Goal: Task Accomplishment & Management: Manage account settings

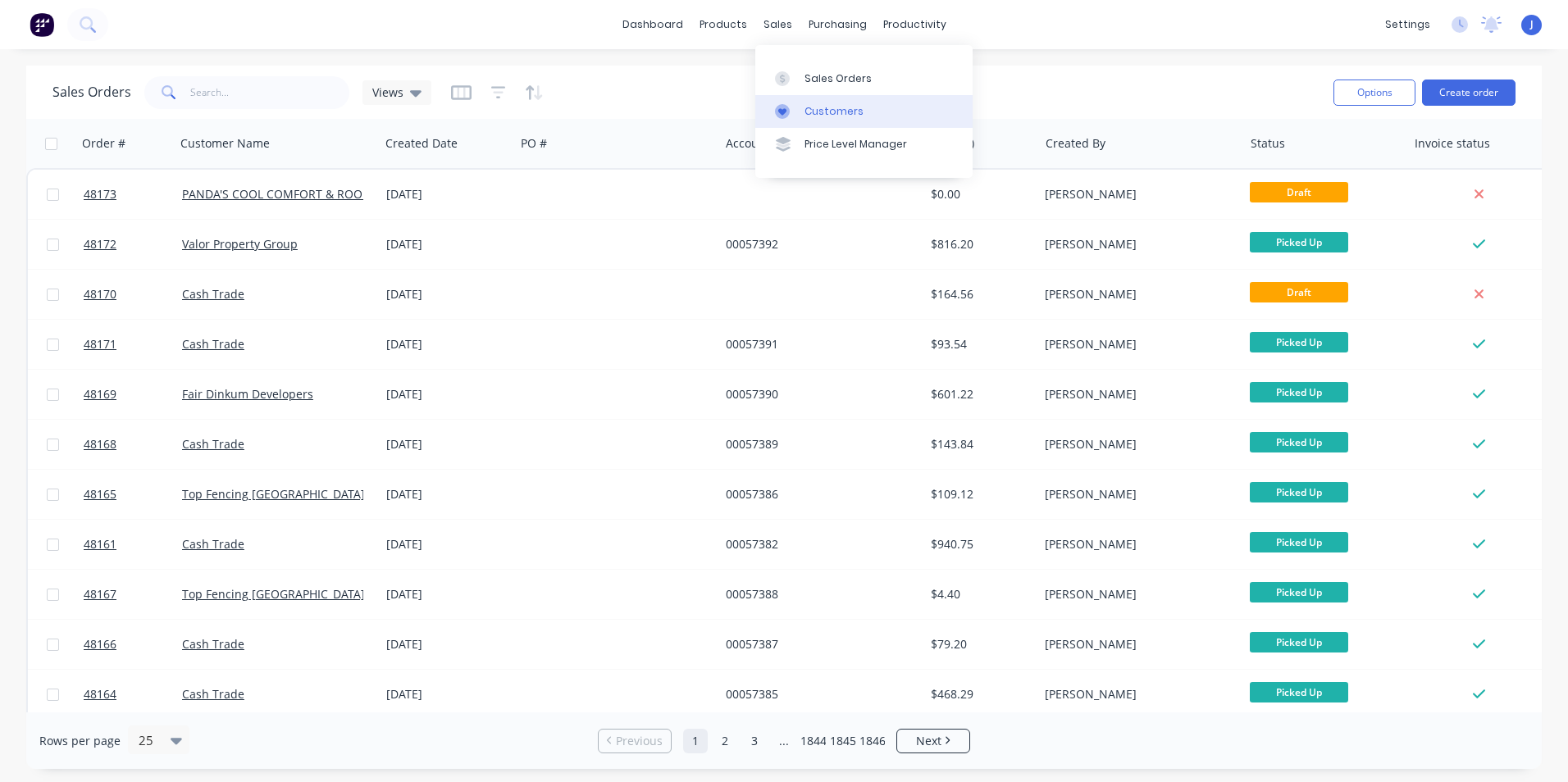
click at [795, 104] on div at bounding box center [787, 111] width 25 height 15
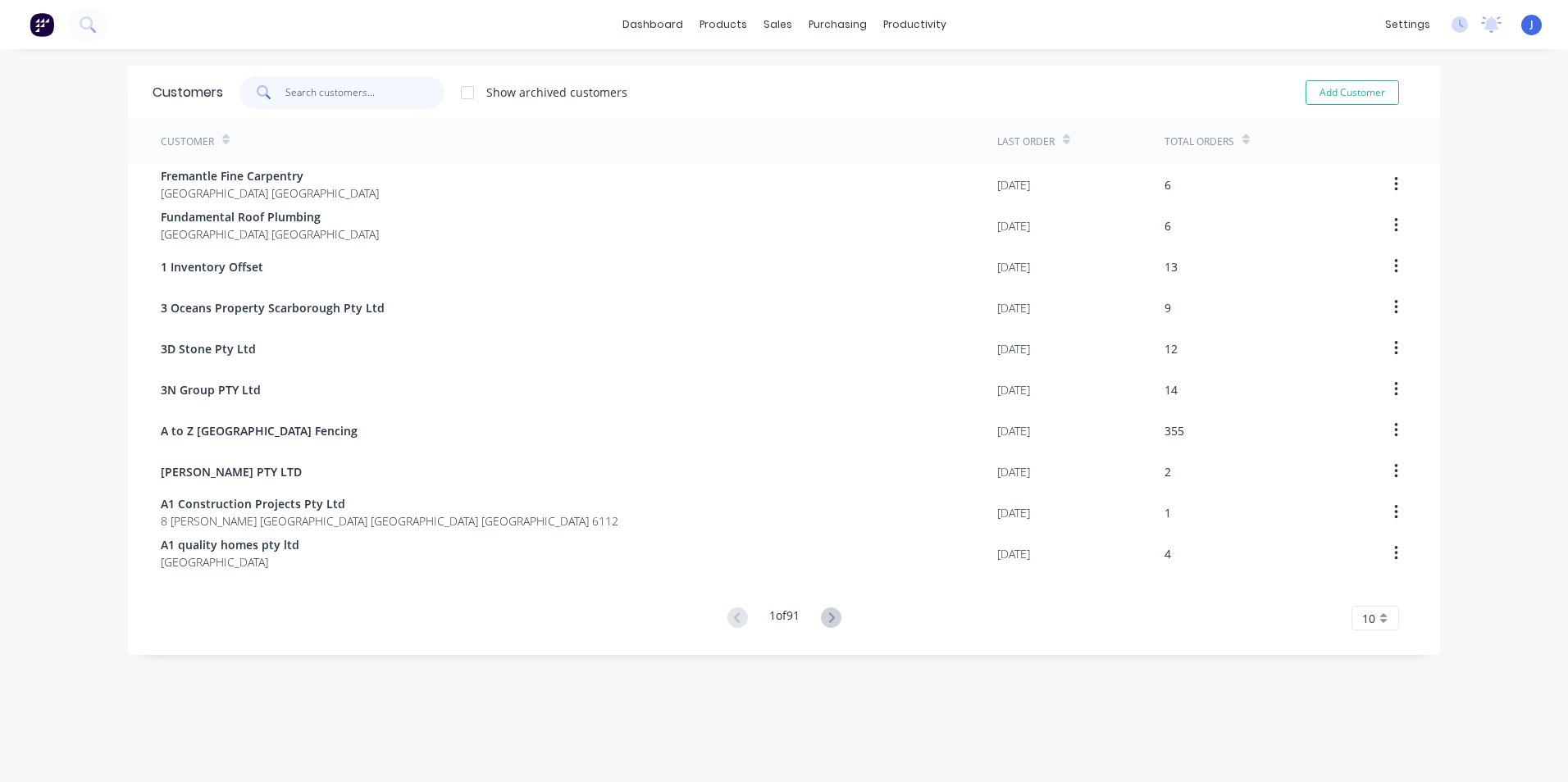
click at [323, 95] on input "text" at bounding box center [365, 92] width 160 height 32
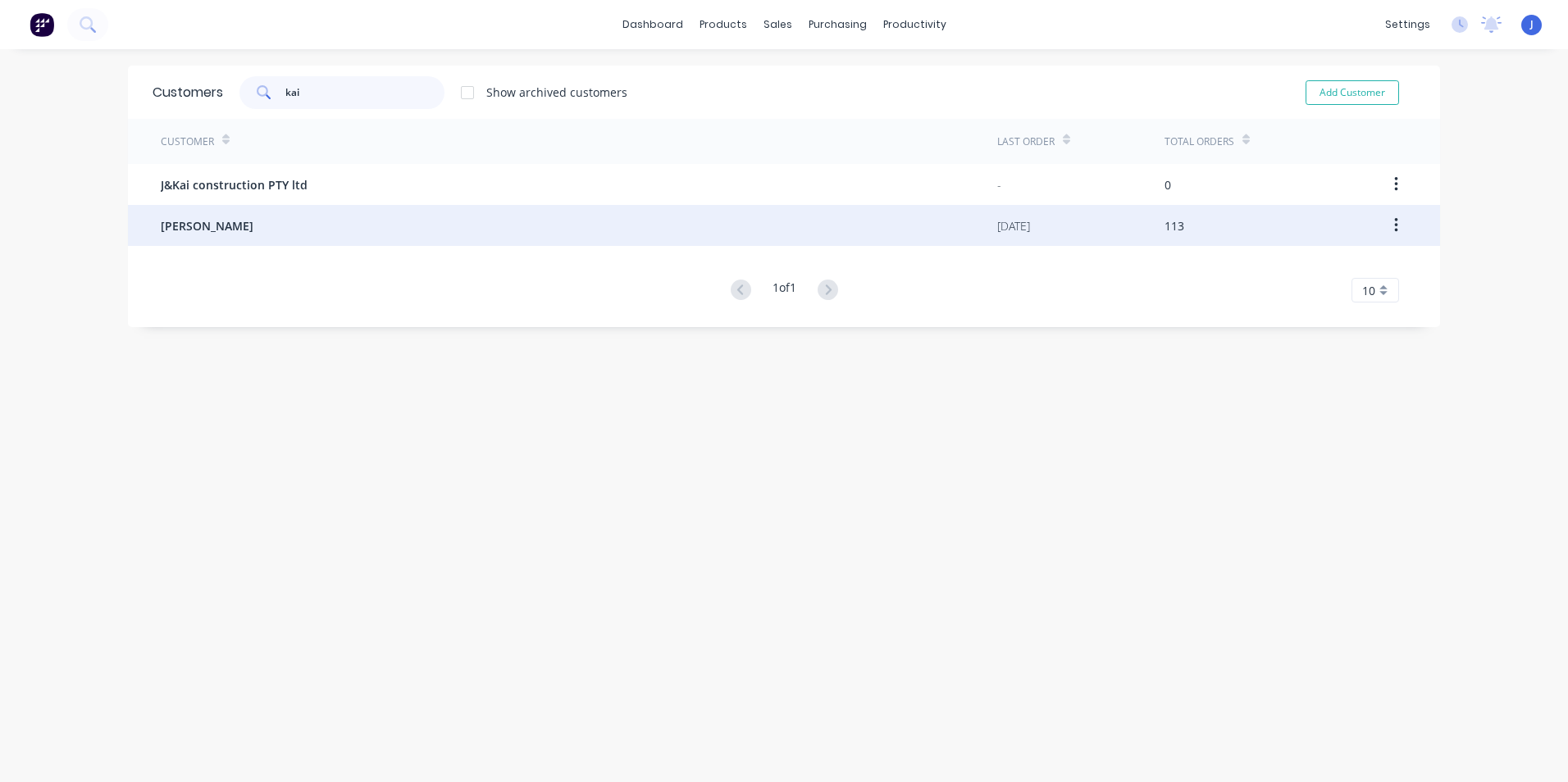
type input "kai"
click at [296, 216] on div "[PERSON_NAME]" at bounding box center [579, 225] width 836 height 41
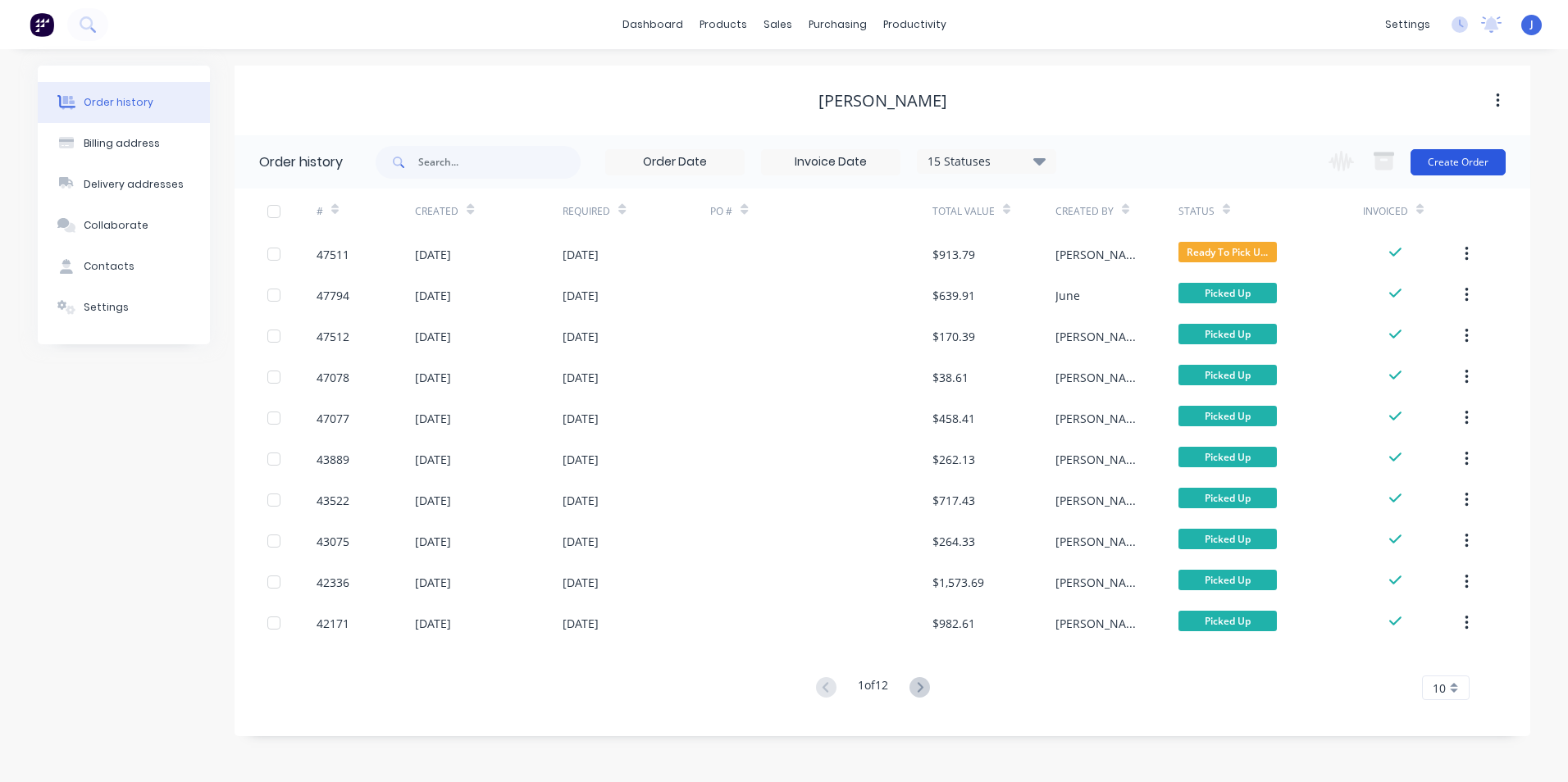
click at [1430, 170] on button "Create Order" at bounding box center [1458, 162] width 95 height 26
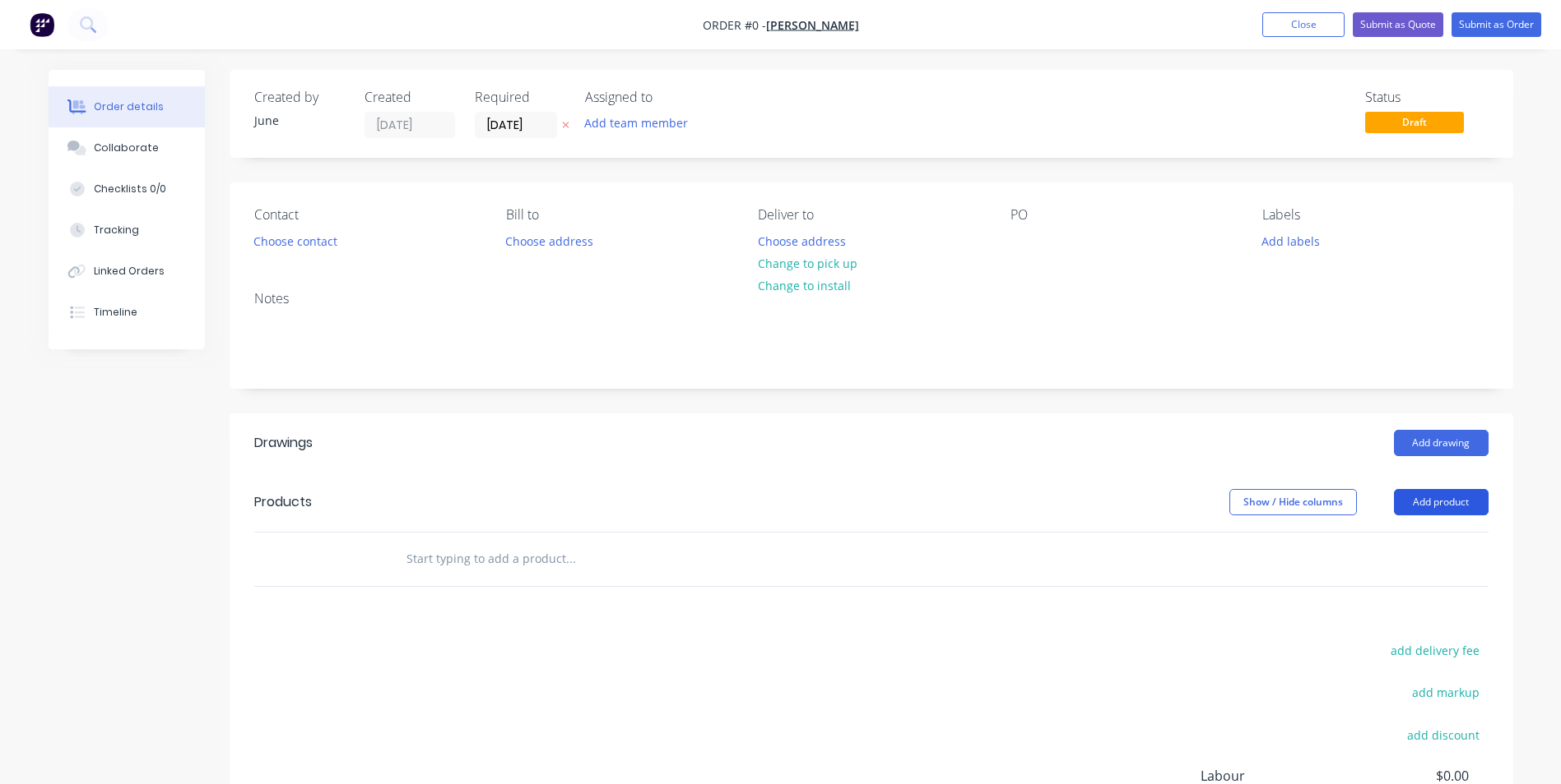
click at [1444, 500] on button "Add product" at bounding box center [1441, 502] width 95 height 26
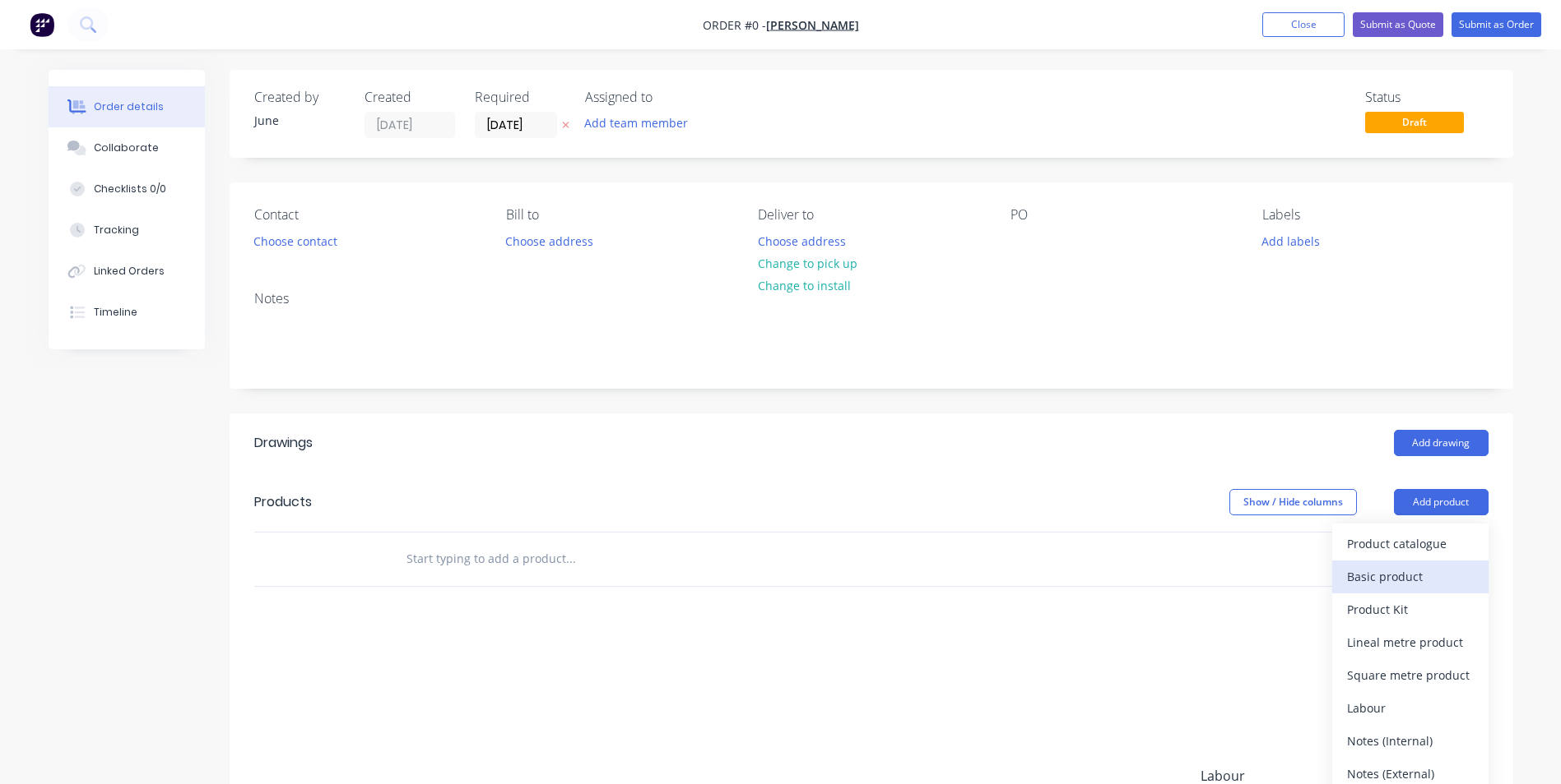
drag, startPoint x: 1442, startPoint y: 515, endPoint x: 1412, endPoint y: 561, distance: 54.9
click at [1412, 561] on button "Basic product" at bounding box center [1410, 577] width 156 height 32
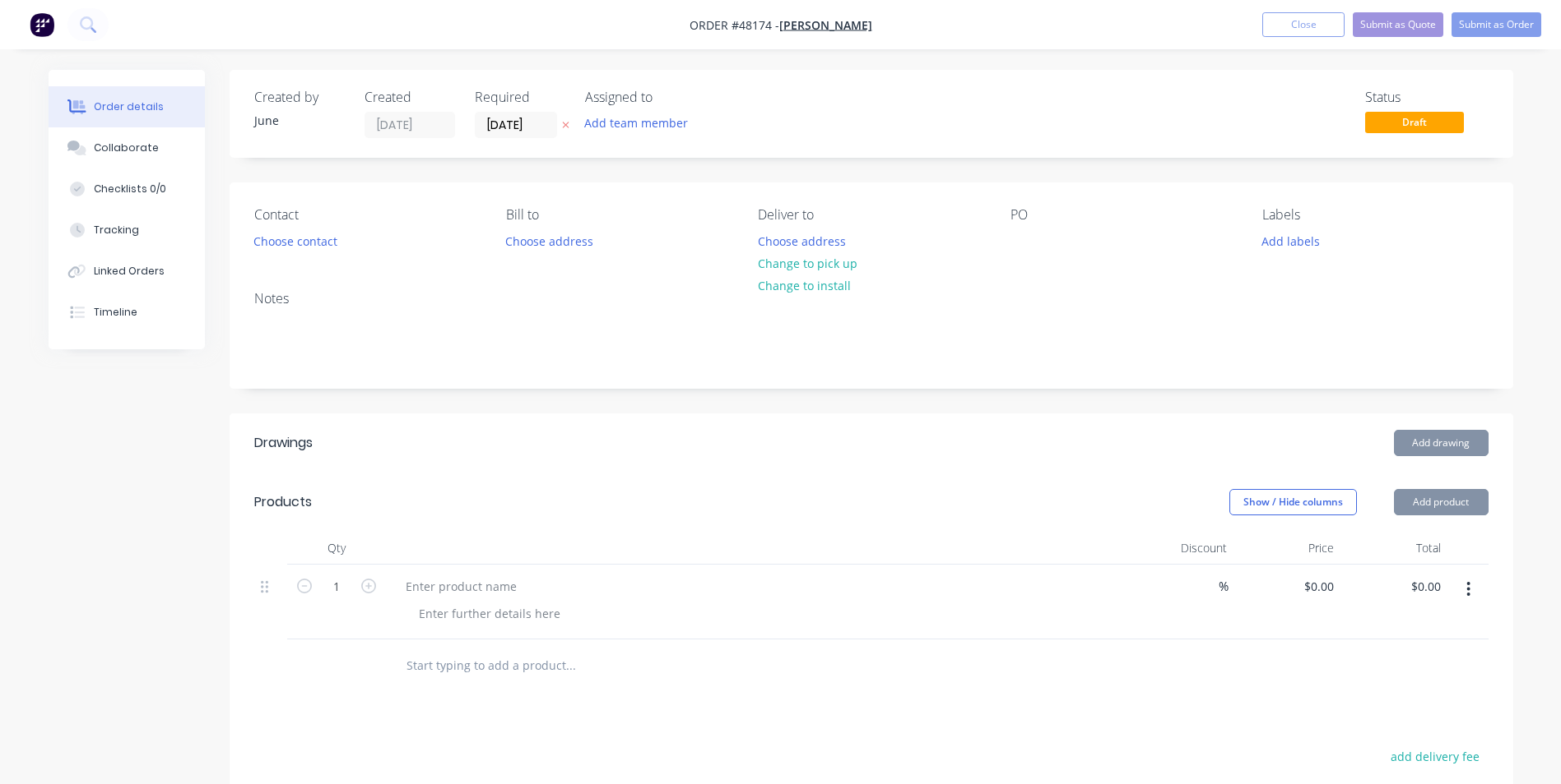
click at [1427, 498] on button "Add product" at bounding box center [1441, 502] width 95 height 26
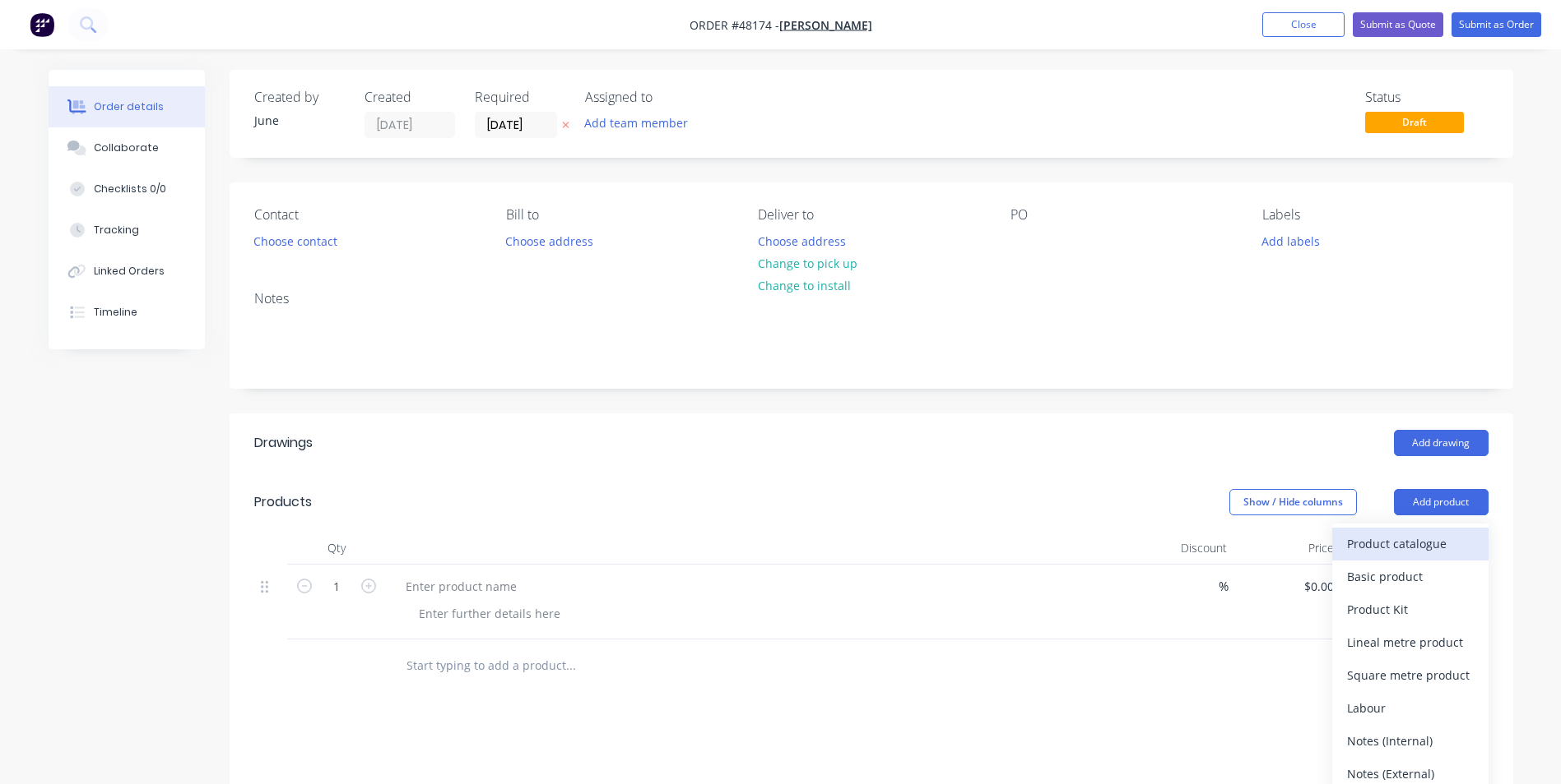
click at [1413, 535] on div "Product catalogue" at bounding box center [1410, 543] width 126 height 24
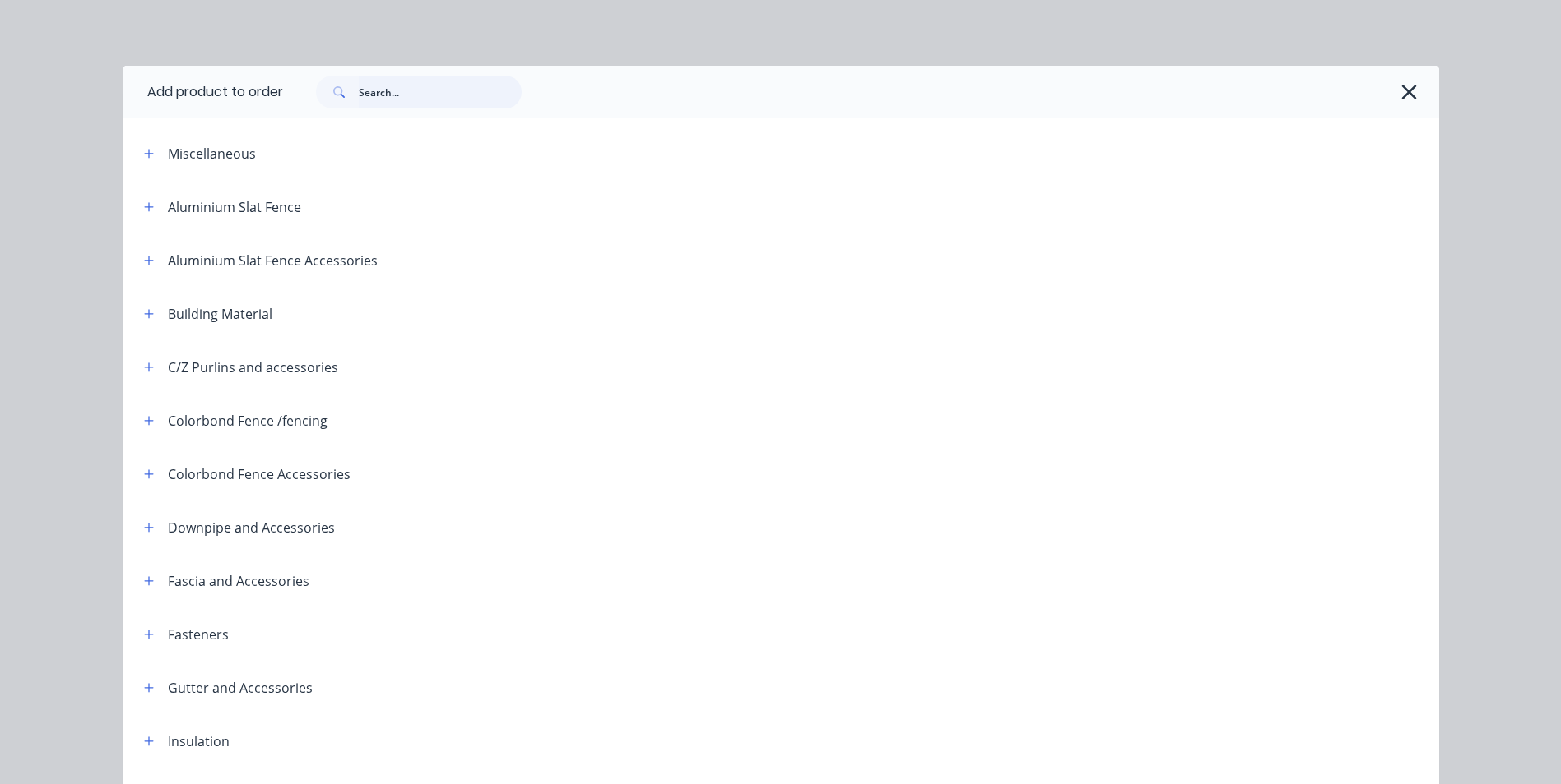
click at [430, 108] on input "text" at bounding box center [439, 91] width 163 height 32
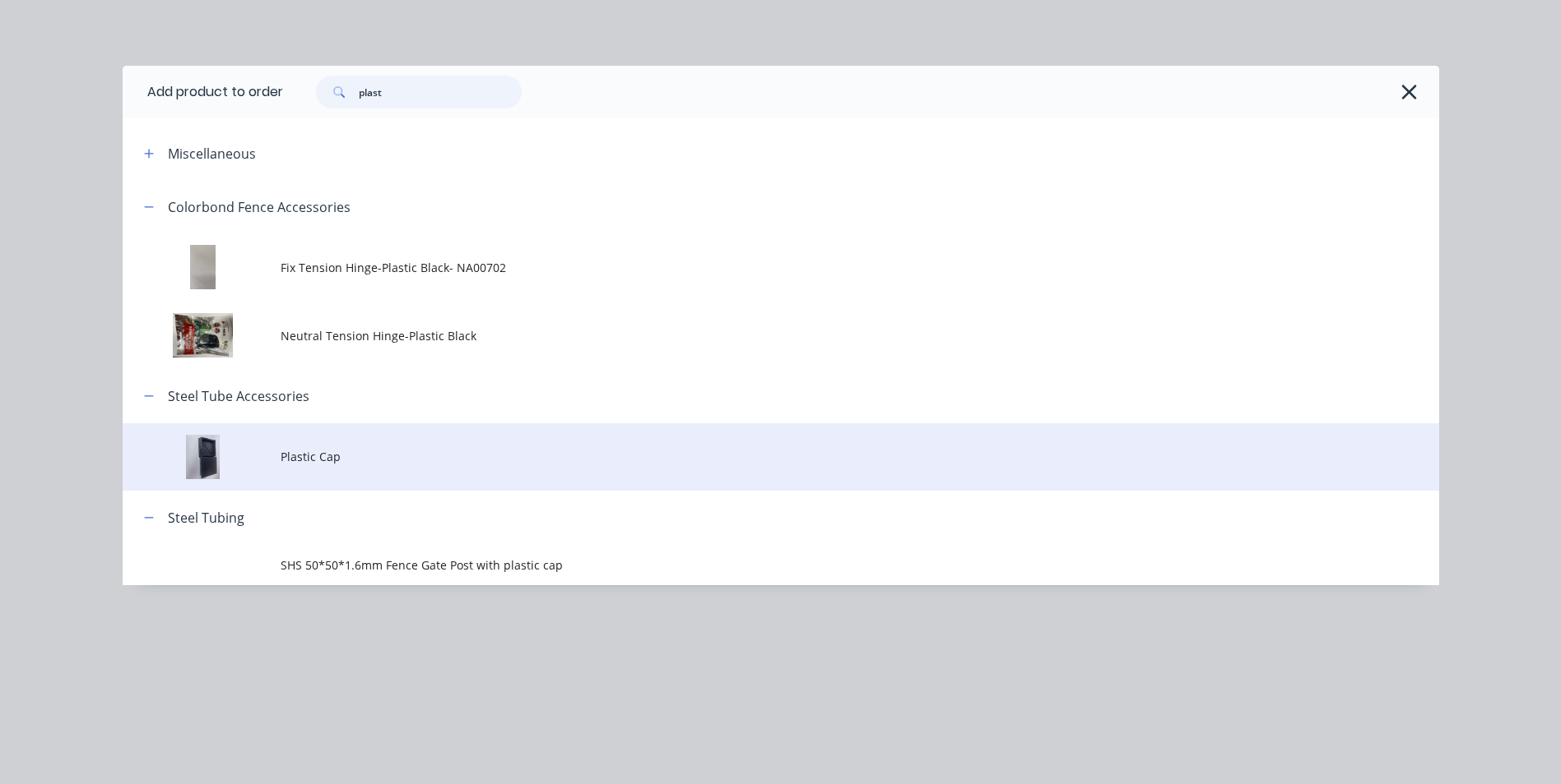
type input "plast"
click at [314, 448] on span "Plastic Cap" at bounding box center [743, 457] width 926 height 18
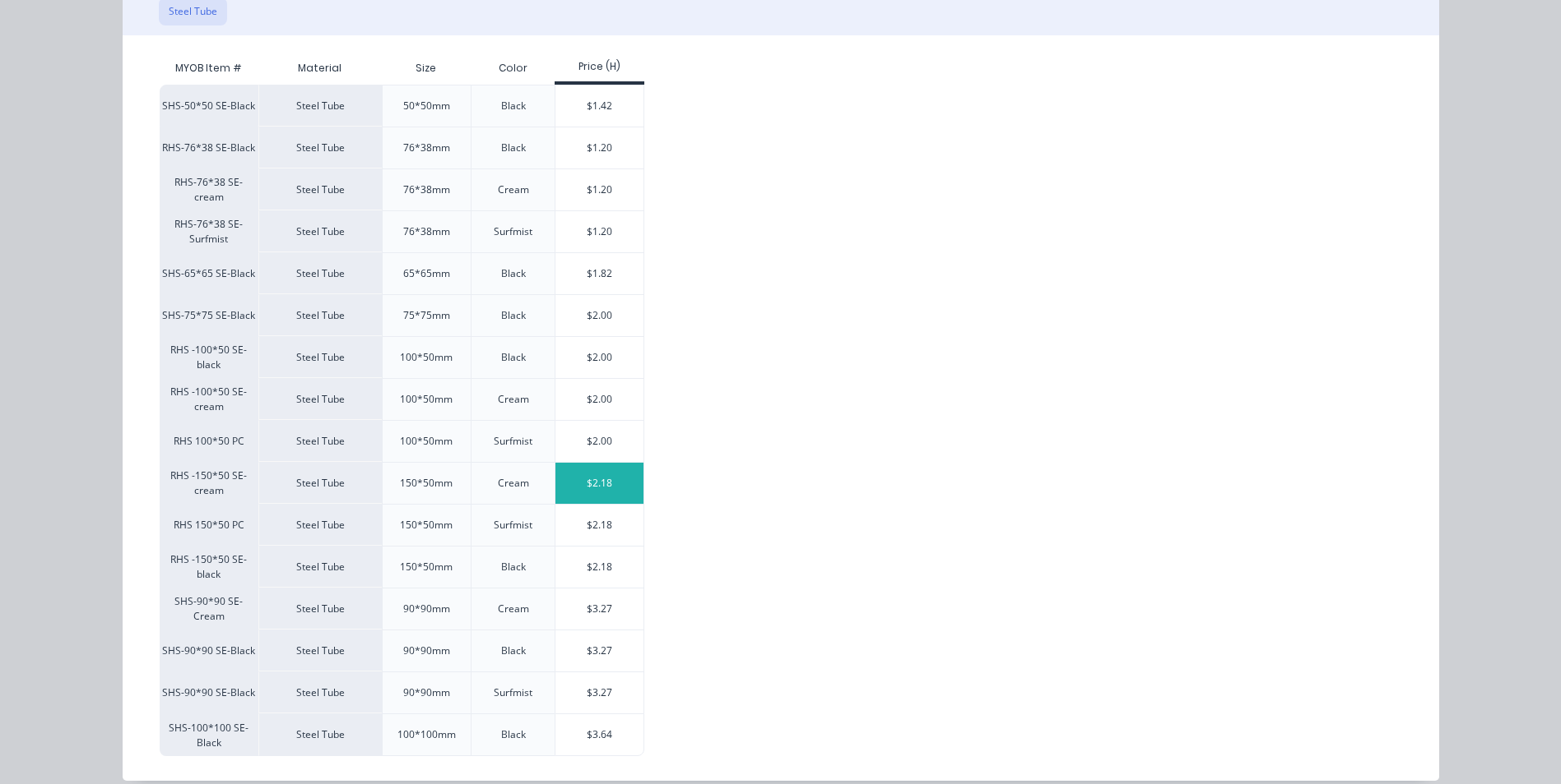
scroll to position [302, 0]
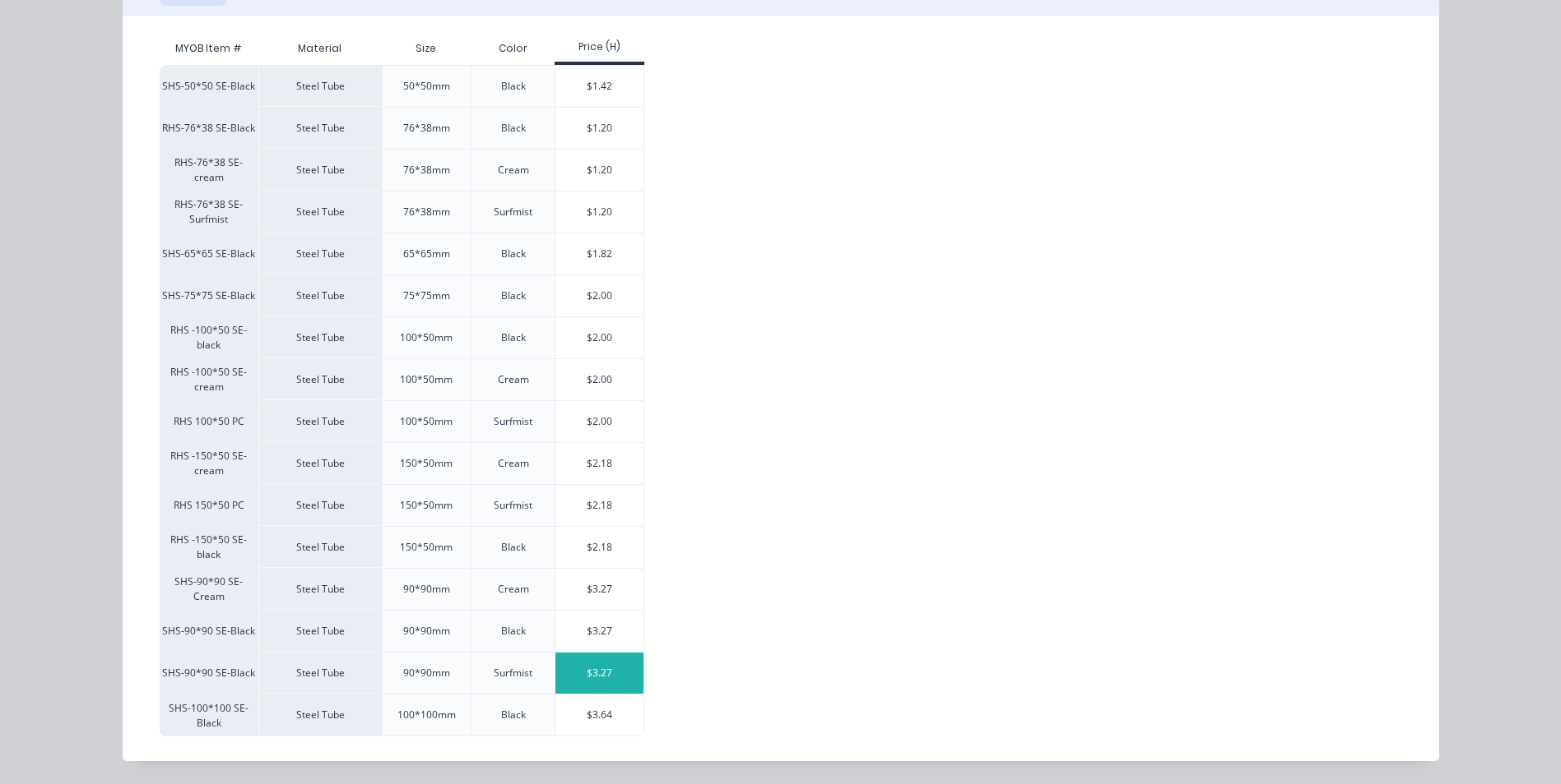
click at [565, 663] on div "$3.27" at bounding box center [599, 673] width 88 height 41
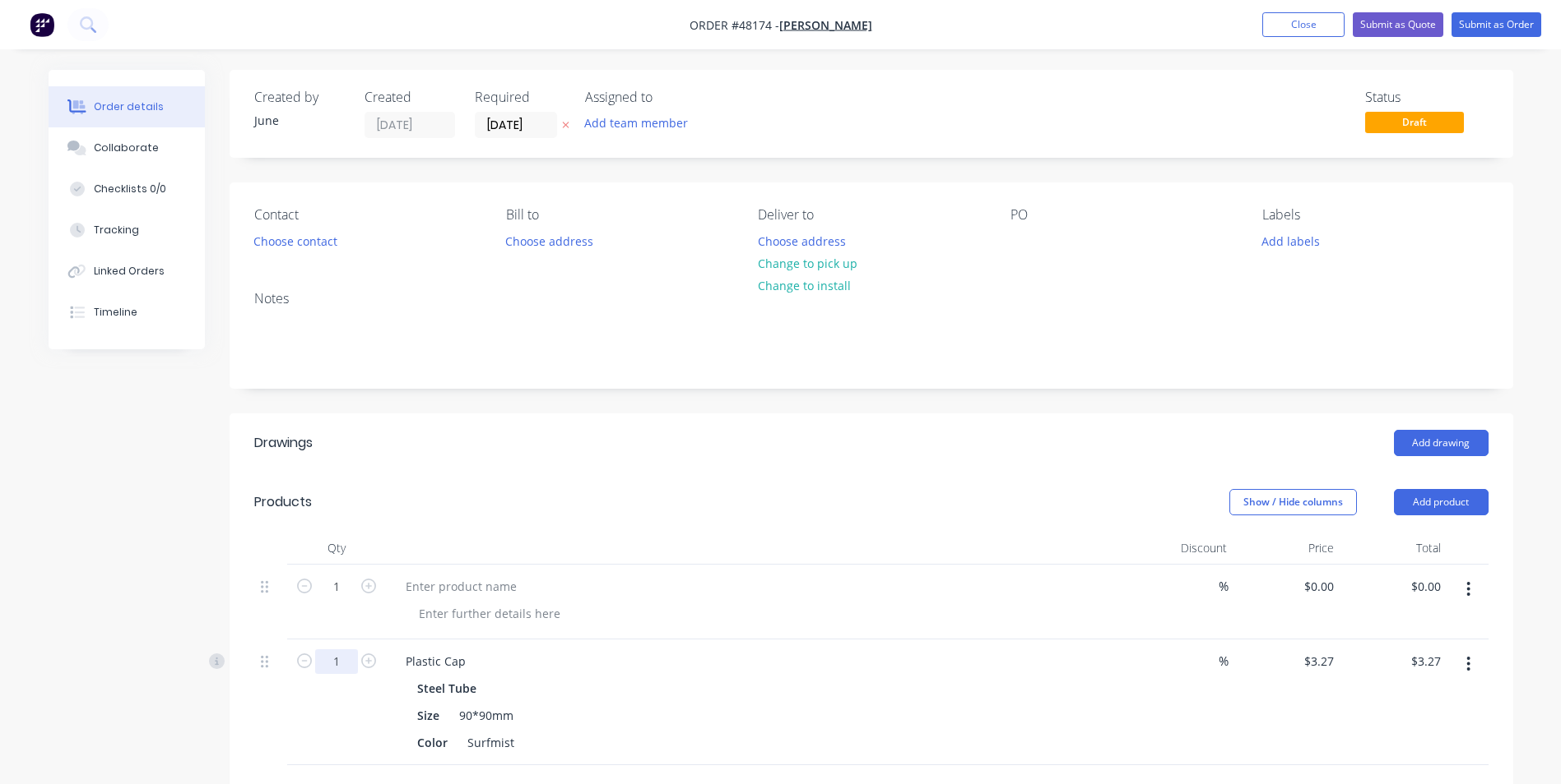
drag, startPoint x: 325, startPoint y: 669, endPoint x: 331, endPoint y: 663, distance: 8.5
click at [325, 600] on input "1" at bounding box center [336, 587] width 43 height 25
type input "12"
type input "$39.24"
drag, startPoint x: 756, startPoint y: 702, endPoint x: 955, endPoint y: 589, distance: 228.8
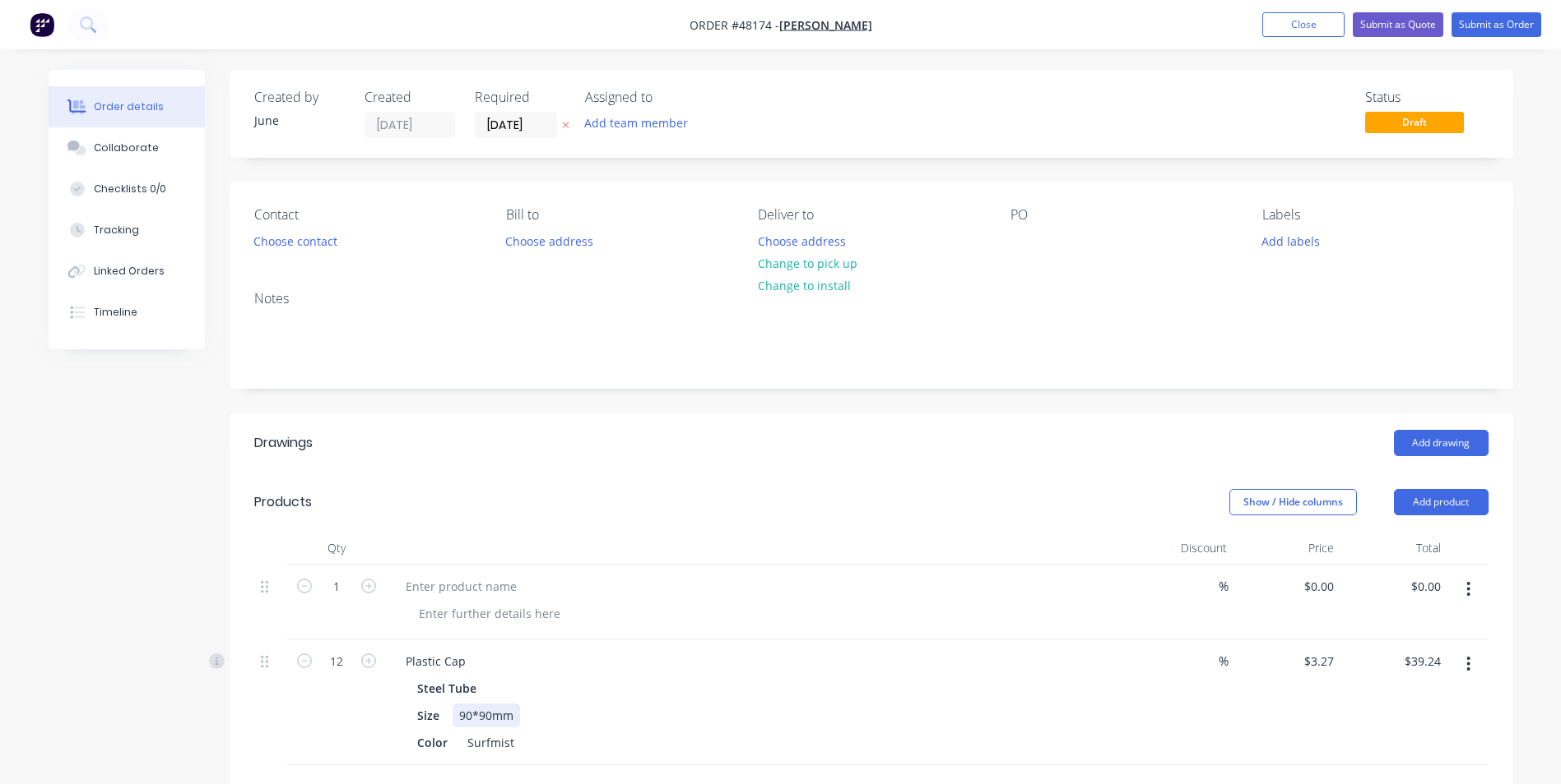
click at [757, 702] on div "Steel Tube Size 90*90mm Color Surfmist" at bounding box center [756, 716] width 727 height 78
click at [1471, 589] on icon "button" at bounding box center [1468, 589] width 4 height 18
click at [1413, 722] on div "Delete" at bounding box center [1410, 730] width 126 height 24
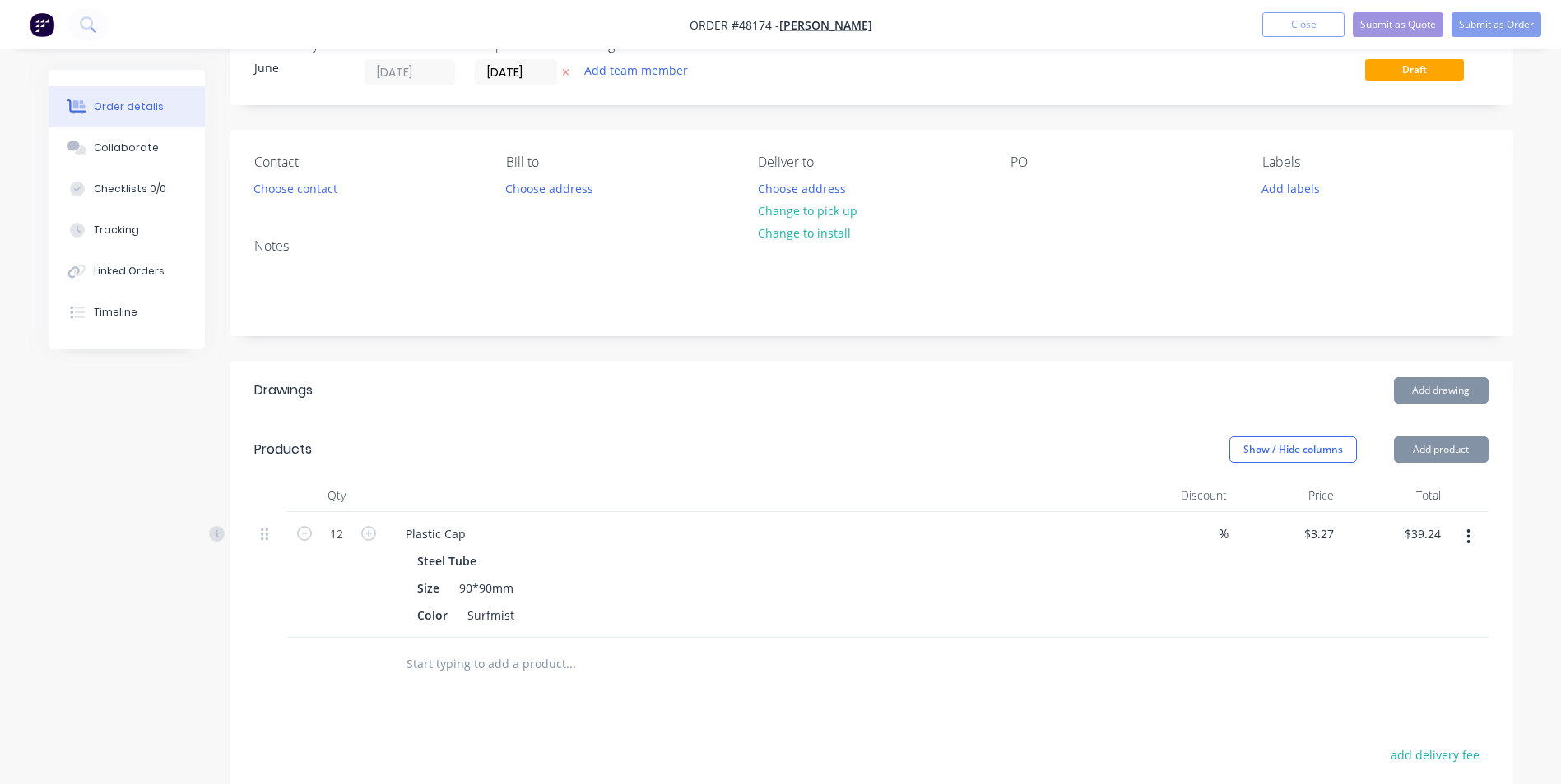
scroll to position [83, 0]
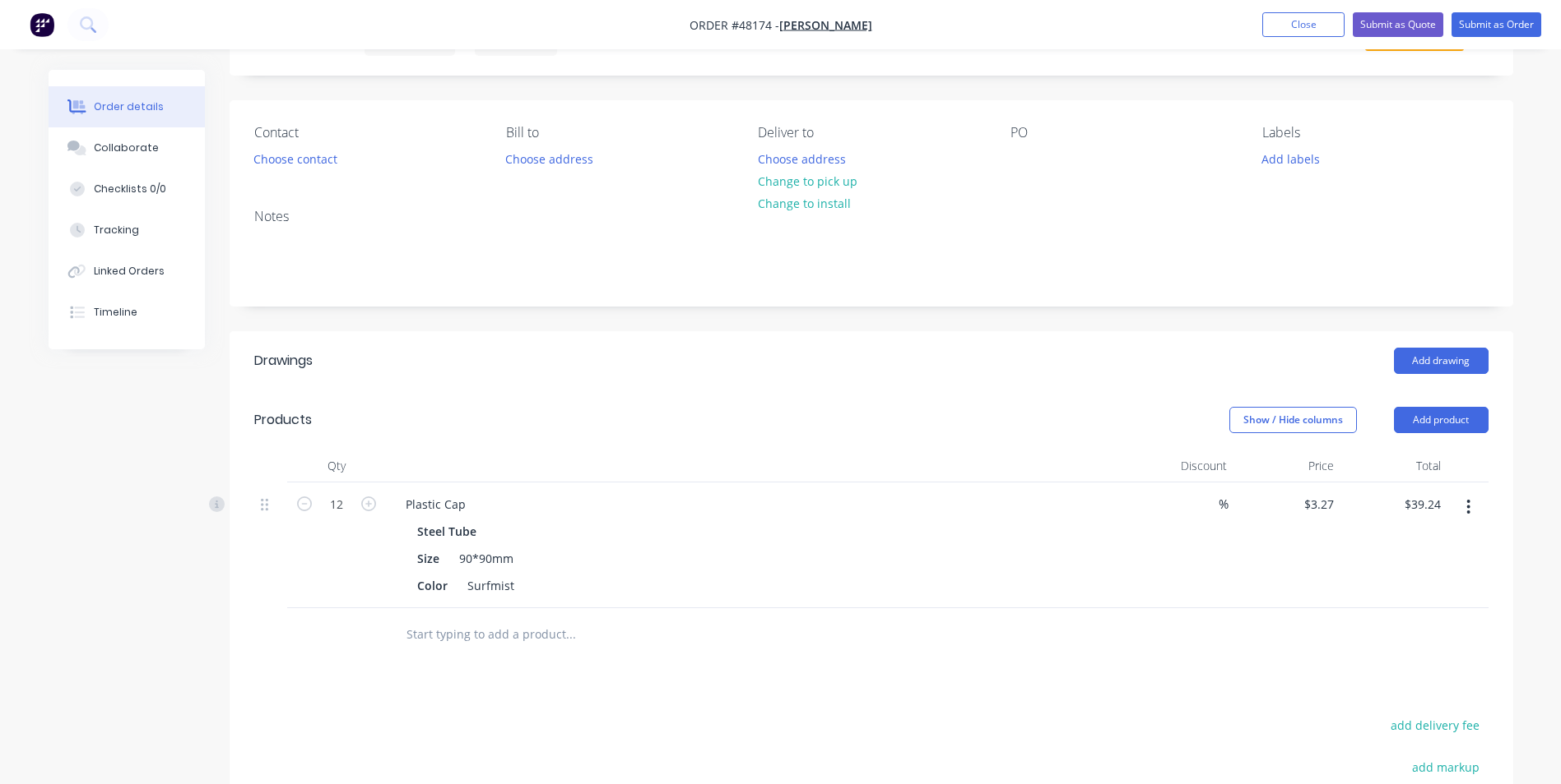
drag, startPoint x: 1410, startPoint y: 426, endPoint x: 1402, endPoint y: 437, distance: 13.6
click at [1410, 426] on button "Add product" at bounding box center [1441, 421] width 95 height 26
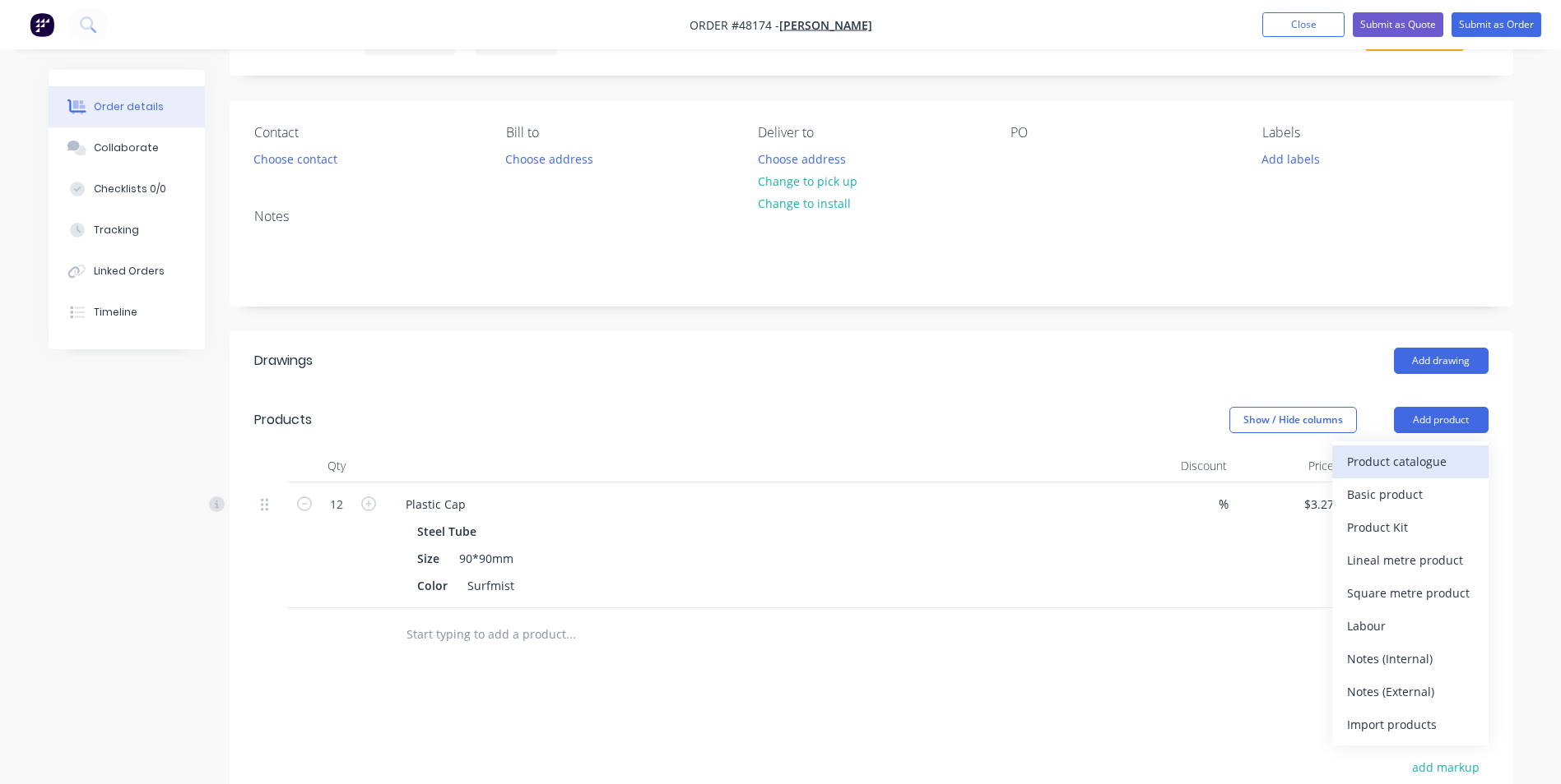
click at [1390, 471] on div "Product catalogue" at bounding box center [1410, 461] width 126 height 24
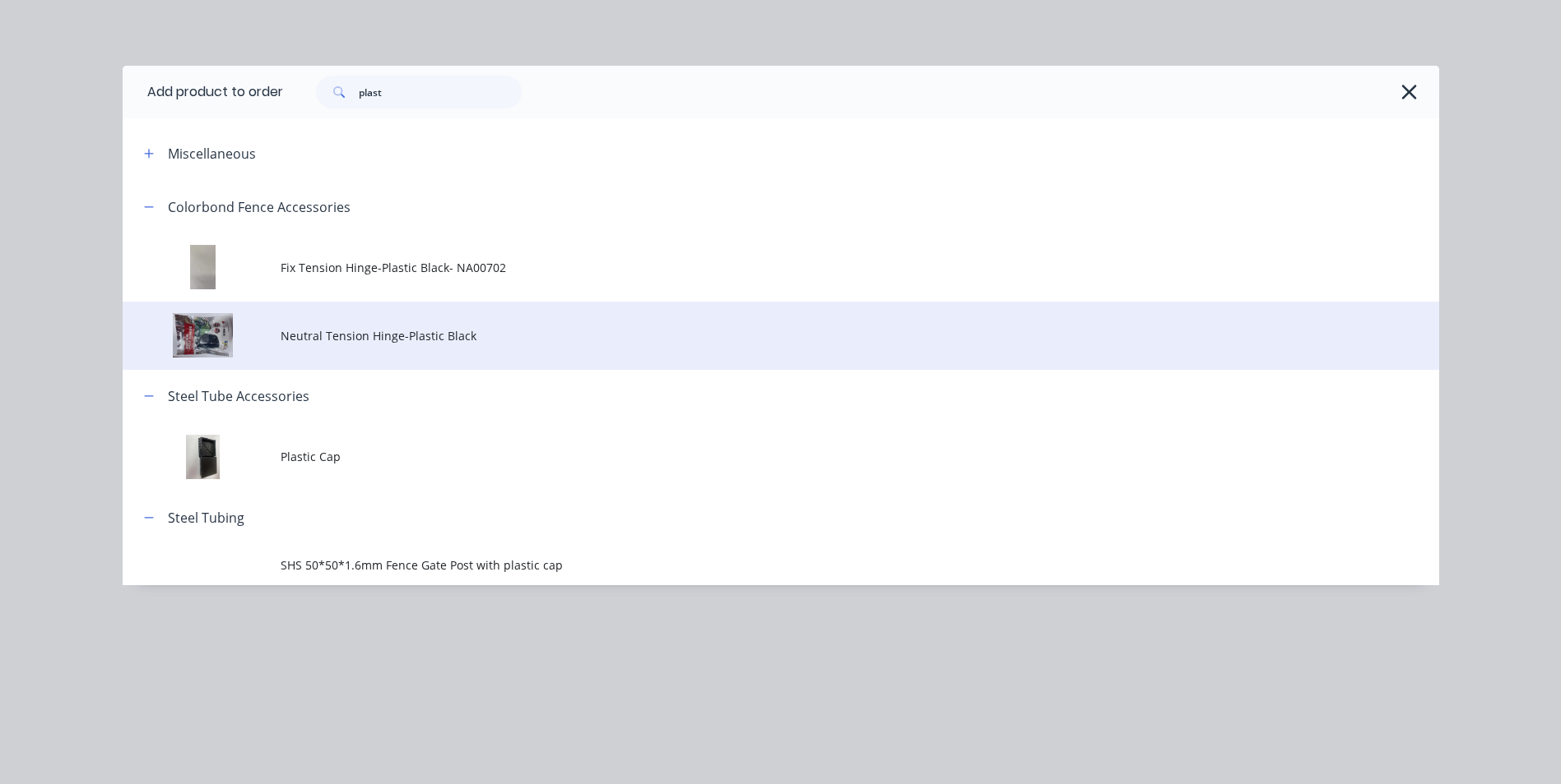
click at [416, 356] on td "Neutral Tension Hinge-Plastic Black" at bounding box center [859, 336] width 1159 height 68
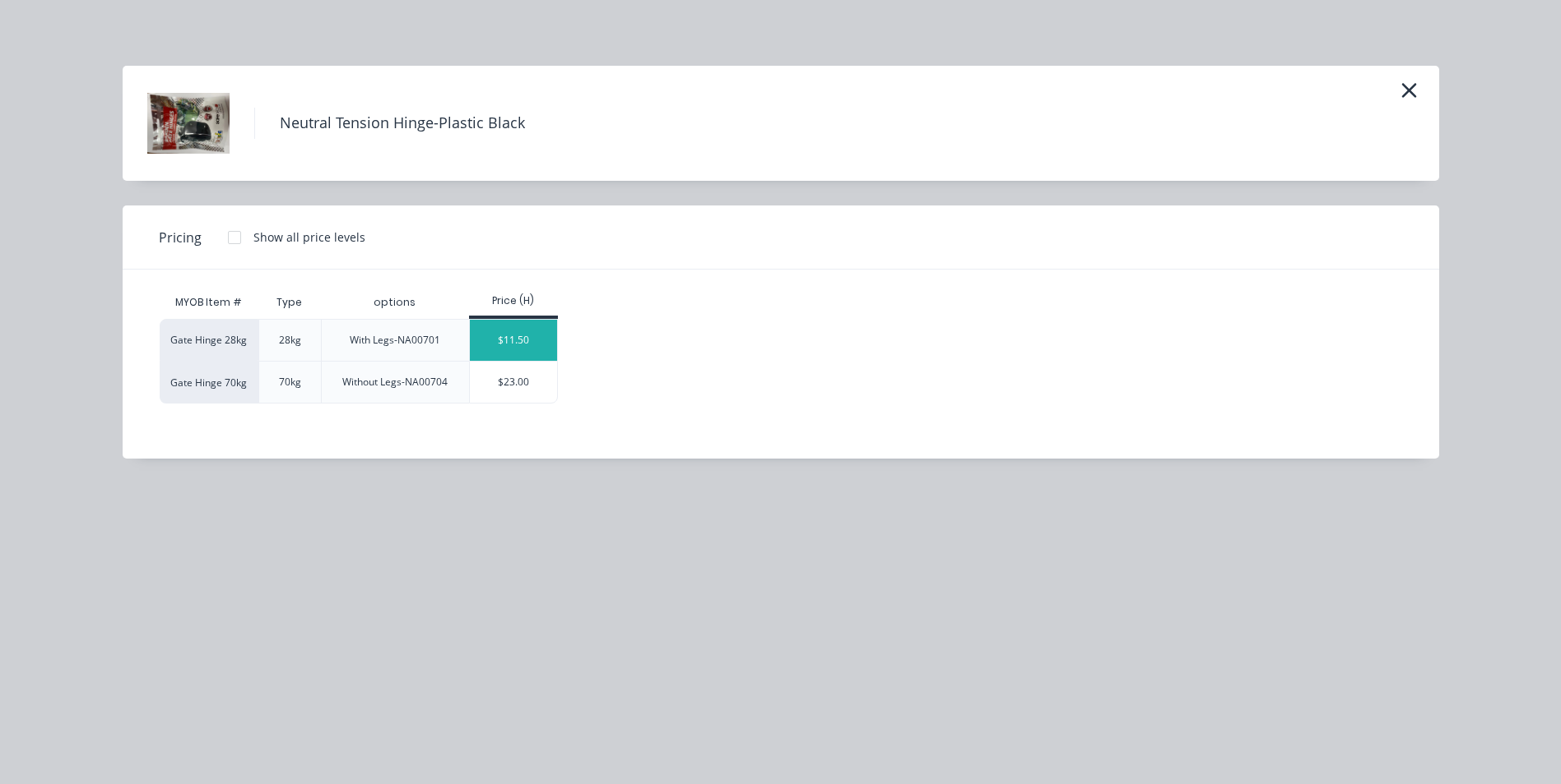
click at [540, 341] on div "$11.50" at bounding box center [514, 340] width 88 height 41
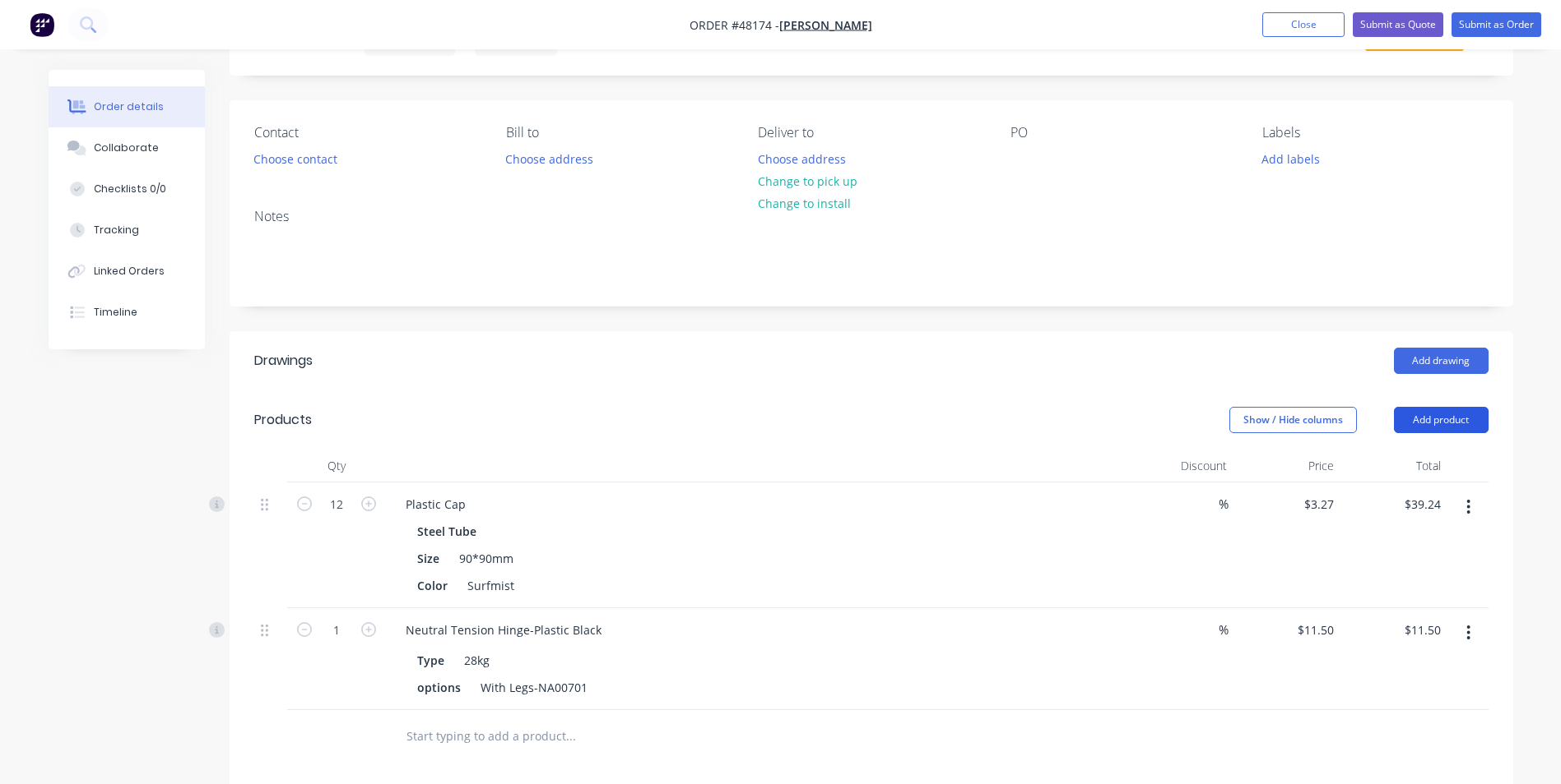
click at [1460, 425] on button "Add product" at bounding box center [1441, 421] width 95 height 26
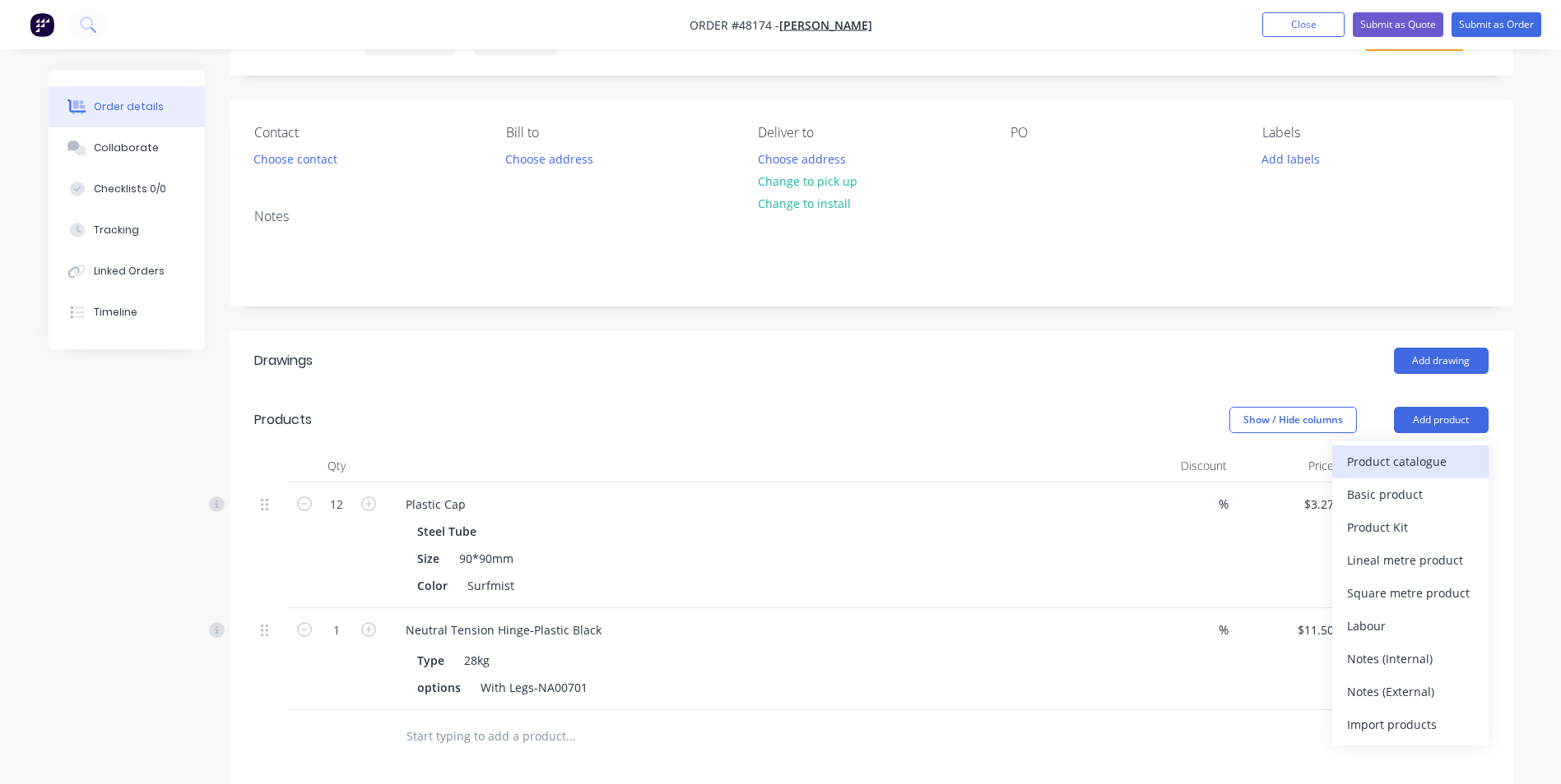
click at [1435, 460] on div "Product catalogue" at bounding box center [1410, 461] width 126 height 24
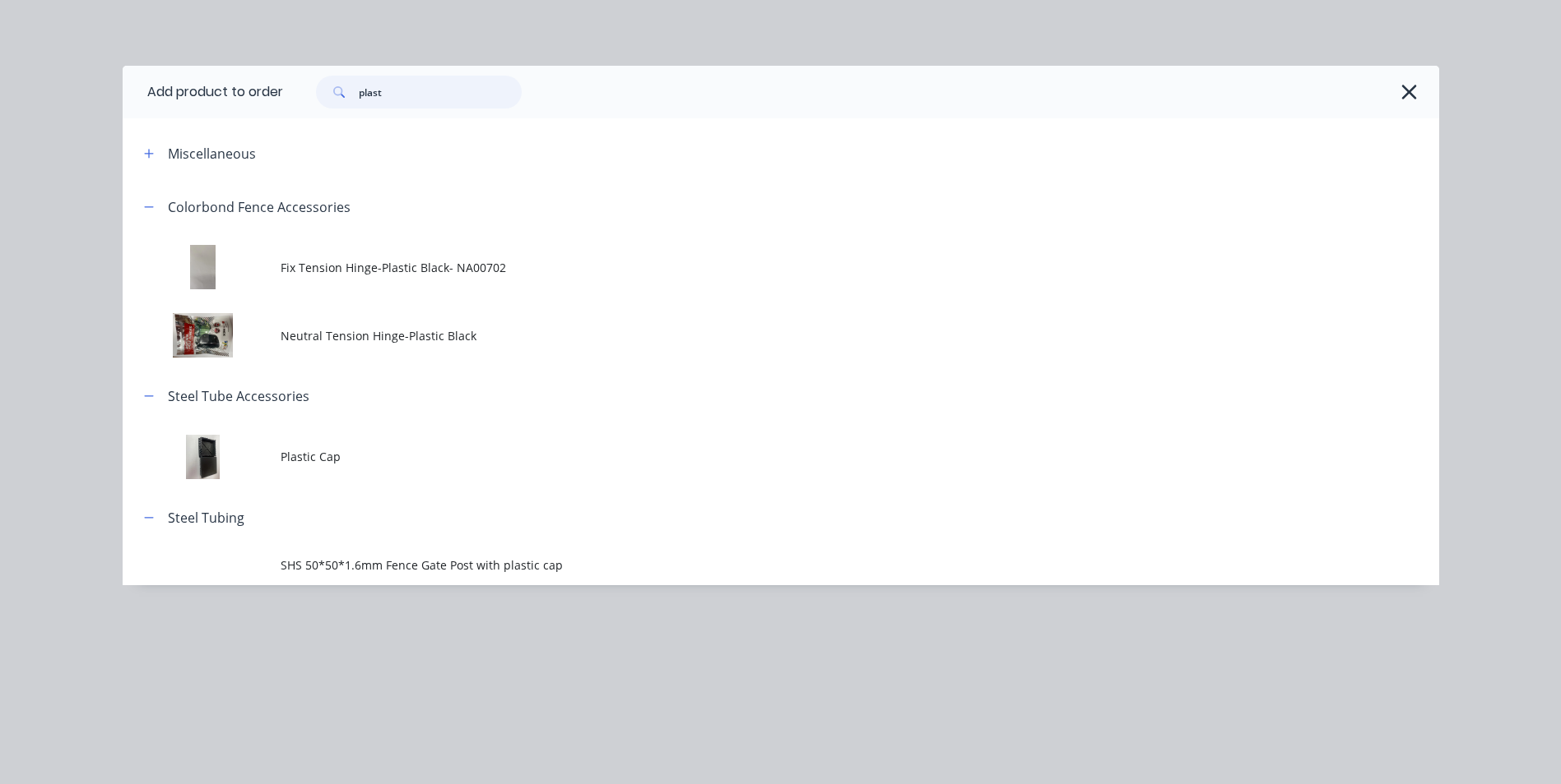
drag, startPoint x: 462, startPoint y: 93, endPoint x: 220, endPoint y: 133, distance: 245.3
click at [220, 133] on div "Add product to order plast Miscellaneous Colorbond Fence Accessories Fix Tensio…" at bounding box center [781, 326] width 1316 height 520
type input "latch"
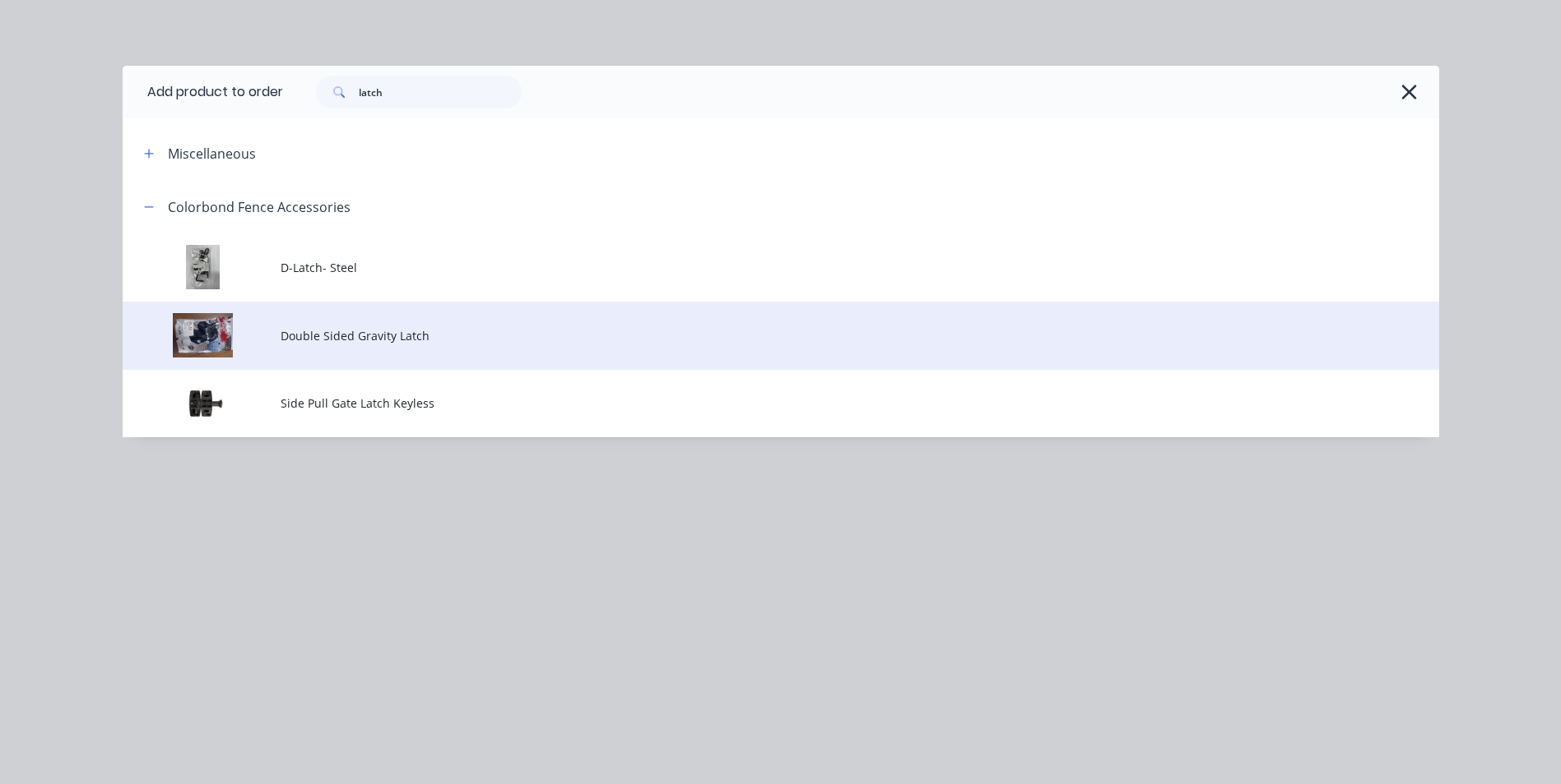
click at [618, 346] on td "Double Sided Gravity Latch" at bounding box center [859, 336] width 1159 height 68
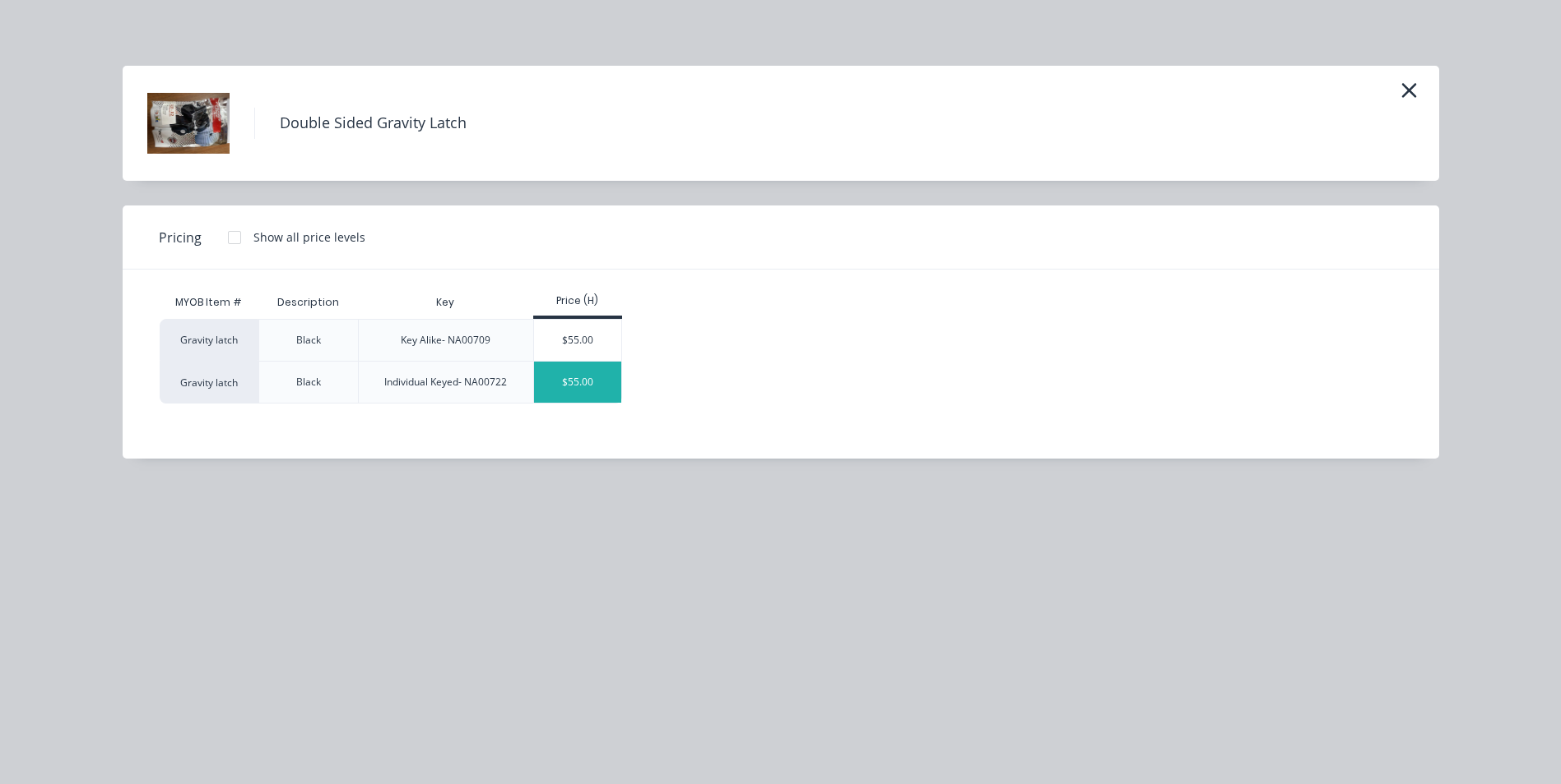
click at [595, 376] on div "$55.00" at bounding box center [578, 382] width 88 height 41
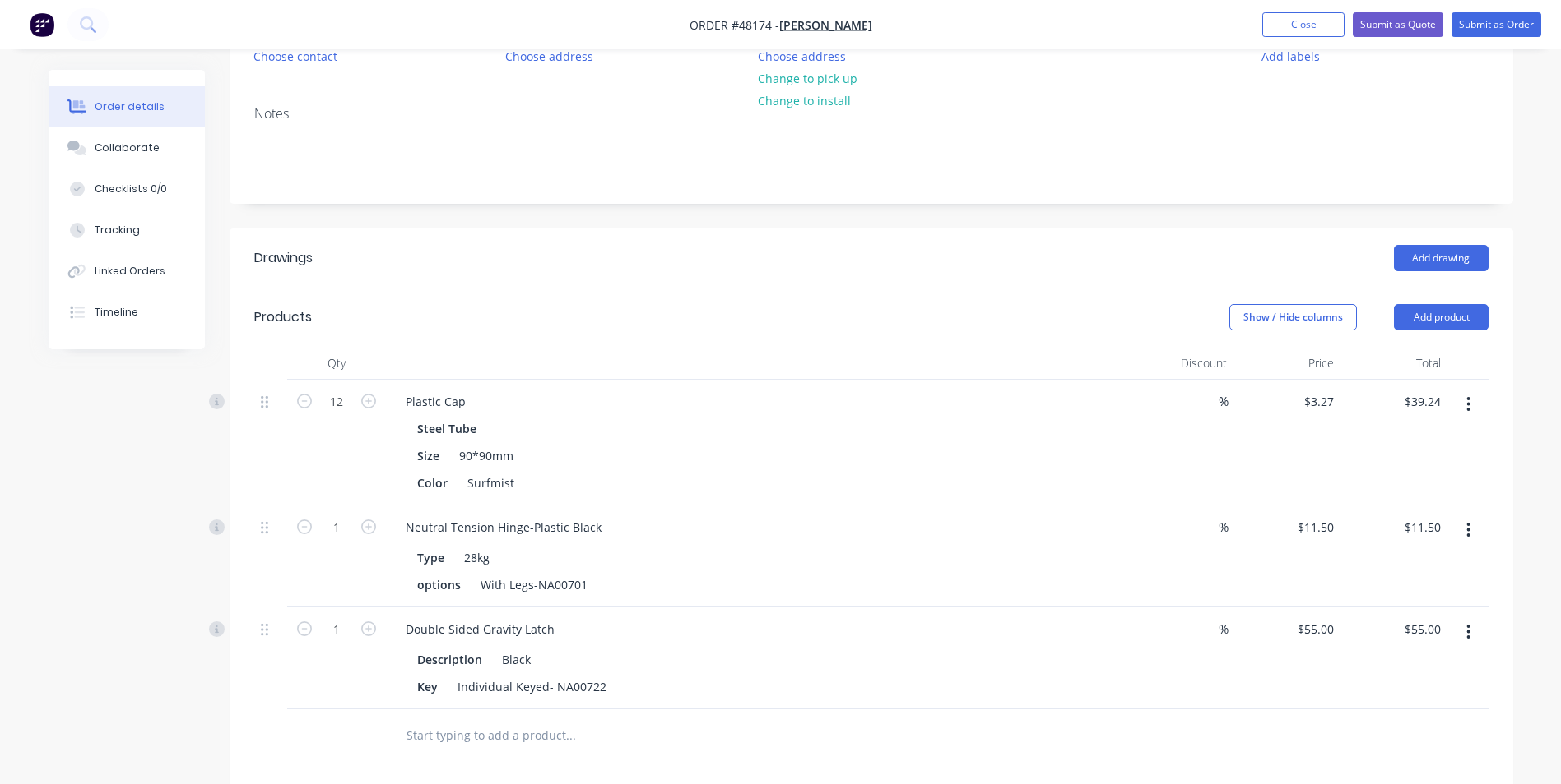
scroll to position [547, 0]
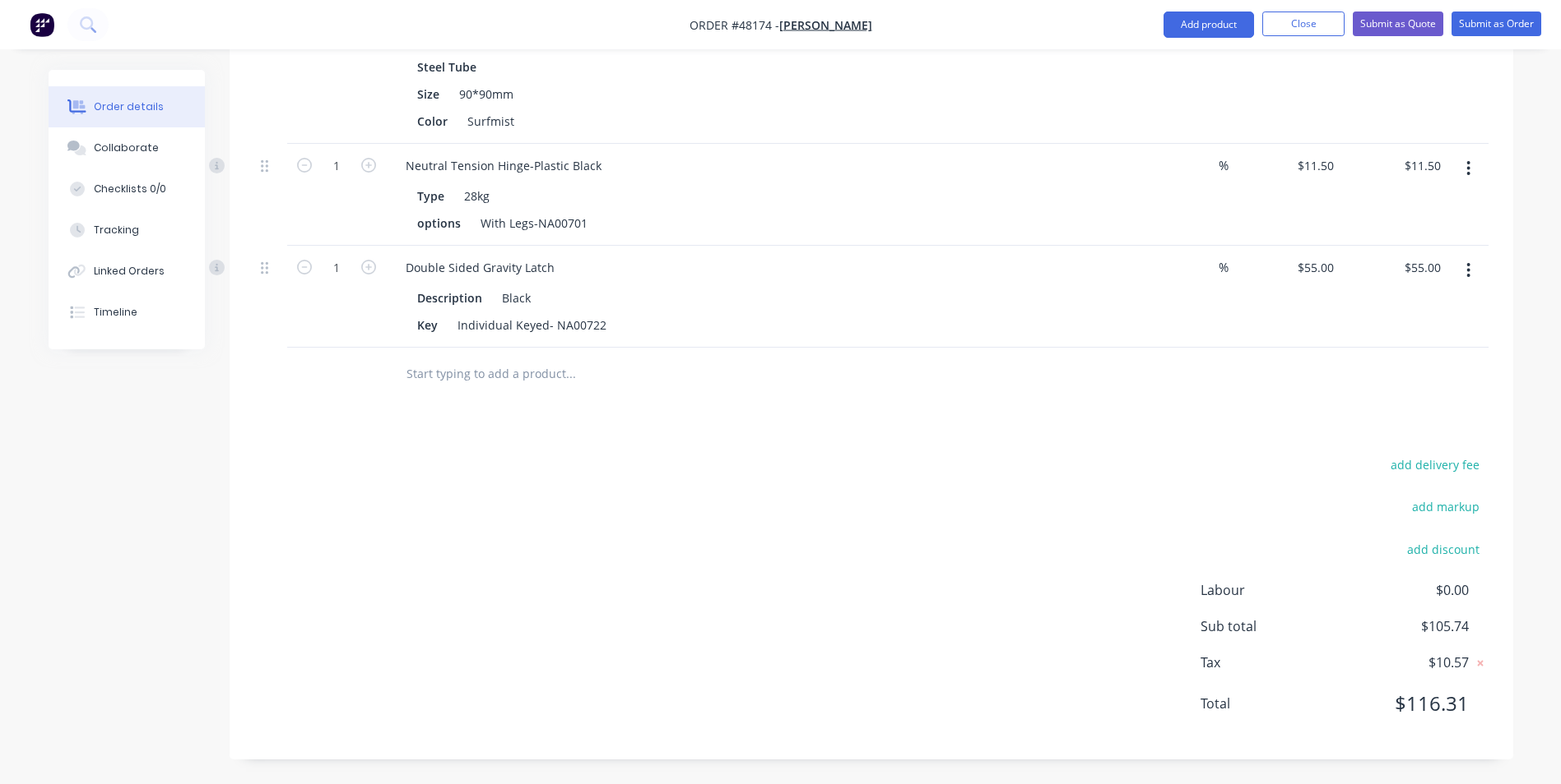
click at [1278, 399] on div at bounding box center [871, 374] width 1234 height 54
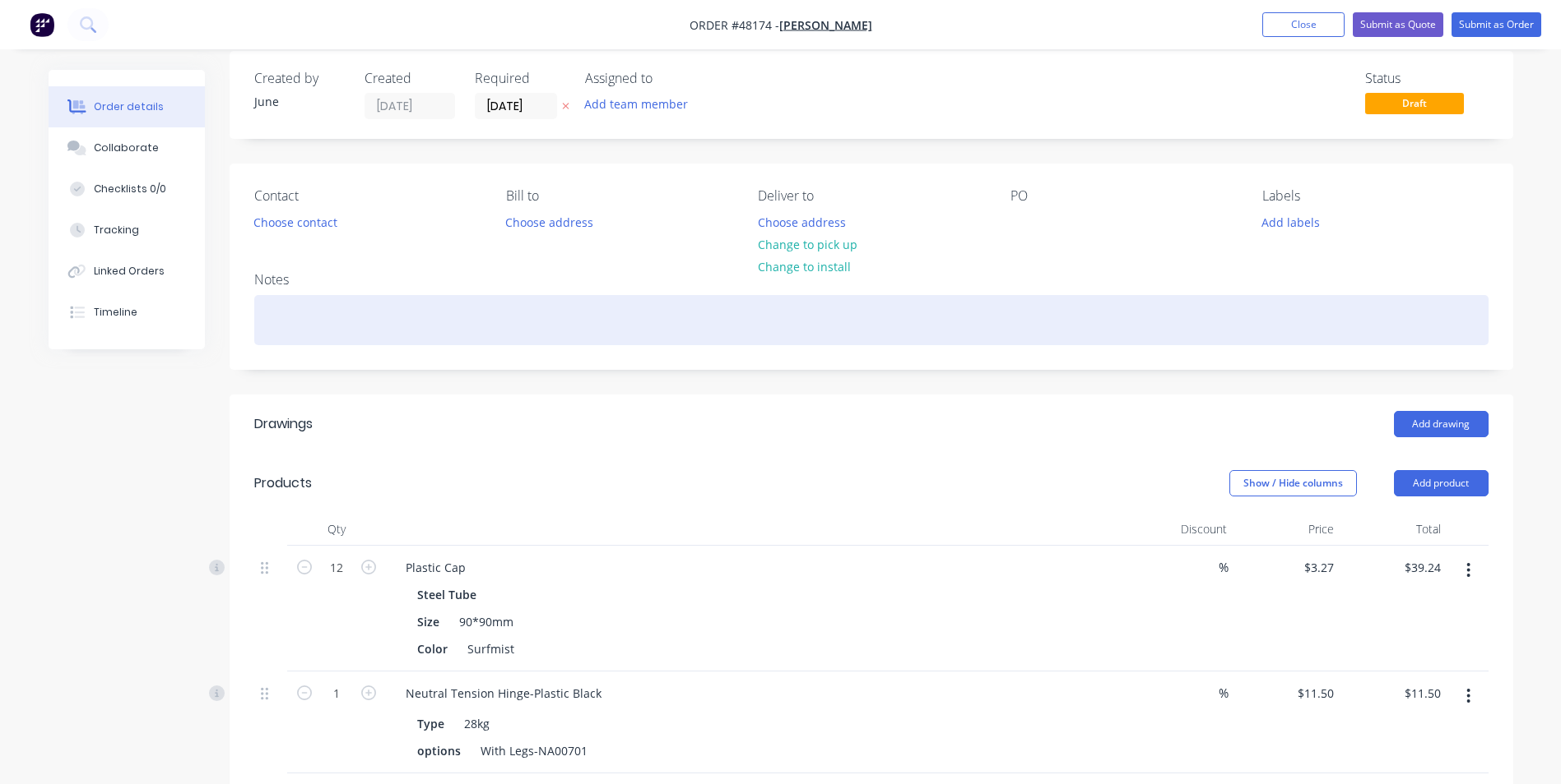
scroll to position [0, 0]
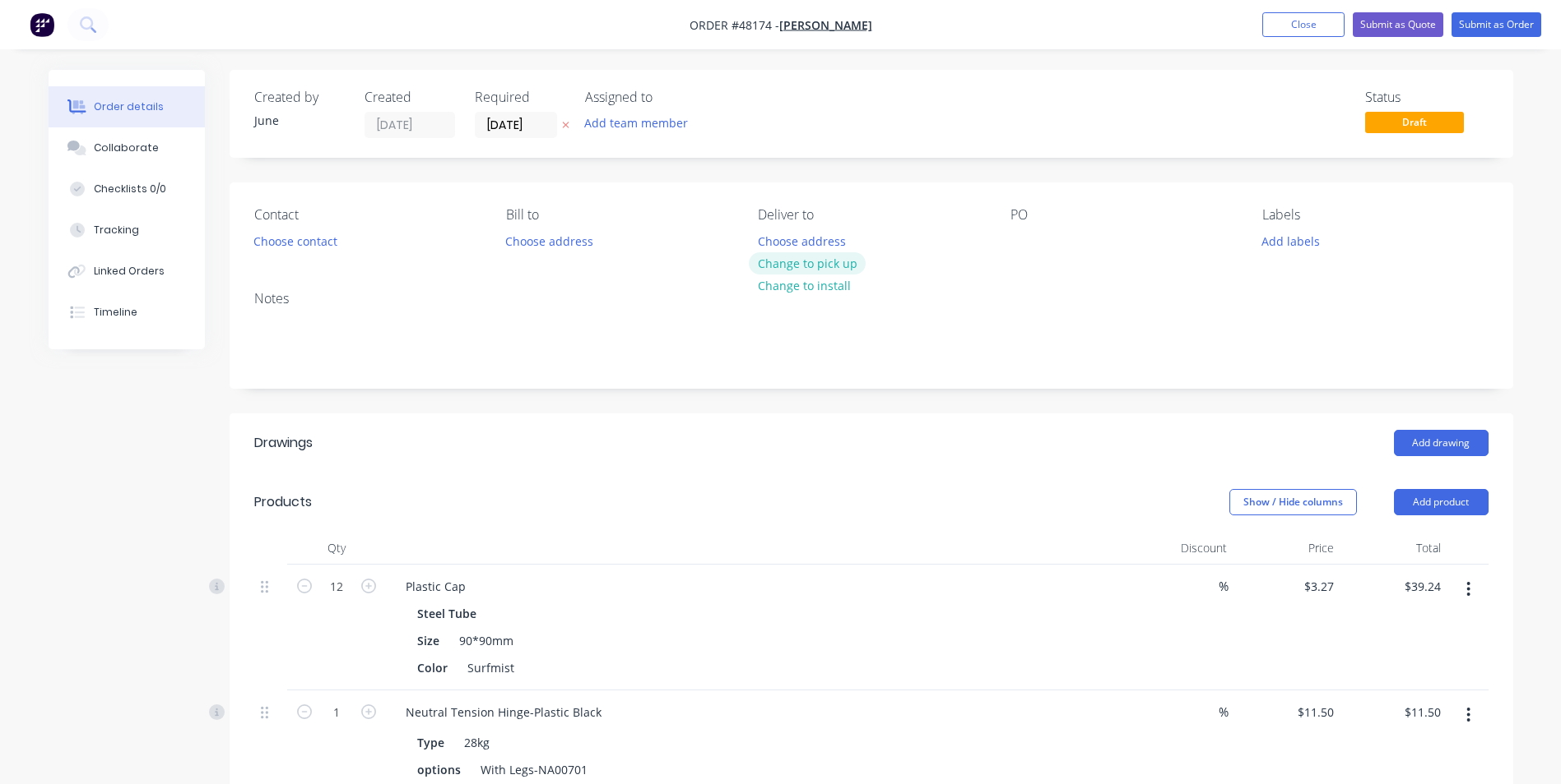
click at [824, 263] on button "Change to pick up" at bounding box center [806, 263] width 117 height 22
click at [299, 245] on button "Choose contact" at bounding box center [294, 240] width 101 height 22
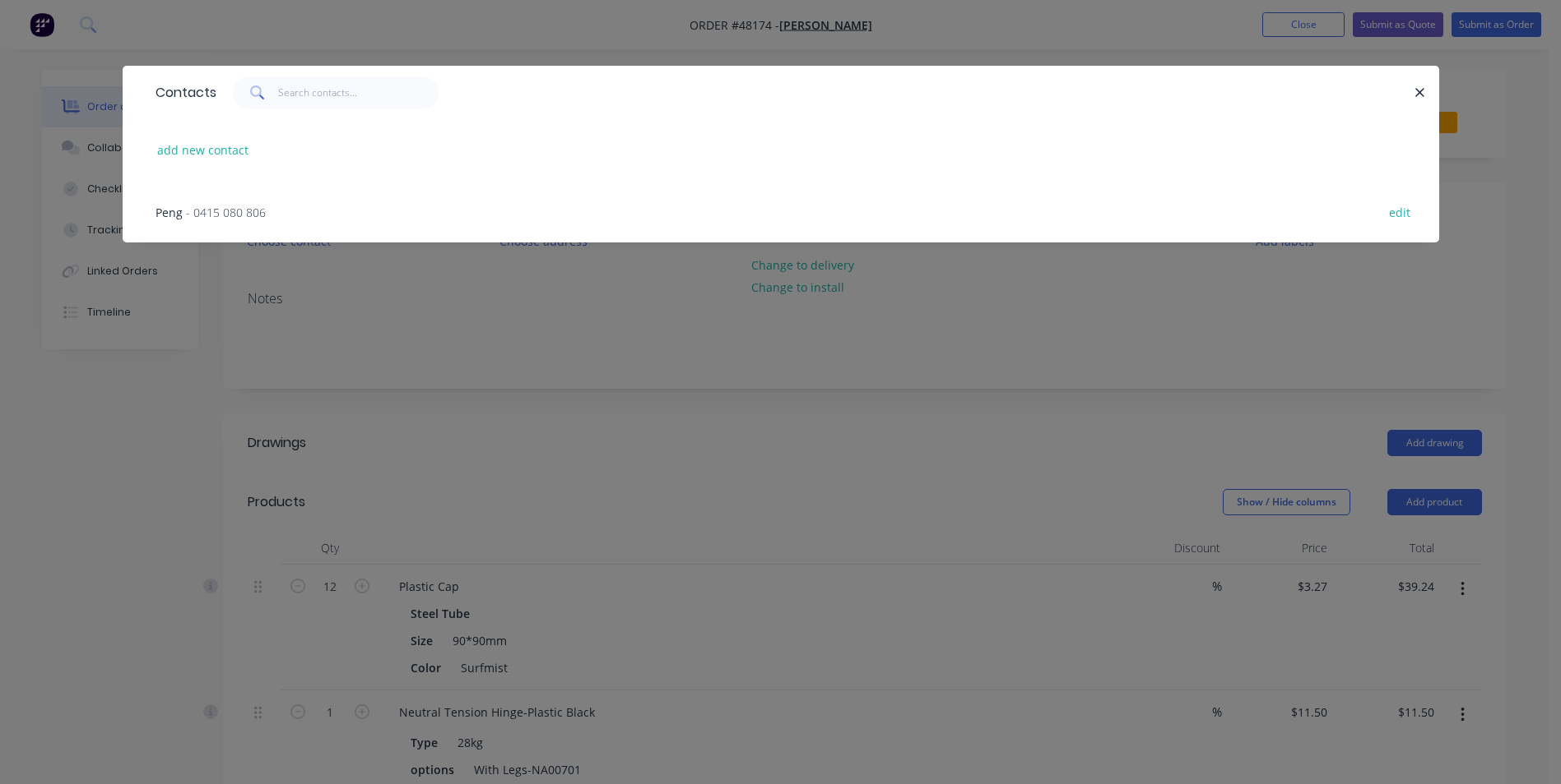
click at [262, 212] on span "- 0415 080 806" at bounding box center [226, 212] width 80 height 16
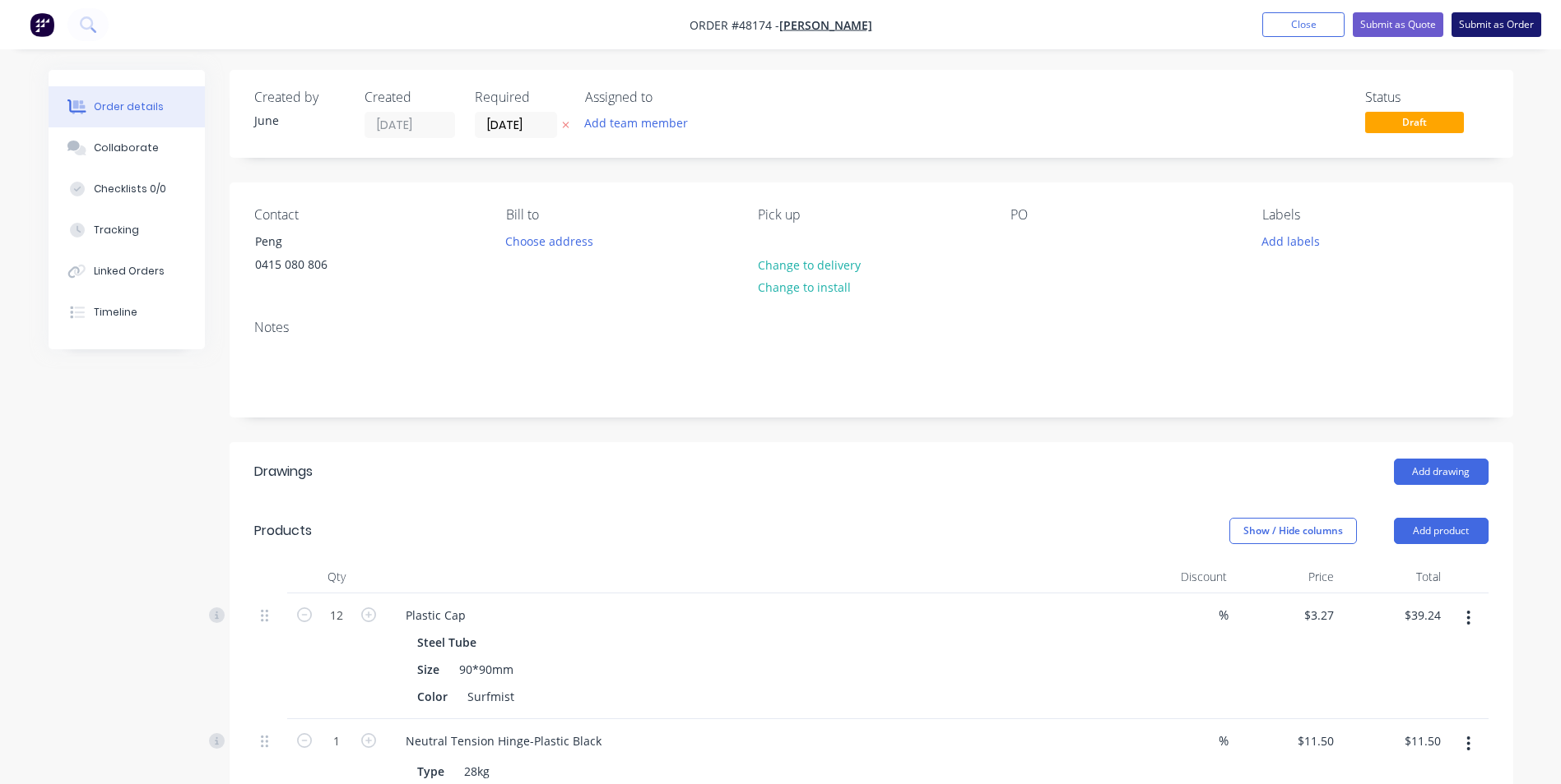
click at [1522, 24] on button "Submit as Order" at bounding box center [1496, 25] width 90 height 25
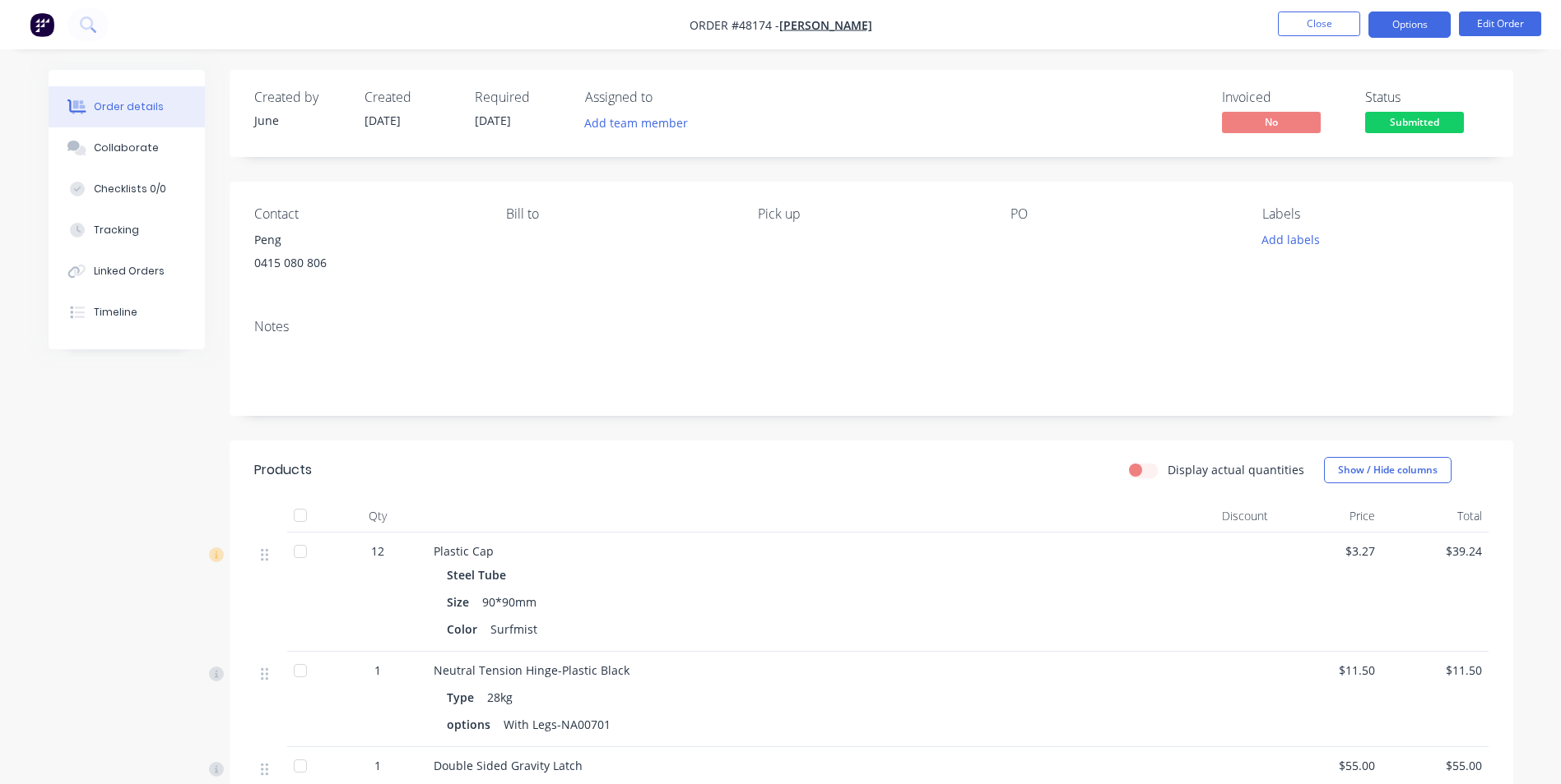
click at [1388, 15] on button "Options" at bounding box center [1409, 25] width 83 height 26
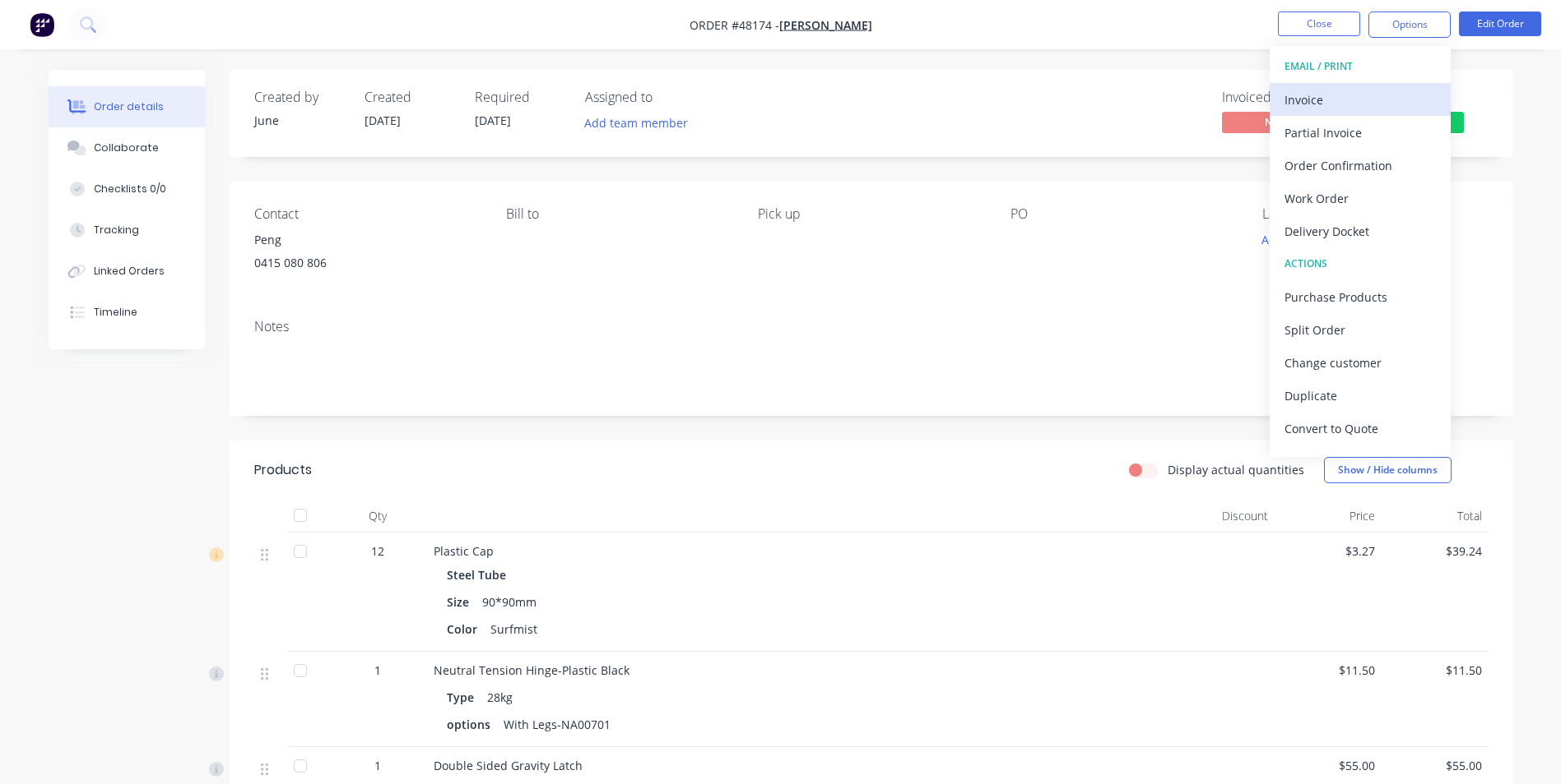
click at [1369, 100] on div "Invoice" at bounding box center [1360, 99] width 151 height 24
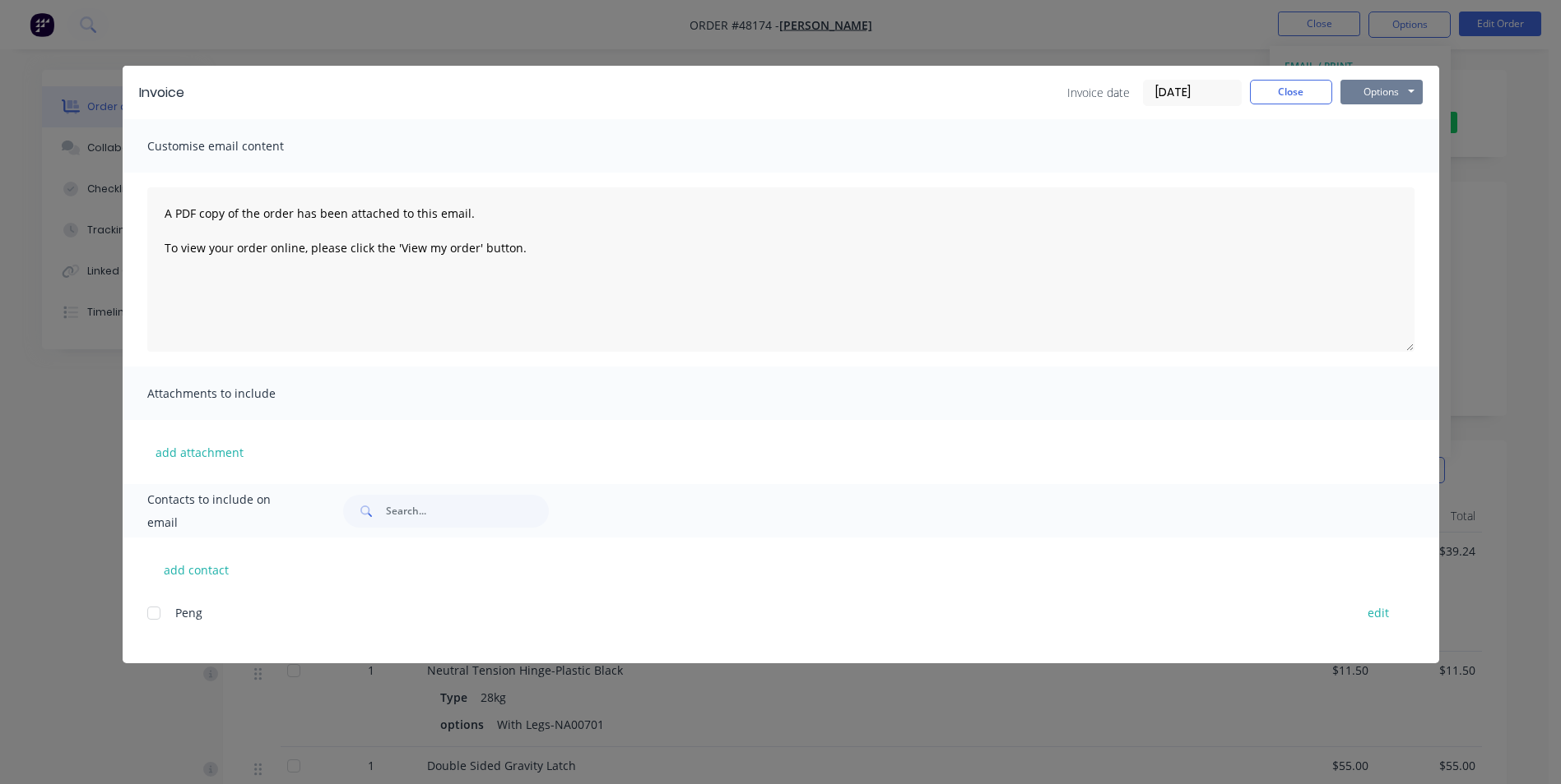
click at [1372, 84] on button "Options" at bounding box center [1382, 92] width 83 height 25
click at [1379, 141] on button "Print" at bounding box center [1393, 148] width 105 height 27
click at [1296, 99] on button "Close" at bounding box center [1291, 92] width 83 height 25
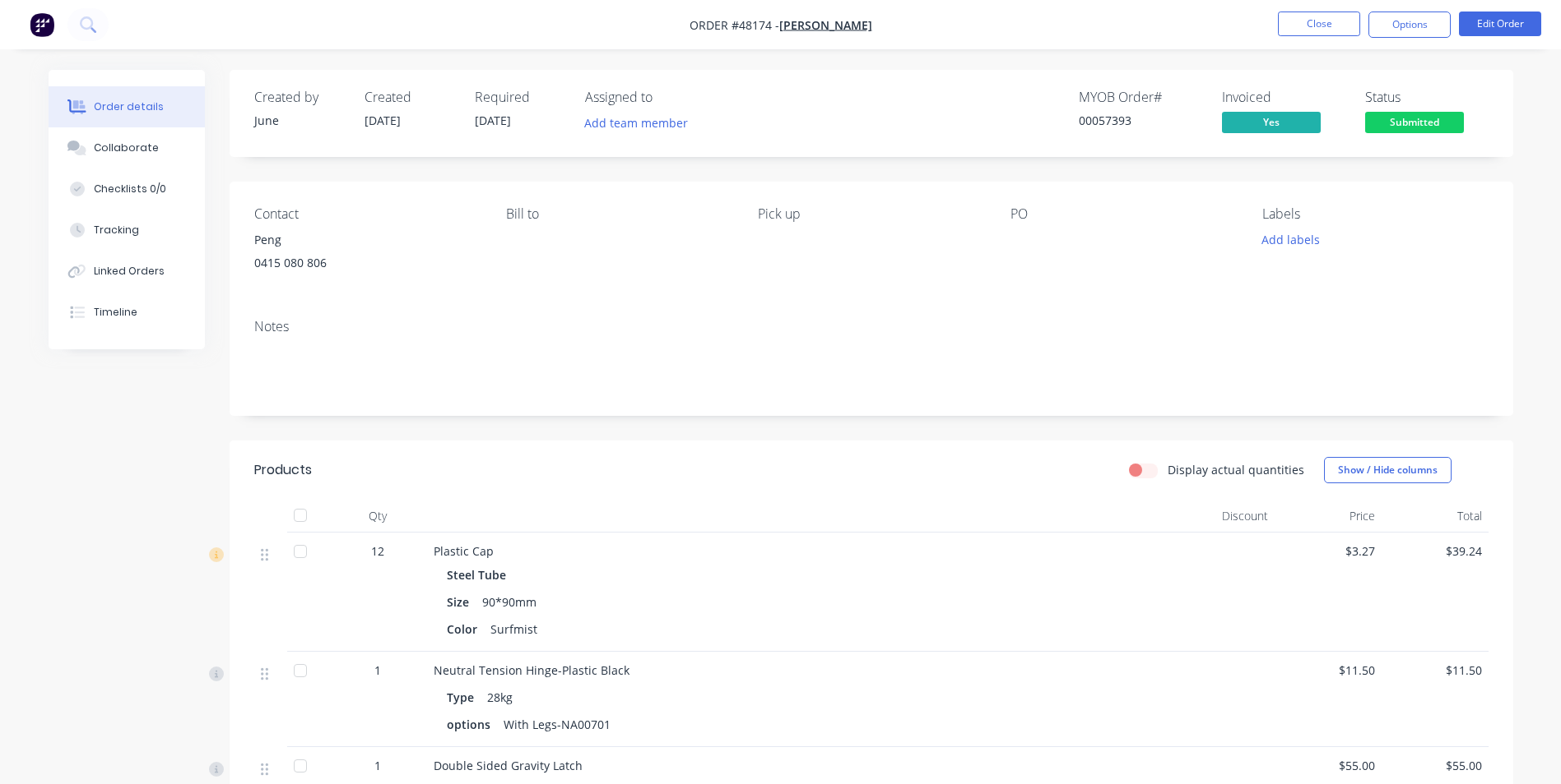
click at [1428, 119] on span "Submitted" at bounding box center [1414, 121] width 98 height 20
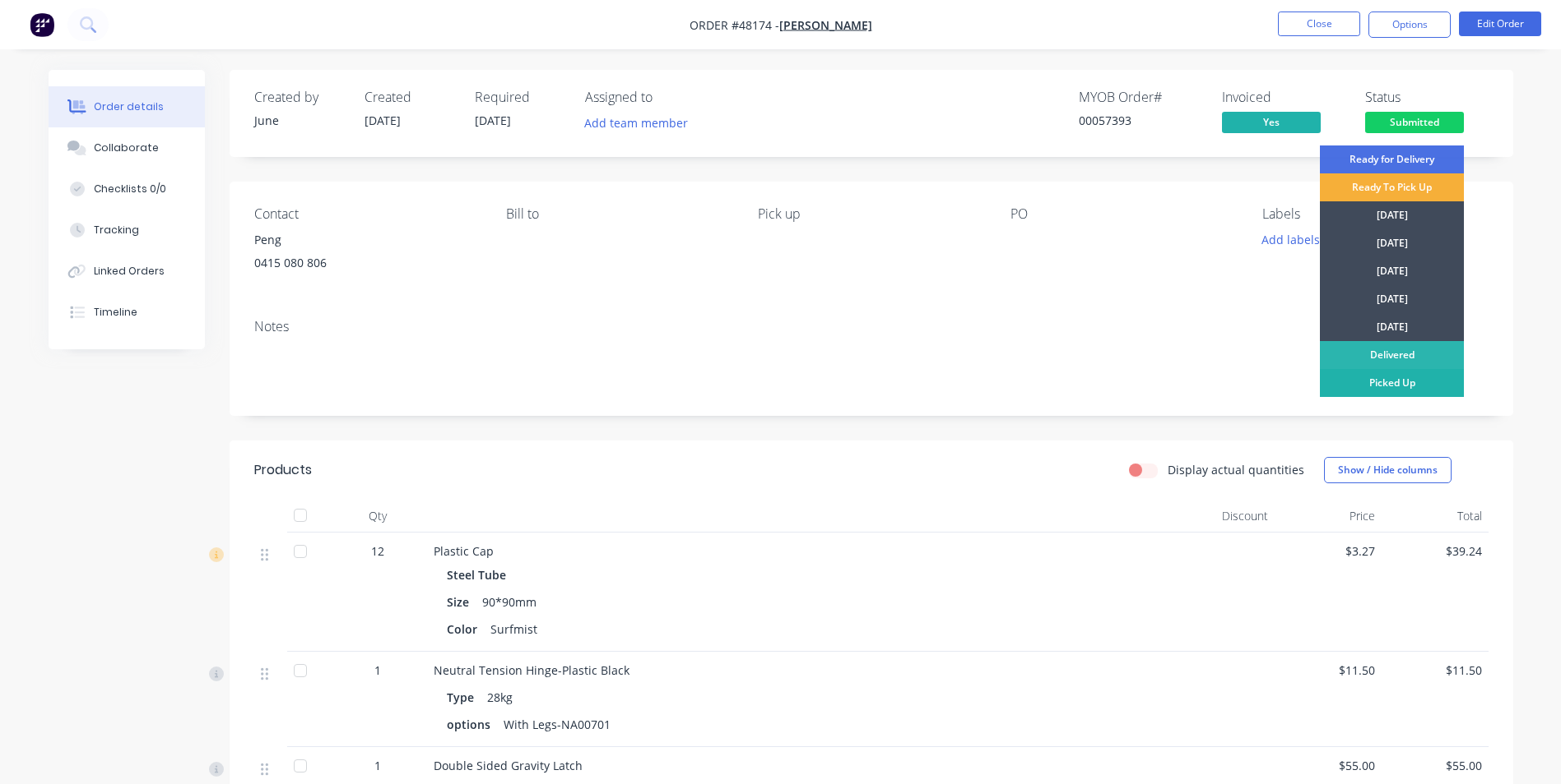
click at [1380, 376] on div "Picked Up" at bounding box center [1391, 383] width 144 height 28
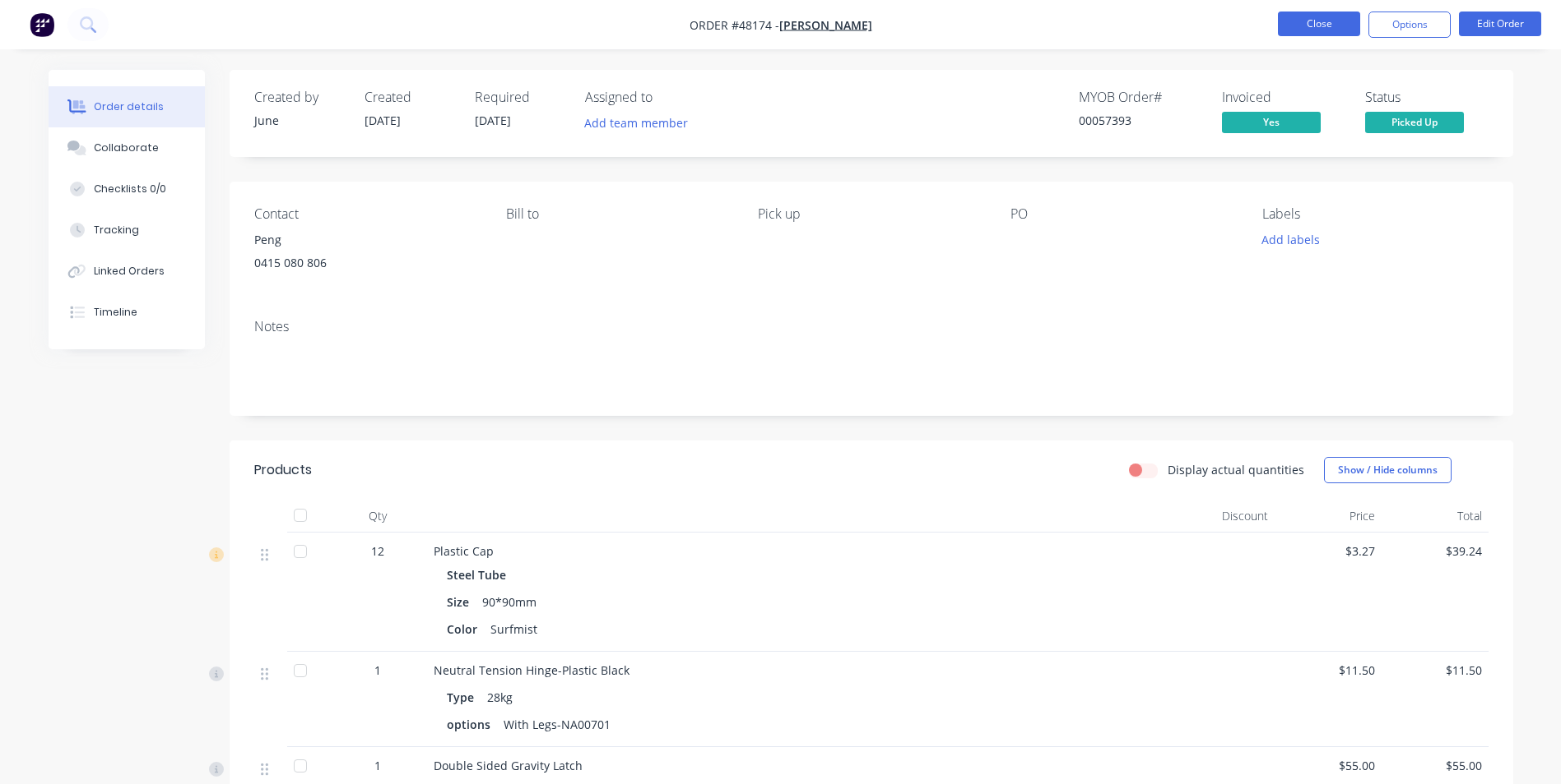
click at [1332, 25] on button "Close" at bounding box center [1319, 24] width 83 height 25
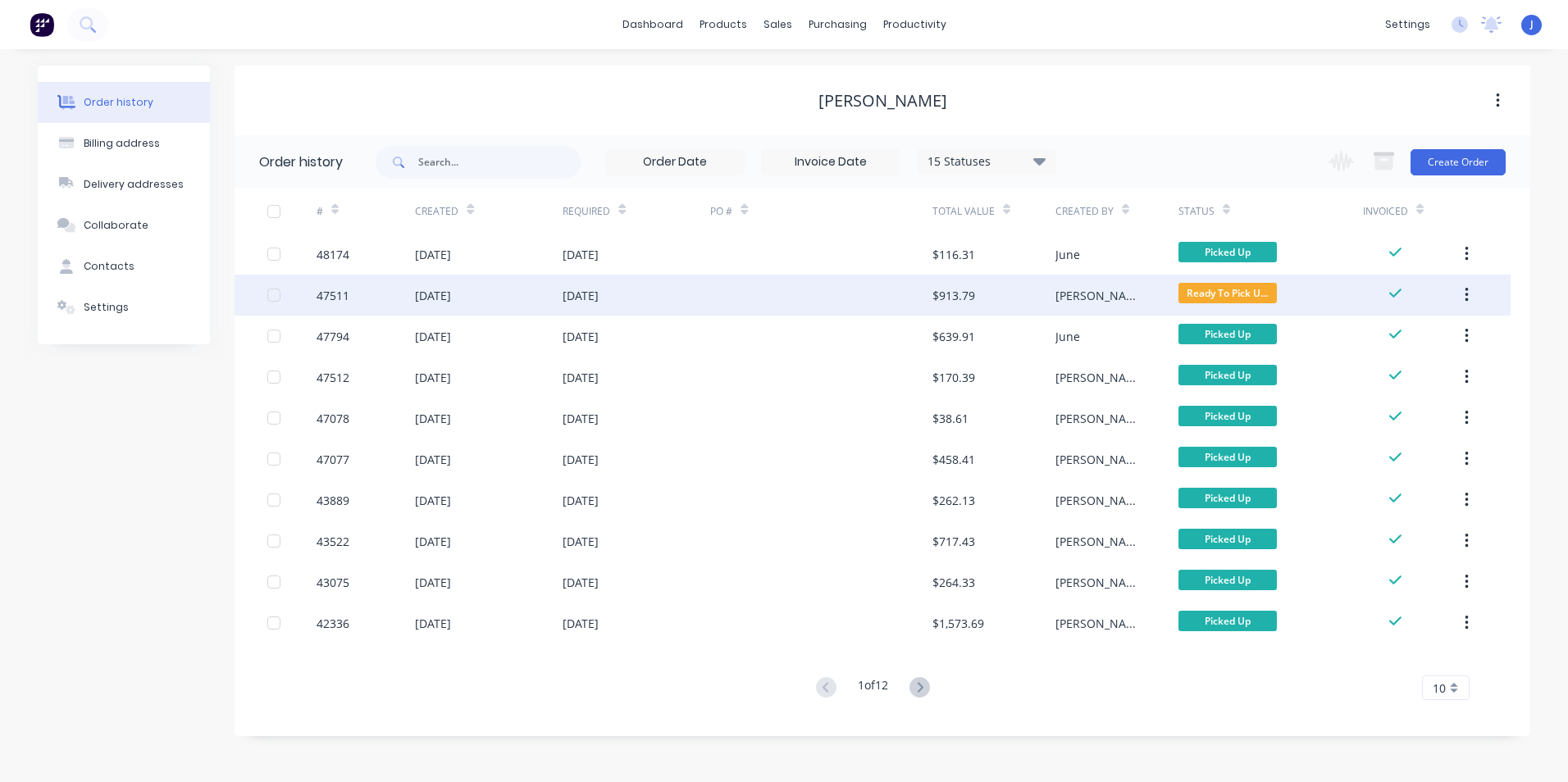
click at [1145, 299] on div "[PERSON_NAME]" at bounding box center [1116, 295] width 123 height 41
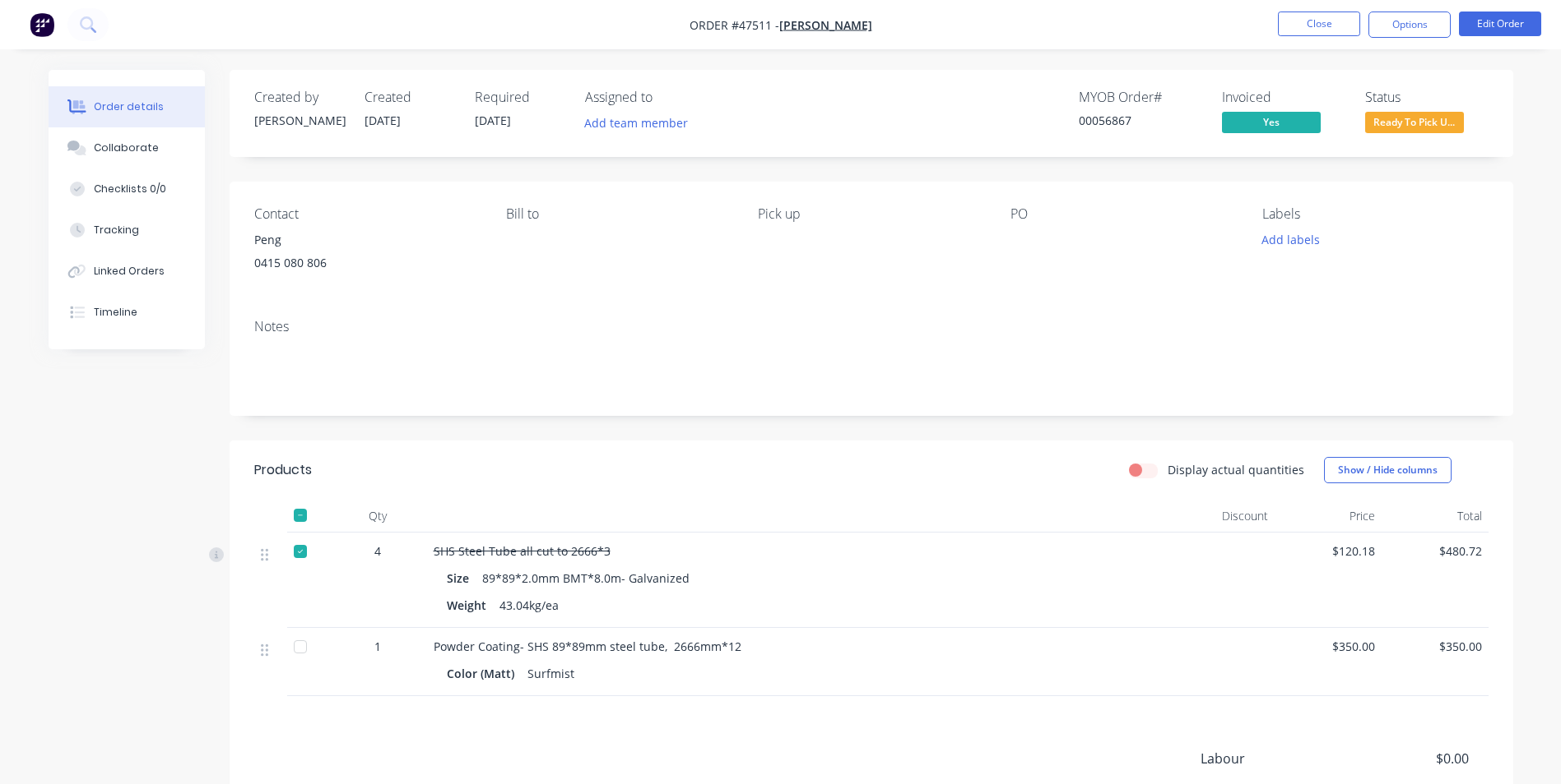
click at [1423, 132] on span "Ready To Pick U..." at bounding box center [1414, 121] width 98 height 20
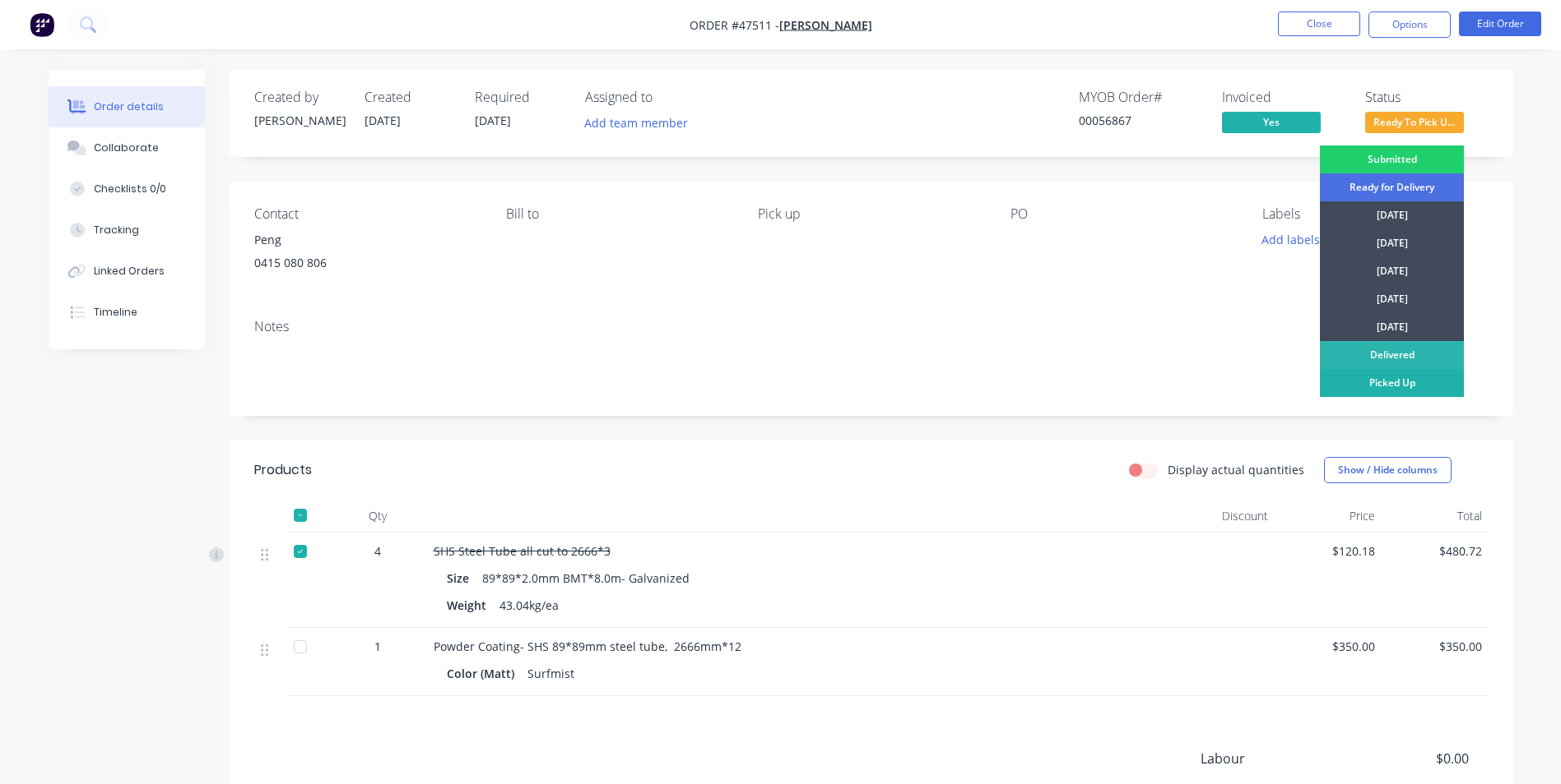
click at [1391, 385] on div "Picked Up" at bounding box center [1391, 383] width 144 height 28
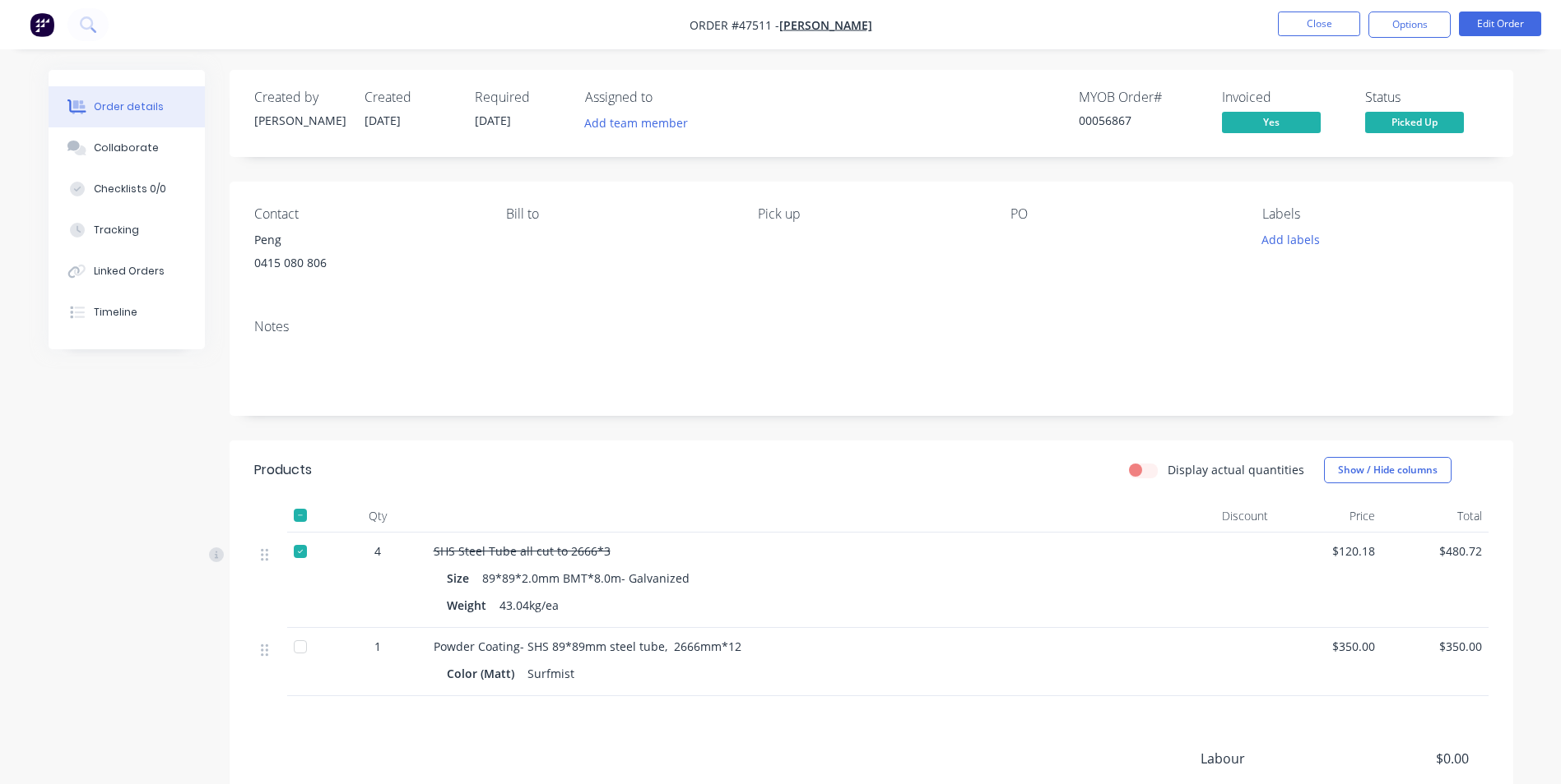
click at [1328, 11] on nav "Order #47511 - KAI SHENG PENG Close Options Edit Order" at bounding box center [780, 25] width 1561 height 49
click at [1343, 18] on button "Close" at bounding box center [1319, 24] width 83 height 25
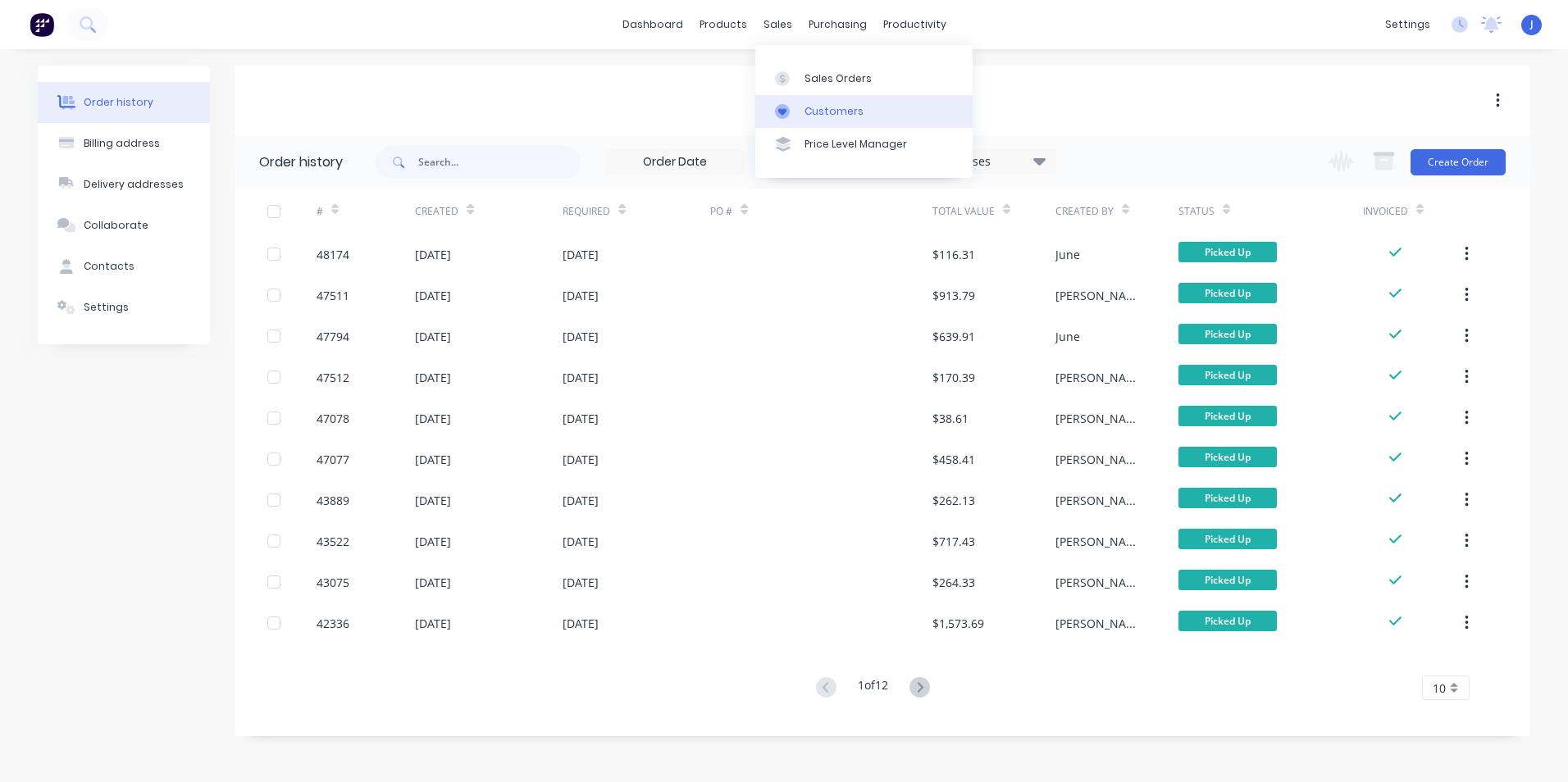
click at [790, 108] on div at bounding box center [787, 111] width 25 height 15
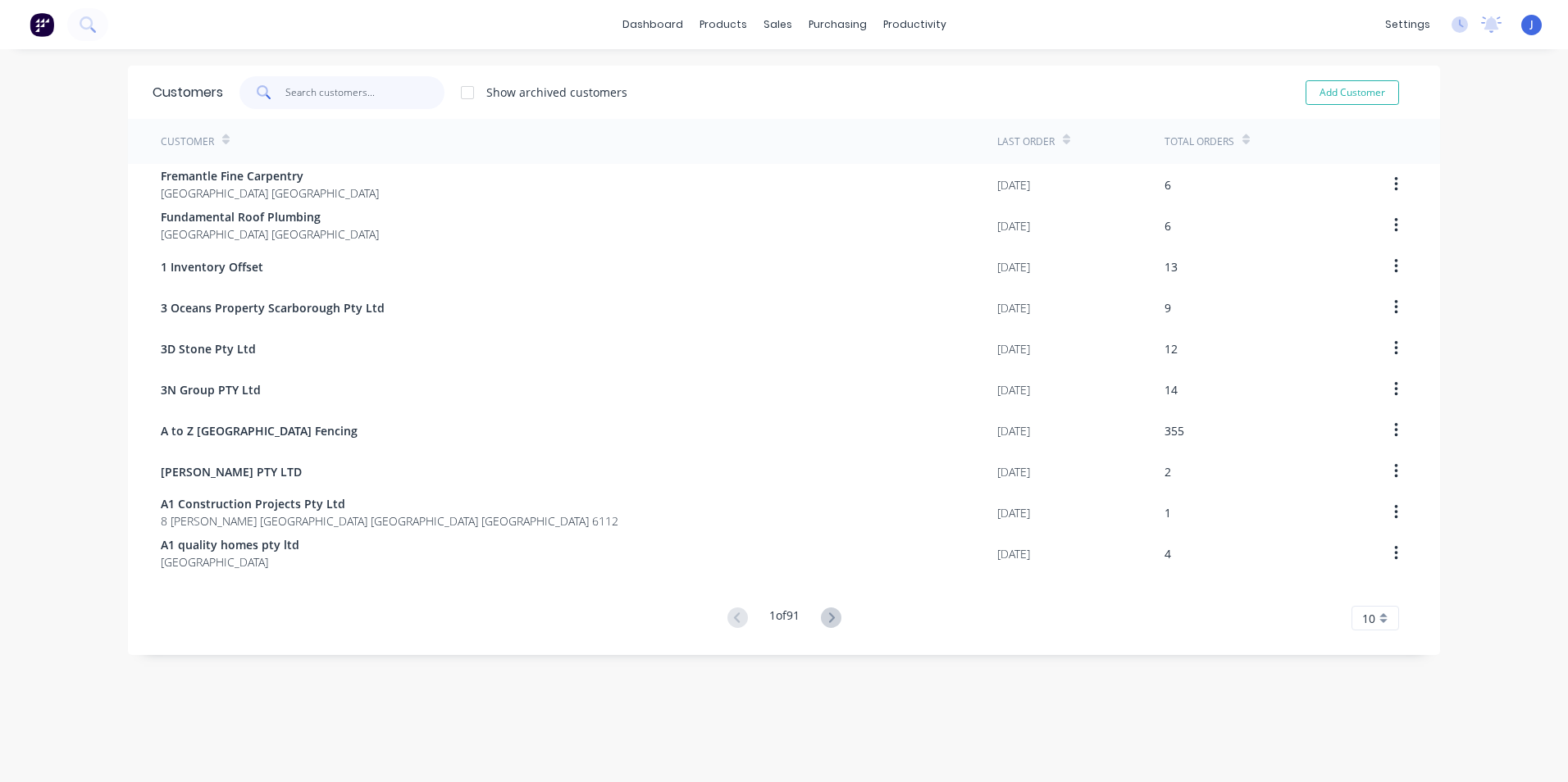
click at [381, 95] on input "text" at bounding box center [365, 92] width 160 height 32
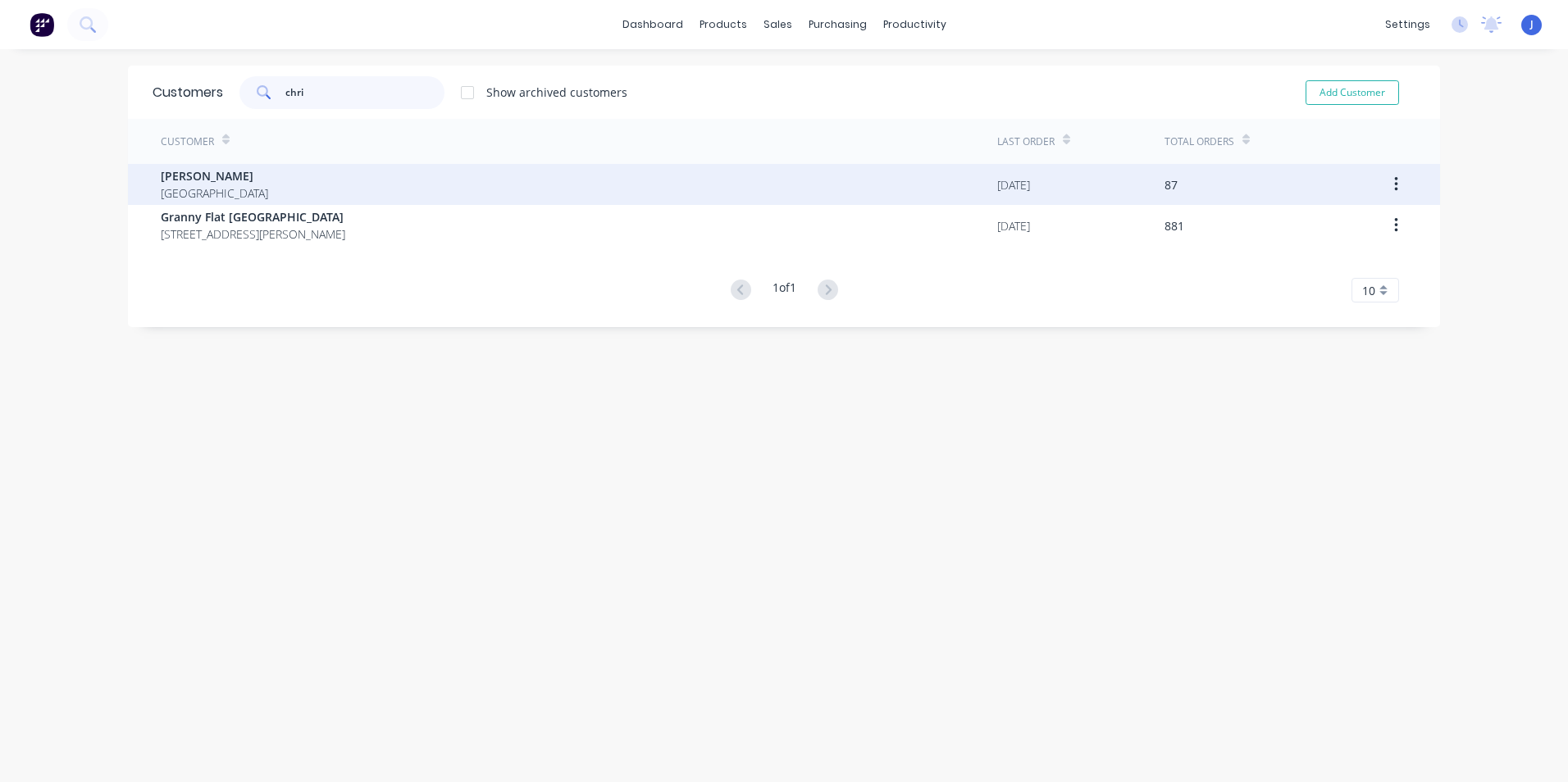
type input "chri"
click at [294, 173] on div "Chris Gu Australia" at bounding box center [579, 184] width 836 height 41
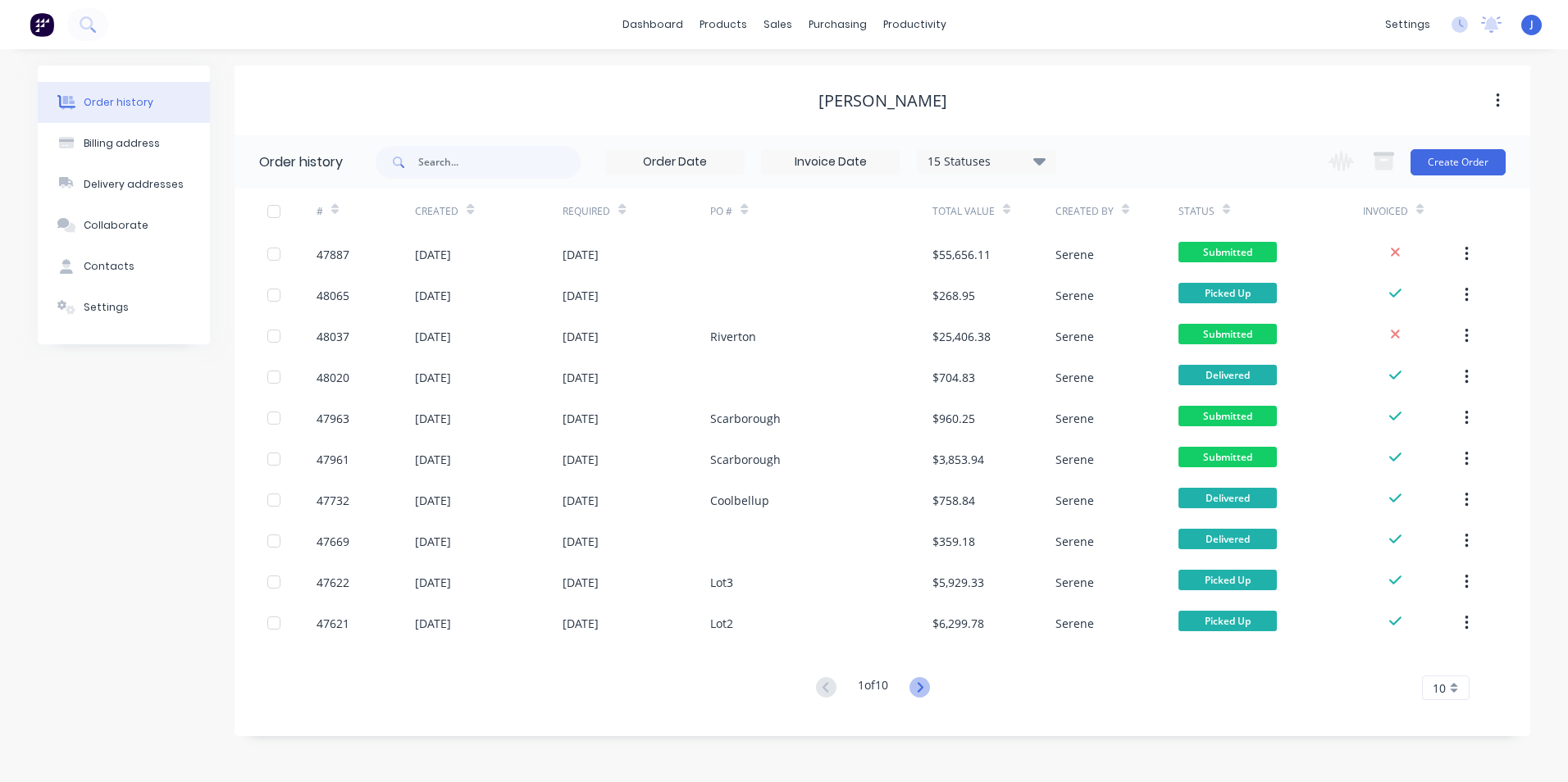
click at [919, 691] on icon at bounding box center [919, 687] width 20 height 20
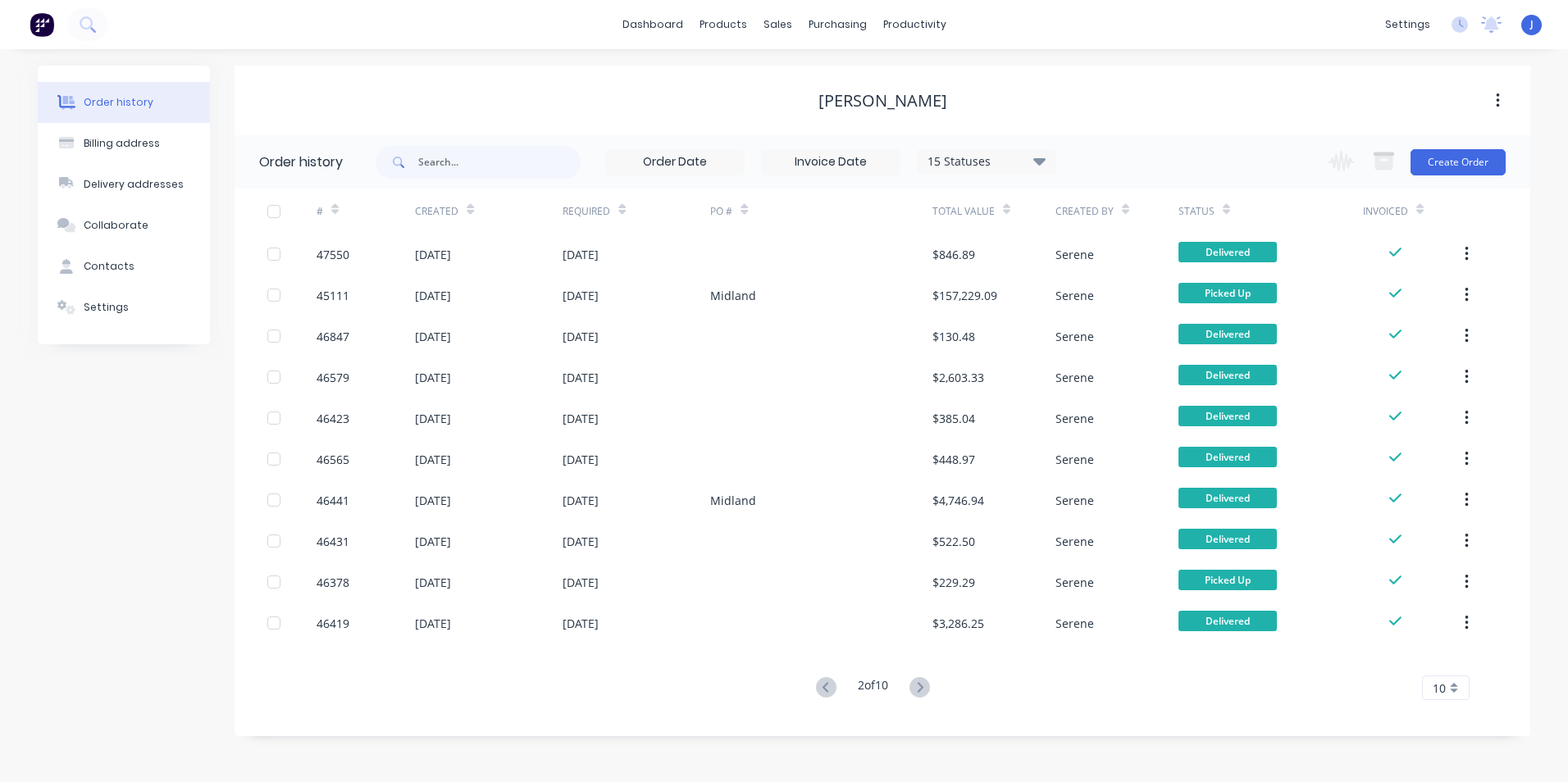
click at [819, 699] on button at bounding box center [826, 688] width 31 height 24
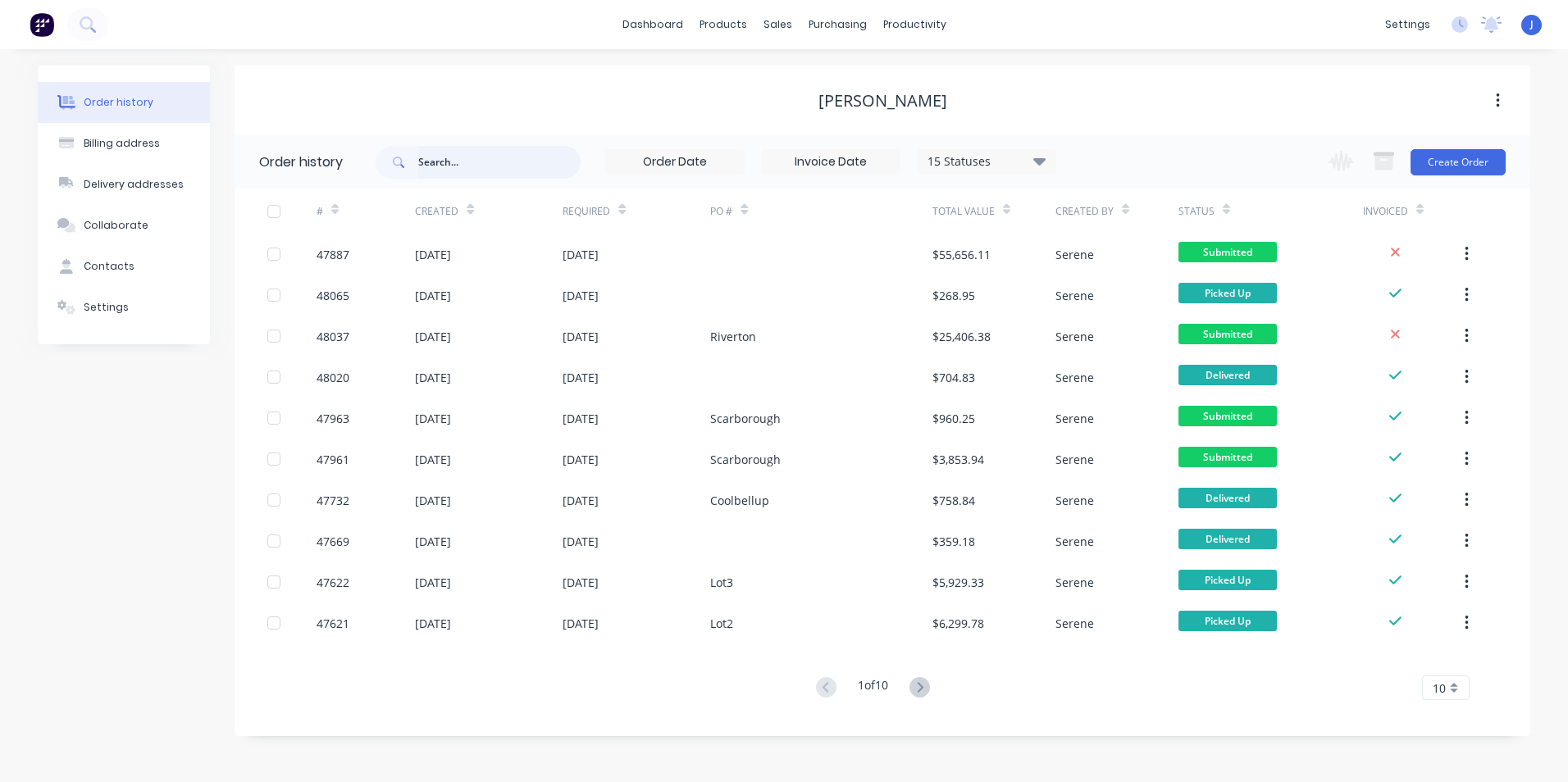
click at [438, 168] on input "text" at bounding box center [499, 162] width 162 height 32
type input "kenwick"
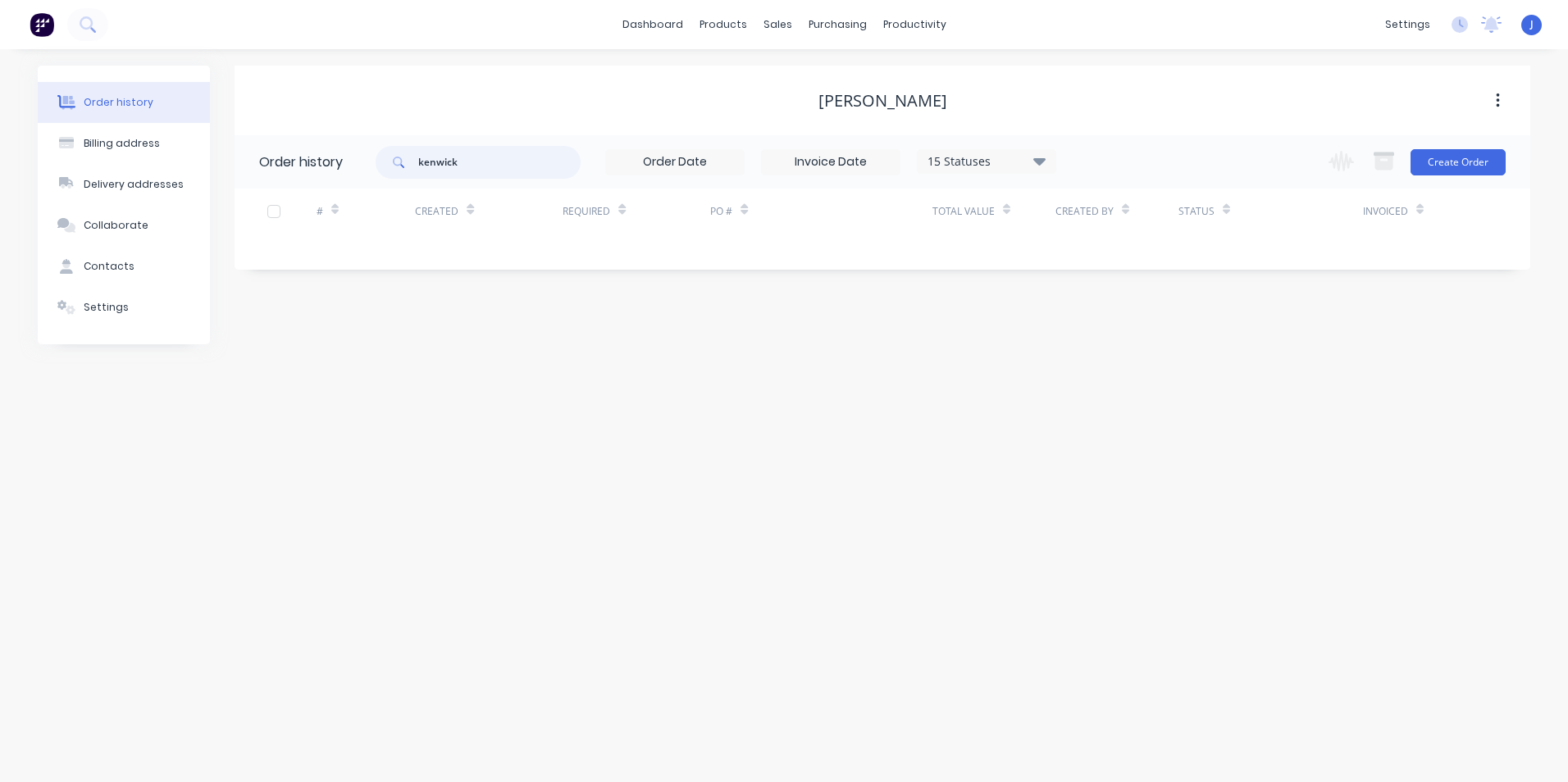
drag, startPoint x: 527, startPoint y: 172, endPoint x: 422, endPoint y: 162, distance: 105.5
click at [424, 162] on input "kenwick" at bounding box center [499, 162] width 162 height 32
type input "k"
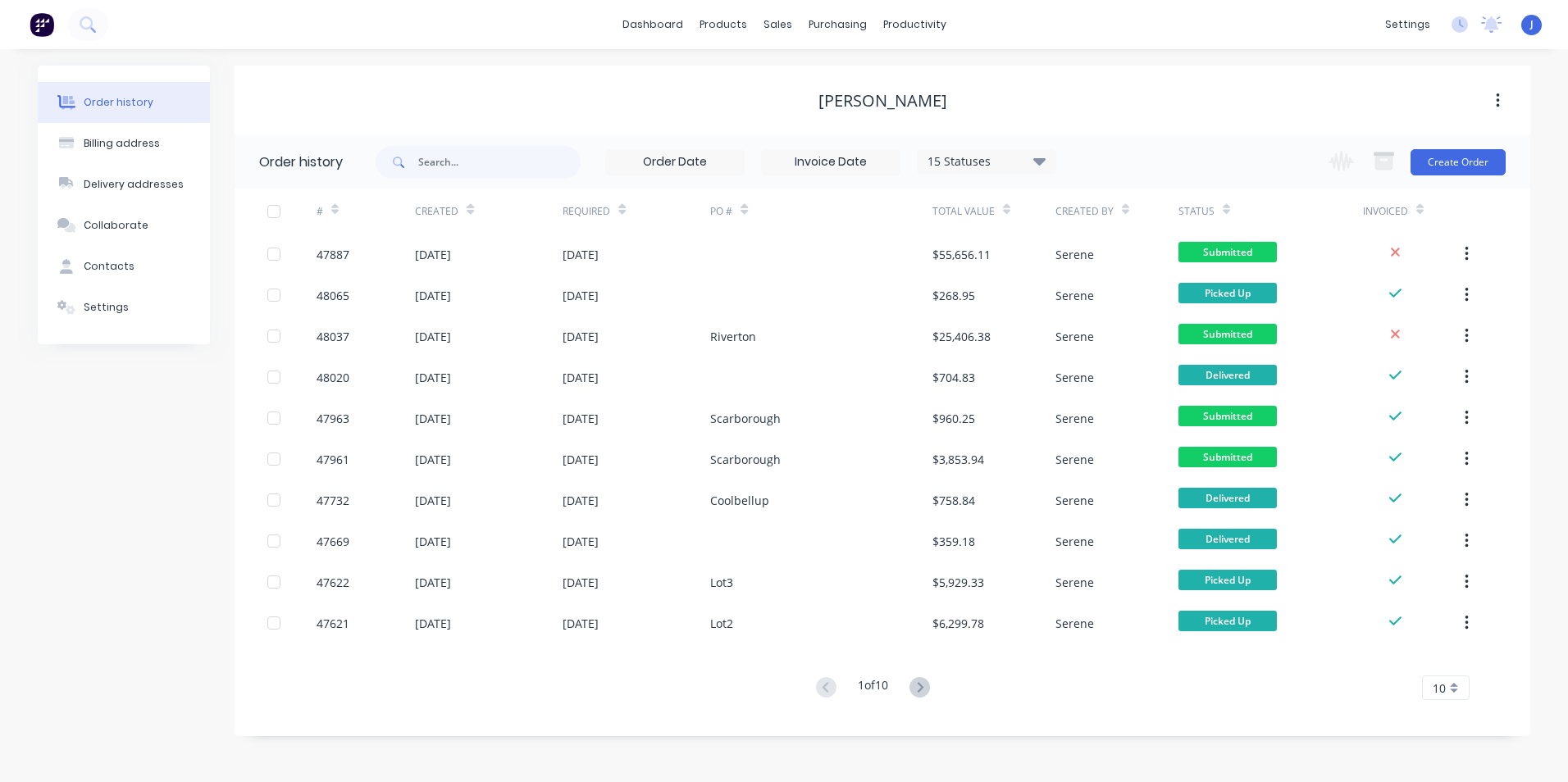
click at [837, 237] on div at bounding box center [820, 254] width 221 height 41
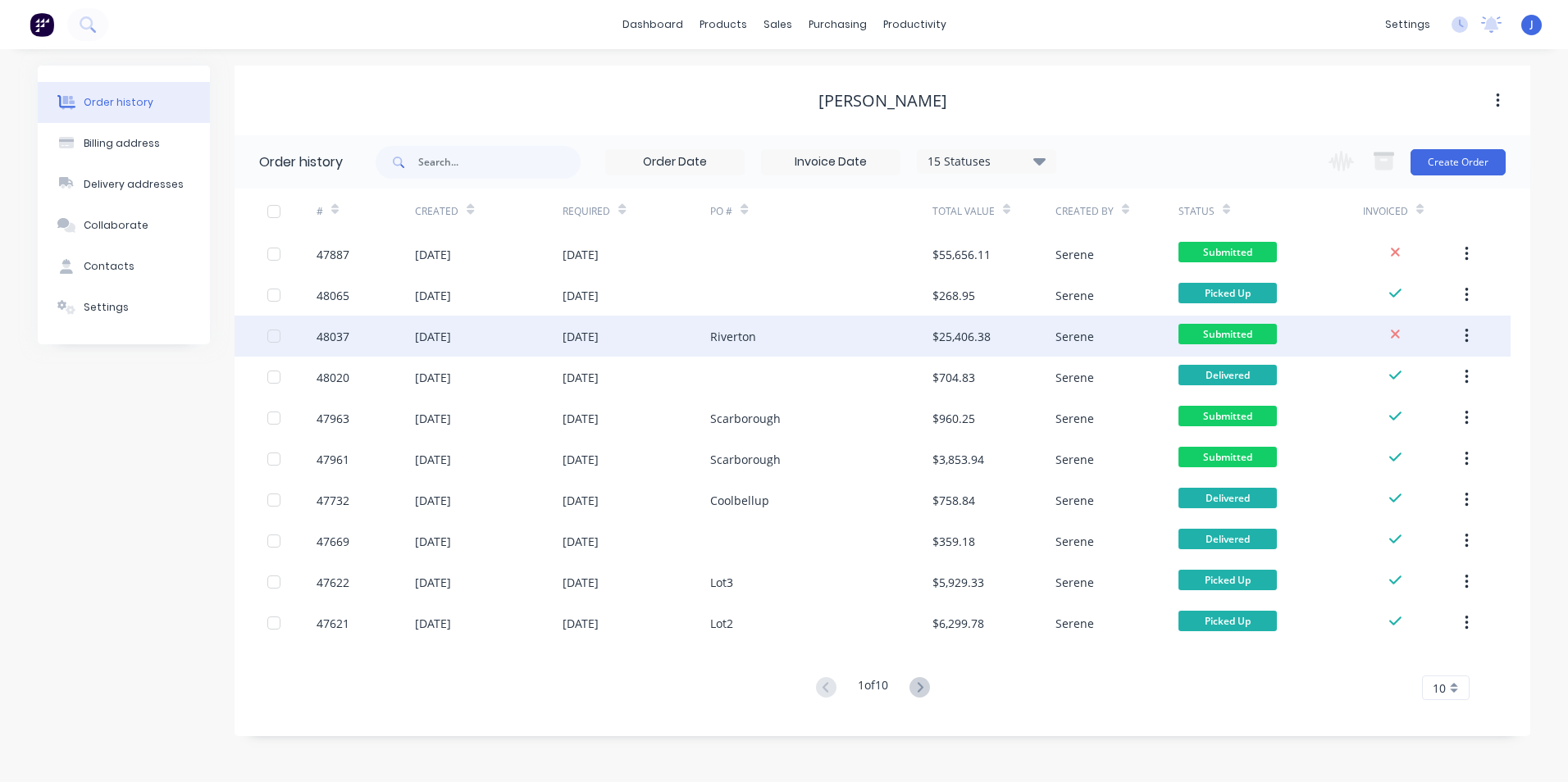
click at [864, 344] on div "Riverton" at bounding box center [820, 336] width 221 height 41
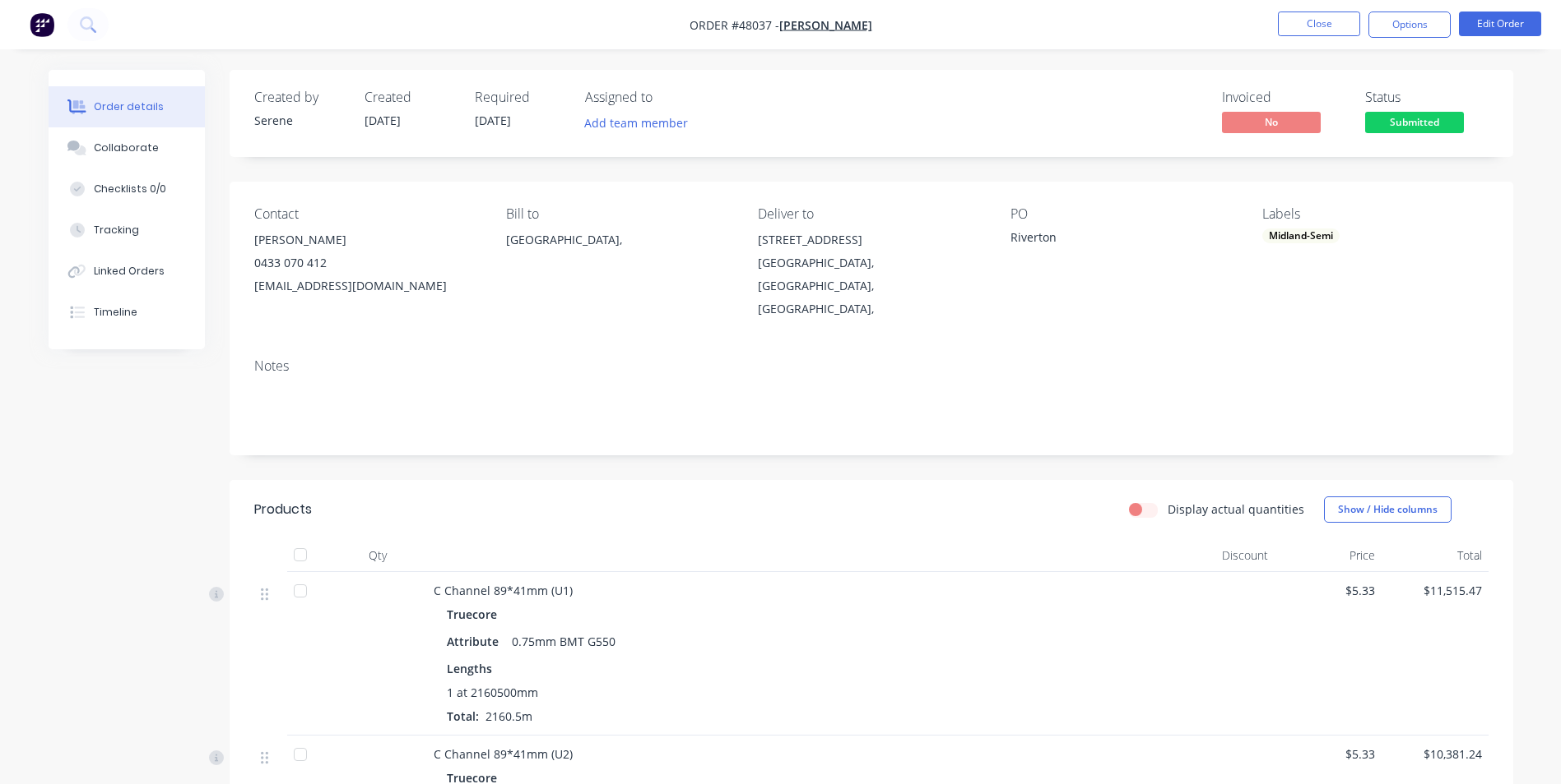
click at [1290, 49] on div "Order details Collaborate Checklists 0/0 Tracking Linked Orders Timeline Order …" at bounding box center [780, 596] width 1561 height 1192
drag, startPoint x: 1297, startPoint y: 43, endPoint x: 1304, endPoint y: 23, distance: 21.2
click at [1297, 43] on nav "Order #48037 - Chris Gu Close Options Edit Order" at bounding box center [780, 25] width 1561 height 49
click at [1304, 23] on button "Close" at bounding box center [1319, 24] width 83 height 25
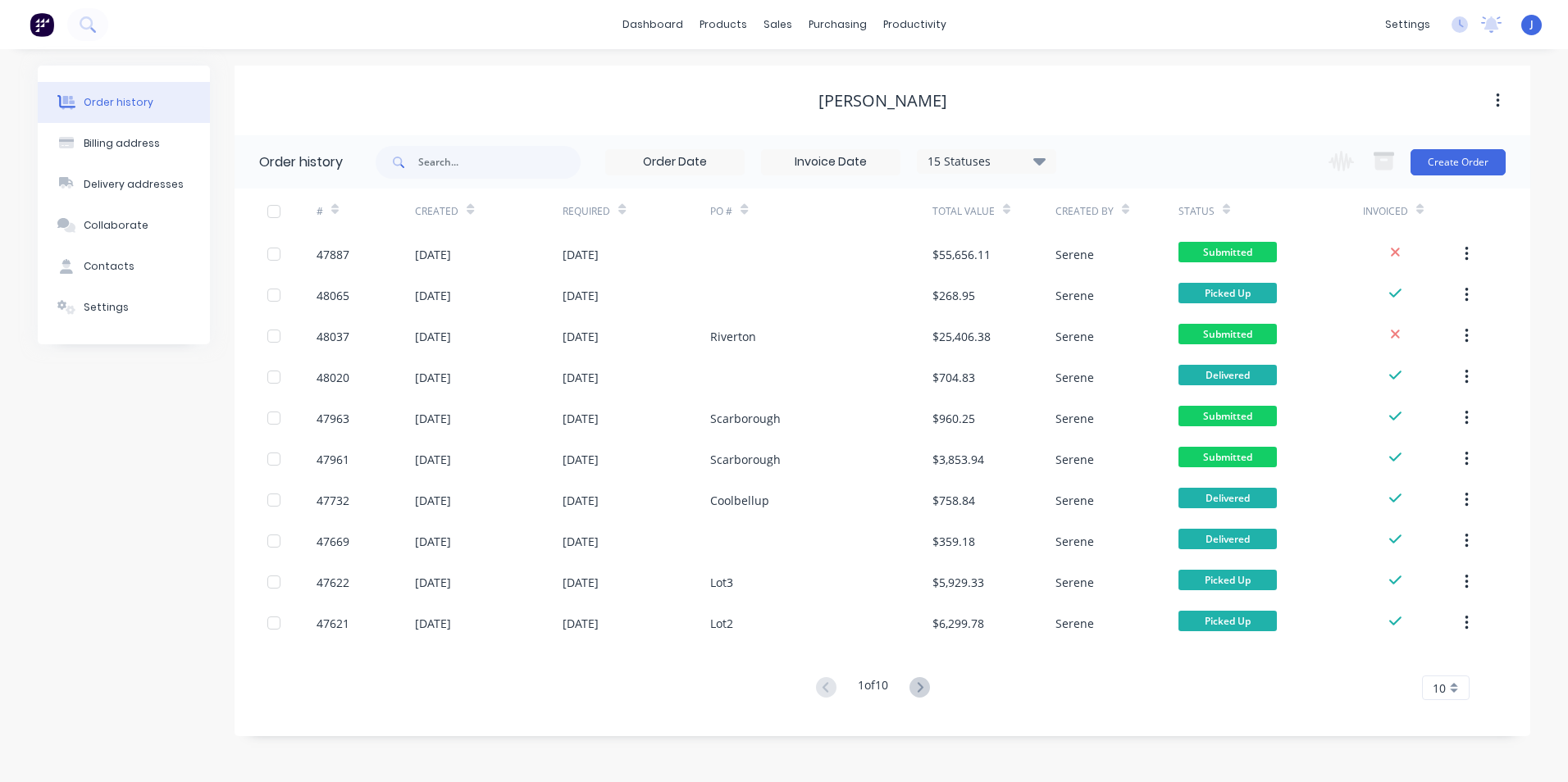
click at [1094, 88] on div "Chris Gu" at bounding box center [882, 101] width 1296 height 30
click at [819, 79] on div "Sales Orders" at bounding box center [838, 78] width 67 height 15
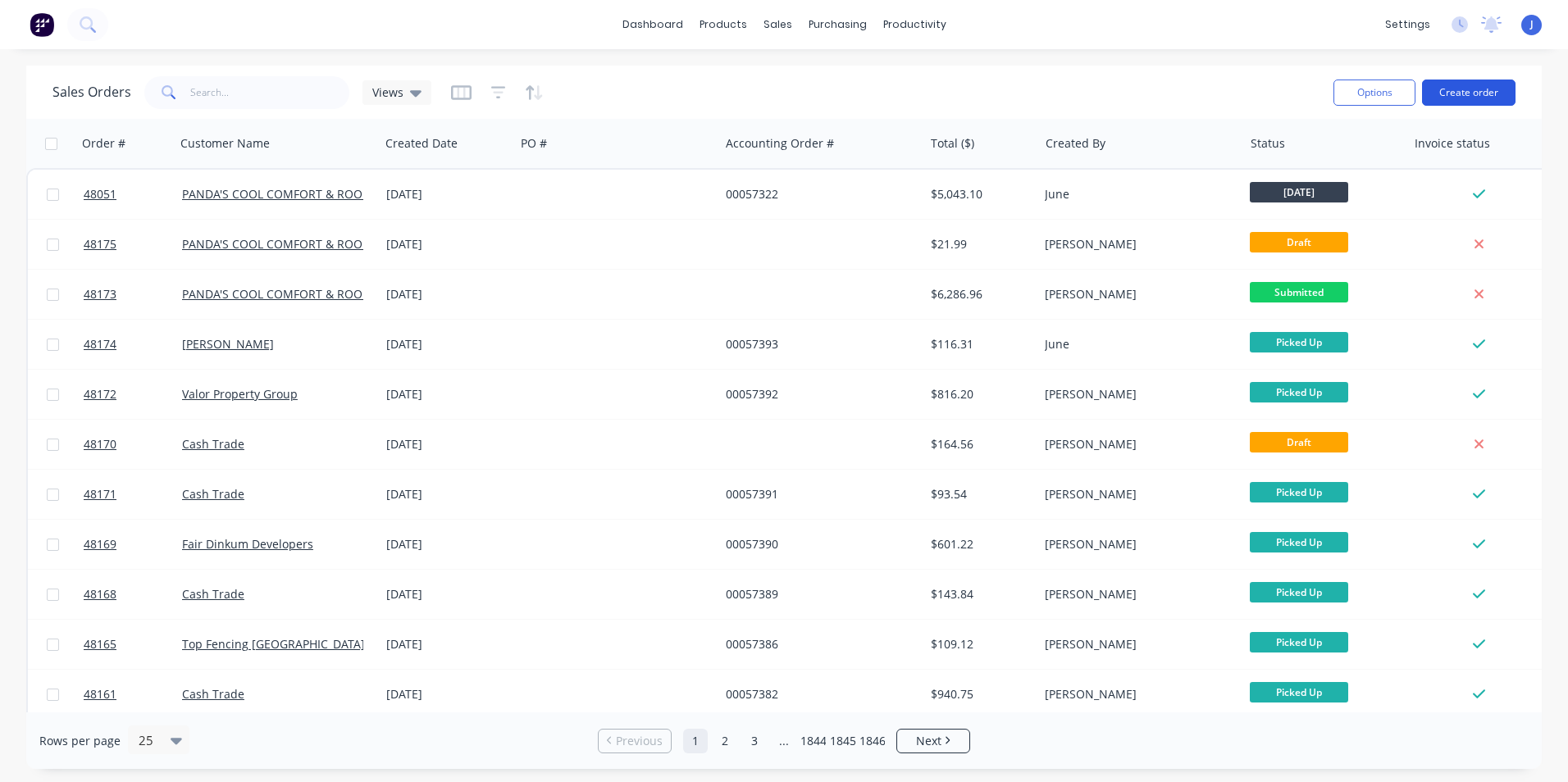
click at [1491, 86] on button "Create order" at bounding box center [1468, 93] width 94 height 26
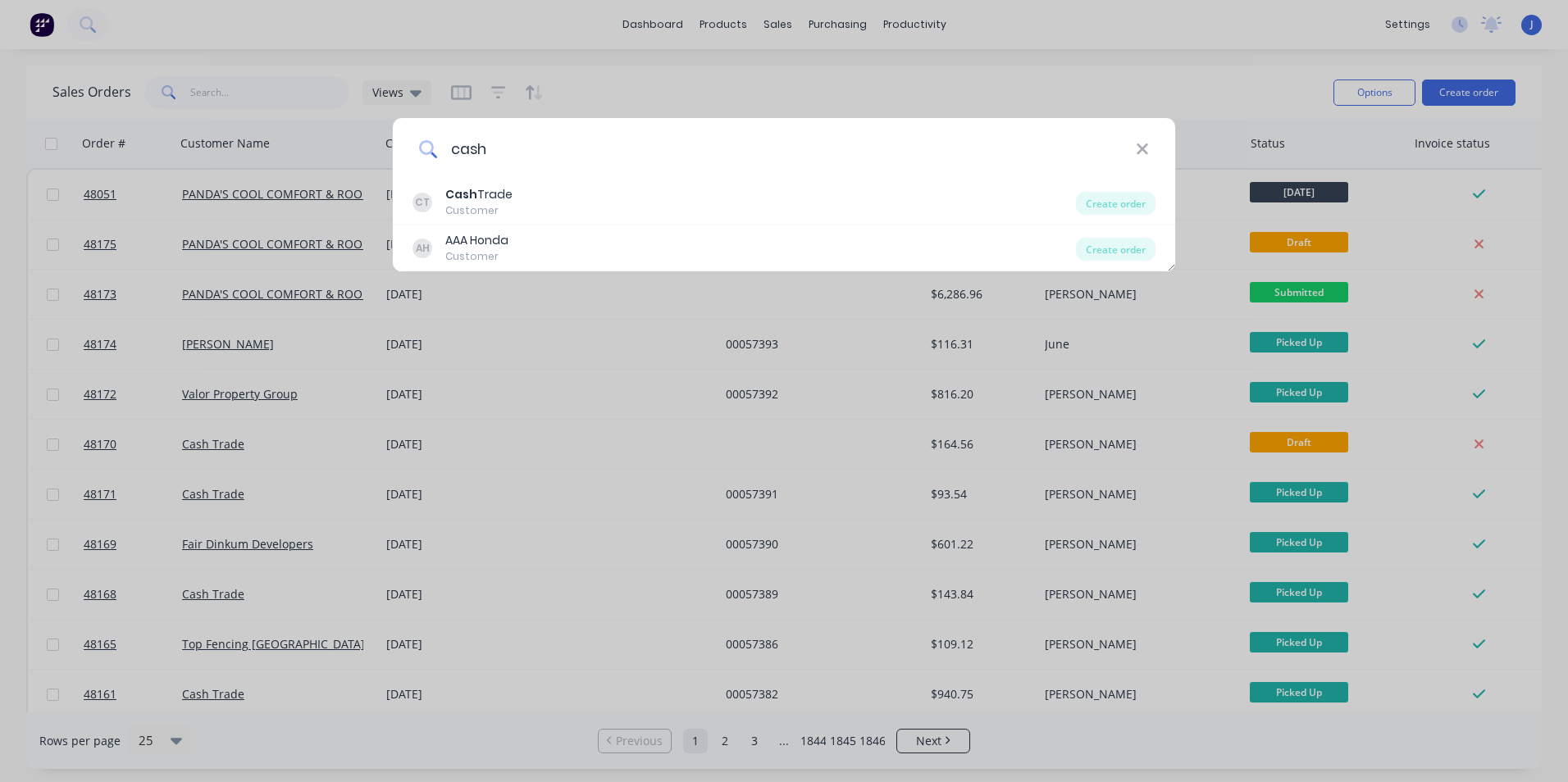
type input "cash"
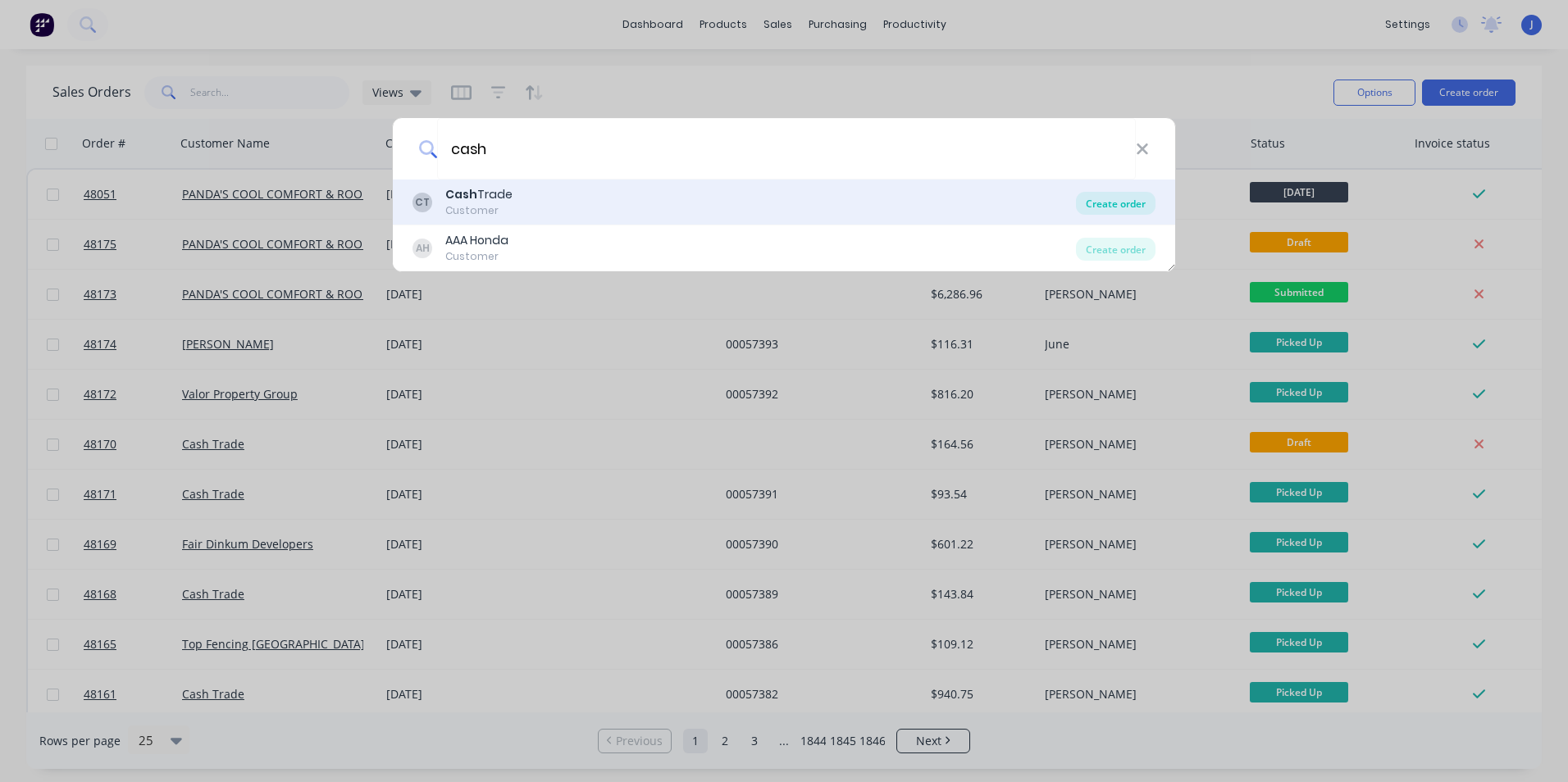
click at [1127, 204] on div "Create order" at bounding box center [1115, 203] width 80 height 23
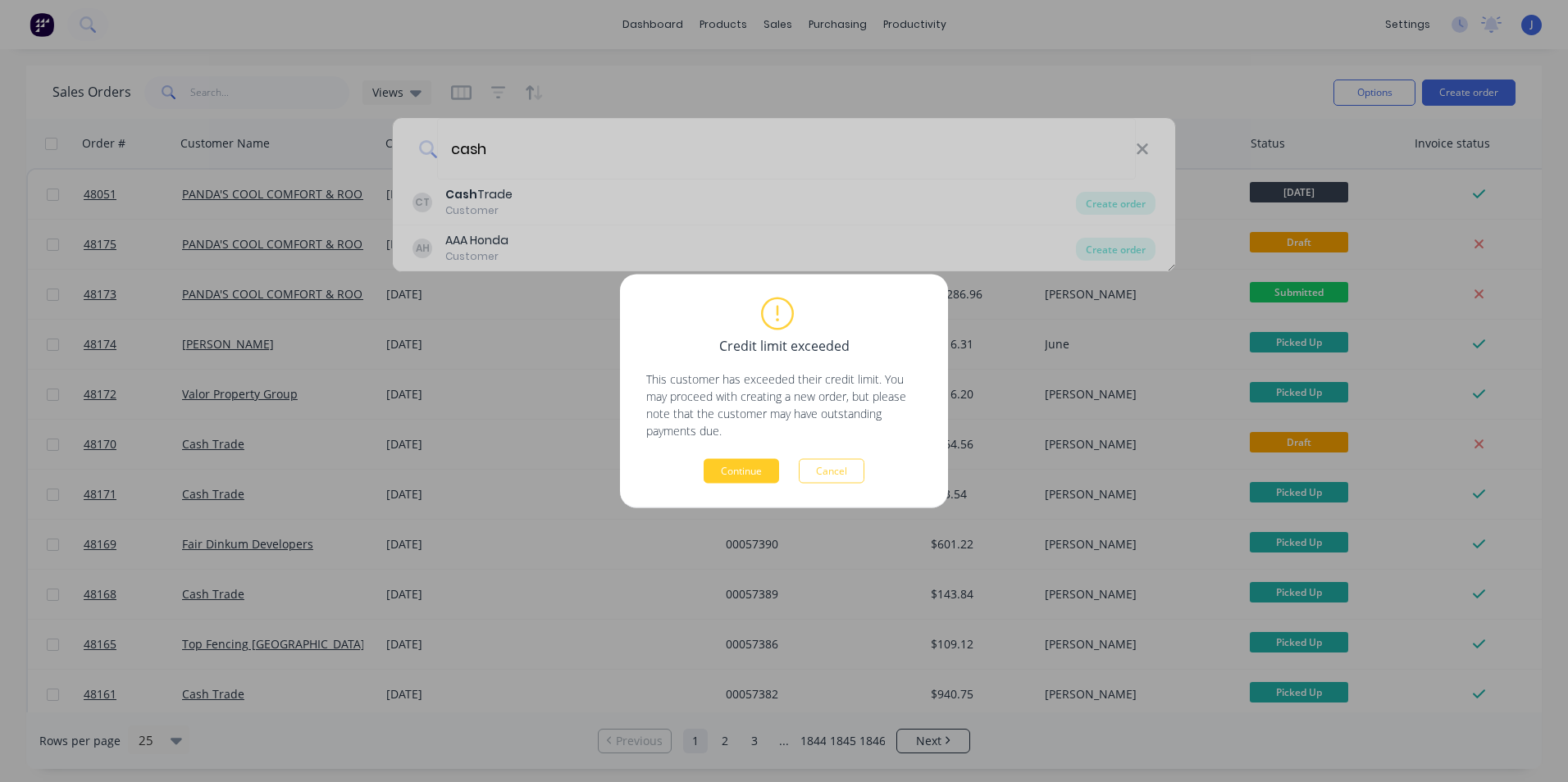
click at [734, 465] on button "Continue" at bounding box center [742, 471] width 75 height 25
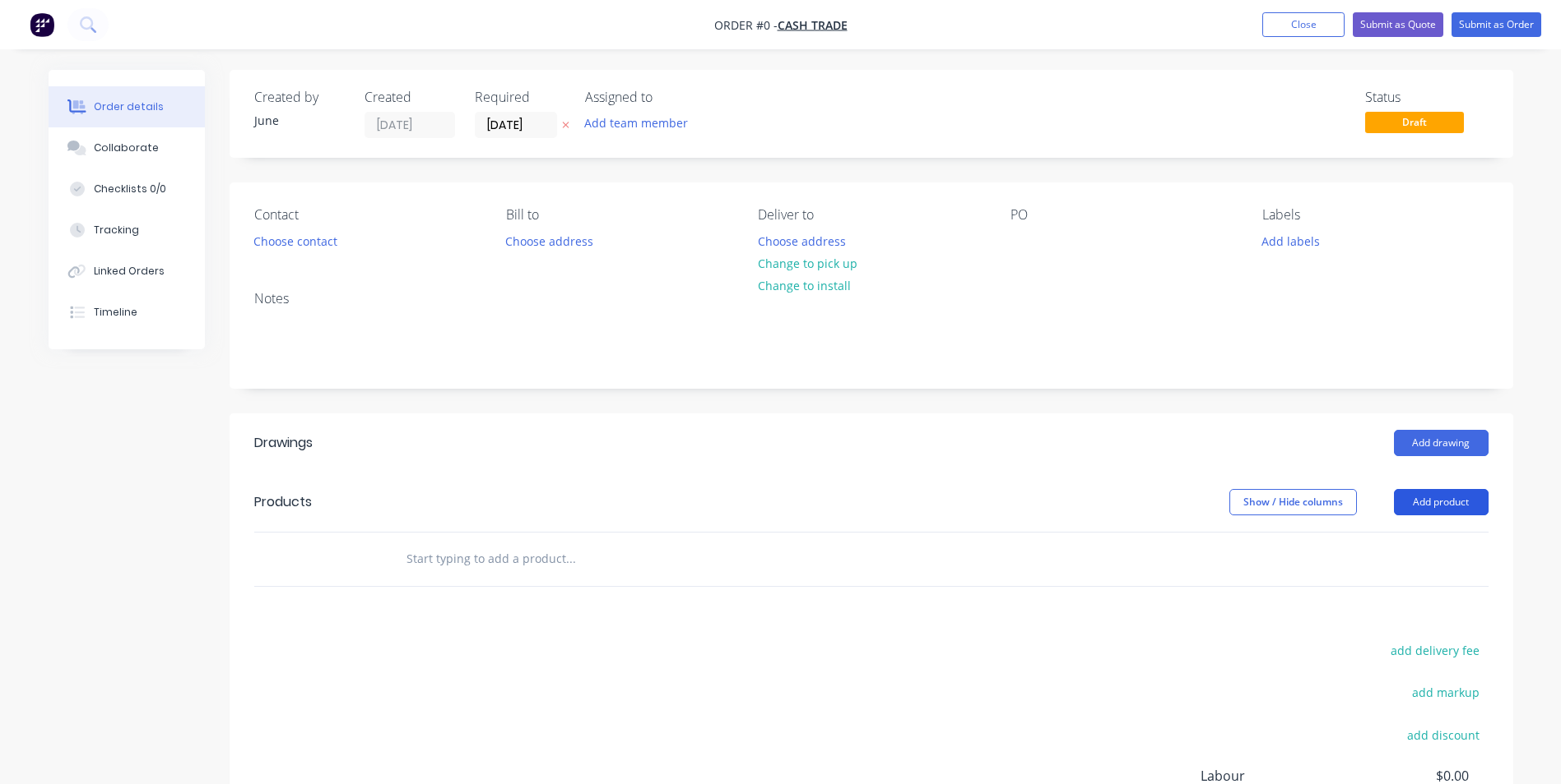
click at [1445, 494] on button "Add product" at bounding box center [1441, 502] width 95 height 26
click at [1416, 543] on div "Product catalogue" at bounding box center [1410, 543] width 126 height 24
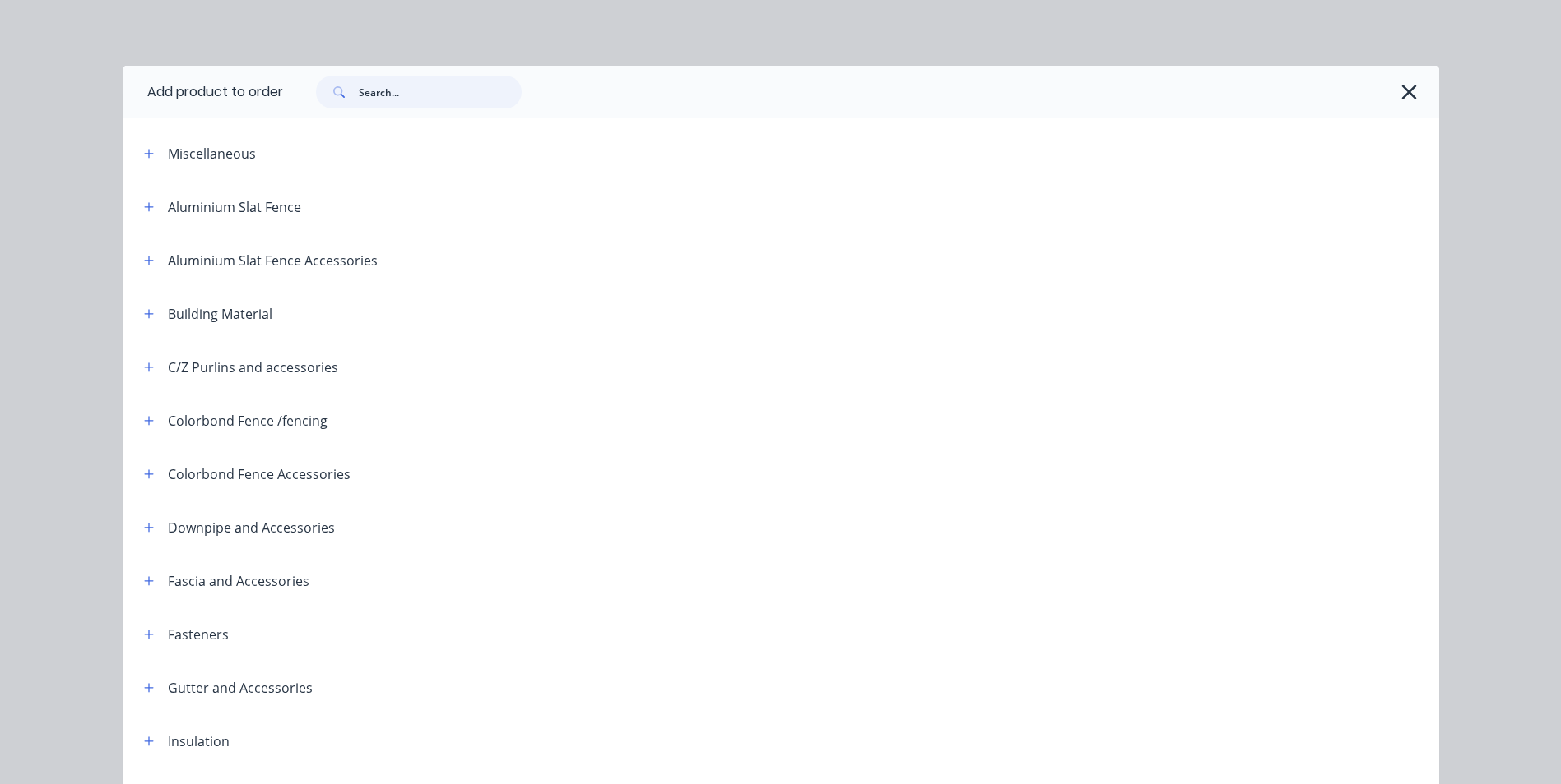
click at [391, 77] on input "text" at bounding box center [439, 91] width 163 height 32
type input "rainhead"
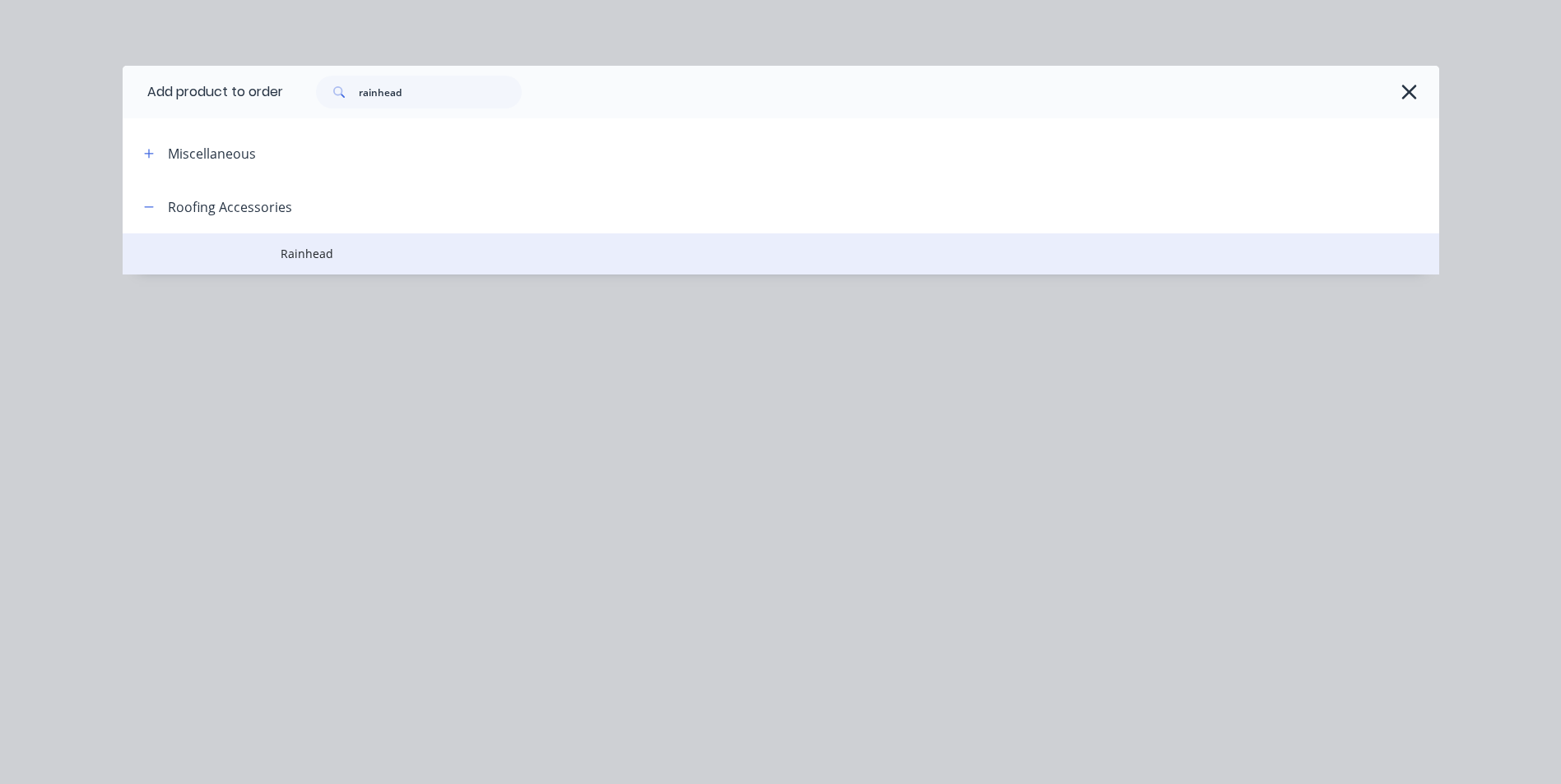
click at [411, 266] on td "Rainhead" at bounding box center [859, 254] width 1159 height 41
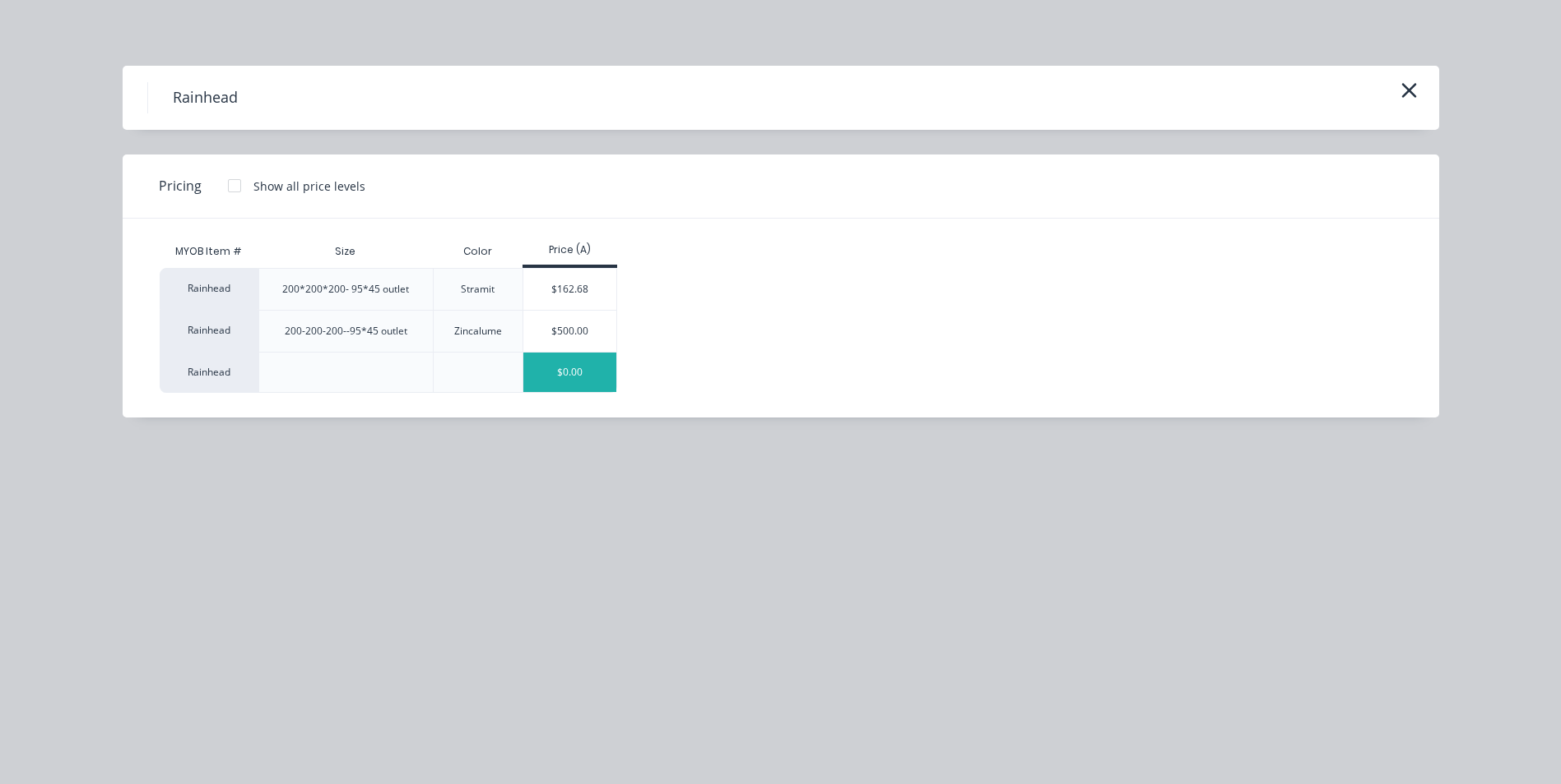
click at [553, 372] on div "$0.00" at bounding box center [570, 372] width 93 height 40
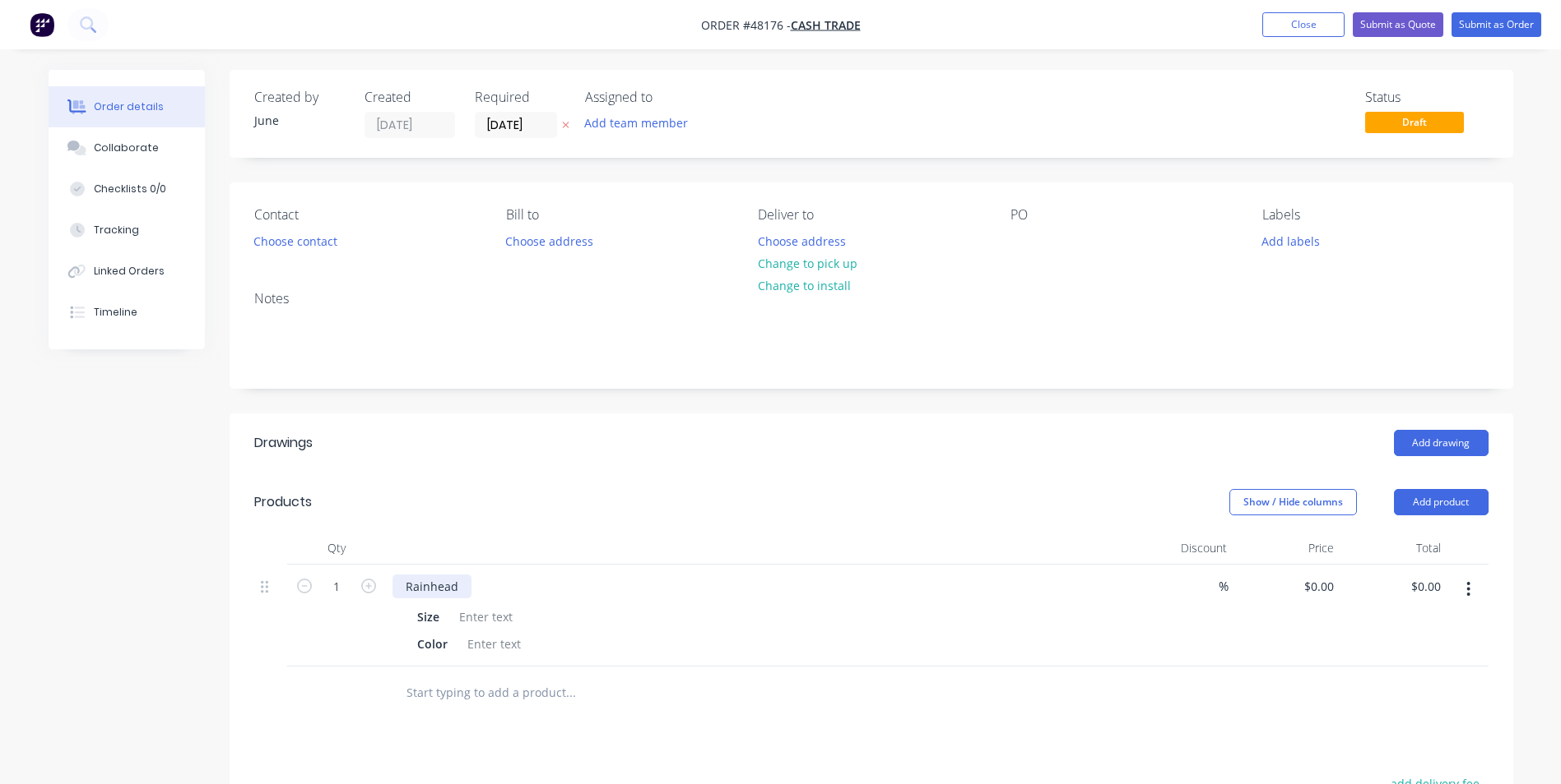
click at [457, 586] on div "Rainhead" at bounding box center [432, 586] width 79 height 24
click at [483, 643] on div at bounding box center [494, 644] width 67 height 24
click at [669, 629] on div "Size Color Ironstone" at bounding box center [756, 629] width 727 height 54
click at [1470, 584] on icon "button" at bounding box center [1469, 589] width 4 height 15
drag, startPoint x: 1470, startPoint y: 605, endPoint x: 1458, endPoint y: 650, distance: 46.6
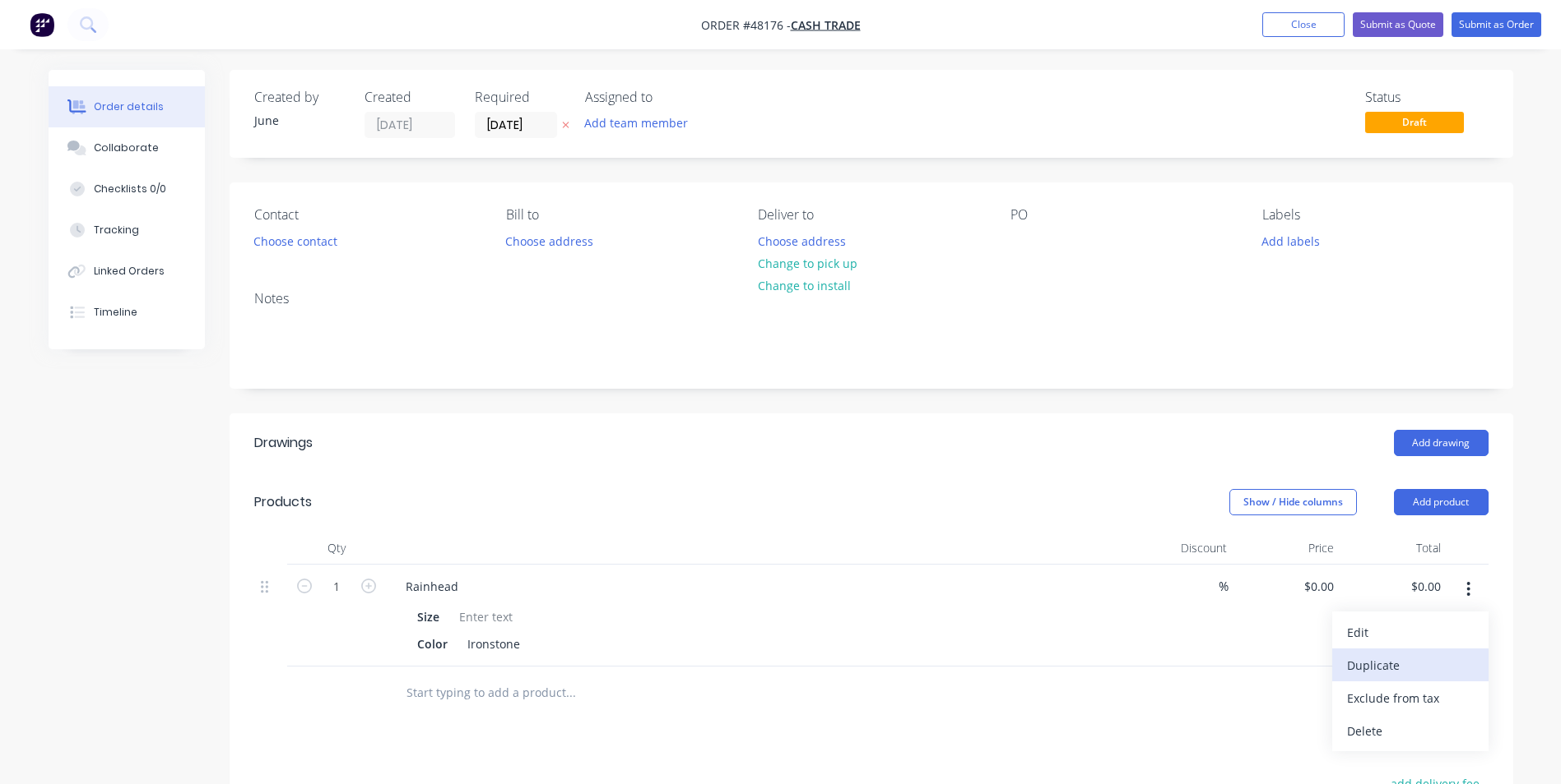
click at [1458, 650] on button "Duplicate" at bounding box center [1410, 665] width 156 height 32
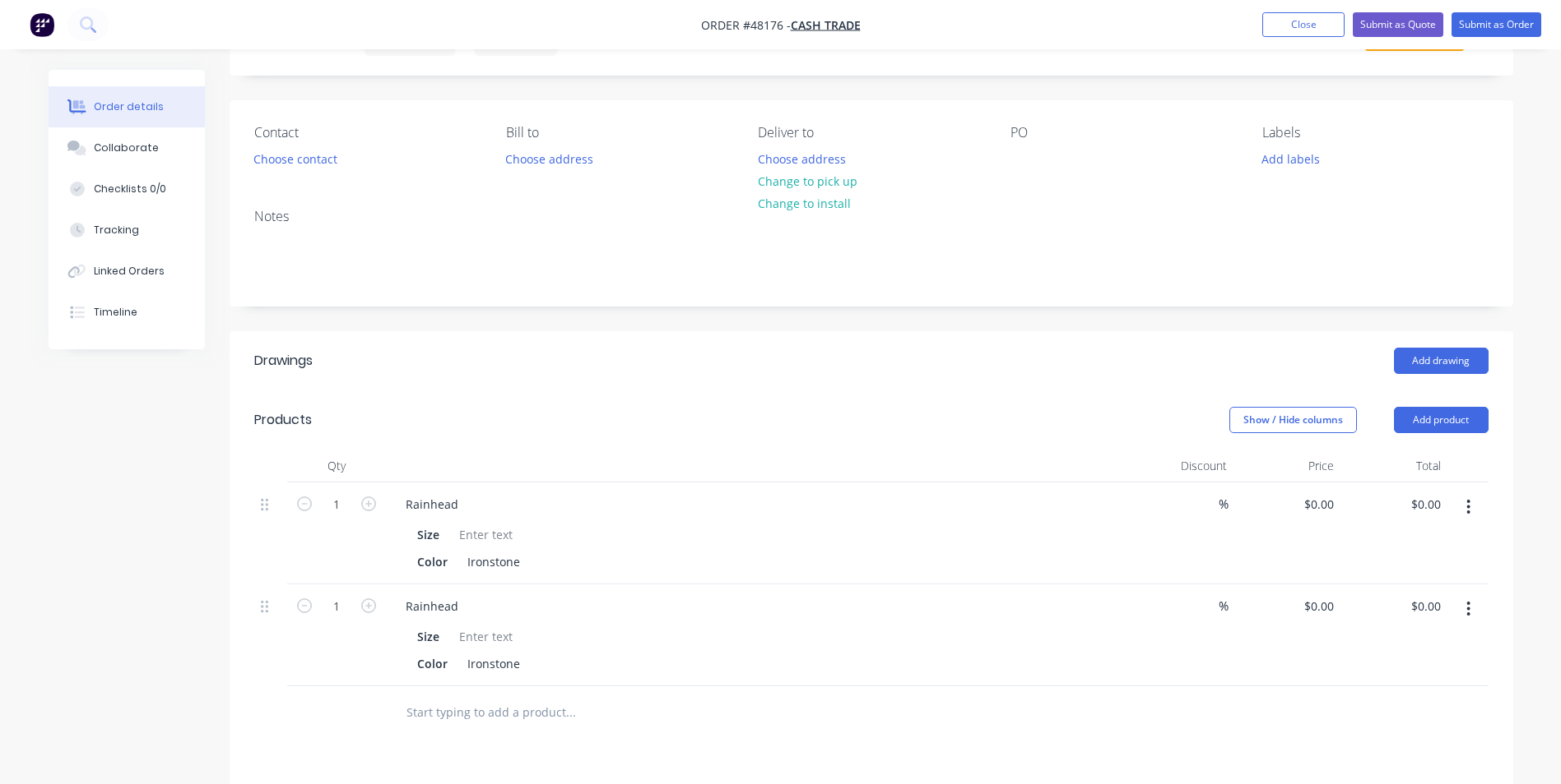
click at [1467, 608] on icon "button" at bounding box center [1469, 609] width 4 height 15
click at [1428, 737] on button "Delete" at bounding box center [1410, 750] width 156 height 32
click at [1460, 509] on button "button" at bounding box center [1468, 507] width 39 height 30
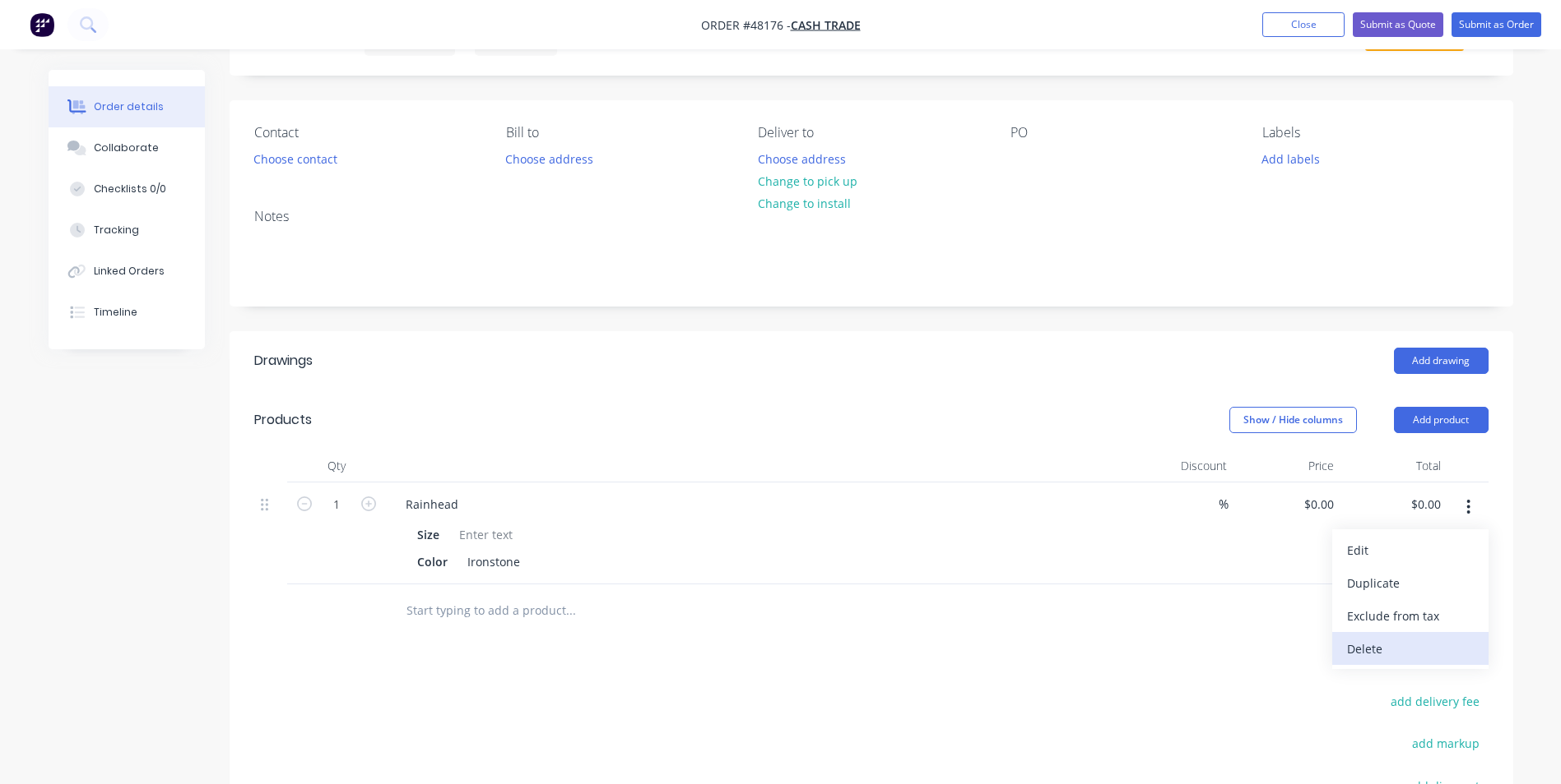
click at [1397, 653] on div "Delete" at bounding box center [1410, 649] width 126 height 24
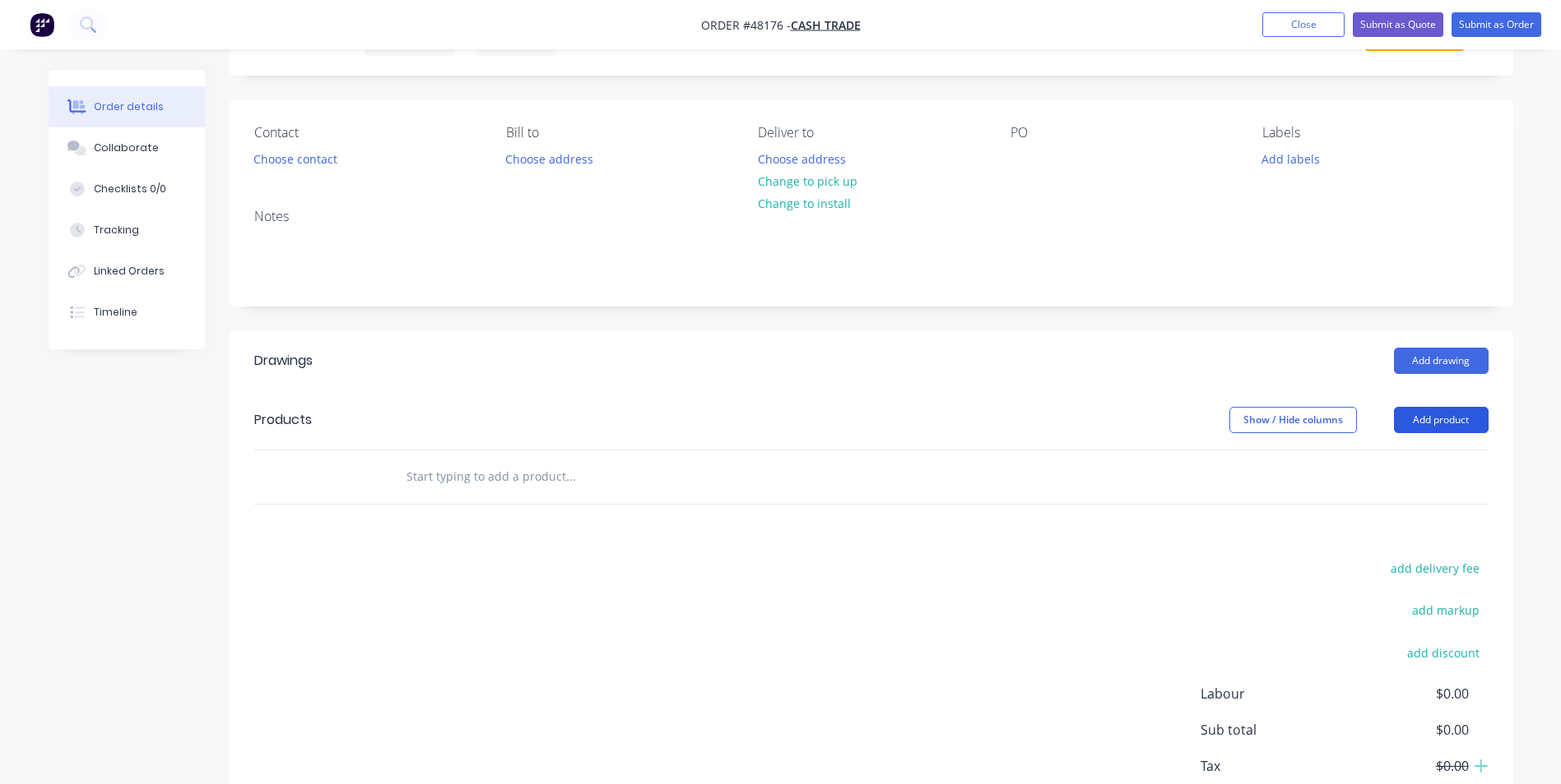
click at [1446, 429] on button "Add product" at bounding box center [1441, 421] width 95 height 26
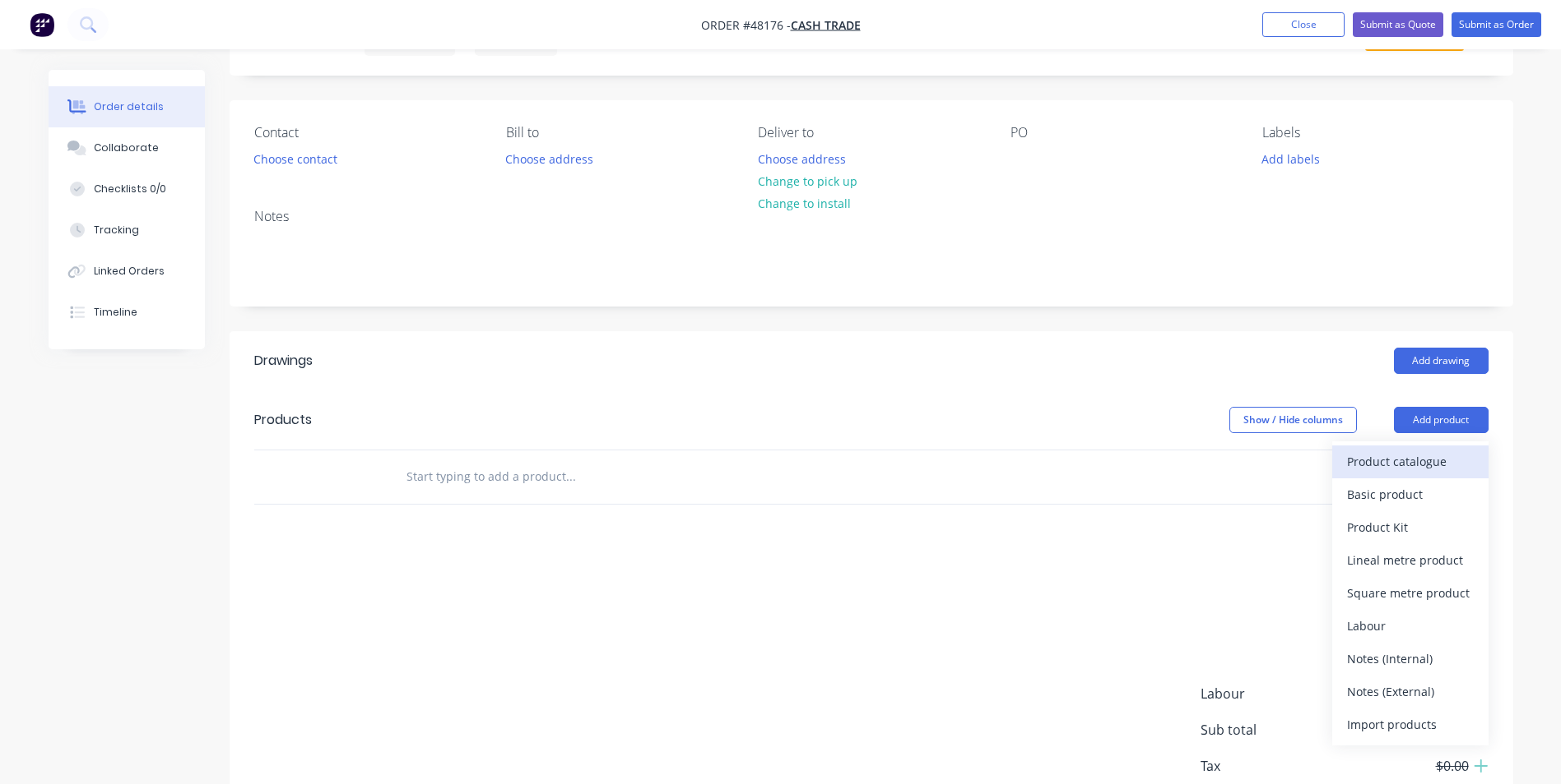
click at [1413, 471] on div "Product catalogue" at bounding box center [1410, 461] width 126 height 24
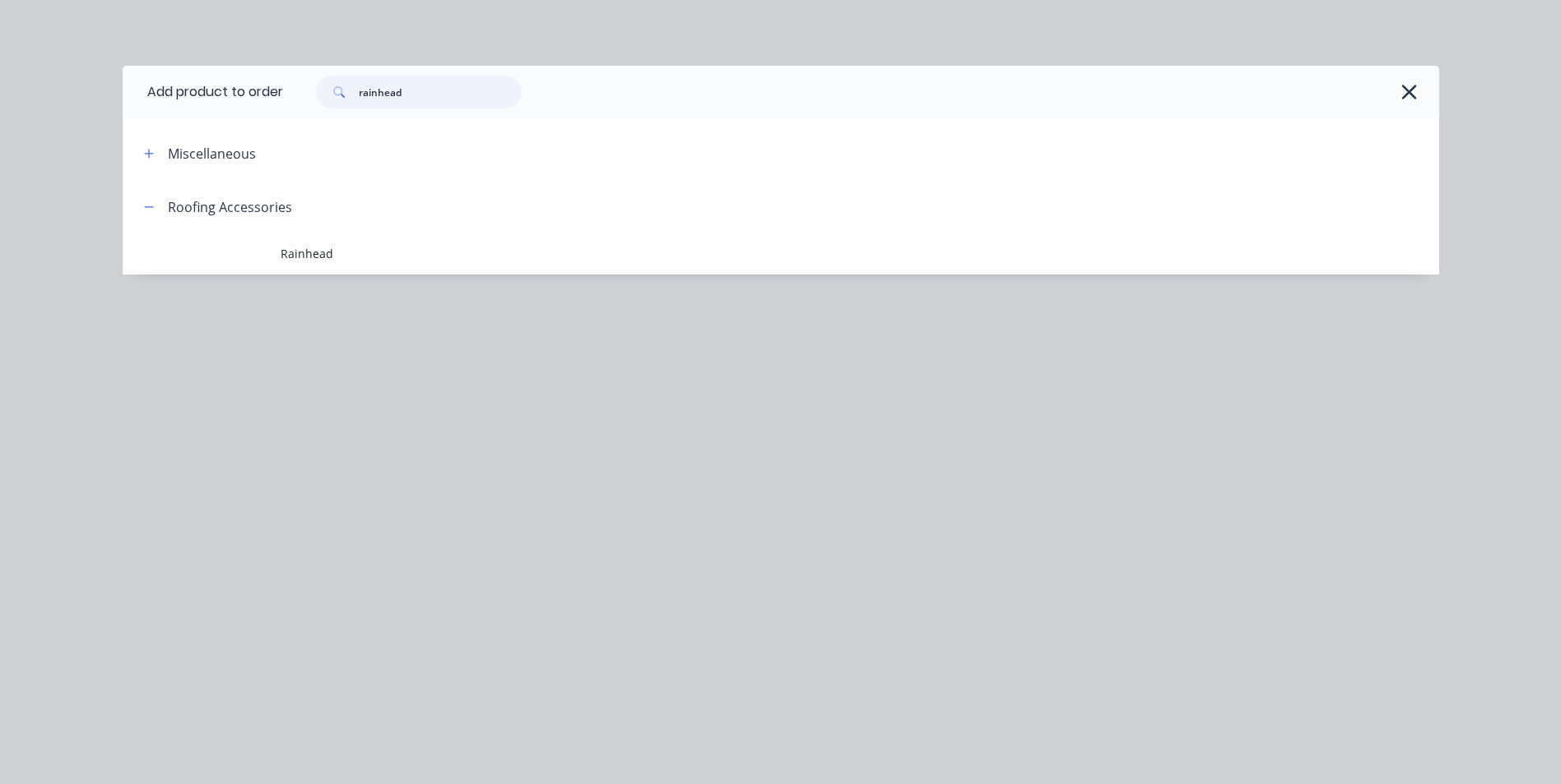
drag, startPoint x: 413, startPoint y: 87, endPoint x: 240, endPoint y: 104, distance: 173.8
click at [240, 104] on header "Add product to order rainhead" at bounding box center [781, 92] width 1316 height 53
type input "S"
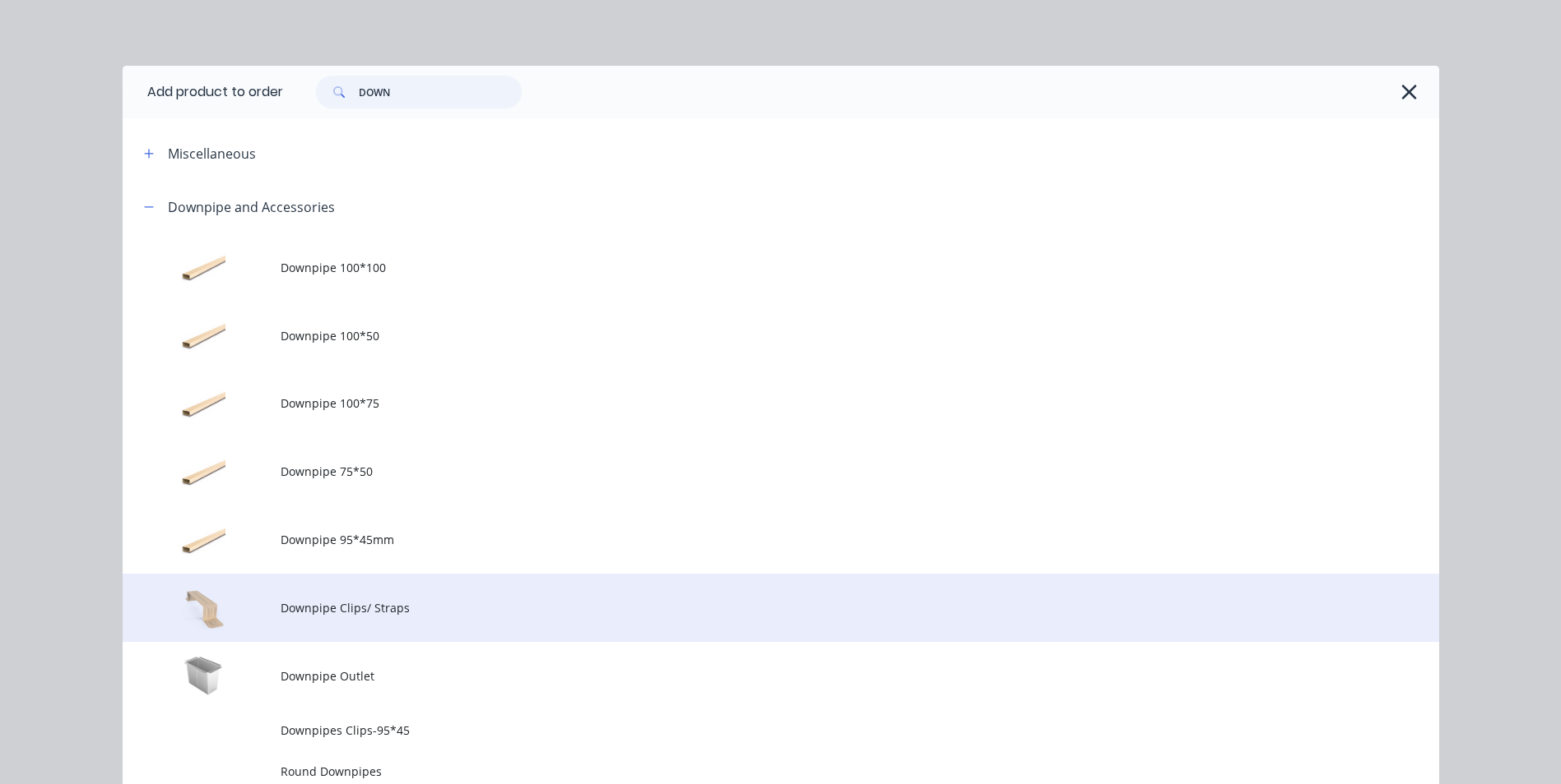
type input "DOWN"
click at [384, 595] on td "Downpipe Clips/ Straps" at bounding box center [859, 608] width 1159 height 68
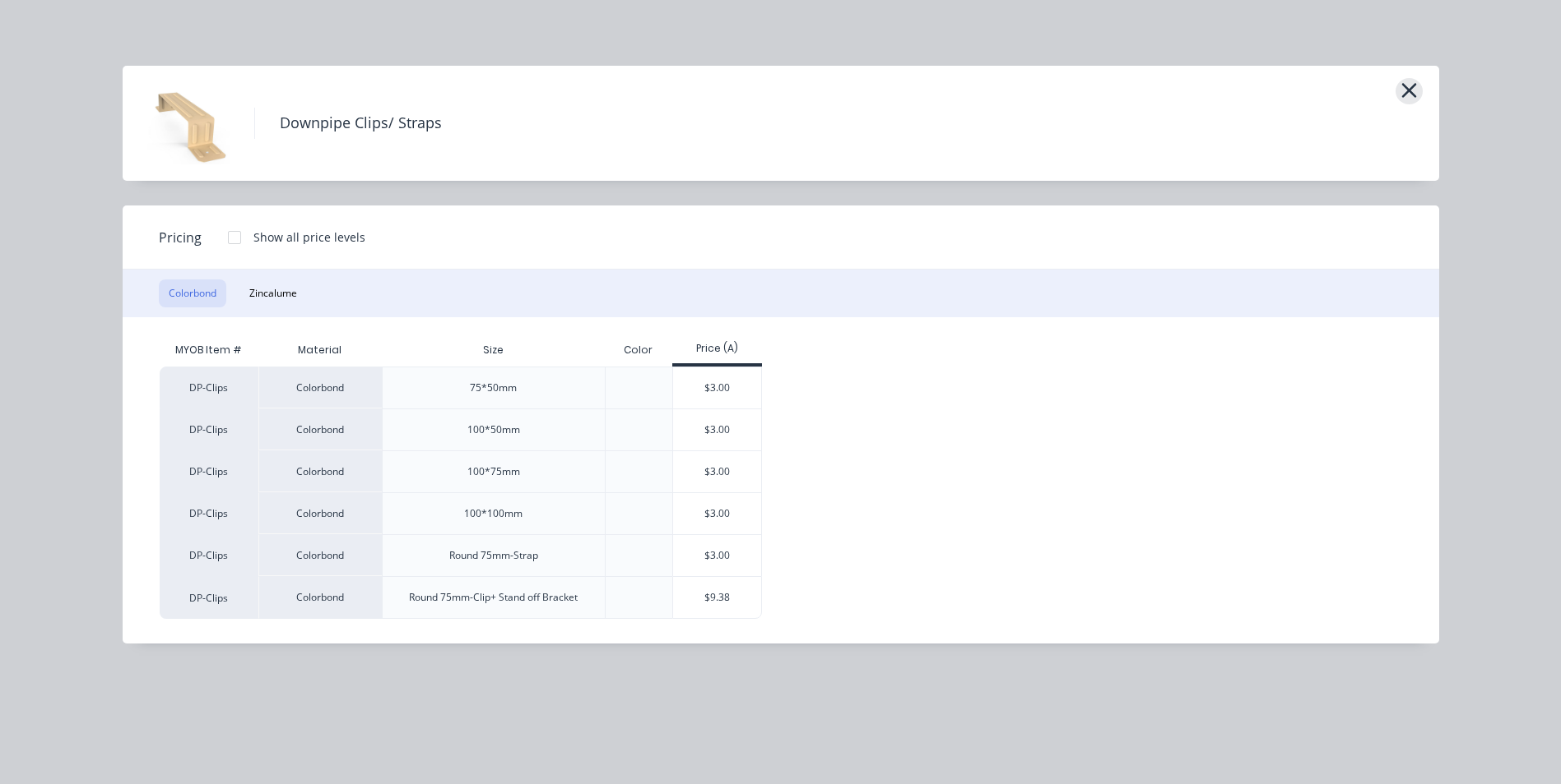
click at [1403, 88] on icon "button" at bounding box center [1409, 90] width 18 height 23
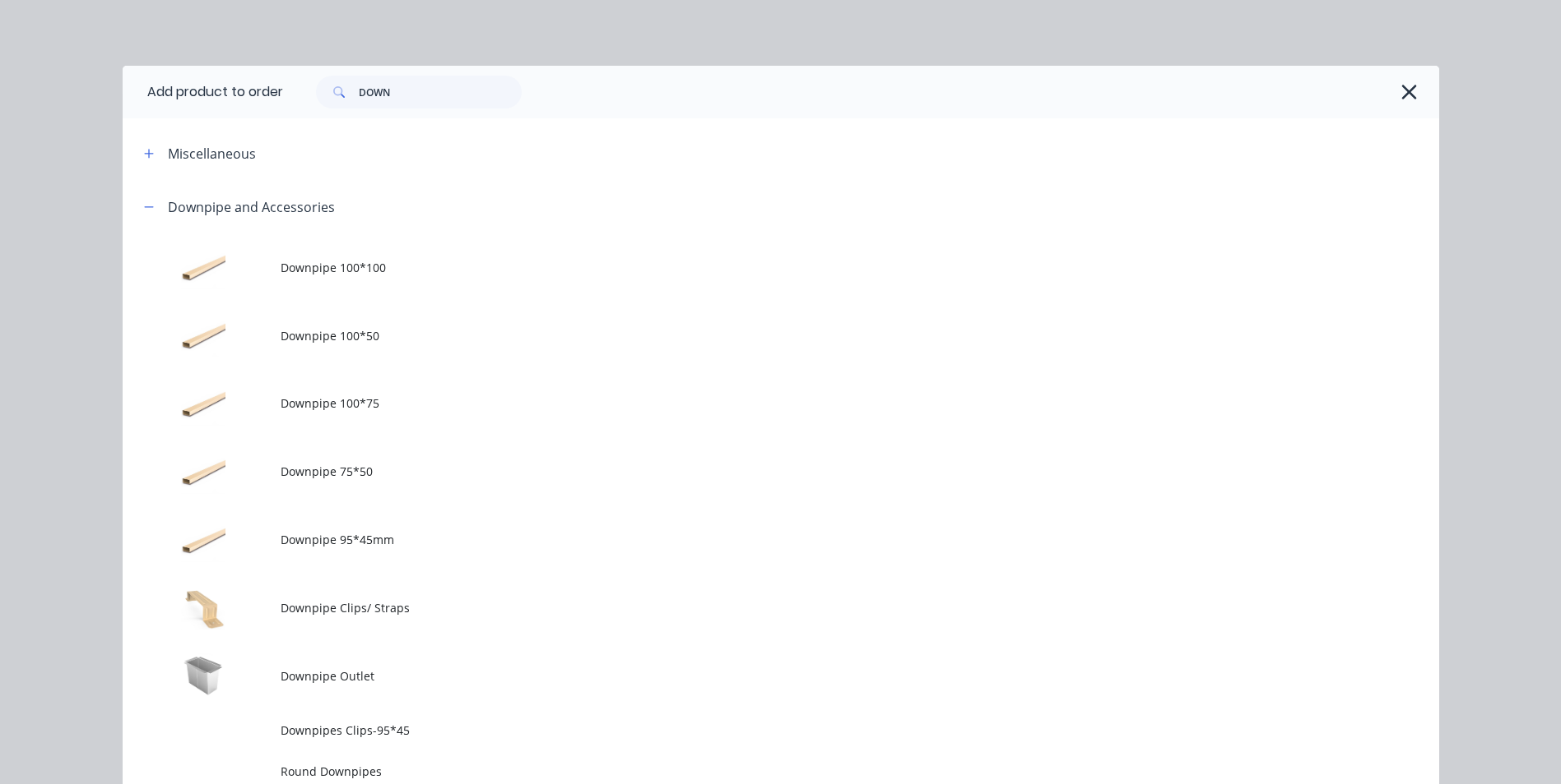
scroll to position [175, 0]
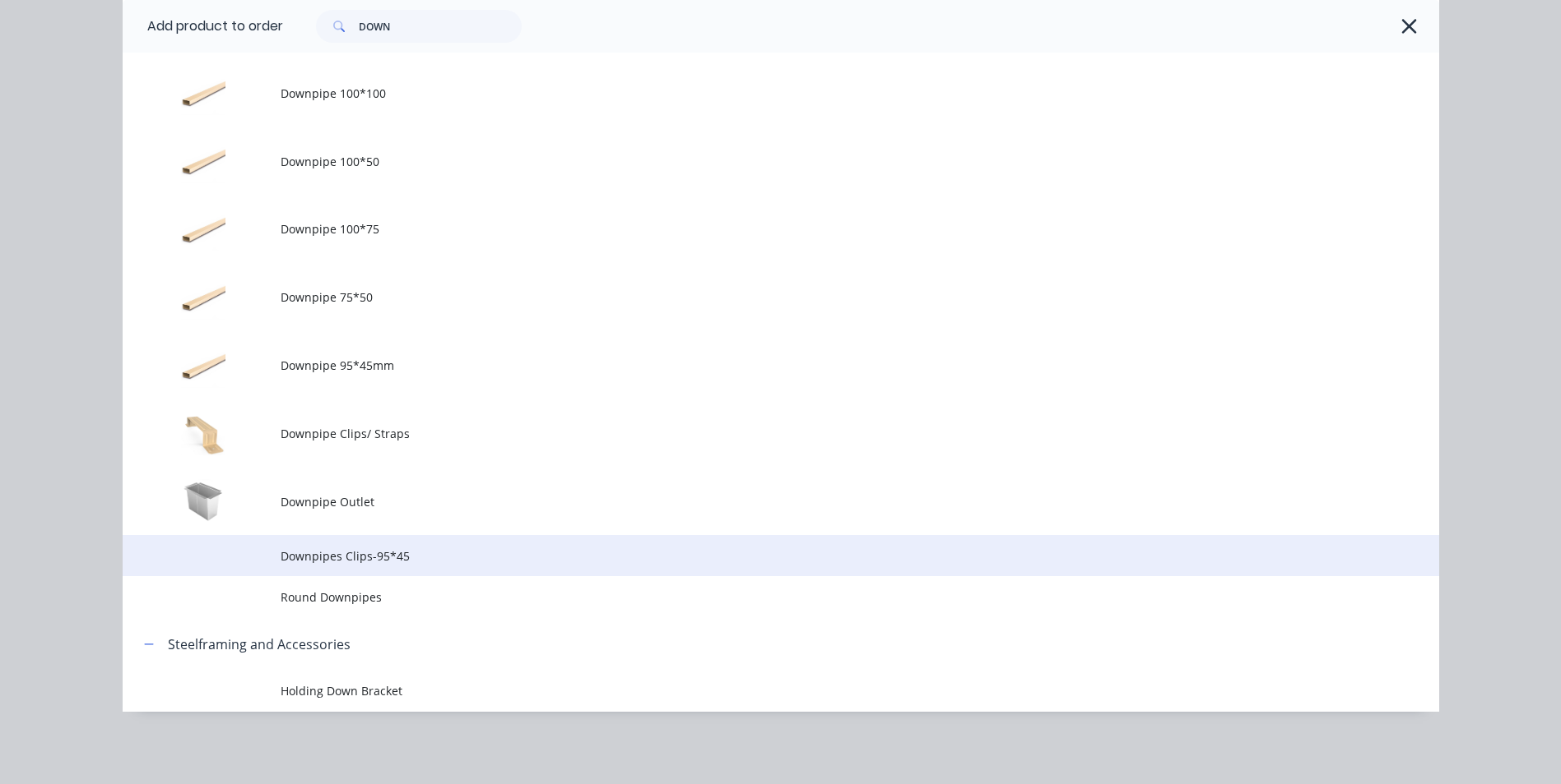
click at [423, 550] on span "Downpipes Clips-95*45" at bounding box center [743, 557] width 926 height 18
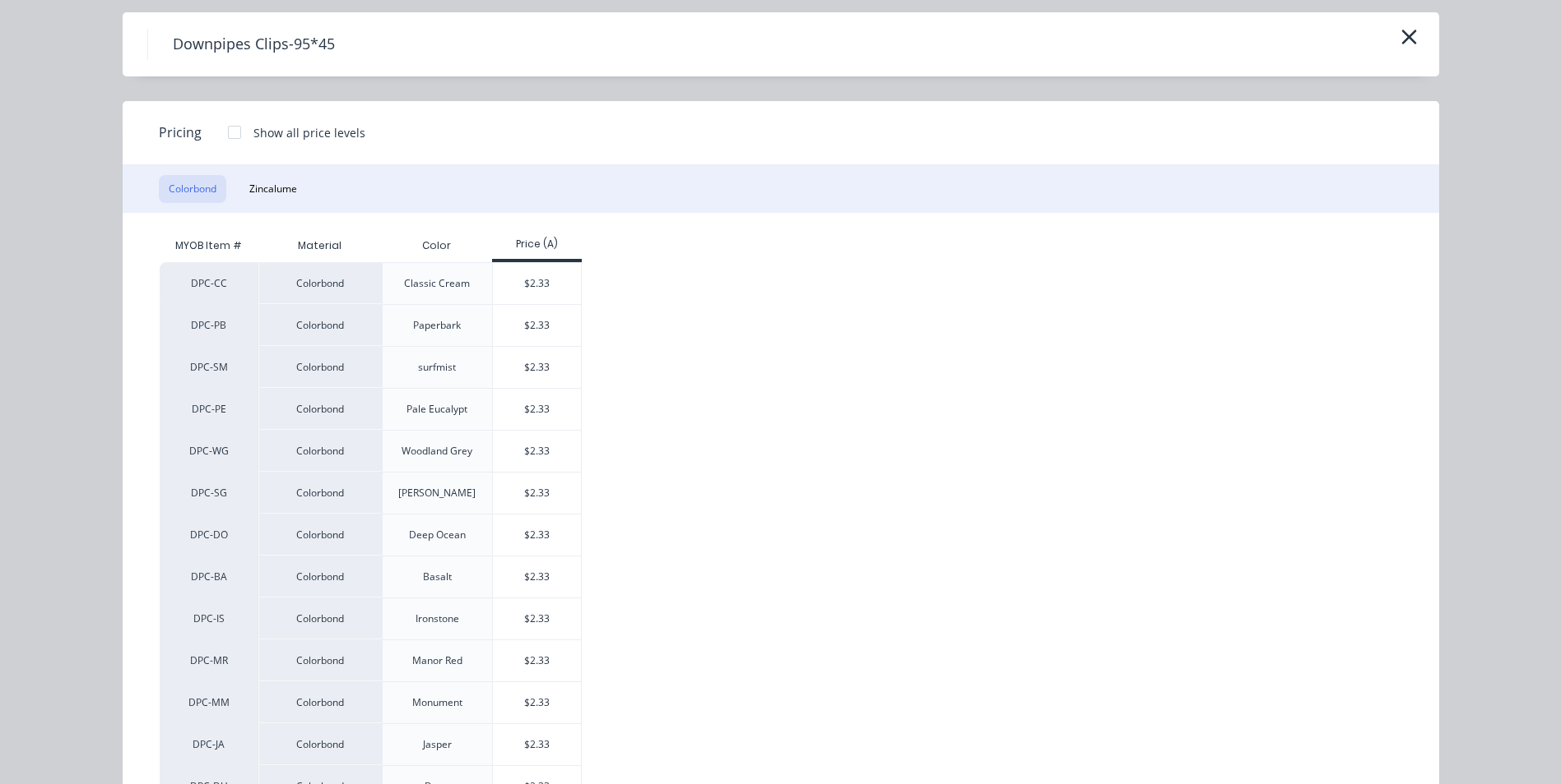
scroll to position [83, 0]
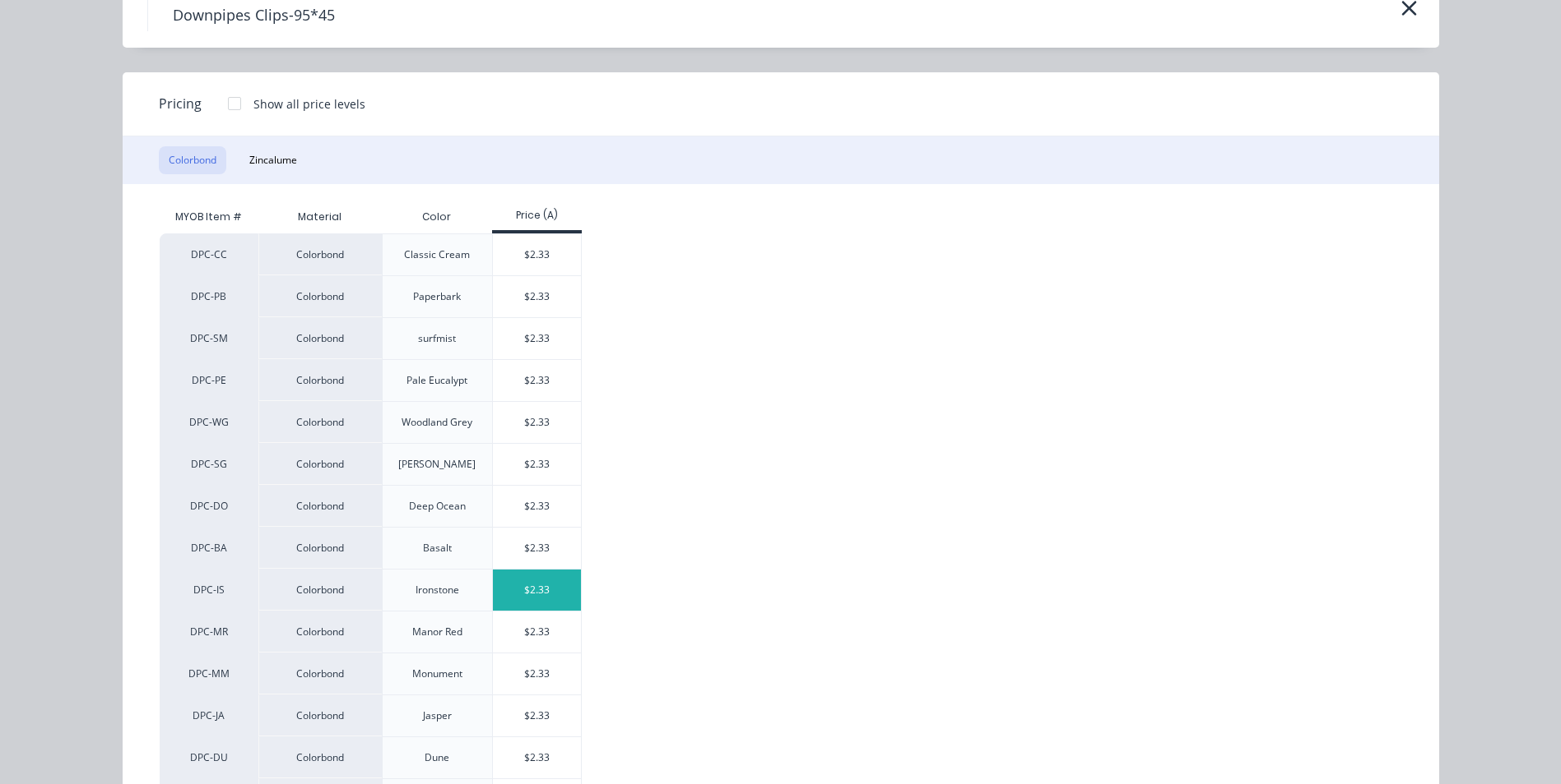
click at [526, 594] on div "$2.33" at bounding box center [537, 590] width 88 height 41
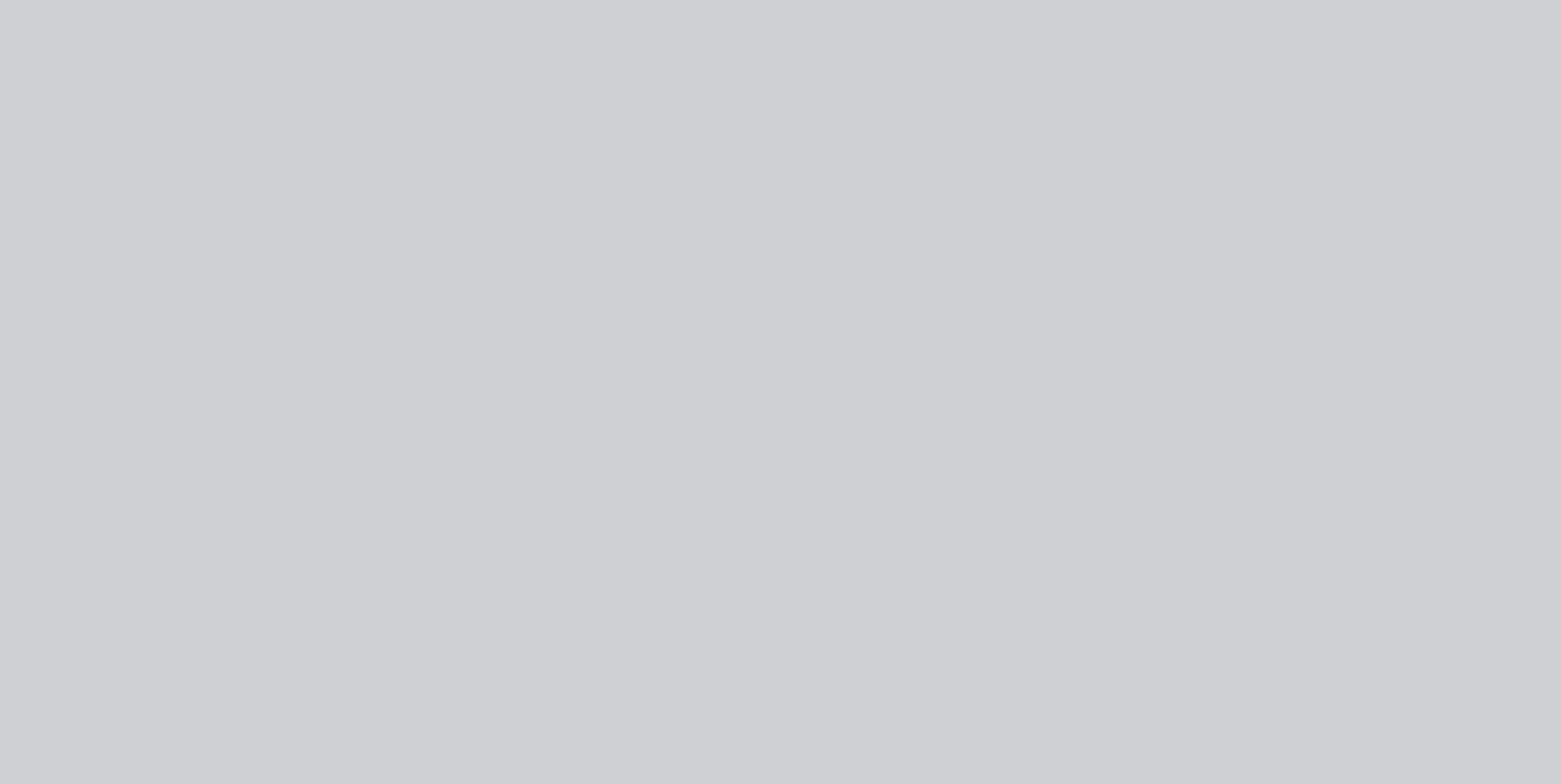
scroll to position [0, 0]
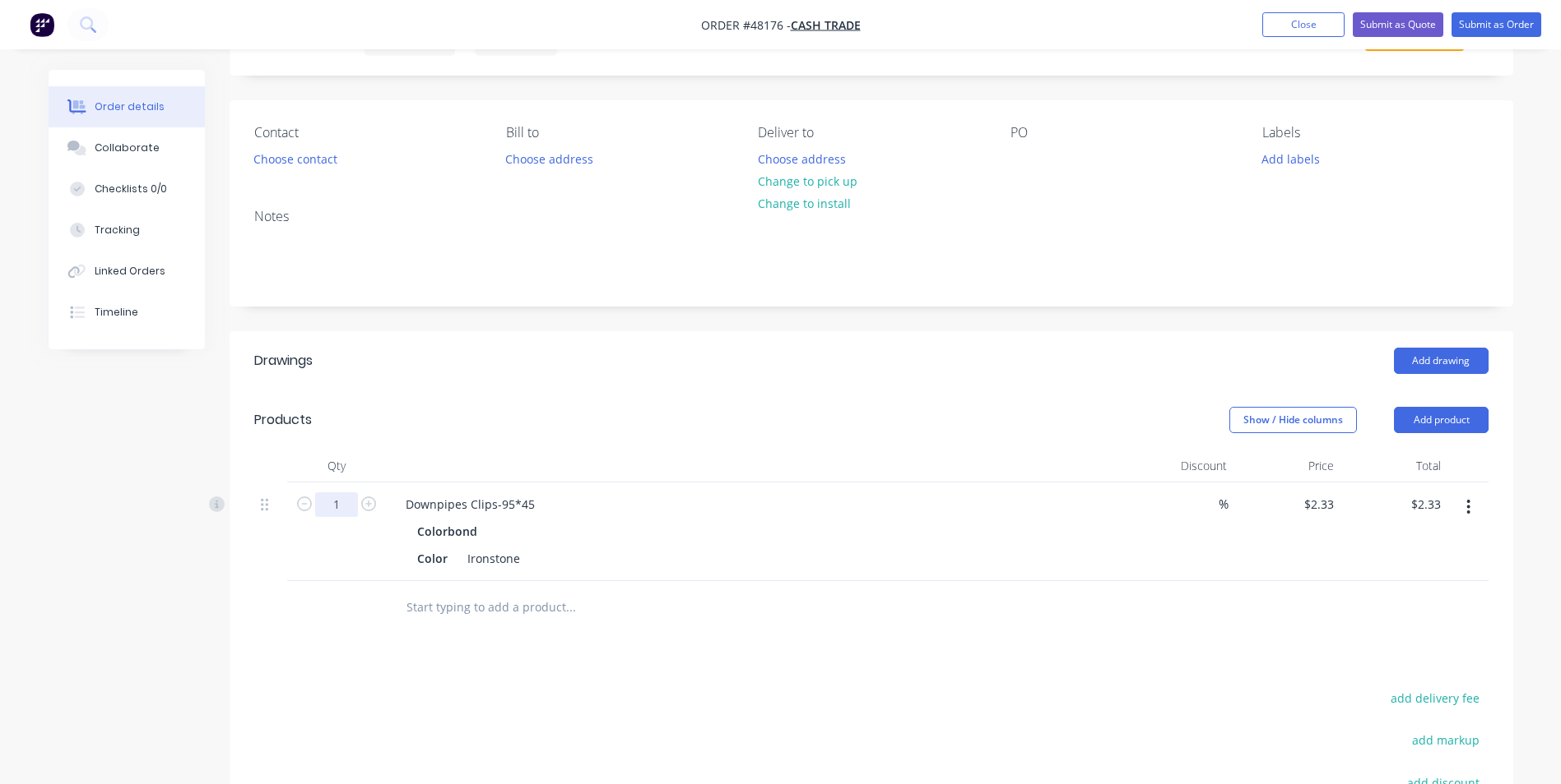
click at [344, 505] on input "1" at bounding box center [336, 505] width 43 height 25
type input "6"
type input "$13.98"
click at [756, 156] on button "Choose address" at bounding box center [801, 158] width 105 height 22
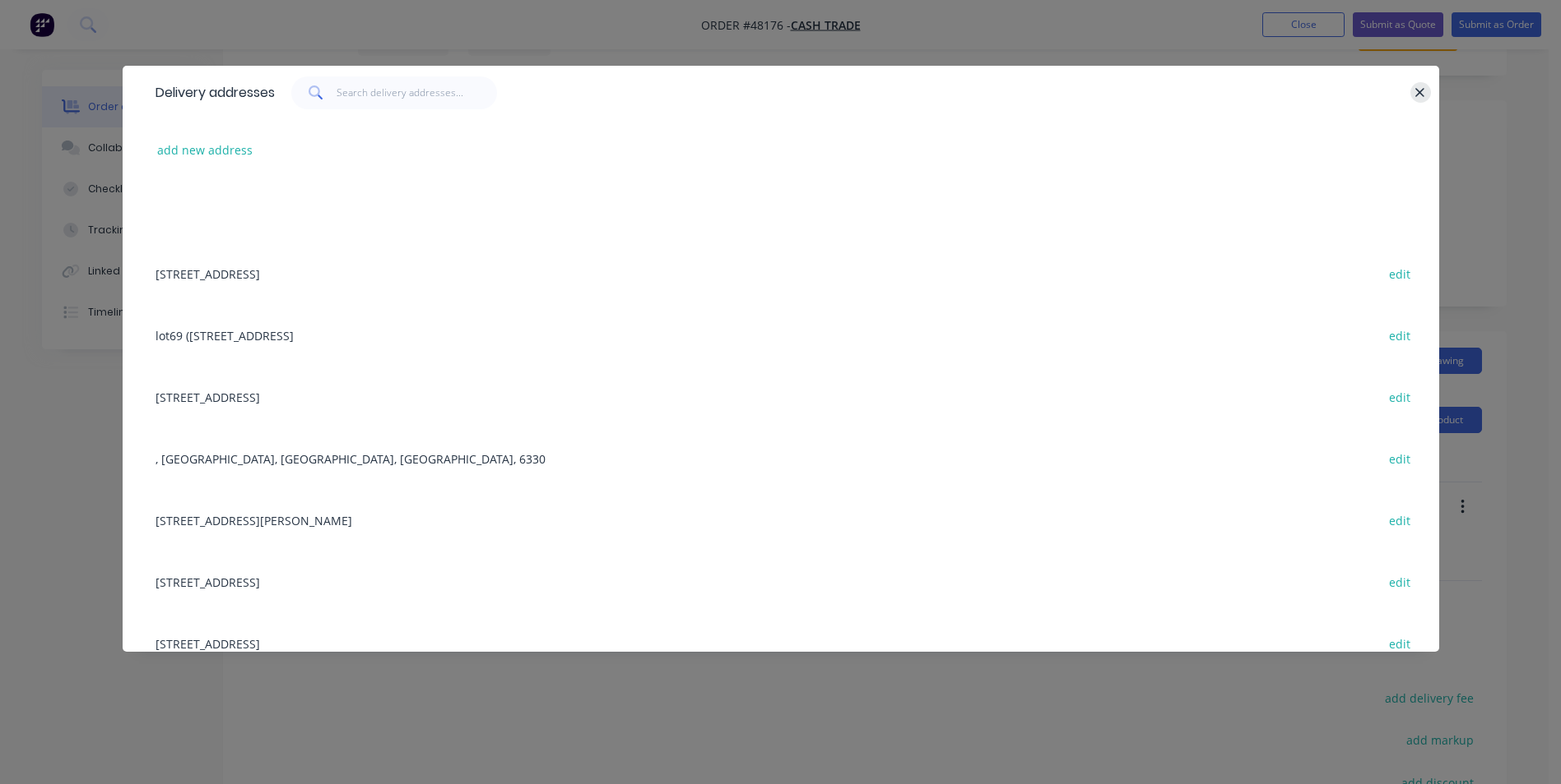
click at [1414, 96] on icon "button" at bounding box center [1420, 92] width 11 height 15
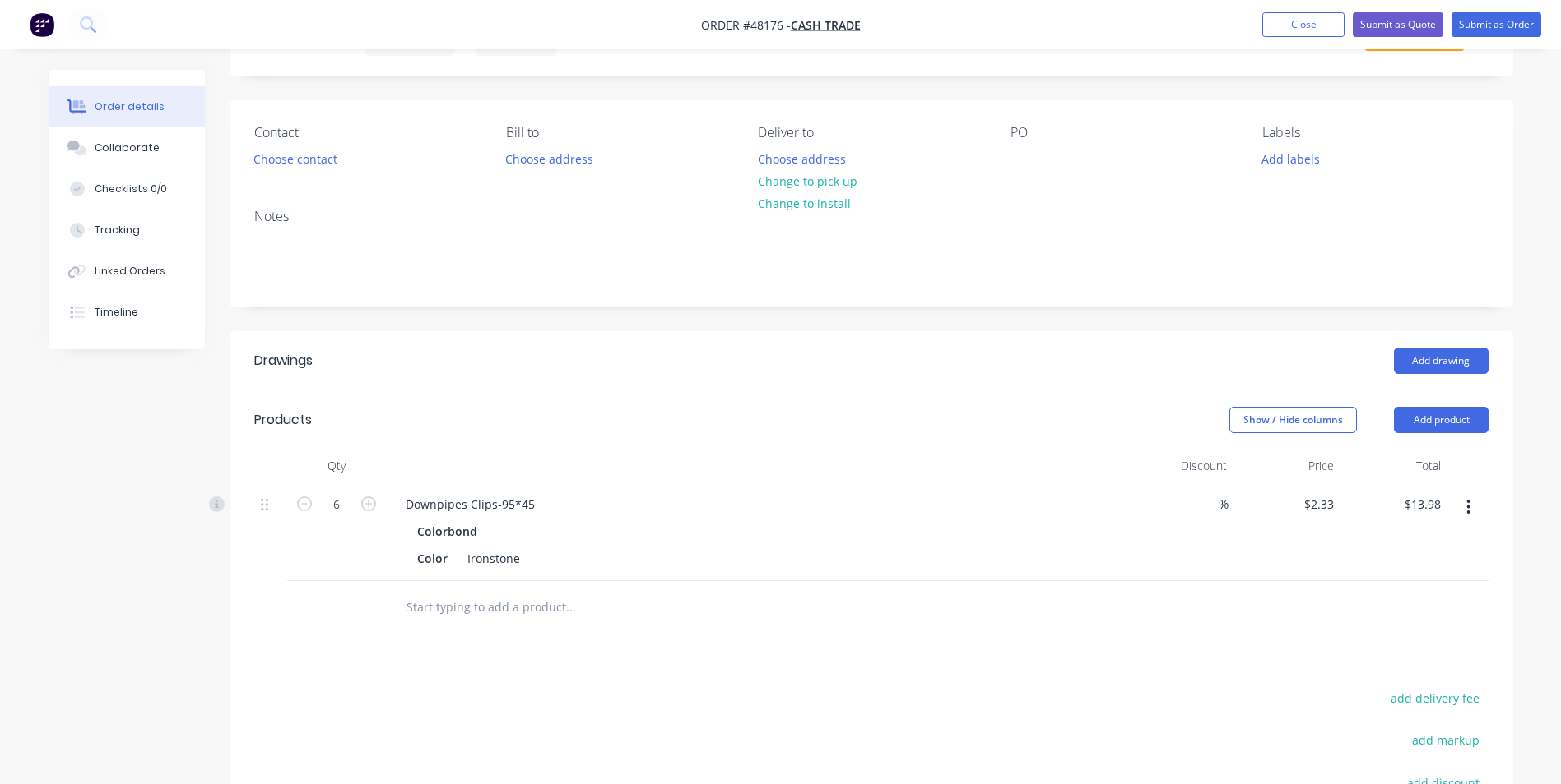
click at [1134, 307] on div "Created by June Created 18/08/25 Required 18/08/25 Assigned to Add team member …" at bounding box center [871, 490] width 1283 height 1005
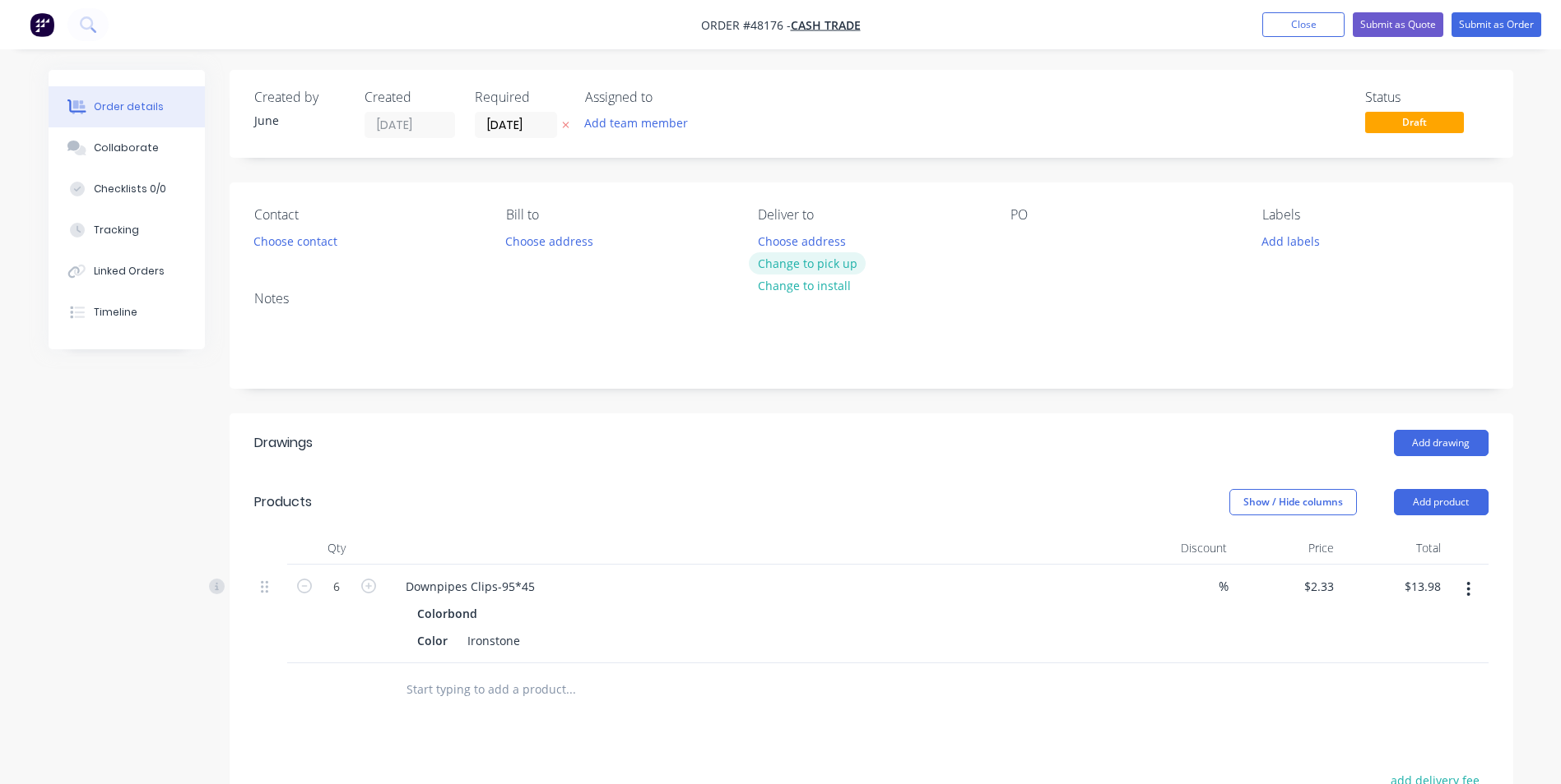
click at [825, 268] on button "Change to pick up" at bounding box center [806, 263] width 117 height 22
click at [1508, 25] on button "Submit as Order" at bounding box center [1496, 25] width 90 height 25
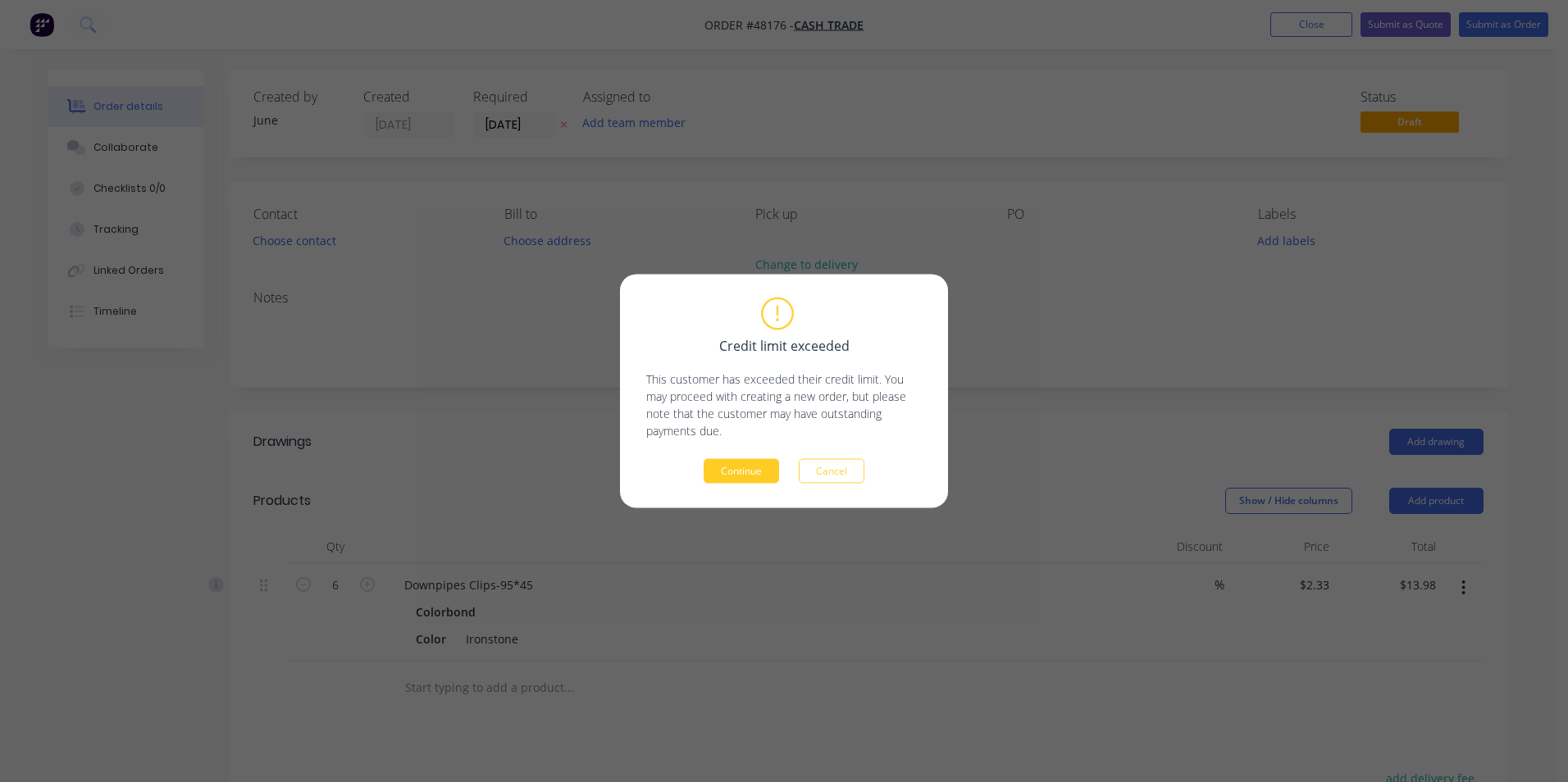
click at [729, 466] on button "Continue" at bounding box center [742, 471] width 75 height 25
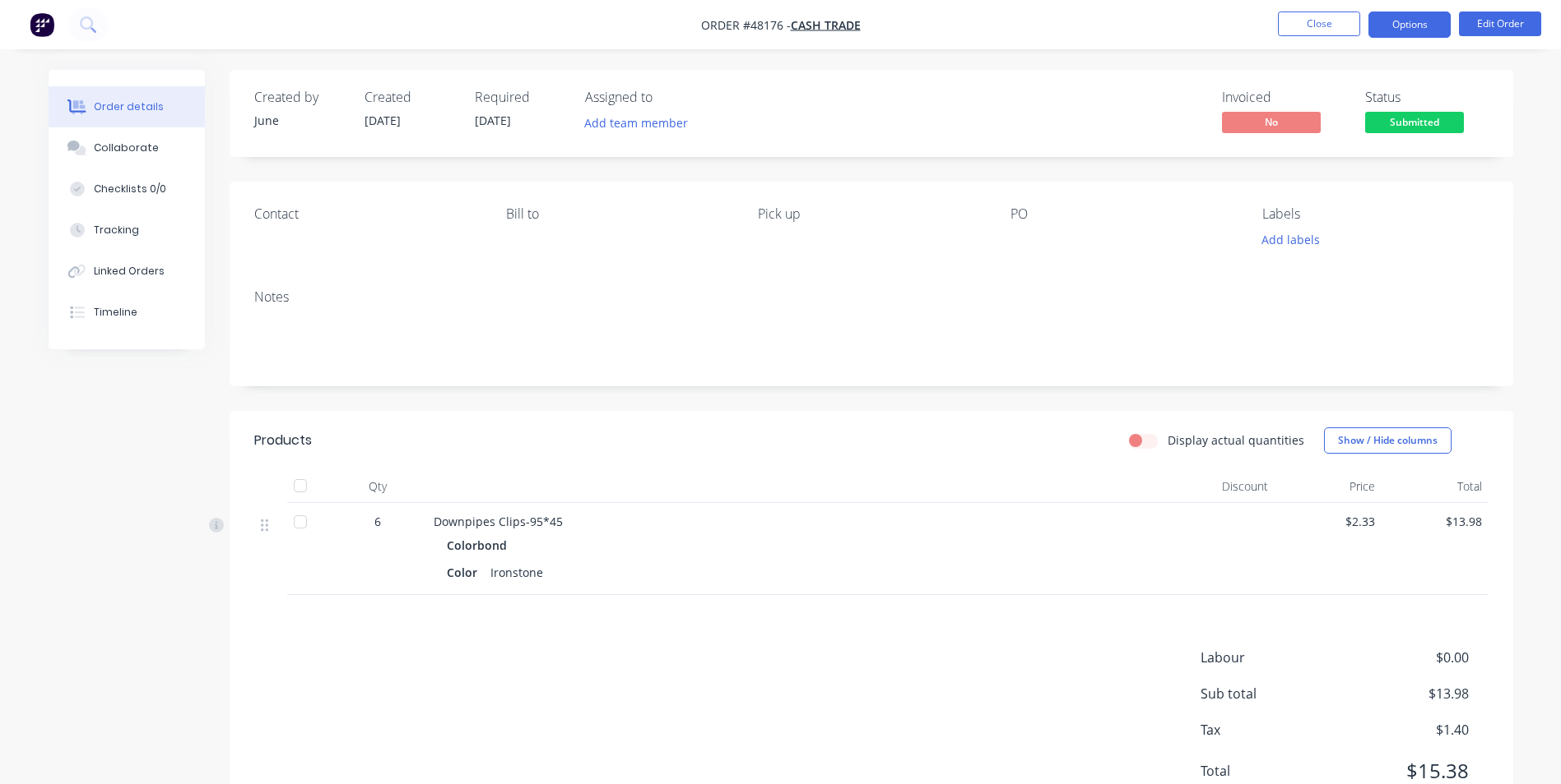
click at [1435, 25] on button "Options" at bounding box center [1409, 25] width 83 height 26
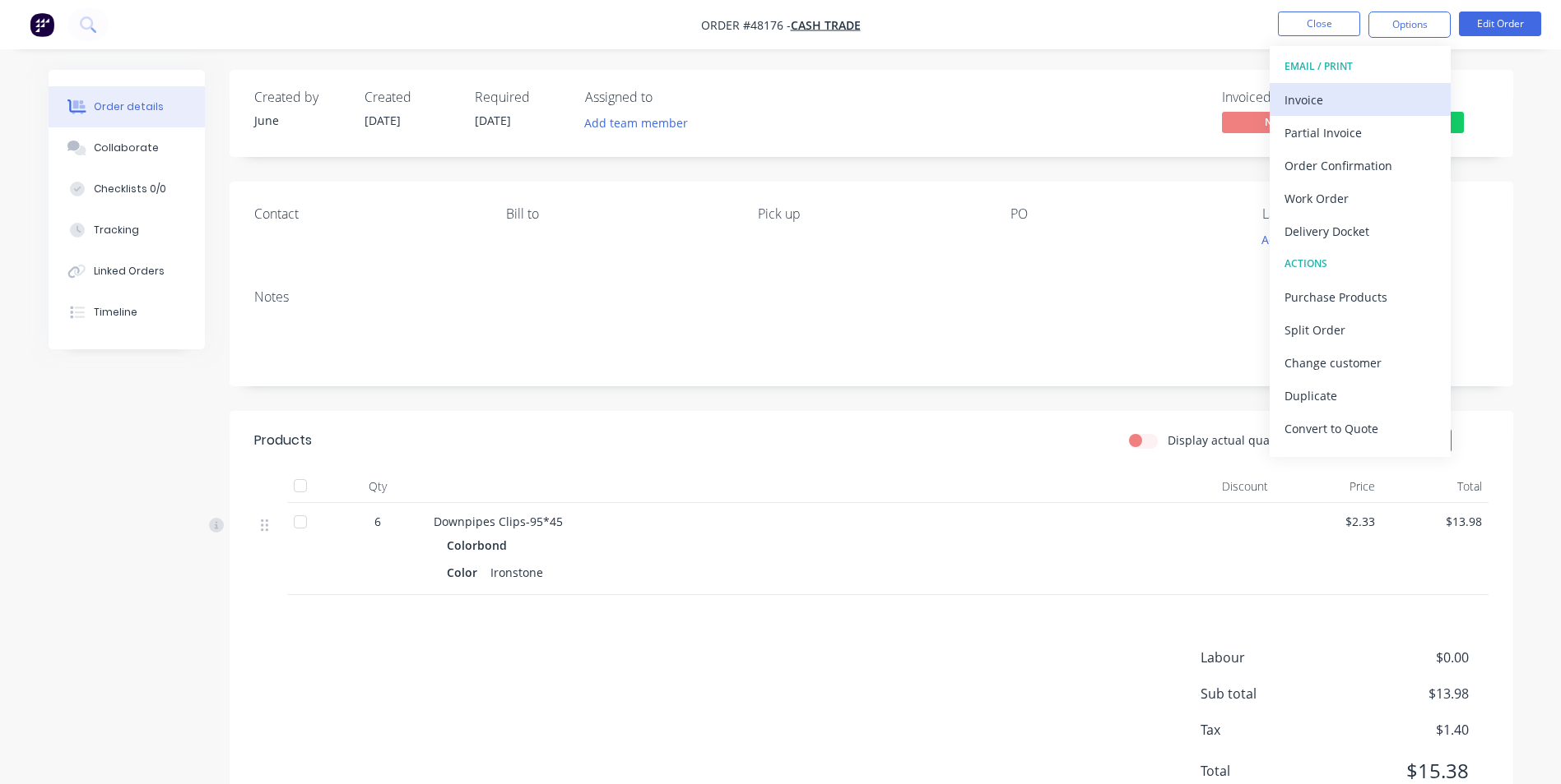
click at [1356, 97] on div "Invoice" at bounding box center [1360, 99] width 151 height 24
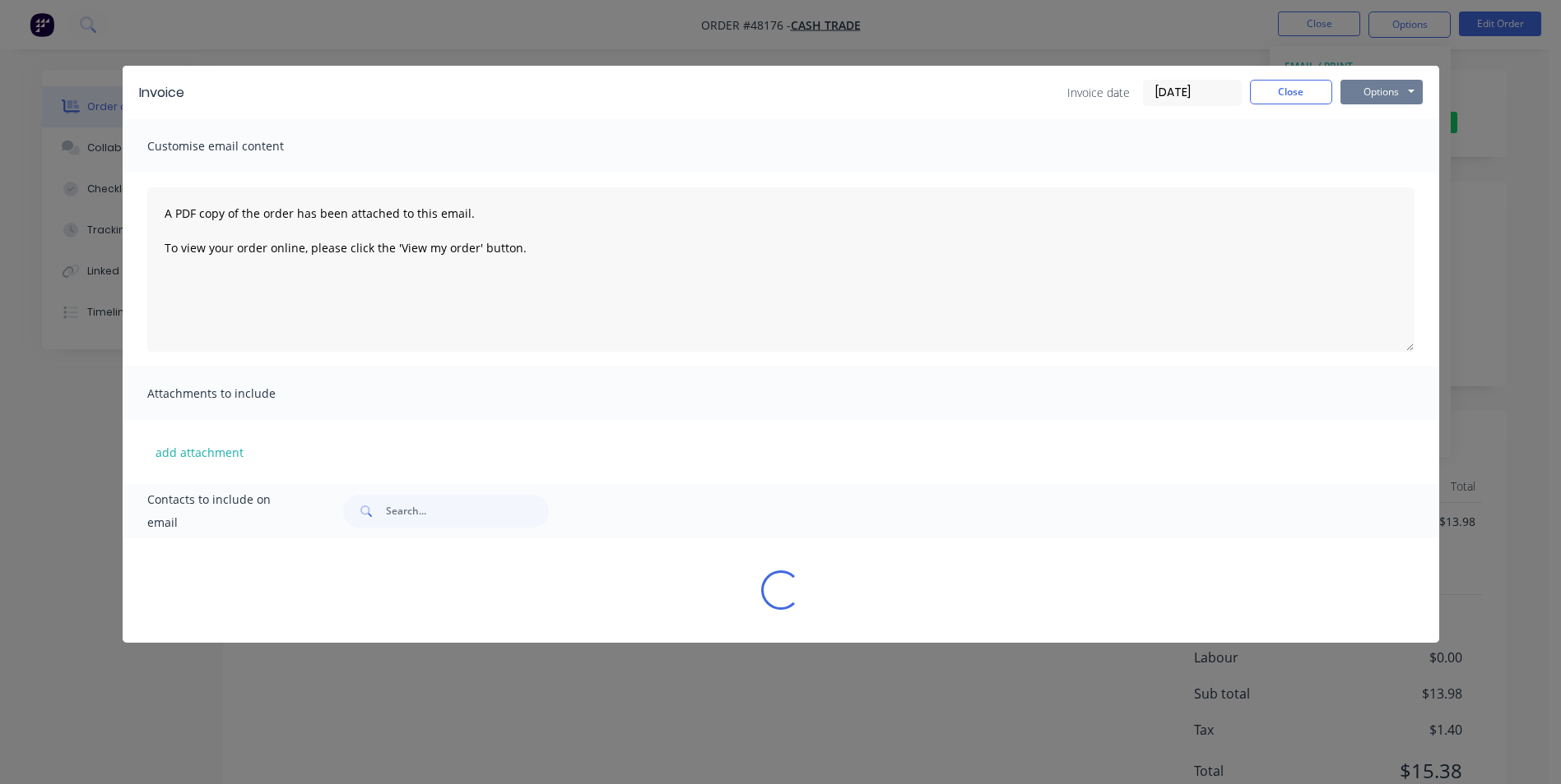
click at [1367, 87] on button "Options" at bounding box center [1382, 92] width 83 height 25
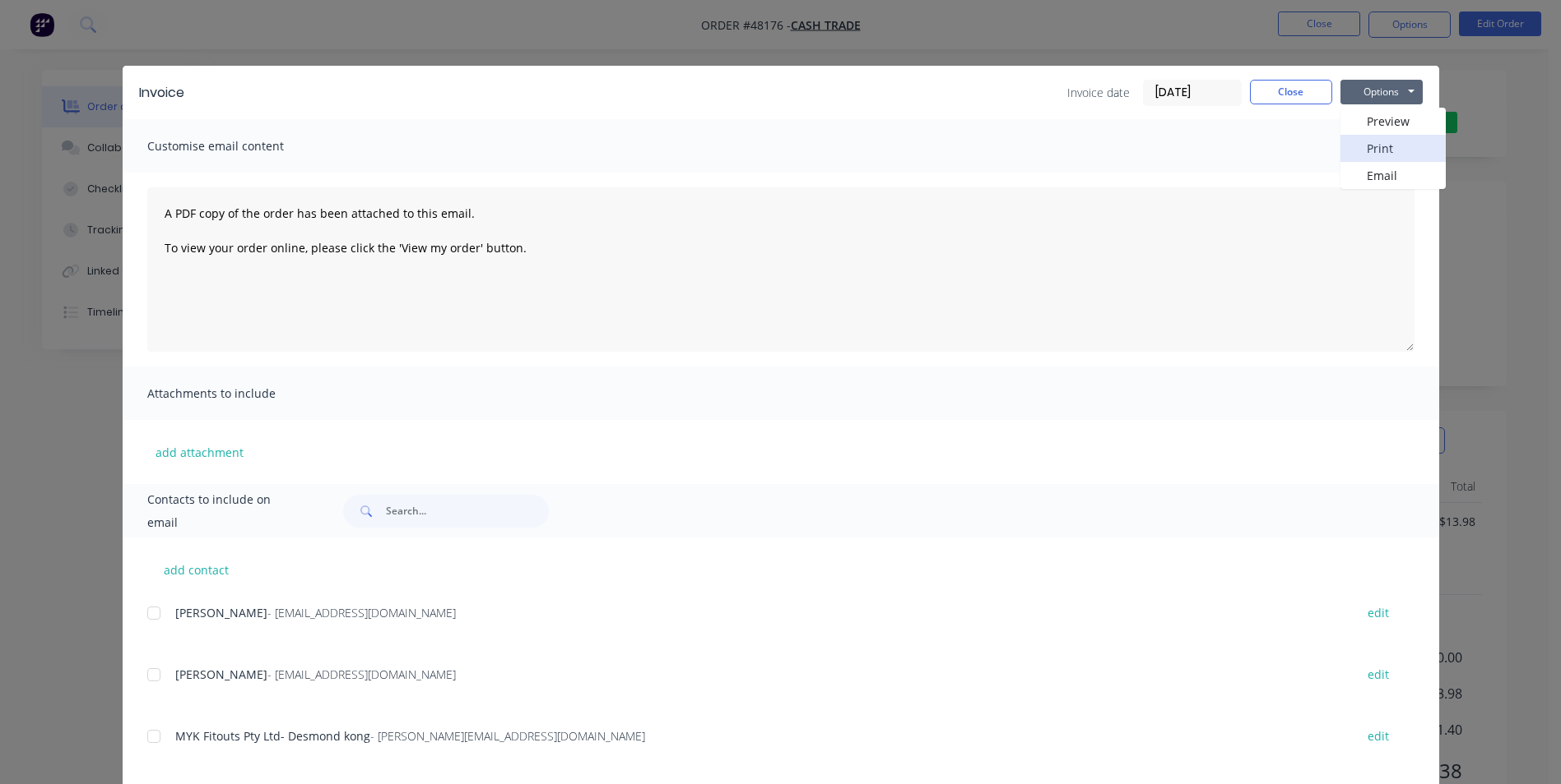
click at [1386, 149] on button "Print" at bounding box center [1393, 148] width 105 height 27
click at [1289, 104] on div "Invoice date 18/08/25 Close Options Preview Print Email" at bounding box center [1245, 93] width 356 height 26
click at [1289, 103] on button "Close" at bounding box center [1291, 92] width 83 height 25
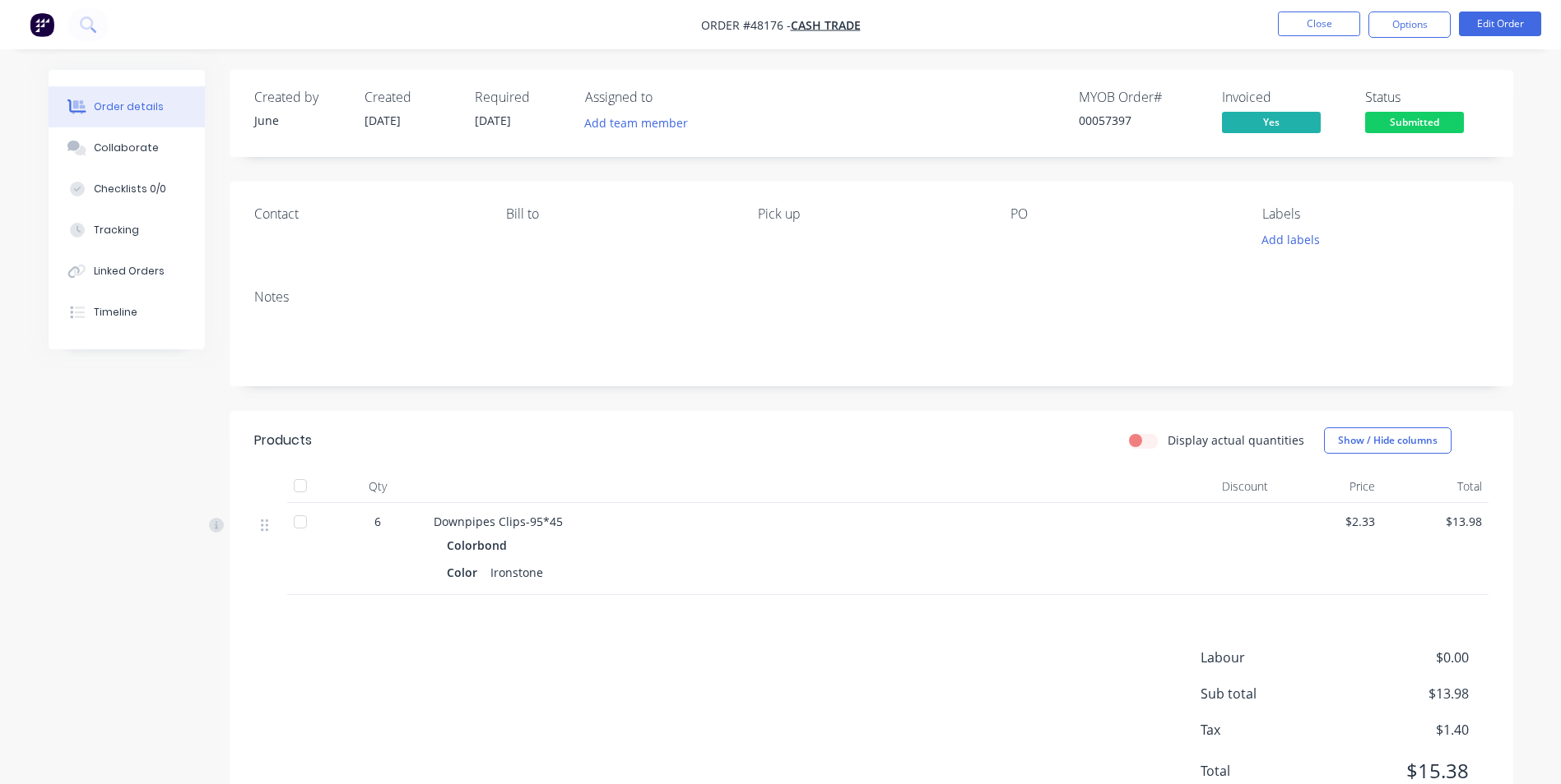
click at [1436, 118] on span "Submitted" at bounding box center [1414, 121] width 98 height 20
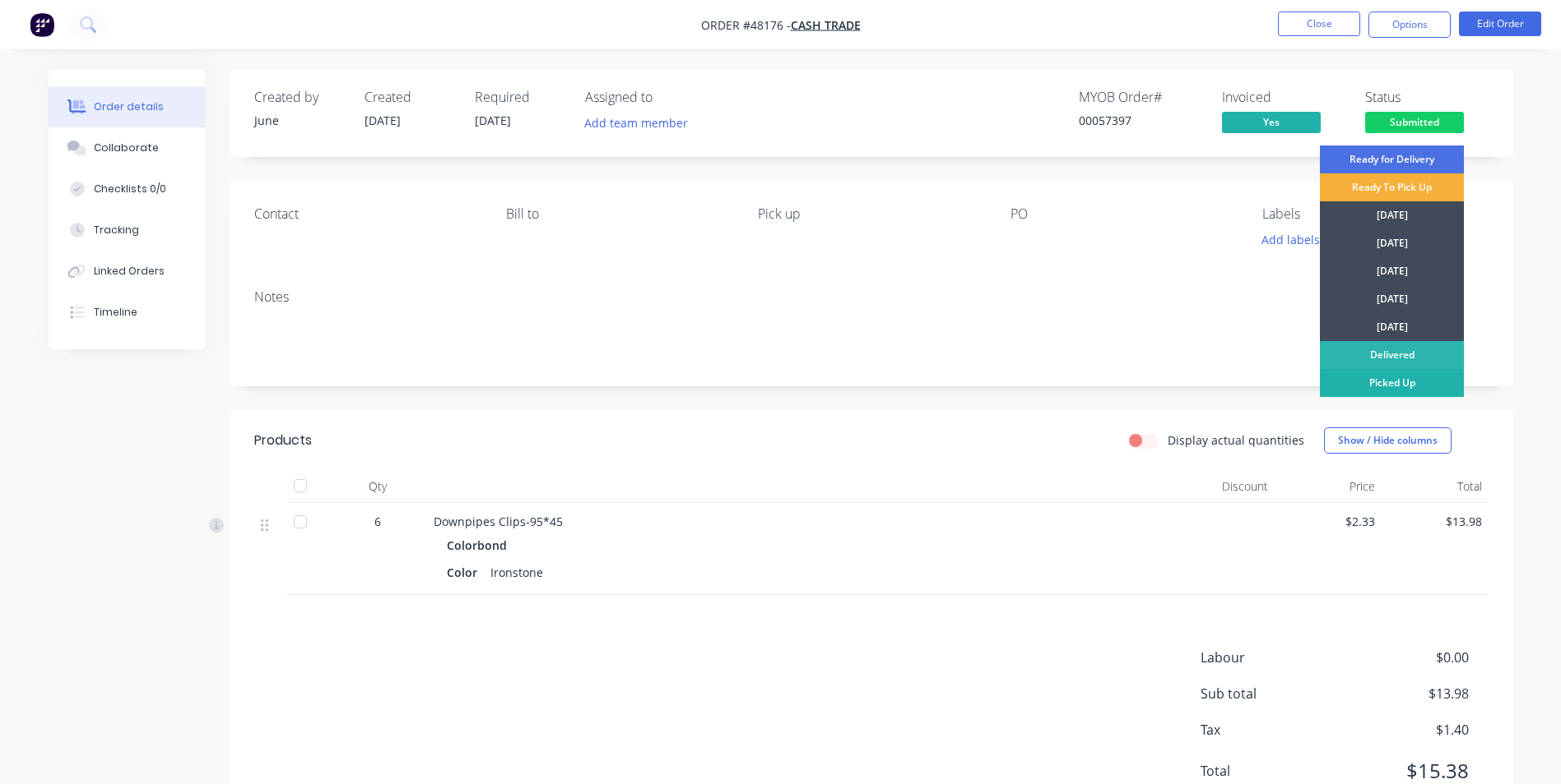
click at [1363, 392] on div "Picked Up" at bounding box center [1391, 383] width 144 height 28
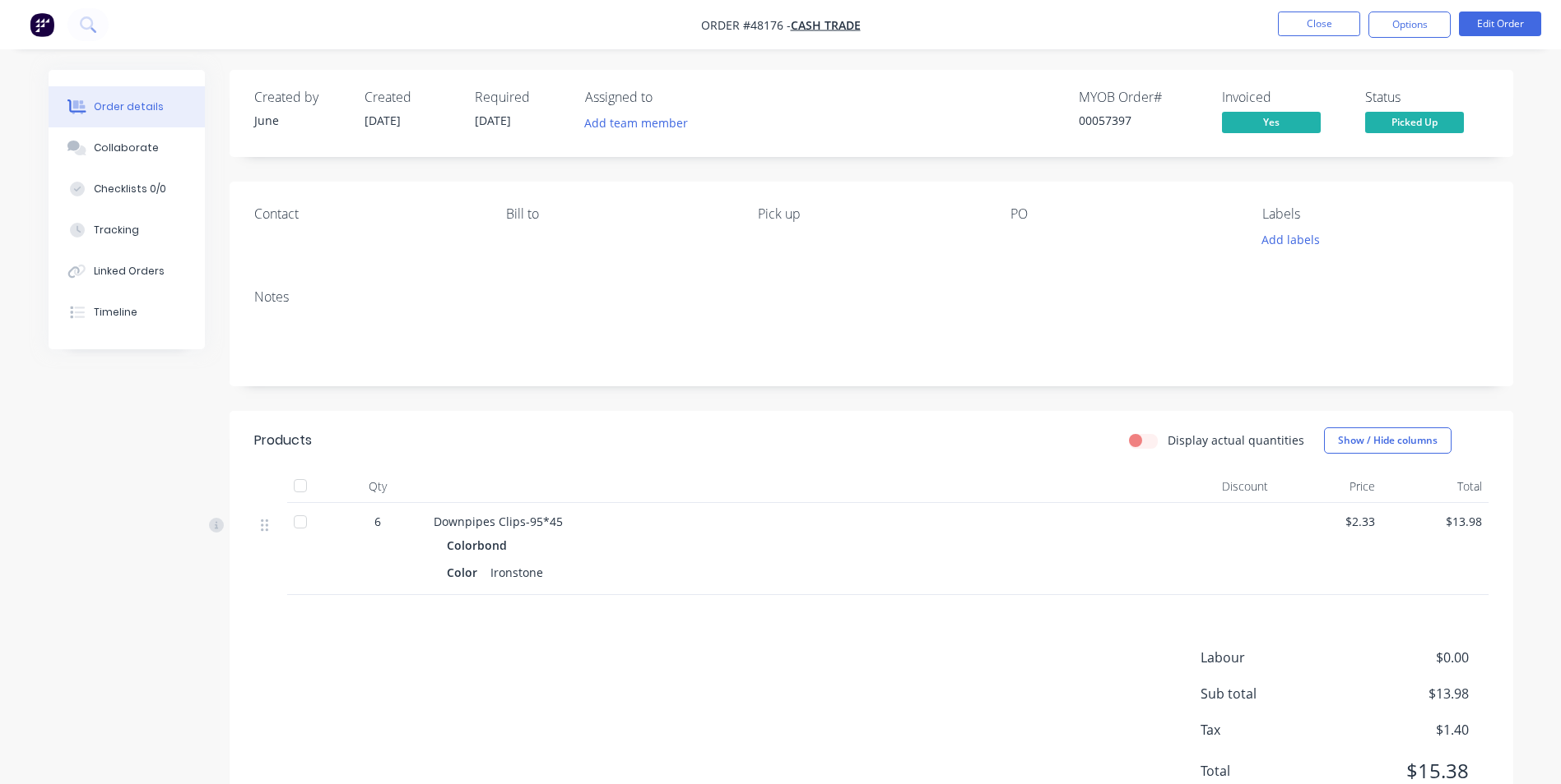
click at [989, 498] on div at bounding box center [797, 486] width 741 height 32
click at [1008, 499] on div at bounding box center [797, 486] width 741 height 32
click at [1319, 32] on button "Close" at bounding box center [1319, 24] width 83 height 25
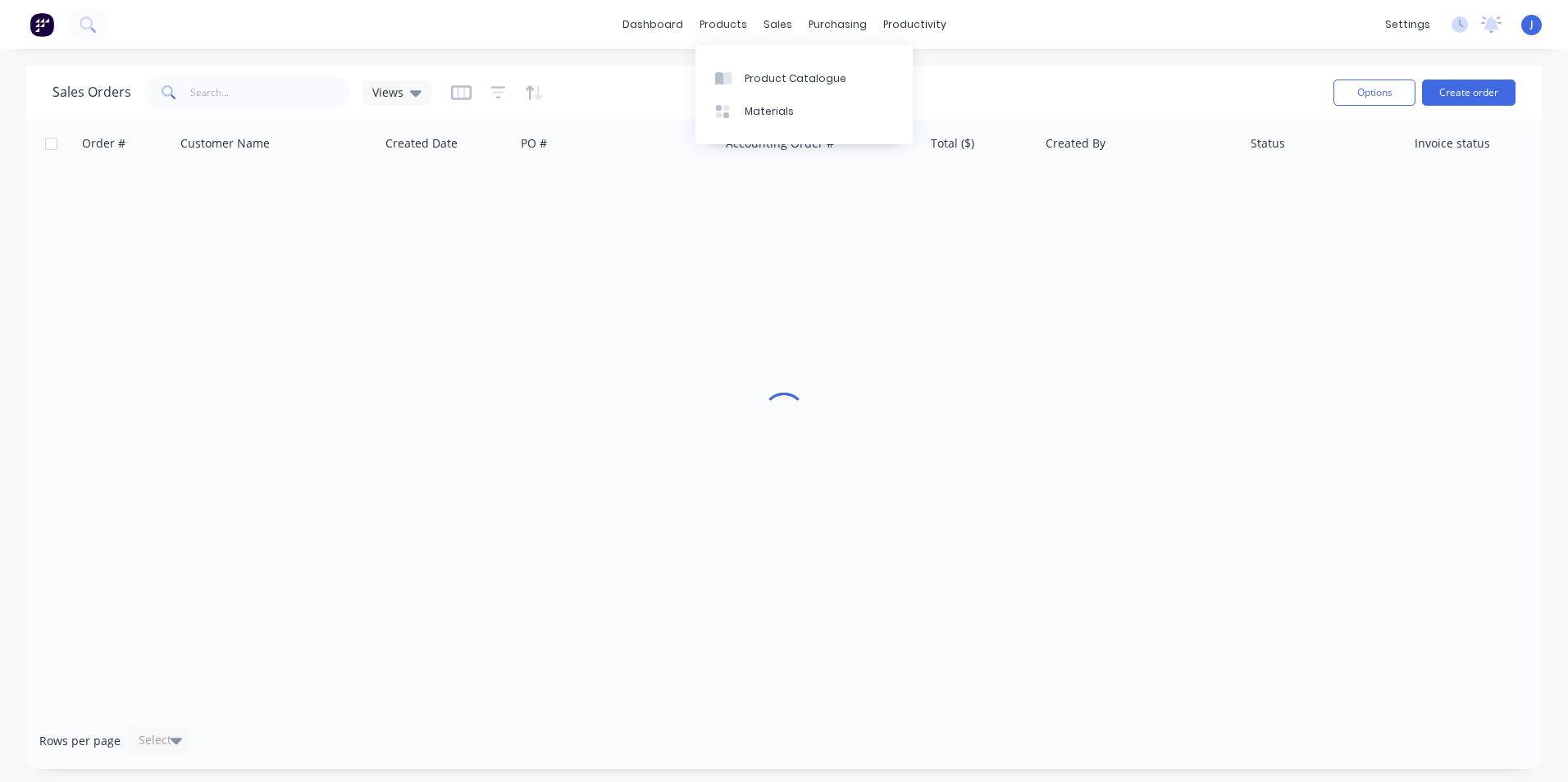
click at [727, 81] on icon at bounding box center [727, 78] width 8 height 13
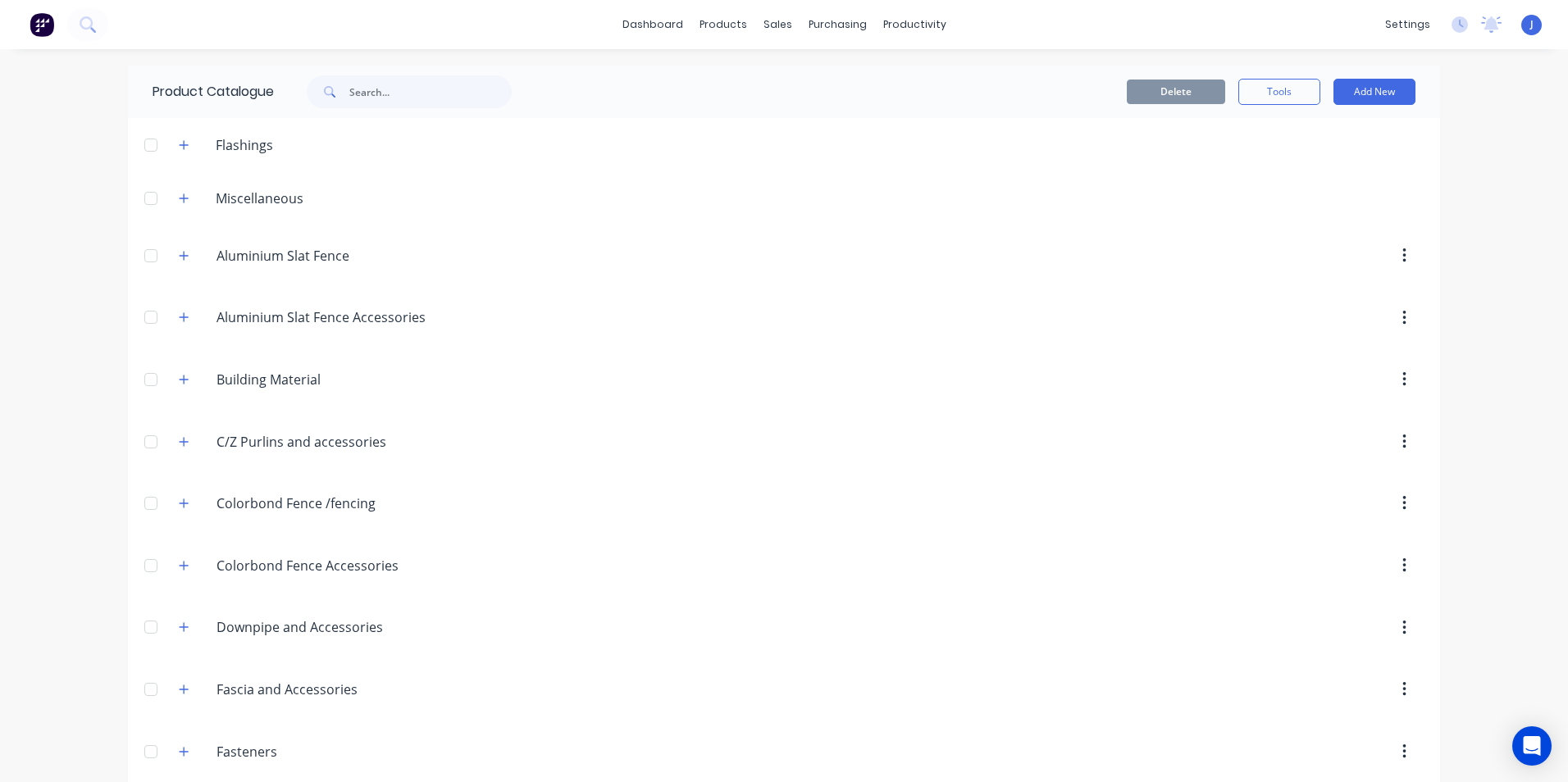
click at [344, 97] on span at bounding box center [327, 91] width 43 height 32
click at [366, 88] on input "text" at bounding box center [430, 91] width 162 height 32
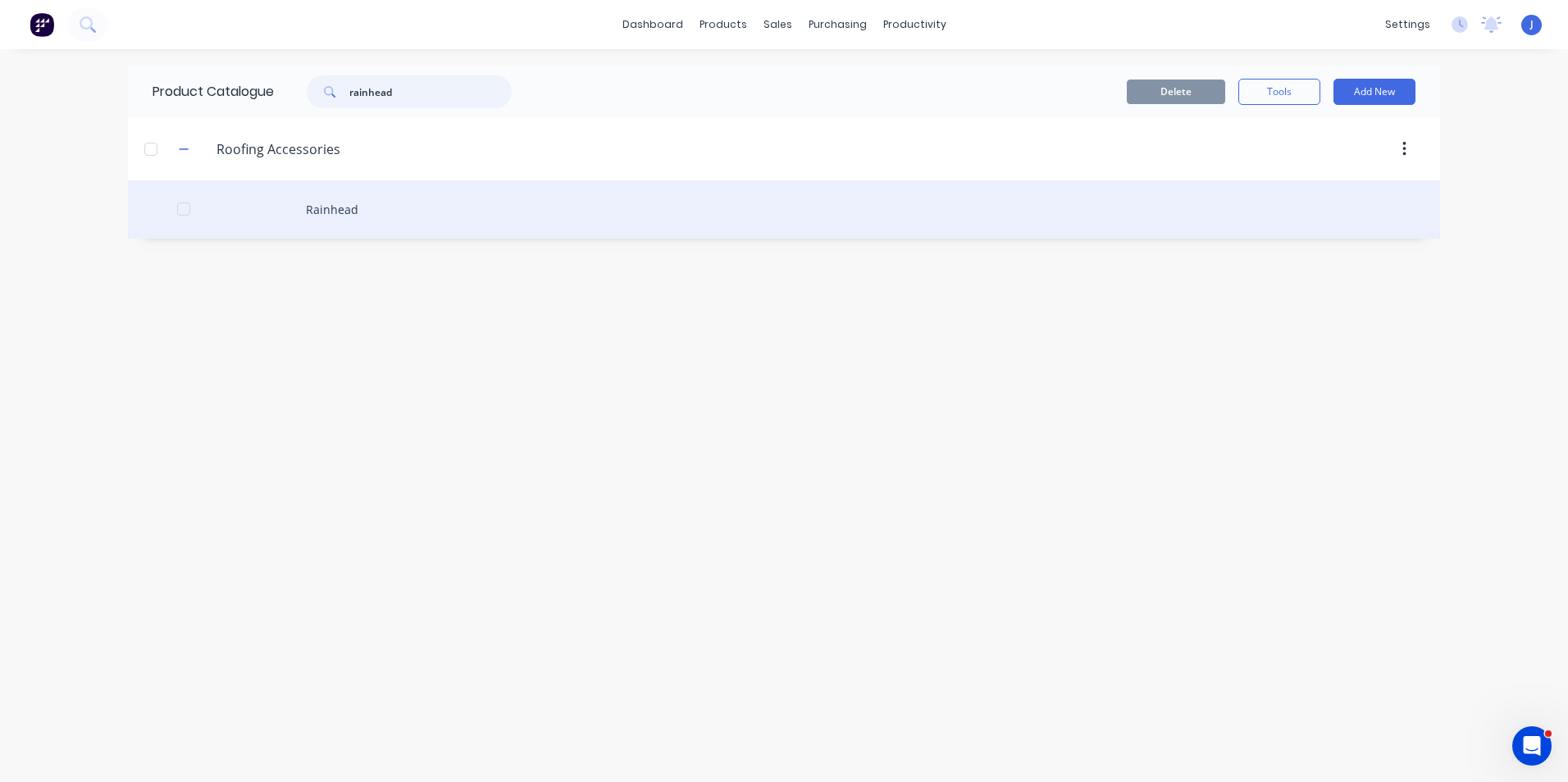
type input "rainhead"
click at [404, 211] on div "Rainhead" at bounding box center [784, 209] width 1311 height 58
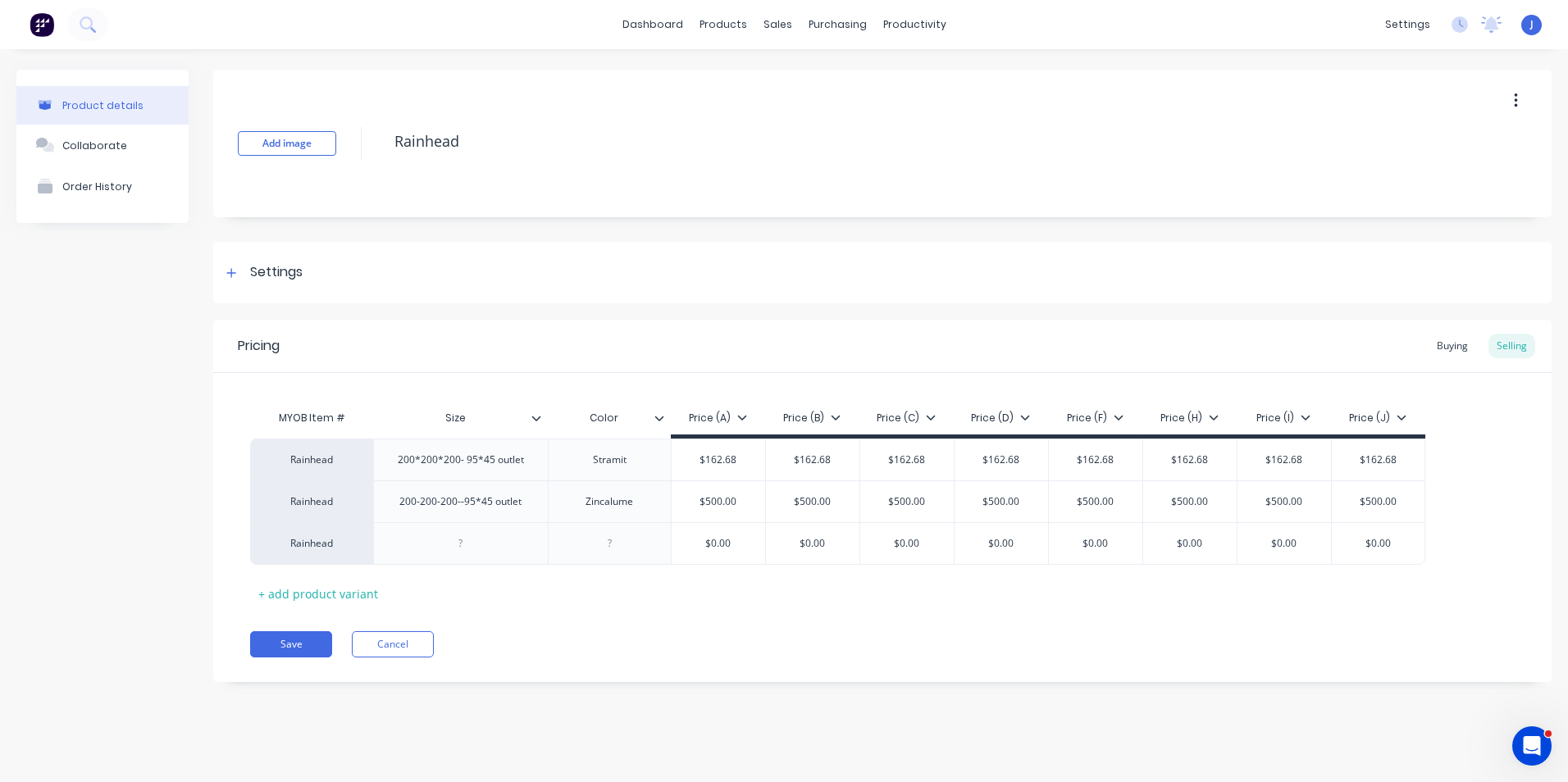
type textarea "x"
click at [794, 72] on div at bounding box center [787, 78] width 25 height 15
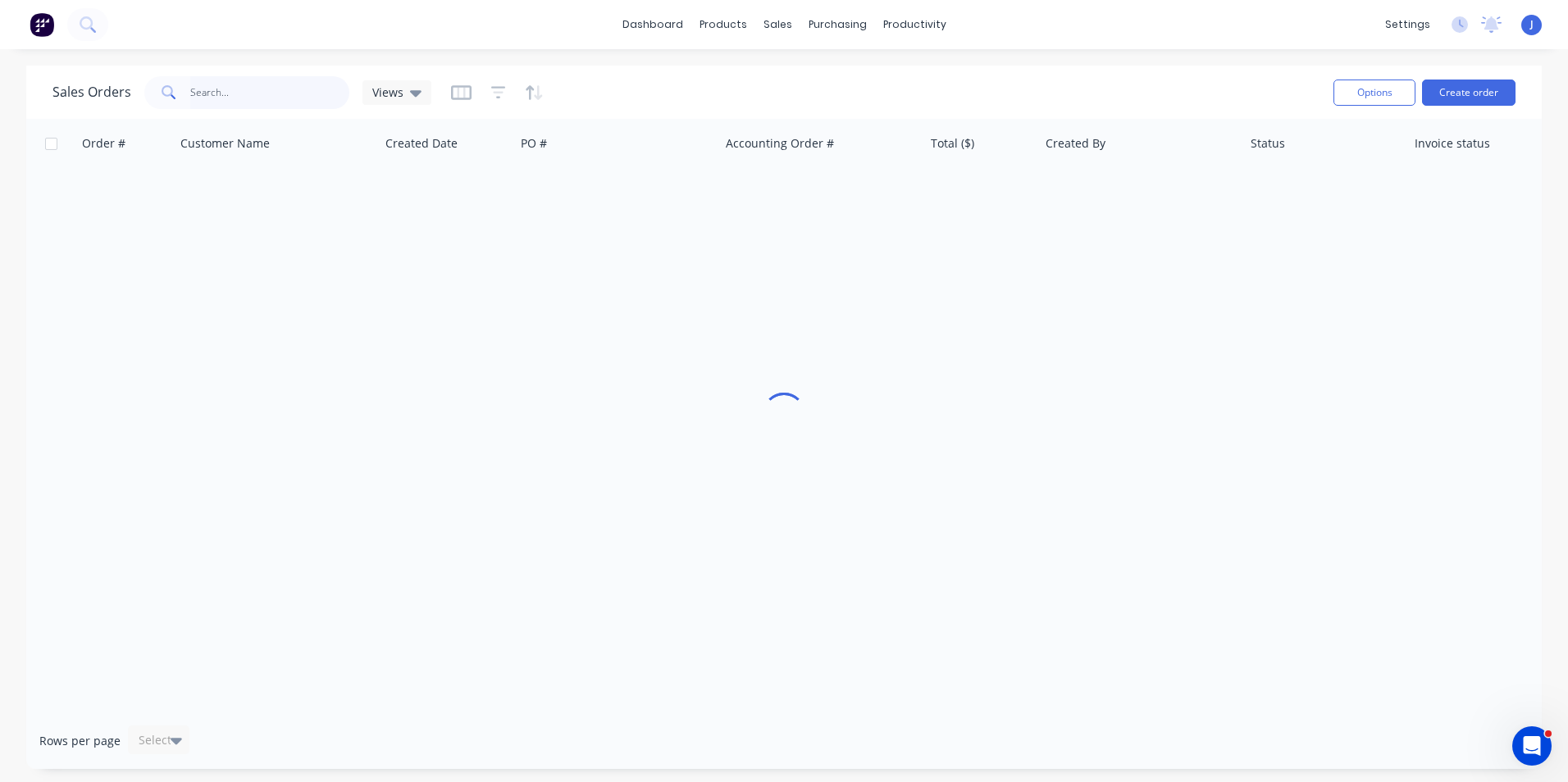
click at [306, 95] on input "text" at bounding box center [270, 92] width 160 height 32
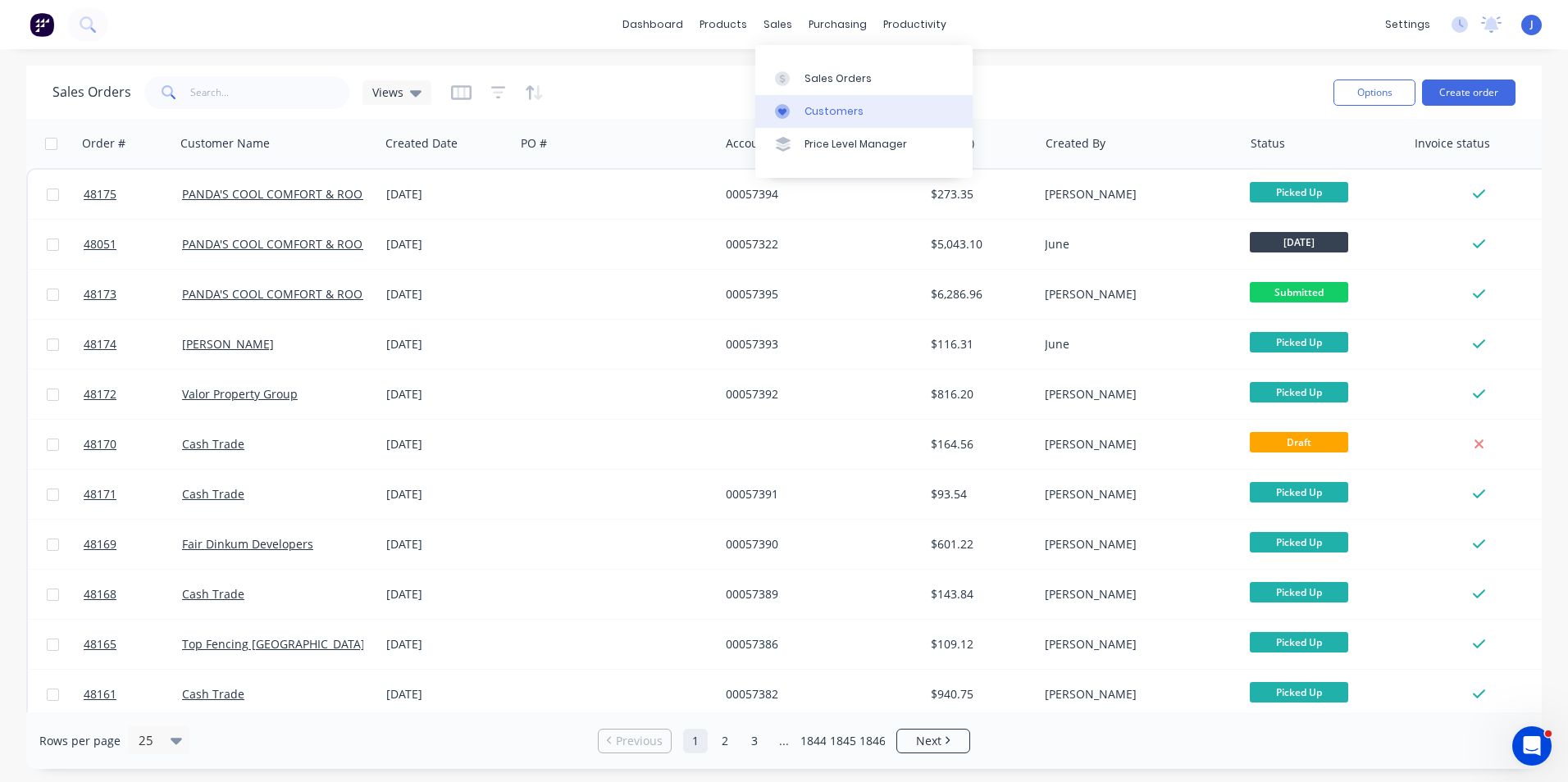
click at [835, 114] on div "Customers" at bounding box center [833, 111] width 59 height 15
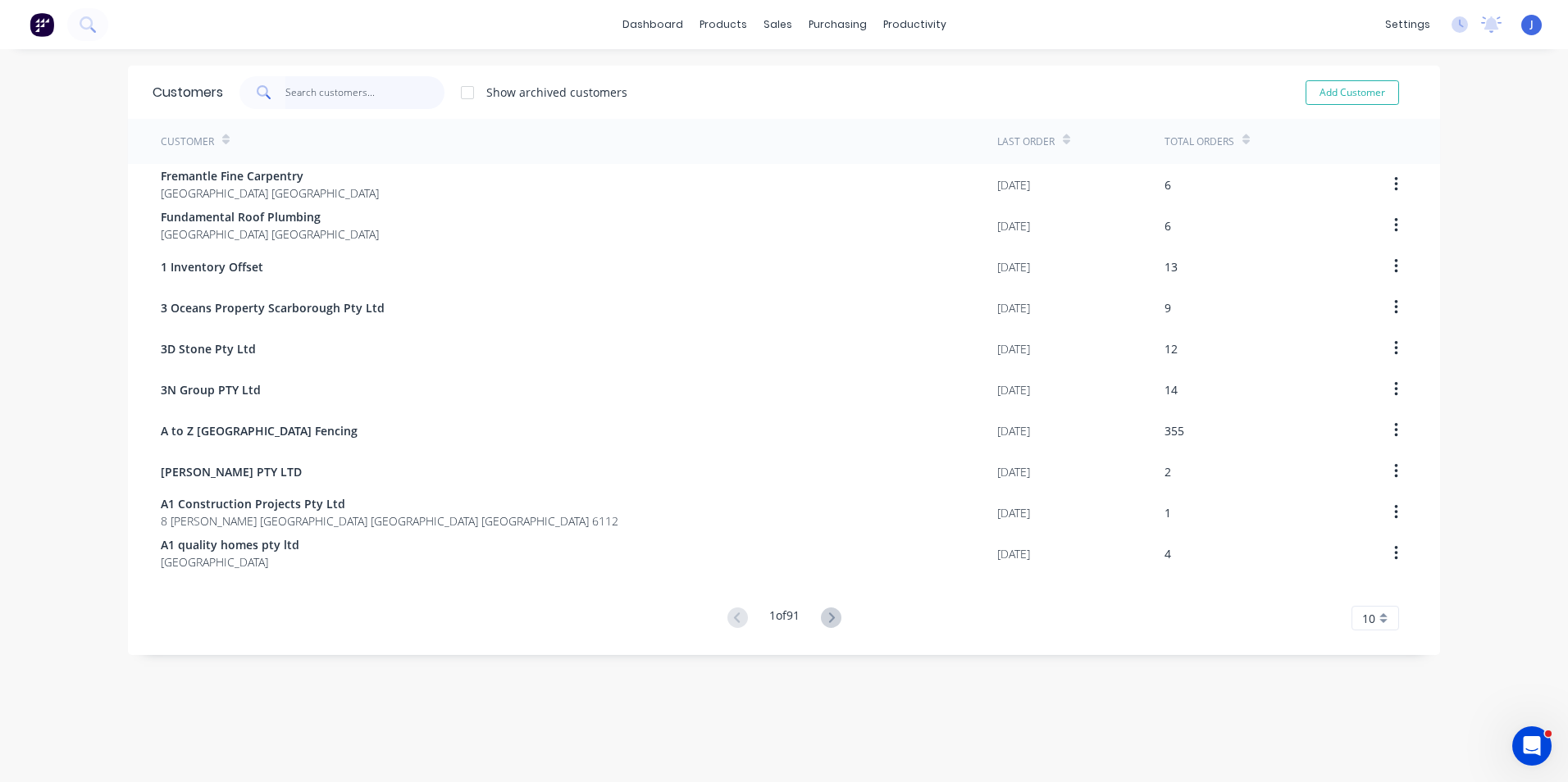
click at [372, 95] on input "text" at bounding box center [365, 92] width 160 height 32
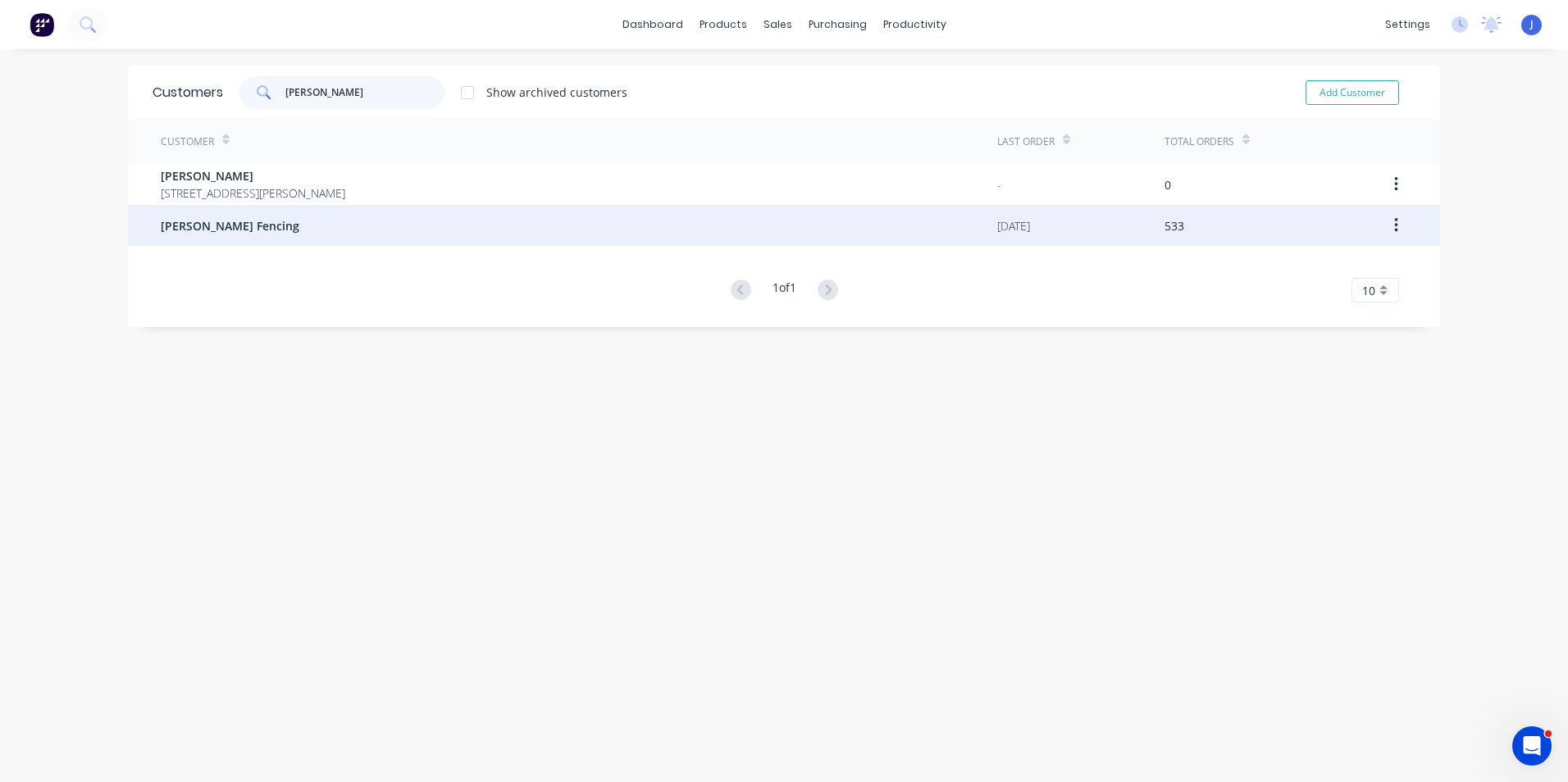
type input "tony"
click at [332, 242] on div "Tony Fencing" at bounding box center [579, 225] width 836 height 41
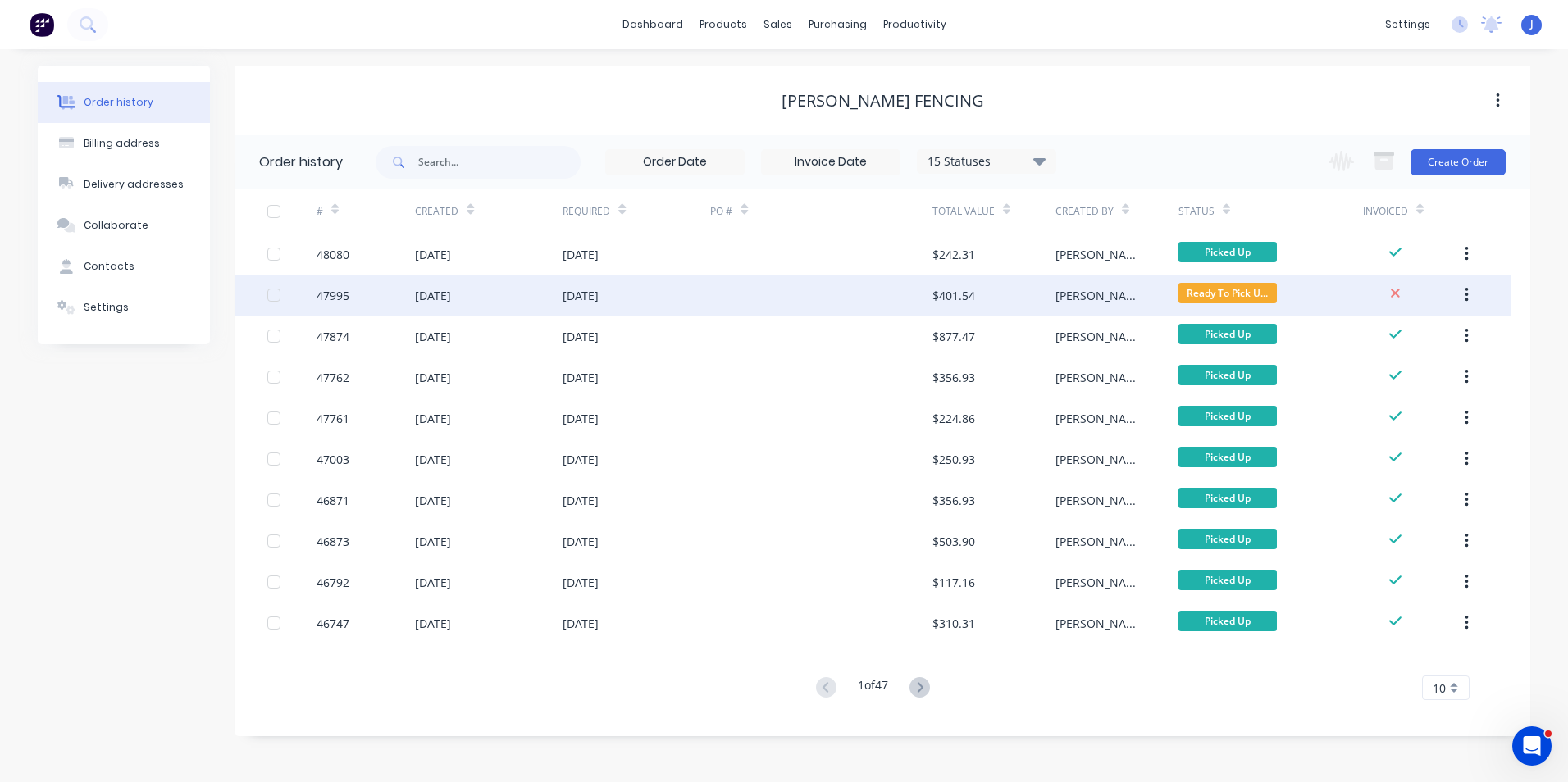
click at [789, 299] on div at bounding box center [820, 295] width 221 height 41
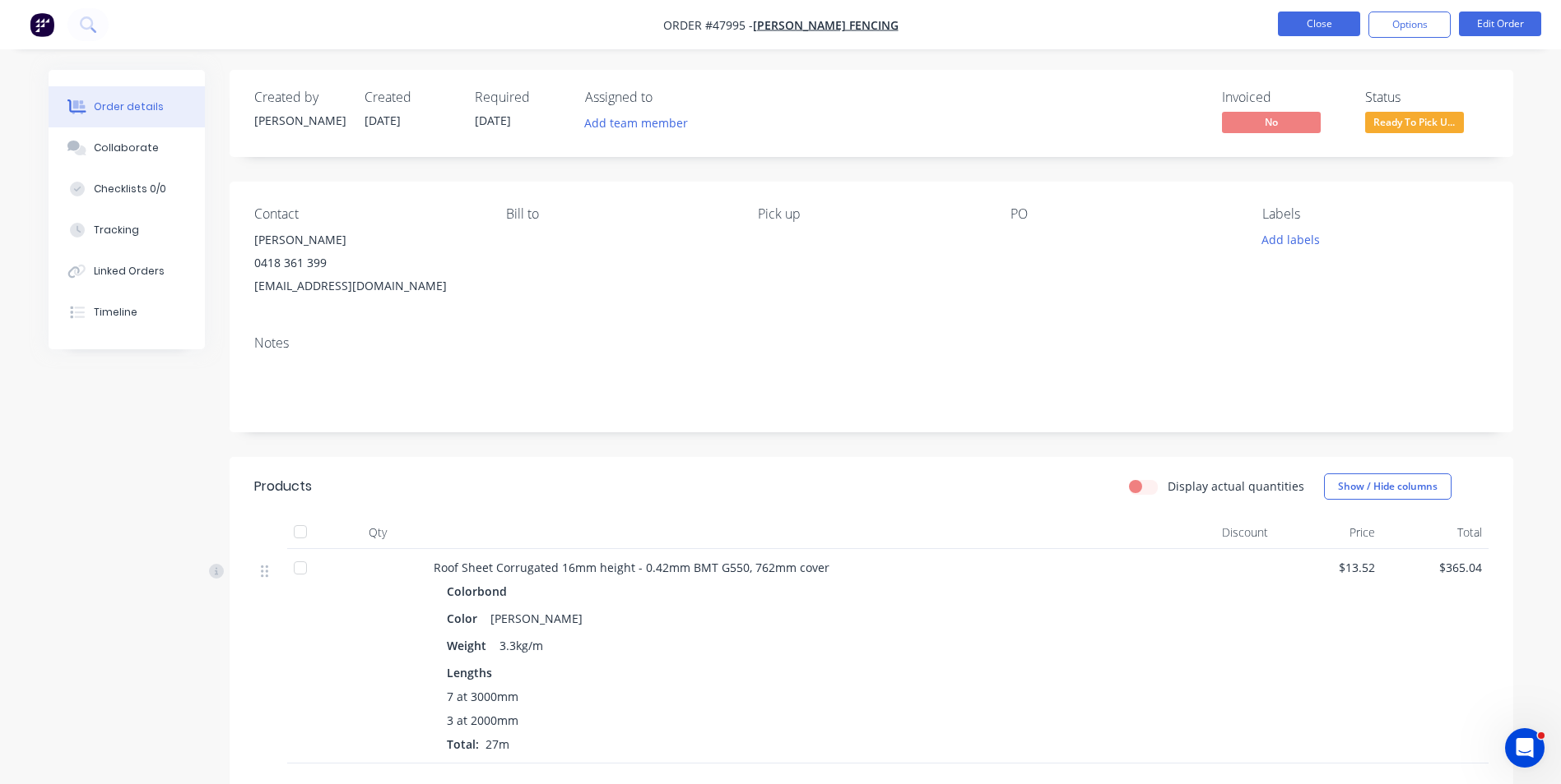
click at [1321, 22] on button "Close" at bounding box center [1319, 24] width 83 height 25
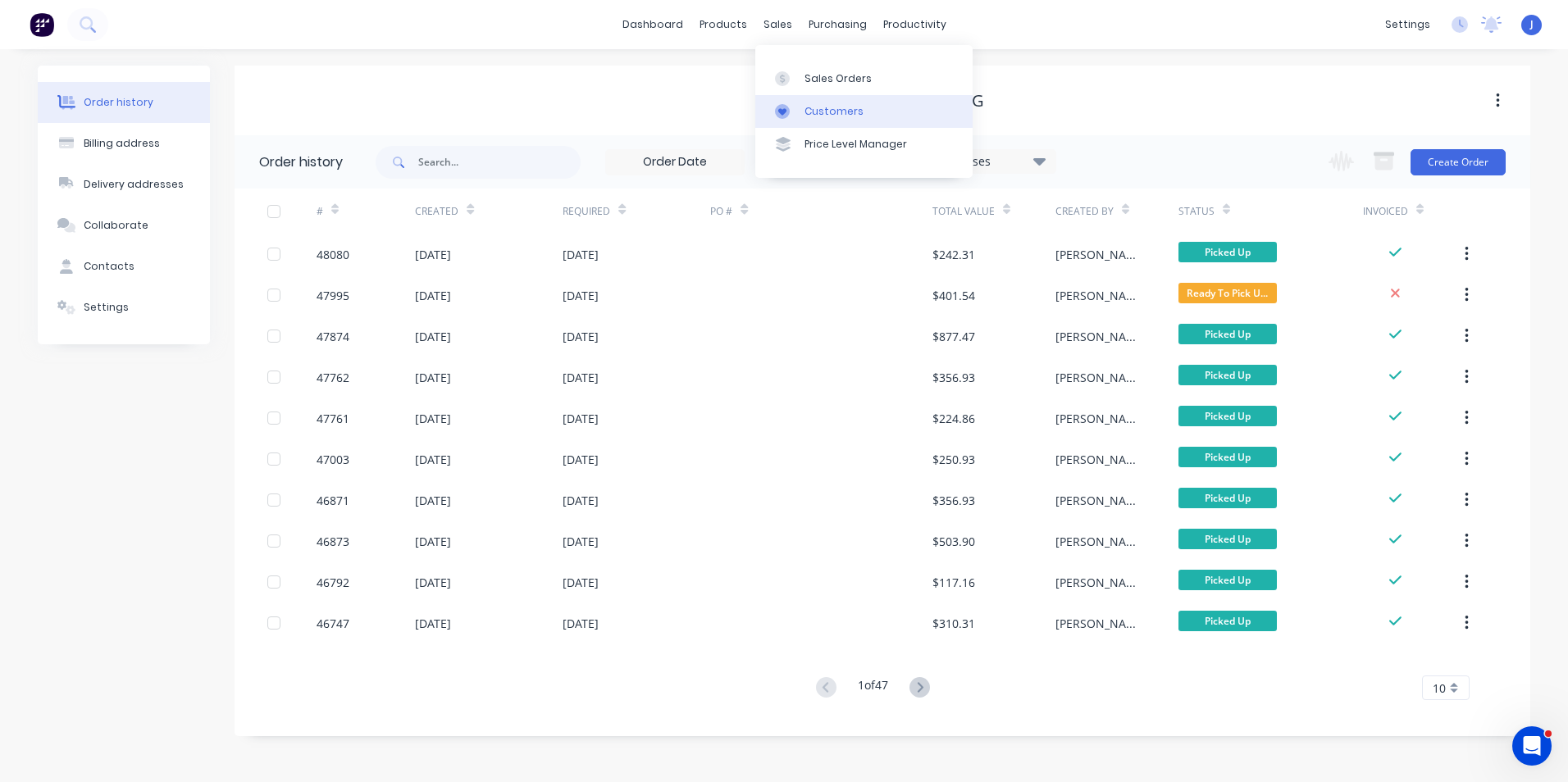
click at [812, 108] on div "Customers" at bounding box center [833, 111] width 59 height 15
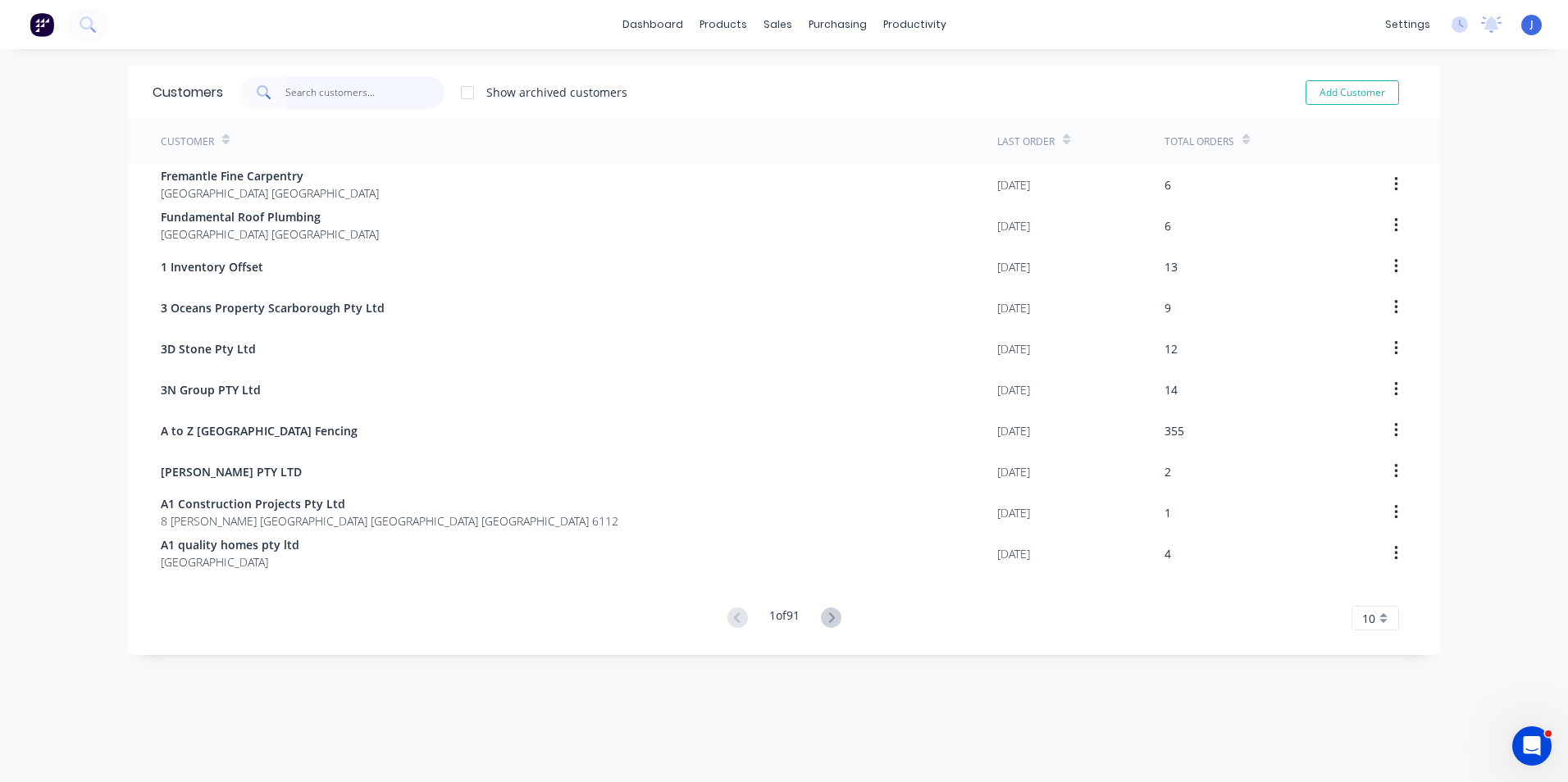
click at [332, 84] on input "text" at bounding box center [365, 92] width 160 height 32
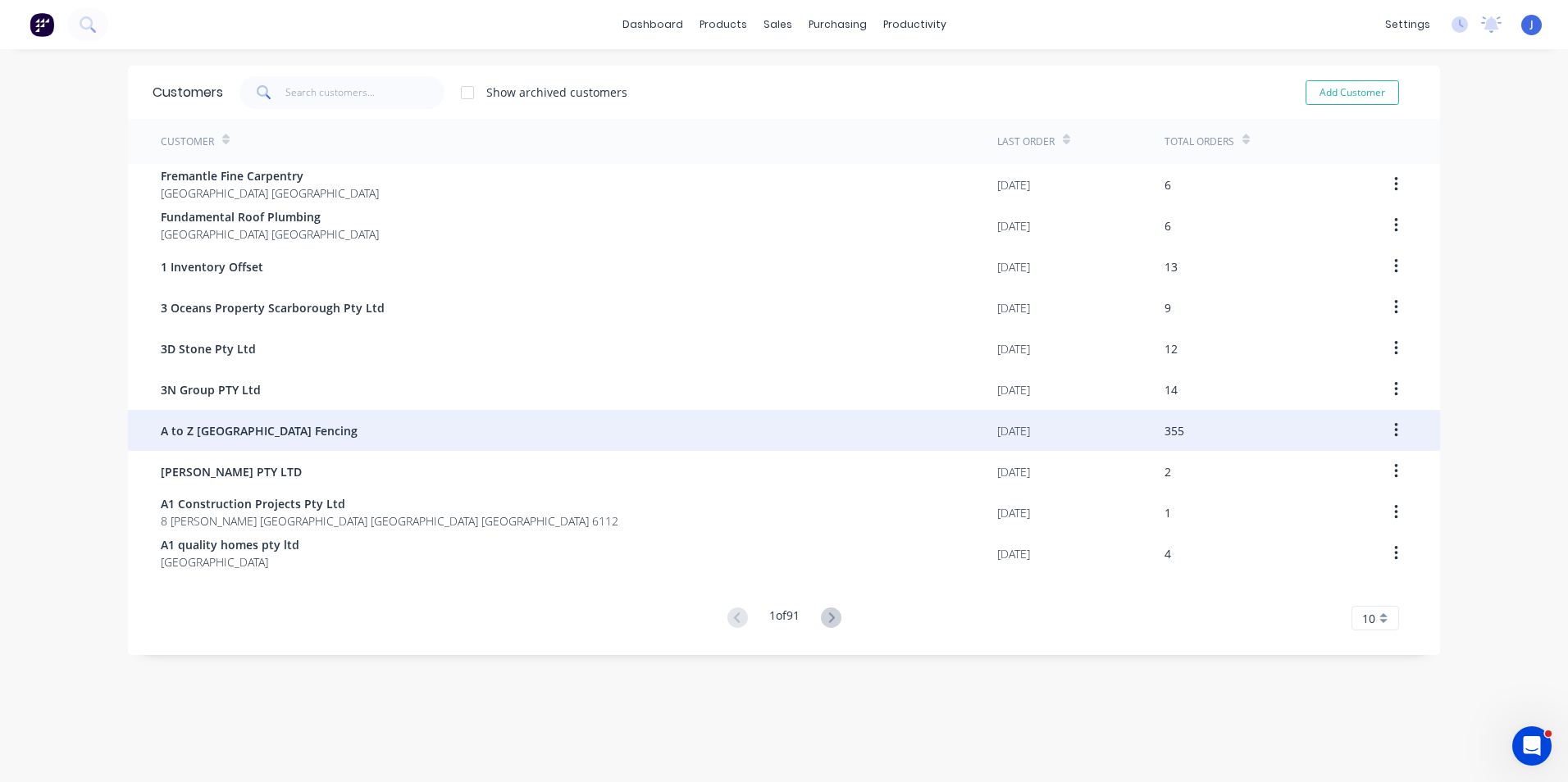
click at [275, 441] on div "A to Z Perth Fencing" at bounding box center [579, 430] width 836 height 41
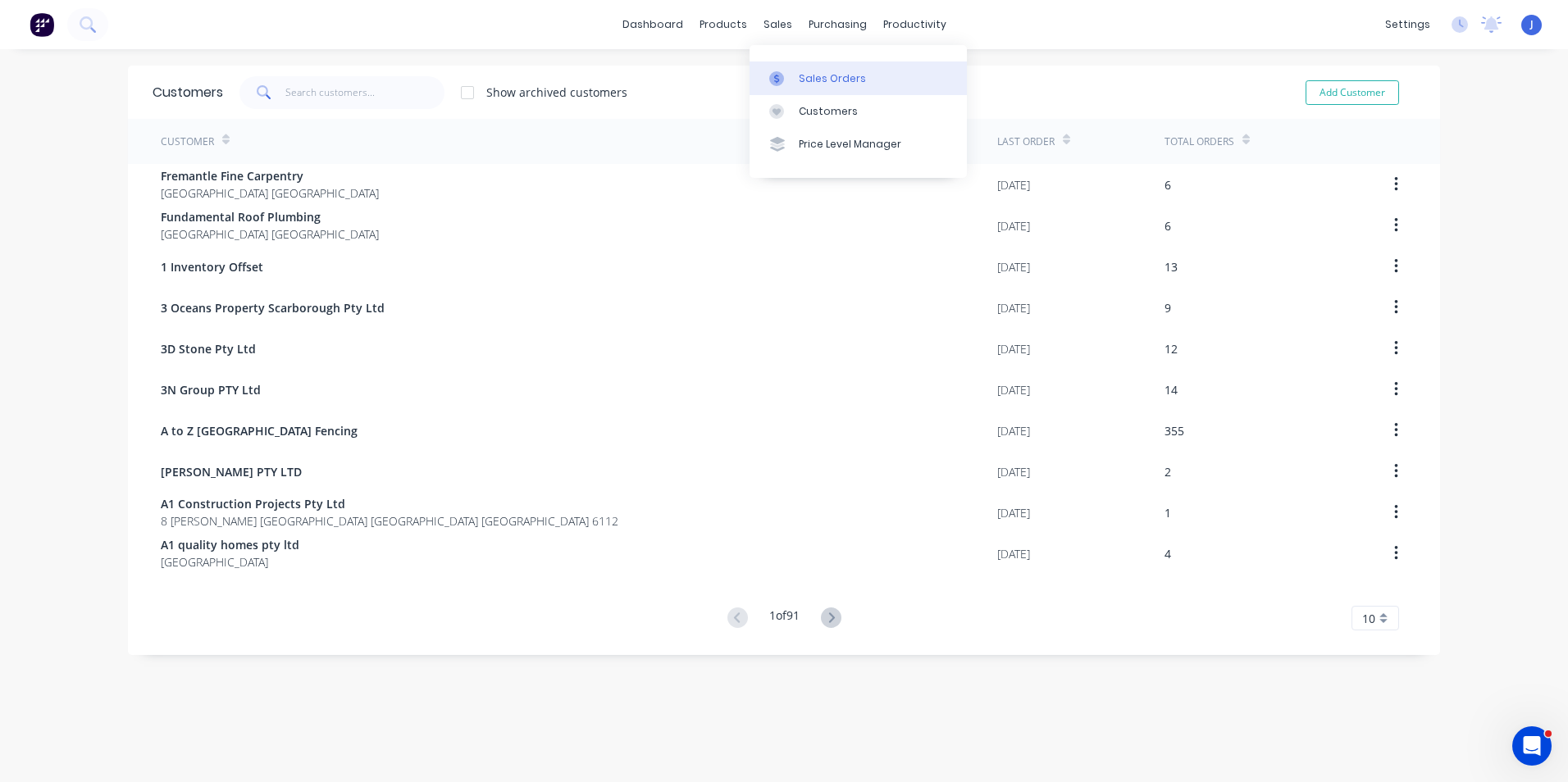
click at [782, 79] on icon at bounding box center [776, 78] width 15 height 15
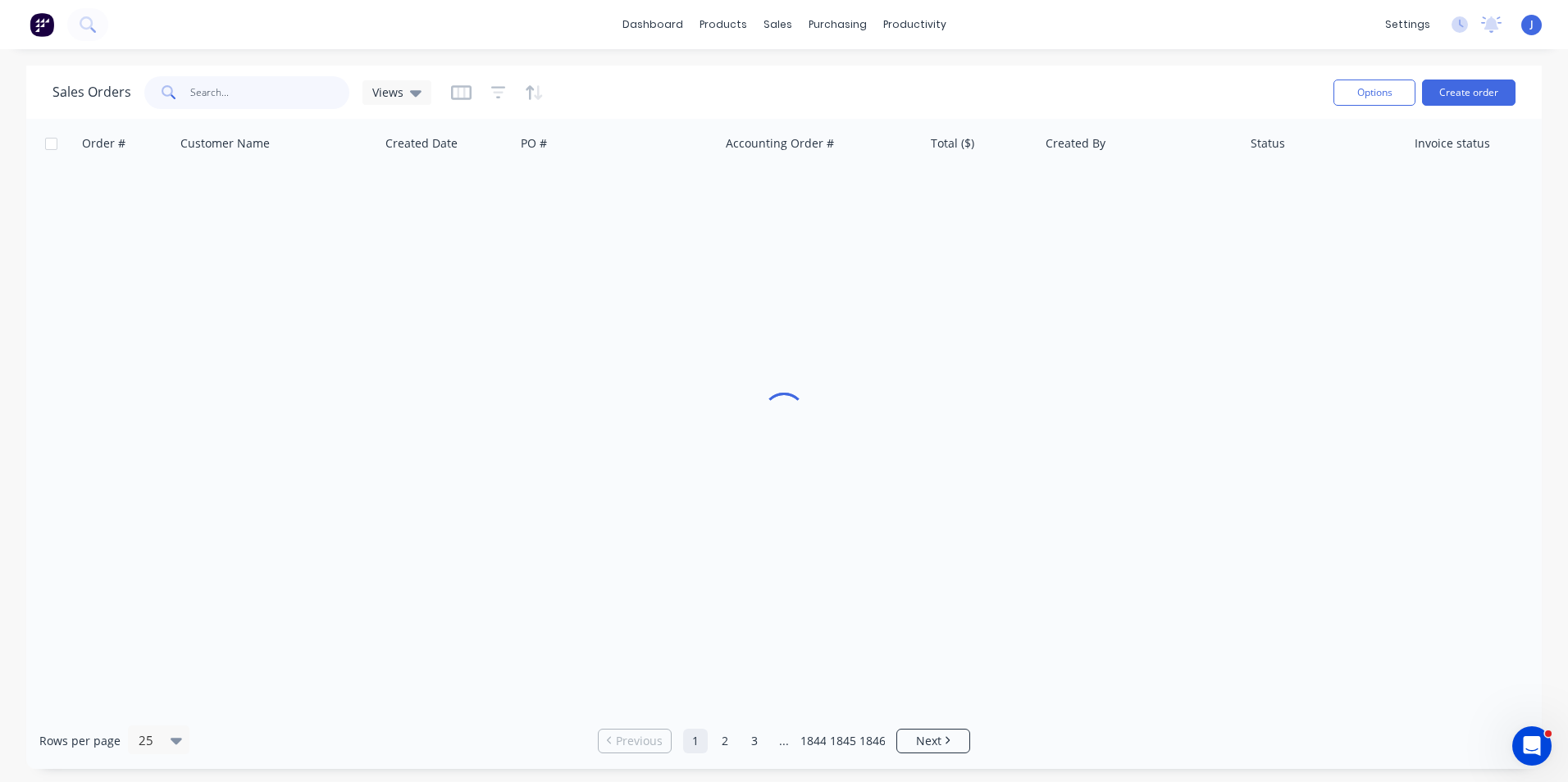
click at [264, 88] on input "text" at bounding box center [270, 92] width 160 height 32
type input "47964"
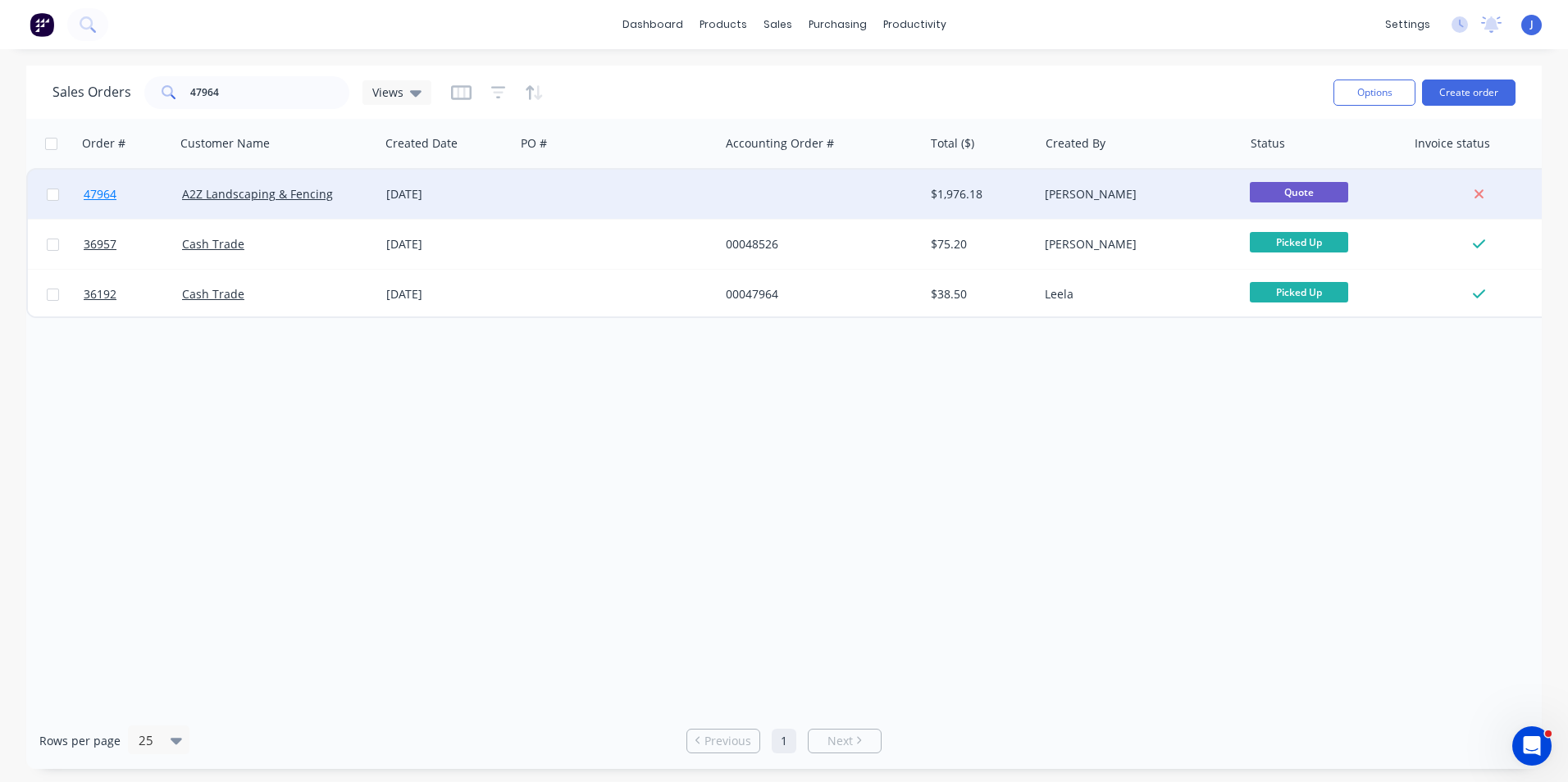
click at [96, 194] on span "47964" at bounding box center [100, 194] width 32 height 17
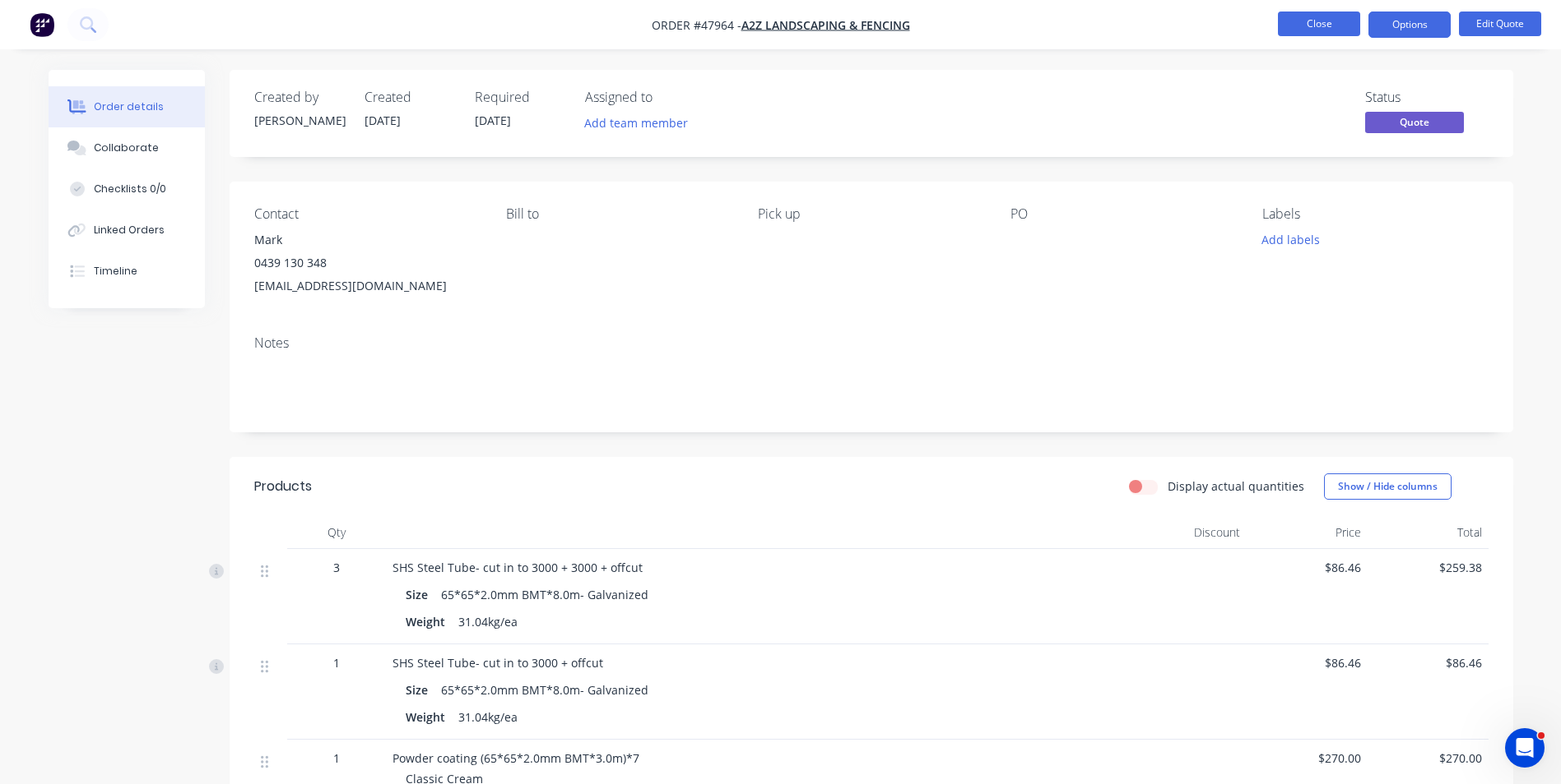
click at [1330, 19] on button "Close" at bounding box center [1319, 24] width 83 height 25
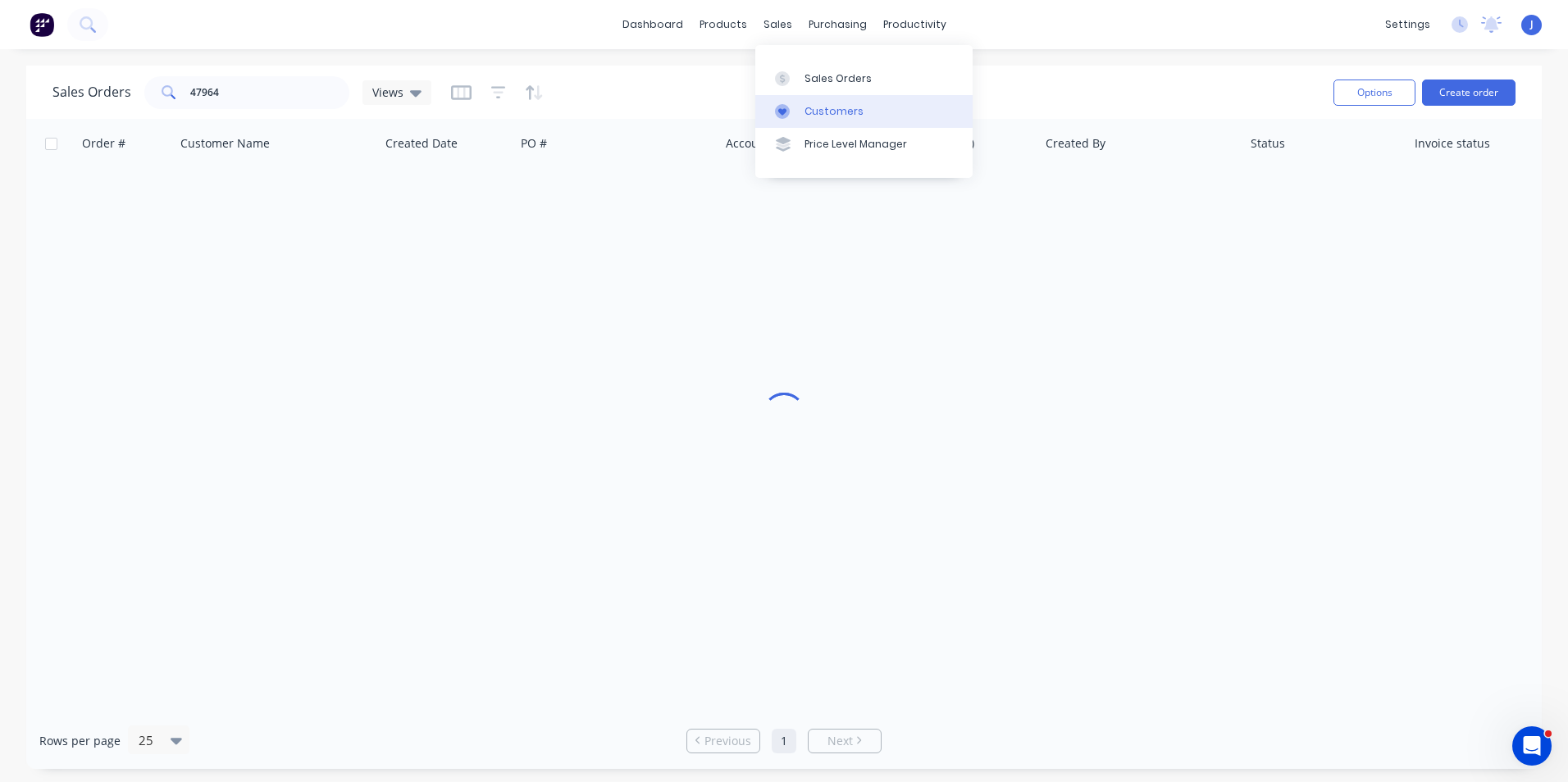
click at [812, 105] on div "Customers" at bounding box center [833, 111] width 59 height 15
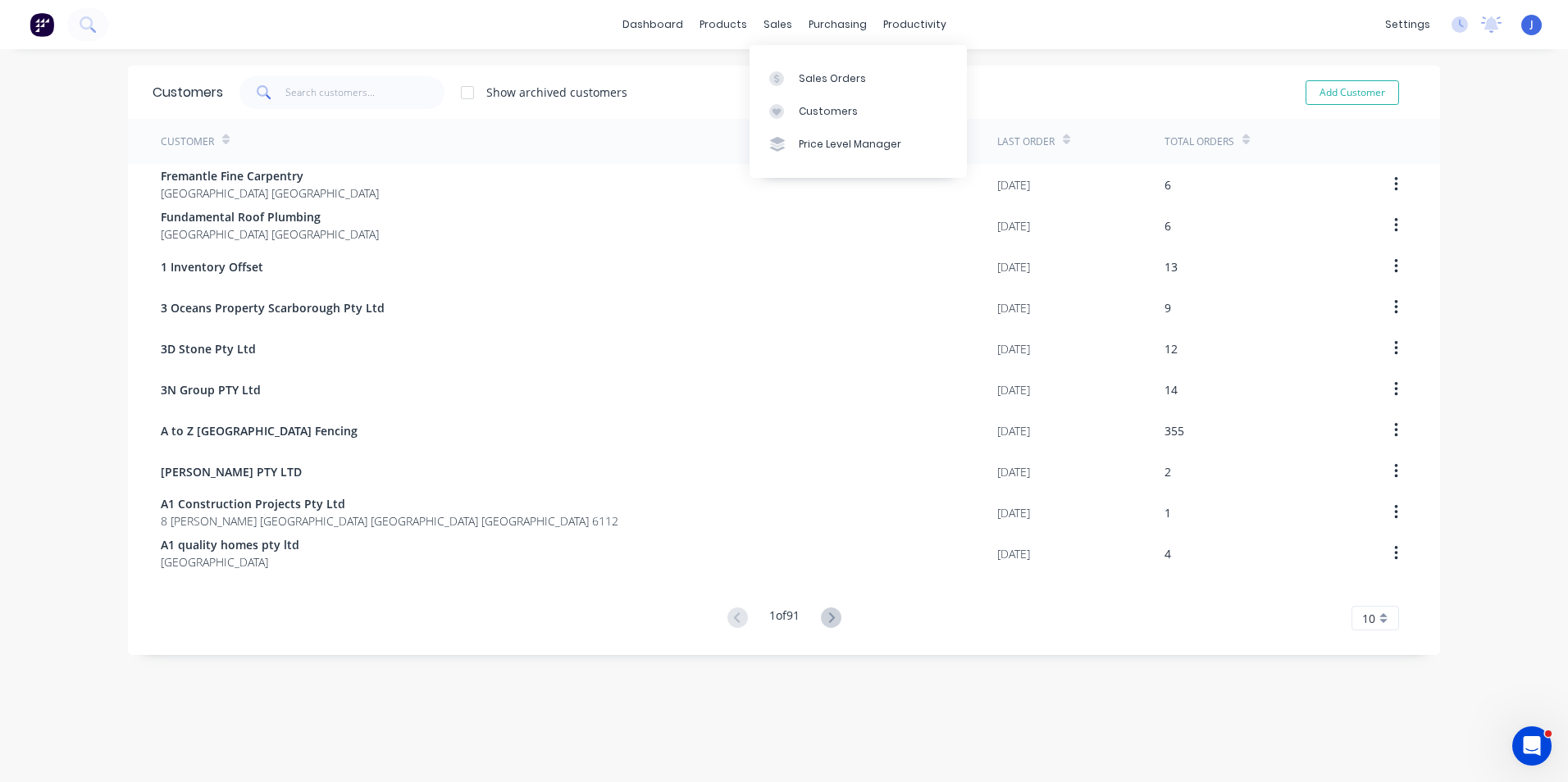
click at [791, 60] on div "Sales Orders Customers Price Level Manager" at bounding box center [858, 111] width 217 height 132
click at [802, 75] on div "Sales Orders" at bounding box center [832, 78] width 67 height 15
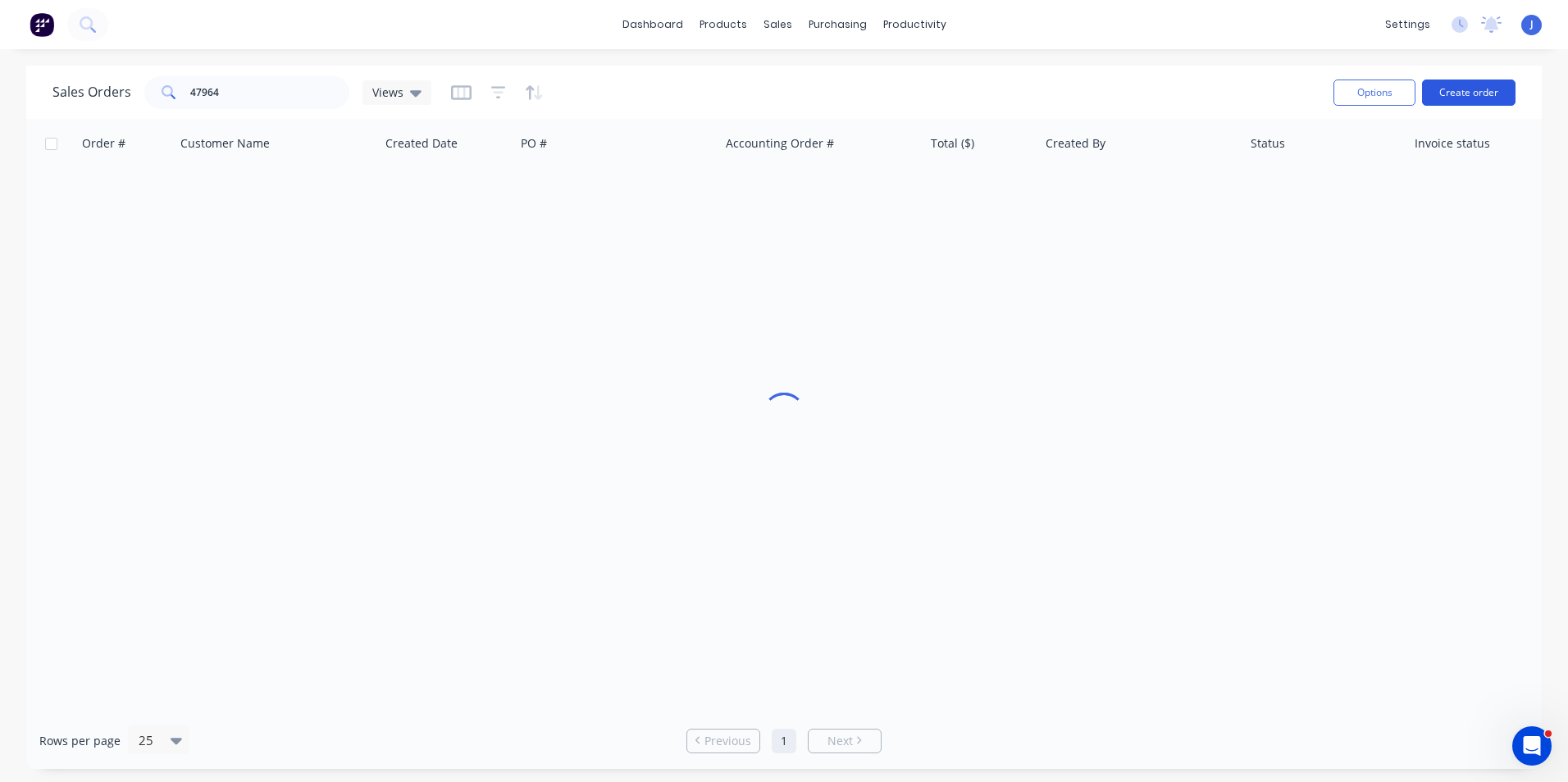
click at [1497, 88] on button "Create order" at bounding box center [1468, 93] width 94 height 26
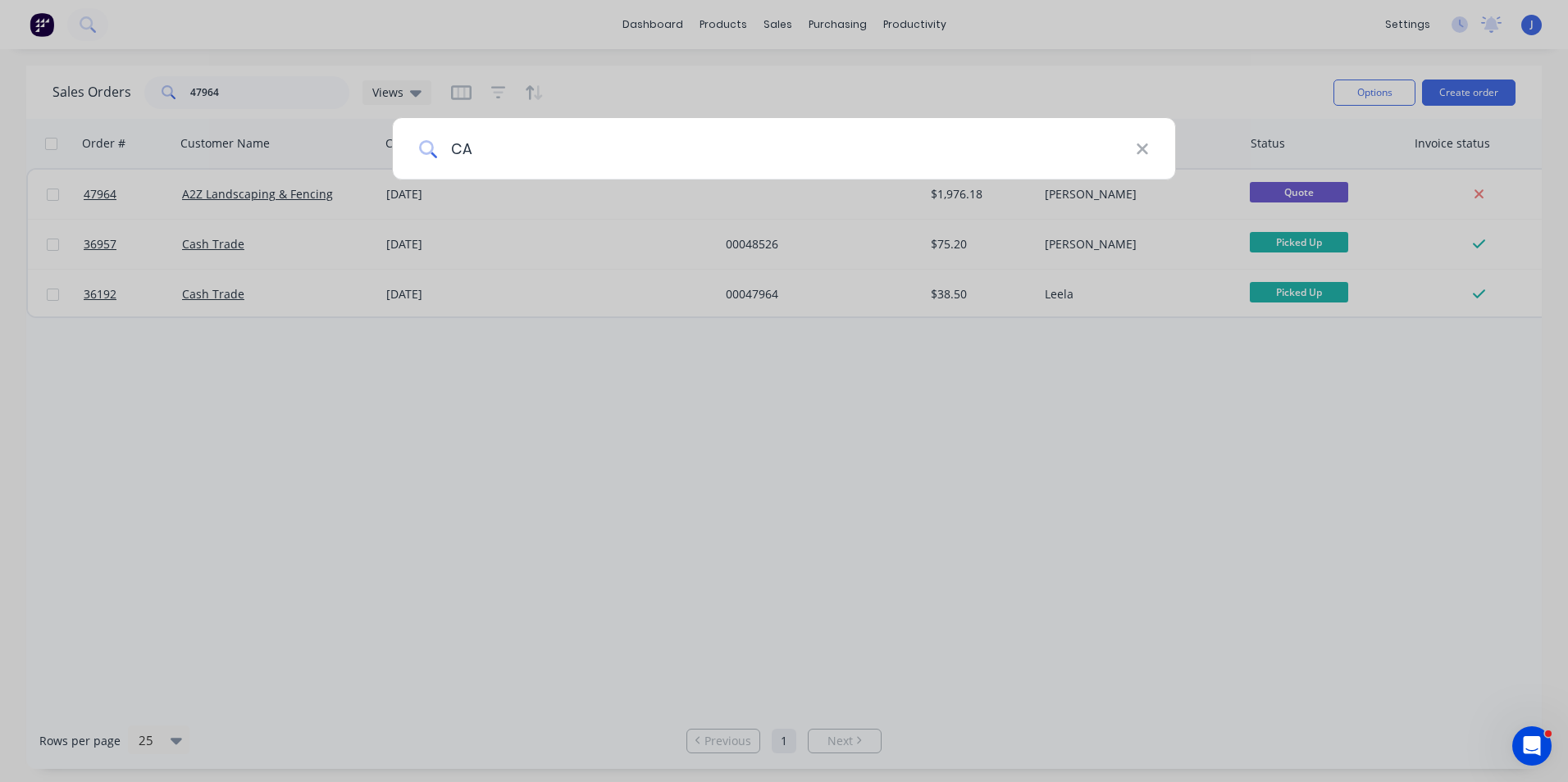
type input "C"
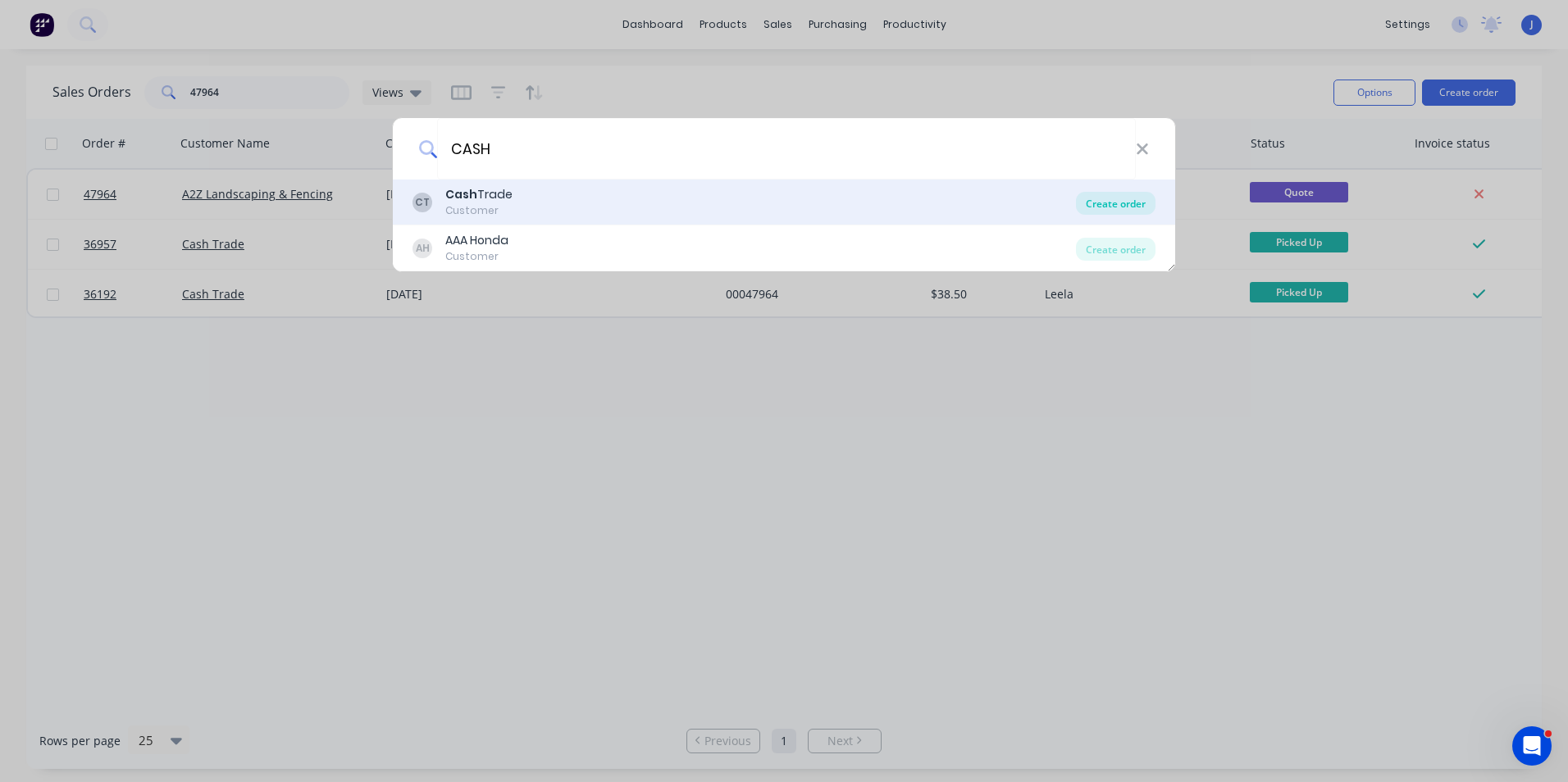
type input "CASH"
click at [1112, 203] on div "Create order" at bounding box center [1115, 203] width 80 height 23
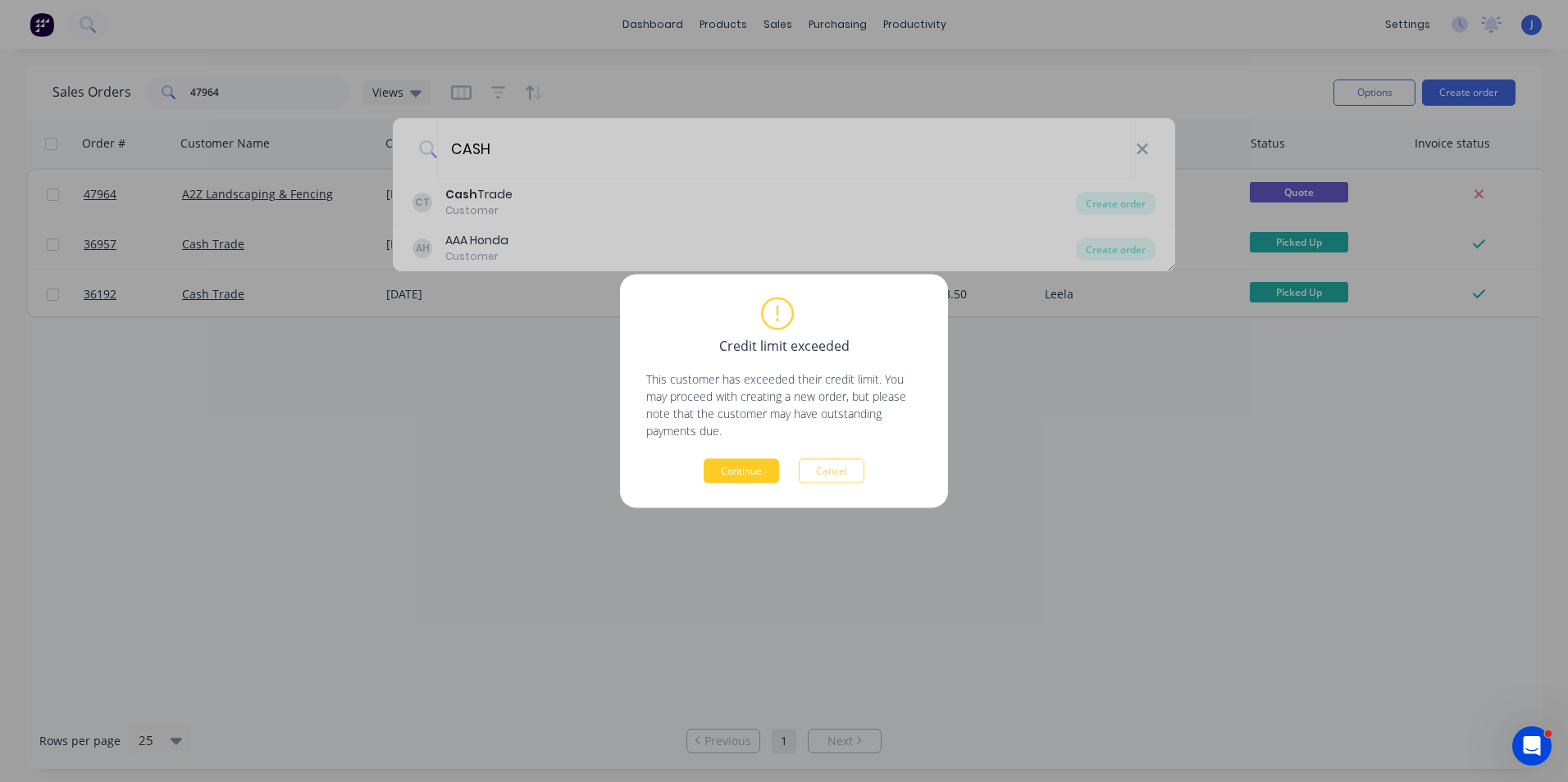
click at [744, 481] on button "Continue" at bounding box center [742, 471] width 75 height 25
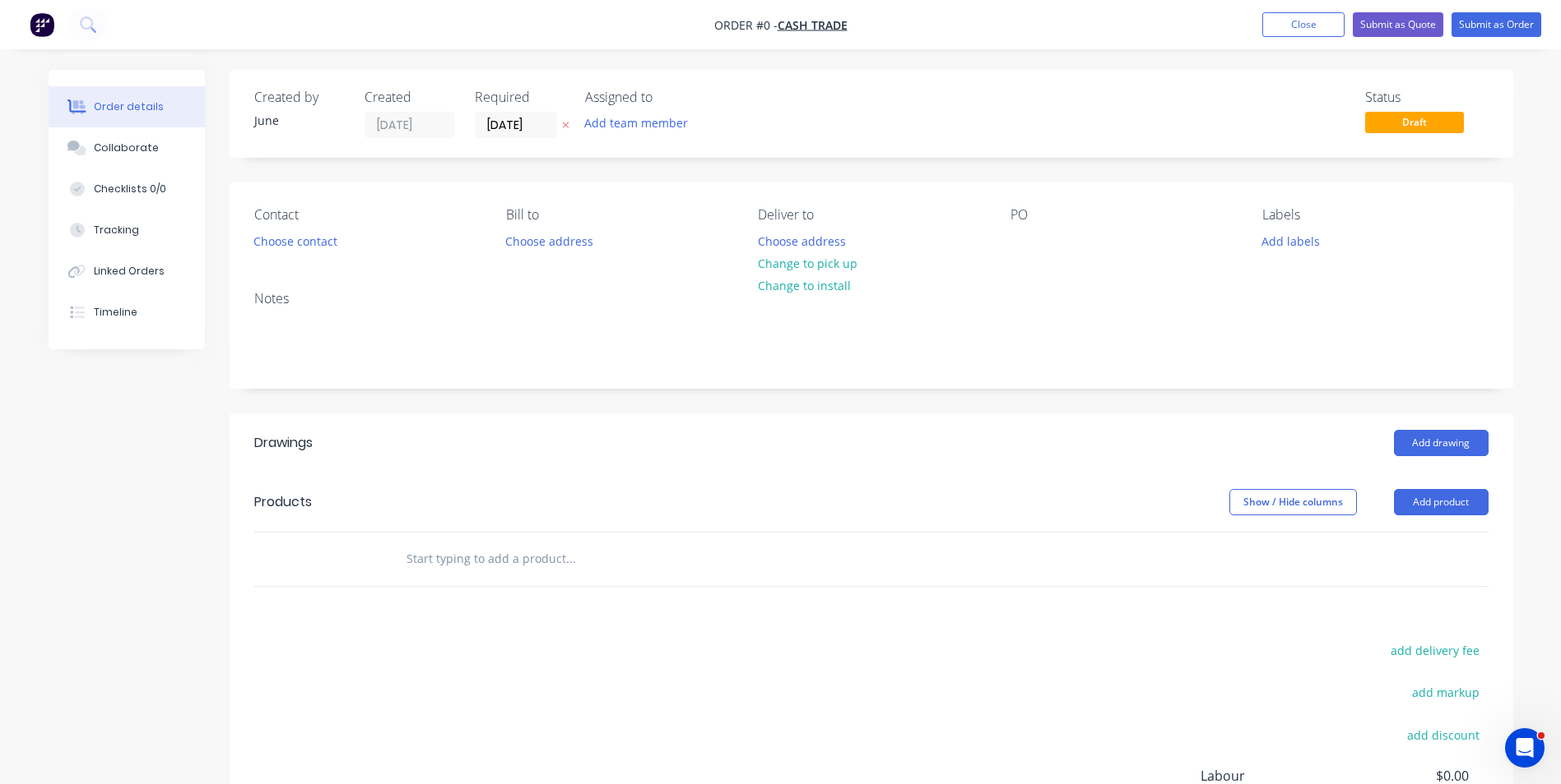
drag, startPoint x: 1471, startPoint y: 501, endPoint x: 1467, endPoint y: 521, distance: 20.4
click at [1470, 512] on button "Add product" at bounding box center [1441, 502] width 95 height 26
click at [1456, 543] on div "Product catalogue" at bounding box center [1410, 543] width 126 height 24
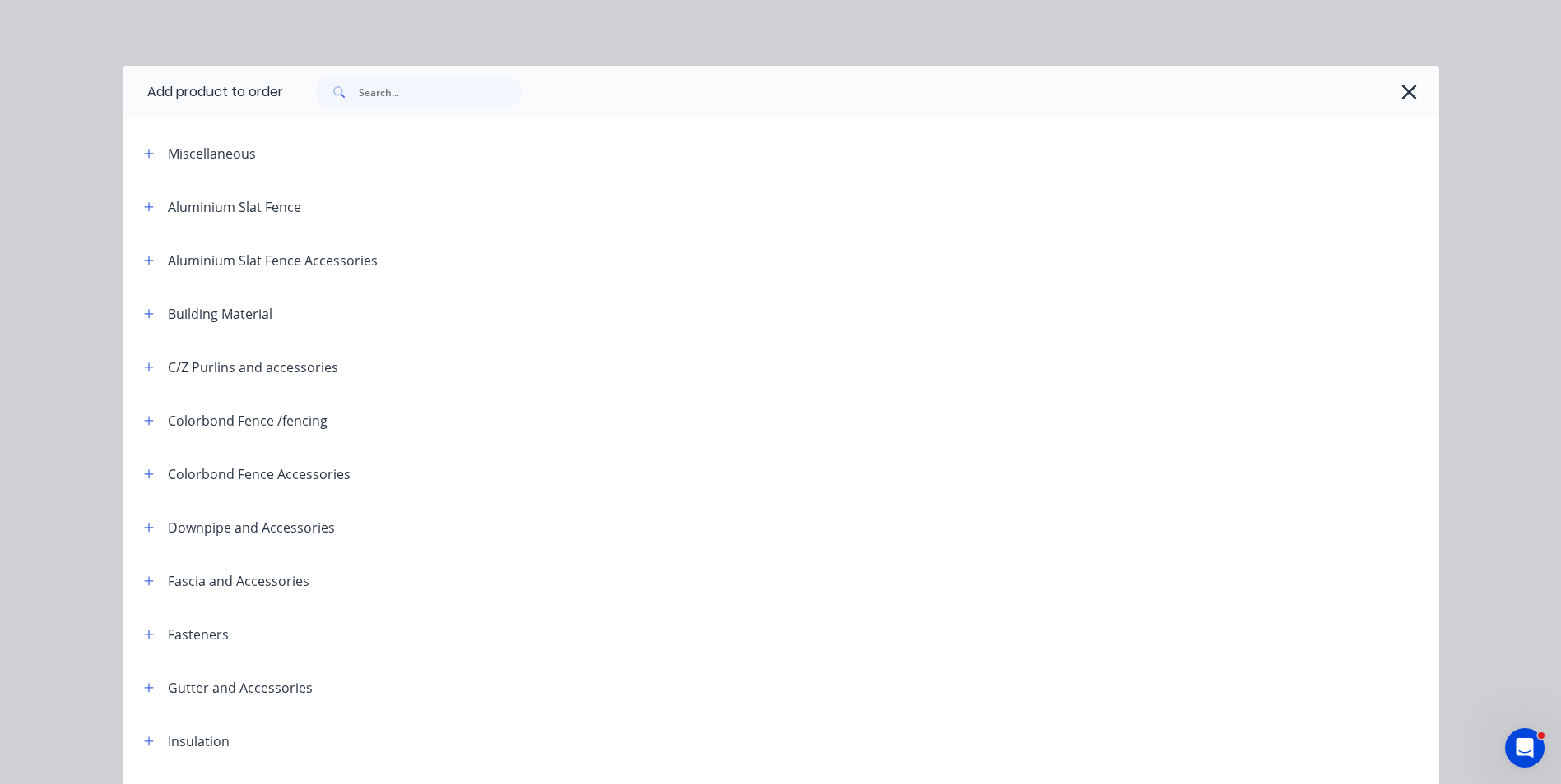
click at [393, 74] on div at bounding box center [861, 92] width 1156 height 53
click at [394, 96] on input "text" at bounding box center [439, 91] width 163 height 32
type input "RAINHEAD"
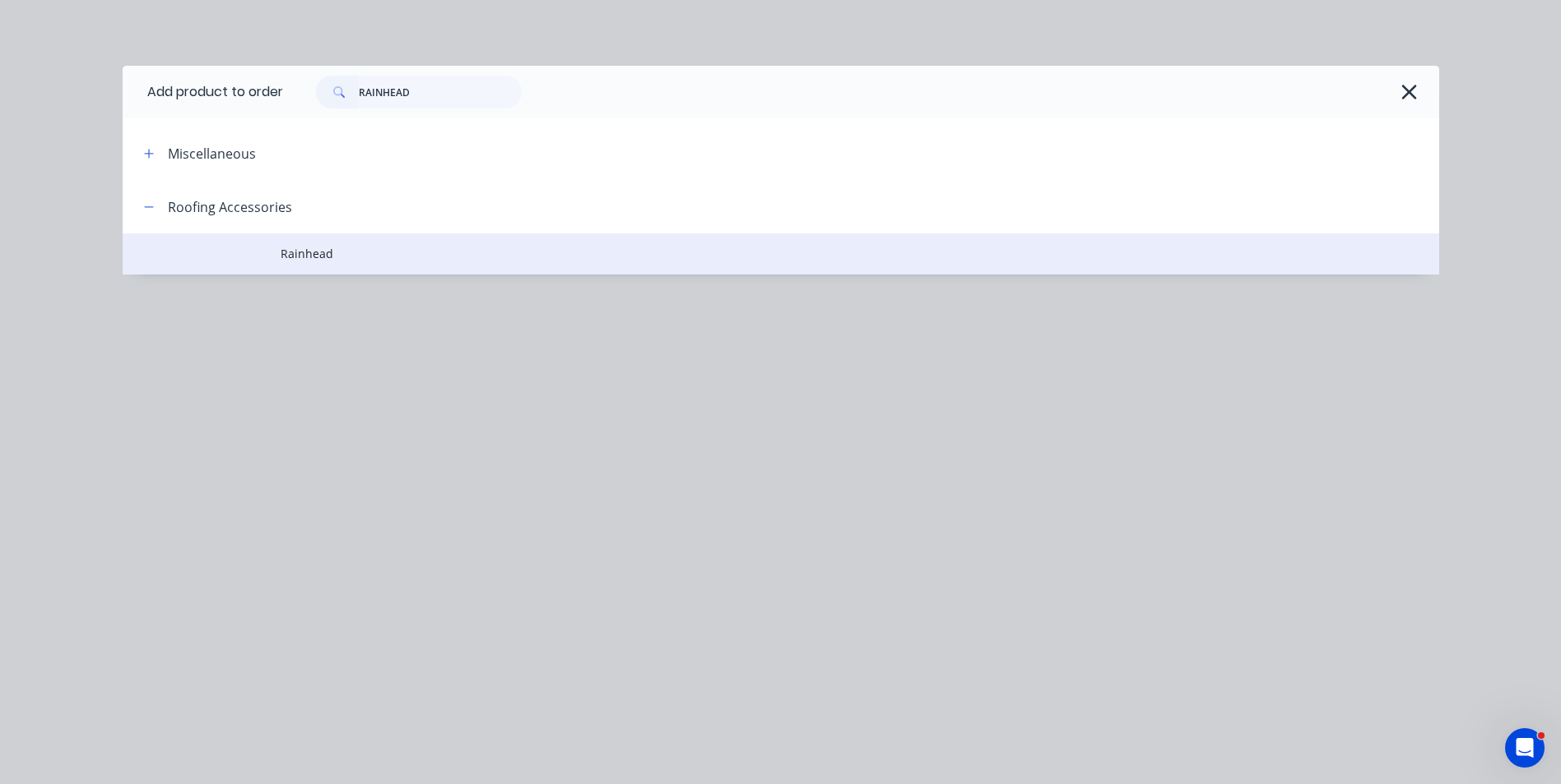
click at [311, 255] on span "Rainhead" at bounding box center [743, 254] width 926 height 18
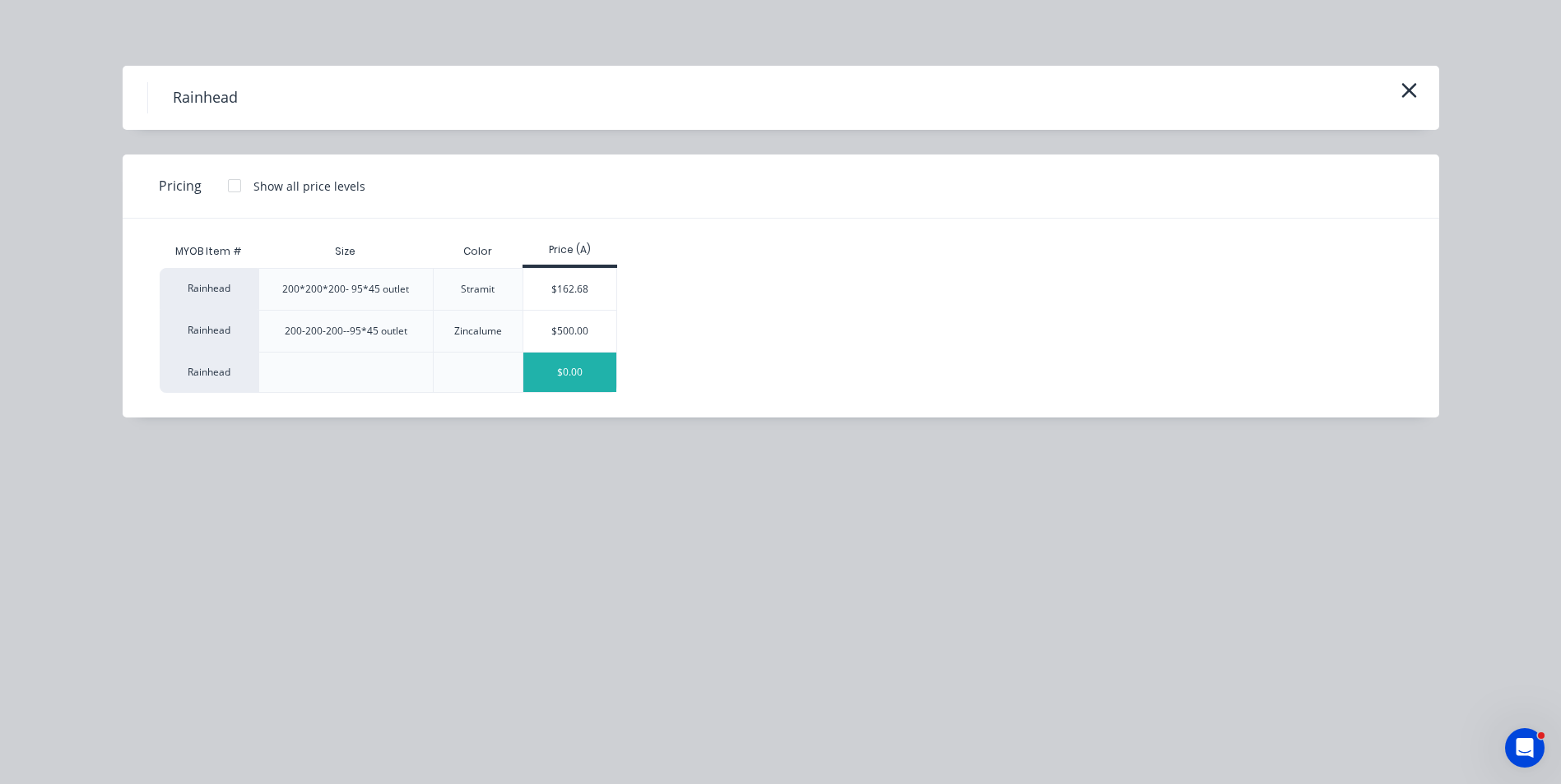
click at [583, 367] on div "$0.00" at bounding box center [570, 372] width 93 height 40
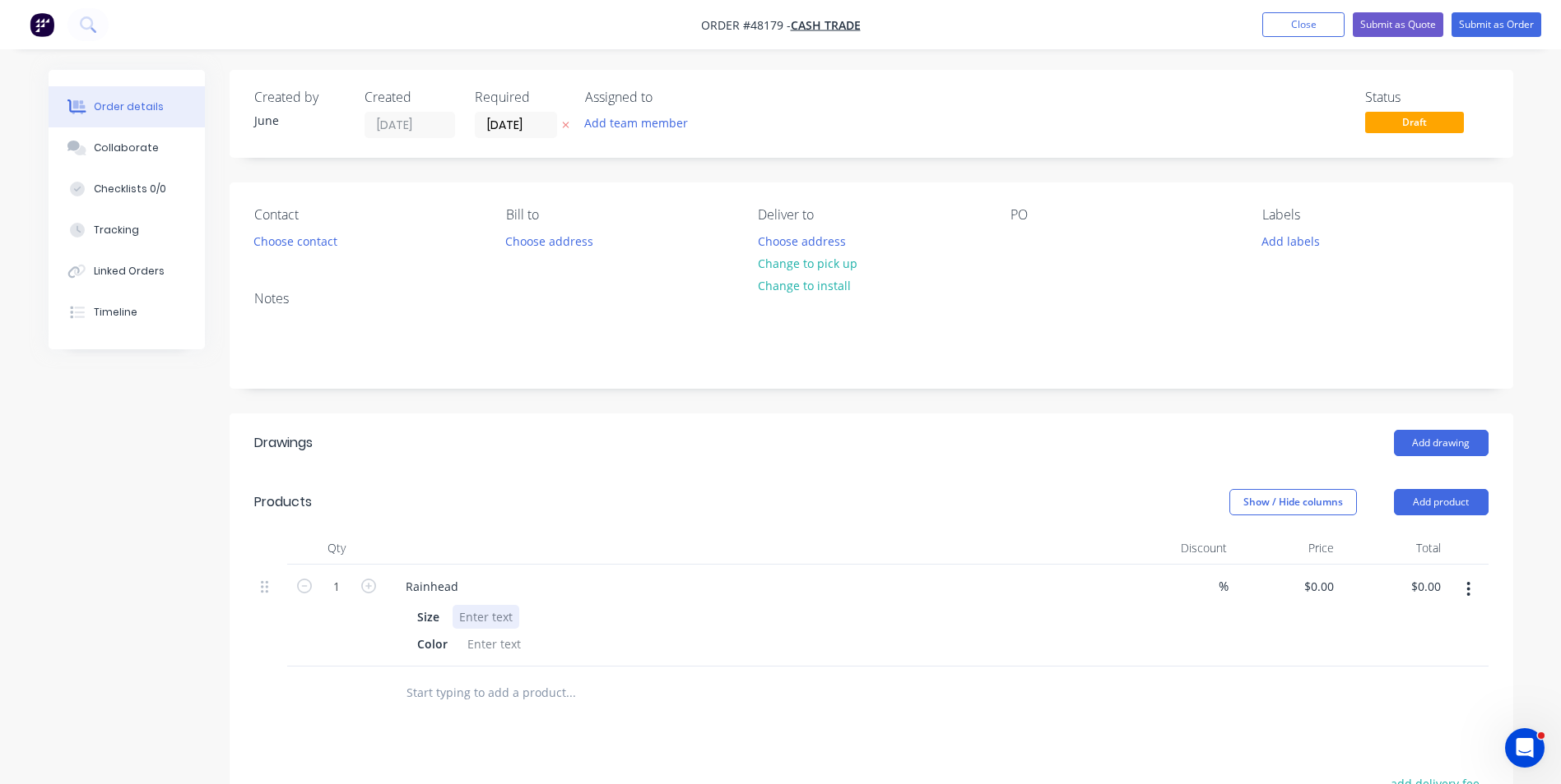
click at [474, 619] on div at bounding box center [486, 616] width 67 height 24
click at [465, 584] on div "Rainhead" at bounding box center [432, 586] width 79 height 24
click at [473, 616] on div at bounding box center [486, 616] width 67 height 24
click at [826, 706] on div at bounding box center [640, 693] width 494 height 32
click at [535, 616] on div "W-150; H-250" at bounding box center [495, 616] width 86 height 24
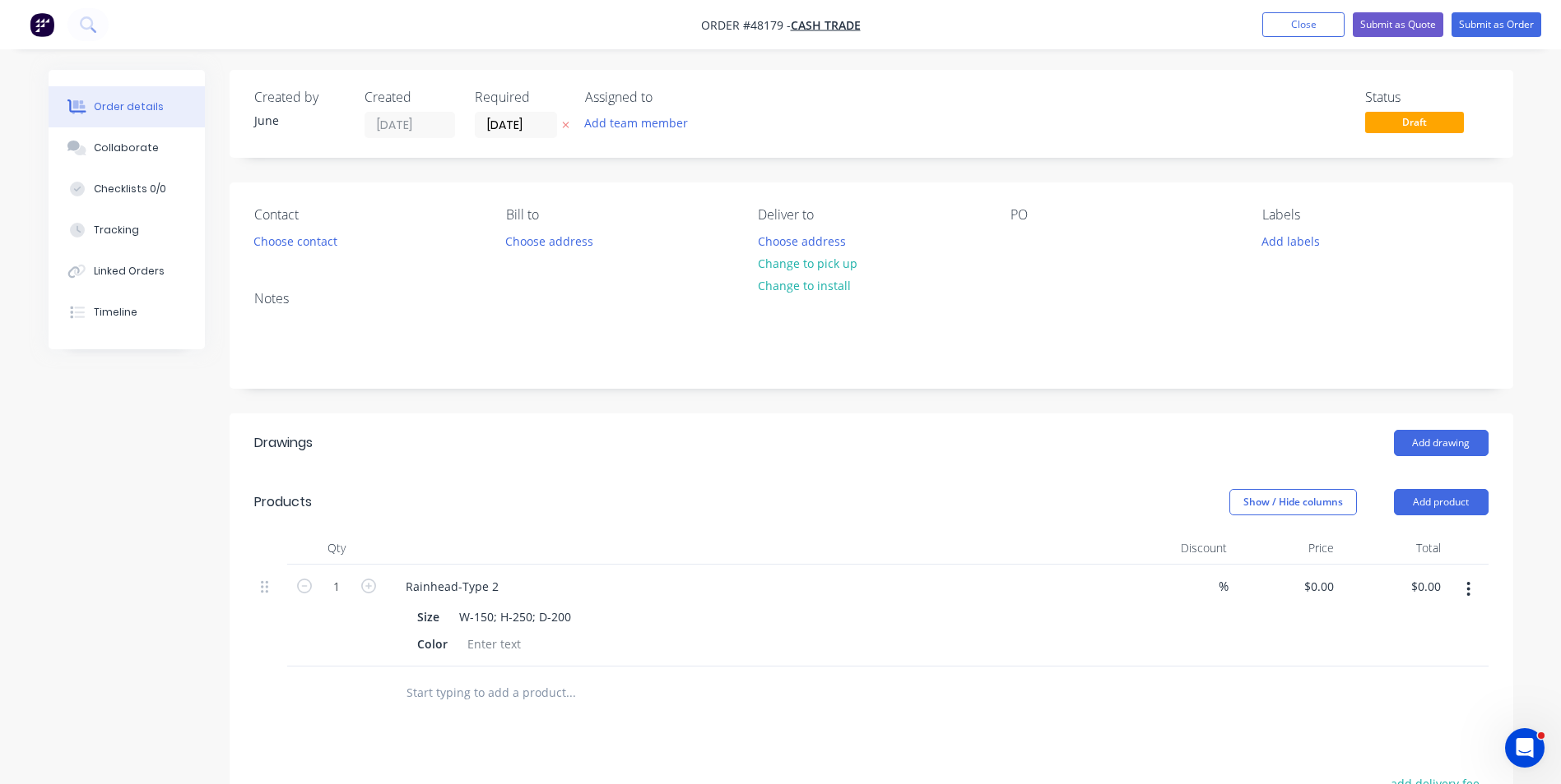
click at [738, 622] on div "Size W-150; H-250; D-200" at bounding box center [752, 616] width 684 height 24
click at [516, 646] on div at bounding box center [494, 644] width 67 height 24
click at [719, 669] on div at bounding box center [682, 694] width 592 height 54
click at [913, 600] on div "Rainhead-Type 2 Size W-150; H-250; D-200 Color Surfmist" at bounding box center [755, 615] width 741 height 102
click at [914, 621] on div "Size W-150; H-250; D-200" at bounding box center [752, 616] width 684 height 24
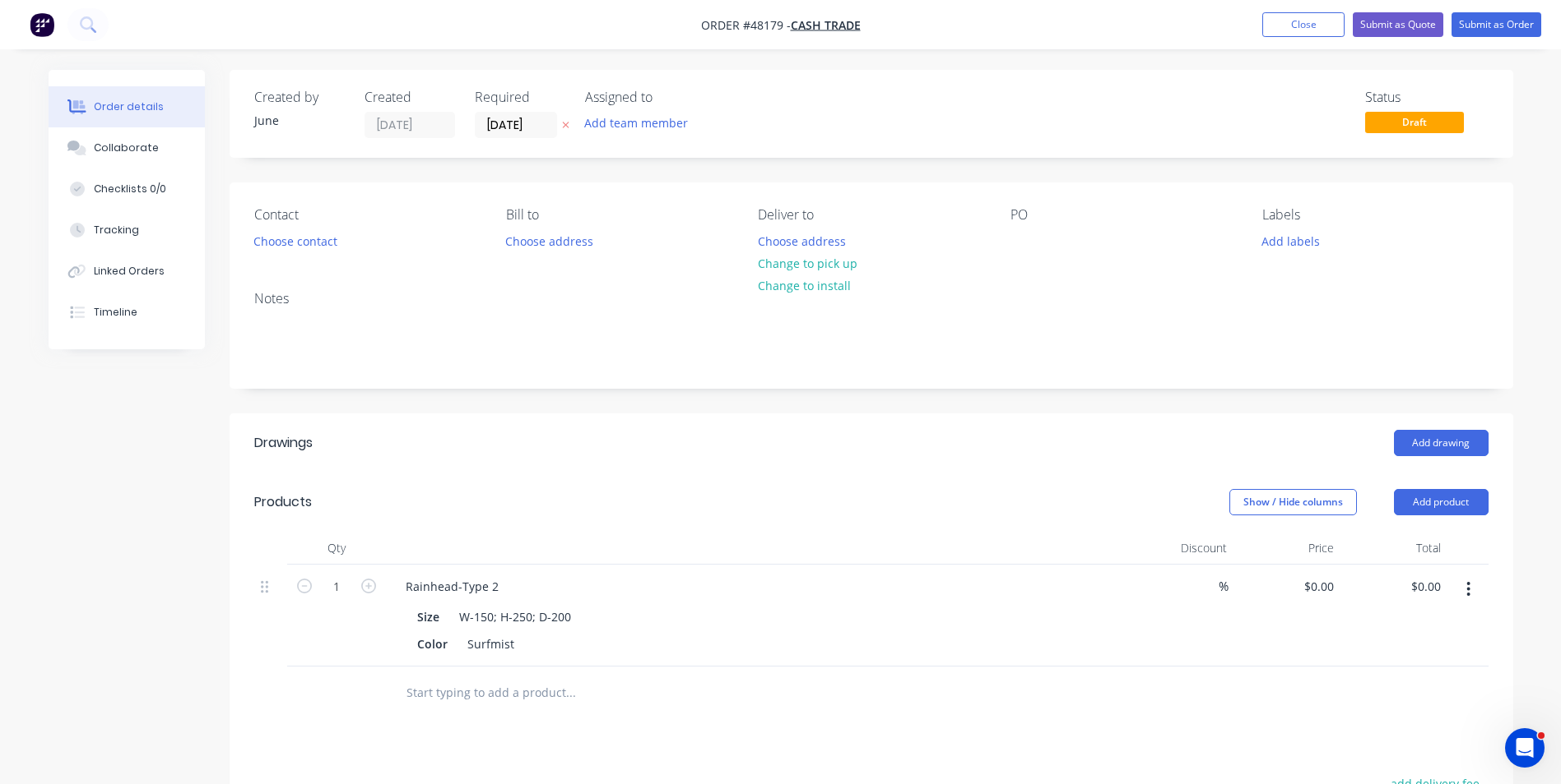
click at [578, 618] on div "Size W-150; H-250; D-200" at bounding box center [752, 616] width 684 height 24
click at [568, 615] on div "W-150; H-250; D-200" at bounding box center [515, 616] width 125 height 24
click at [907, 633] on div "Color Surfmist" at bounding box center [752, 644] width 684 height 24
click at [570, 615] on div "W-150; H-250; D-200" at bounding box center [515, 616] width 125 height 24
click at [696, 632] on div "Color Surfmist" at bounding box center [752, 644] width 684 height 24
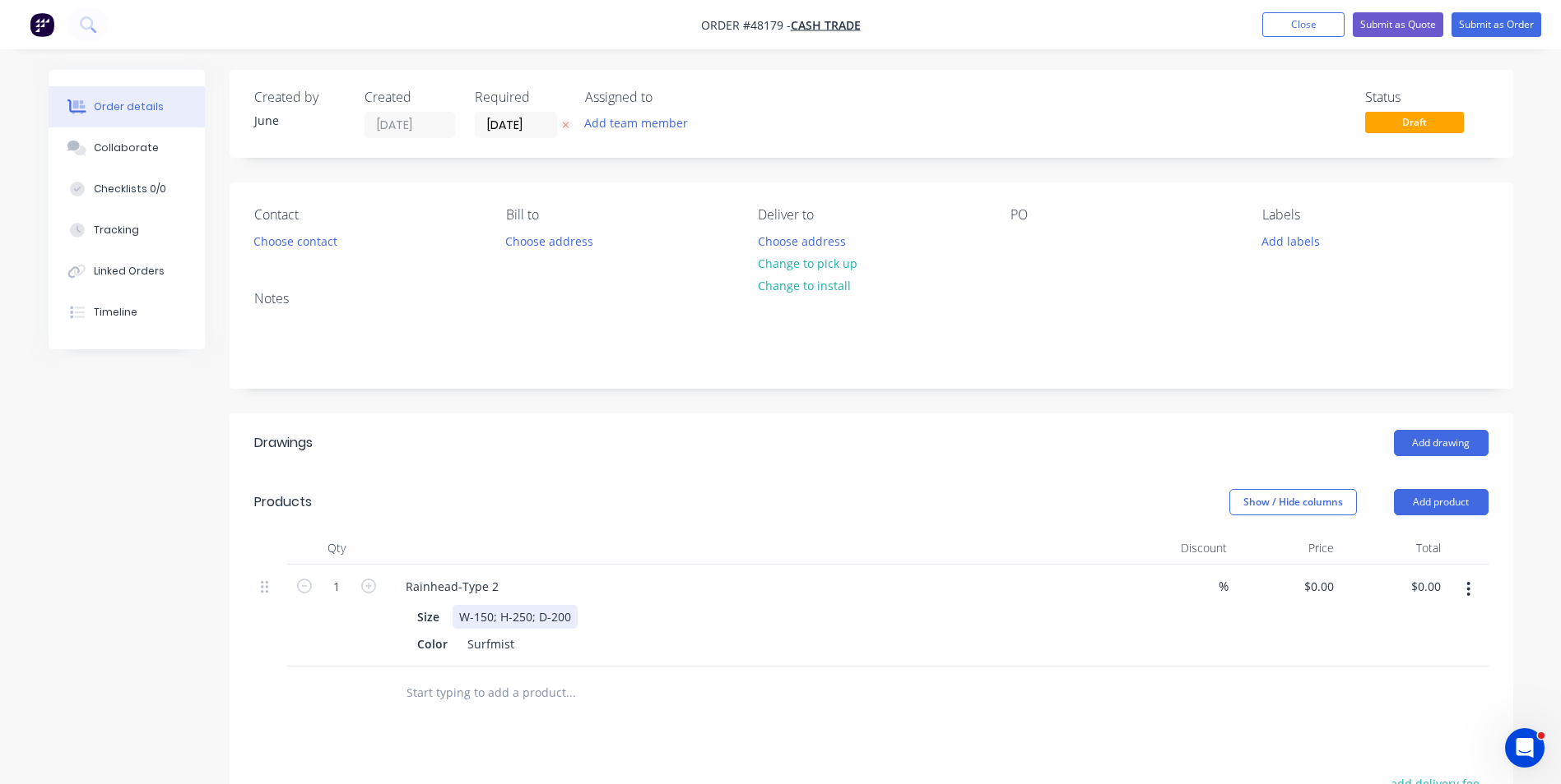
click at [762, 623] on div "Size W-150; H-250; D-200" at bounding box center [752, 616] width 684 height 24
click at [1467, 590] on icon "button" at bounding box center [1468, 589] width 4 height 18
click at [1445, 664] on div "Duplicate" at bounding box center [1410, 665] width 126 height 24
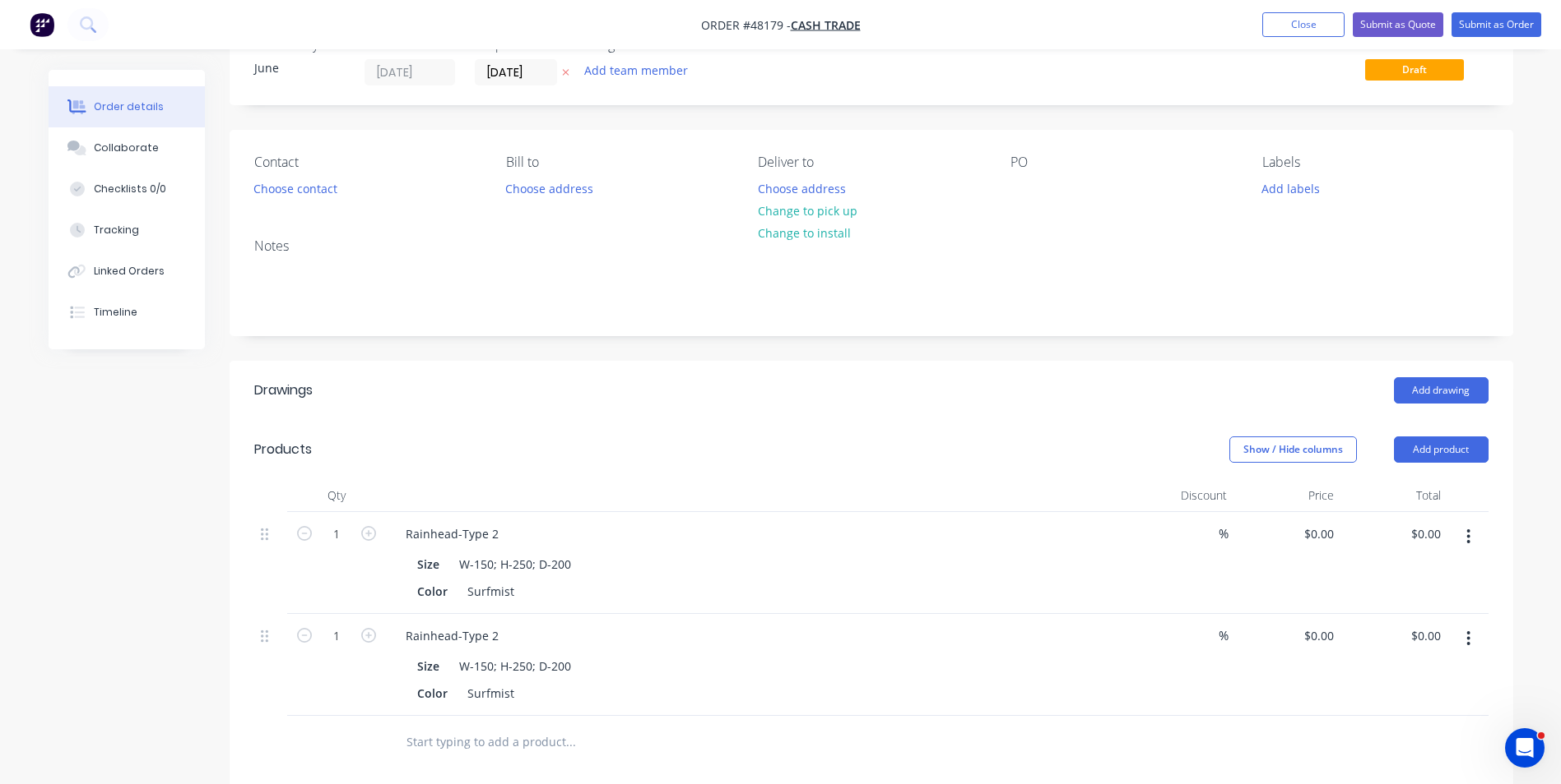
scroll to position [83, 0]
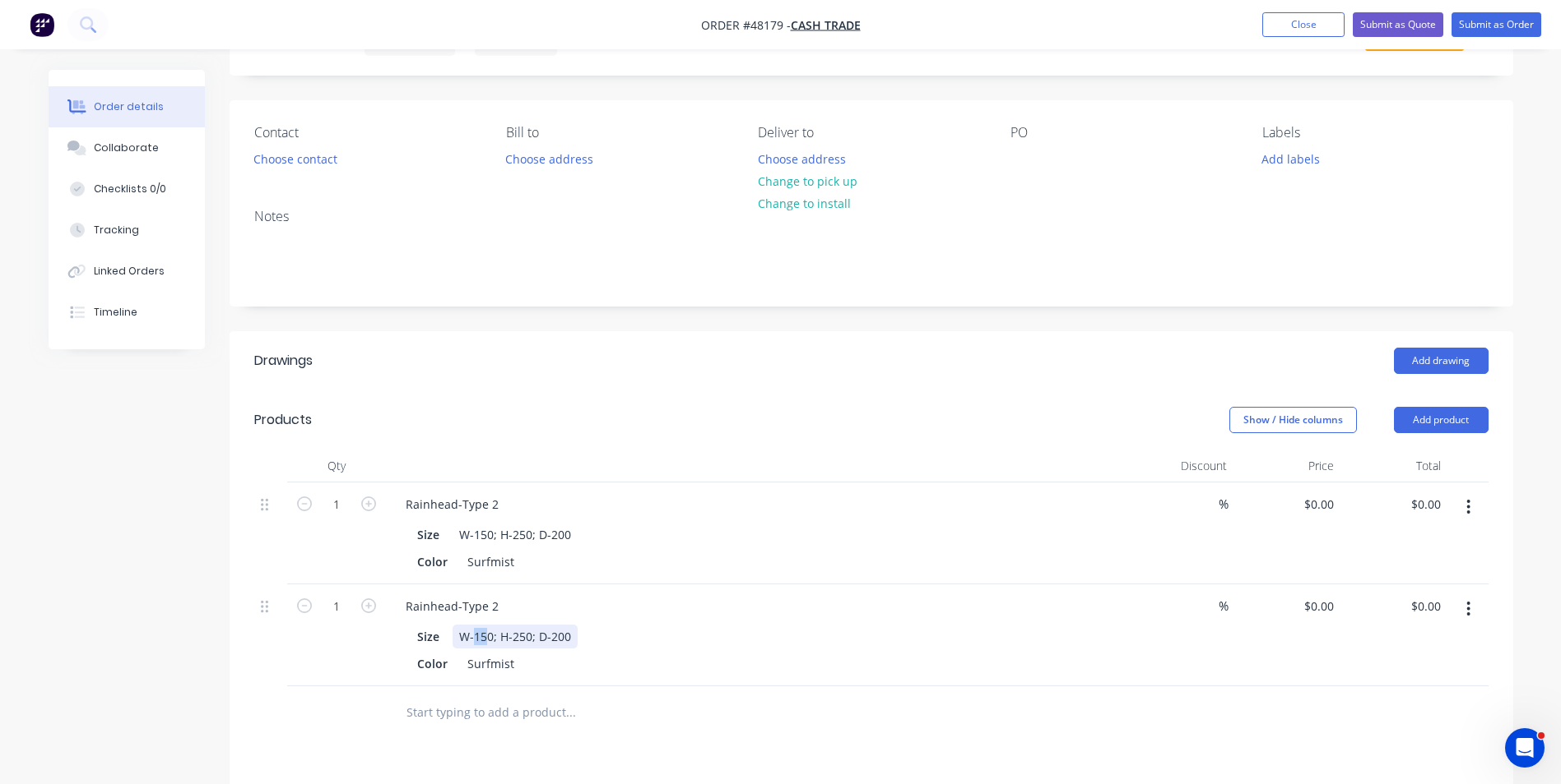
drag, startPoint x: 473, startPoint y: 632, endPoint x: 486, endPoint y: 635, distance: 13.3
click at [486, 635] on div "W-150; H-250; D-200" at bounding box center [515, 637] width 125 height 24
click at [668, 666] on div "Color Surfmist" at bounding box center [752, 664] width 684 height 24
click at [916, 627] on div "Size W-200; H-250; D-200" at bounding box center [752, 637] width 684 height 24
click at [1463, 599] on button "button" at bounding box center [1468, 609] width 39 height 30
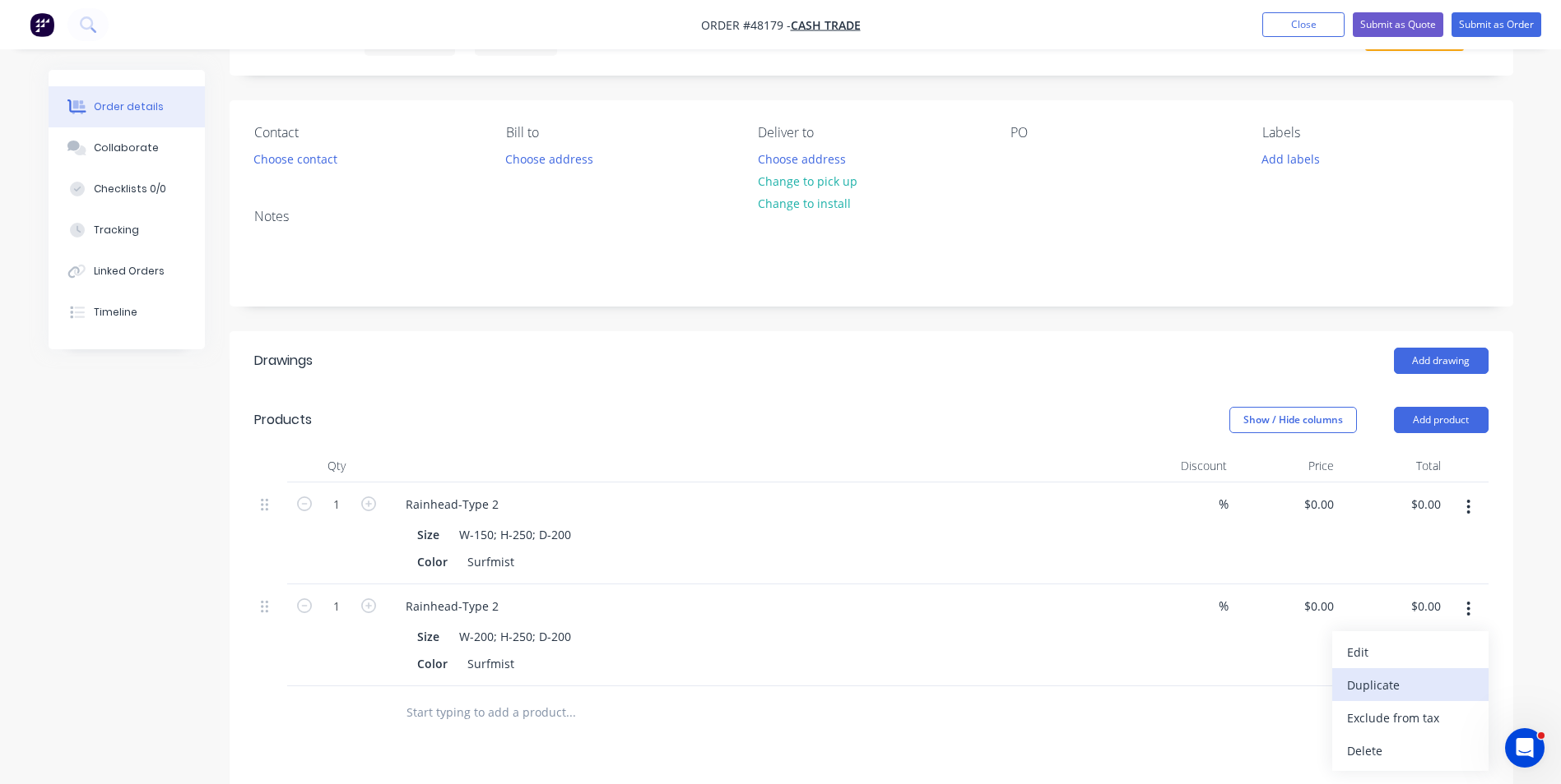
click at [1442, 672] on button "Duplicate" at bounding box center [1410, 684] width 156 height 32
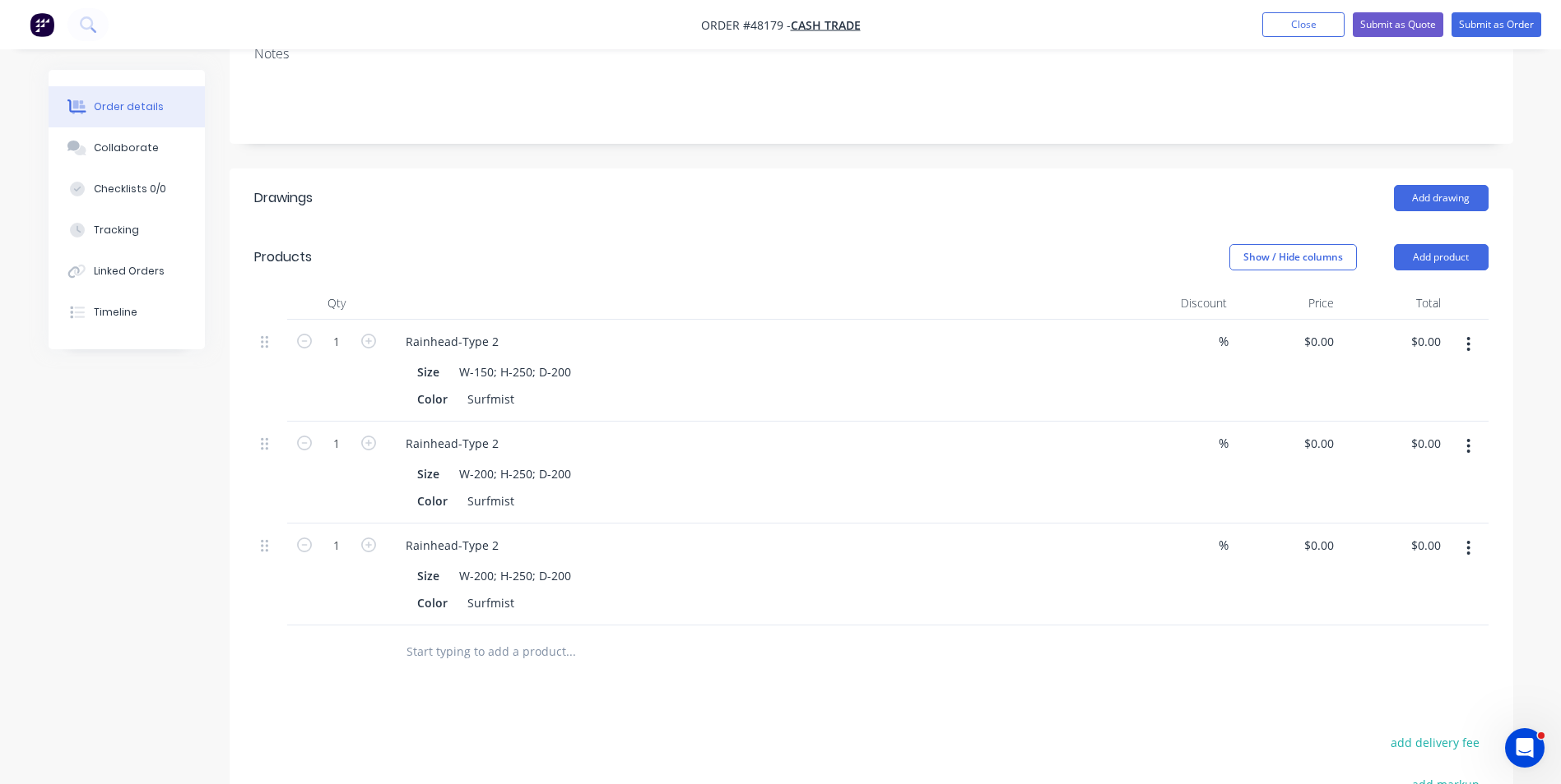
scroll to position [247, 0]
drag, startPoint x: 473, startPoint y: 575, endPoint x: 492, endPoint y: 576, distance: 19.0
click at [492, 576] on div "W-200; H-250; D-200" at bounding box center [515, 574] width 125 height 24
click at [521, 576] on div "W-200; H-250; D-200" at bounding box center [515, 574] width 125 height 24
click at [705, 617] on div "Rainhead-Type 2 Size W-200; H-250; D-200 Color Surfmist" at bounding box center [755, 573] width 741 height 102
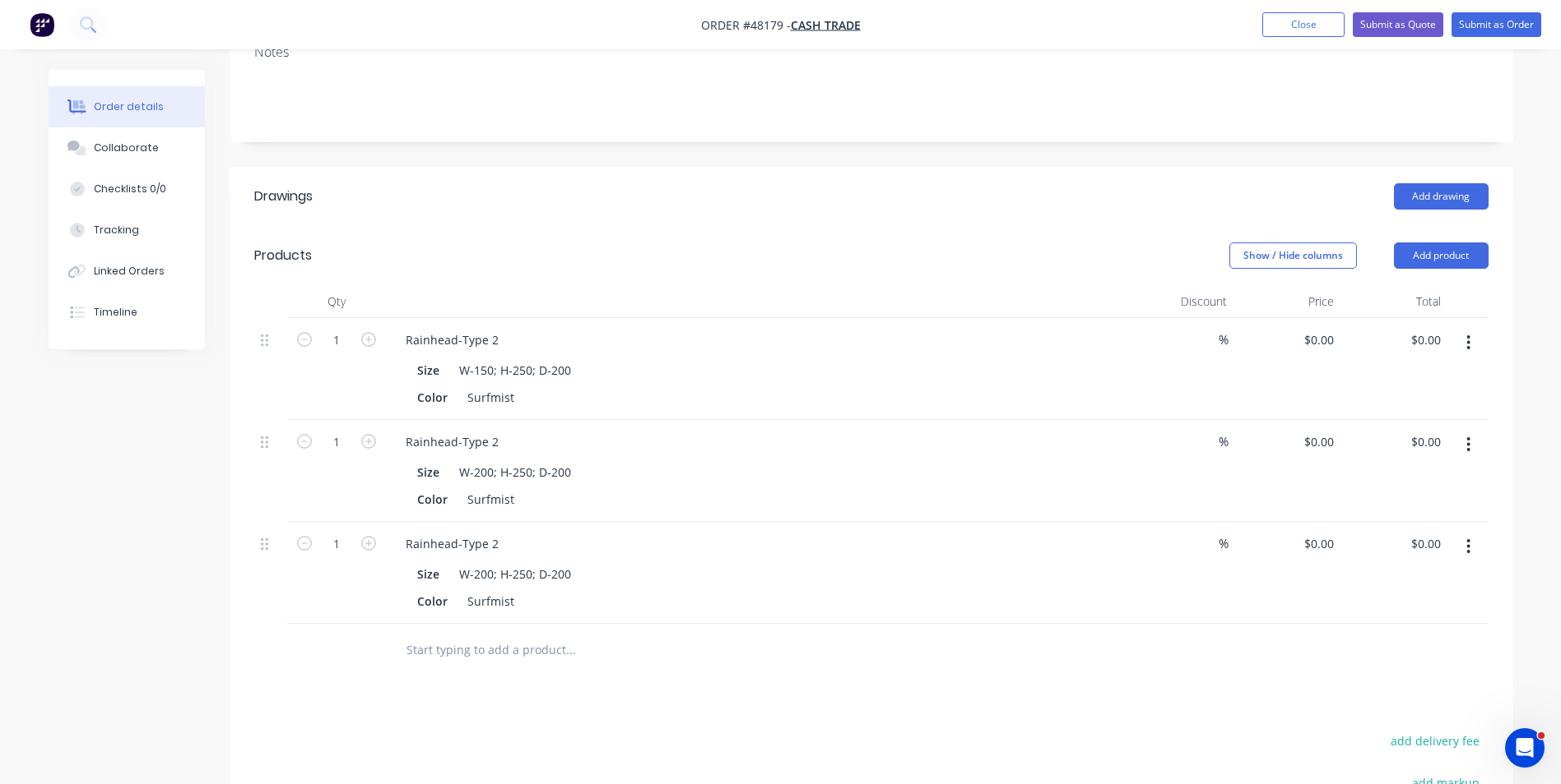
click at [759, 589] on div "Color Surfmist" at bounding box center [752, 601] width 684 height 24
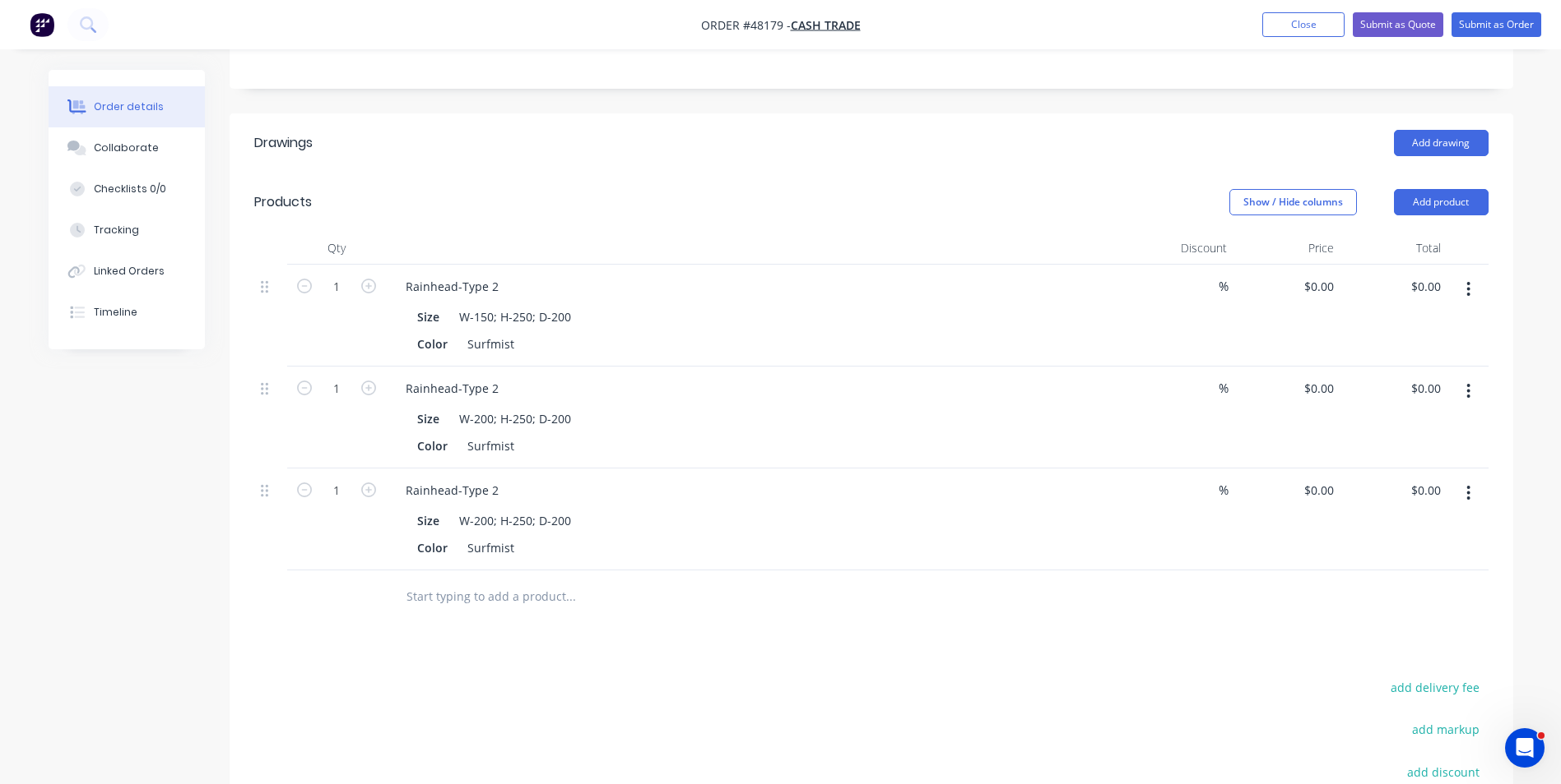
scroll to position [329, 0]
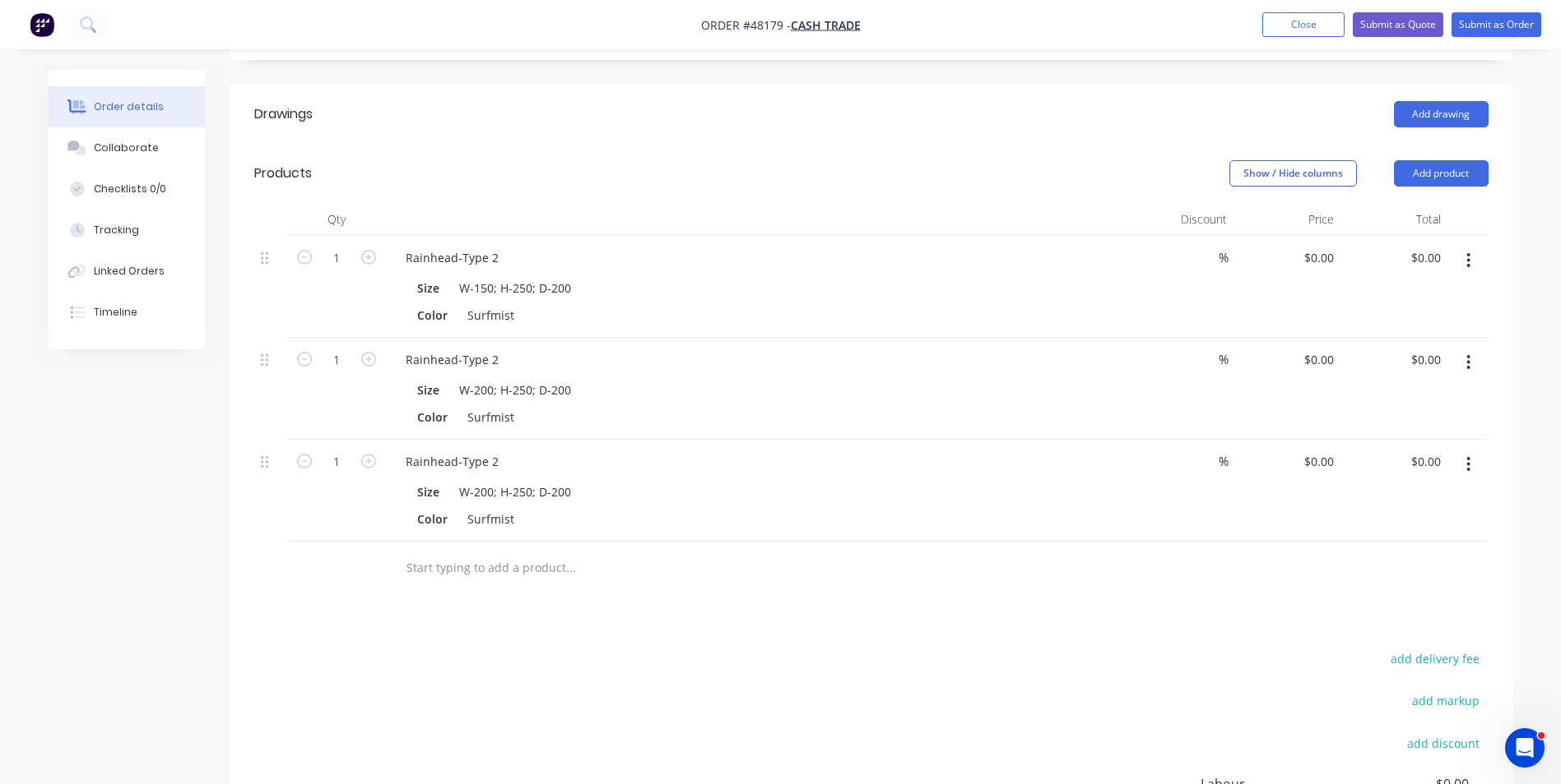
click at [1474, 468] on button "button" at bounding box center [1468, 464] width 39 height 30
click at [1471, 543] on div "Duplicate" at bounding box center [1410, 540] width 126 height 24
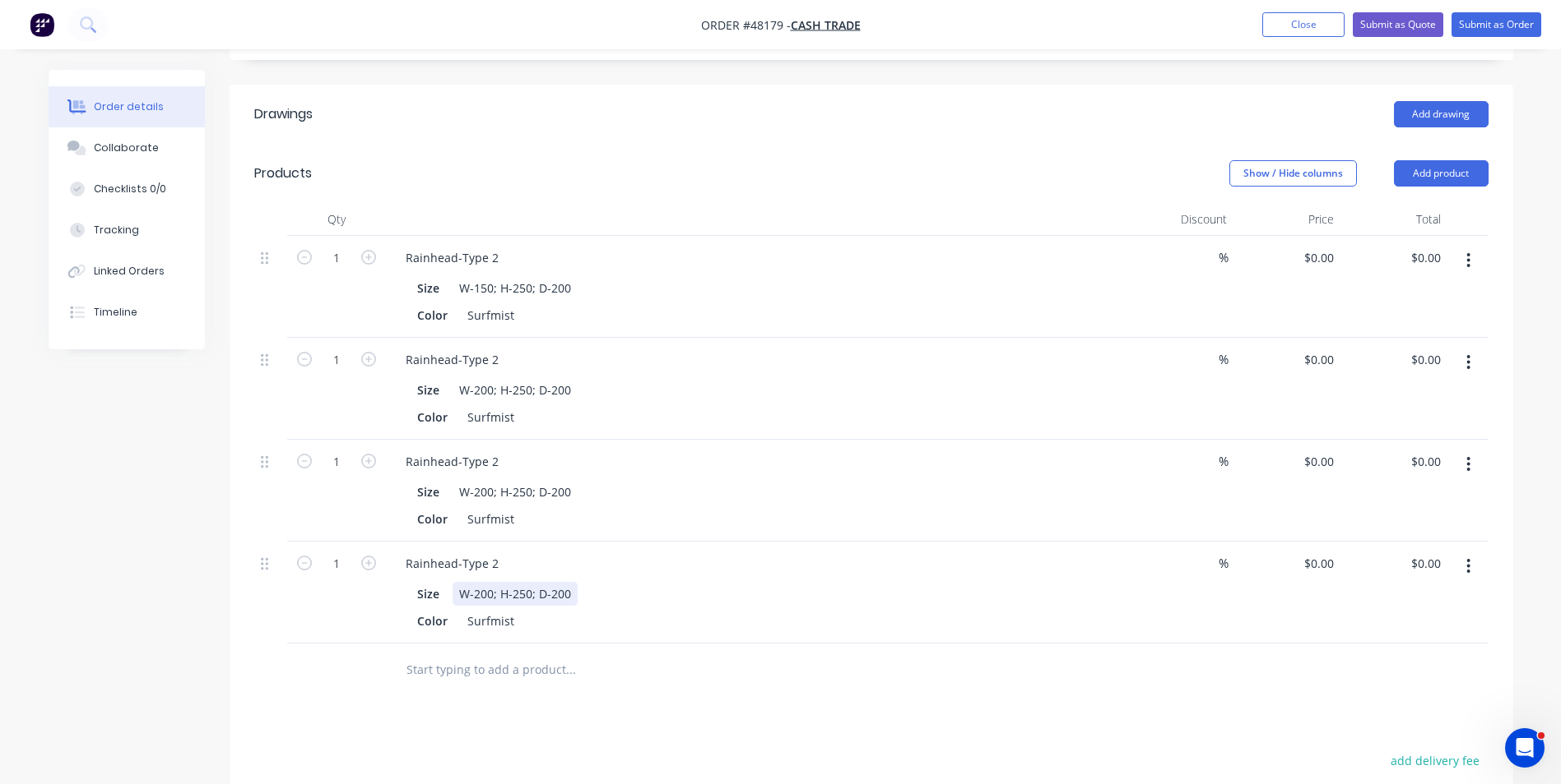
click at [625, 591] on div "Size W-200; H-250; D-200" at bounding box center [752, 593] width 684 height 24
drag, startPoint x: 466, startPoint y: 621, endPoint x: 515, endPoint y: 627, distance: 49.4
click at [515, 627] on div "Surfmist" at bounding box center [490, 621] width 60 height 24
click at [650, 666] on input "text" at bounding box center [570, 670] width 329 height 32
click at [597, 419] on div "Color Surfmist" at bounding box center [752, 417] width 684 height 24
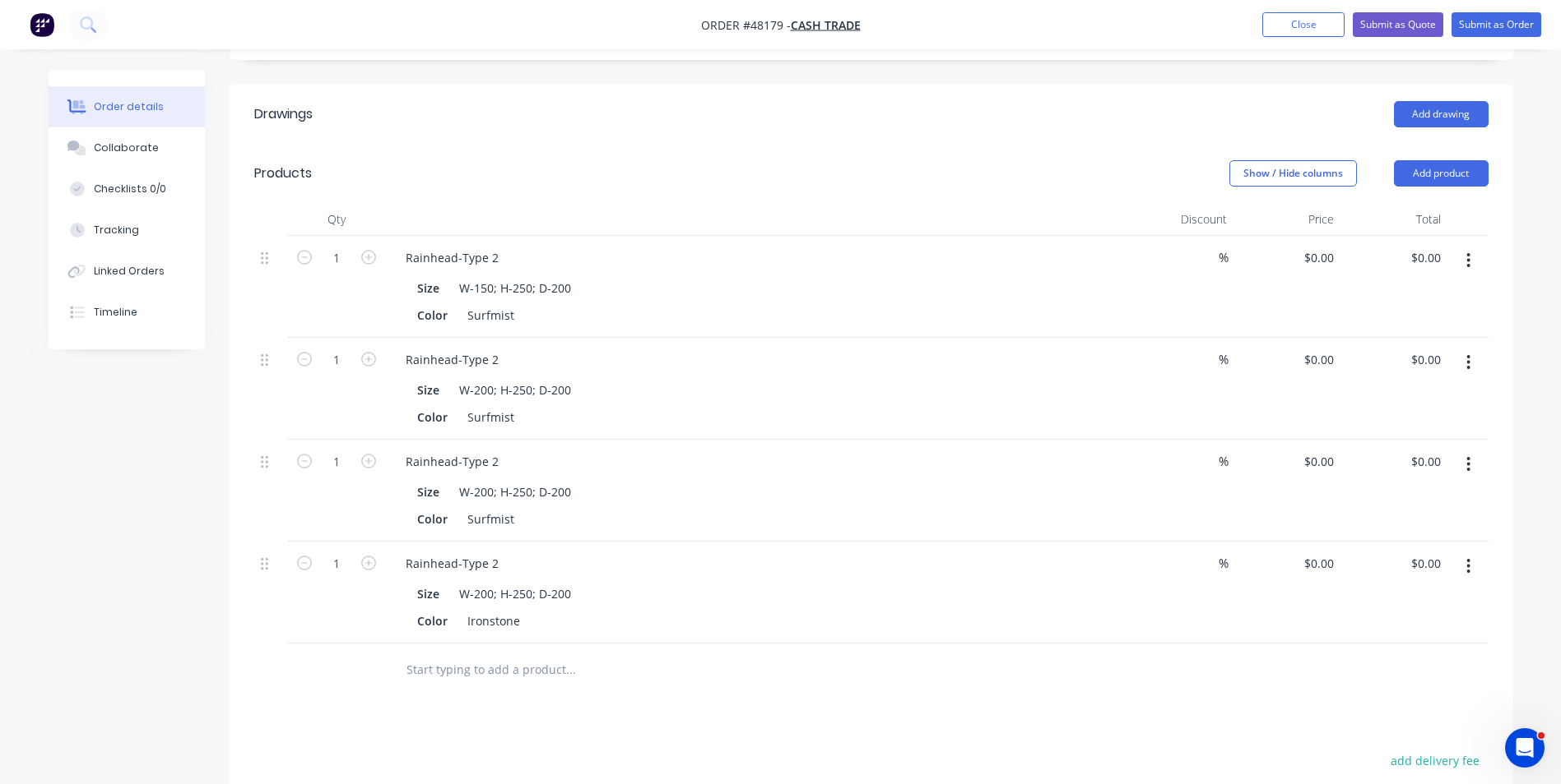
click at [807, 410] on div "Color Surfmist" at bounding box center [752, 417] width 684 height 24
click at [517, 356] on div "Rainhead-Type 2" at bounding box center [756, 359] width 727 height 24
click at [495, 256] on div "Rainhead-Type 2" at bounding box center [452, 257] width 119 height 24
click at [727, 331] on div "Rainhead 1-Type 2 Size W-150; H-250; D-200 Color Surfmist" at bounding box center [755, 287] width 741 height 102
click at [453, 357] on div "Rainhead-Type 2" at bounding box center [452, 359] width 119 height 24
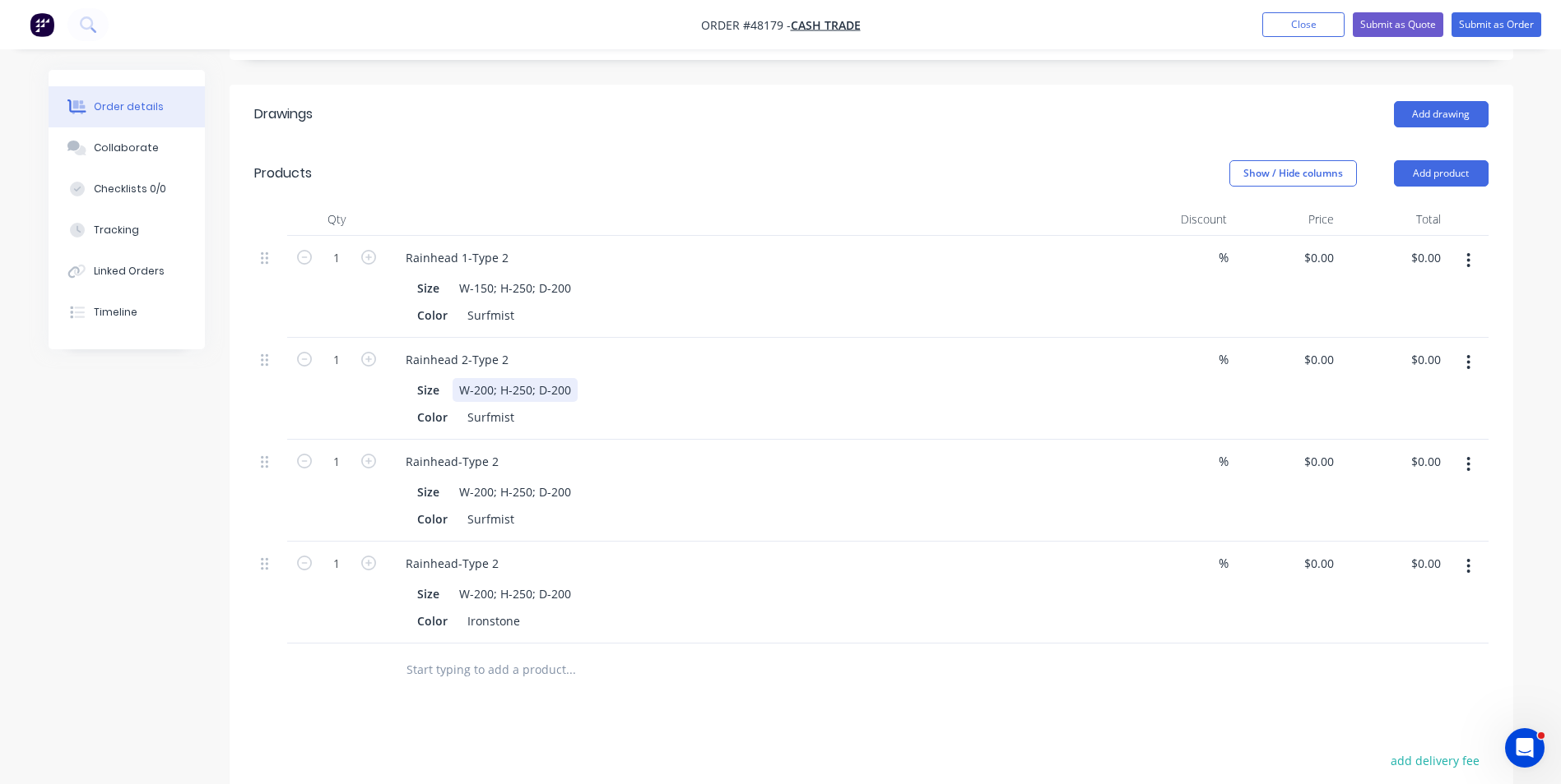
click at [627, 382] on div "Size W-200; H-250; D-200" at bounding box center [752, 390] width 684 height 24
click at [457, 460] on div "Rainhead-Type 2" at bounding box center [452, 461] width 119 height 24
click at [456, 564] on div "Rainhead-Type 2" at bounding box center [452, 563] width 119 height 24
click at [738, 582] on div "Size W-200; H-250; D-200" at bounding box center [752, 593] width 684 height 24
click at [814, 586] on div "Size W-200; H-250; D-200" at bounding box center [752, 593] width 684 height 24
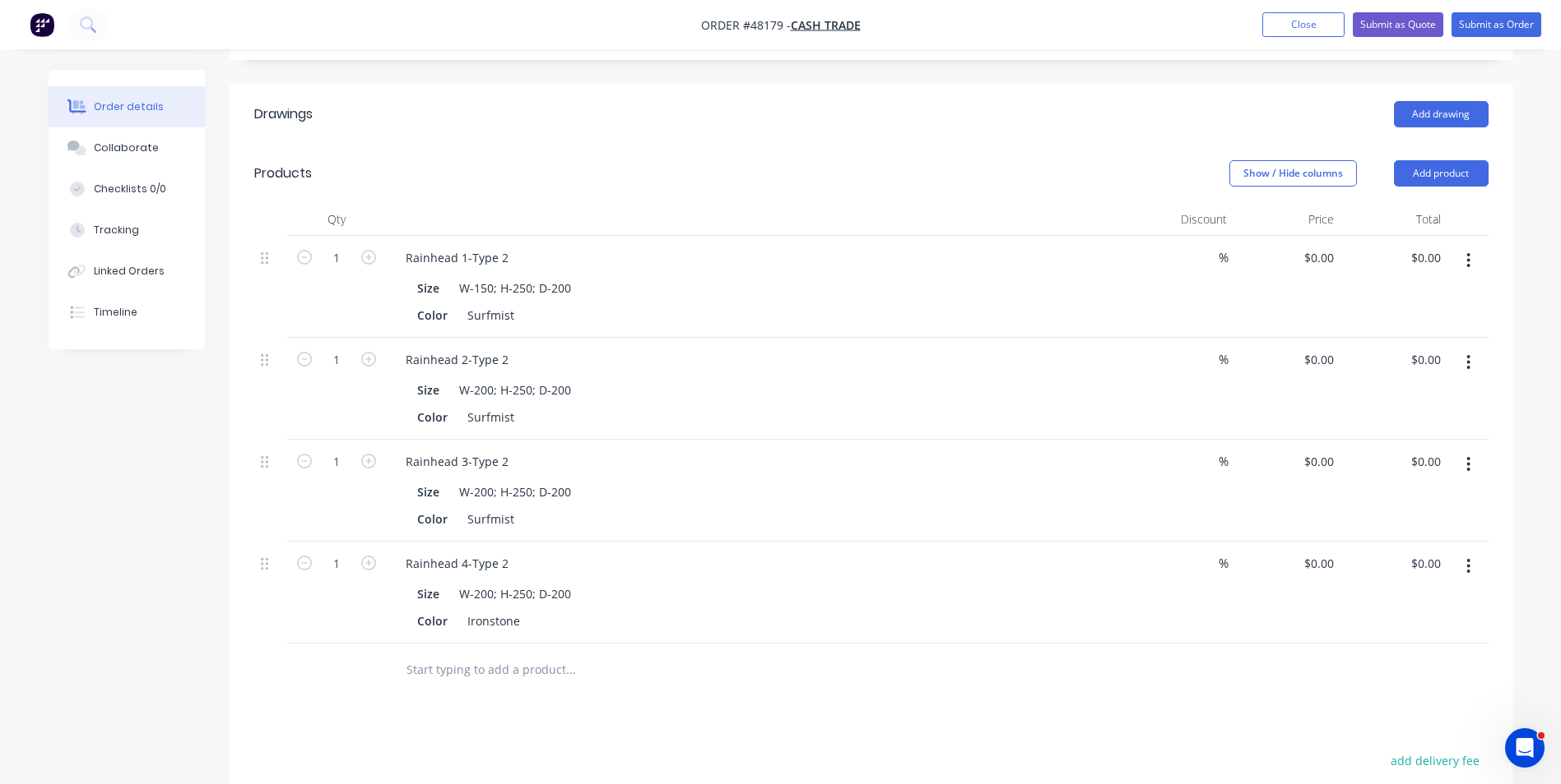
drag, startPoint x: 94, startPoint y: 512, endPoint x: 77, endPoint y: 499, distance: 21.4
click at [93, 512] on div "Created by June Created 18/08/25 Required 18/08/25 Assigned to Add team member …" at bounding box center [780, 411] width 1464 height 1340
click at [669, 139] on header "Drawings Add drawing" at bounding box center [871, 113] width 1283 height 59
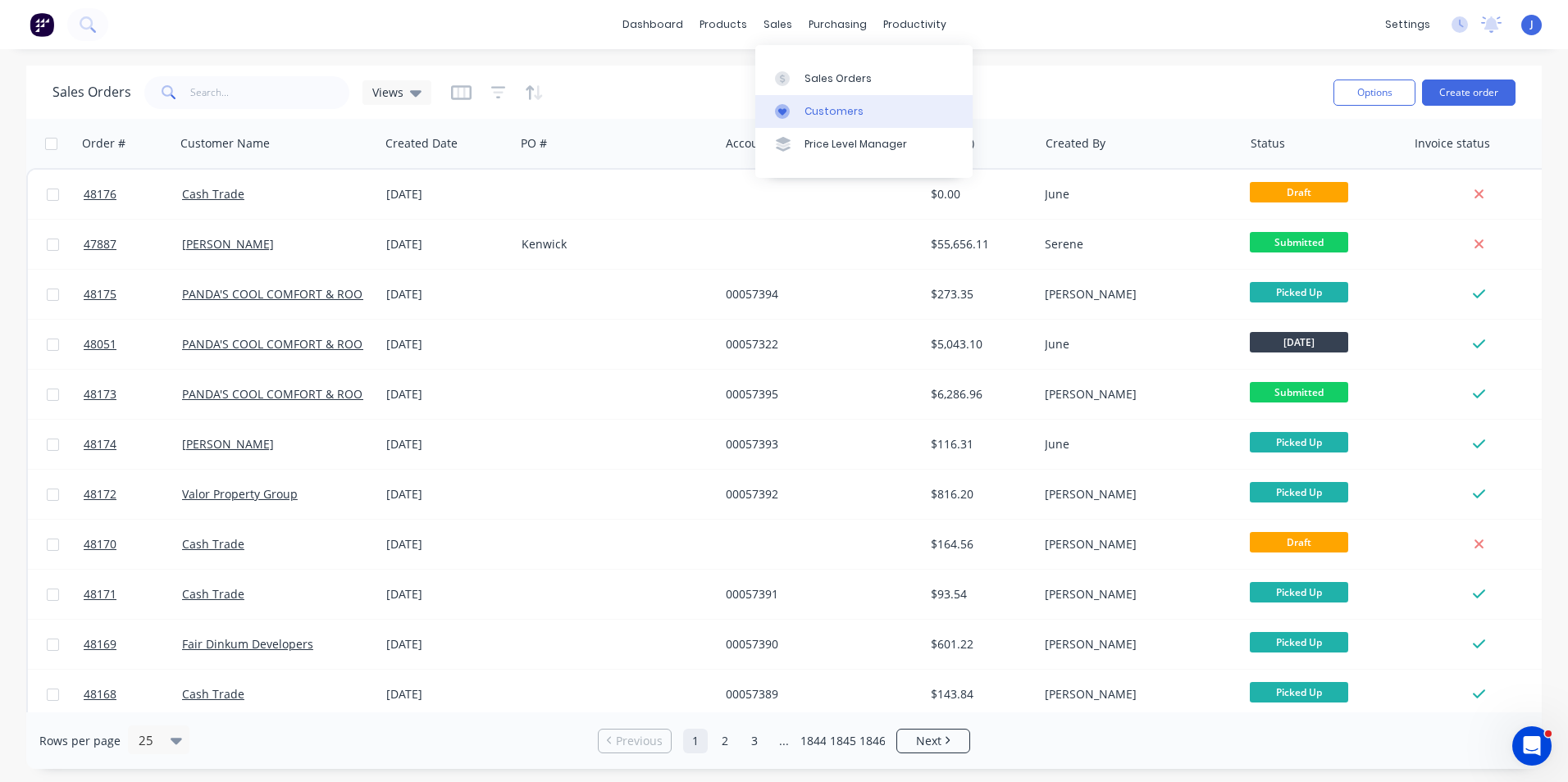
click at [794, 113] on div at bounding box center [787, 111] width 25 height 15
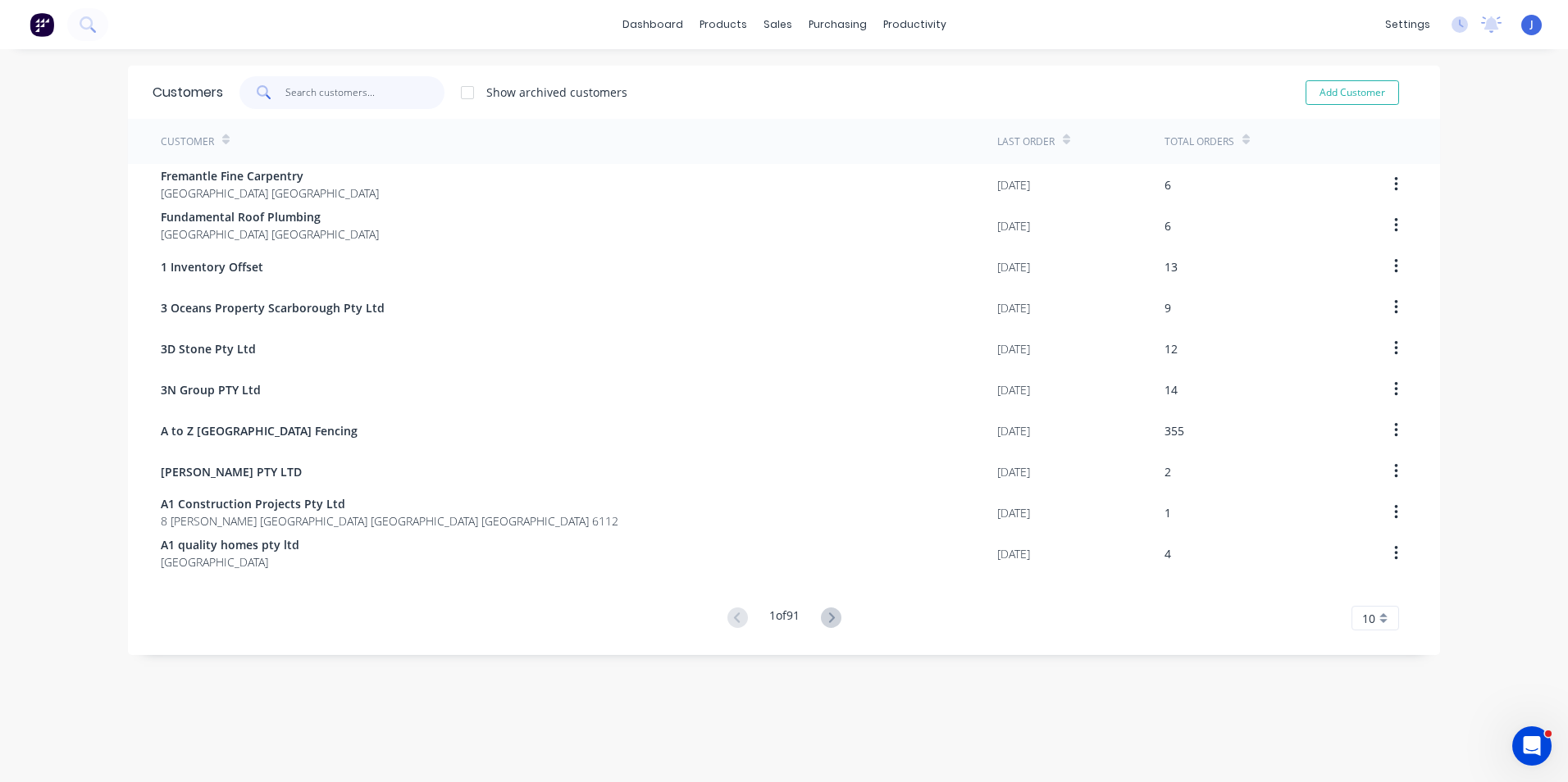
click at [313, 78] on input "text" at bounding box center [365, 92] width 160 height 32
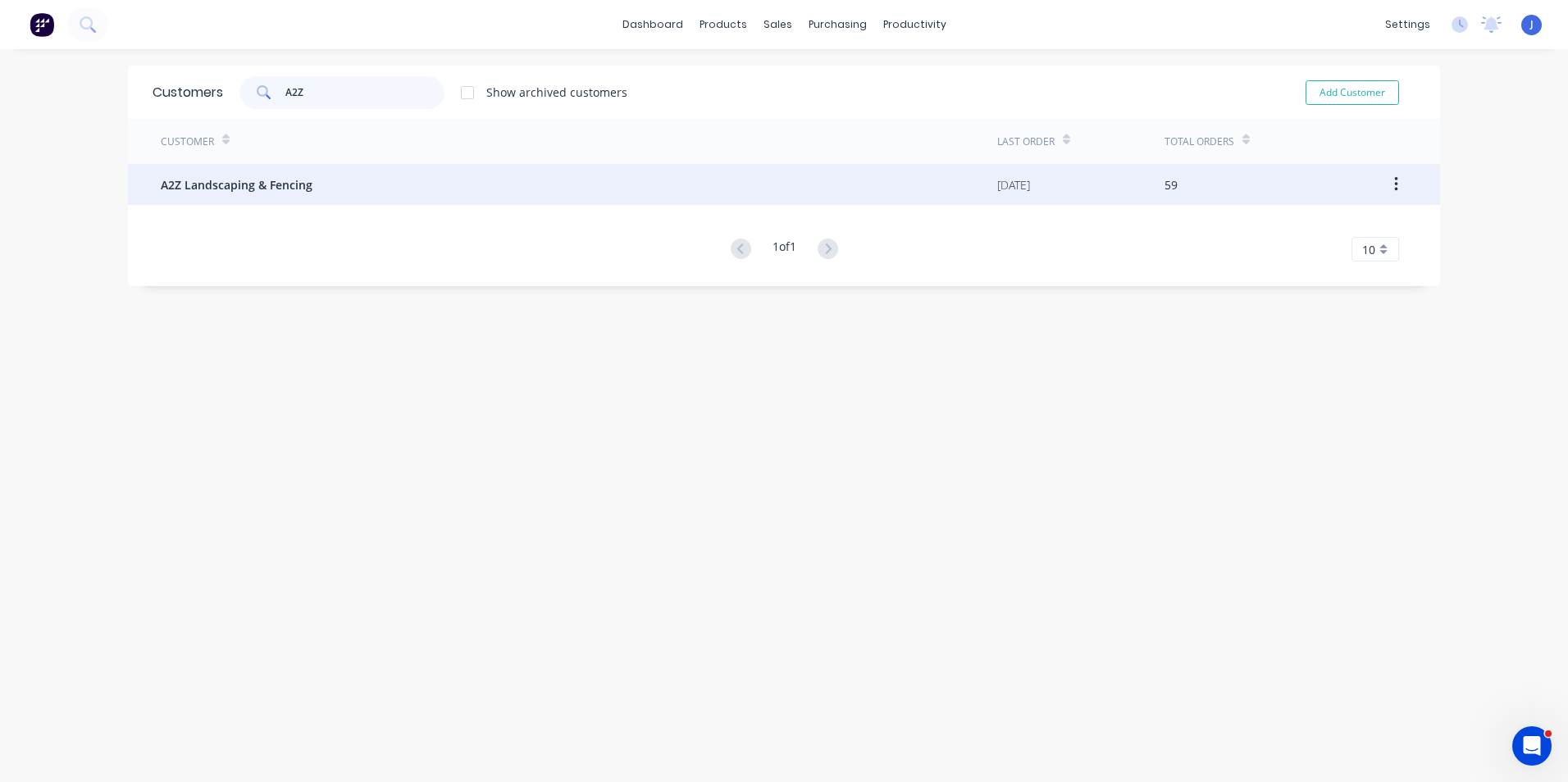
type input "A2Z"
click at [260, 190] on span "A2Z Landscaping & Fencing" at bounding box center [236, 185] width 151 height 18
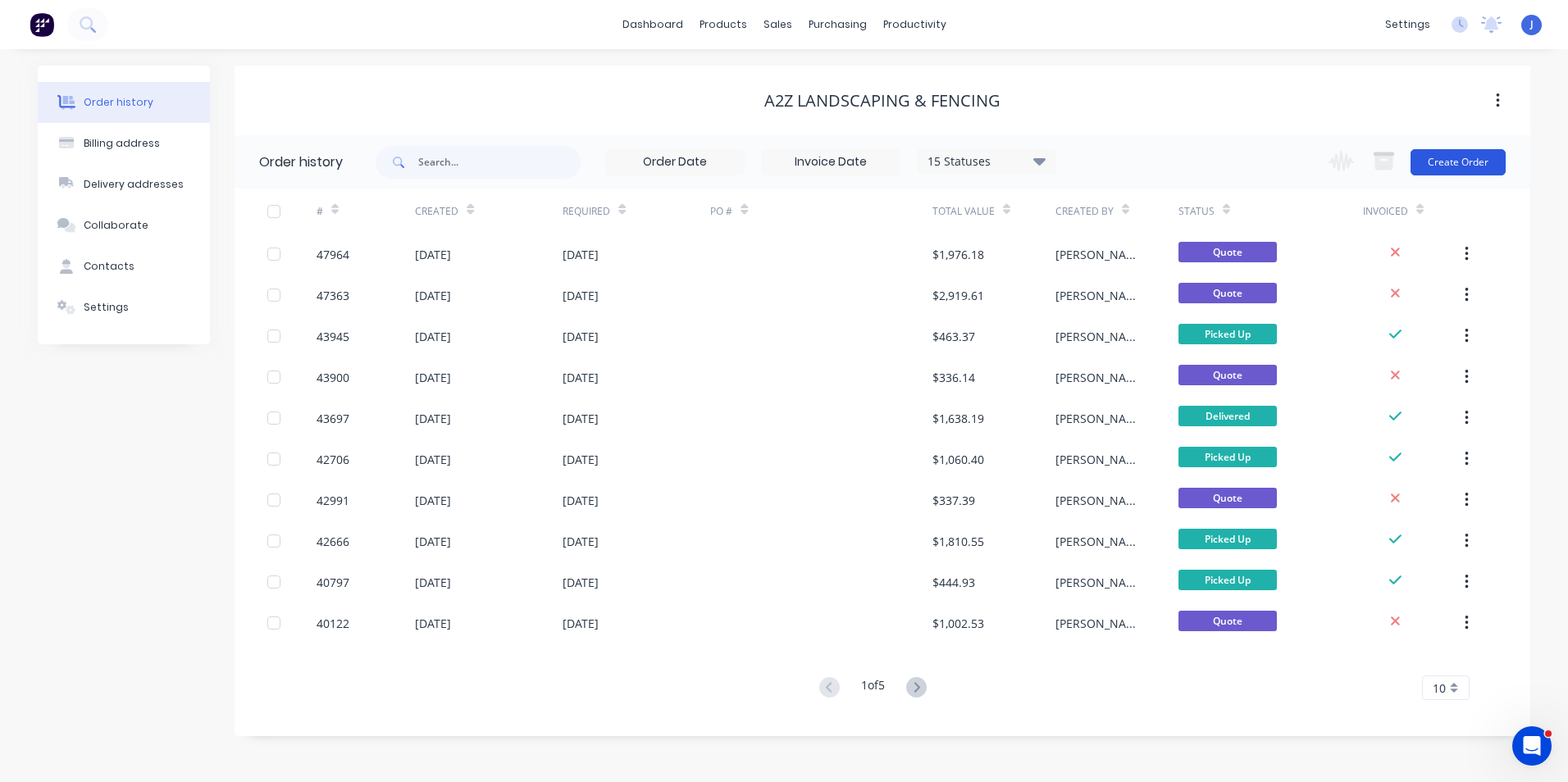
click at [1437, 164] on button "Create Order" at bounding box center [1458, 162] width 95 height 26
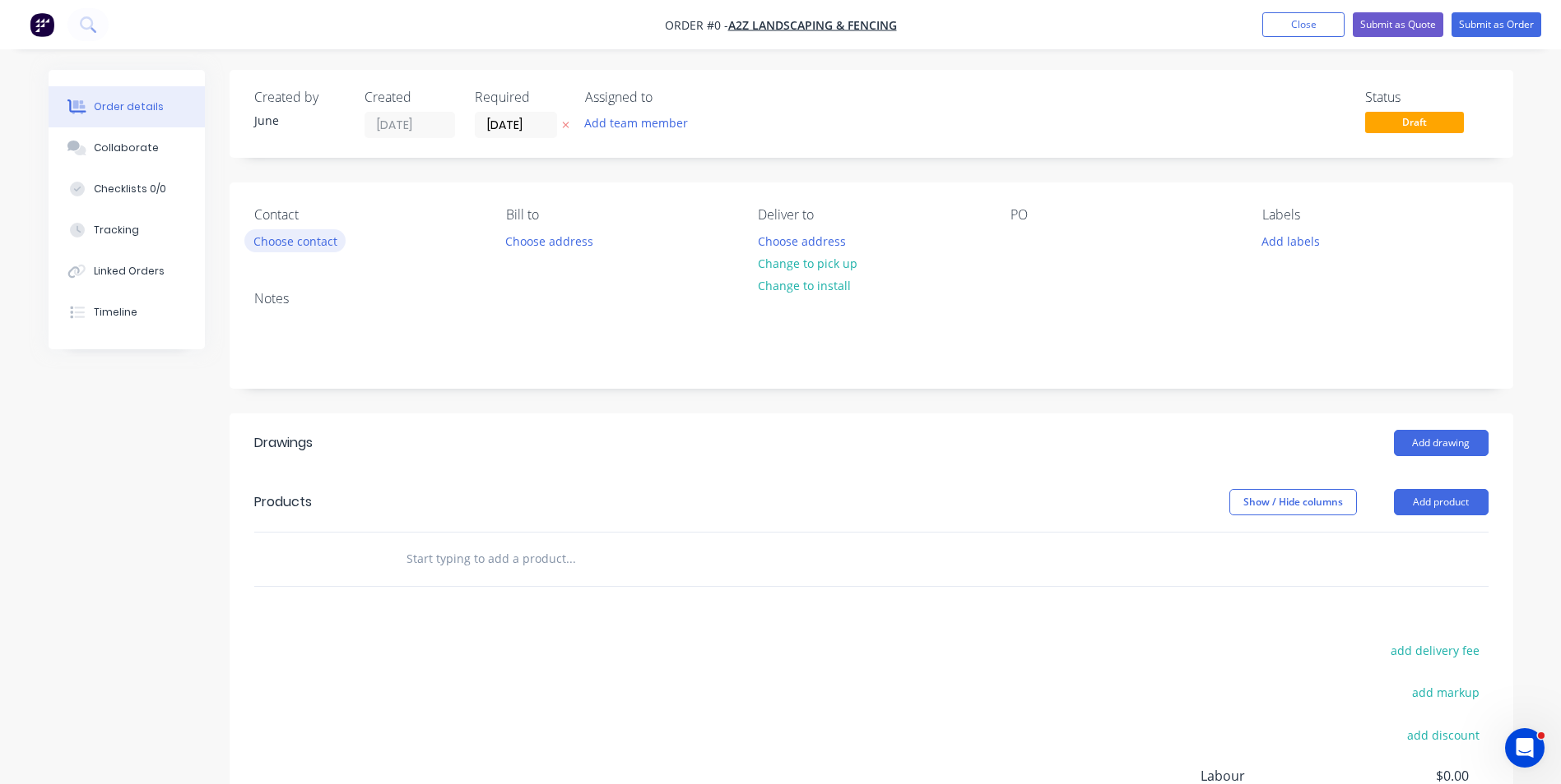
click at [316, 244] on button "Choose contact" at bounding box center [294, 240] width 101 height 22
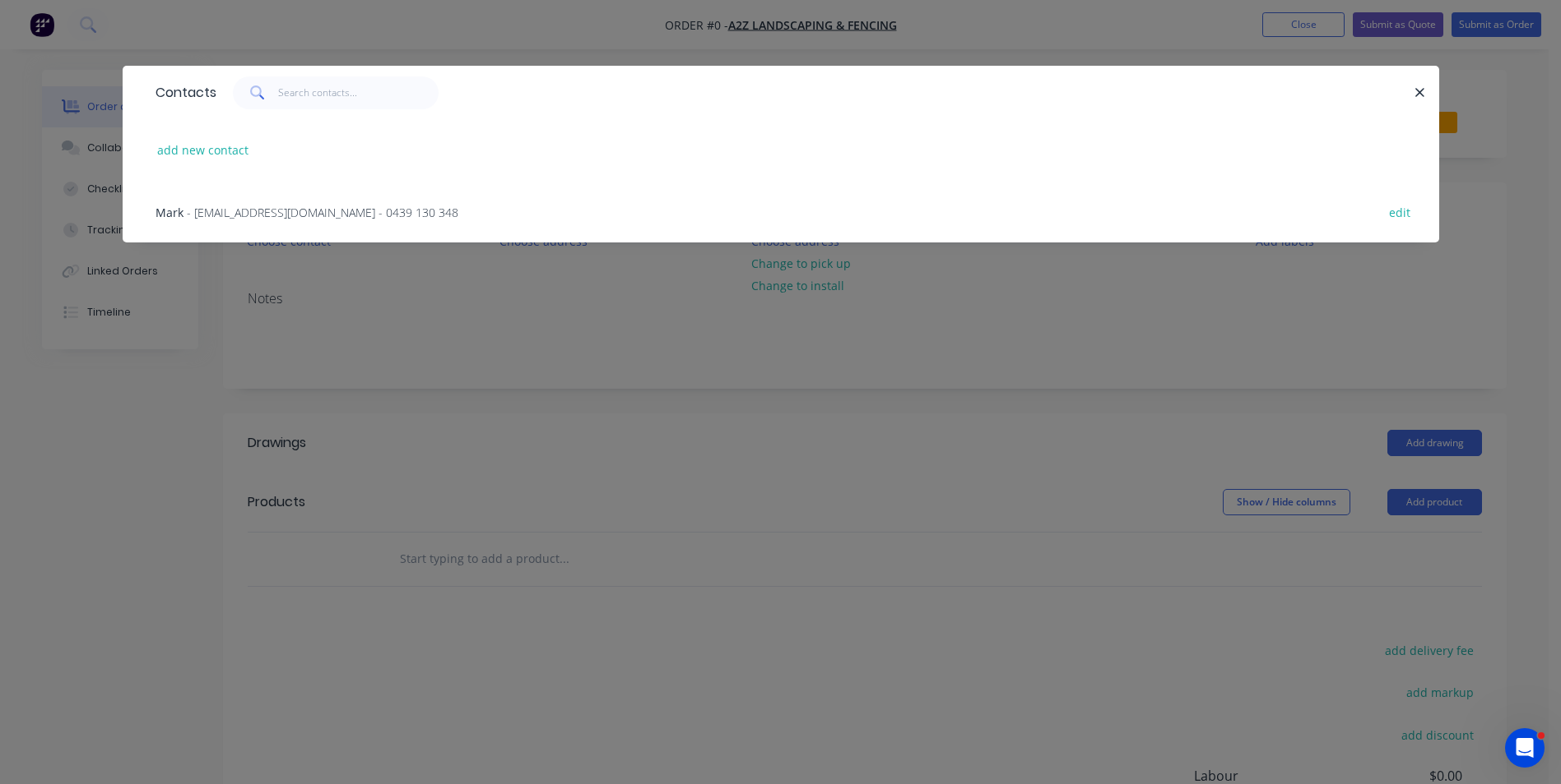
click at [297, 206] on span "- [EMAIL_ADDRESS][DOMAIN_NAME] - 0439 130 348" at bounding box center [322, 212] width 271 height 16
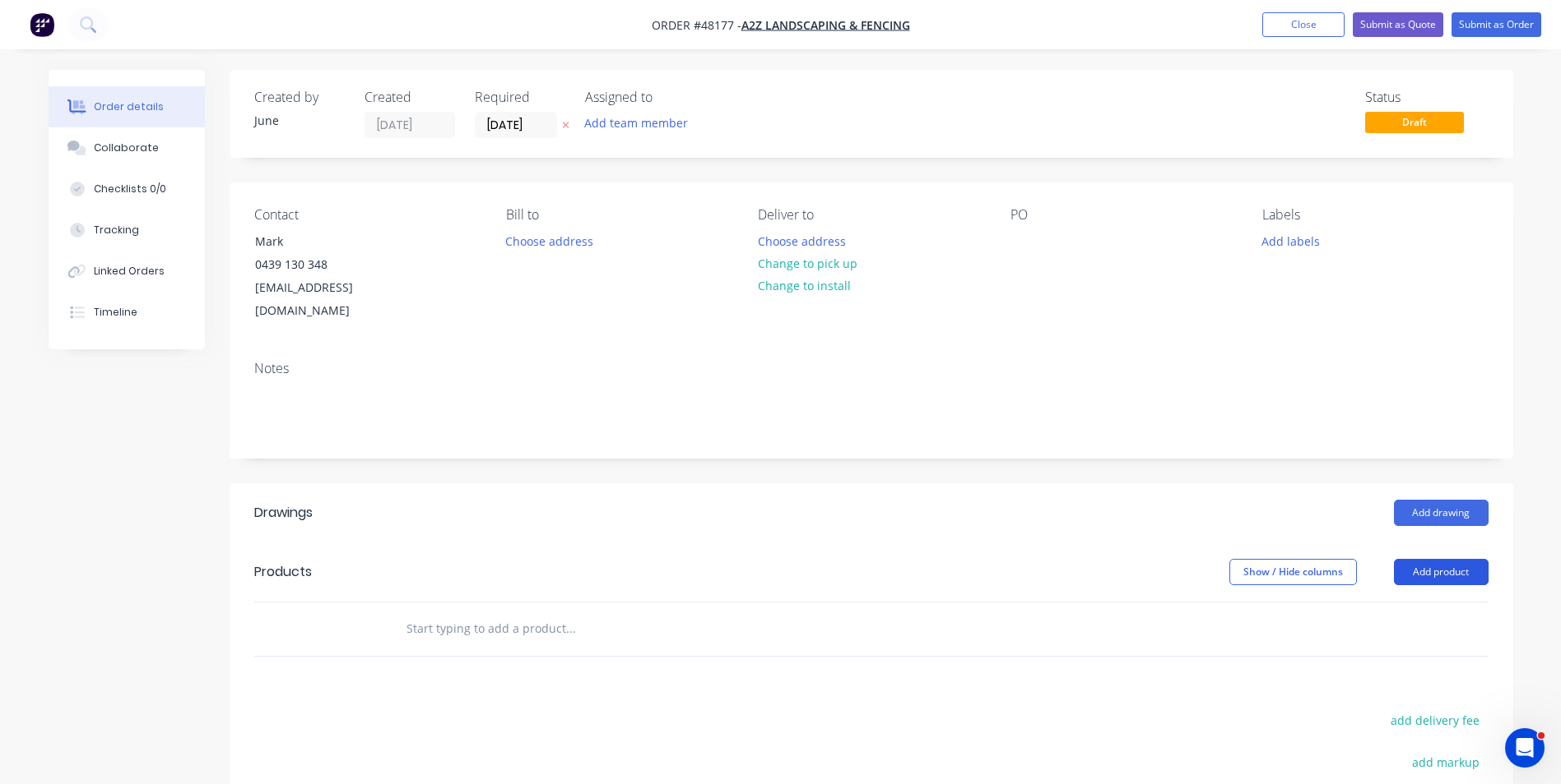
click at [1449, 559] on button "Add product" at bounding box center [1441, 572] width 95 height 26
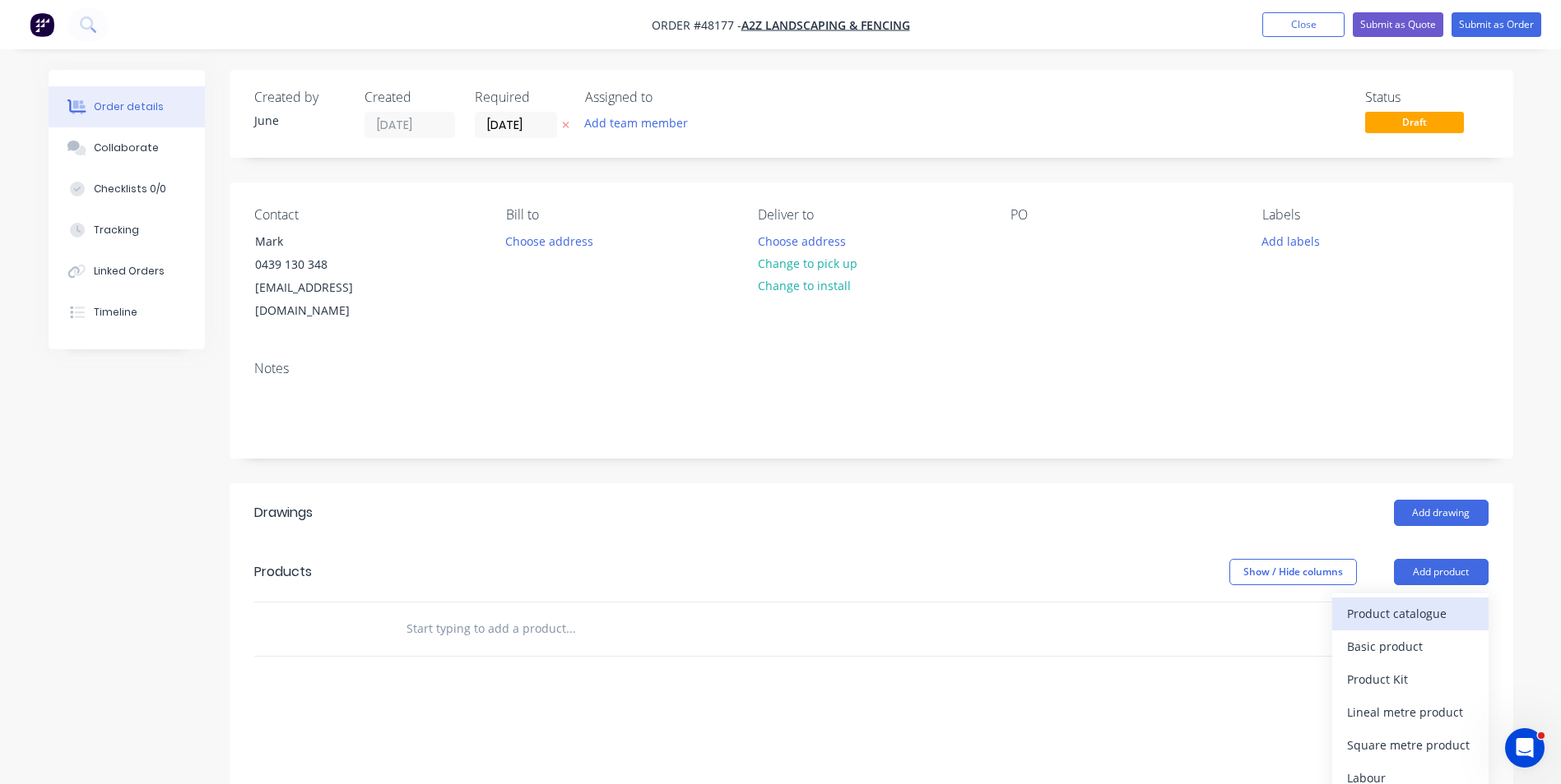
click at [1398, 602] on div "Product catalogue" at bounding box center [1410, 614] width 126 height 24
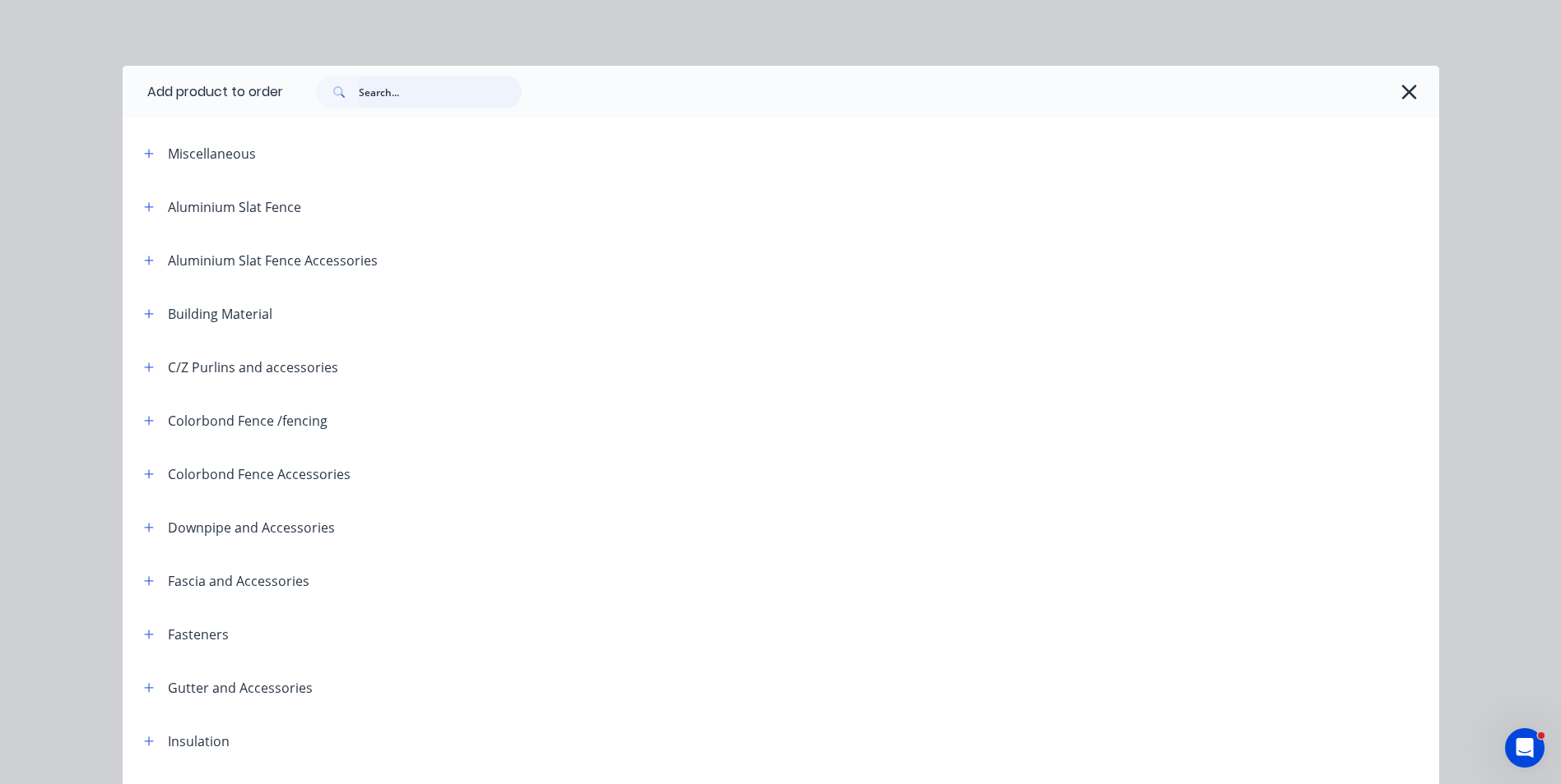
click at [473, 96] on input "text" at bounding box center [439, 91] width 163 height 32
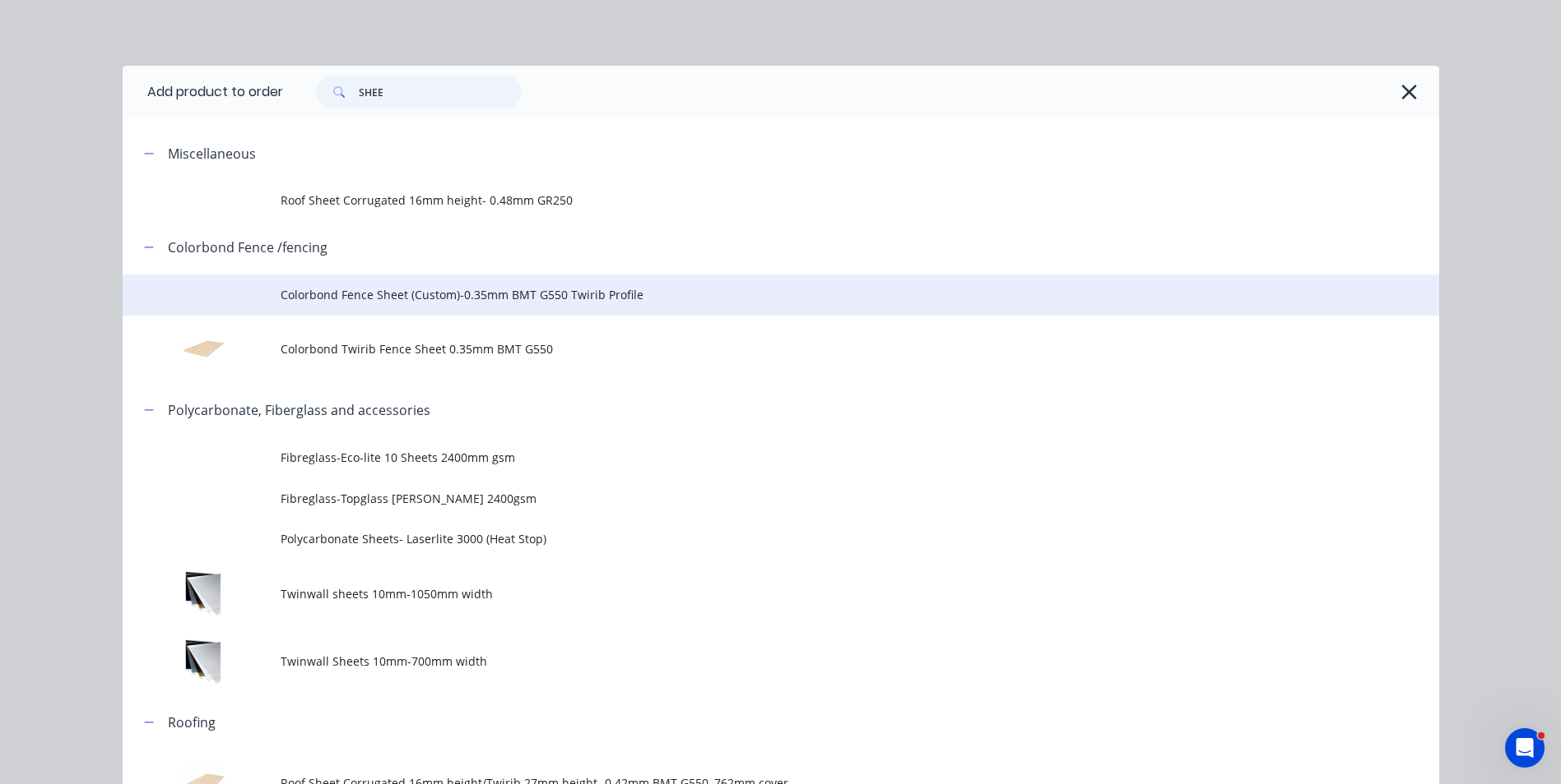
type input "SHEE"
click at [421, 281] on td "Colorbond Fence Sheet (Custom)-0.35mm BMT G550 Twirib Profile" at bounding box center [859, 295] width 1159 height 41
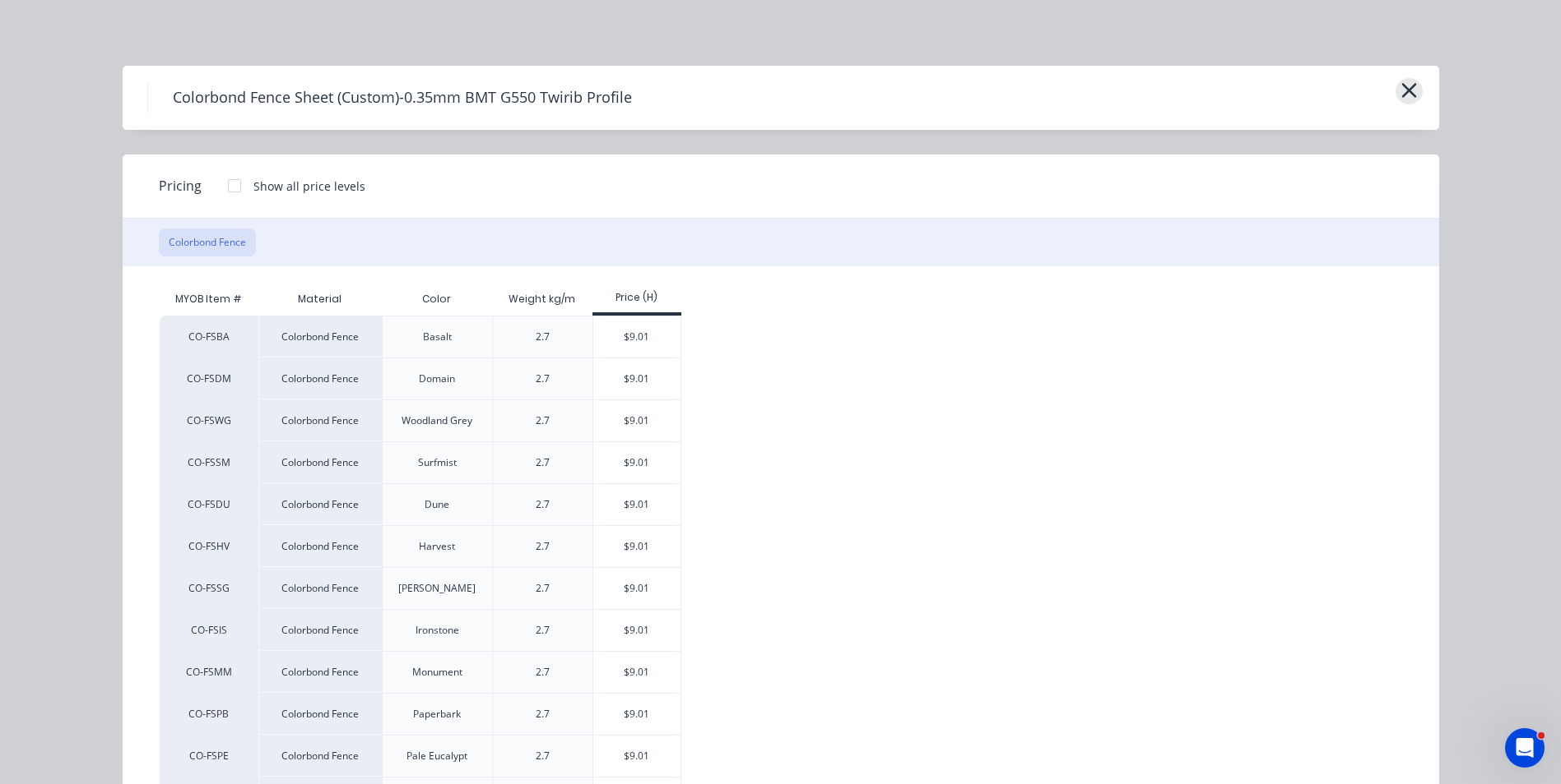
click at [1395, 87] on button "button" at bounding box center [1408, 91] width 27 height 26
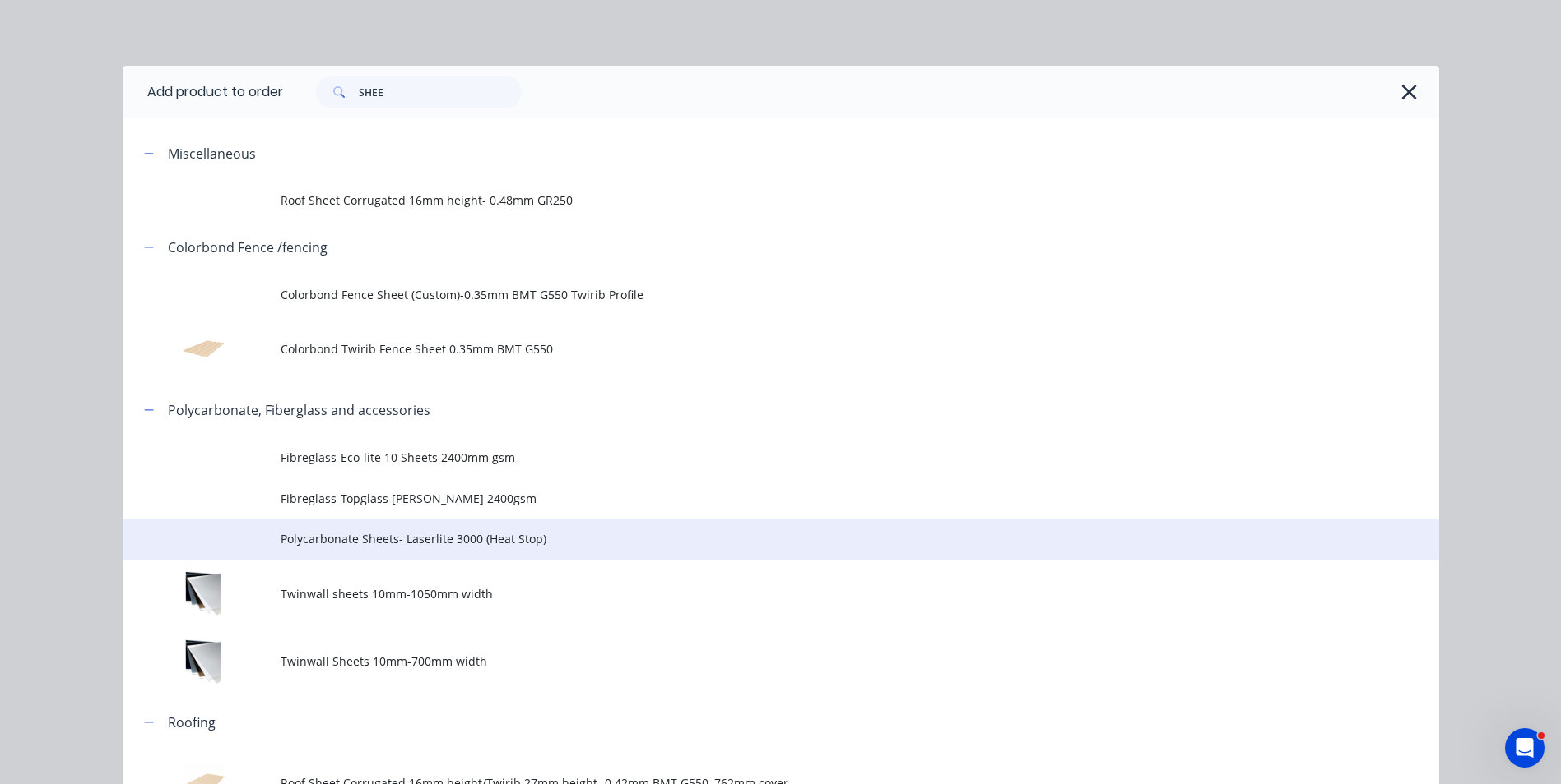
scroll to position [105, 0]
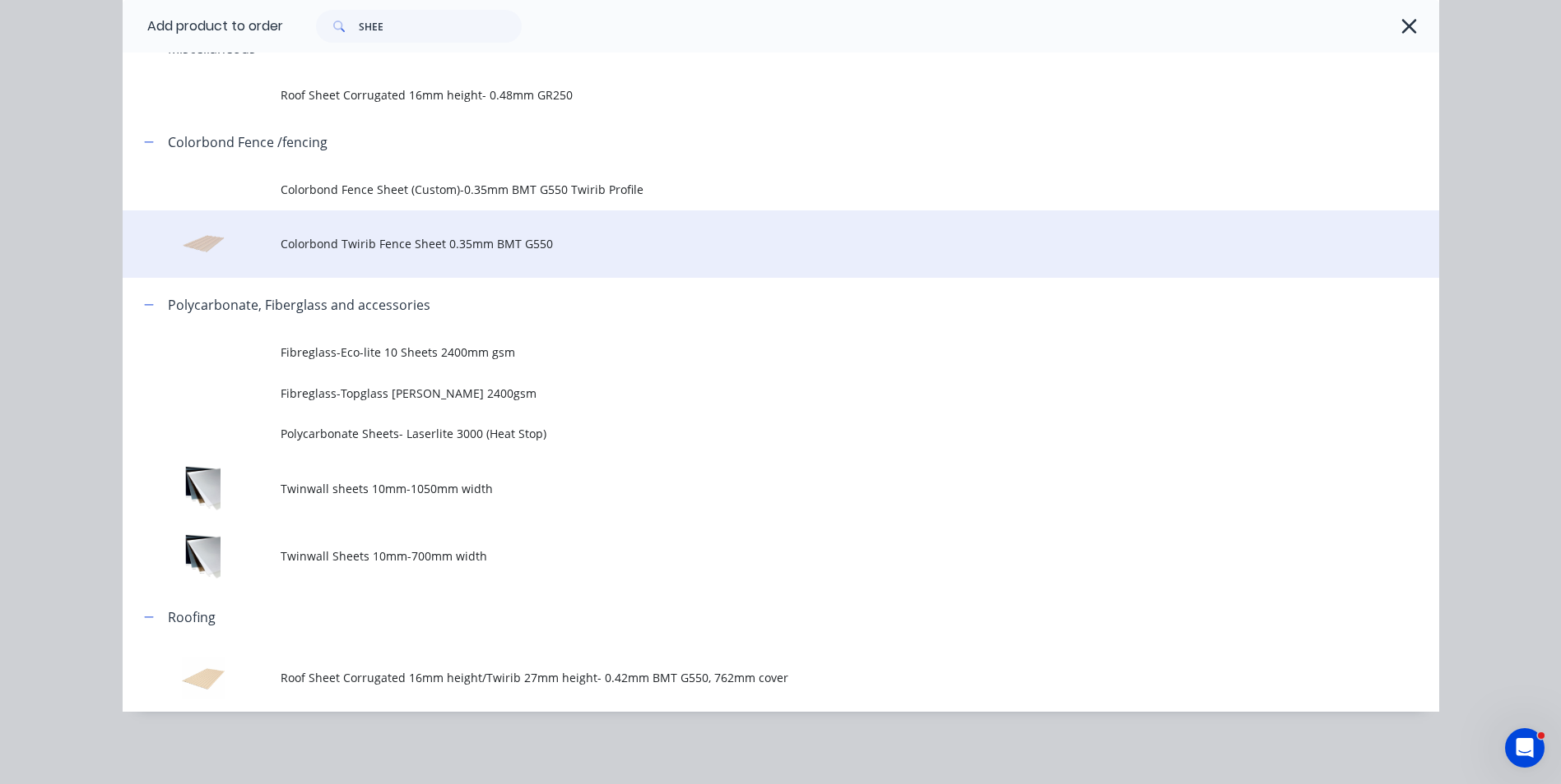
click at [357, 260] on td "Colorbond Twirib Fence Sheet 0.35mm BMT G550" at bounding box center [859, 245] width 1159 height 68
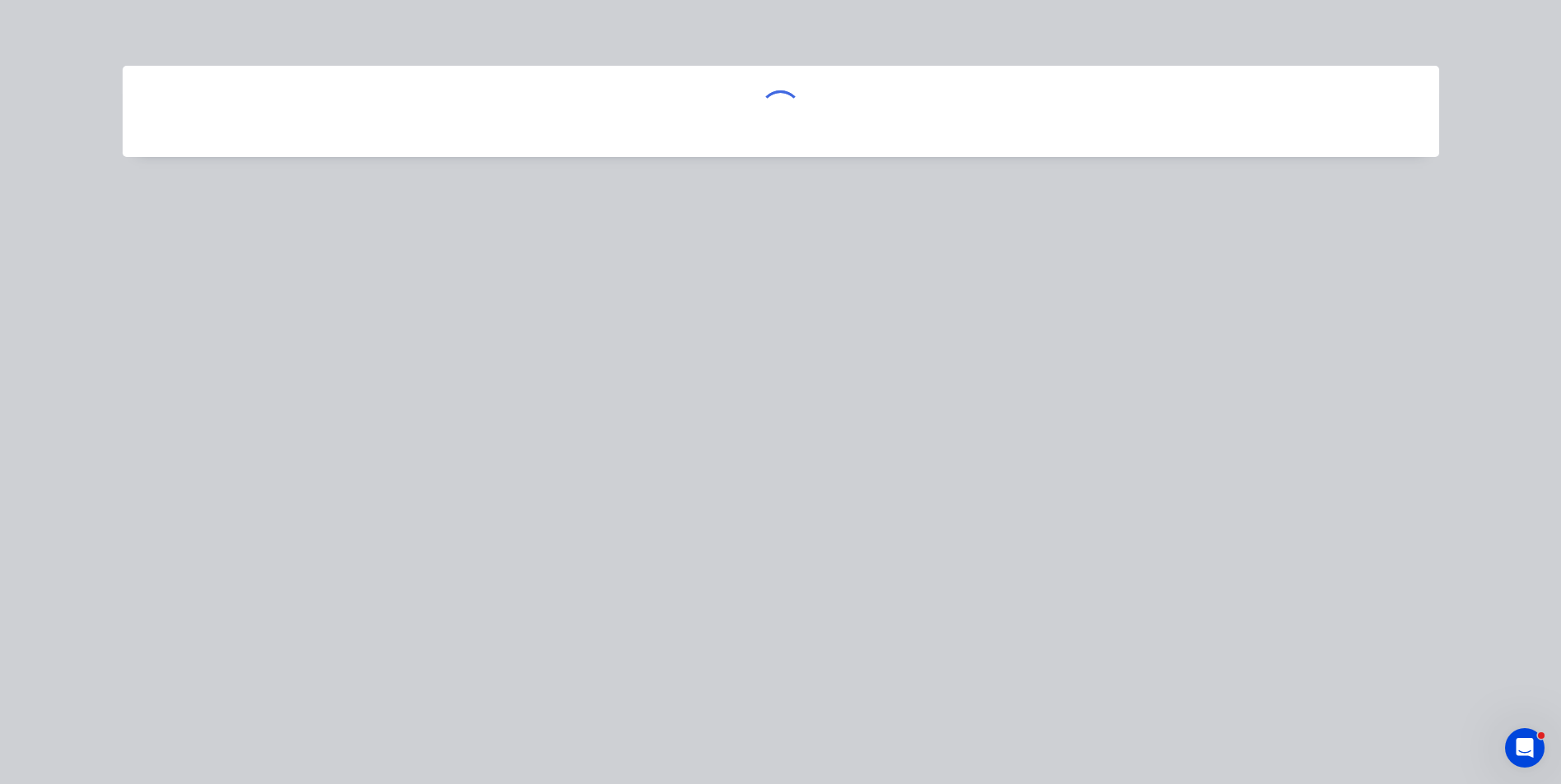
scroll to position [0, 0]
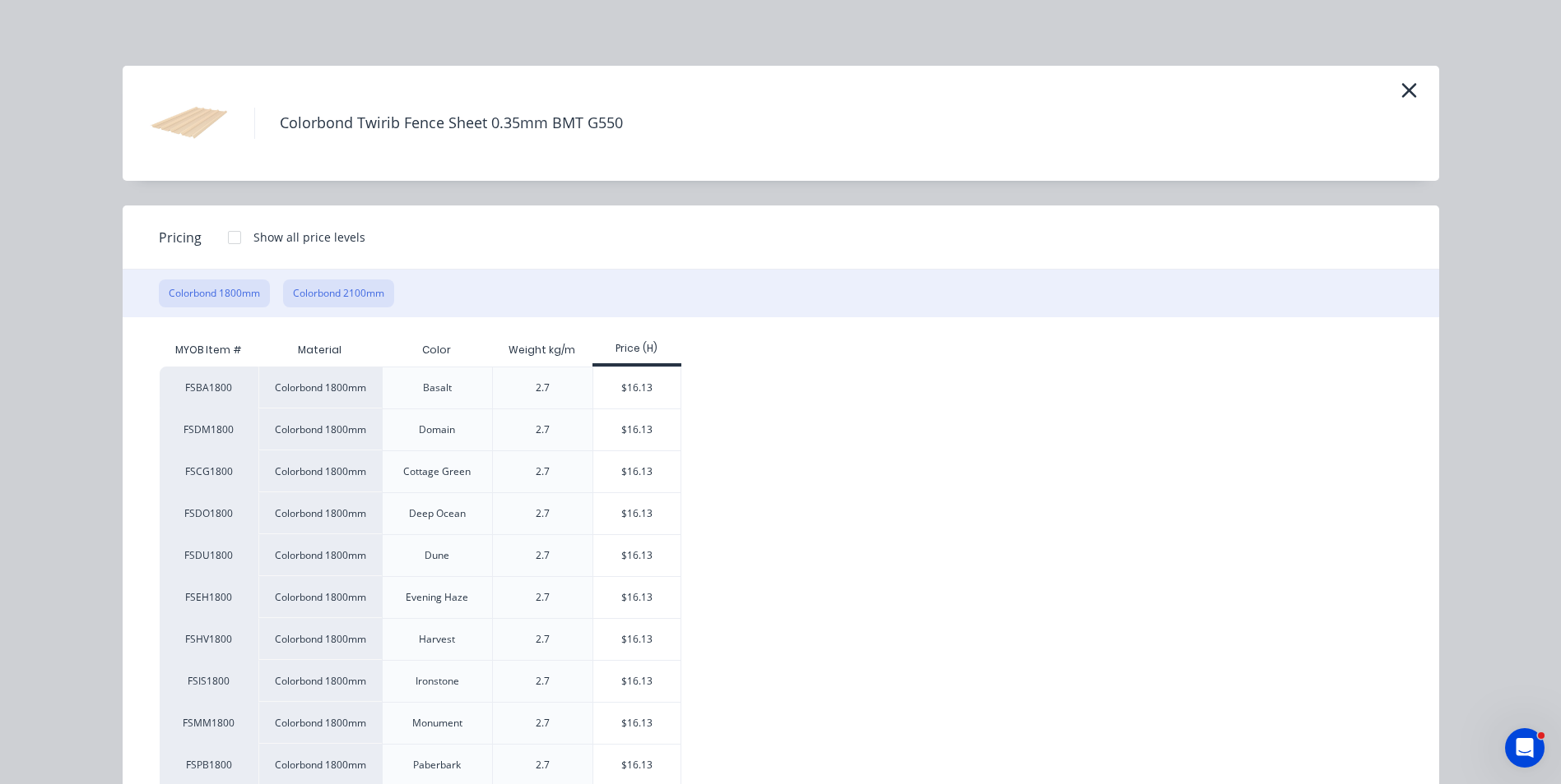
click at [358, 294] on button "Colorbond 2100mm" at bounding box center [338, 293] width 111 height 28
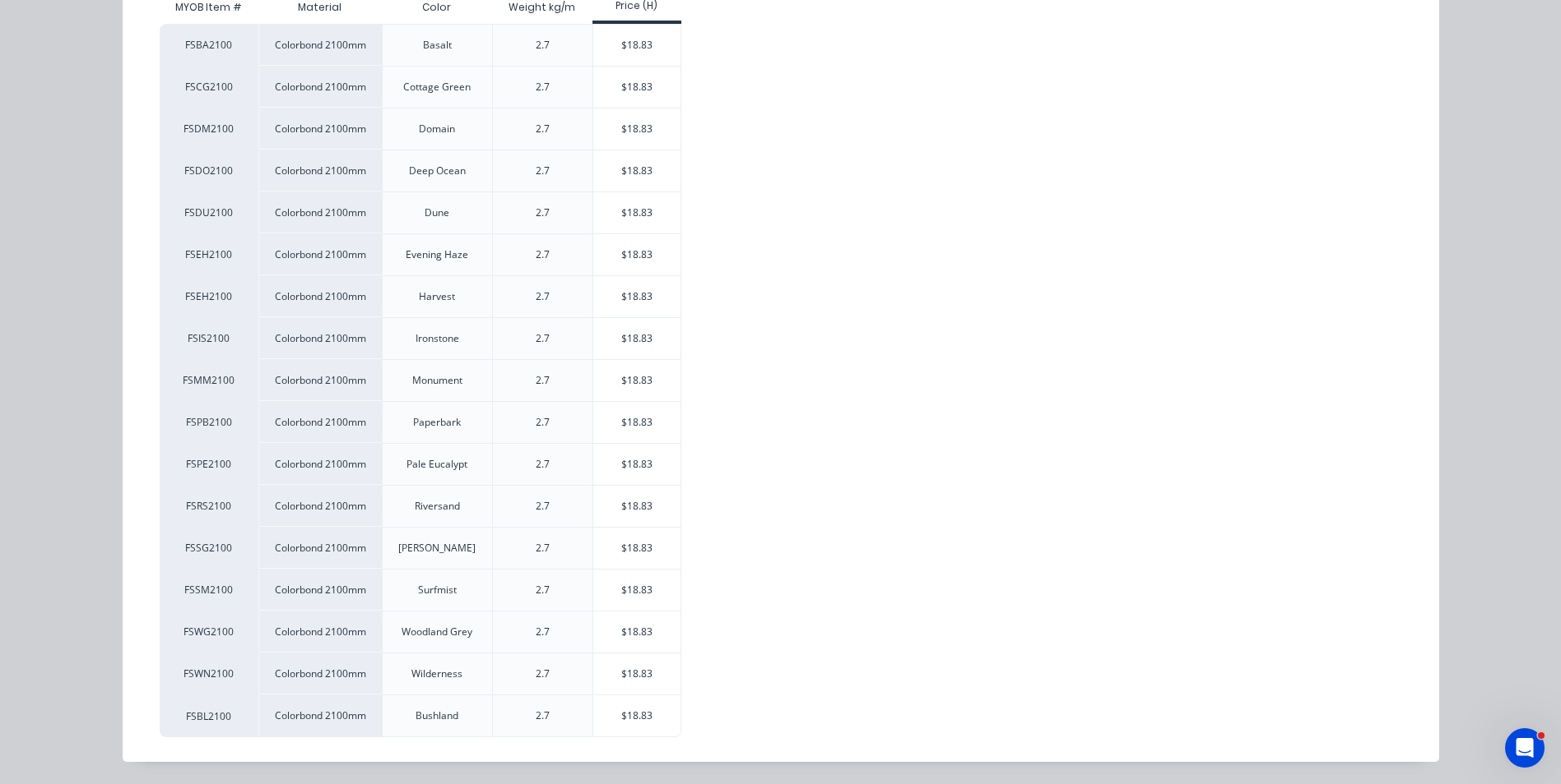
scroll to position [343, 0]
click at [616, 614] on div "$18.83" at bounding box center [637, 631] width 88 height 41
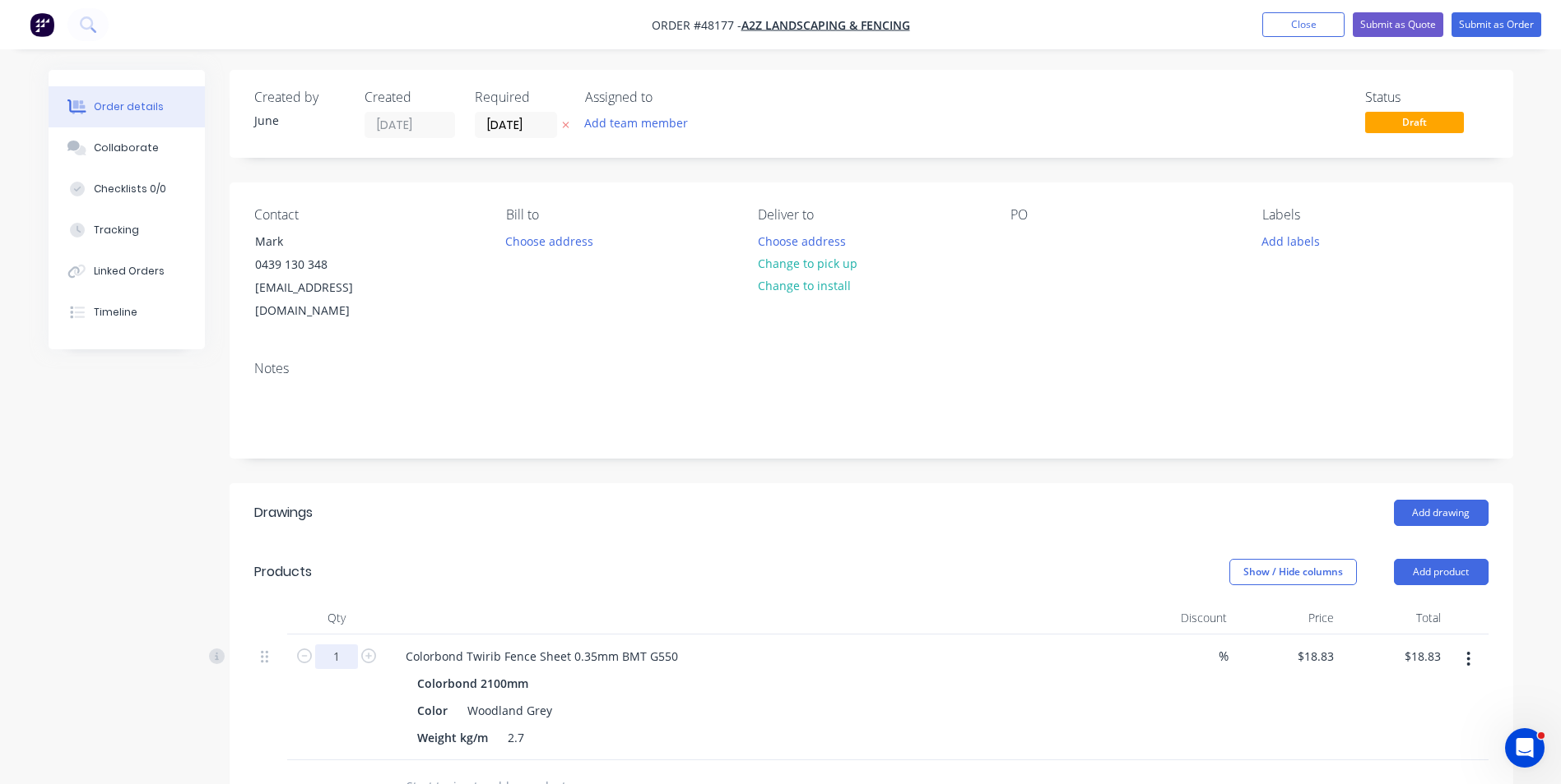
click at [340, 644] on input "1" at bounding box center [336, 657] width 43 height 25
type input "16"
type input "$301.28"
click at [671, 672] on div "Colorbond 2100mm" at bounding box center [756, 683] width 678 height 24
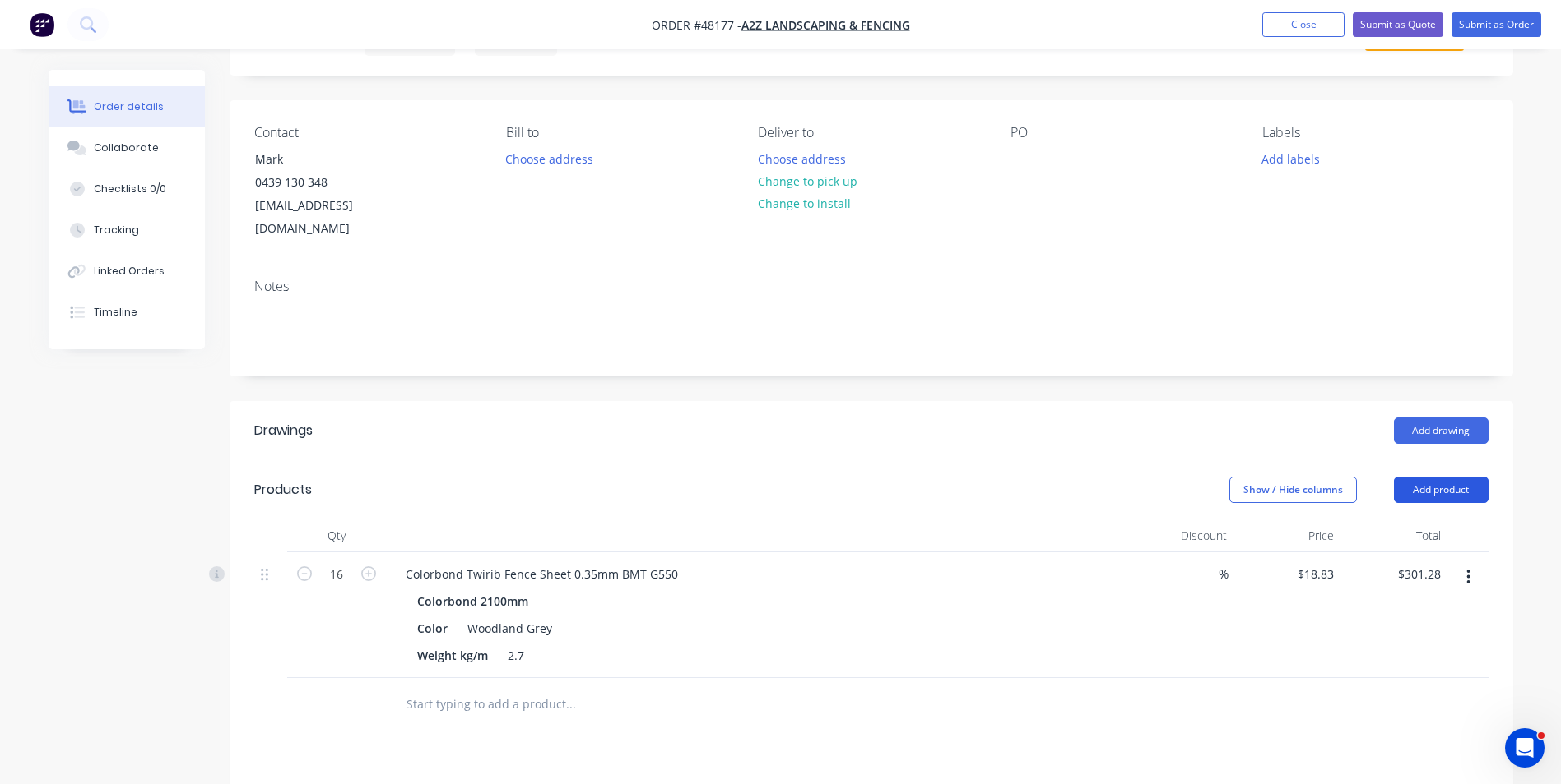
click at [1441, 477] on button "Add product" at bounding box center [1441, 490] width 95 height 26
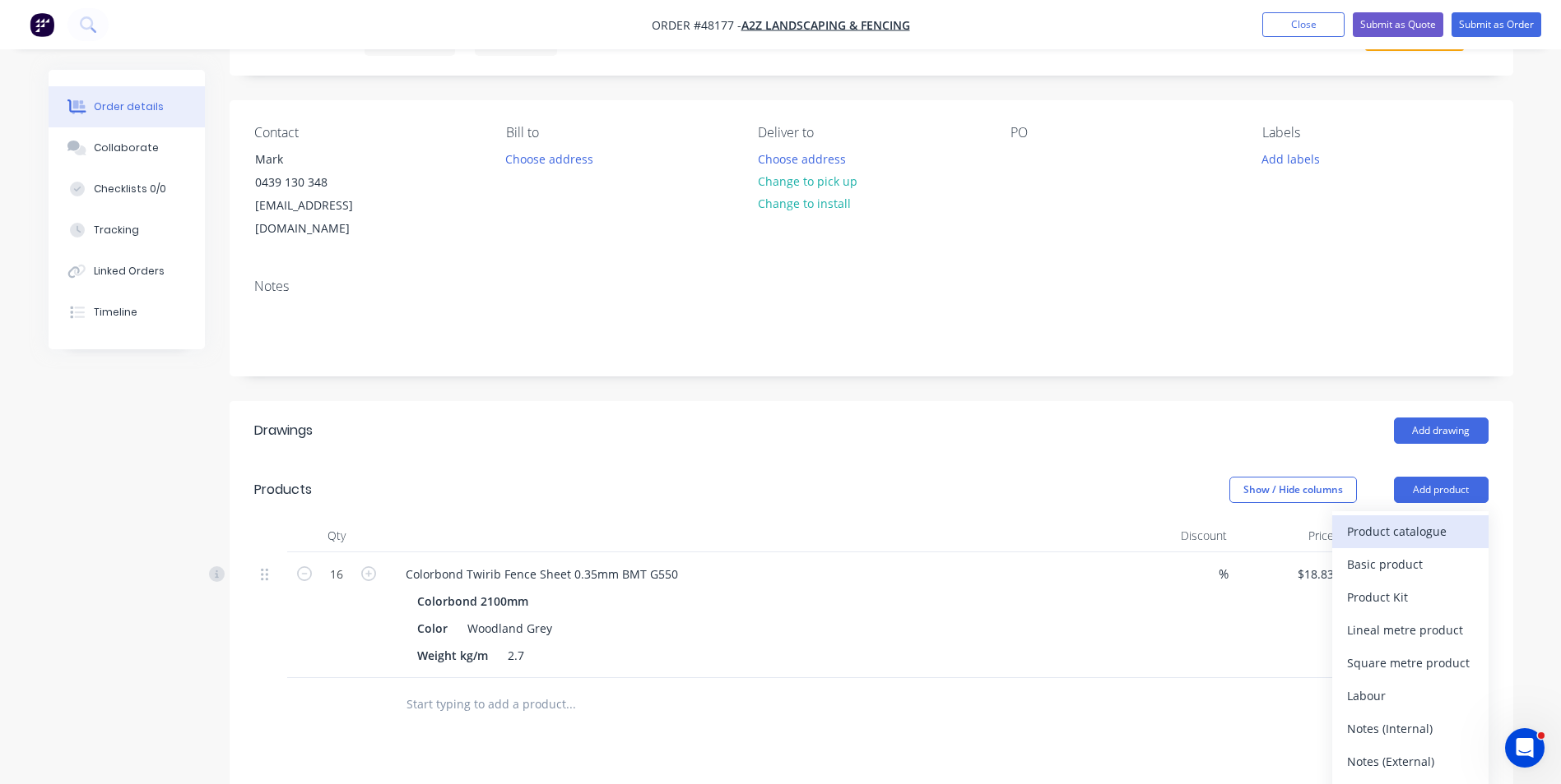
click at [1370, 520] on div "Product catalogue" at bounding box center [1410, 531] width 126 height 24
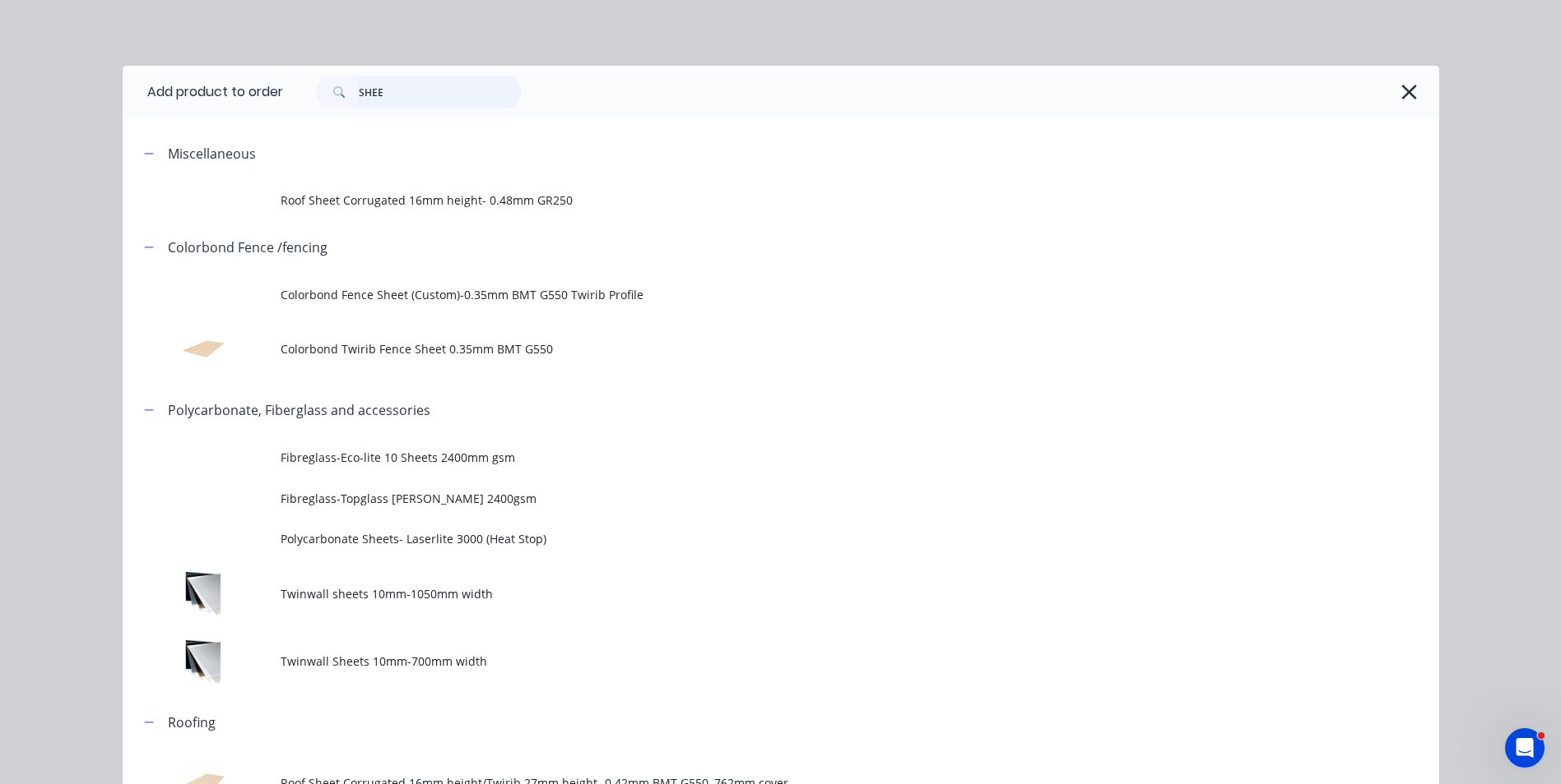
drag, startPoint x: 454, startPoint y: 87, endPoint x: 341, endPoint y: 97, distance: 113.4
click at [341, 97] on div "SHEE" at bounding box center [419, 91] width 206 height 32
type input "POST"
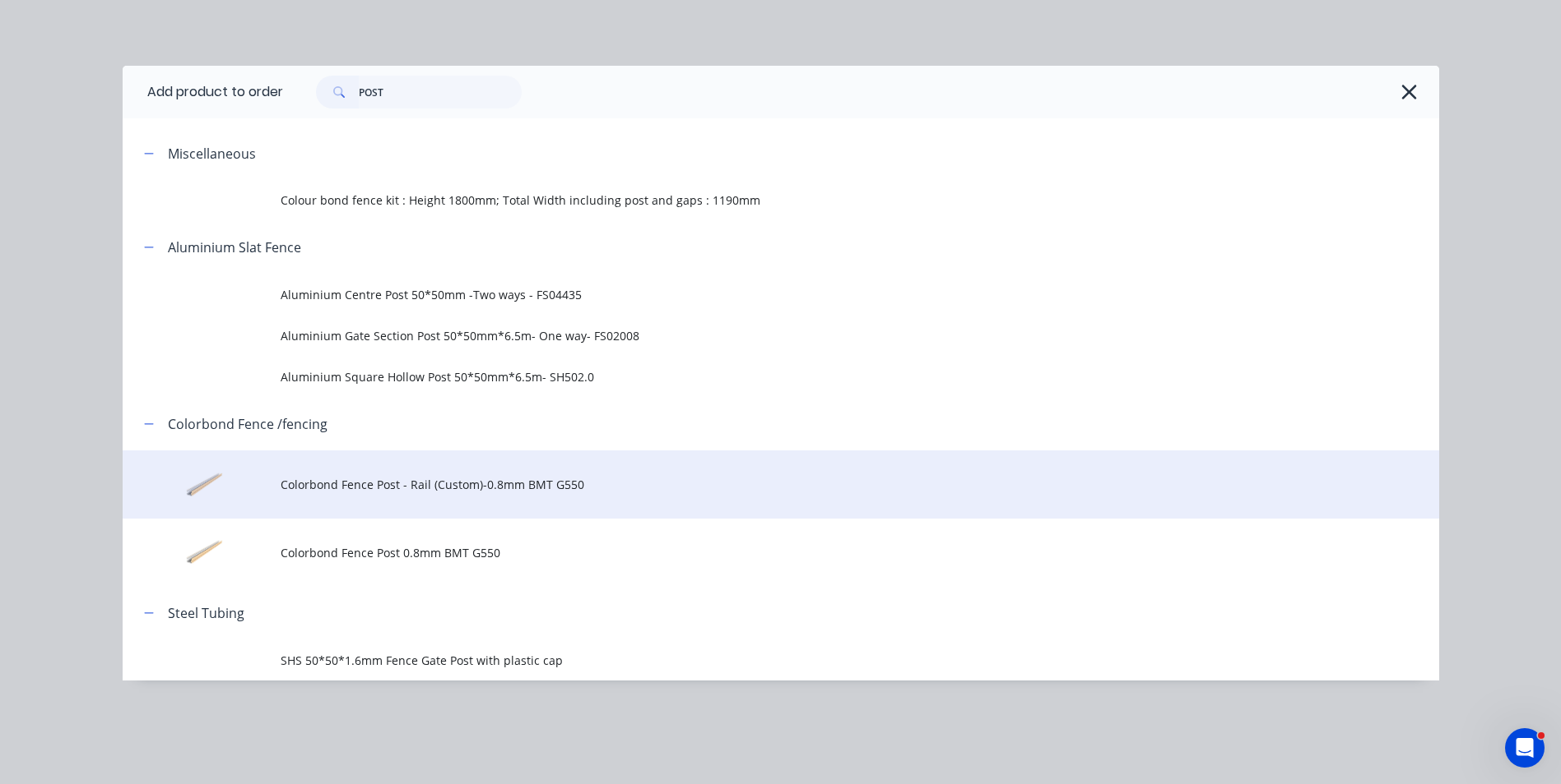
click at [473, 475] on td "Colorbond Fence Post - Rail (Custom)-0.8mm BMT G550" at bounding box center [859, 485] width 1159 height 68
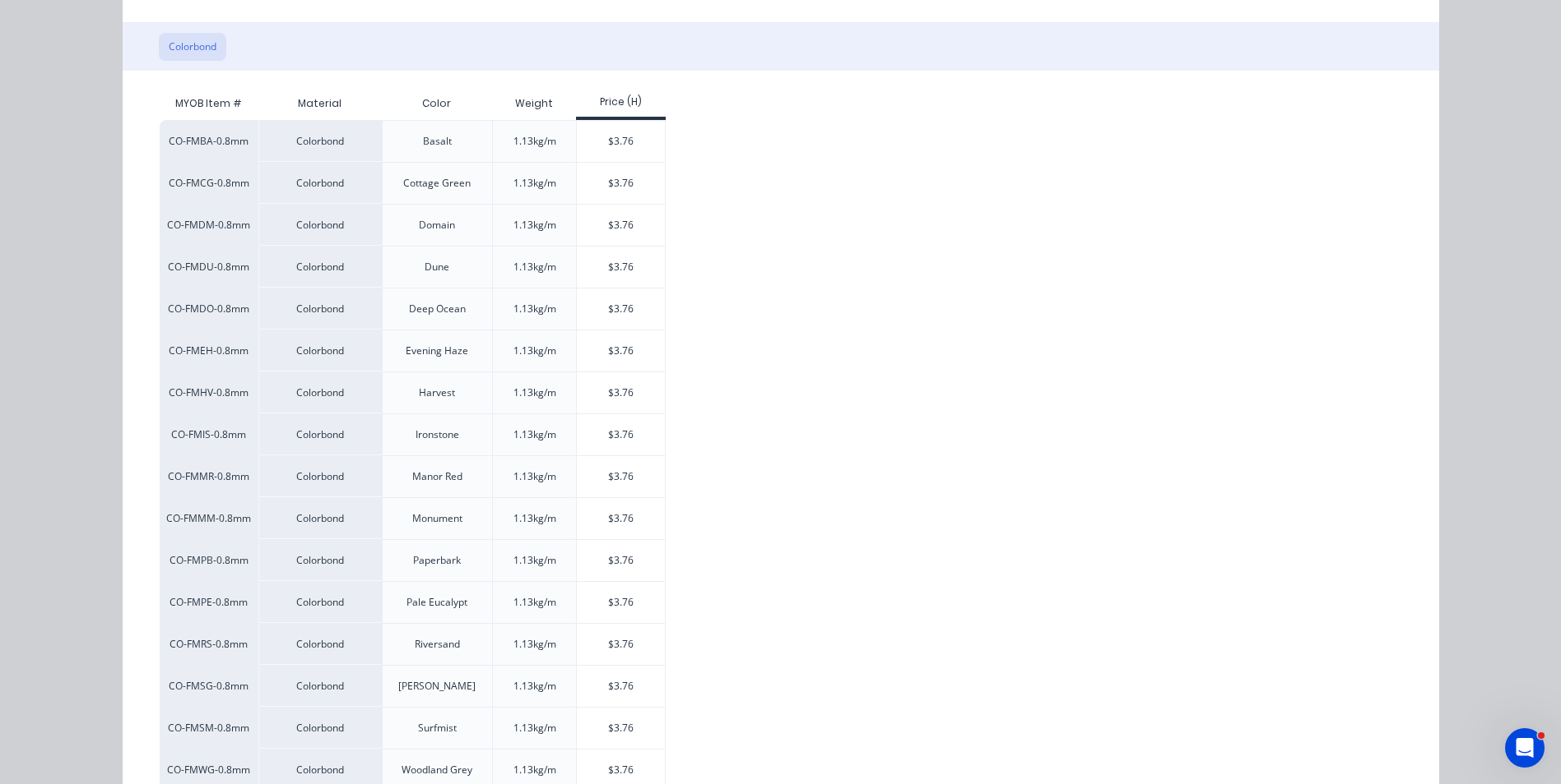
scroll to position [411, 0]
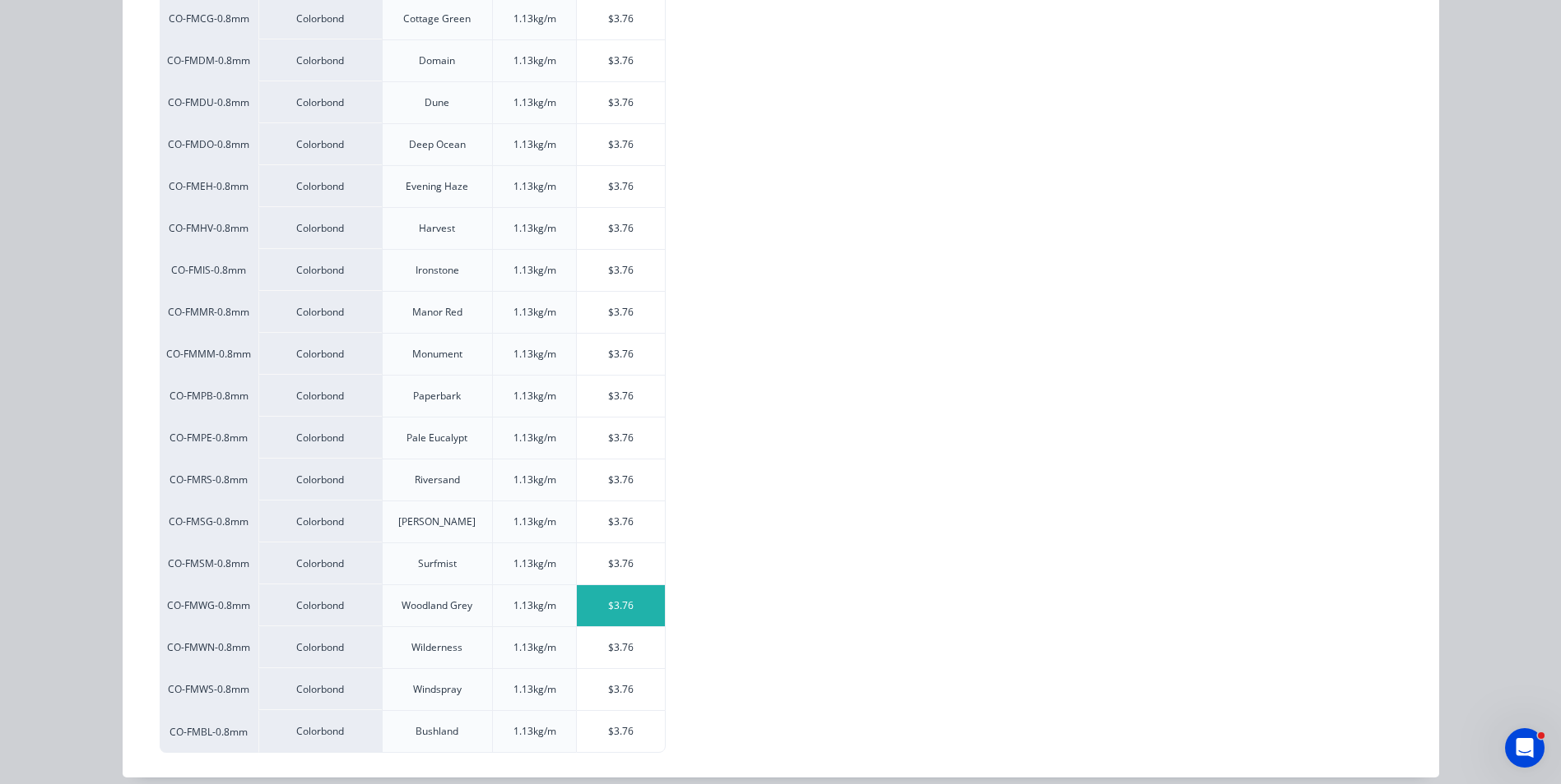
click at [605, 600] on div "$3.76" at bounding box center [620, 606] width 88 height 41
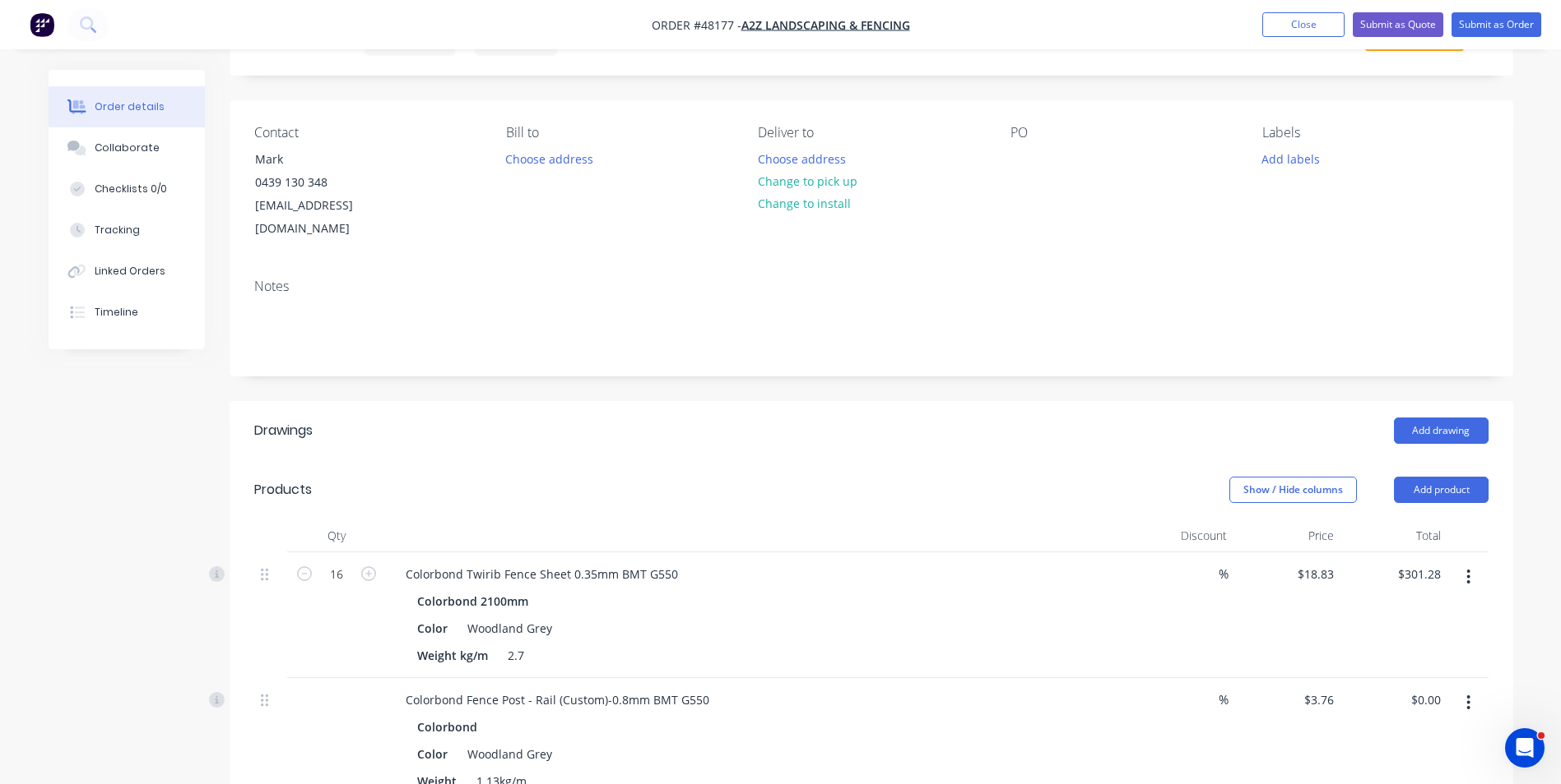
scroll to position [329, 0]
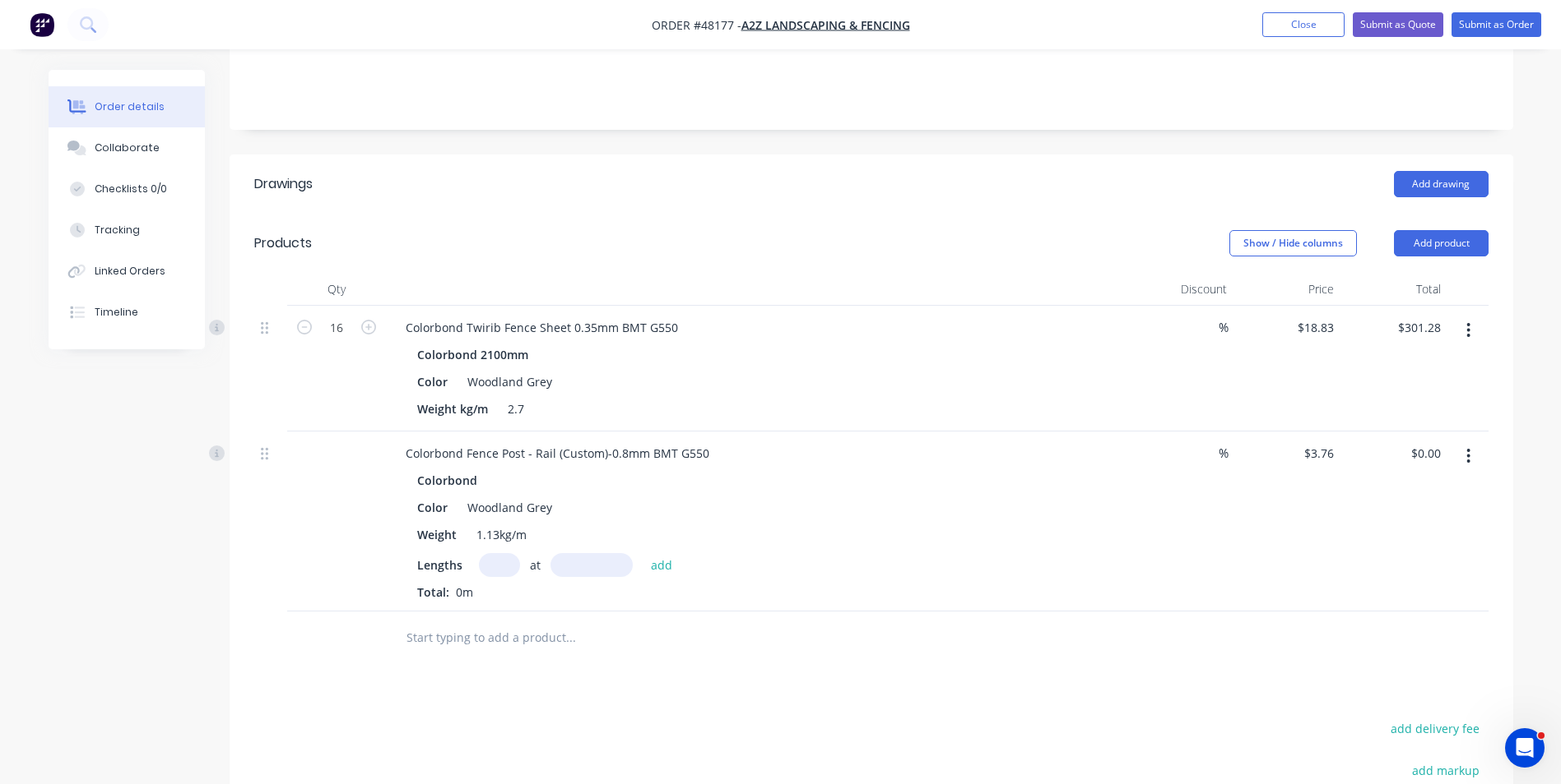
click at [509, 553] on input "text" at bounding box center [499, 565] width 41 height 24
type input "10"
click at [568, 553] on input "text" at bounding box center [592, 565] width 83 height 24
type input "3000"
click at [642, 553] on button "add" at bounding box center [661, 564] width 39 height 22
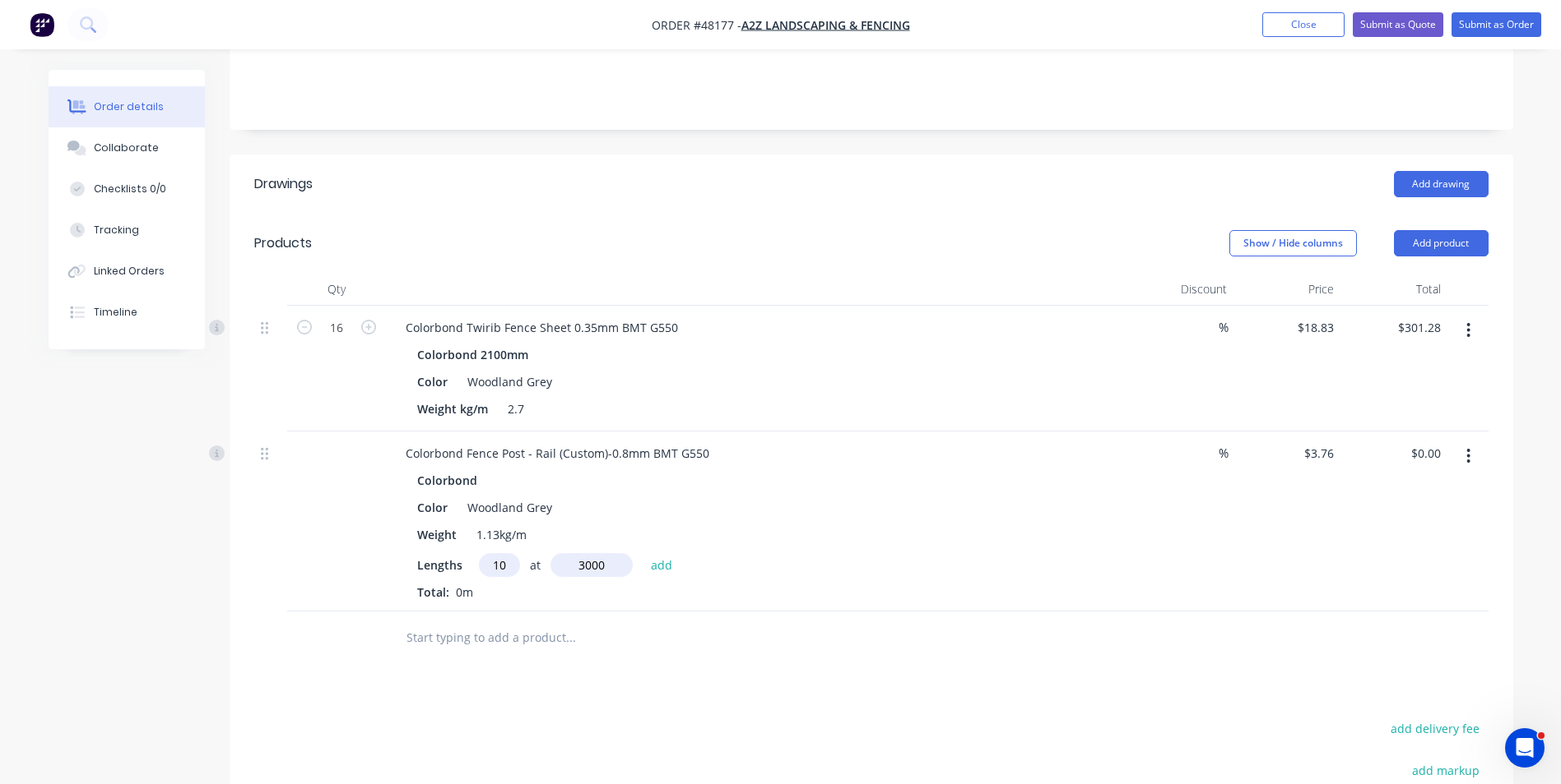
type input "$112.80"
click at [1062, 442] on div "Colorbond Fence Post - Rail (Custom)-0.8mm BMT G550" at bounding box center [756, 453] width 727 height 24
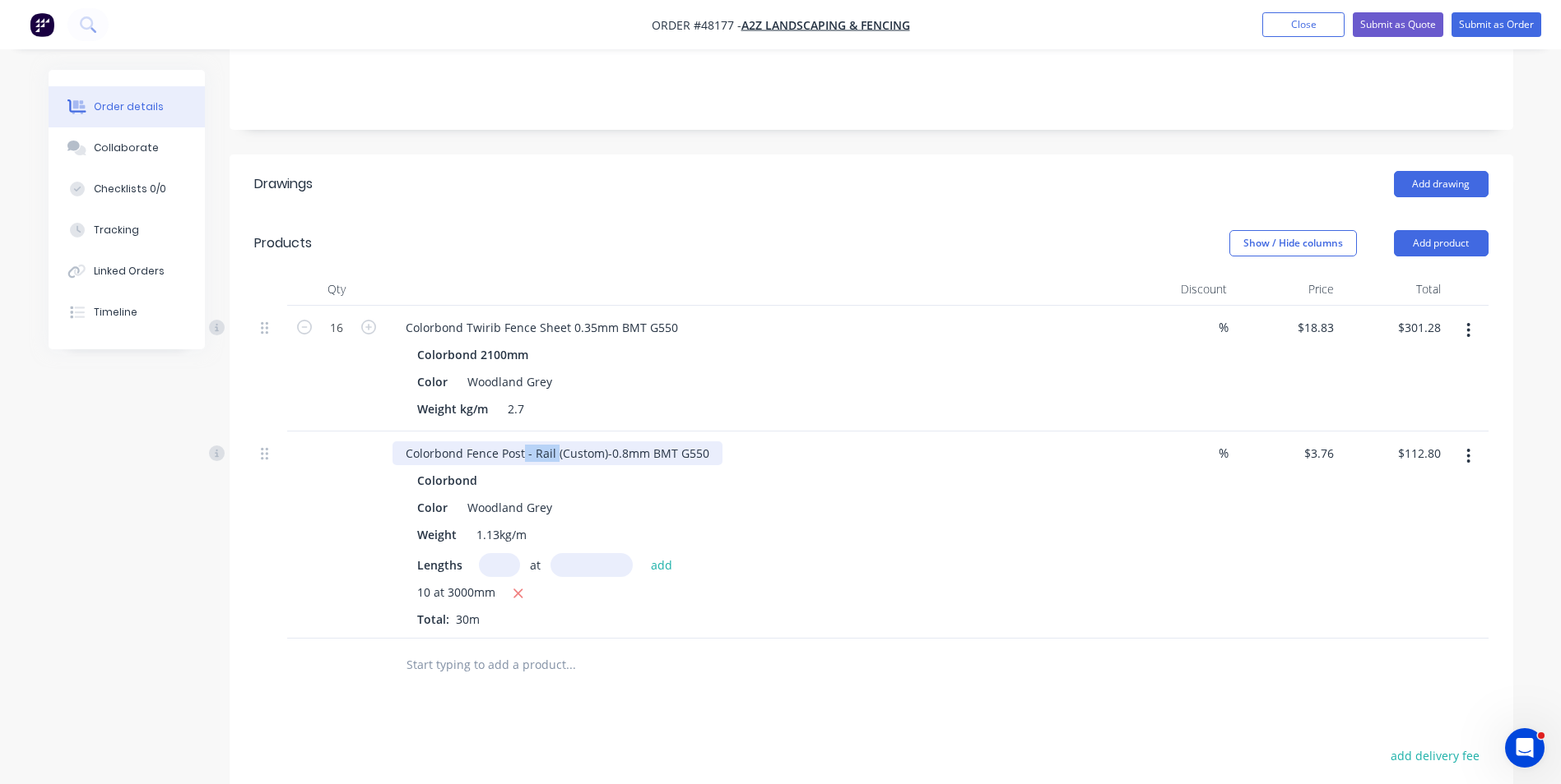
drag, startPoint x: 524, startPoint y: 431, endPoint x: 555, endPoint y: 430, distance: 31.0
click at [555, 442] on div "Colorbond Fence Post - Rail (Custom)-0.8mm BMT G550" at bounding box center [558, 453] width 330 height 24
click at [841, 584] on div "10 at 3000mm" at bounding box center [756, 593] width 678 height 20
click at [1452, 230] on button "Add product" at bounding box center [1441, 243] width 95 height 26
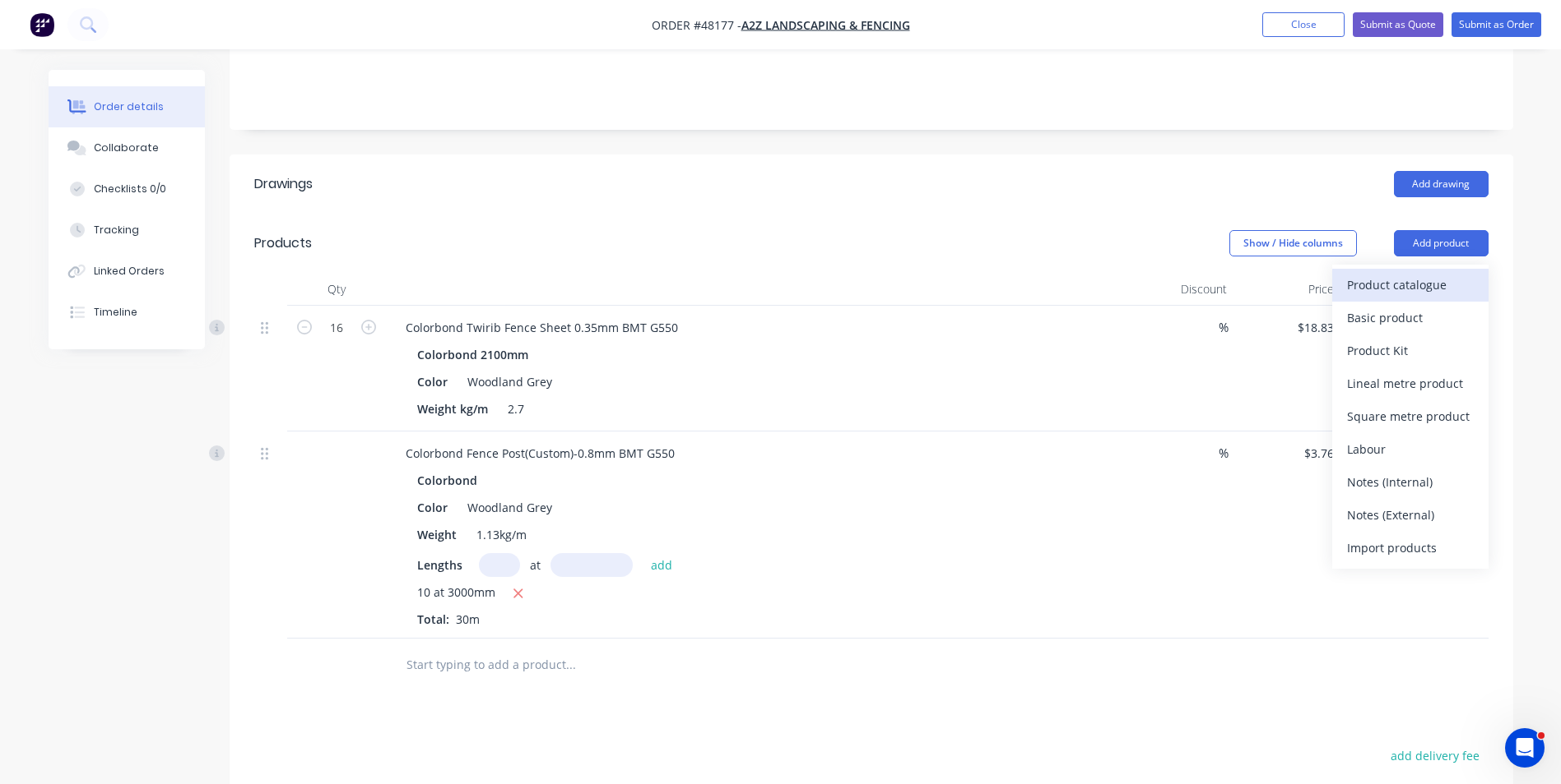
click at [1434, 273] on div "Product catalogue" at bounding box center [1410, 284] width 126 height 24
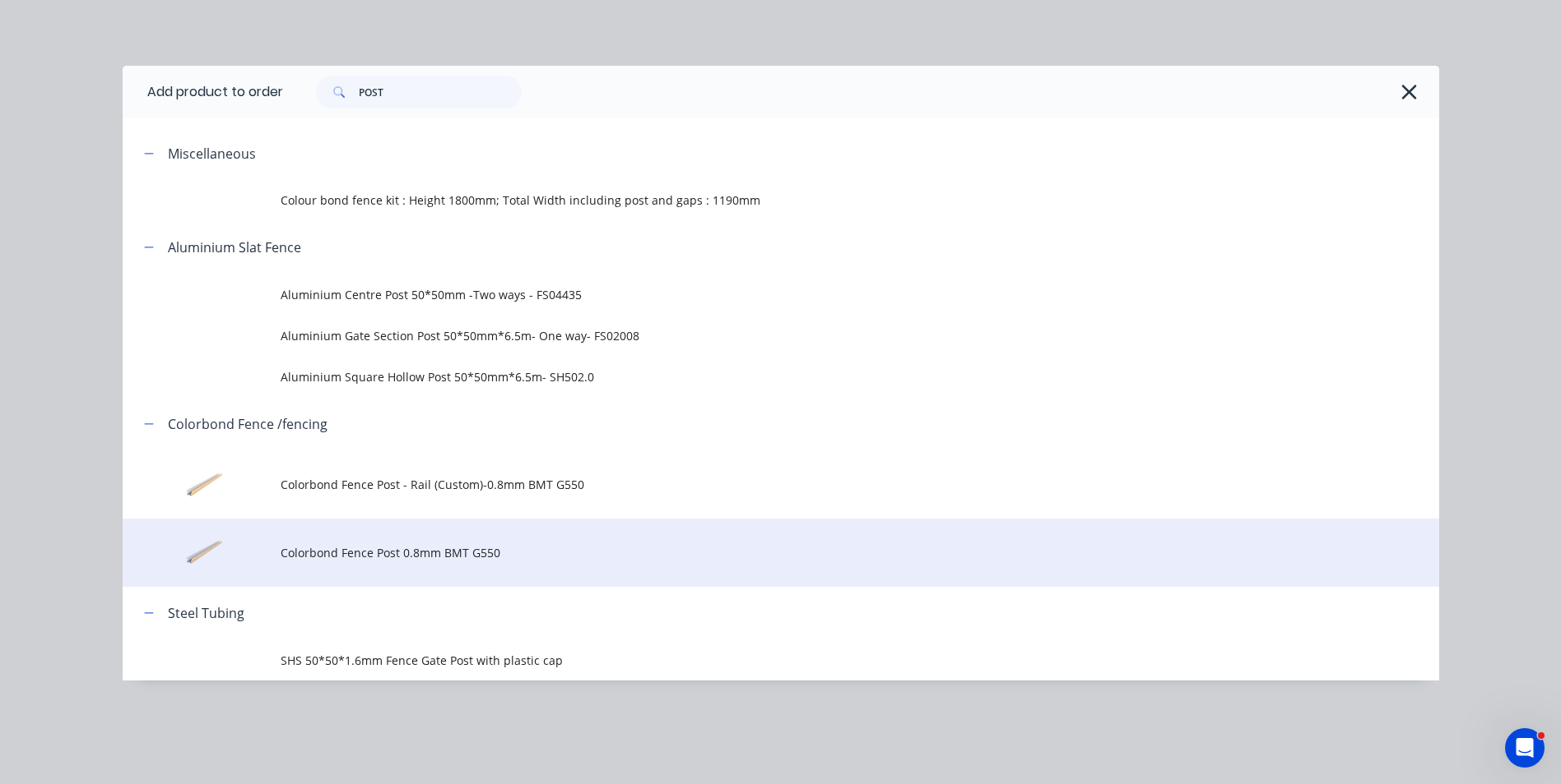
click at [441, 546] on span "Colorbond Fence Post 0.8mm BMT G550" at bounding box center [743, 553] width 926 height 18
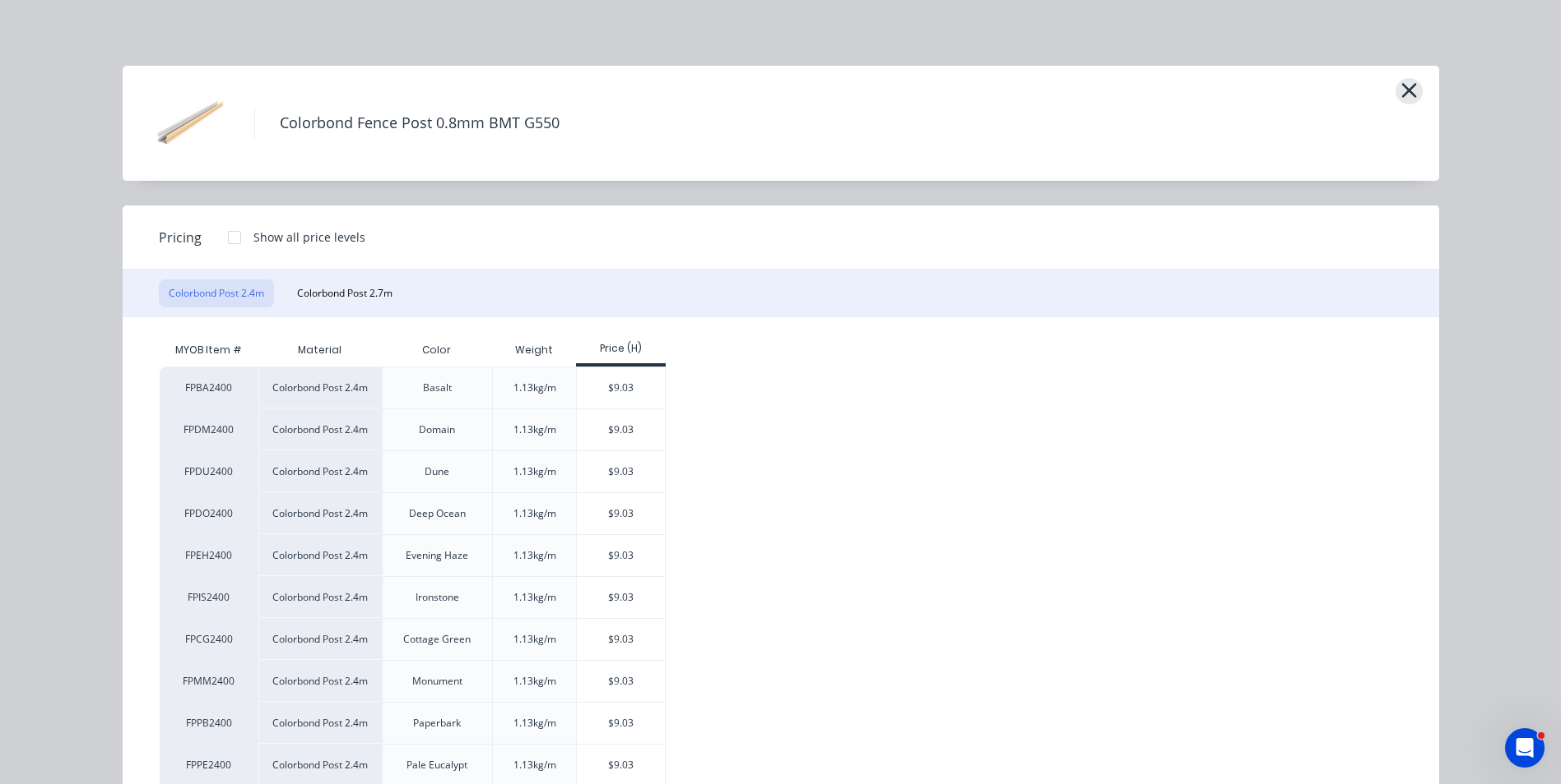
click at [1401, 98] on icon "button" at bounding box center [1409, 90] width 18 height 23
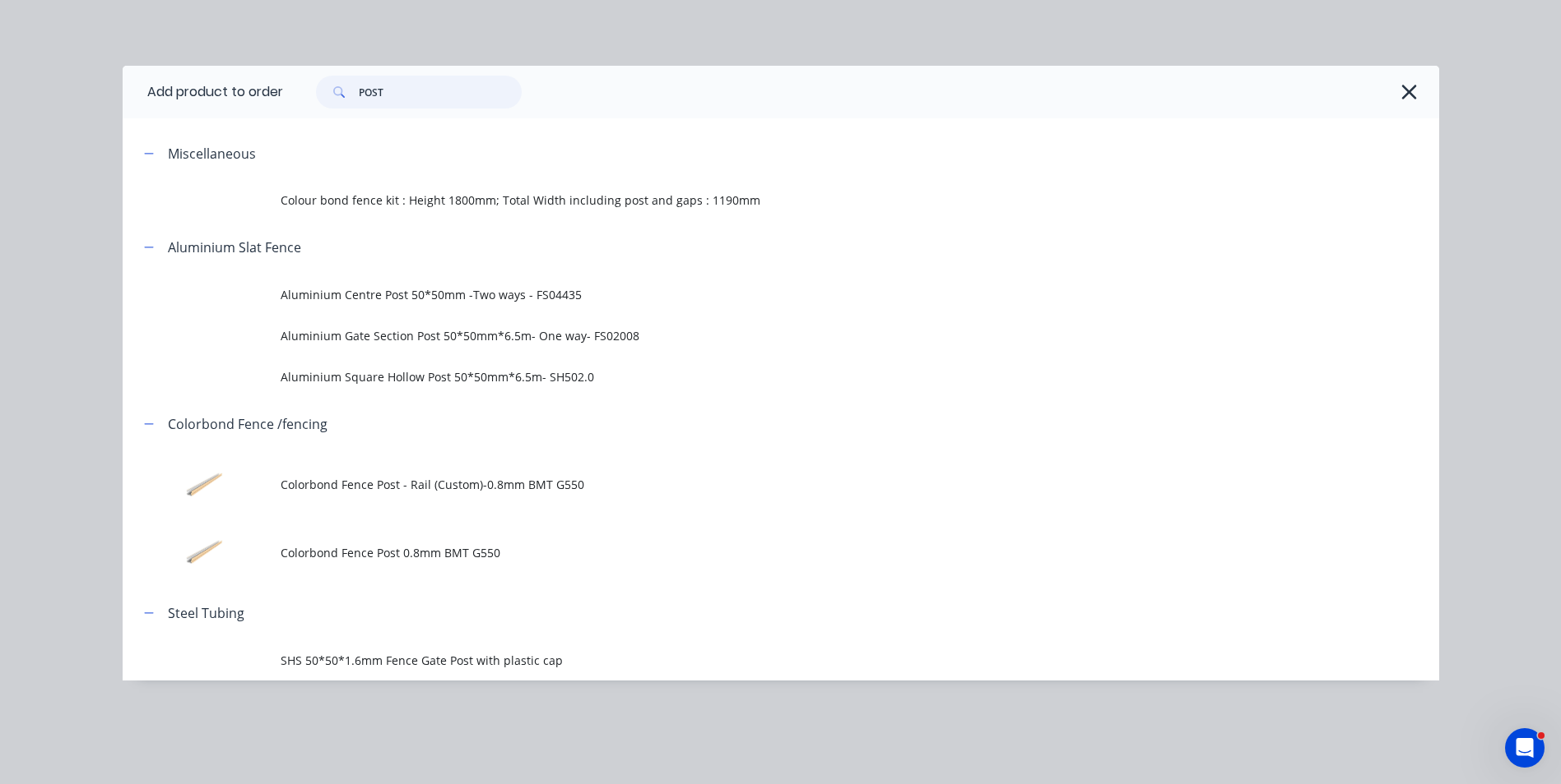
drag, startPoint x: 399, startPoint y: 90, endPoint x: 276, endPoint y: 96, distance: 123.1
click at [269, 110] on header "Add product to order POST" at bounding box center [781, 92] width 1316 height 53
type input "RETAIN"
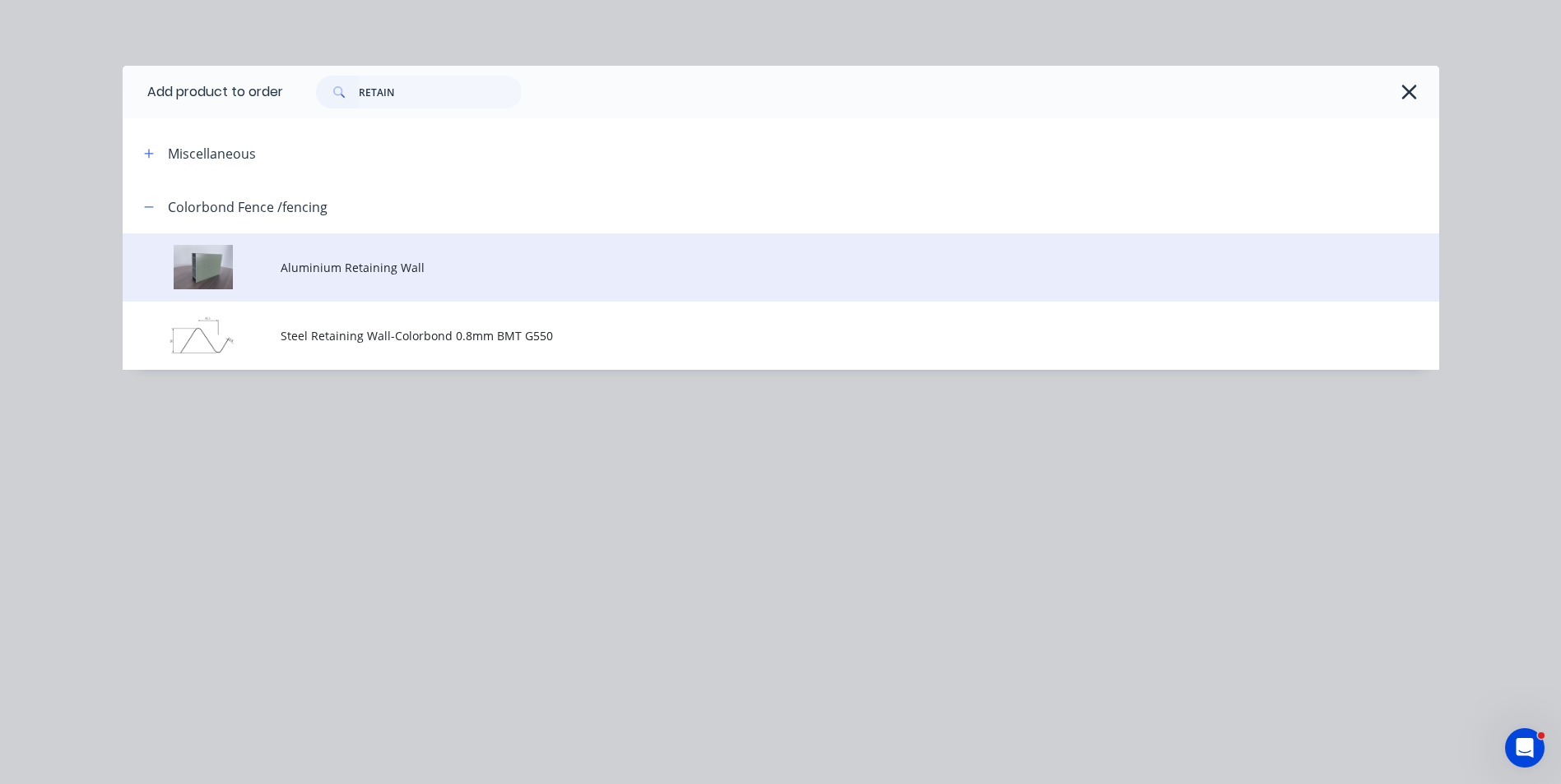
click at [362, 270] on span "Aluminium Retaining Wall" at bounding box center [743, 268] width 926 height 18
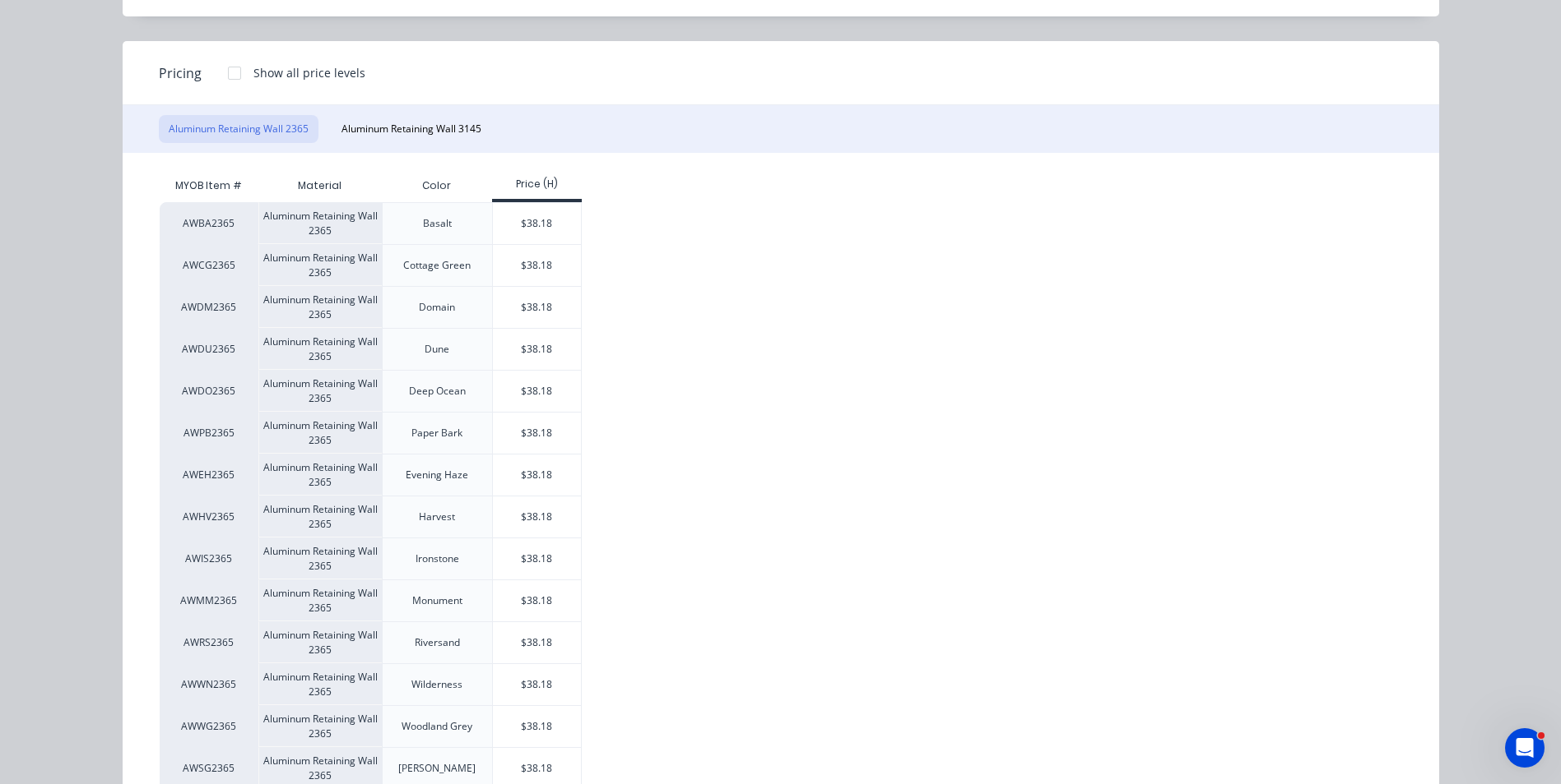
scroll to position [247, 0]
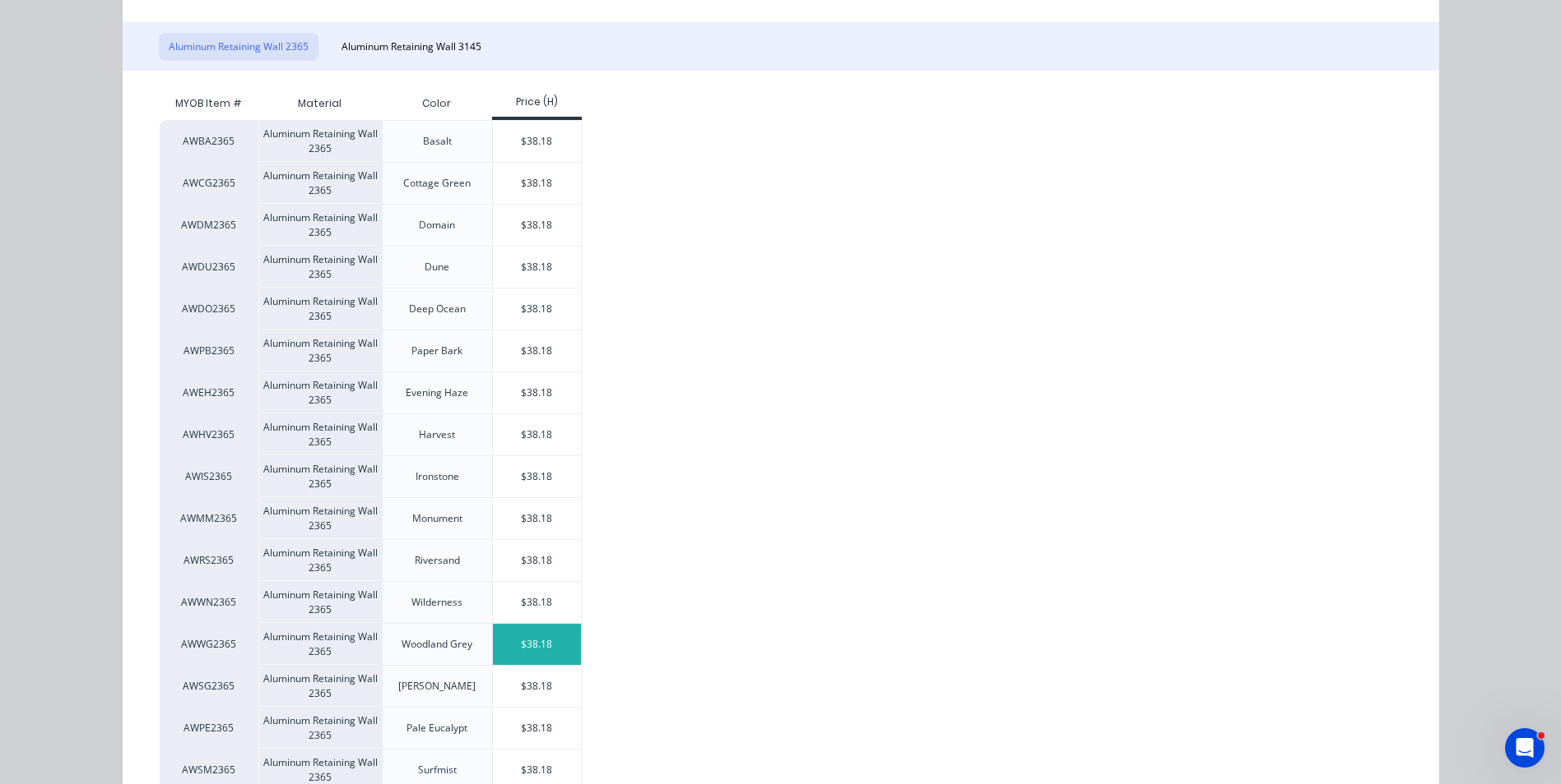
click at [532, 645] on div "$38.18" at bounding box center [537, 644] width 88 height 41
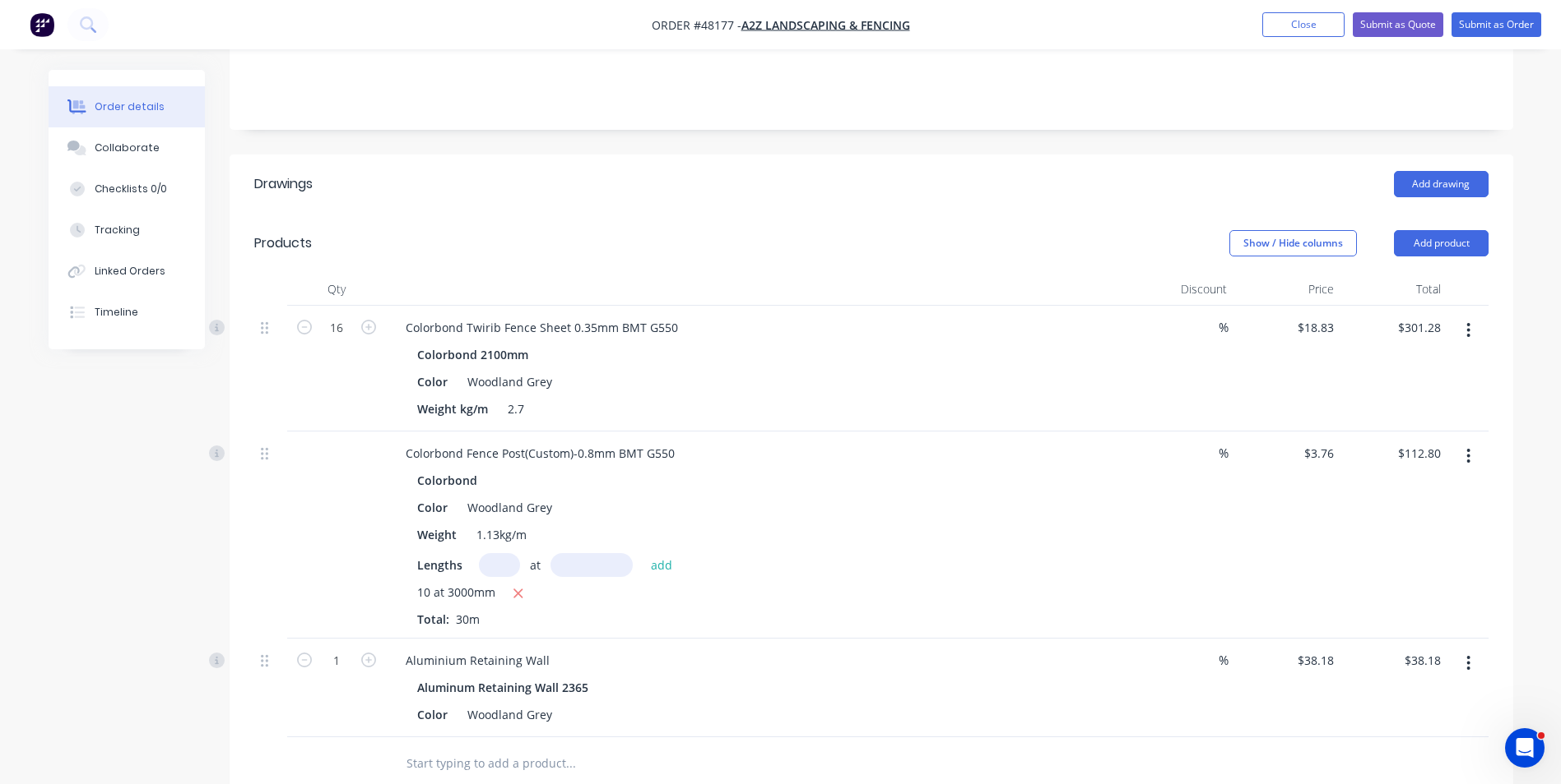
scroll to position [411, 0]
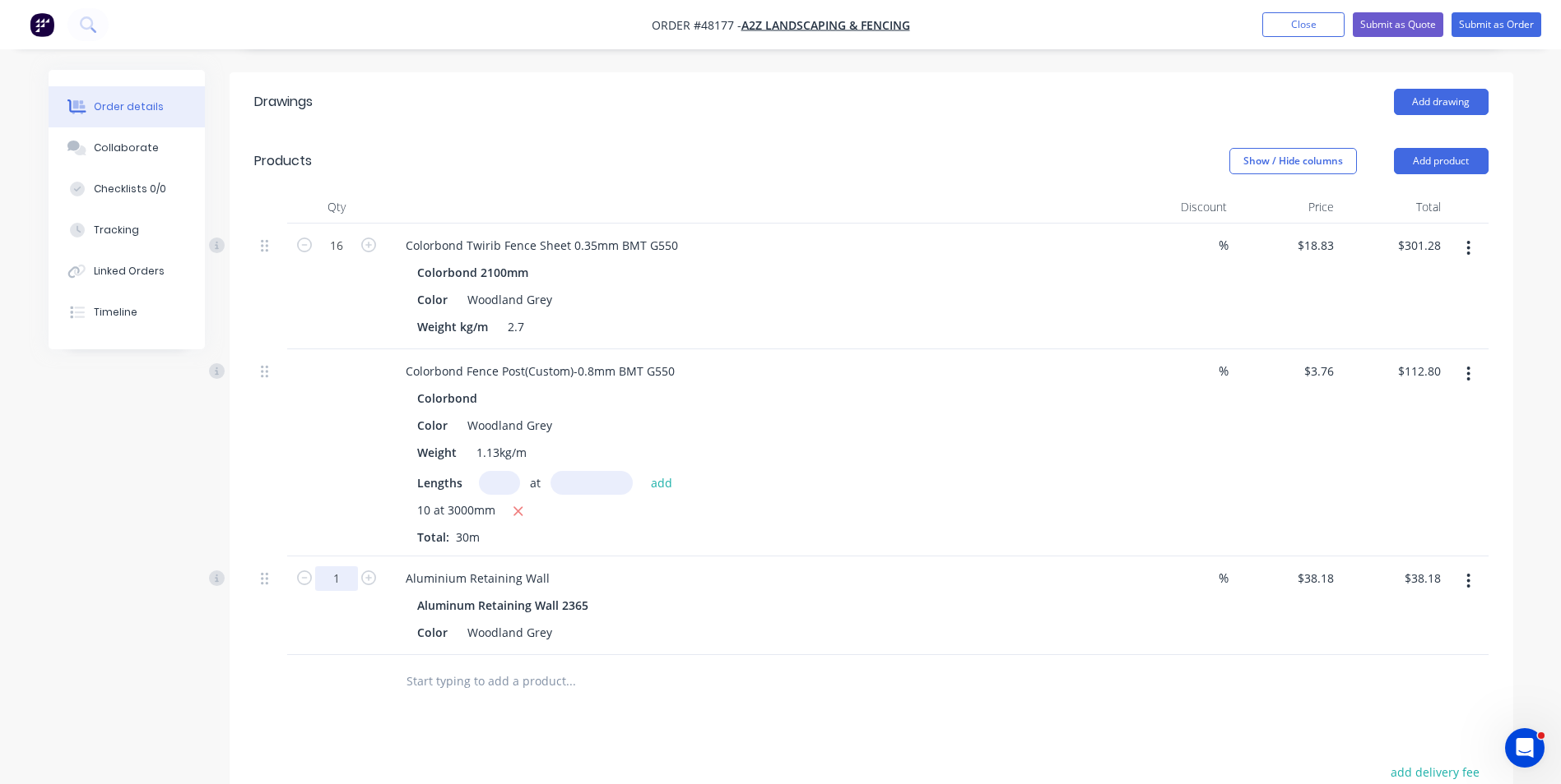
click at [349, 258] on input "1" at bounding box center [336, 246] width 43 height 25
type input "8"
type input "$305.44"
click at [803, 593] on div "Aluminum Retaining Wall 2365" at bounding box center [756, 605] width 678 height 24
click at [1463, 566] on button "button" at bounding box center [1468, 581] width 39 height 30
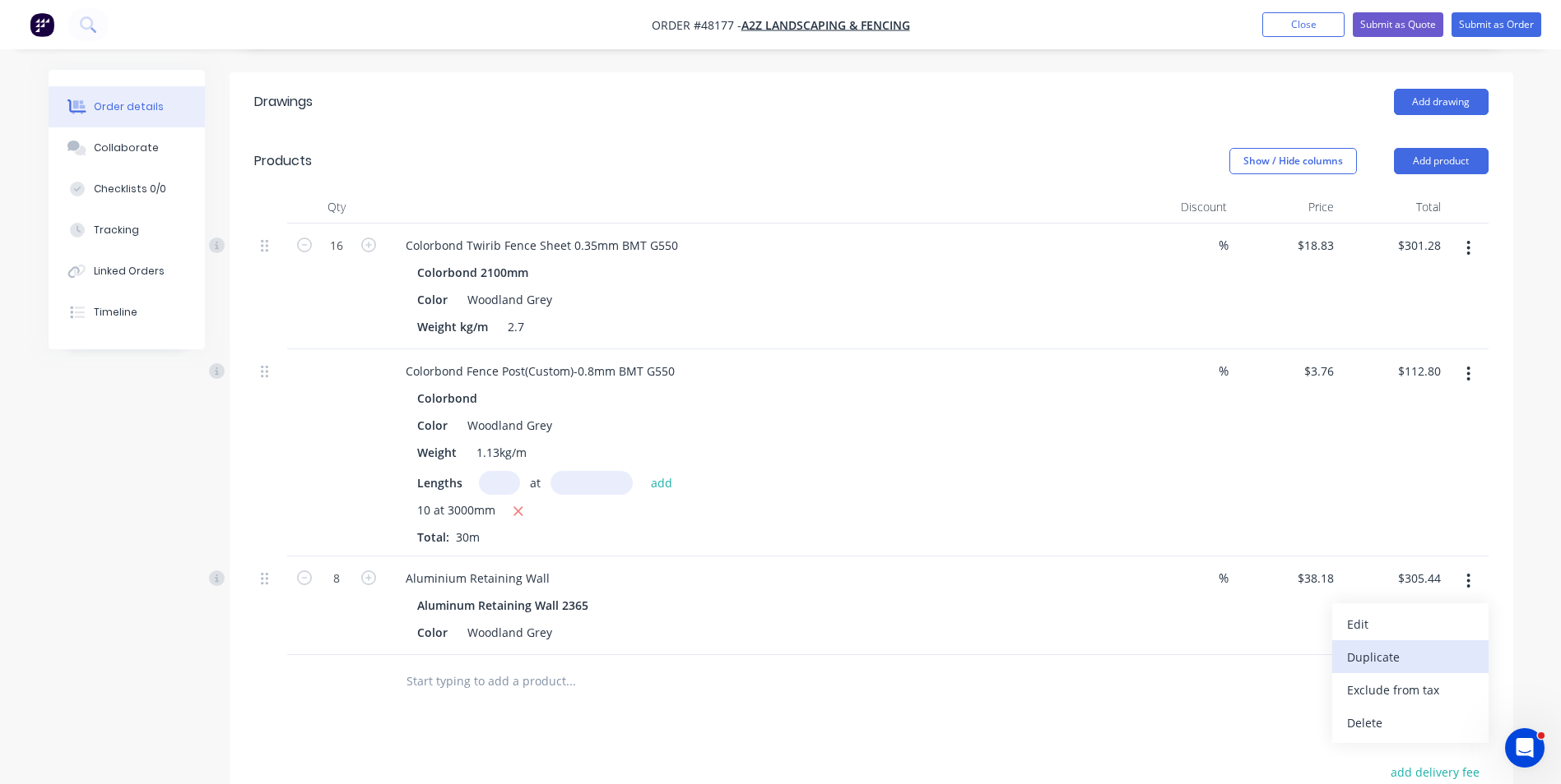
click at [1431, 645] on div "Duplicate" at bounding box center [1410, 657] width 126 height 24
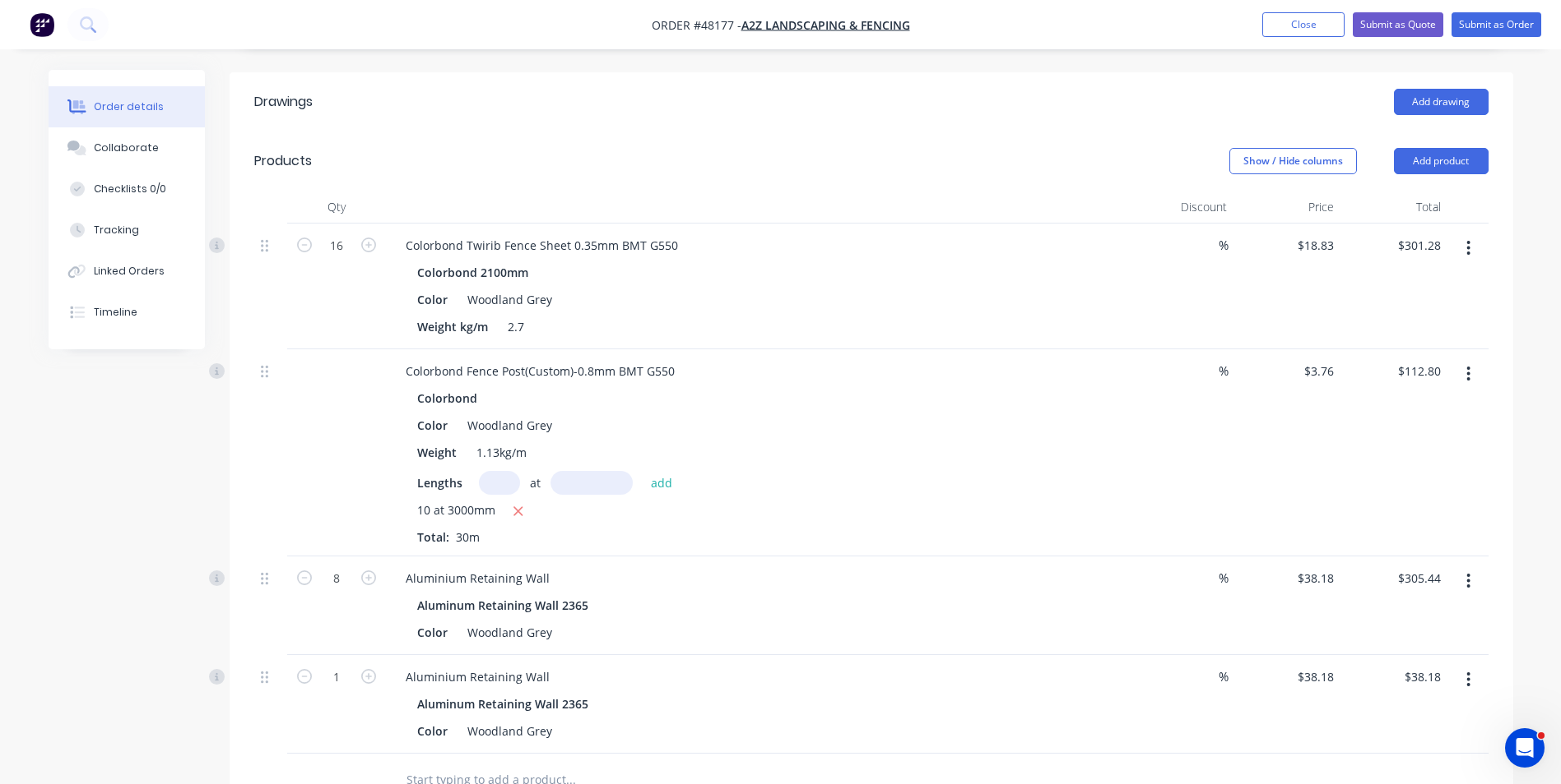
click at [1471, 665] on button "button" at bounding box center [1468, 680] width 39 height 30
click at [1455, 706] on button "Edit" at bounding box center [1410, 722] width 156 height 32
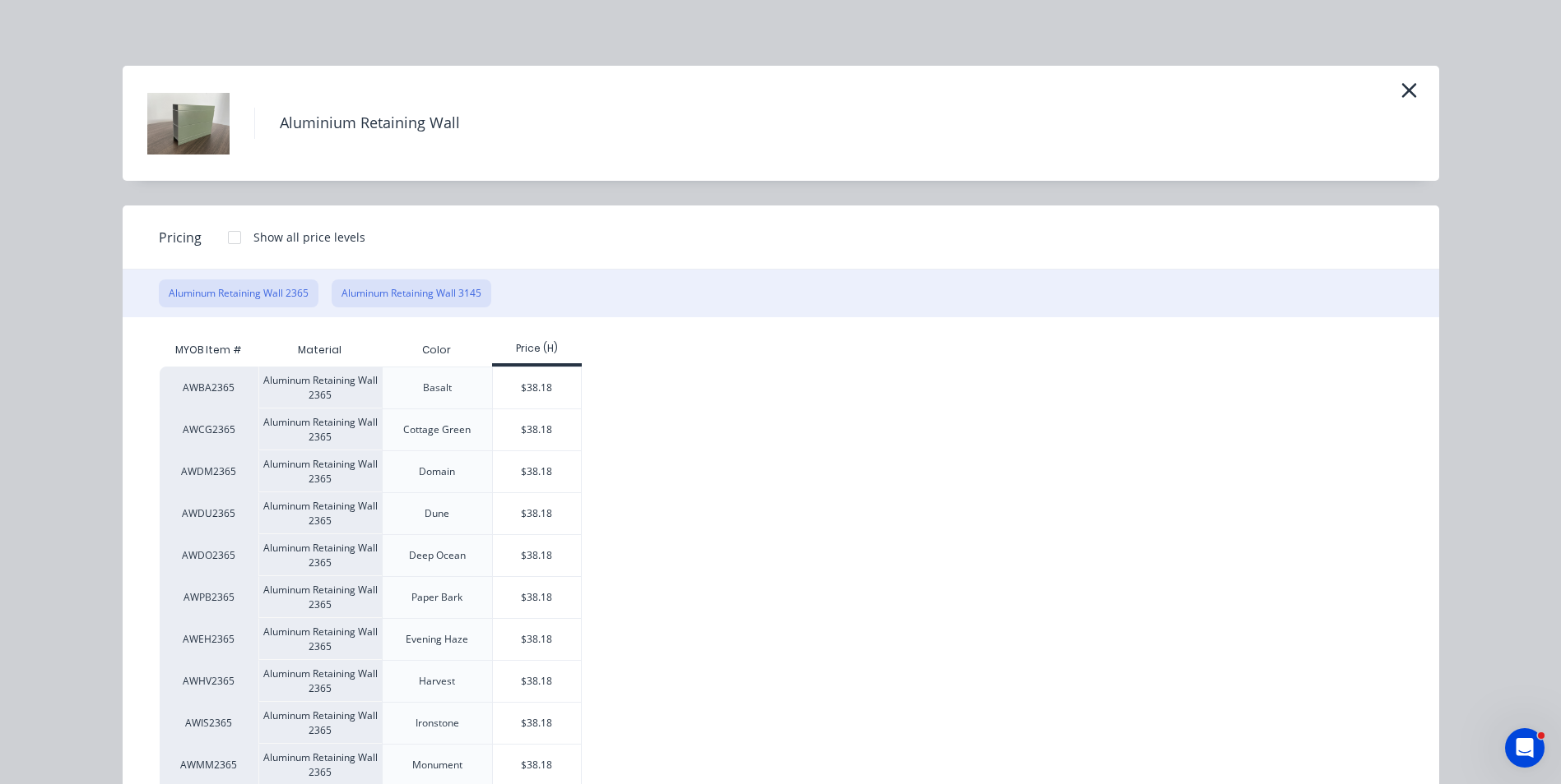
click at [448, 293] on button "Aluminum Retaining Wall 3145" at bounding box center [411, 293] width 160 height 28
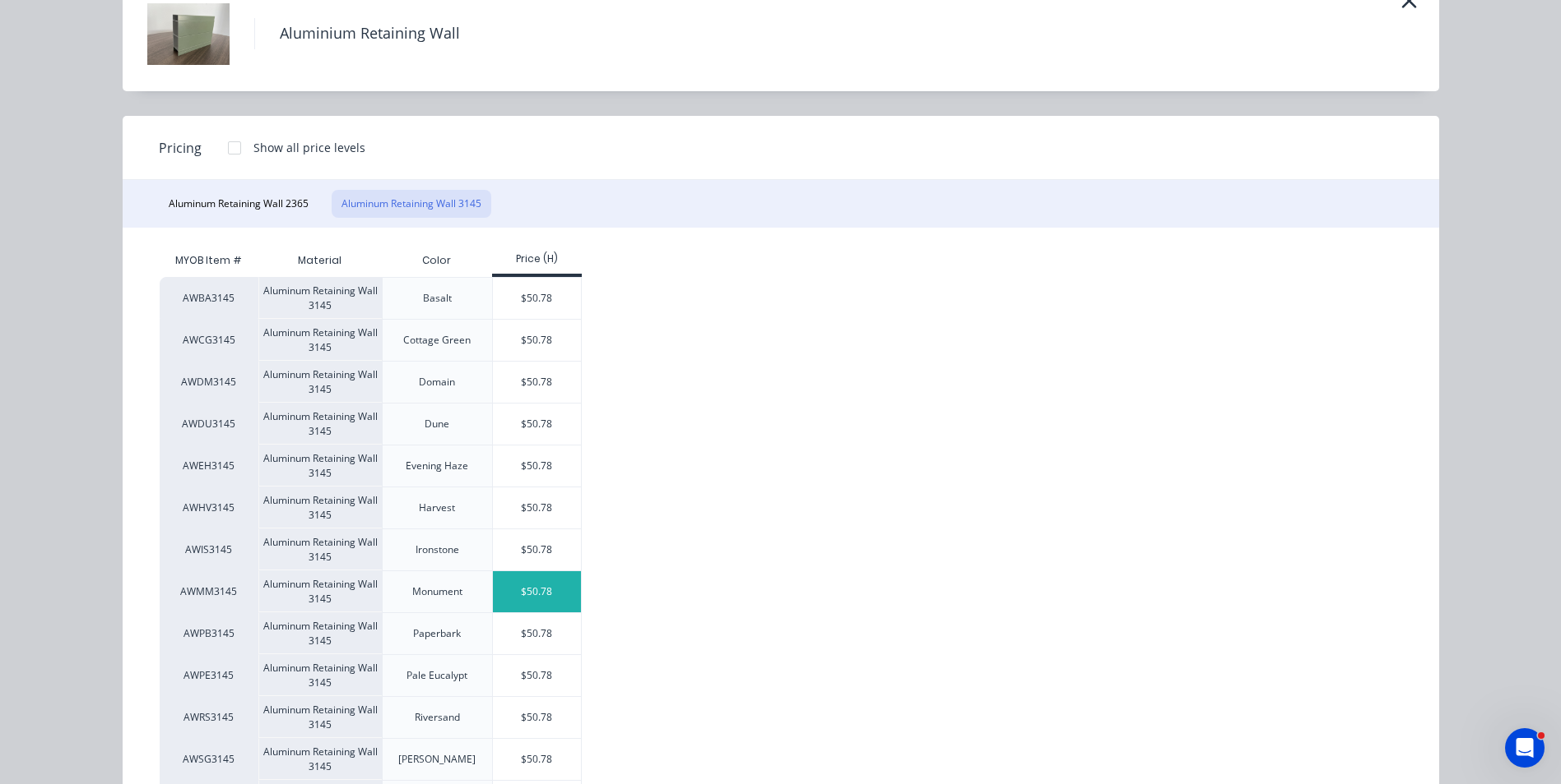
scroll to position [247, 0]
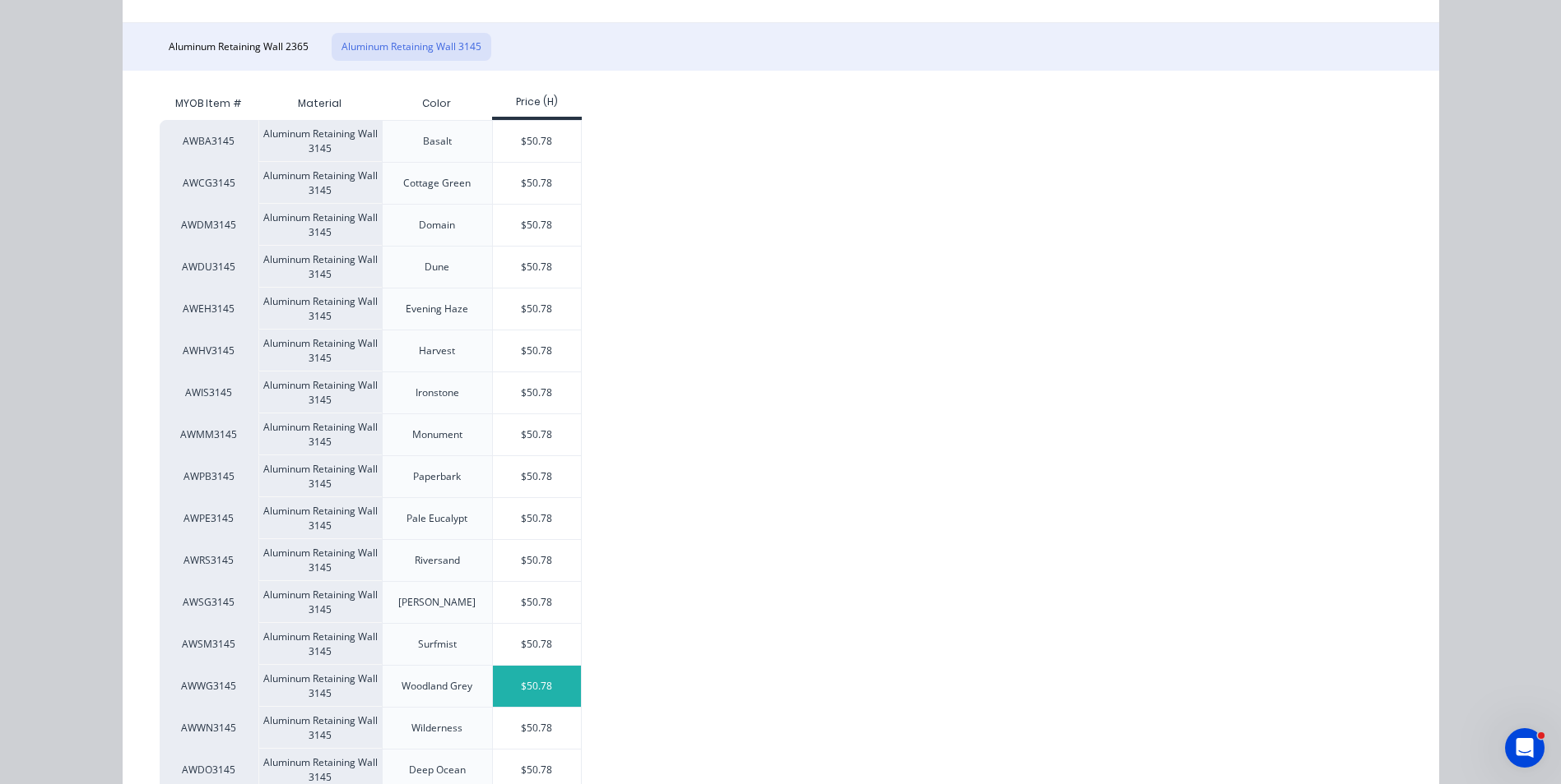
click at [526, 680] on div "$50.78" at bounding box center [537, 687] width 88 height 41
type input "$50.78"
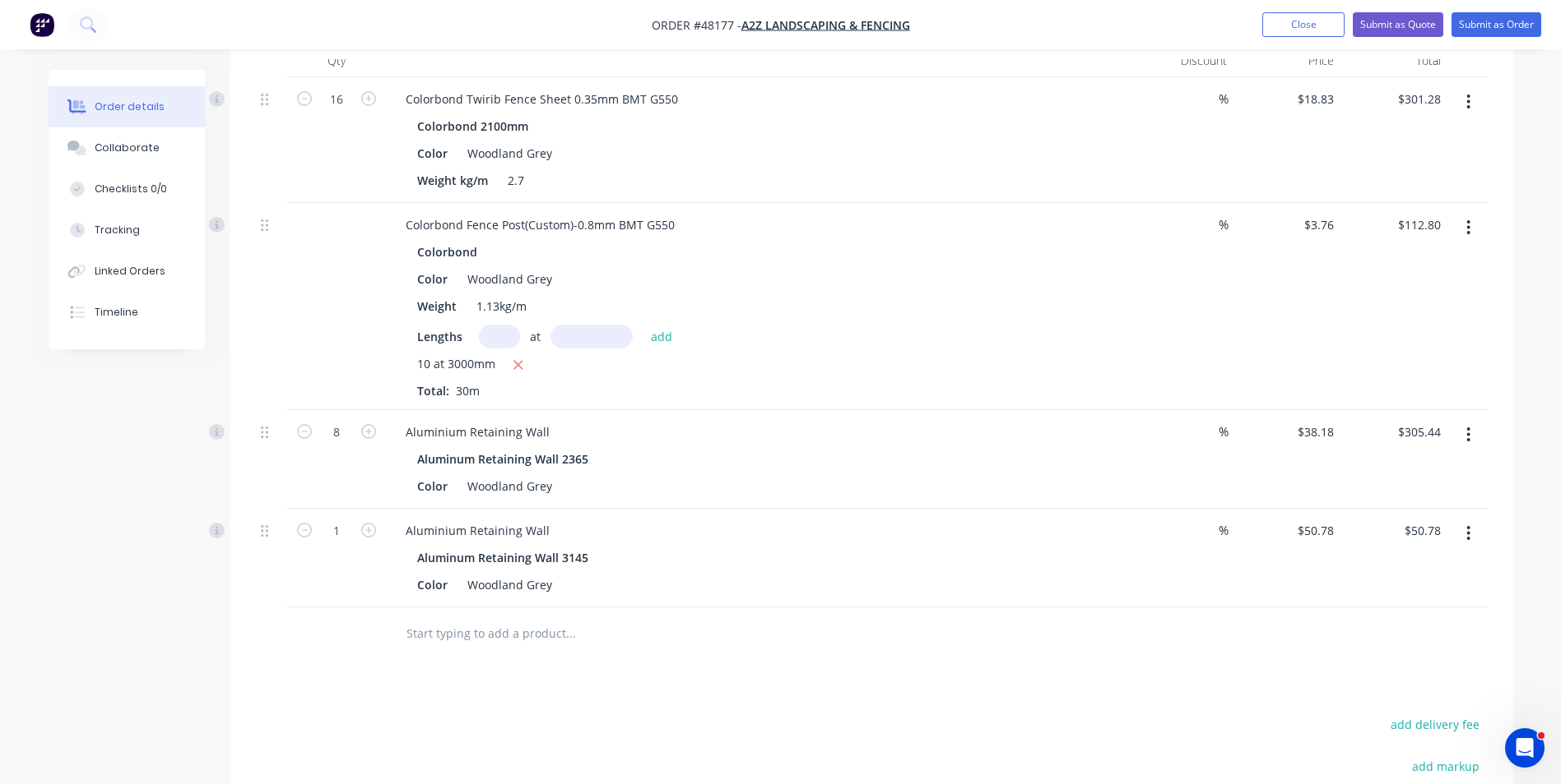
scroll to position [576, 0]
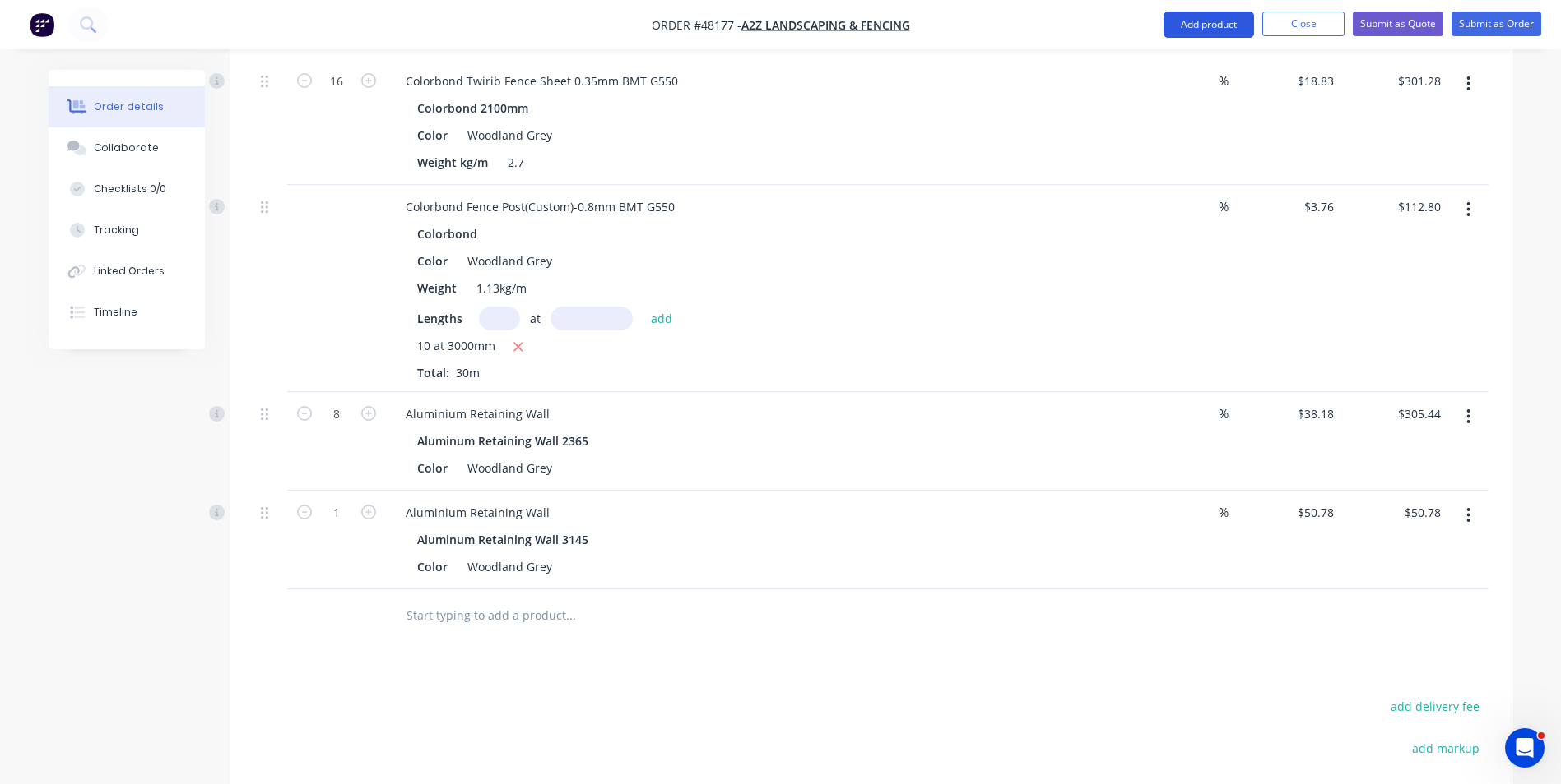
click at [1186, 30] on button "Add product" at bounding box center [1208, 25] width 90 height 26
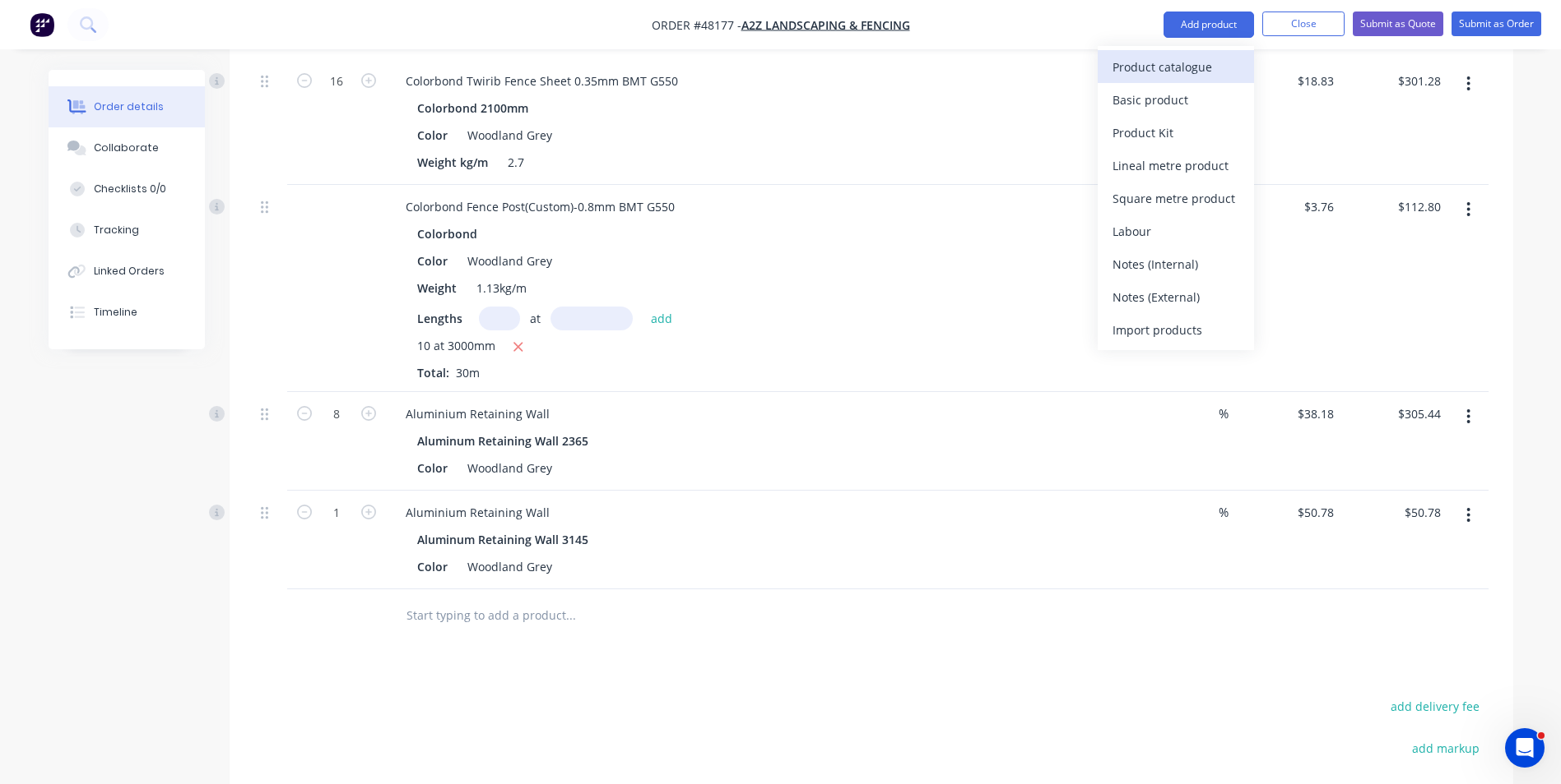
click at [1178, 71] on div "Product catalogue" at bounding box center [1175, 67] width 126 height 24
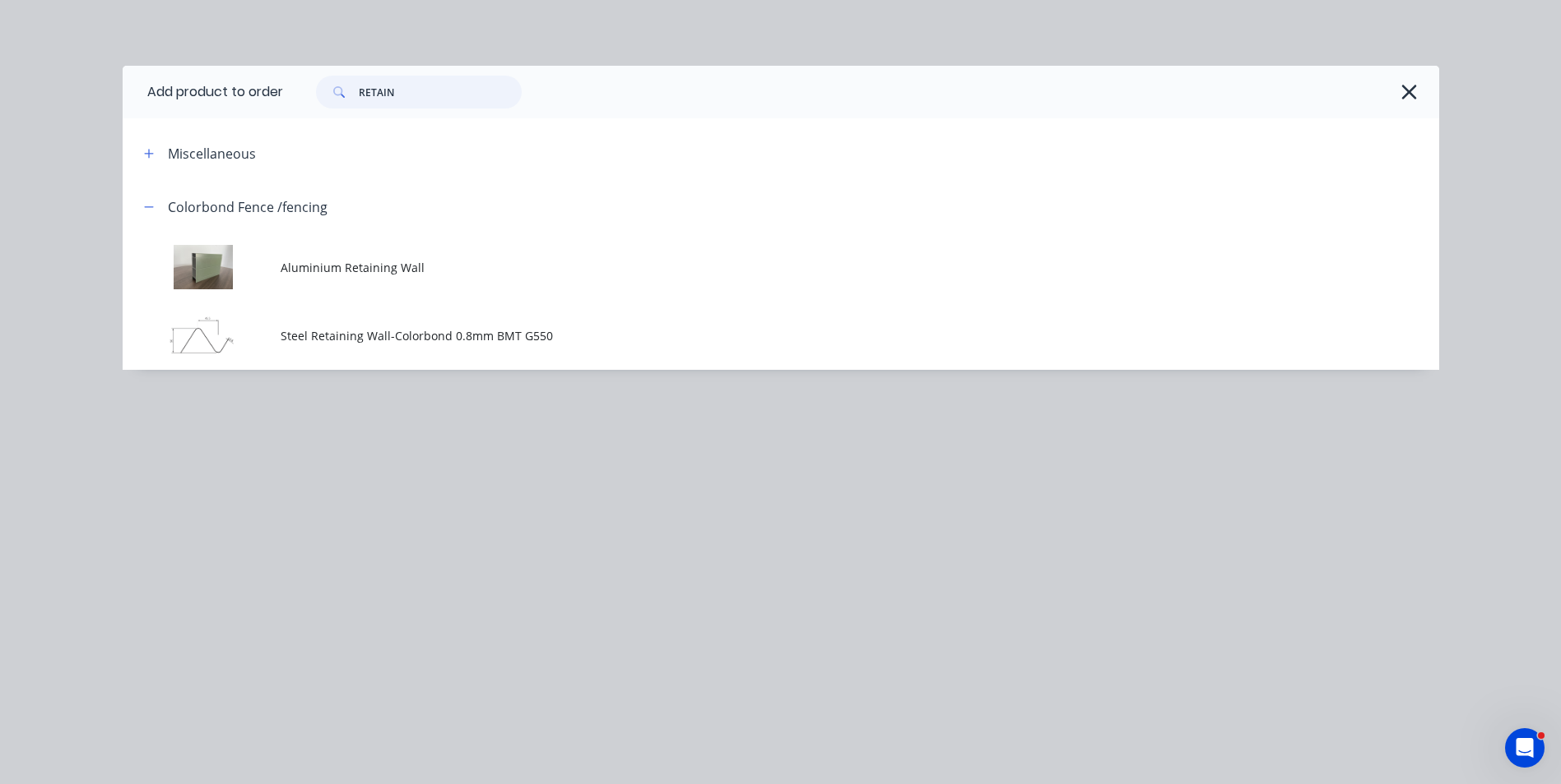
drag, startPoint x: 441, startPoint y: 86, endPoint x: 300, endPoint y: 134, distance: 148.9
click at [300, 134] on div "Add product to order RETAIN Miscellaneous Colorbond Fence /fencing Aluminium Re…" at bounding box center [781, 218] width 1316 height 305
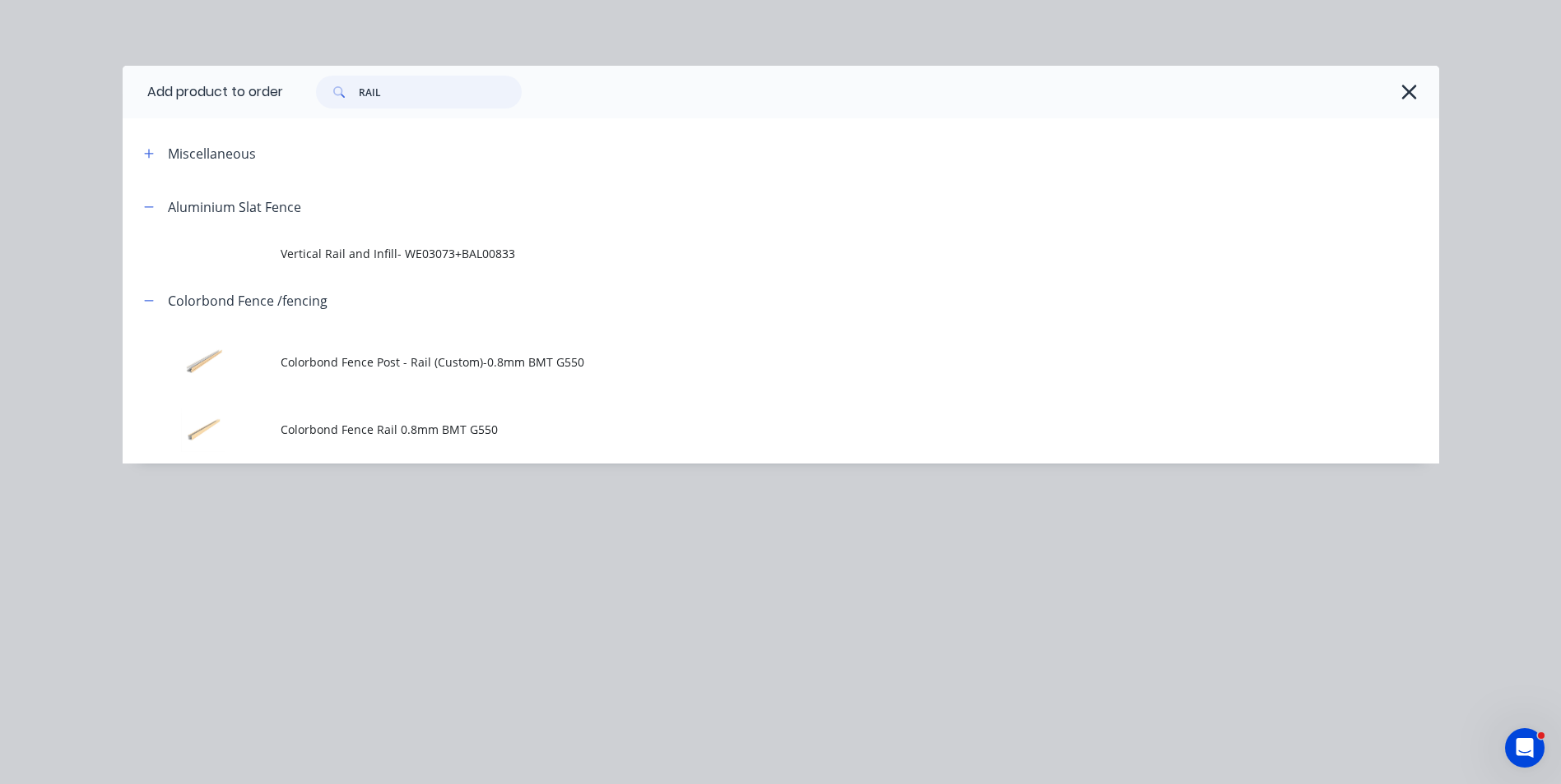
type input "RAIL"
click at [372, 435] on span "Colorbond Fence Rail 0.8mm BMT G550" at bounding box center [743, 429] width 926 height 18
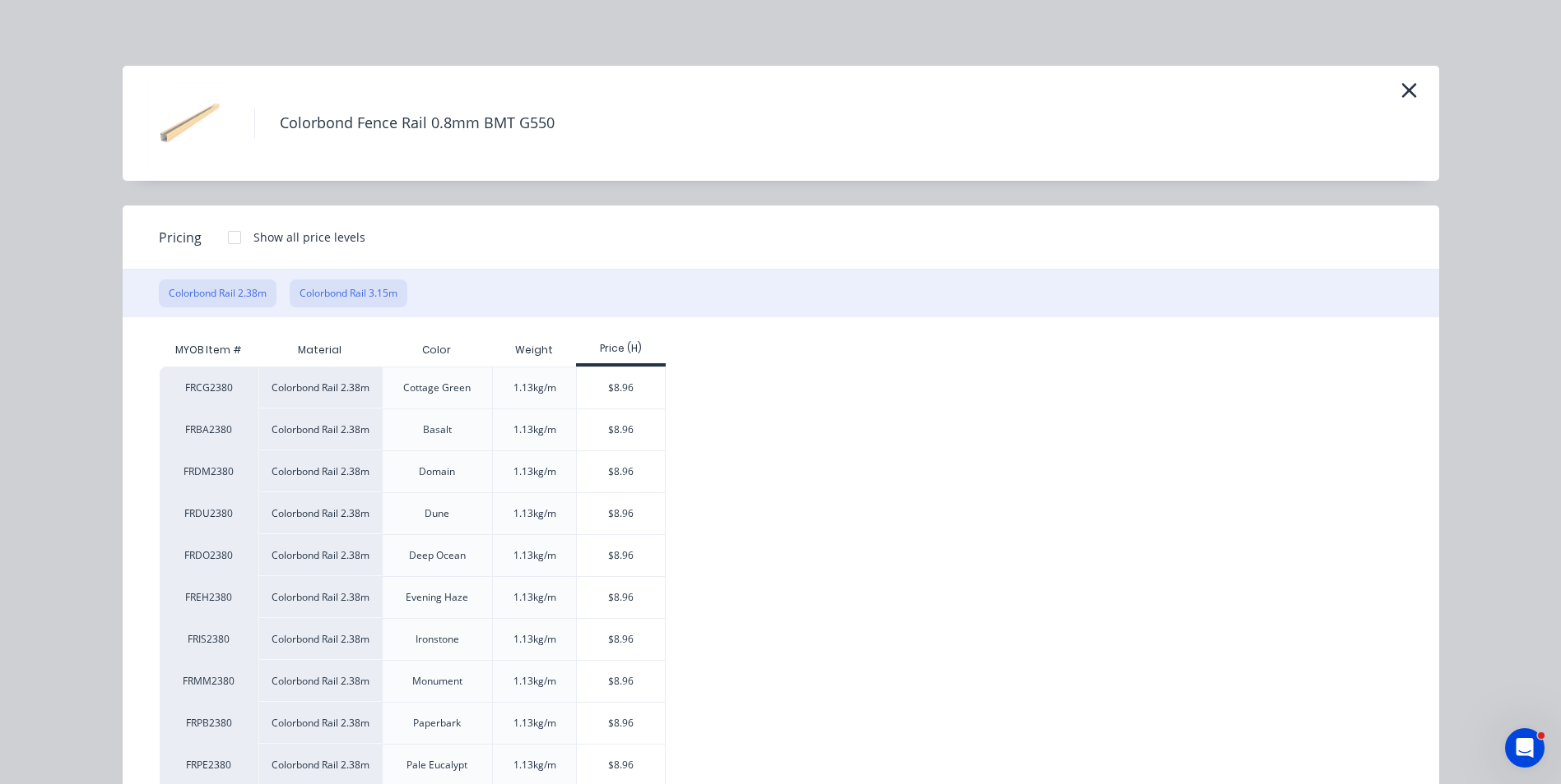
click at [357, 298] on button "Colorbond Rail 3.15m" at bounding box center [349, 293] width 118 height 28
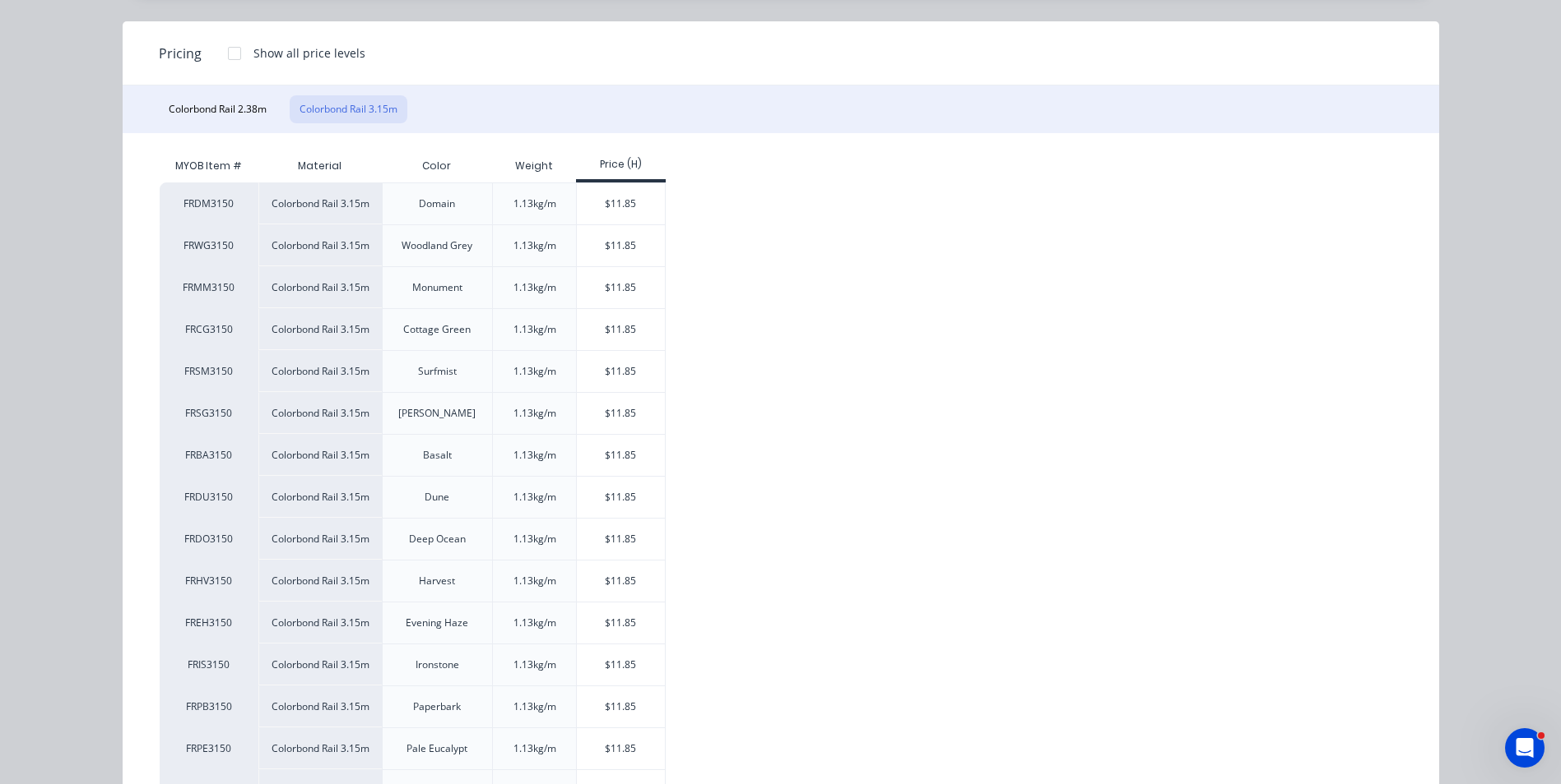
scroll to position [181, 0]
click at [610, 255] on div "$11.85" at bounding box center [620, 248] width 88 height 41
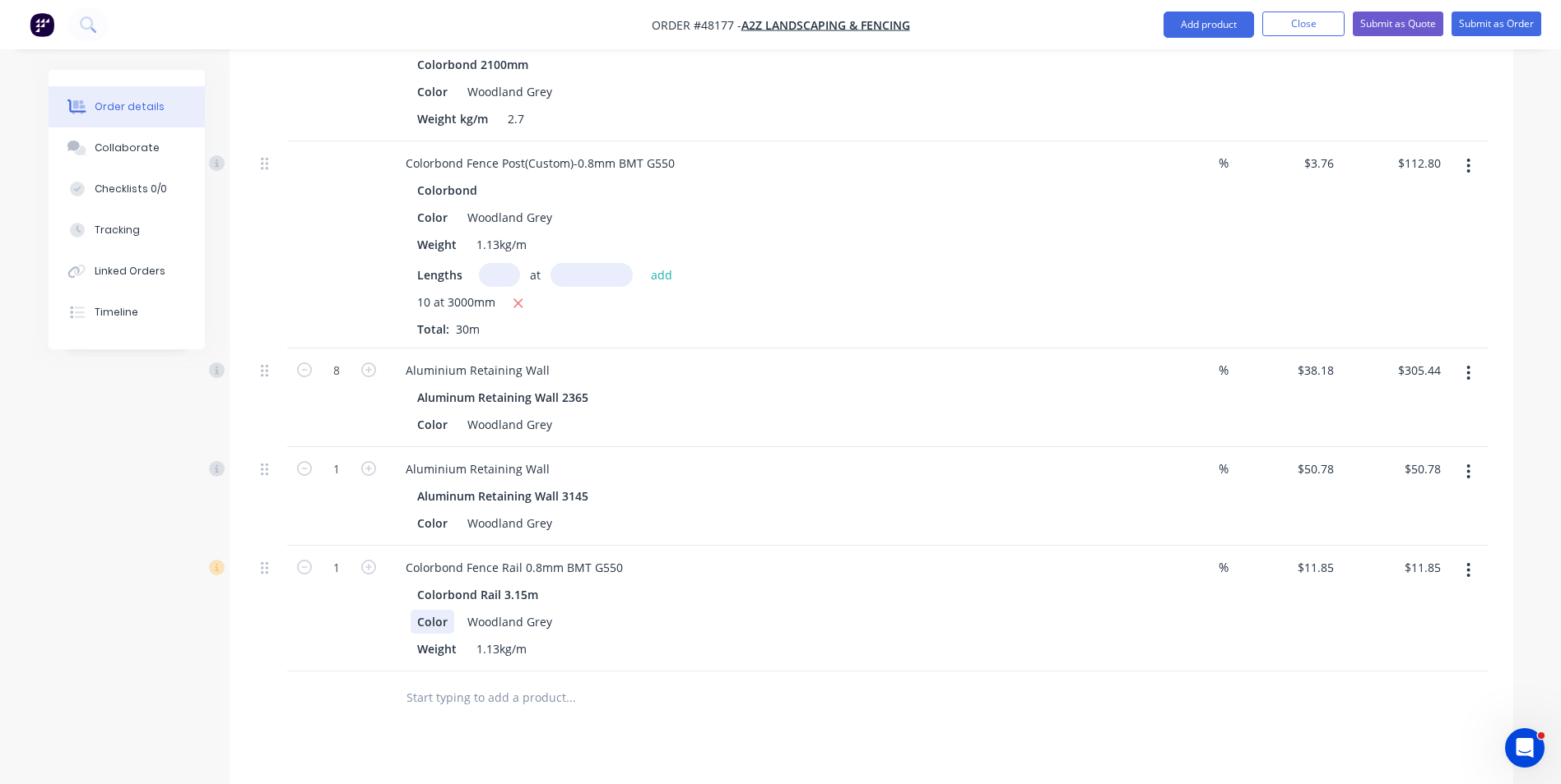
scroll to position [658, 0]
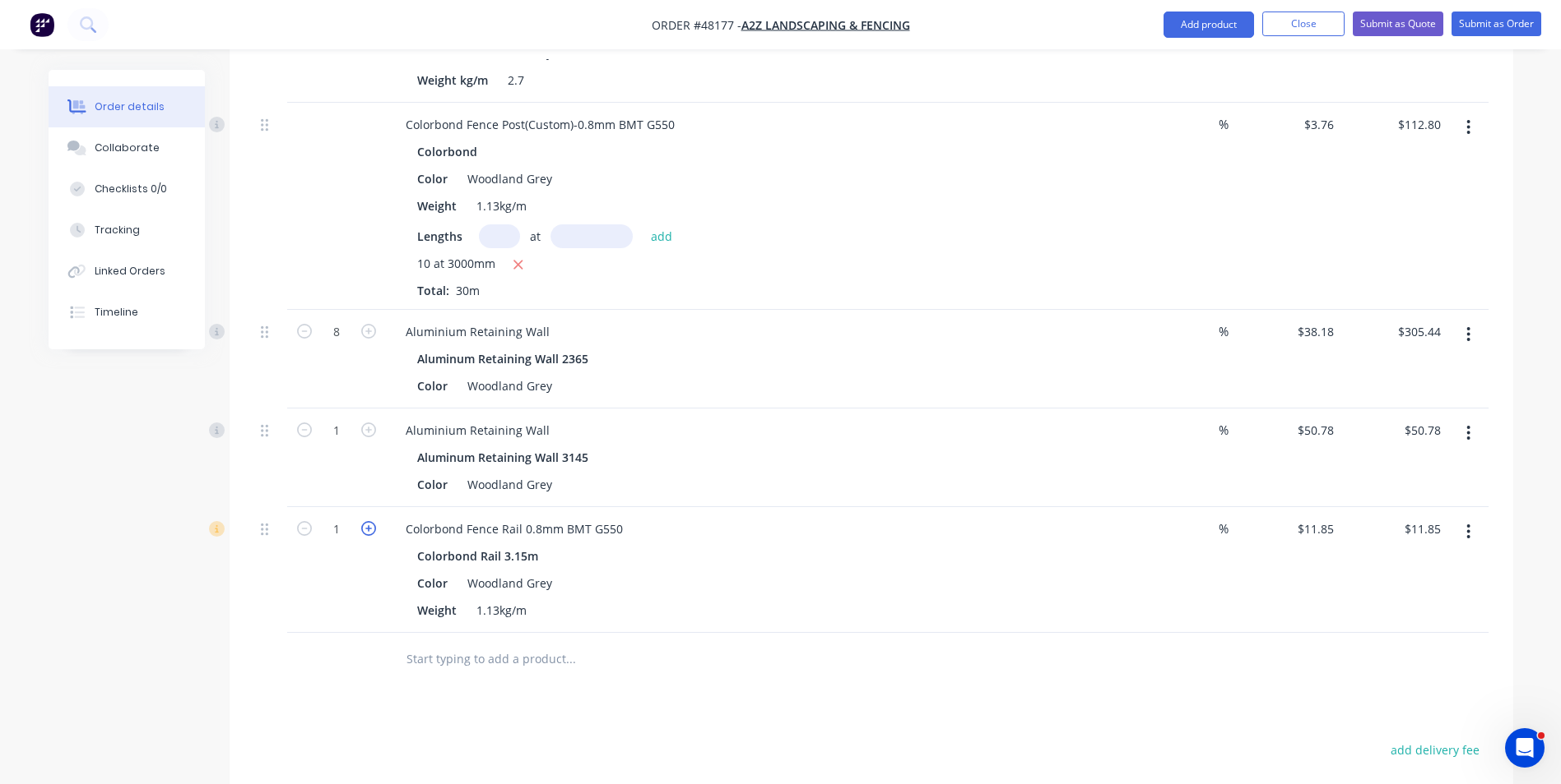
click at [374, 521] on icon "button" at bounding box center [368, 529] width 15 height 15
type input "2"
type input "$23.70"
click at [358, 571] on div "2" at bounding box center [336, 570] width 98 height 126
click at [777, 599] on div "Weight 1.13kg/m" at bounding box center [752, 610] width 684 height 24
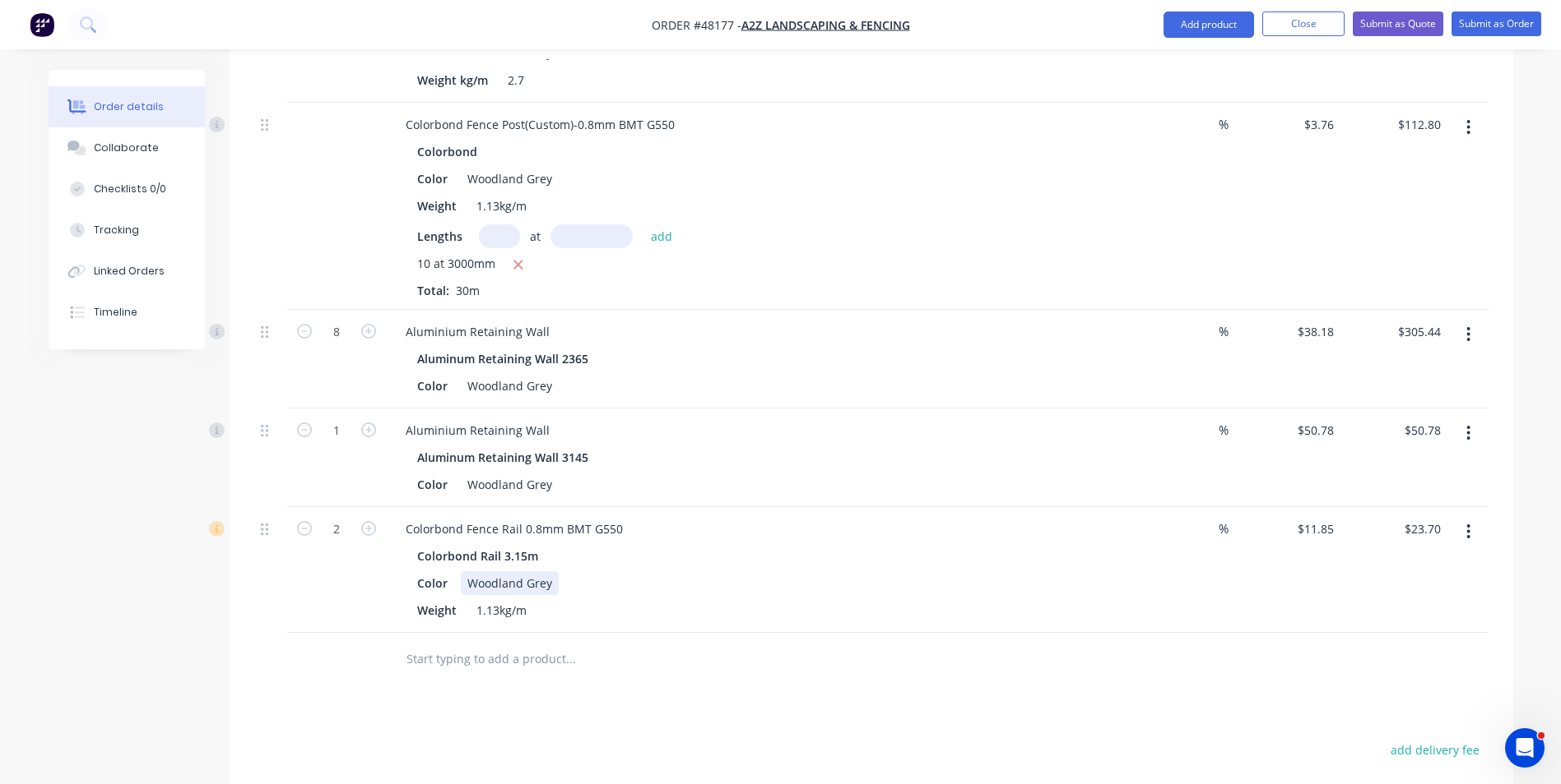
click at [675, 545] on div "Colorbond Rail 3.15m Color Woodland Grey Weight 1.13kg/m" at bounding box center [756, 583] width 727 height 78
click at [796, 572] on div "Color Woodland Grey" at bounding box center [752, 583] width 684 height 24
click at [704, 572] on div "Color Woodland Grey" at bounding box center [752, 583] width 684 height 24
click at [1207, 20] on button "Add product" at bounding box center [1208, 25] width 90 height 26
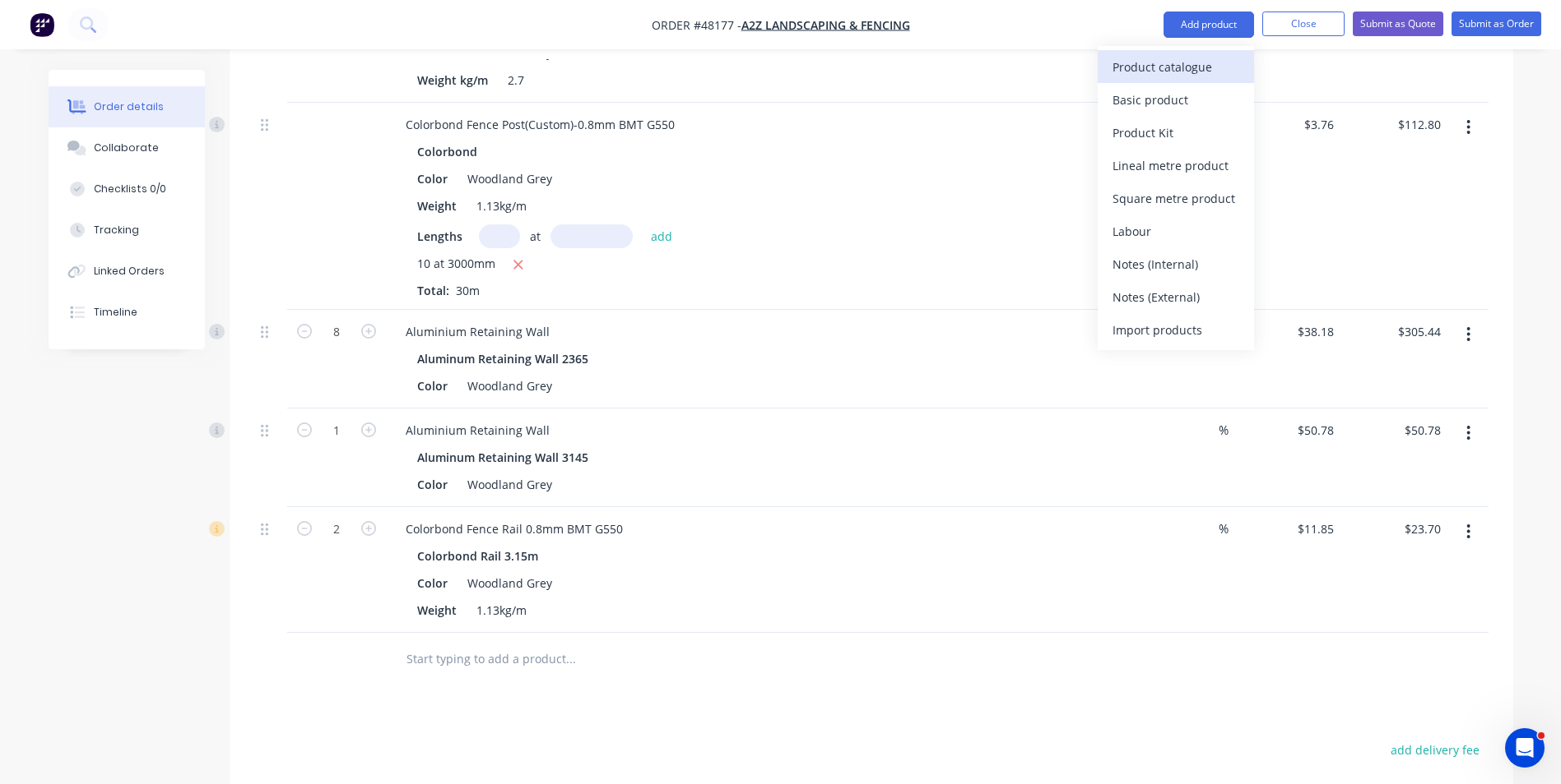
click at [1160, 76] on div "Product catalogue" at bounding box center [1175, 67] width 126 height 24
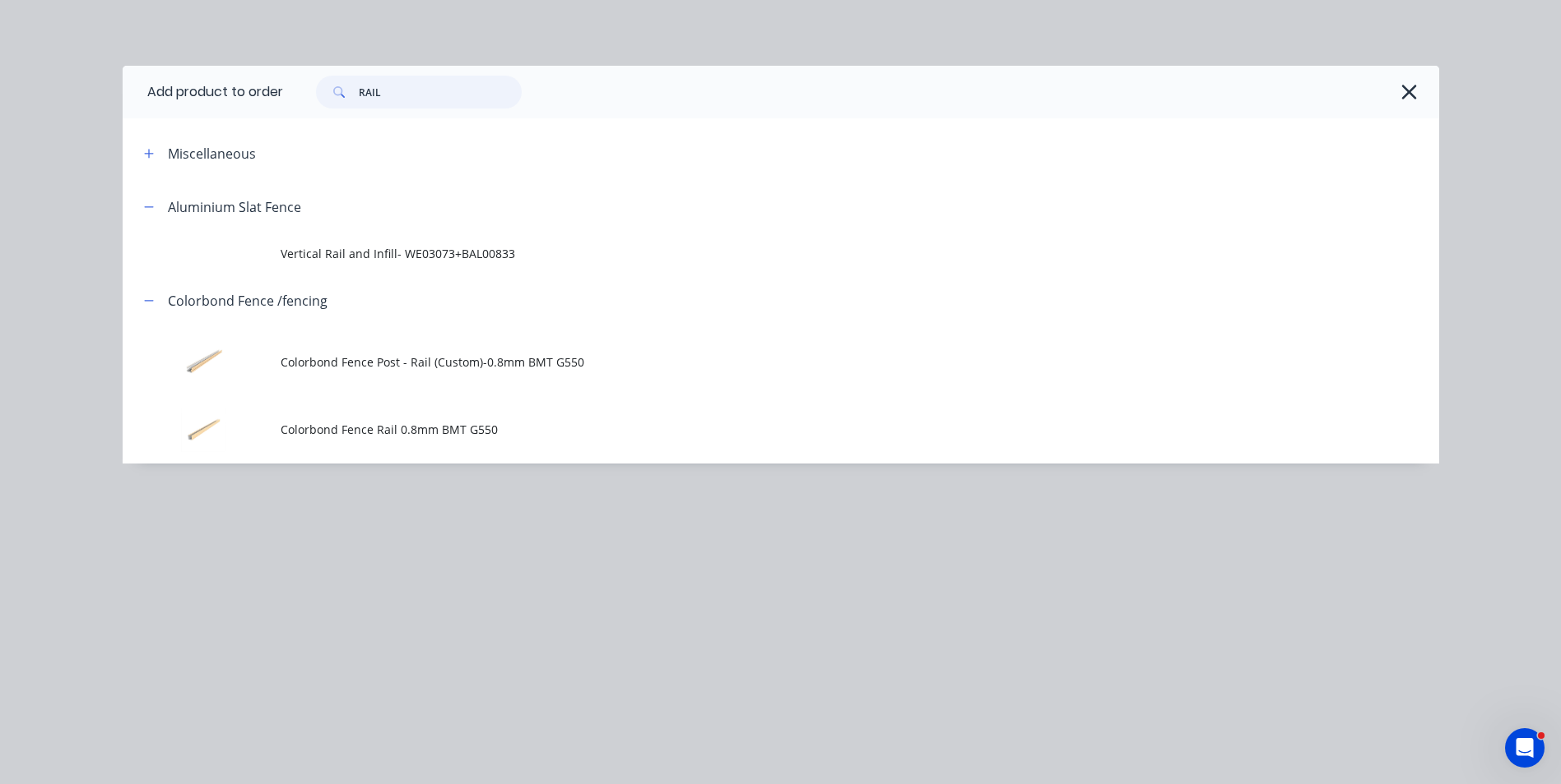
drag, startPoint x: 397, startPoint y: 88, endPoint x: 271, endPoint y: 113, distance: 128.5
click at [268, 114] on header "Add product to order RAIL" at bounding box center [781, 92] width 1316 height 53
type input "KWI"
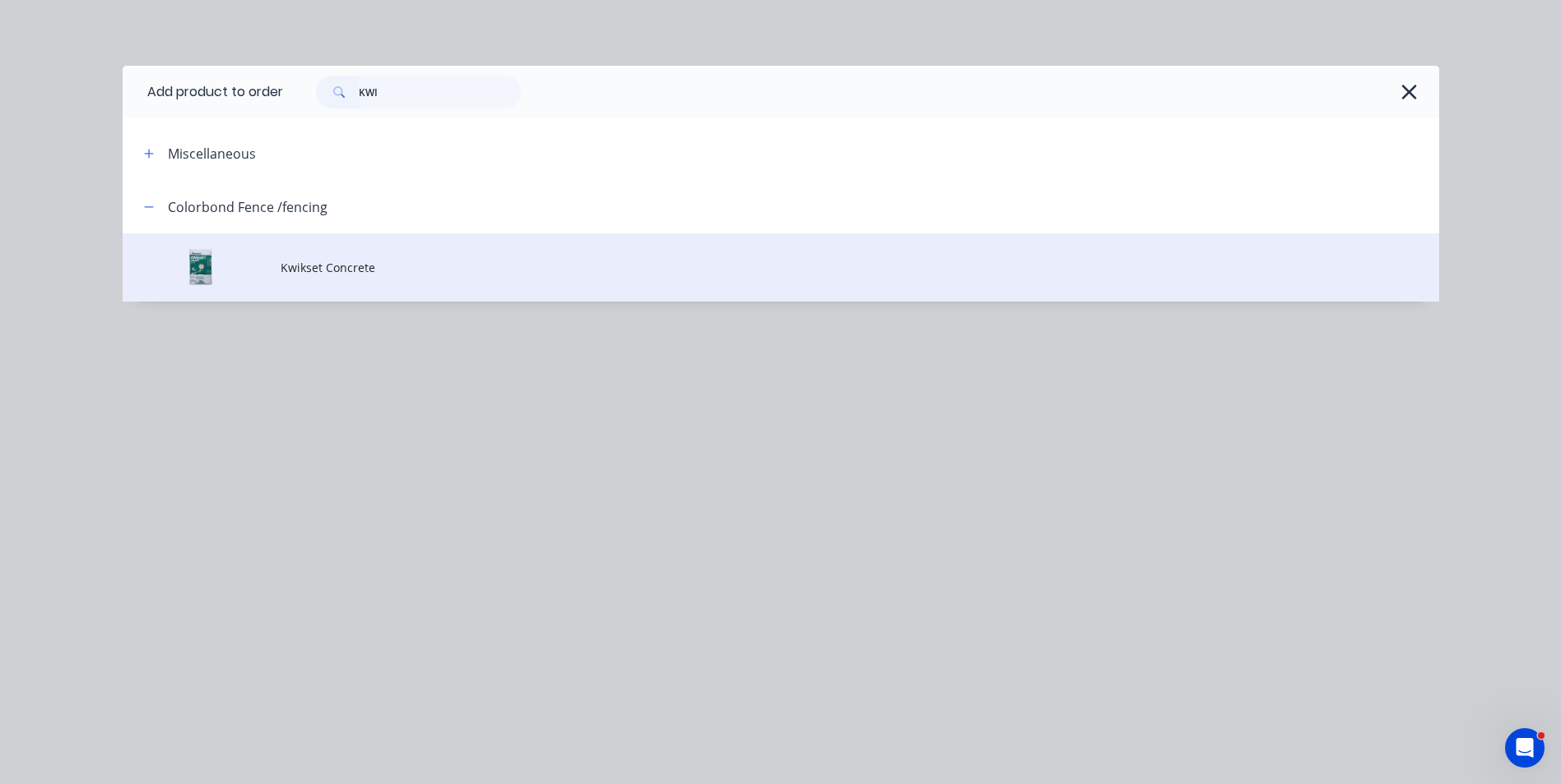
click at [305, 276] on span "Kwikset Concrete" at bounding box center [743, 268] width 926 height 18
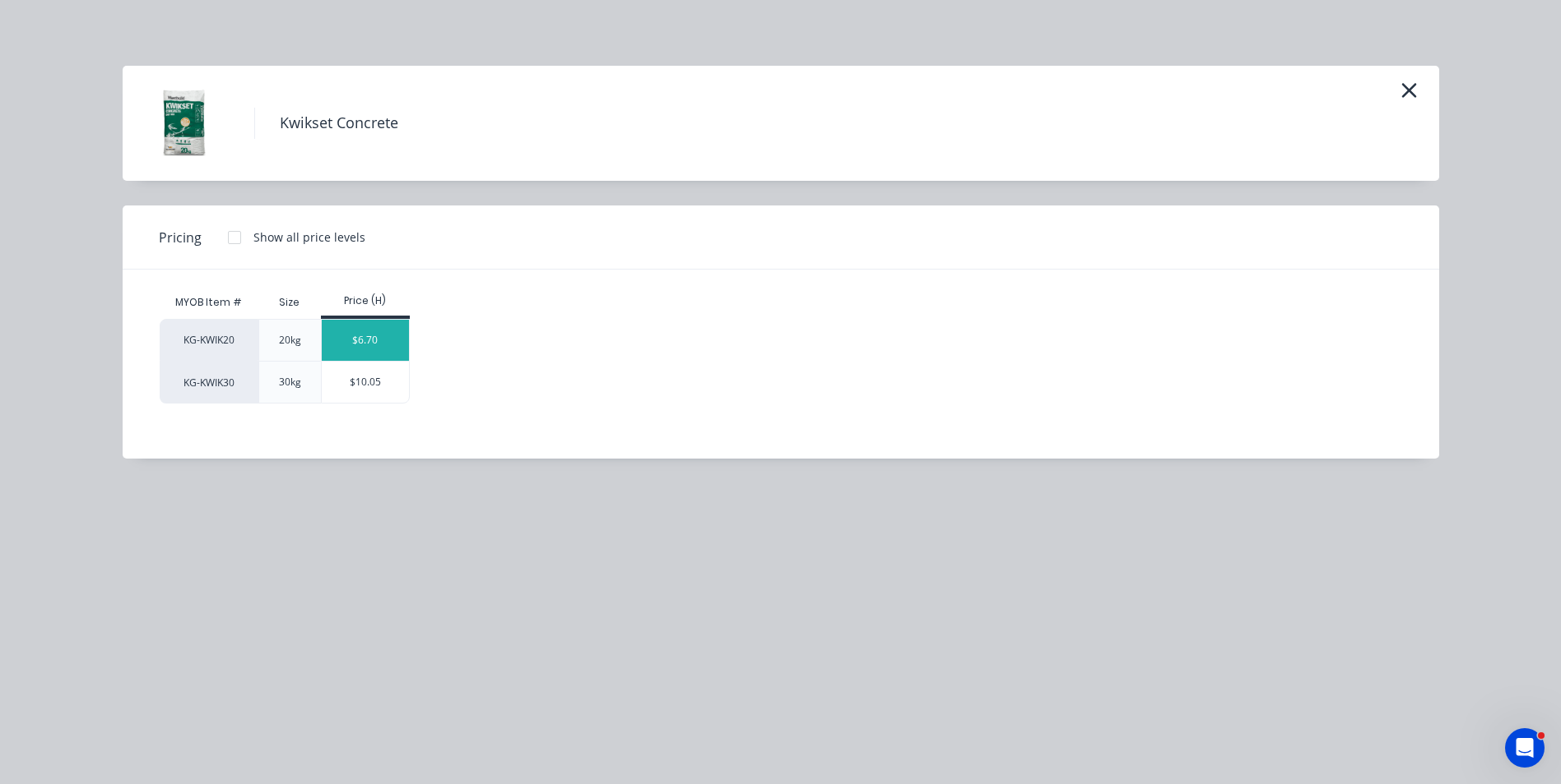
click at [400, 337] on div "$6.70" at bounding box center [365, 340] width 88 height 41
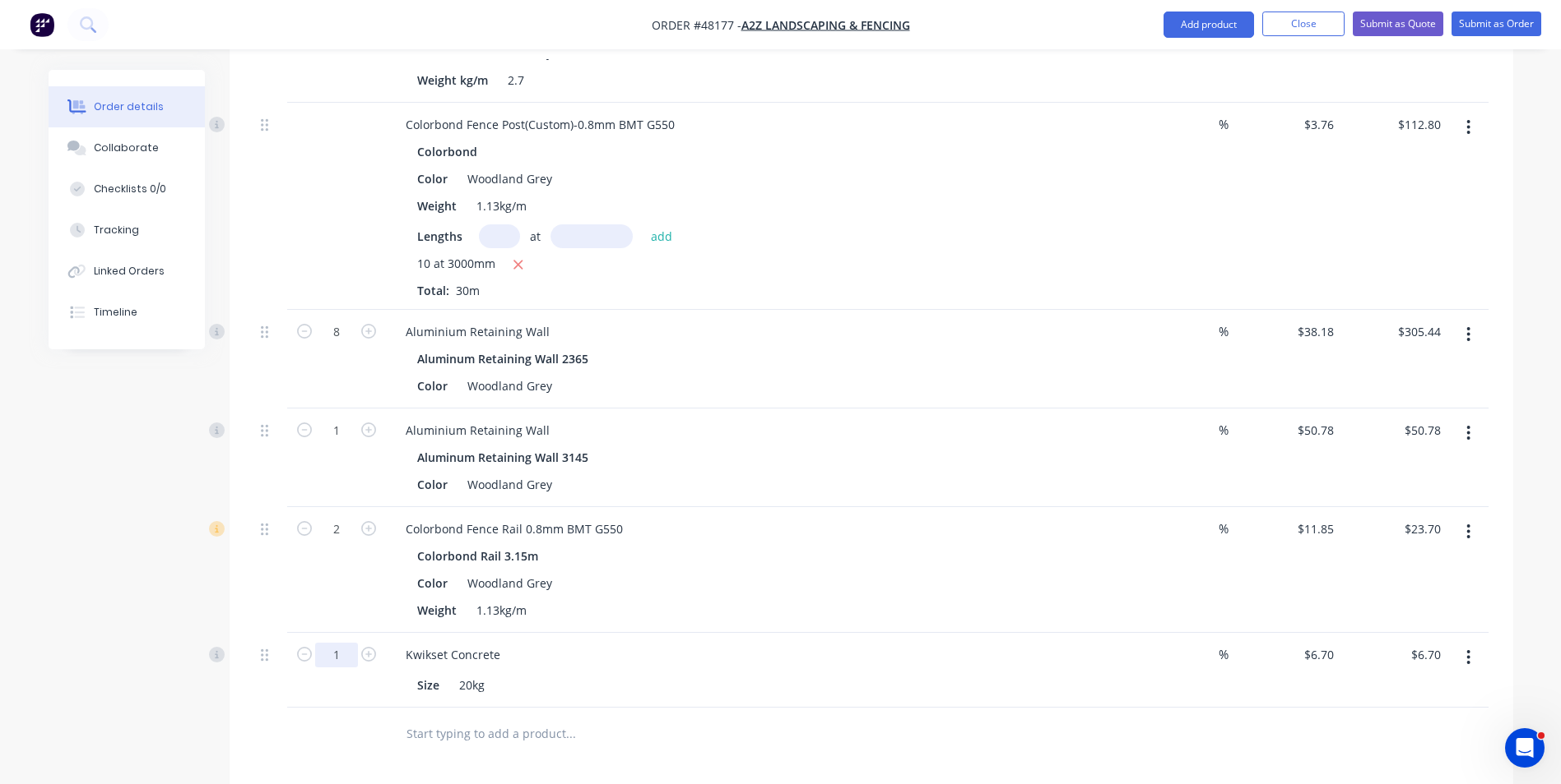
type input "18"
type input "$120.60"
click at [798, 673] on div "Size 20kg" at bounding box center [752, 685] width 684 height 24
click at [784, 643] on div "Kwikset Concrete" at bounding box center [756, 654] width 727 height 24
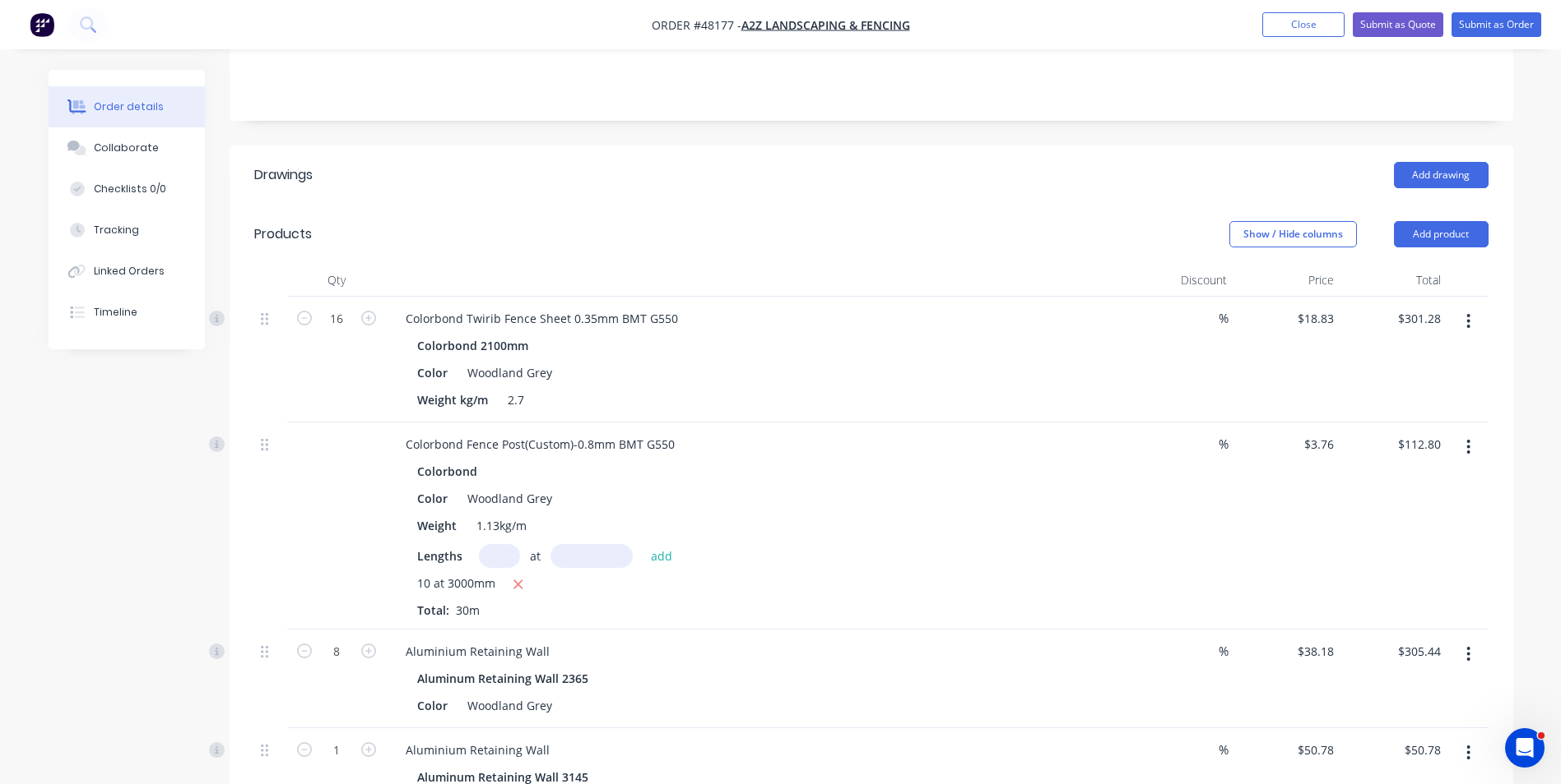
scroll to position [329, 0]
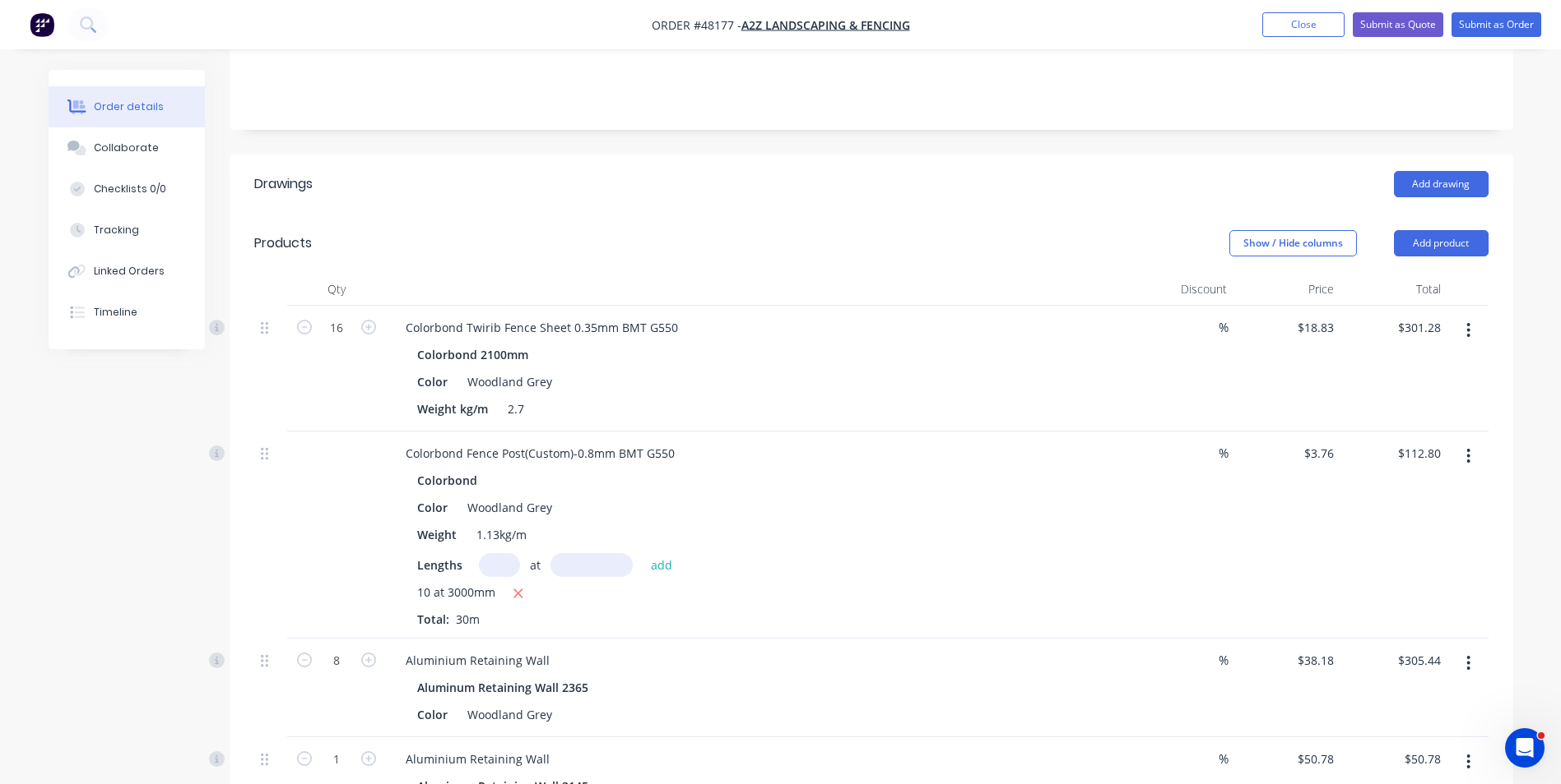
click at [911, 553] on div "Lengths at add" at bounding box center [756, 565] width 678 height 24
click at [799, 553] on div "Lengths at add" at bounding box center [756, 565] width 678 height 24
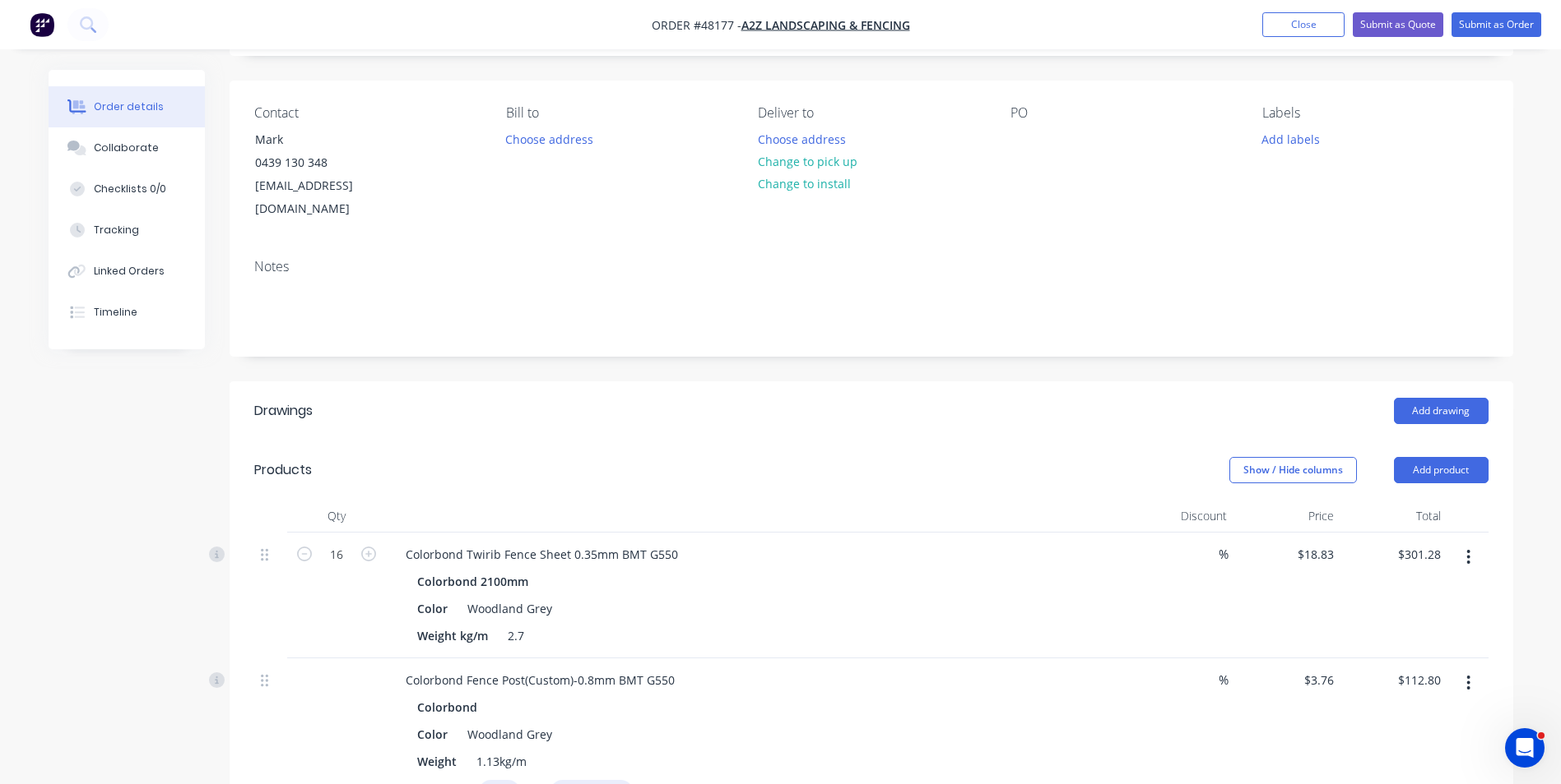
scroll to position [0, 0]
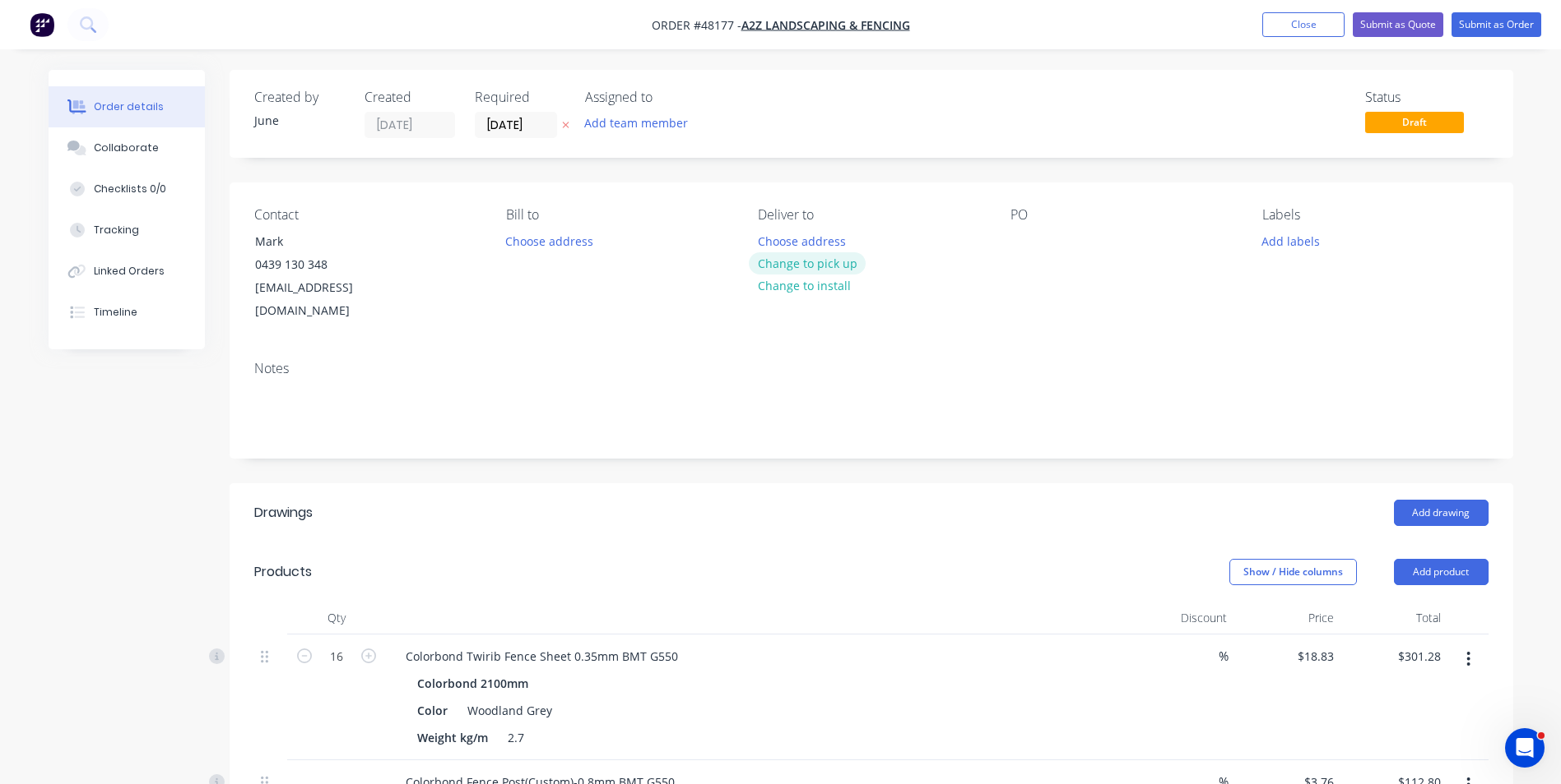
click at [820, 259] on button "Change to pick up" at bounding box center [806, 263] width 117 height 22
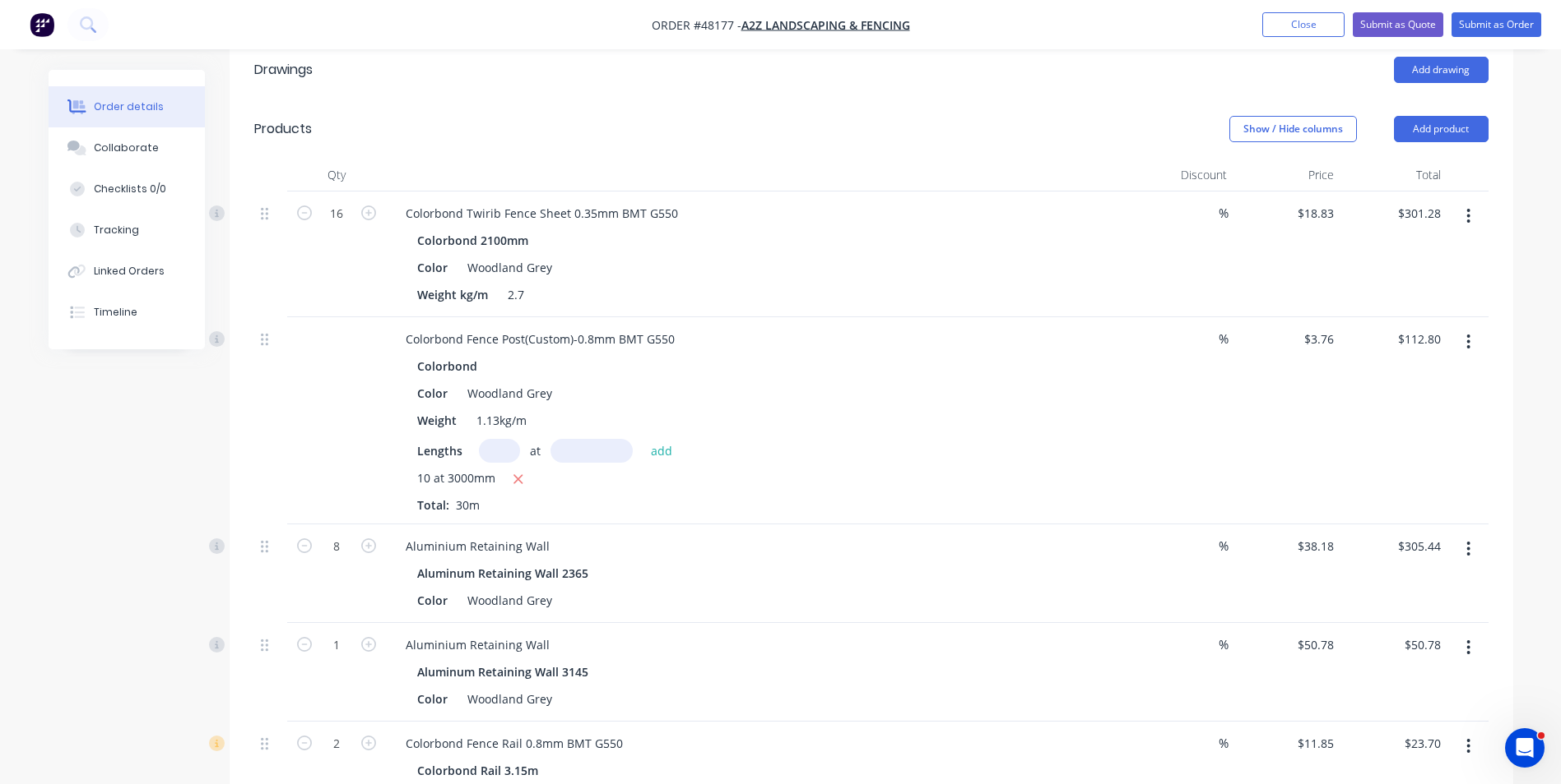
scroll to position [411, 0]
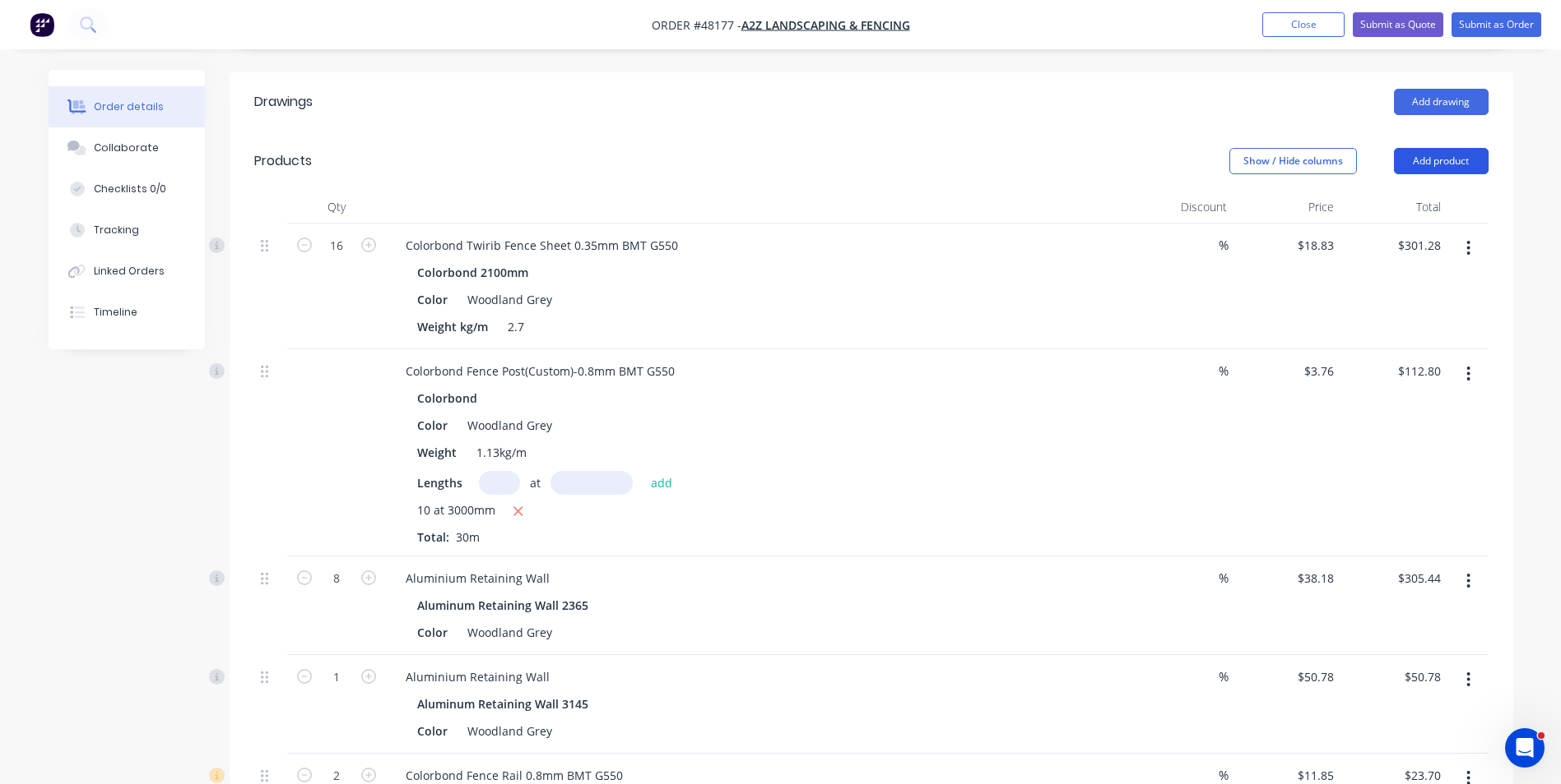
click at [1446, 148] on button "Add product" at bounding box center [1441, 162] width 95 height 26
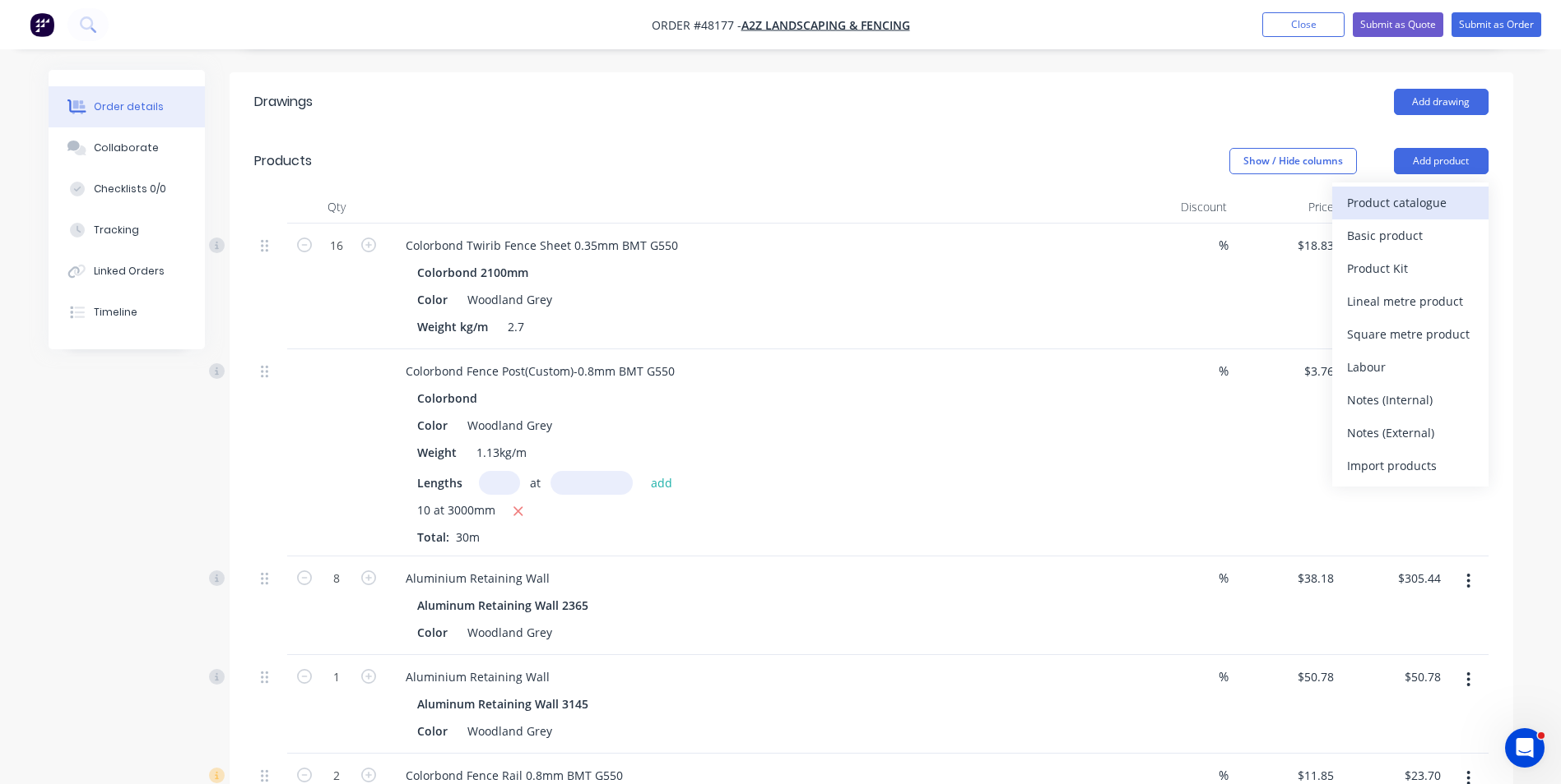
click at [1431, 191] on div "Product catalogue" at bounding box center [1410, 202] width 126 height 24
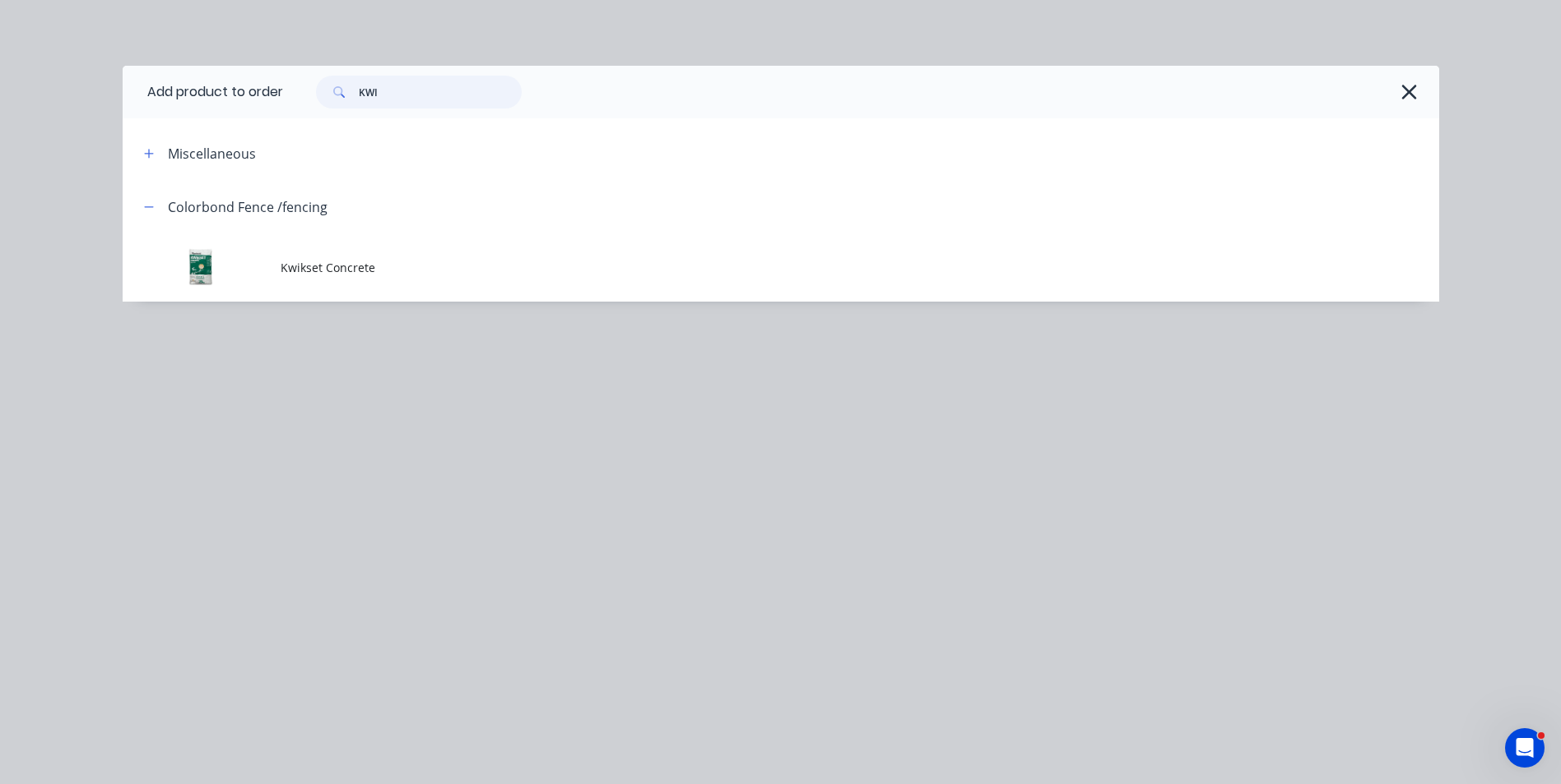
drag, startPoint x: 416, startPoint y: 82, endPoint x: 305, endPoint y: 110, distance: 114.5
click at [305, 110] on div "KWI" at bounding box center [861, 92] width 1156 height 53
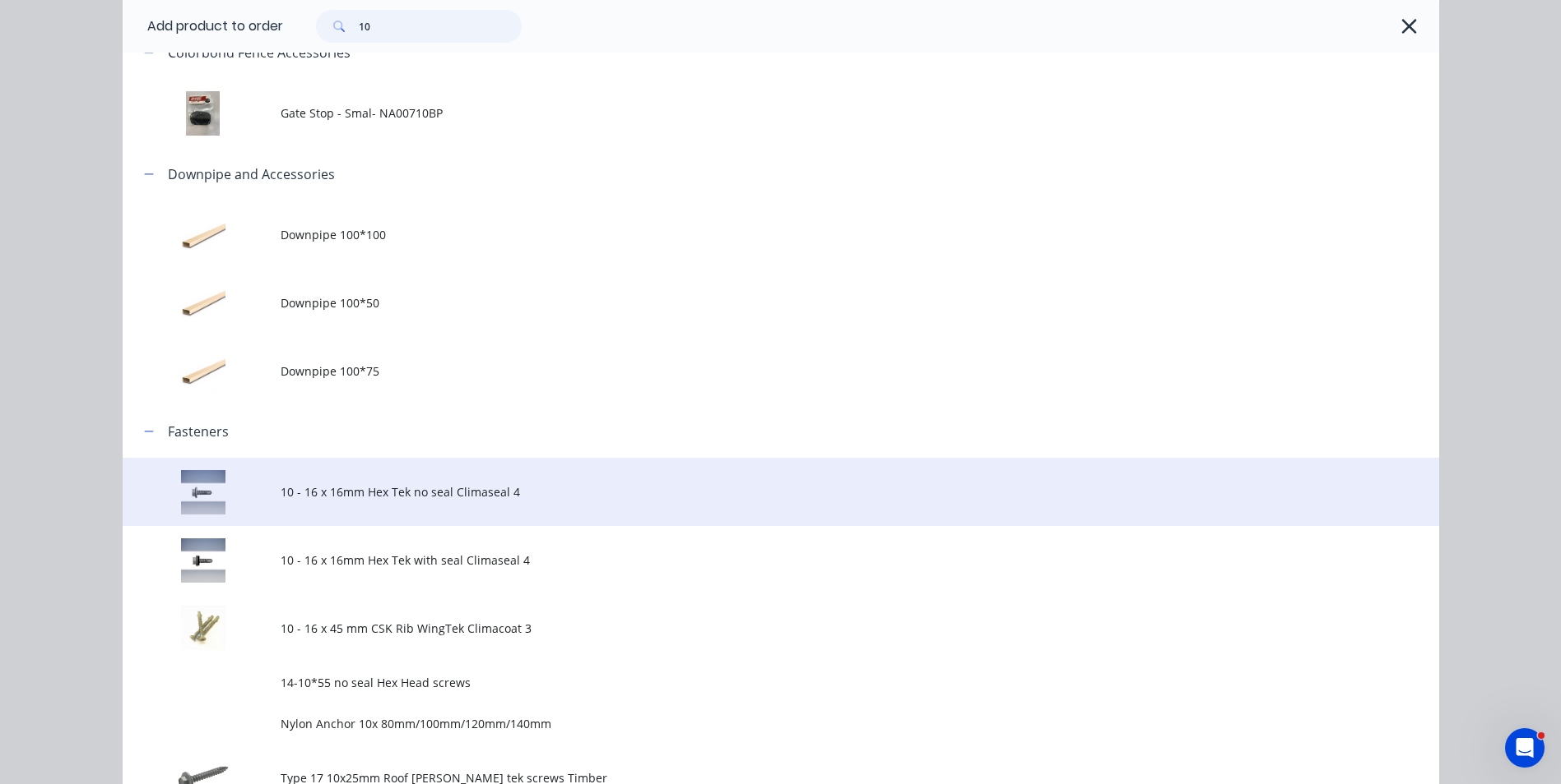
type input "10"
click at [421, 513] on td "10 - 16 x 16mm Hex Tek no seal Climaseal 4" at bounding box center [859, 493] width 1159 height 68
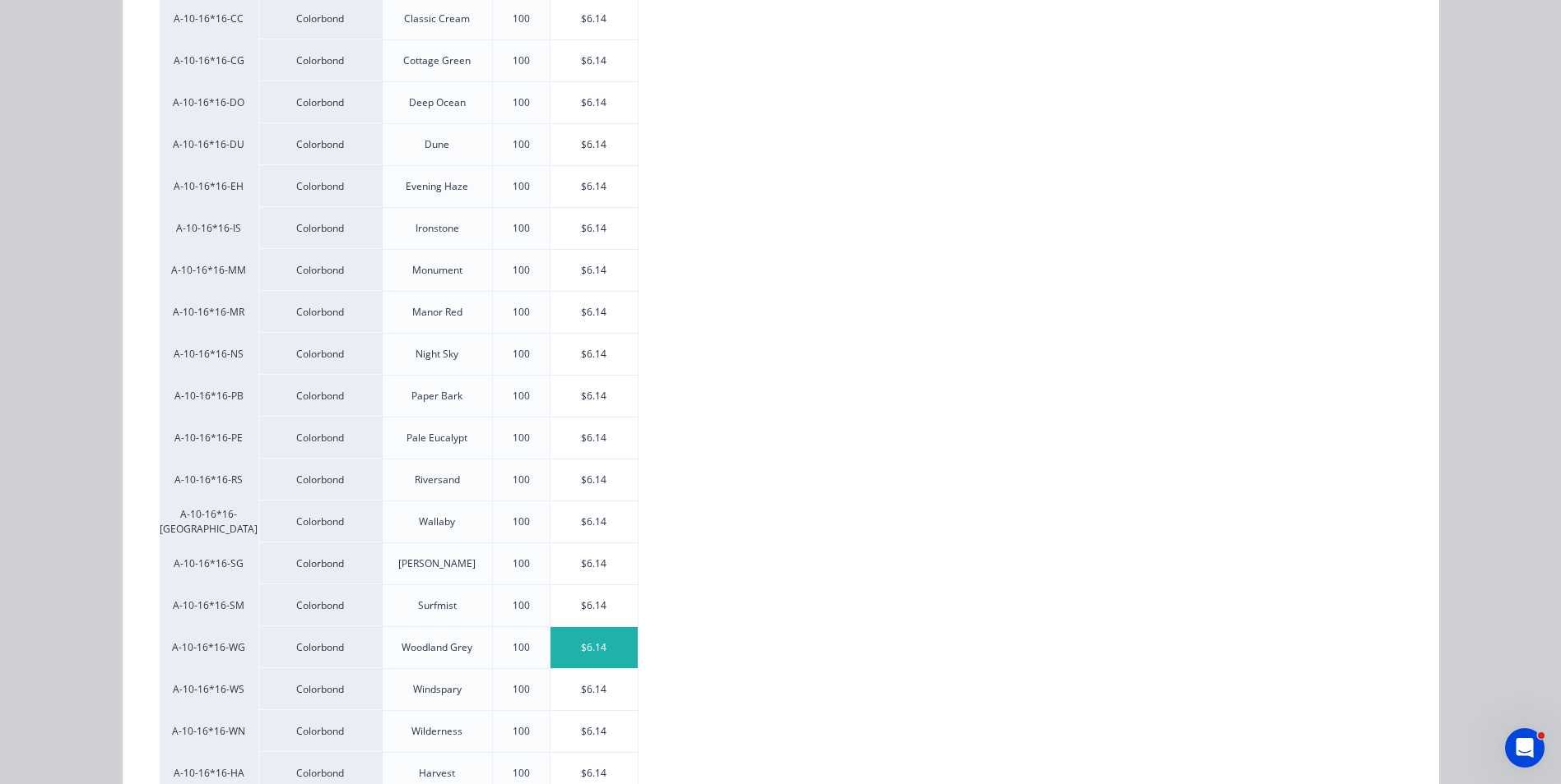
click at [560, 639] on div "$6.14" at bounding box center [595, 648] width 88 height 41
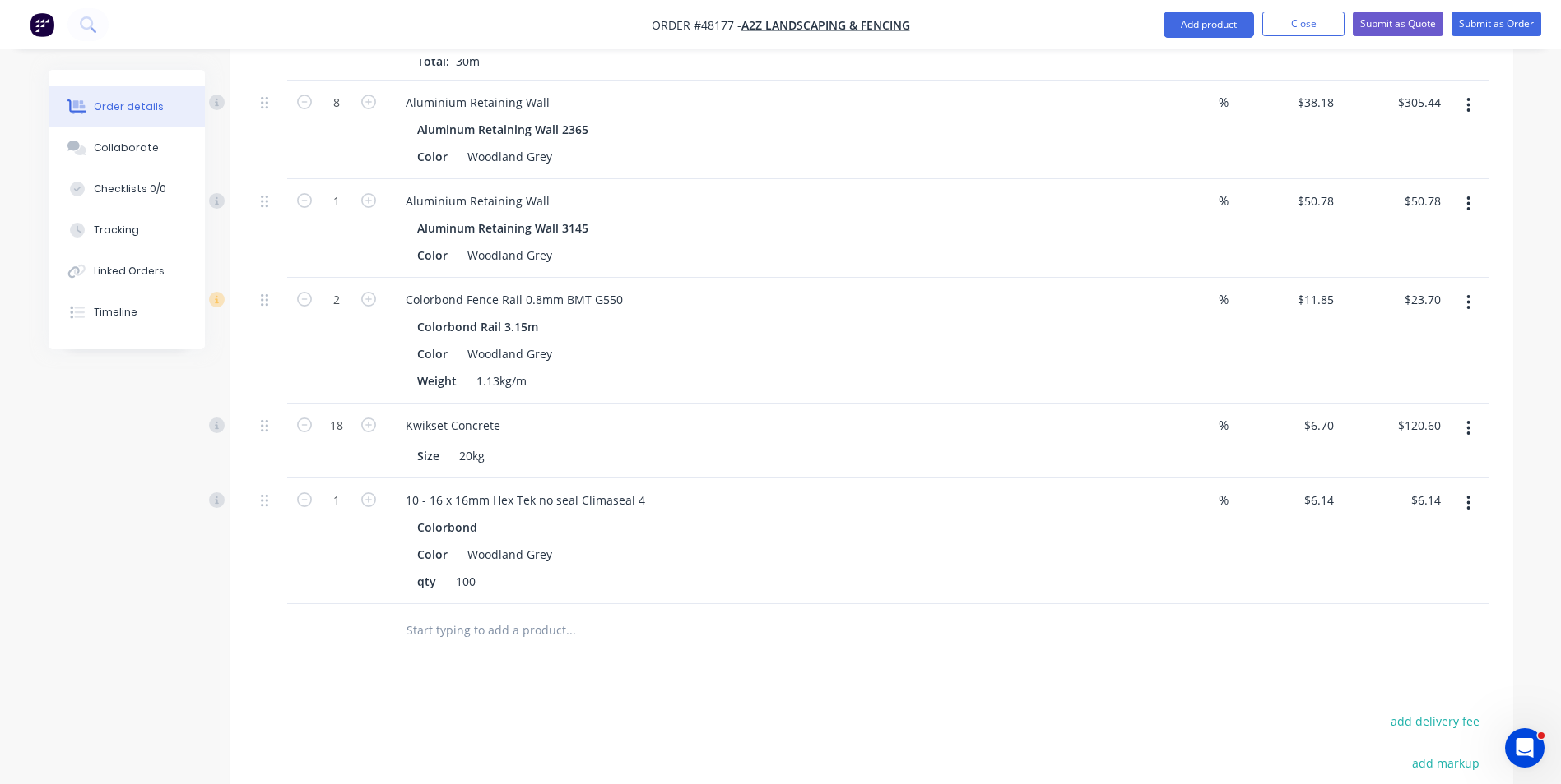
scroll to position [904, 0]
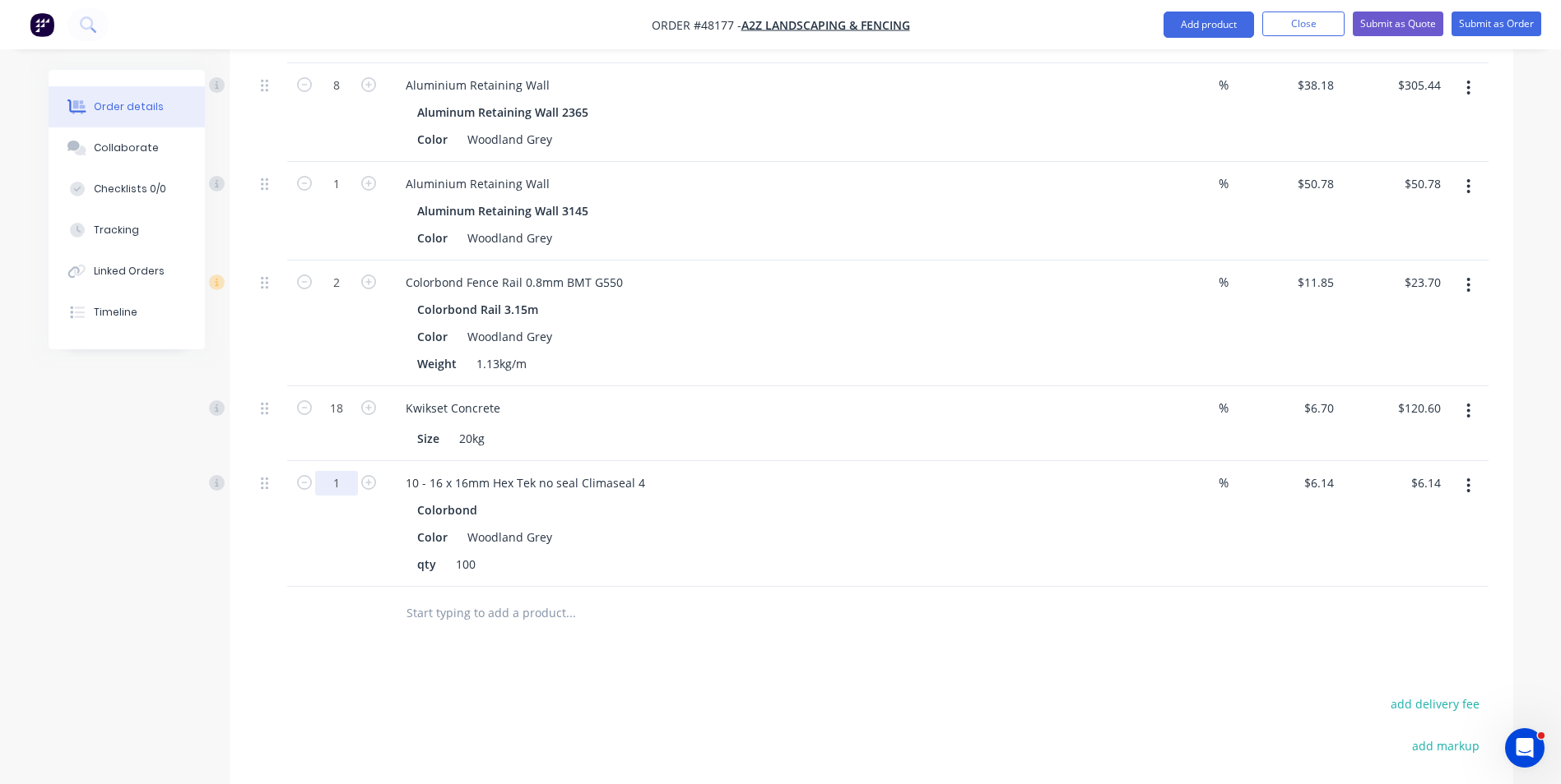
drag, startPoint x: 348, startPoint y: 465, endPoint x: 382, endPoint y: 465, distance: 34.0
type input "0.84"
type input "$5.16"
click at [819, 471] on div "10 - 16 x 16mm Hex Tek no seal Climaseal 4" at bounding box center [756, 483] width 727 height 24
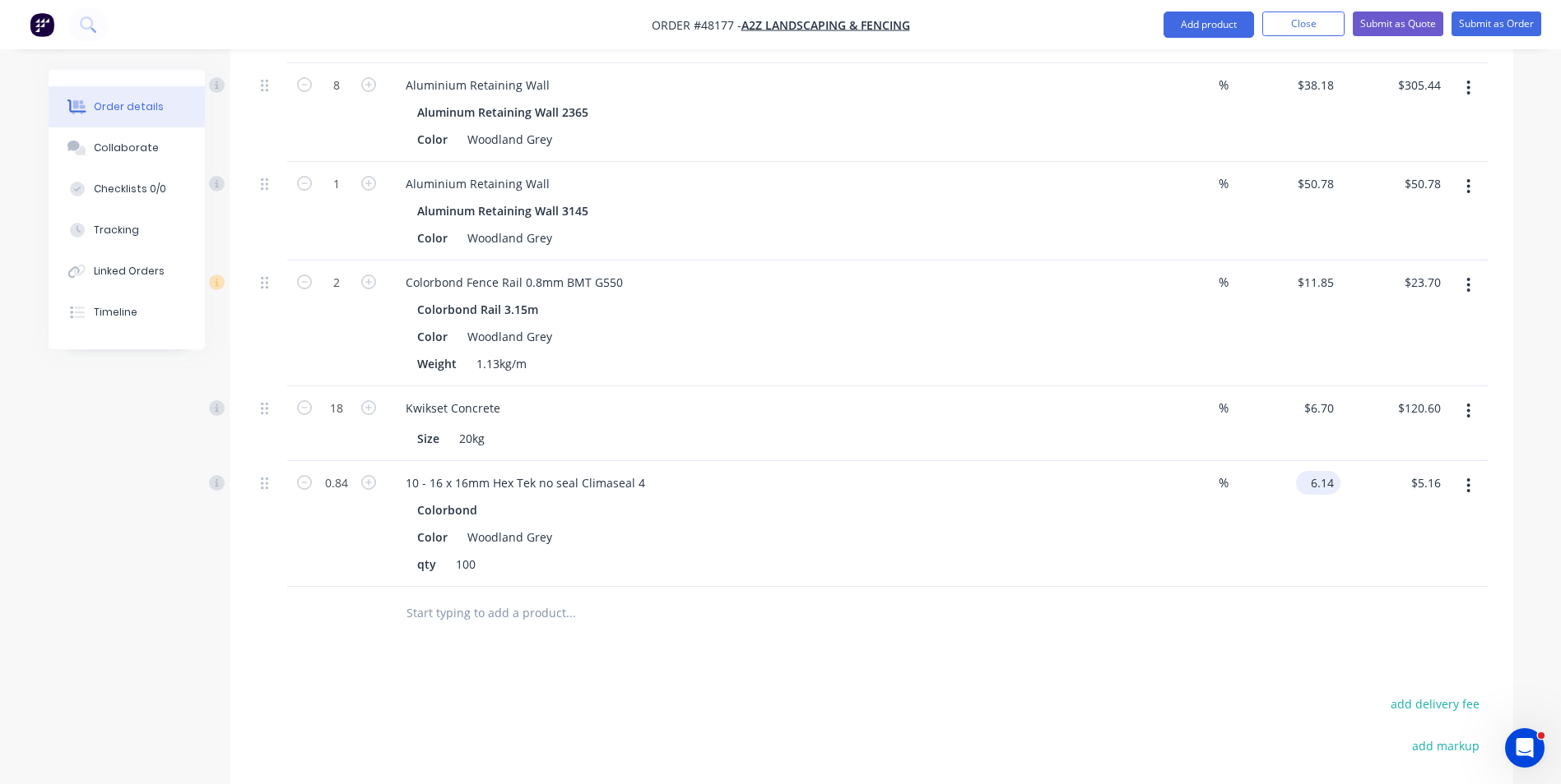
click at [1319, 471] on input "6.14" at bounding box center [1320, 483] width 38 height 24
type input "$0.00"
click at [1272, 563] on div "$0.00 0" at bounding box center [1287, 523] width 107 height 126
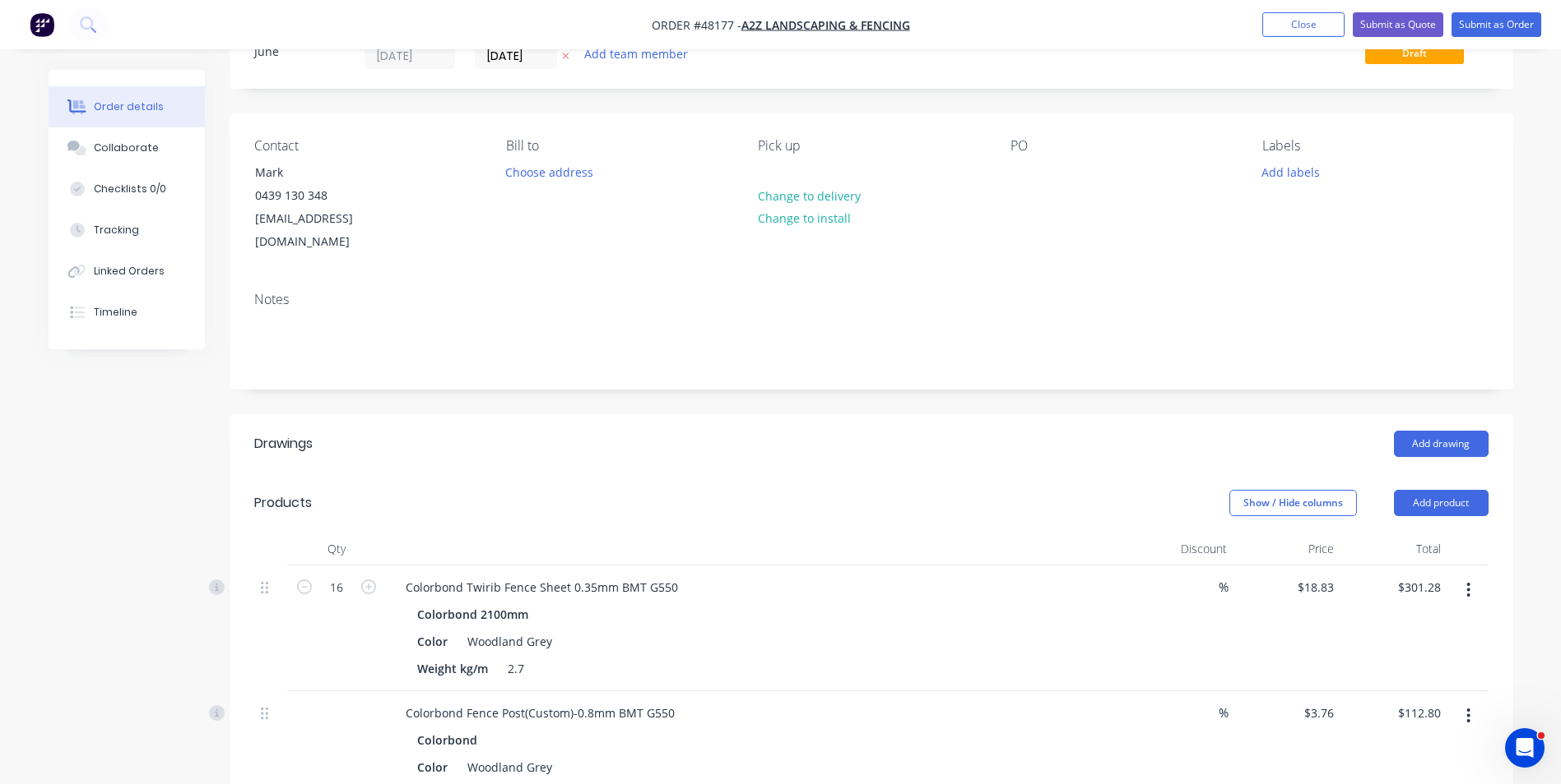
scroll to position [0, 0]
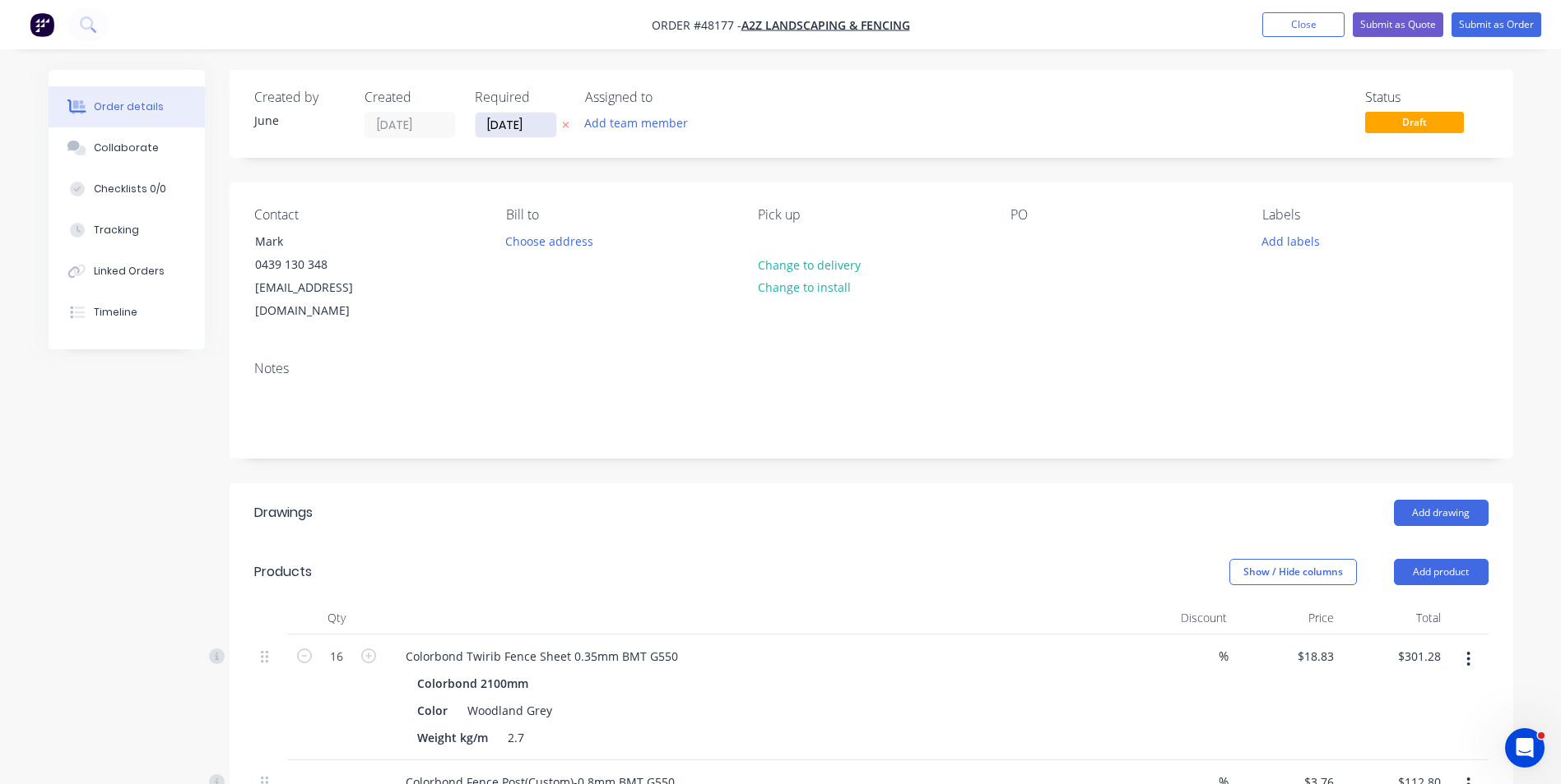
click at [517, 126] on input "18/08/25" at bounding box center [516, 125] width 81 height 25
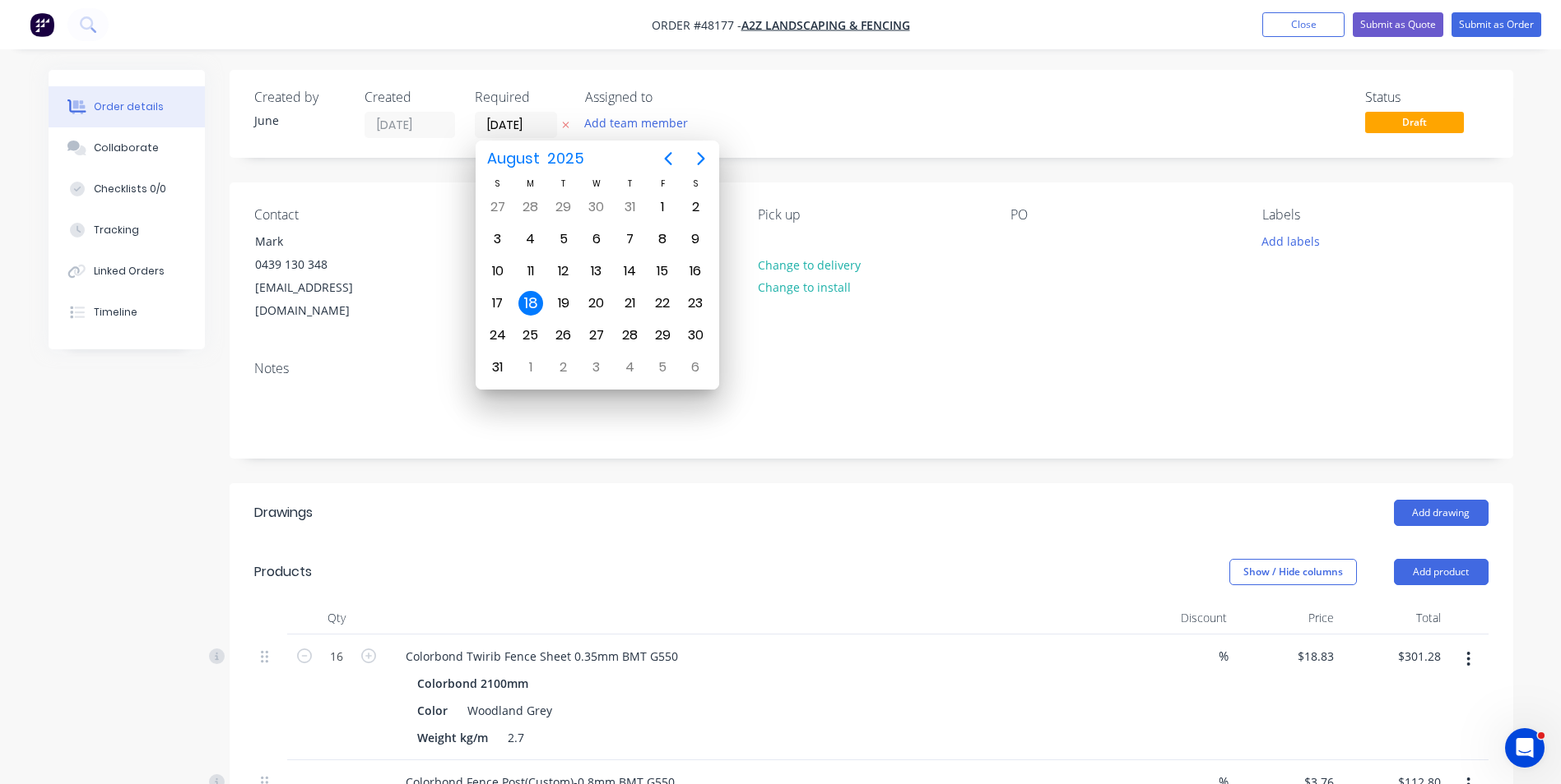
click at [1092, 102] on div "Status Draft" at bounding box center [1118, 113] width 739 height 48
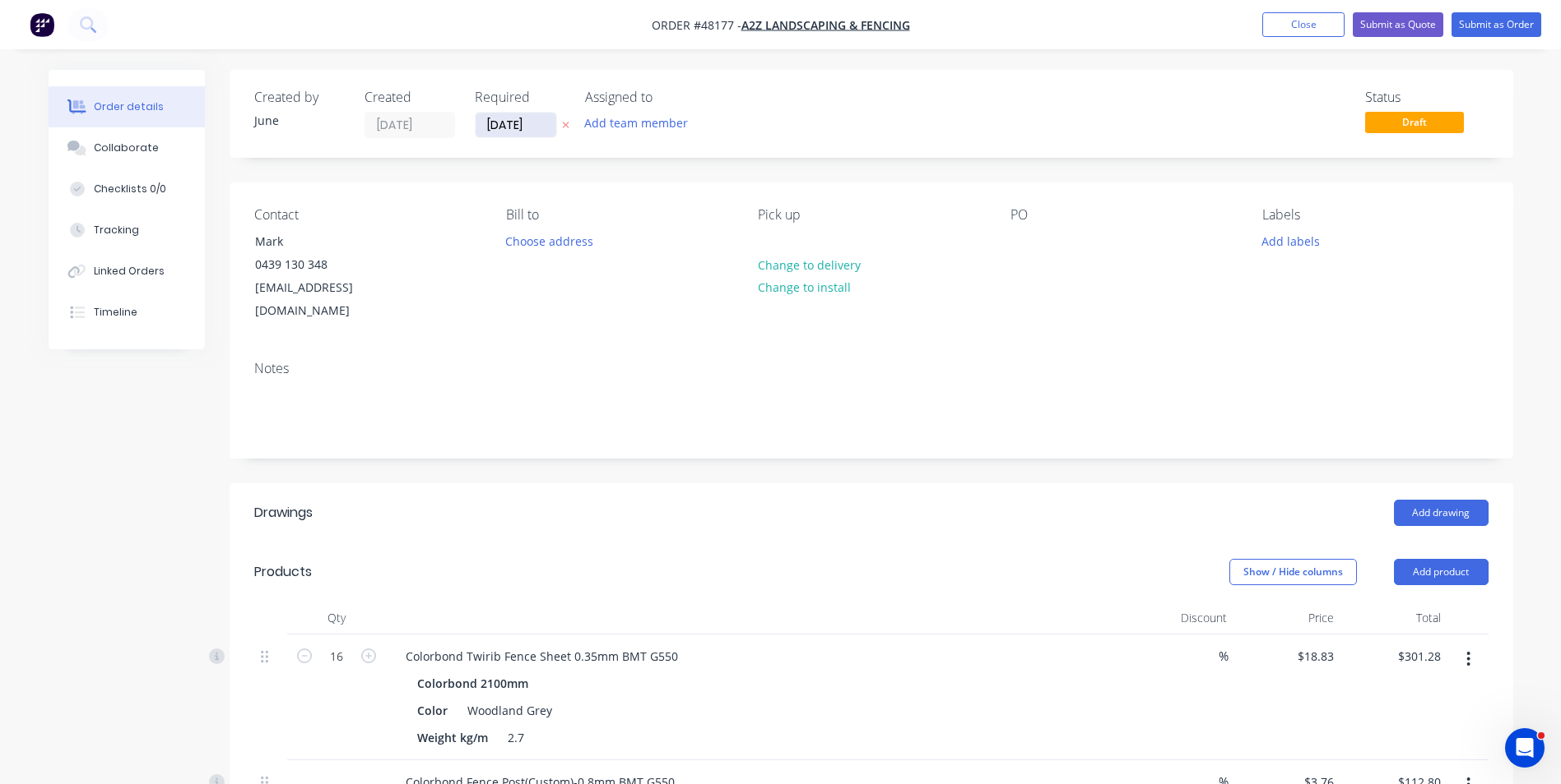
click at [504, 132] on input "[DATE]" at bounding box center [516, 125] width 81 height 25
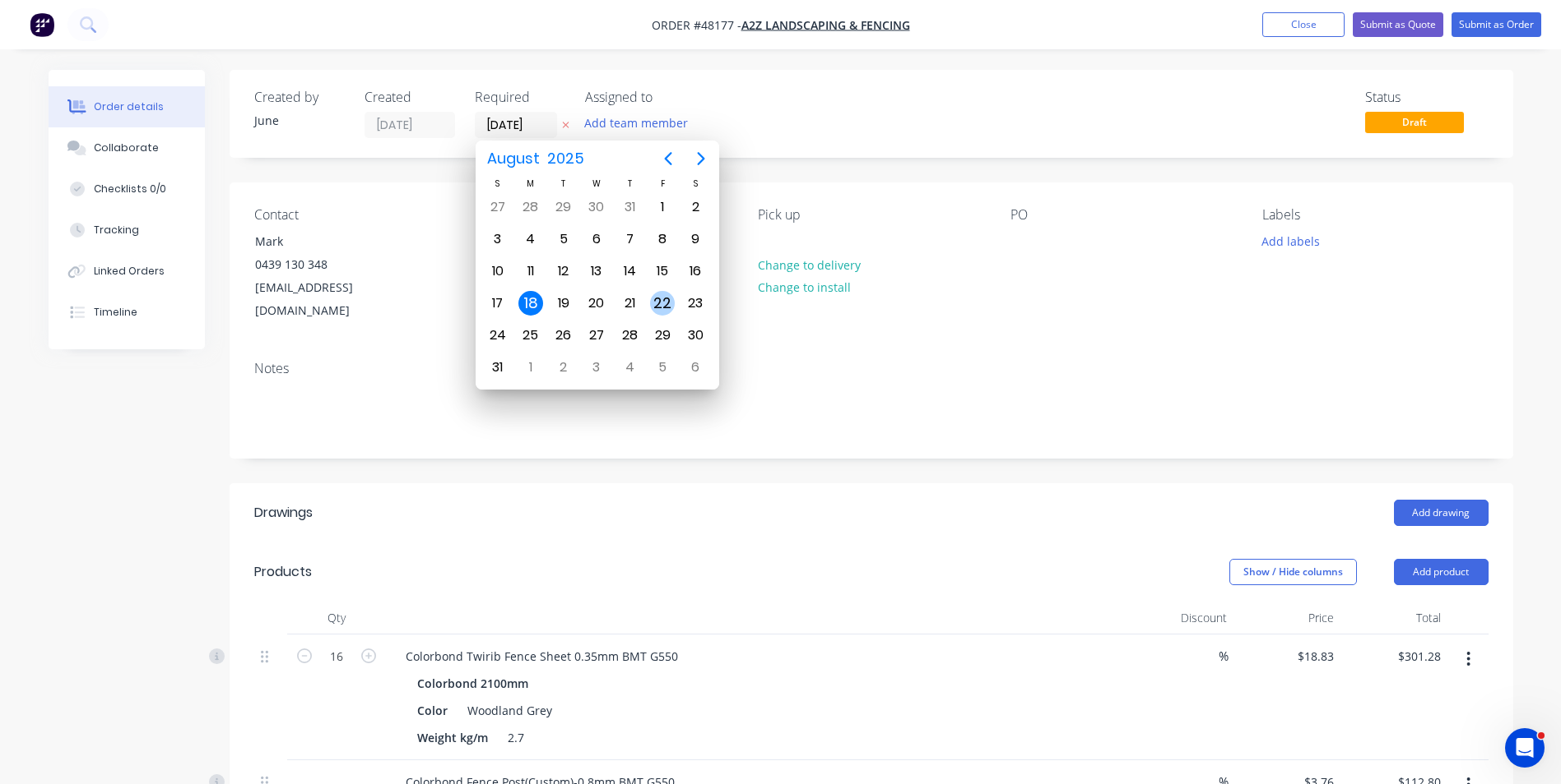
click at [662, 305] on div "22" at bounding box center [662, 304] width 25 height 25
type input "22/08/25"
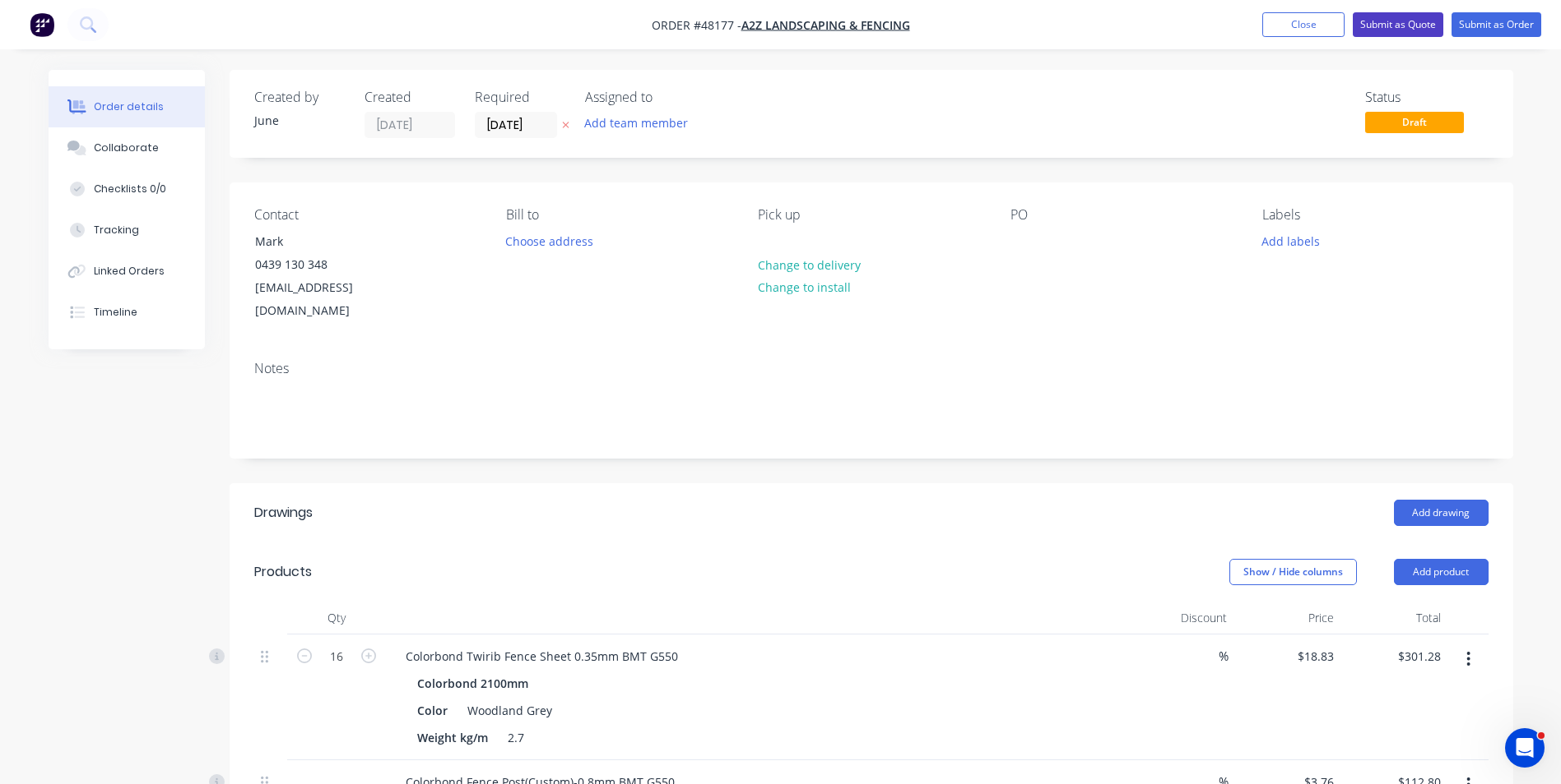
click at [1442, 25] on button "Submit as Quote" at bounding box center [1398, 25] width 90 height 25
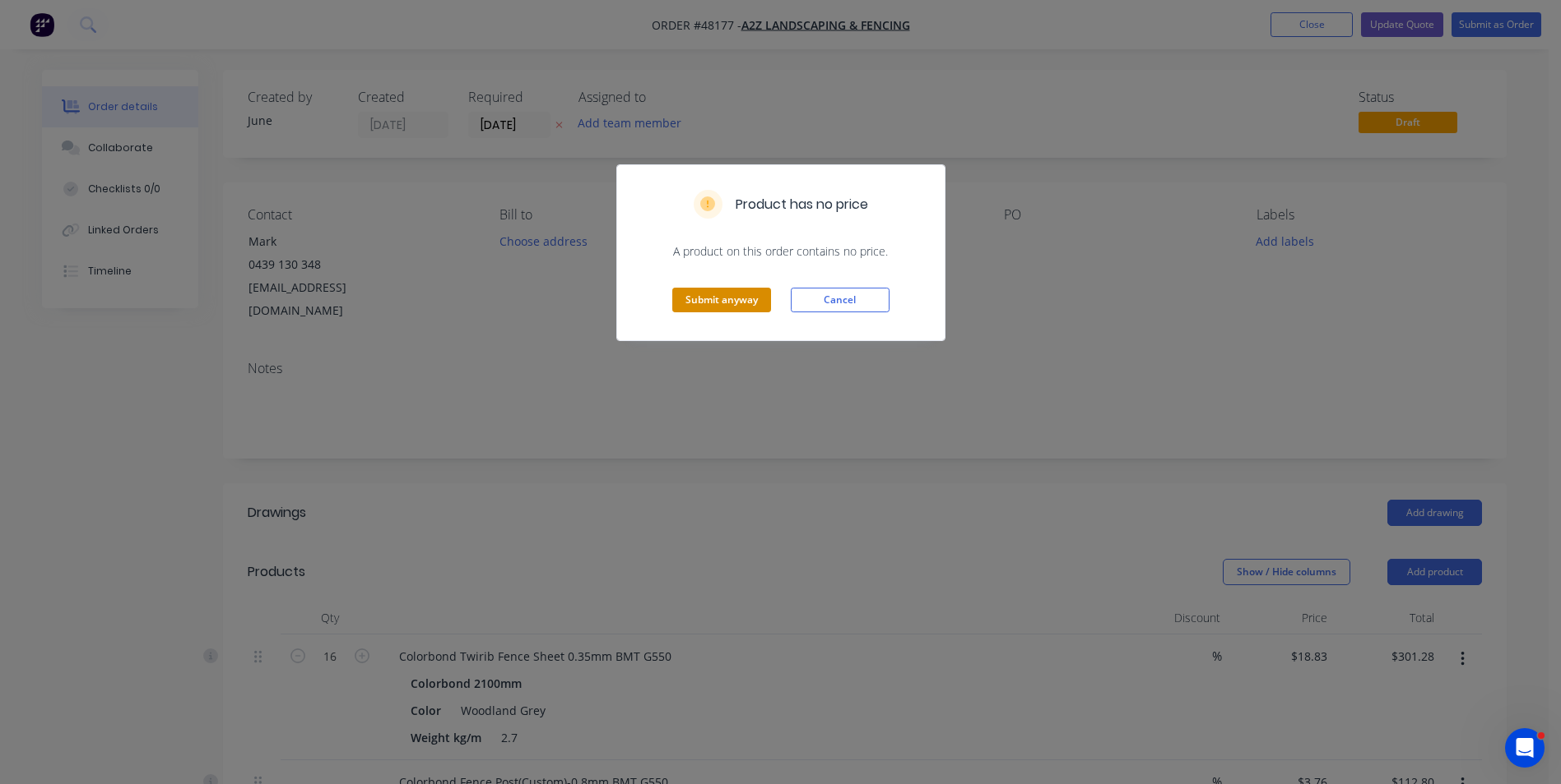
click at [714, 302] on button "Submit anyway" at bounding box center [721, 300] width 98 height 25
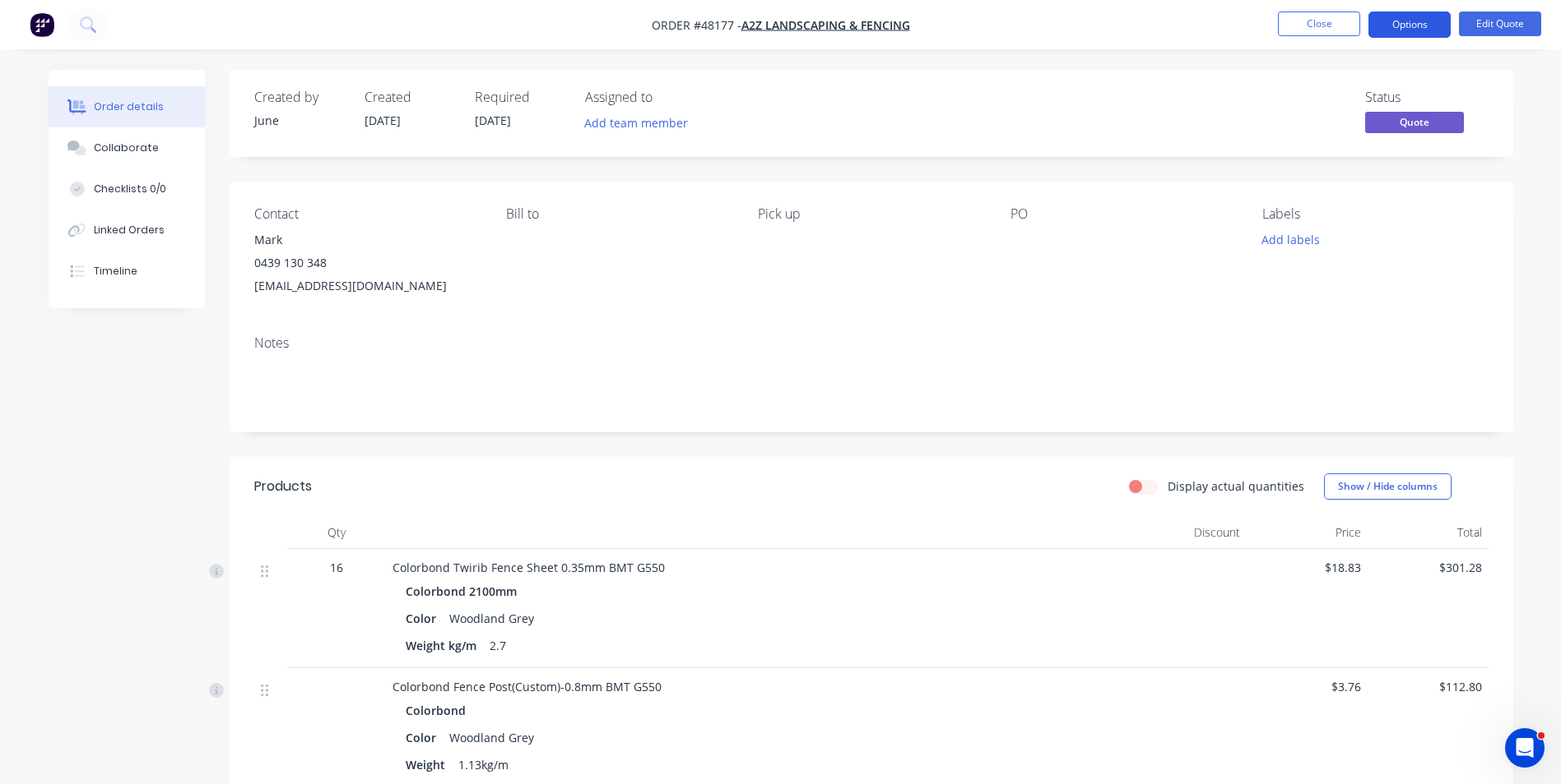
click at [1402, 18] on button "Options" at bounding box center [1409, 25] width 83 height 26
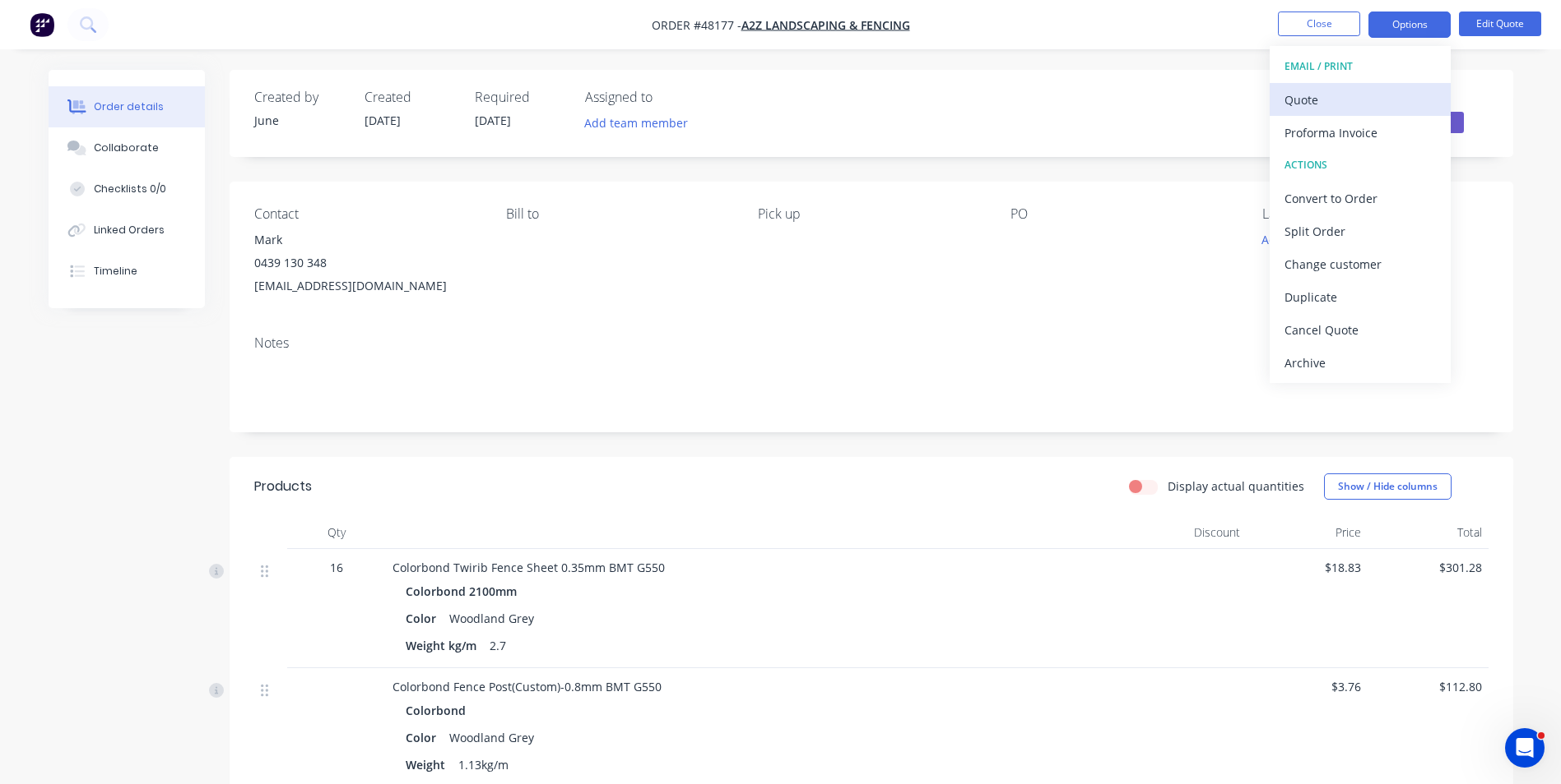
click at [1323, 97] on div "Quote" at bounding box center [1360, 99] width 151 height 24
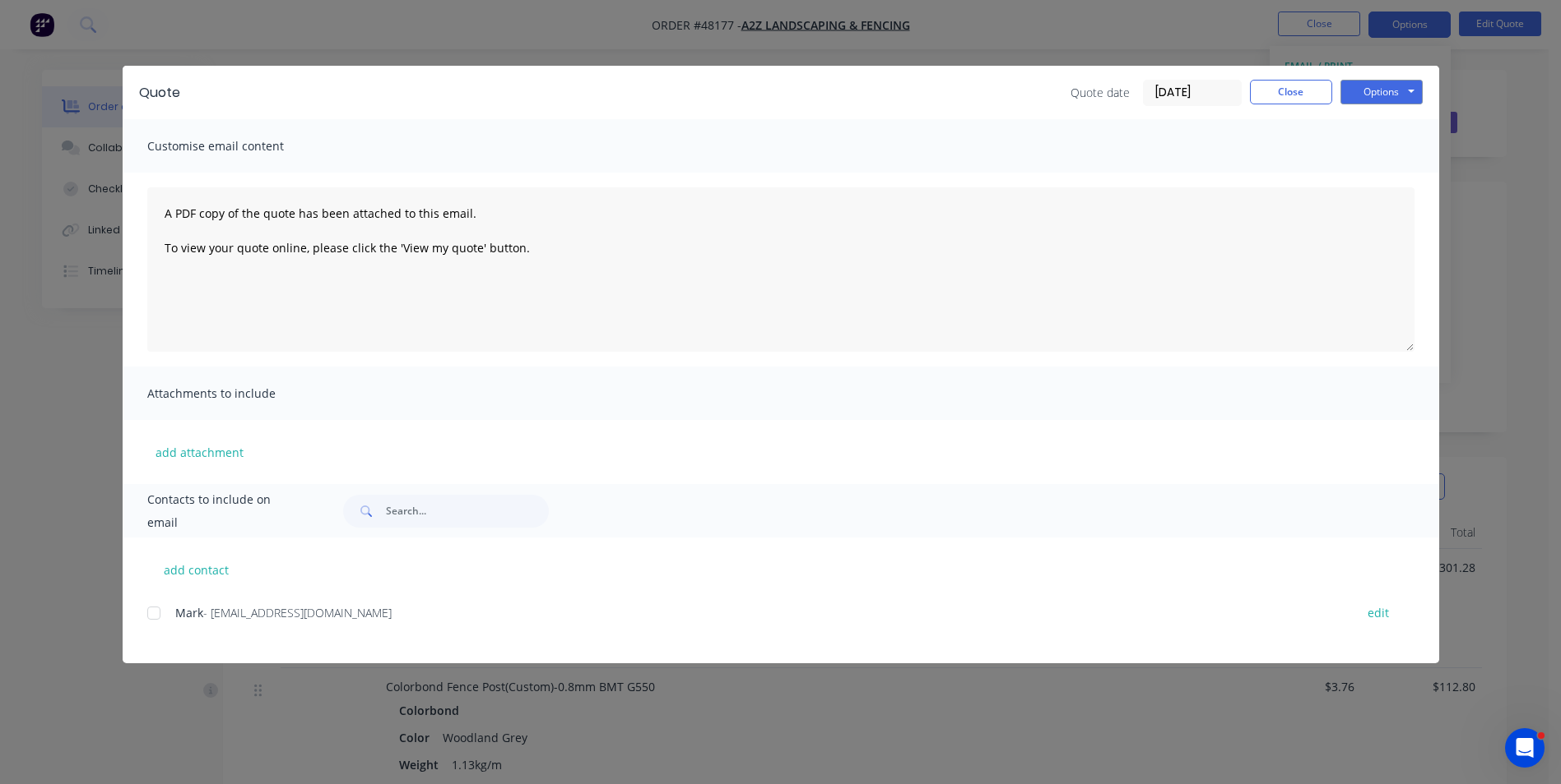
click at [155, 626] on div at bounding box center [153, 613] width 33 height 32
click at [1408, 86] on button "Options" at bounding box center [1382, 92] width 83 height 25
click at [1376, 170] on button "Email" at bounding box center [1393, 175] width 105 height 27
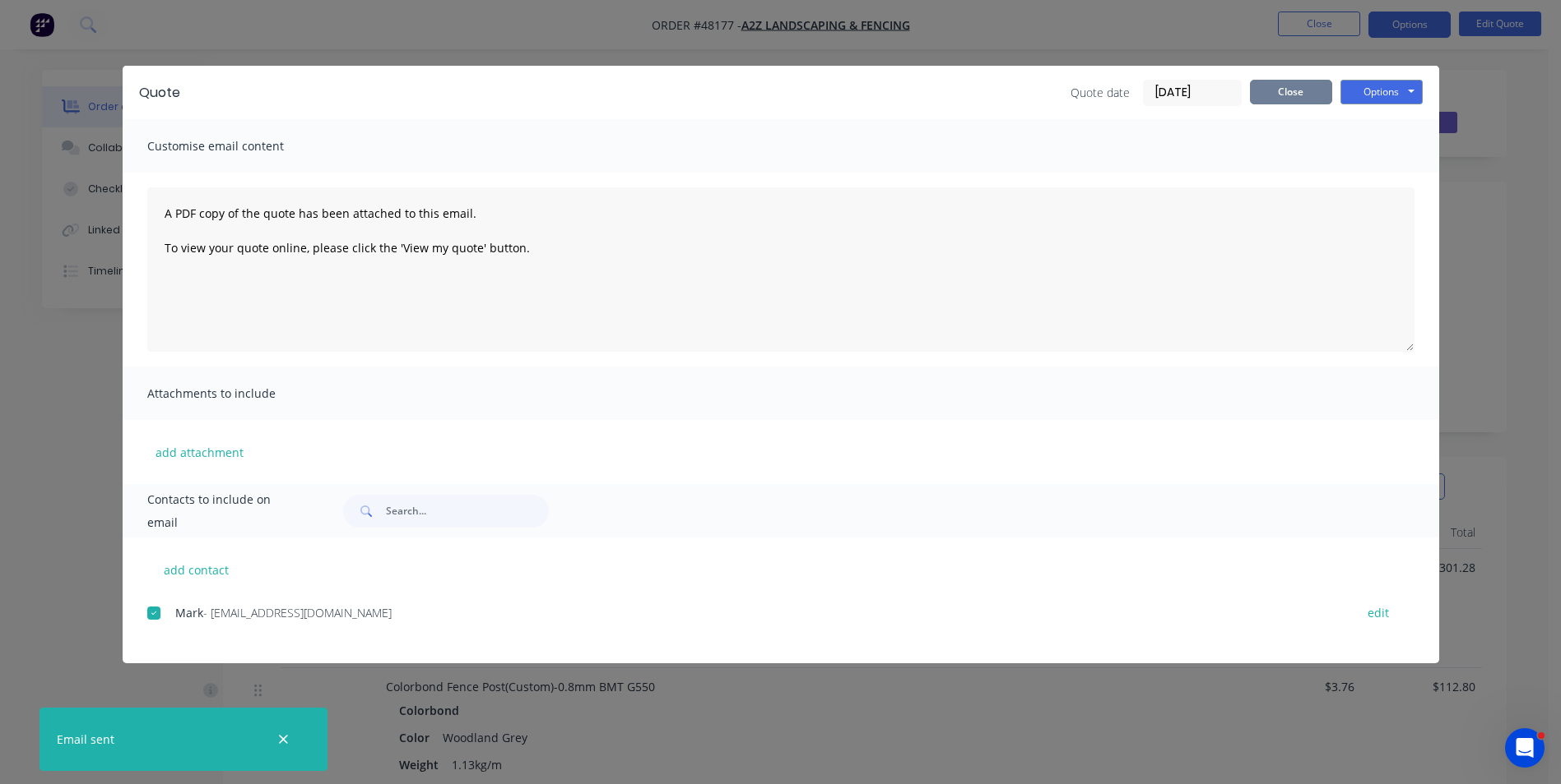
click at [1282, 90] on button "Close" at bounding box center [1291, 92] width 83 height 25
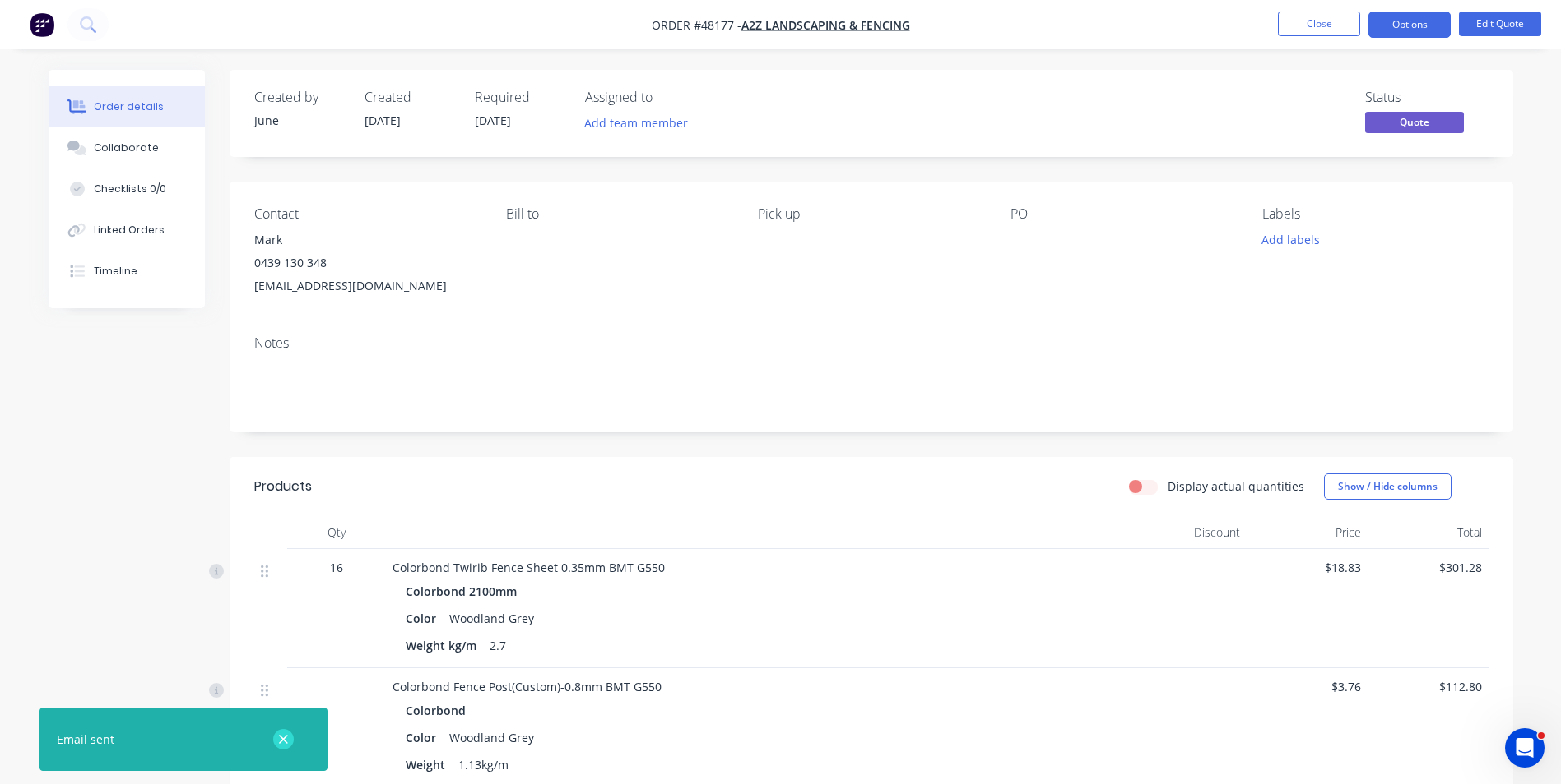
click at [281, 741] on icon "button" at bounding box center [283, 739] width 9 height 9
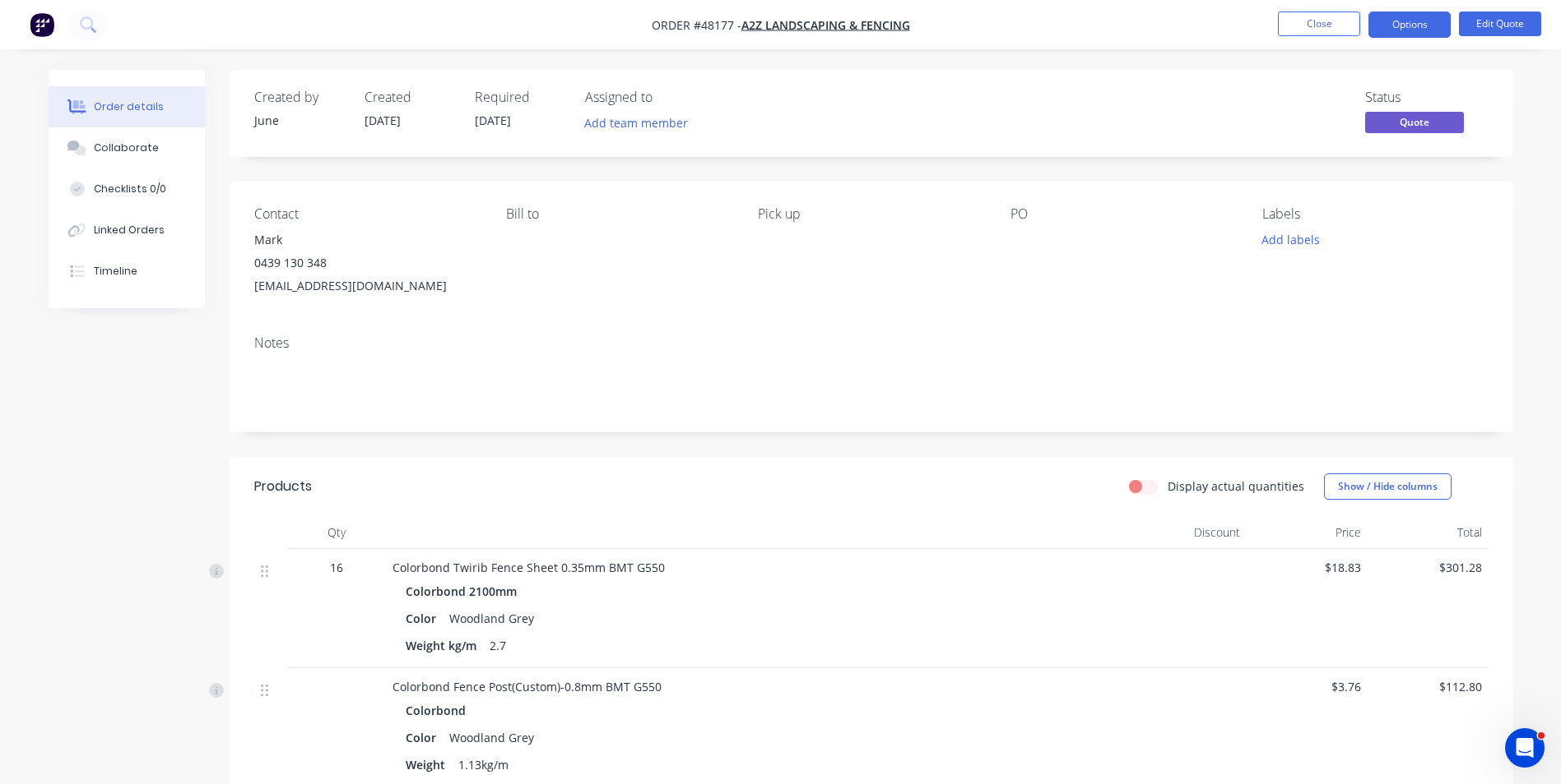
click at [796, 323] on div "Notes" at bounding box center [871, 377] width 1283 height 110
click at [1280, 28] on button "Close" at bounding box center [1319, 24] width 83 height 25
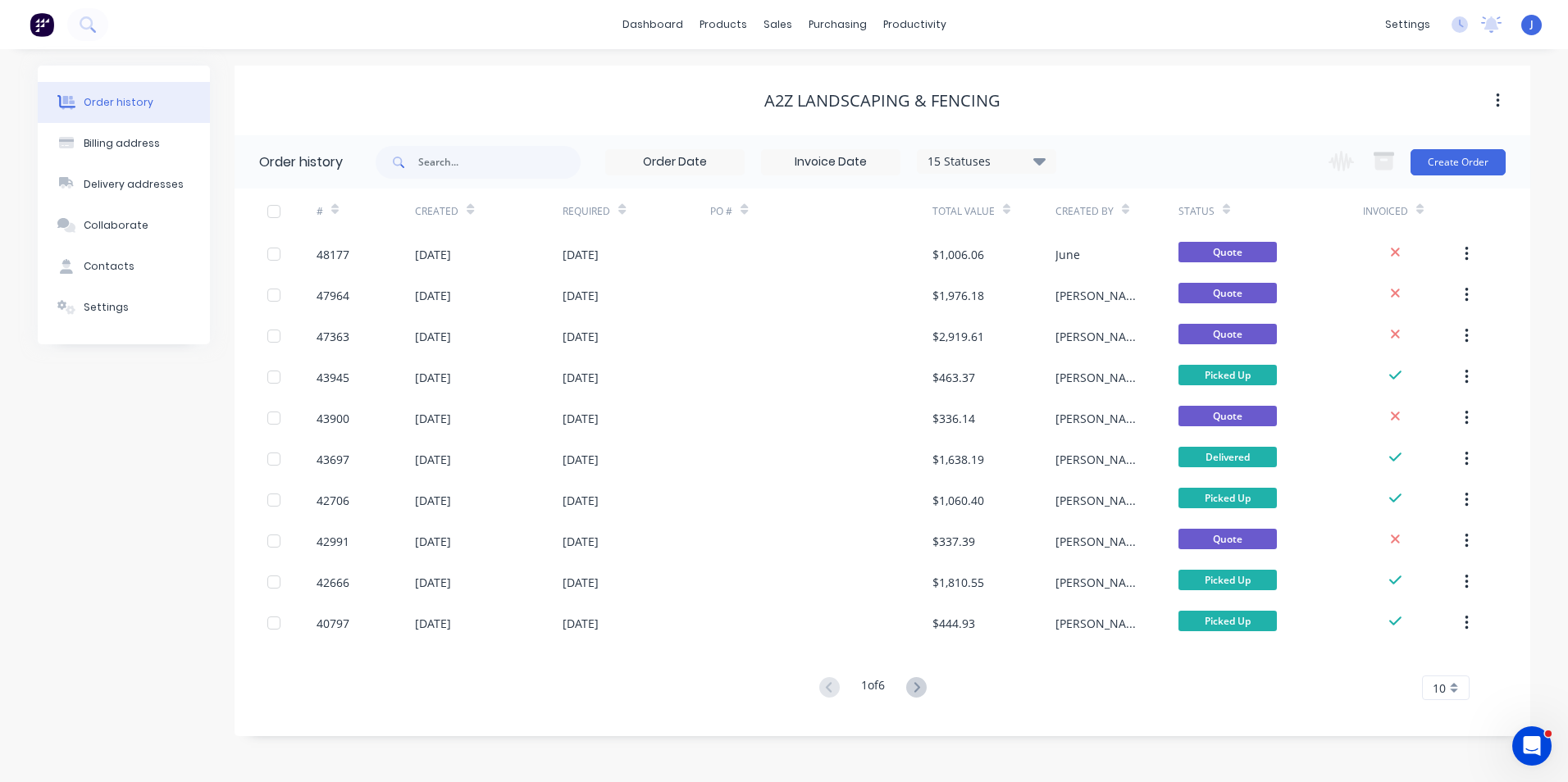
click at [1231, 74] on div "A2Z Landscaping & Fencing" at bounding box center [882, 101] width 1296 height 70
click at [798, 98] on link "Customers" at bounding box center [864, 111] width 217 height 32
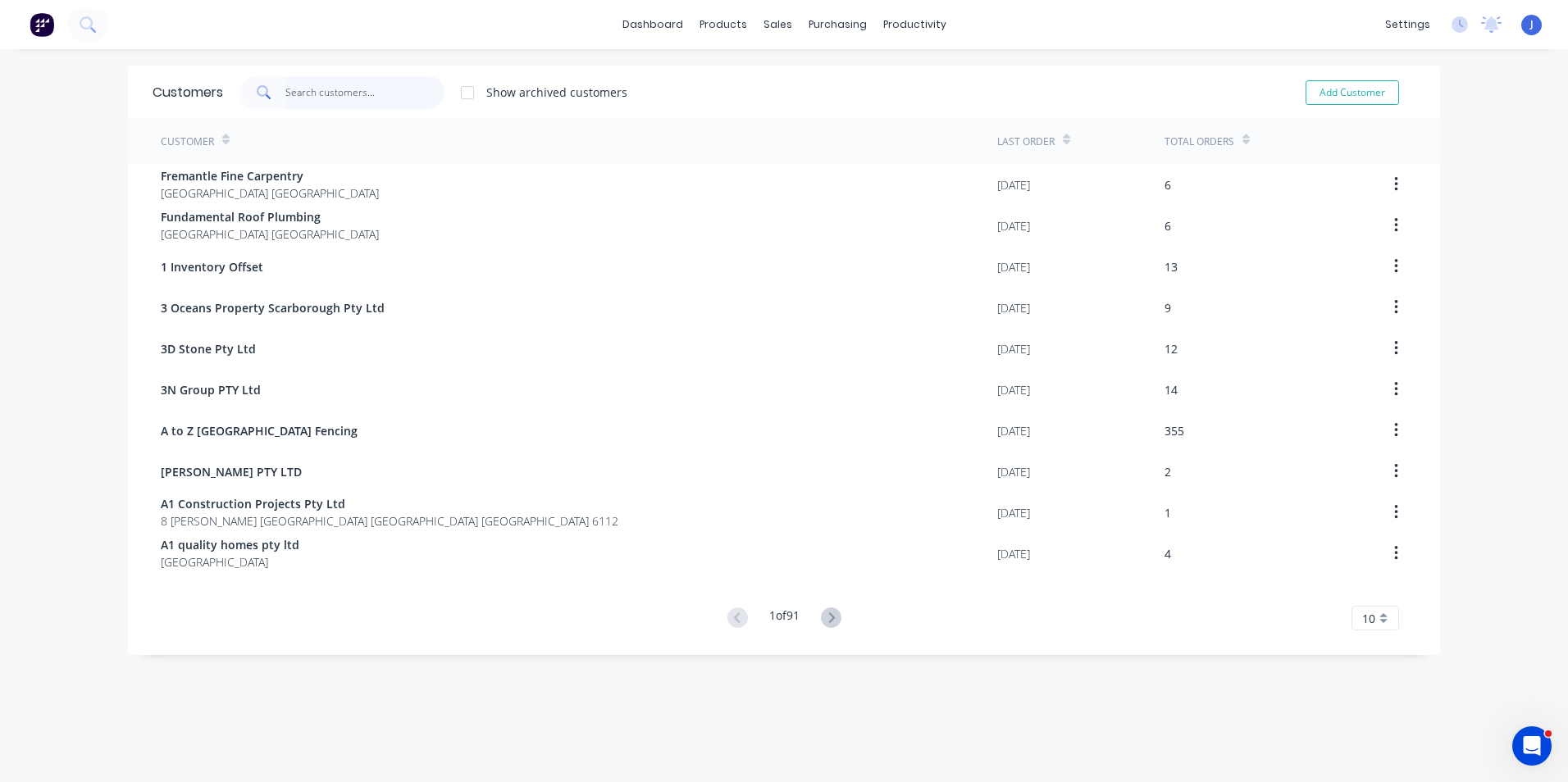
click at [398, 105] on input "text" at bounding box center [365, 92] width 160 height 32
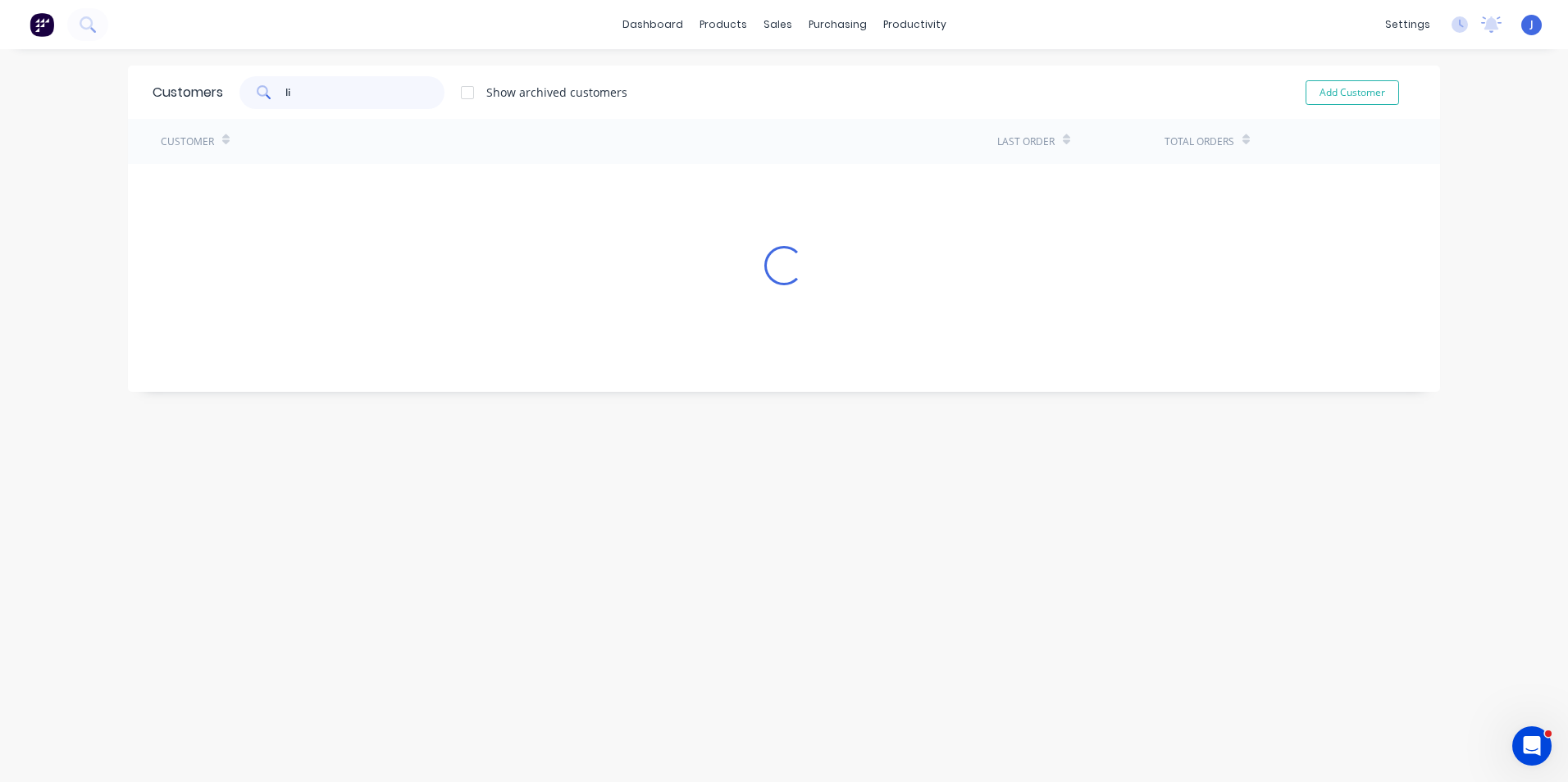
type input "l"
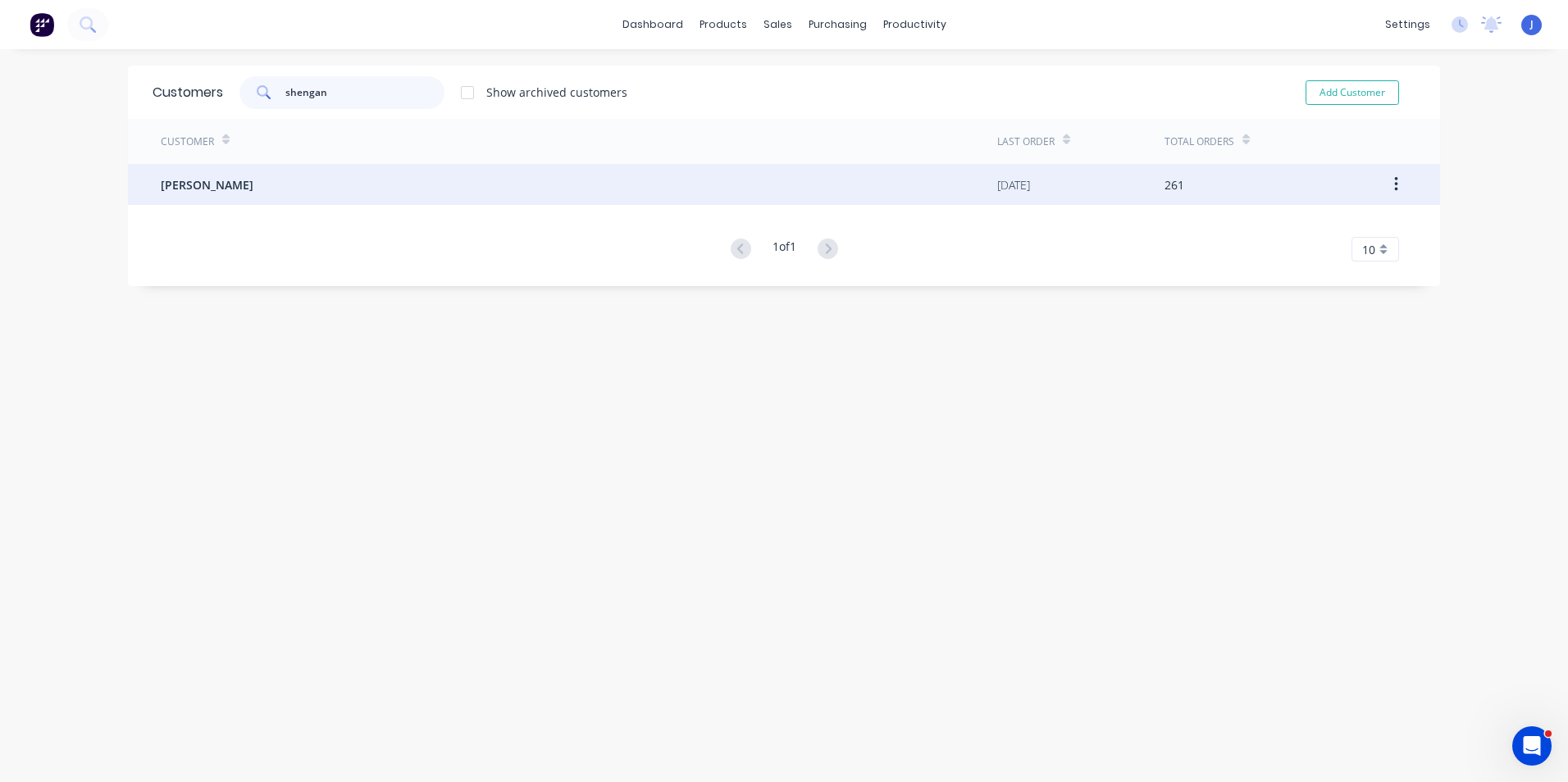
type input "shengan"
click at [422, 190] on div "[PERSON_NAME]" at bounding box center [579, 184] width 836 height 41
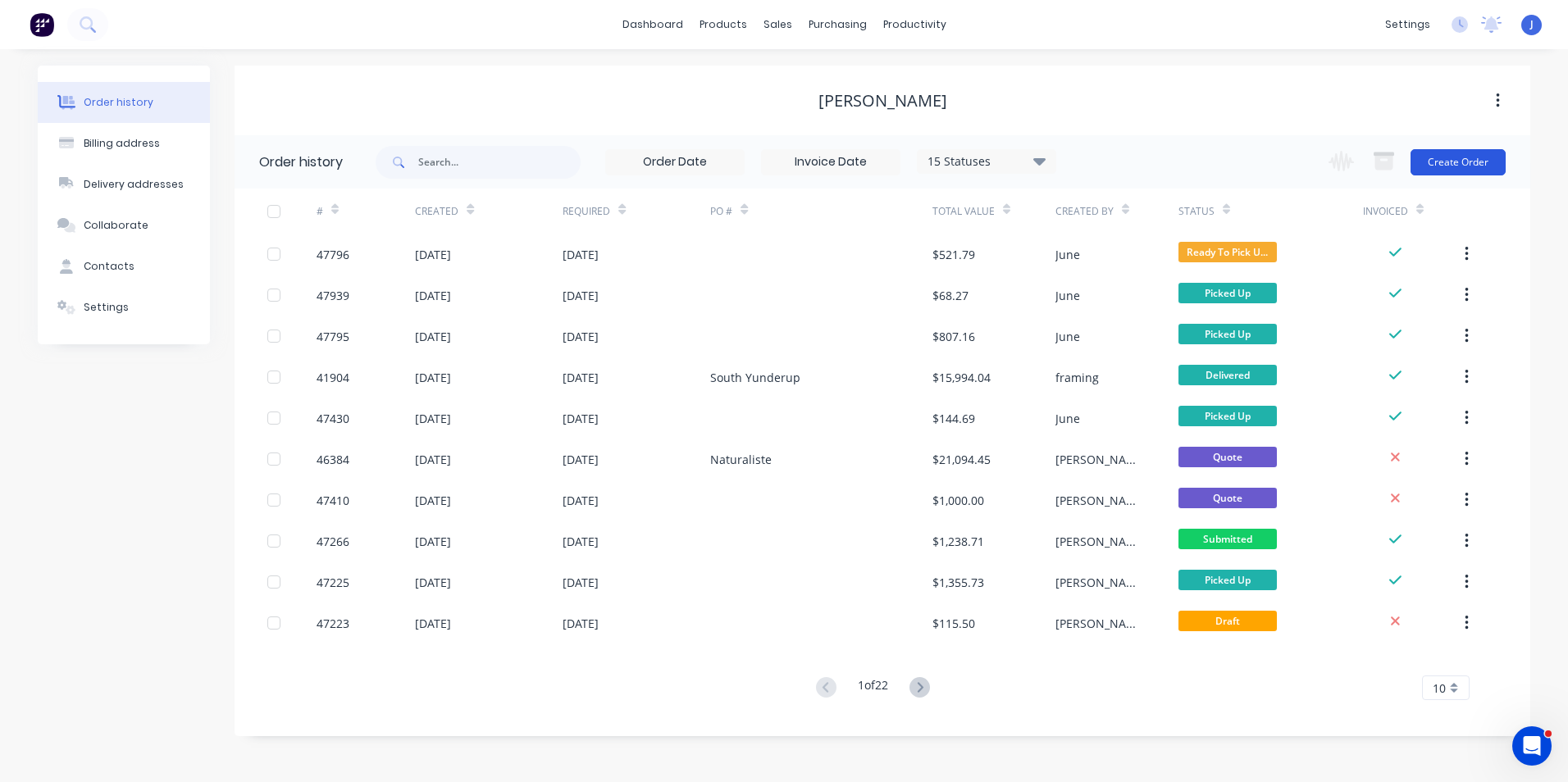
click at [1447, 172] on button "Create Order" at bounding box center [1458, 162] width 95 height 26
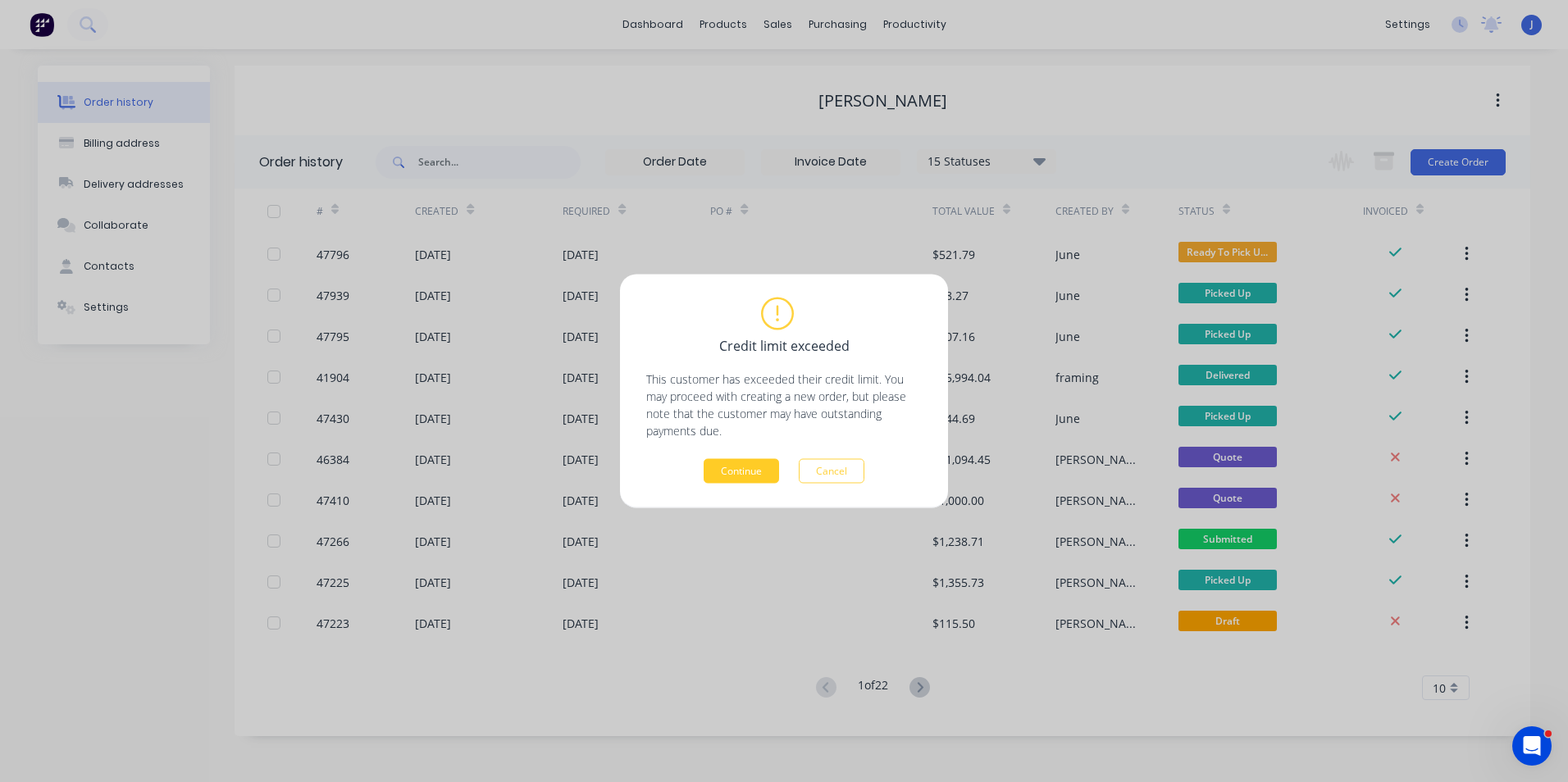
click at [732, 477] on button "Continue" at bounding box center [742, 471] width 75 height 25
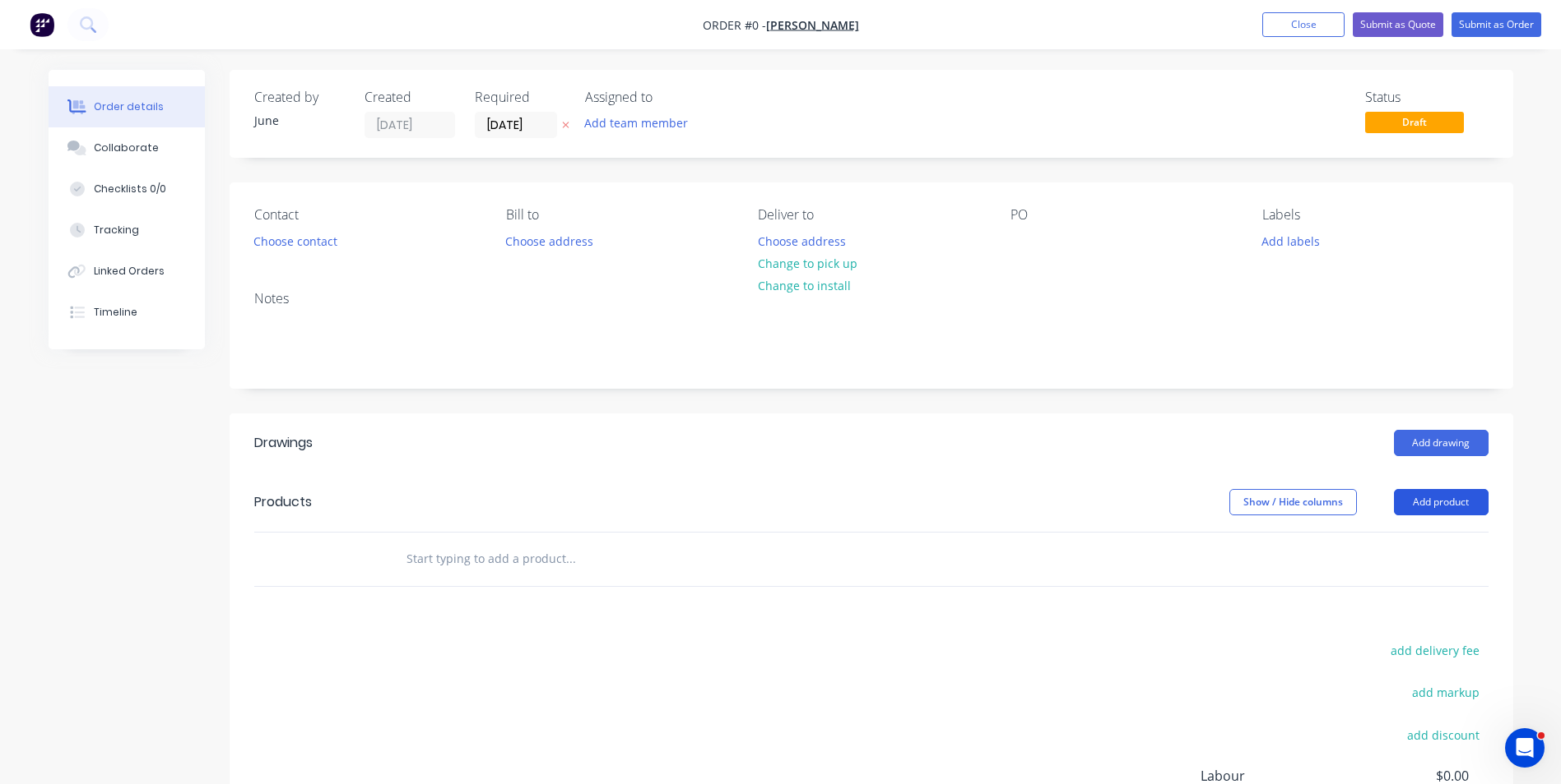
click at [1413, 499] on button "Add product" at bounding box center [1441, 502] width 95 height 26
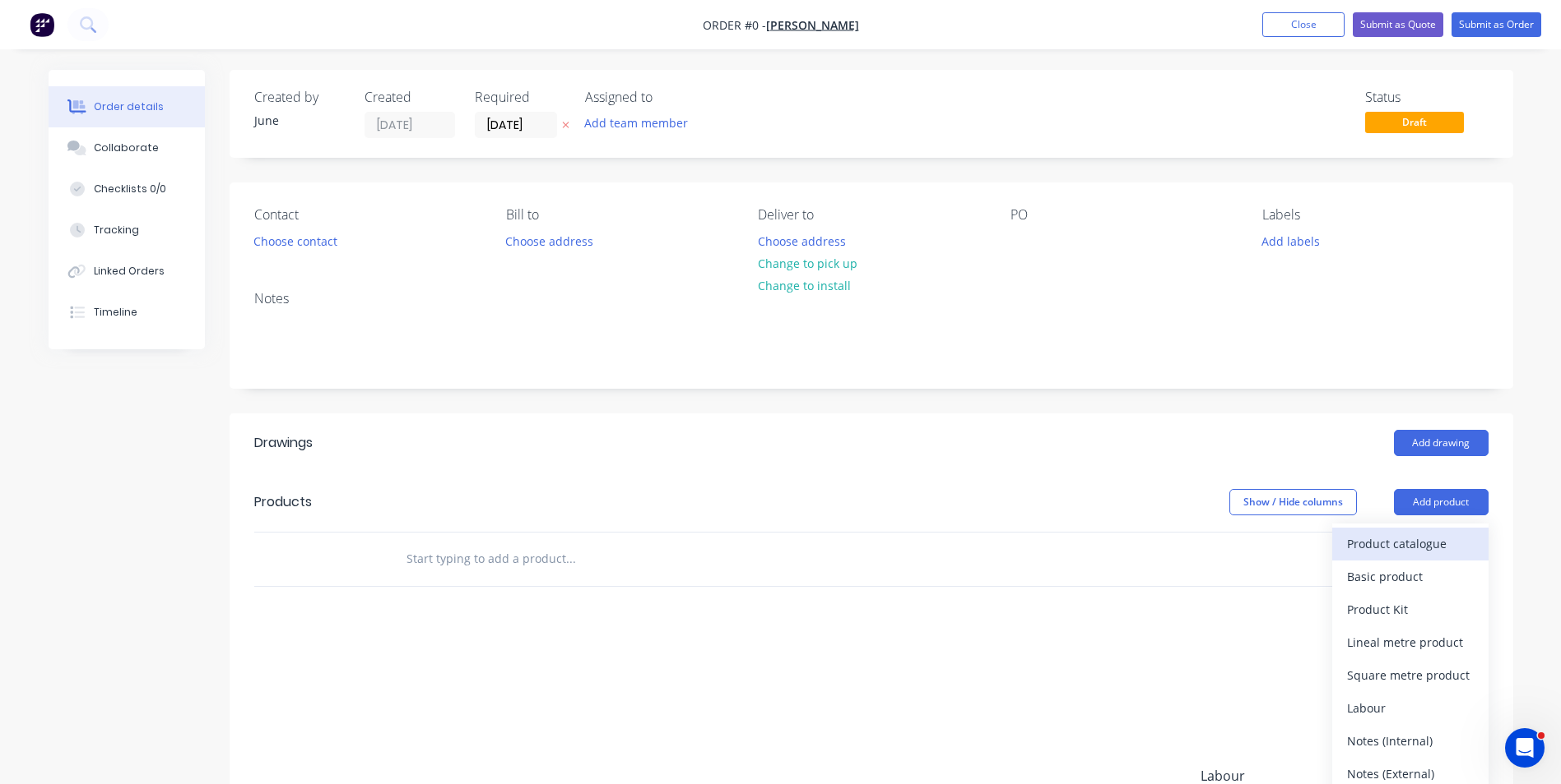
click at [1411, 543] on div "Product catalogue" at bounding box center [1410, 543] width 126 height 24
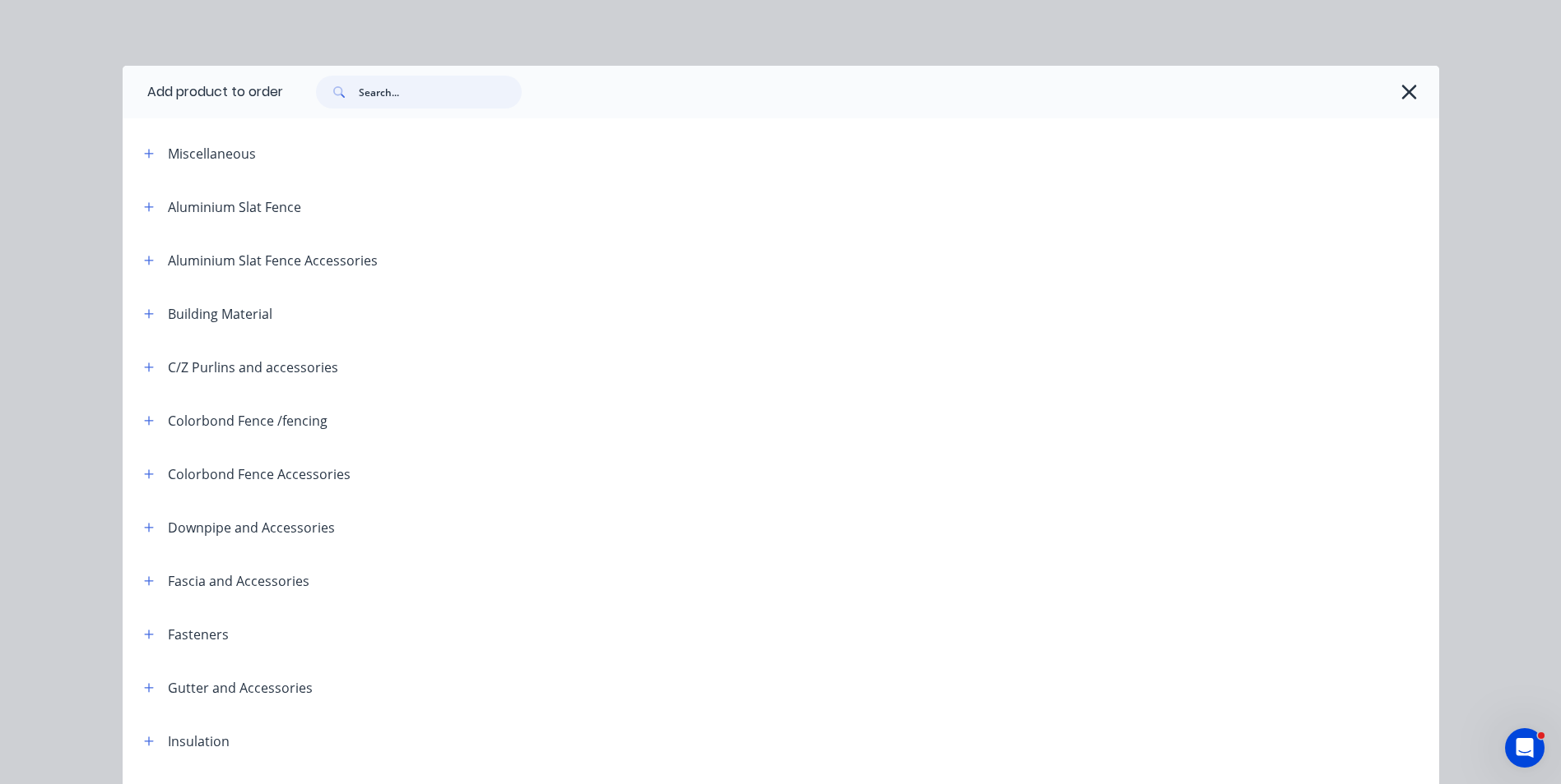
click at [401, 99] on input "text" at bounding box center [439, 91] width 163 height 32
type input "post"
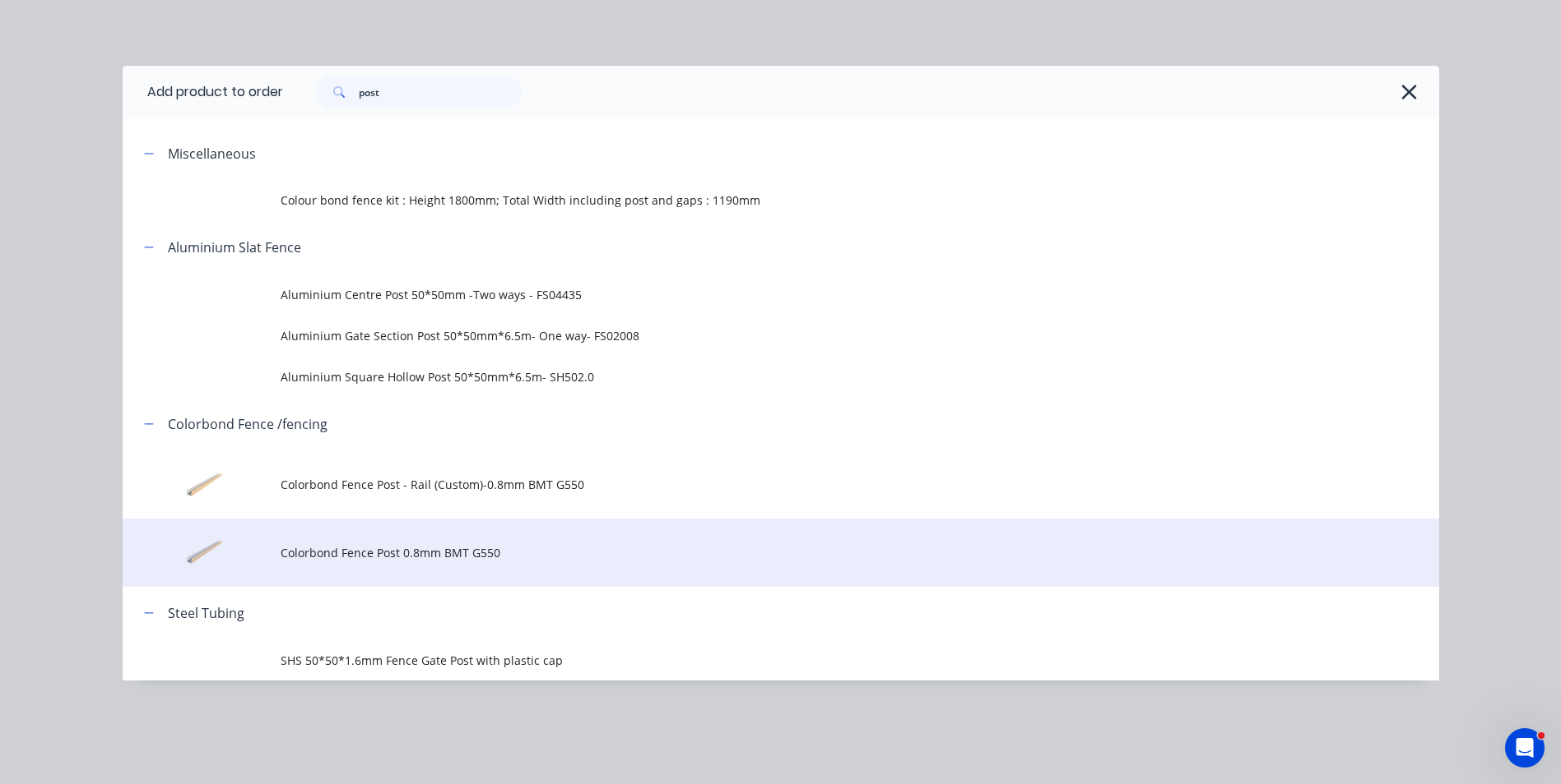
click at [425, 566] on td "Colorbond Fence Post 0.8mm BMT G550" at bounding box center [859, 553] width 1159 height 68
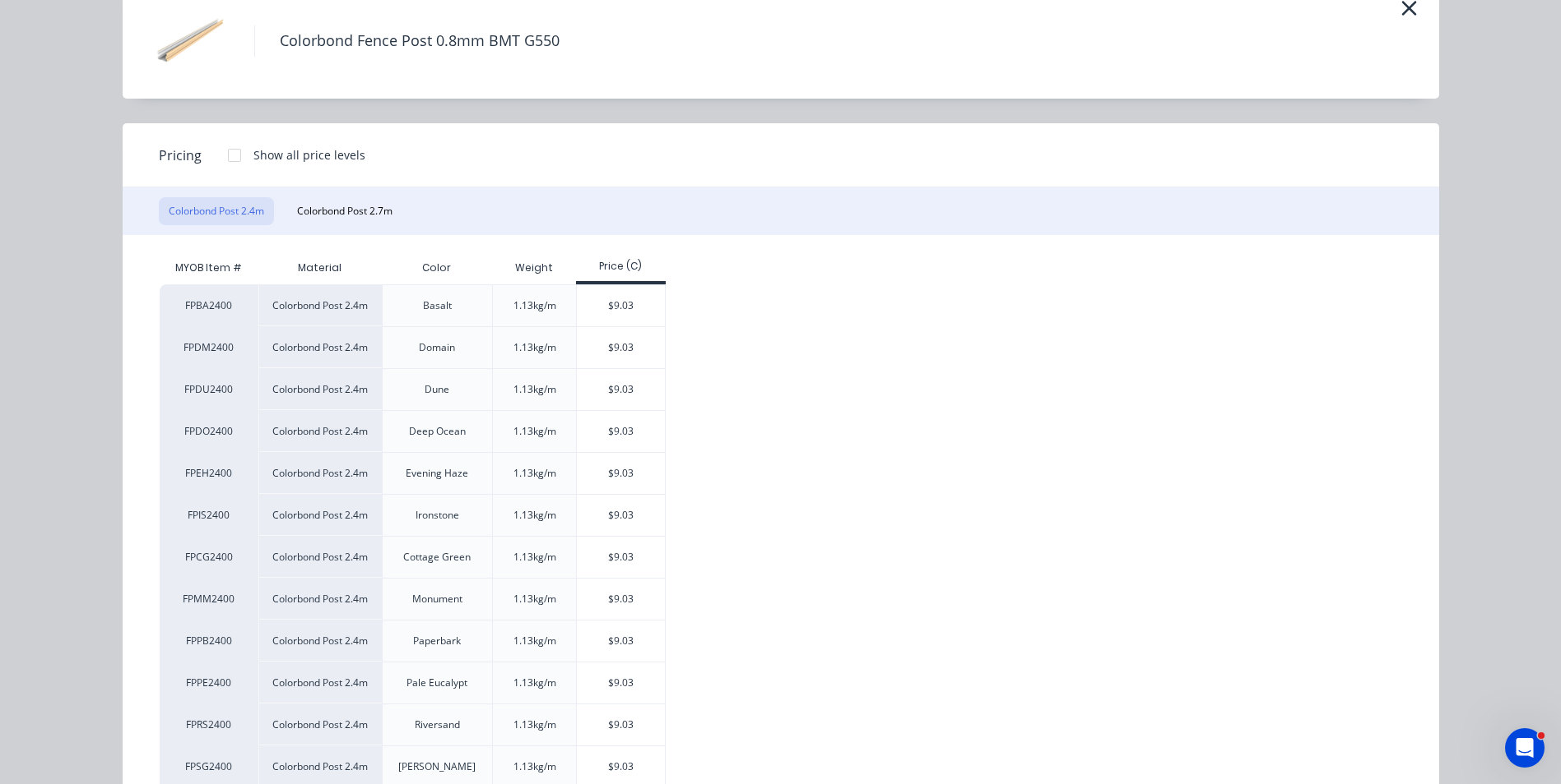
scroll to position [247, 0]
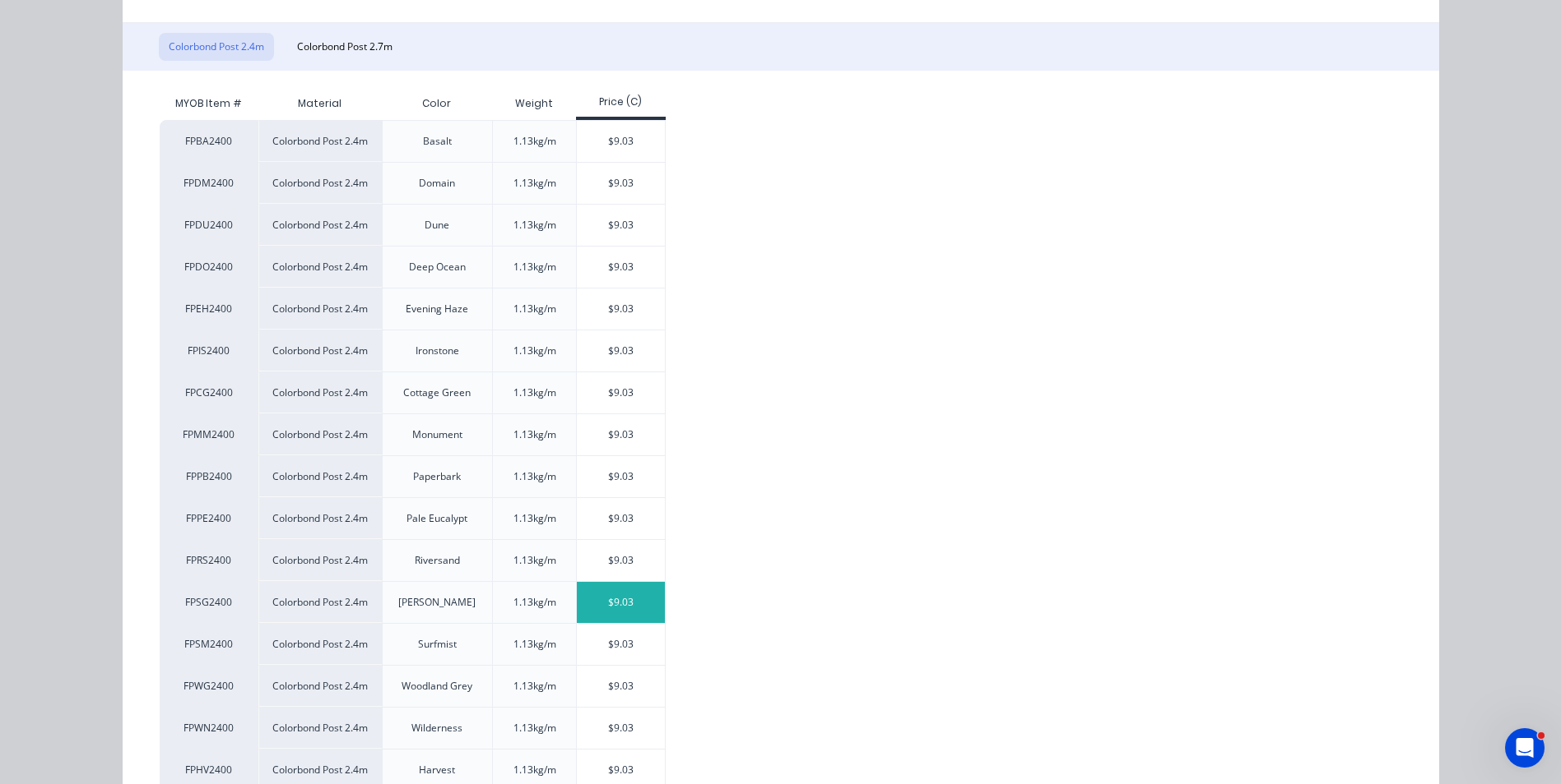
click at [612, 596] on div "$9.03" at bounding box center [620, 602] width 88 height 41
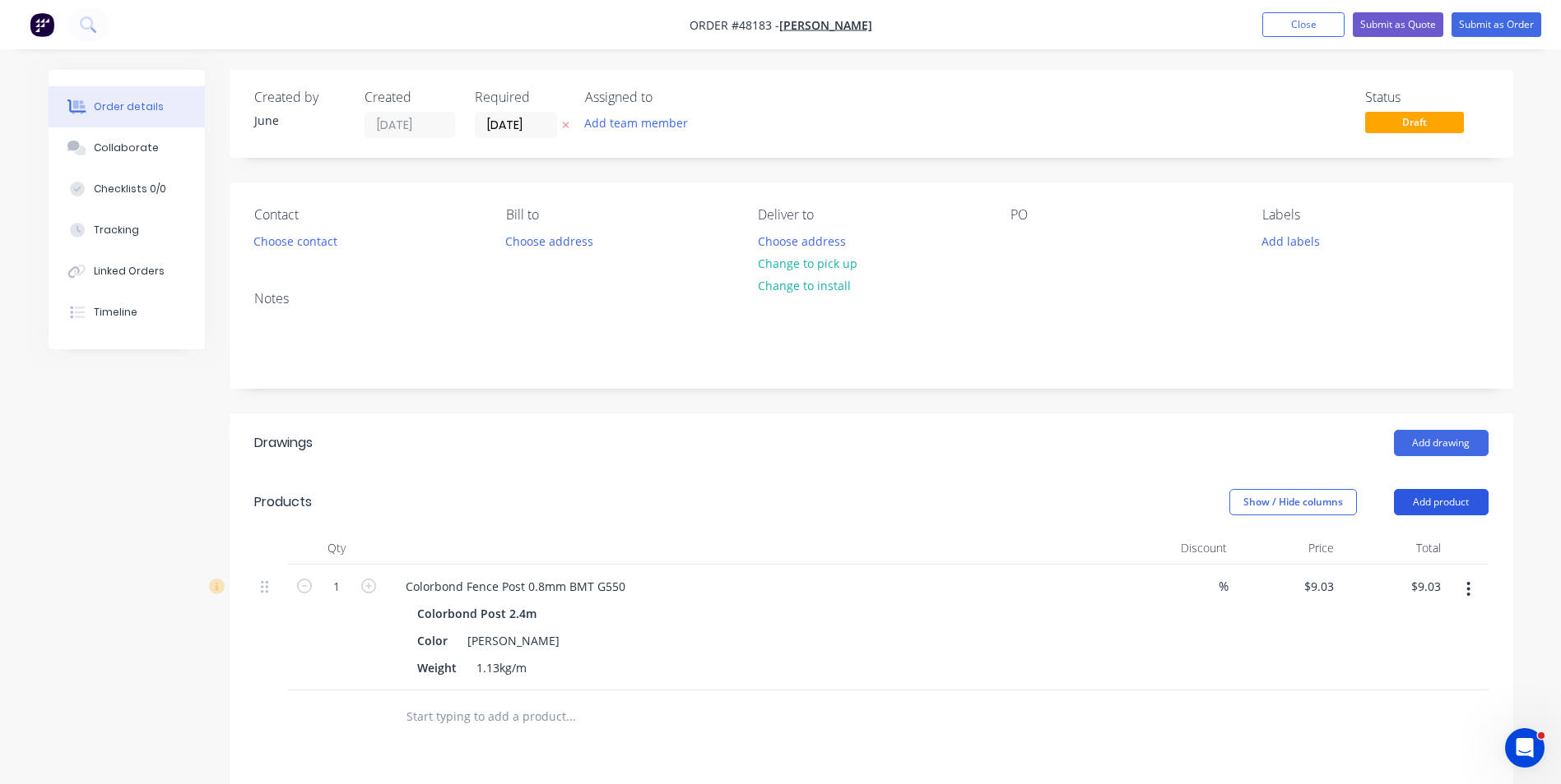
click at [1435, 502] on button "Add product" at bounding box center [1441, 502] width 95 height 26
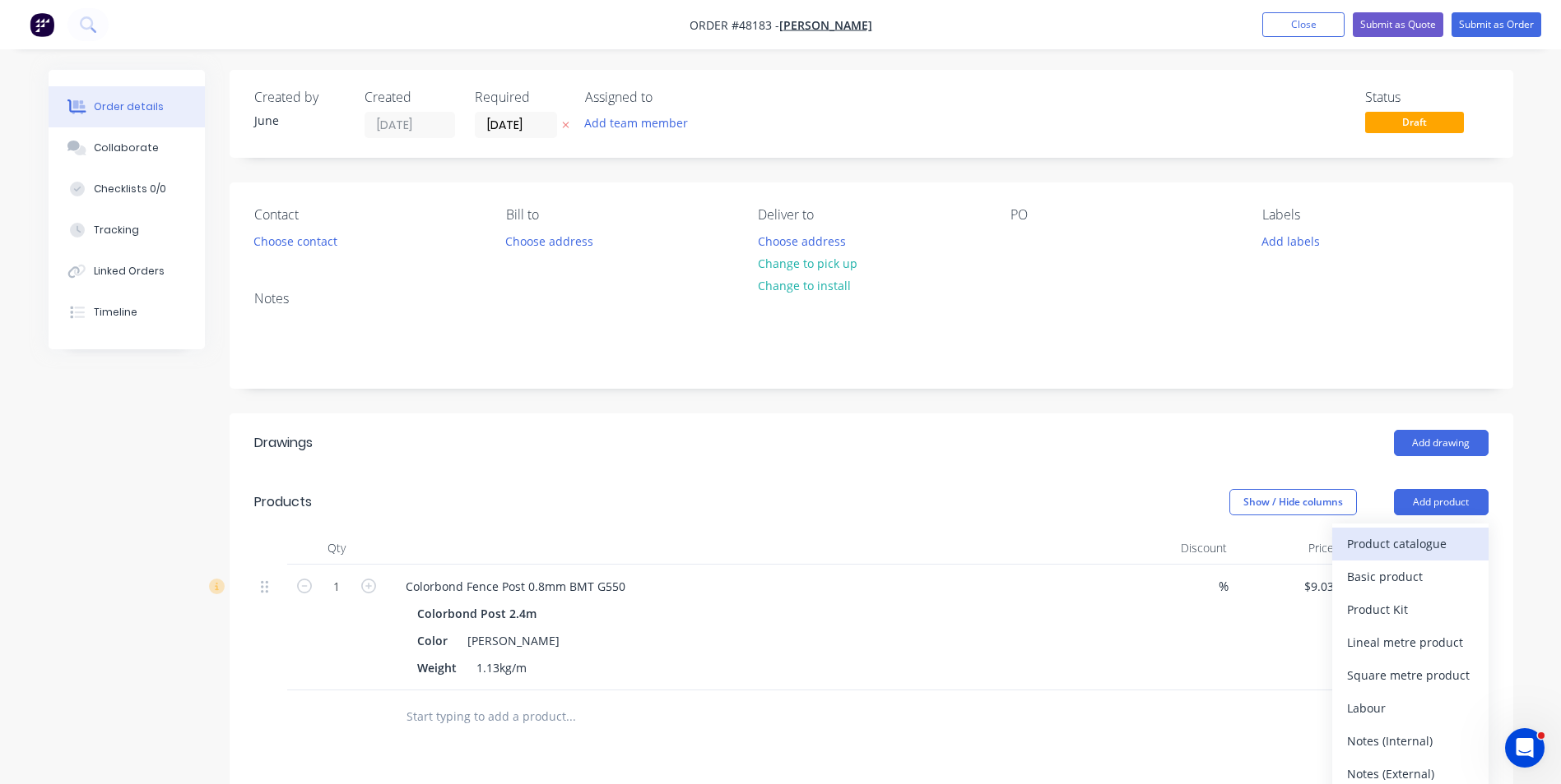
click at [1405, 540] on div "Product catalogue" at bounding box center [1410, 543] width 126 height 24
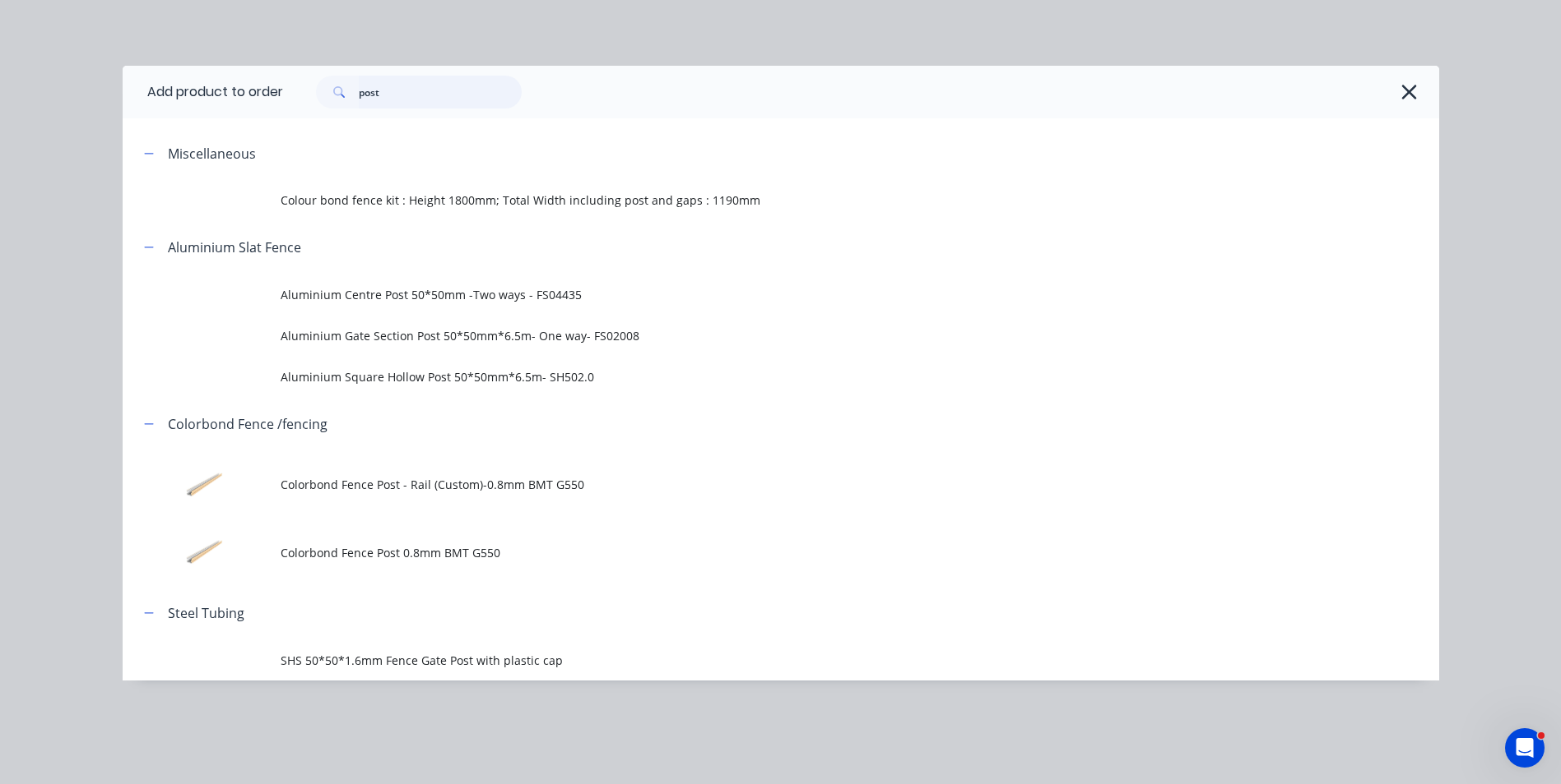
drag, startPoint x: 473, startPoint y: 96, endPoint x: 248, endPoint y: 91, distance: 225.1
click at [248, 91] on header "Add product to order post" at bounding box center [781, 92] width 1316 height 53
type input "t"
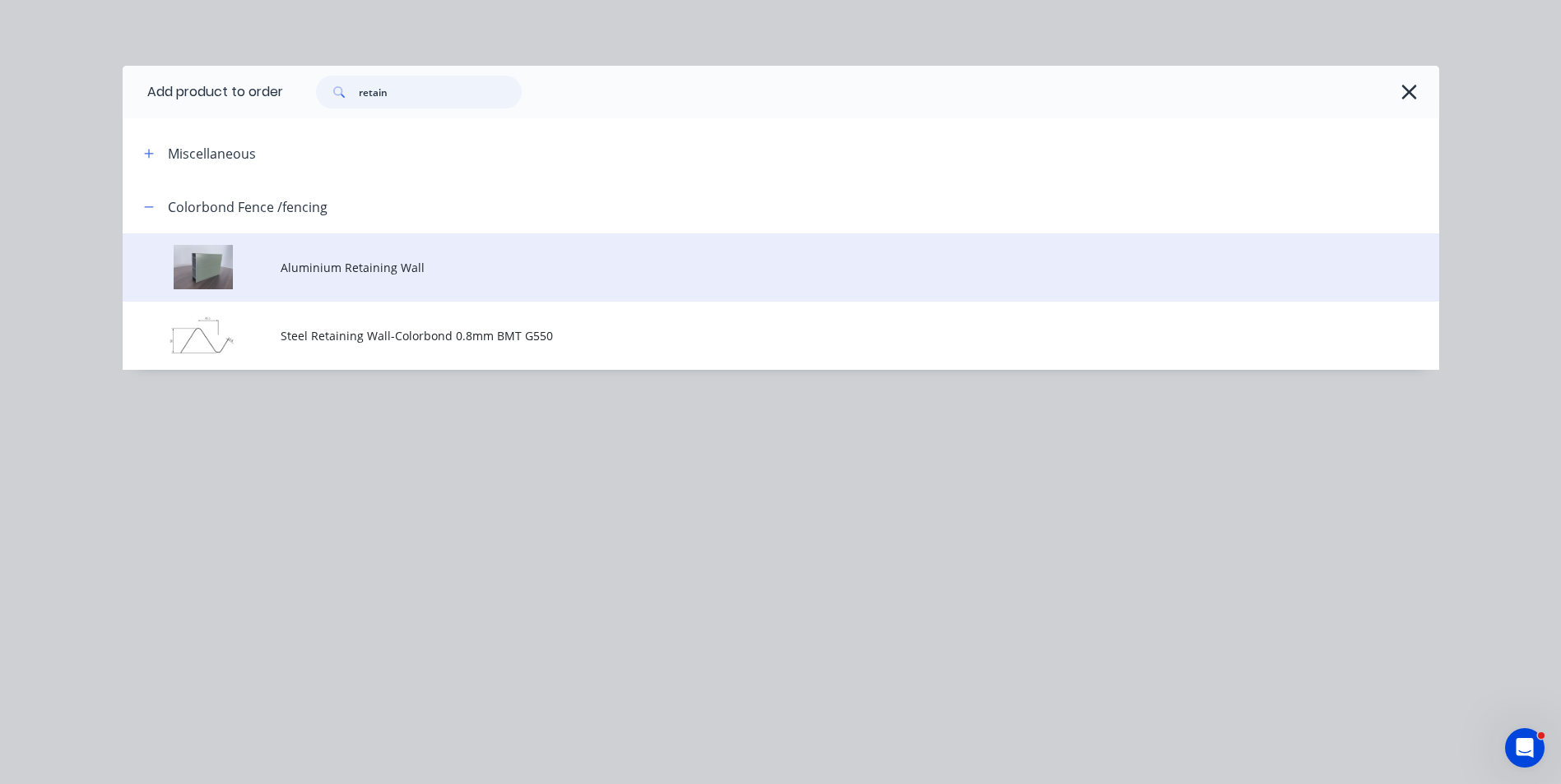
type input "retain"
click at [251, 277] on td at bounding box center [202, 268] width 158 height 68
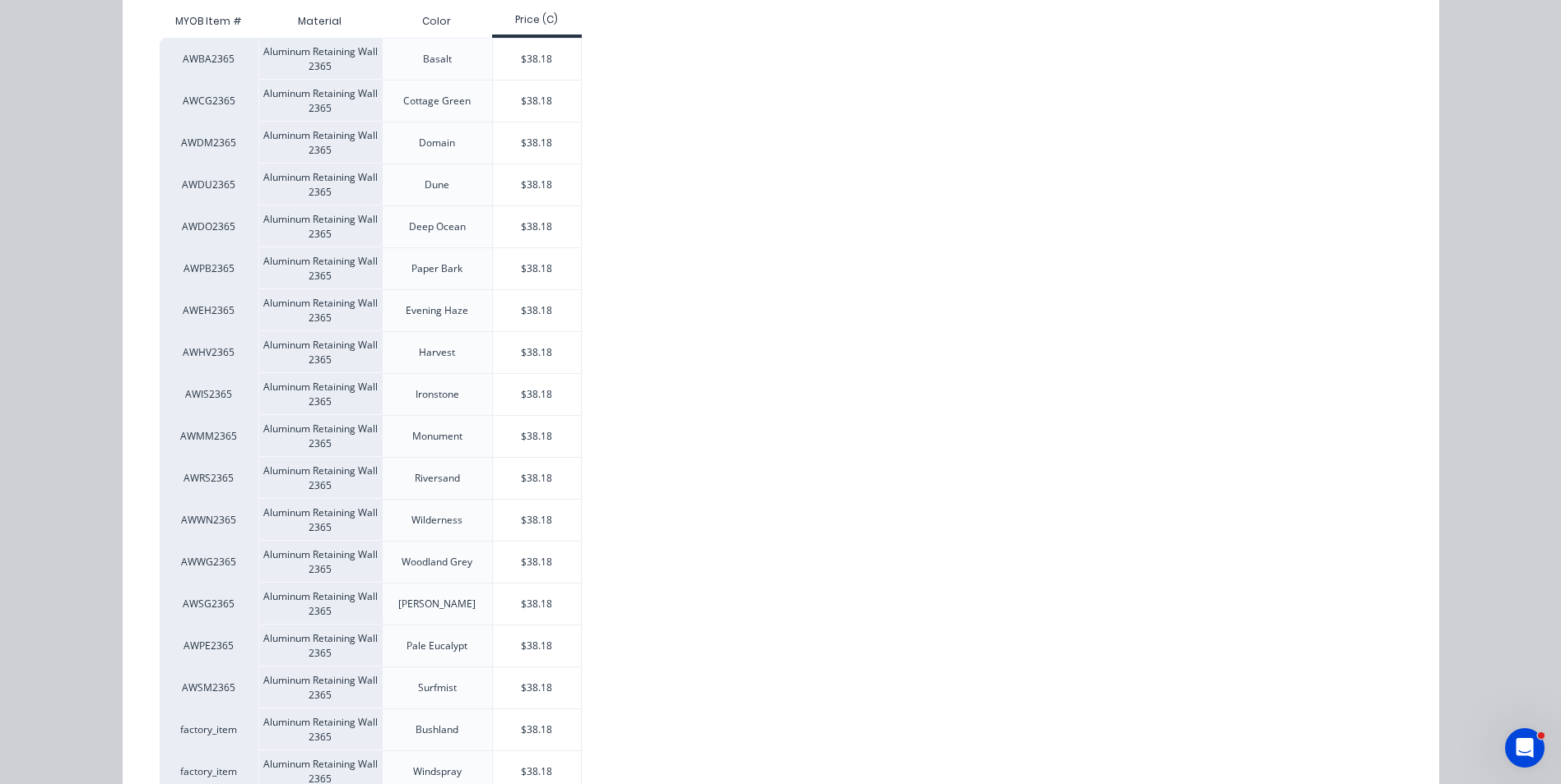
scroll to position [411, 0]
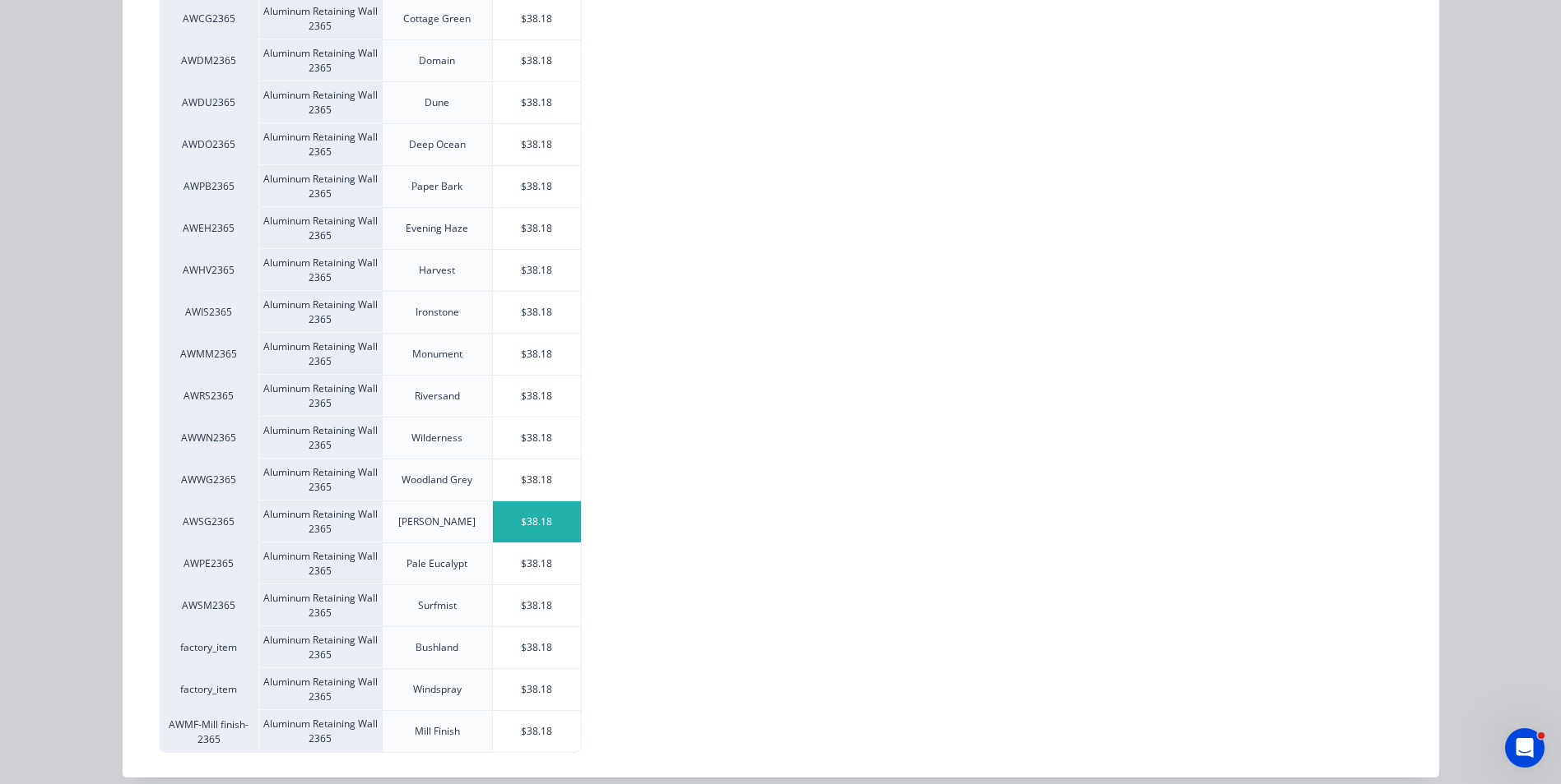
click at [523, 511] on div "$38.18" at bounding box center [537, 521] width 88 height 41
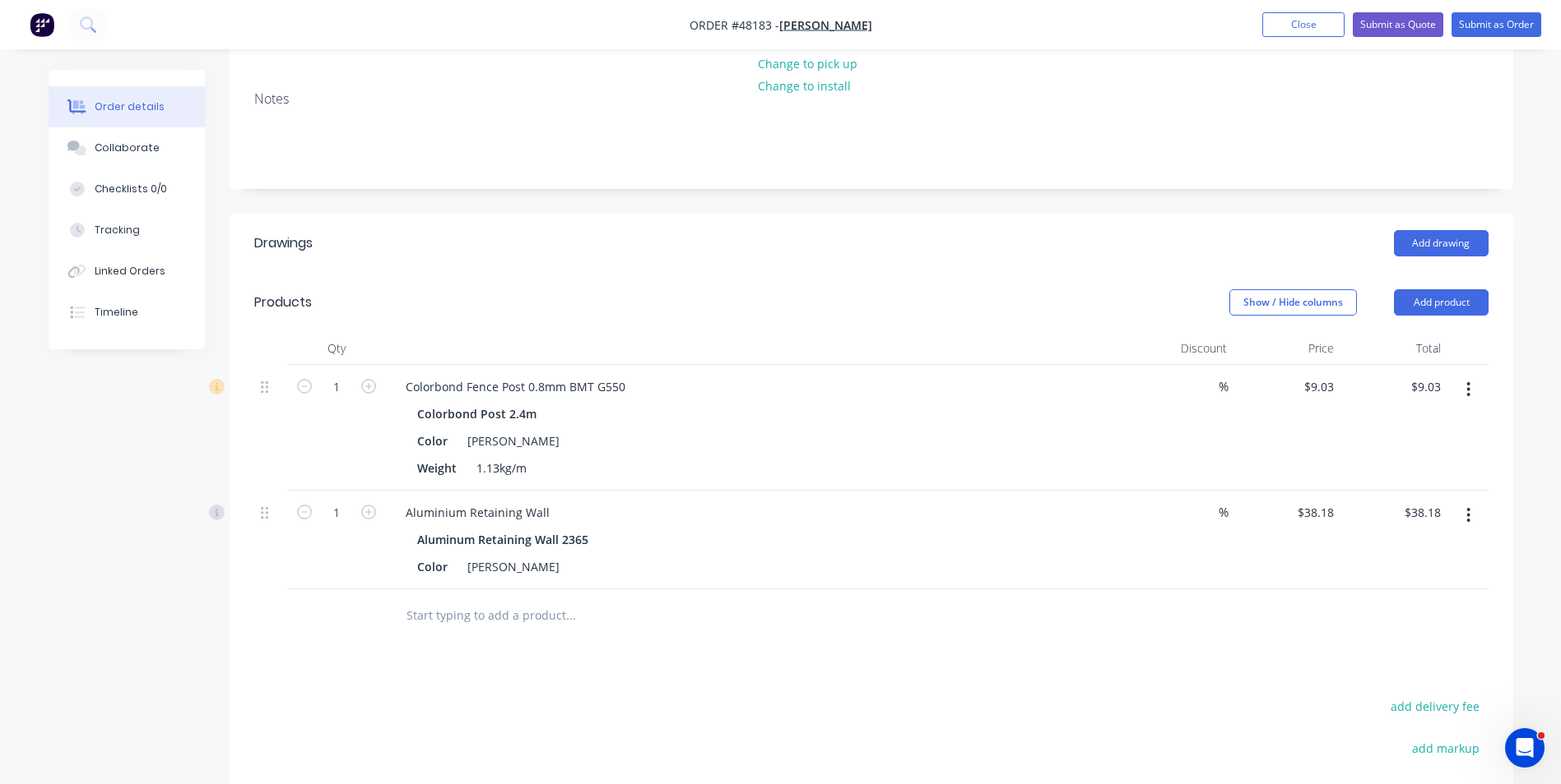
scroll to position [247, 0]
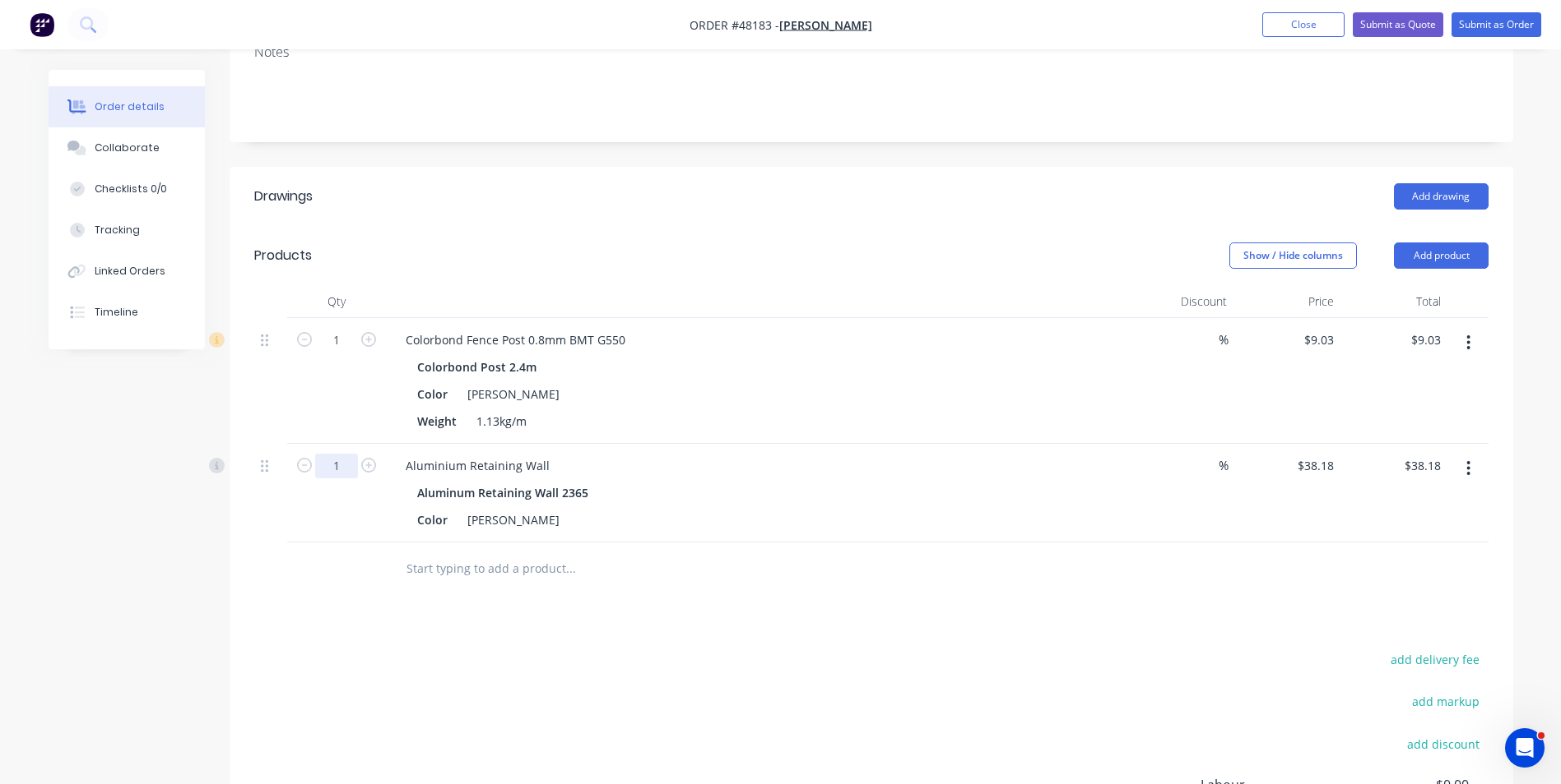
click at [343, 353] on input "1" at bounding box center [336, 341] width 43 height 25
type input "14"
click at [919, 544] on div at bounding box center [682, 569] width 592 height 54
drag, startPoint x: 1399, startPoint y: 466, endPoint x: 1446, endPoint y: 457, distance: 47.9
click at [1446, 457] on div "14 Aluminium Retaining Wall Aluminum Retaining Wall 2365 Color Shale Grey % $38…" at bounding box center [871, 493] width 1234 height 98
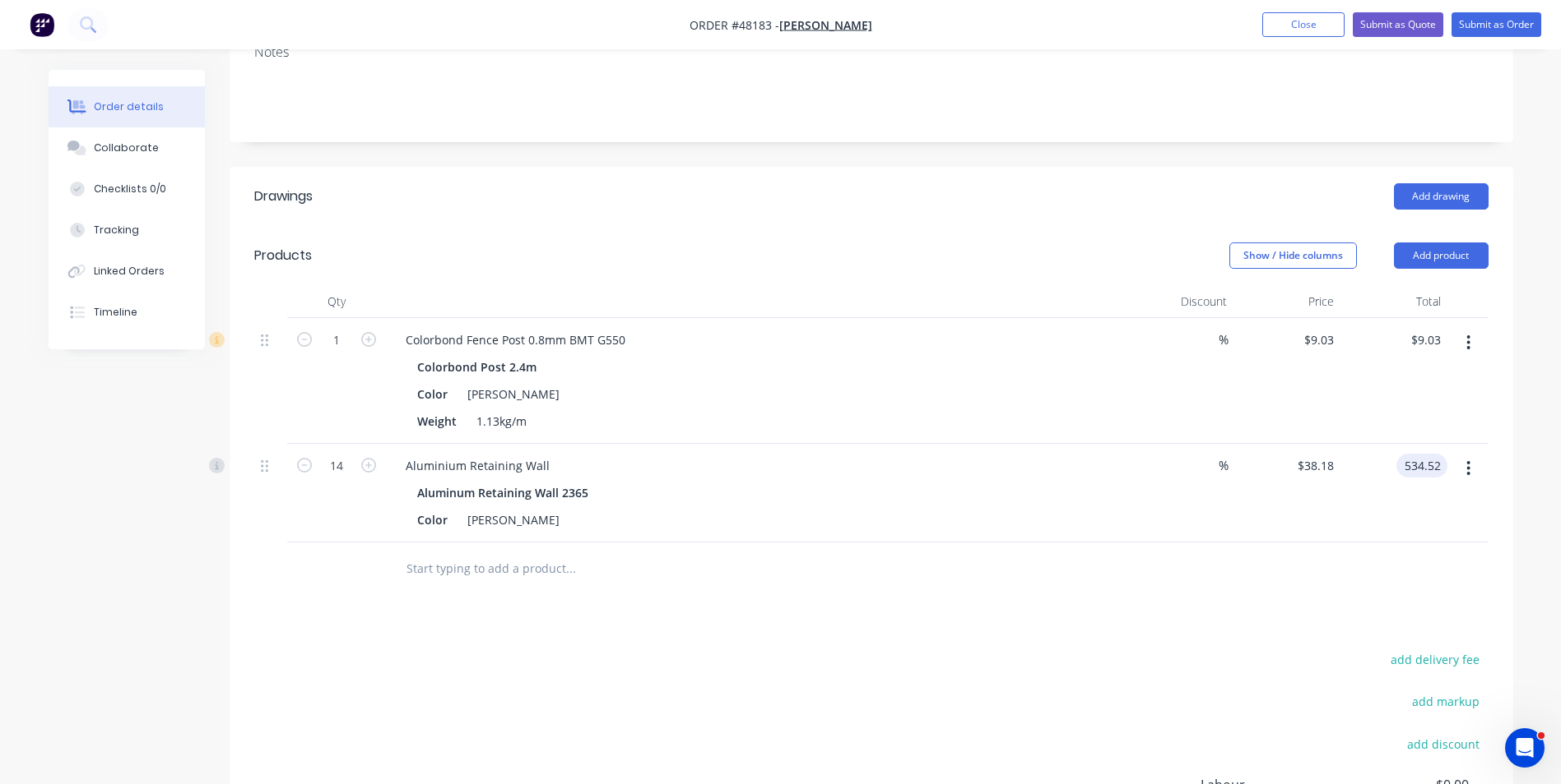
type input "$534.52"
click at [1402, 544] on div at bounding box center [871, 569] width 1234 height 54
click at [1460, 335] on button "button" at bounding box center [1468, 343] width 39 height 30
click at [1421, 388] on div "Edit" at bounding box center [1410, 385] width 126 height 24
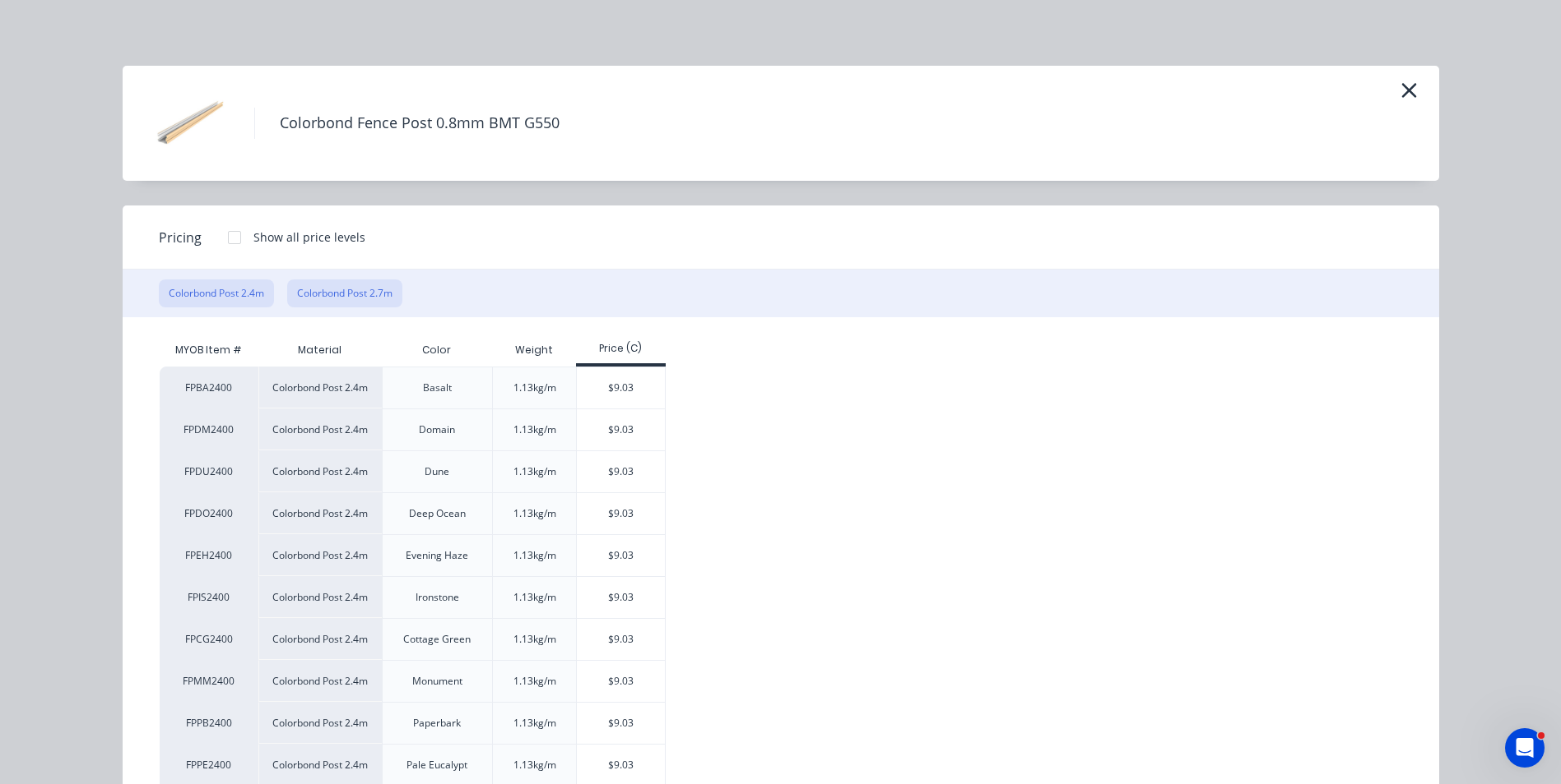
click at [316, 285] on button "Colorbond Post 2.7m" at bounding box center [344, 293] width 115 height 28
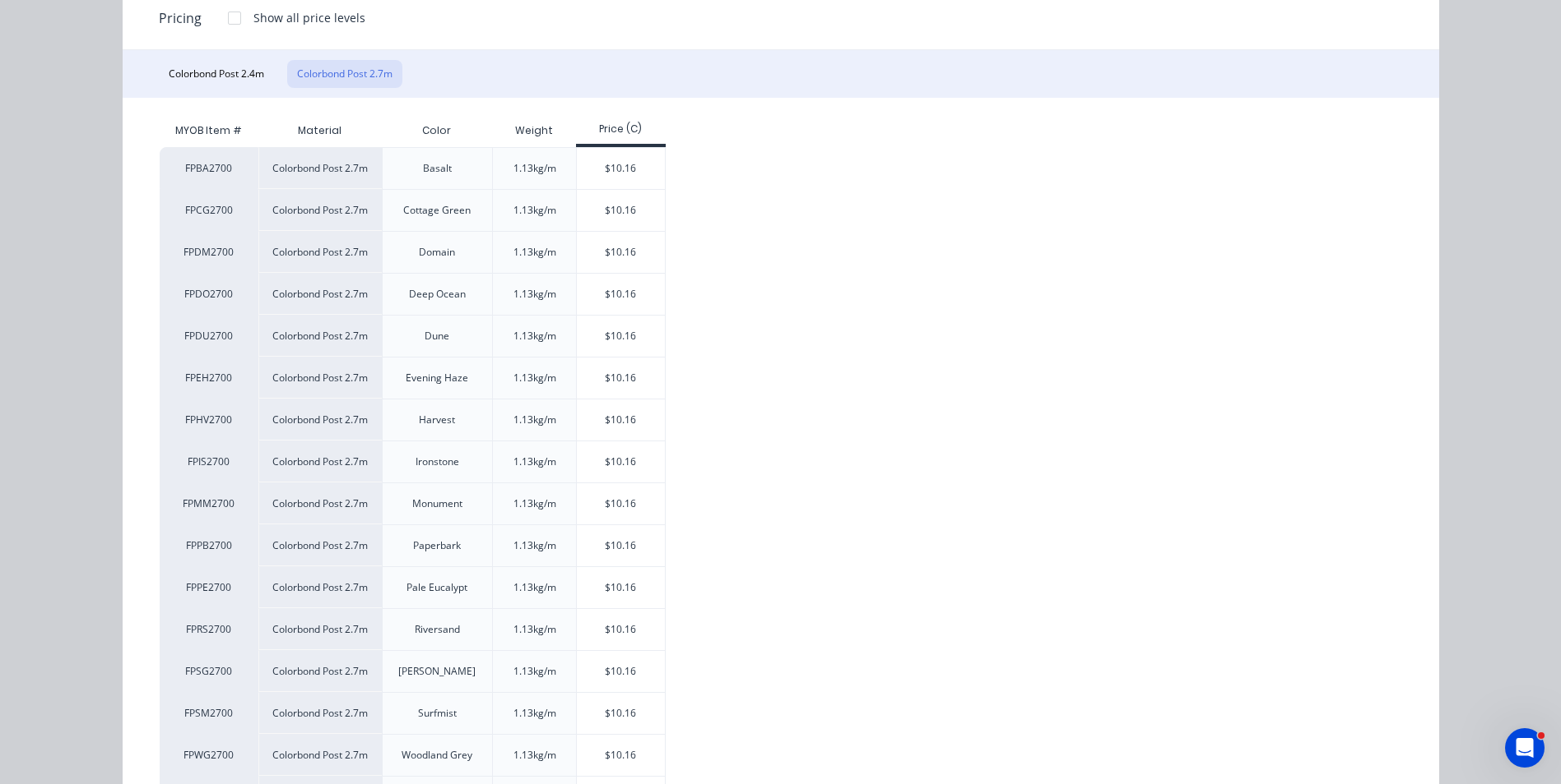
scroll to position [411, 0]
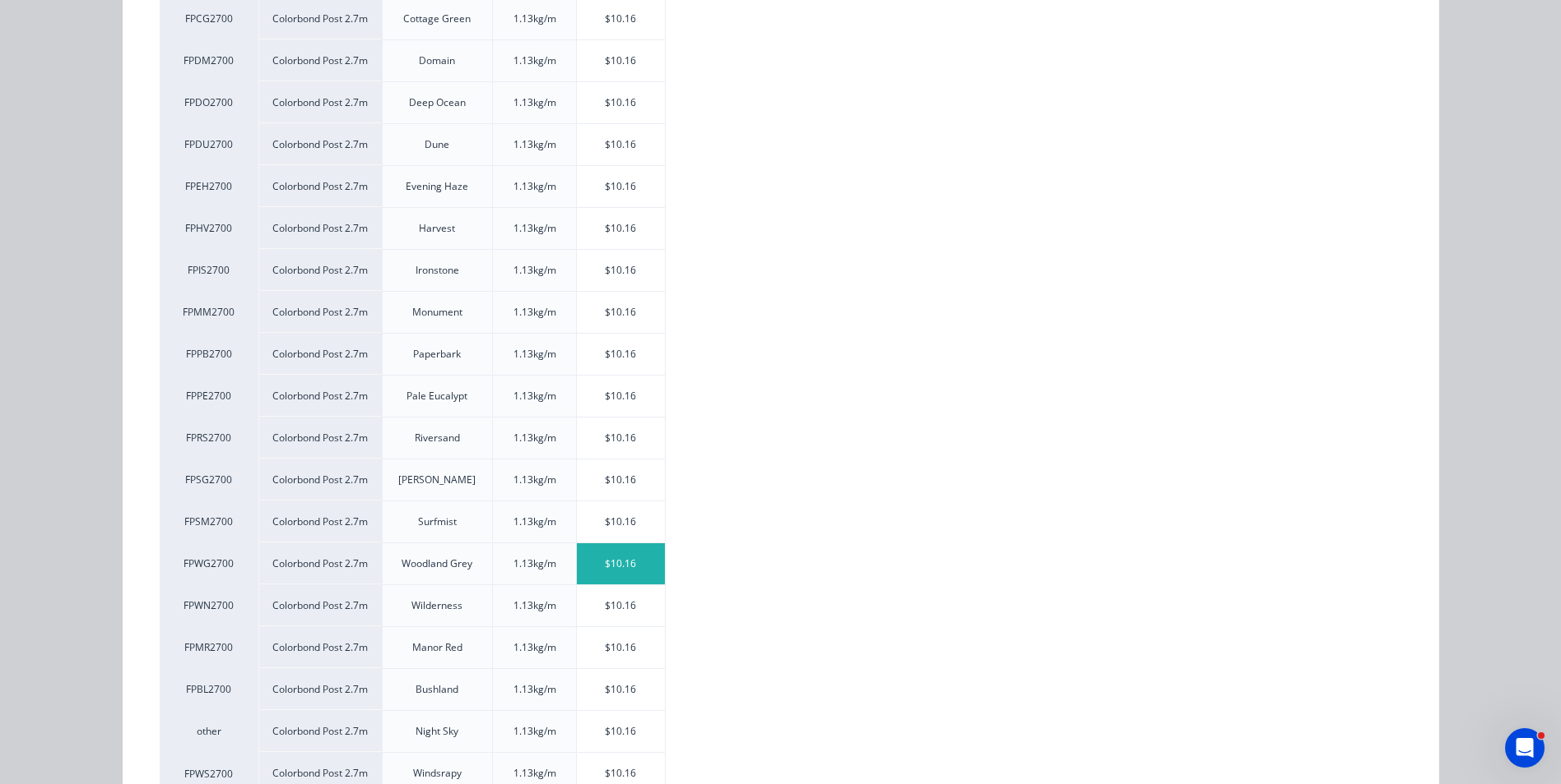
click at [630, 560] on div "$10.16" at bounding box center [620, 564] width 88 height 41
type input "$10.16"
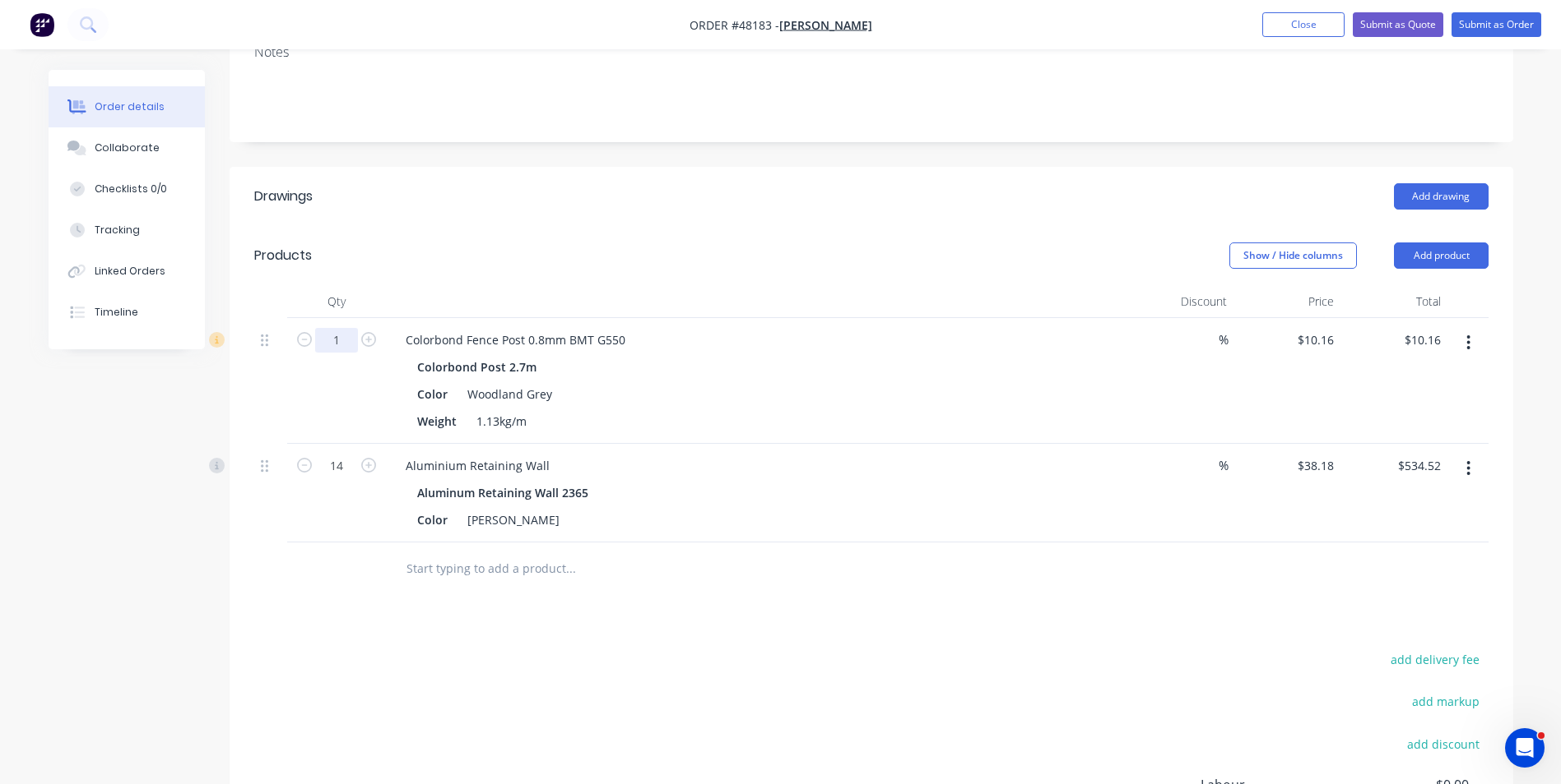
click at [340, 344] on input "1" at bounding box center [336, 341] width 43 height 25
type input "28"
type input "$284.48"
click at [894, 467] on div "Aluminium Retaining Wall" at bounding box center [756, 465] width 727 height 24
click at [1430, 262] on button "Add product" at bounding box center [1441, 255] width 95 height 26
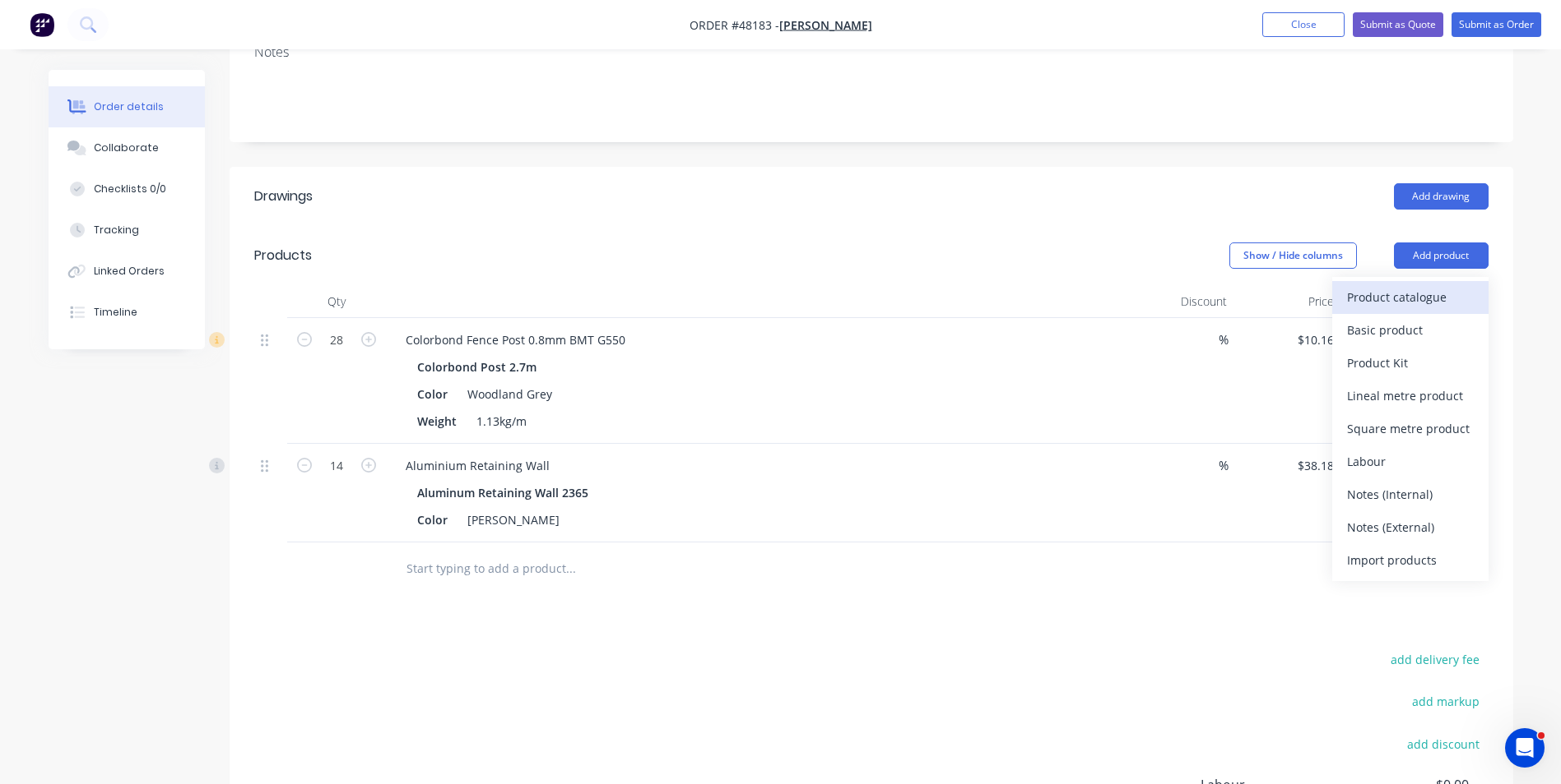
click at [1431, 303] on div "Product catalogue" at bounding box center [1410, 297] width 126 height 24
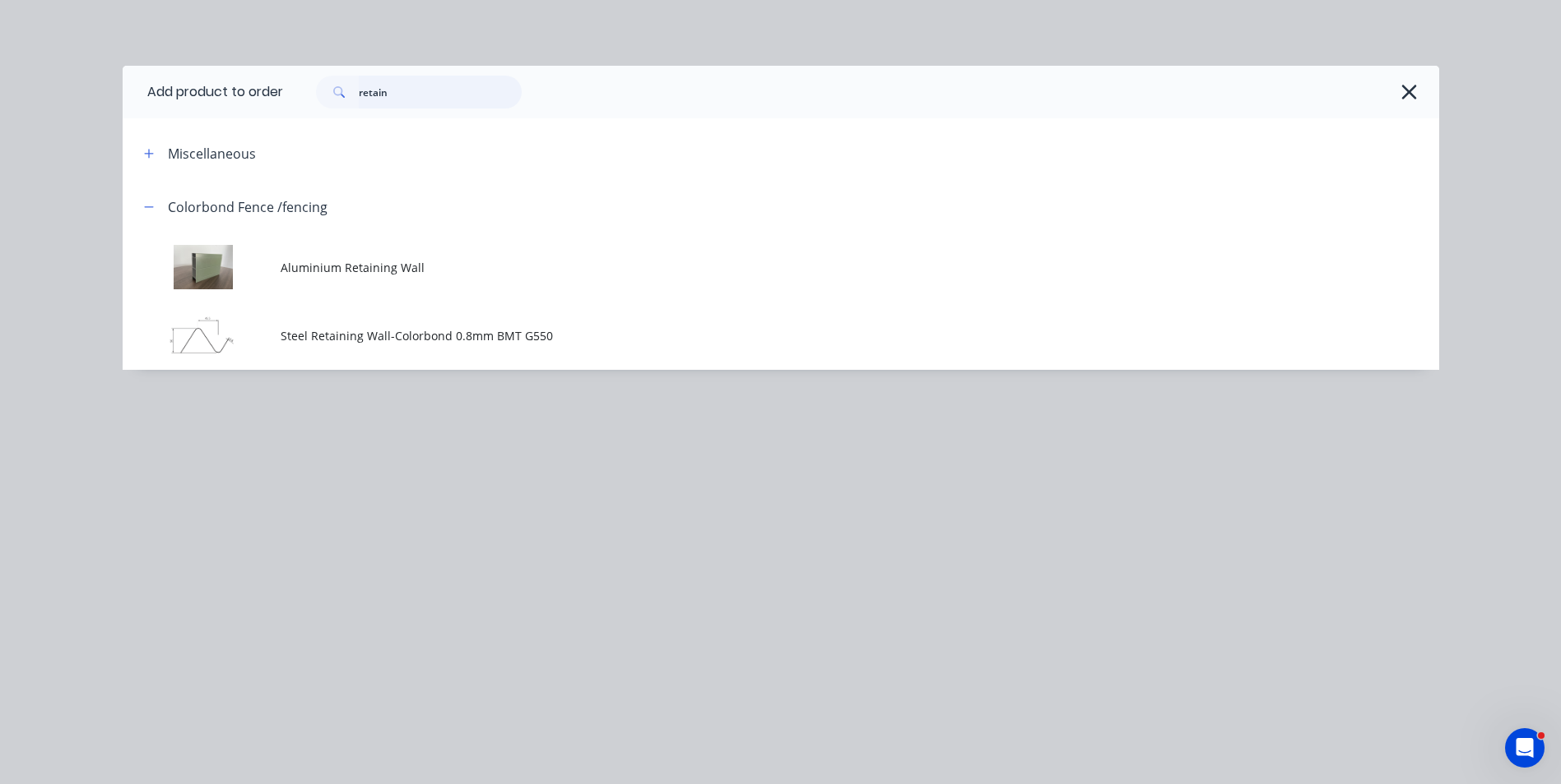
drag, startPoint x: 373, startPoint y: 105, endPoint x: 185, endPoint y: 128, distance: 189.4
click at [184, 128] on div "Add product to order retain Miscellaneous Colorbond Fence /fencing Aluminium Re…" at bounding box center [781, 218] width 1316 height 305
type input "rail"
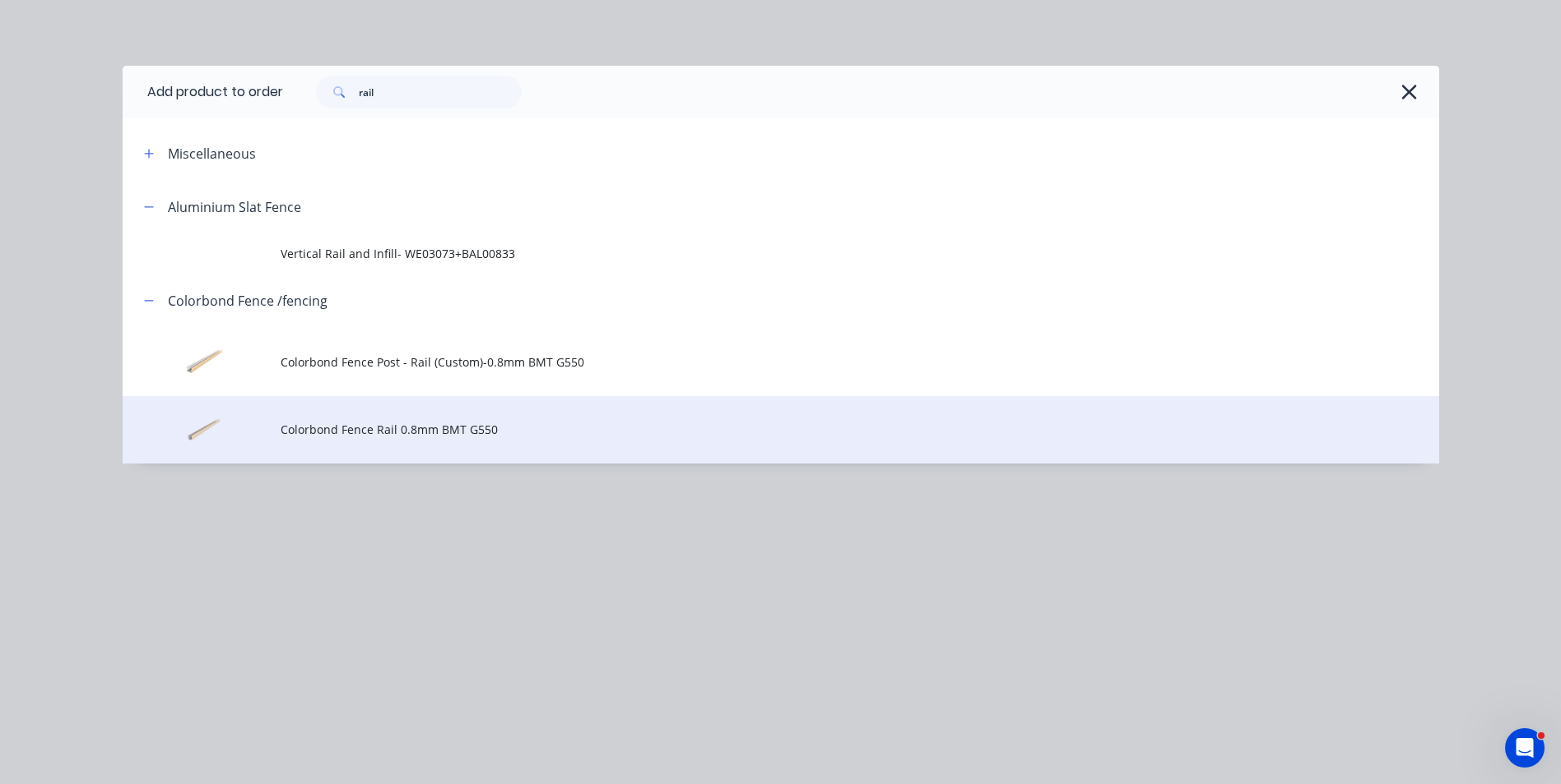
click at [343, 411] on td "Colorbond Fence Rail 0.8mm BMT G550" at bounding box center [859, 430] width 1159 height 68
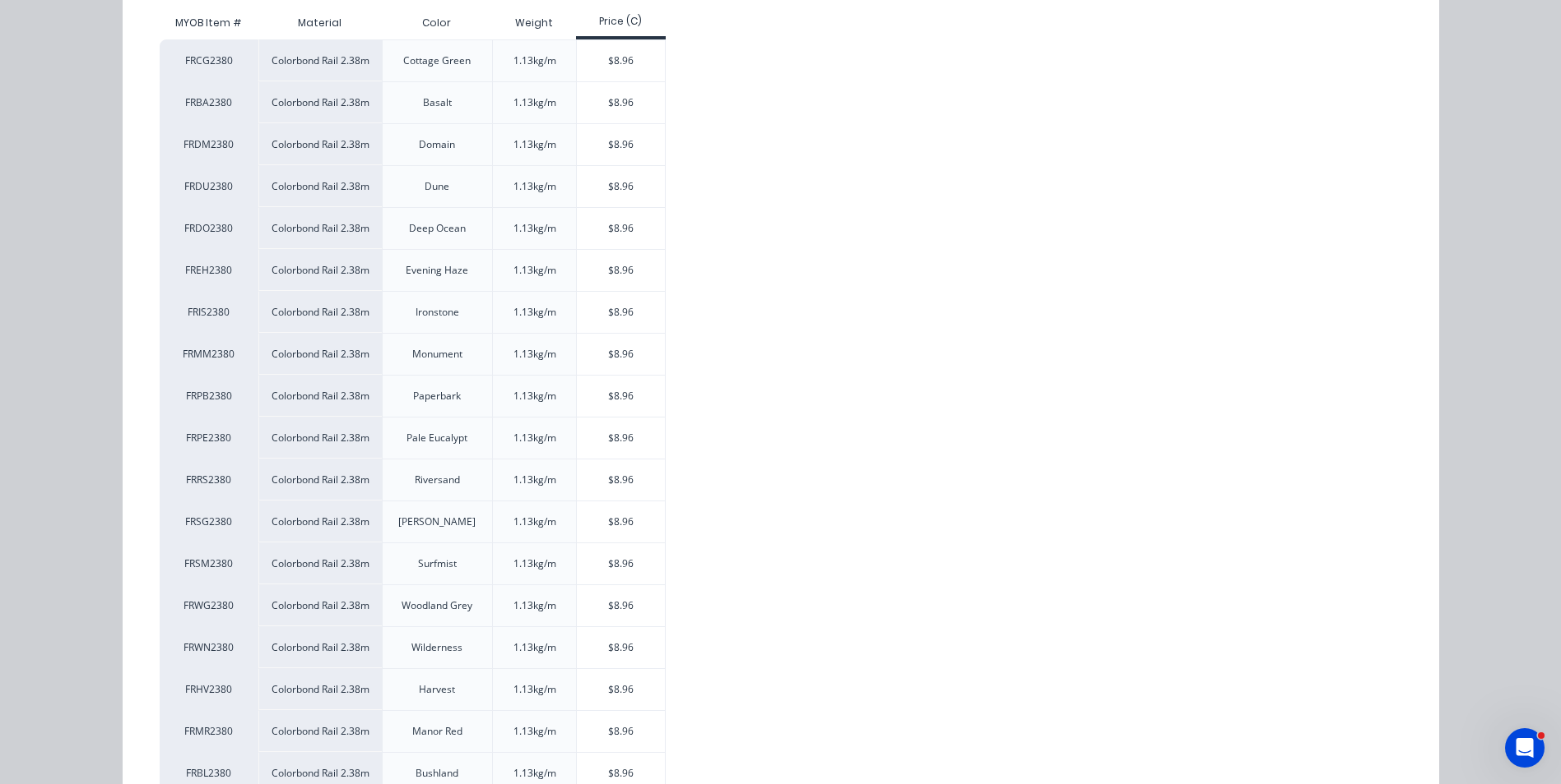
scroll to position [329, 0]
click at [630, 596] on div "$8.96" at bounding box center [620, 604] width 88 height 41
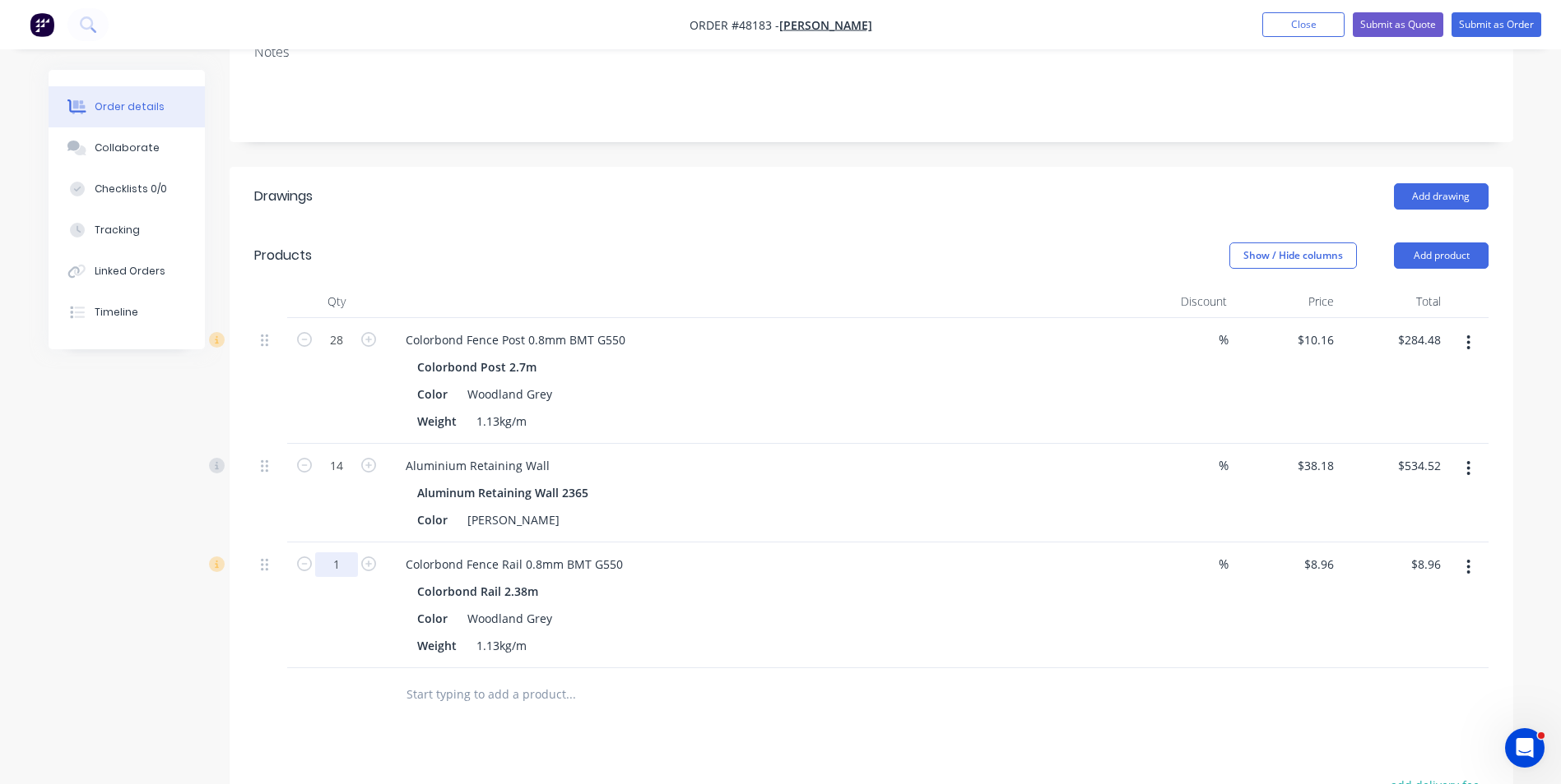
click at [351, 353] on input "1" at bounding box center [336, 341] width 43 height 25
type input "28"
type input "$250.88"
click at [764, 493] on div "Aluminum Retaining Wall 2365" at bounding box center [756, 493] width 678 height 24
click at [1481, 341] on button "button" at bounding box center [1468, 343] width 39 height 30
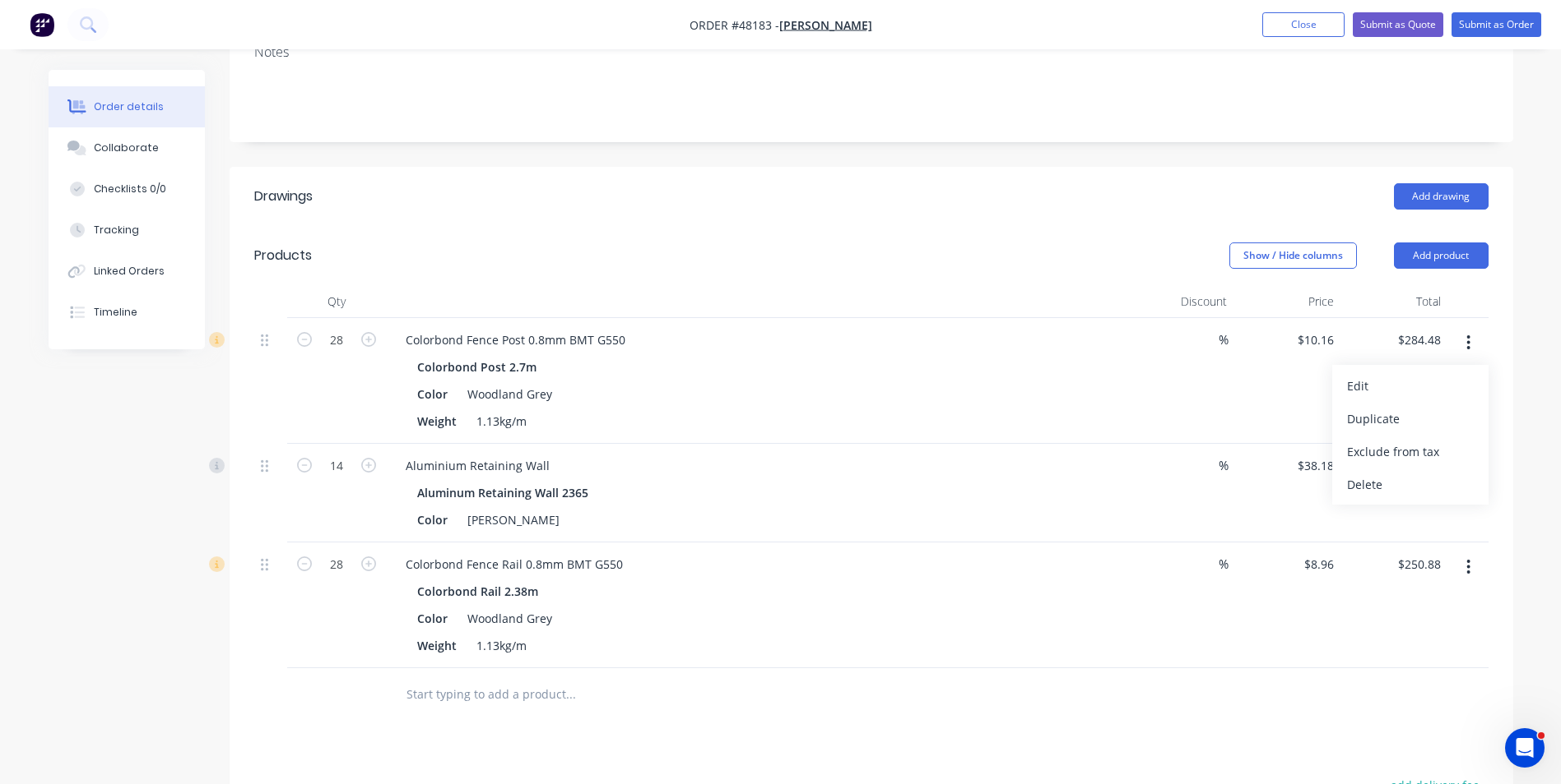
click at [1452, 411] on div "Duplicate" at bounding box center [1410, 419] width 126 height 24
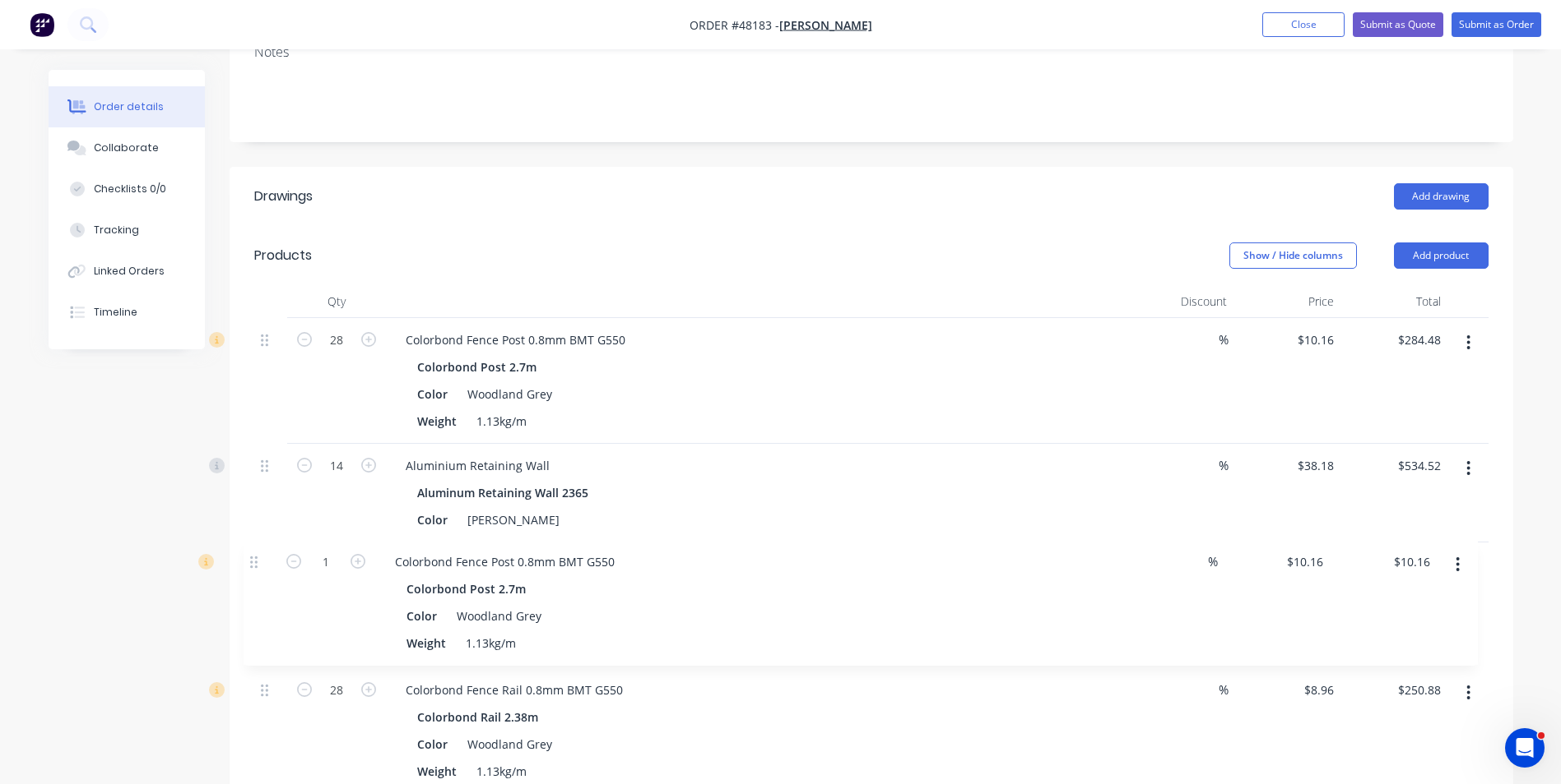
scroll to position [255, 0]
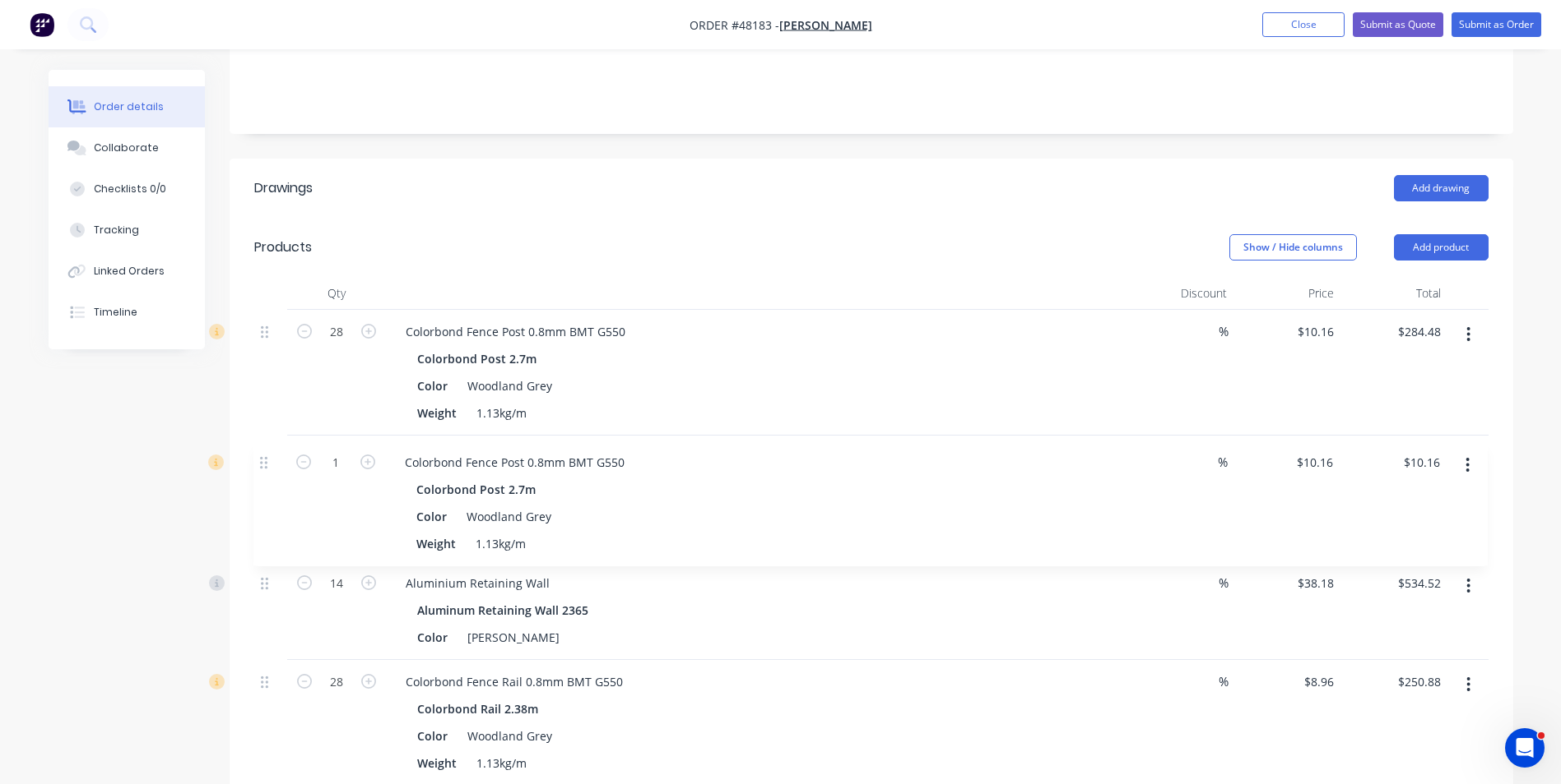
drag, startPoint x: 264, startPoint y: 695, endPoint x: 263, endPoint y: 454, distance: 241.0
click at [263, 454] on div "28 Colorbond Fence Post 0.8mm BMT G550 Colorbond Post 2.7m Color Woodland Grey …" at bounding box center [871, 548] width 1234 height 476
click at [1476, 469] on button "button" at bounding box center [1468, 461] width 39 height 30
click at [1406, 516] on button "Edit" at bounding box center [1410, 502] width 156 height 32
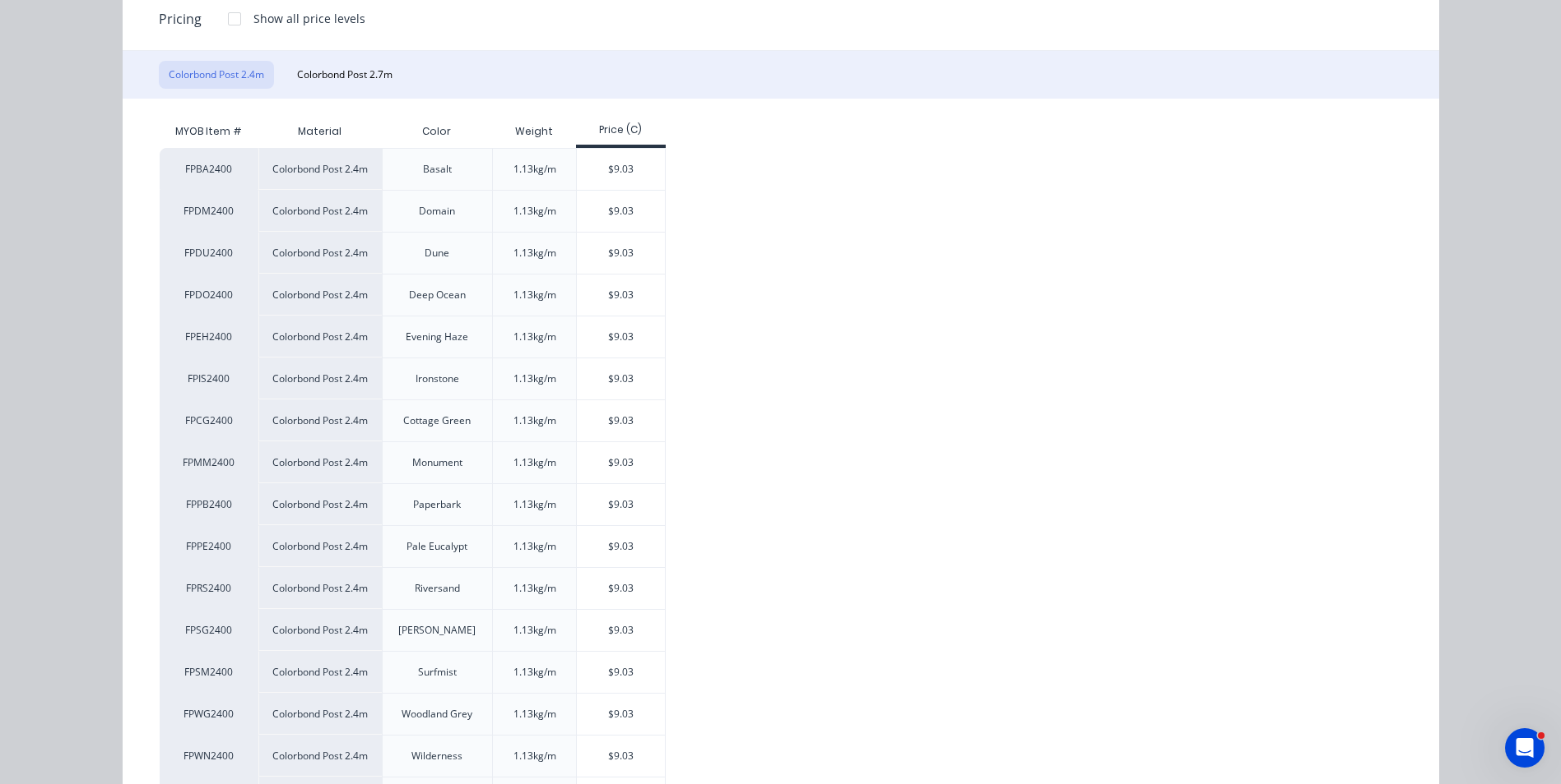
scroll to position [247, 0]
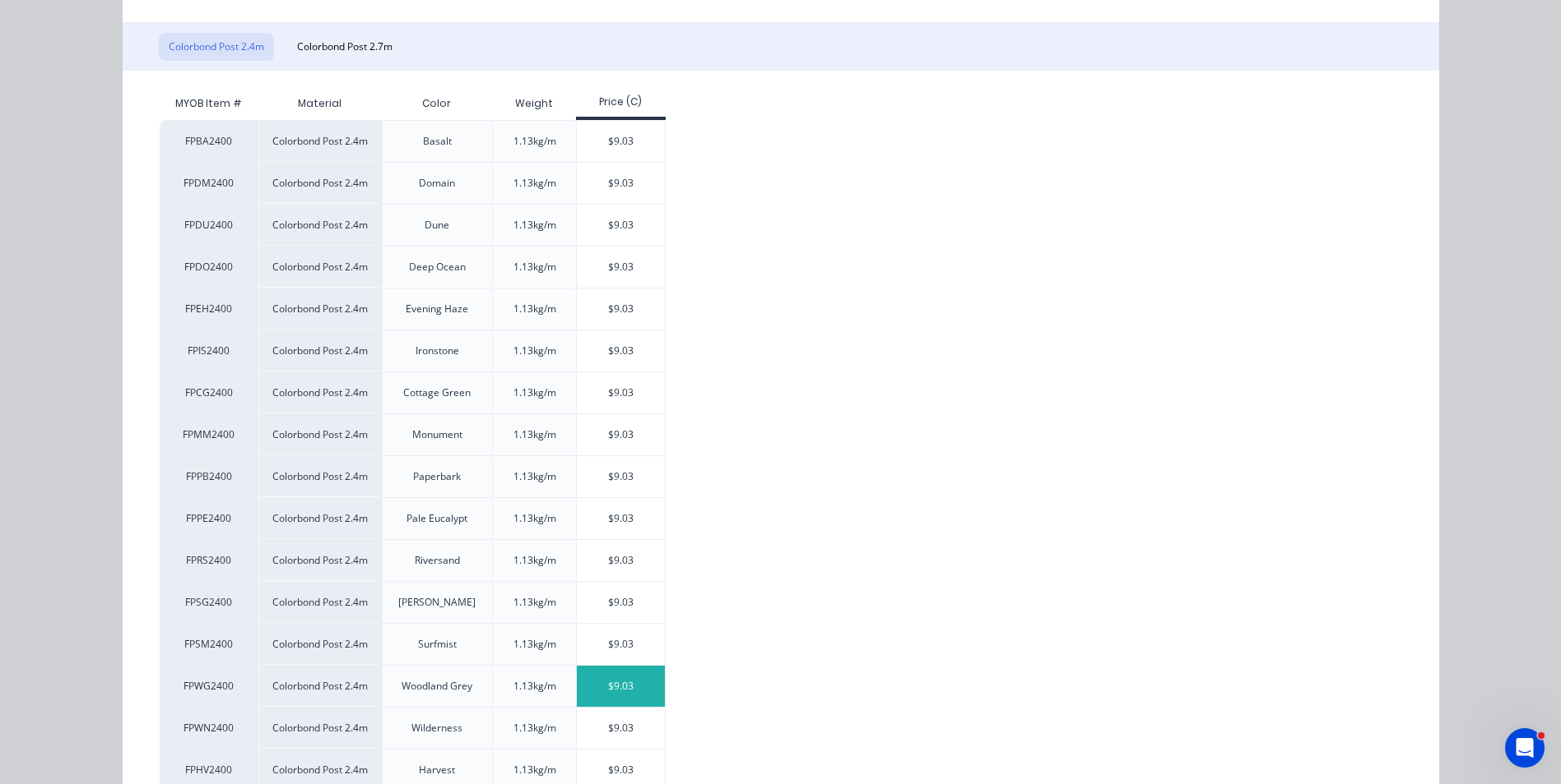
click at [608, 682] on div "$9.03" at bounding box center [620, 687] width 88 height 41
type input "$9.03"
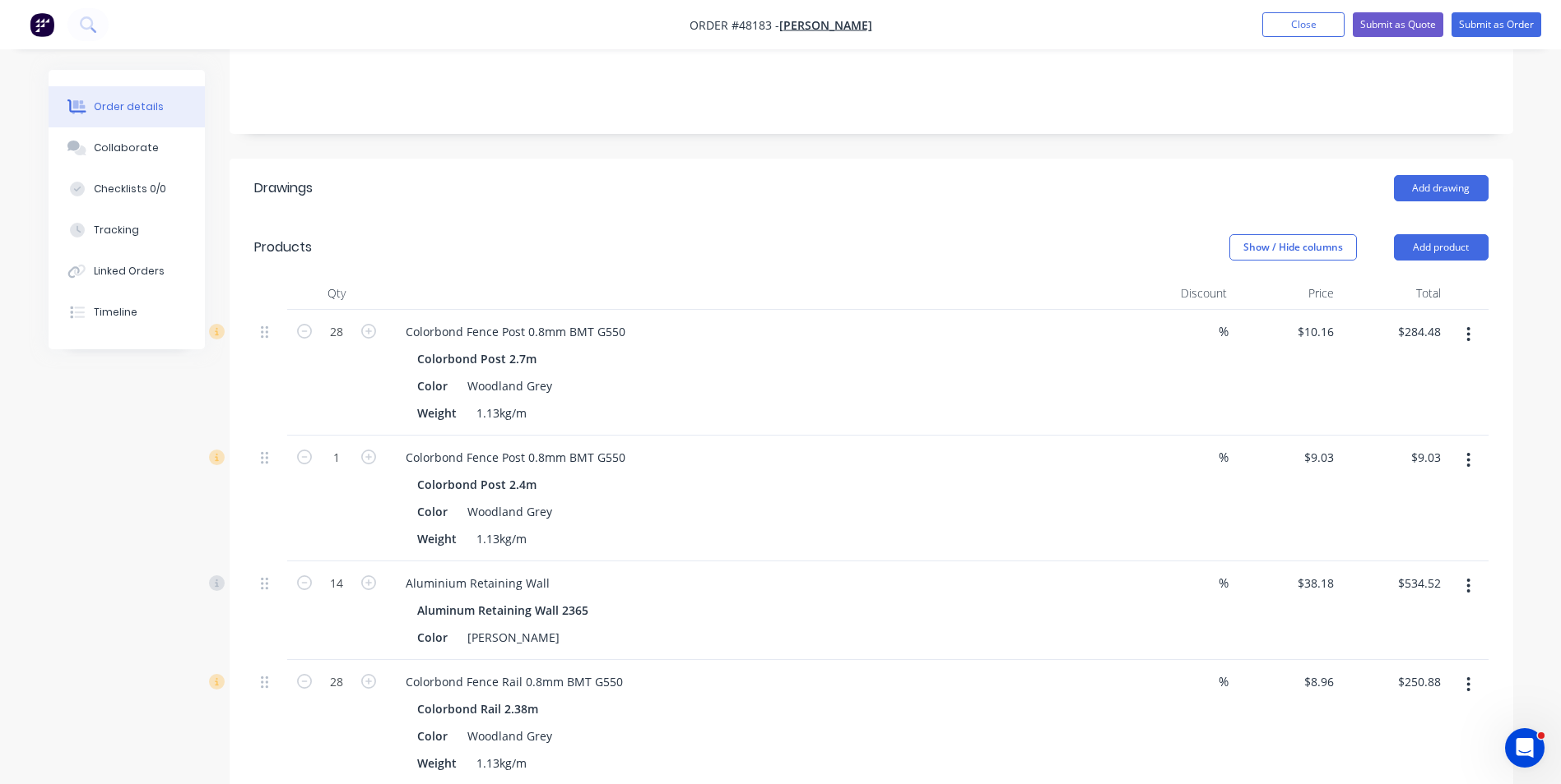
click at [746, 357] on div "Colorbond Post 2.7m" at bounding box center [756, 358] width 678 height 24
click at [1473, 247] on button "Add product" at bounding box center [1441, 248] width 95 height 26
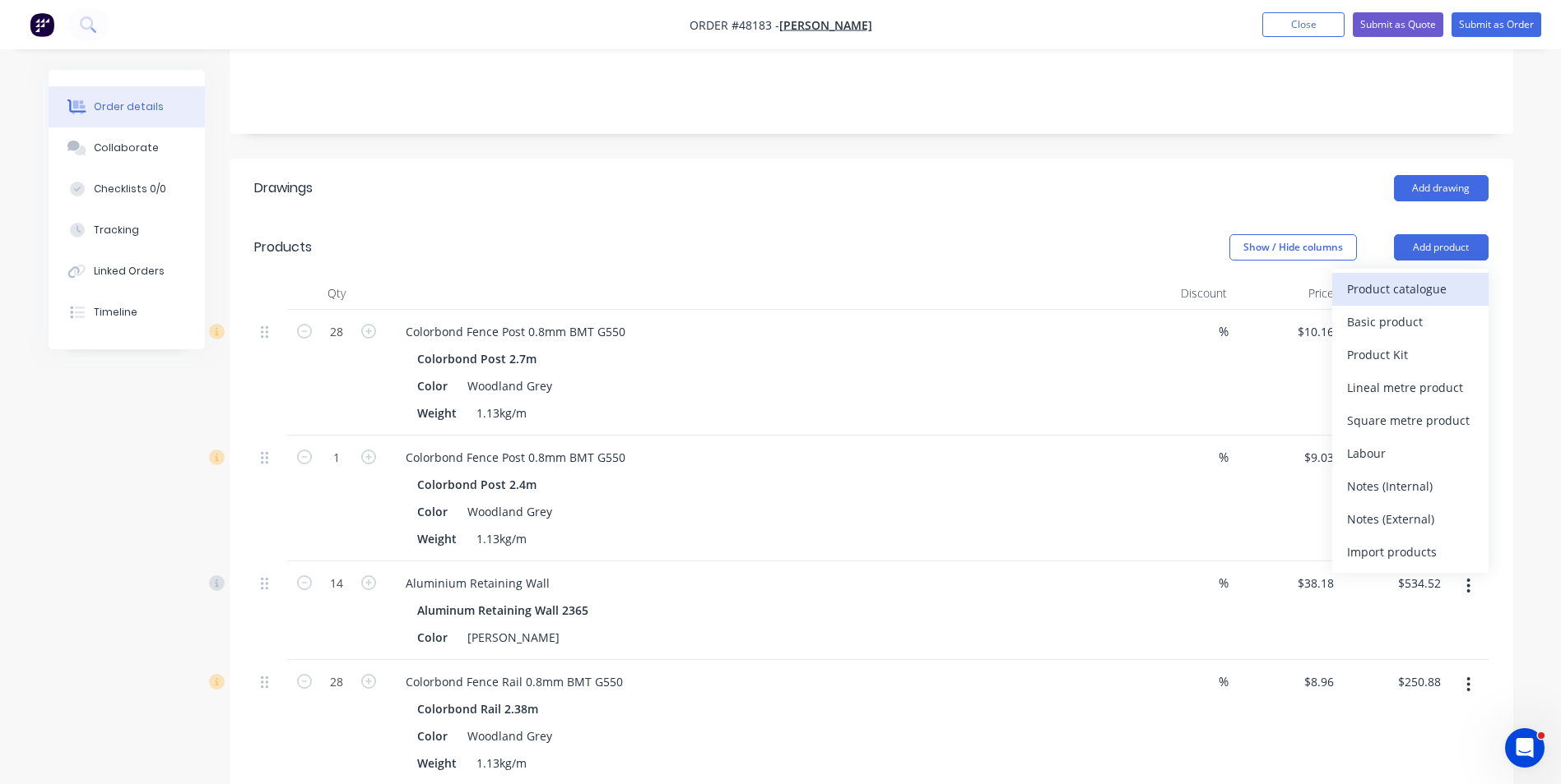
click at [1406, 282] on div "Product catalogue" at bounding box center [1410, 289] width 126 height 24
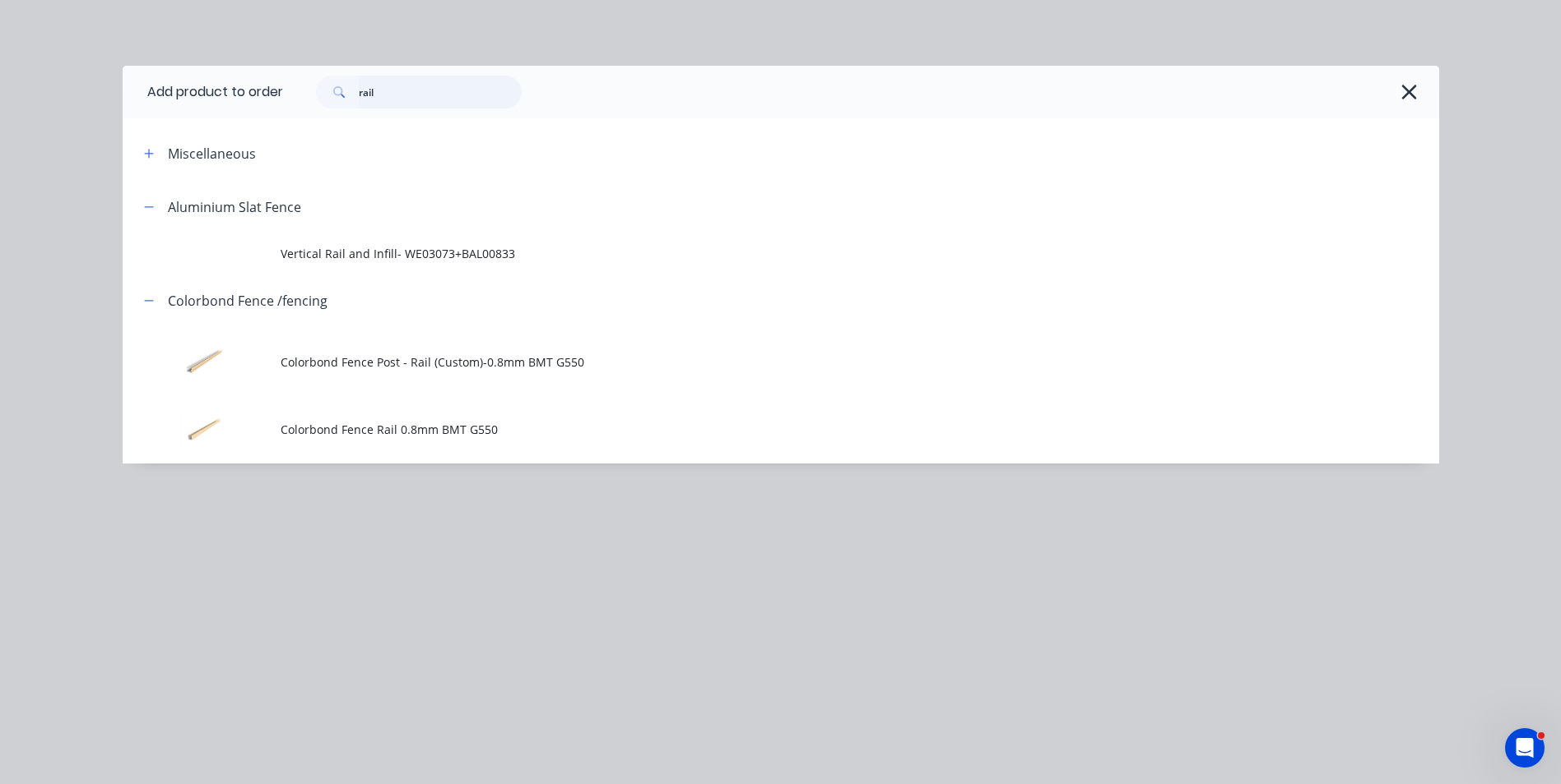
drag, startPoint x: 408, startPoint y: 84, endPoint x: 286, endPoint y: 111, distance: 125.0
click at [286, 111] on div "rail" at bounding box center [861, 92] width 1156 height 53
type input "sheet"
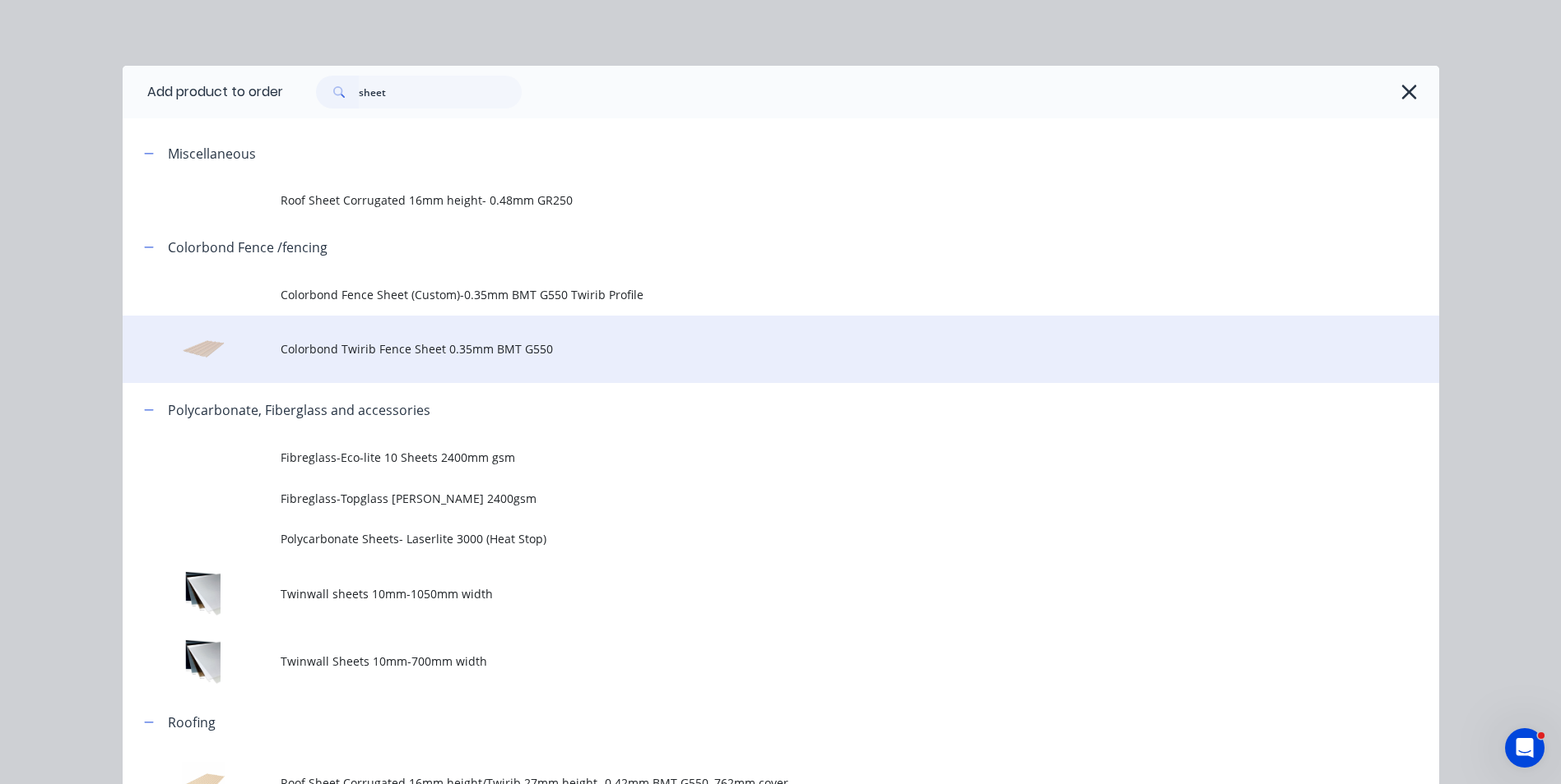
click at [357, 349] on span "Colorbond Twirib Fence Sheet 0.35mm BMT G550" at bounding box center [743, 349] width 926 height 18
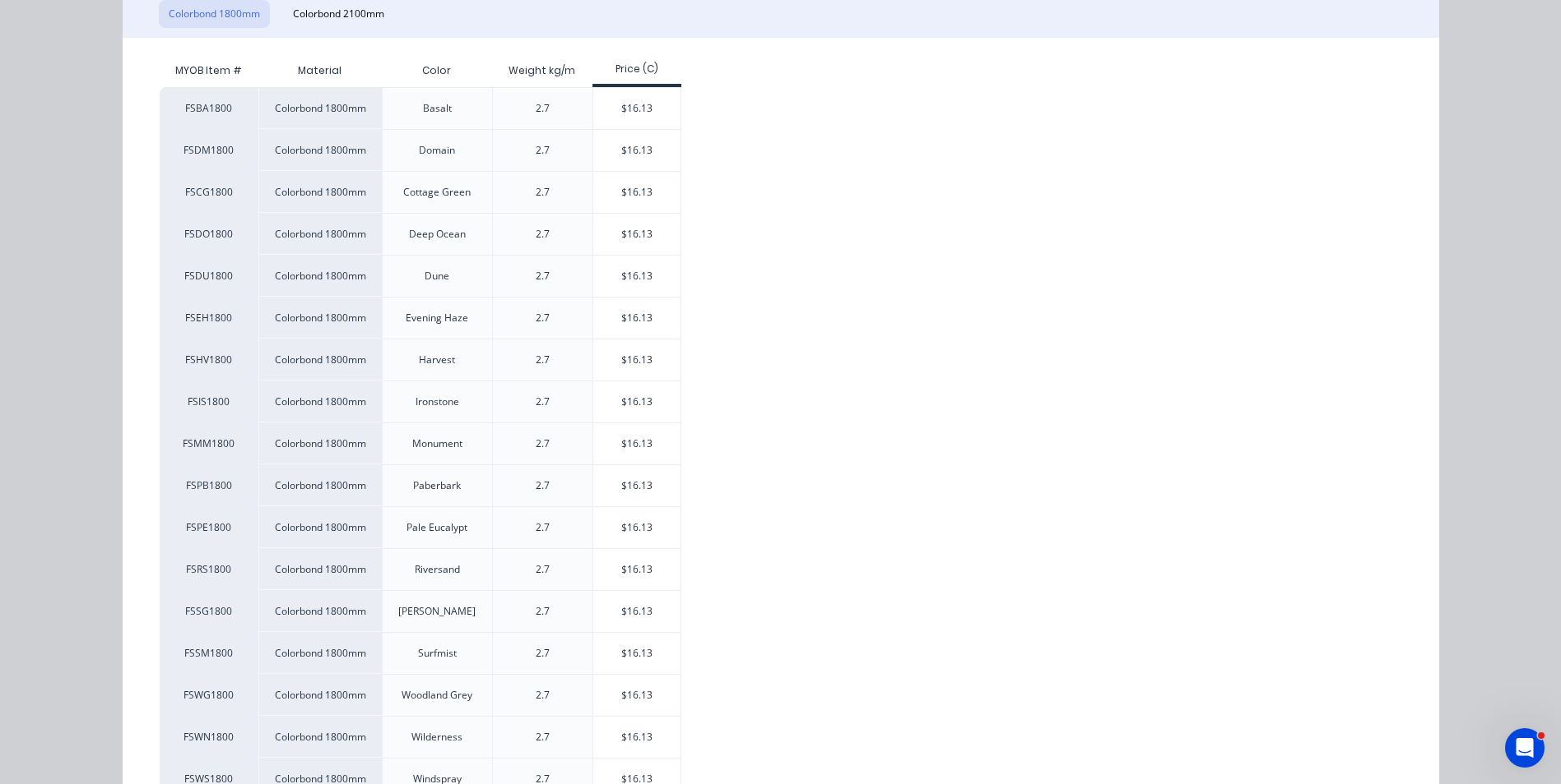
scroll to position [329, 0]
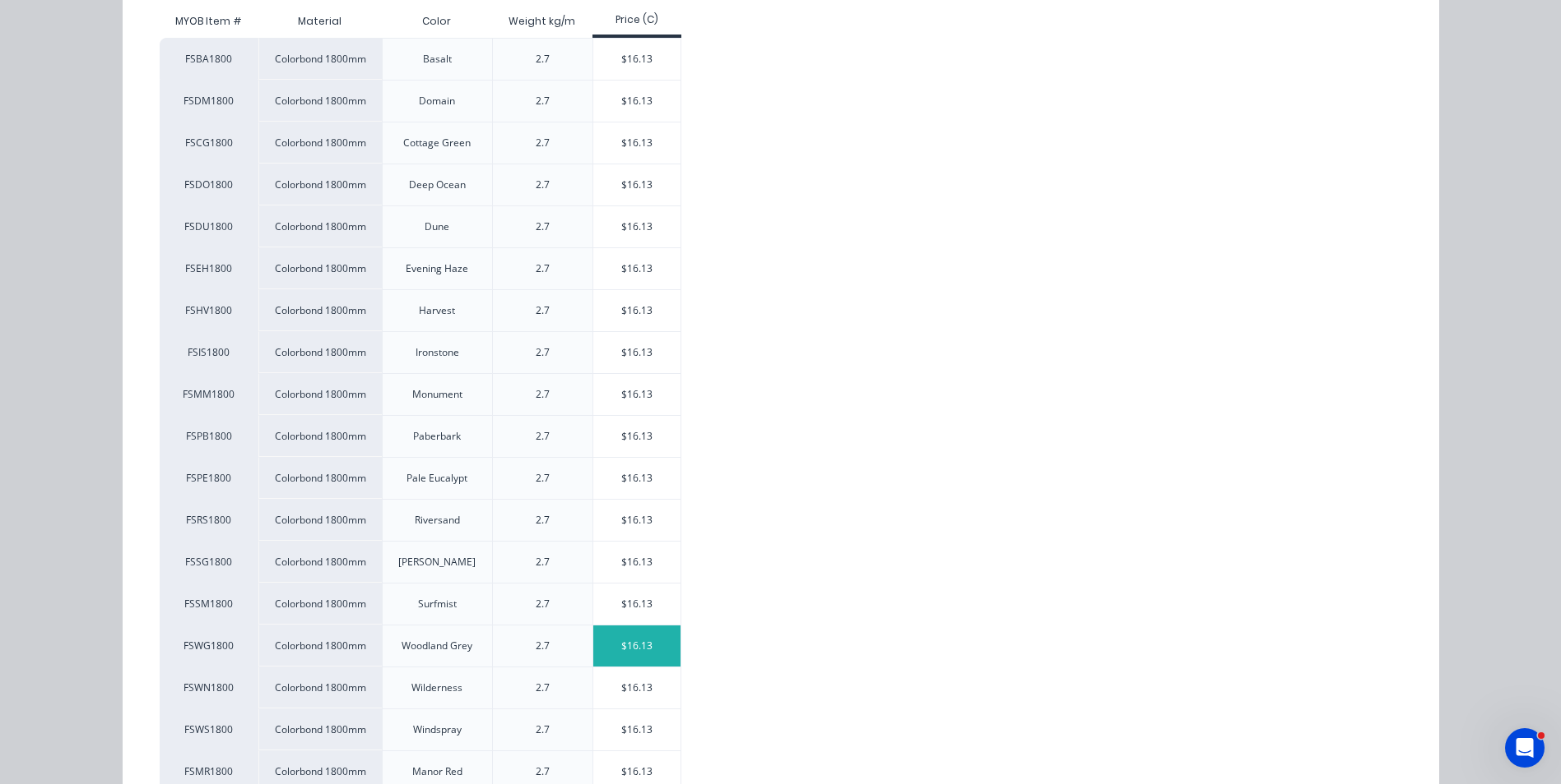
click at [640, 656] on div "$16.13" at bounding box center [637, 646] width 88 height 41
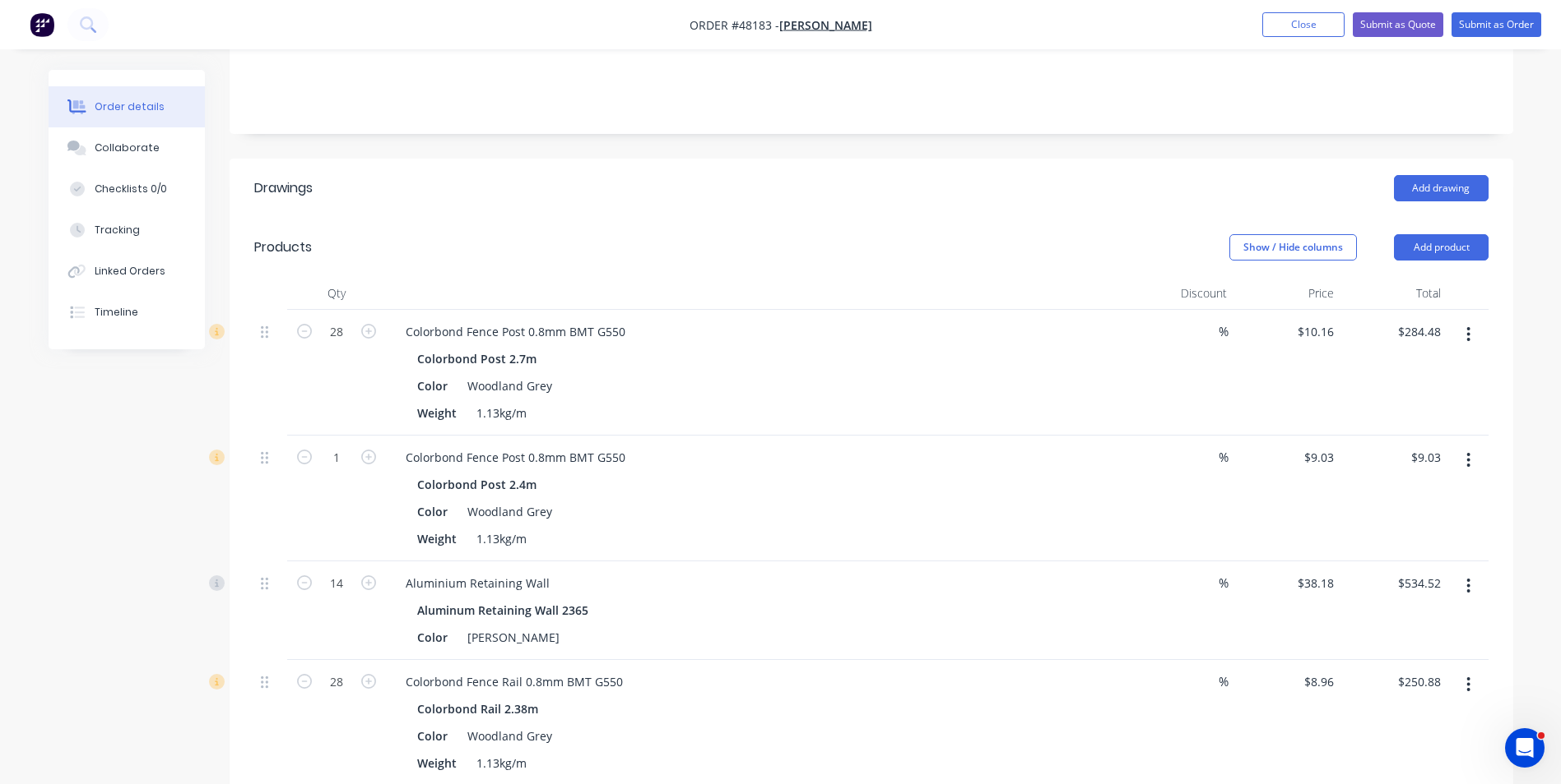
scroll to position [584, 0]
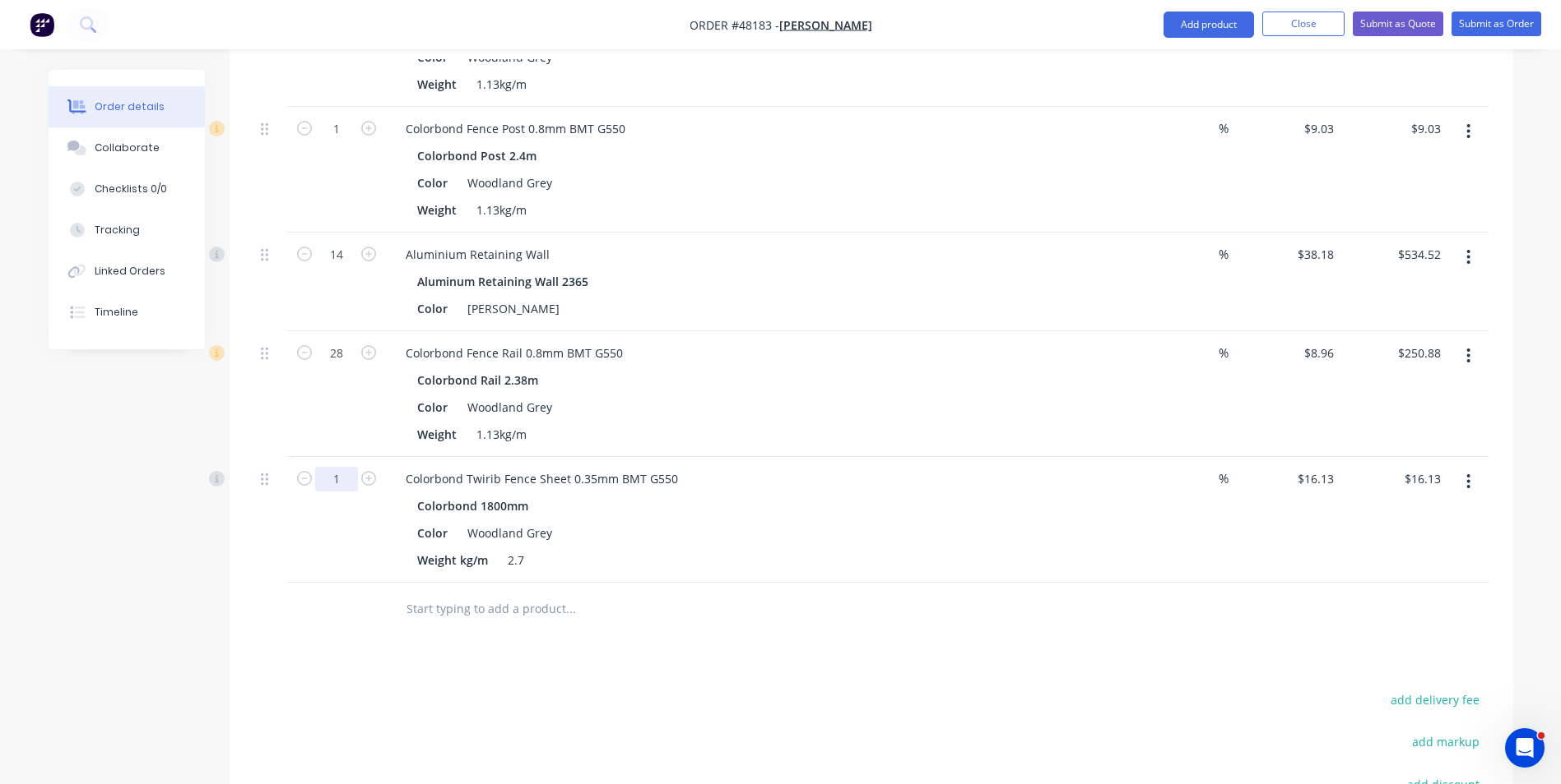
click at [343, 16] on input "1" at bounding box center [336, 4] width 43 height 25
type input "44"
type input "$709.72"
click at [889, 637] on div "Drawings Add drawing Products Show / Hide columns Add product Qty Discount Pric…" at bounding box center [871, 412] width 1283 height 1165
click at [1224, 32] on button "Add product" at bounding box center [1208, 25] width 90 height 26
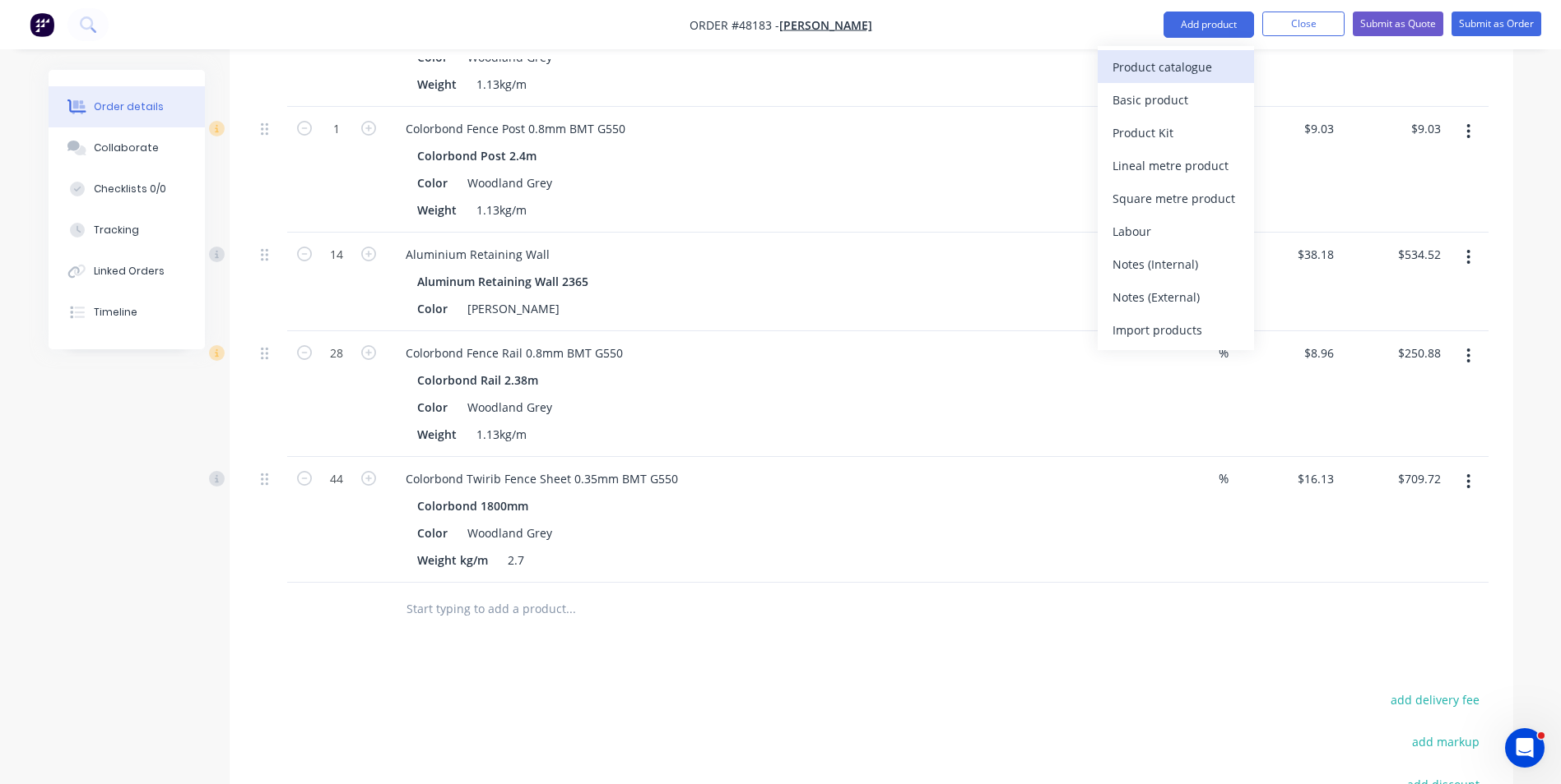
click at [1211, 58] on div "Product catalogue" at bounding box center [1175, 67] width 126 height 24
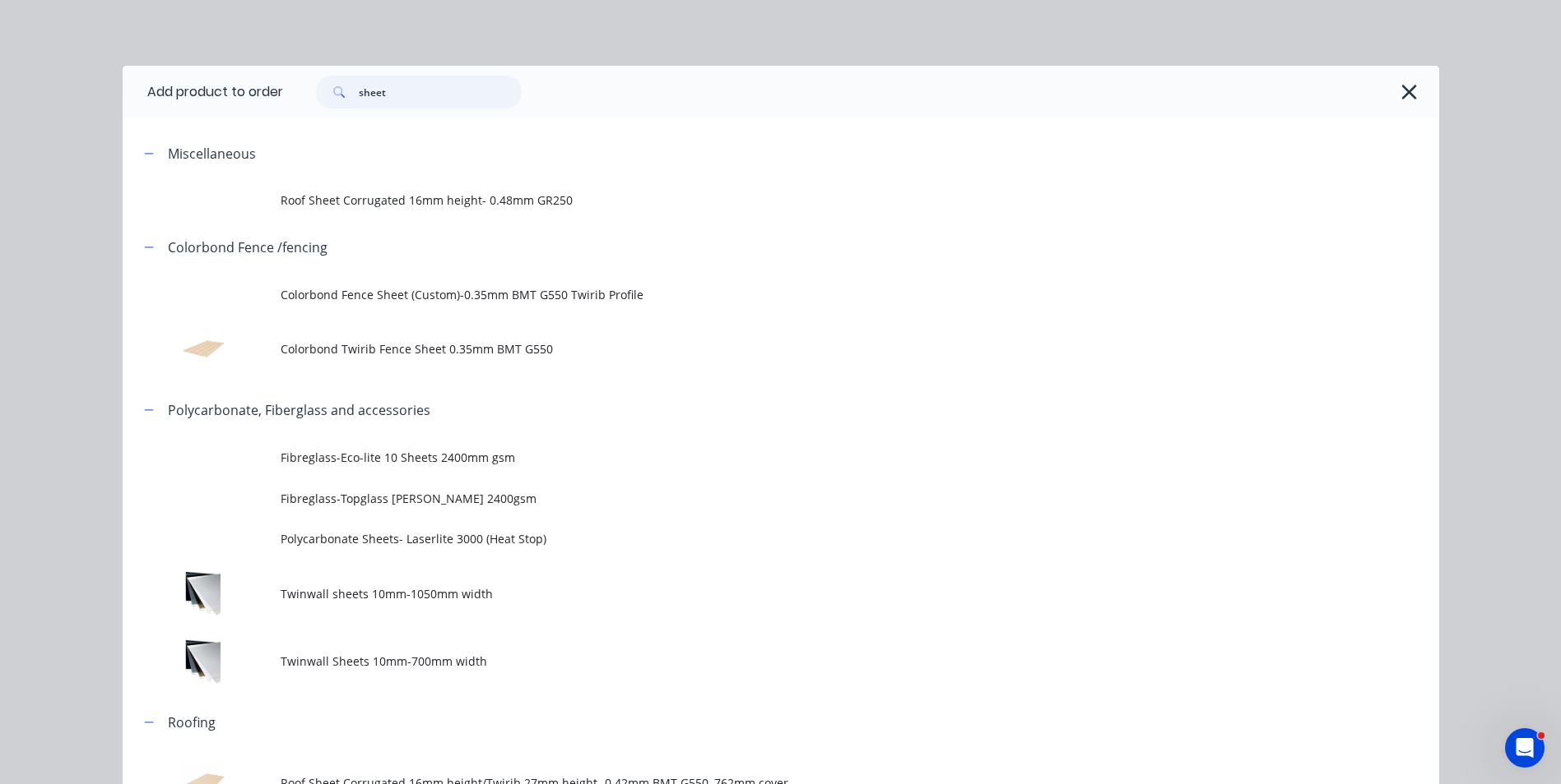
drag, startPoint x: 486, startPoint y: 90, endPoint x: 285, endPoint y: 110, distance: 202.0
click at [285, 110] on div "sheet" at bounding box center [861, 92] width 1156 height 53
type input "shs"
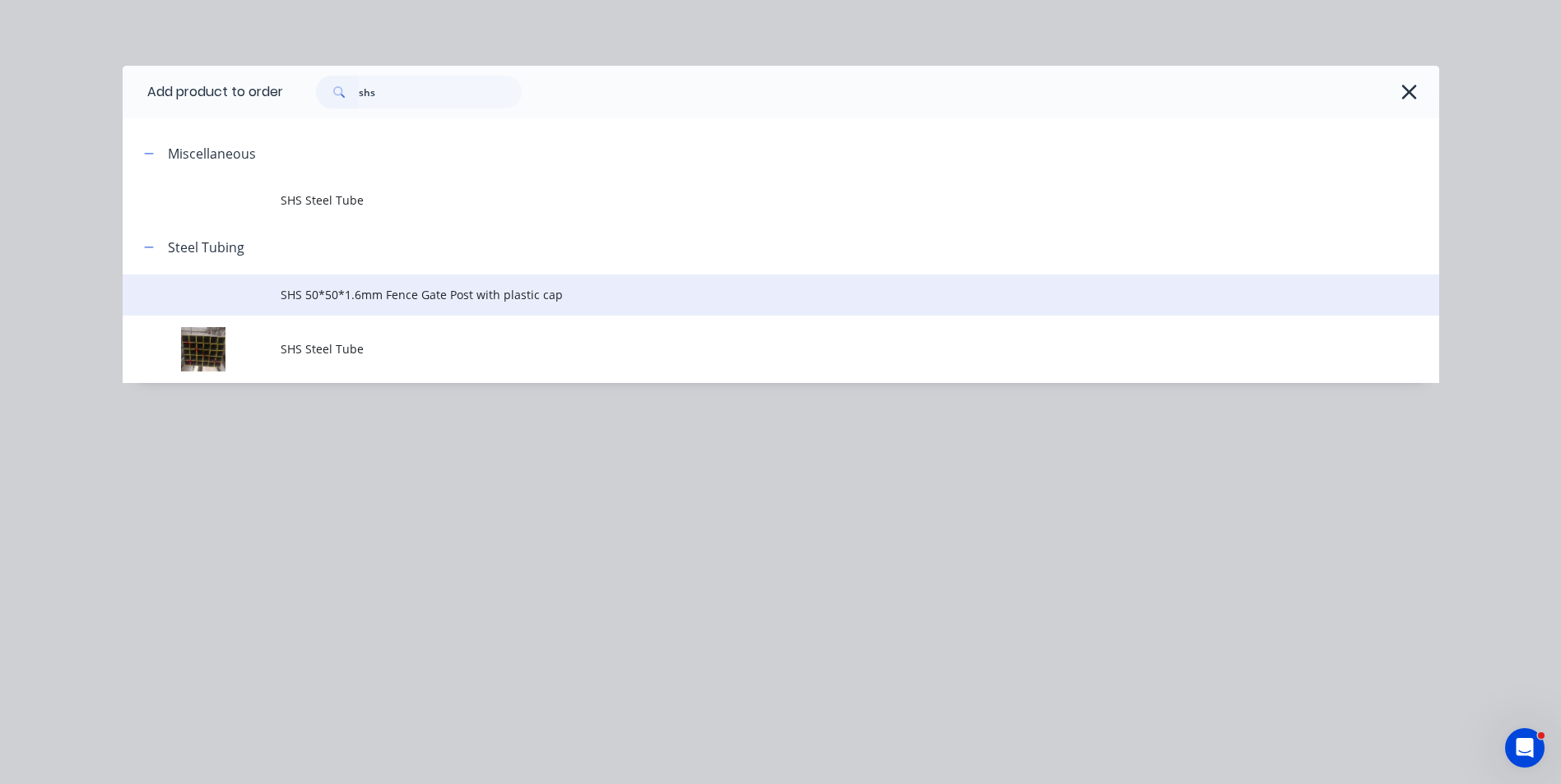
click at [488, 287] on span "SHS 50*50*1.6mm Fence Gate Post with plastic cap" at bounding box center [743, 295] width 926 height 18
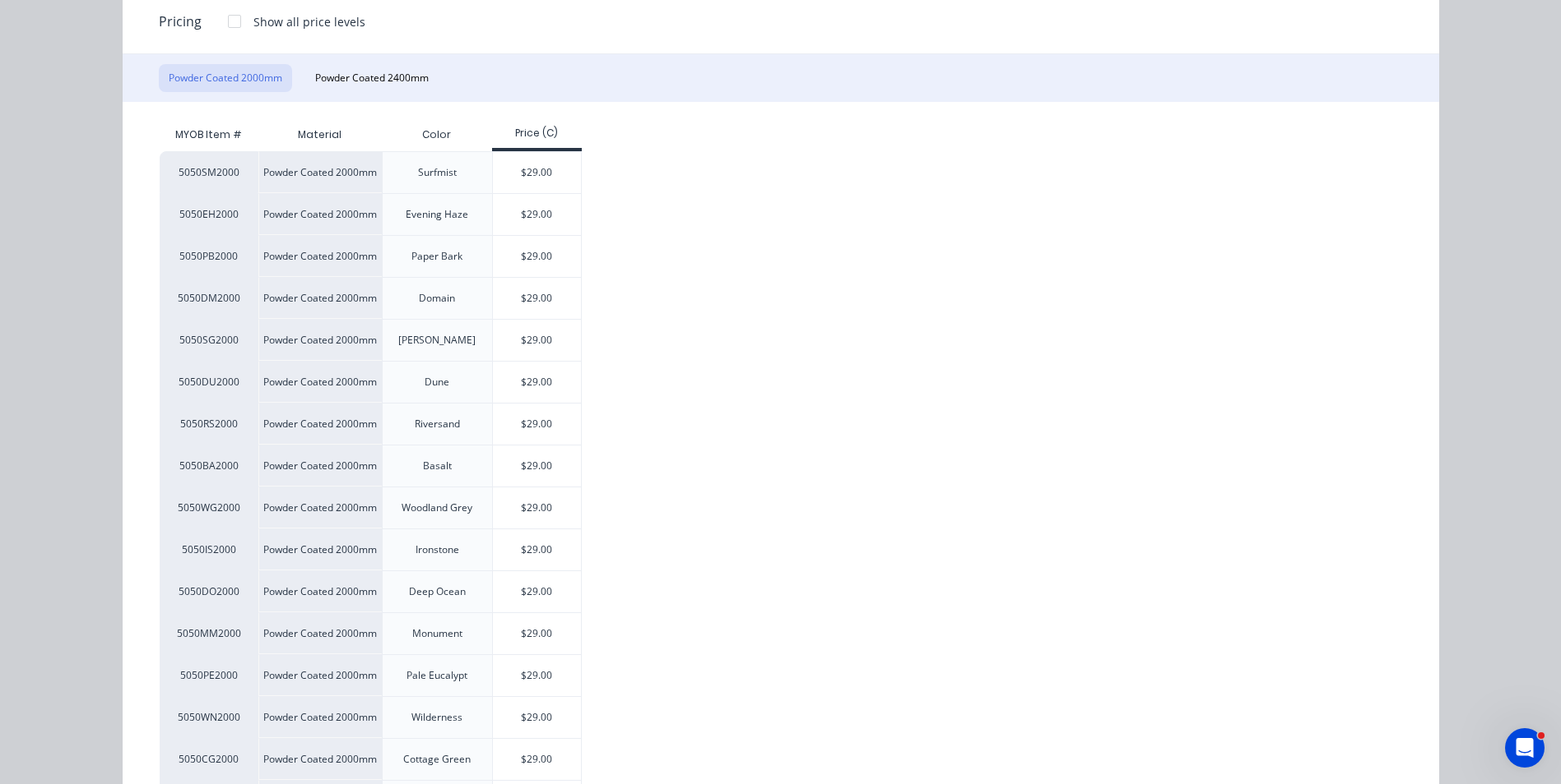
scroll to position [329, 0]
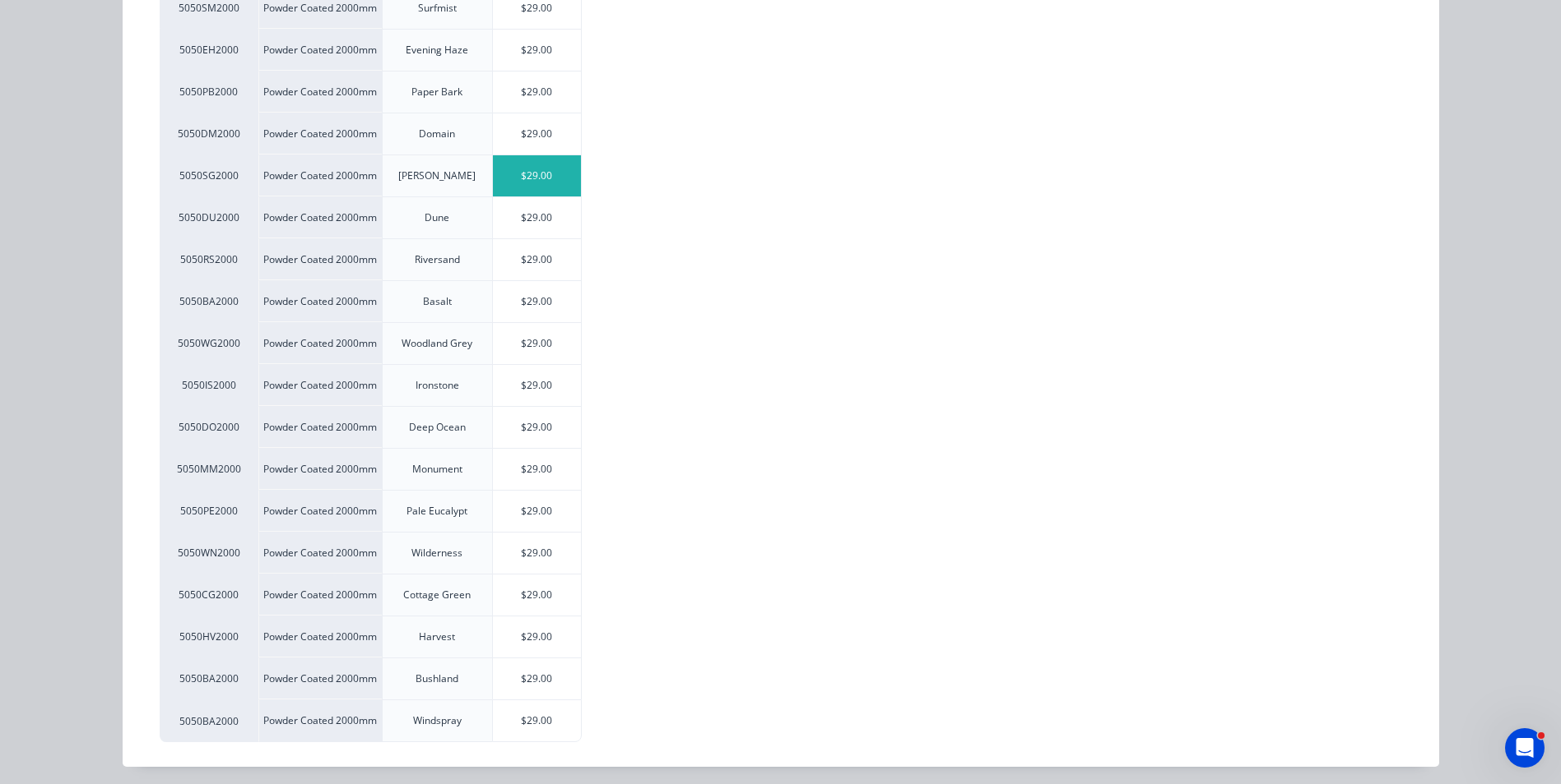
click at [511, 190] on div "$29.00" at bounding box center [537, 176] width 88 height 41
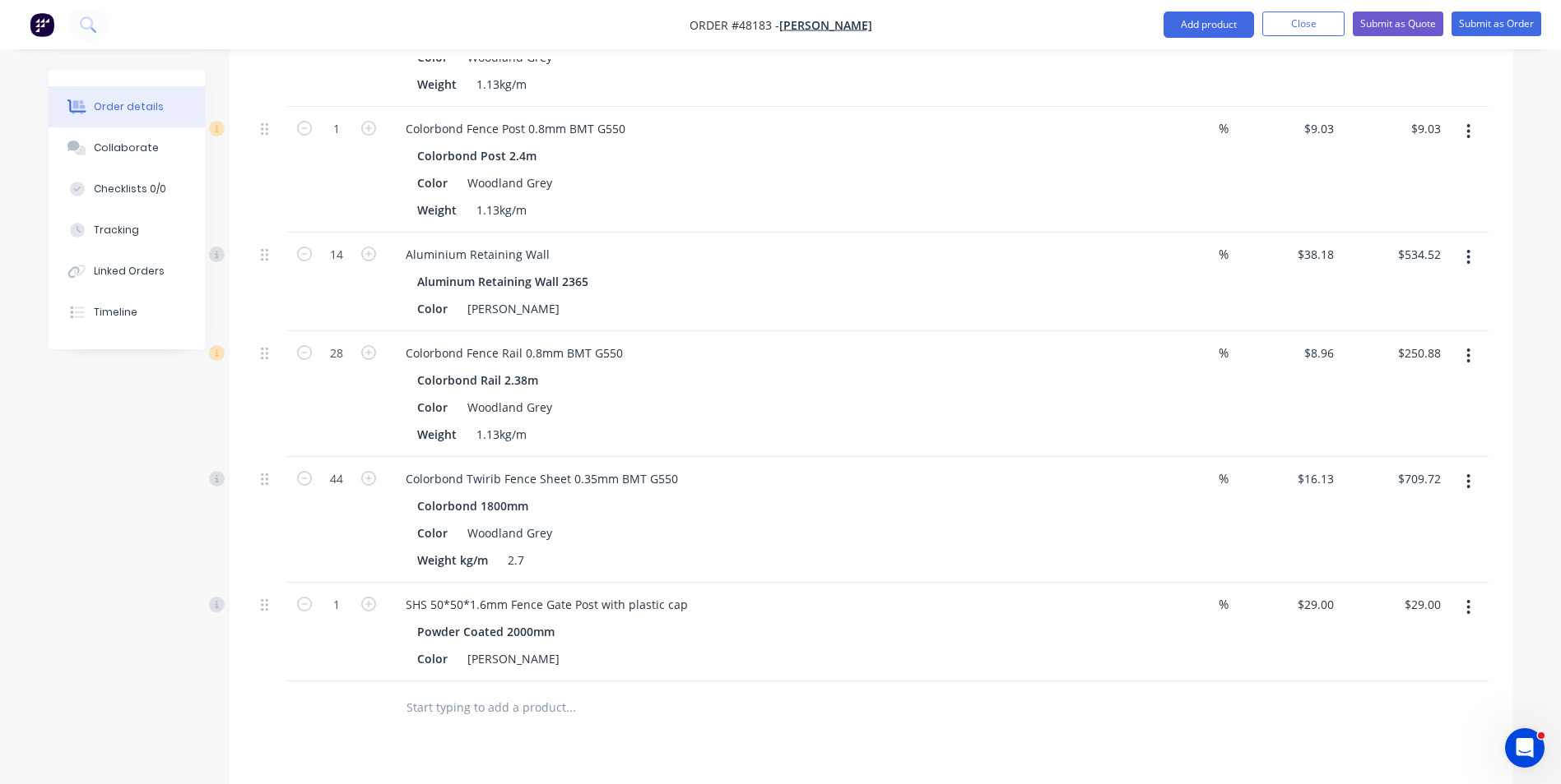
drag, startPoint x: 376, startPoint y: 589, endPoint x: 376, endPoint y: 605, distance: 16.0
click at [376, 597] on div "1" at bounding box center [336, 632] width 98 height 98
click at [376, 605] on button "button" at bounding box center [368, 603] width 21 height 18
type input "2"
type input "$58.00"
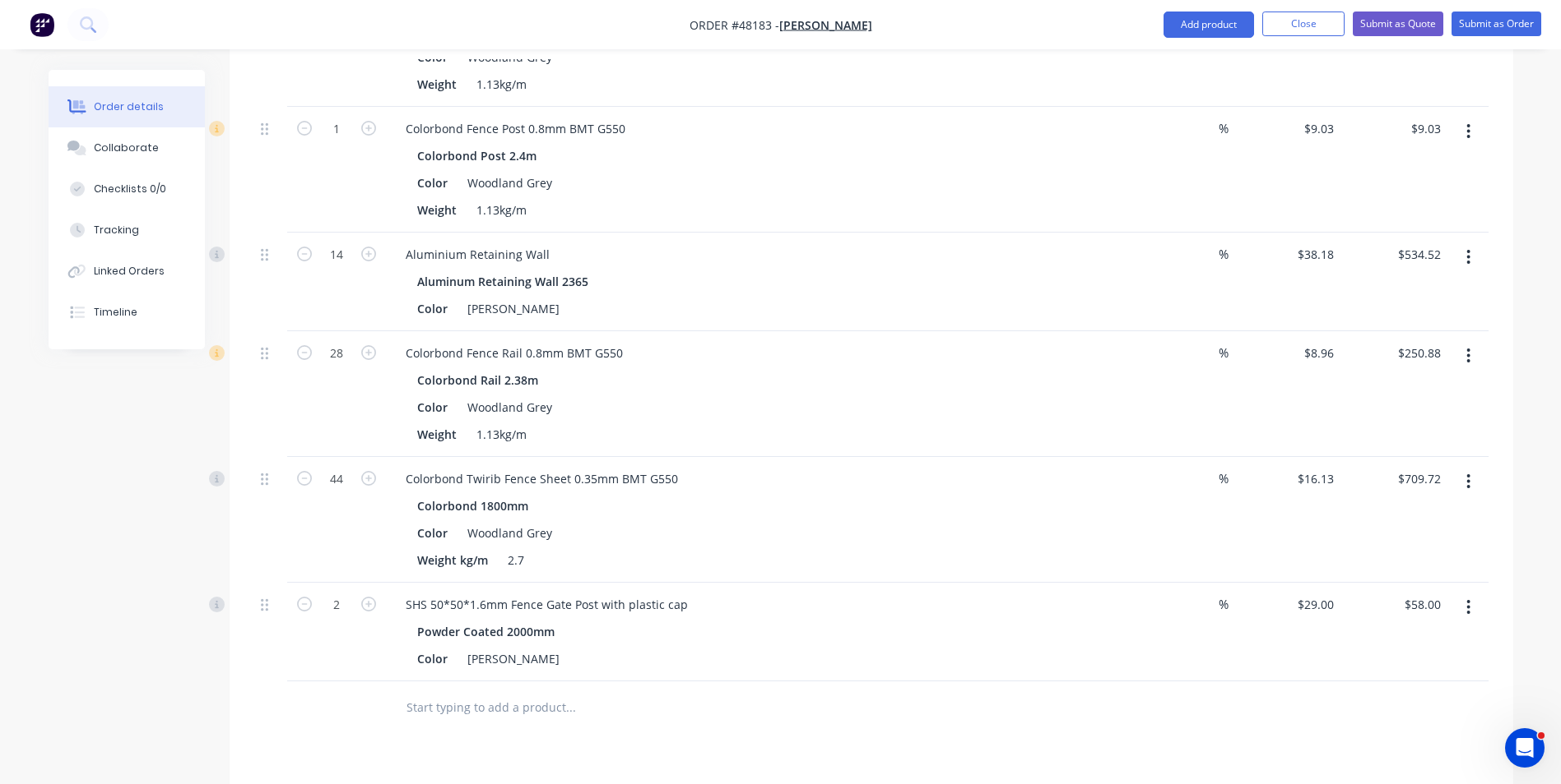
click at [1478, 610] on button "button" at bounding box center [1468, 608] width 39 height 30
click at [1445, 687] on div "Duplicate" at bounding box center [1410, 683] width 126 height 24
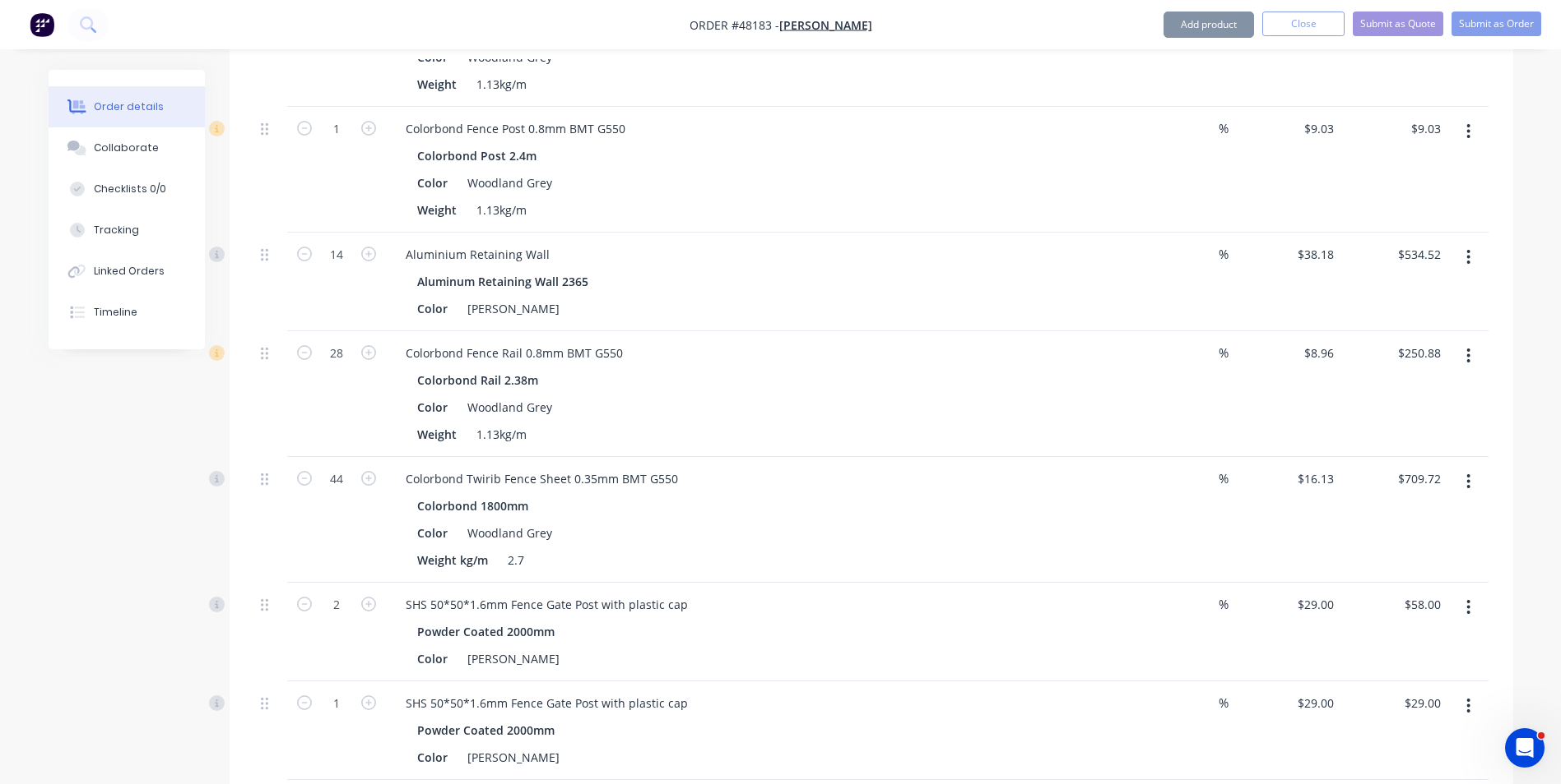
click at [1459, 708] on button "button" at bounding box center [1468, 707] width 39 height 30
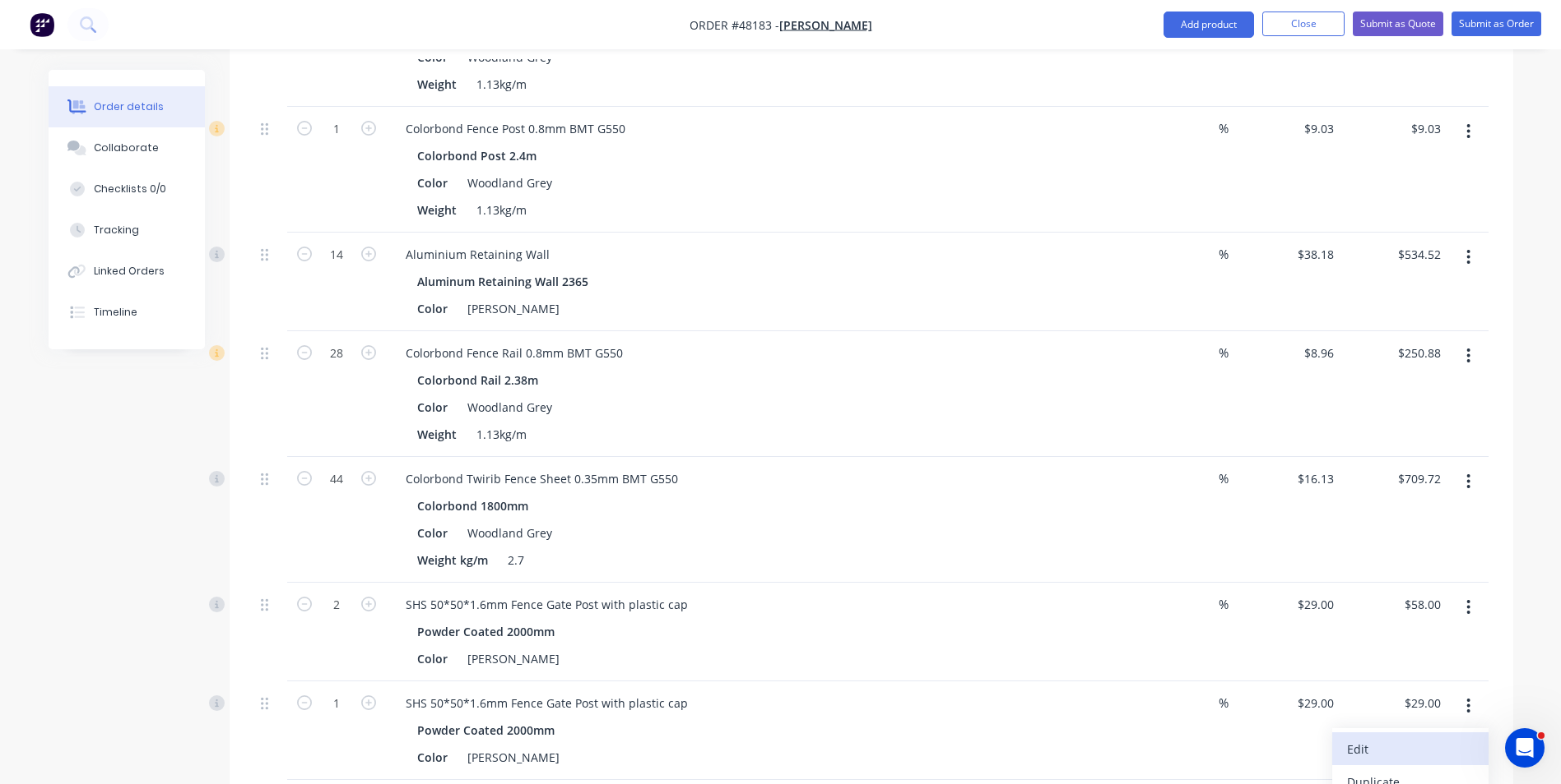
click at [1449, 744] on div "Edit" at bounding box center [1410, 749] width 126 height 24
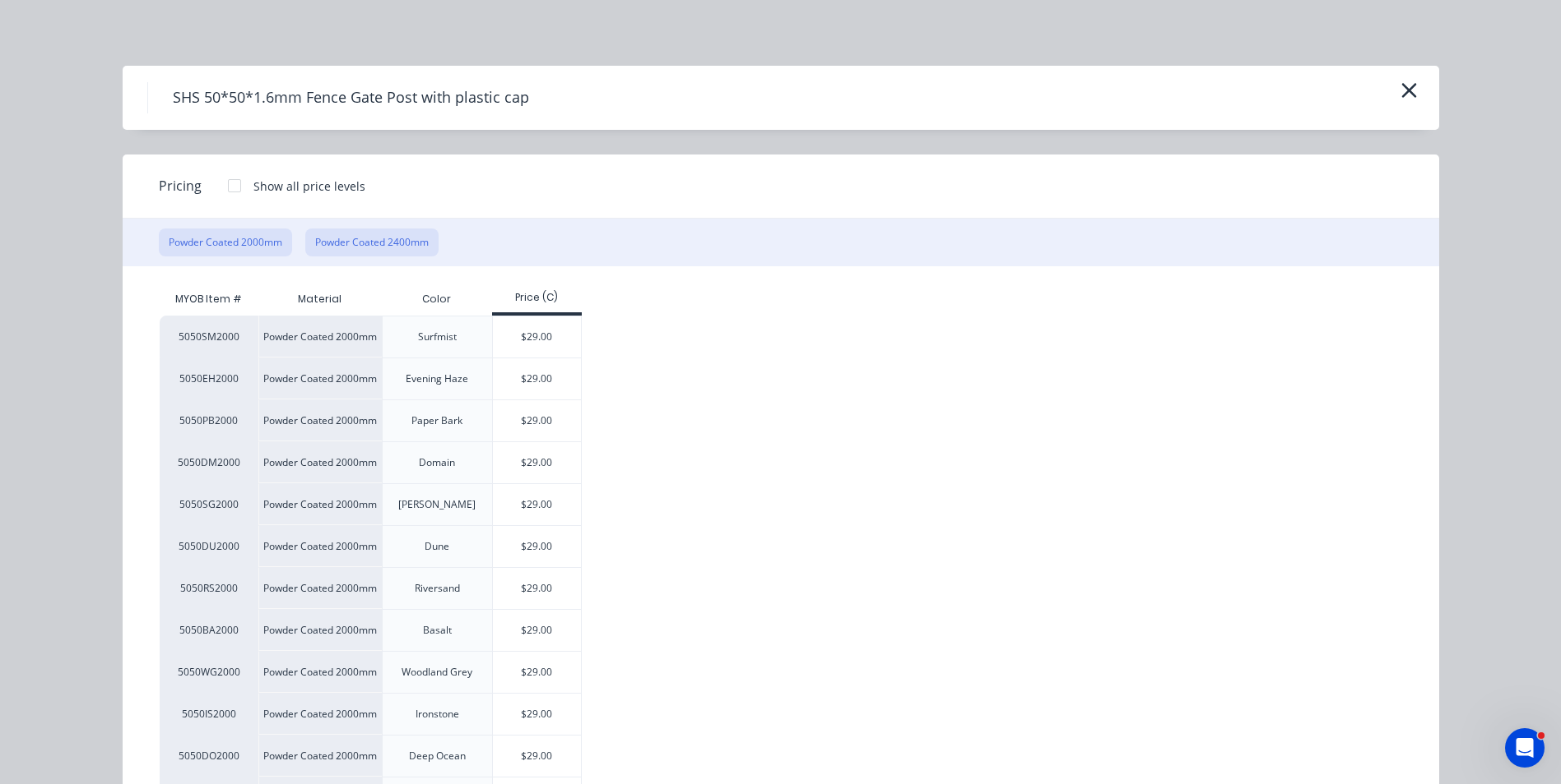
click at [398, 250] on button "Powder Coated 2400mm" at bounding box center [372, 242] width 134 height 28
click at [537, 502] on div "$33.10" at bounding box center [537, 505] width 88 height 41
type input "$33.10"
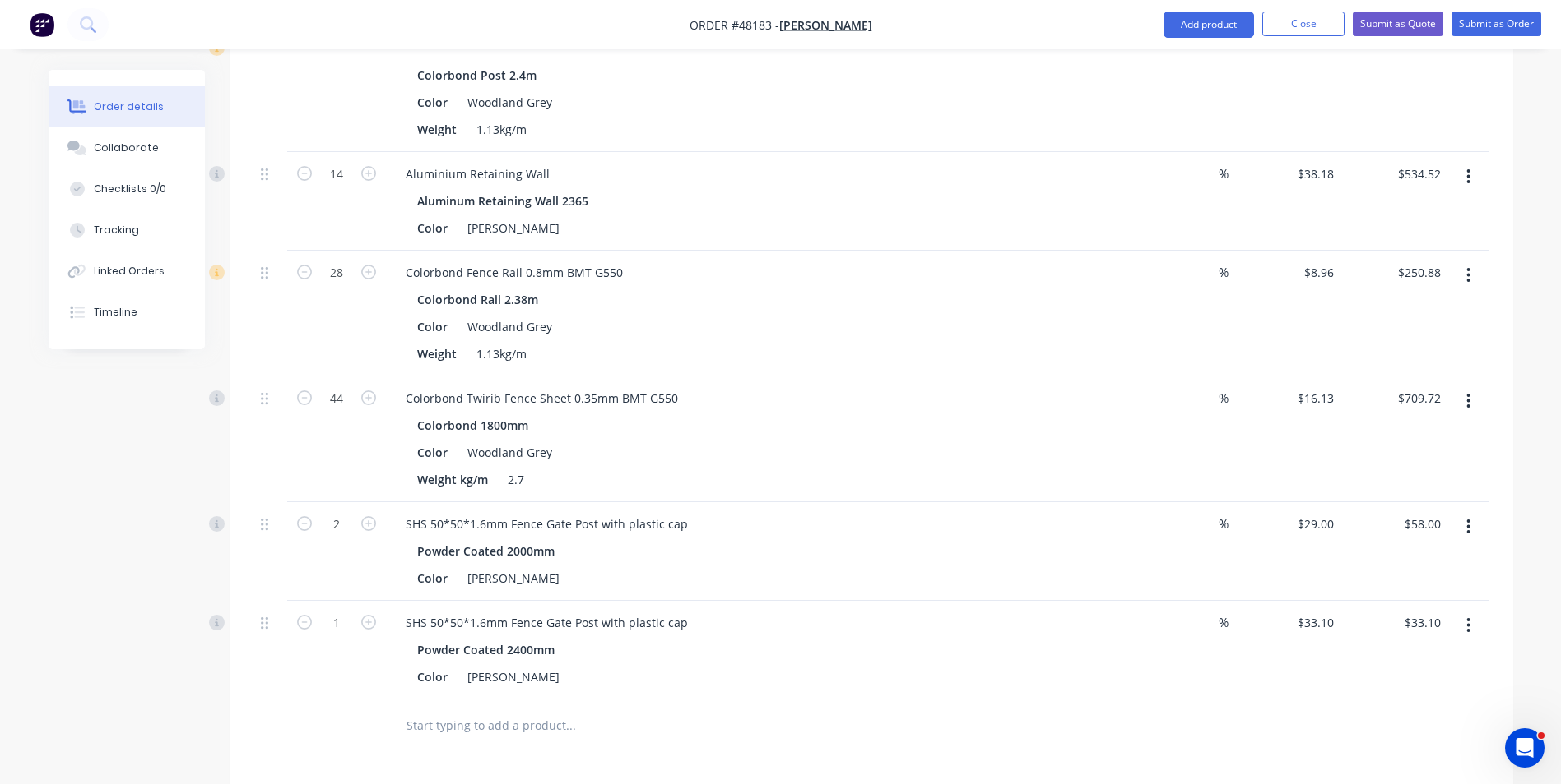
scroll to position [584, 0]
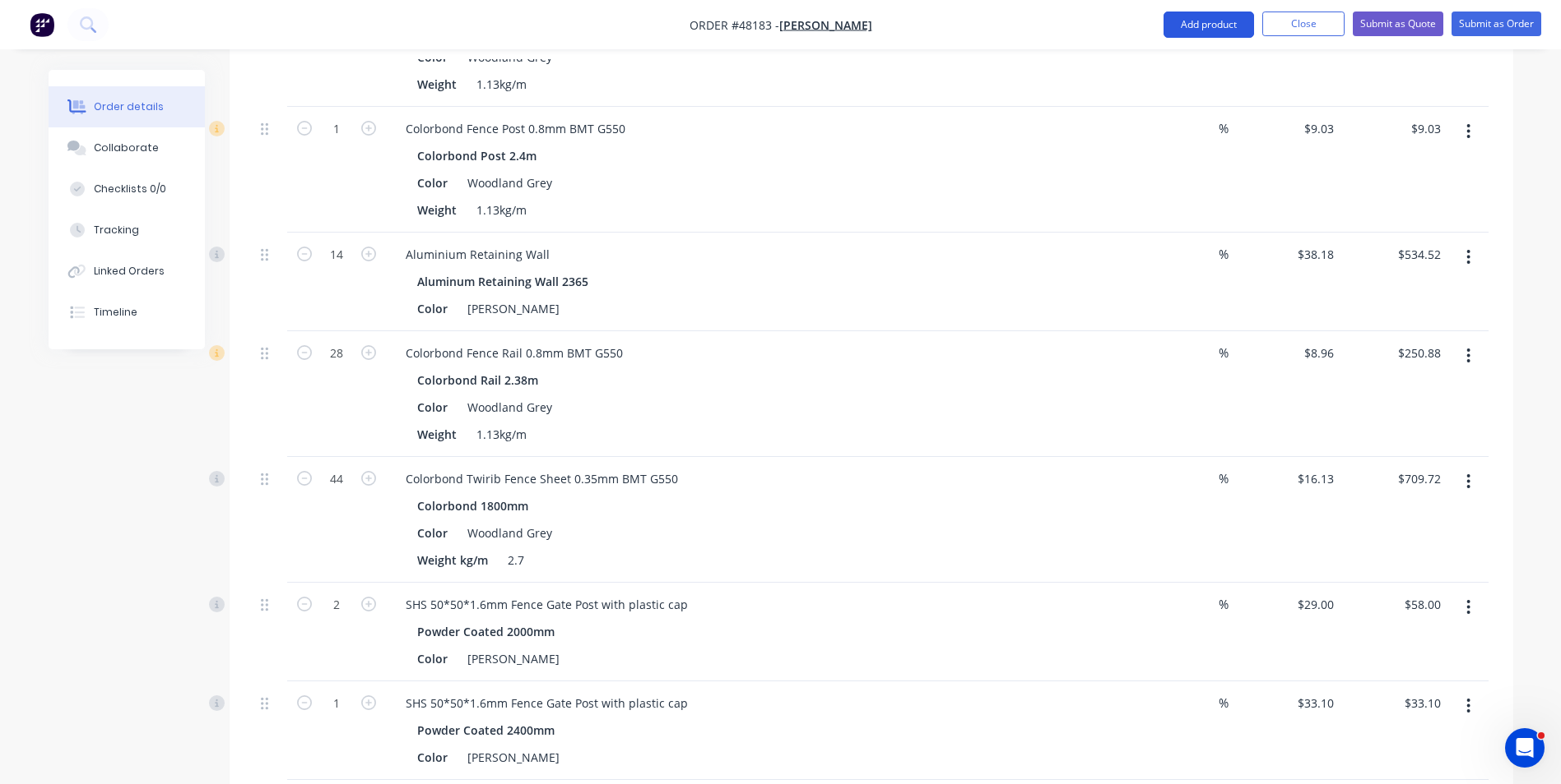
click at [1196, 17] on button "Add product" at bounding box center [1208, 25] width 90 height 26
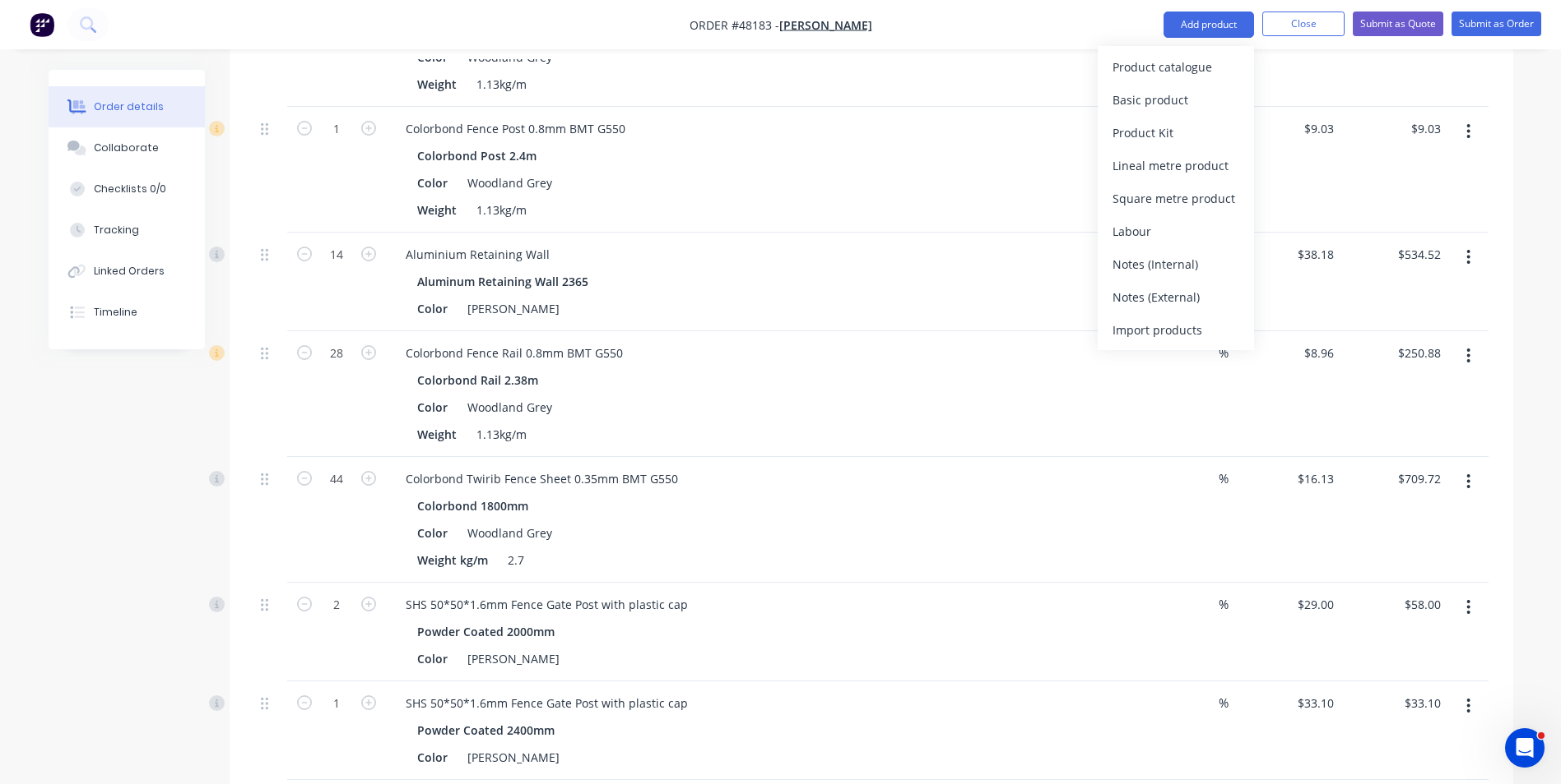
click at [1173, 52] on button "Product catalogue" at bounding box center [1175, 66] width 156 height 32
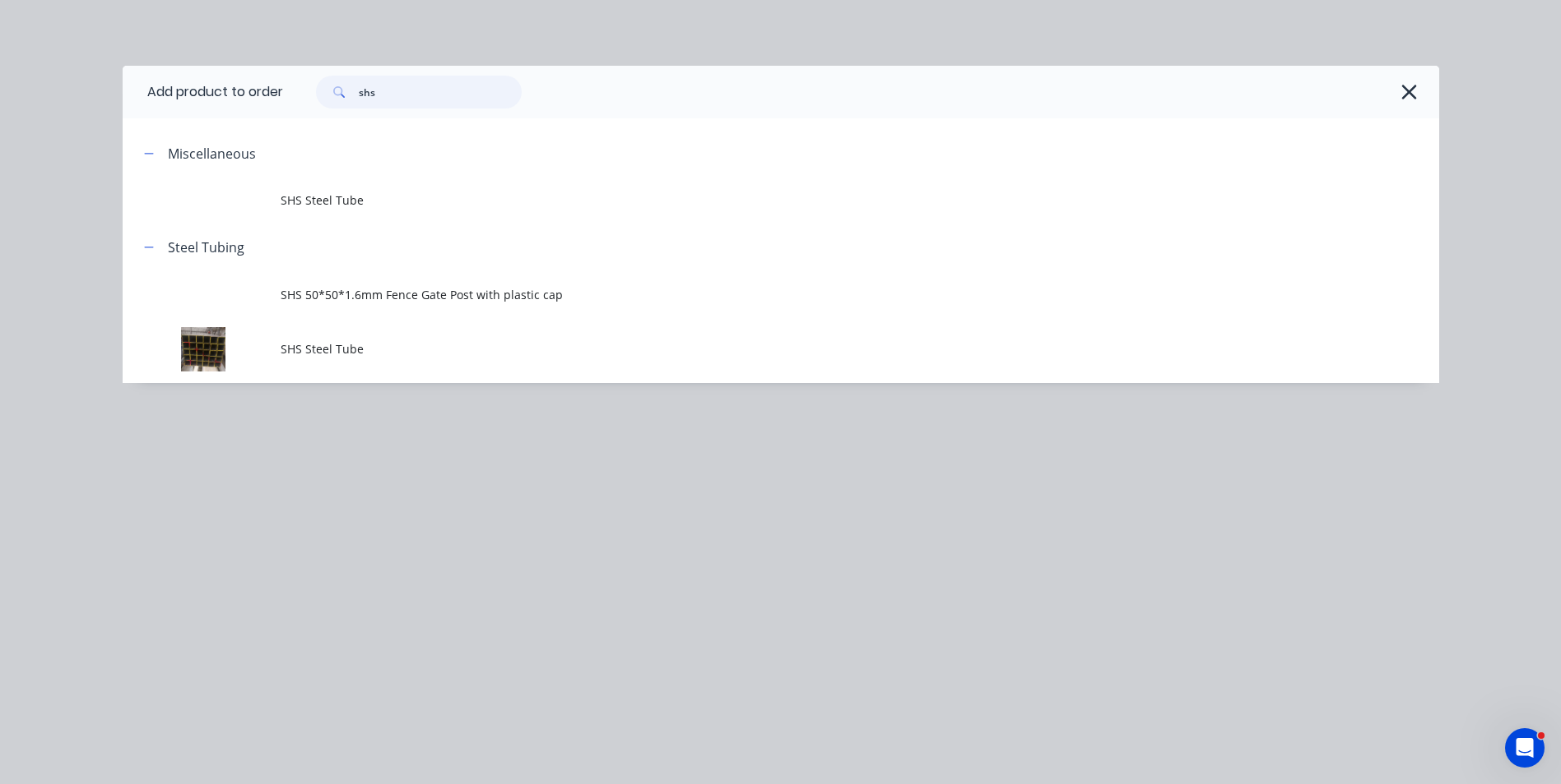
drag, startPoint x: 399, startPoint y: 92, endPoint x: 317, endPoint y: 92, distance: 82.0
click at [317, 92] on div "shs" at bounding box center [410, 91] width 222 height 32
type input "capping"
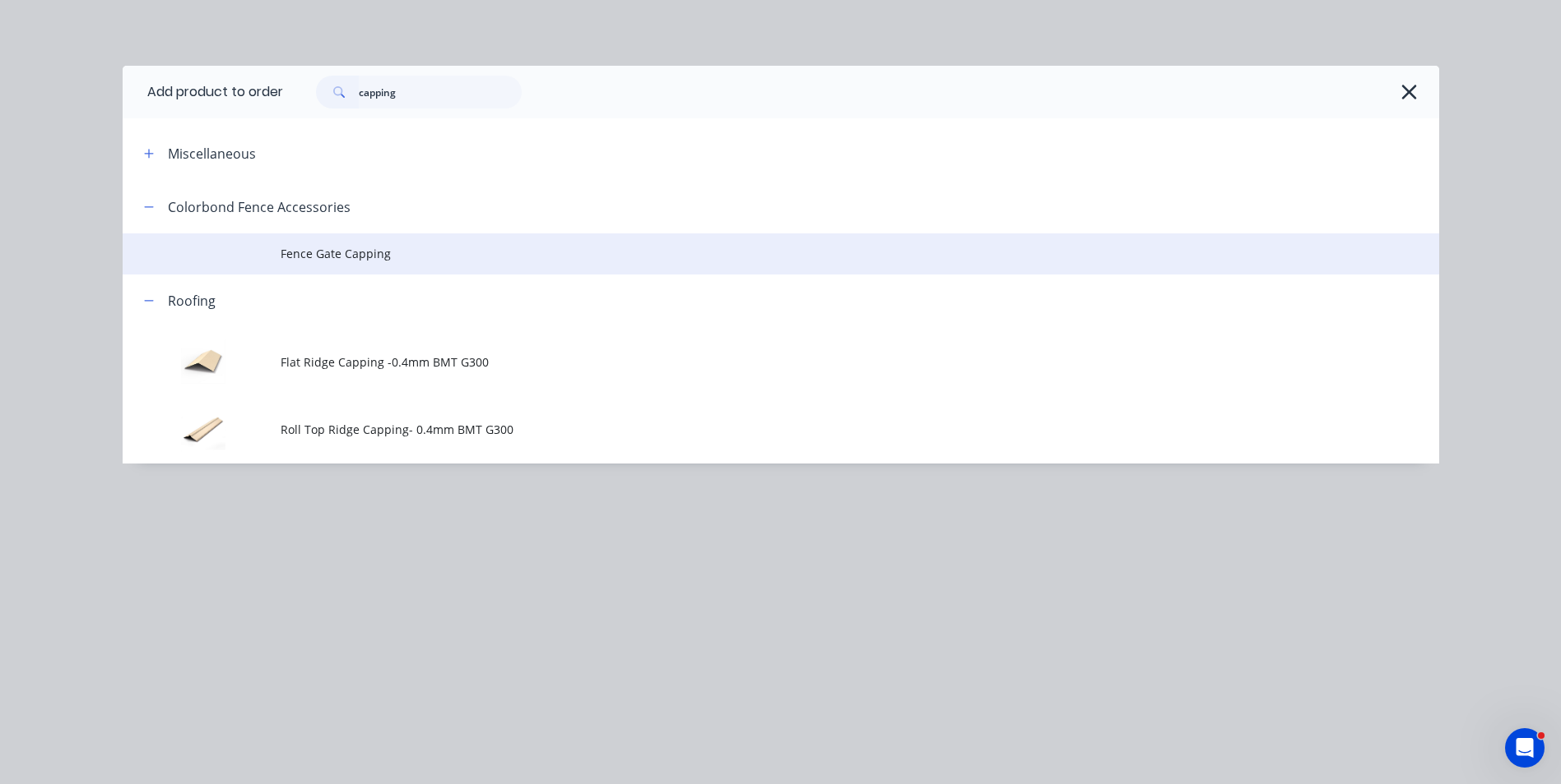
click at [420, 249] on span "Fence Gate Capping" at bounding box center [743, 254] width 926 height 18
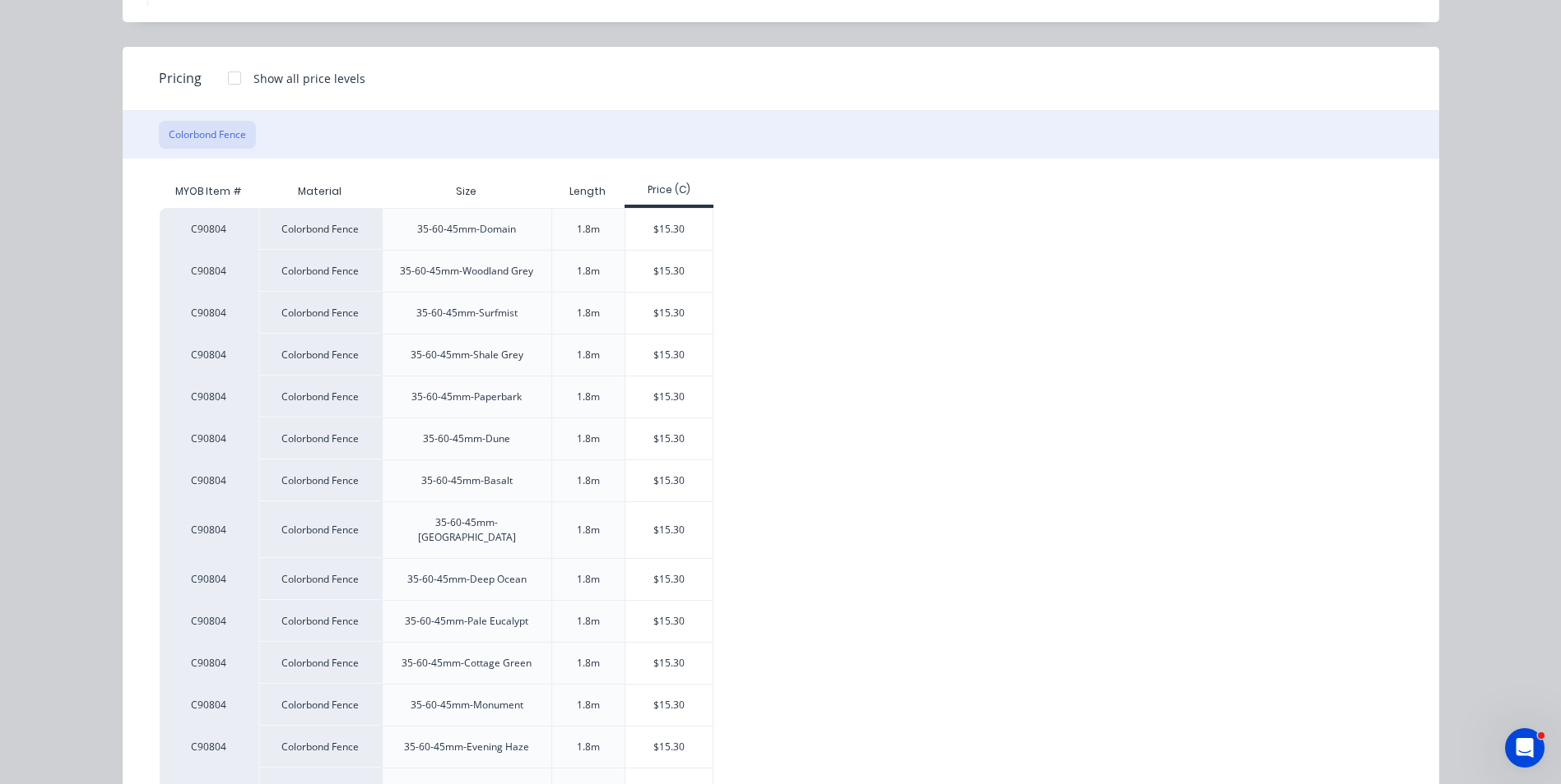
scroll to position [247, 0]
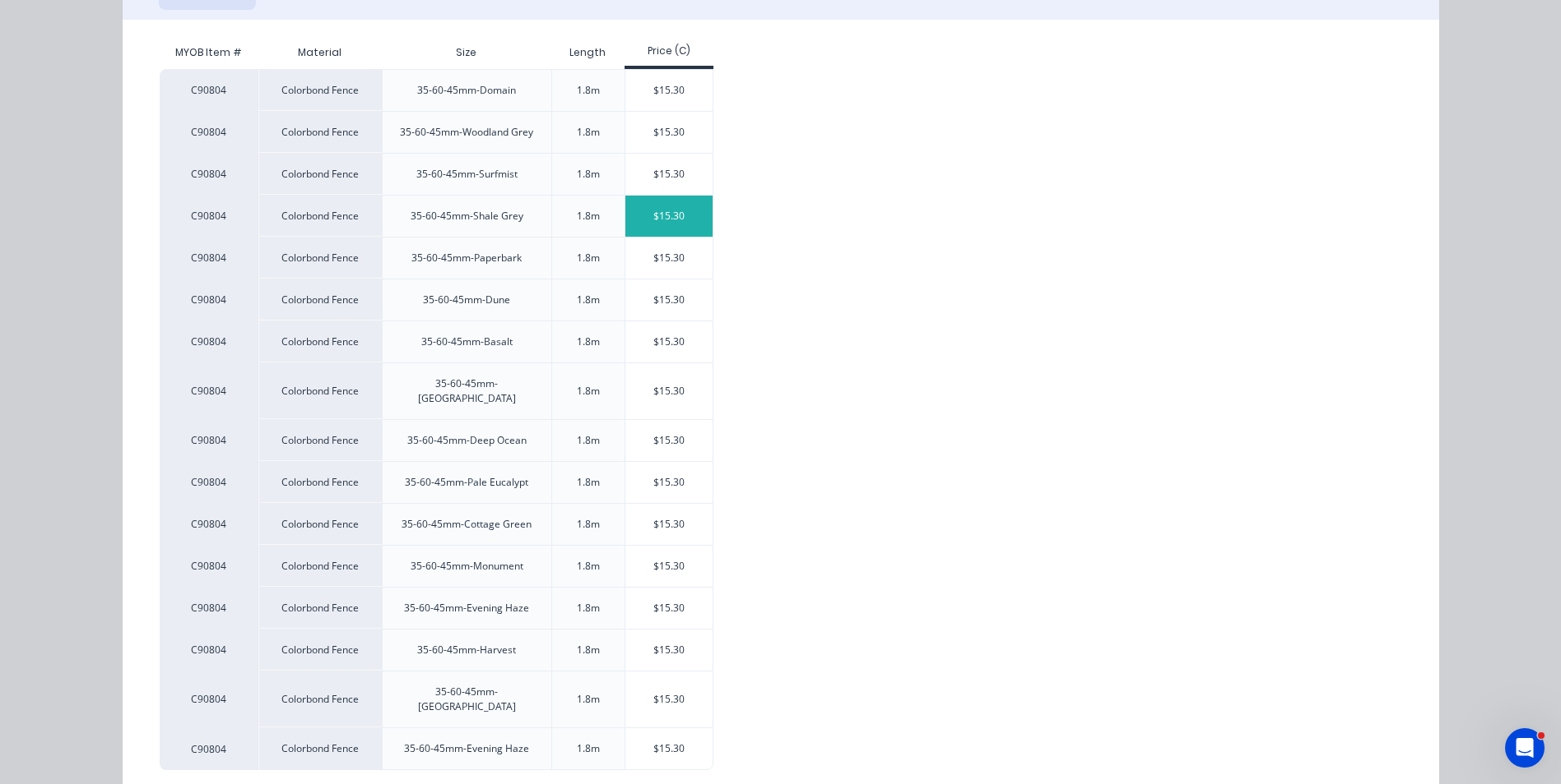
click at [664, 226] on div "$15.30" at bounding box center [669, 216] width 88 height 41
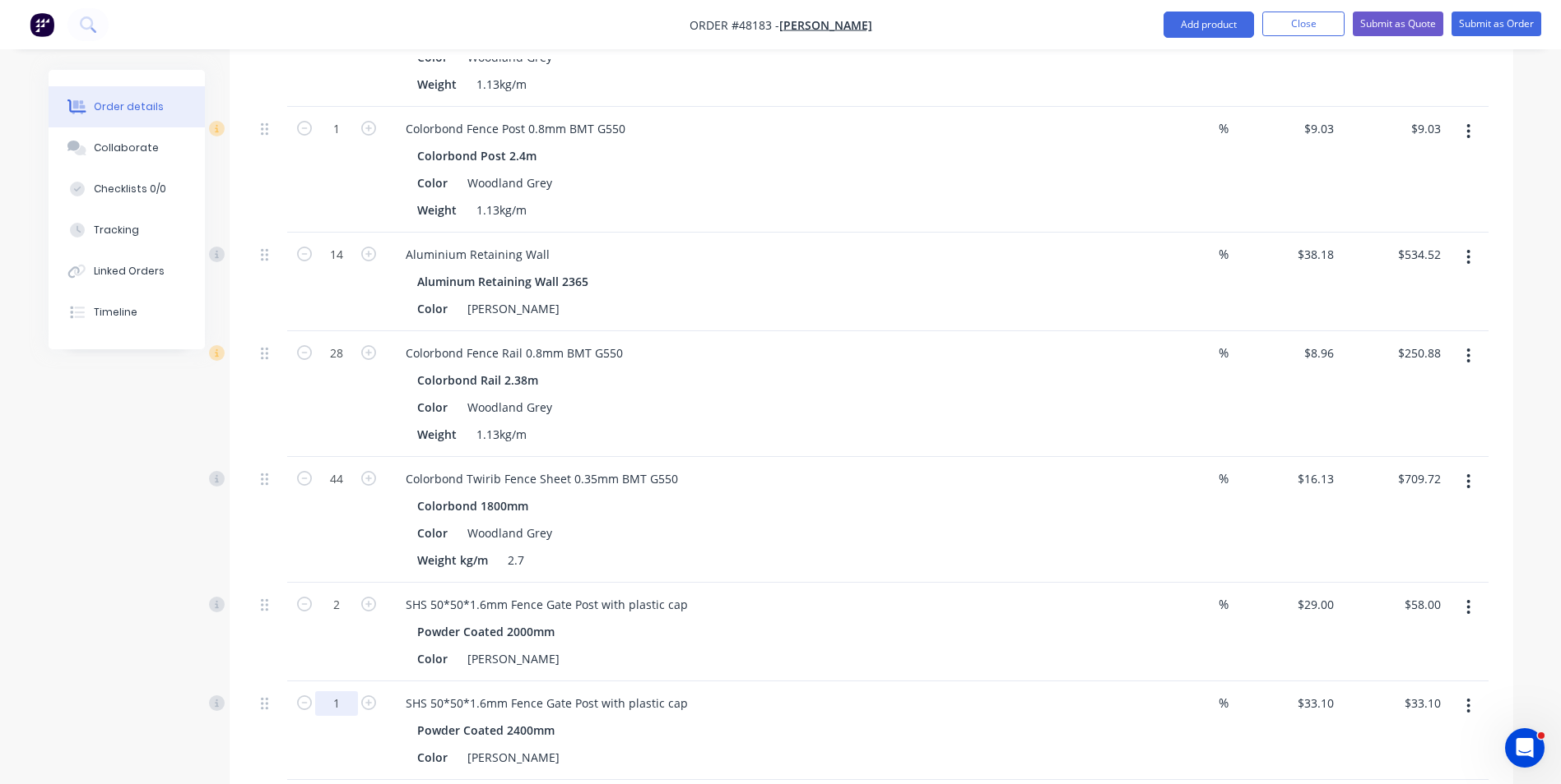
click at [341, 16] on input "1" at bounding box center [336, 4] width 43 height 25
type input "6"
type input "$198.60"
click at [831, 678] on div "SHS 50*50*1.6mm Fence Gate Post with plastic cap Powder Coated 2000mm Color Sha…" at bounding box center [755, 632] width 741 height 98
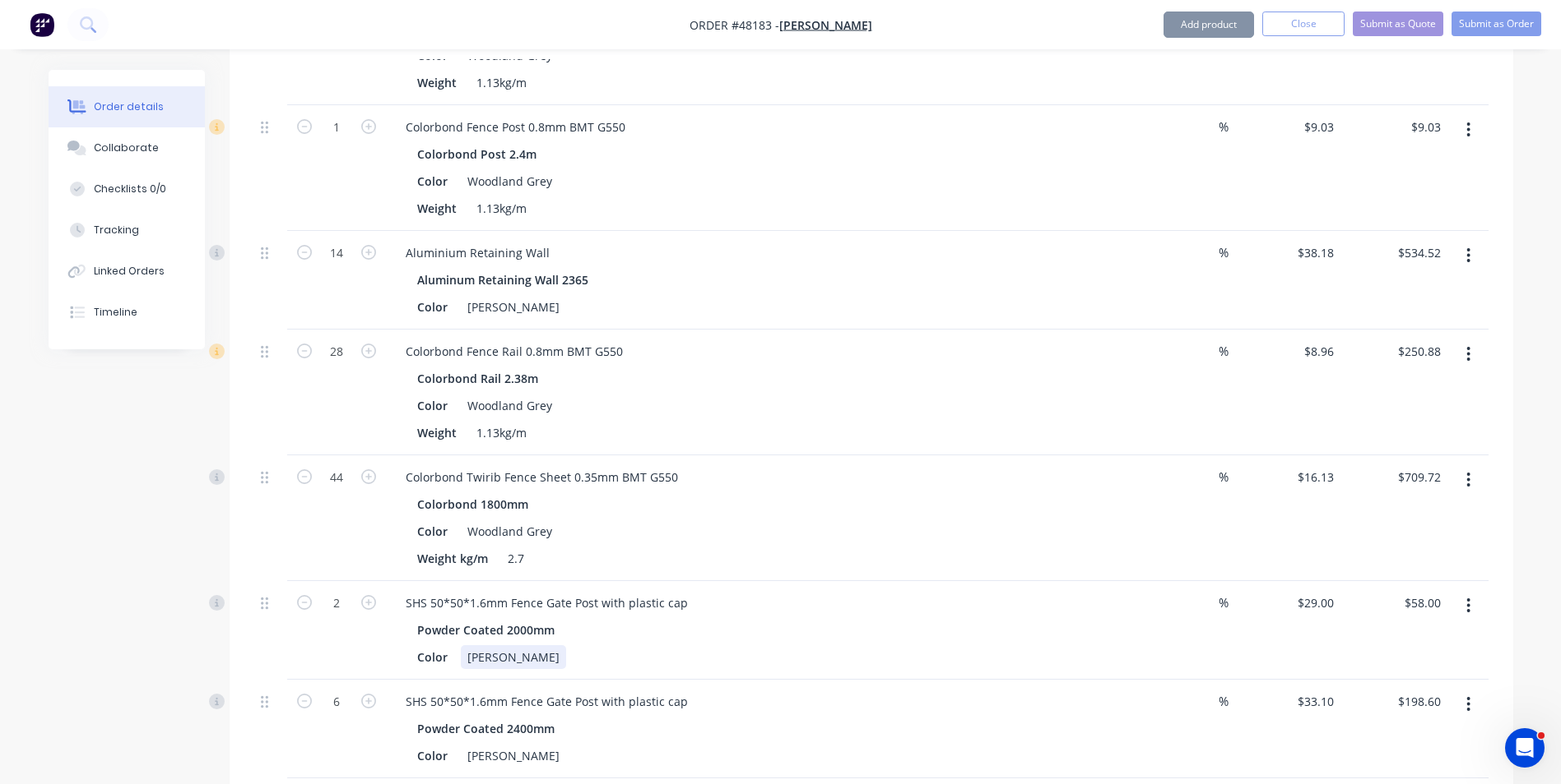
scroll to position [831, 0]
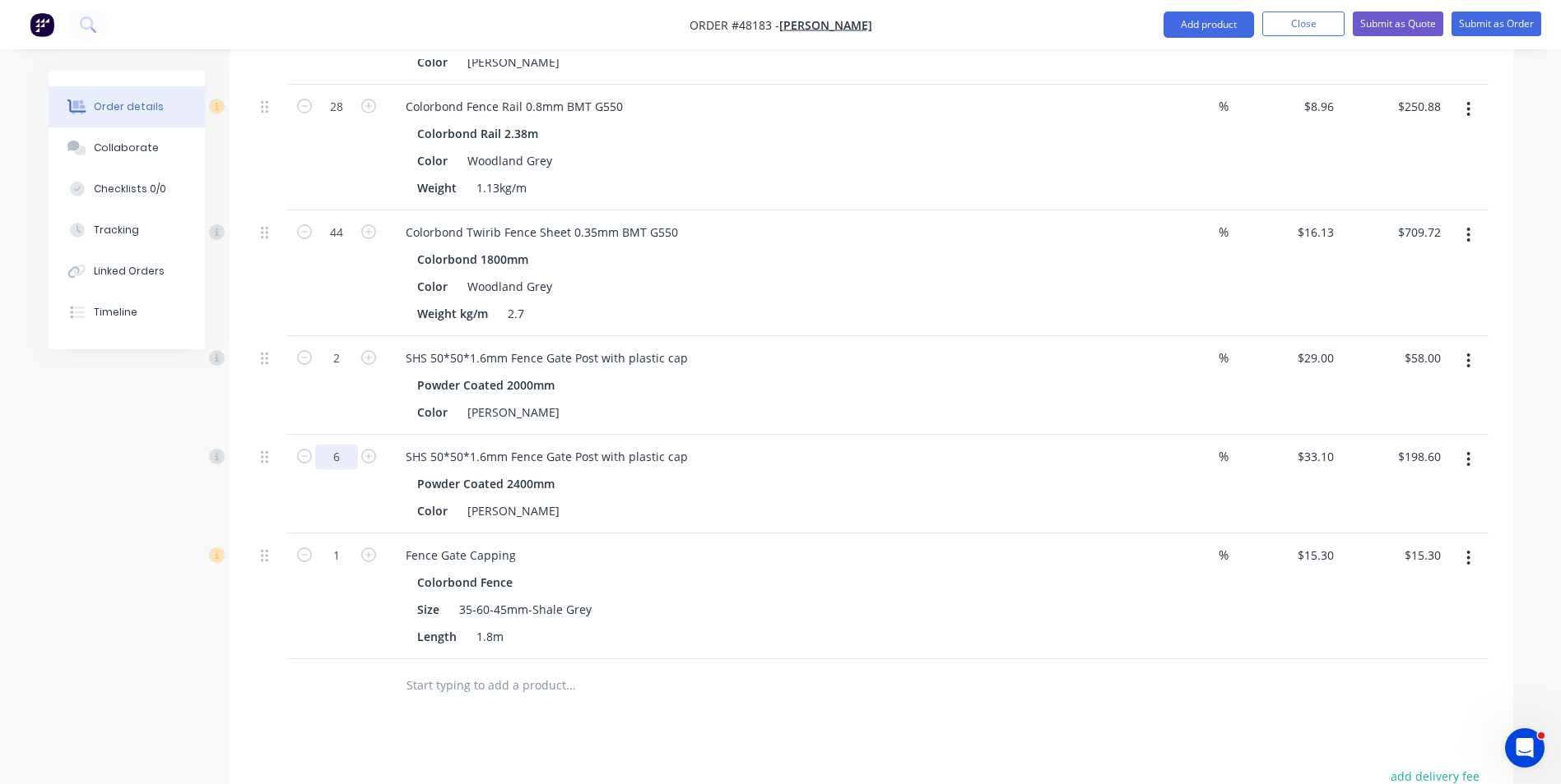
type input "1"
type input "$33.10"
click at [250, 647] on div "Qty Discount Price Total 28 Colorbond Fence Post 0.8mm BMT G550 Colorbond Post …" at bounding box center [871, 207] width 1283 height 1011
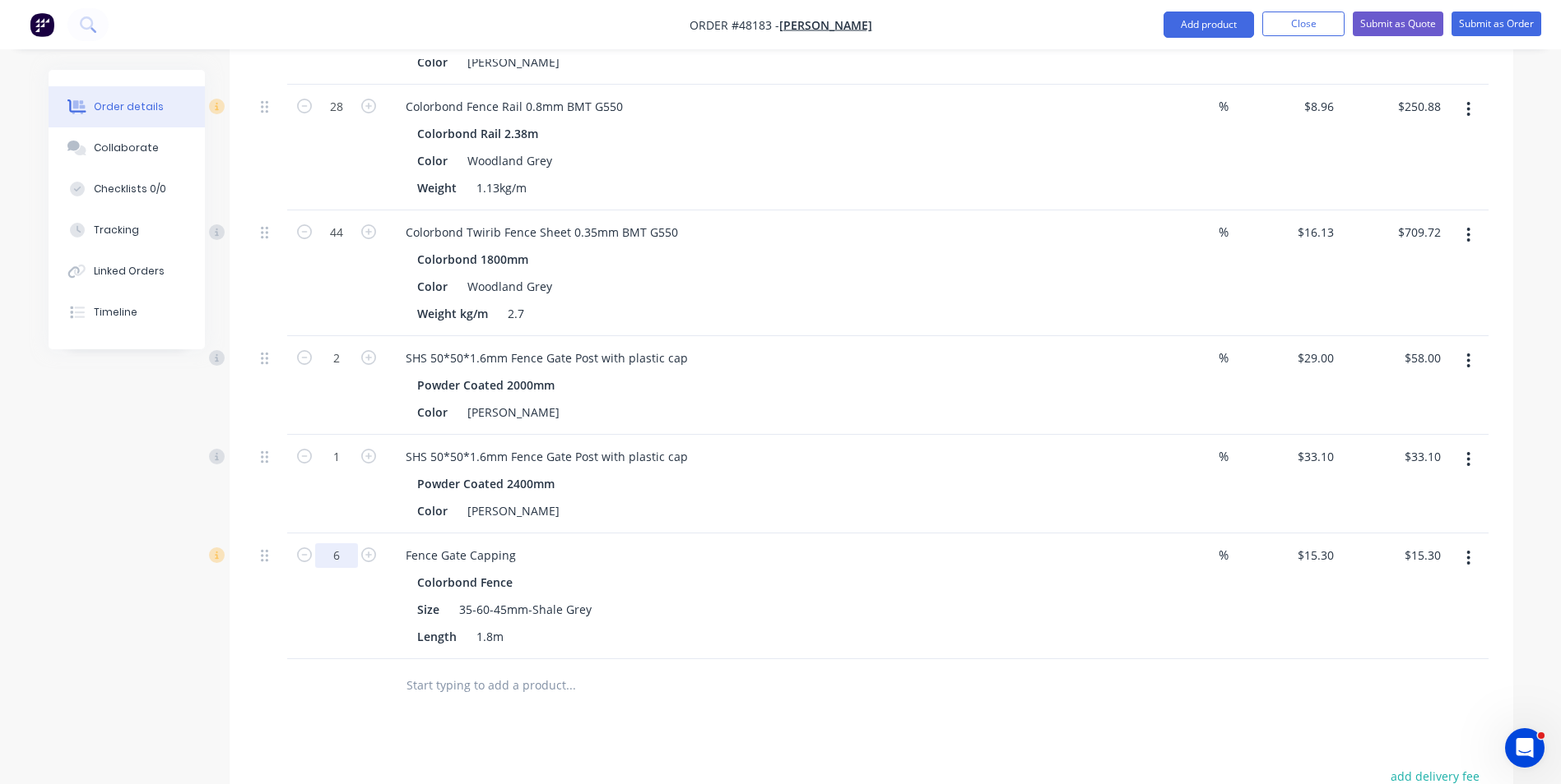
type input "6"
type input "$91.80"
click at [628, 589] on div "Colorbond Fence" at bounding box center [756, 582] width 678 height 24
click at [1196, 39] on nav "Order #48183 - Li, ShengAn Add product Close Submit as Quote Submit as Order" at bounding box center [780, 25] width 1561 height 49
click at [1196, 8] on nav "Order #48183 - Li, ShengAn Add product Close Submit as Quote Submit as Order" at bounding box center [780, 25] width 1561 height 49
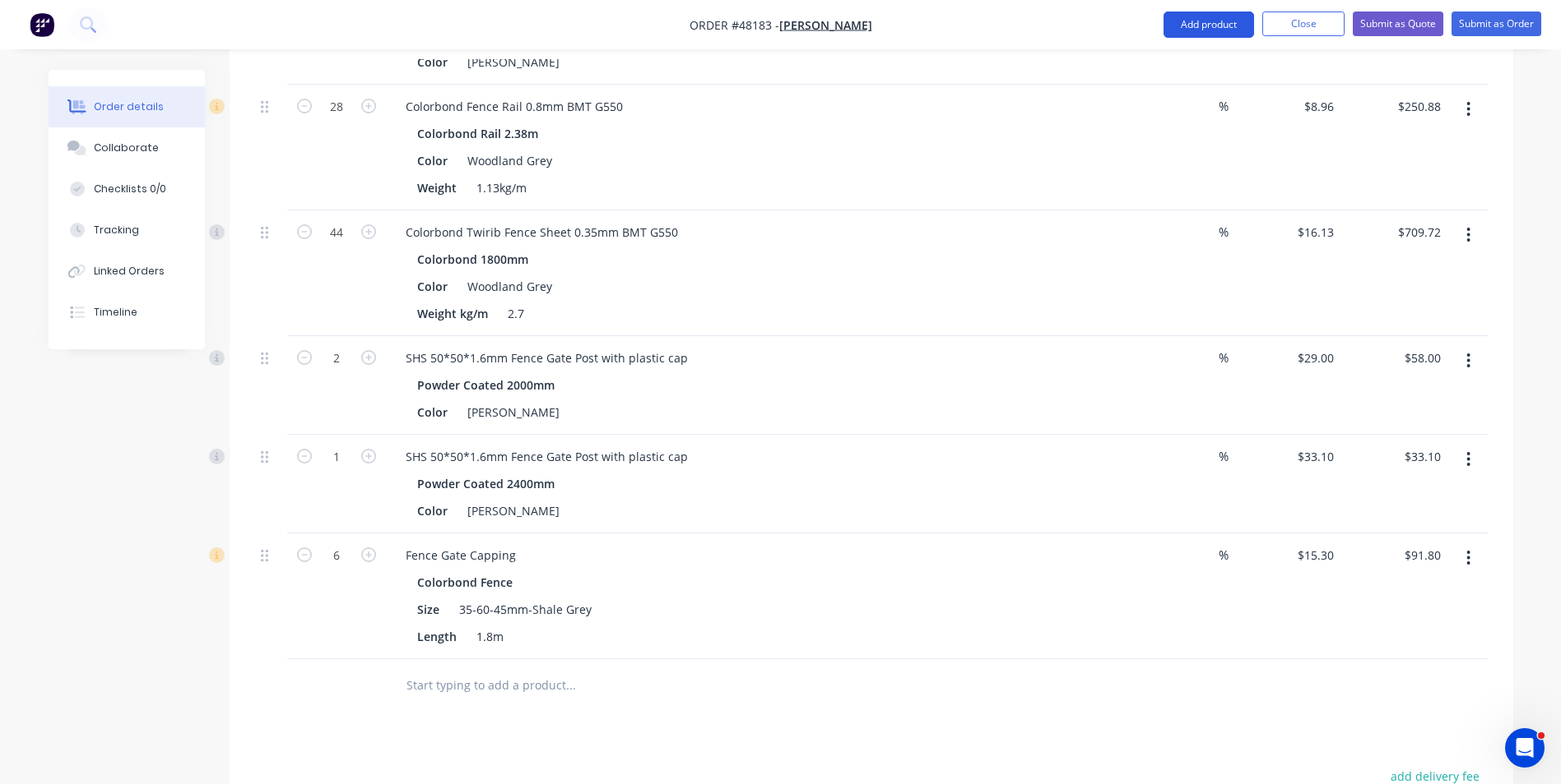
click at [1196, 26] on button "Add product" at bounding box center [1208, 25] width 90 height 26
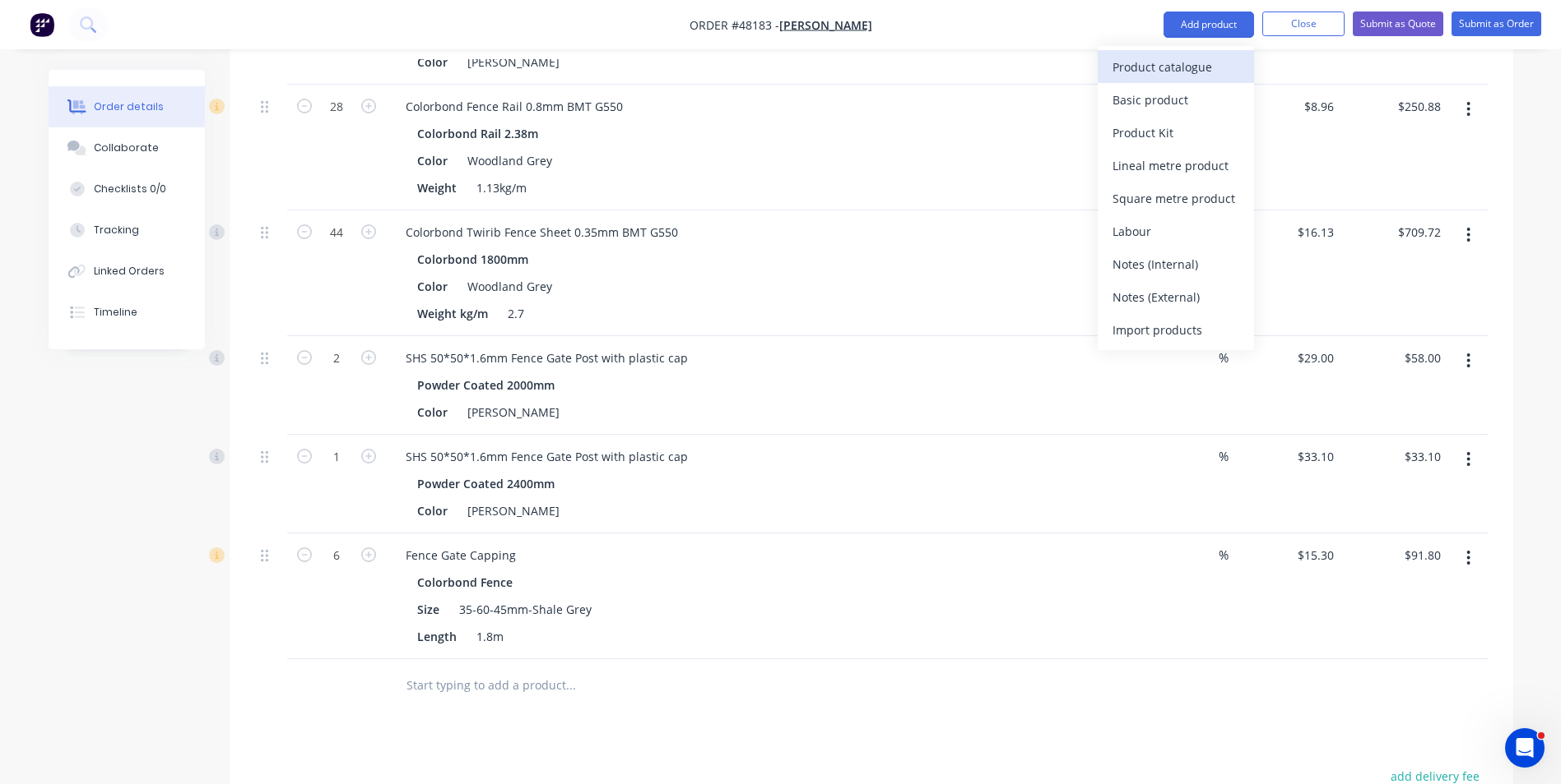
click at [1191, 63] on div "Product catalogue" at bounding box center [1175, 67] width 126 height 24
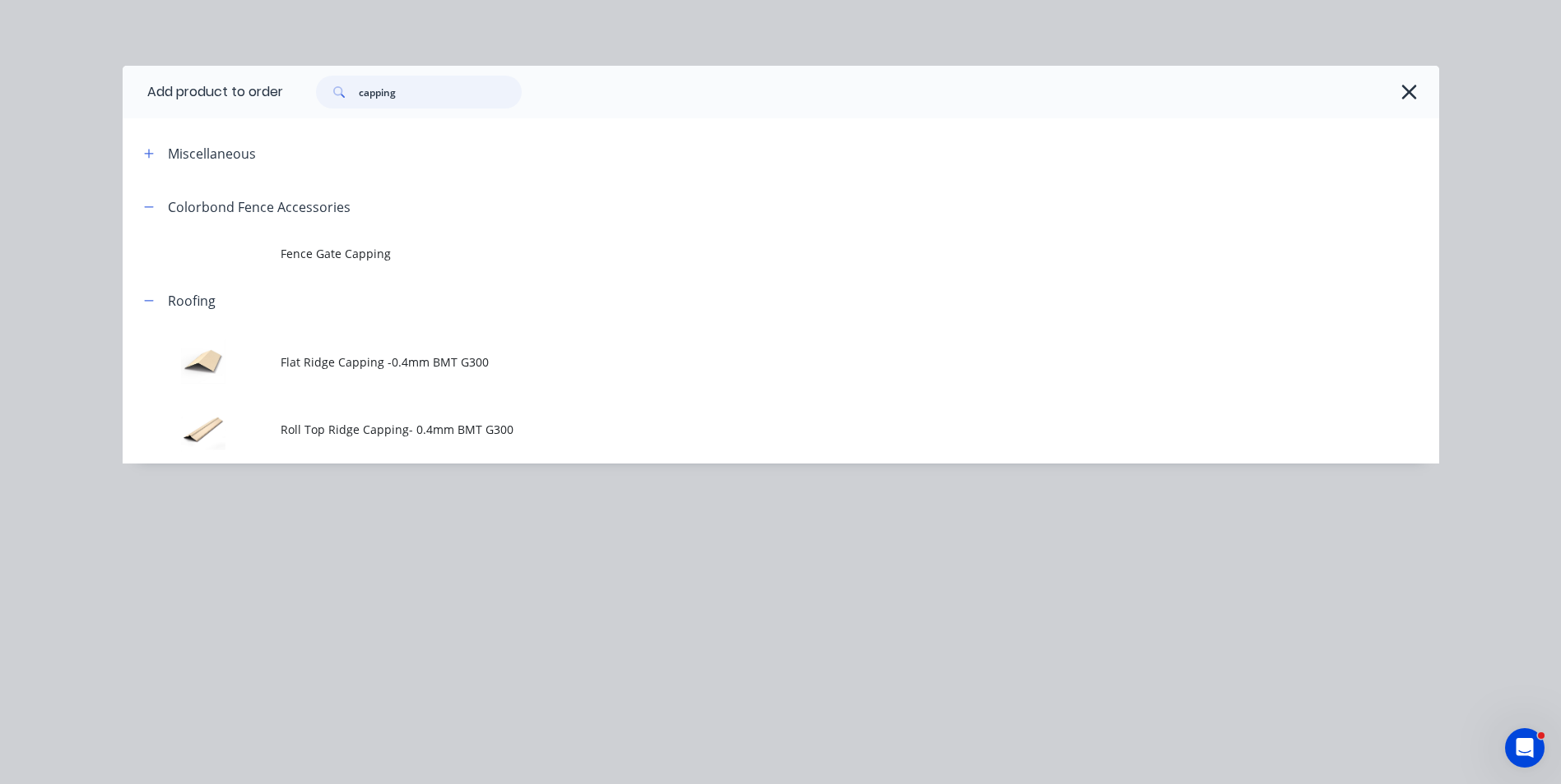
drag, startPoint x: 452, startPoint y: 92, endPoint x: 260, endPoint y: 122, distance: 194.3
click at [260, 122] on div "Add product to order capping Miscellaneous Colorbond Fence Accessories Fence Ga…" at bounding box center [781, 264] width 1316 height 398
type input "shs"
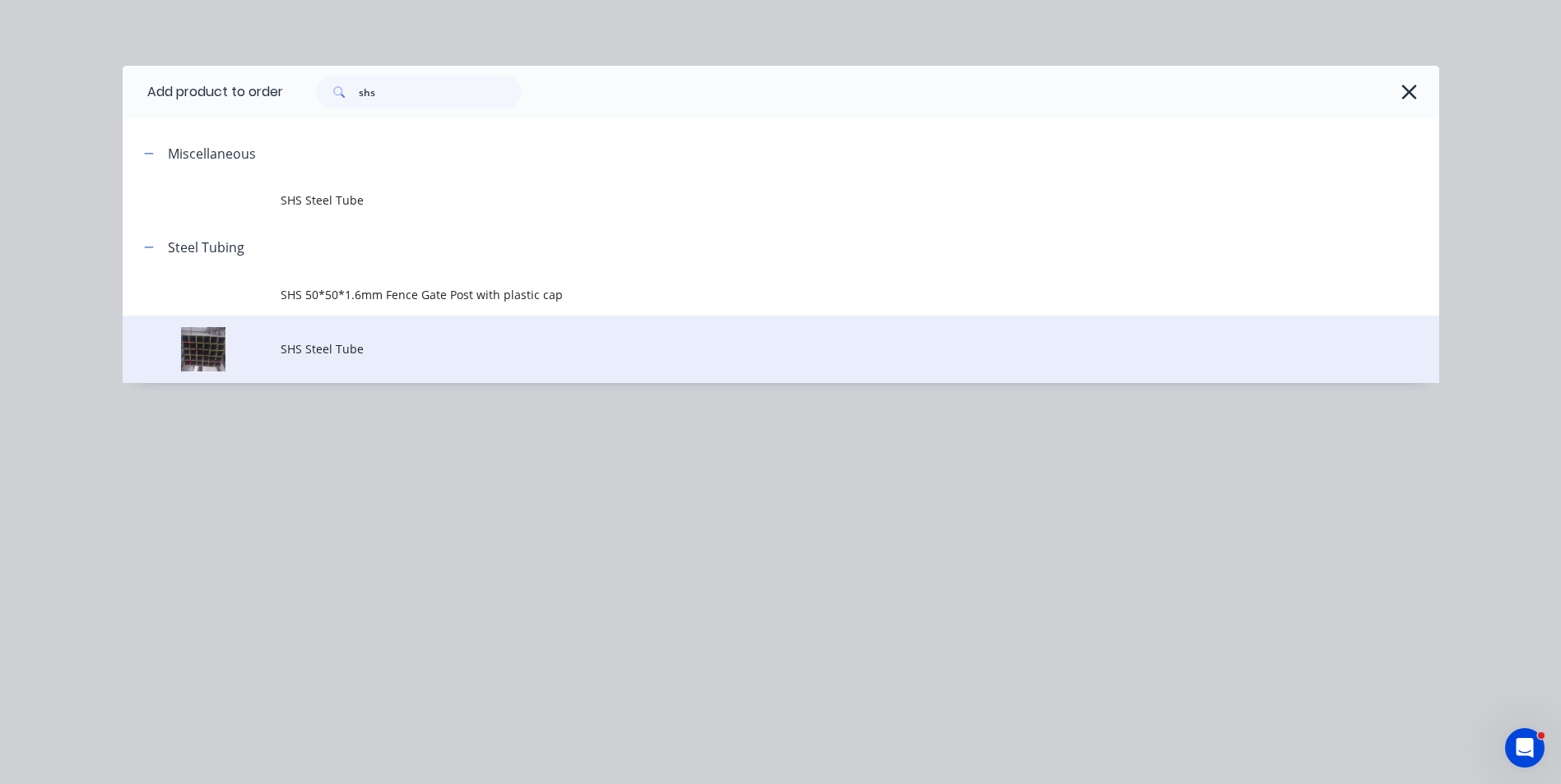
click at [360, 317] on td "SHS Steel Tube" at bounding box center [859, 350] width 1159 height 68
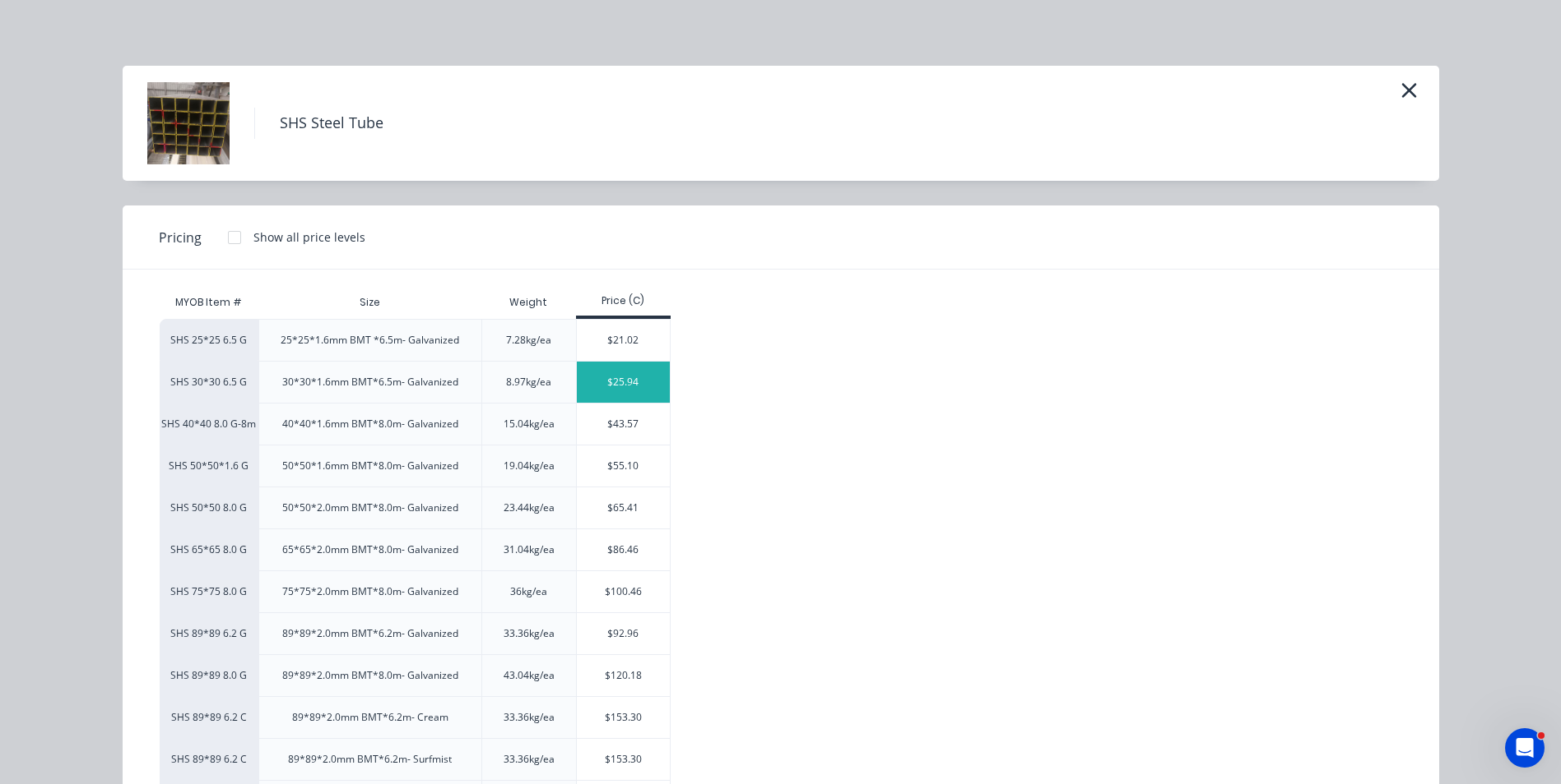
click at [608, 384] on div "$25.94" at bounding box center [623, 382] width 93 height 41
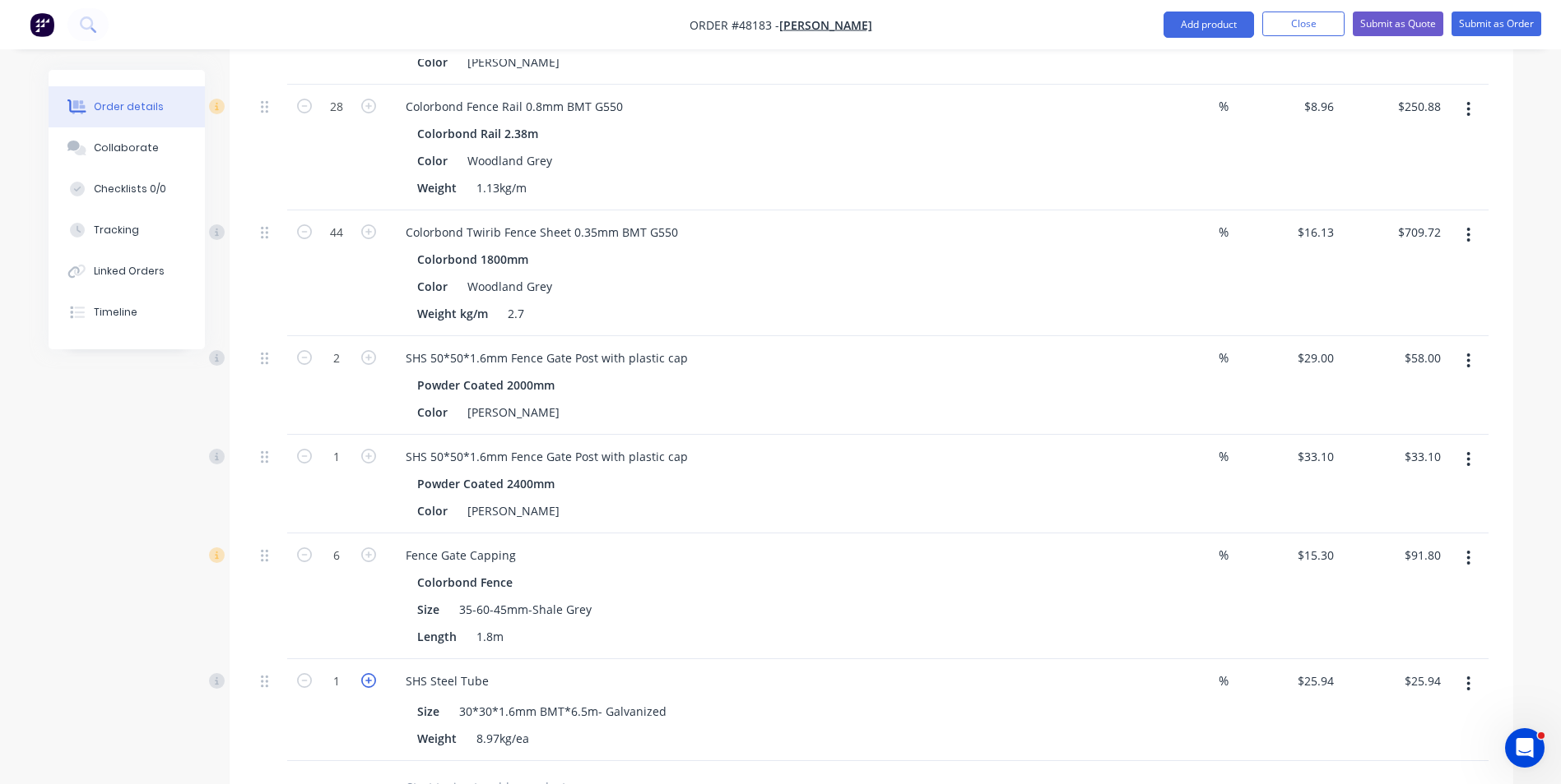
click at [370, 680] on icon "button" at bounding box center [368, 680] width 15 height 15
type input "2"
type input "$51.88"
click at [363, 733] on div "2" at bounding box center [336, 710] width 98 height 102
click at [1204, 27] on button "Add product" at bounding box center [1208, 25] width 90 height 26
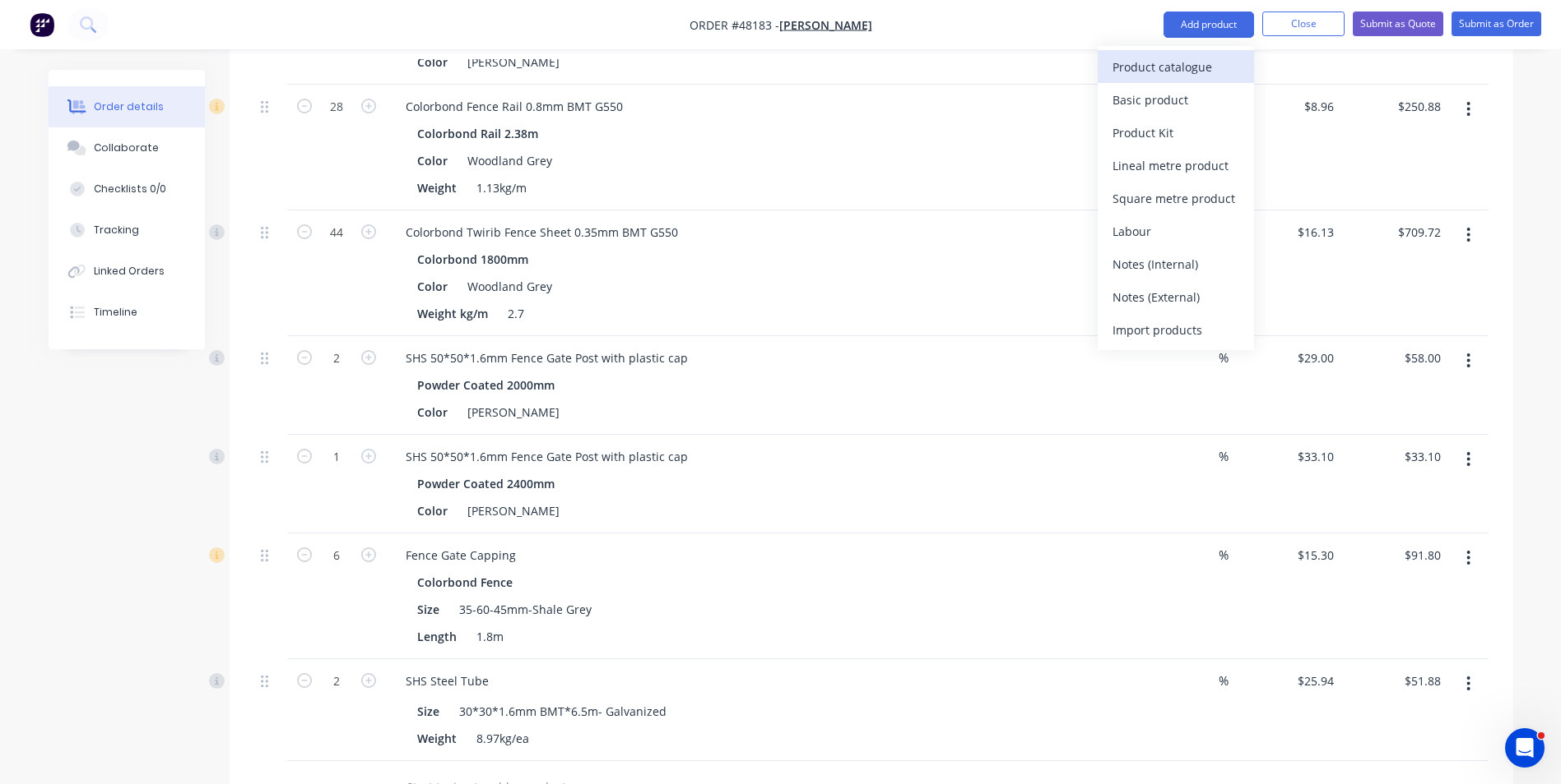
click at [1181, 77] on div "Product catalogue" at bounding box center [1175, 67] width 126 height 24
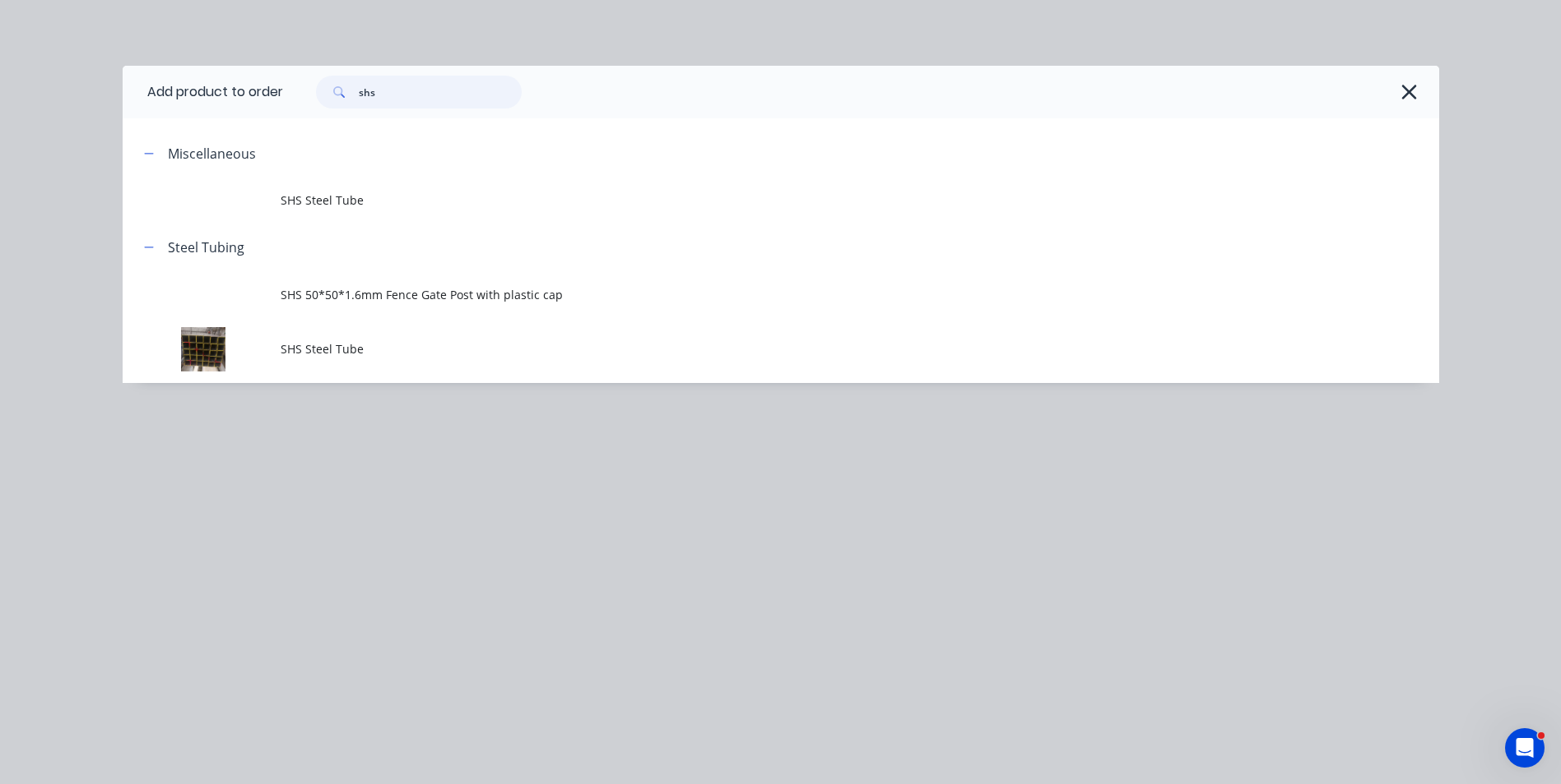
drag, startPoint x: 375, startPoint y: 80, endPoint x: 326, endPoint y: 95, distance: 51.2
click at [326, 95] on div "shs" at bounding box center [419, 91] width 206 height 32
type input "hinge"
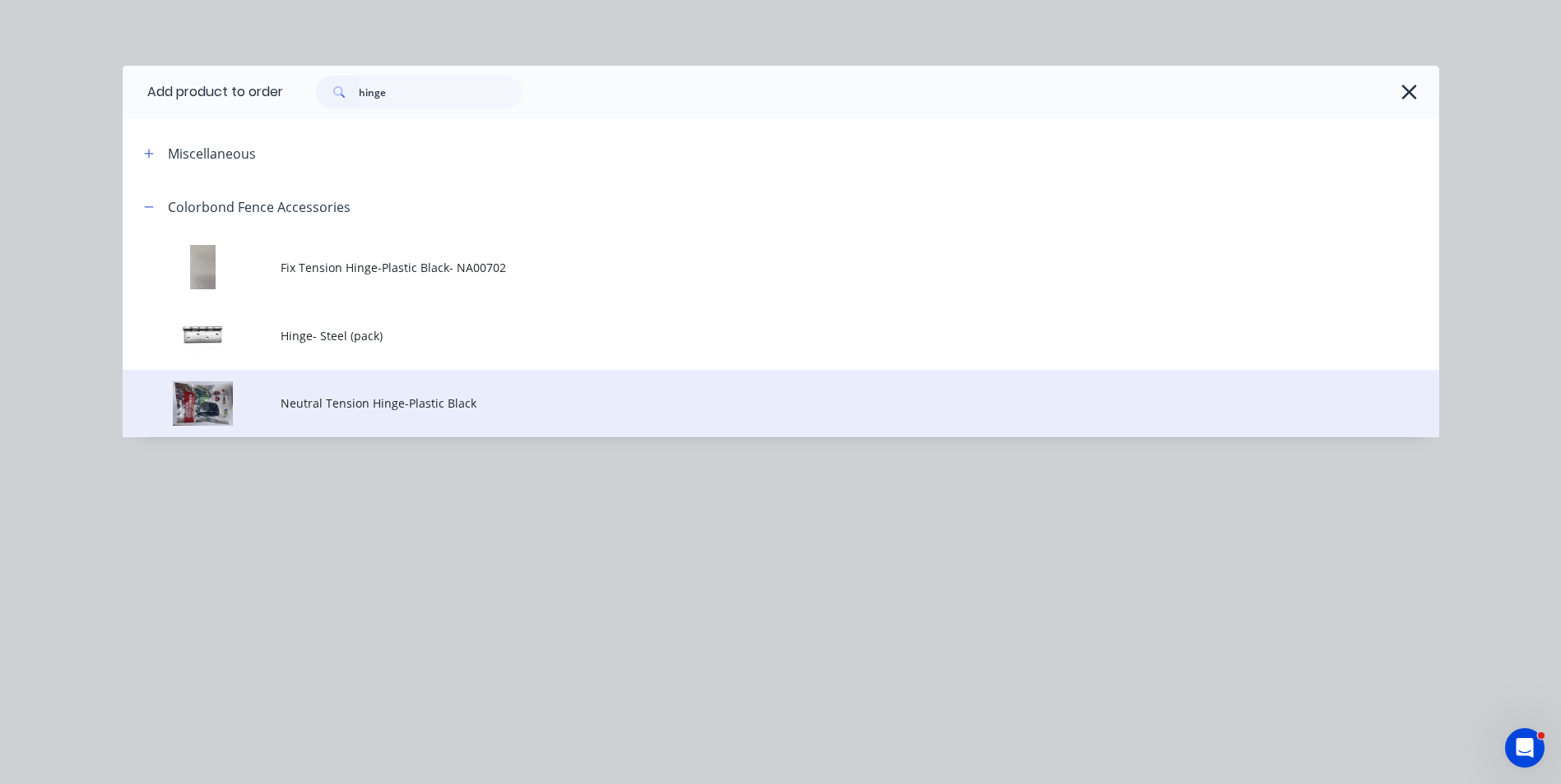
click at [460, 403] on span "Neutral Tension Hinge-Plastic Black" at bounding box center [743, 404] width 926 height 18
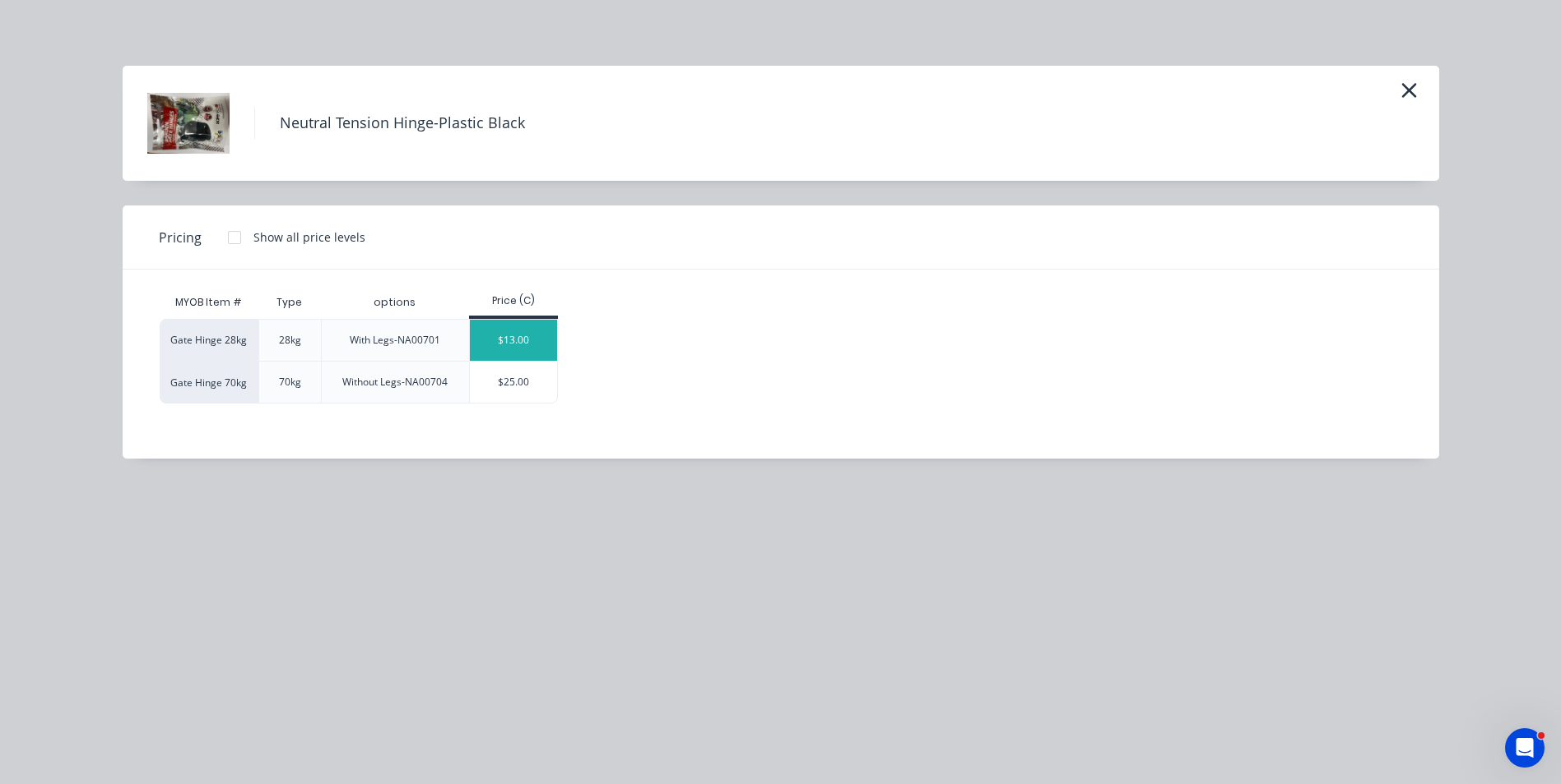
click at [513, 347] on div "$13.00" at bounding box center [514, 340] width 88 height 41
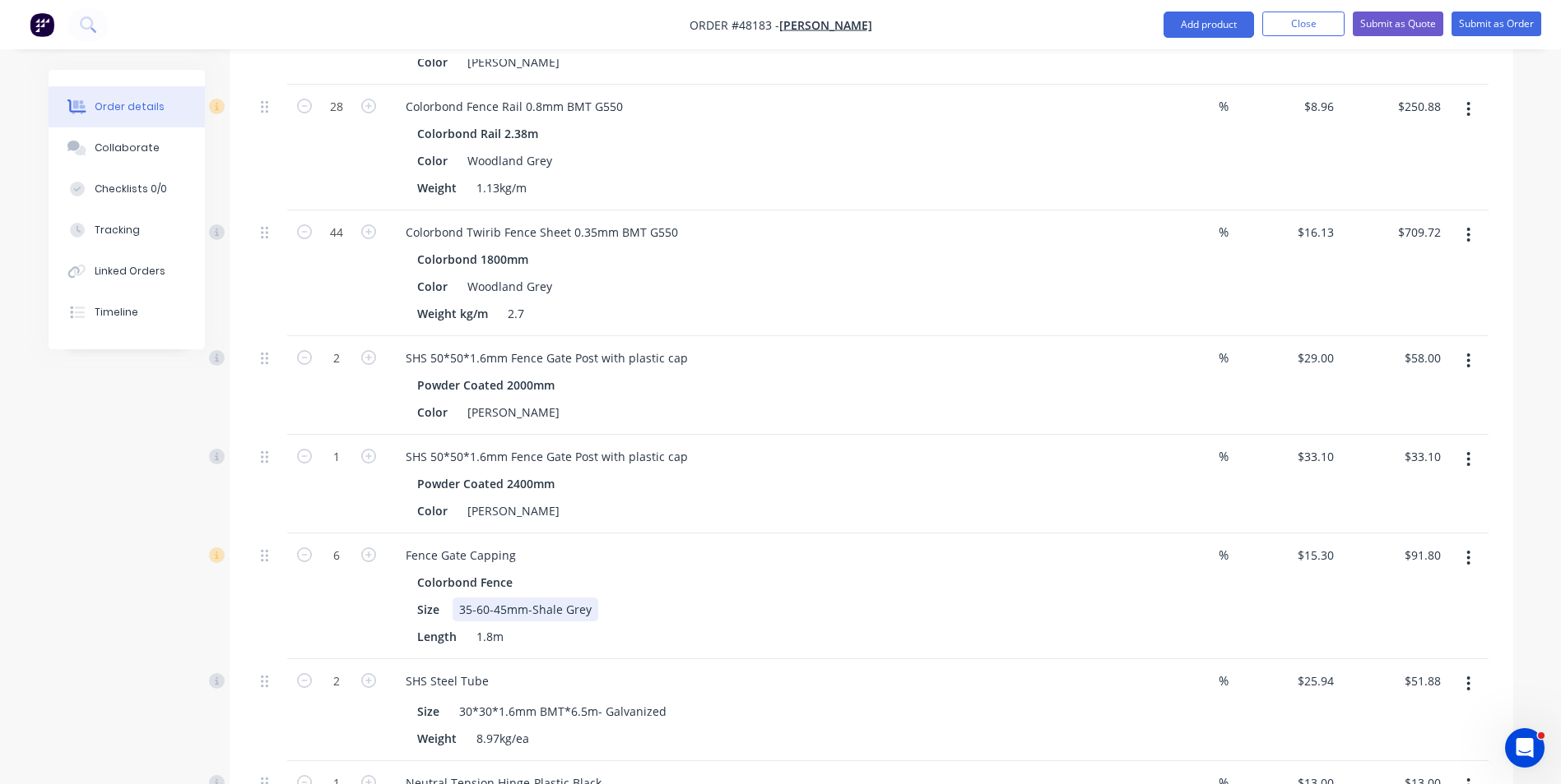
scroll to position [1241, 0]
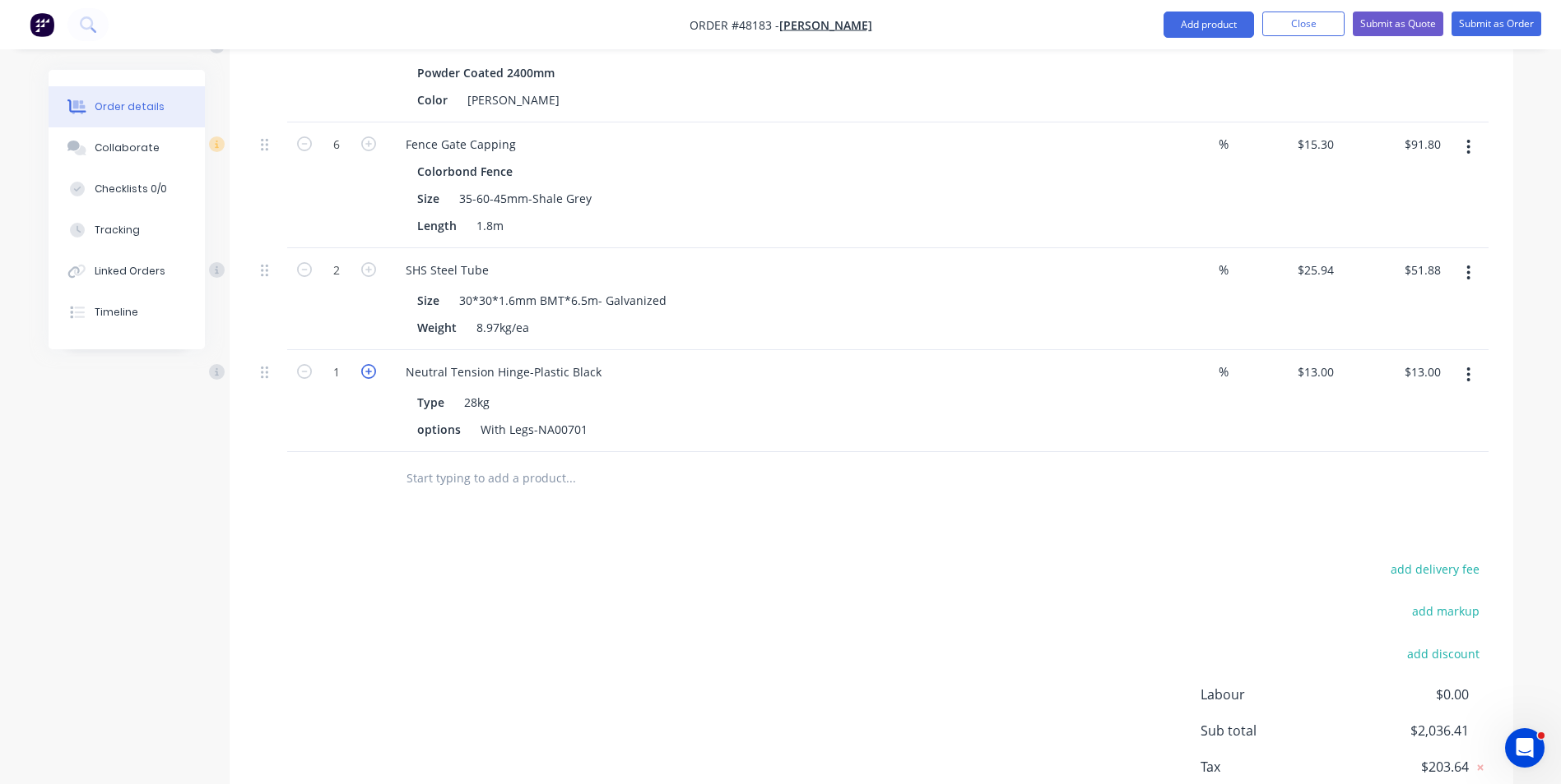
click at [373, 368] on icon "button" at bounding box center [368, 371] width 15 height 15
type input "2"
type input "$26.00"
click at [397, 542] on div "Drawings Add drawing Products Show / Hide columns Add product Qty Discount Pric…" at bounding box center [871, 18] width 1283 height 1692
click at [1180, 27] on button "Add product" at bounding box center [1208, 25] width 90 height 26
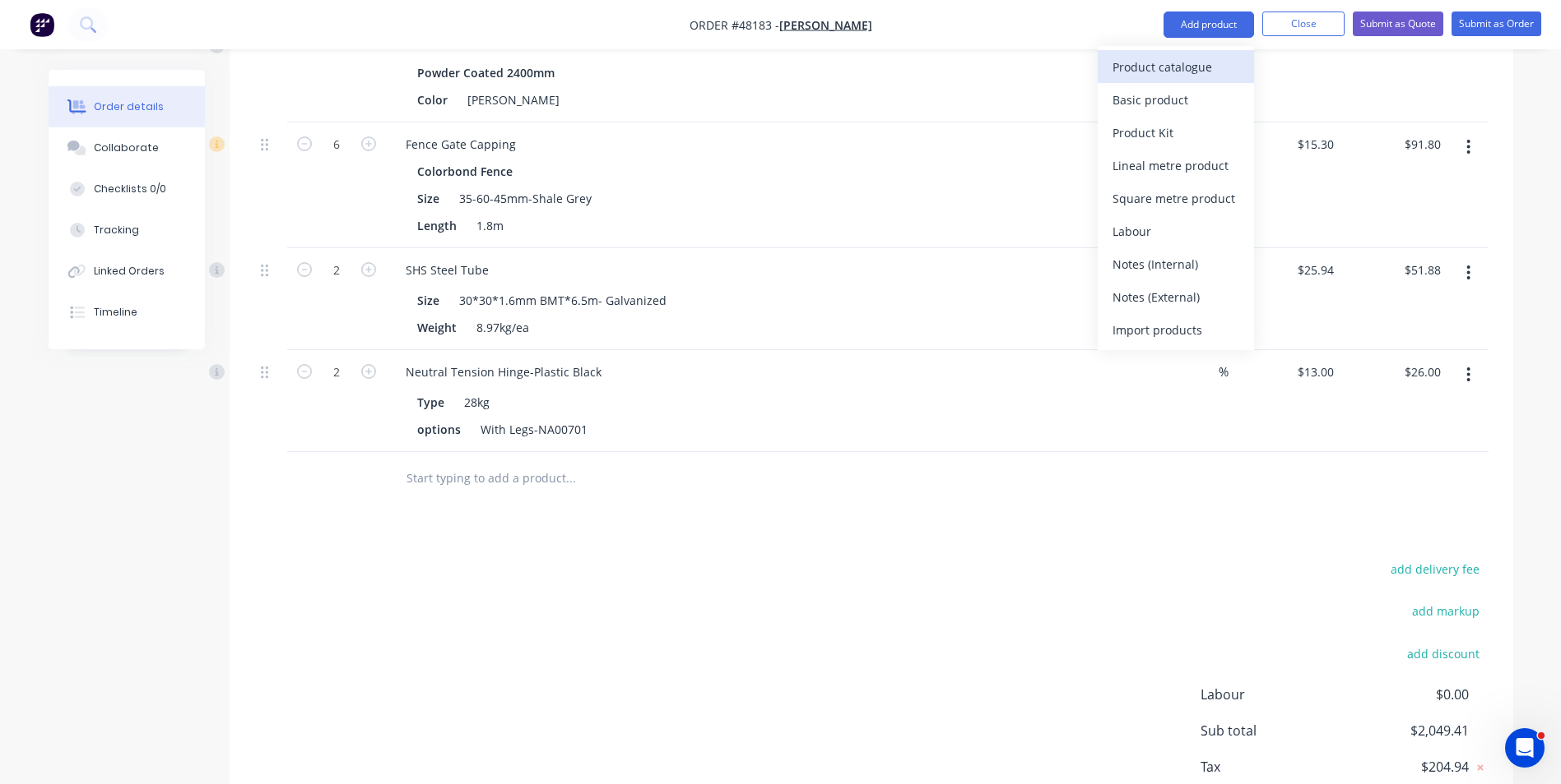
click at [1183, 59] on div "Product catalogue" at bounding box center [1175, 67] width 126 height 24
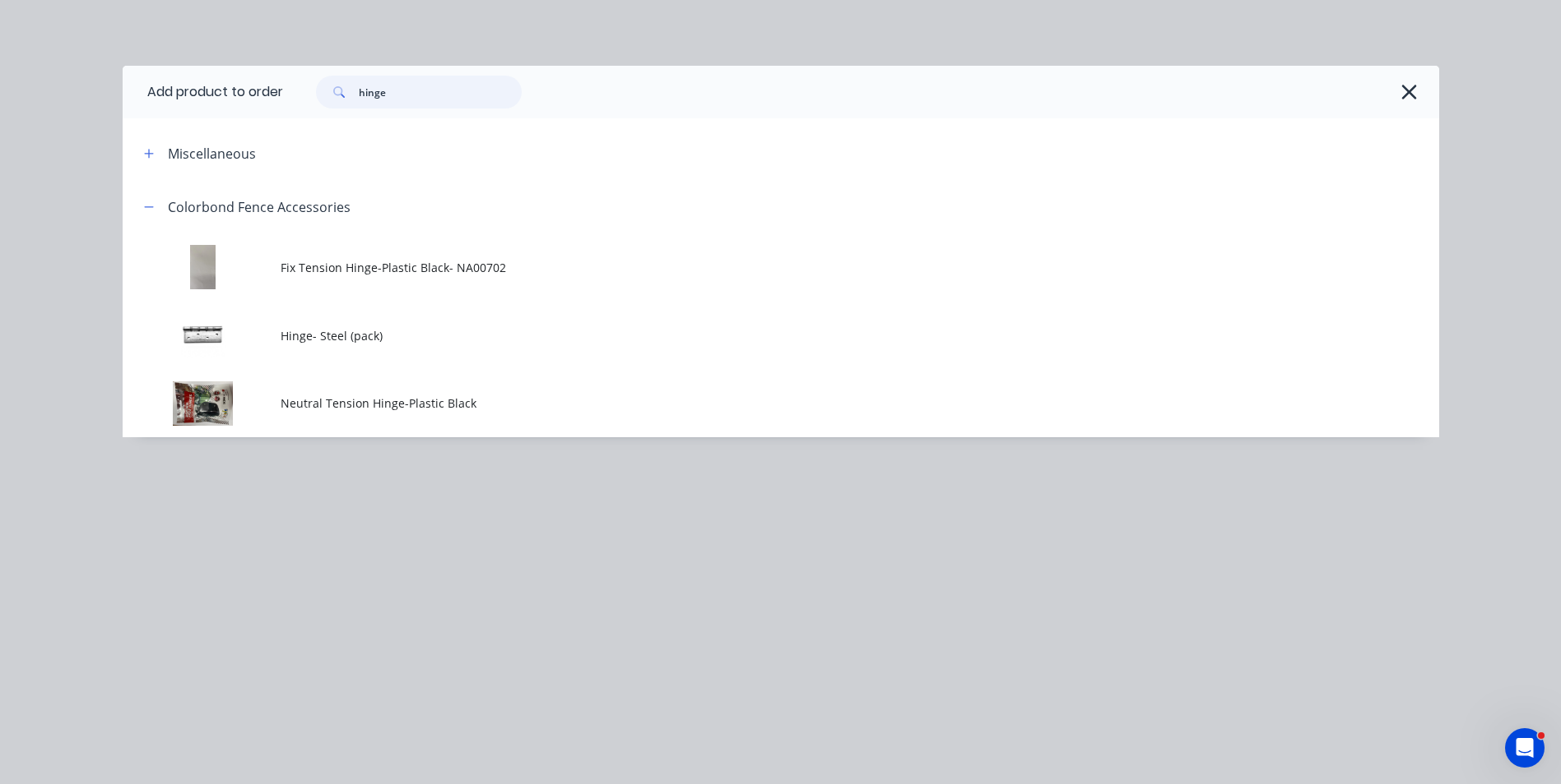
drag, startPoint x: 410, startPoint y: 91, endPoint x: 196, endPoint y: 90, distance: 214.0
click at [196, 90] on header "Add product to order hinge" at bounding box center [781, 92] width 1316 height 53
type input "latch"
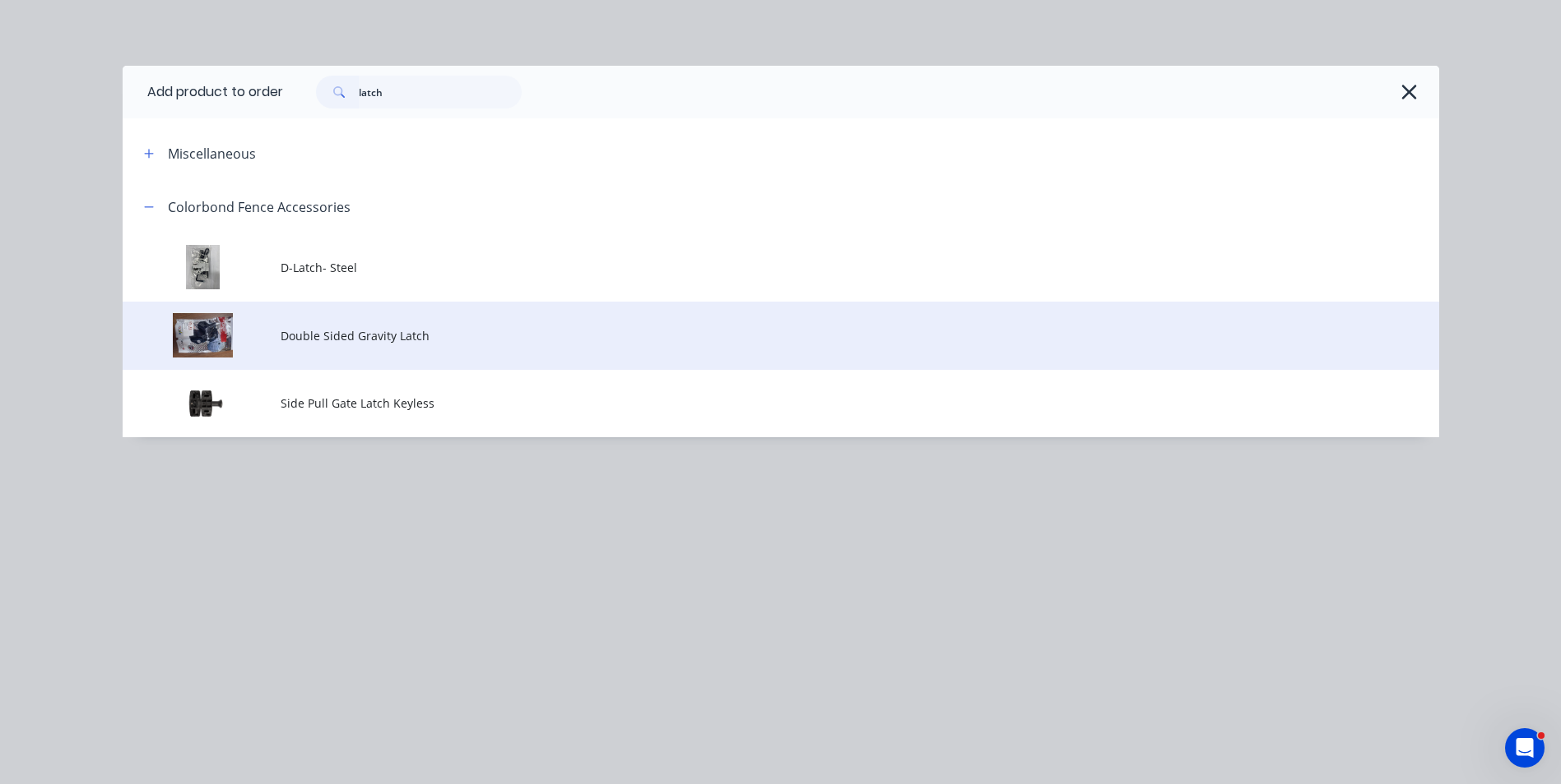
click at [475, 334] on span "Double Sided Gravity Latch" at bounding box center [743, 336] width 926 height 18
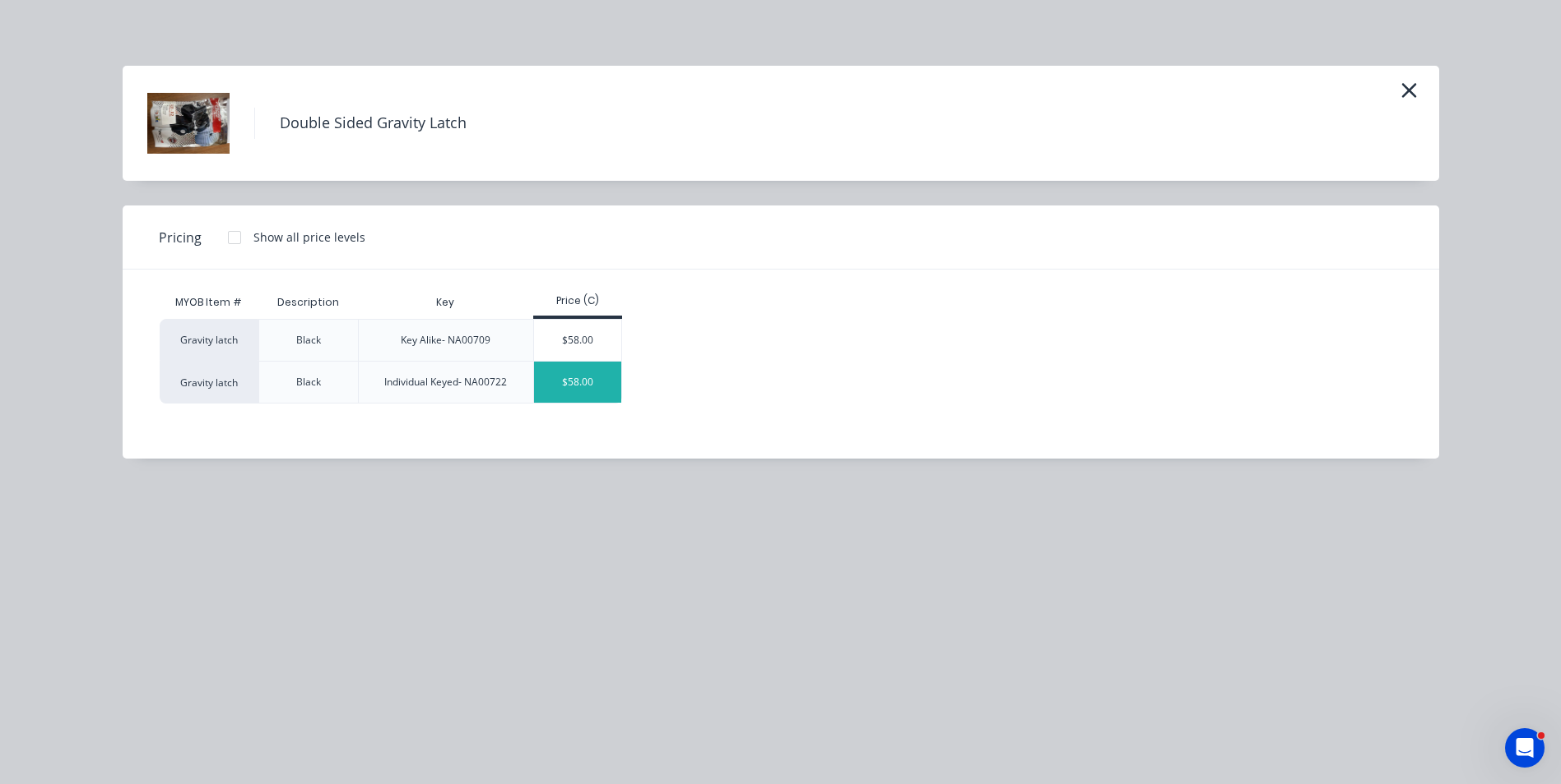
click at [582, 384] on div "$58.00" at bounding box center [578, 382] width 88 height 41
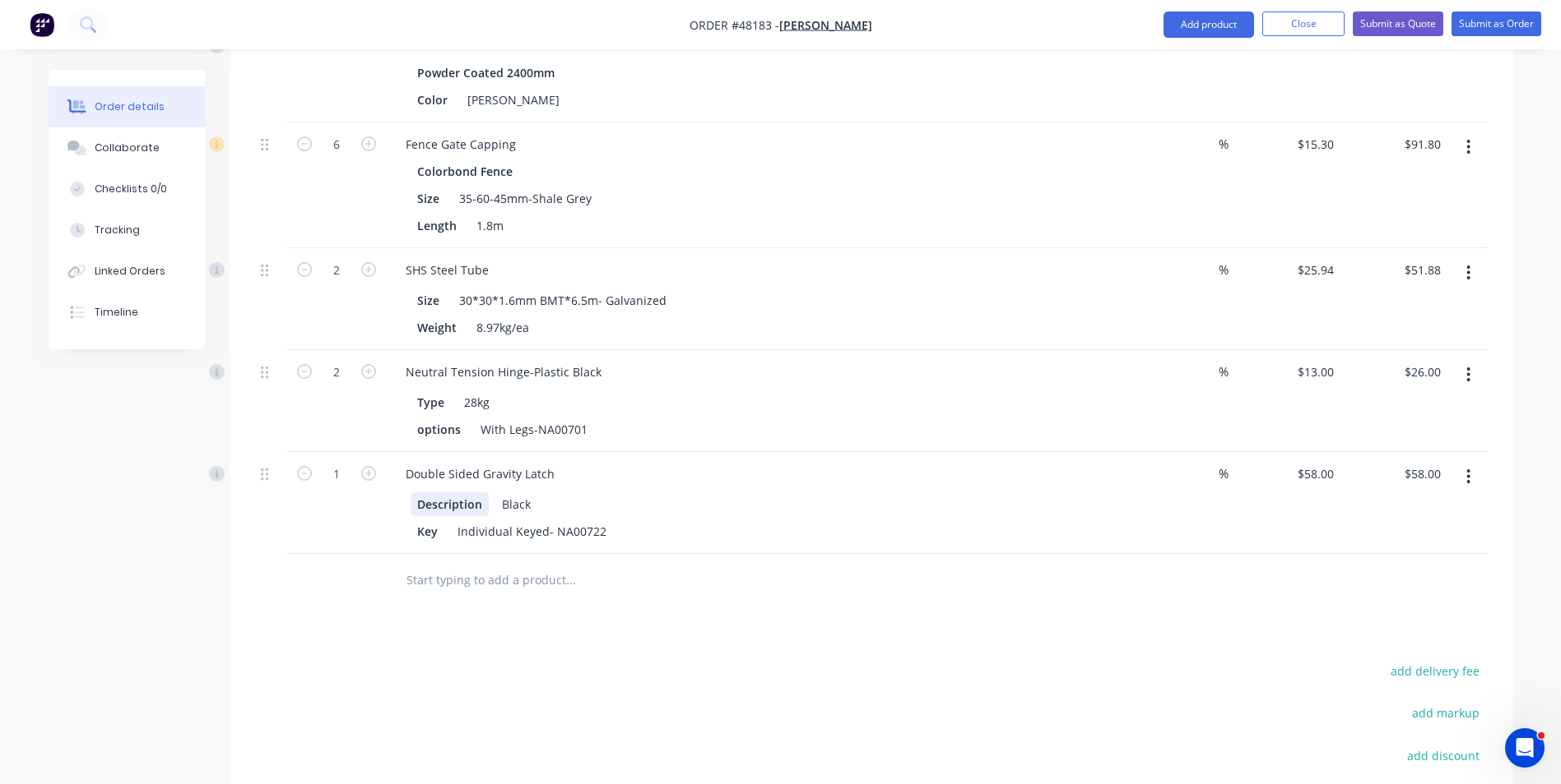
scroll to position [1324, 0]
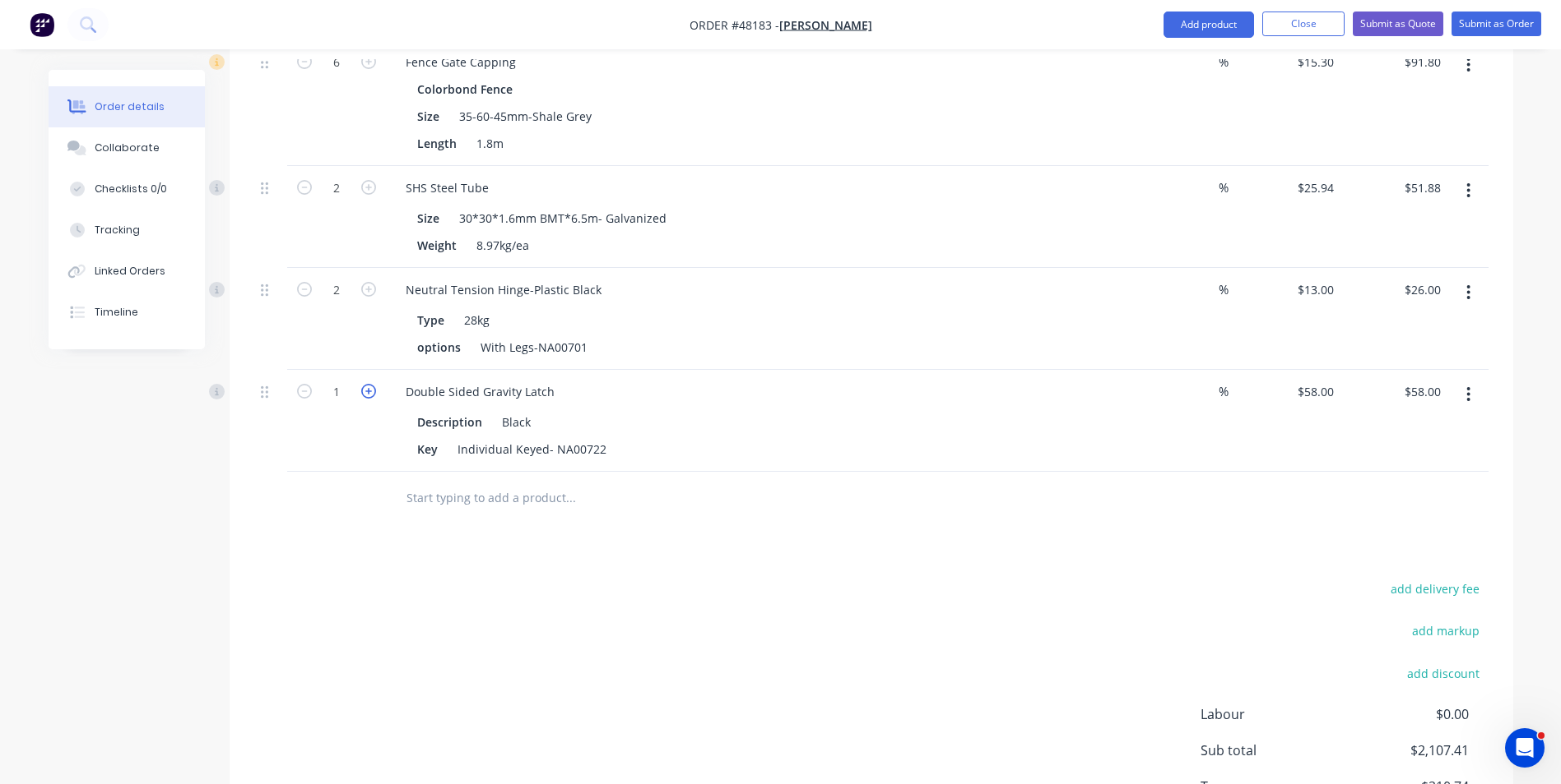
click at [371, 396] on icon "button" at bounding box center [368, 391] width 15 height 15
type input "2"
type input "$116.00"
click at [1219, 13] on button "Add product" at bounding box center [1208, 25] width 90 height 26
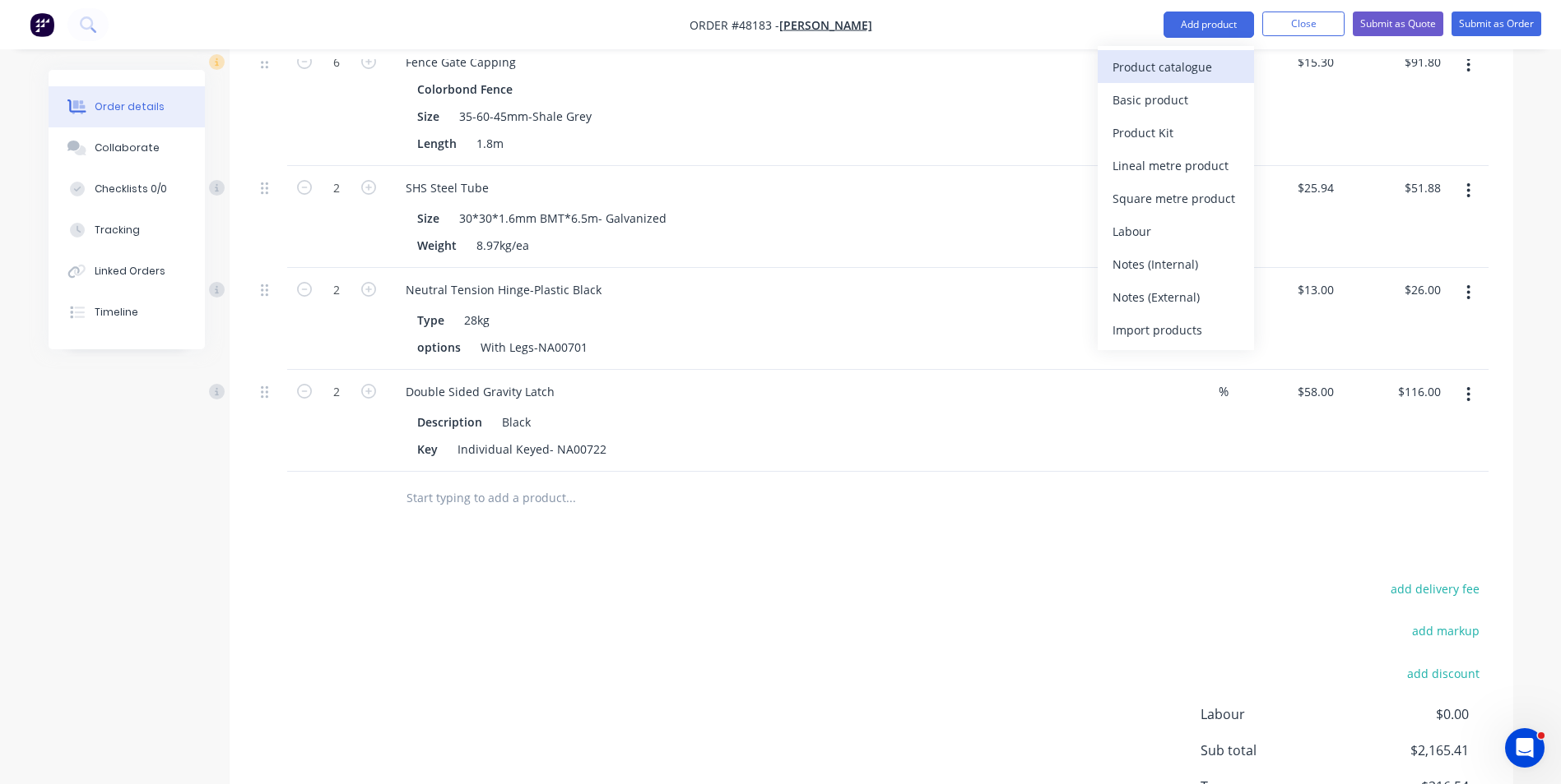
click at [1210, 55] on div "Product catalogue" at bounding box center [1175, 67] width 126 height 24
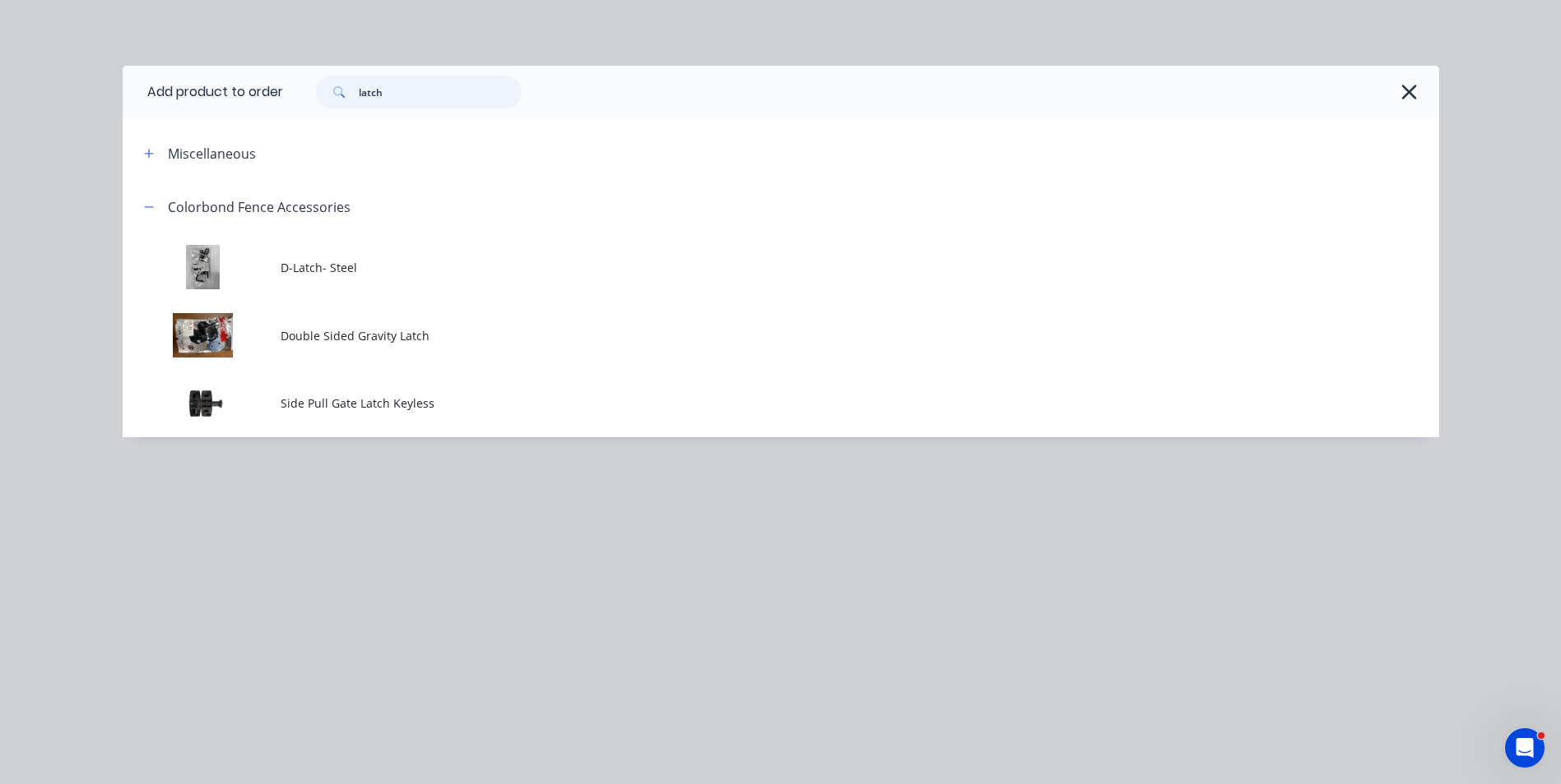
drag, startPoint x: 424, startPoint y: 97, endPoint x: 320, endPoint y: 99, distance: 104.0
click at [320, 99] on div "latch" at bounding box center [419, 91] width 206 height 32
type input "kwi"
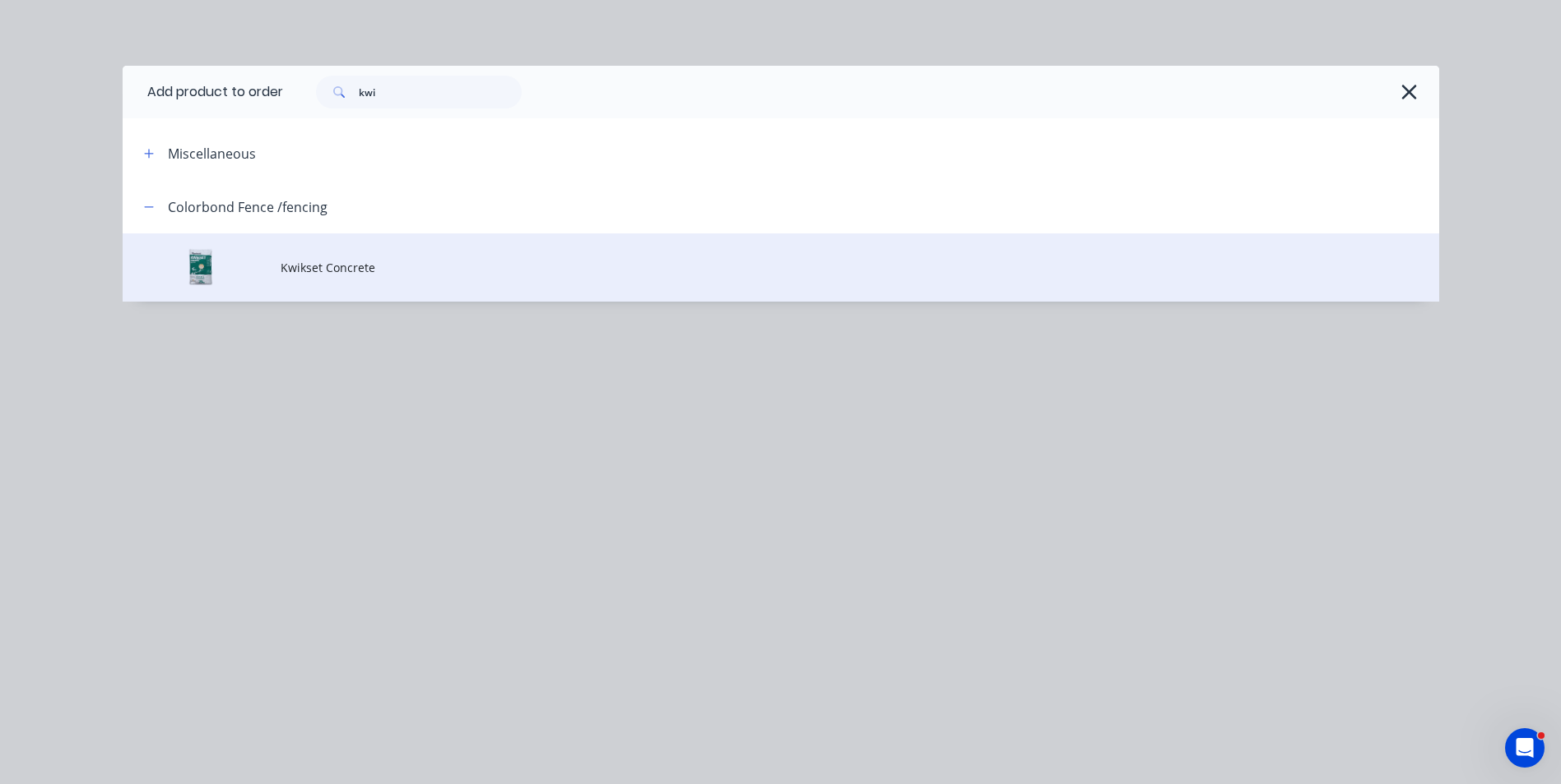
click at [435, 272] on span "Kwikset Concrete" at bounding box center [743, 268] width 926 height 18
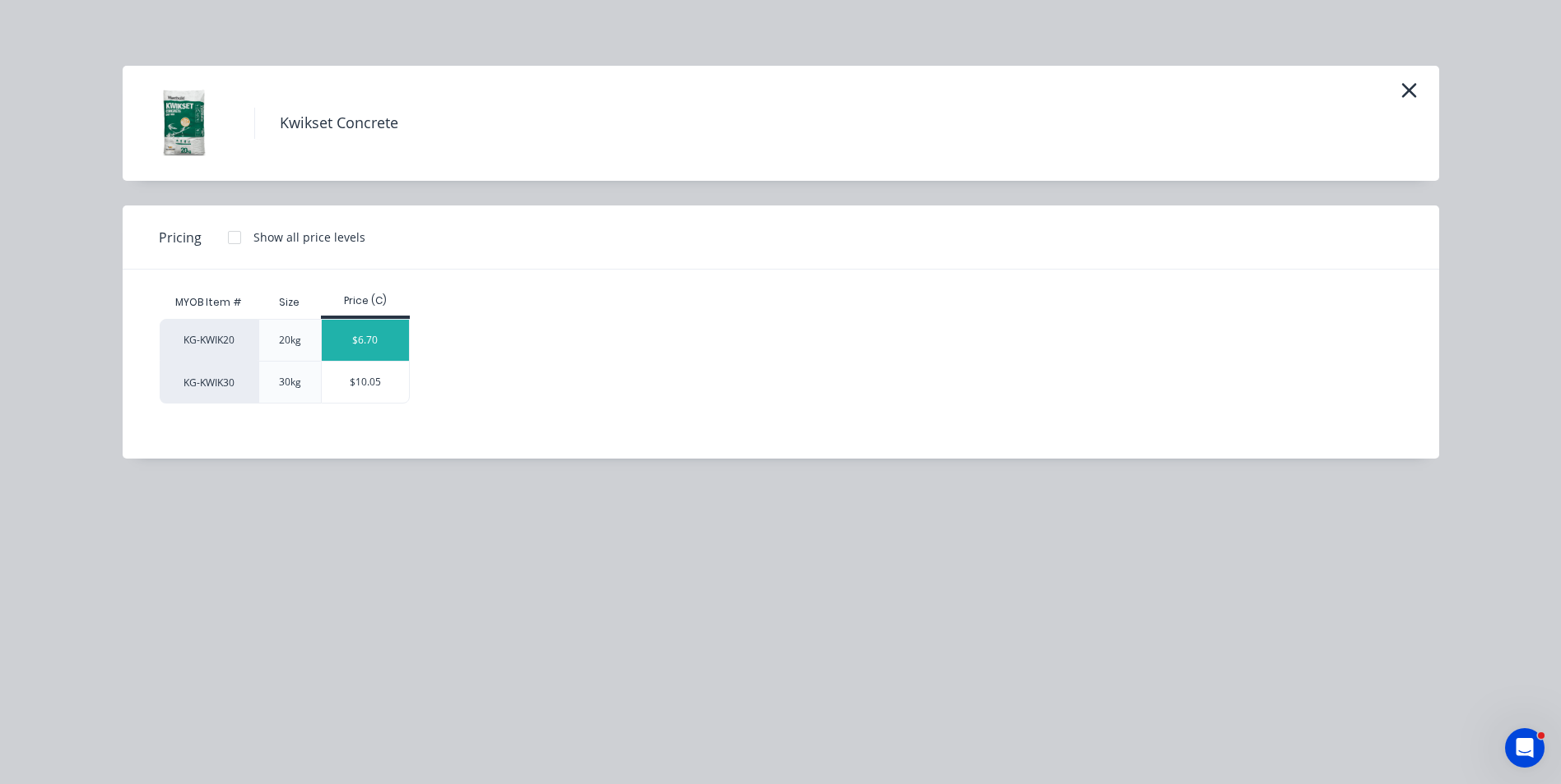
click at [385, 339] on div "$6.70" at bounding box center [365, 340] width 88 height 41
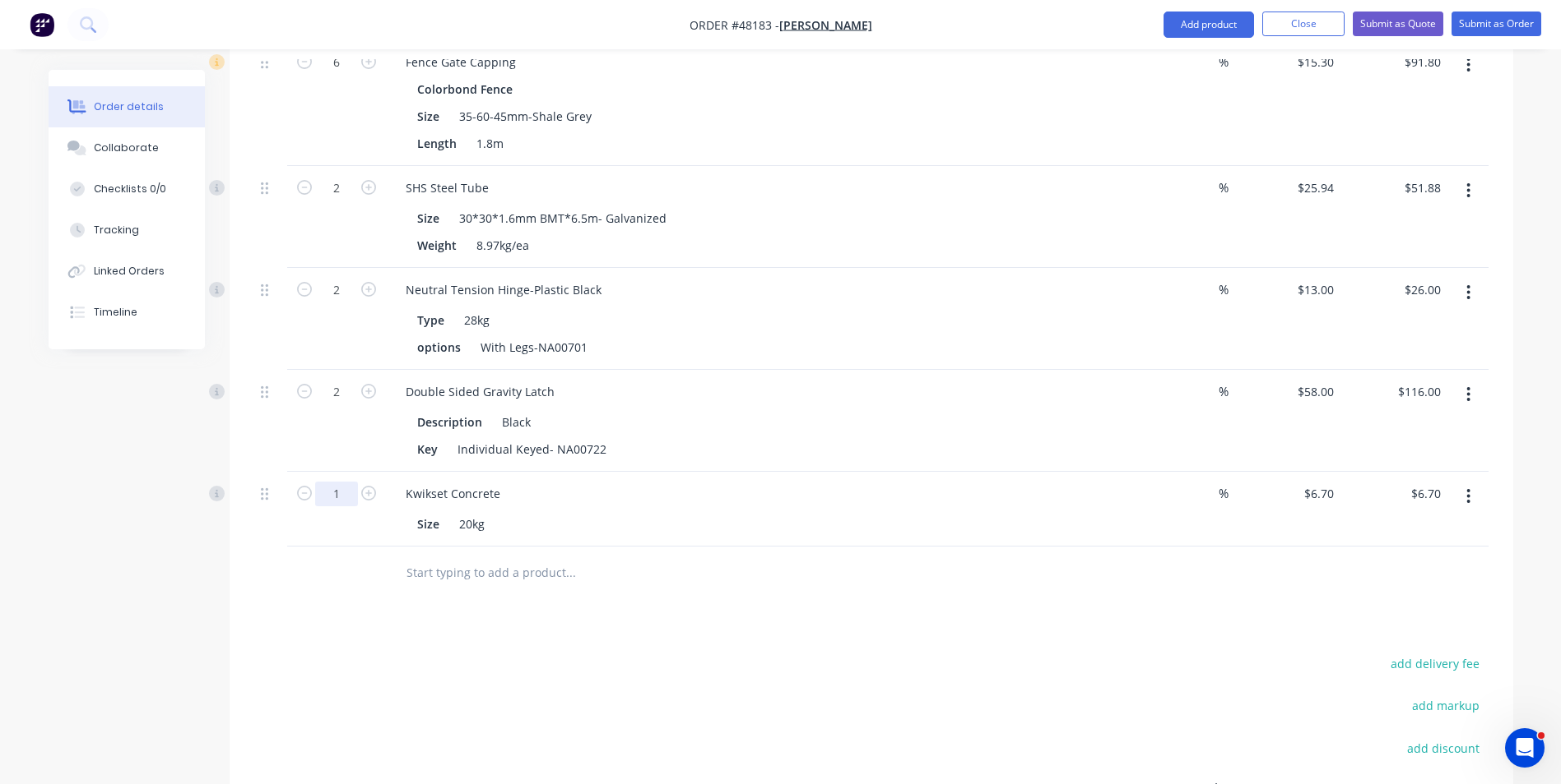
drag, startPoint x: 344, startPoint y: 490, endPoint x: 538, endPoint y: 464, distance: 195.7
type input "20"
type input "$134.00"
drag, startPoint x: 1092, startPoint y: 486, endPoint x: 1079, endPoint y: 486, distance: 13.0
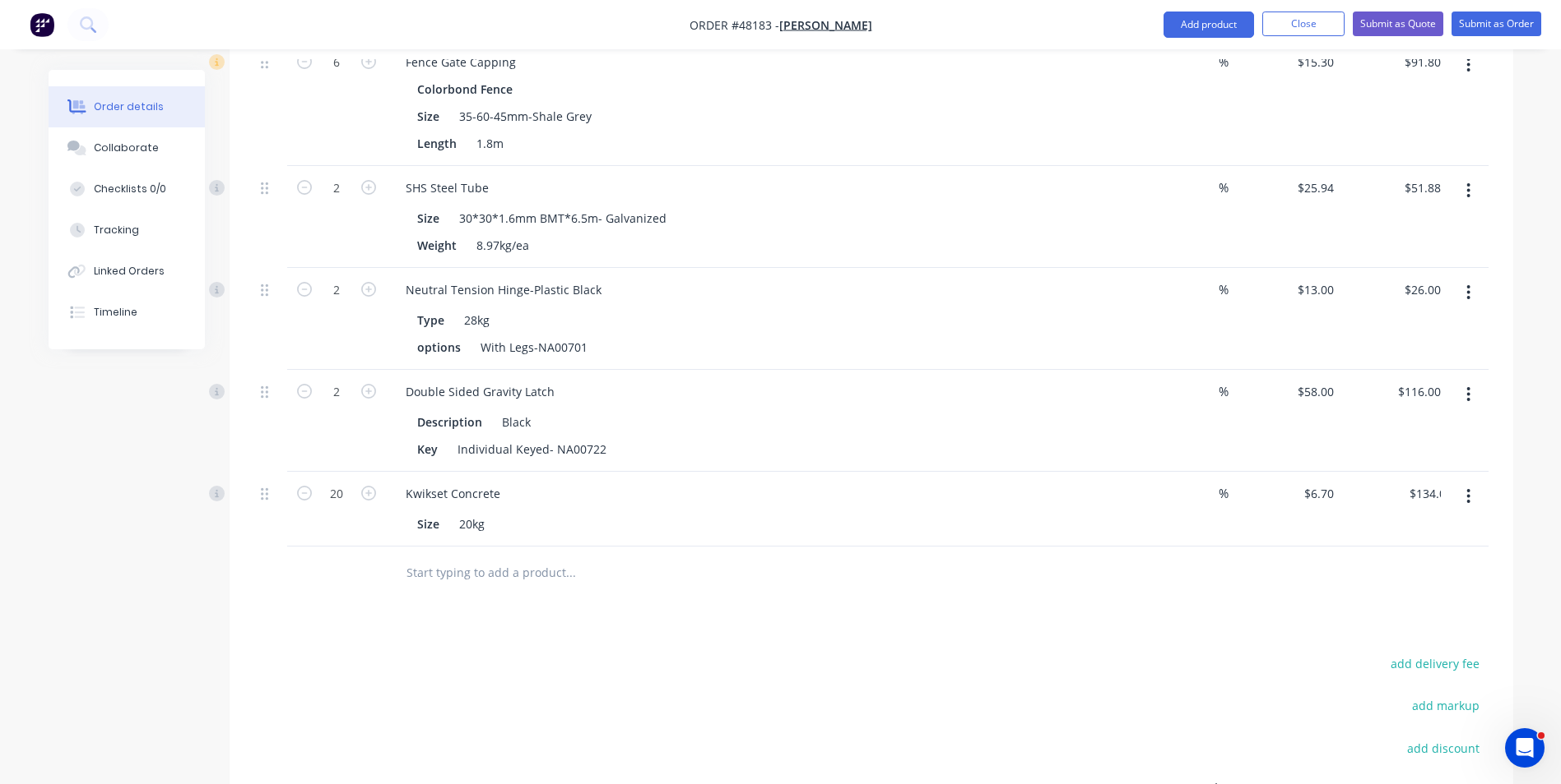
click at [1092, 486] on div "Kwikset Concrete" at bounding box center [756, 493] width 727 height 24
click at [837, 611] on div "Drawings Add drawing Products Show / Hide columns Add product Qty Discount Pric…" at bounding box center [871, 24] width 1283 height 1869
click at [768, 579] on div at bounding box center [640, 572] width 494 height 32
click at [1232, 39] on nav "Order #48183 - Li, ShengAn Add product Close Submit as Quote Submit as Order" at bounding box center [780, 25] width 1561 height 49
click at [1182, 8] on nav "Order #48183 - Li, ShengAn Add product Close Submit as Quote Submit as Order" at bounding box center [780, 25] width 1561 height 49
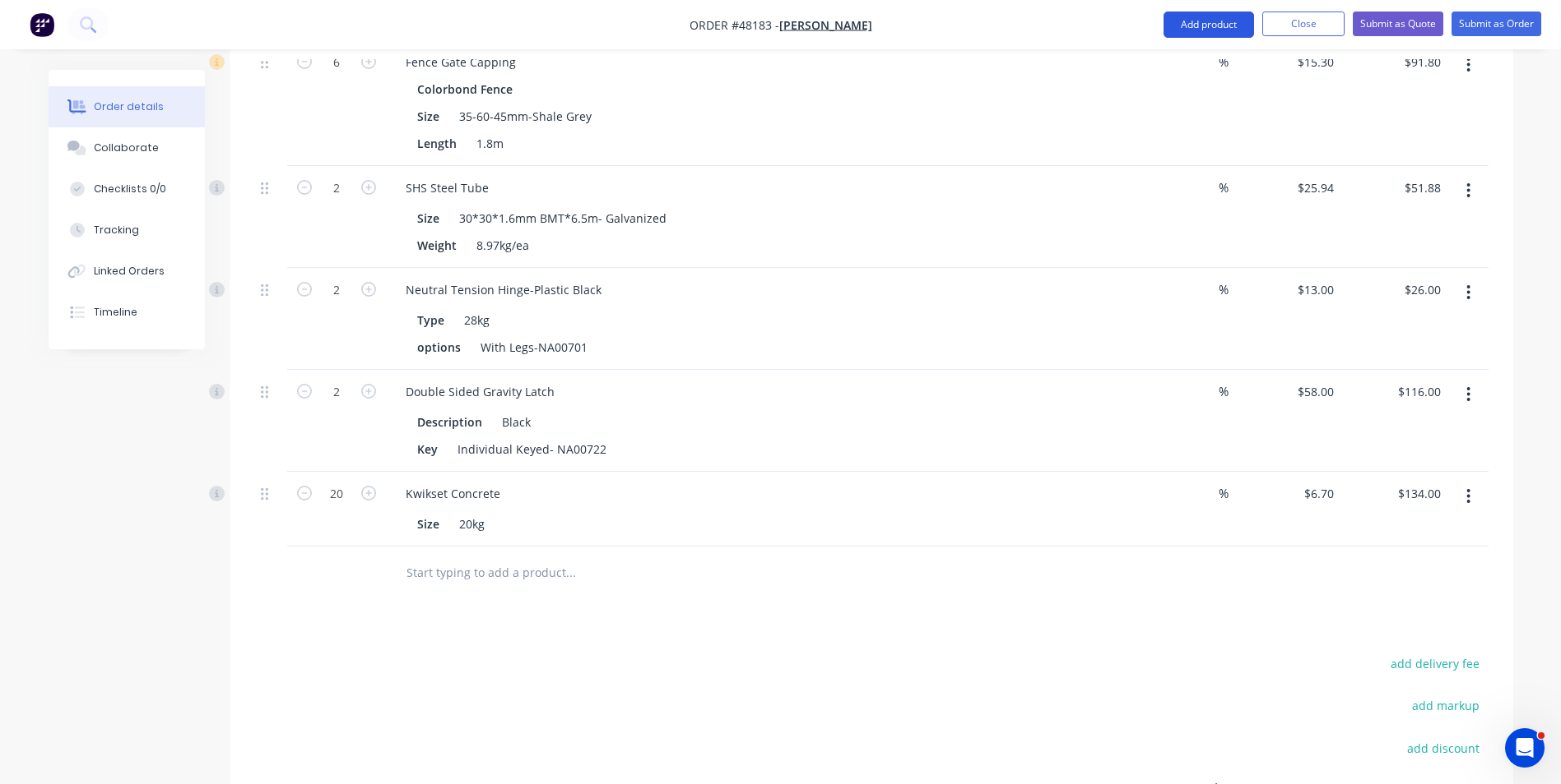
click at [1182, 18] on button "Add product" at bounding box center [1208, 25] width 90 height 26
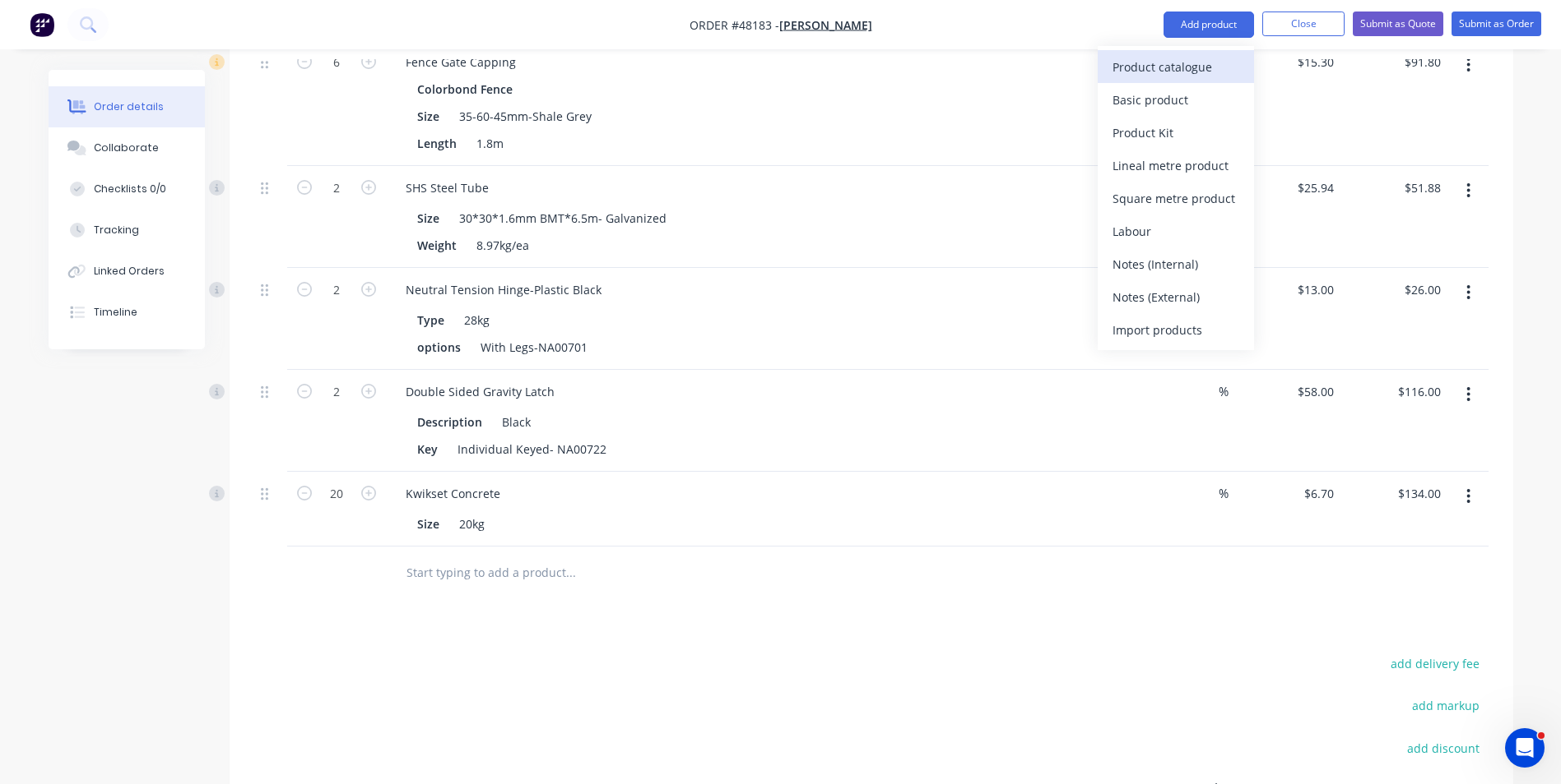
click at [1173, 59] on div "Product catalogue" at bounding box center [1175, 67] width 126 height 24
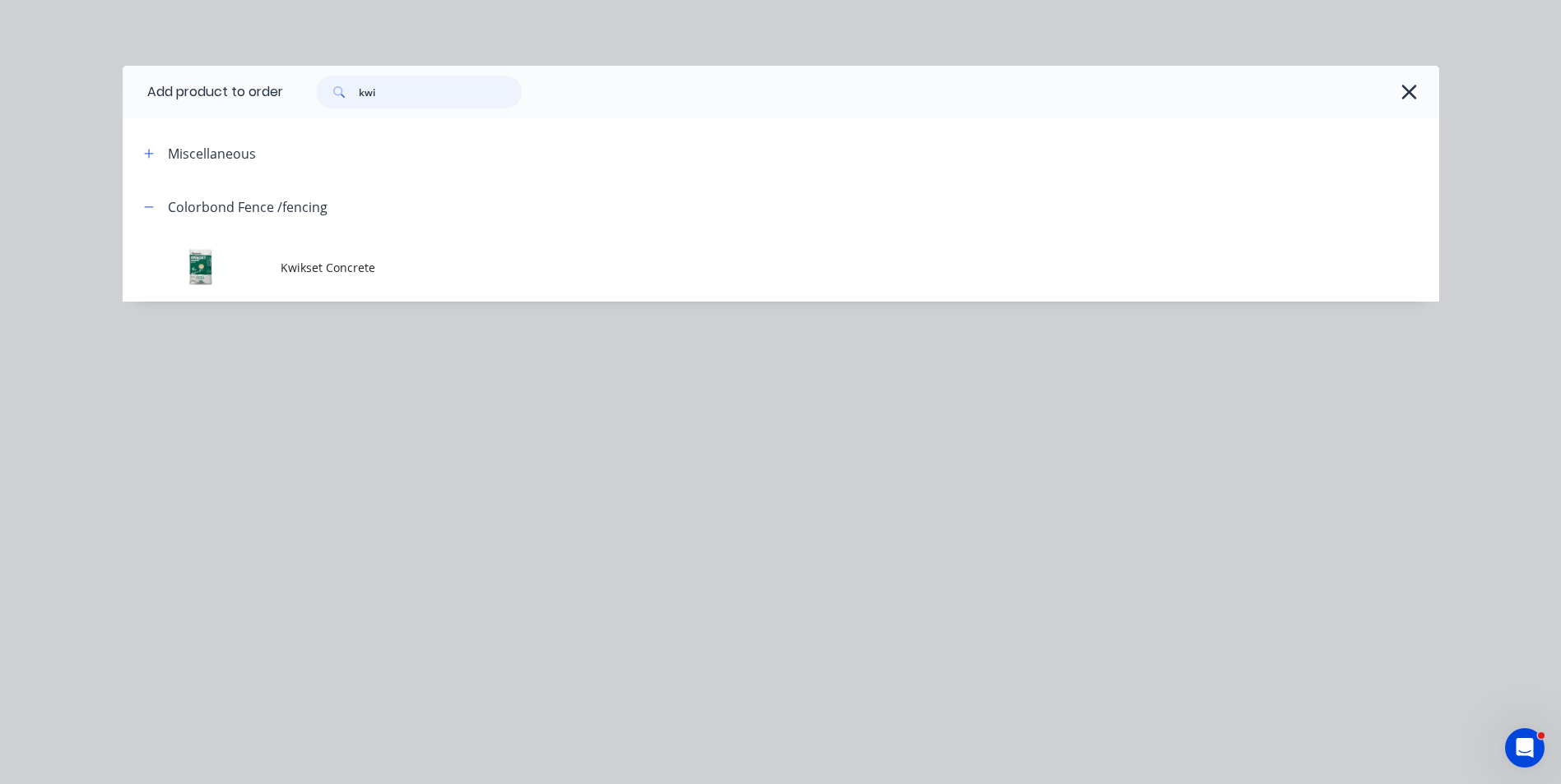
drag, startPoint x: 435, startPoint y: 85, endPoint x: 278, endPoint y: 97, distance: 157.5
click at [279, 96] on header "Add product to order kwi" at bounding box center [781, 92] width 1316 height 53
type input "10"
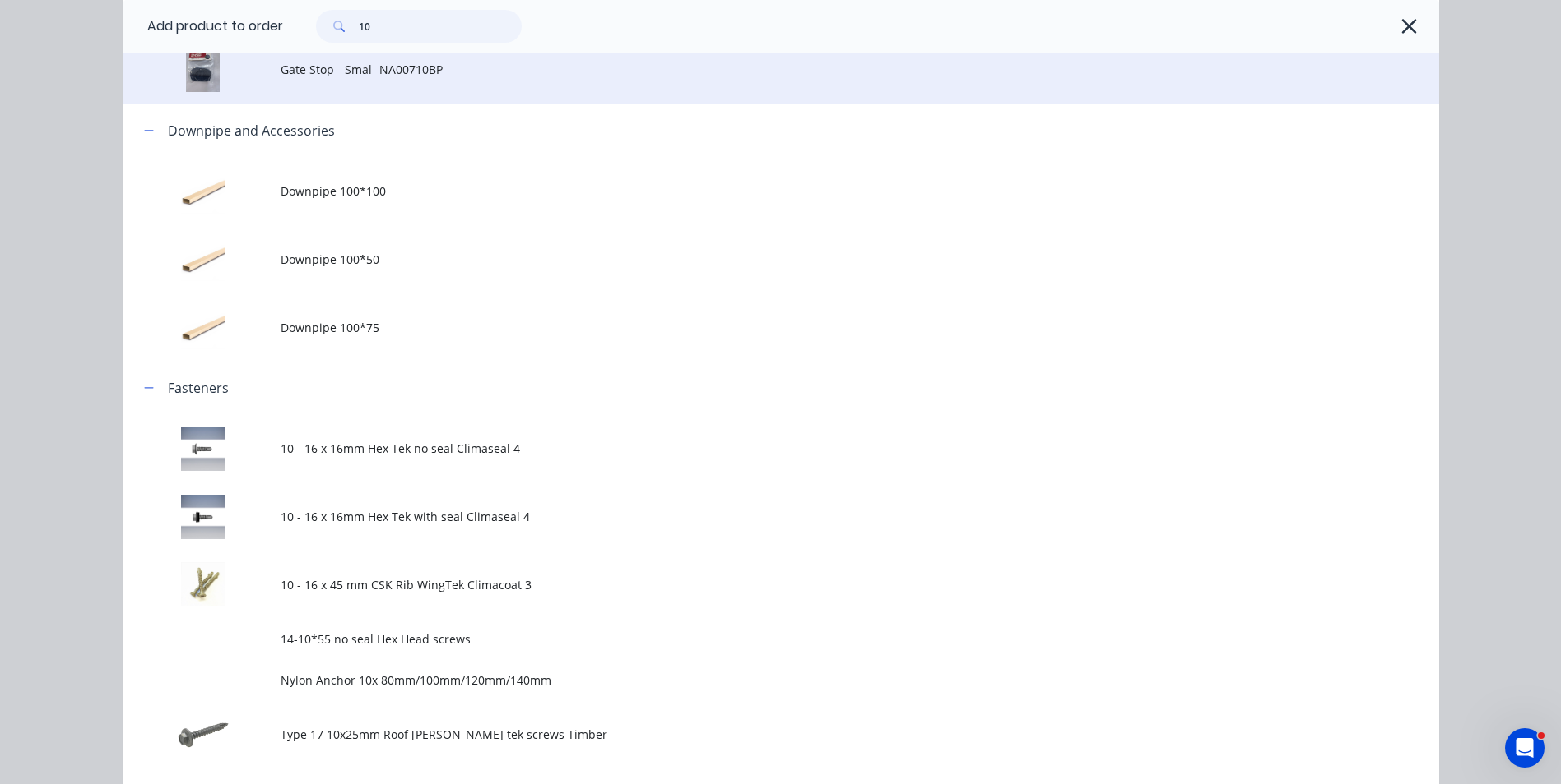
scroll to position [493, 0]
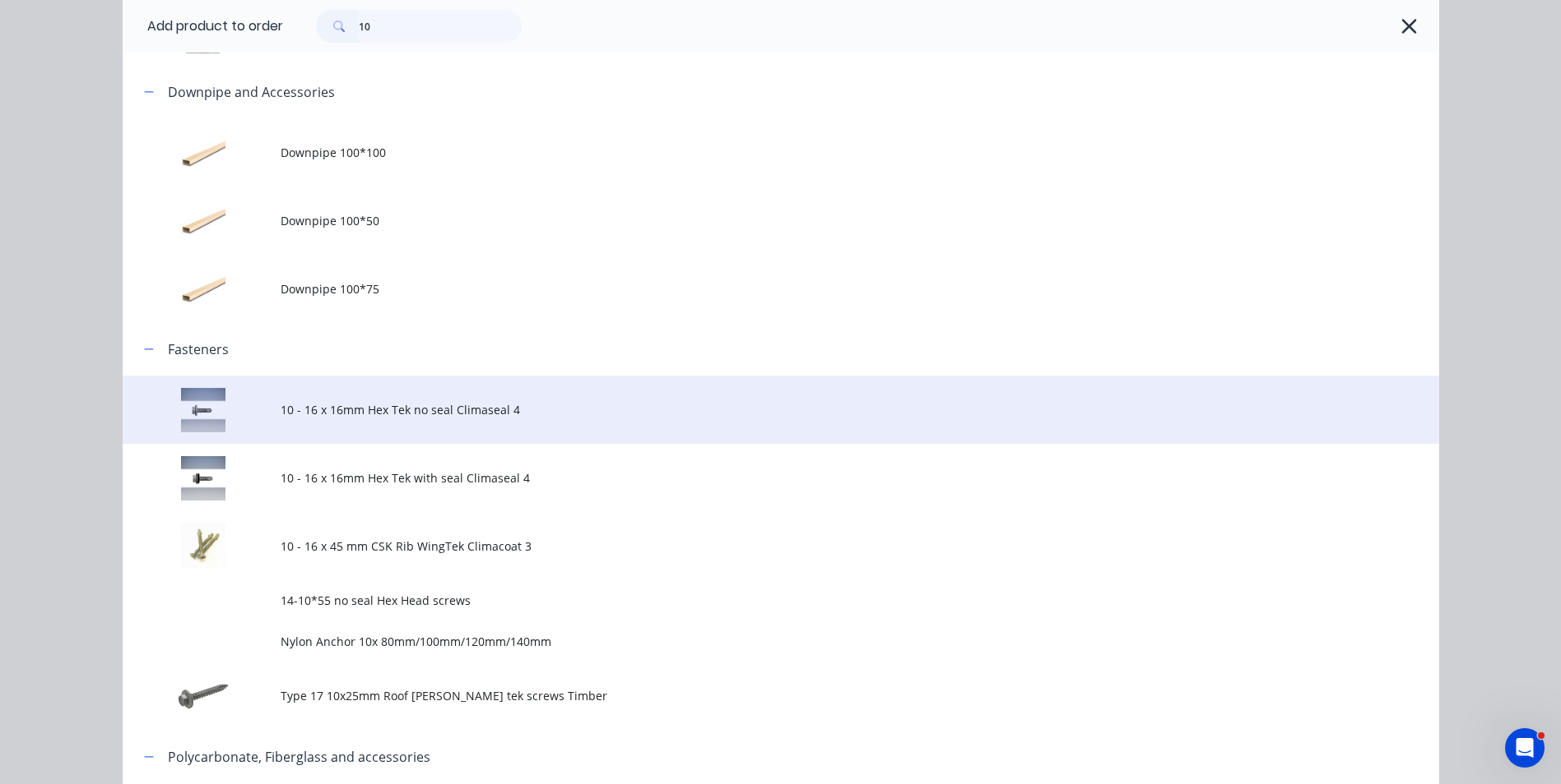
click at [460, 428] on td "10 - 16 x 16mm Hex Tek no seal Climaseal 4" at bounding box center [859, 410] width 1159 height 68
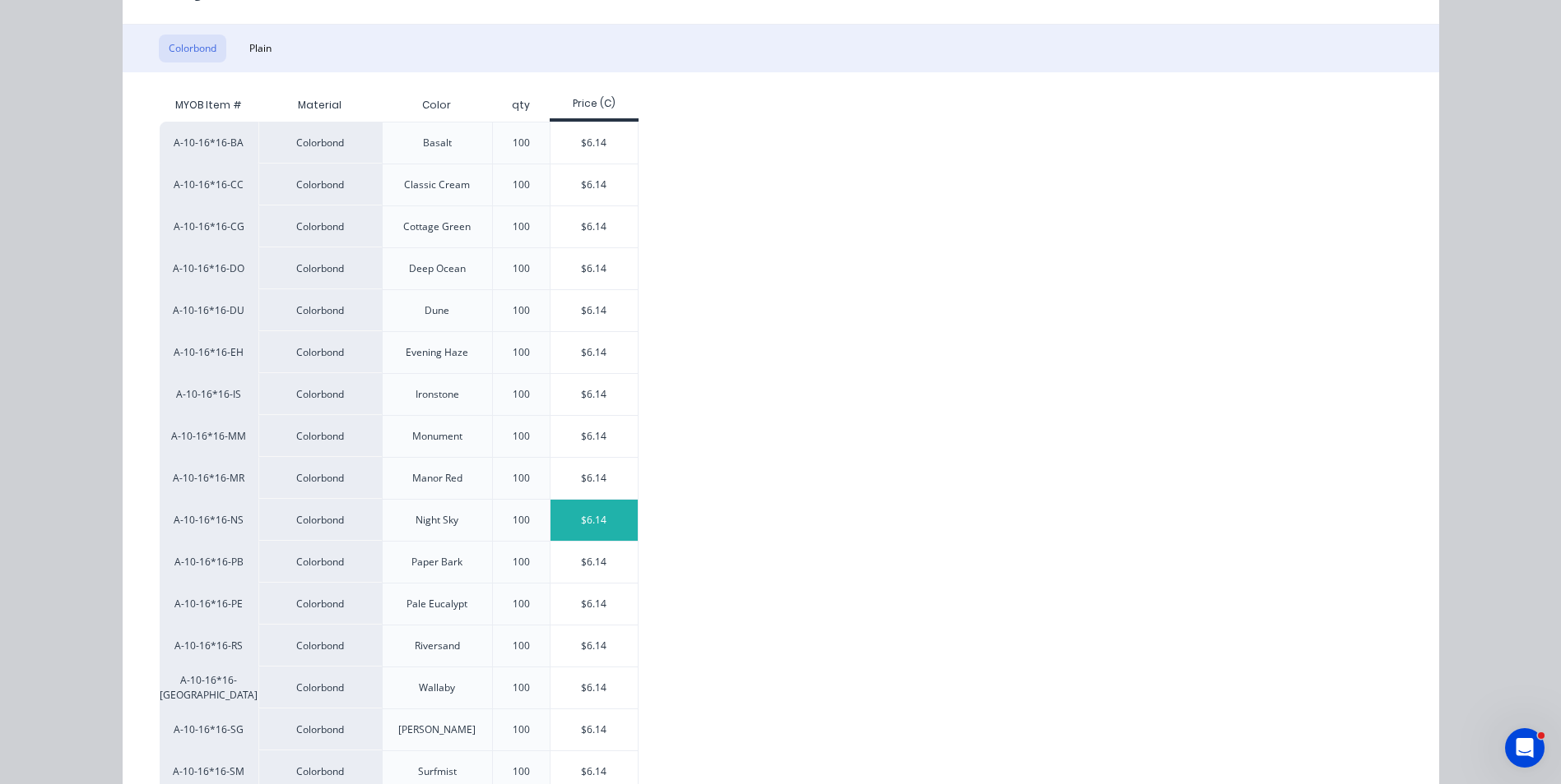
scroll to position [247, 0]
click at [596, 714] on div "$6.14" at bounding box center [595, 728] width 88 height 41
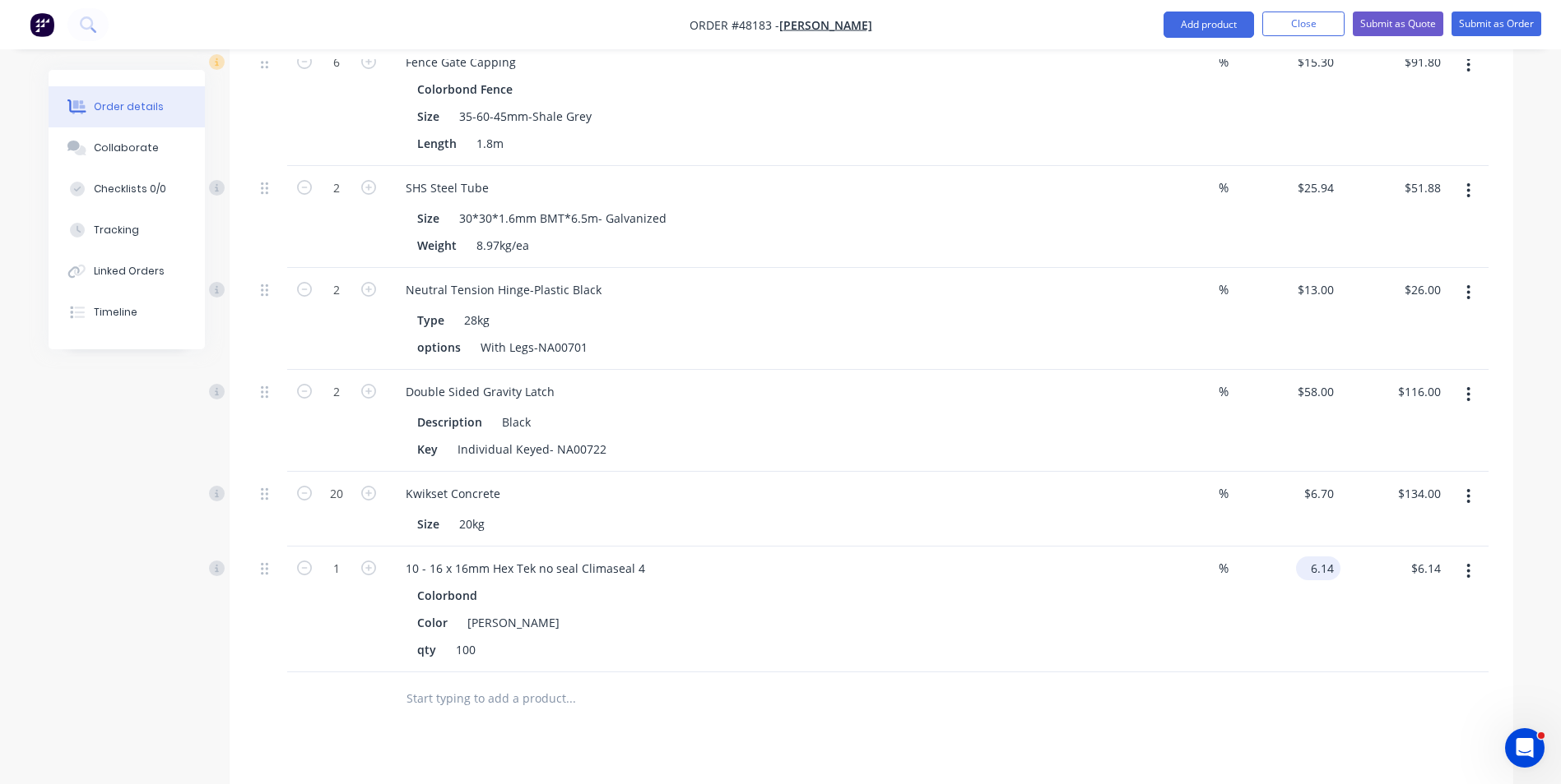
click at [1335, 572] on input "6.14" at bounding box center [1320, 568] width 38 height 24
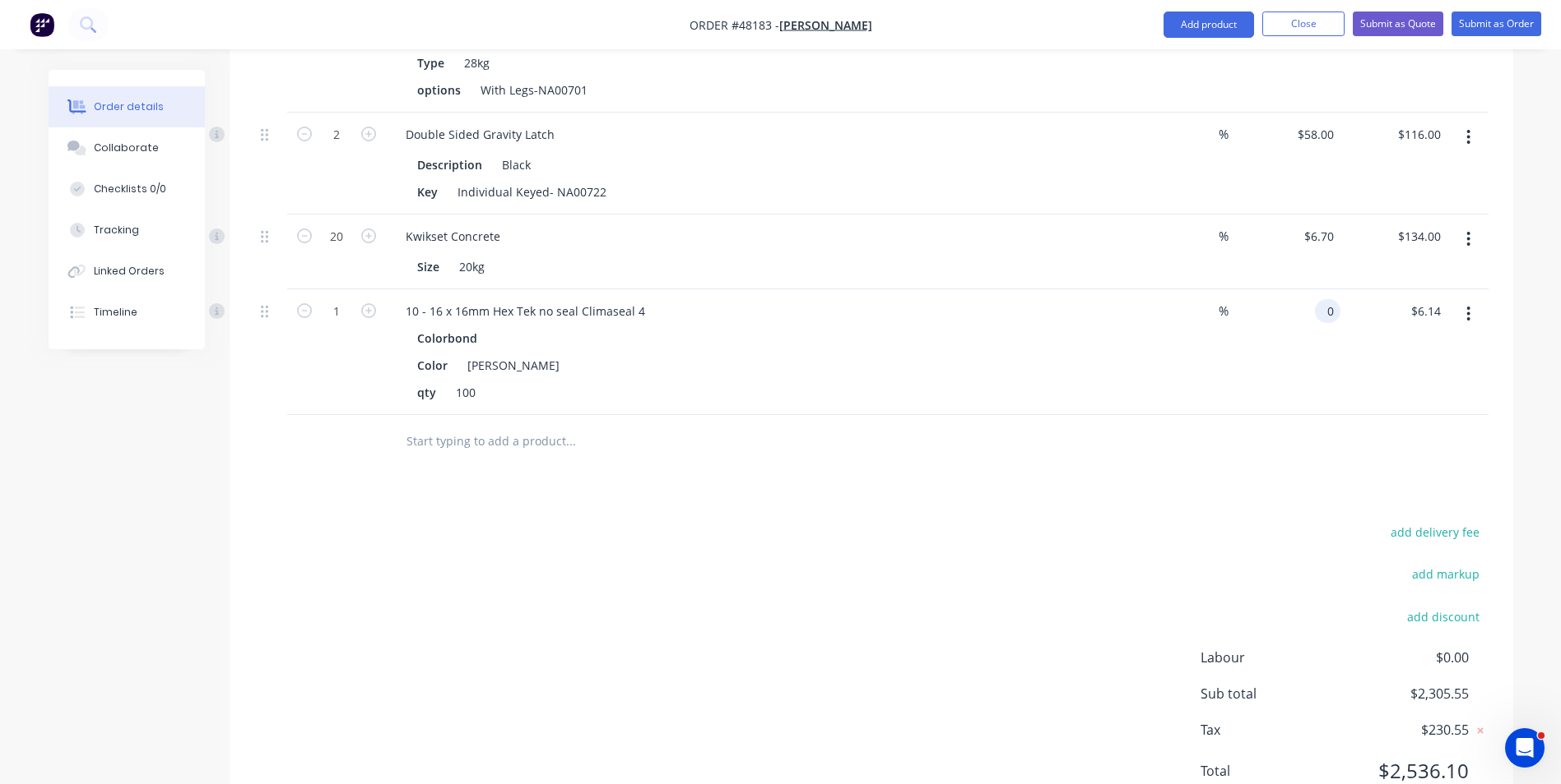
scroll to position [1649, 0]
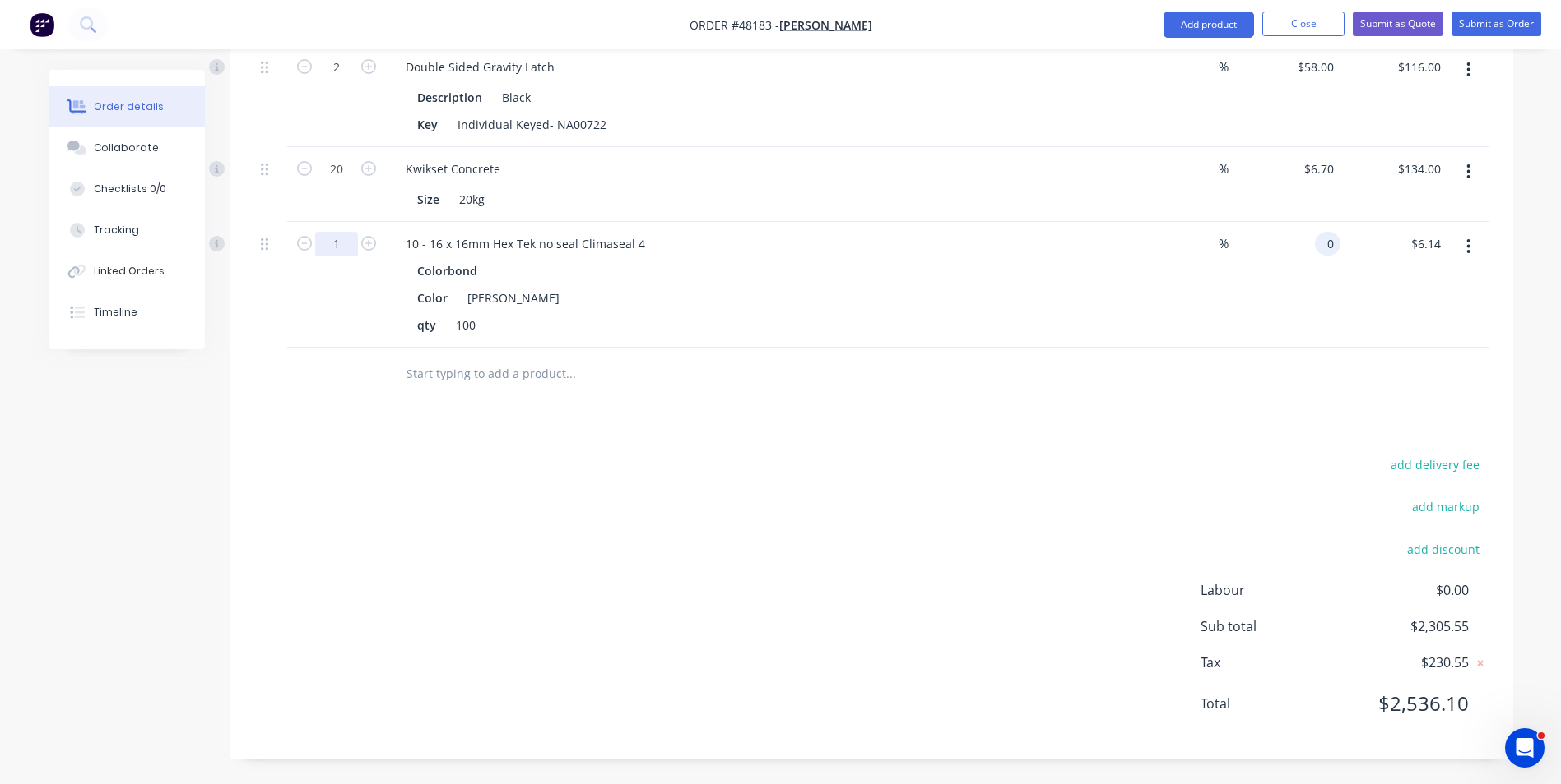
type input "$0.00"
type input "3"
click at [687, 602] on div "add delivery fee add markup add discount Labour $0.00 Sub total $2,299.41 Tax $…" at bounding box center [871, 594] width 1234 height 281
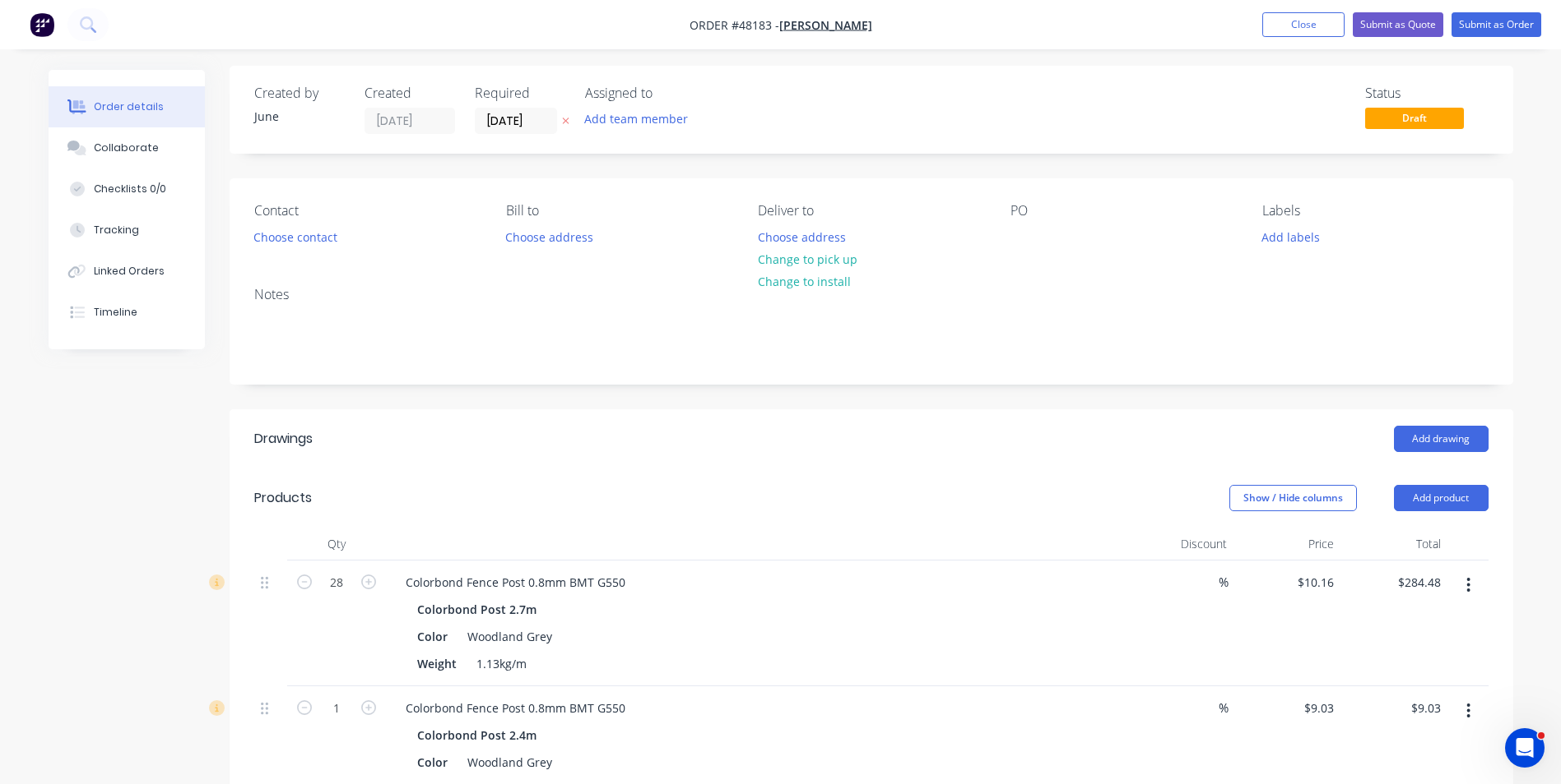
scroll to position [0, 0]
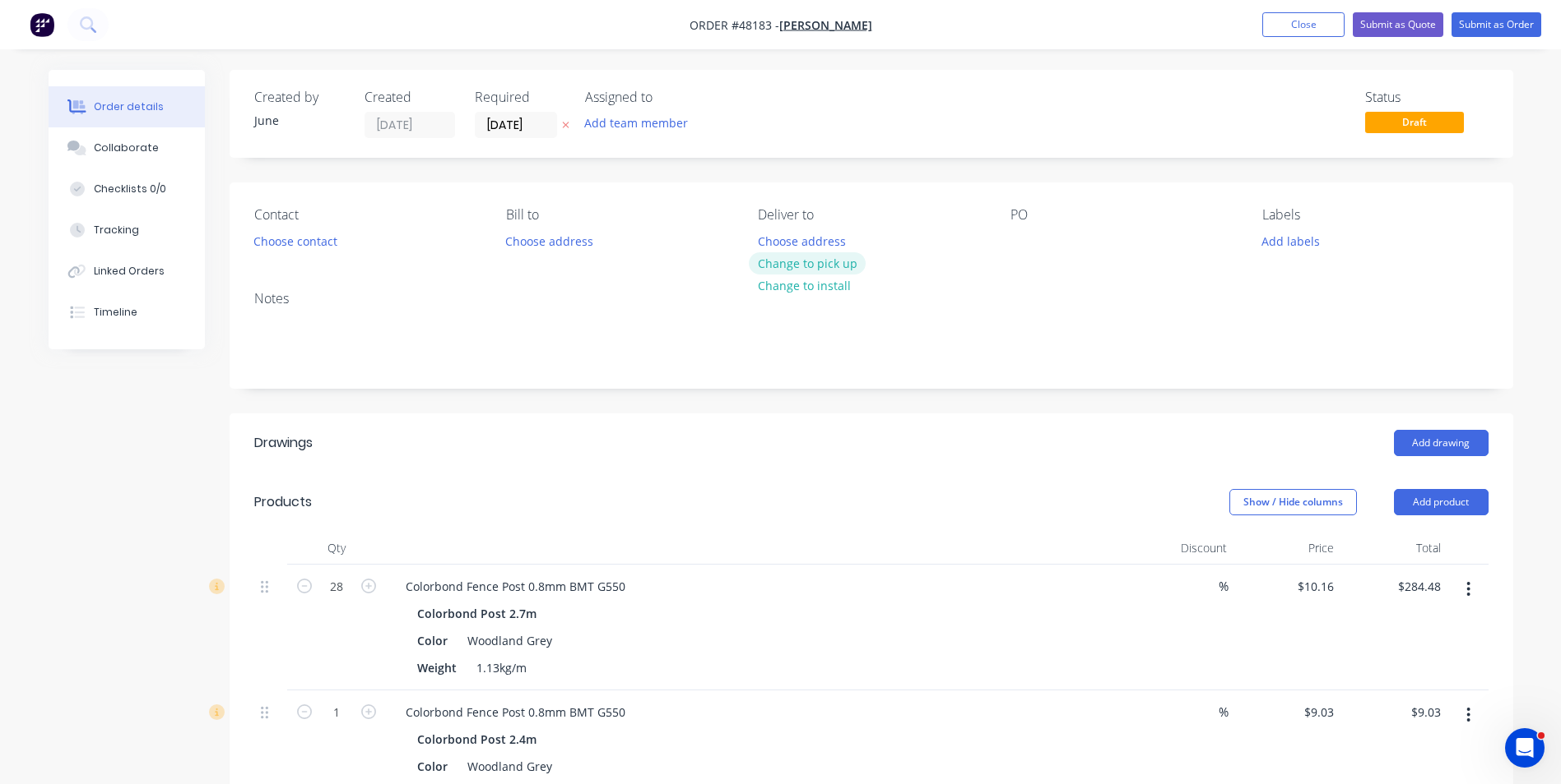
click at [799, 264] on button "Change to pick up" at bounding box center [806, 263] width 117 height 22
click at [297, 242] on button "Choose contact" at bounding box center [294, 240] width 101 height 22
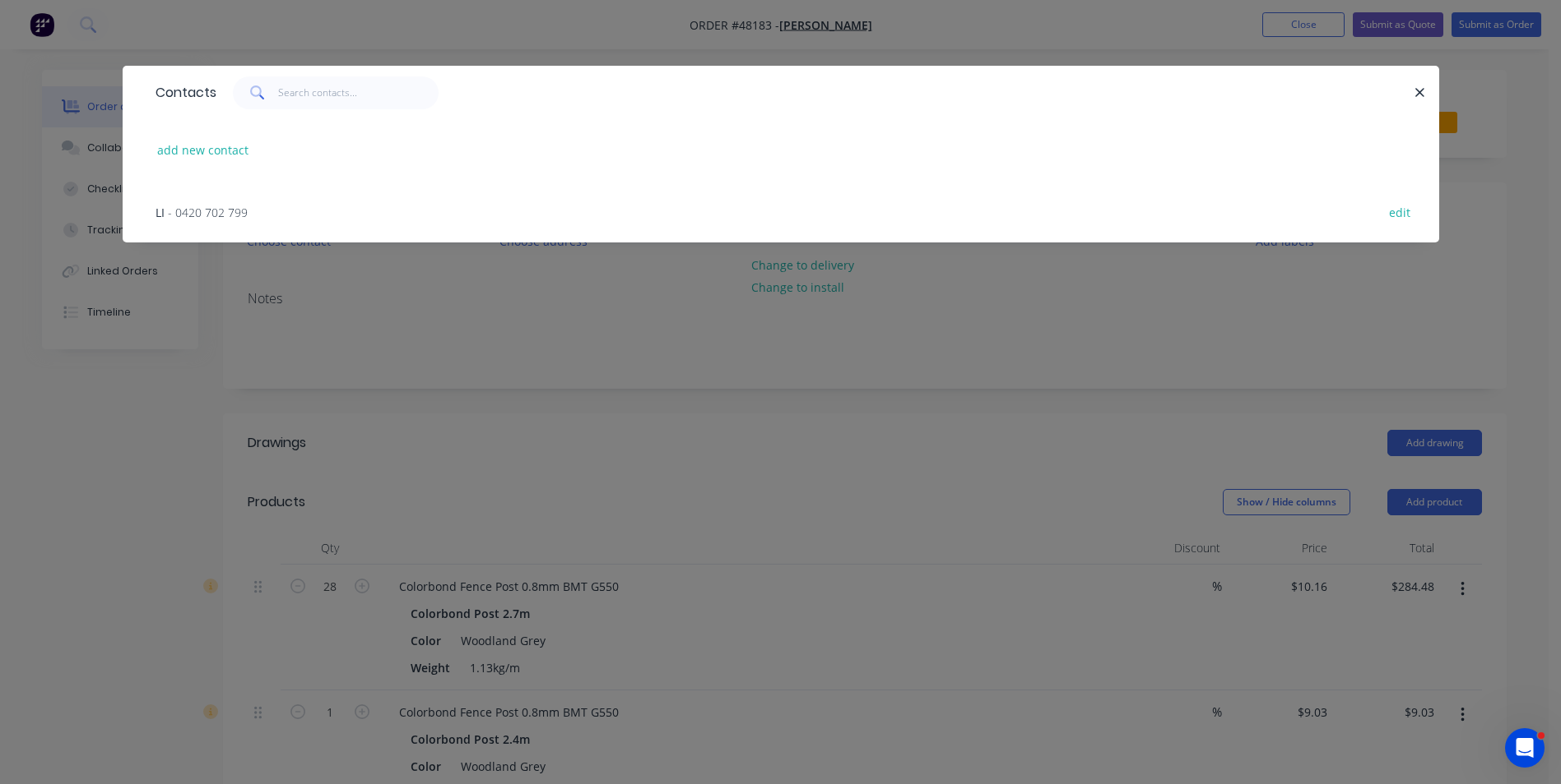
click at [191, 204] on div "LI - 0420 702 799" at bounding box center [201, 212] width 92 height 18
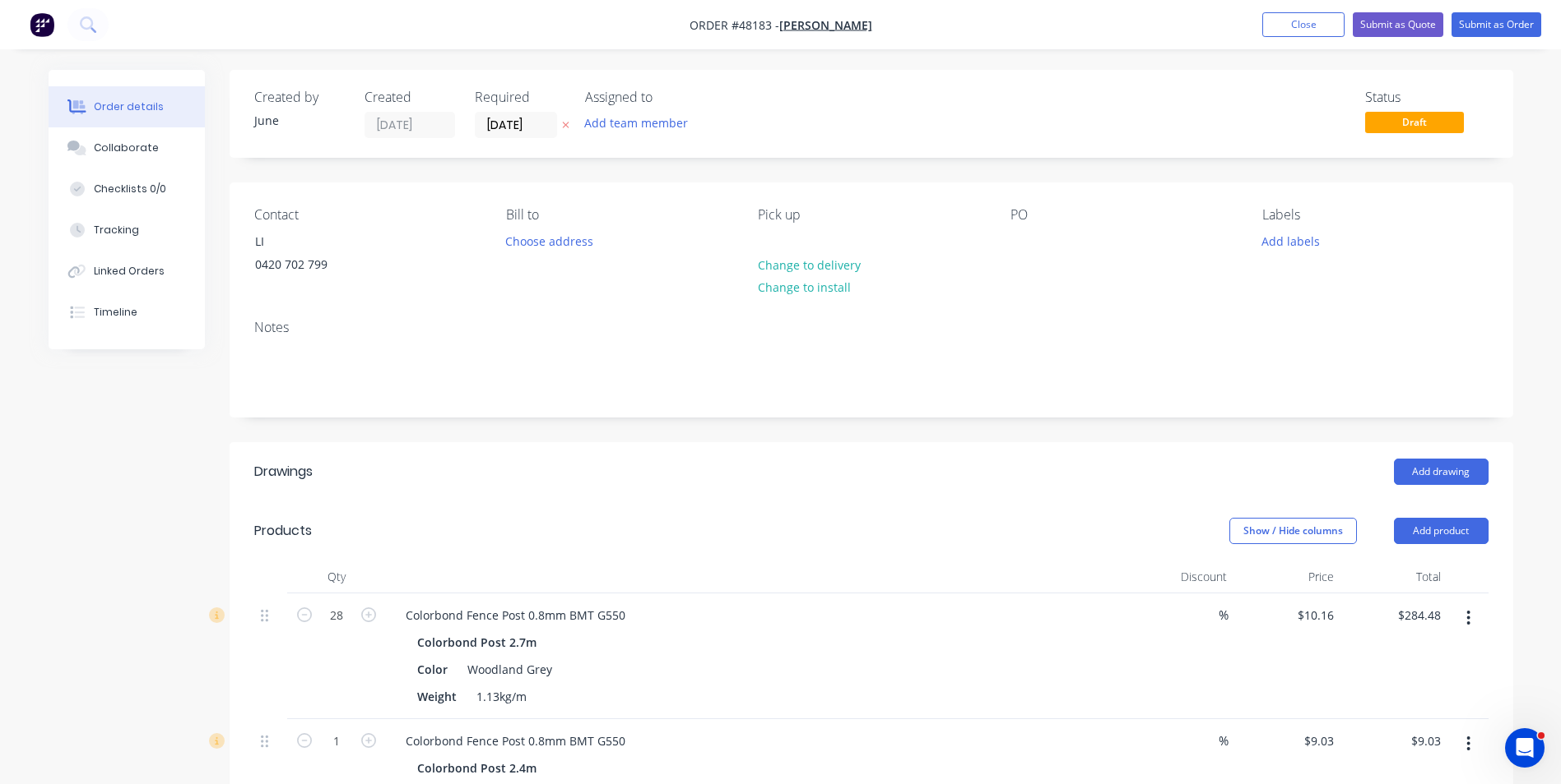
click at [1408, 25] on button "Submit as Quote" at bounding box center [1398, 25] width 90 height 25
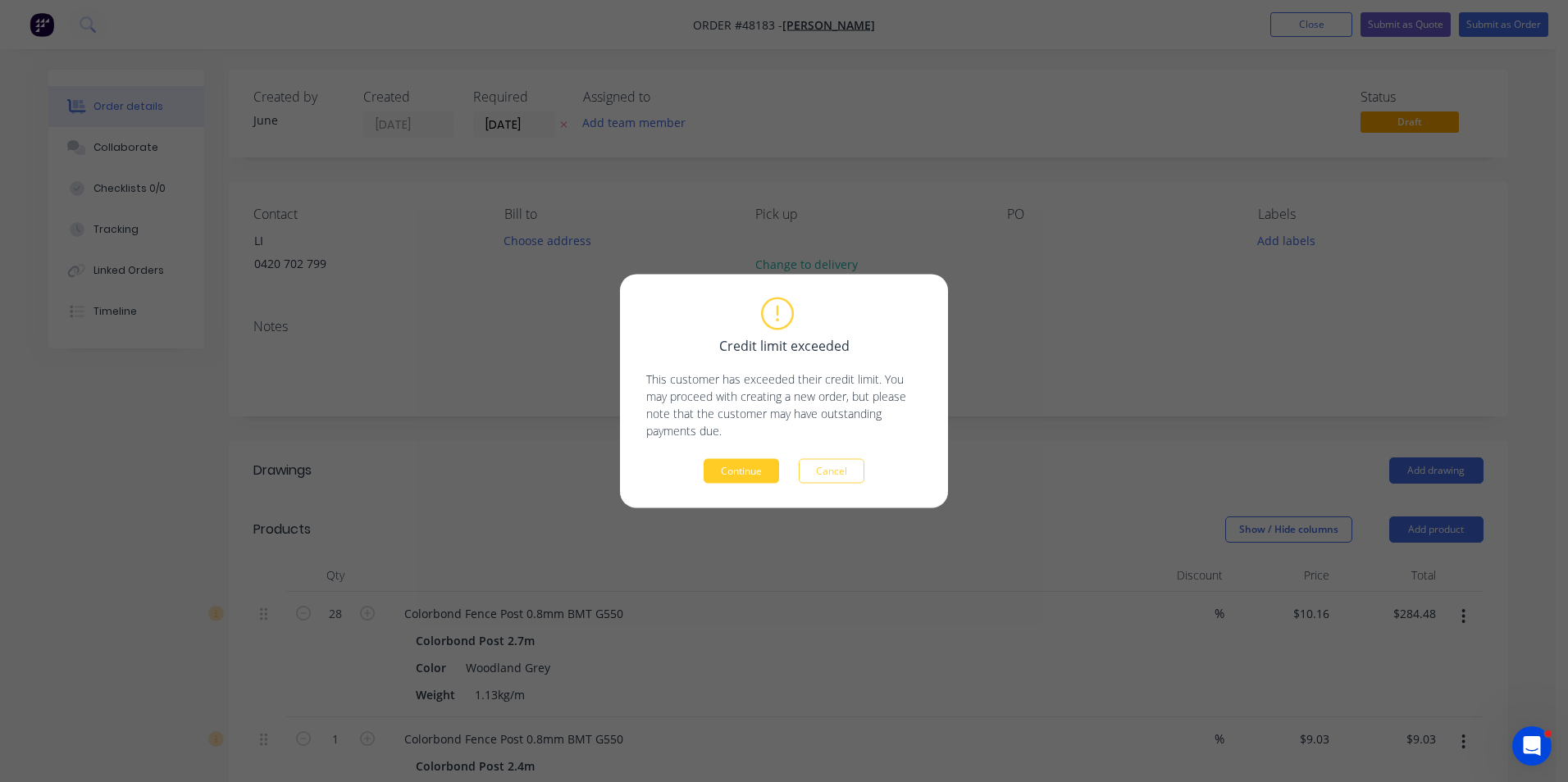
click at [739, 476] on button "Continue" at bounding box center [742, 471] width 75 height 25
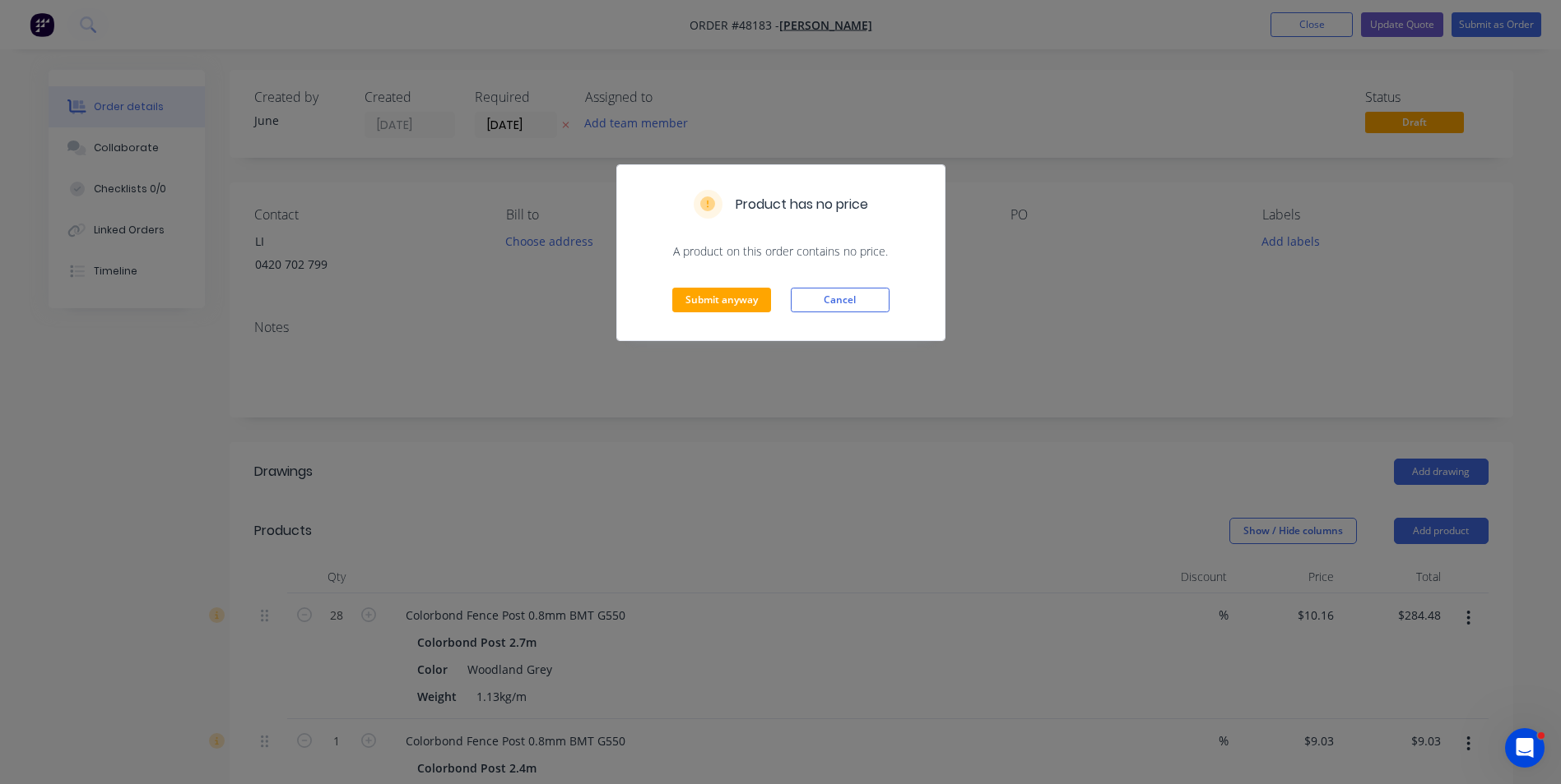
click at [1381, 21] on div "Product has no price A product on this order contains no price. Submit anyway C…" at bounding box center [780, 392] width 1561 height 784
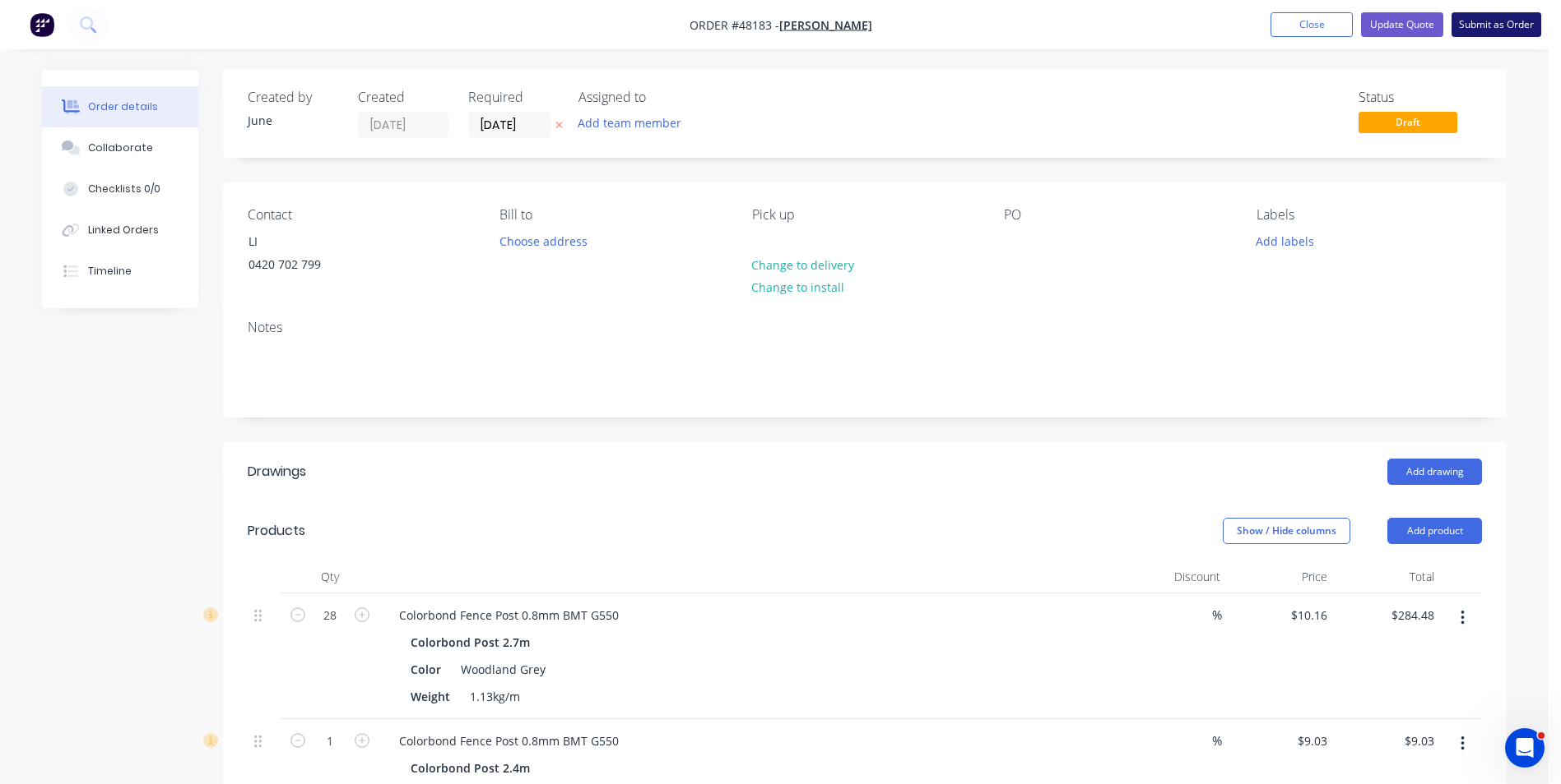
click at [1463, 27] on button "Submit as Order" at bounding box center [1496, 25] width 90 height 25
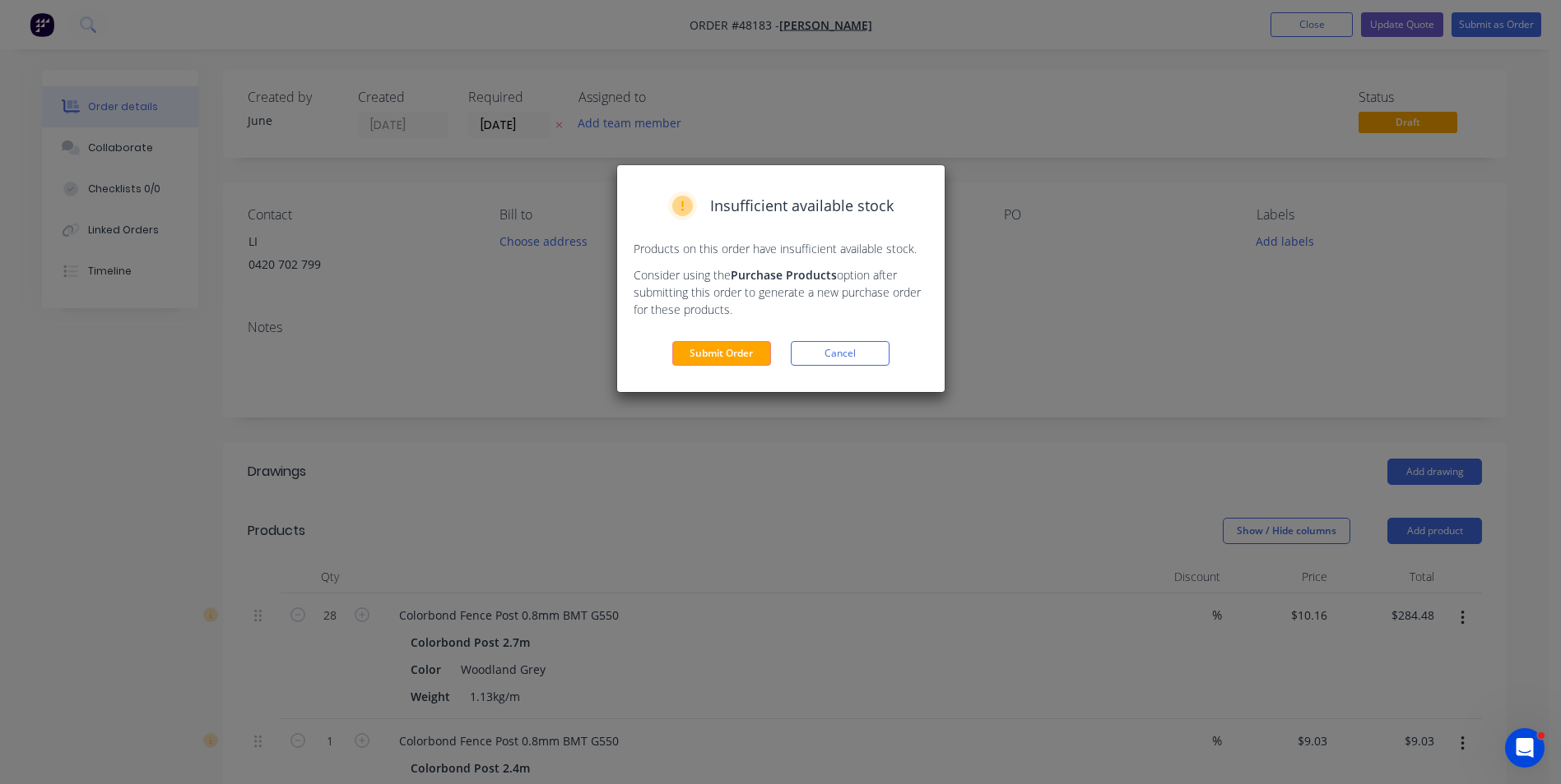
click at [707, 341] on div "Insufficient available stock Products on this order have insufficient available…" at bounding box center [780, 278] width 328 height 227
click at [711, 356] on button "Submit Order" at bounding box center [721, 354] width 98 height 25
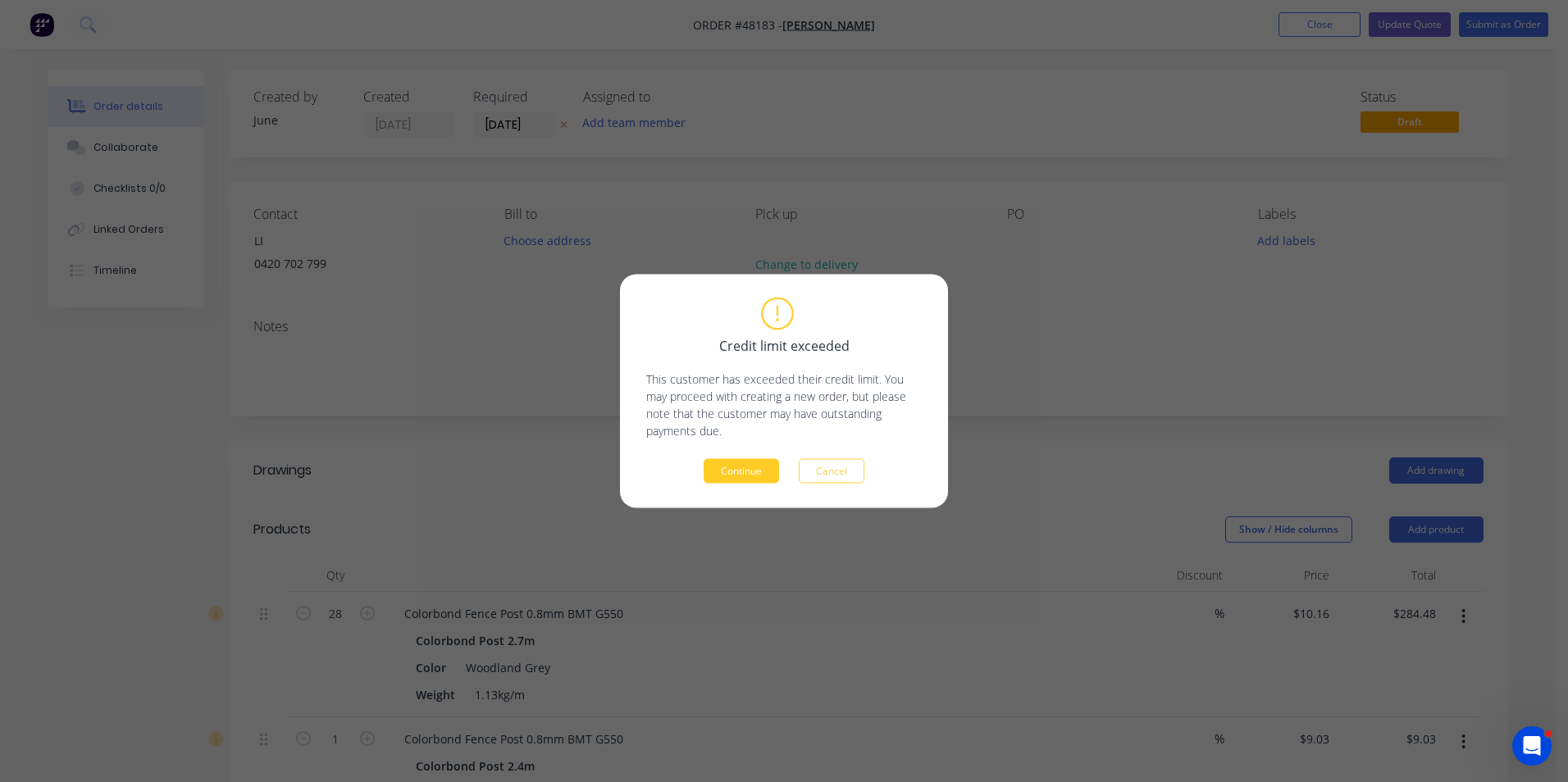
click at [768, 480] on button "Continue" at bounding box center [742, 471] width 75 height 25
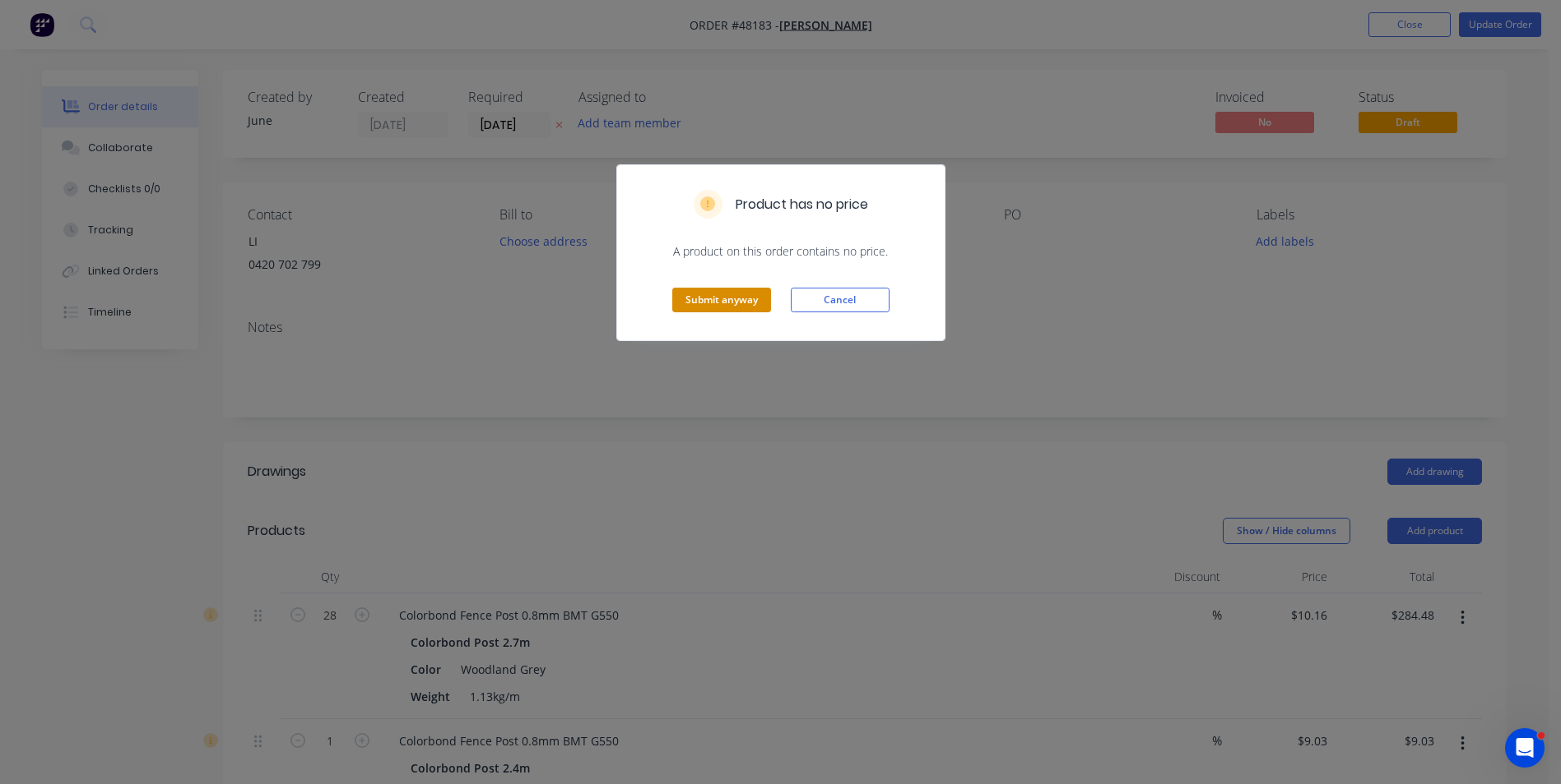
click at [724, 298] on button "Submit anyway" at bounding box center [721, 300] width 98 height 25
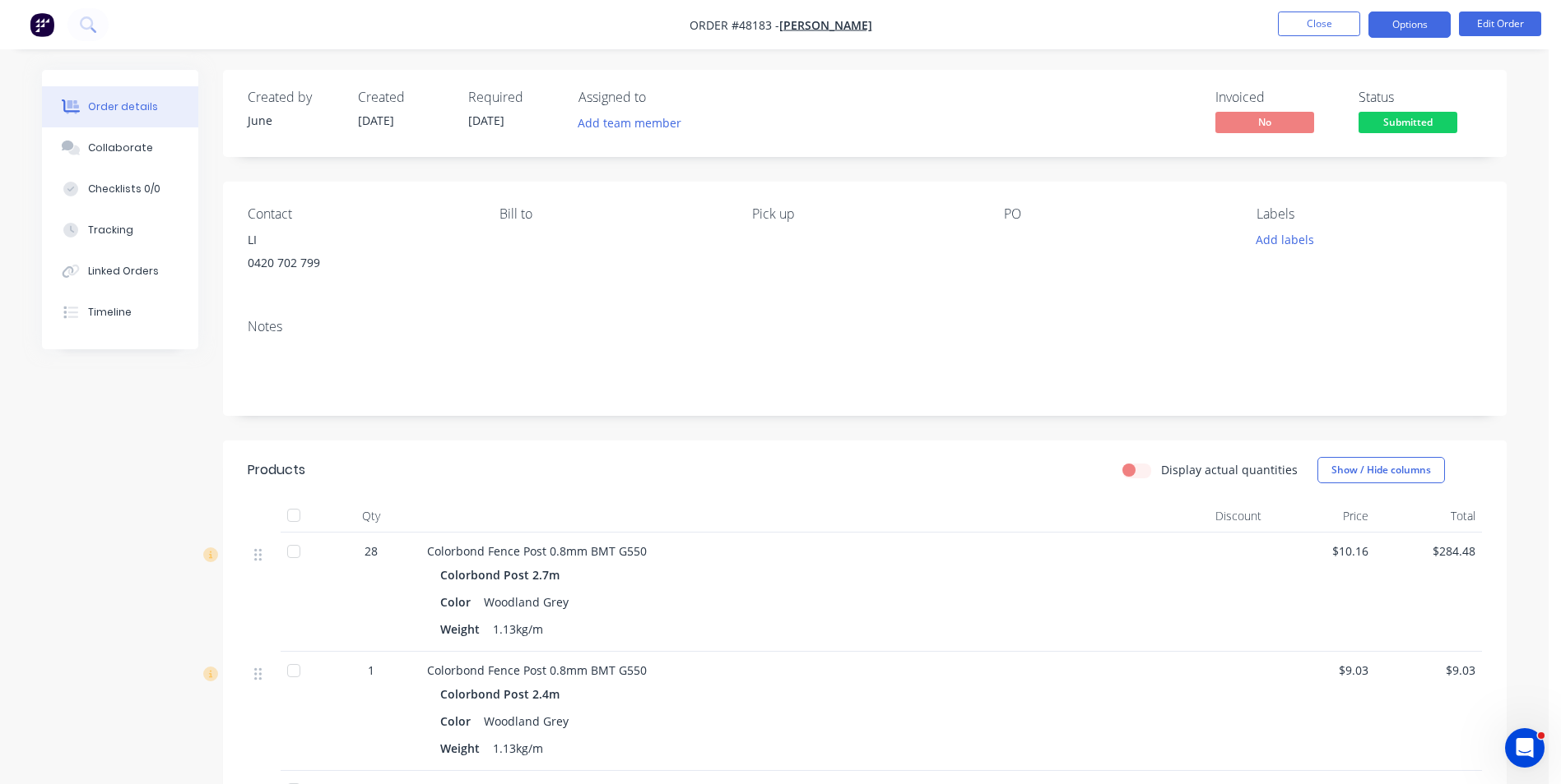
click at [1433, 32] on button "Options" at bounding box center [1409, 25] width 83 height 26
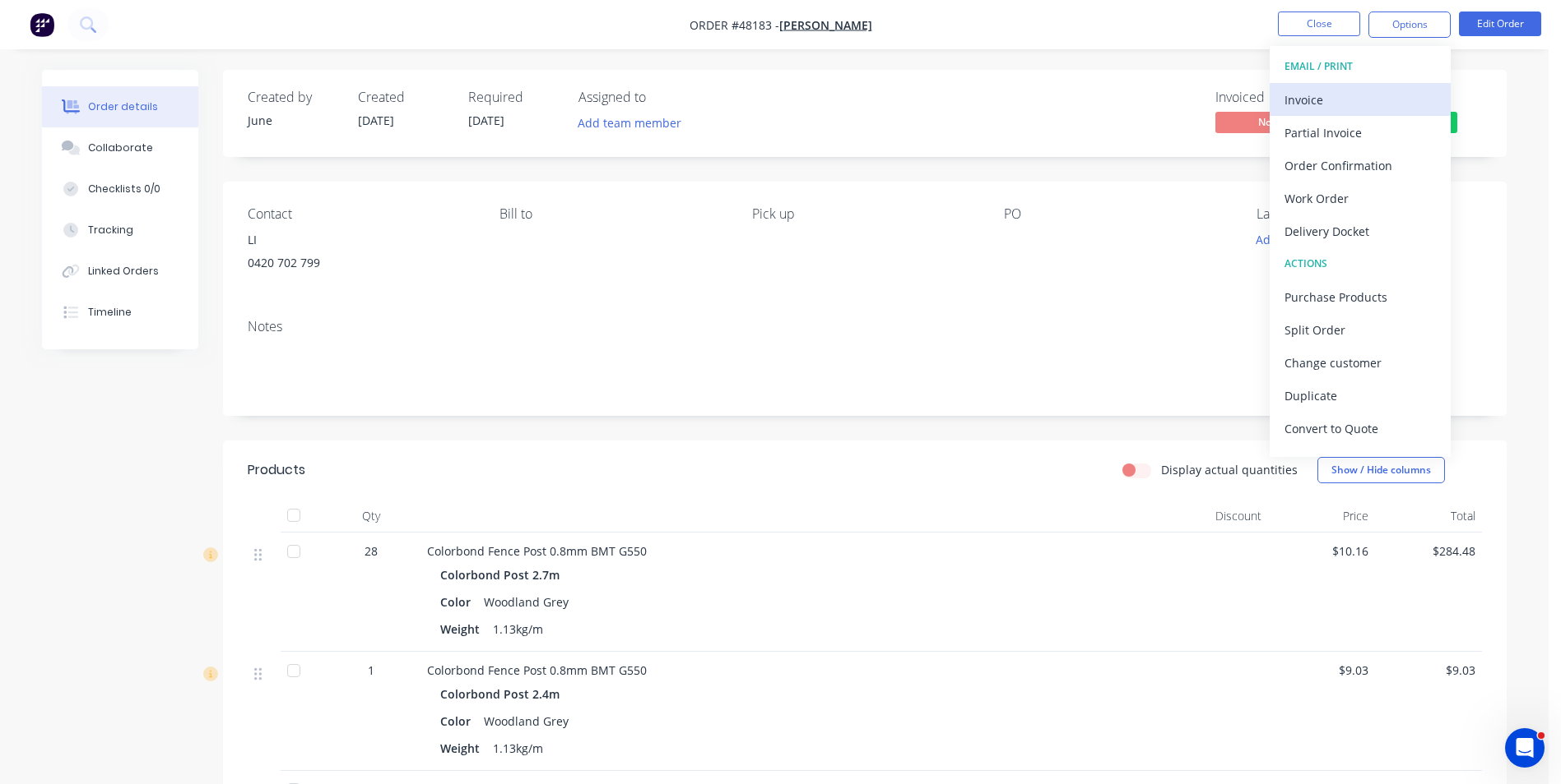
click at [1371, 89] on div "Invoice" at bounding box center [1360, 99] width 151 height 24
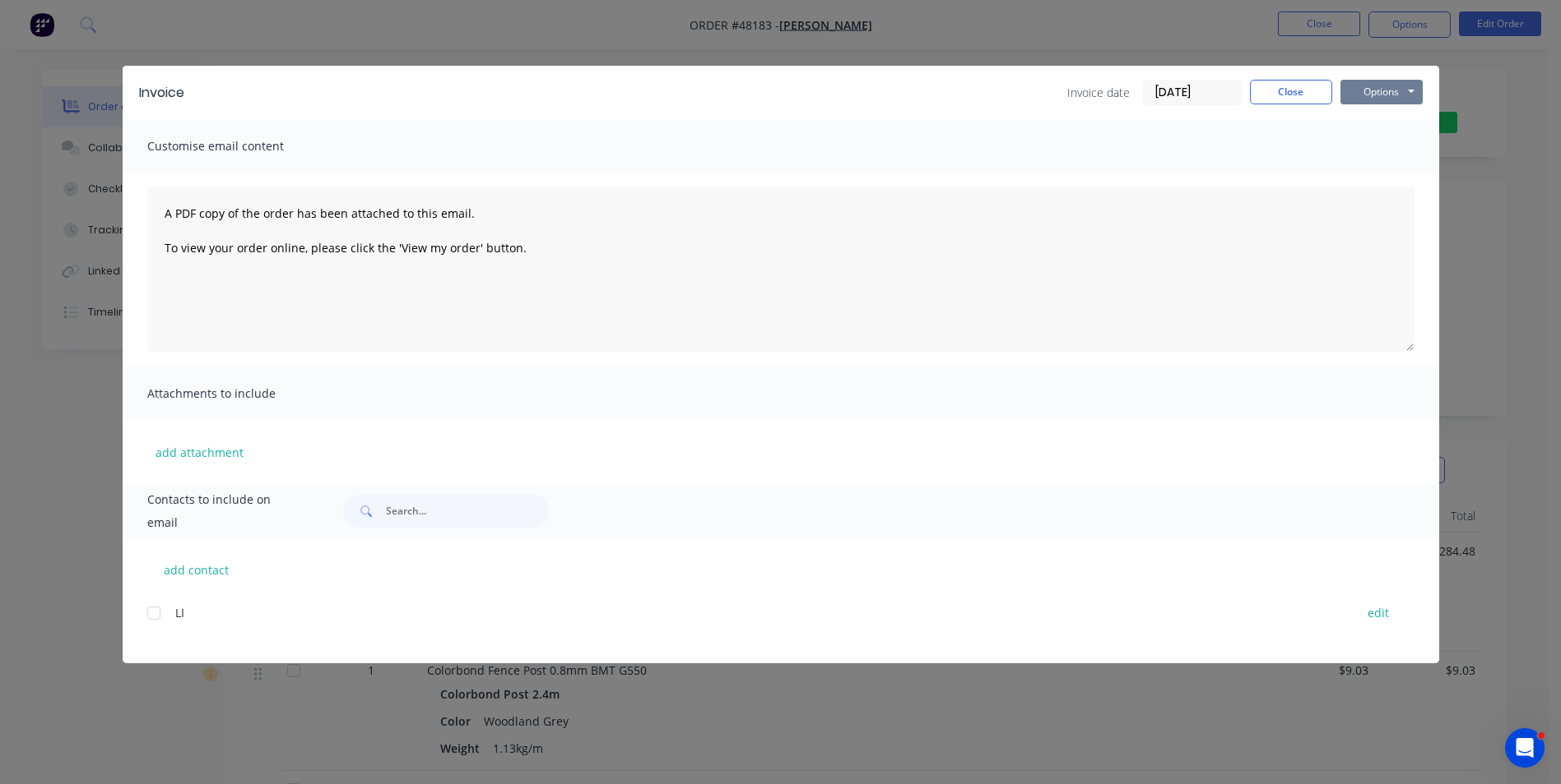
click at [1377, 89] on button "Options" at bounding box center [1382, 92] width 83 height 25
click at [1359, 154] on button "Print" at bounding box center [1393, 148] width 105 height 27
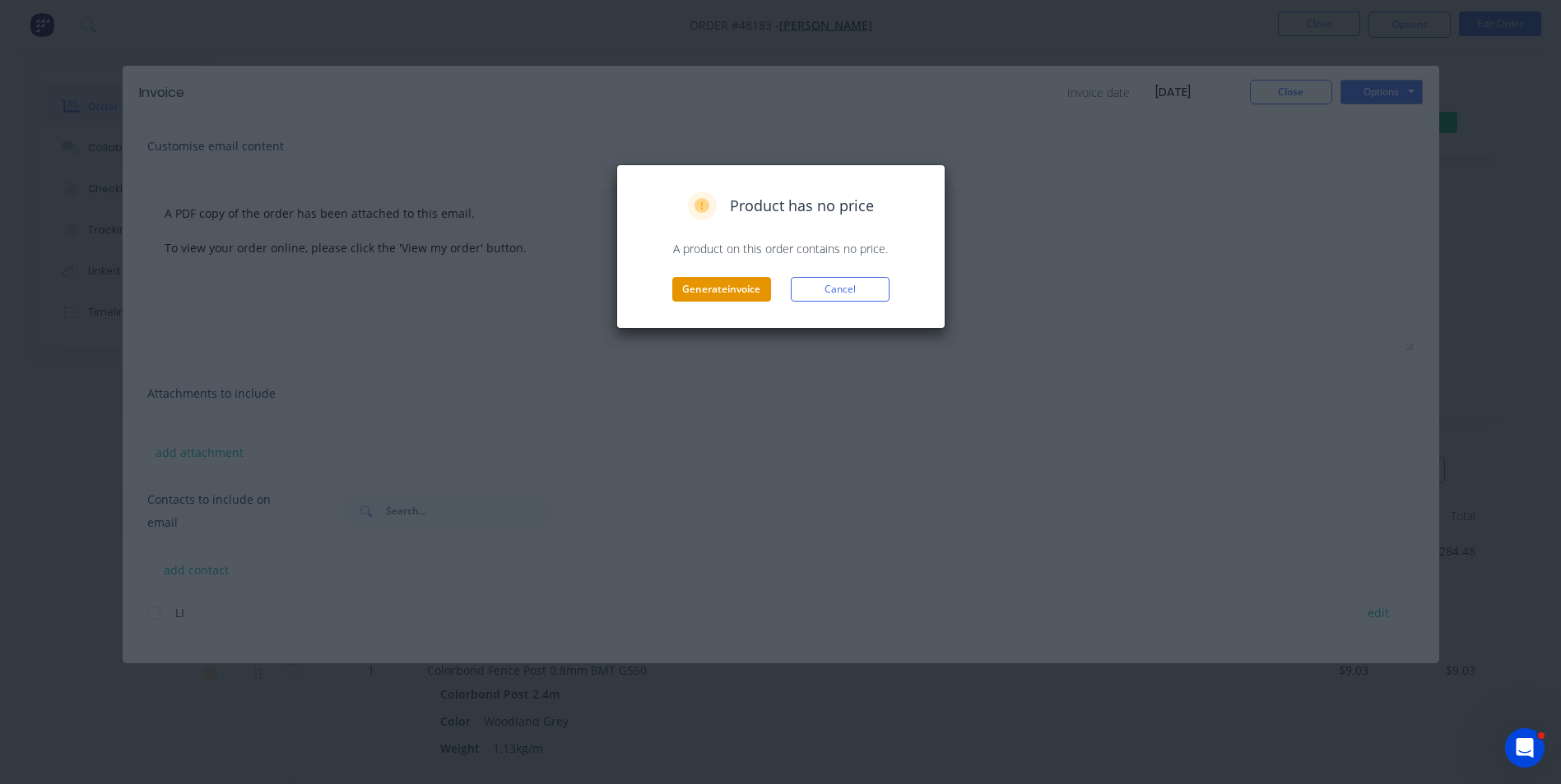
click at [770, 291] on button "Generate invoice" at bounding box center [721, 290] width 98 height 25
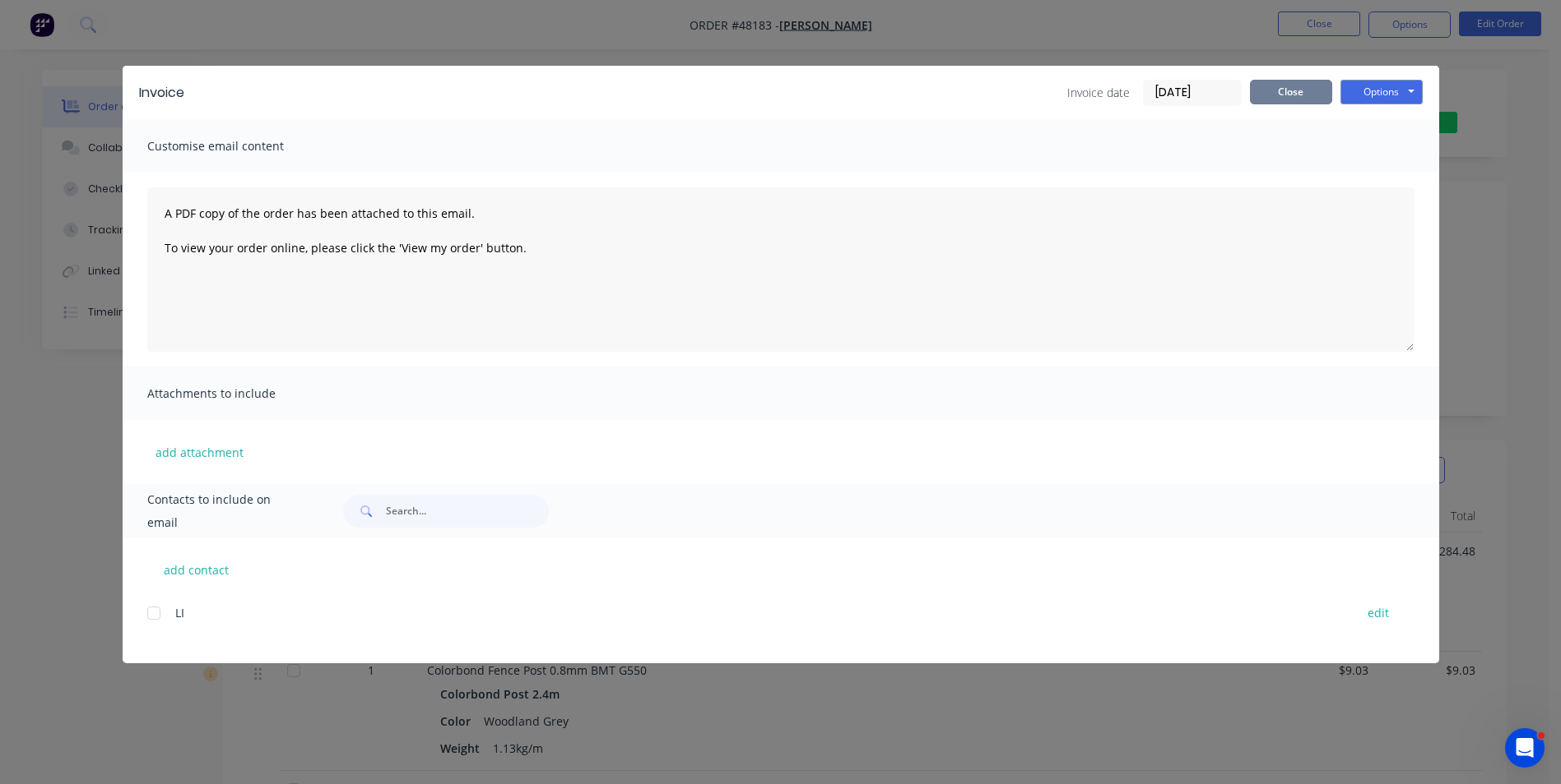
click at [1300, 98] on button "Close" at bounding box center [1291, 92] width 83 height 25
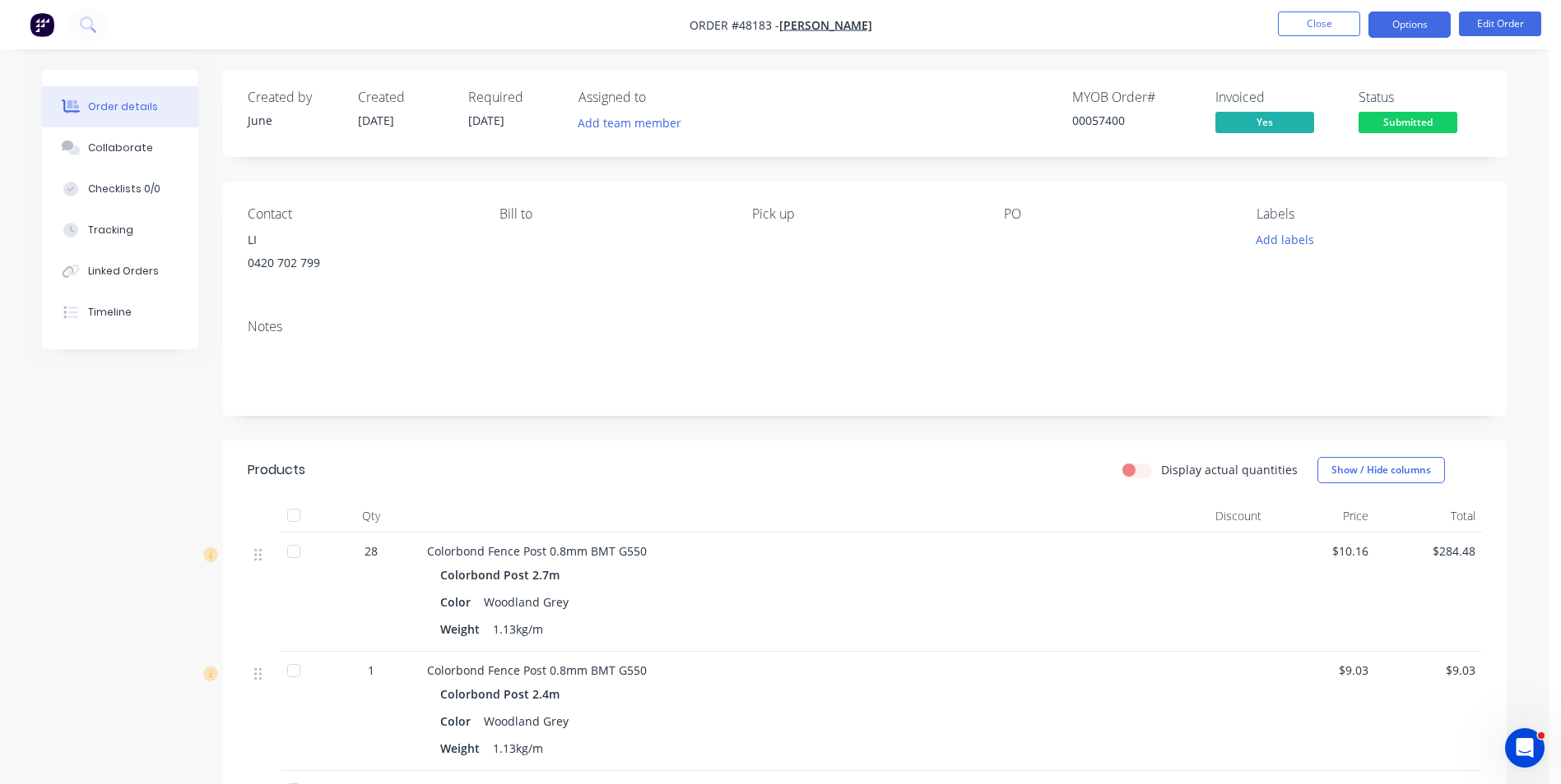
click at [1397, 16] on button "Options" at bounding box center [1409, 25] width 83 height 26
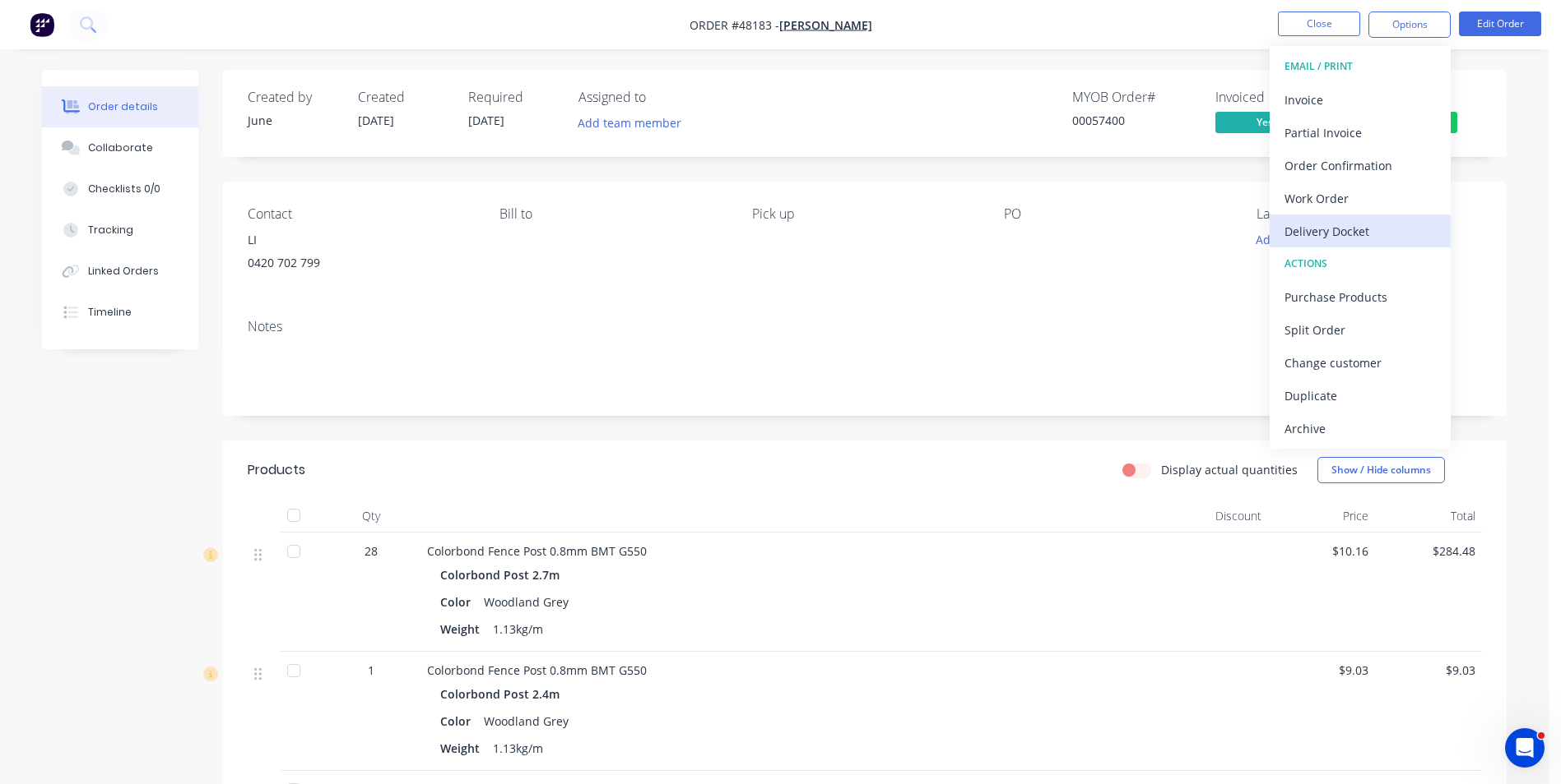
click at [1351, 228] on div "Delivery Docket" at bounding box center [1360, 231] width 151 height 24
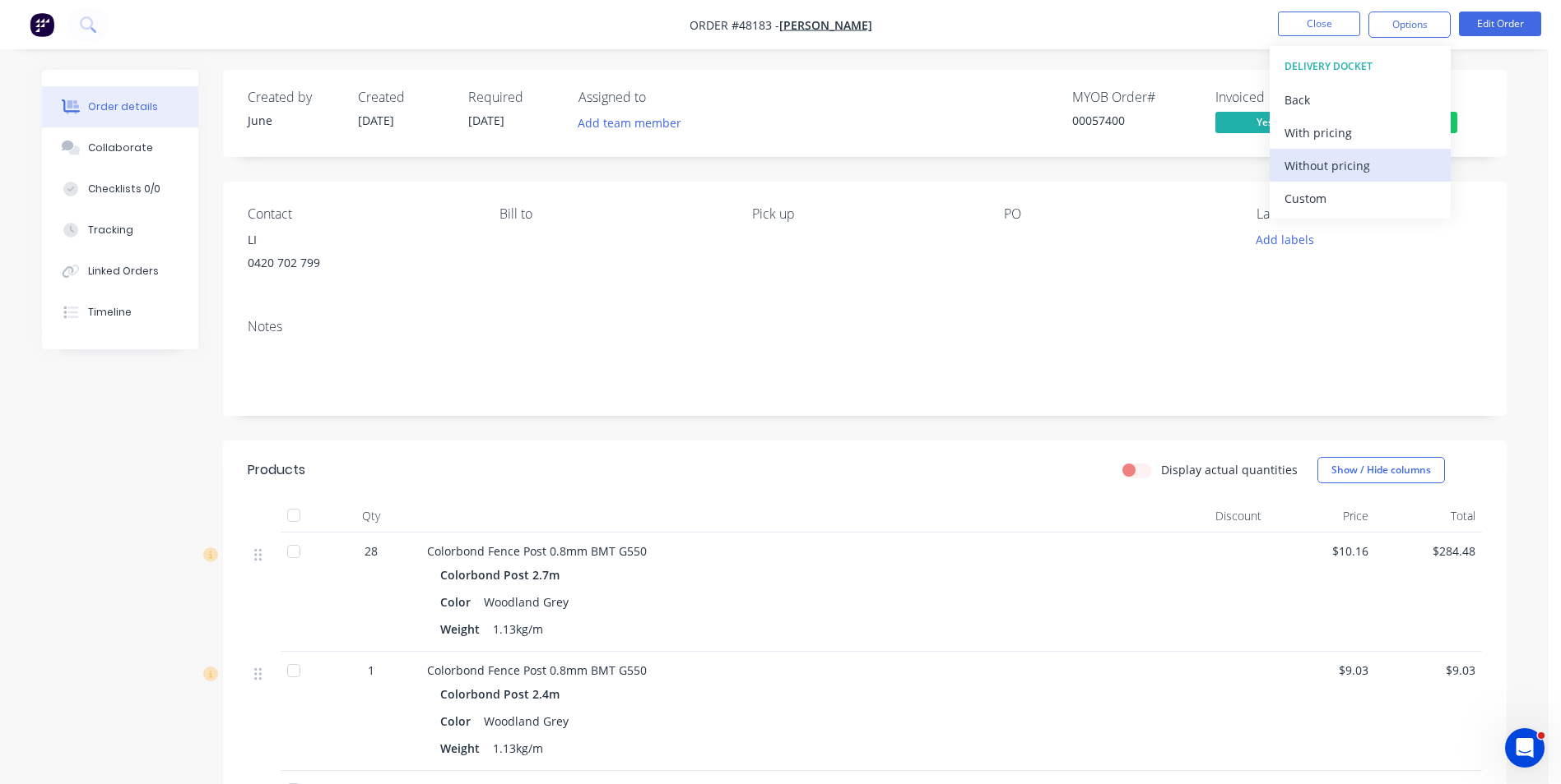
click at [1348, 172] on div "Without pricing" at bounding box center [1360, 165] width 151 height 24
click at [911, 123] on div "MYOB Order # 00057400 Invoiced Yes Status Submitted" at bounding box center [1112, 113] width 739 height 47
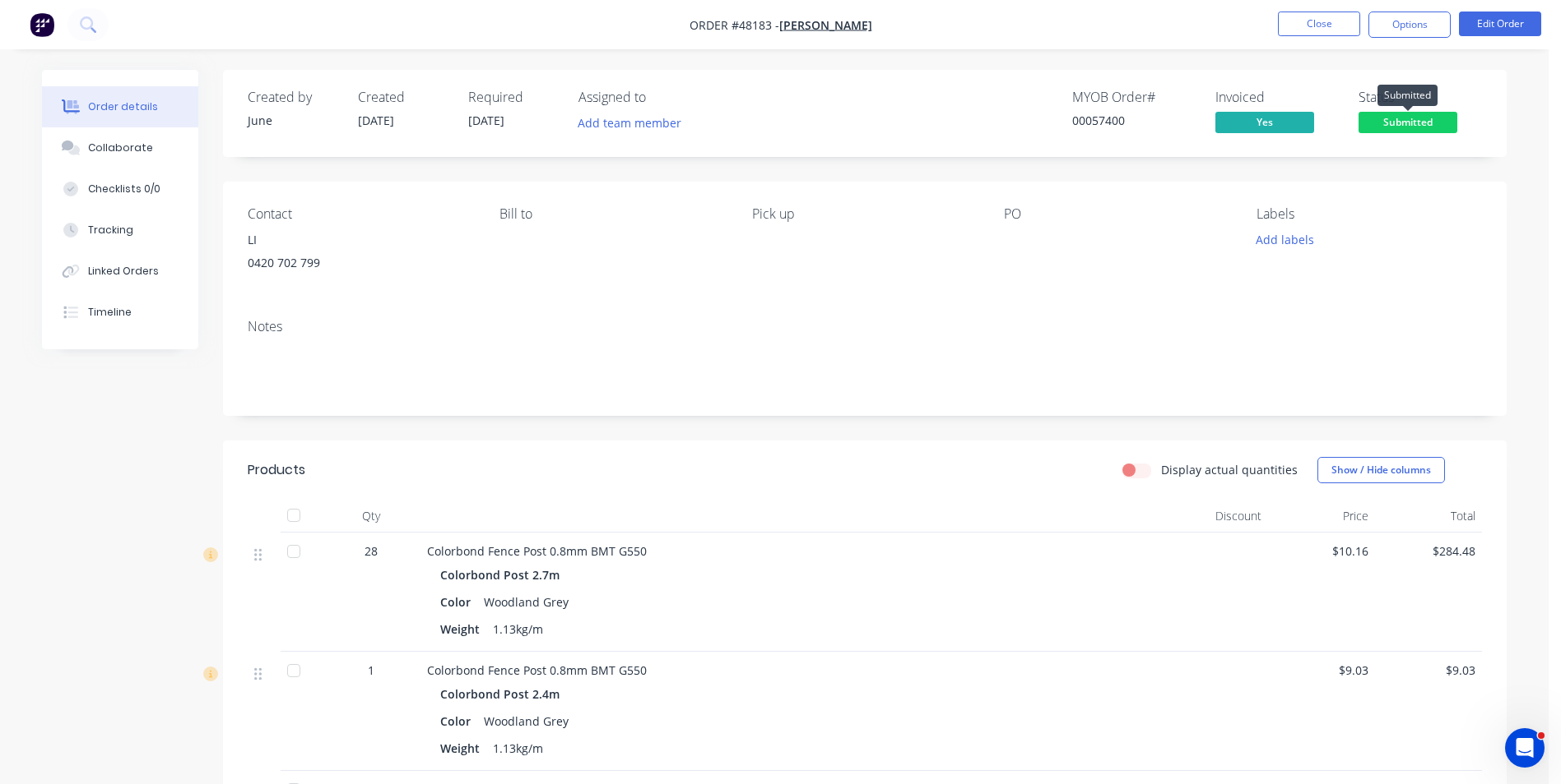
click at [1434, 124] on span "Submitted" at bounding box center [1407, 121] width 98 height 20
click at [1306, 22] on button "Close" at bounding box center [1319, 24] width 83 height 25
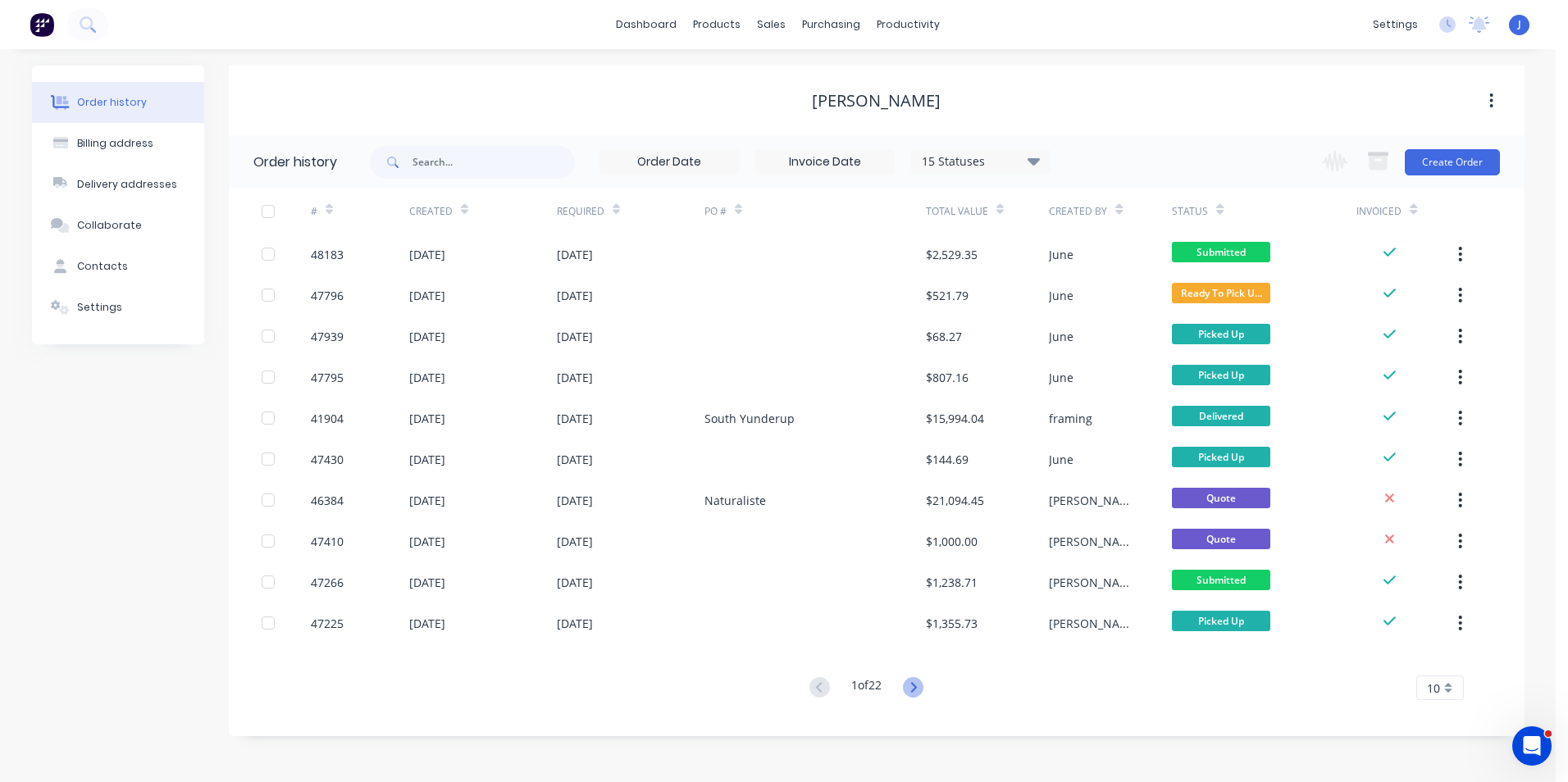
click at [923, 693] on icon at bounding box center [912, 687] width 20 height 20
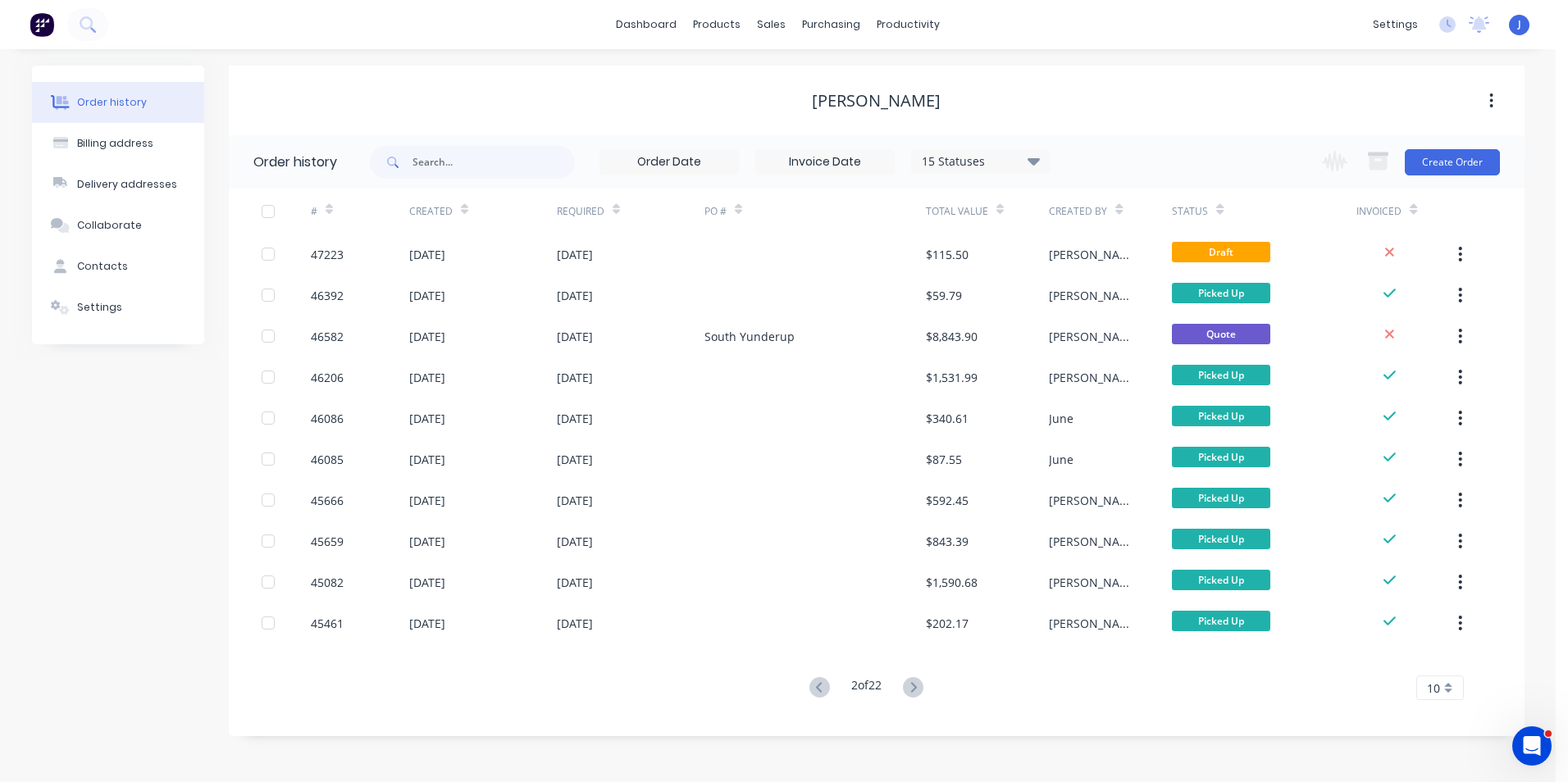
click at [923, 693] on icon at bounding box center [912, 687] width 20 height 20
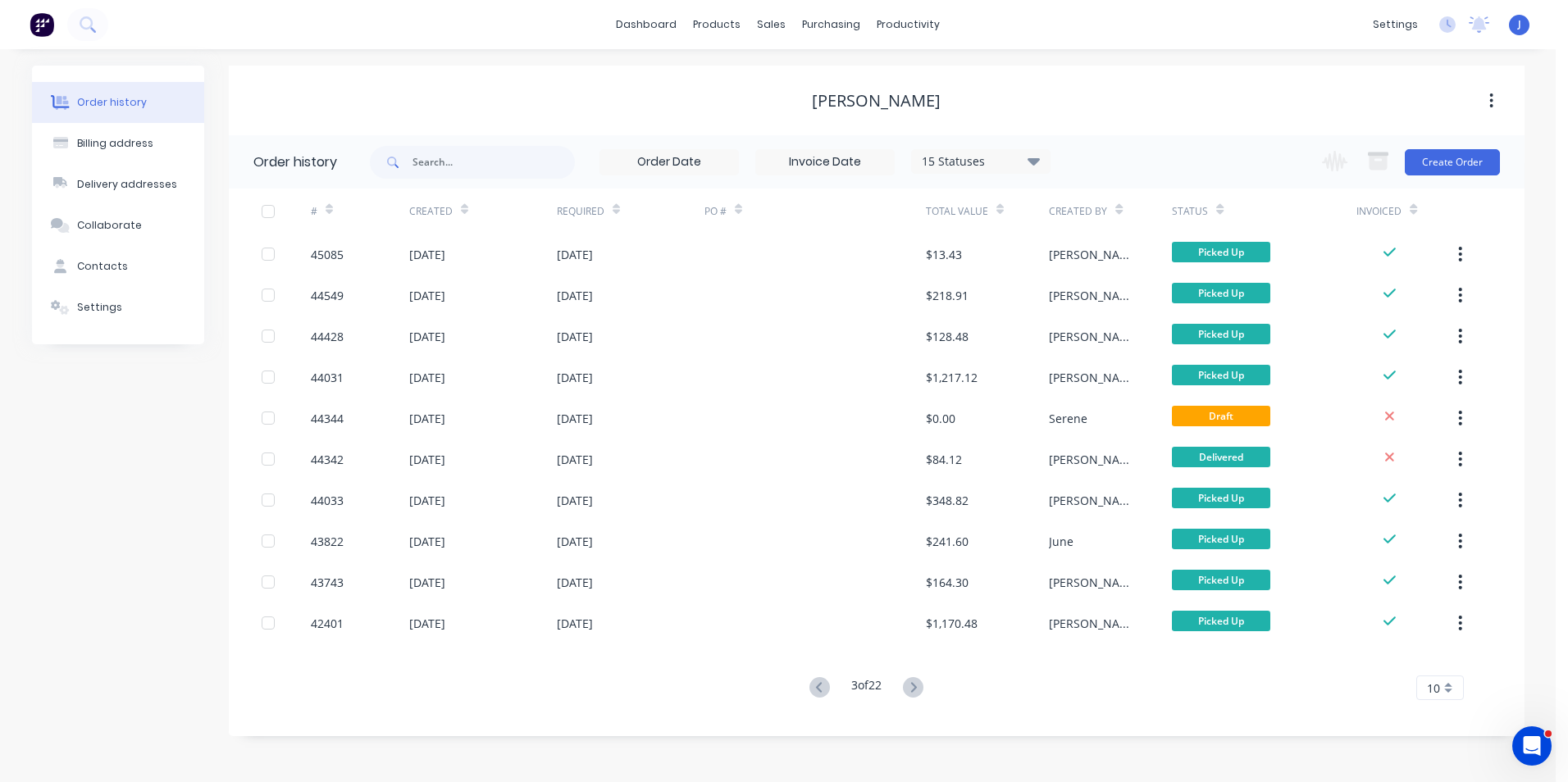
click at [1149, 92] on div "[PERSON_NAME]" at bounding box center [876, 101] width 1296 height 19
click at [1456, 174] on button "Create Order" at bounding box center [1452, 162] width 95 height 26
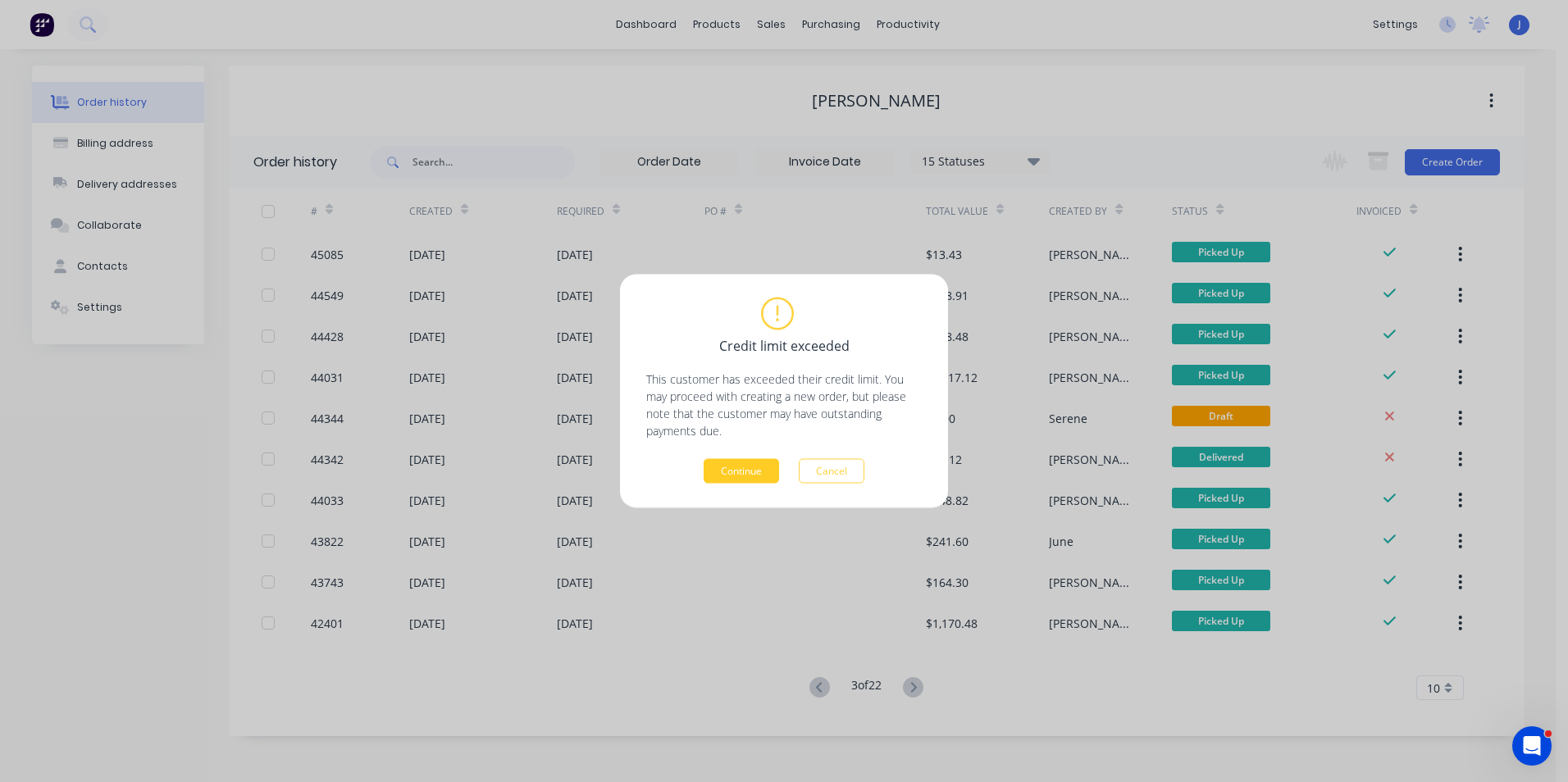
click at [710, 471] on button "Continue" at bounding box center [742, 471] width 75 height 25
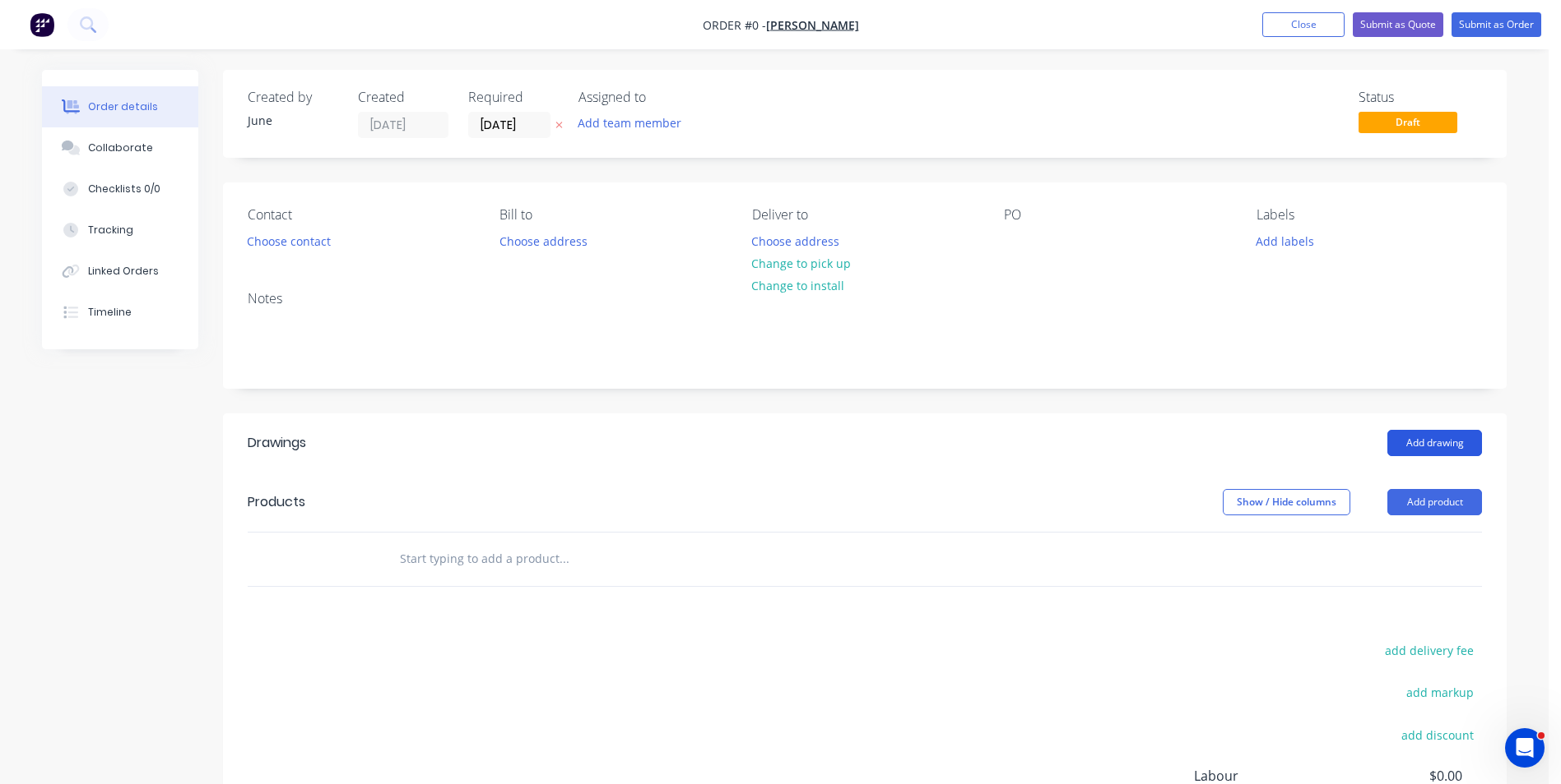
click at [1426, 440] on button "Add drawing" at bounding box center [1435, 443] width 95 height 26
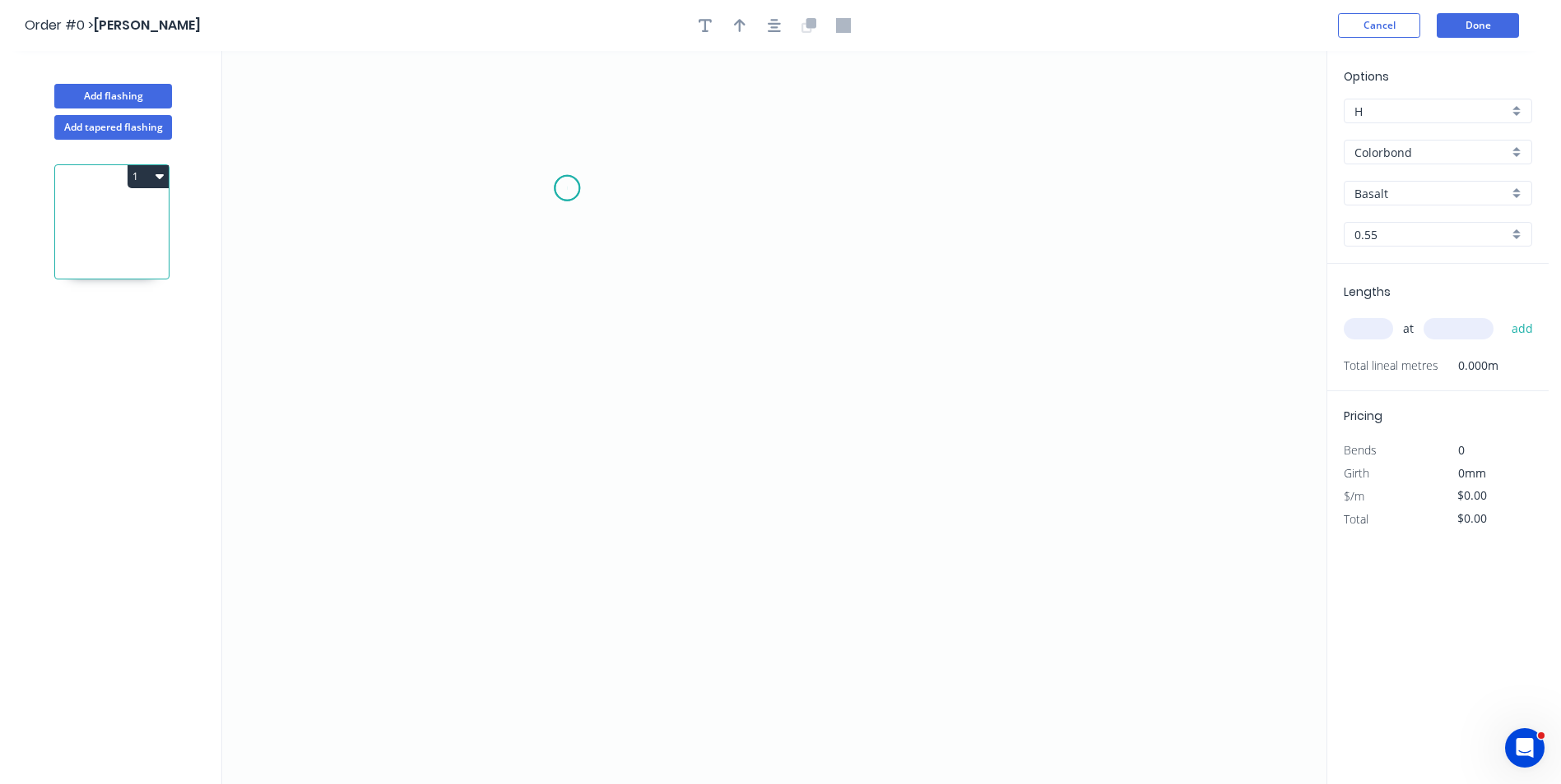
drag, startPoint x: 567, startPoint y: 188, endPoint x: 545, endPoint y: 427, distance: 240.0
click at [547, 274] on icon "0" at bounding box center [774, 417] width 1104 height 733
click at [952, 483] on icon "0 ?" at bounding box center [774, 417] width 1104 height 733
click at [952, 483] on circle at bounding box center [952, 482] width 25 height 25
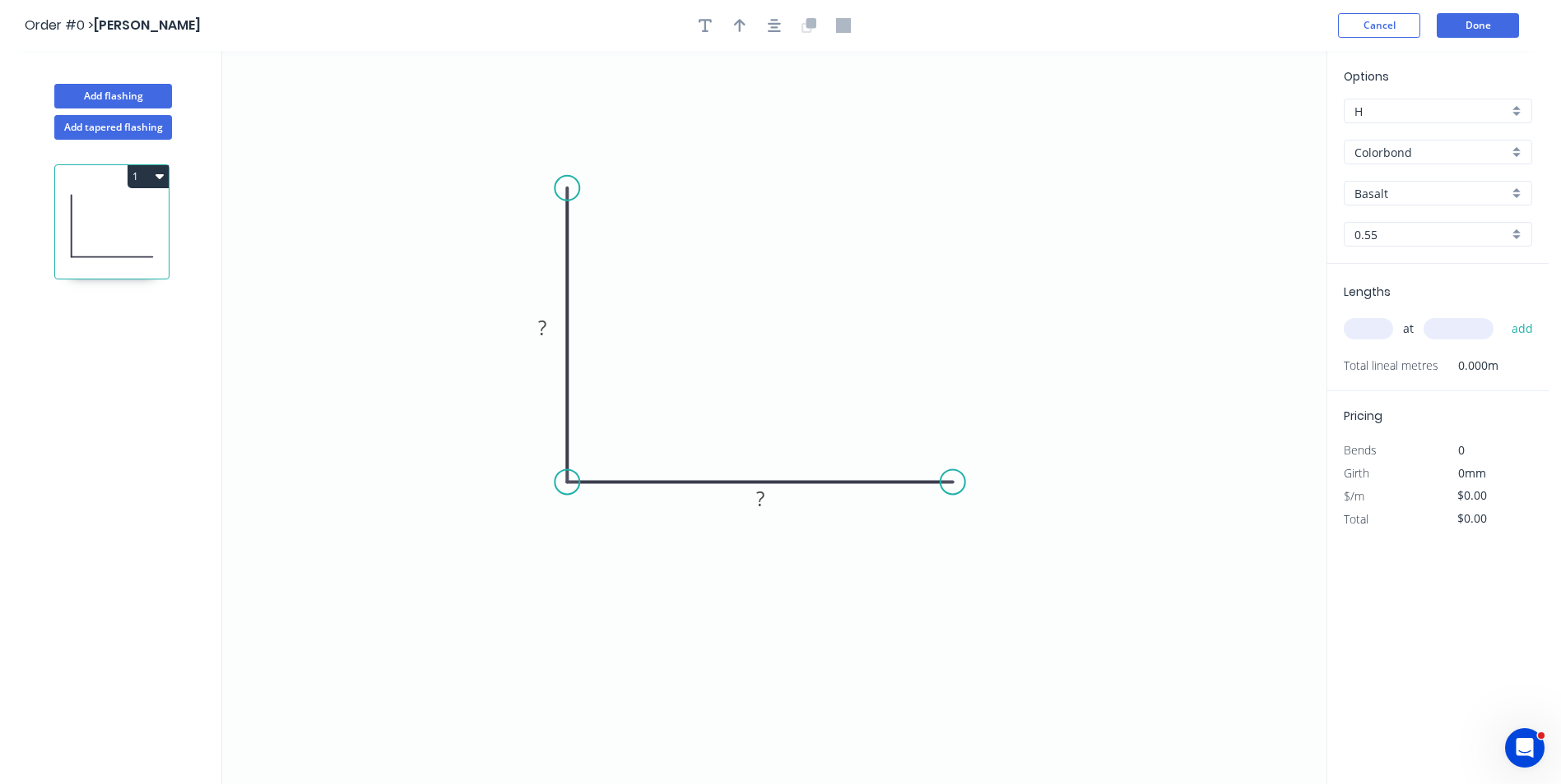
drag, startPoint x: 545, startPoint y: 268, endPoint x: 567, endPoint y: 481, distance: 214.1
click at [567, 481] on circle at bounding box center [567, 482] width 25 height 25
click at [534, 330] on rect at bounding box center [541, 328] width 33 height 23
click at [780, 493] on rect at bounding box center [759, 499] width 54 height 33
click at [773, 500] on rect at bounding box center [760, 500] width 33 height 23
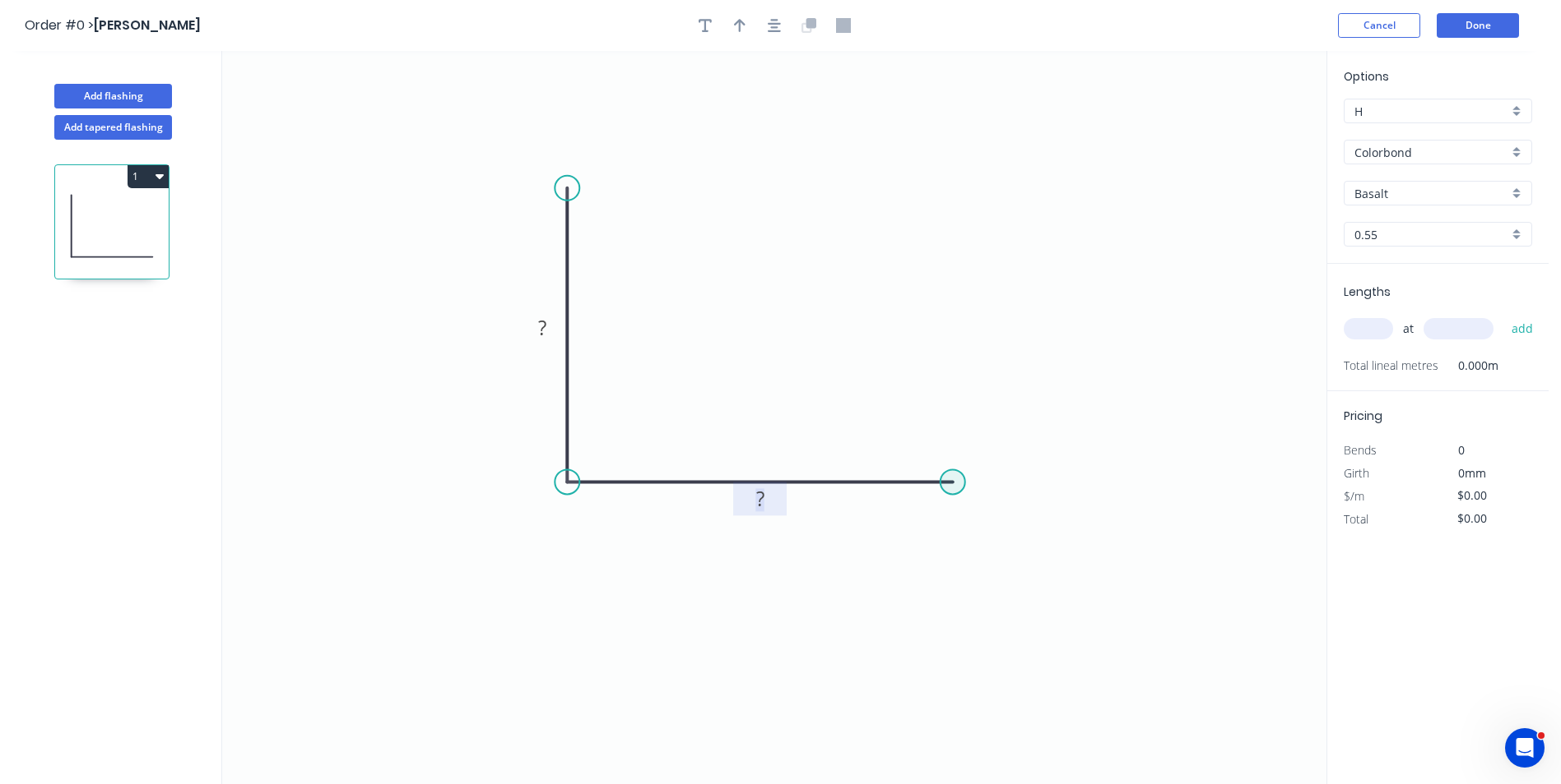
click at [958, 481] on circle at bounding box center [952, 482] width 25 height 25
click at [996, 512] on icon "0 ? ?" at bounding box center [774, 417] width 1104 height 733
click at [996, 512] on circle at bounding box center [996, 511] width 25 height 25
click at [987, 465] on tspan "?" at bounding box center [987, 469] width 8 height 27
drag, startPoint x: 994, startPoint y: 511, endPoint x: 985, endPoint y: 516, distance: 10.3
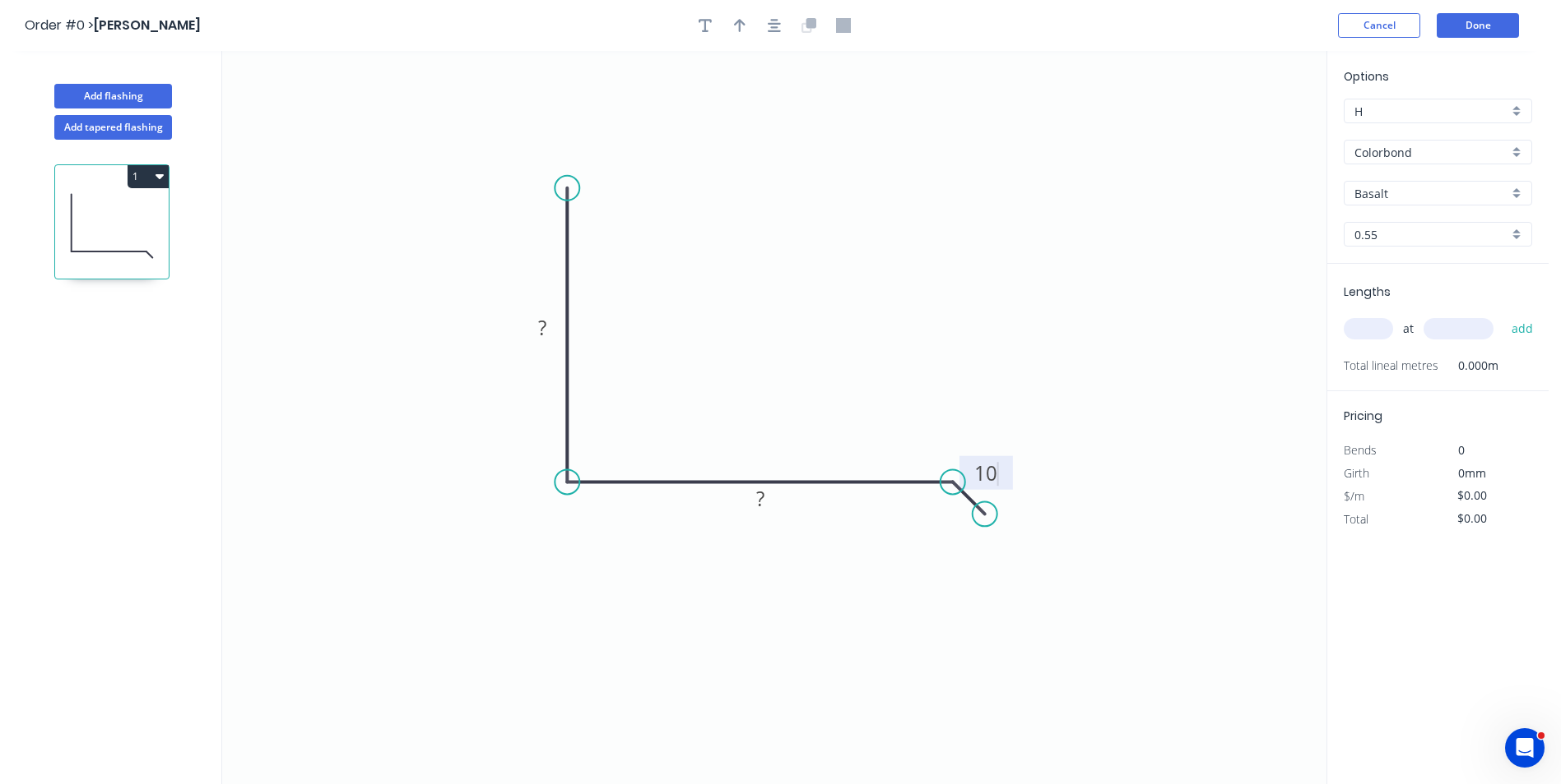
click at [985, 516] on circle at bounding box center [985, 514] width 25 height 25
click at [762, 491] on tspan "?" at bounding box center [760, 499] width 8 height 27
click at [904, 635] on icon "0 ? 180 10" at bounding box center [774, 417] width 1104 height 733
click at [553, 323] on rect at bounding box center [541, 328] width 33 height 23
click at [762, 493] on tspan "180" at bounding box center [760, 499] width 34 height 27
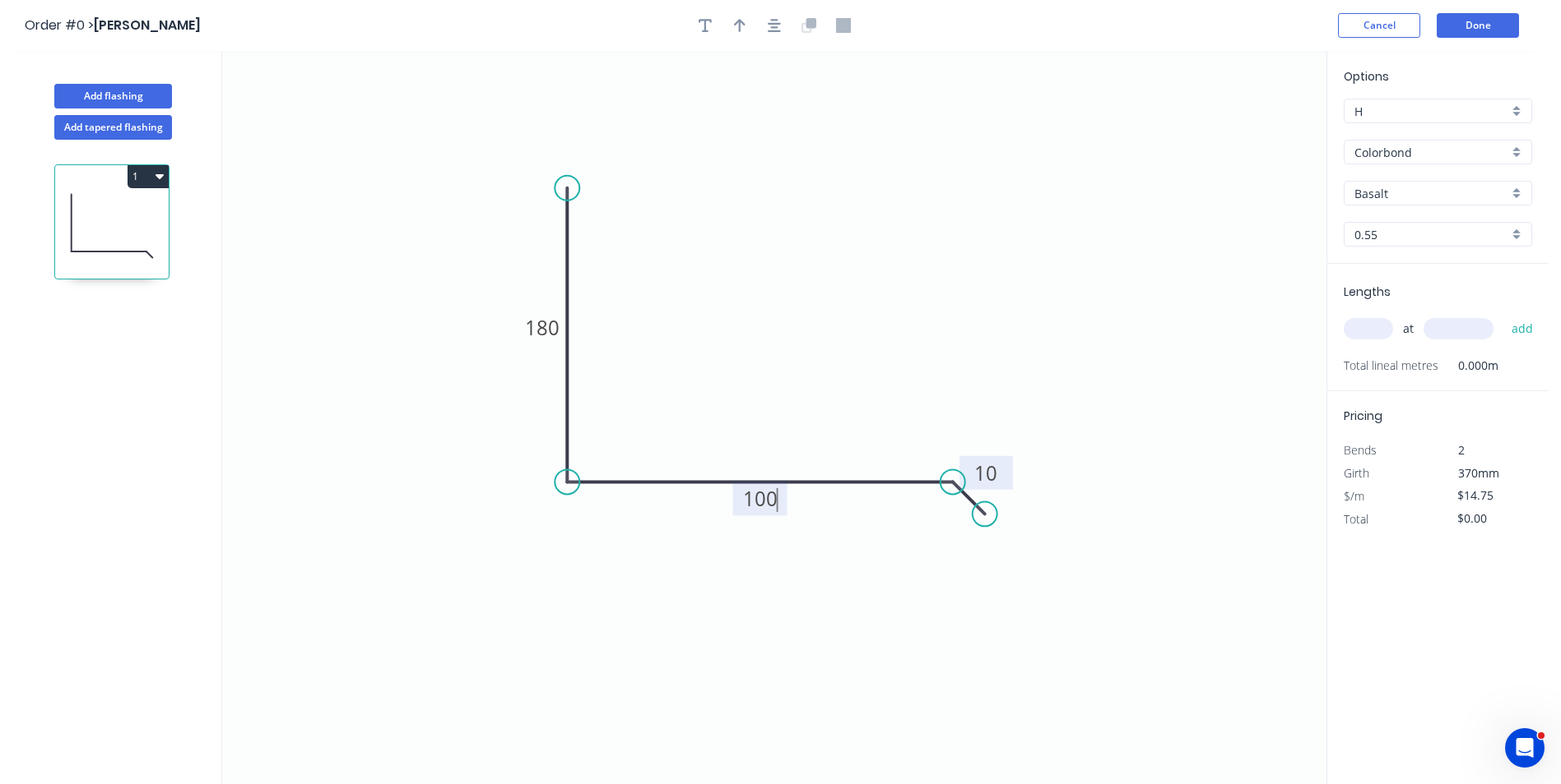
click at [767, 428] on icon "0 180 100 10" at bounding box center [774, 417] width 1104 height 733
type input "$10.70"
drag, startPoint x: 566, startPoint y: 193, endPoint x: 562, endPoint y: 101, distance: 92.1
click at [562, 101] on circle at bounding box center [567, 110] width 25 height 25
click at [889, 614] on icon "0 180 100 10" at bounding box center [774, 417] width 1104 height 733
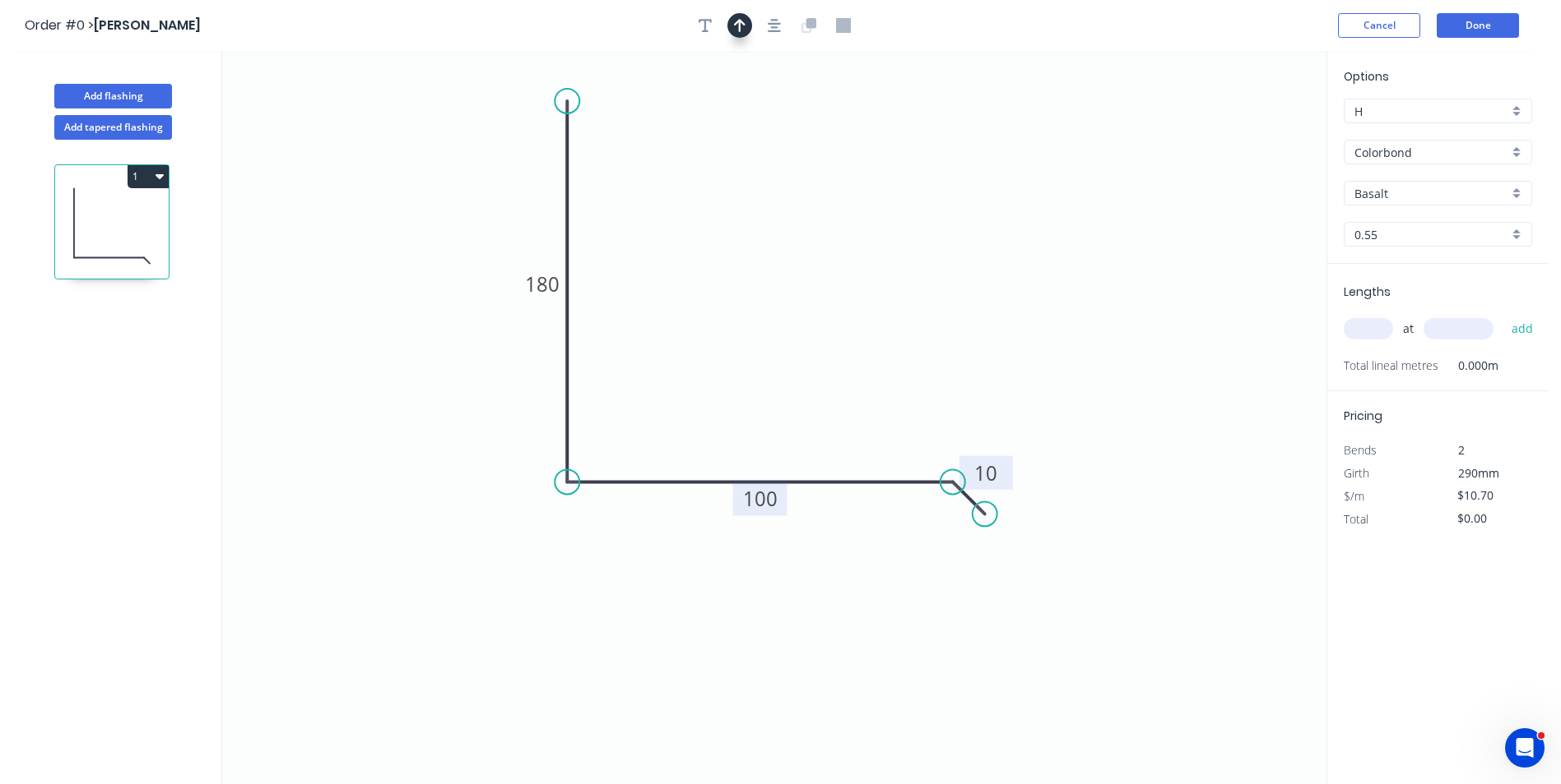
click at [745, 28] on button "button" at bounding box center [740, 25] width 25 height 25
drag, startPoint x: 1245, startPoint y: 130, endPoint x: 430, endPoint y: 390, distance: 855.5
click at [430, 390] on icon at bounding box center [429, 370] width 15 height 53
click at [430, 390] on icon at bounding box center [444, 376] width 47 height 47
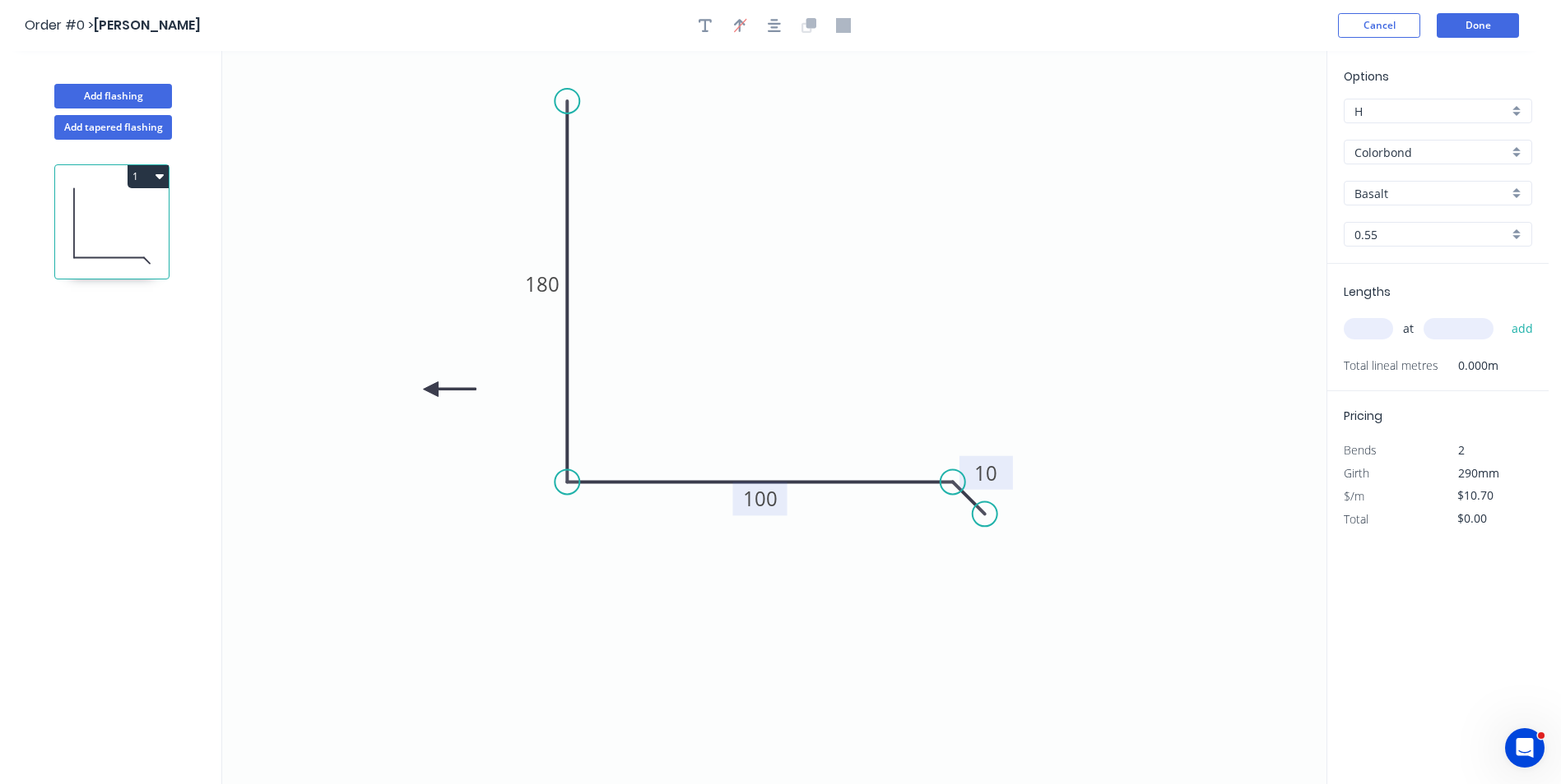
click at [430, 390] on icon at bounding box center [449, 389] width 53 height 15
click at [430, 390] on icon at bounding box center [444, 403] width 47 height 47
click at [430, 390] on icon at bounding box center [417, 403] width 47 height 47
drag, startPoint x: 430, startPoint y: 390, endPoint x: 489, endPoint y: 375, distance: 60.9
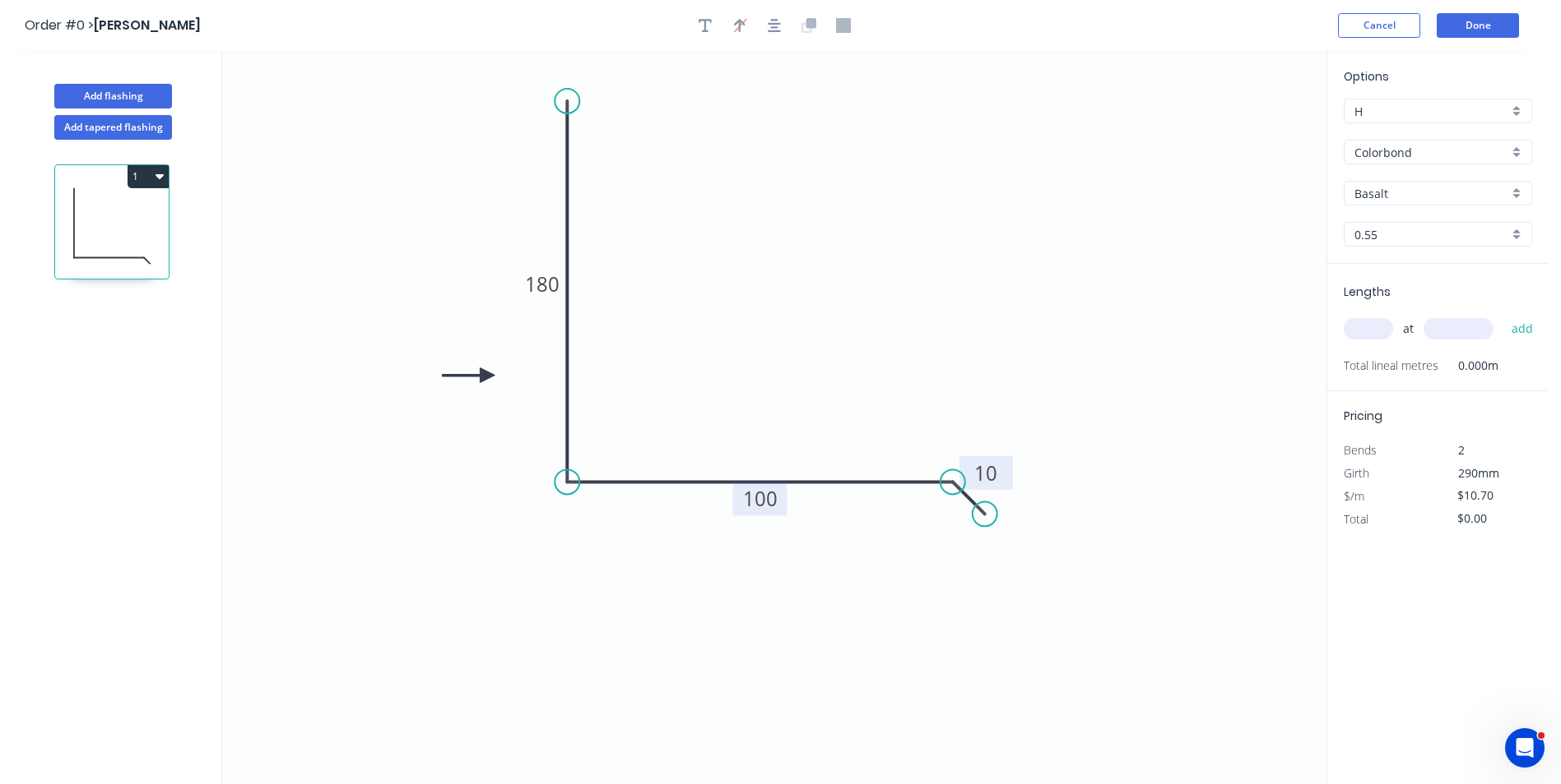
click at [489, 375] on icon at bounding box center [468, 376] width 53 height 15
click at [931, 317] on icon "0 180 100 10" at bounding box center [774, 417] width 1104 height 733
click at [1355, 328] on input "text" at bounding box center [1368, 328] width 49 height 21
click at [1488, 334] on input "text" at bounding box center [1458, 328] width 70 height 21
drag, startPoint x: 1371, startPoint y: 334, endPoint x: 1351, endPoint y: 332, distance: 20.1
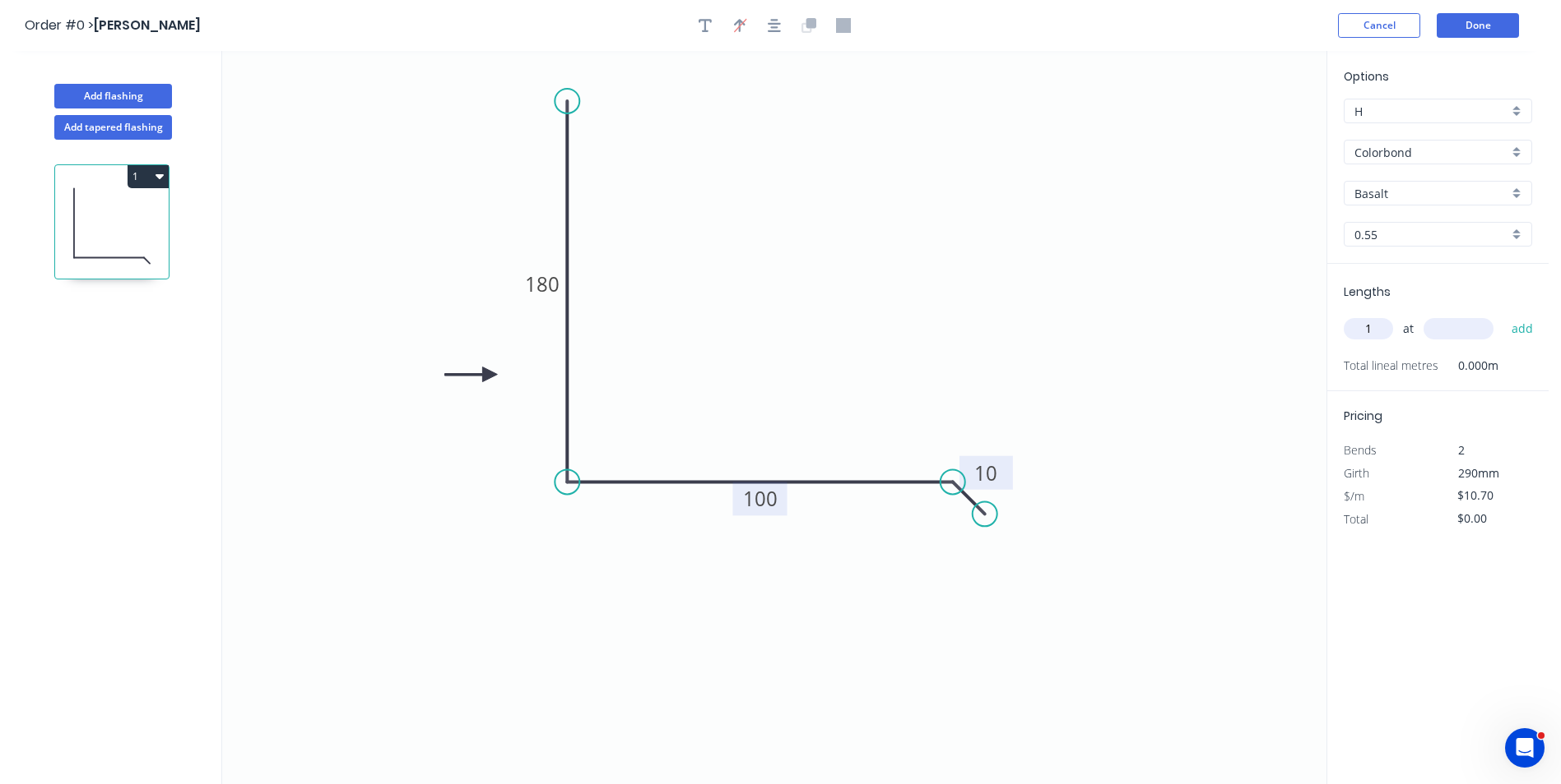
click at [1351, 332] on input "1" at bounding box center [1368, 328] width 49 height 21
type input "2"
click at [1467, 323] on input "text" at bounding box center [1458, 328] width 70 height 21
drag, startPoint x: 1467, startPoint y: 323, endPoint x: 1436, endPoint y: 347, distance: 39.2
click at [1436, 347] on div "2 at 7500 add" at bounding box center [1439, 328] width 192 height 45
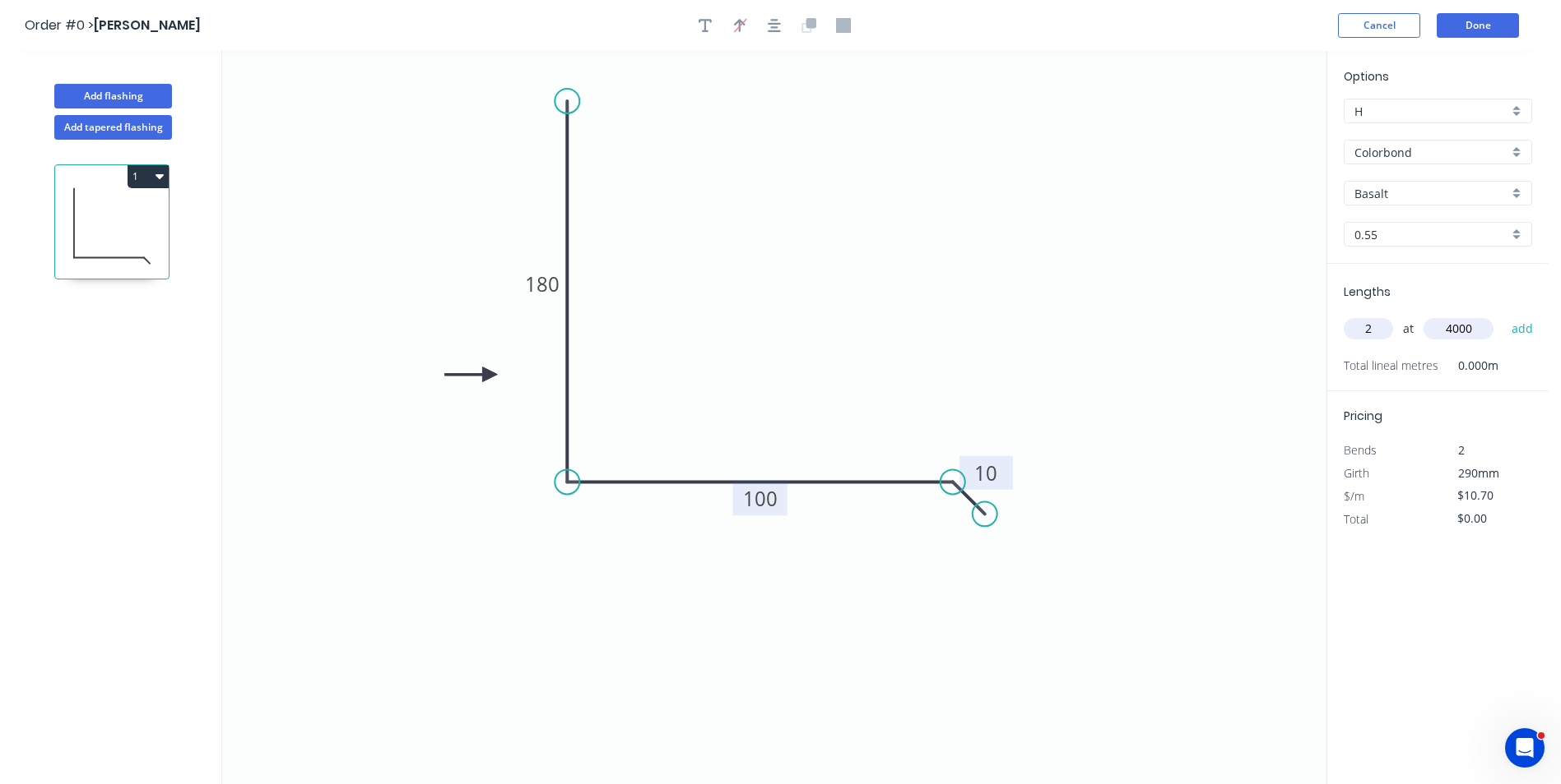
type input "4000"
click at [1503, 315] on button "add" at bounding box center [1522, 329] width 39 height 28
type input "$85.60"
click at [1420, 190] on input "Basalt" at bounding box center [1430, 194] width 154 height 18
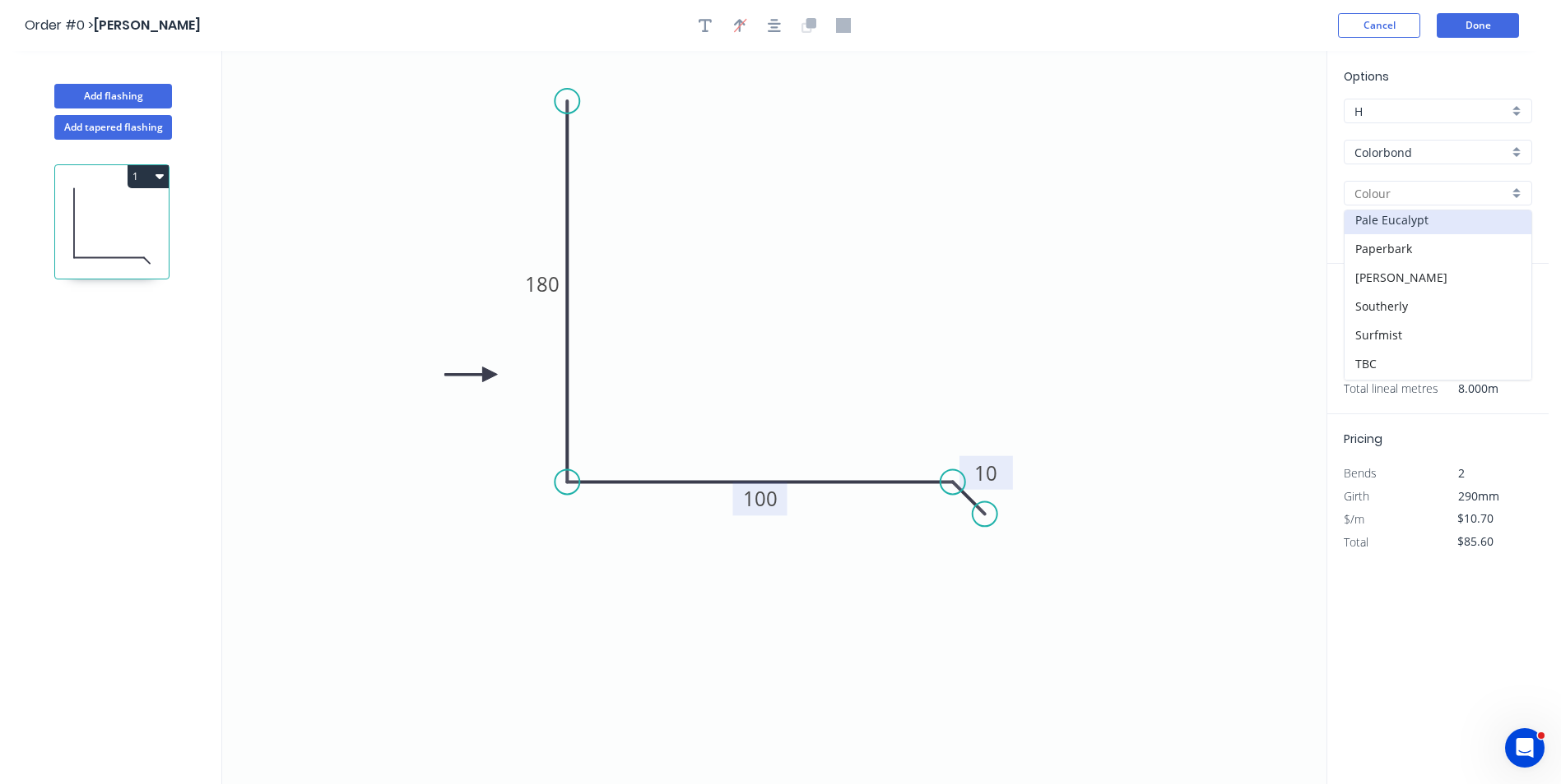
scroll to position [464, 0]
click at [1436, 253] on div "Surfmist" at bounding box center [1437, 250] width 187 height 29
type input "Surfmist"
click at [1098, 425] on icon "0 180 100 10" at bounding box center [774, 417] width 1104 height 733
click at [155, 112] on div "Add tapered flashing" at bounding box center [113, 125] width 216 height 32
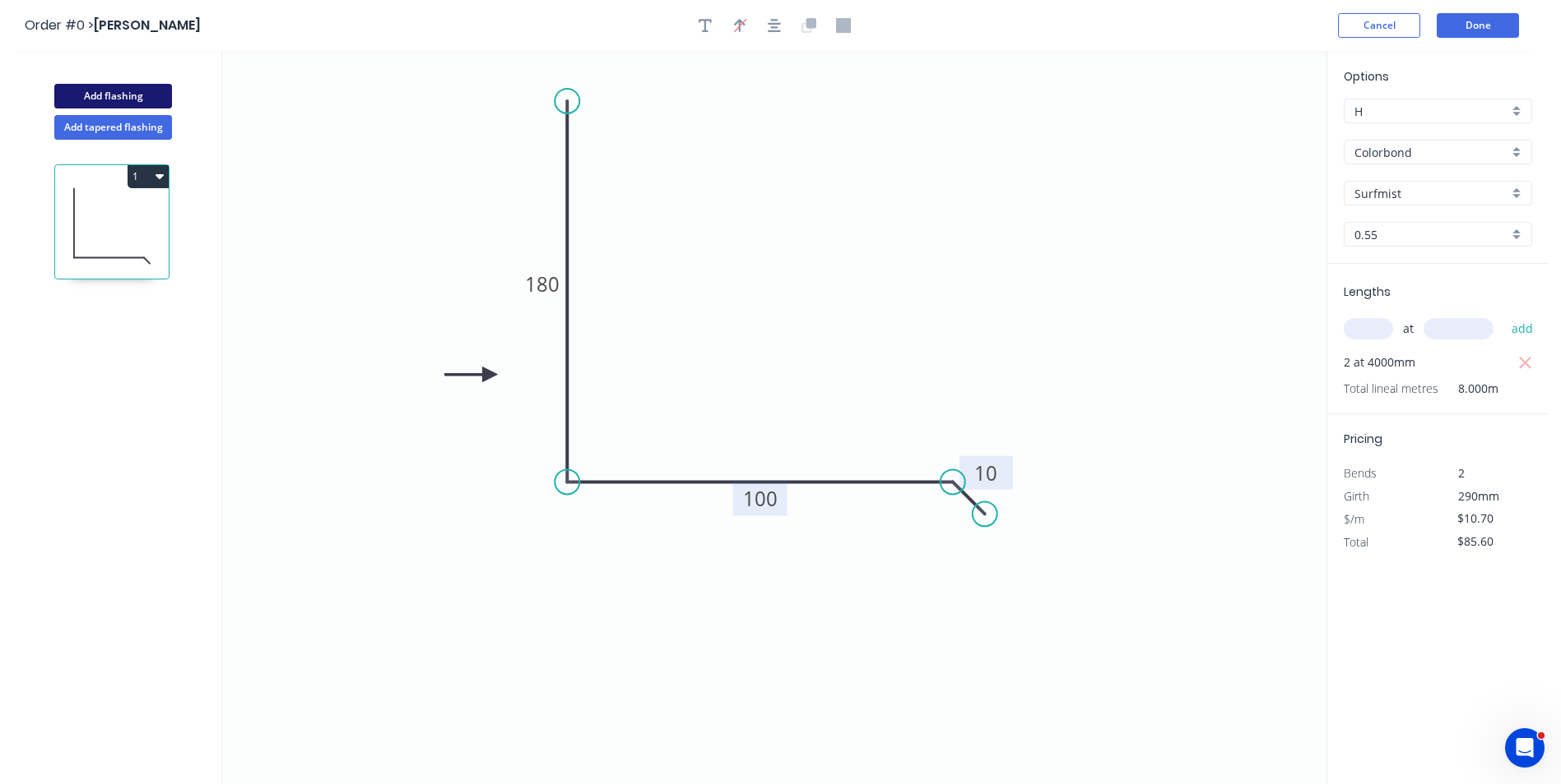
click at [162, 104] on button "Add flashing" at bounding box center [113, 97] width 118 height 25
type input "$0.00"
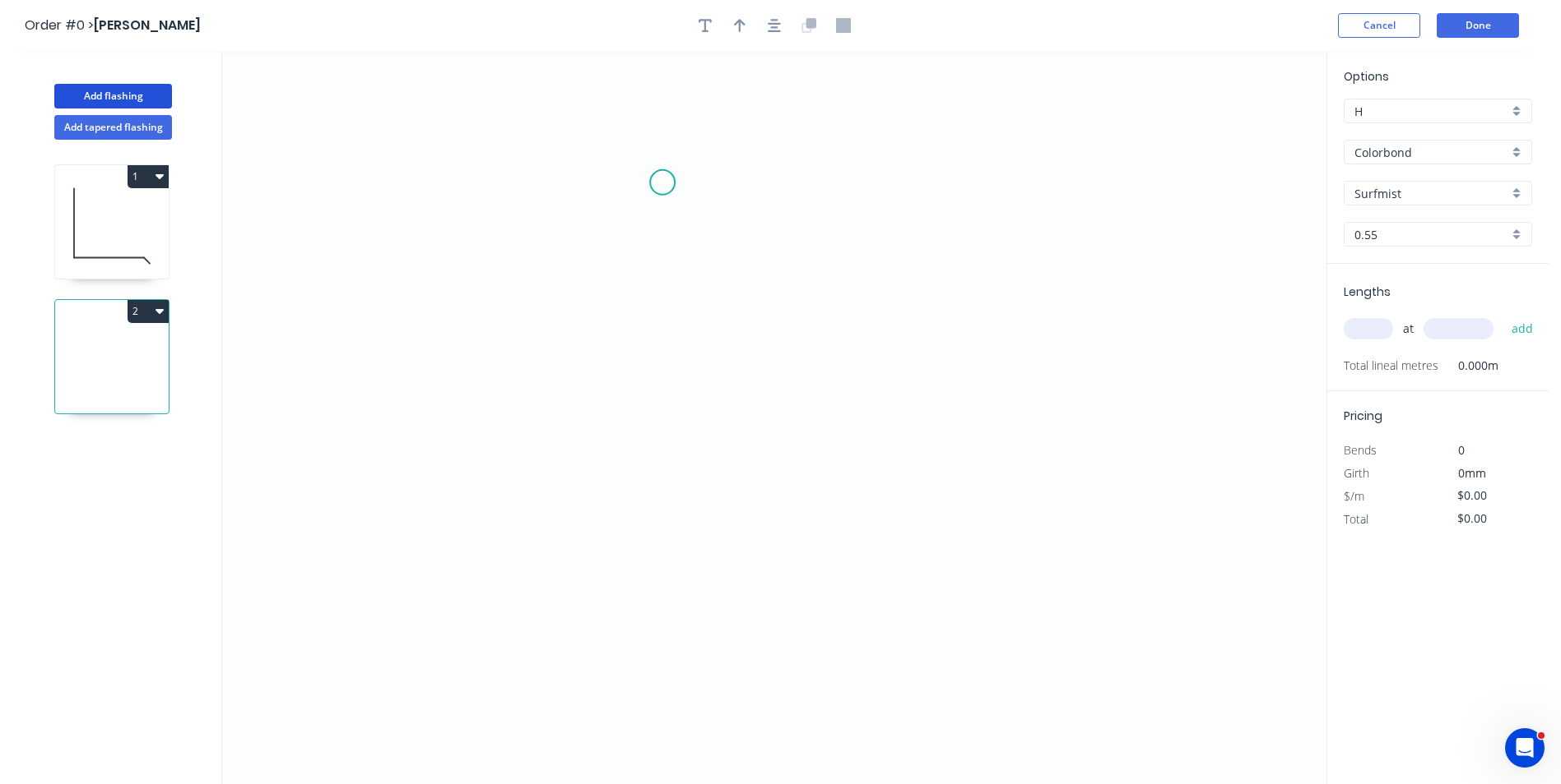
click at [662, 183] on icon "0" at bounding box center [774, 417] width 1104 height 733
click at [650, 541] on icon "0" at bounding box center [774, 417] width 1104 height 733
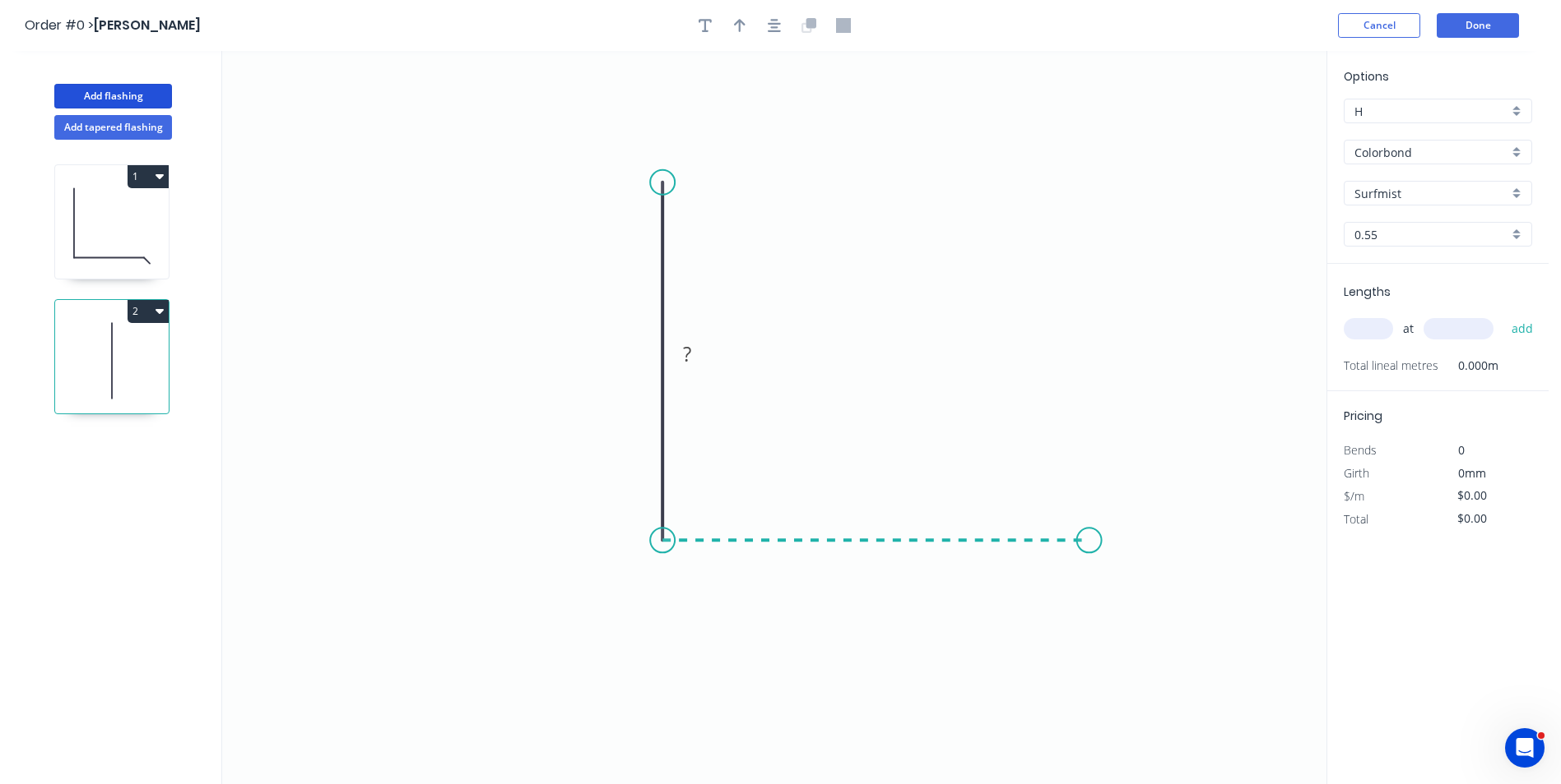
click at [1089, 560] on icon "0 ?" at bounding box center [774, 417] width 1104 height 733
click at [1086, 551] on circle at bounding box center [1089, 540] width 25 height 25
click at [1092, 540] on circle at bounding box center [1089, 540] width 25 height 25
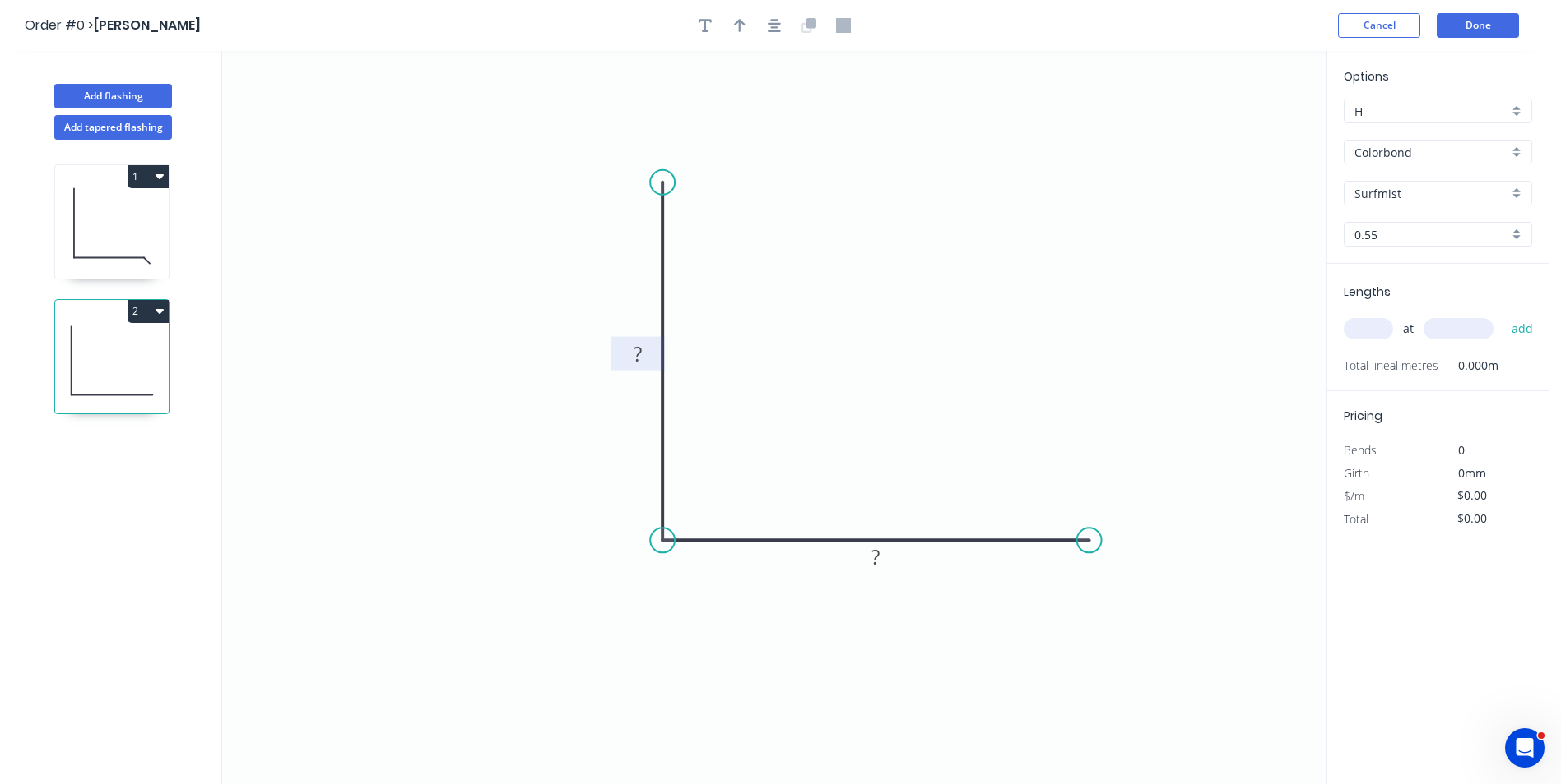
click at [640, 357] on tspan "?" at bounding box center [637, 354] width 8 height 27
click at [883, 568] on rect at bounding box center [875, 558] width 33 height 23
drag, startPoint x: 1089, startPoint y: 541, endPoint x: 898, endPoint y: 548, distance: 191.1
click at [898, 548] on circle at bounding box center [898, 540] width 25 height 25
type input "$9.07"
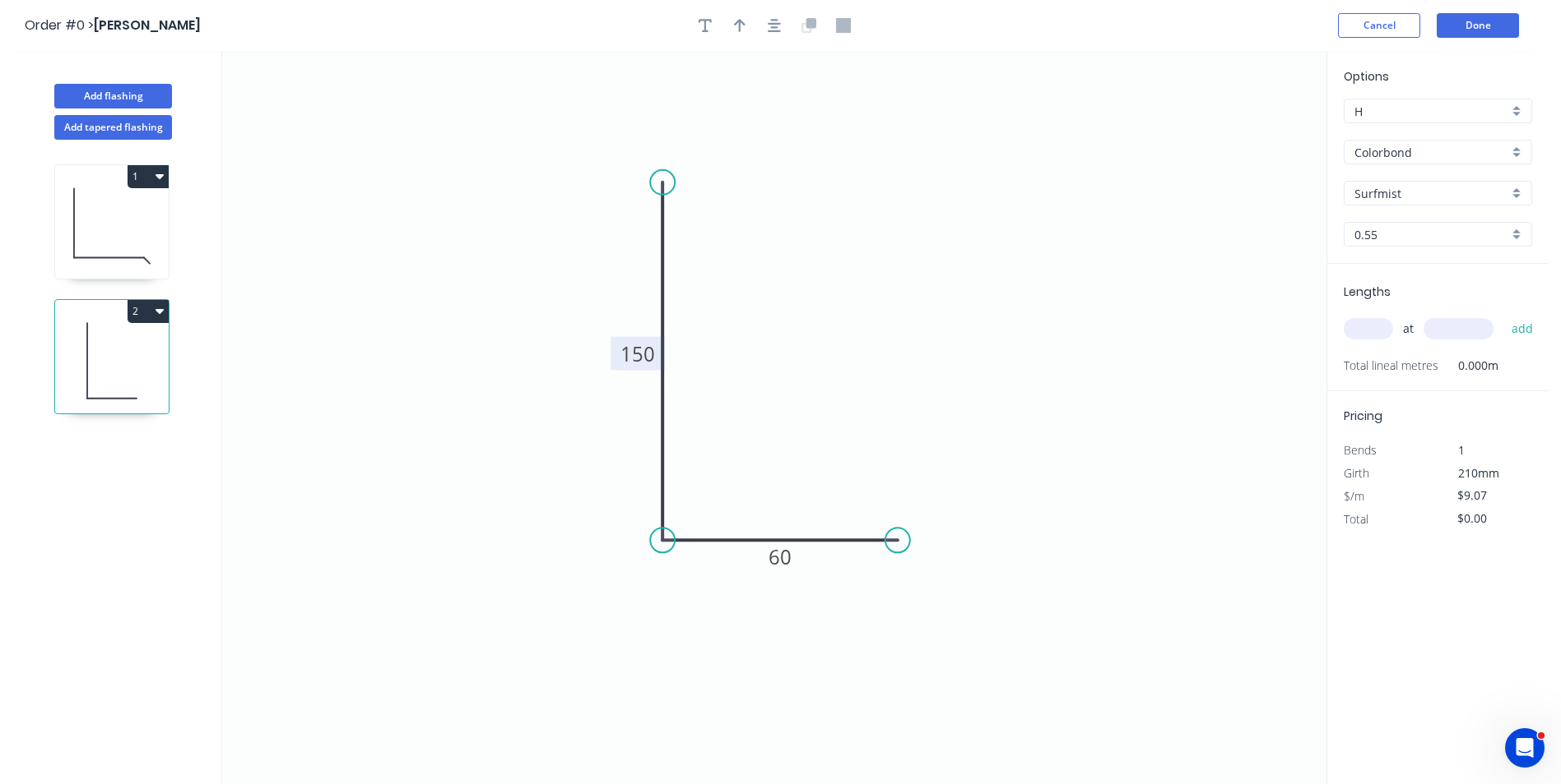
click at [961, 536] on icon "0 150 60" at bounding box center [774, 417] width 1104 height 733
click at [748, 32] on button "button" at bounding box center [740, 25] width 25 height 25
drag, startPoint x: 1245, startPoint y: 124, endPoint x: 878, endPoint y: 253, distance: 389.0
click at [837, 270] on icon "0 150 60" at bounding box center [774, 417] width 1104 height 733
drag, startPoint x: 1246, startPoint y: 133, endPoint x: 786, endPoint y: 380, distance: 522.1
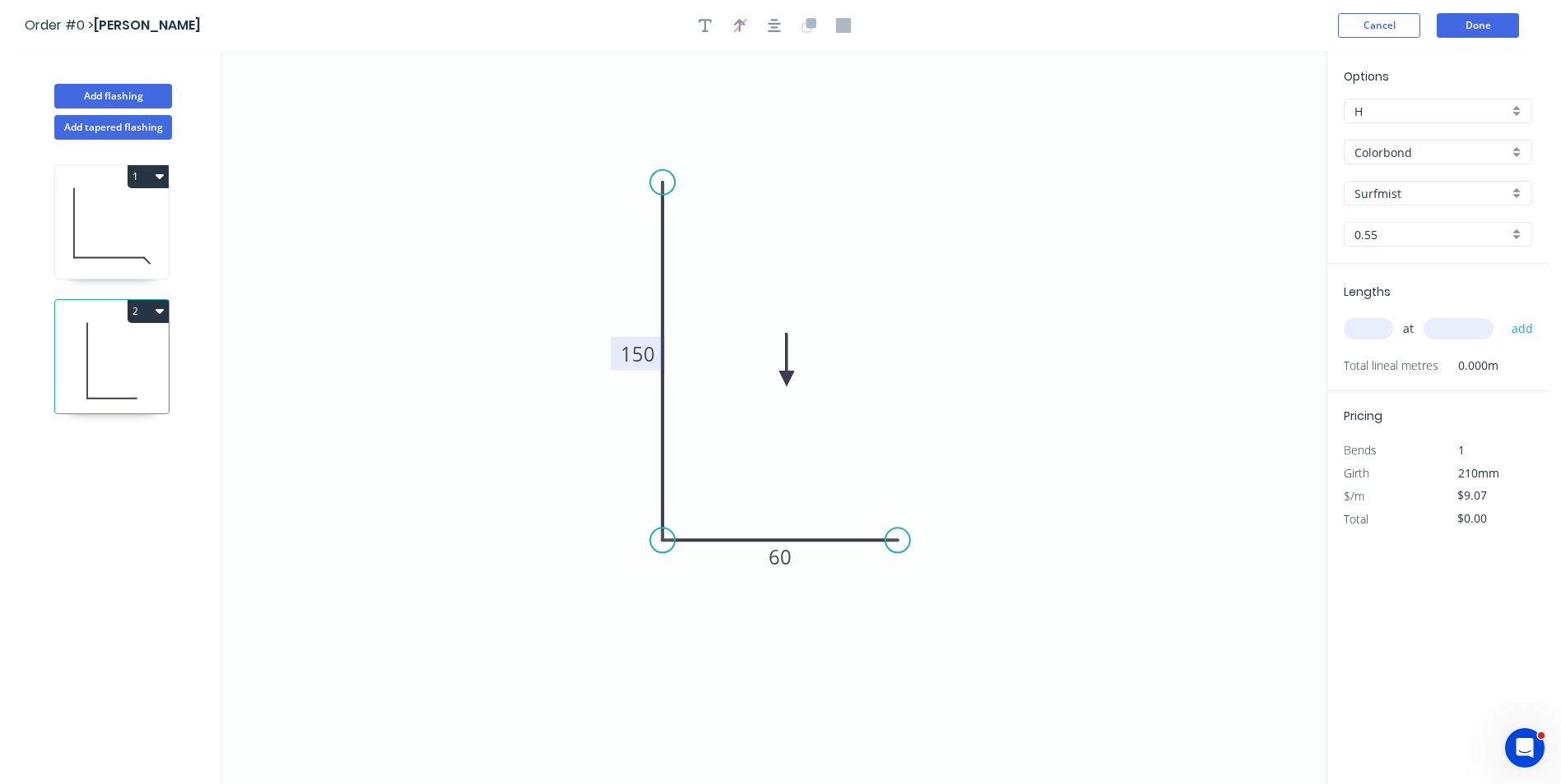
click at [786, 380] on icon at bounding box center [786, 360] width 15 height 53
click at [786, 380] on icon at bounding box center [786, 361] width 15 height 53
click at [1190, 353] on icon "0 150 60" at bounding box center [774, 417] width 1104 height 733
click at [1363, 320] on input "text" at bounding box center [1368, 328] width 49 height 21
click at [1480, 334] on input "text" at bounding box center [1458, 328] width 70 height 21
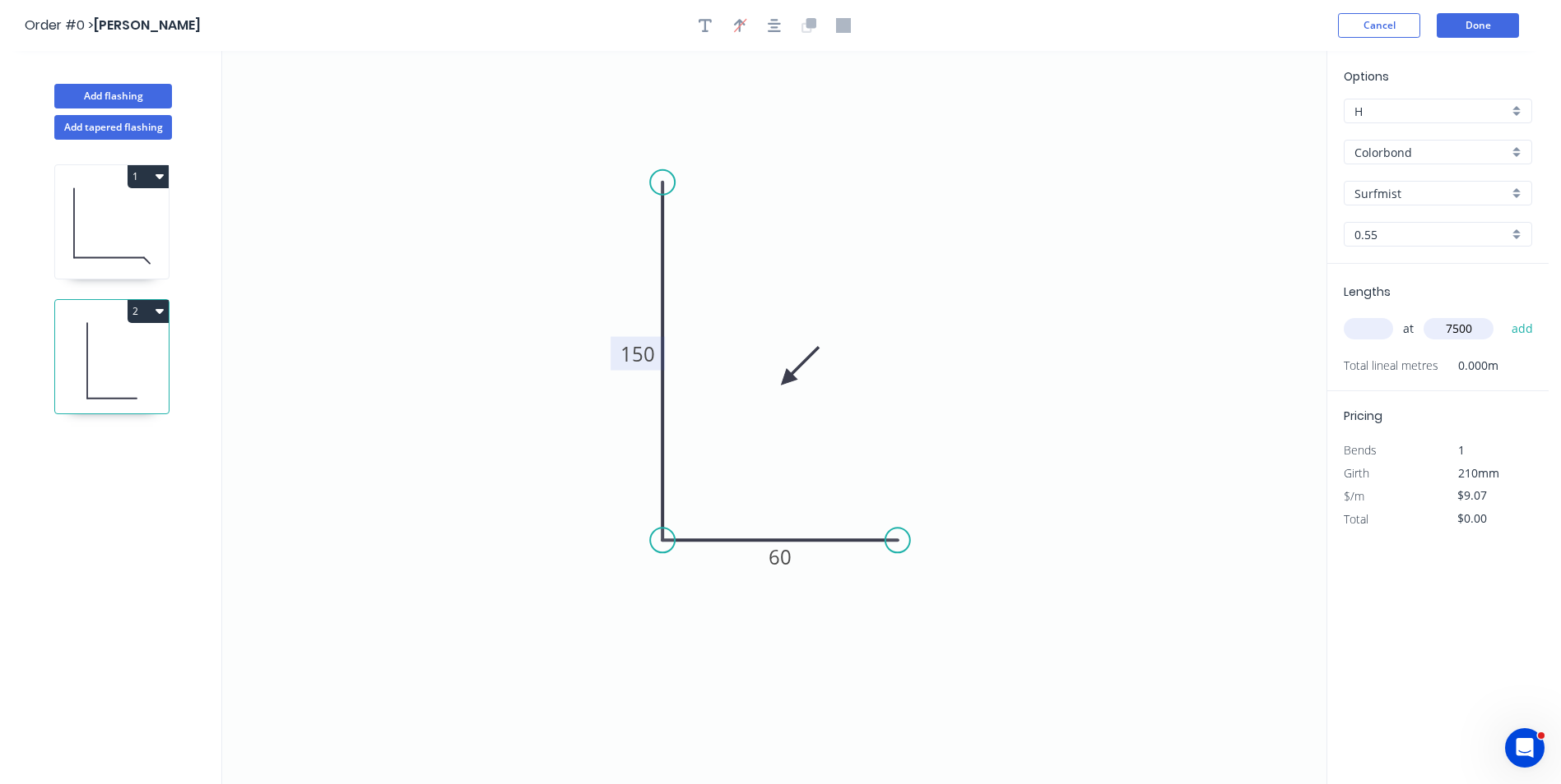
type input "7500"
click at [1374, 336] on input "text" at bounding box center [1368, 328] width 49 height 21
type input "1"
click at [1504, 330] on button "add" at bounding box center [1522, 329] width 39 height 28
type input "$68.03"
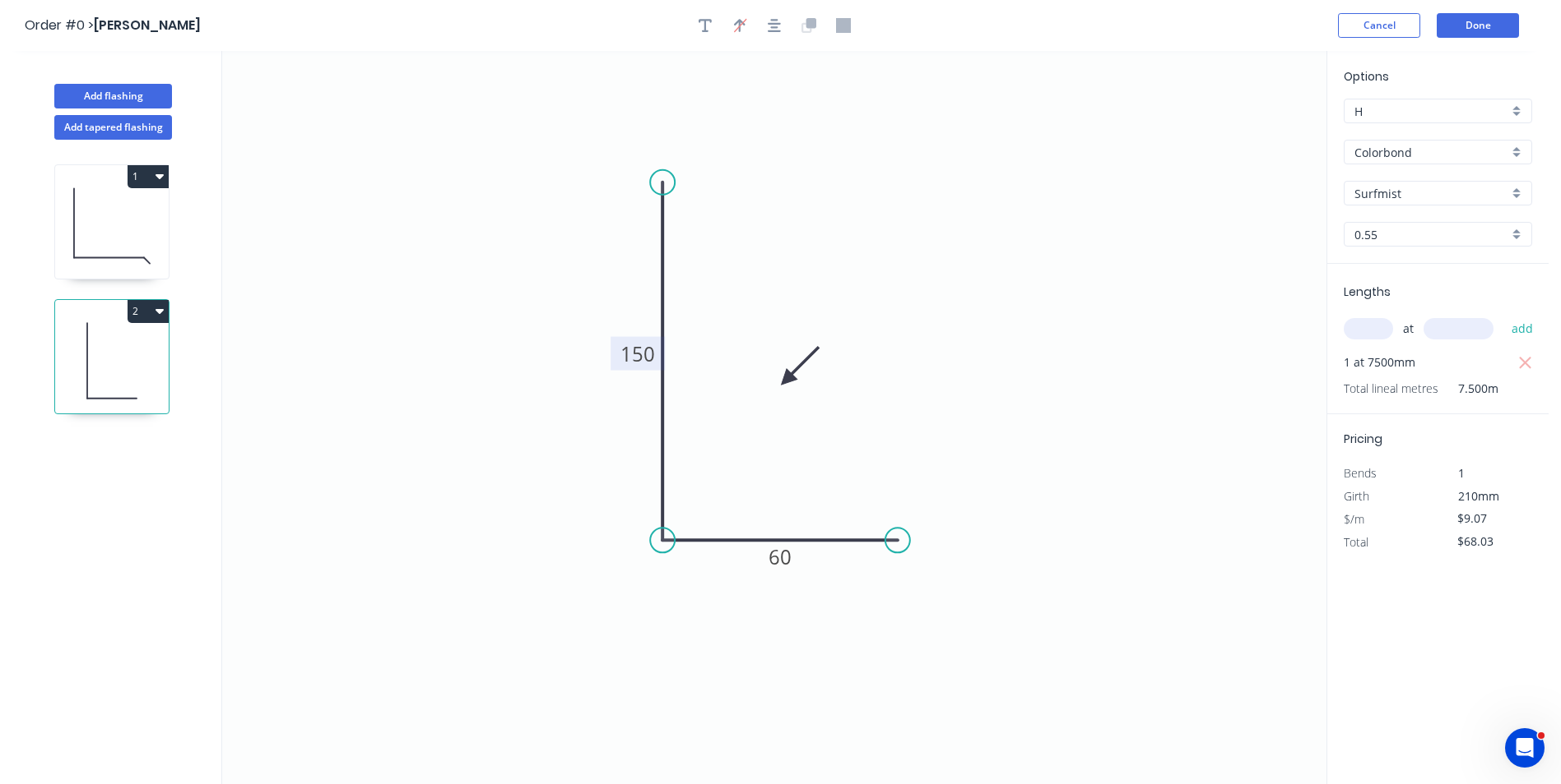
click at [1067, 374] on icon "0 150 60" at bounding box center [774, 417] width 1104 height 733
click at [1470, 32] on button "Done" at bounding box center [1478, 25] width 83 height 25
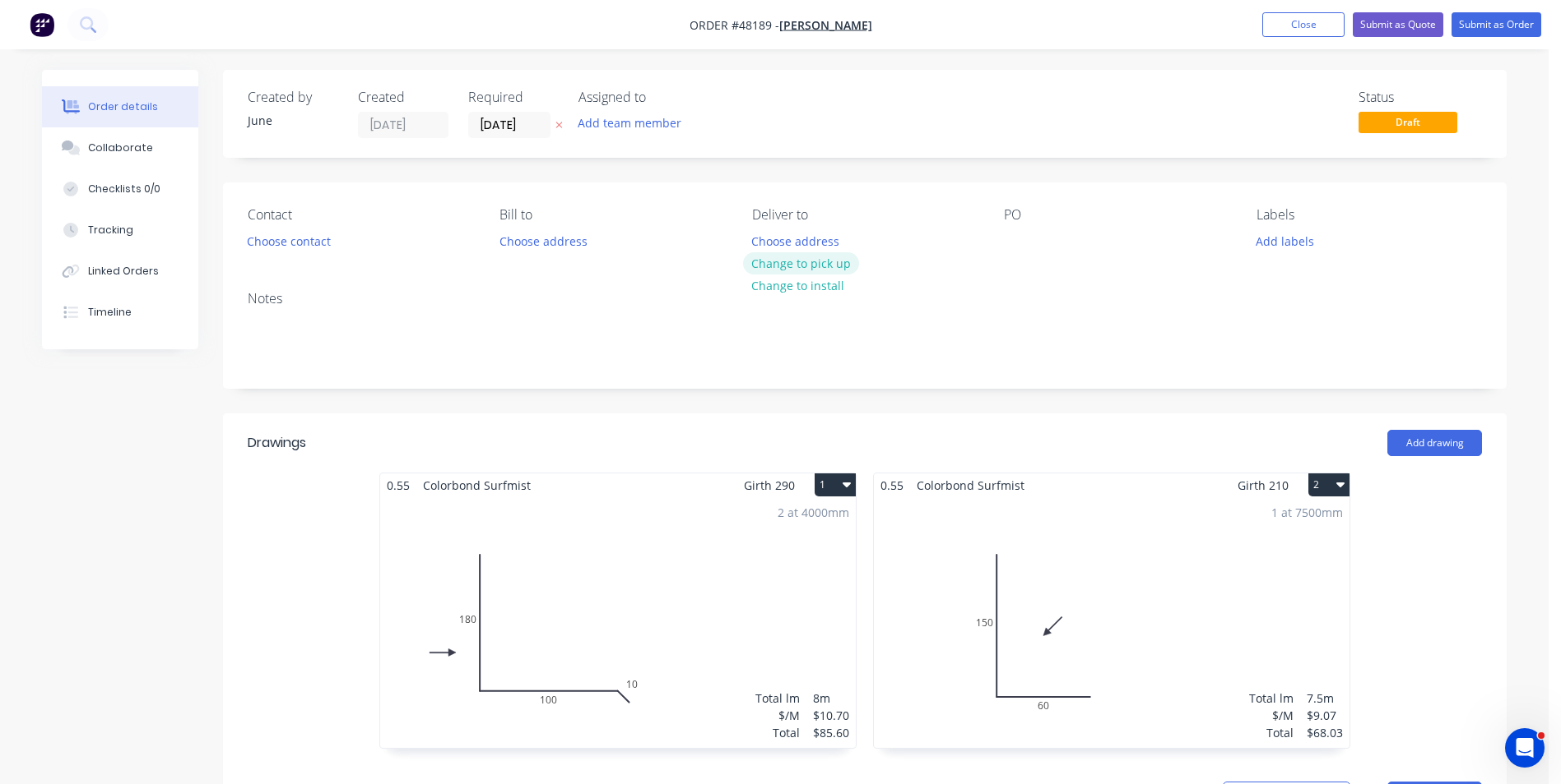
click at [784, 263] on button "Change to pick up" at bounding box center [801, 263] width 117 height 22
click at [517, 132] on input "[DATE]" at bounding box center [509, 125] width 81 height 25
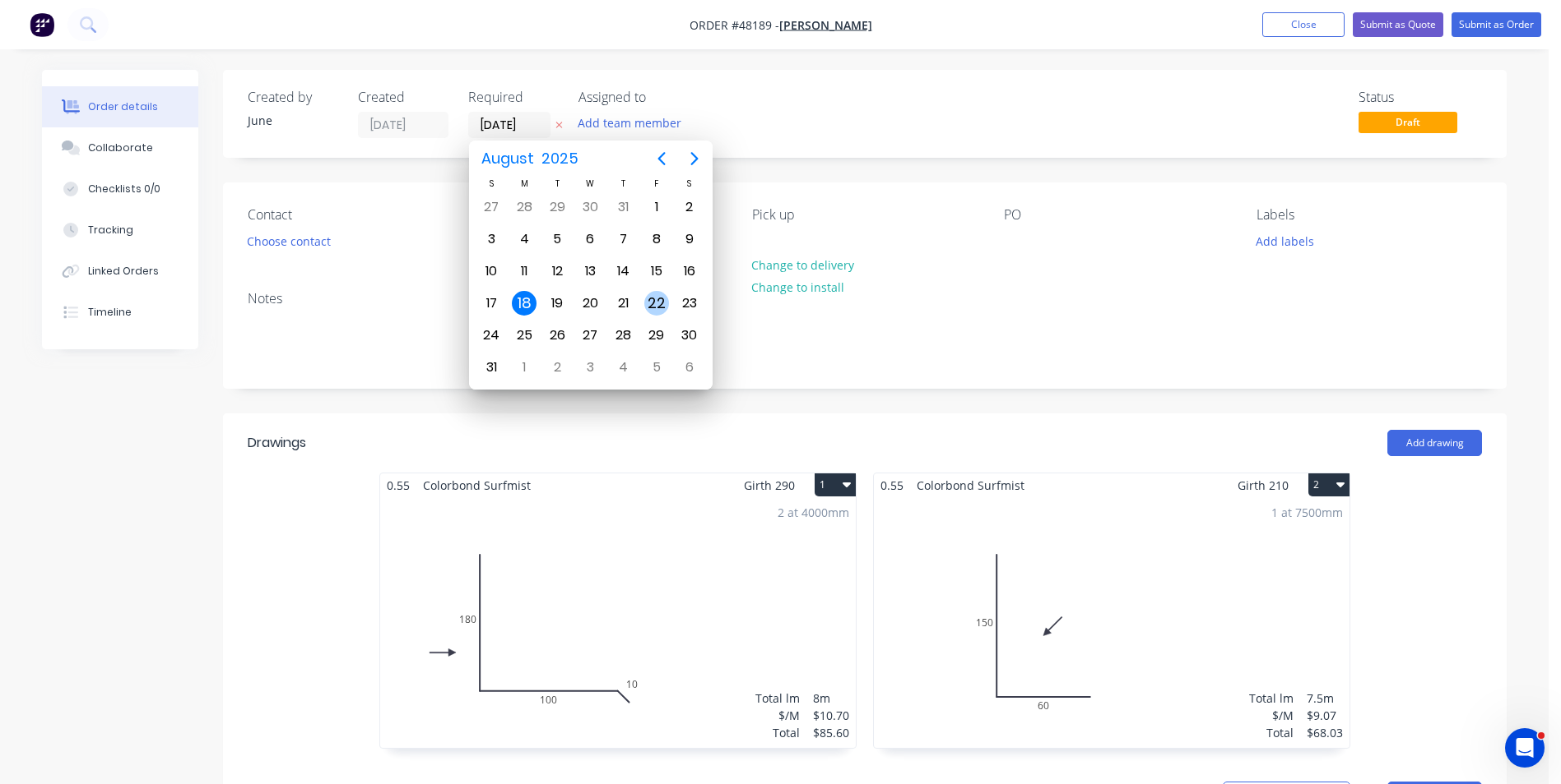
click at [649, 296] on div "22" at bounding box center [656, 304] width 25 height 25
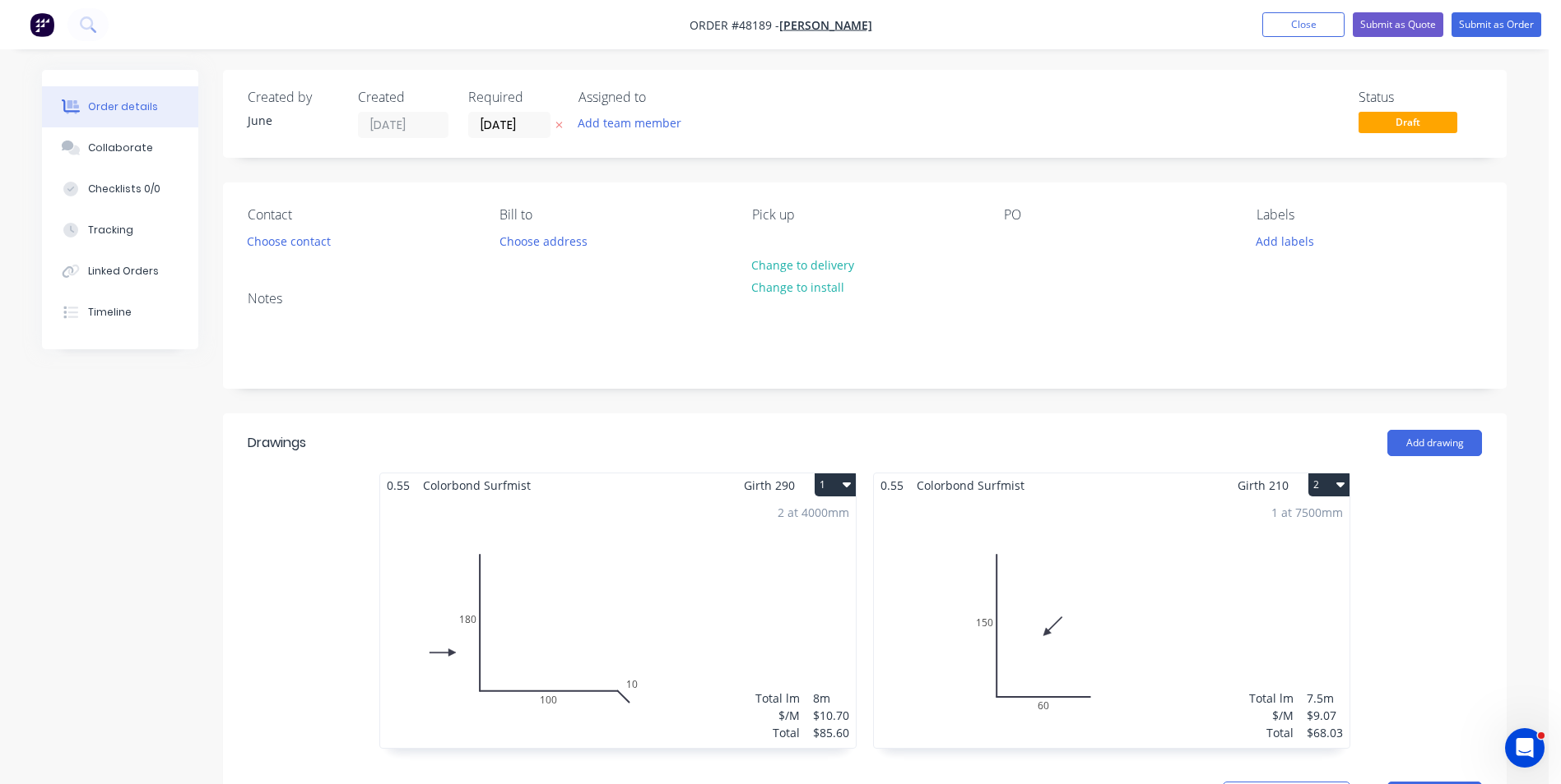
click at [971, 206] on div "Contact Choose contact Bill to Choose address Pick up Change to delivery Change…" at bounding box center [864, 230] width 1283 height 96
click at [1265, 236] on button "Add labels" at bounding box center [1284, 240] width 76 height 22
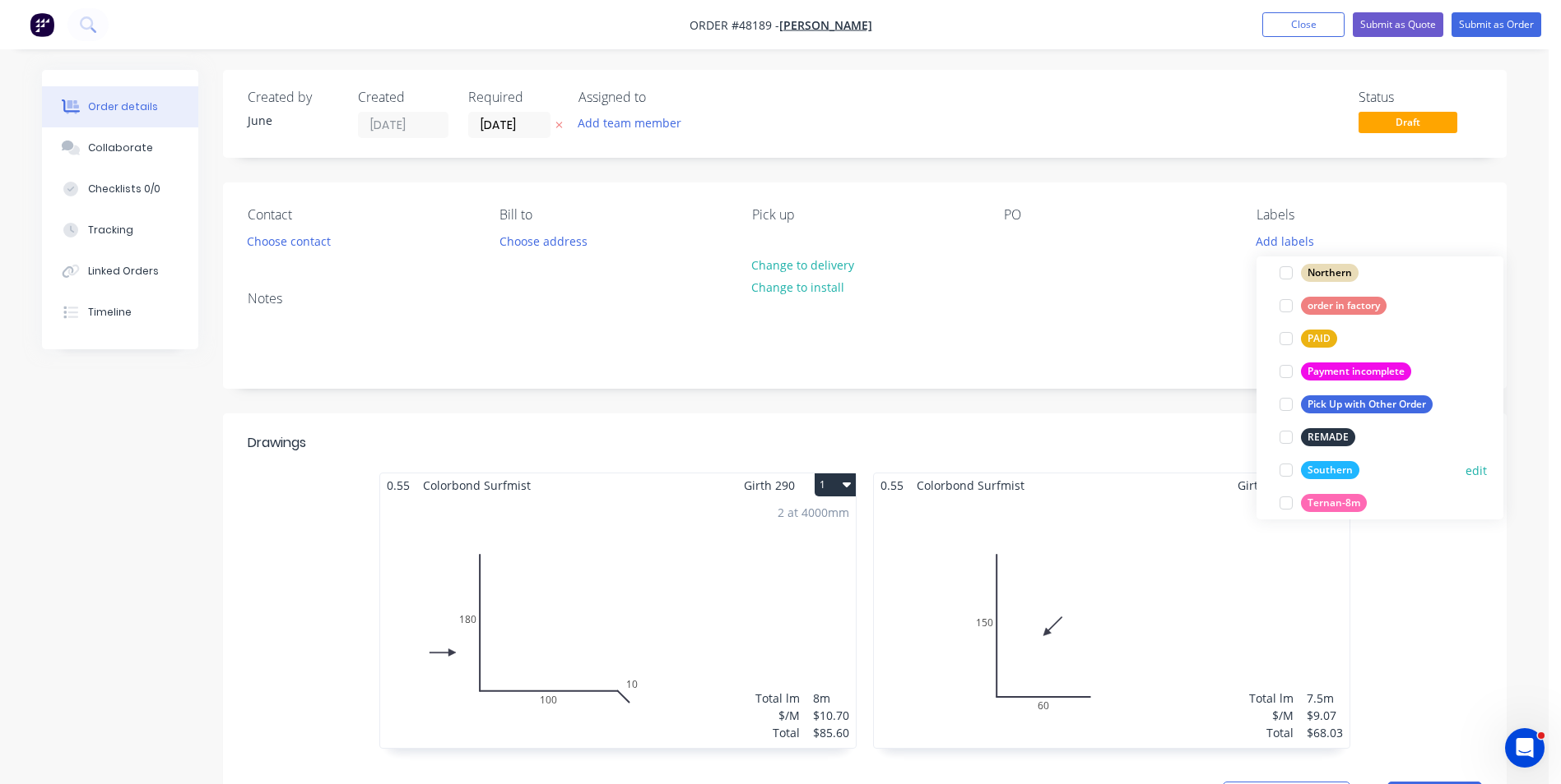
scroll to position [493, 0]
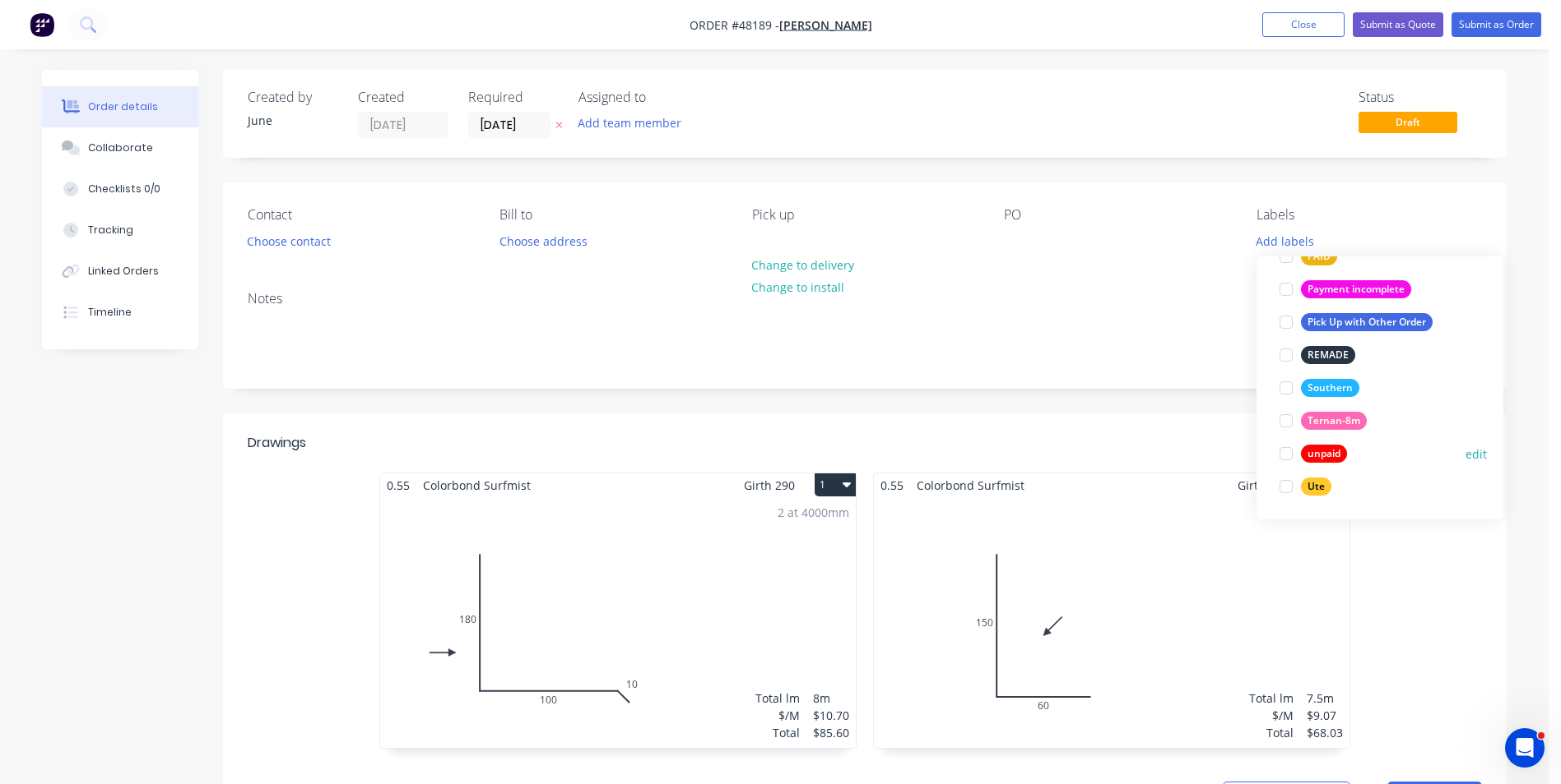
click at [1339, 456] on div "unpaid" at bounding box center [1324, 454] width 46 height 18
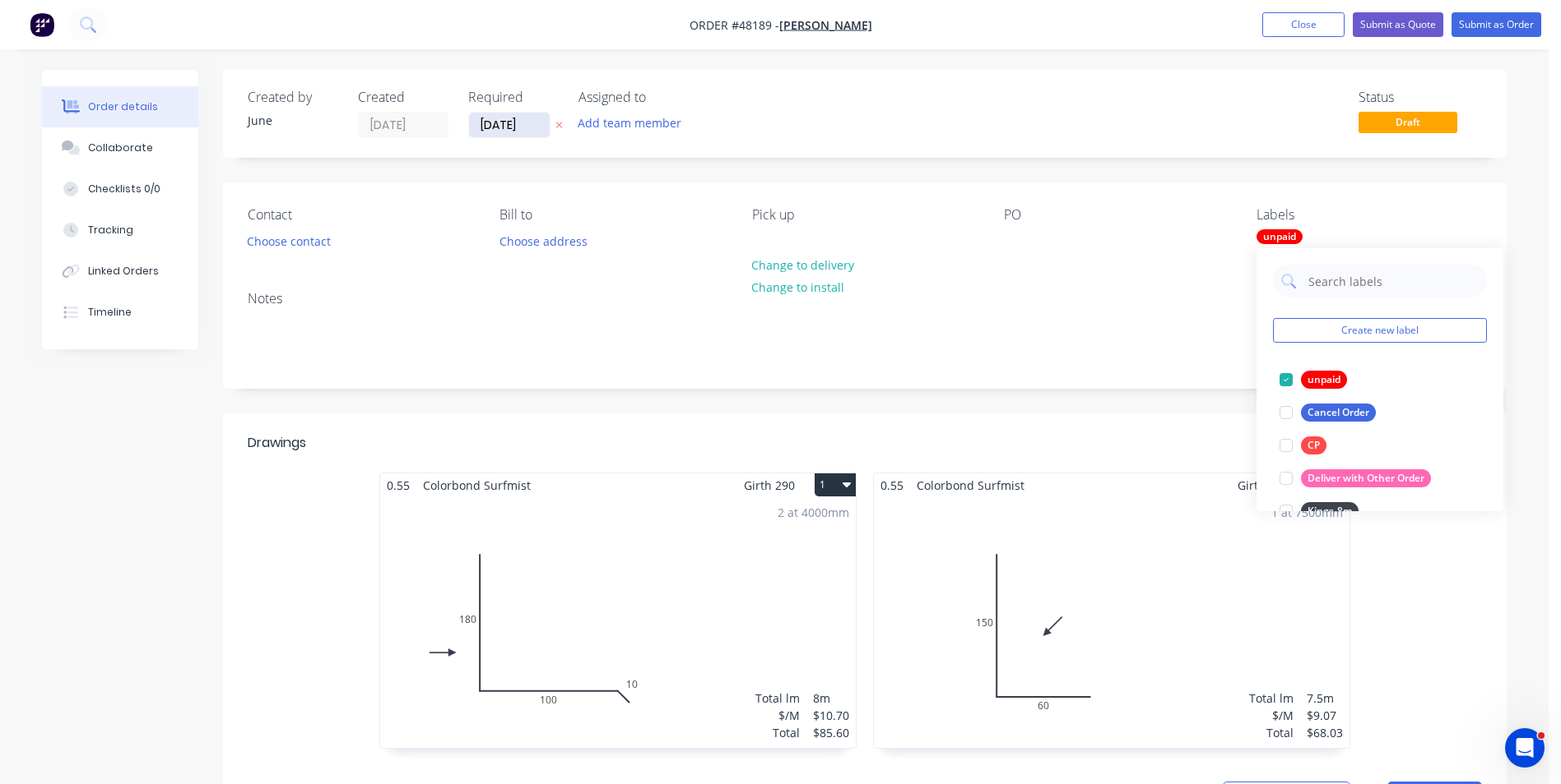
click at [516, 123] on input "22/08/25" at bounding box center [509, 125] width 81 height 25
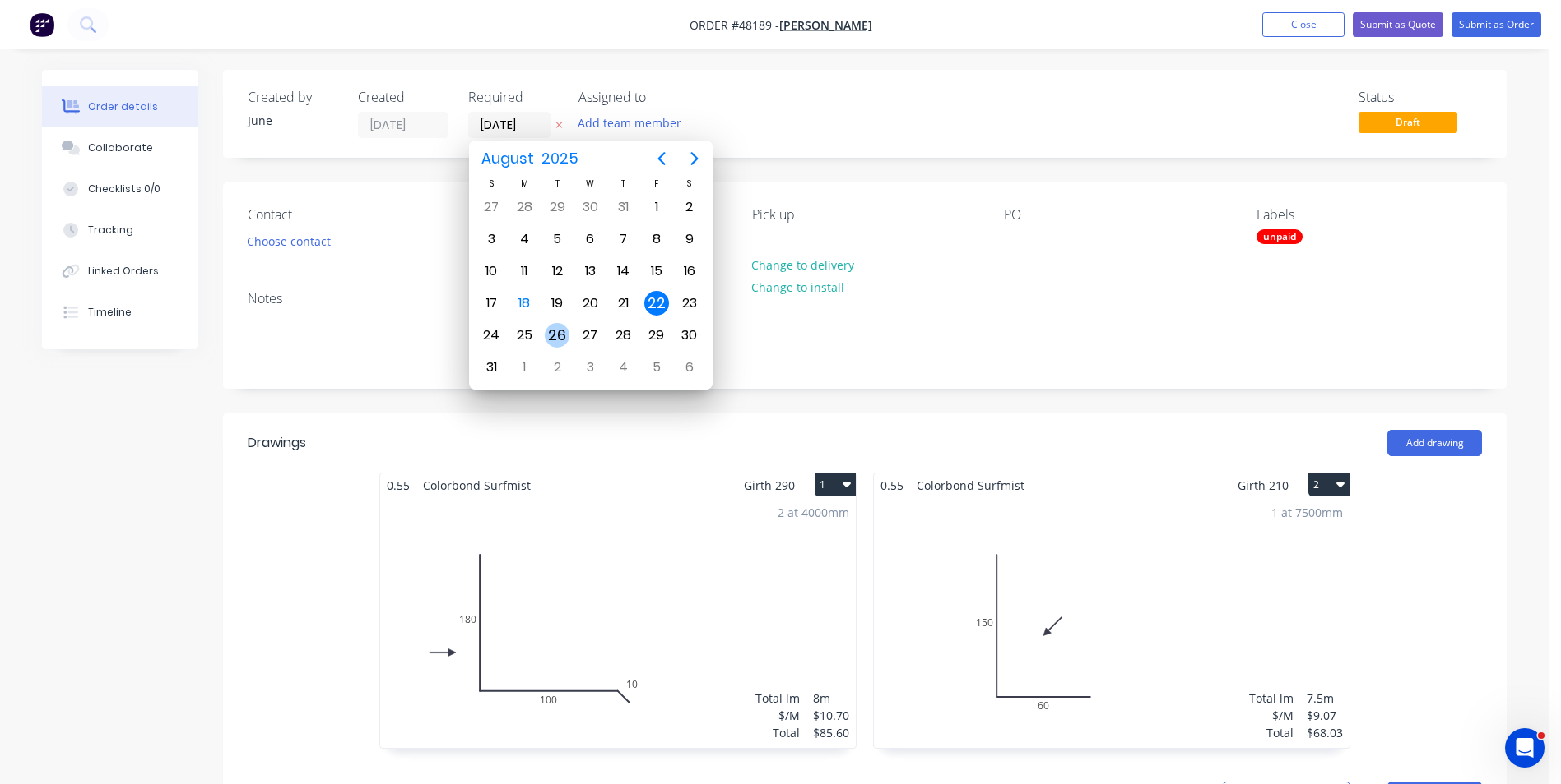
click at [546, 332] on div "26" at bounding box center [557, 335] width 25 height 25
type input "26/08/25"
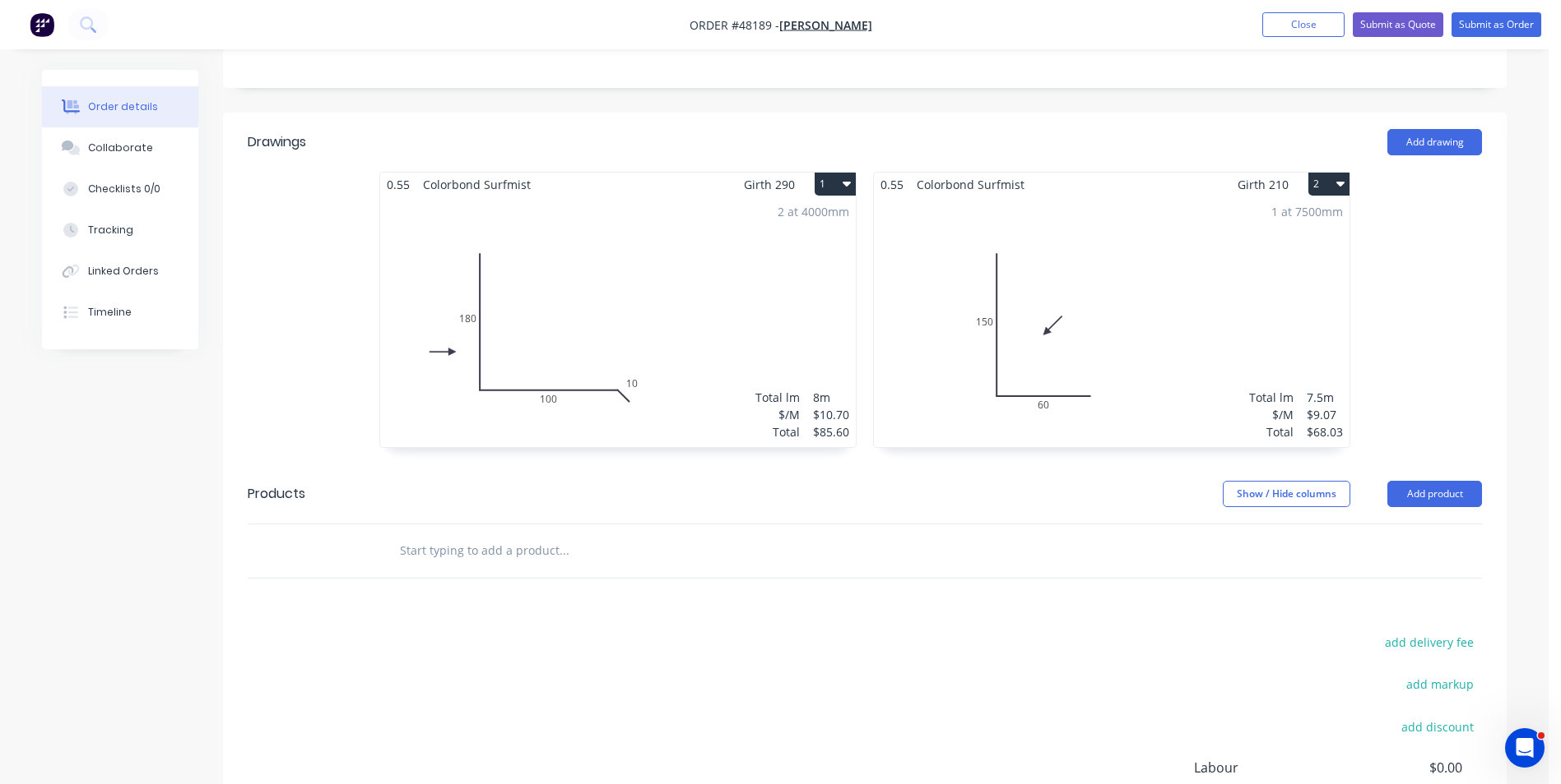
scroll to position [149, 0]
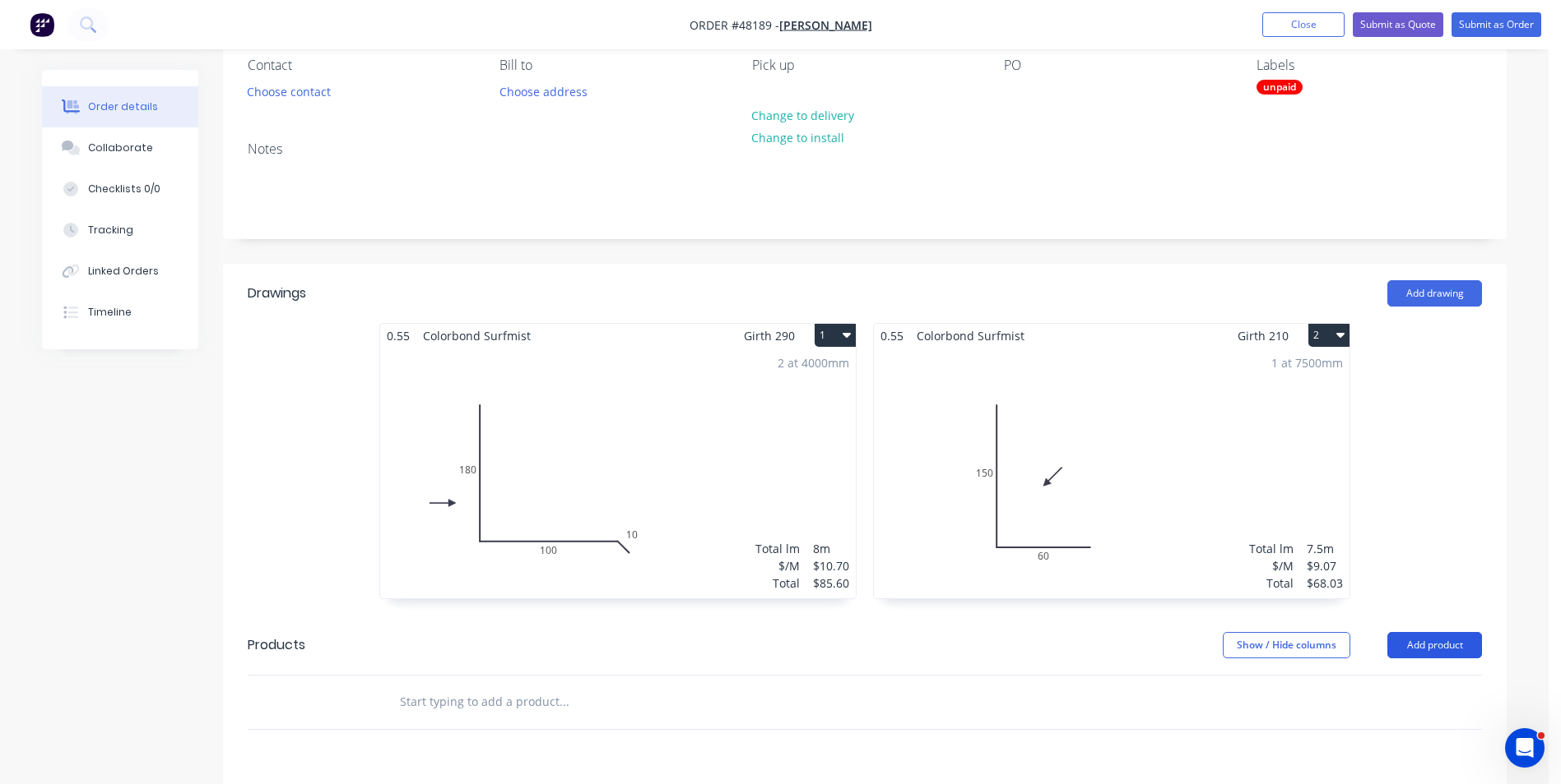
click at [1431, 658] on button "Add product" at bounding box center [1435, 645] width 95 height 26
click at [1418, 680] on div "Product catalogue" at bounding box center [1404, 687] width 126 height 24
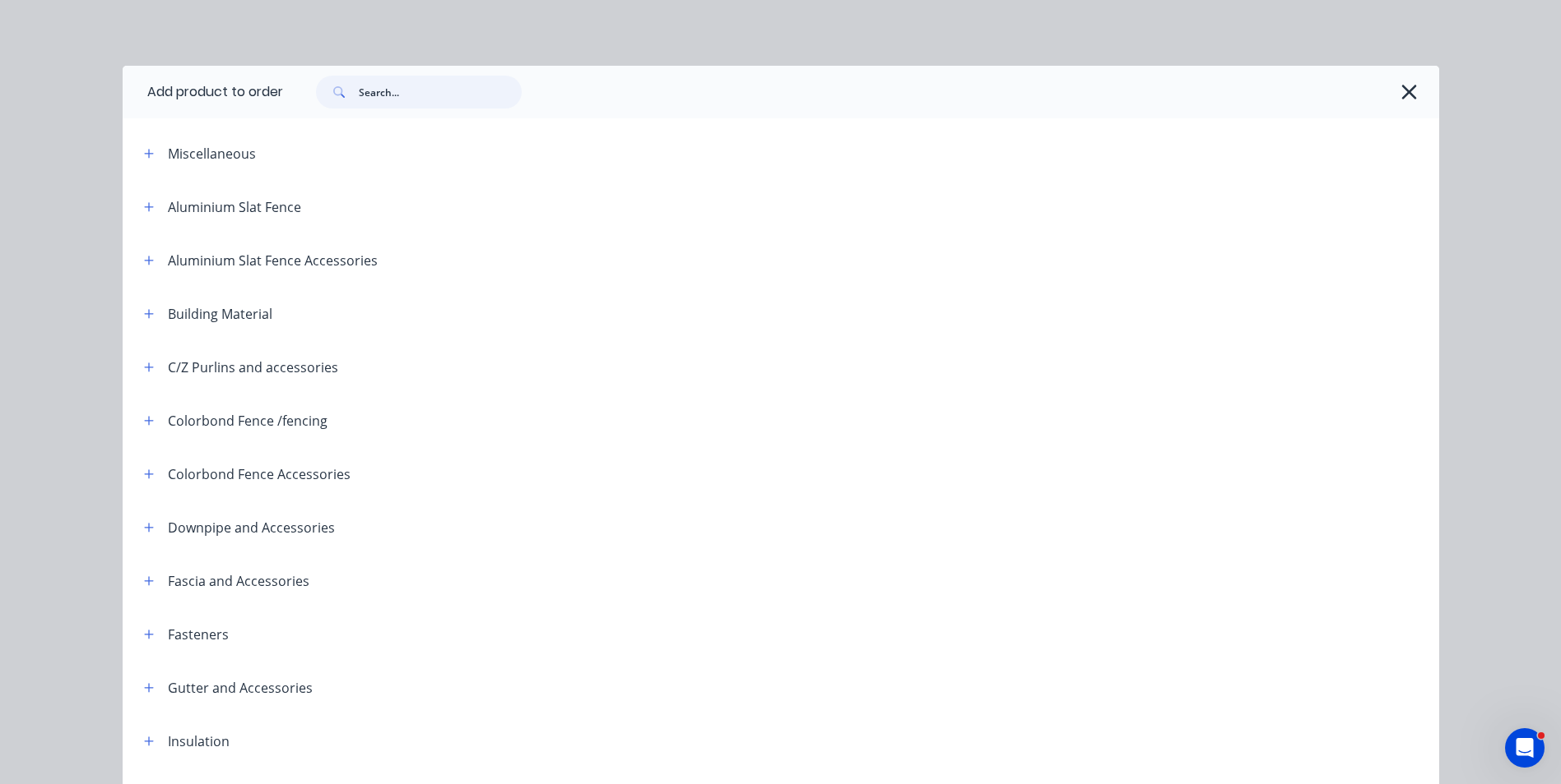
click at [444, 103] on input "text" at bounding box center [439, 91] width 163 height 32
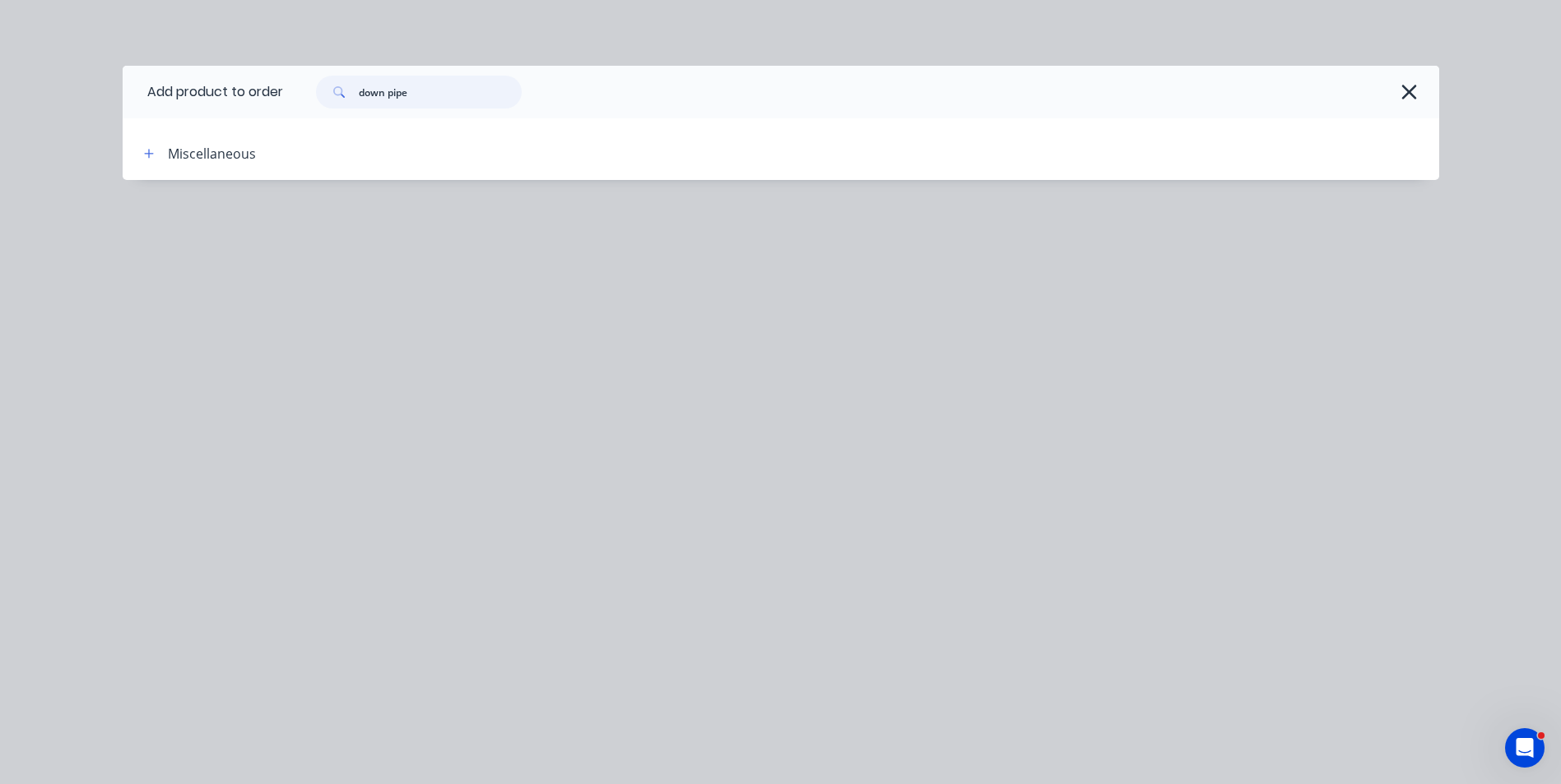
drag, startPoint x: 315, startPoint y: 94, endPoint x: 285, endPoint y: 94, distance: 30.0
click at [285, 94] on div "down pipe" at bounding box center [852, 91] width 1139 height 32
type input "95"
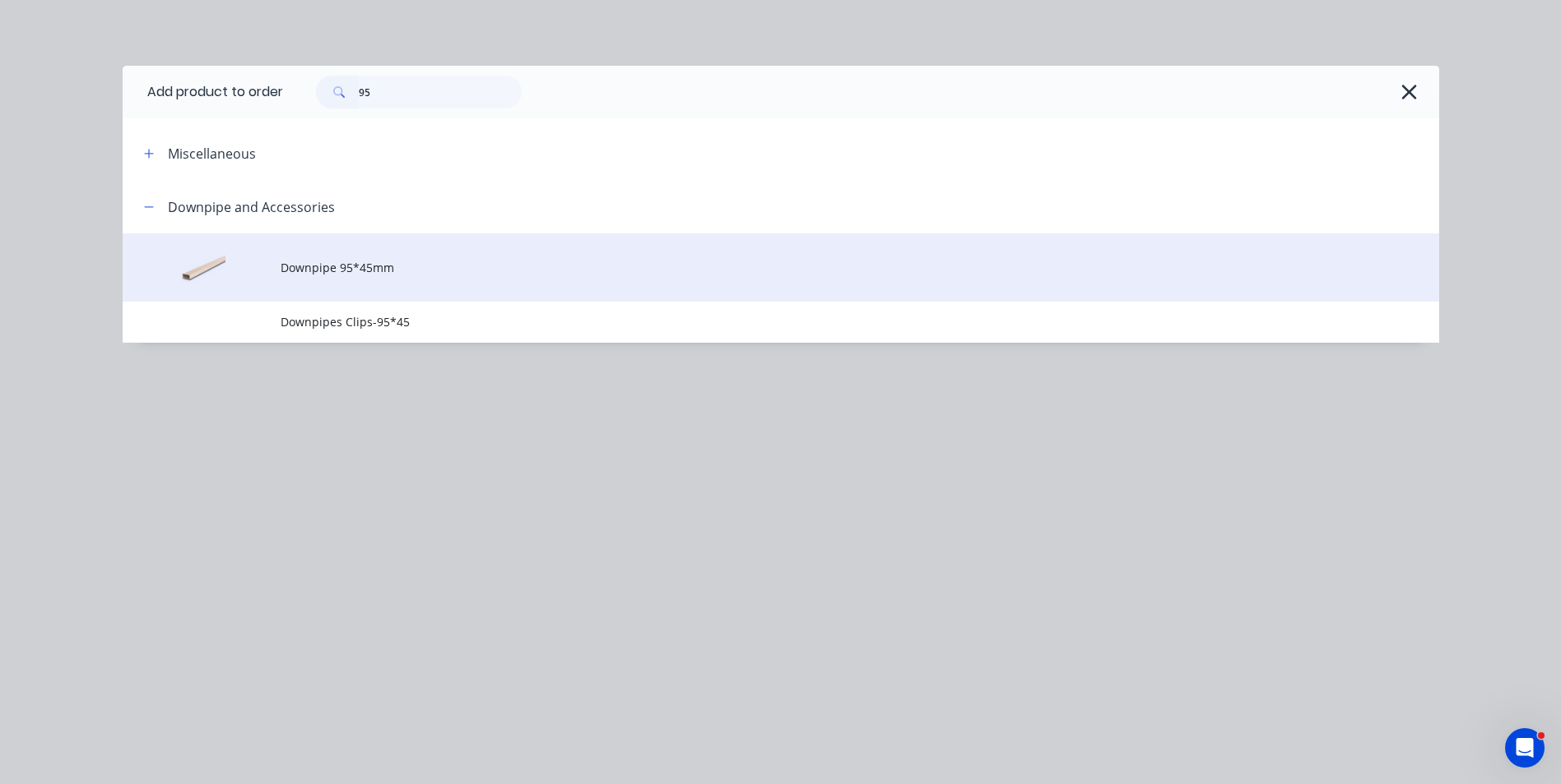
click at [357, 279] on td "Downpipe 95*45mm" at bounding box center [859, 268] width 1159 height 68
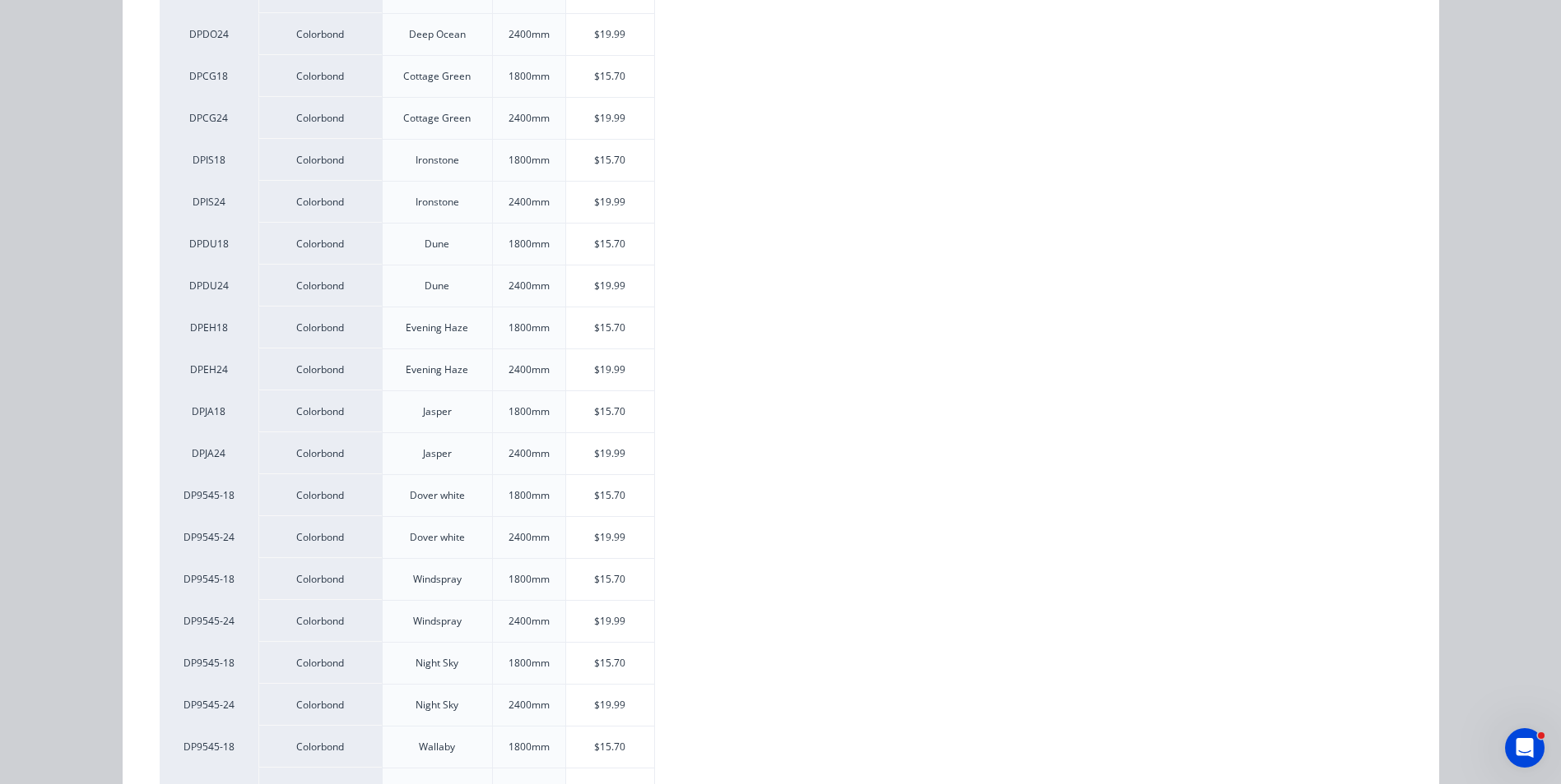
scroll to position [1151, 0]
click at [606, 691] on div "$19.99" at bounding box center [610, 704] width 88 height 41
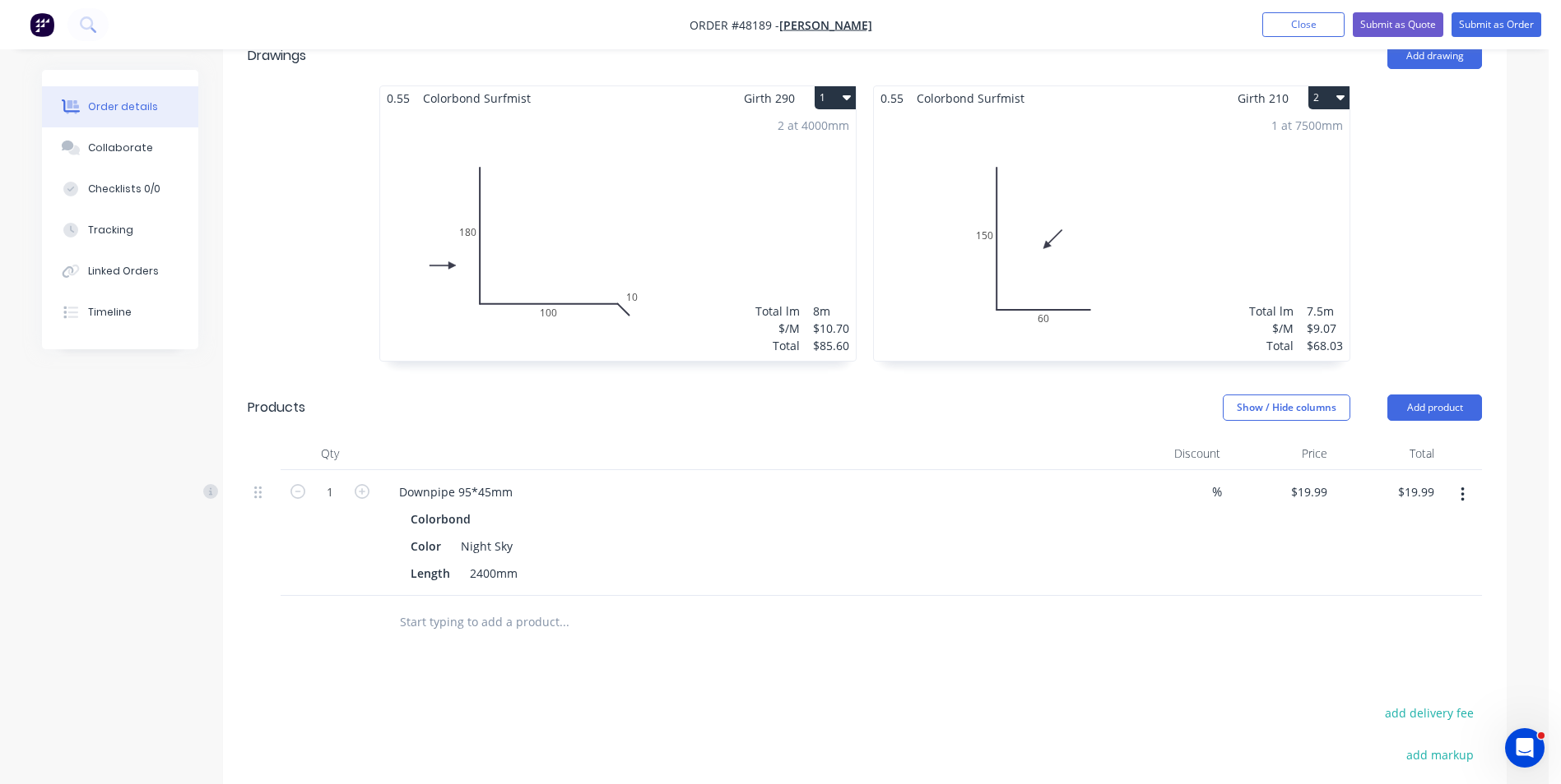
scroll to position [396, 0]
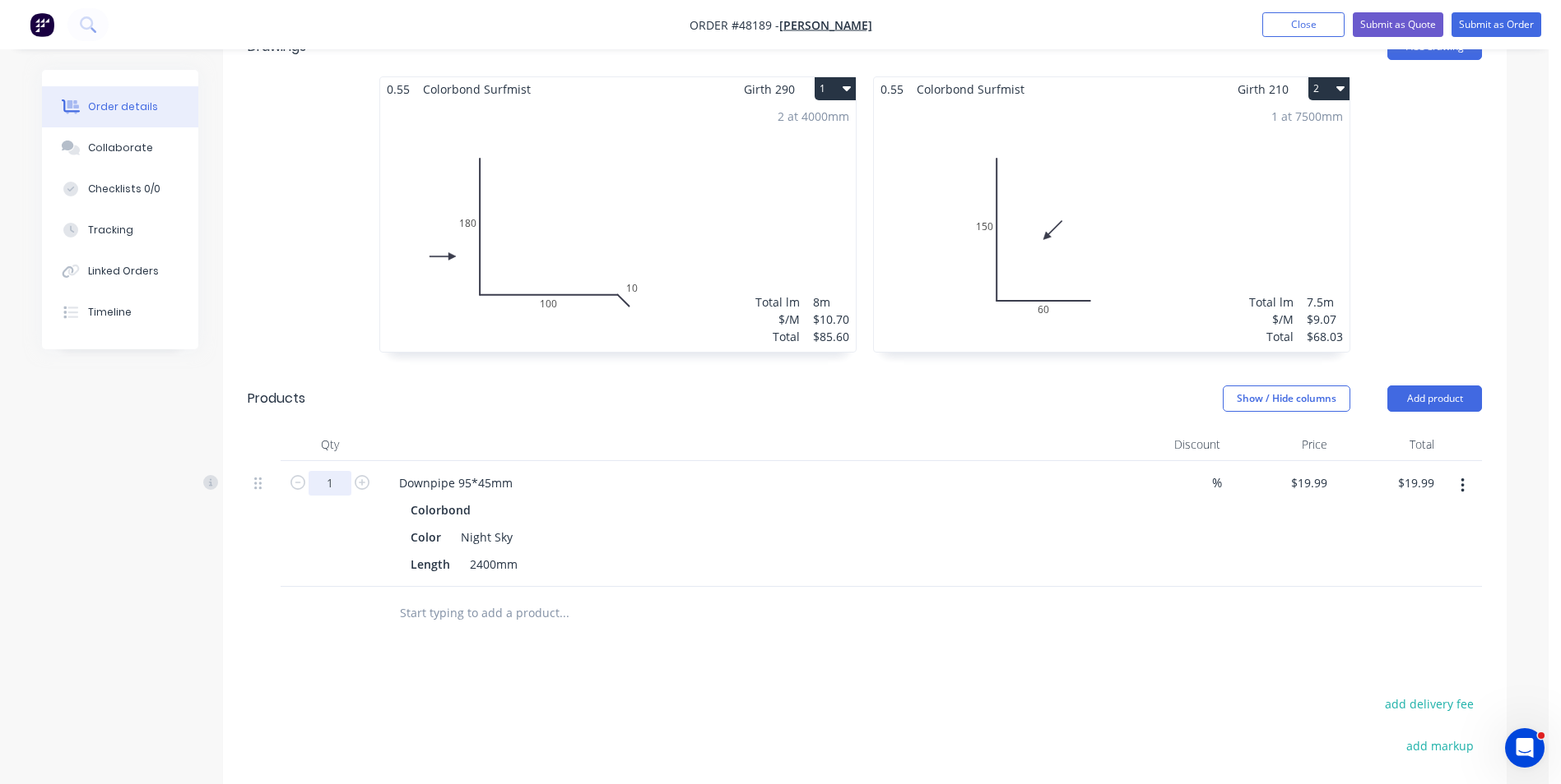
click at [321, 487] on input "1" at bounding box center [329, 484] width 43 height 25
type input "4"
type input "$79.96"
click at [809, 493] on div "Downpipe 95*45mm" at bounding box center [749, 483] width 727 height 24
click at [1458, 486] on button "button" at bounding box center [1463, 486] width 39 height 30
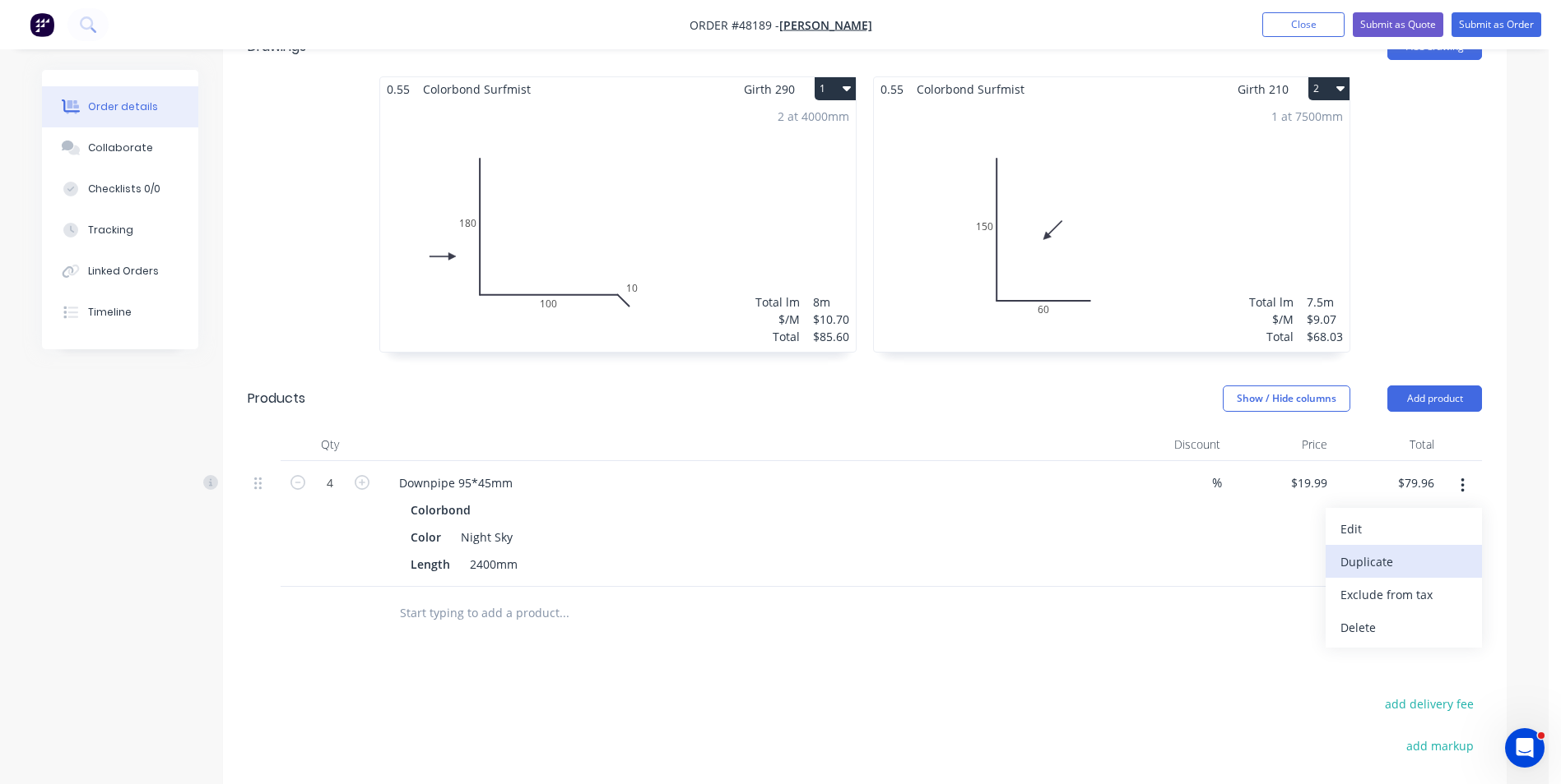
click at [1454, 558] on div "Duplicate" at bounding box center [1404, 562] width 126 height 24
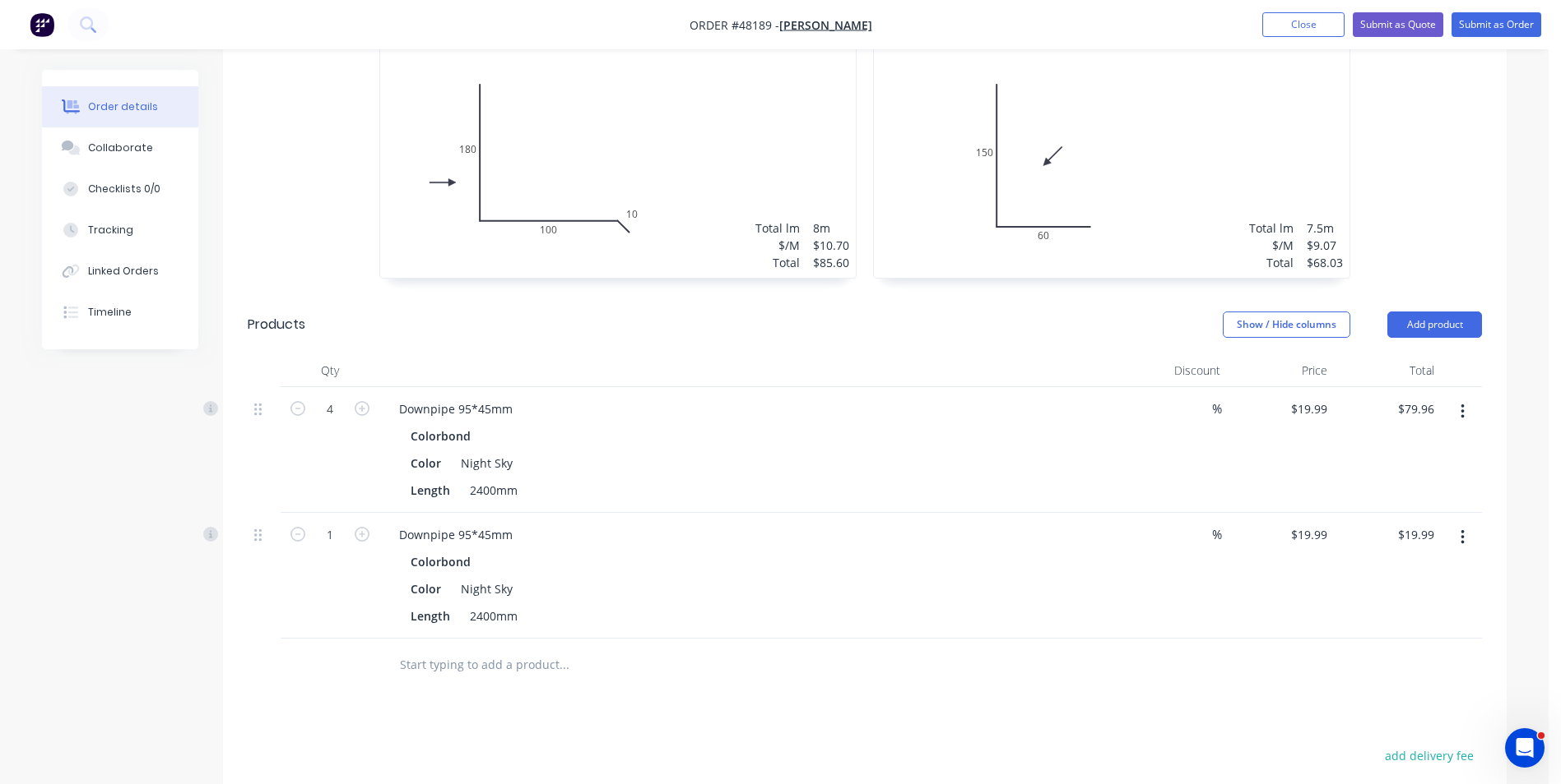
scroll to position [561, 0]
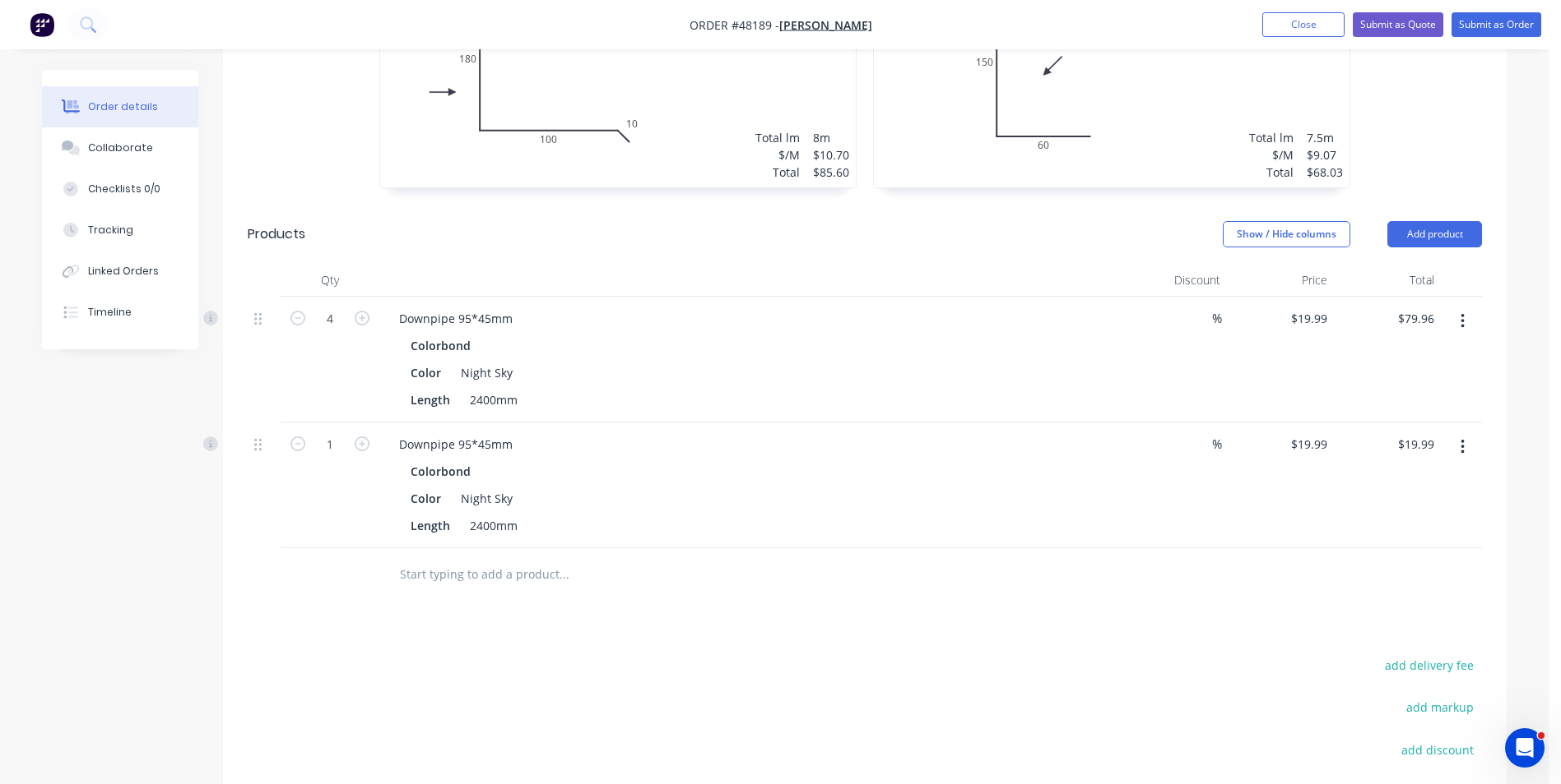
click at [1466, 443] on button "button" at bounding box center [1463, 448] width 39 height 30
click at [1438, 483] on div "Edit" at bounding box center [1404, 490] width 126 height 24
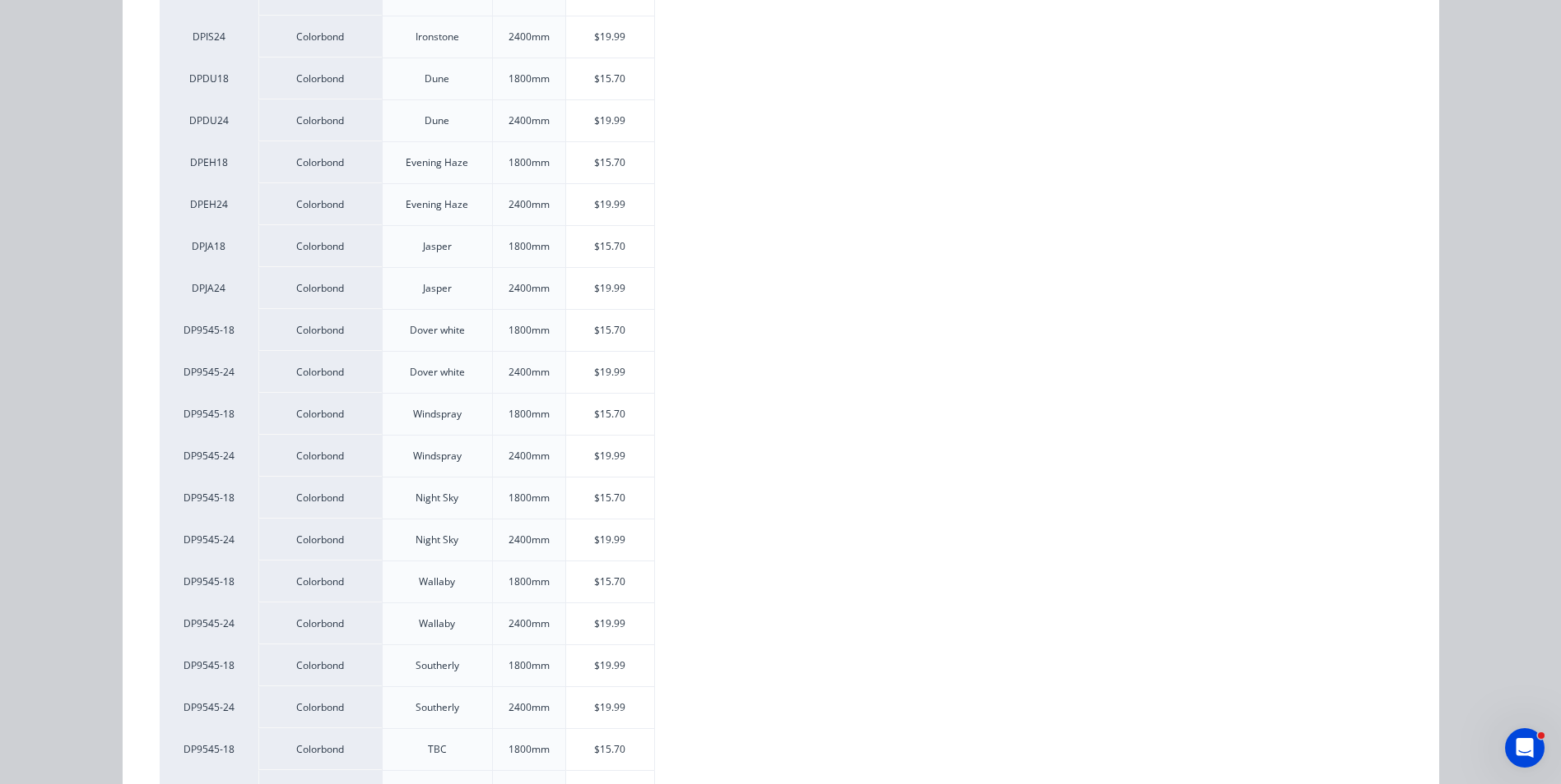
scroll to position [1392, 0]
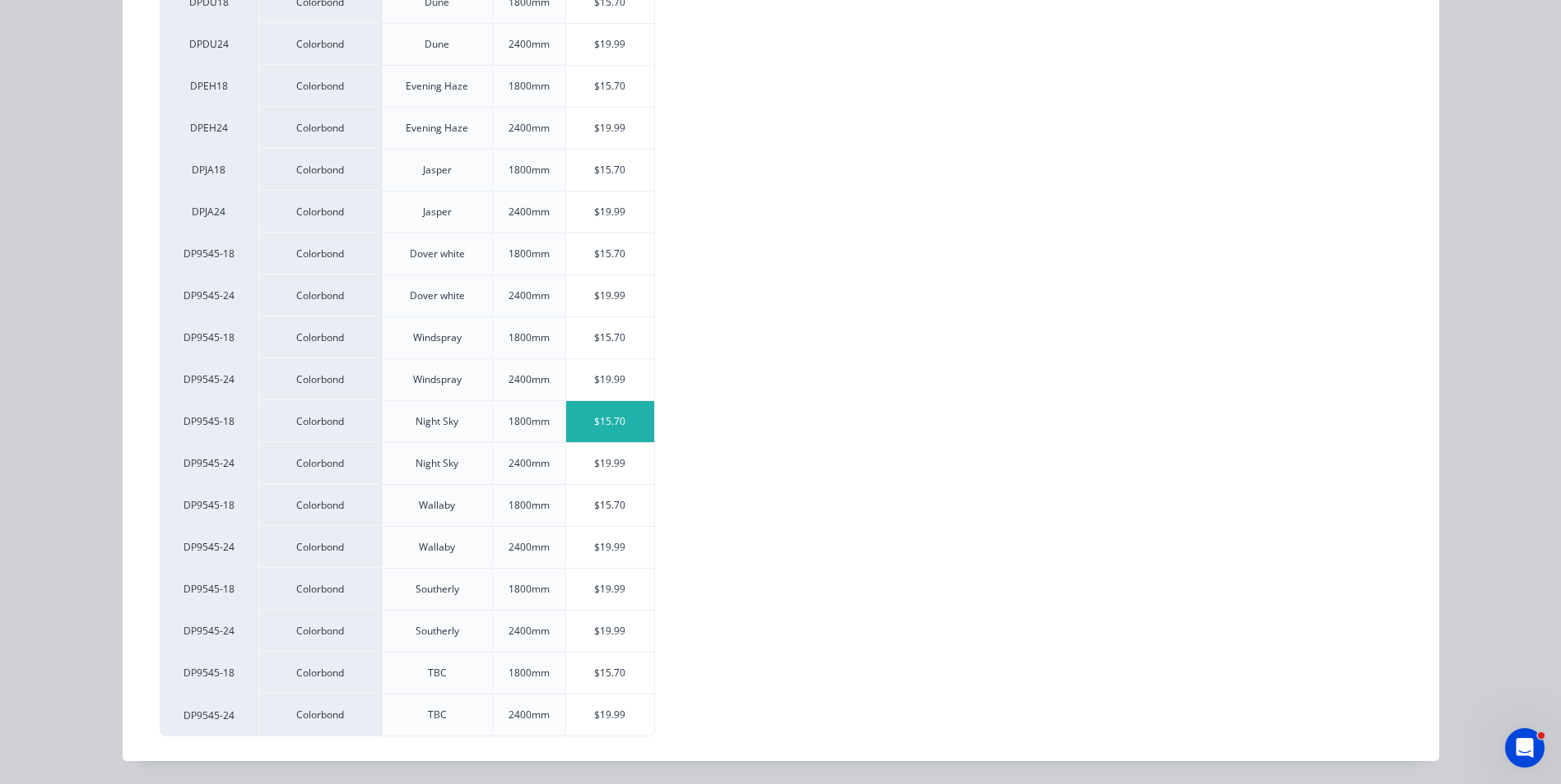
click at [583, 434] on div "$15.70" at bounding box center [610, 421] width 88 height 41
type input "$15.70"
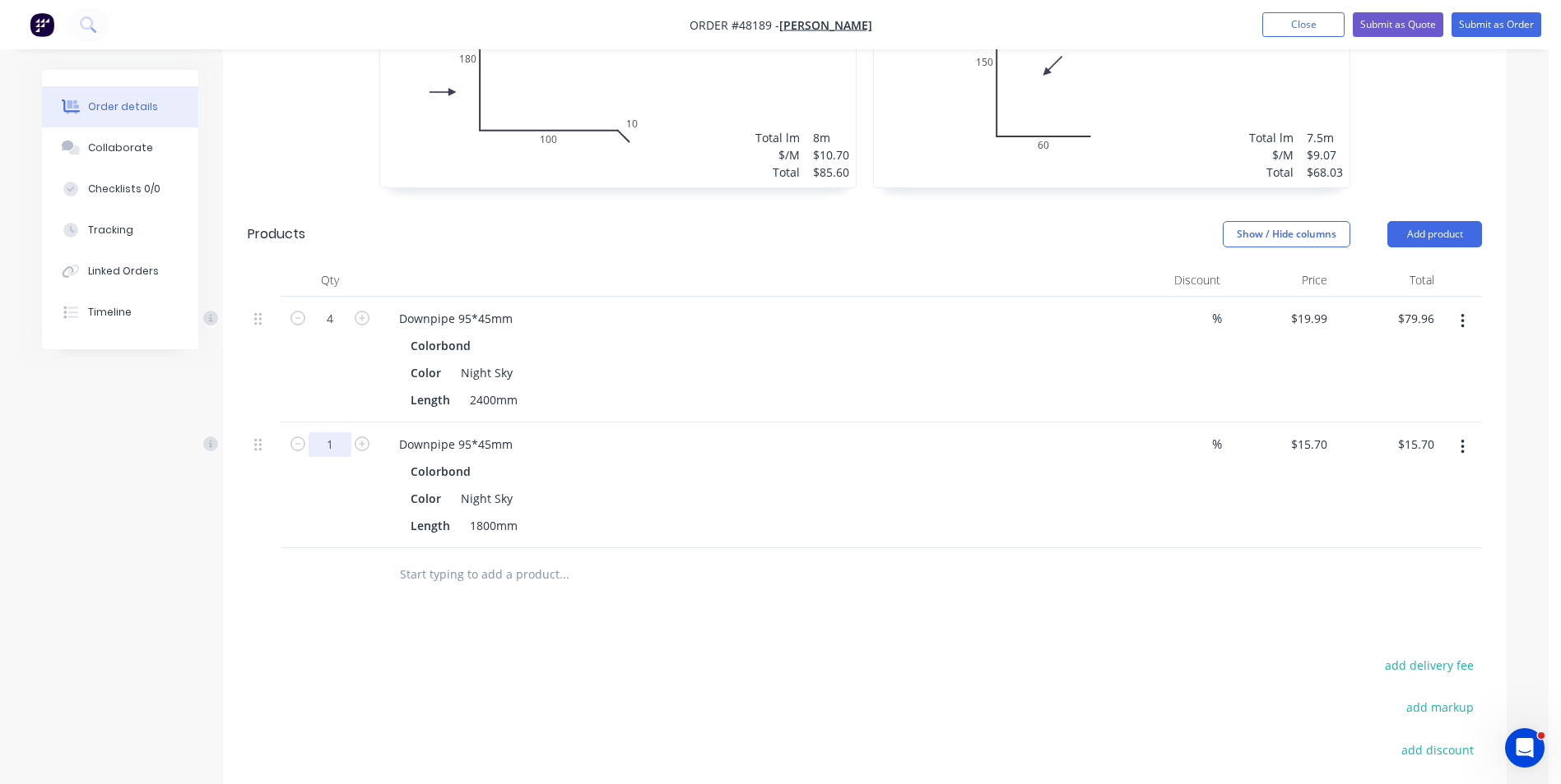
click at [322, 331] on input "1" at bounding box center [329, 319] width 43 height 25
type input "2"
type input "$31.40"
click at [261, 559] on div at bounding box center [264, 575] width 33 height 54
click at [1036, 594] on div "Drawings Add drawing 0.55 Colorbond Surfmist Girth 290 1 0 180 100 10 0 180 100…" at bounding box center [864, 406] width 1283 height 1107
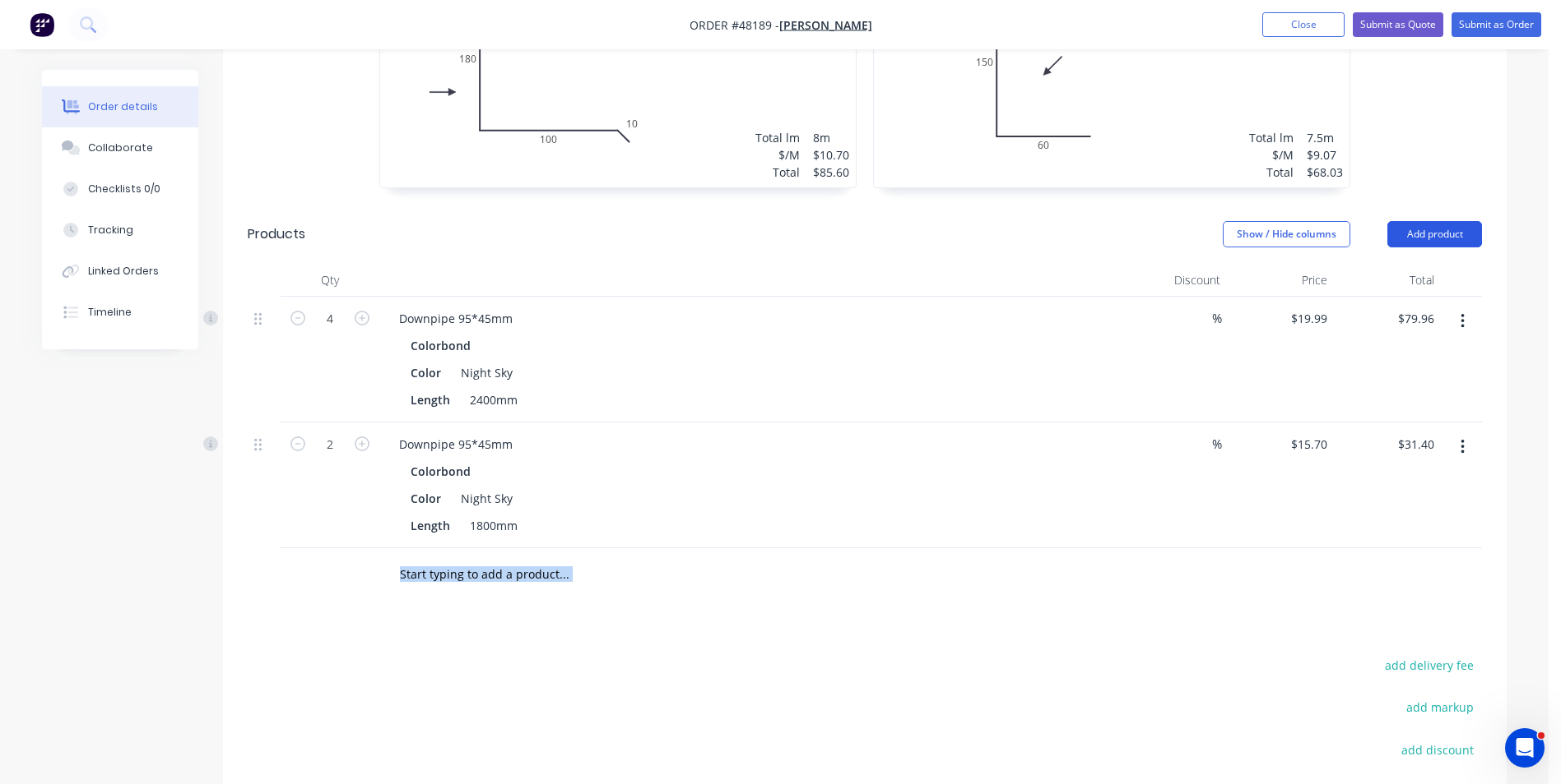
click at [1446, 236] on button "Add product" at bounding box center [1435, 234] width 95 height 26
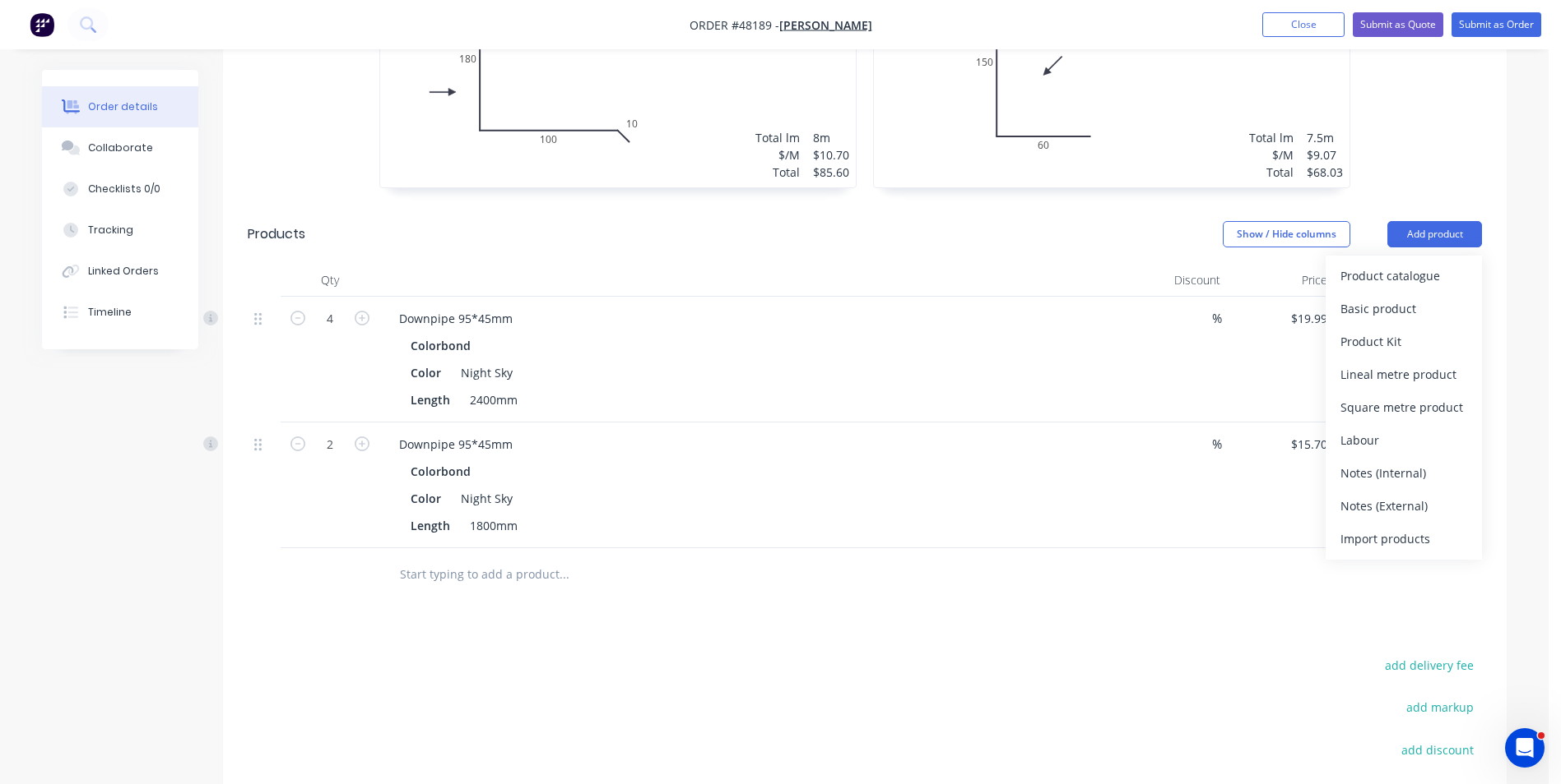
click at [1431, 255] on div "Product catalogue Basic product Product Kit Lineal metre product Square metre p…" at bounding box center [1404, 407] width 156 height 305
click at [1421, 276] on div "Product catalogue" at bounding box center [1404, 276] width 126 height 24
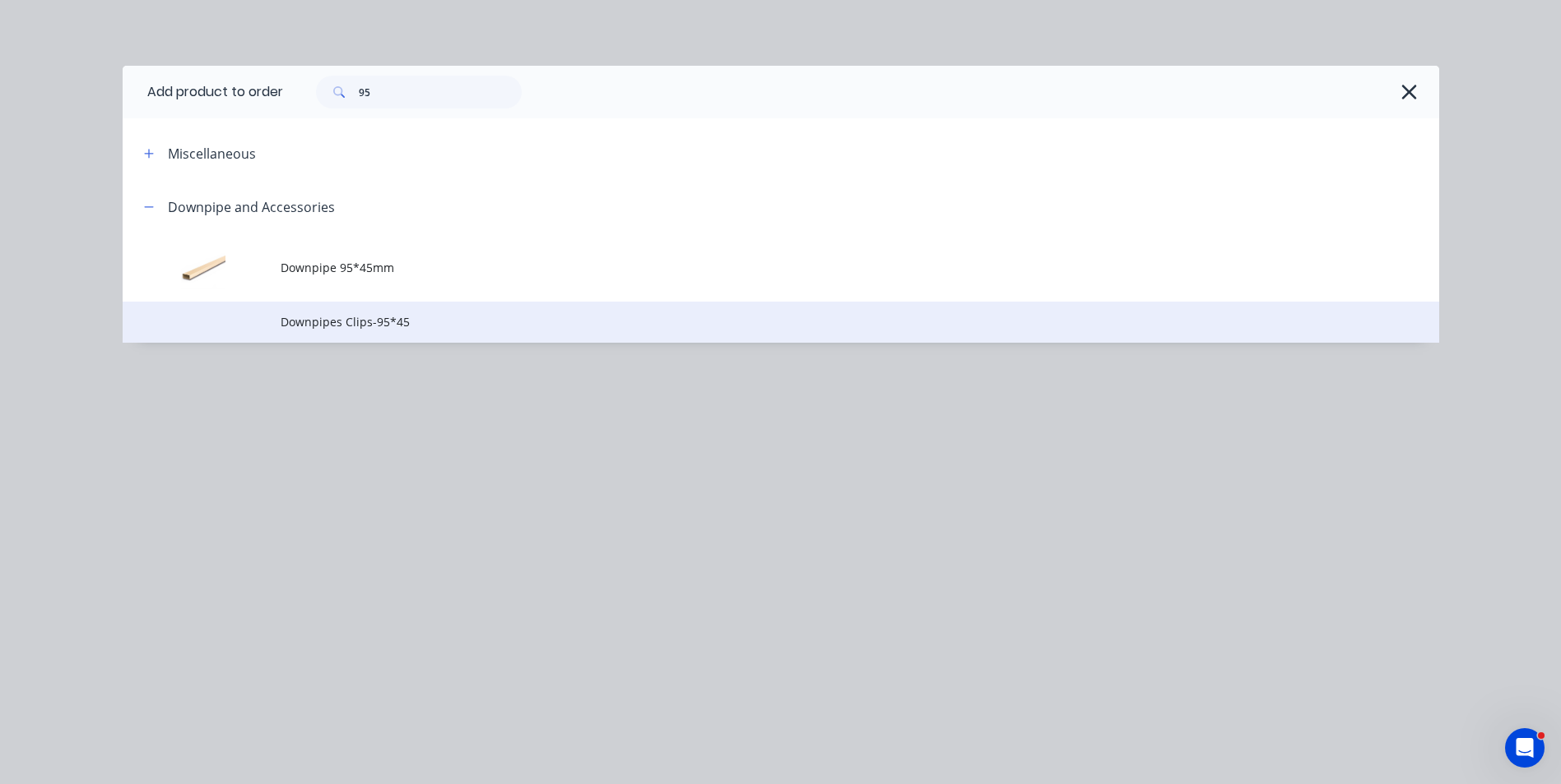
click at [391, 306] on td "Downpipes Clips-95*45" at bounding box center [859, 322] width 1159 height 41
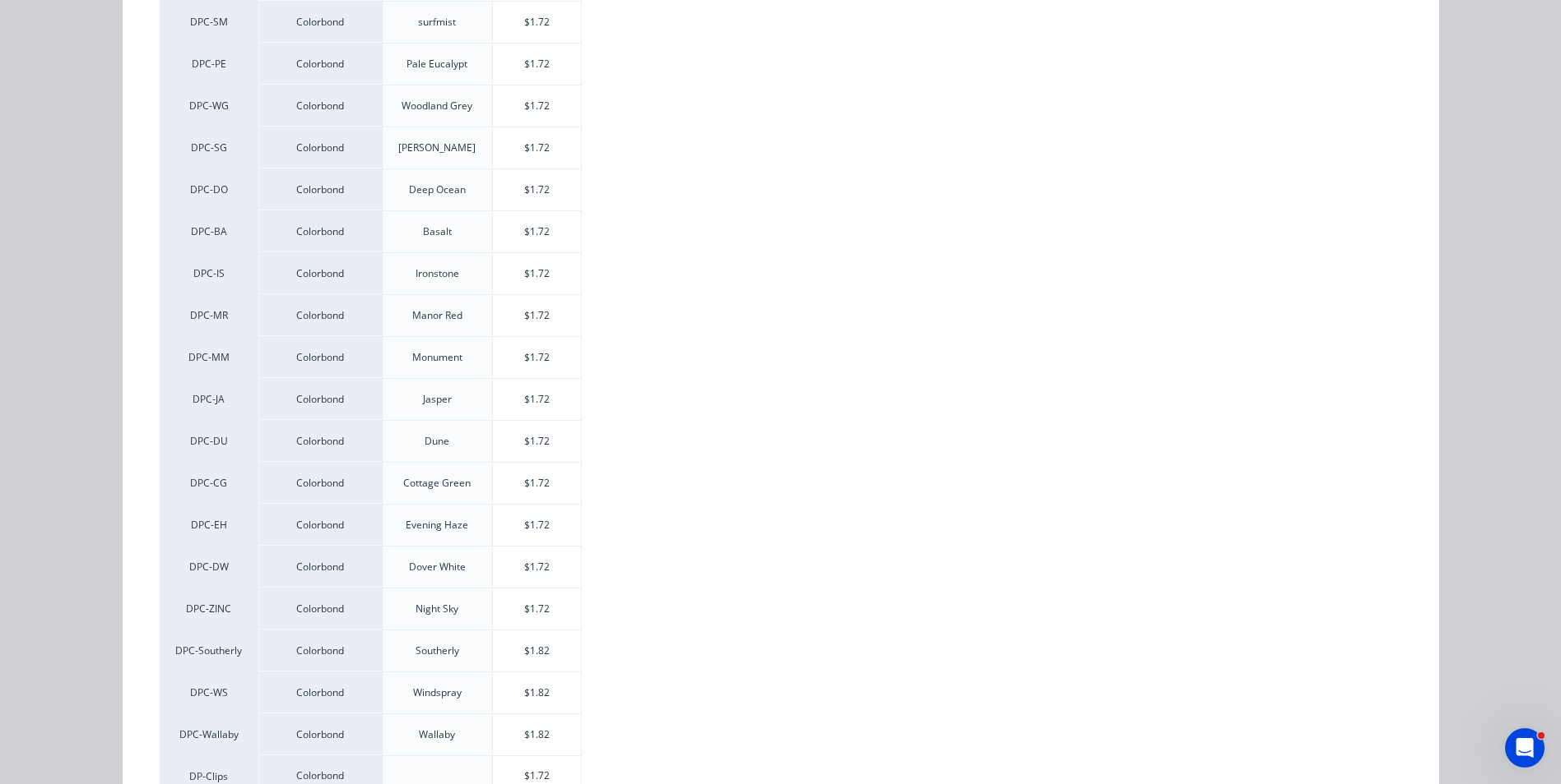
scroll to position [411, 0]
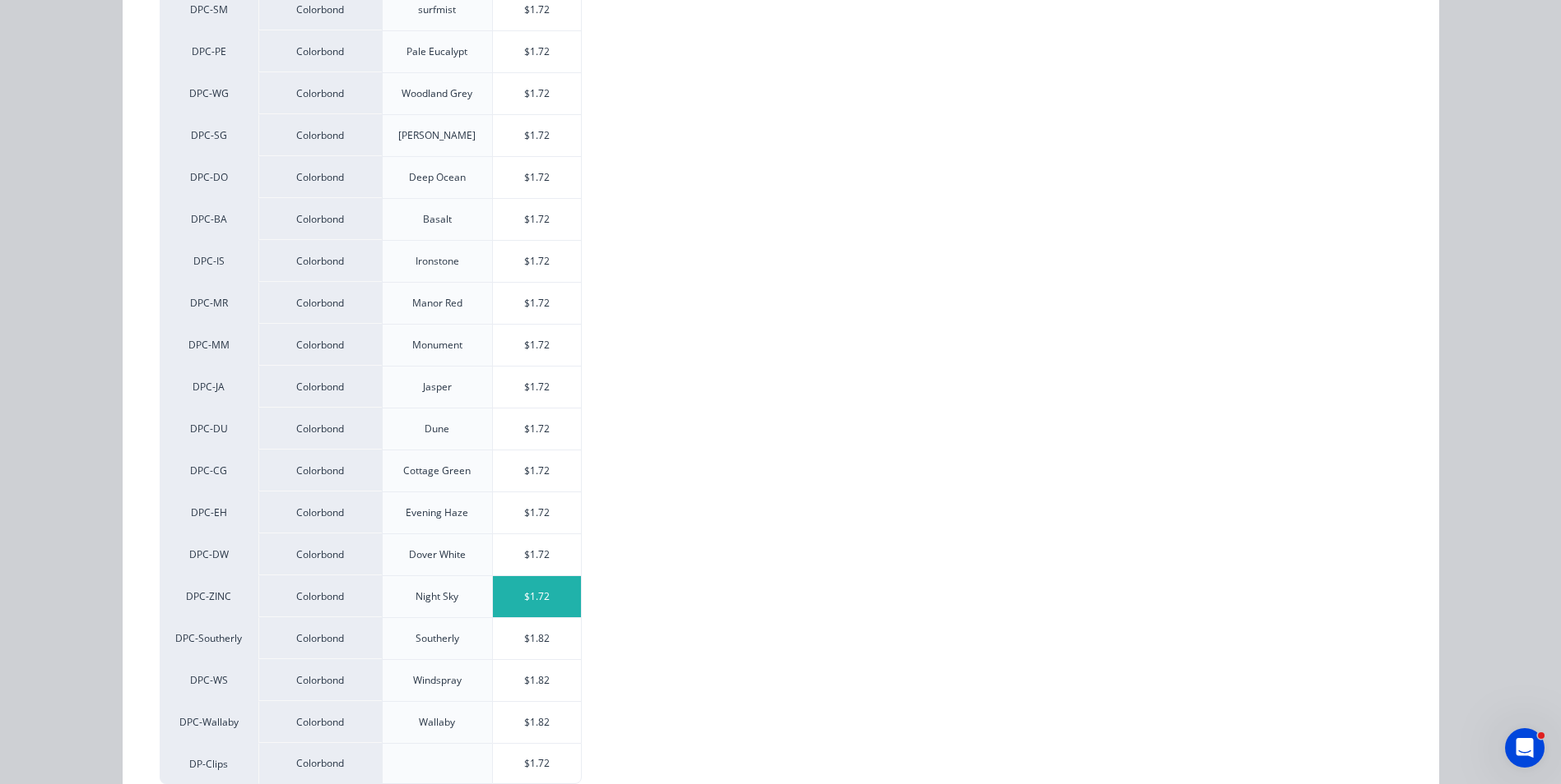
click at [528, 595] on div "$1.72" at bounding box center [537, 596] width 88 height 41
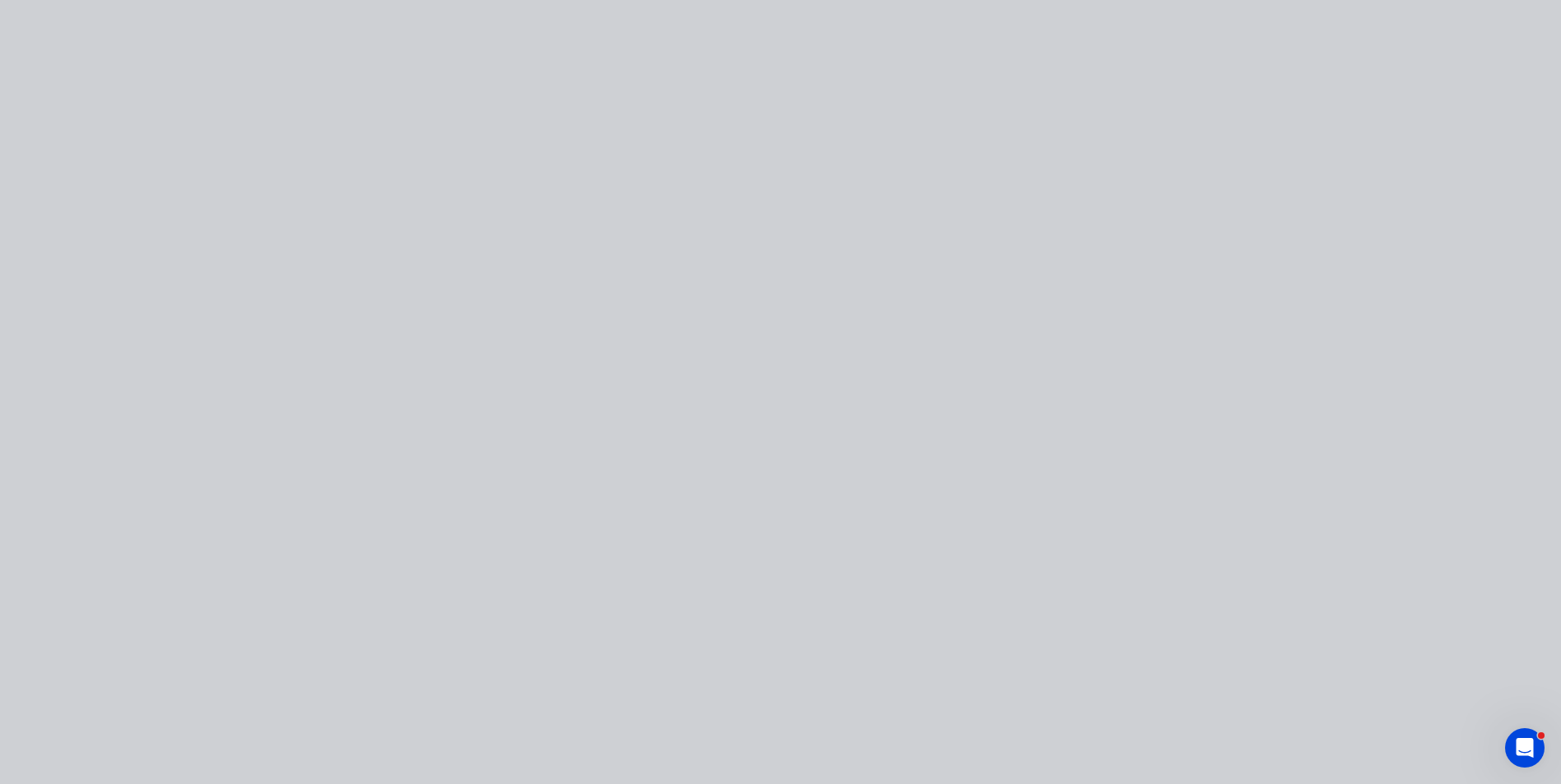
scroll to position [0, 0]
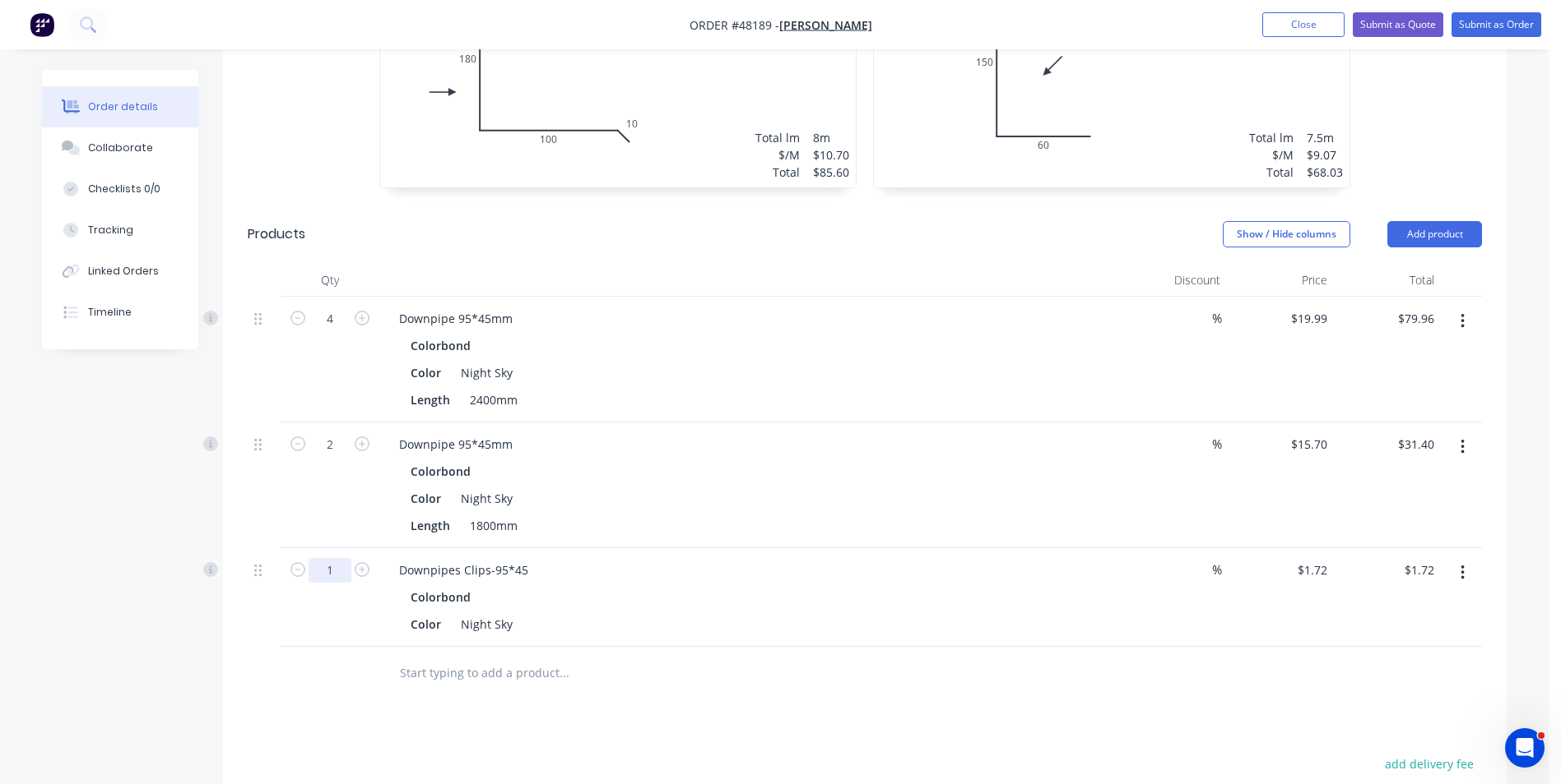
click at [343, 331] on input "1" at bounding box center [329, 319] width 43 height 25
type input "1"
type input "8"
type input "$13.76"
click at [726, 481] on div "Colorbond" at bounding box center [749, 471] width 678 height 24
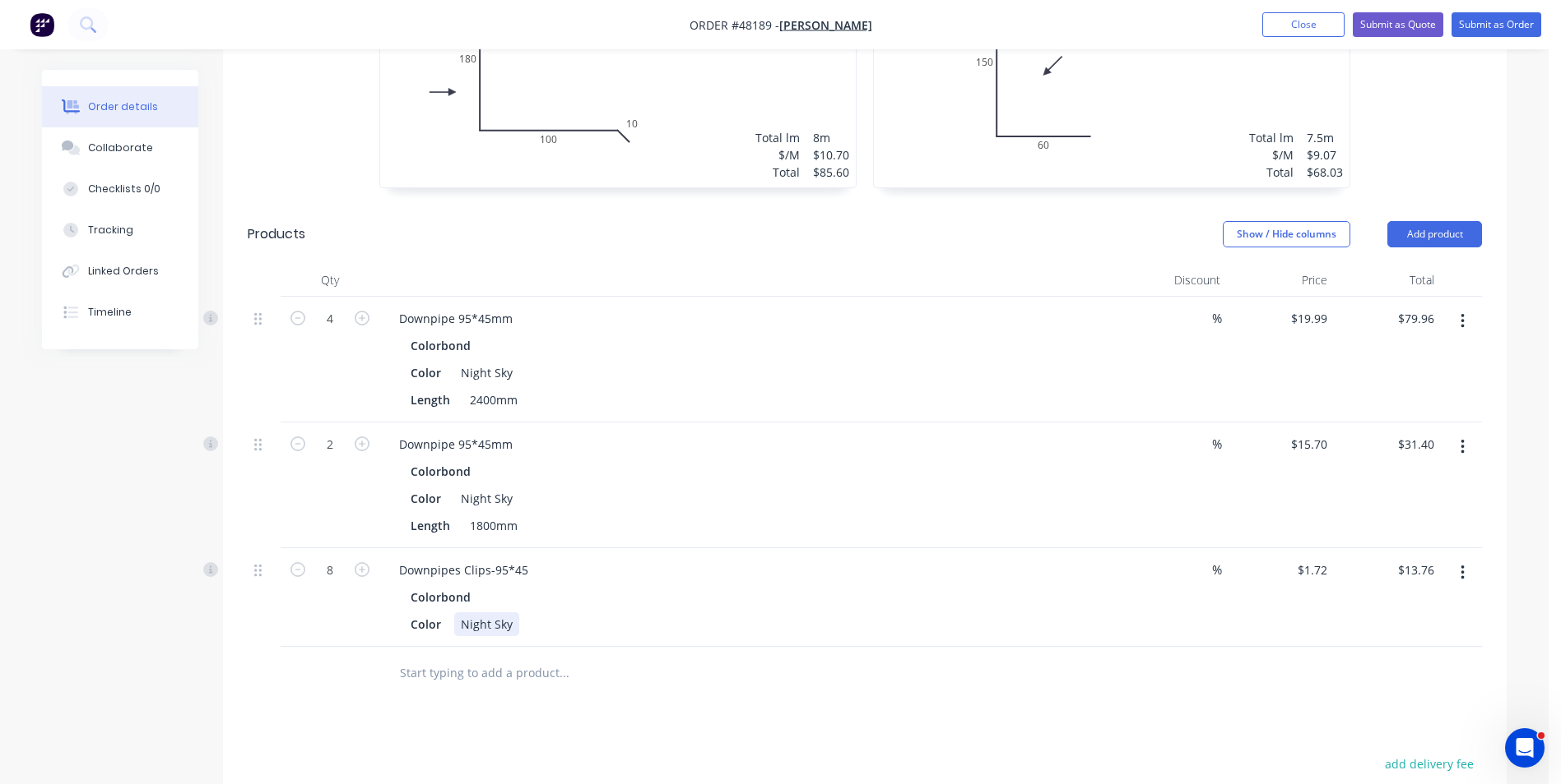
click at [705, 609] on div "Colorbond Color Night Sky" at bounding box center [749, 611] width 727 height 51
drag, startPoint x: 524, startPoint y: 374, endPoint x: 452, endPoint y: 375, distance: 72.0
click at [452, 375] on div "Color Night Sky" at bounding box center [746, 372] width 684 height 24
click at [715, 356] on div "Colorbond" at bounding box center [749, 345] width 678 height 24
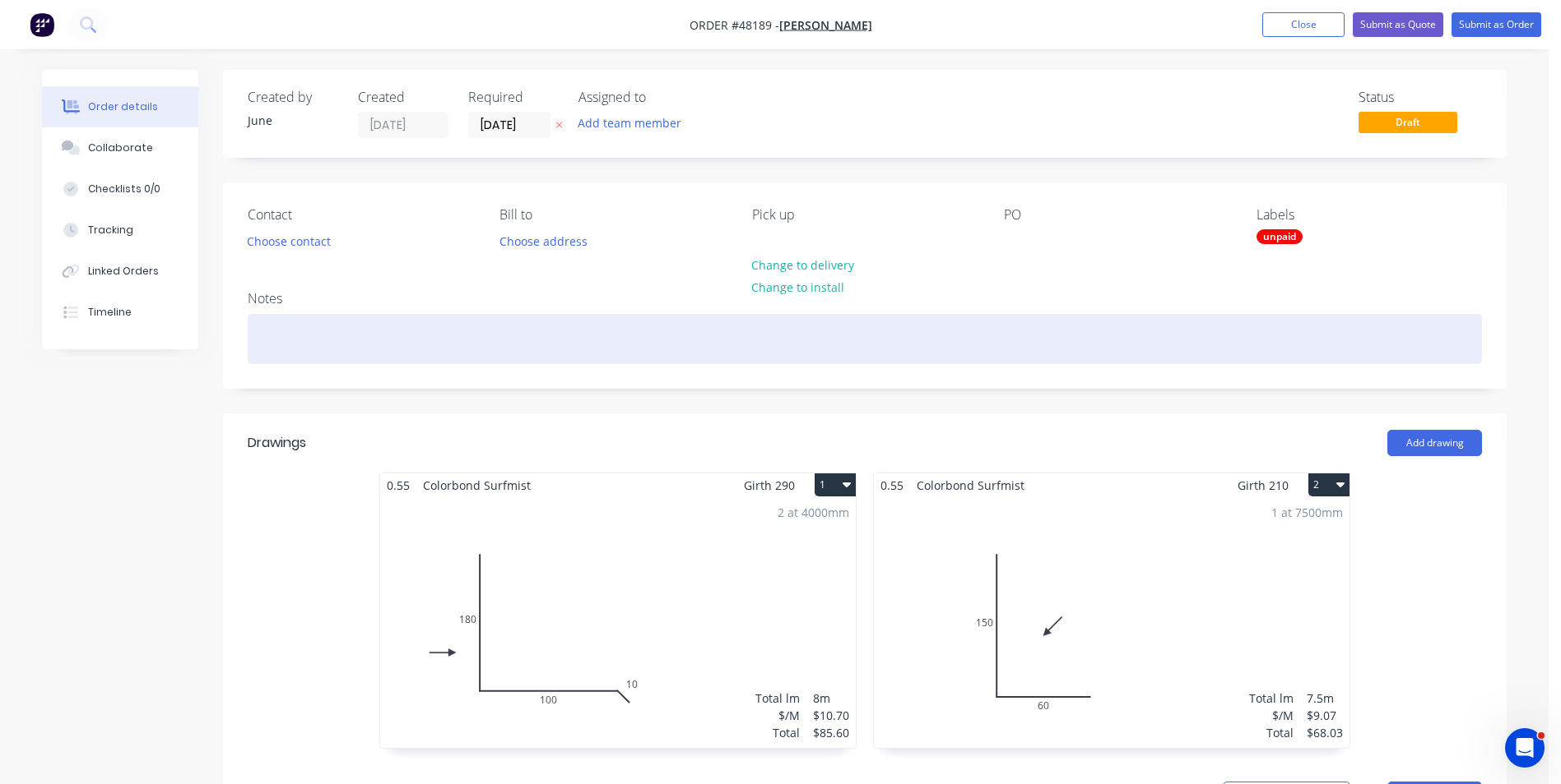
click at [406, 334] on div at bounding box center [864, 339] width 1234 height 50
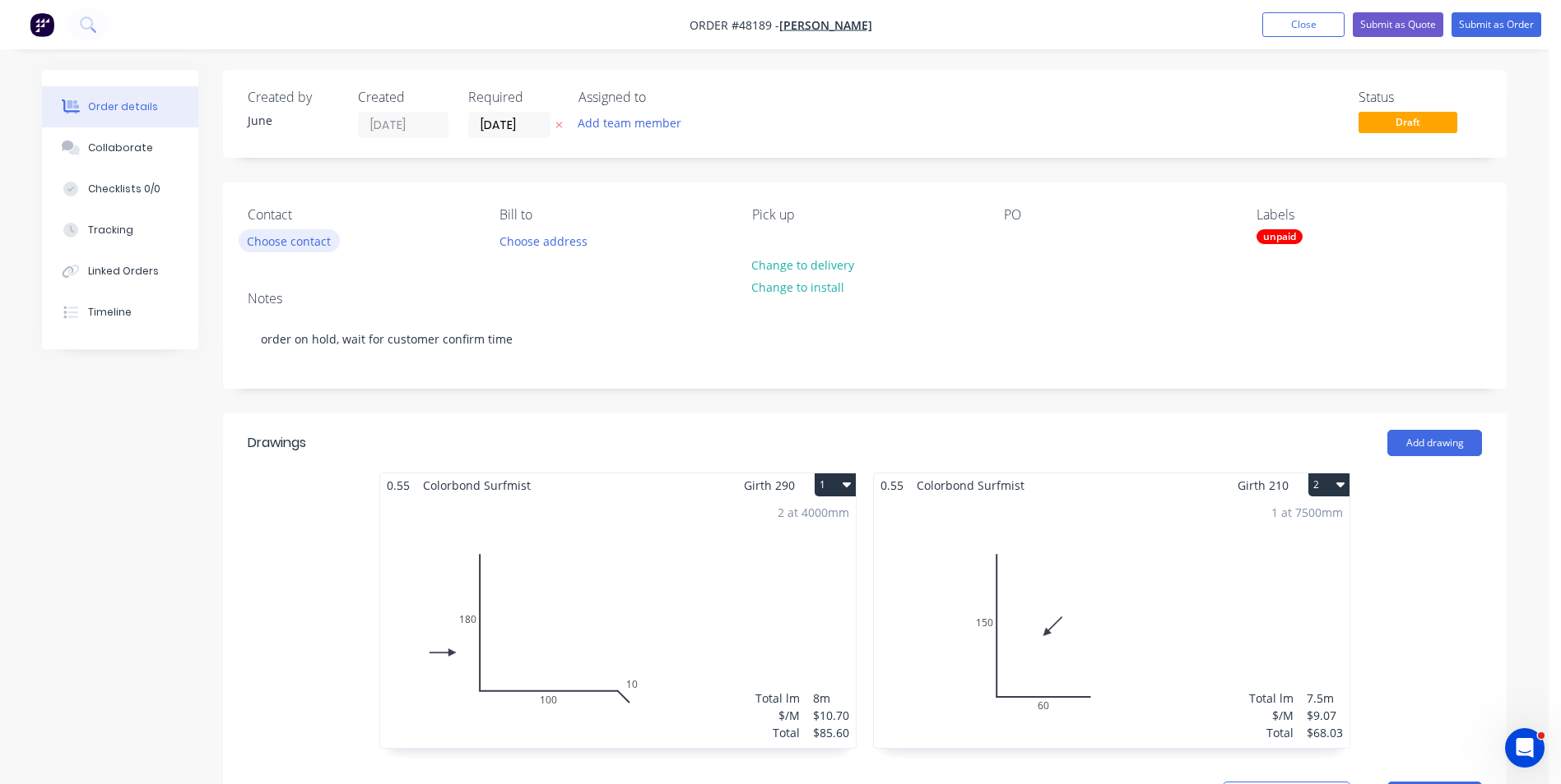
click at [313, 240] on button "Choose contact" at bounding box center [289, 240] width 101 height 22
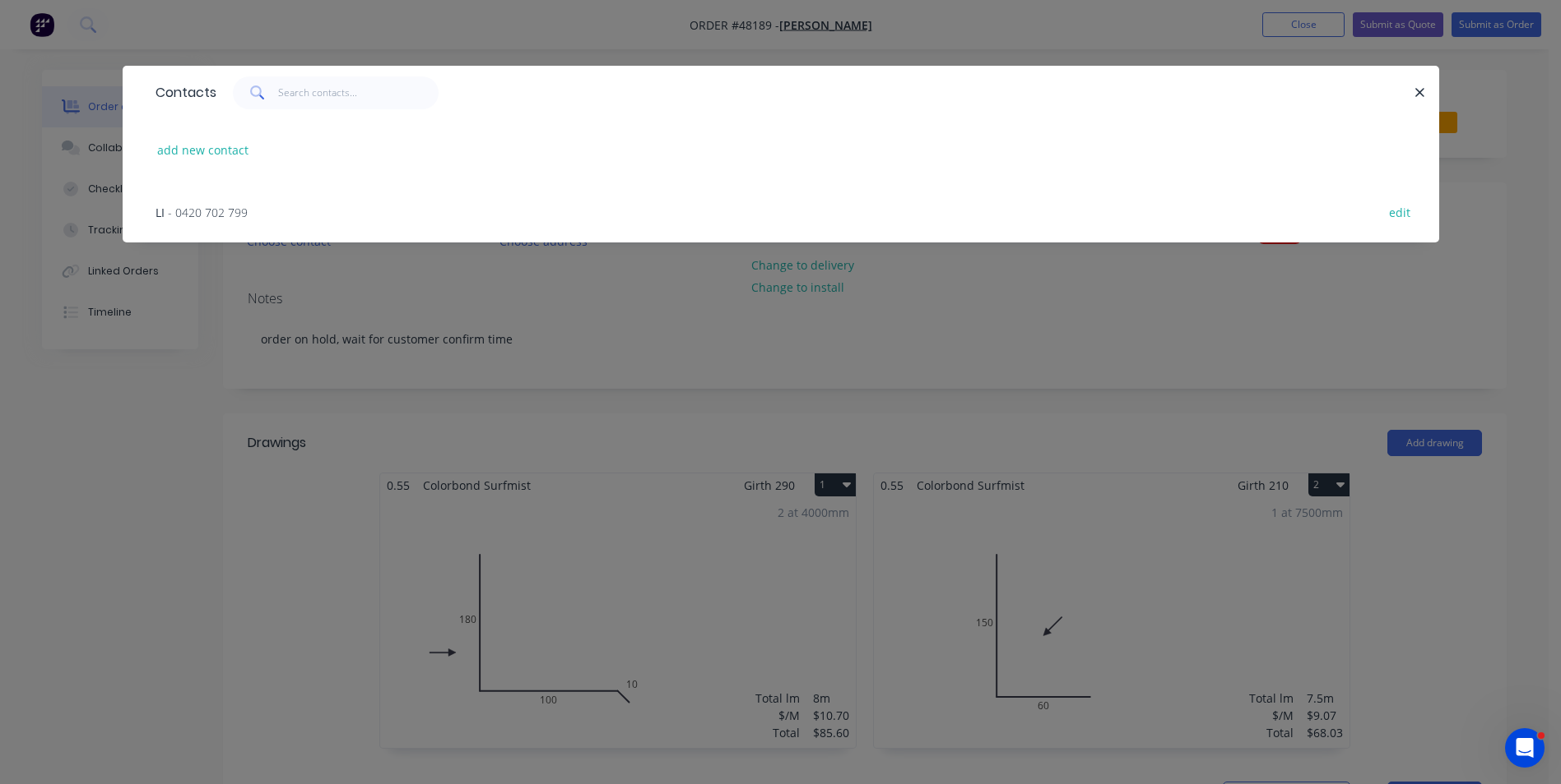
click at [209, 206] on span "- 0420 702 799" at bounding box center [207, 212] width 80 height 16
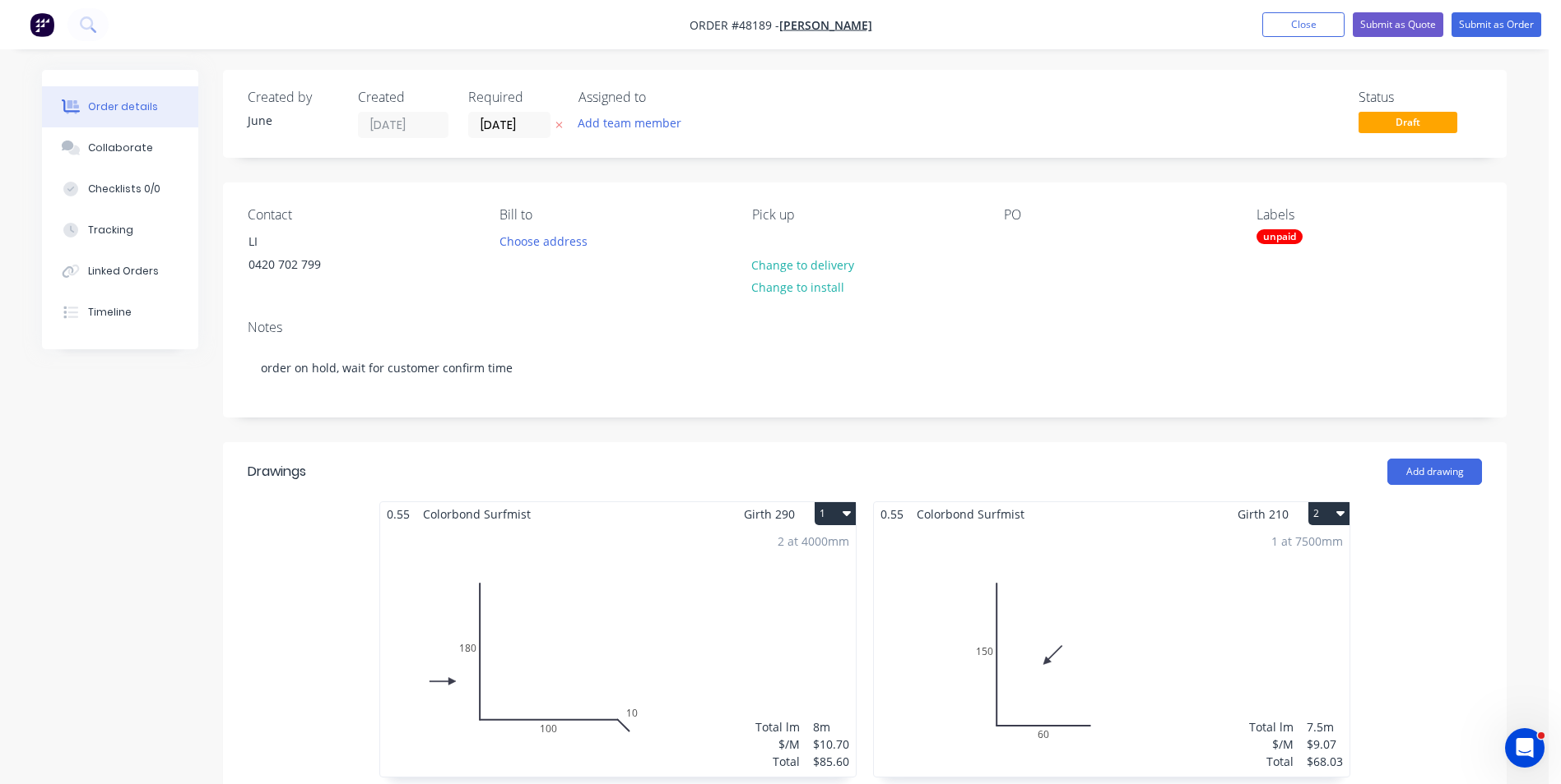
click at [366, 213] on div "Contact" at bounding box center [360, 215] width 226 height 16
click at [499, 134] on input "26/08/25" at bounding box center [509, 125] width 81 height 25
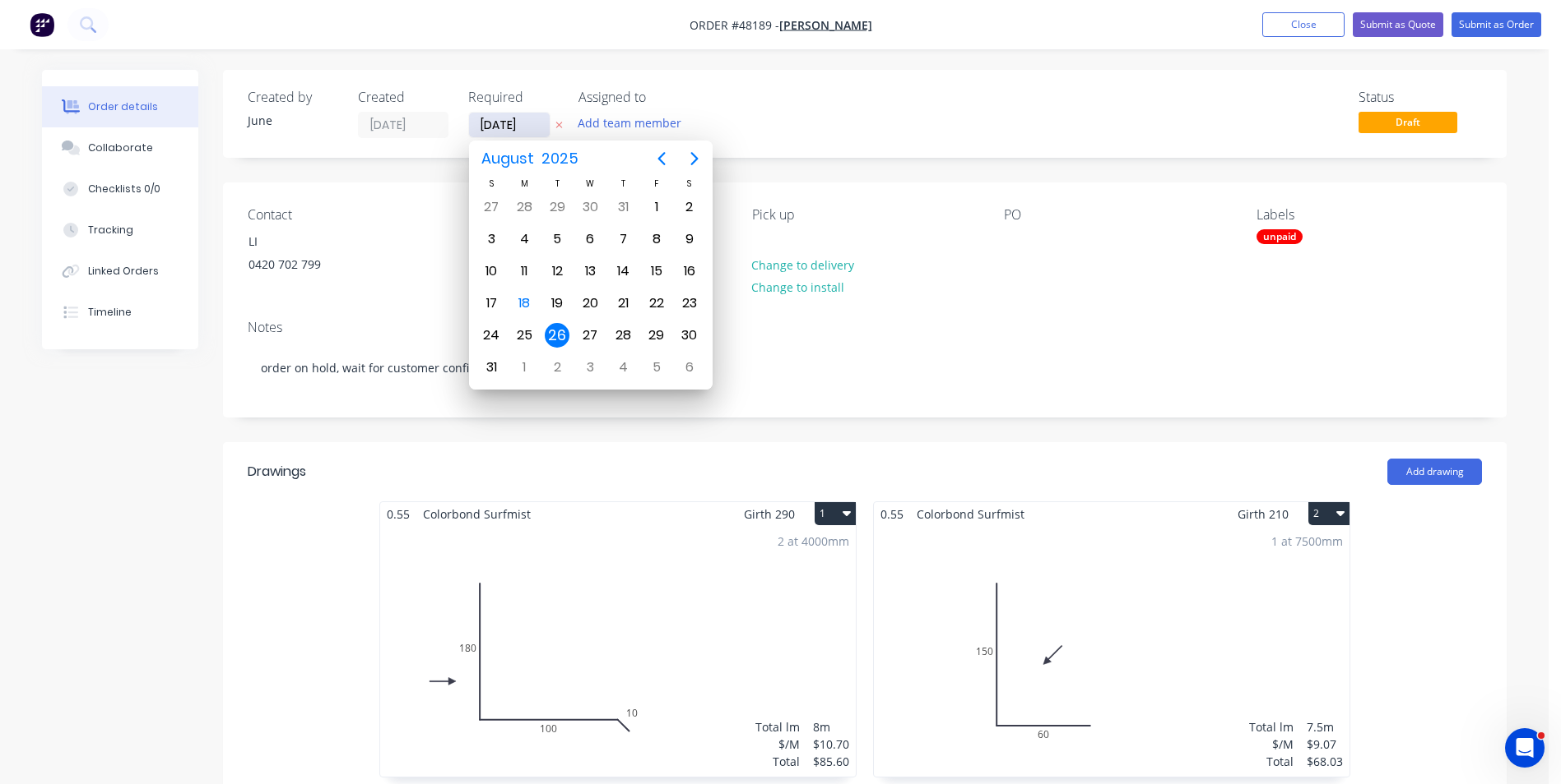
click at [503, 131] on input "26/08/25" at bounding box center [509, 125] width 81 height 25
click at [844, 130] on div "Status Draft" at bounding box center [1112, 113] width 739 height 48
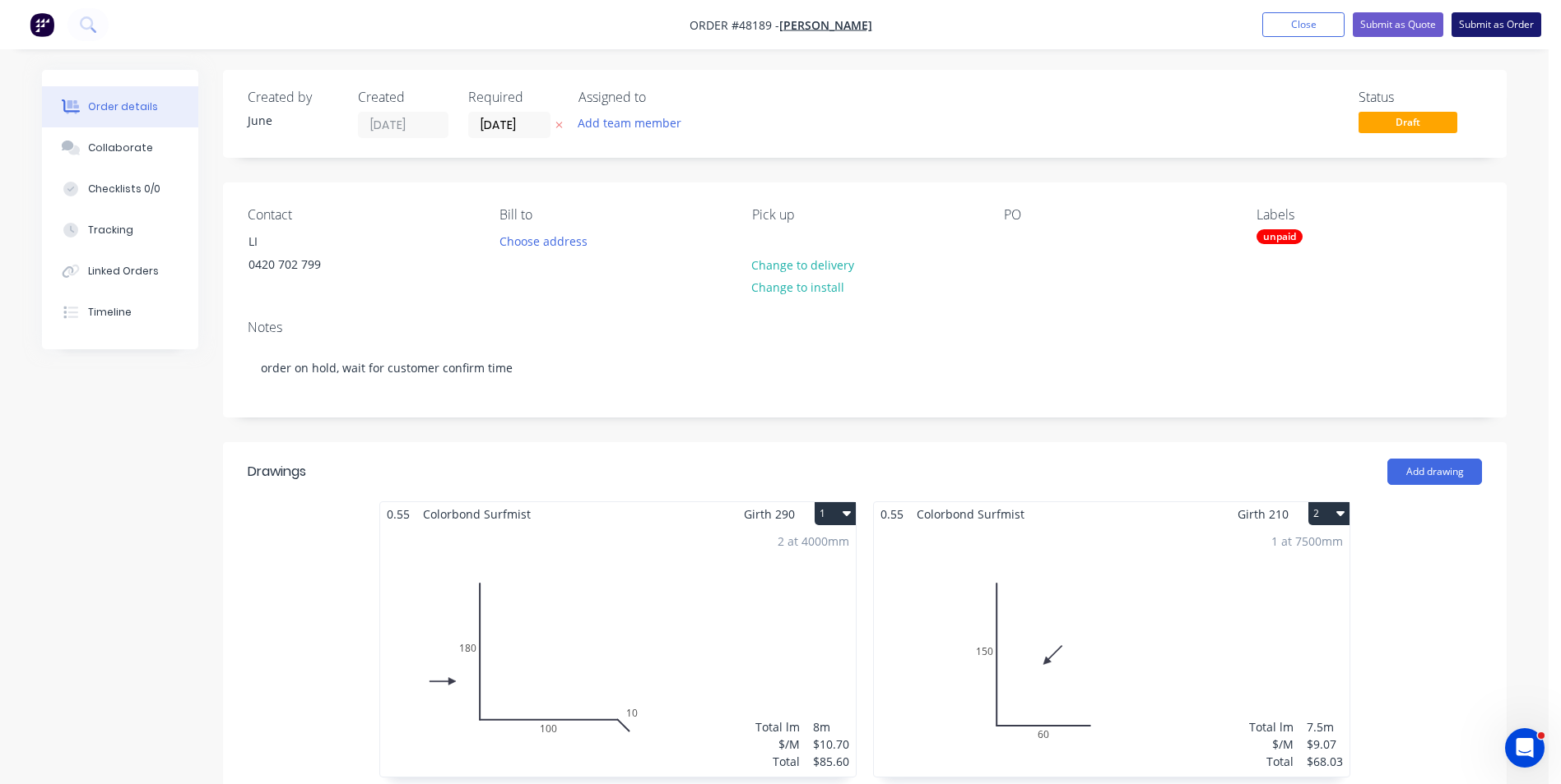
click at [1523, 21] on button "Submit as Order" at bounding box center [1496, 25] width 90 height 25
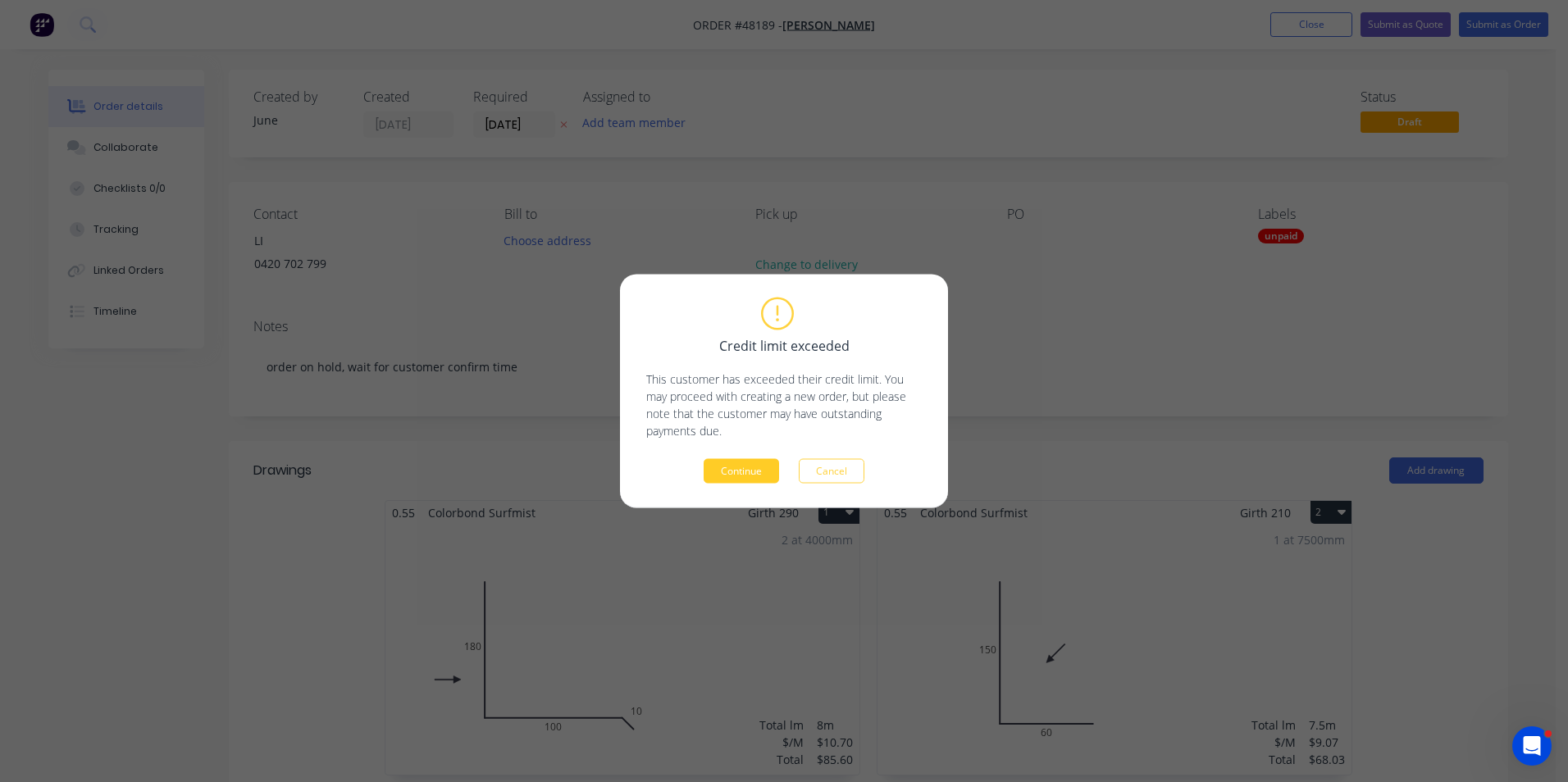
click at [745, 473] on button "Continue" at bounding box center [742, 471] width 75 height 25
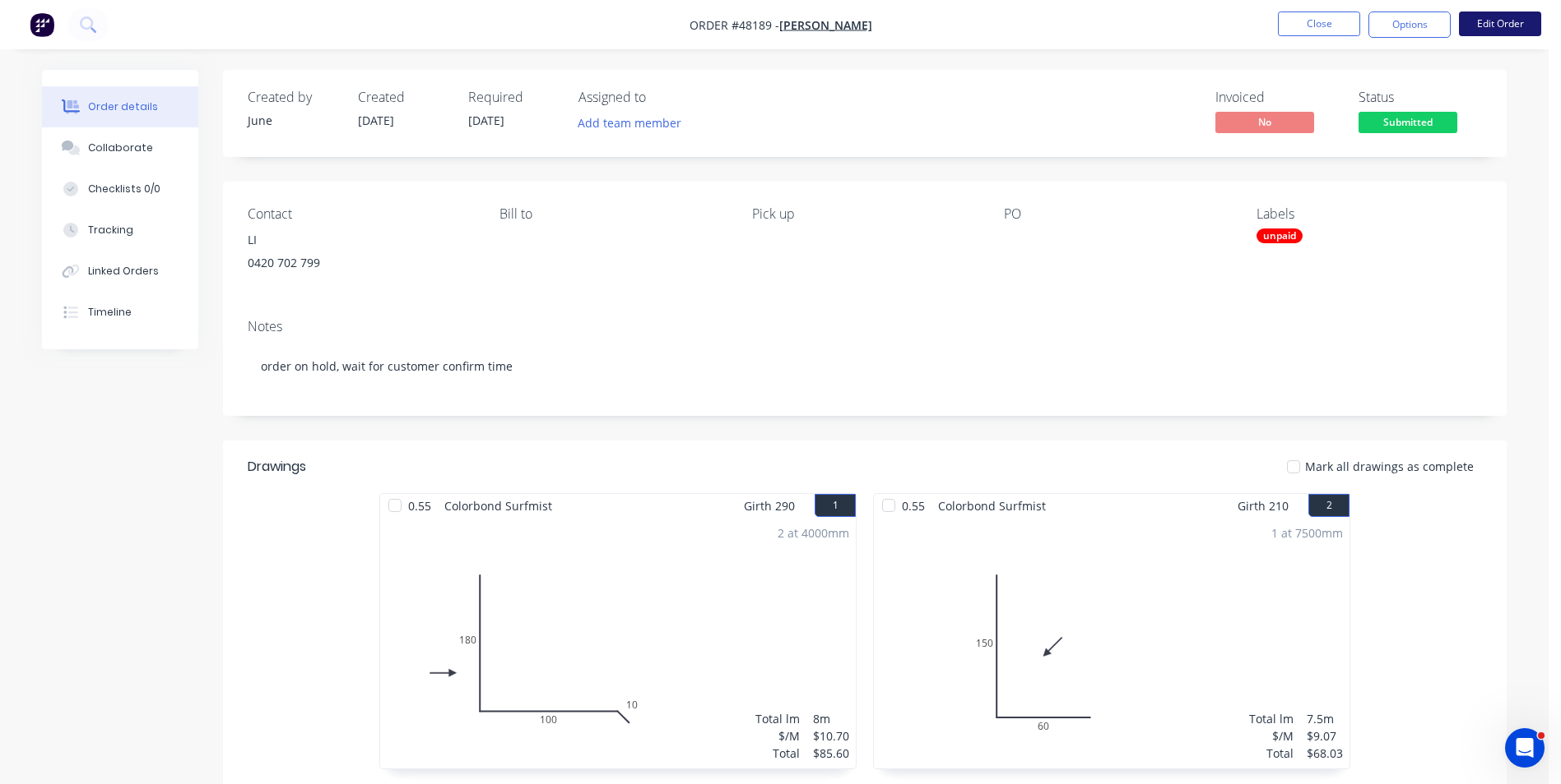
click at [1478, 19] on button "Edit Order" at bounding box center [1500, 24] width 83 height 25
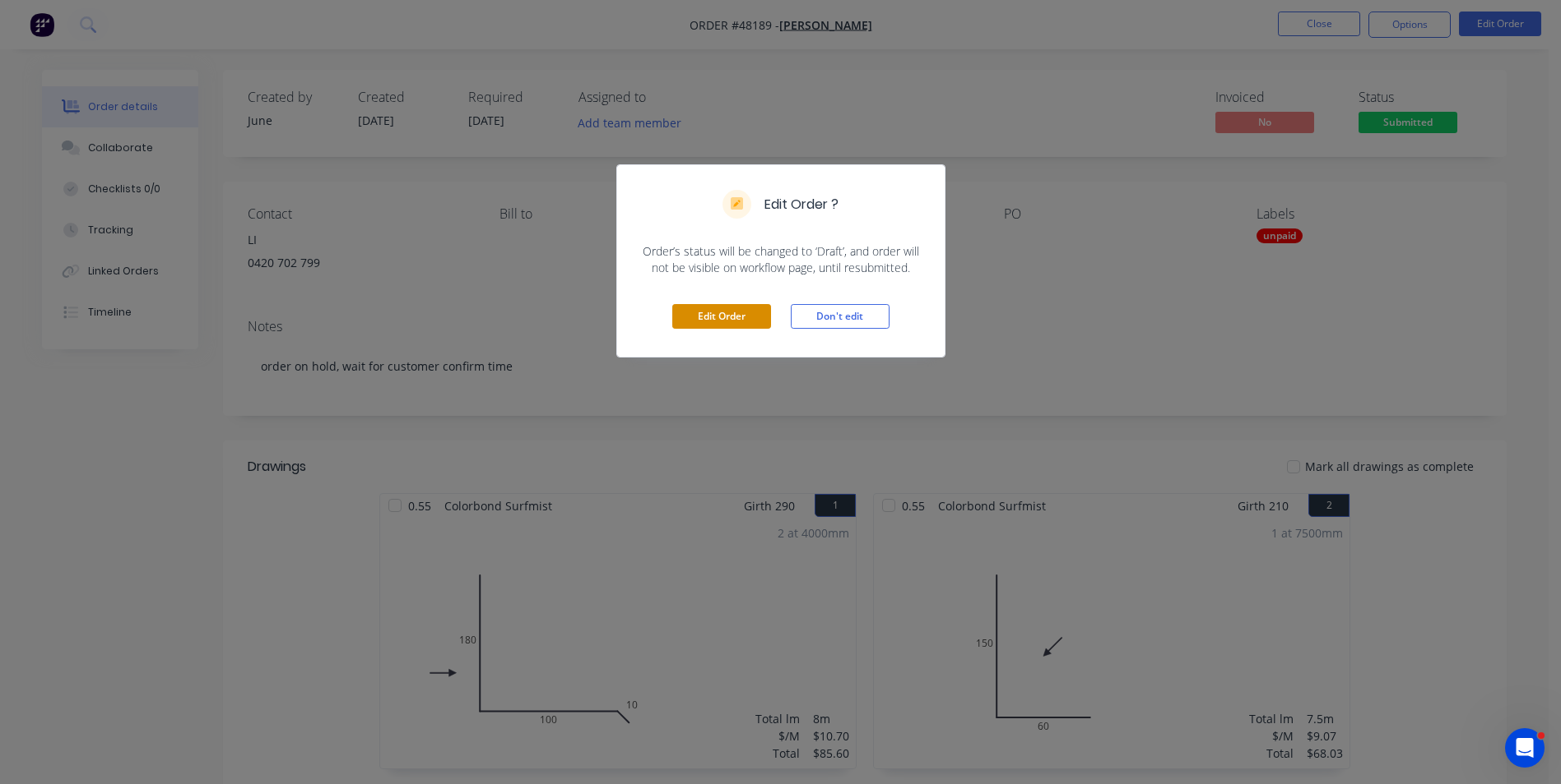
click at [757, 313] on button "Edit Order" at bounding box center [721, 317] width 98 height 25
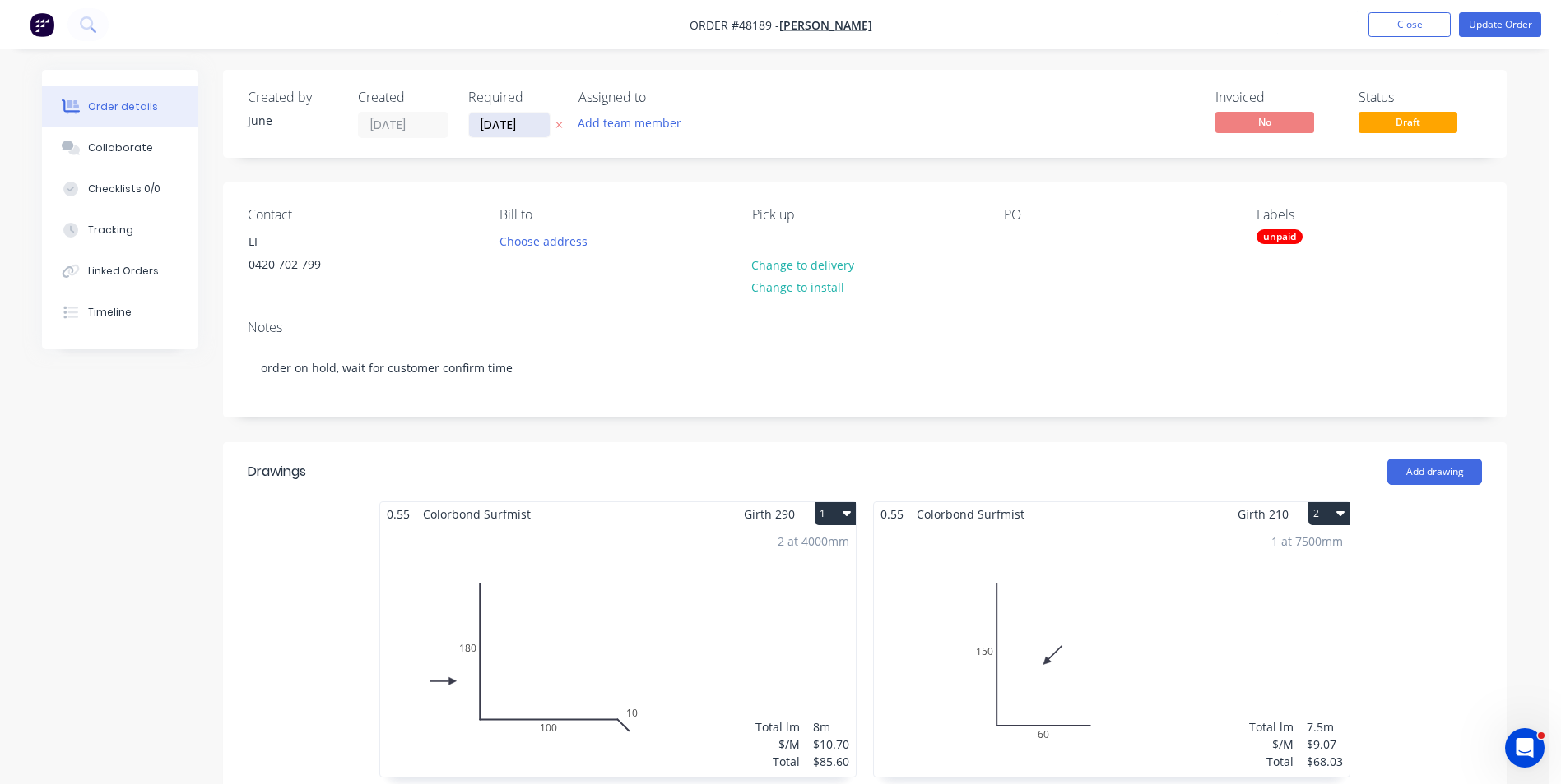
click at [495, 131] on input "26/08/25" at bounding box center [509, 125] width 81 height 25
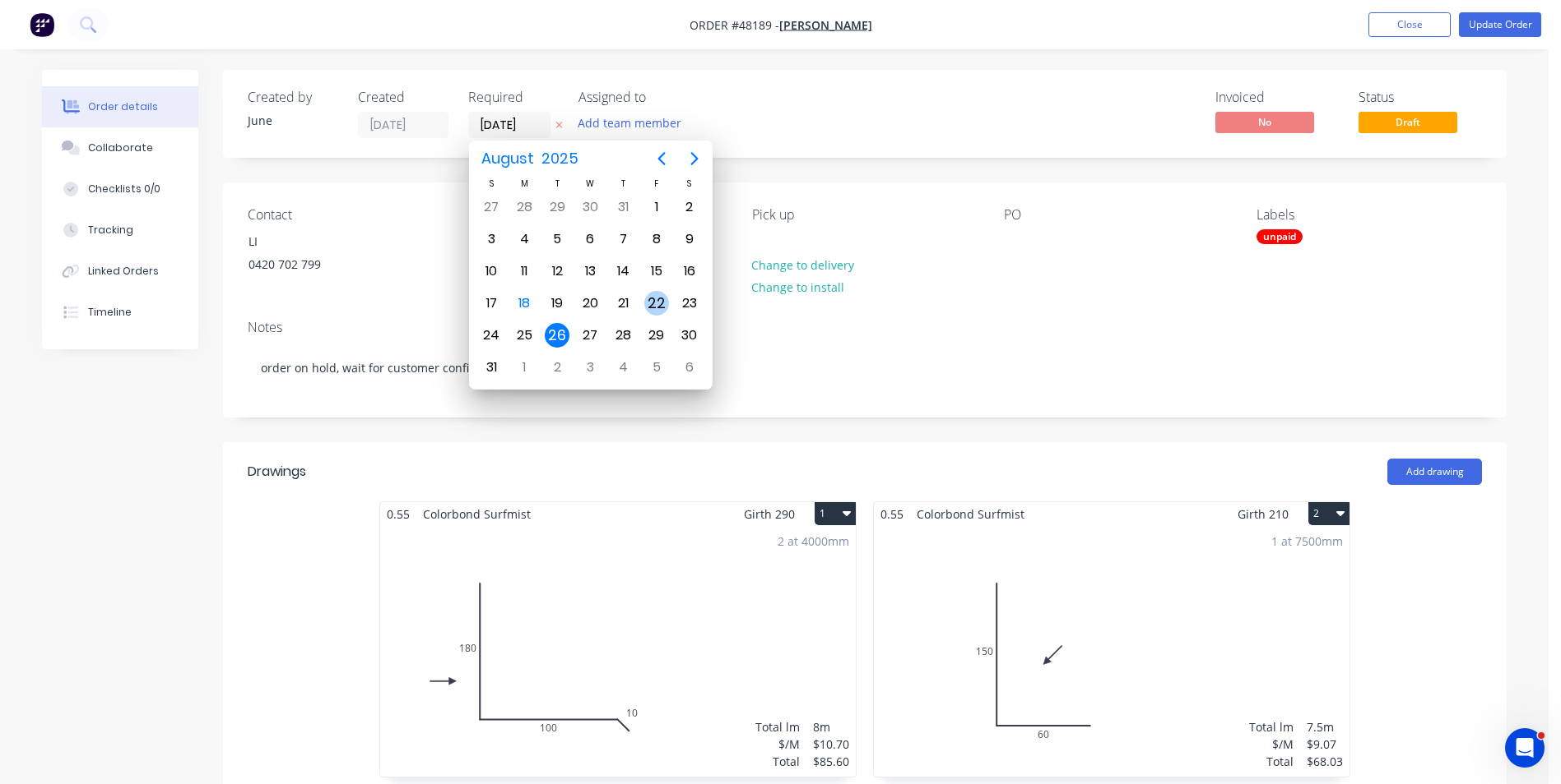
click at [661, 295] on div "22" at bounding box center [656, 304] width 25 height 25
type input "22/08/25"
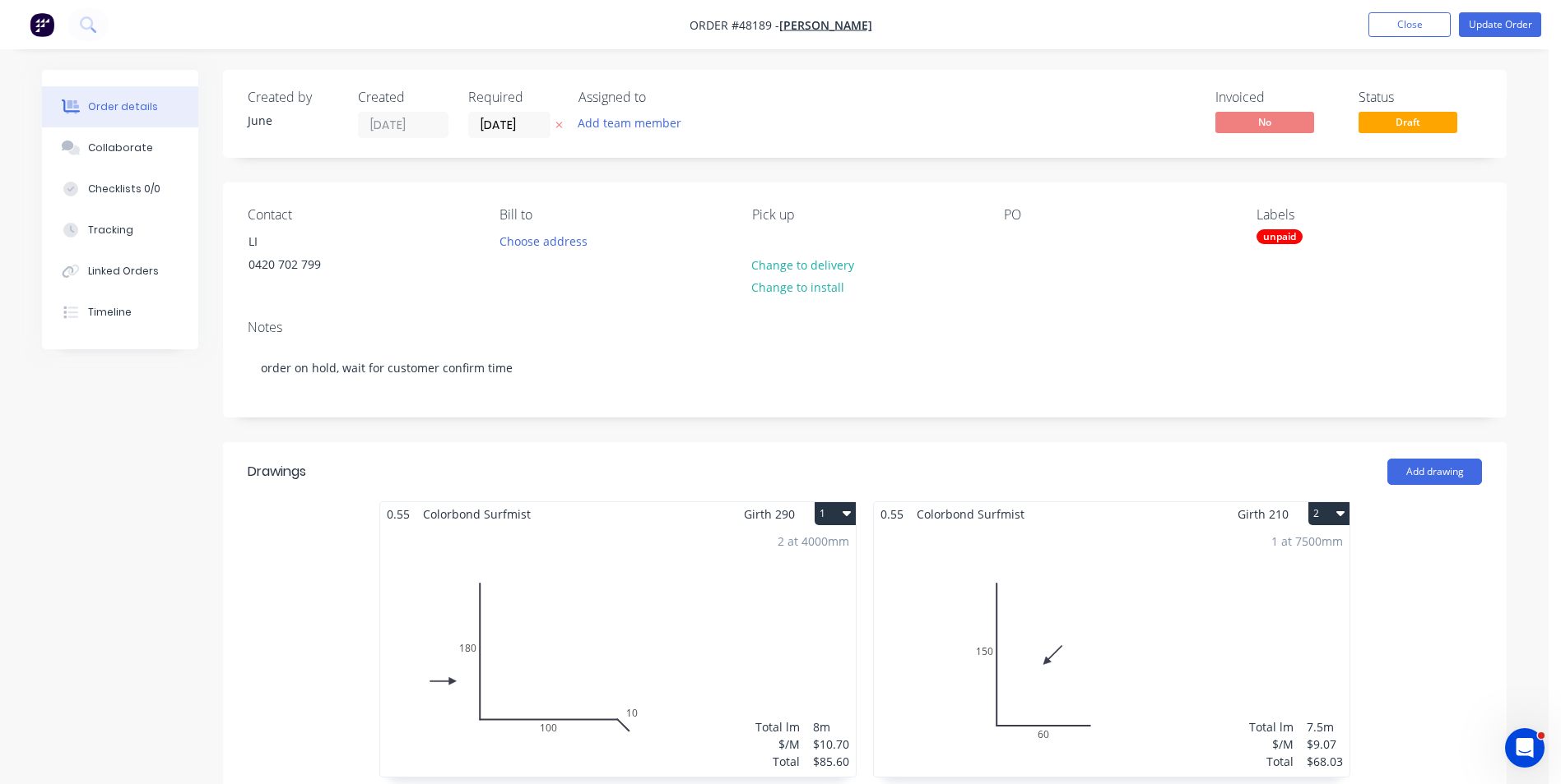
drag, startPoint x: 802, startPoint y: 138, endPoint x: 826, endPoint y: 139, distance: 24.0
click at [803, 137] on div "Invoiced No Status Draft" at bounding box center [1112, 113] width 739 height 48
click at [1492, 22] on button "Update Order" at bounding box center [1500, 25] width 83 height 25
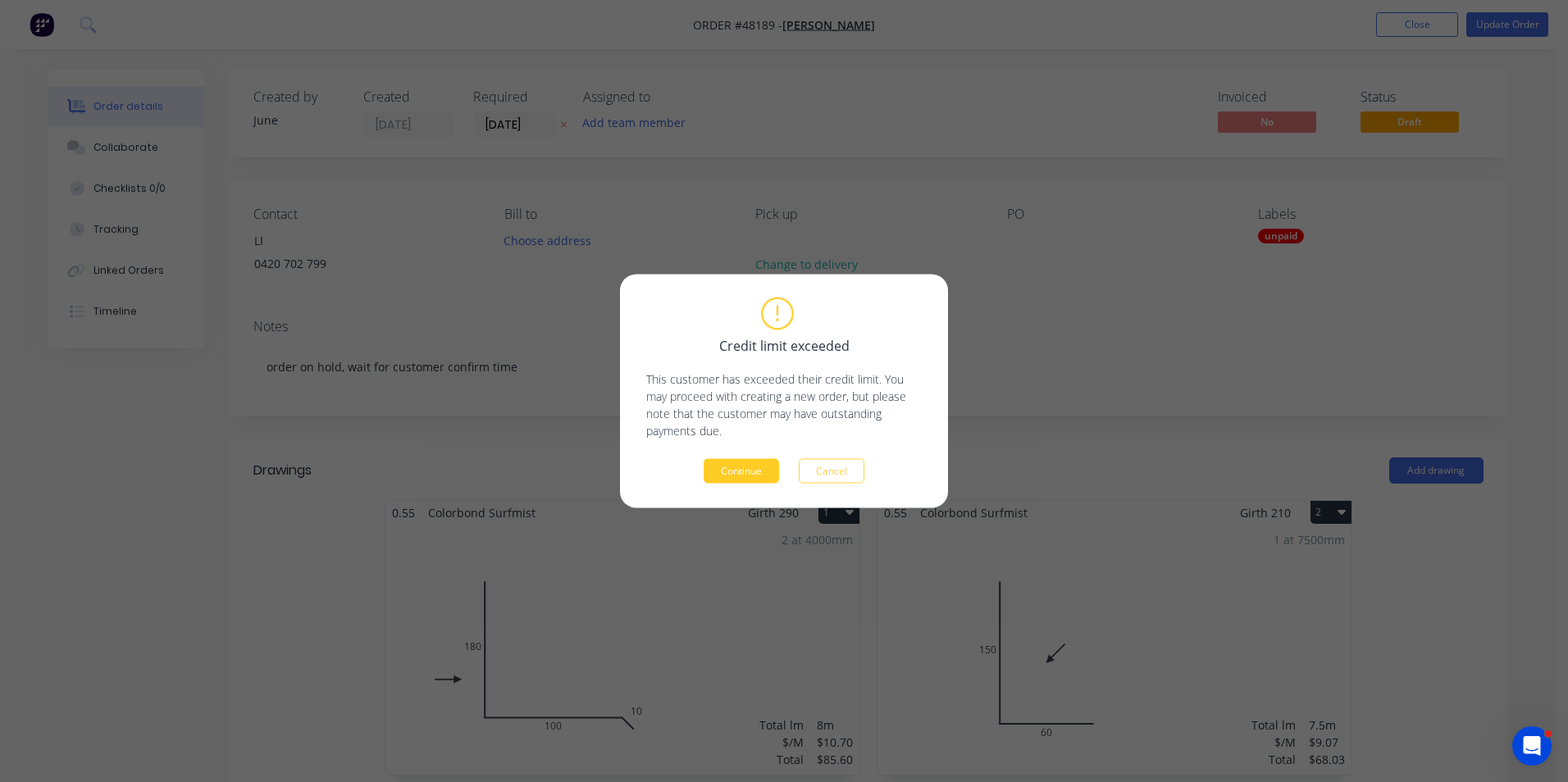
click at [732, 473] on button "Continue" at bounding box center [742, 471] width 75 height 25
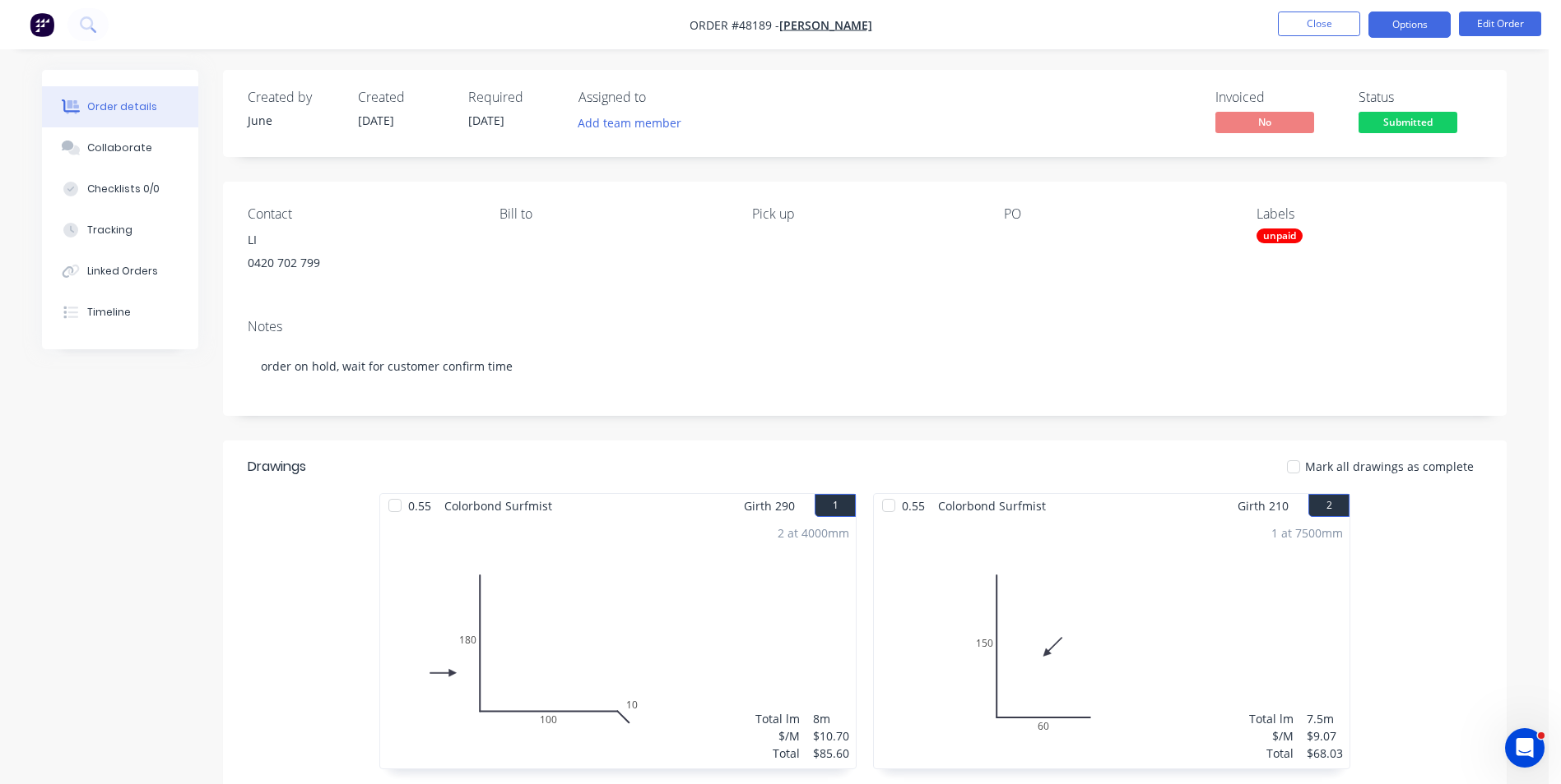
click at [1426, 25] on button "Options" at bounding box center [1409, 25] width 83 height 26
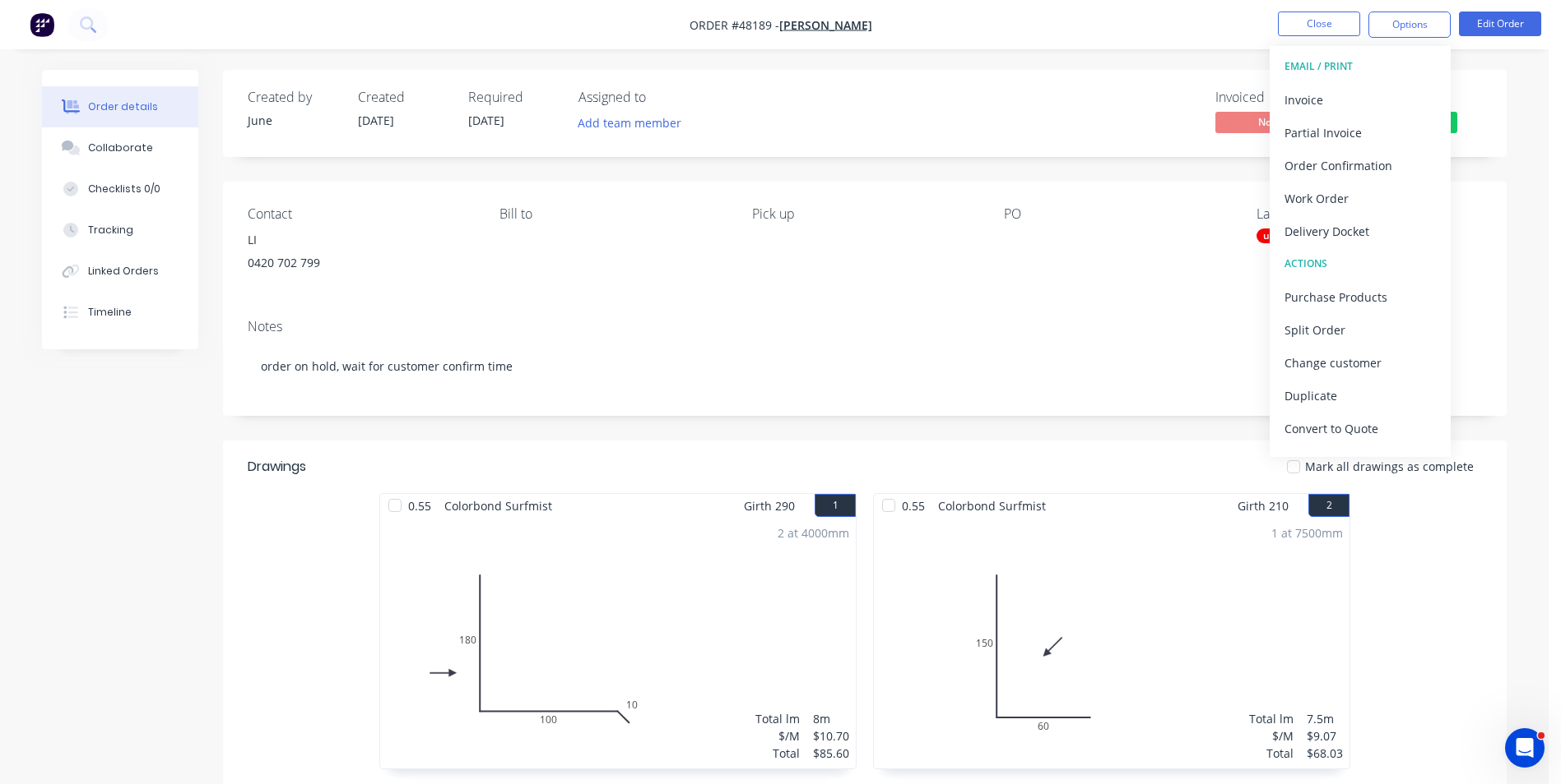
click at [913, 108] on div "Invoiced No Status Submitted" at bounding box center [1112, 113] width 739 height 47
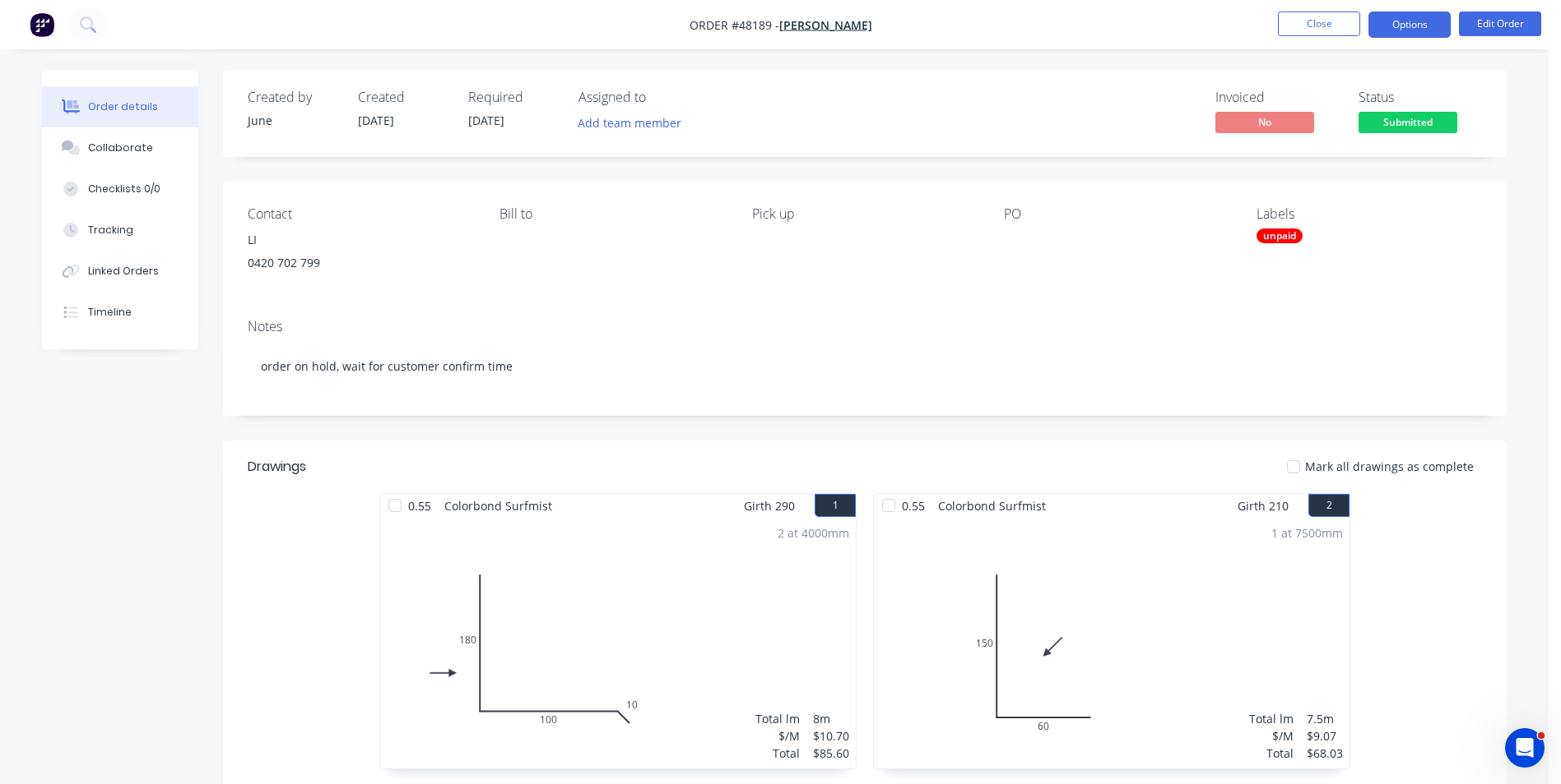
click at [1419, 21] on button "Options" at bounding box center [1409, 25] width 83 height 26
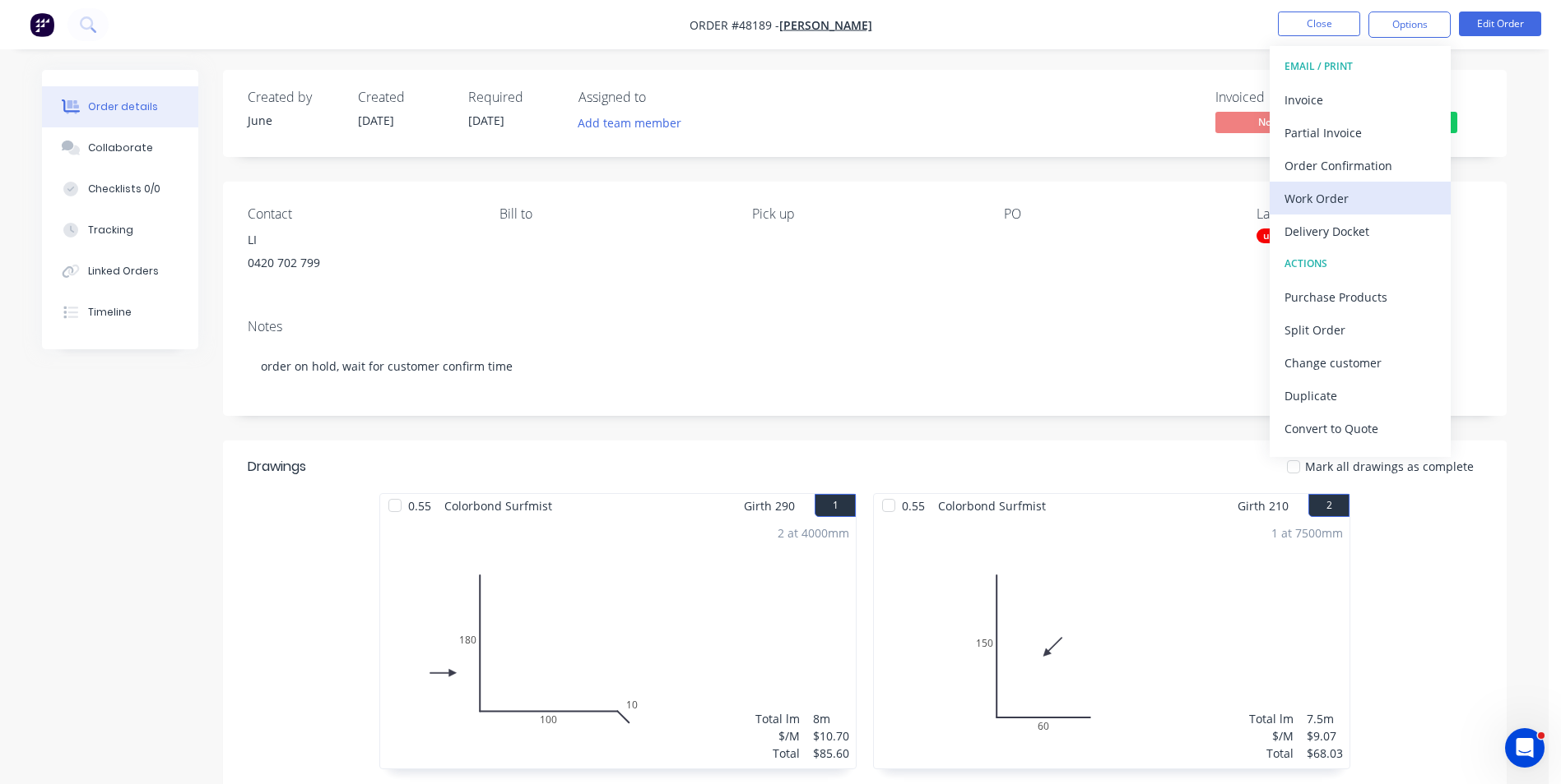
click at [1364, 203] on div "Work Order" at bounding box center [1360, 198] width 151 height 24
click at [1333, 197] on div "Custom" at bounding box center [1360, 198] width 151 height 24
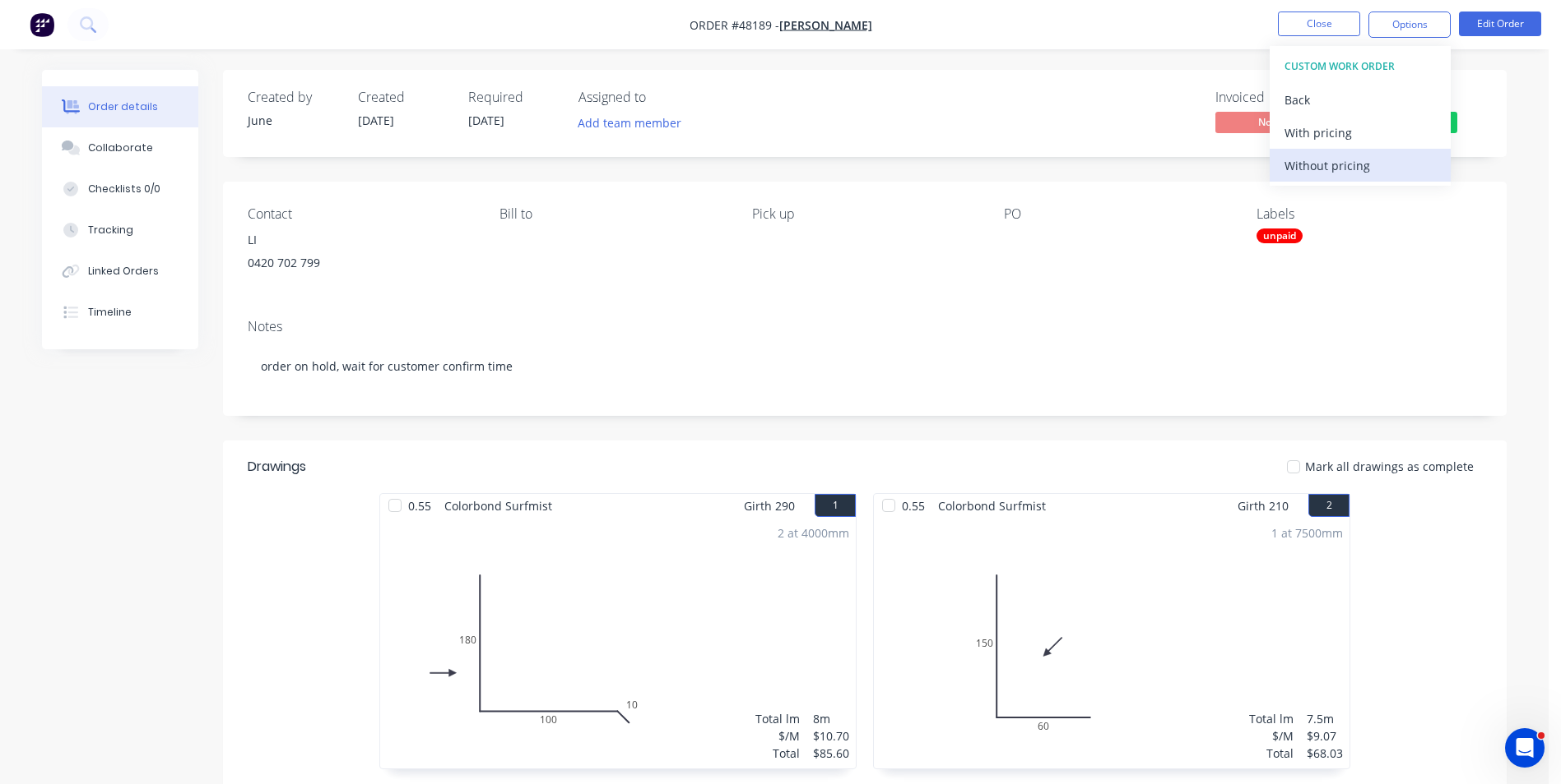
click at [1339, 169] on div "Without pricing" at bounding box center [1360, 165] width 151 height 24
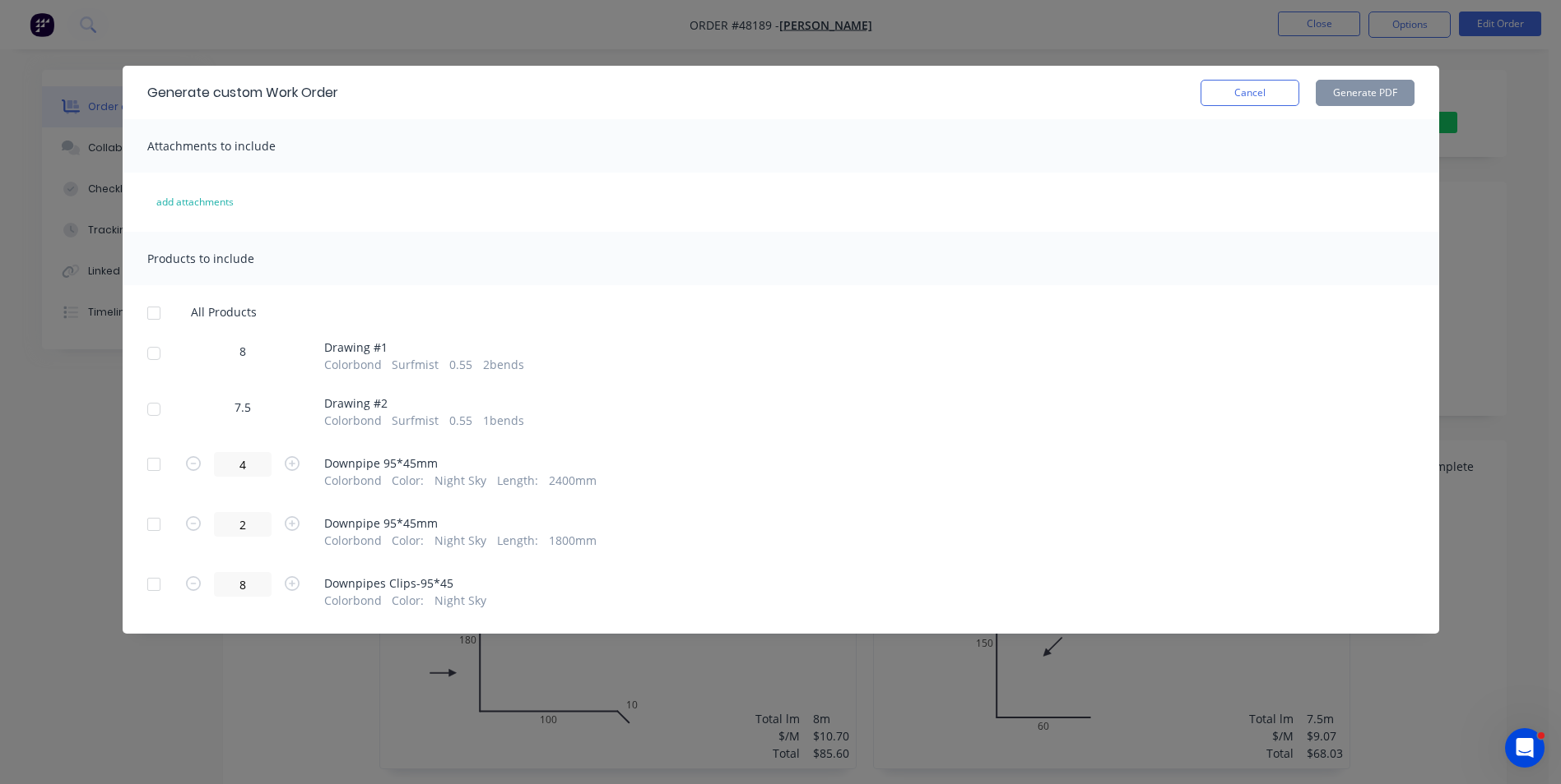
click at [148, 363] on div at bounding box center [153, 353] width 33 height 32
click at [161, 400] on div at bounding box center [153, 409] width 33 height 32
click at [1372, 94] on button "Generate PDF" at bounding box center [1364, 93] width 98 height 26
click at [1214, 98] on button "Cancel" at bounding box center [1249, 93] width 98 height 26
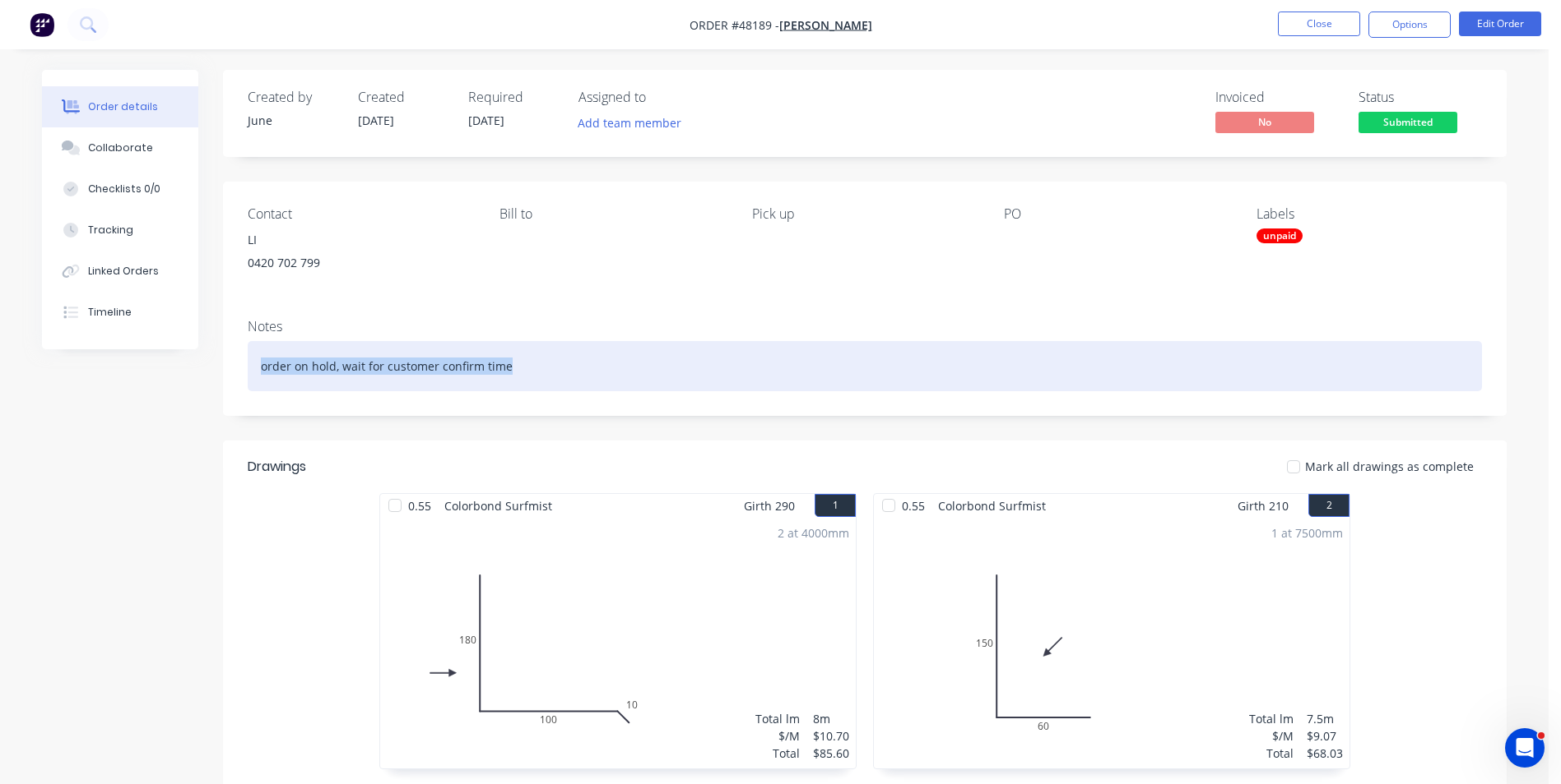
drag, startPoint x: 643, startPoint y: 374, endPoint x: 140, endPoint y: 349, distance: 503.6
click at [140, 349] on div "Order details Collaborate Checklists 0/0 Tracking Linked Orders Timeline Order …" at bounding box center [774, 767] width 1497 height 1395
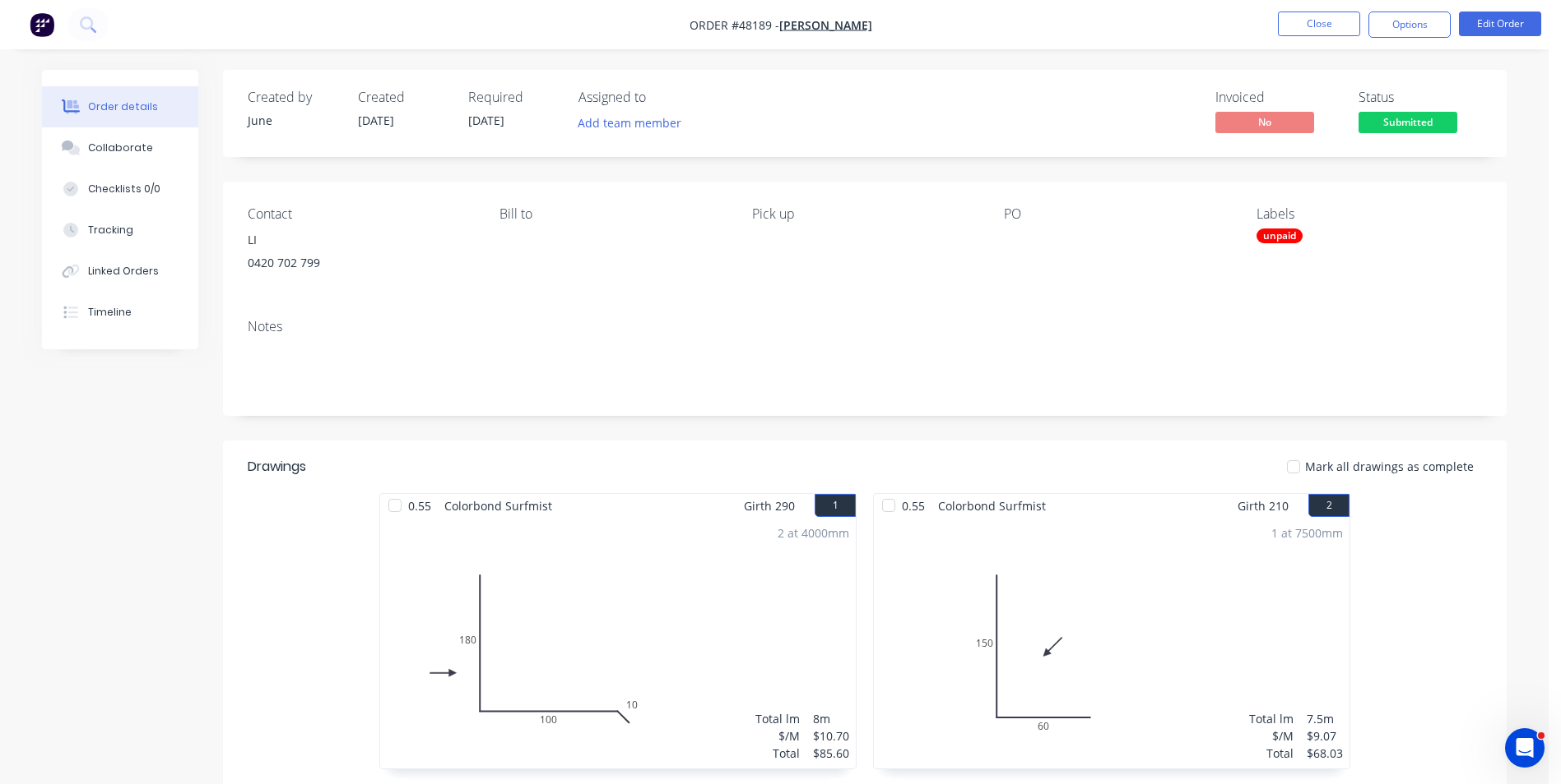
click at [513, 292] on div "Contact LI 0420 702 799 Bill to Pick up PO Labels unpaid" at bounding box center [864, 243] width 1283 height 124
click at [1437, 22] on button "Options" at bounding box center [1409, 25] width 83 height 26
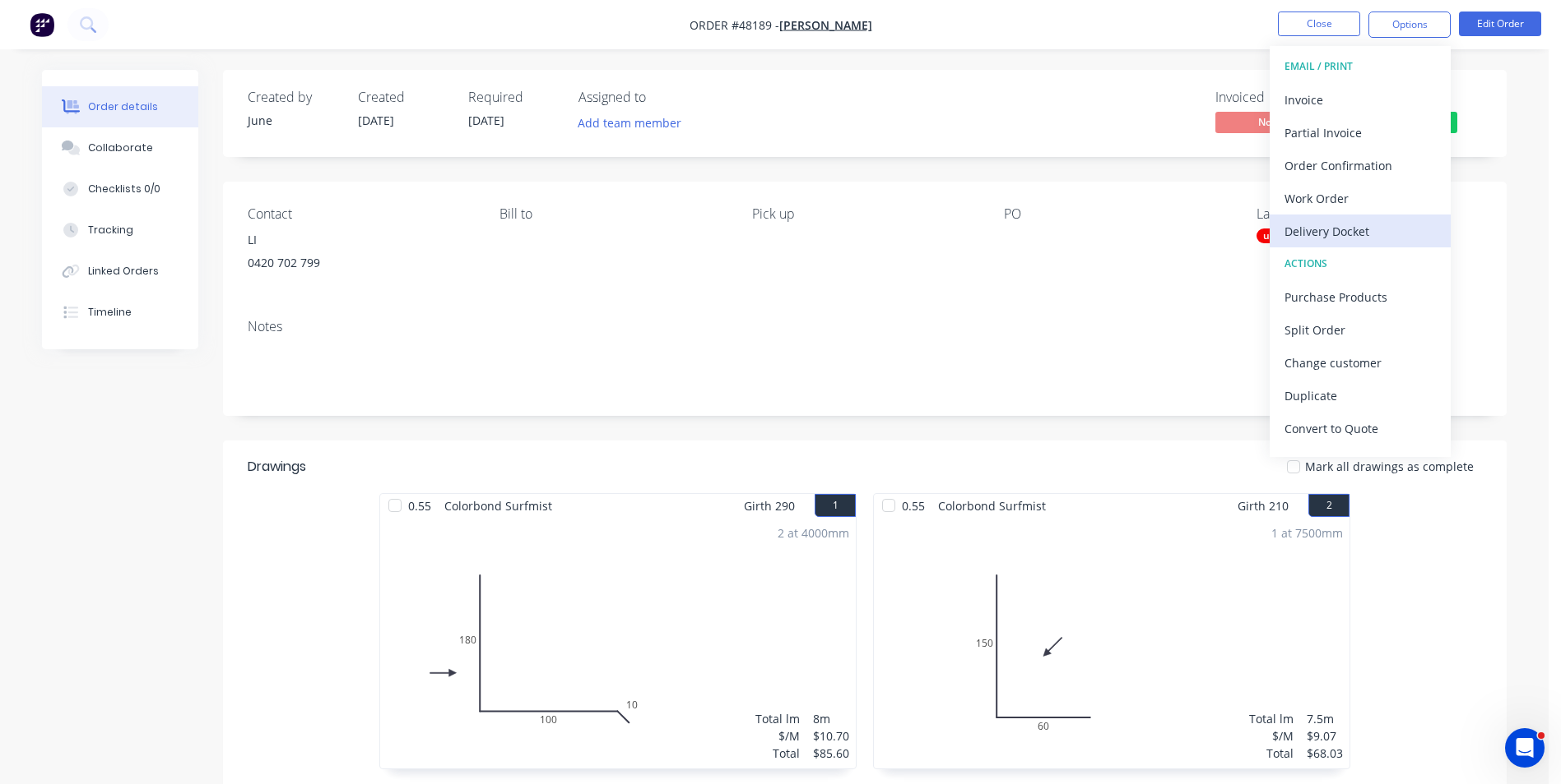
click at [1373, 237] on div "Delivery Docket" at bounding box center [1360, 231] width 151 height 24
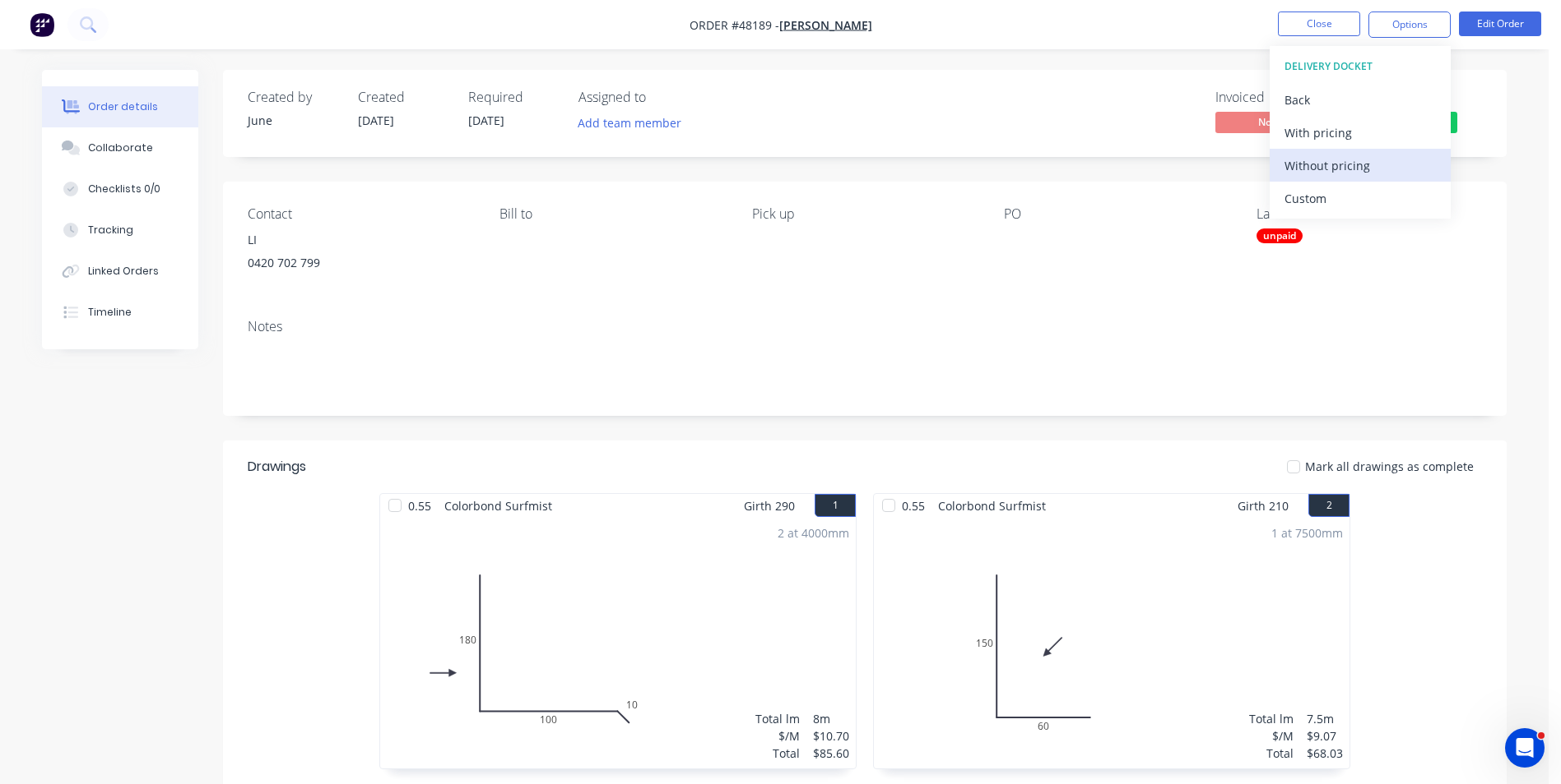
click at [1333, 164] on div "Without pricing" at bounding box center [1360, 165] width 151 height 24
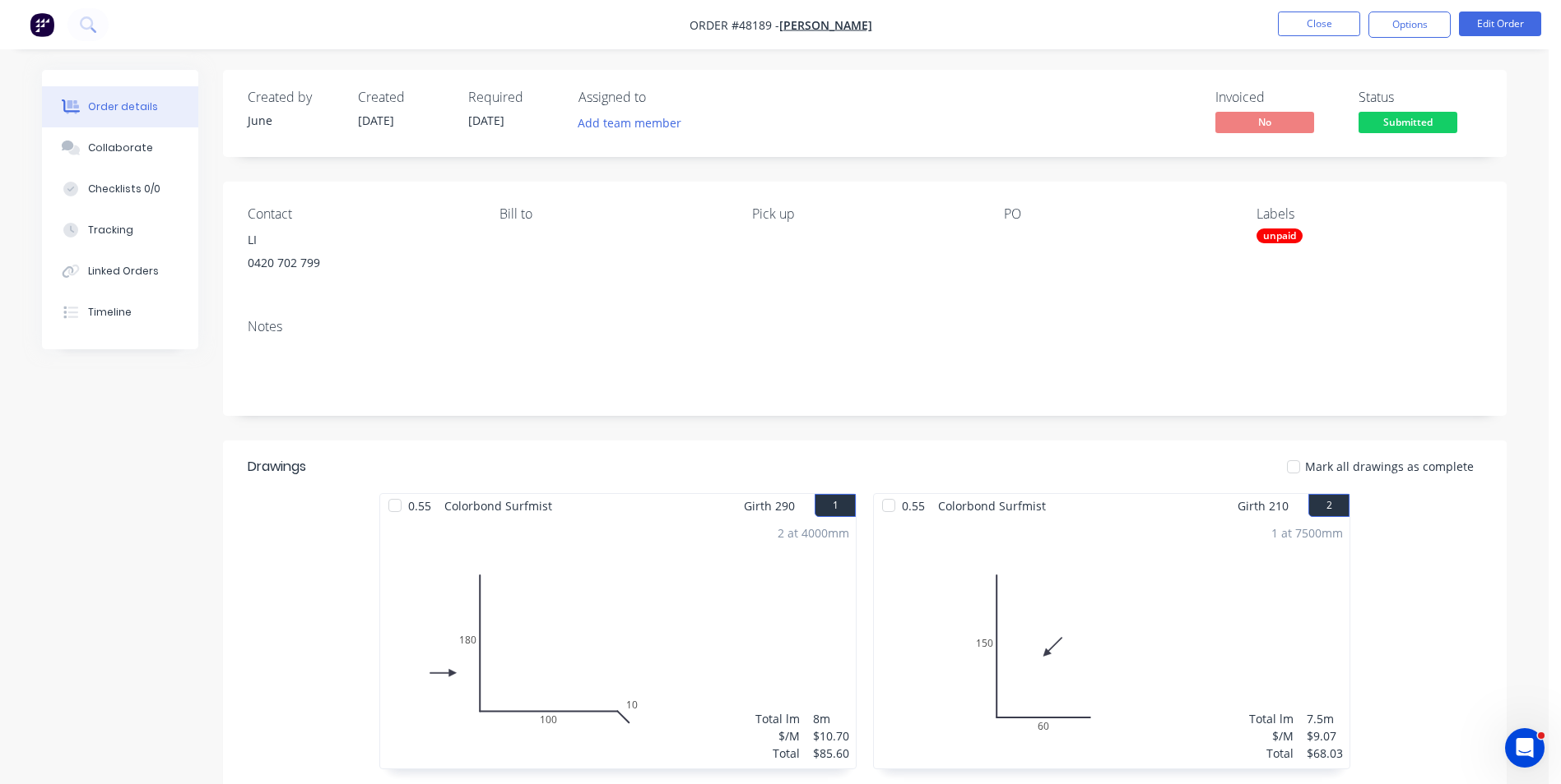
click at [1185, 42] on nav "Order #48189 - Li, ShengAn Close Options Edit Order" at bounding box center [780, 25] width 1561 height 49
click at [1330, 26] on button "Close" at bounding box center [1319, 24] width 83 height 25
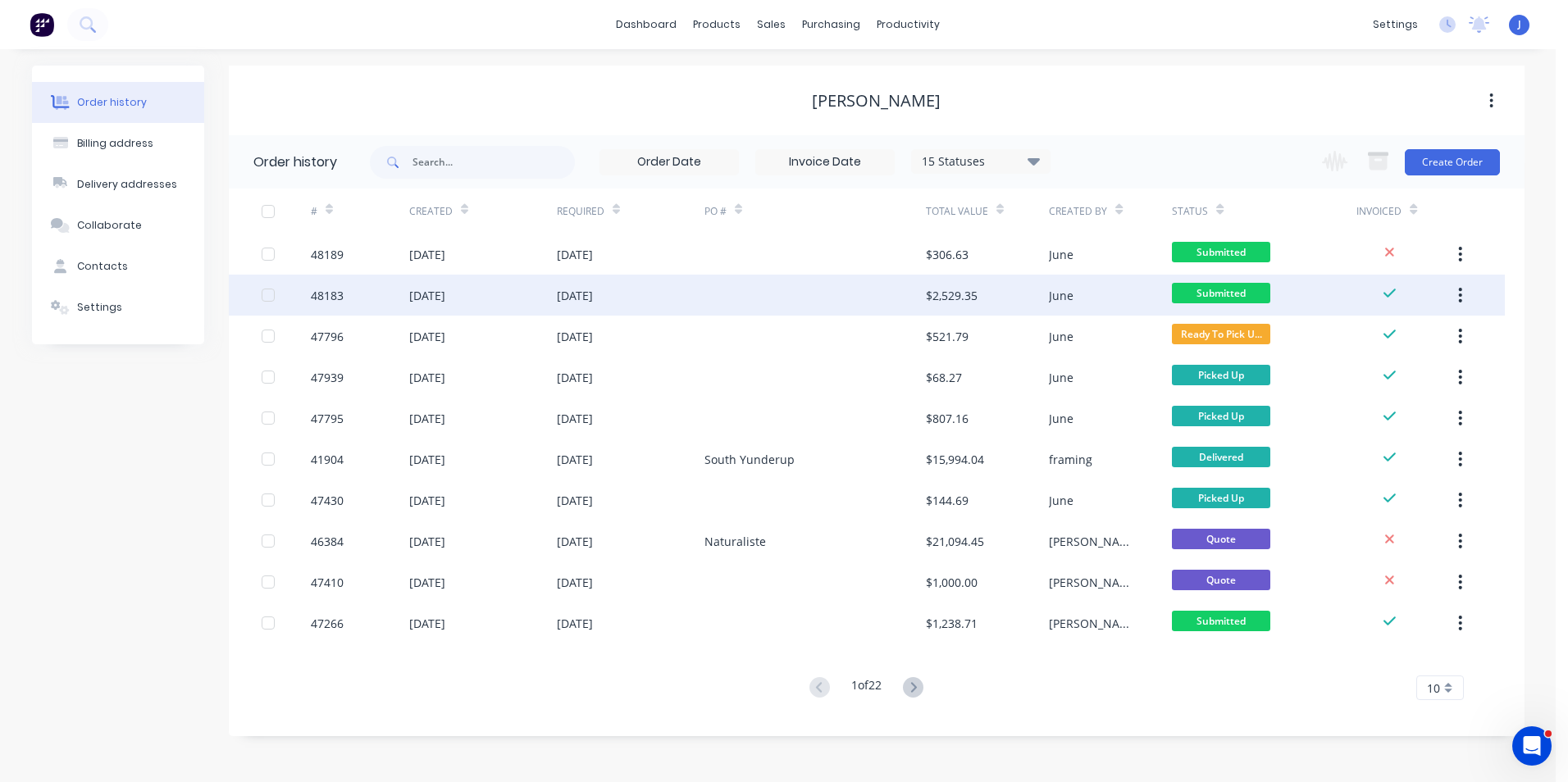
click at [852, 282] on div at bounding box center [814, 295] width 221 height 41
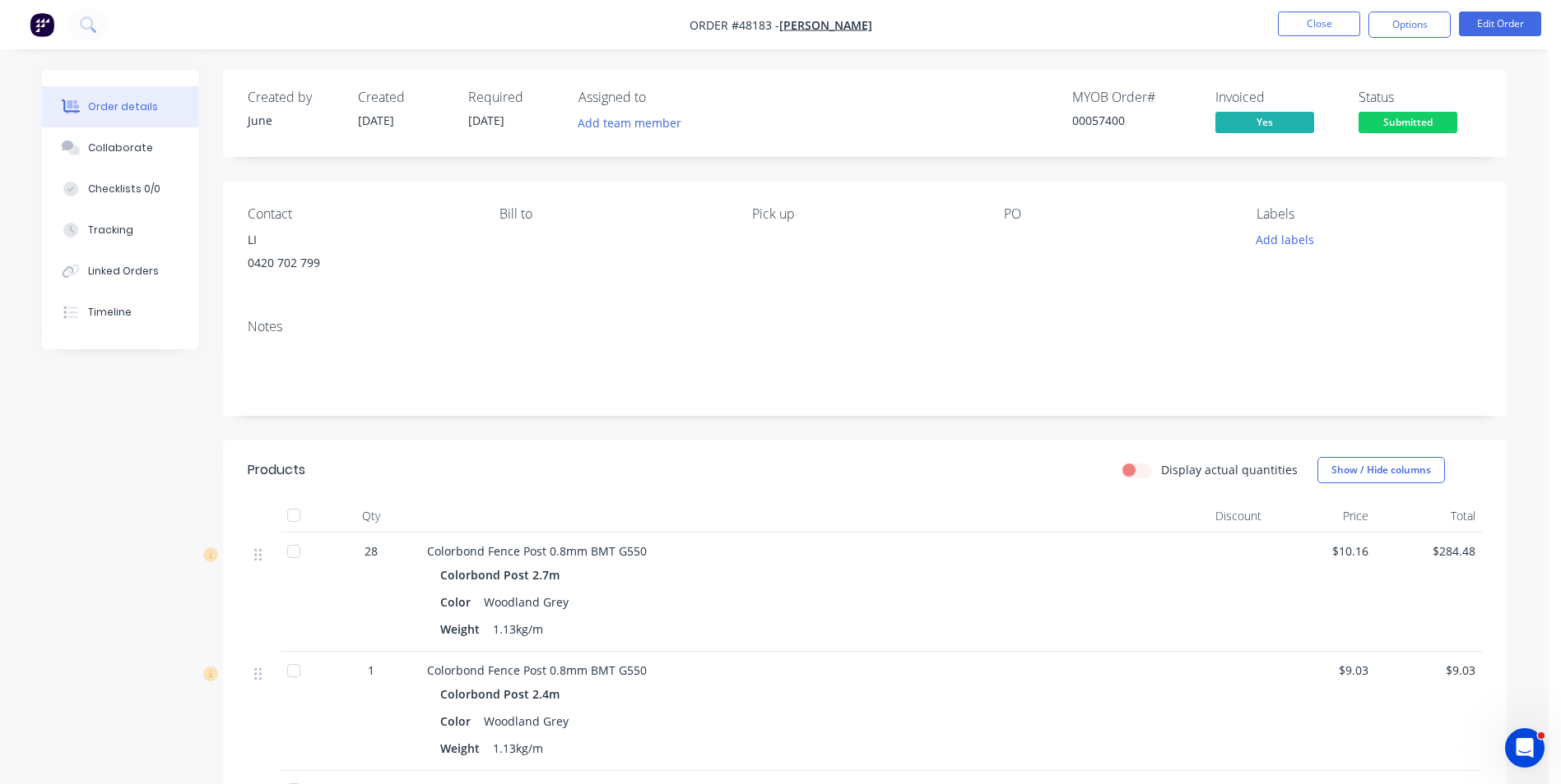
click at [296, 515] on div at bounding box center [293, 514] width 33 height 32
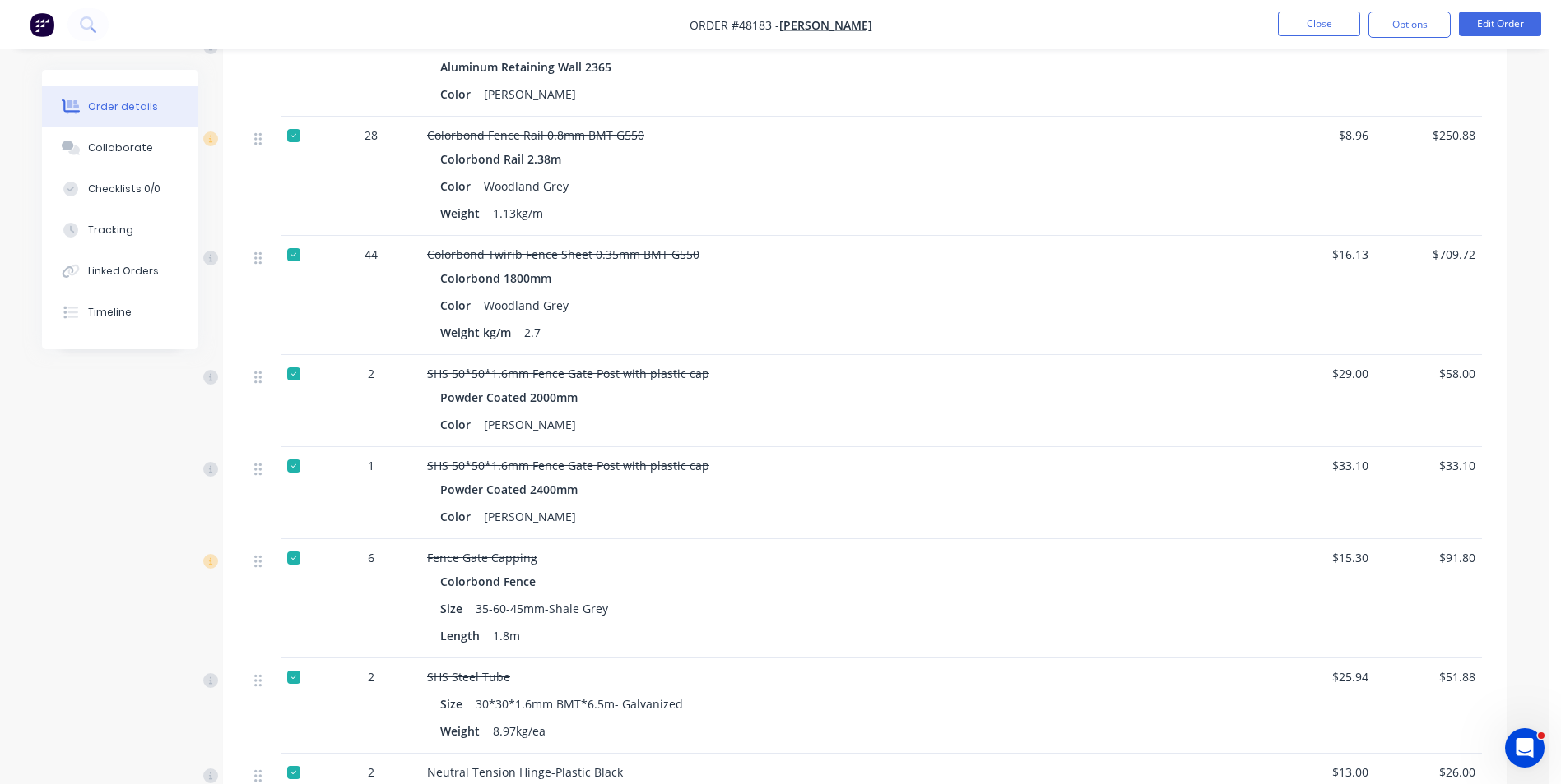
scroll to position [904, 0]
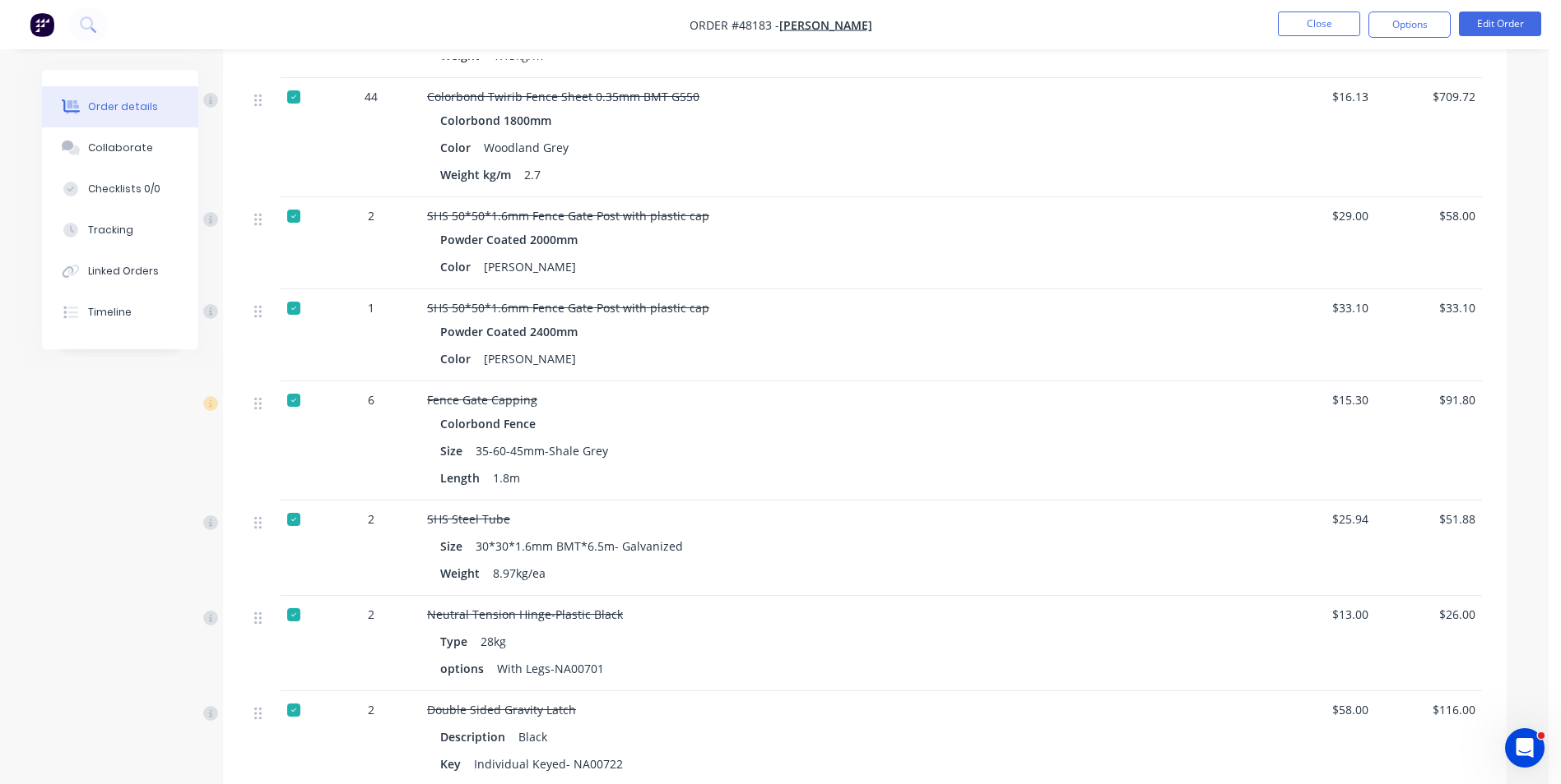
click at [294, 407] on div at bounding box center [293, 399] width 33 height 32
click at [730, 422] on div "Colorbond Fence" at bounding box center [791, 423] width 701 height 24
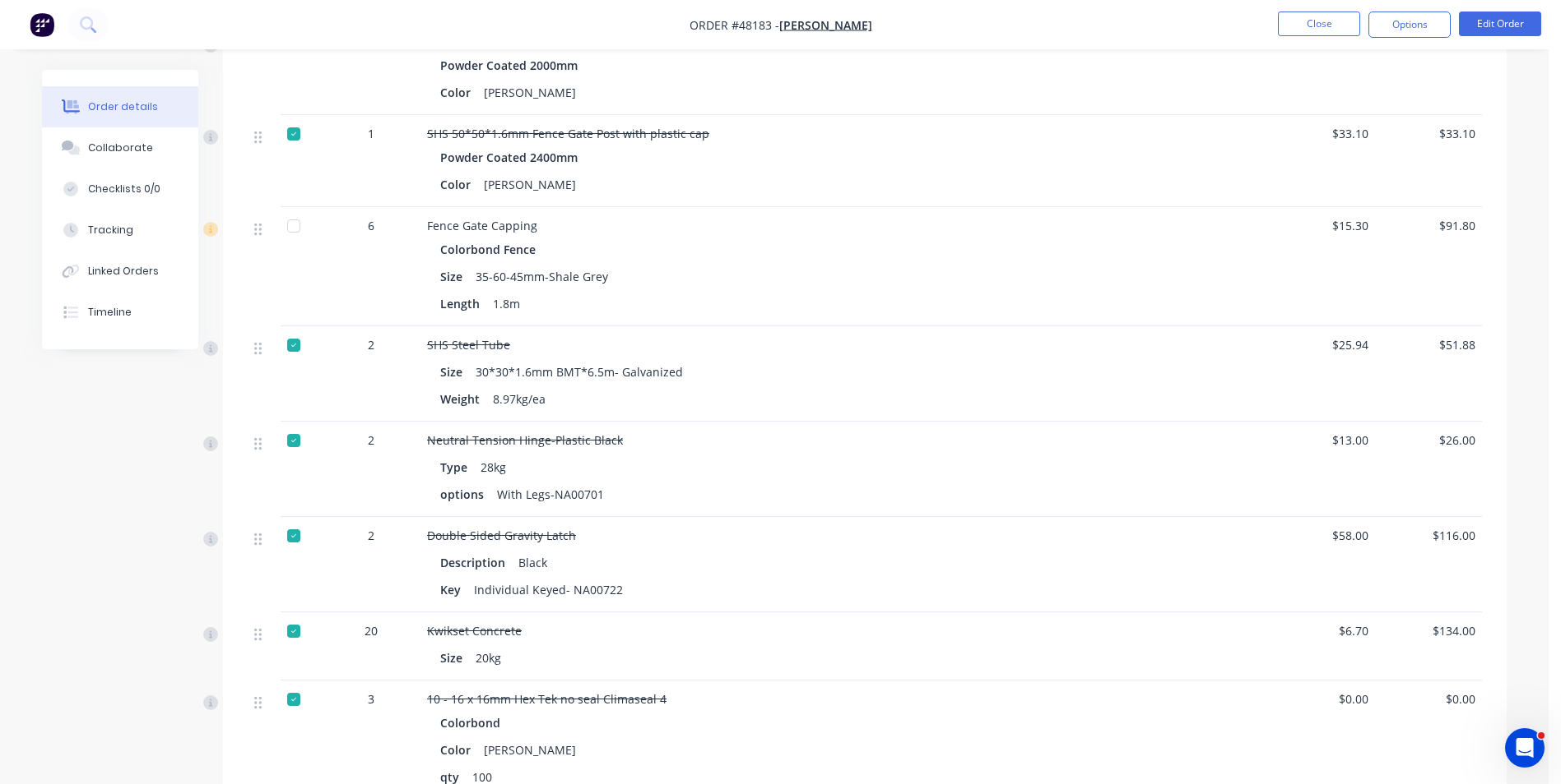
scroll to position [1068, 0]
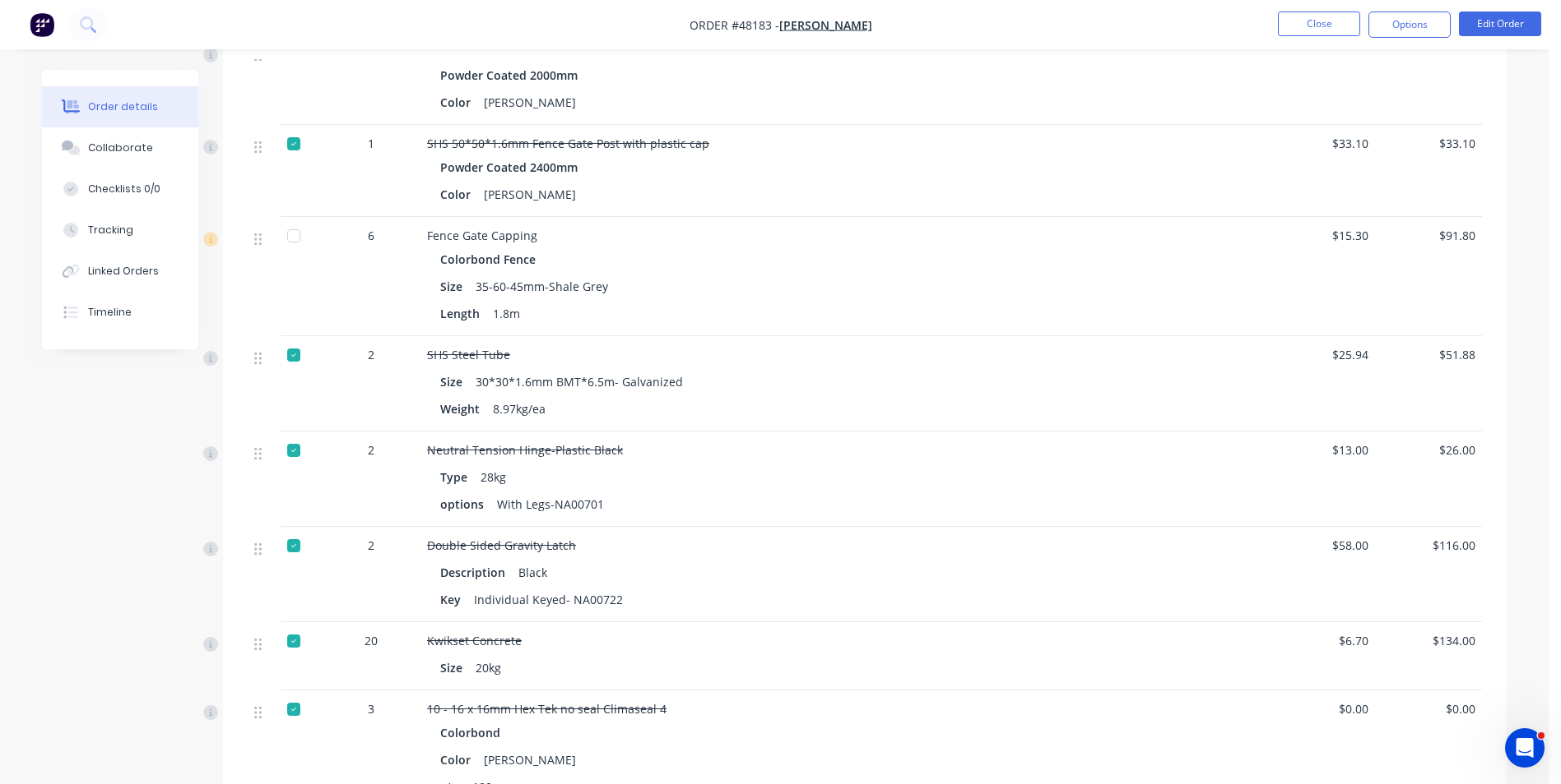
click at [853, 452] on div "Neutral Tension Hinge-Plastic Black" at bounding box center [791, 450] width 727 height 18
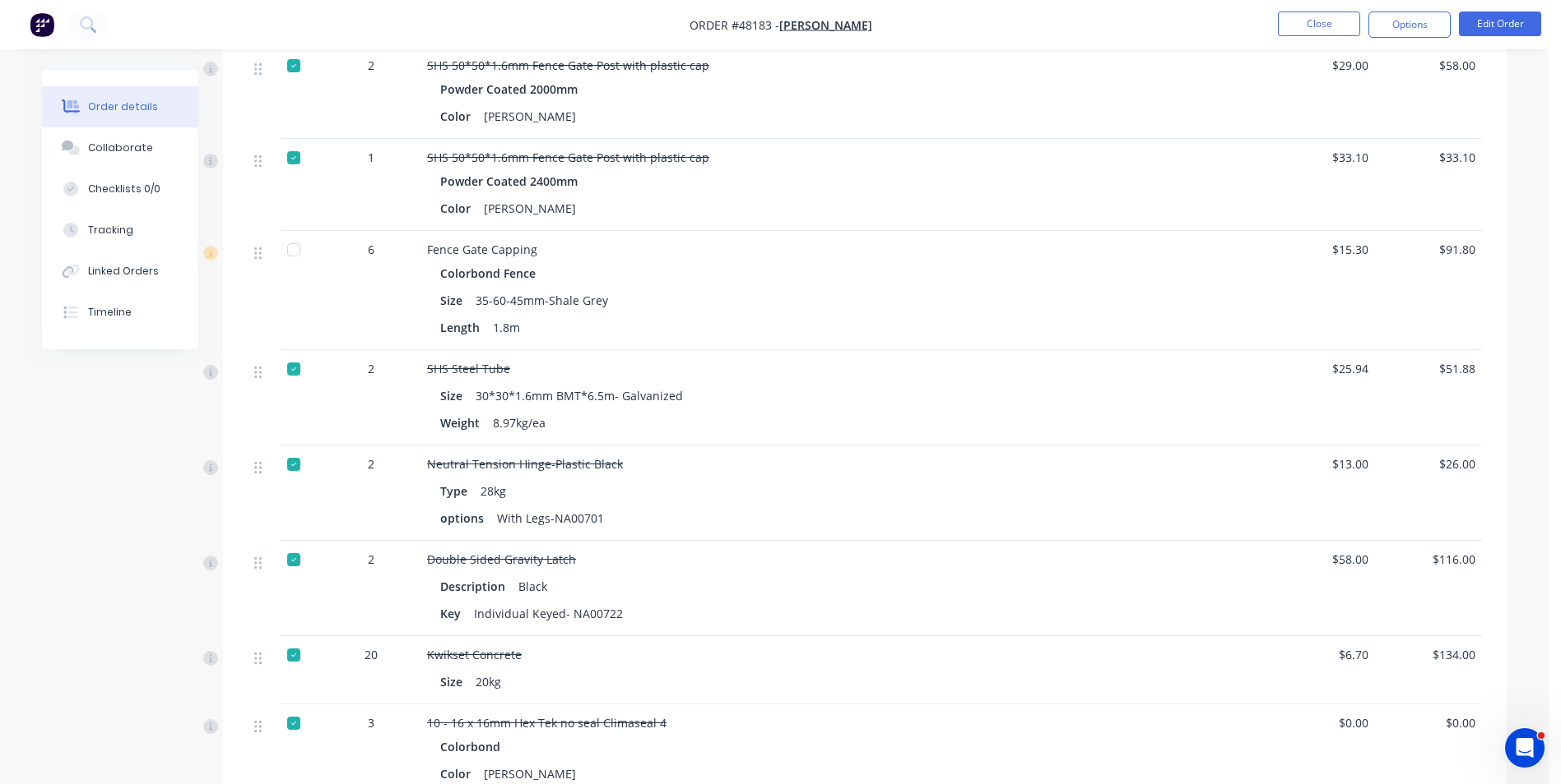
scroll to position [1234, 0]
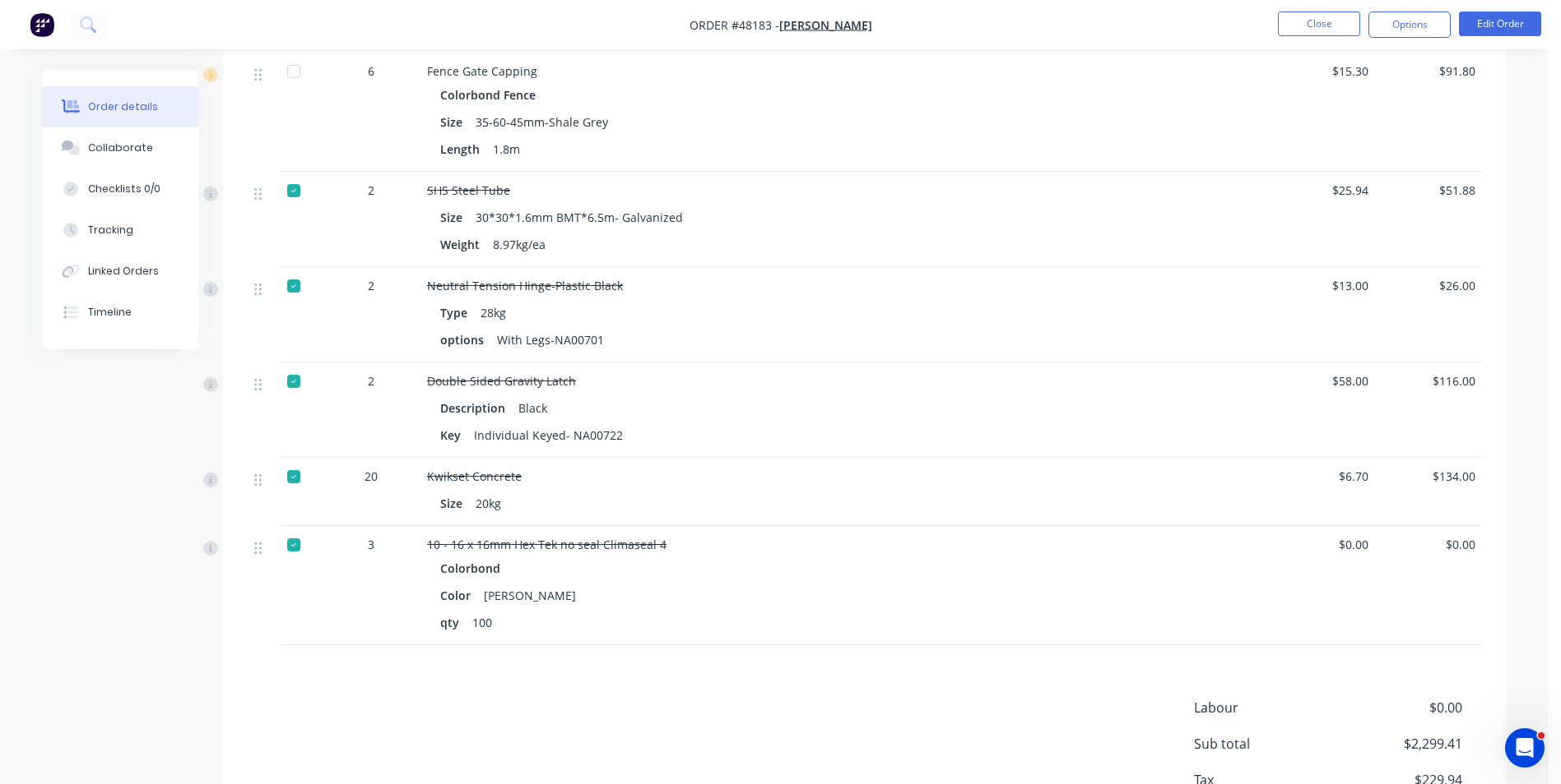
click at [654, 317] on div "Type 28kg" at bounding box center [791, 313] width 701 height 24
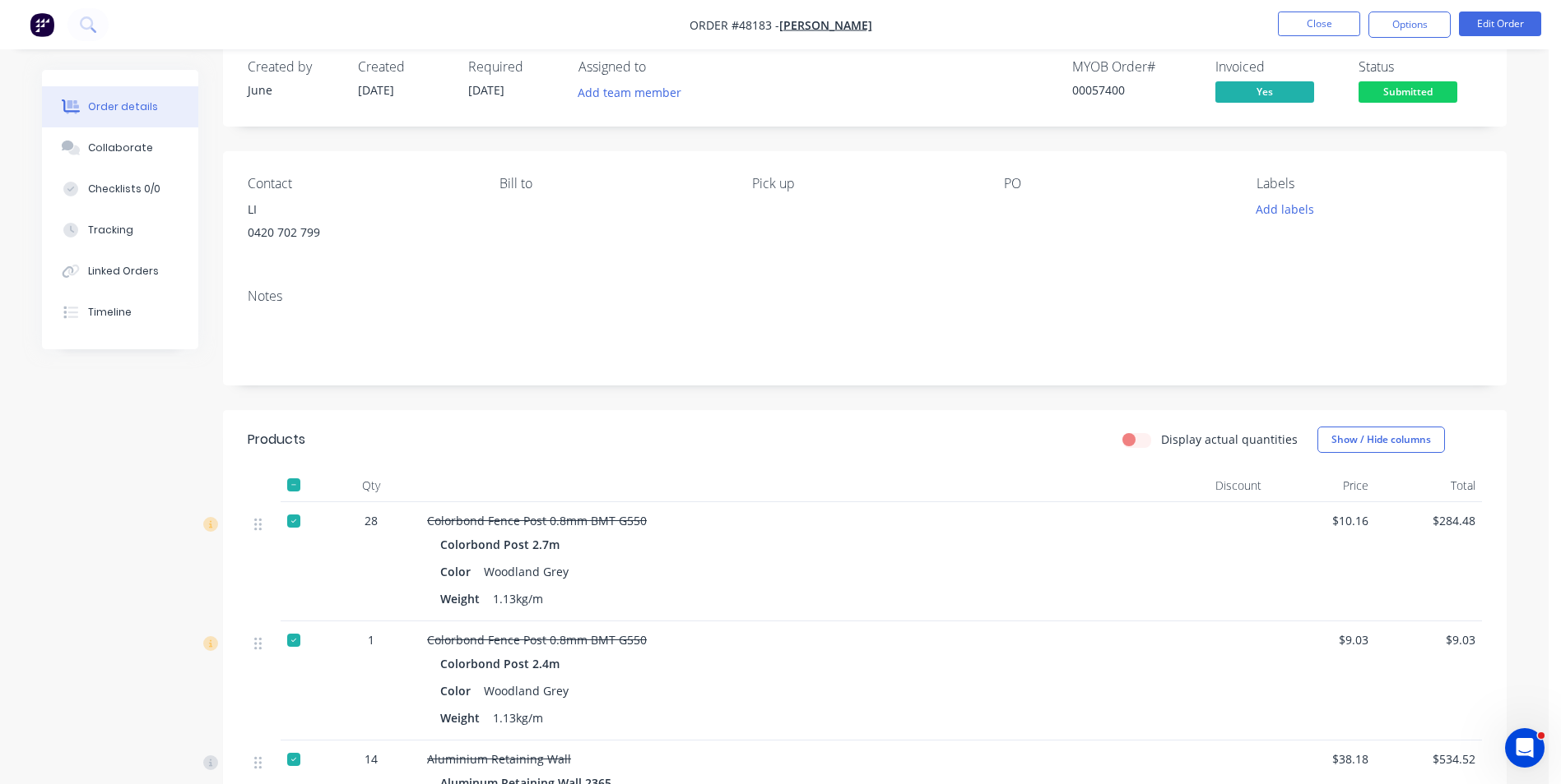
scroll to position [0, 0]
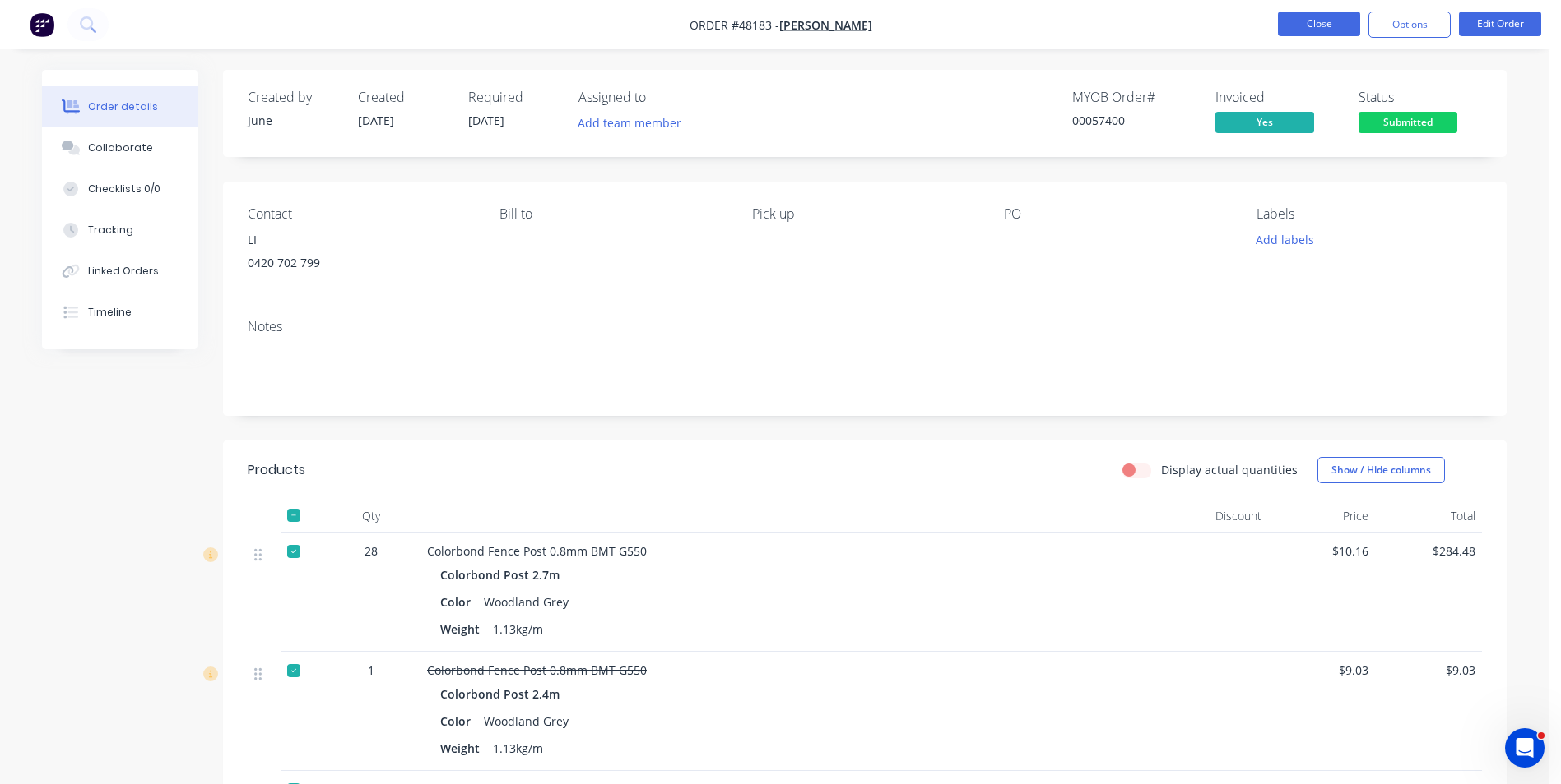
click at [1308, 31] on button "Close" at bounding box center [1319, 24] width 83 height 25
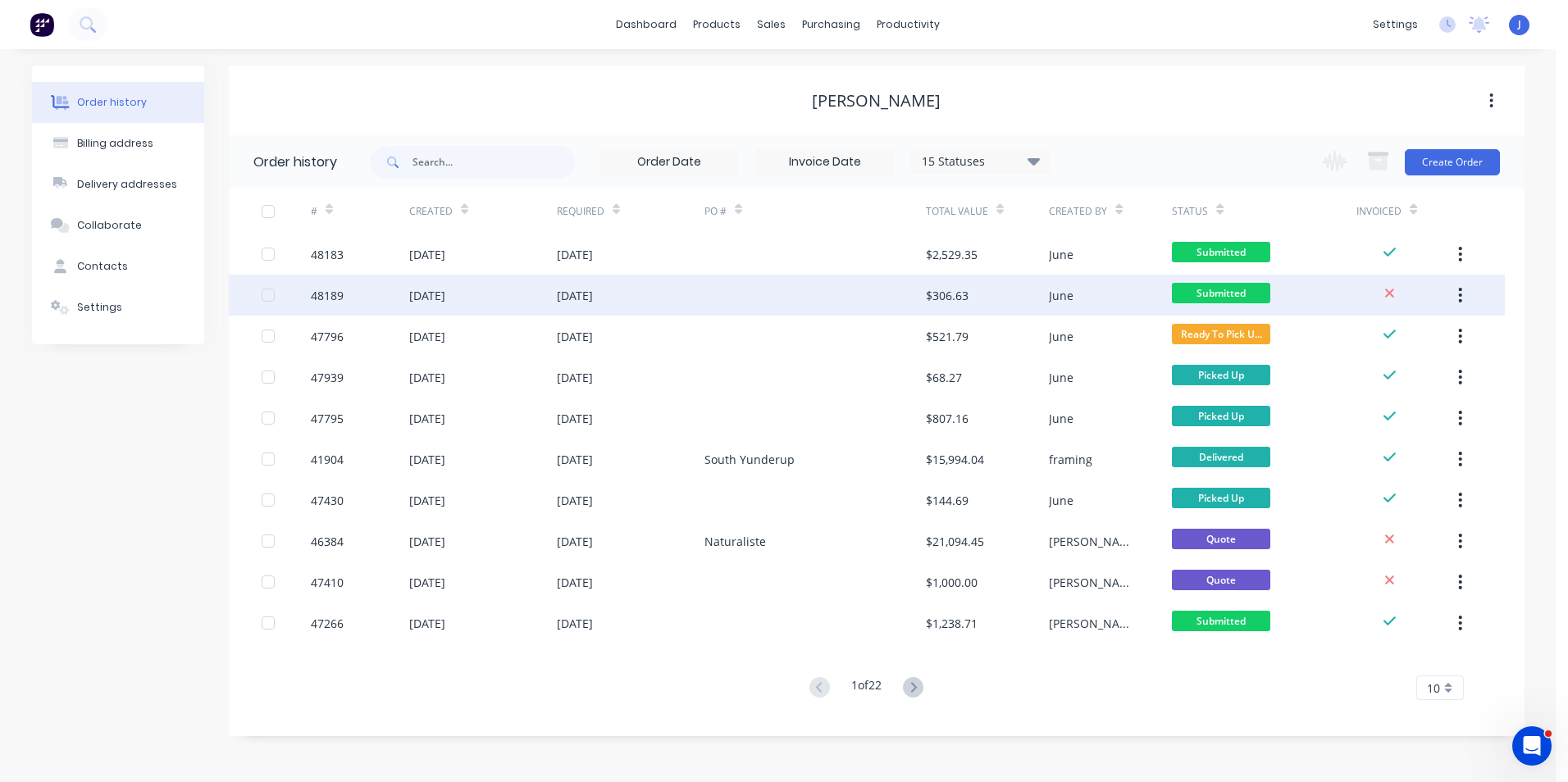
click at [889, 314] on div at bounding box center [814, 295] width 221 height 41
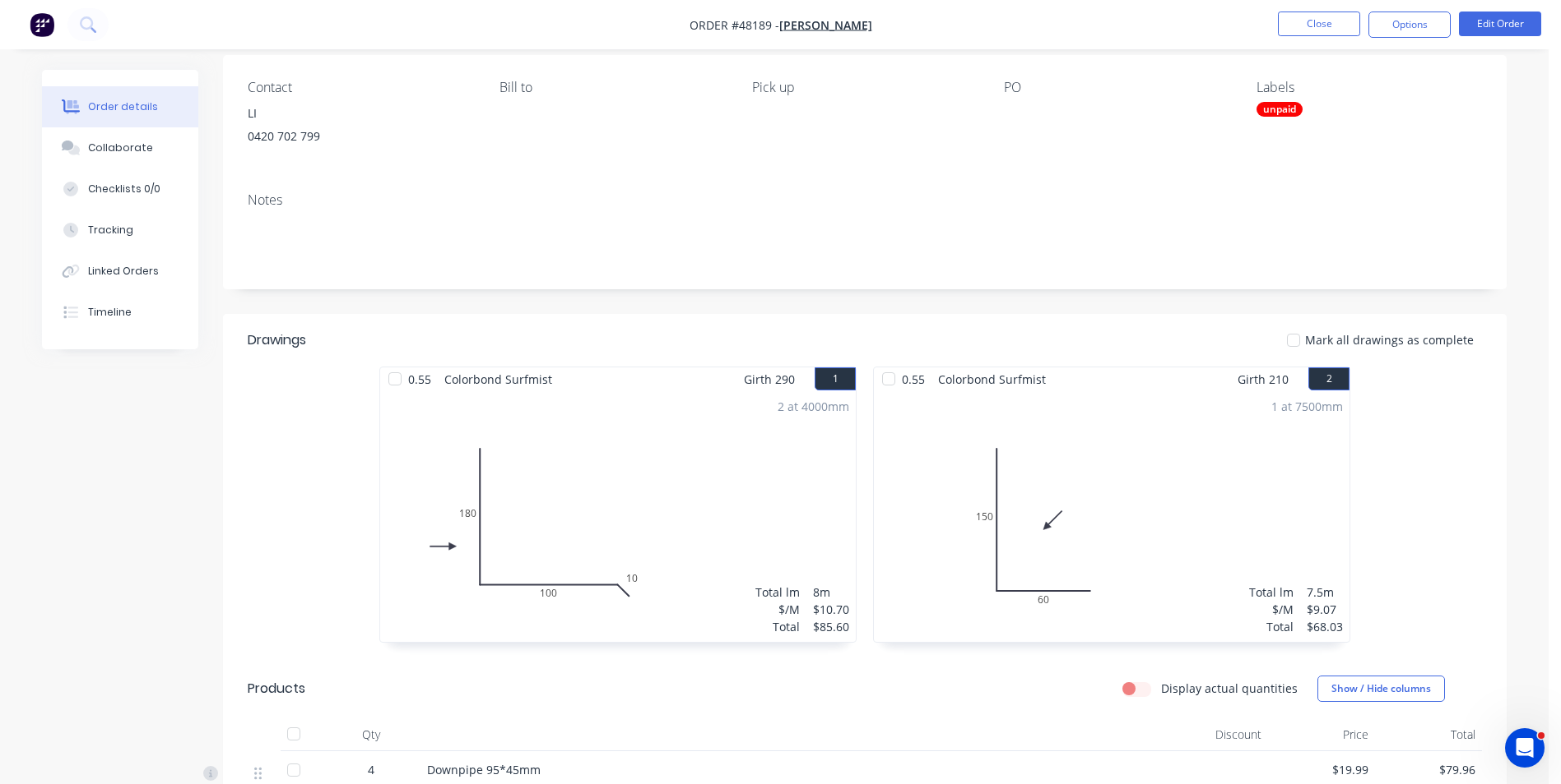
scroll to position [329, 0]
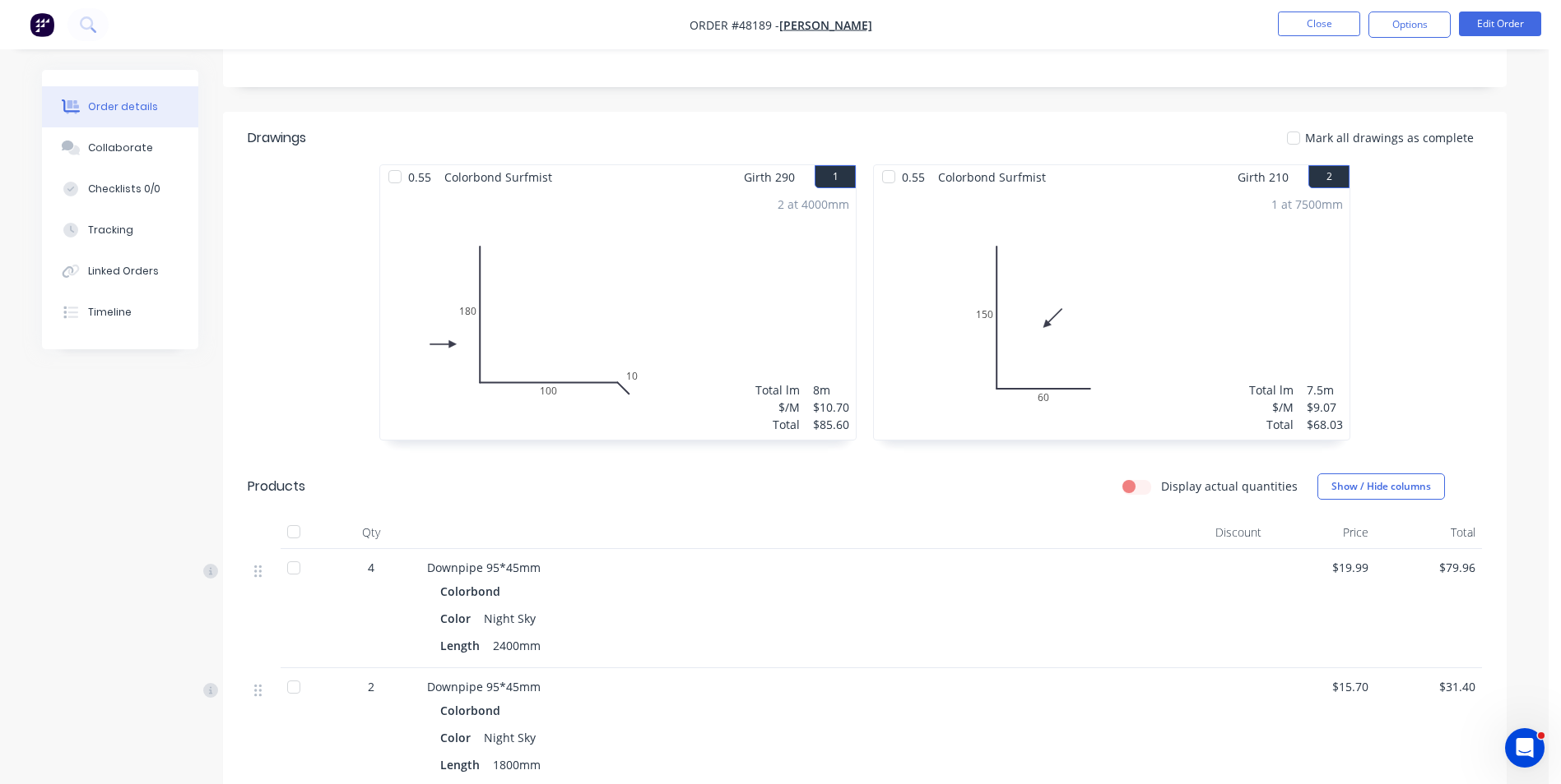
click at [914, 532] on div at bounding box center [791, 532] width 741 height 32
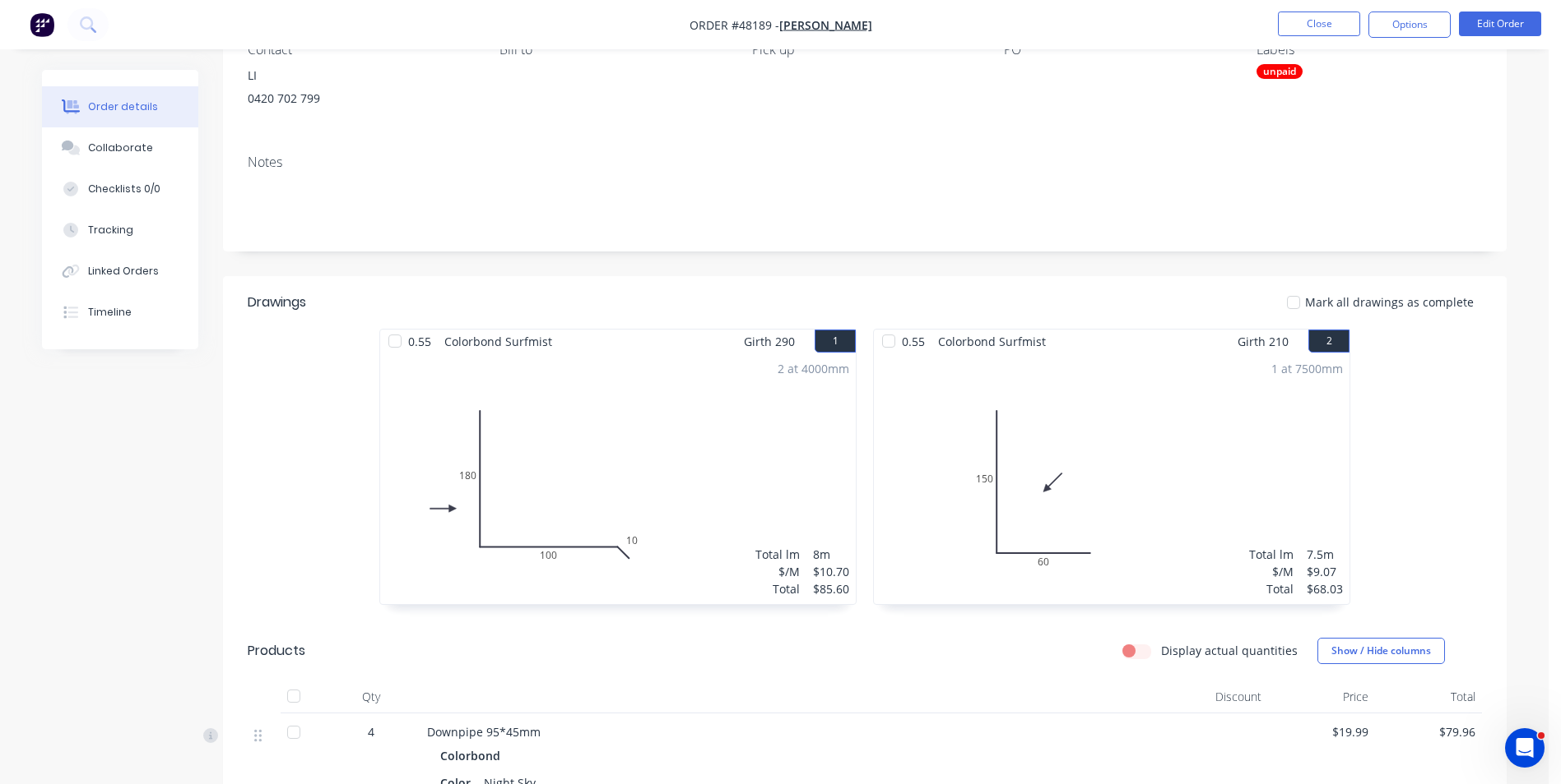
scroll to position [0, 0]
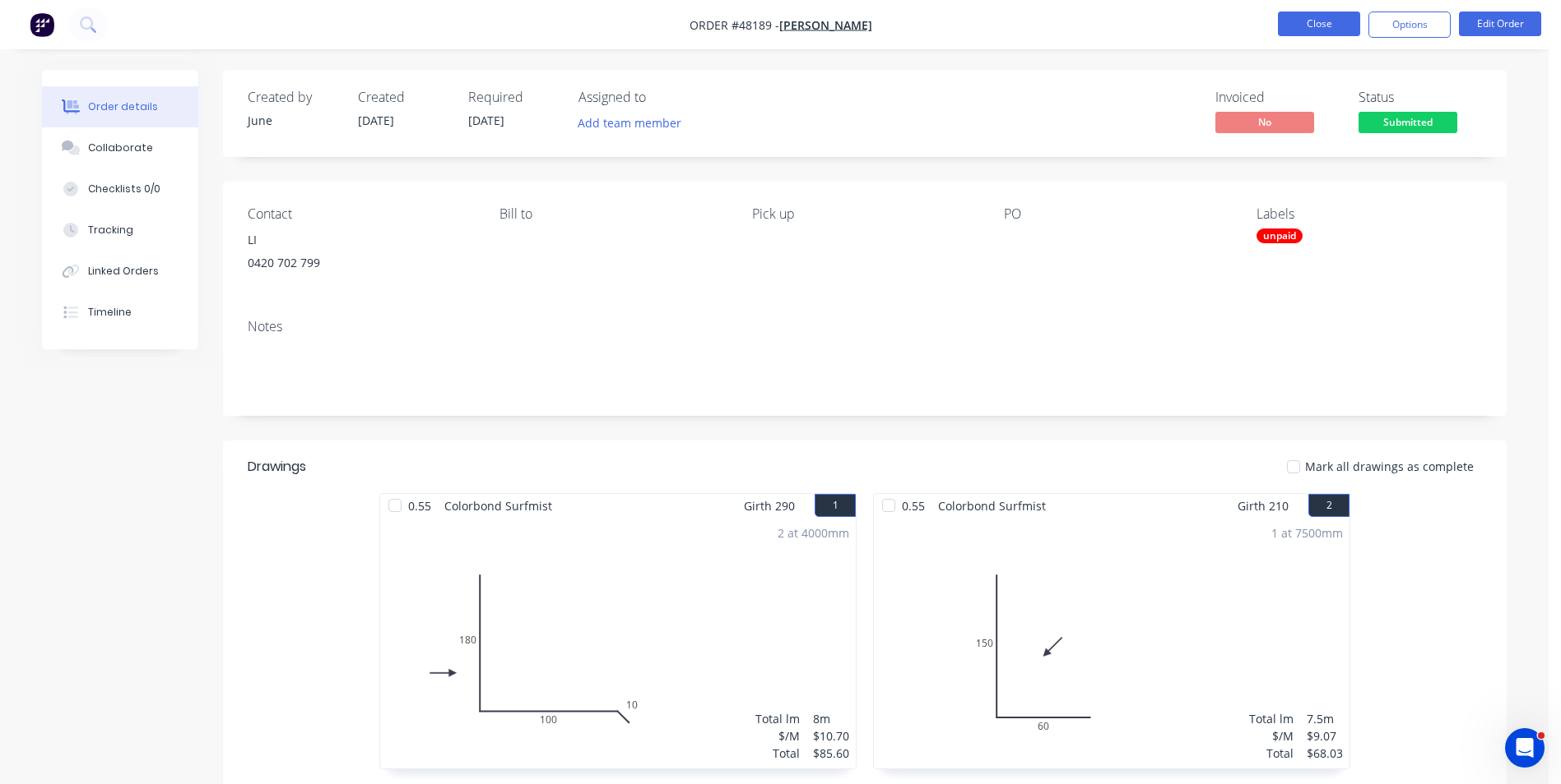
click at [1299, 20] on button "Close" at bounding box center [1319, 24] width 83 height 25
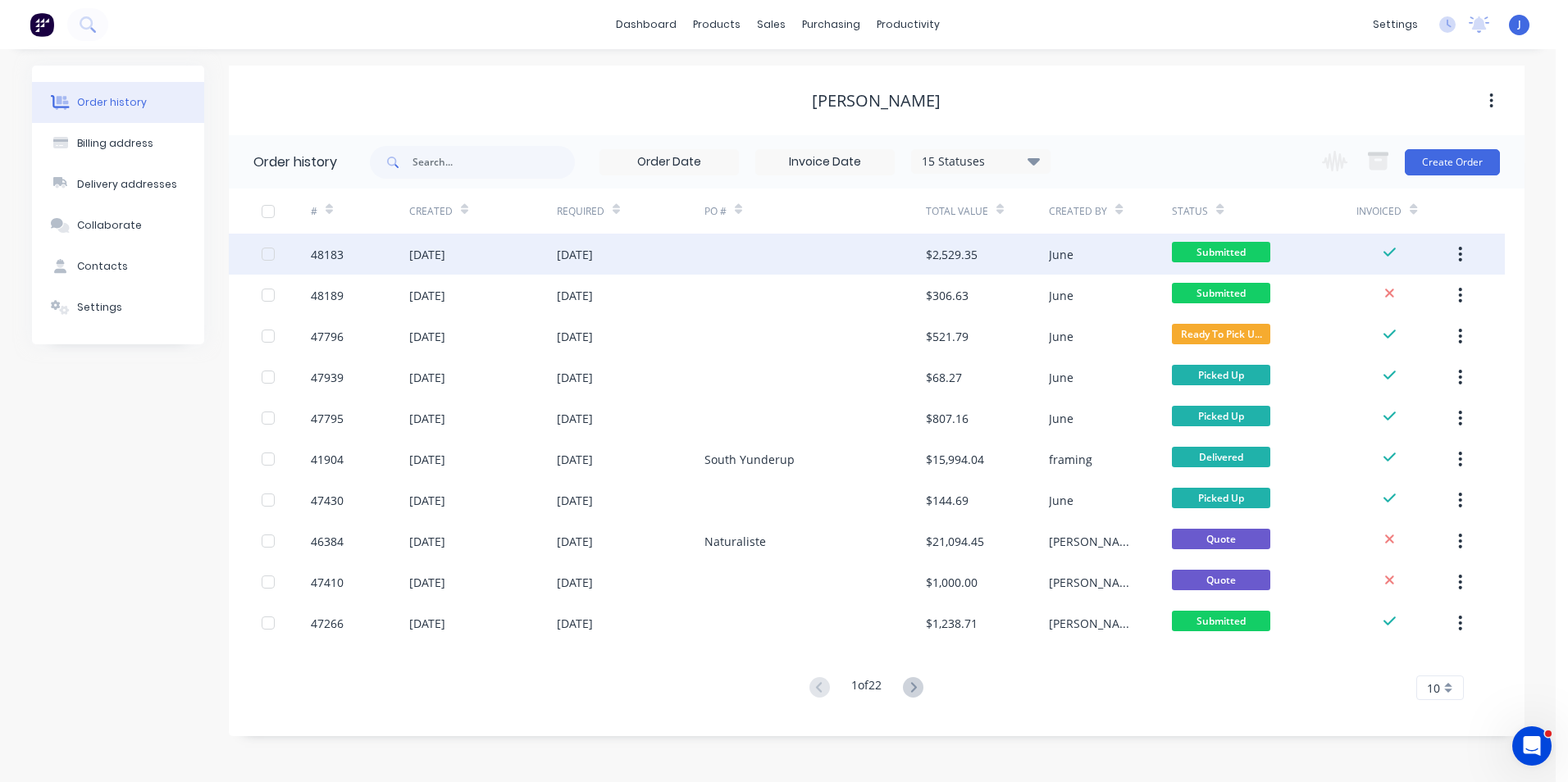
click at [907, 260] on div at bounding box center [814, 254] width 221 height 41
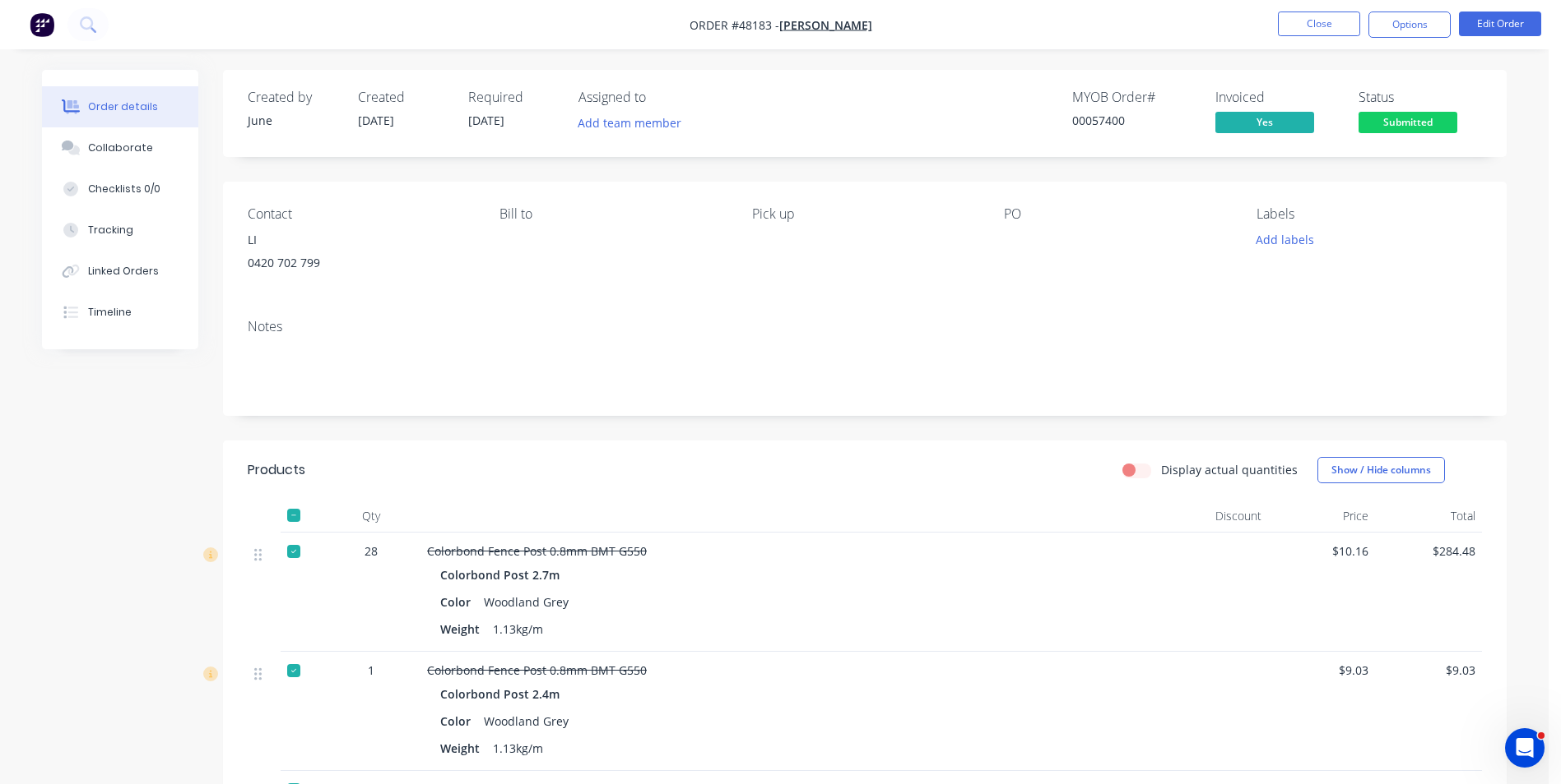
click at [808, 155] on div "Created by June Created 18/08/25 Required 18/08/25 Assigned to Add team member …" at bounding box center [864, 113] width 1283 height 87
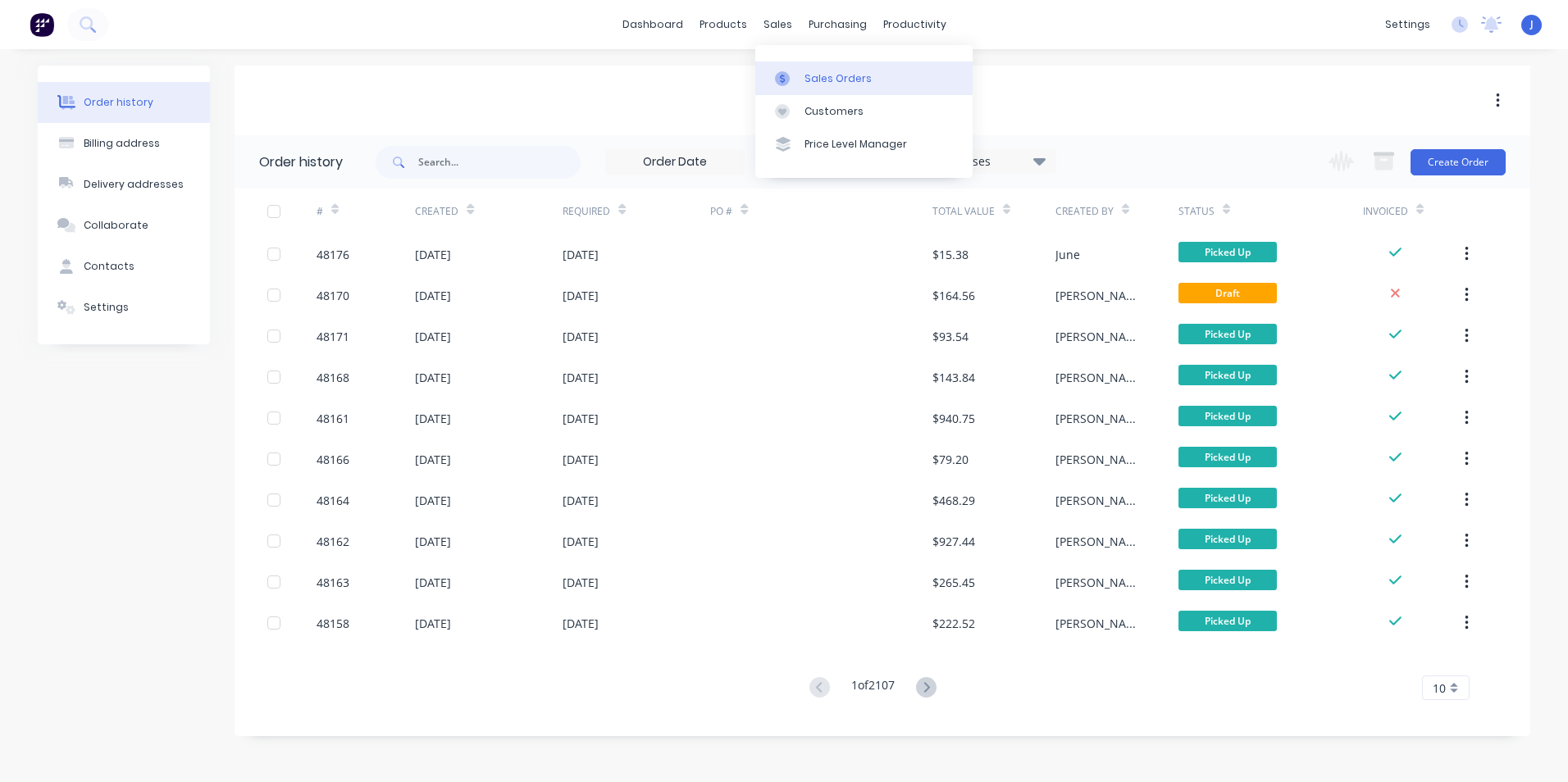
click at [772, 74] on link "Sales Orders" at bounding box center [864, 77] width 217 height 32
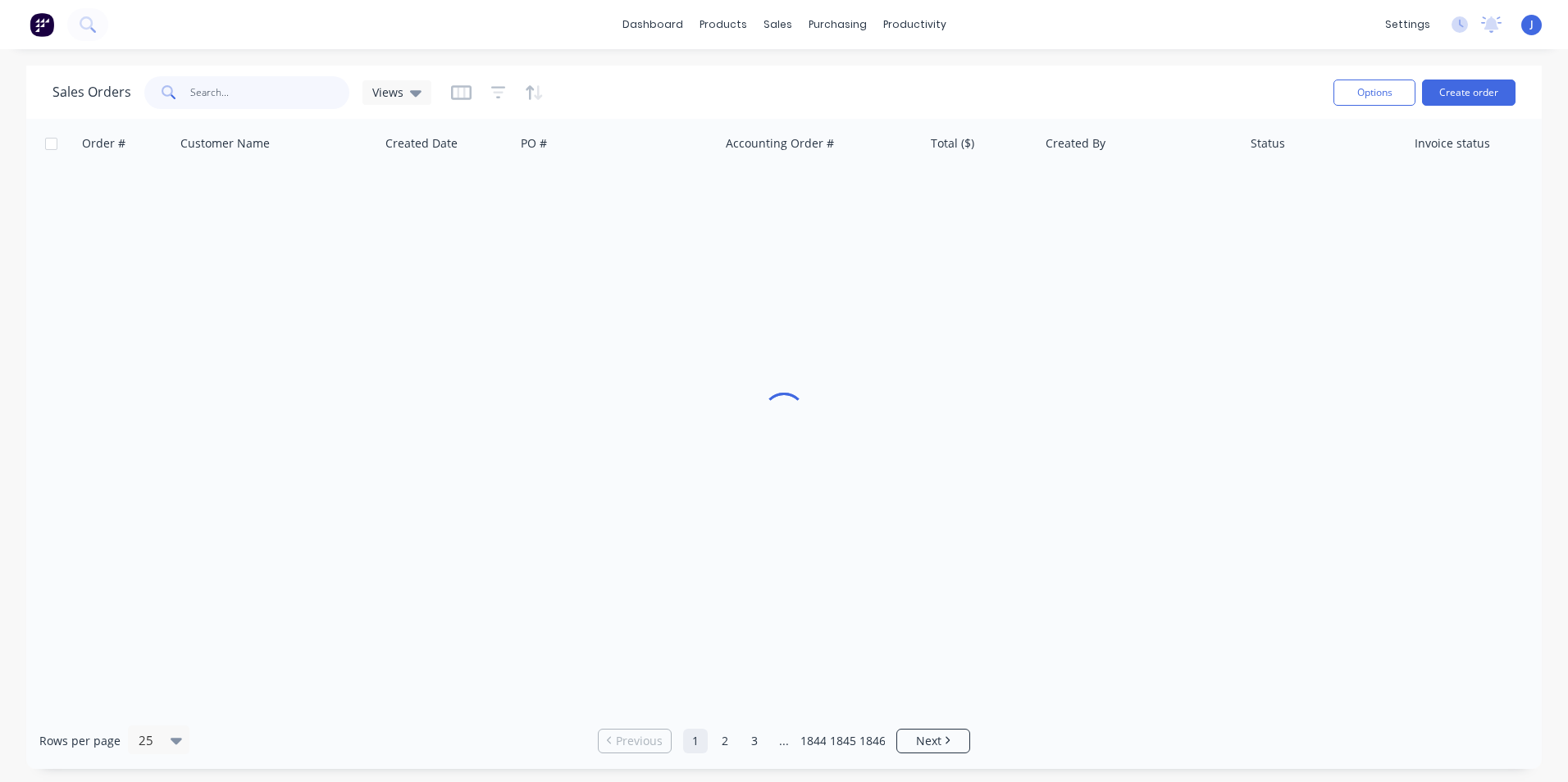
click at [254, 89] on input "text" at bounding box center [270, 92] width 160 height 32
type input "48181"
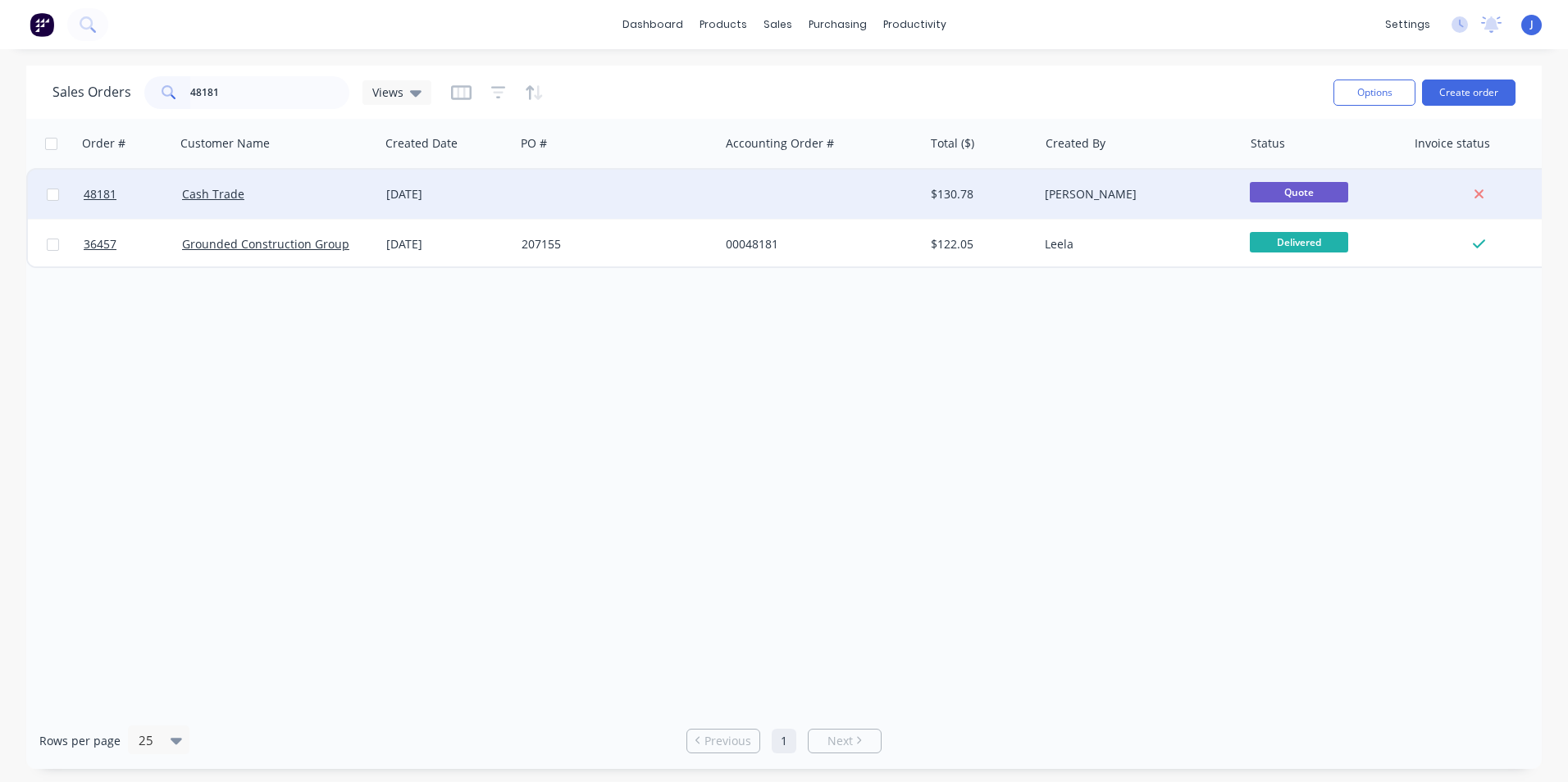
click at [523, 188] on div at bounding box center [616, 194] width 204 height 49
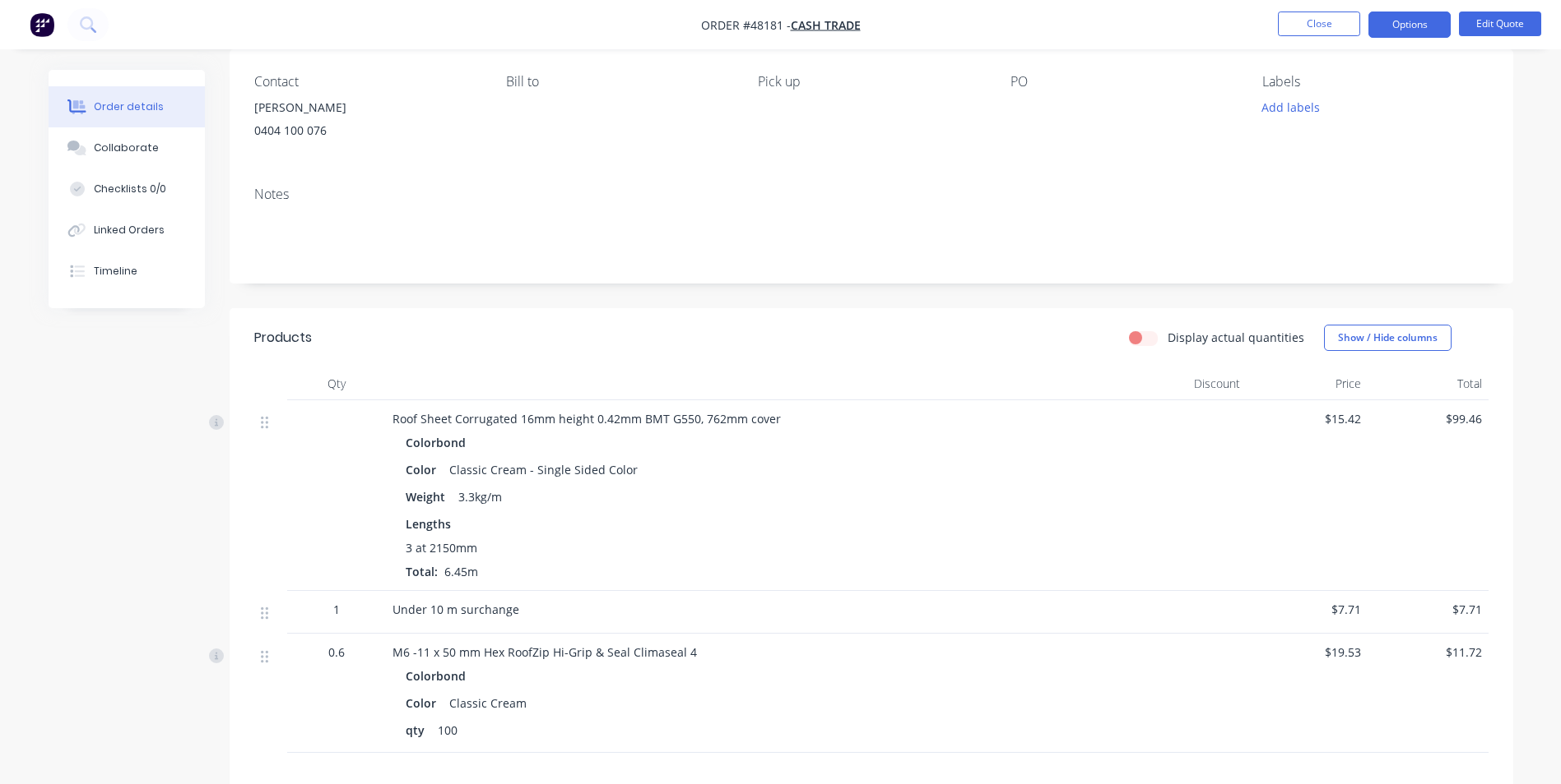
scroll to position [164, 0]
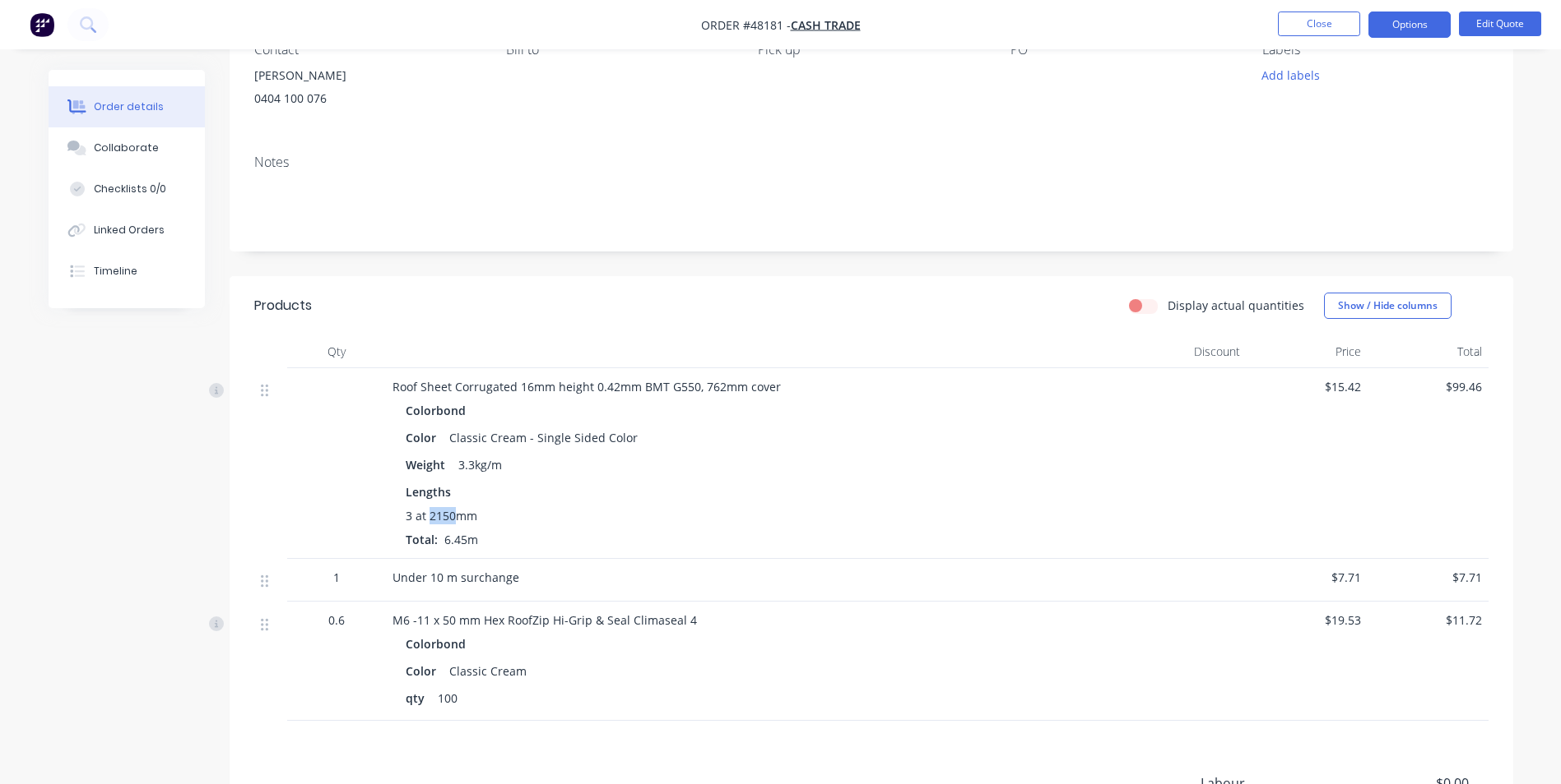
drag, startPoint x: 433, startPoint y: 517, endPoint x: 452, endPoint y: 512, distance: 19.6
click at [452, 512] on span "3 at 2150mm" at bounding box center [441, 516] width 71 height 18
click at [568, 512] on div "3 at 2150mm" at bounding box center [756, 516] width 701 height 18
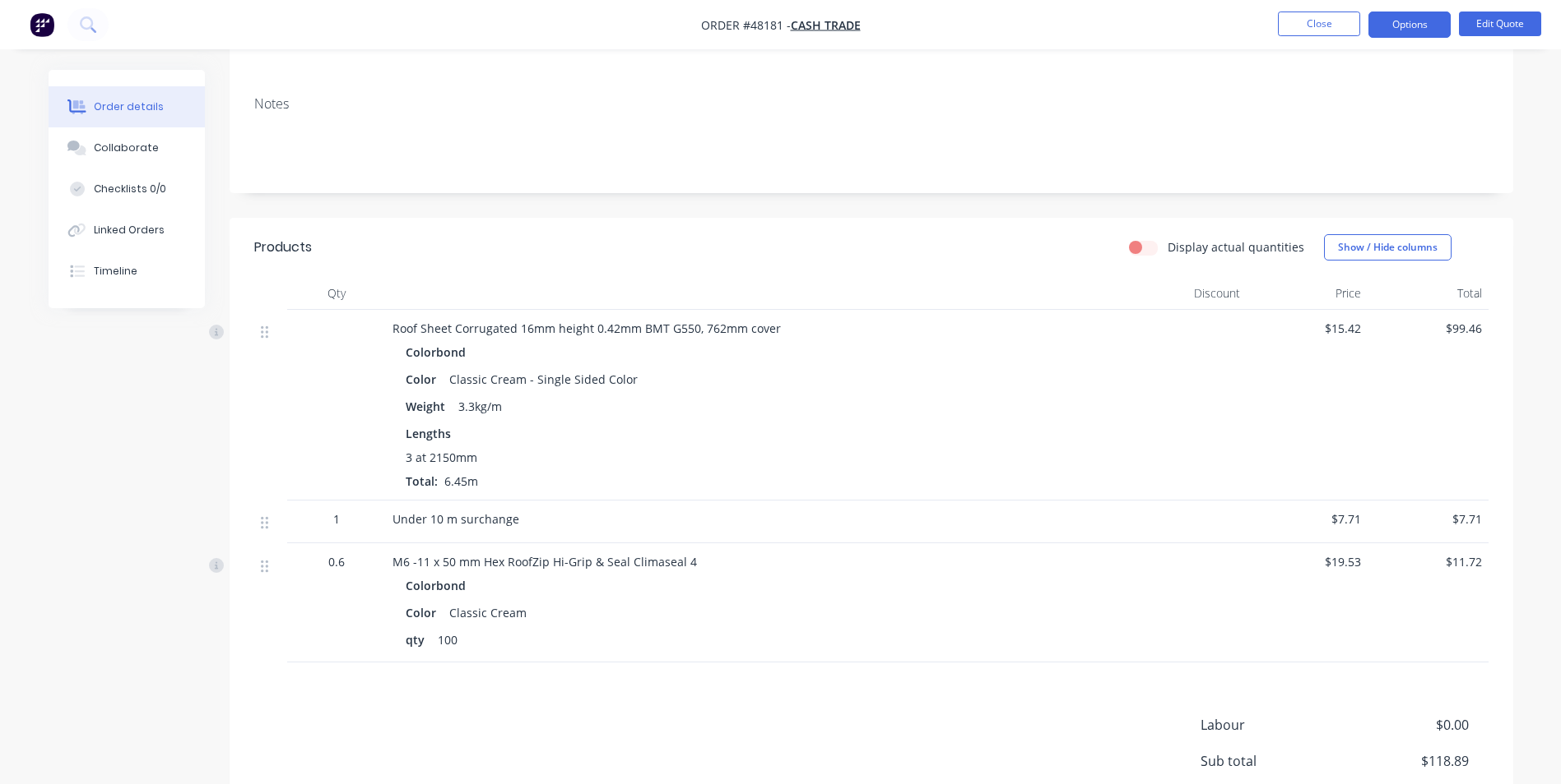
scroll to position [329, 0]
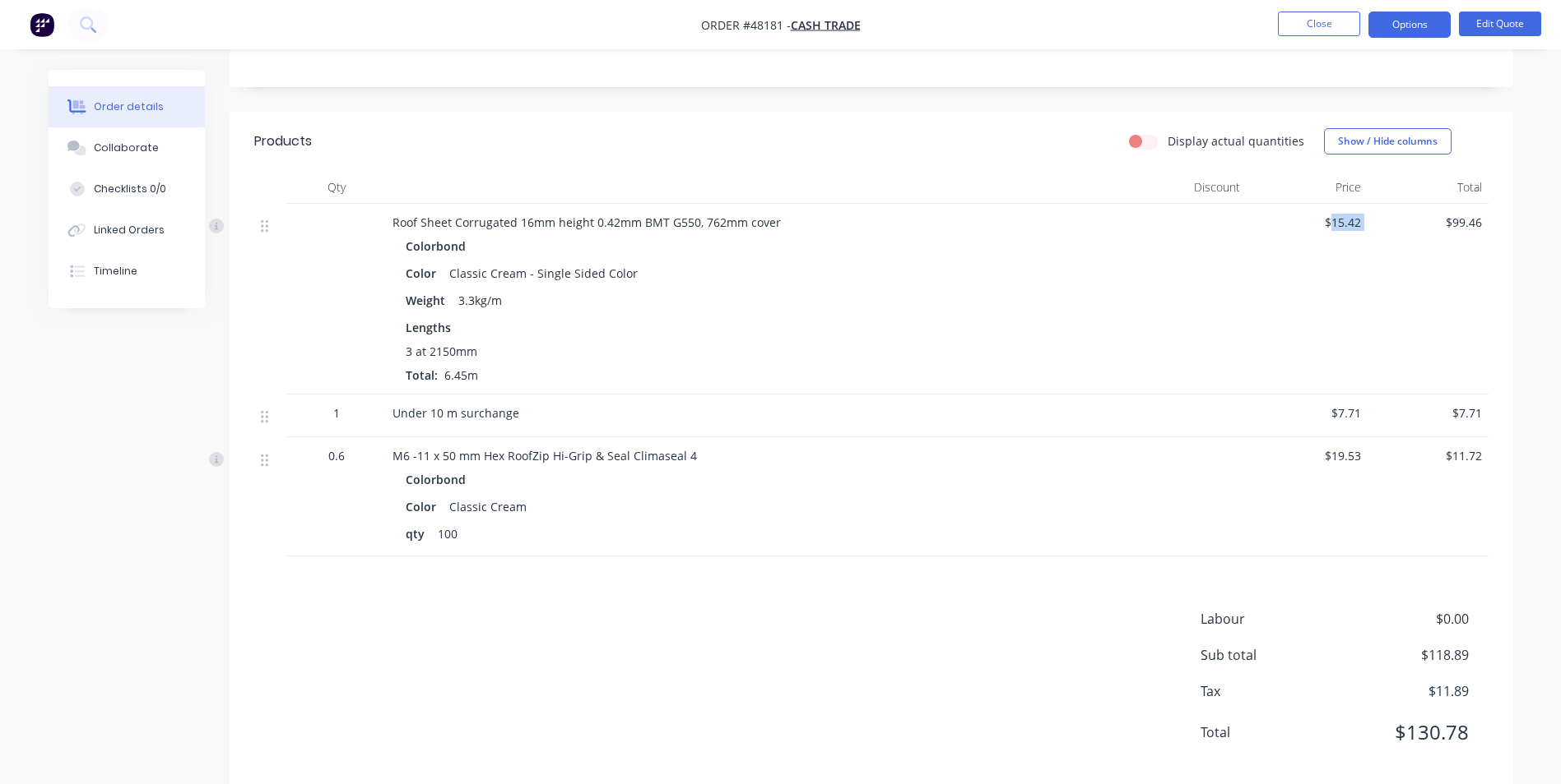
drag, startPoint x: 1369, startPoint y: 227, endPoint x: 1329, endPoint y: 229, distance: 40.0
click at [1329, 229] on div "Roof Sheet Corrugated 16mm height 0.42mm BMT G550, 762mm cover Colorbond Color …" at bounding box center [871, 298] width 1234 height 191
click at [1266, 293] on div "$15.42" at bounding box center [1307, 298] width 121 height 191
drag, startPoint x: 441, startPoint y: 378, endPoint x: 463, endPoint y: 371, distance: 23.1
click at [463, 371] on span "6.45m" at bounding box center [460, 376] width 47 height 16
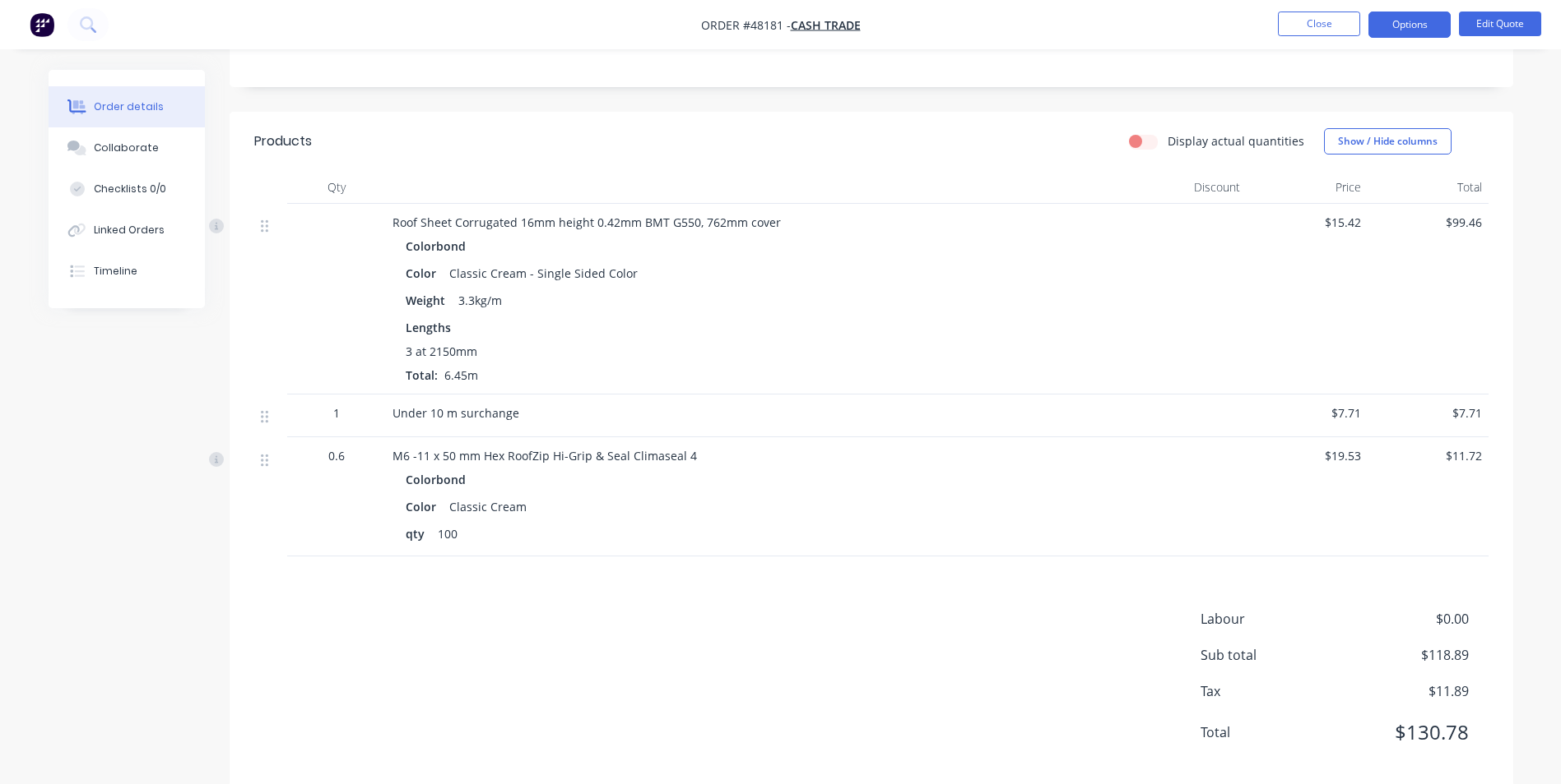
click at [486, 369] on div "3 at 2150mm Total: 6.45m" at bounding box center [756, 363] width 701 height 41
drag, startPoint x: 1333, startPoint y: 221, endPoint x: 1363, endPoint y: 221, distance: 30.0
click at [1363, 221] on div "$15.42" at bounding box center [1307, 298] width 121 height 191
click at [1189, 306] on div at bounding box center [1187, 298] width 121 height 191
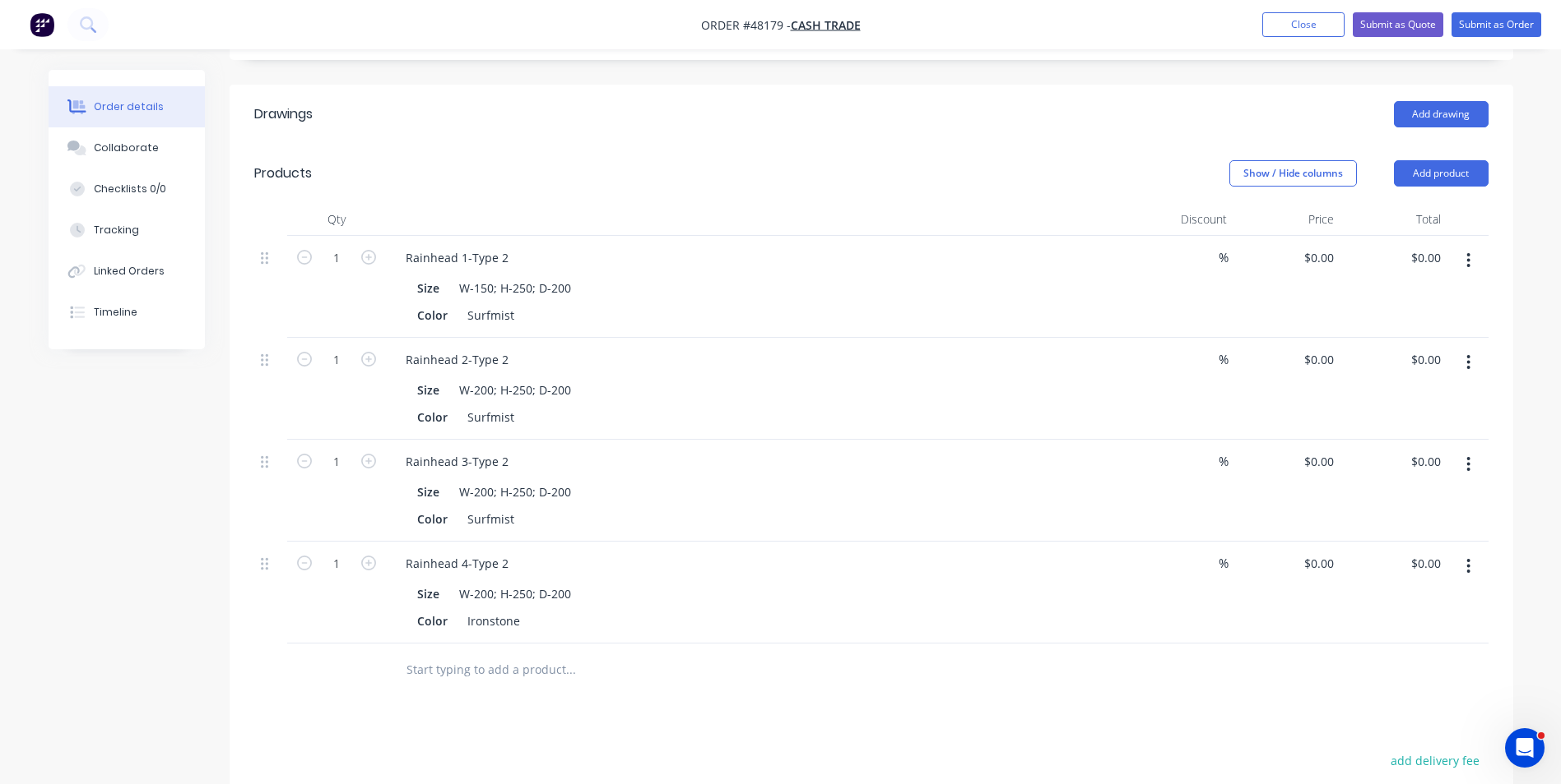
click at [965, 706] on div "Drawings Add drawing Products Show / Hide columns Add product Qty Discount Pric…" at bounding box center [871, 570] width 1283 height 971
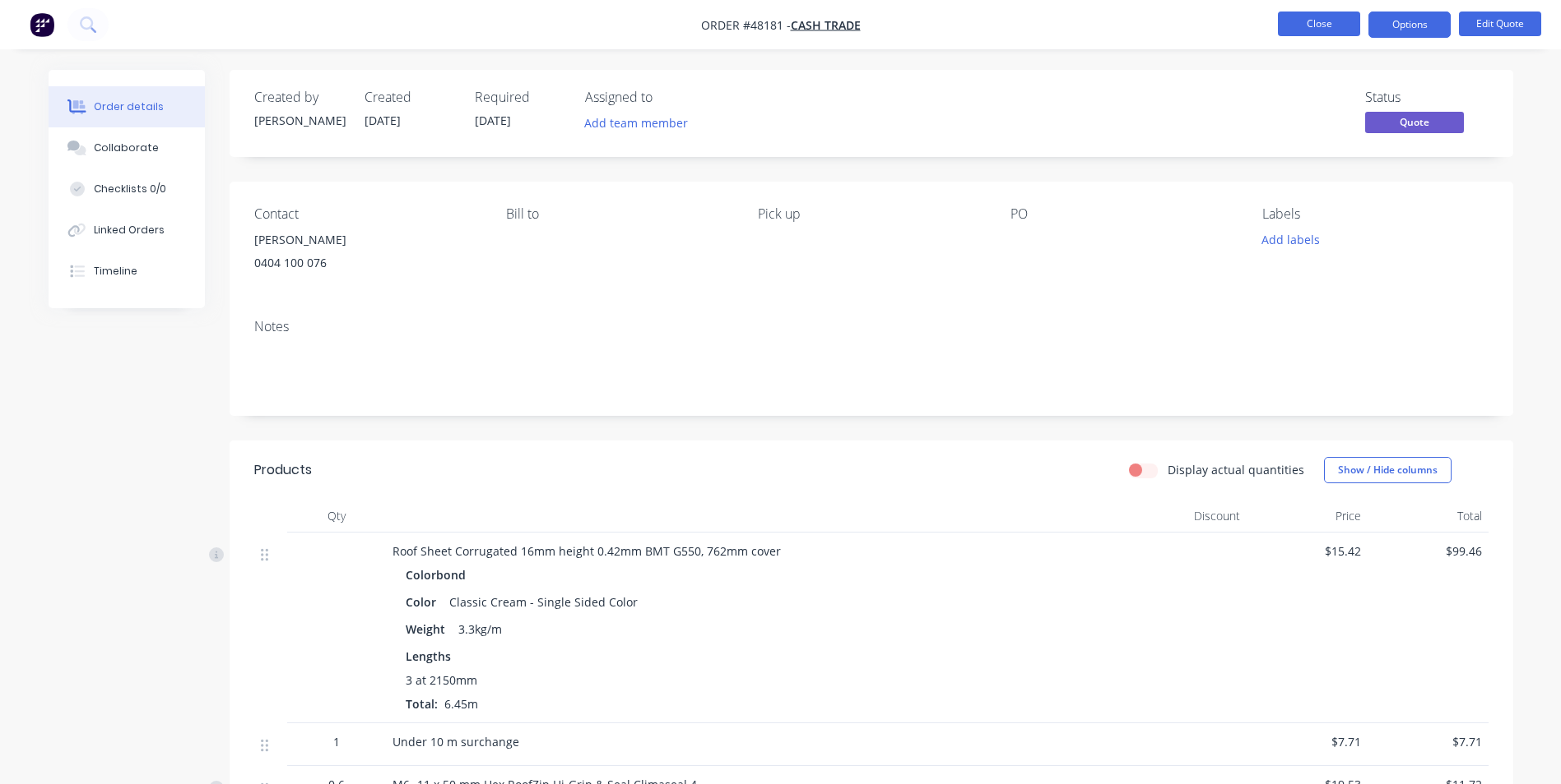
click at [1305, 26] on button "Close" at bounding box center [1319, 24] width 83 height 25
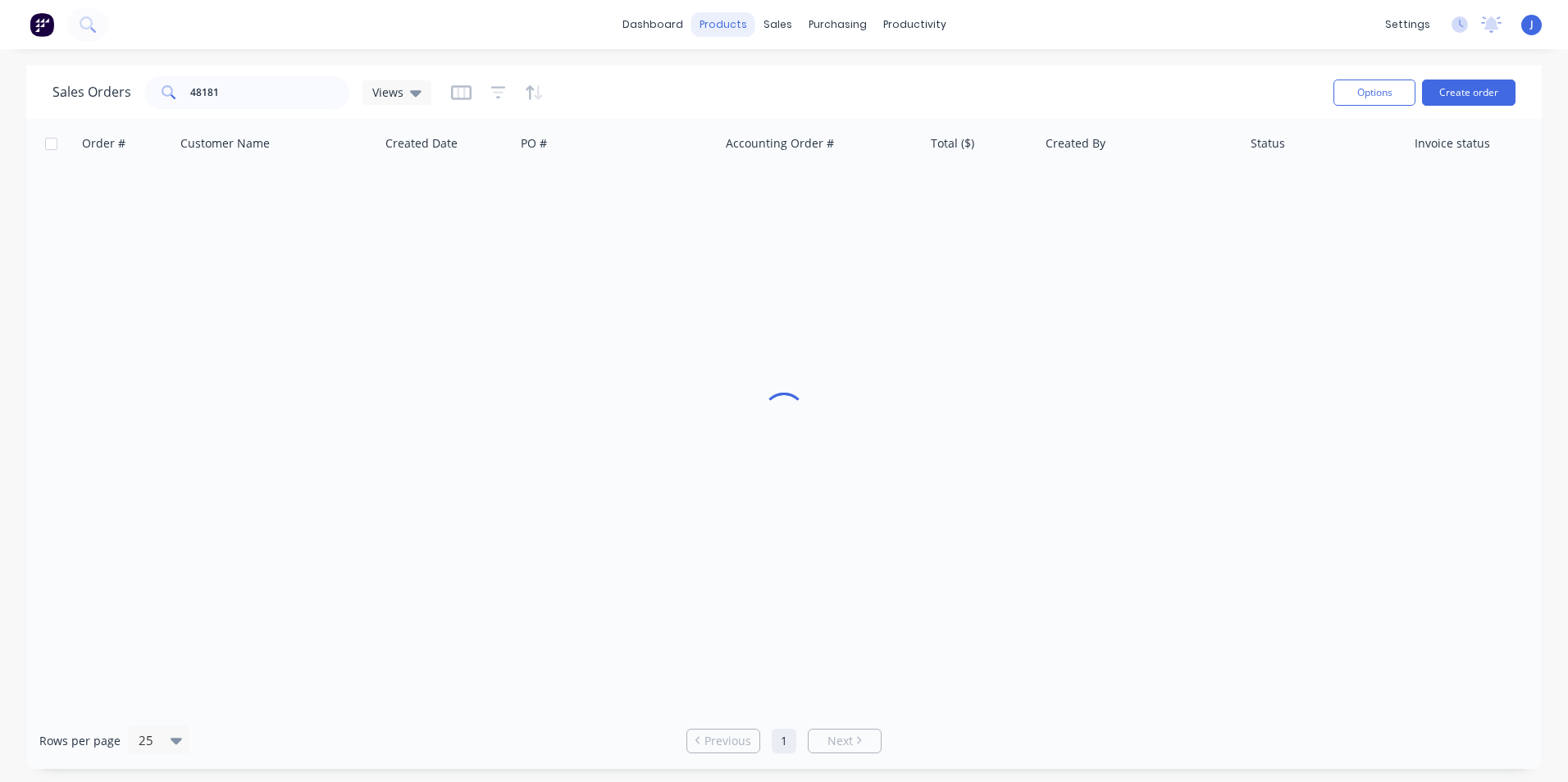
click at [737, 22] on div "products" at bounding box center [722, 25] width 64 height 25
click at [740, 75] on link "Product Catalogue" at bounding box center [804, 77] width 217 height 32
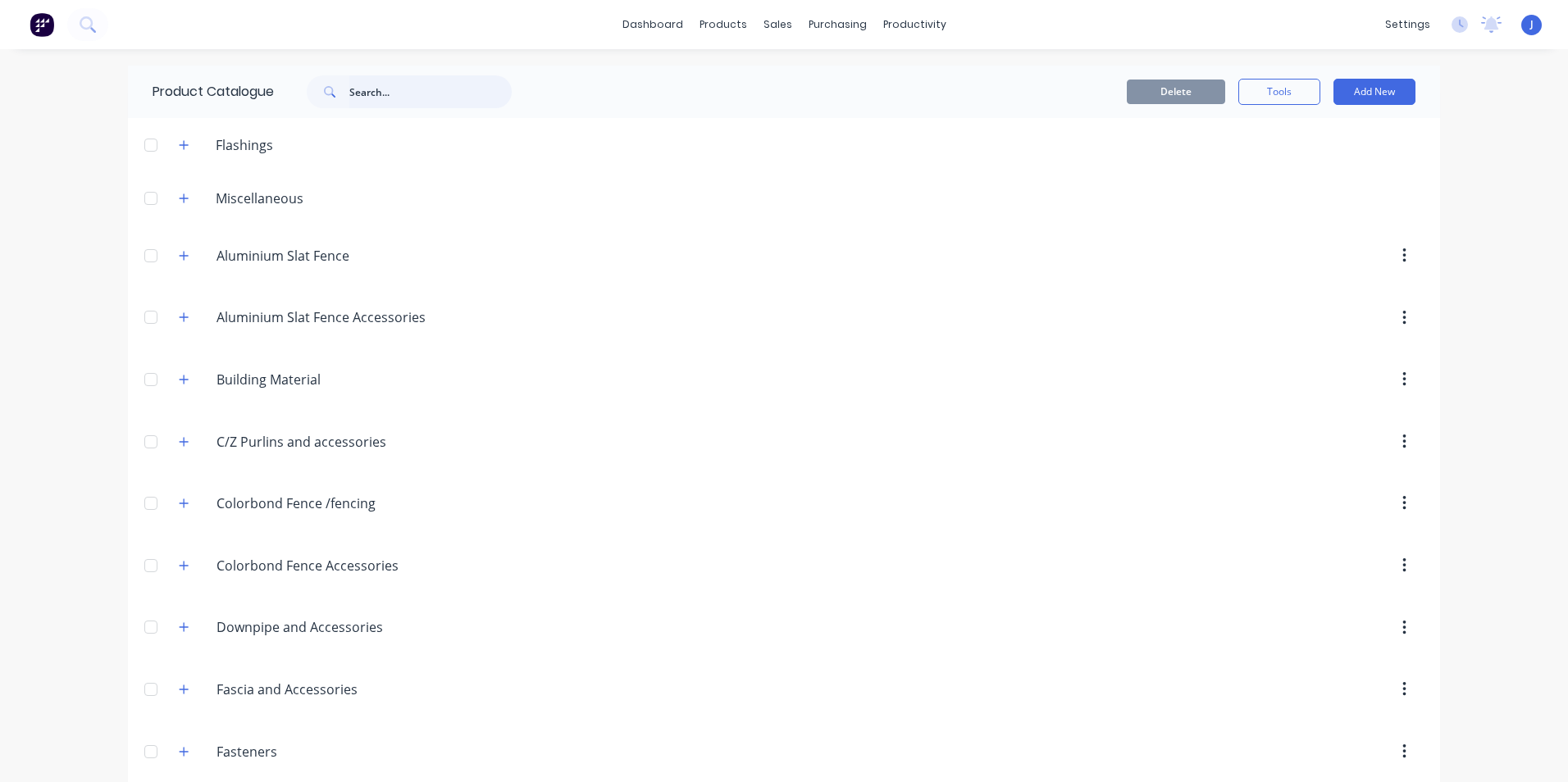
click at [349, 87] on input "text" at bounding box center [430, 91] width 162 height 32
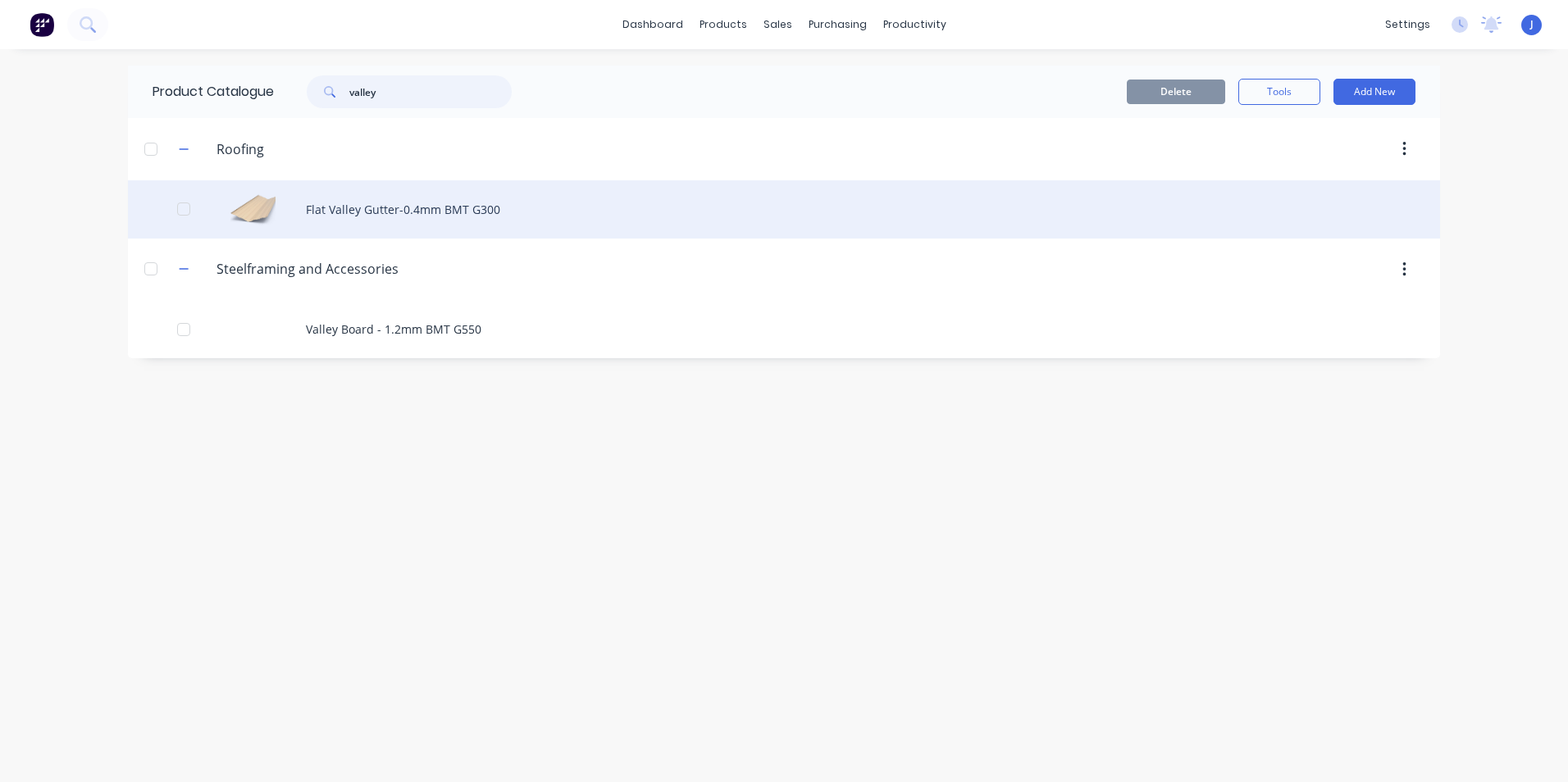
type input "valley"
click at [449, 204] on div "Flat Valley Gutter-0.4mm BMT G300" at bounding box center [784, 209] width 1311 height 58
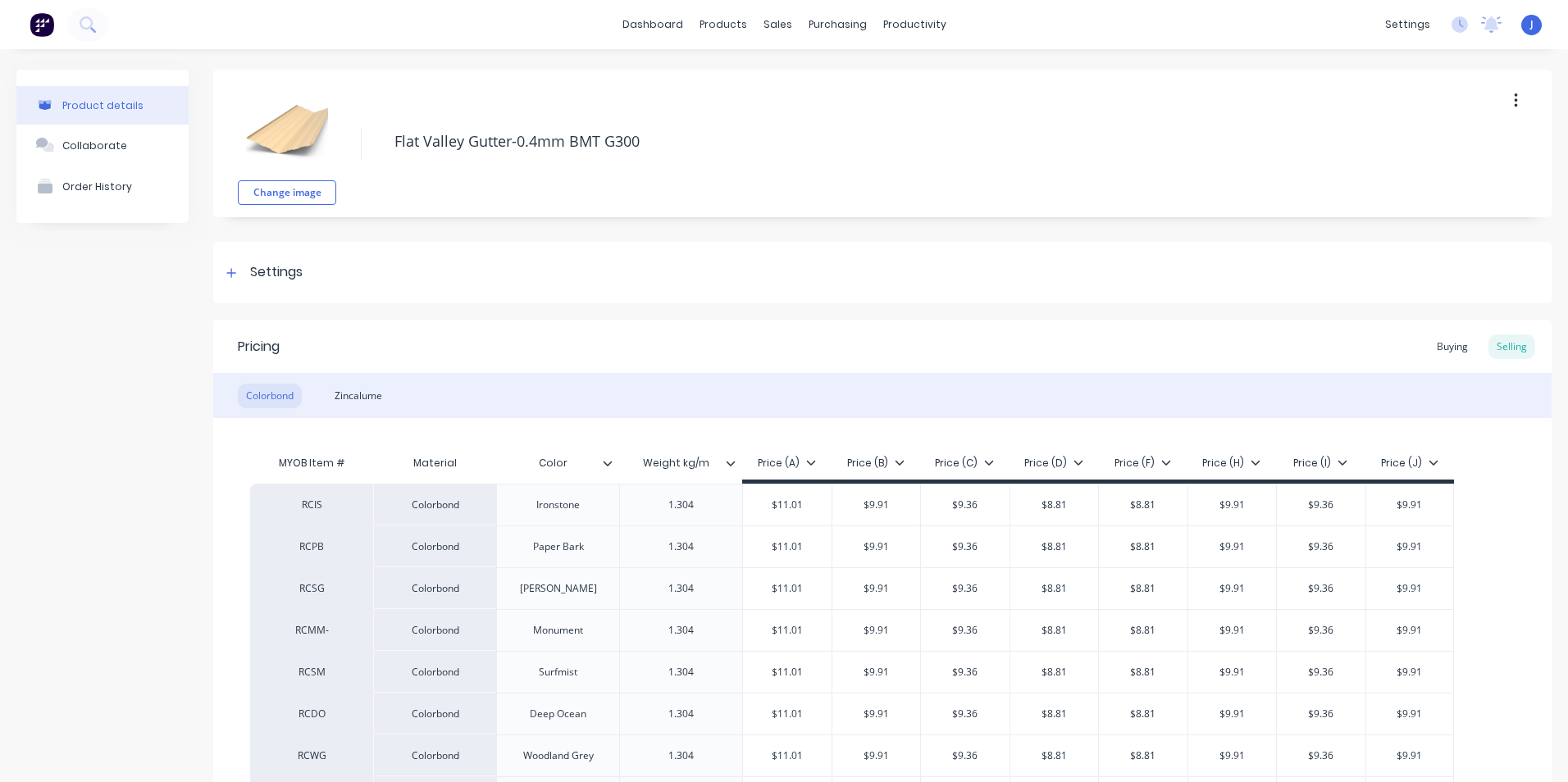
type textarea "x"
click at [864, 74] on div "Purchase Orders" at bounding box center [883, 78] width 87 height 15
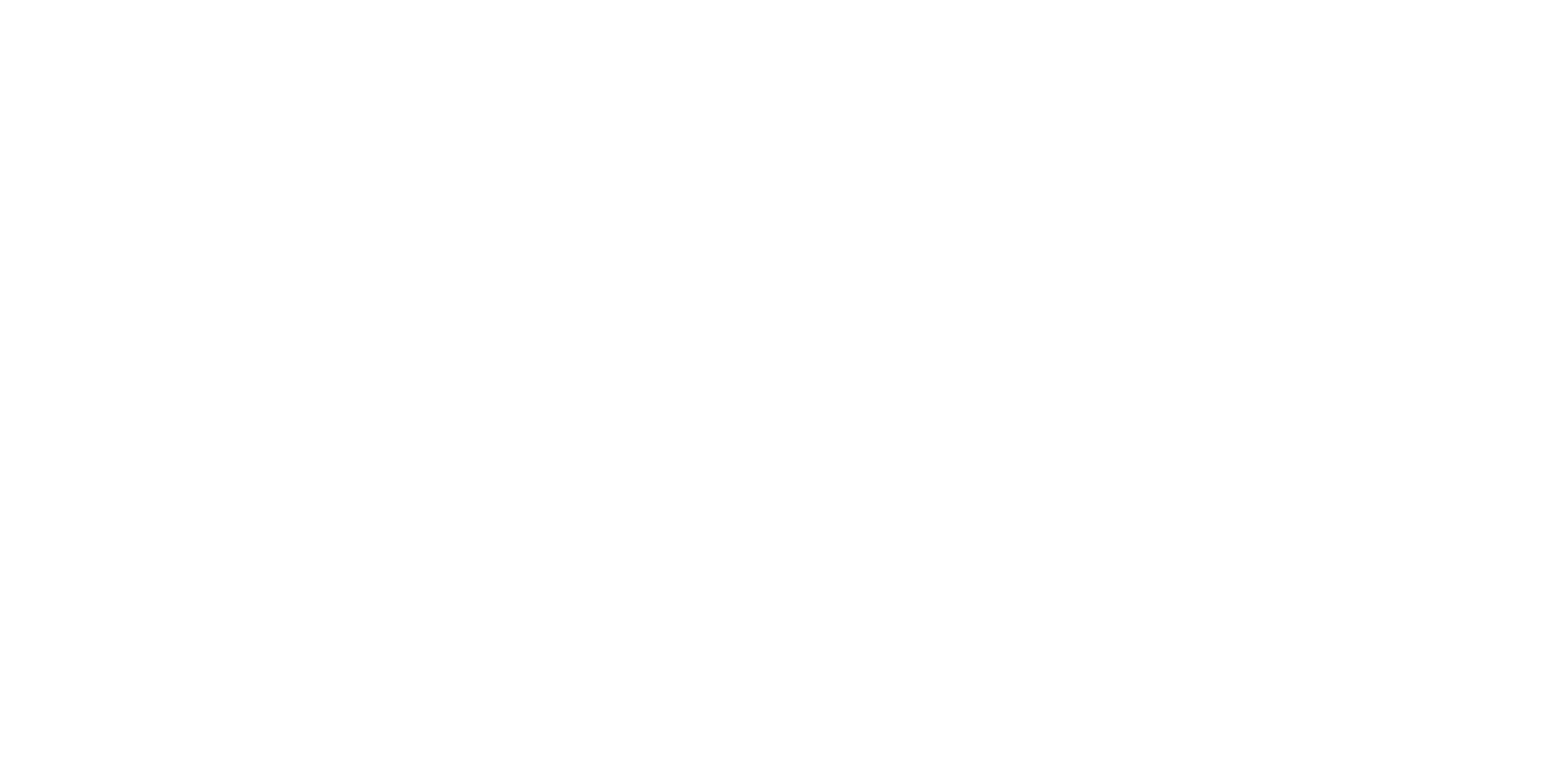
click at [756, 0] on html "x" at bounding box center [784, 0] width 1568 height 0
click at [1098, 0] on html "x" at bounding box center [784, 0] width 1568 height 0
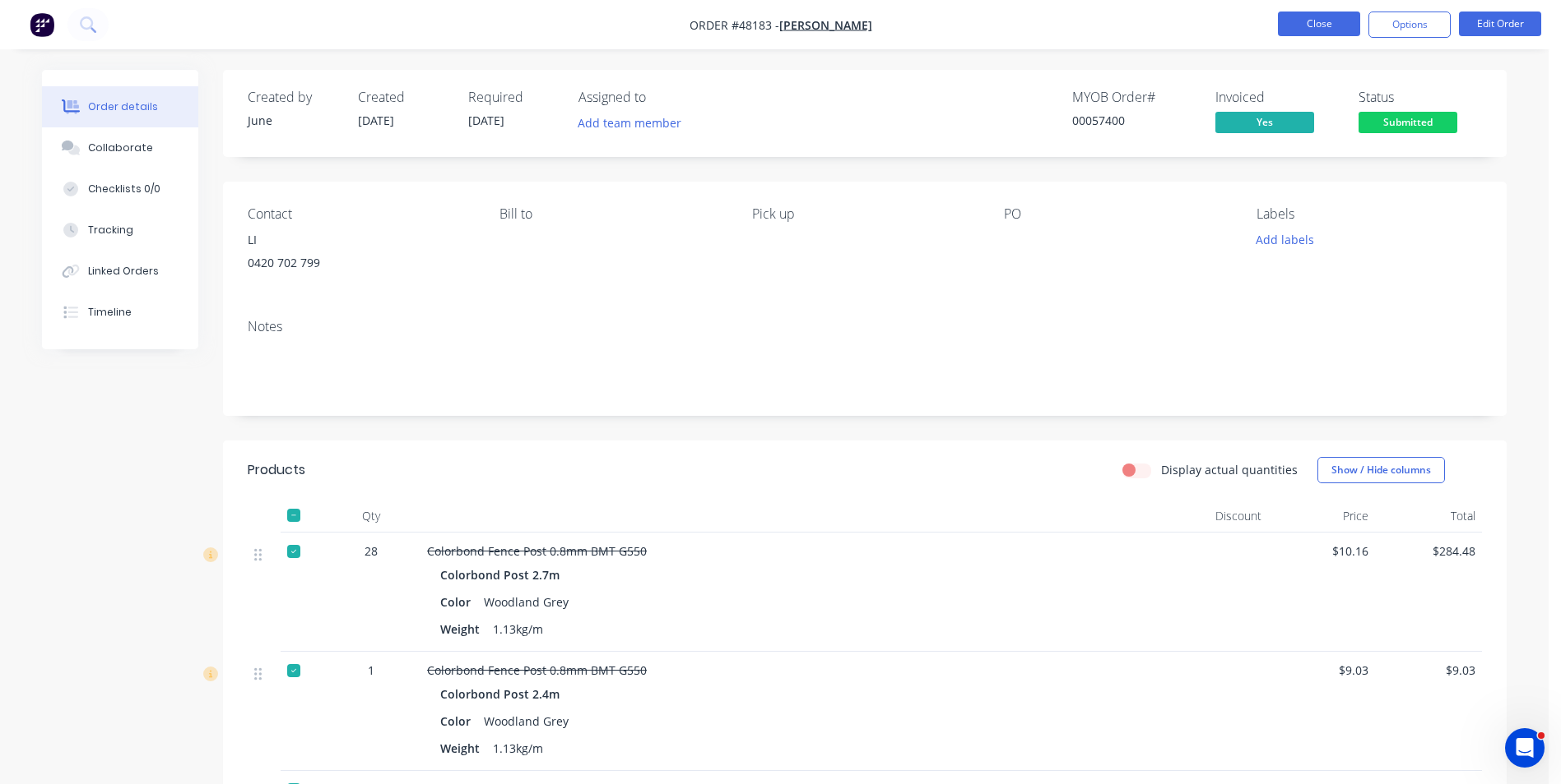
click at [1316, 31] on button "Close" at bounding box center [1319, 24] width 83 height 25
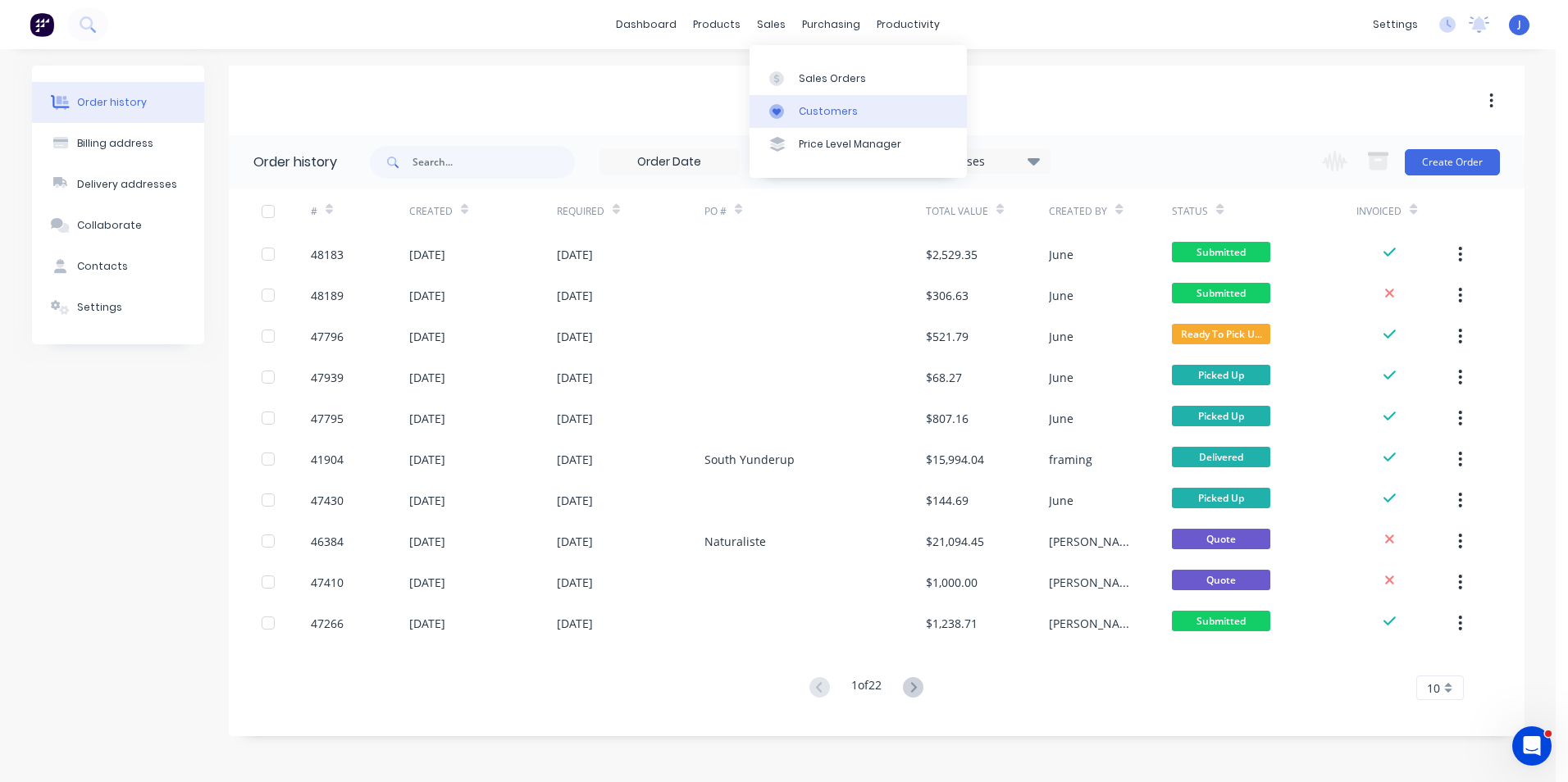
click at [777, 99] on link "Customers" at bounding box center [858, 111] width 217 height 32
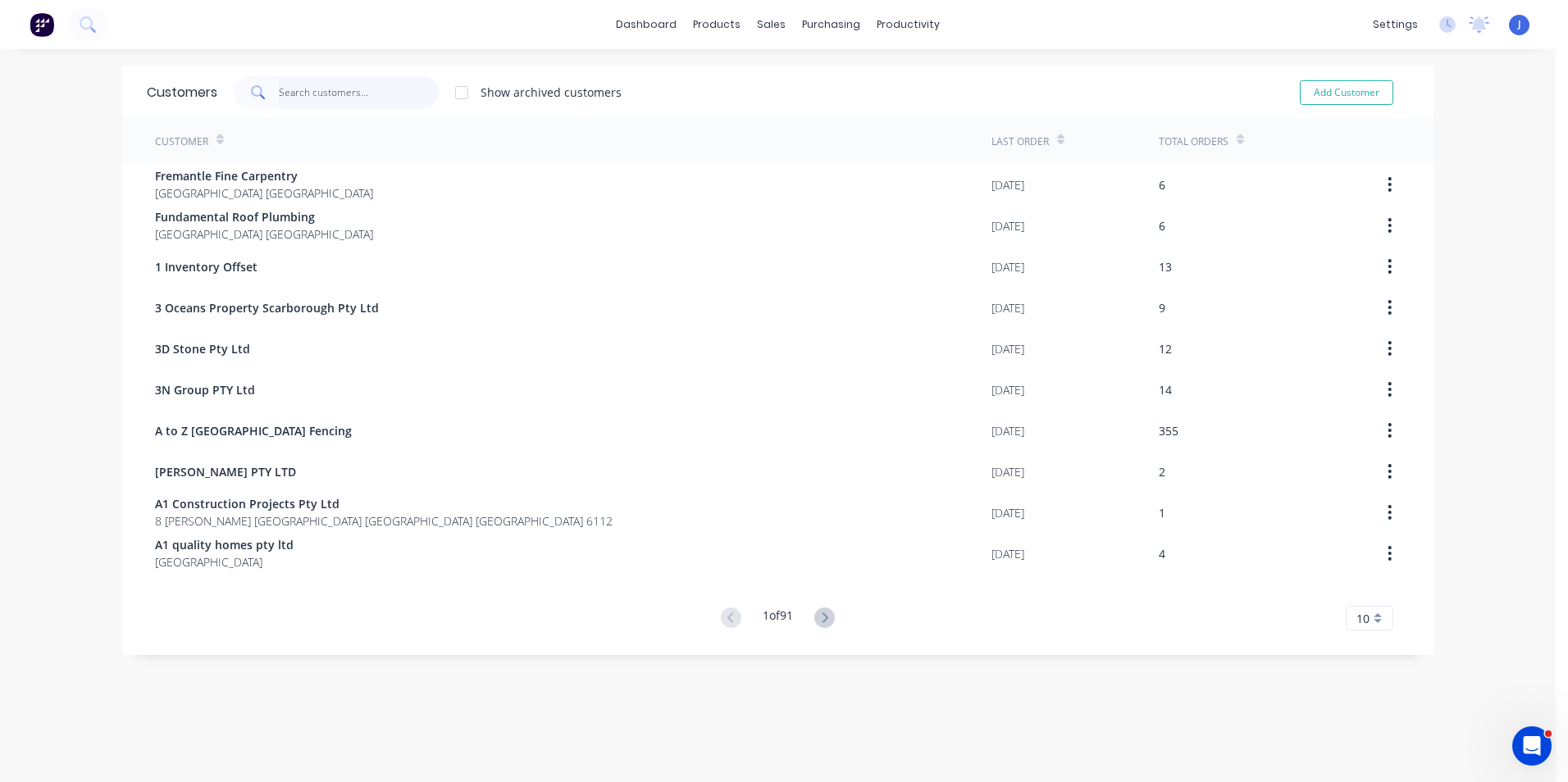
click at [324, 102] on input "text" at bounding box center [358, 92] width 160 height 32
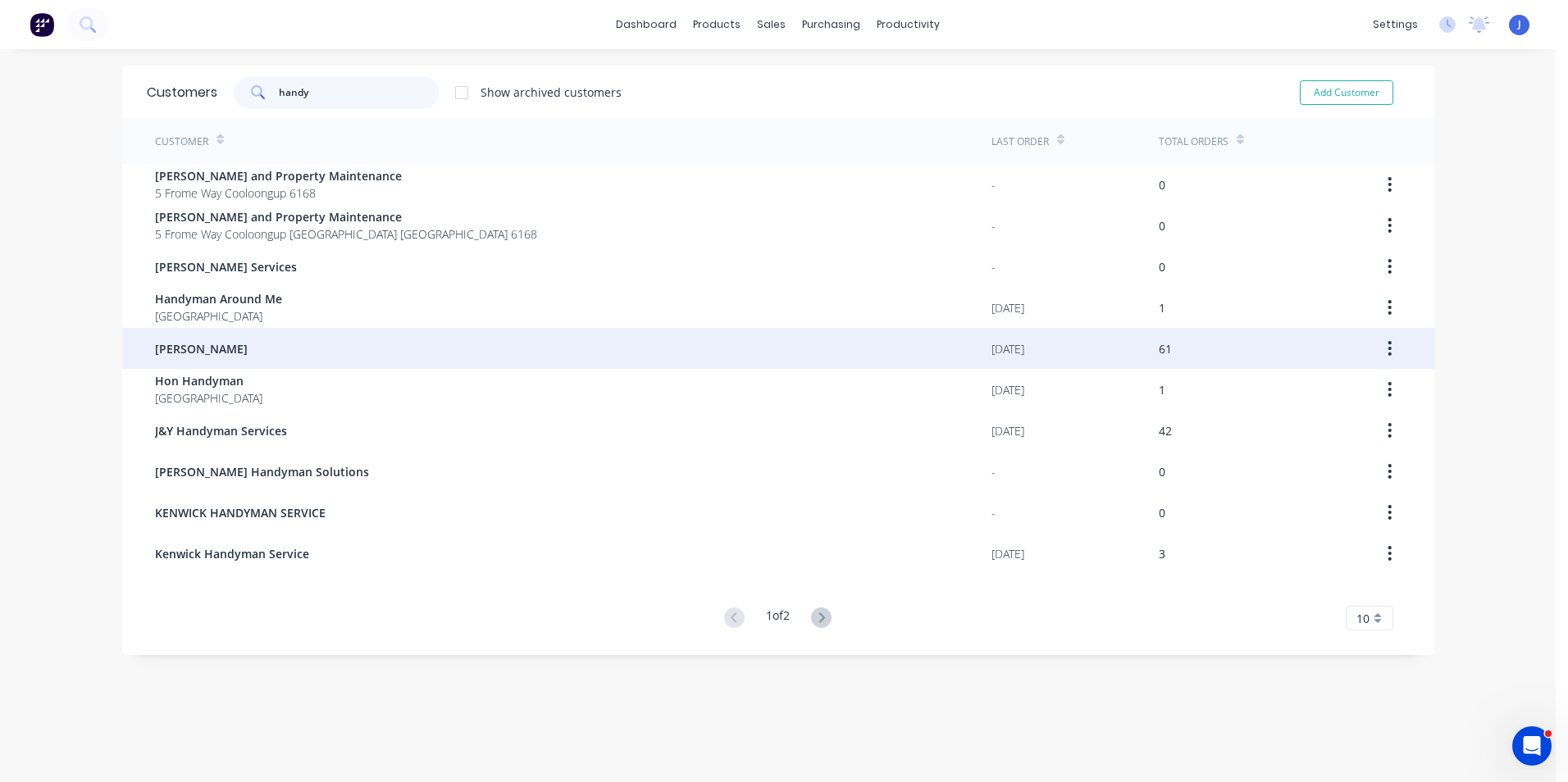
type input "handy"
click at [250, 362] on div "[PERSON_NAME]" at bounding box center [573, 349] width 836 height 41
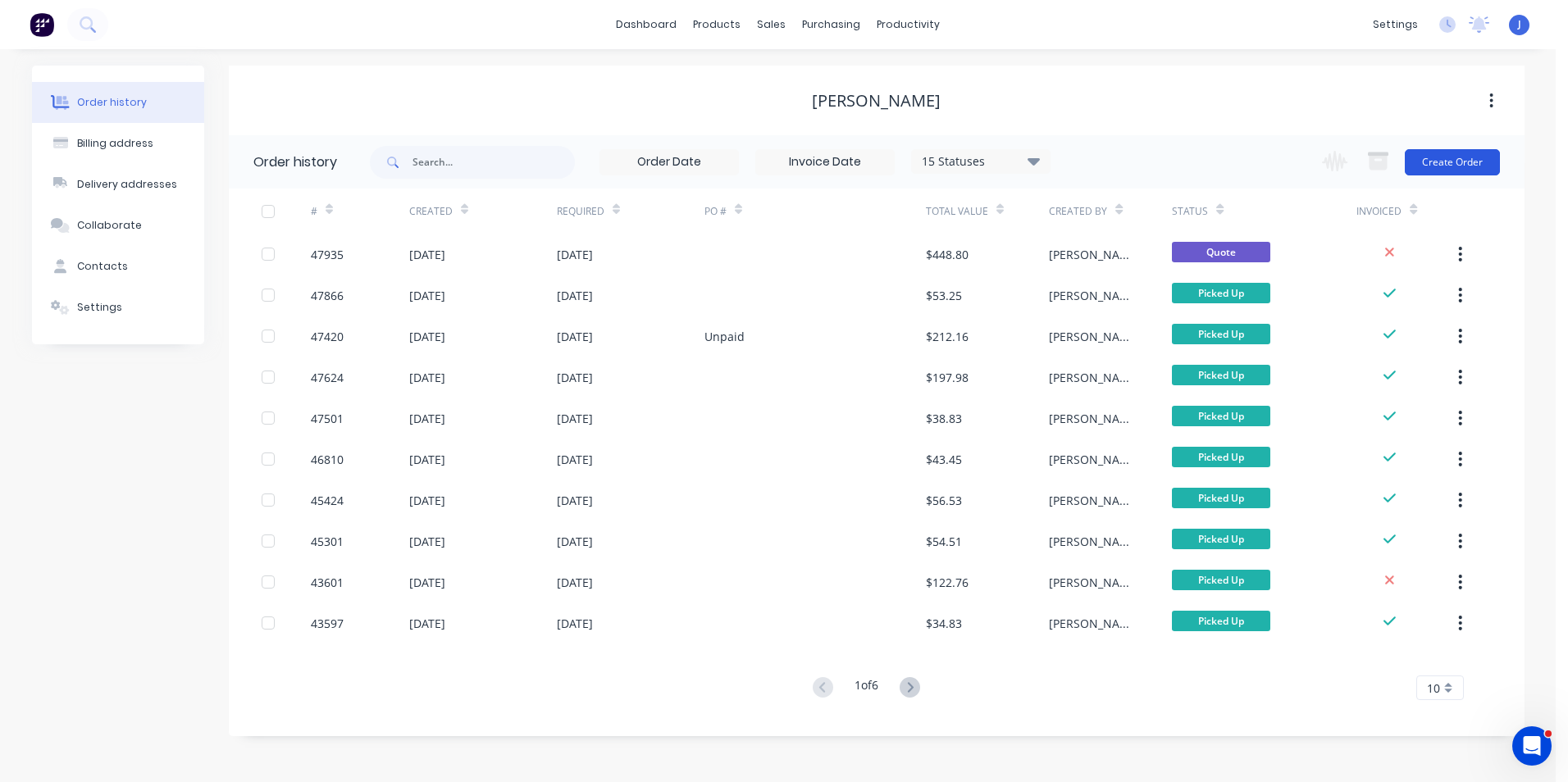
click at [1459, 167] on button "Create Order" at bounding box center [1452, 162] width 95 height 26
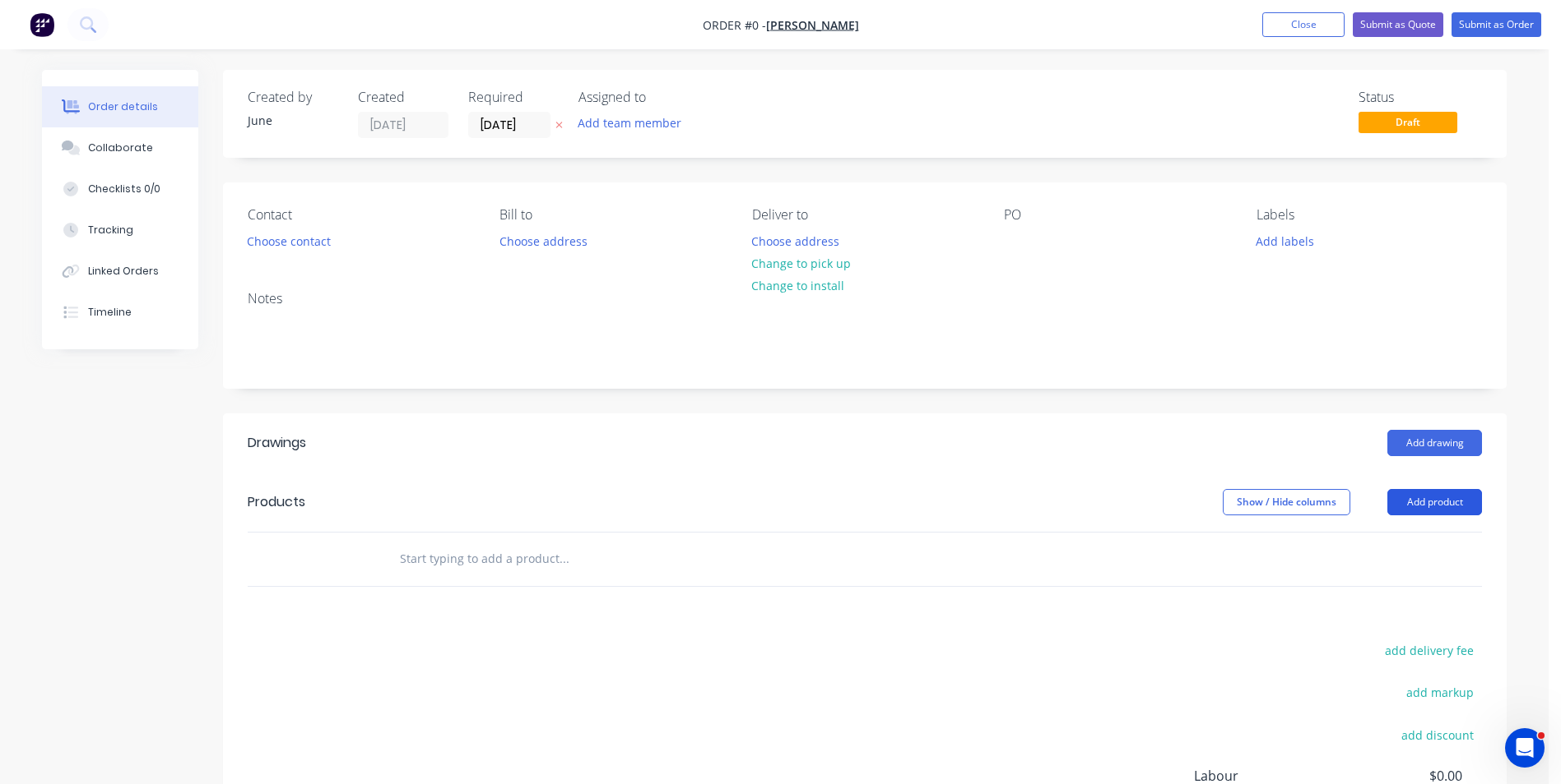
click at [1444, 499] on button "Add product" at bounding box center [1435, 502] width 95 height 26
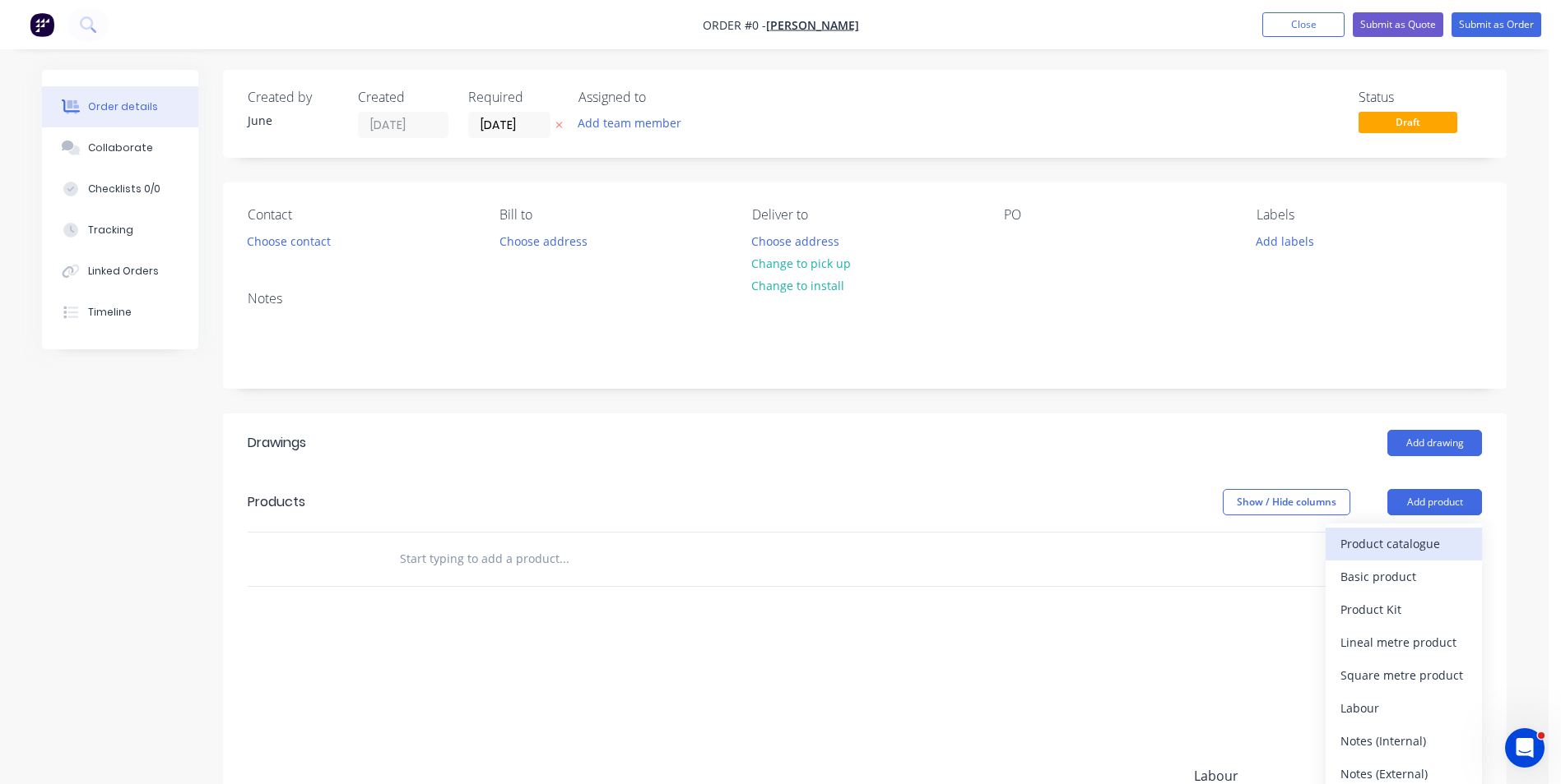
click at [1371, 543] on div "Product catalogue" at bounding box center [1404, 543] width 126 height 24
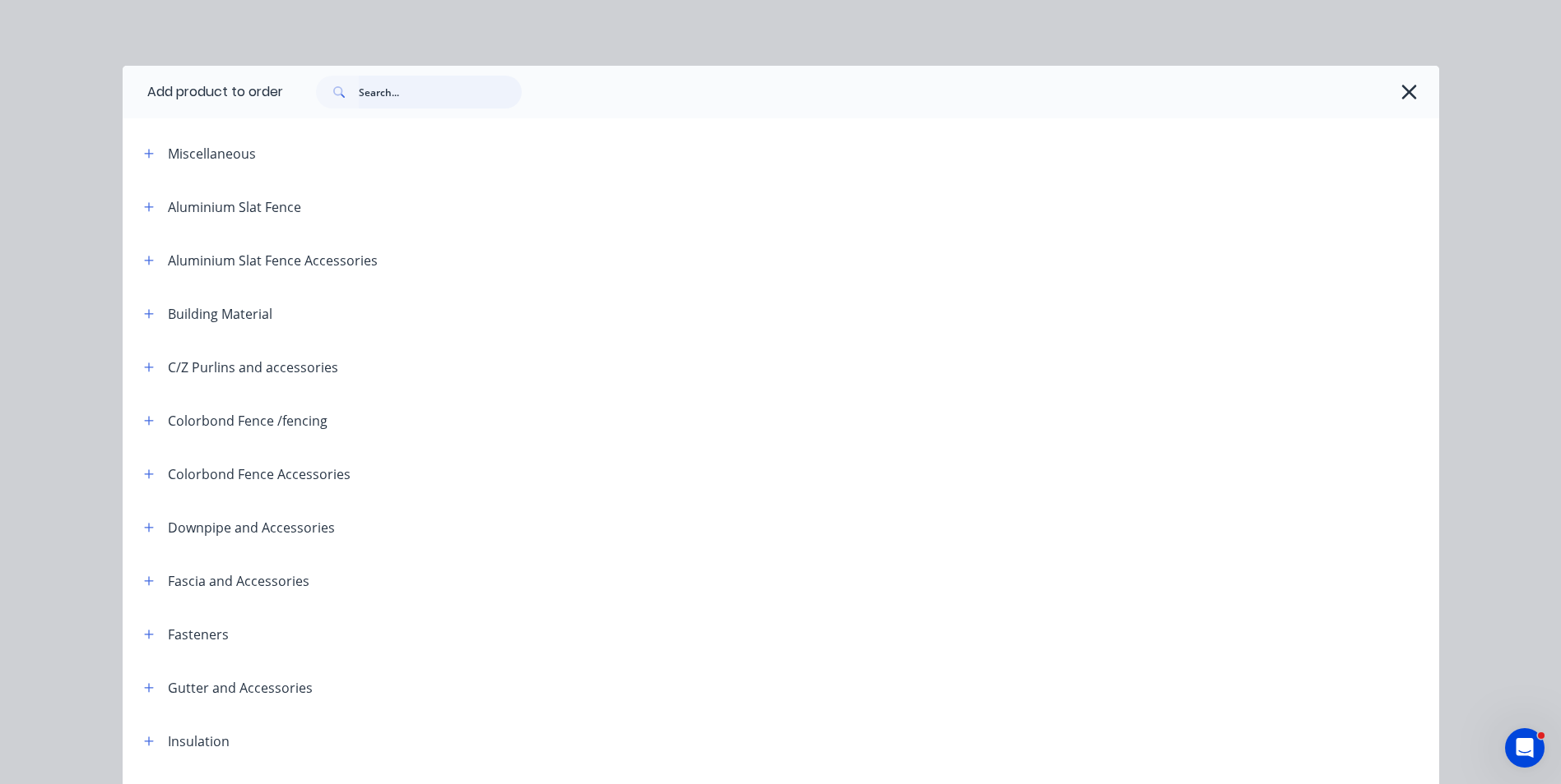
click at [427, 88] on input "text" at bounding box center [439, 91] width 163 height 32
type input "poly"
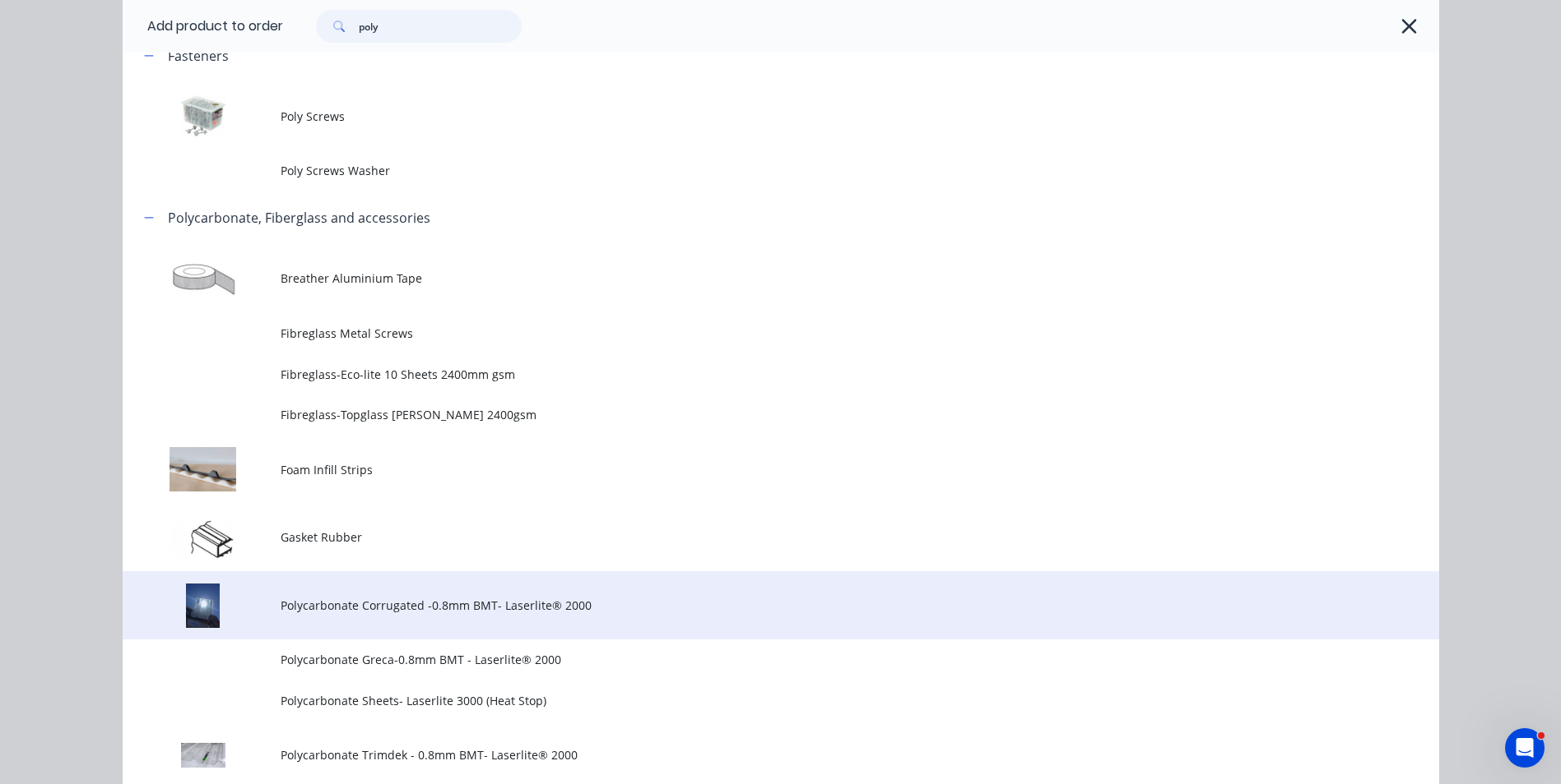
scroll to position [164, 0]
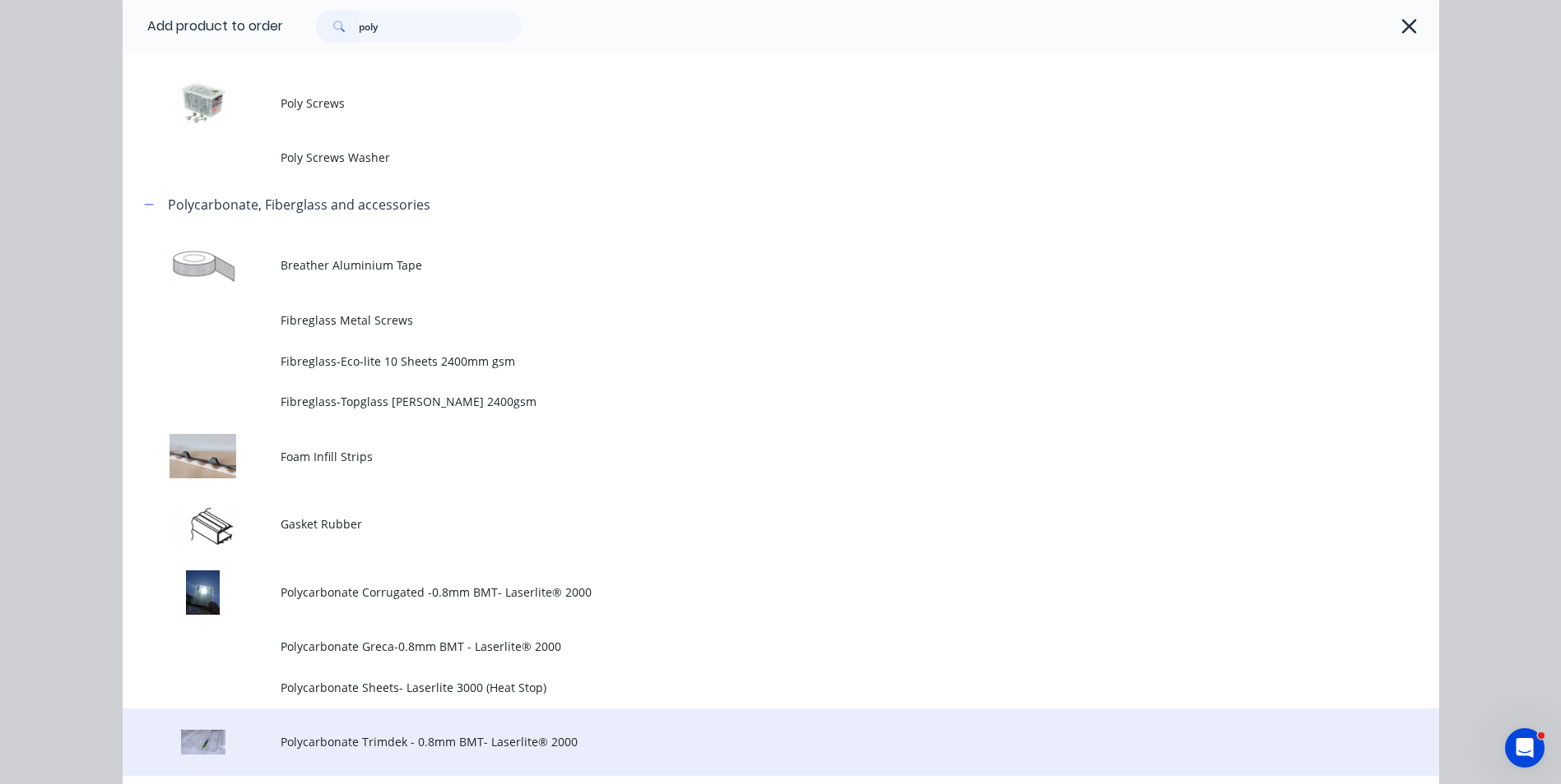
click at [486, 739] on span "Polycarbonate Trimdek - 0.8mm BMT- Laserlite® 2000" at bounding box center [743, 742] width 926 height 18
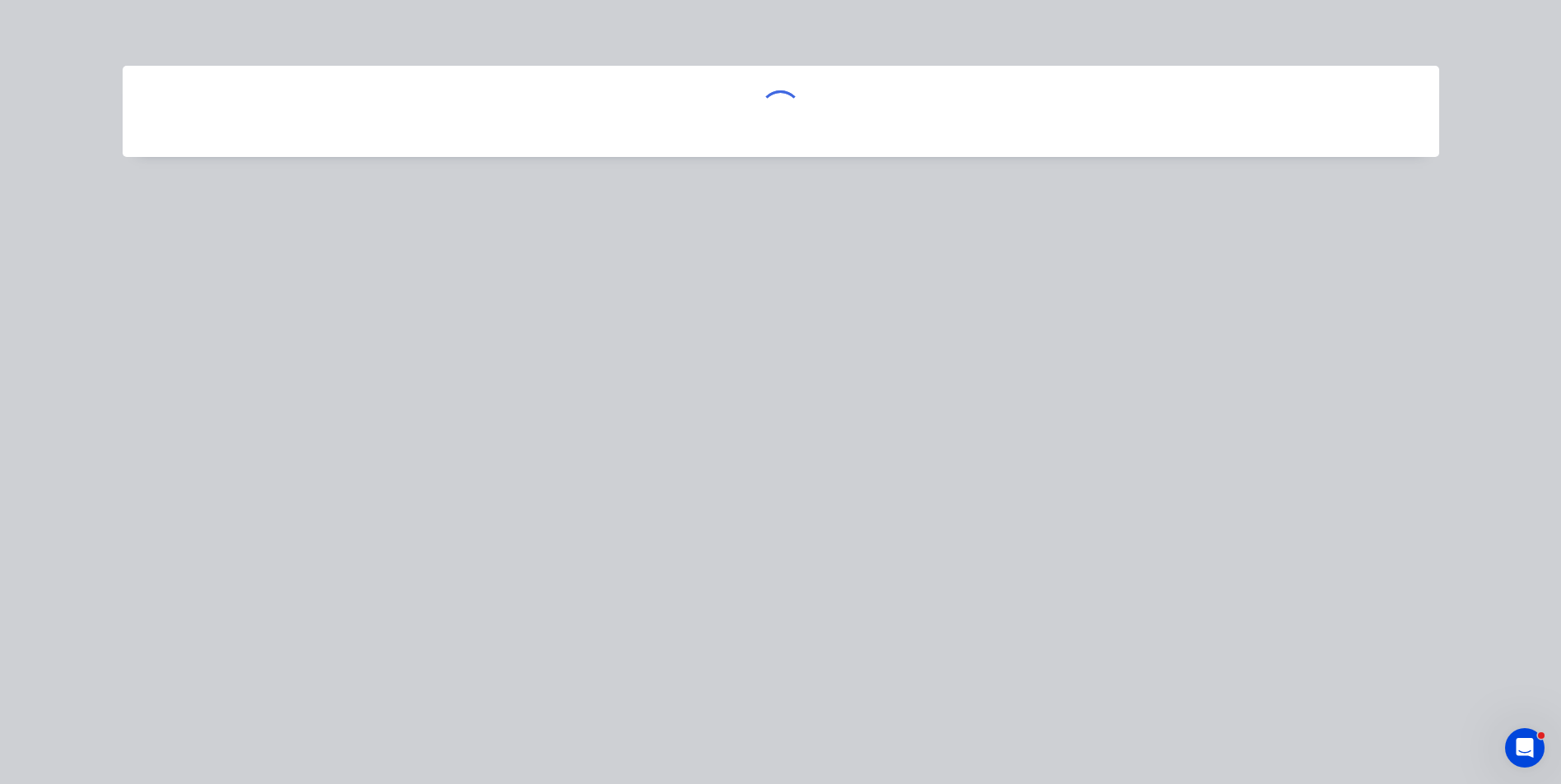
scroll to position [0, 0]
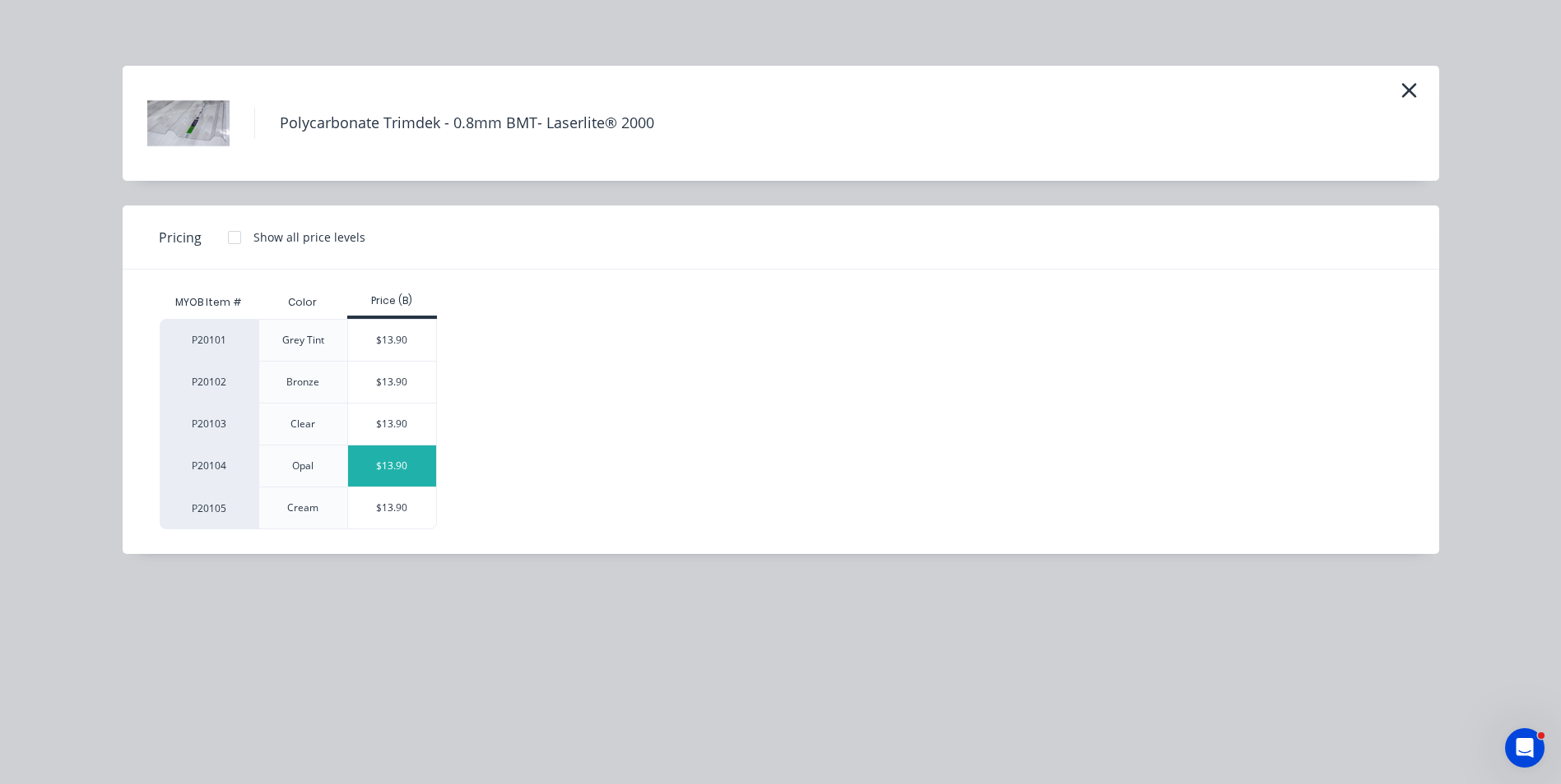
click at [394, 461] on div "$13.90" at bounding box center [392, 466] width 88 height 41
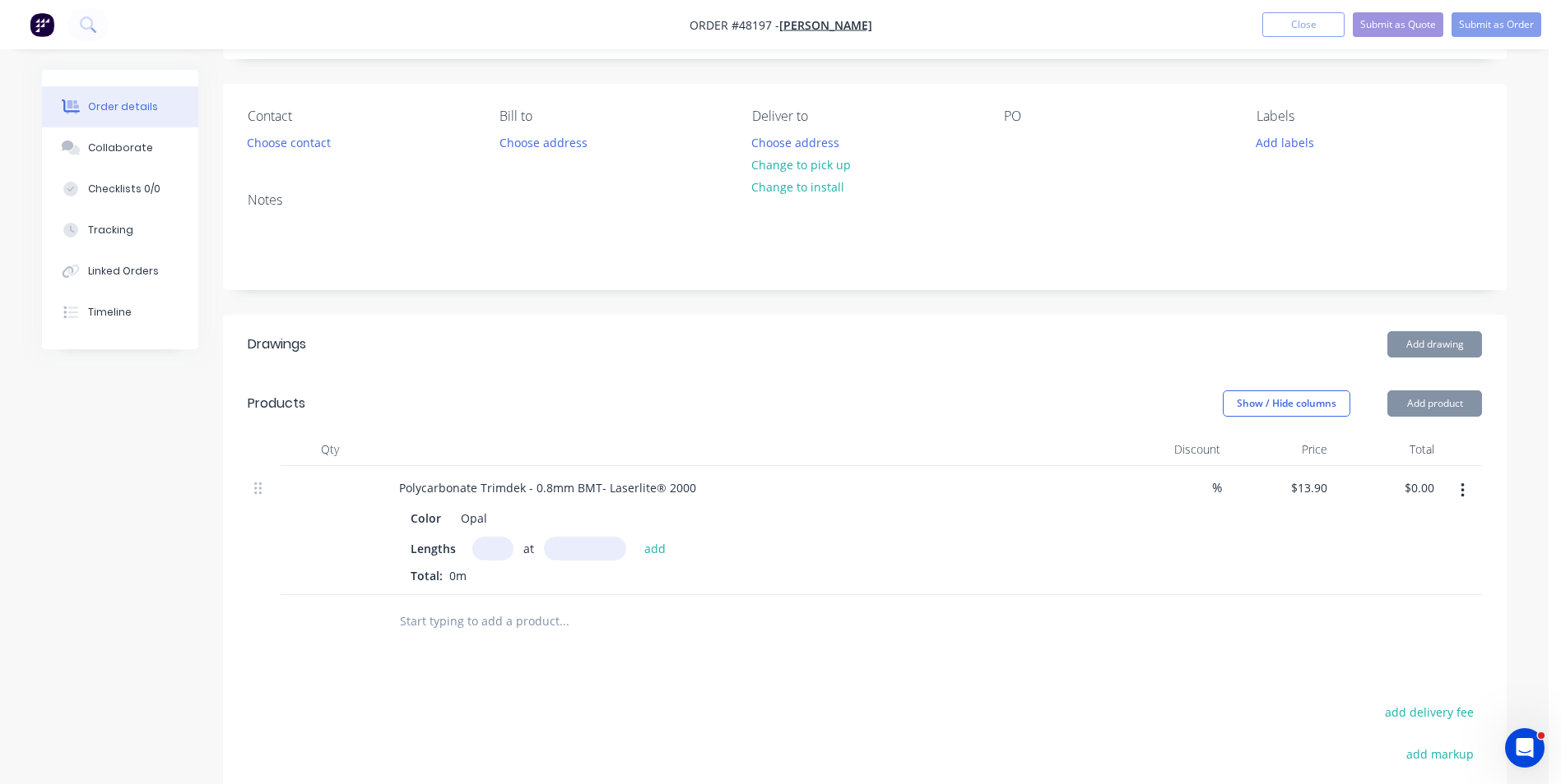
scroll to position [164, 0]
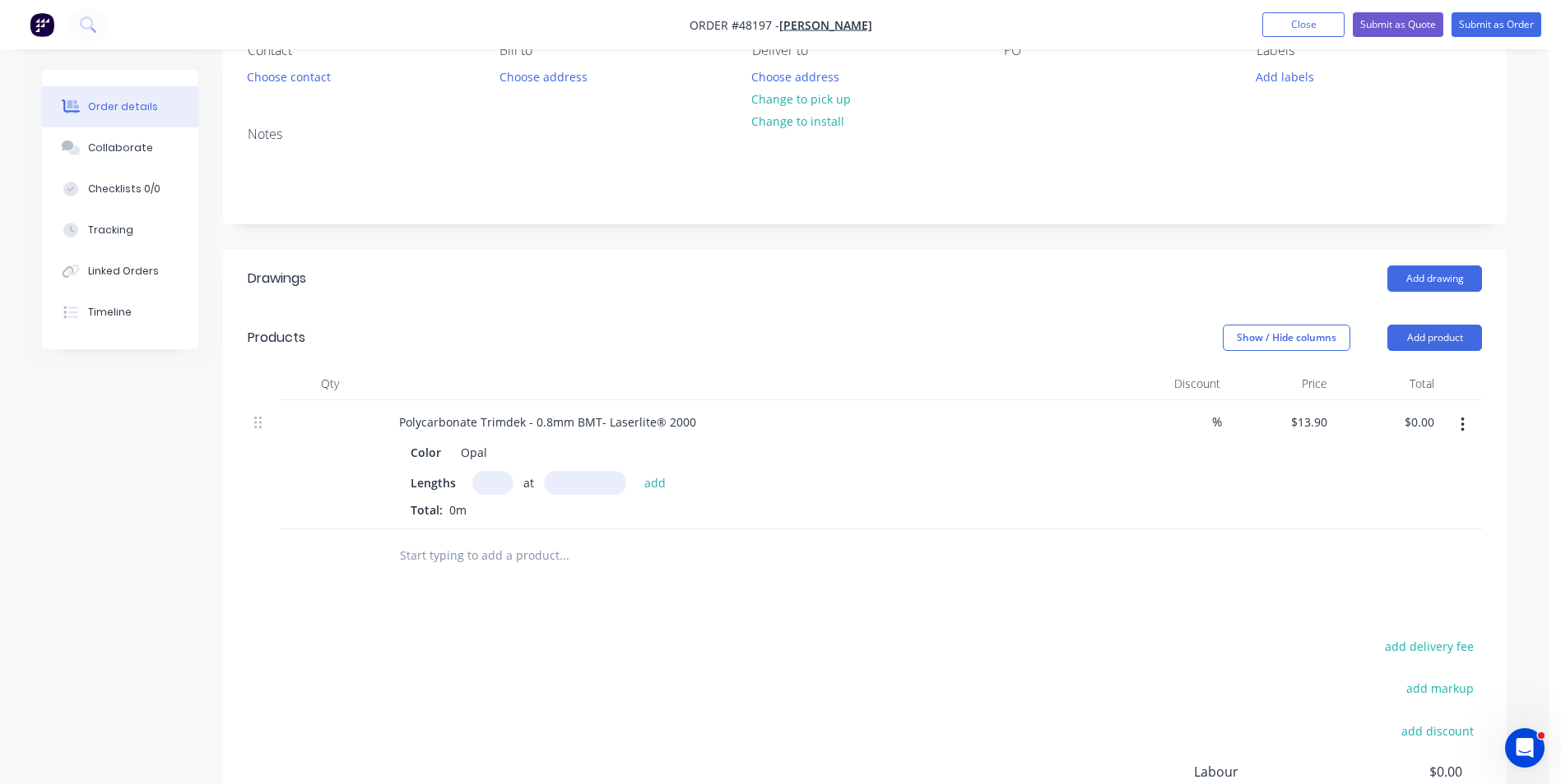
click at [494, 486] on input "text" at bounding box center [493, 483] width 41 height 24
type input "1"
type input "3200"
click at [636, 471] on button "add" at bounding box center [655, 482] width 39 height 22
type input "$44.48"
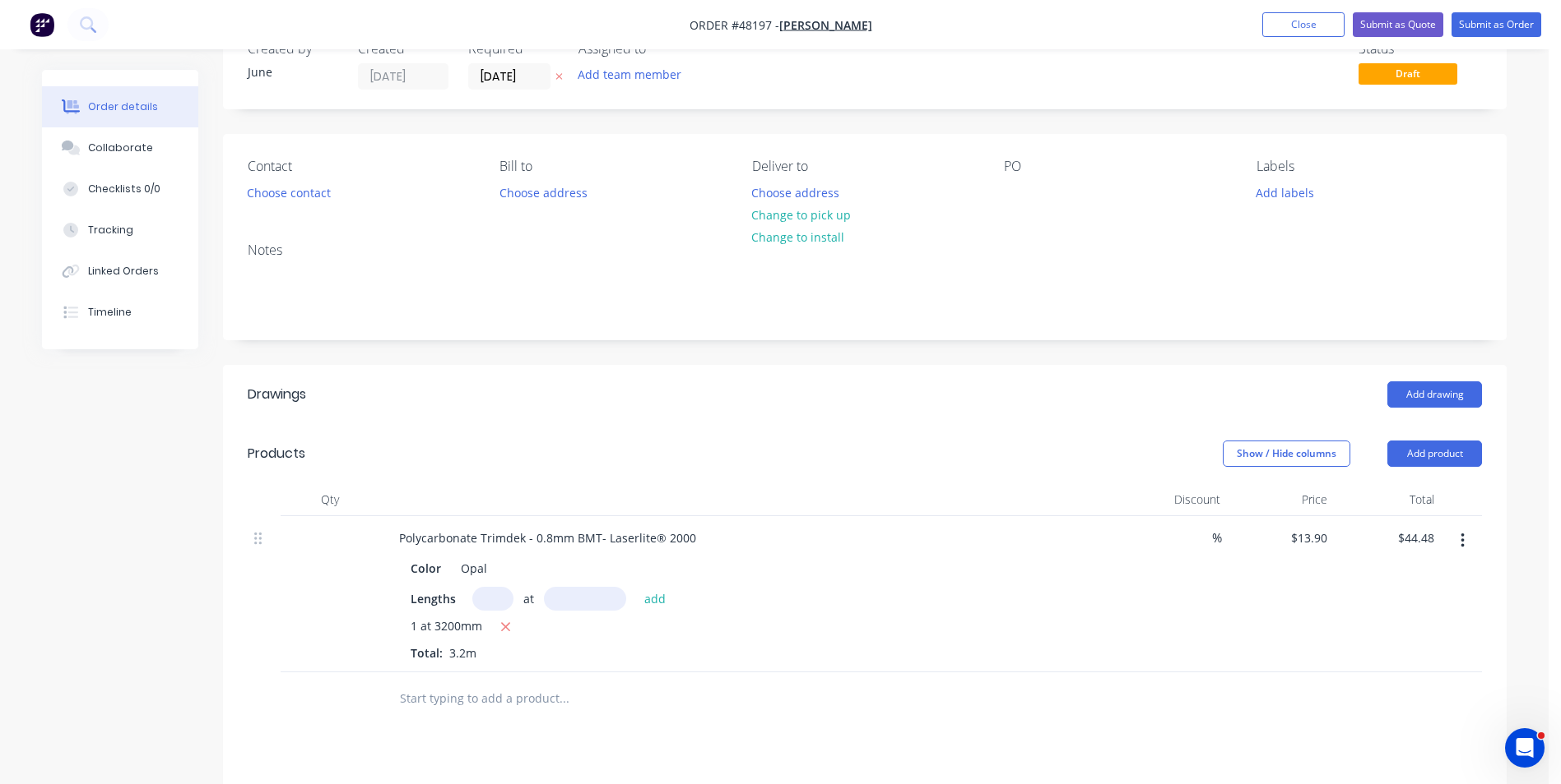
scroll to position [0, 0]
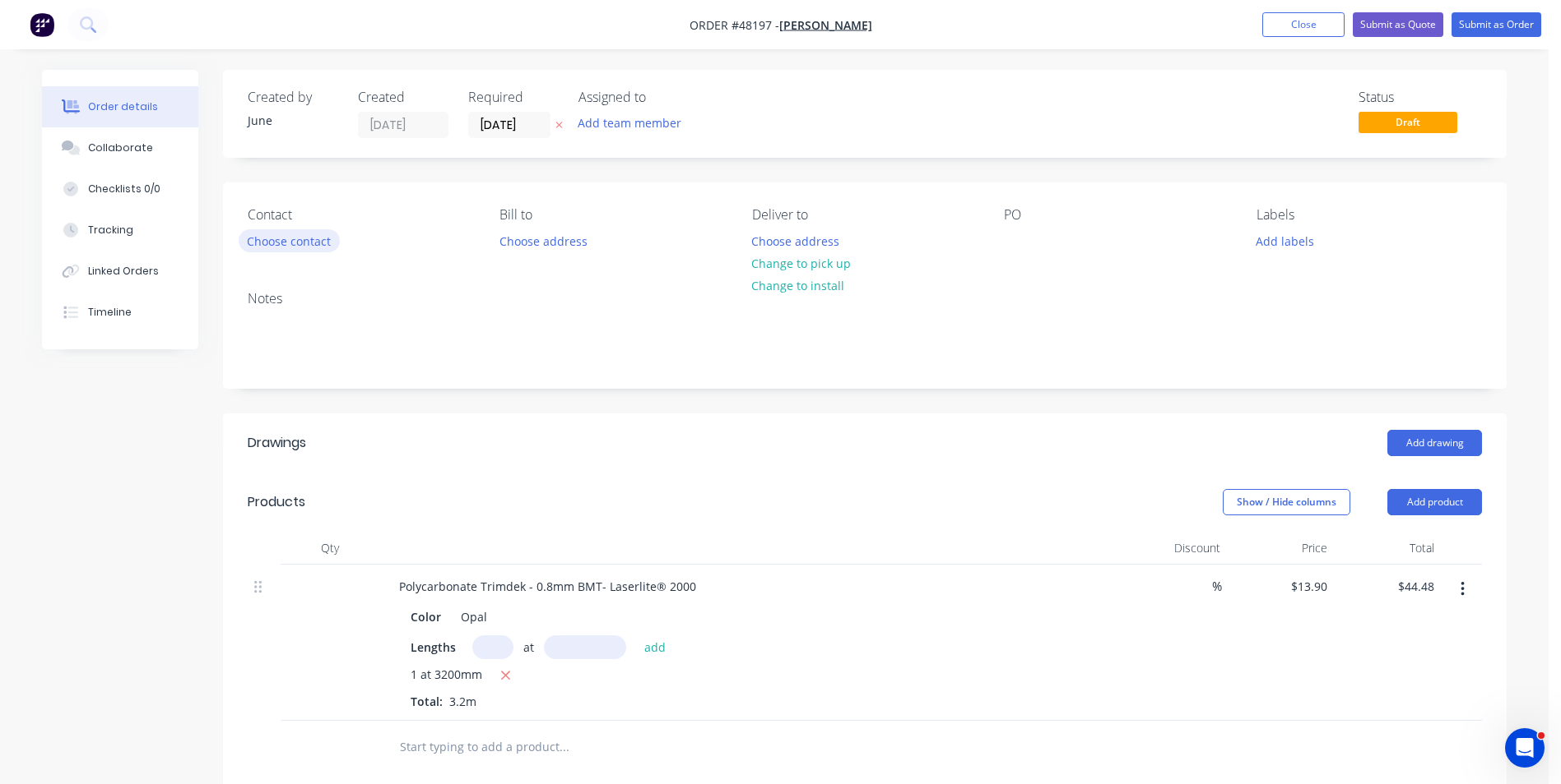
click at [332, 247] on button "Choose contact" at bounding box center [289, 240] width 101 height 22
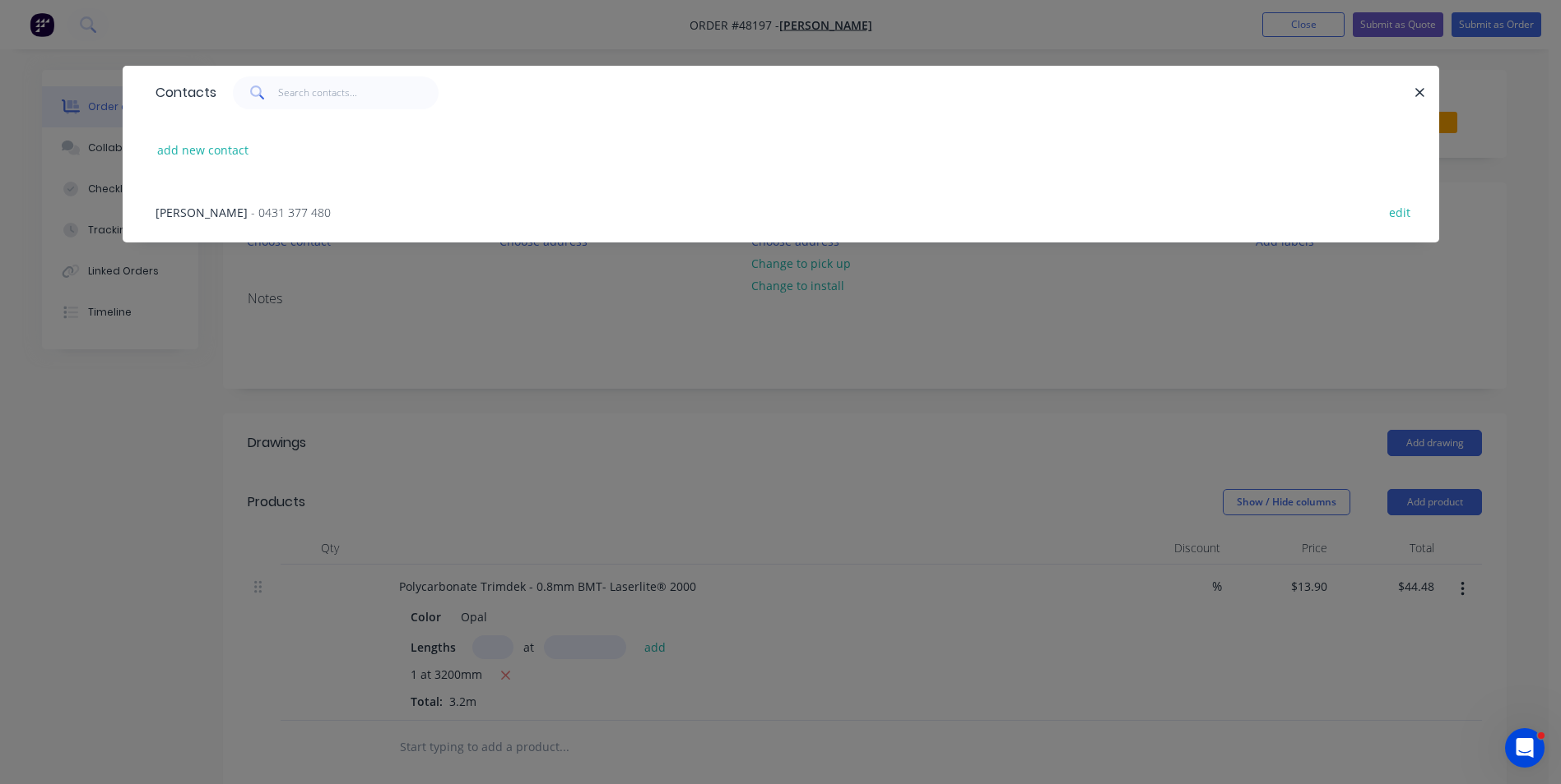
click at [270, 208] on span "- 0431 377 480" at bounding box center [291, 212] width 80 height 16
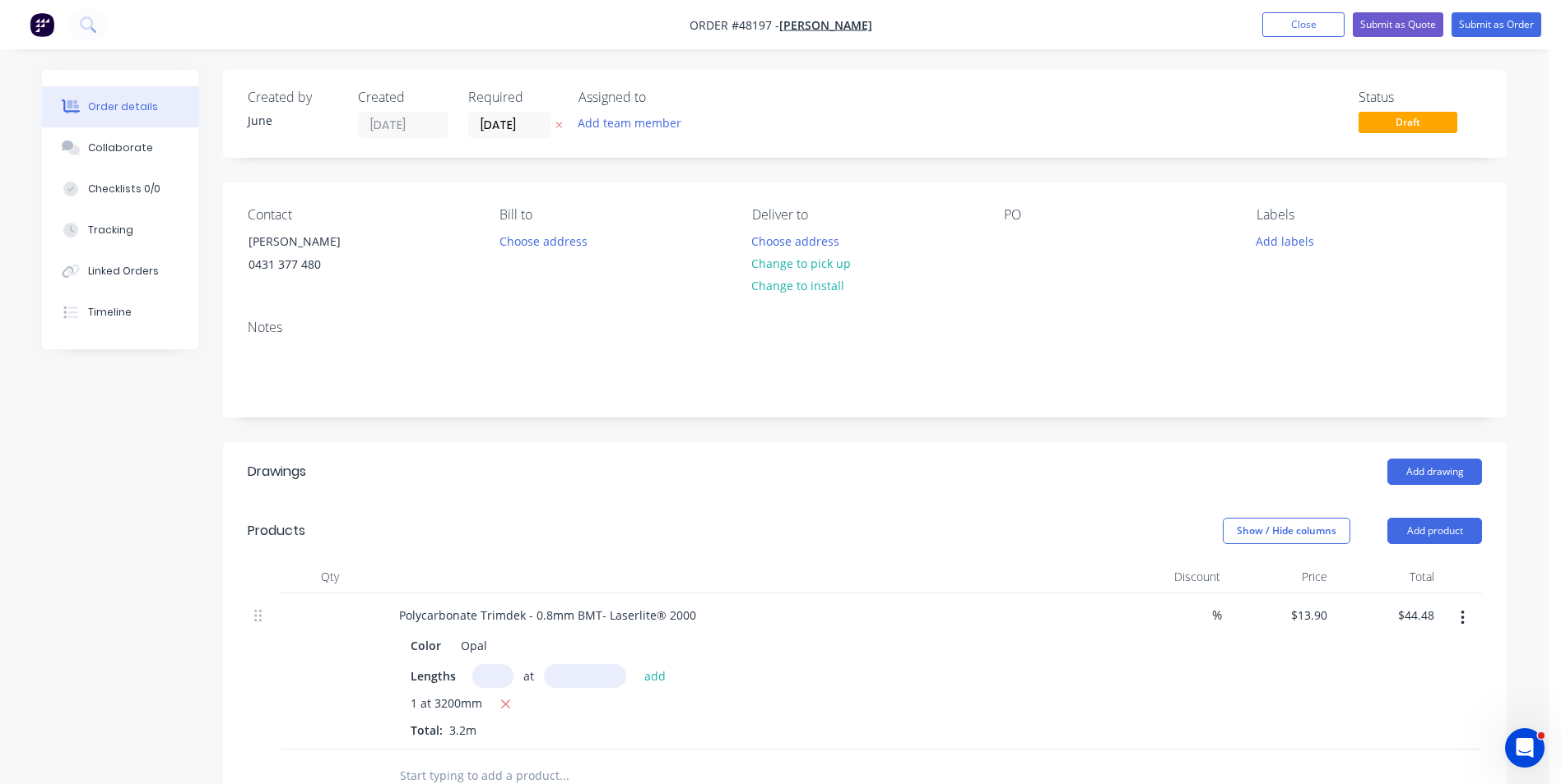
click at [661, 205] on div "Contact [PERSON_NAME] [PHONE_NUMBER] Bill to Choose address Deliver to Choose a…" at bounding box center [864, 244] width 1283 height 124
click at [808, 270] on button "Change to pick up" at bounding box center [801, 263] width 117 height 22
click at [683, 239] on div "Bill to Choose address" at bounding box center [611, 244] width 226 height 75
click at [546, 136] on input "[DATE]" at bounding box center [509, 125] width 81 height 25
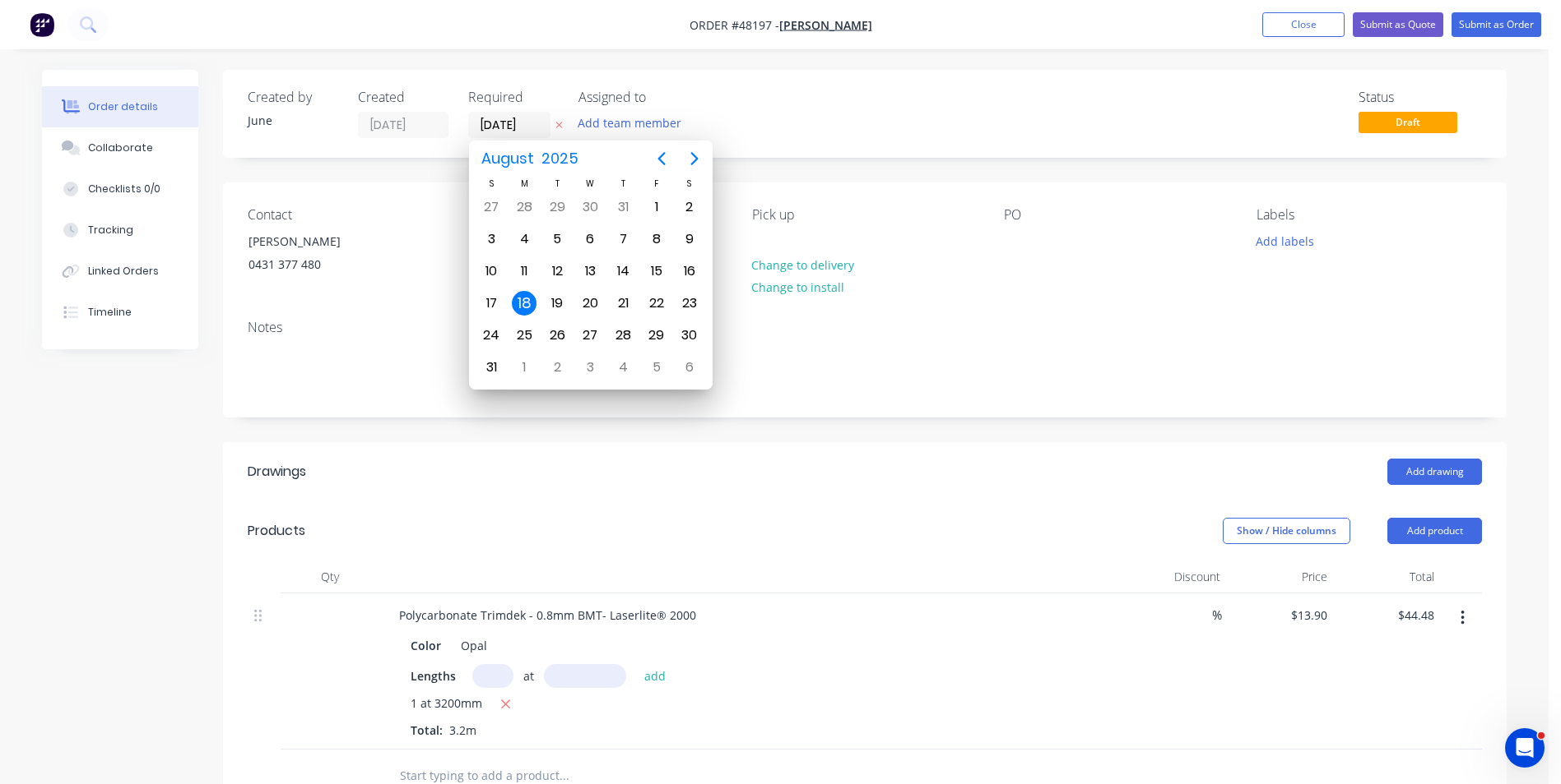
click at [785, 169] on div "Created by June Created [DATE] Required [DATE] Assigned to Add team member Stat…" at bounding box center [864, 616] width 1283 height 1092
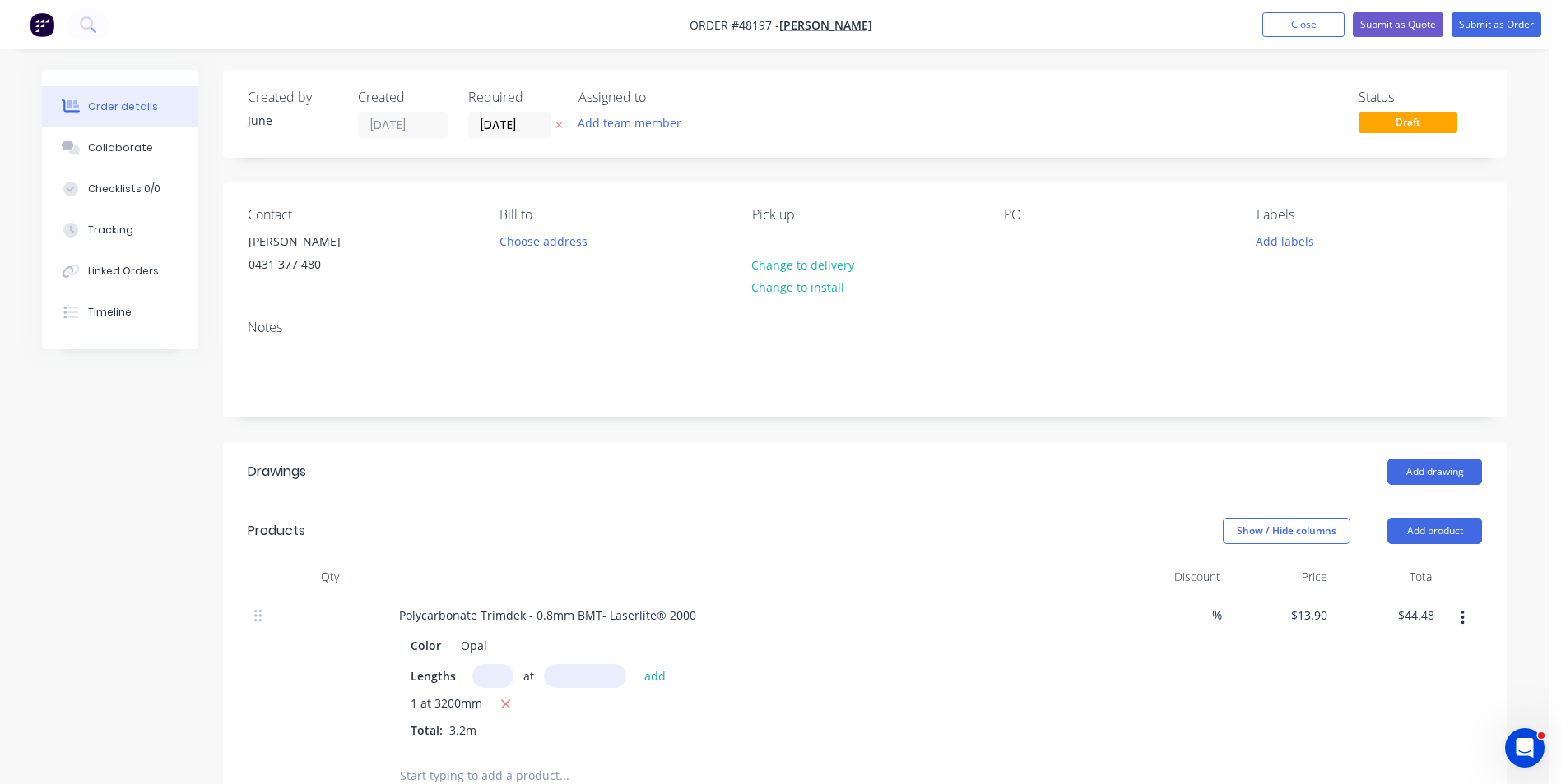
click at [1276, 227] on div "Labels Add labels" at bounding box center [1369, 244] width 226 height 75
click at [1272, 245] on button "Add labels" at bounding box center [1284, 240] width 76 height 22
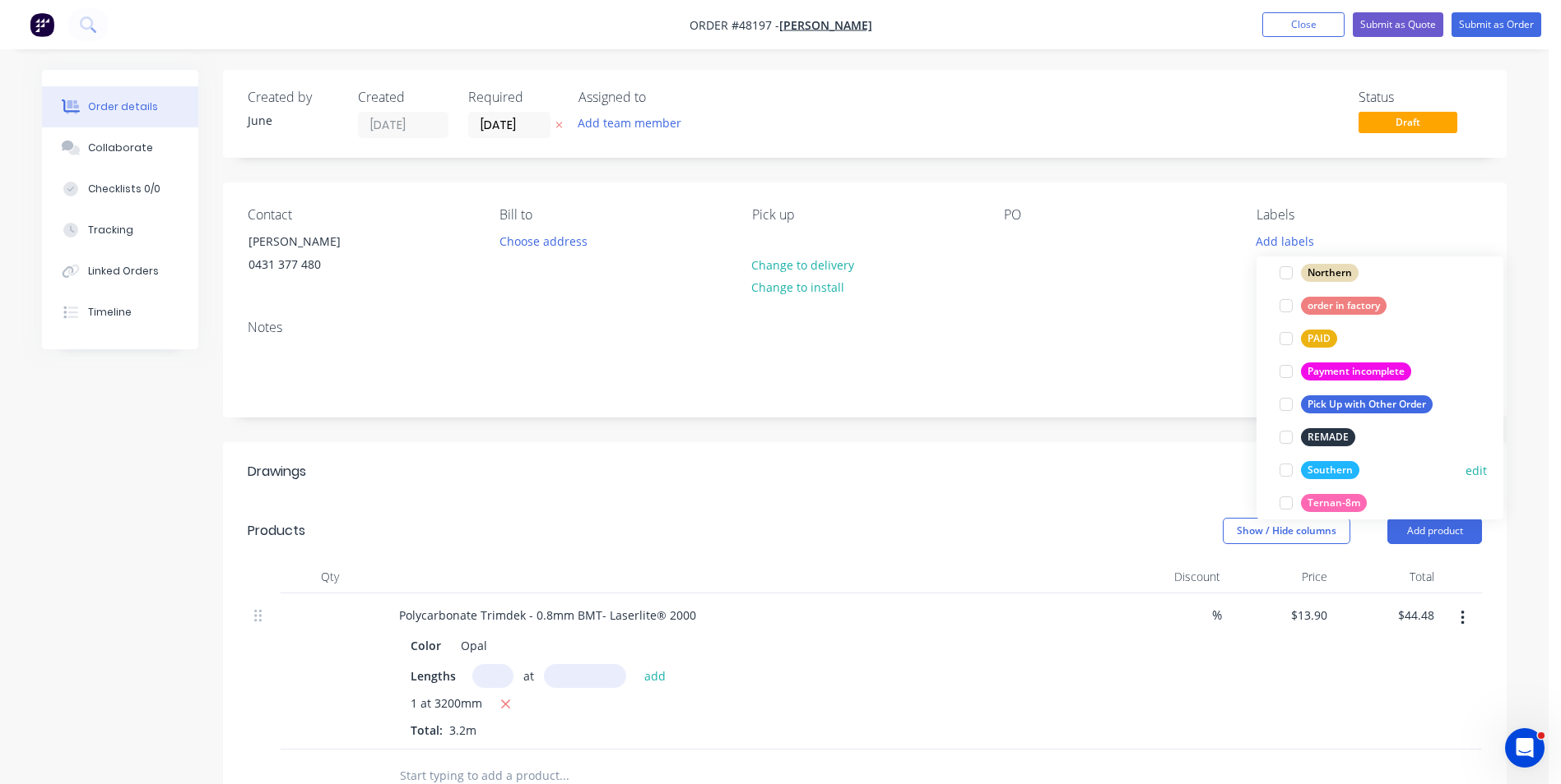
scroll to position [493, 0]
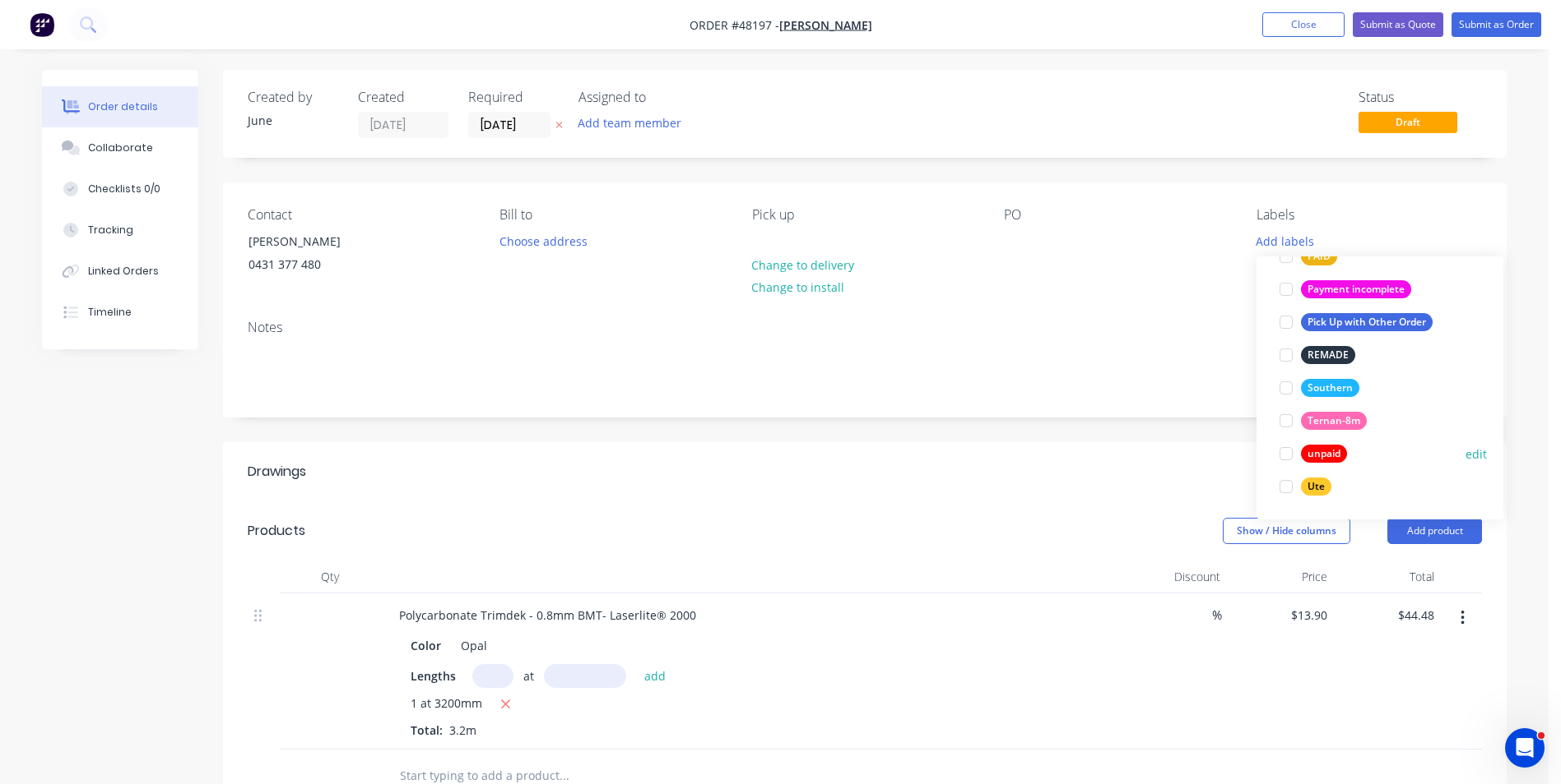
click at [1324, 457] on div "unpaid" at bounding box center [1324, 454] width 46 height 18
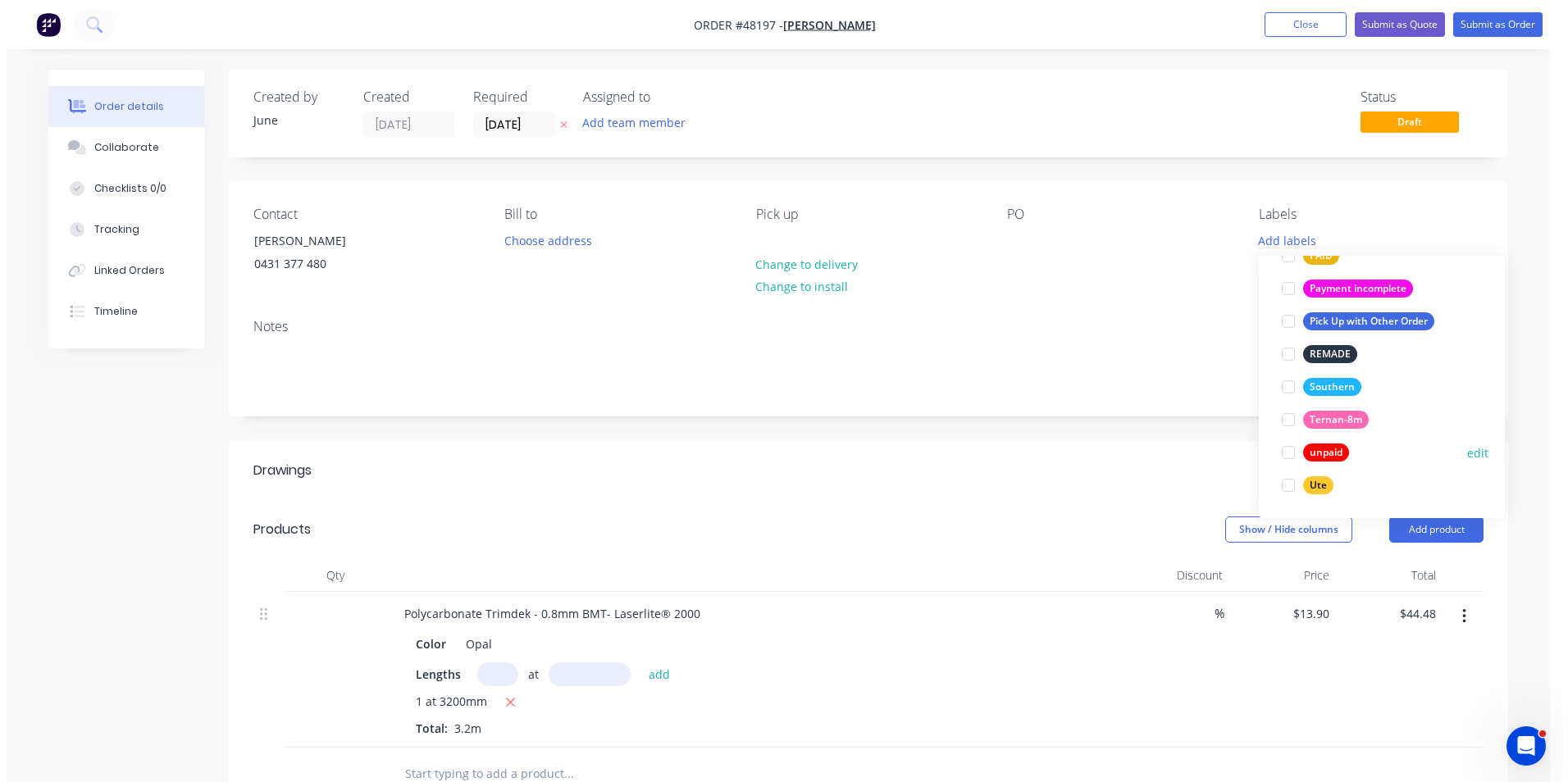
scroll to position [0, 0]
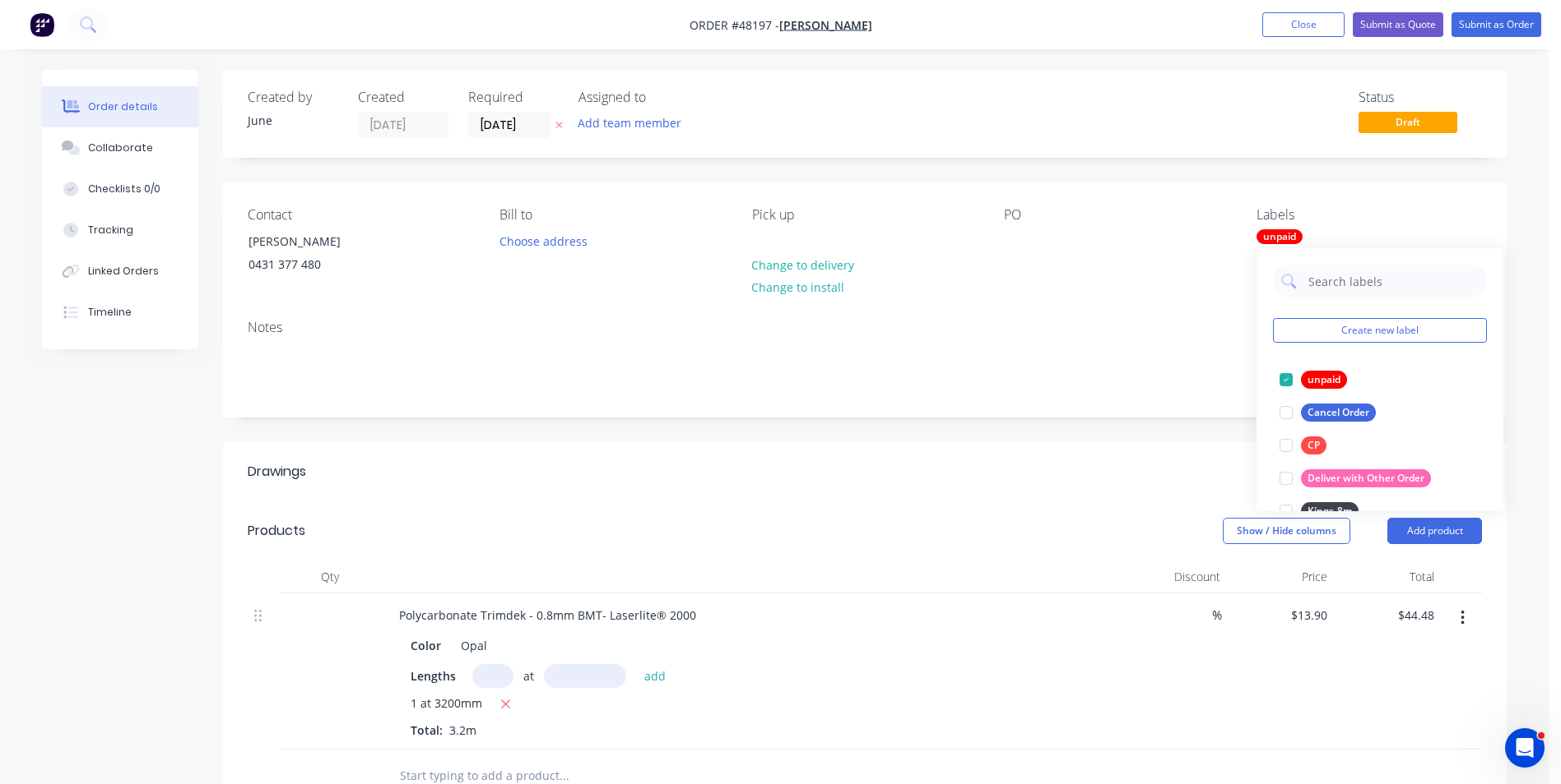
click at [1045, 312] on div "Notes" at bounding box center [864, 361] width 1283 height 110
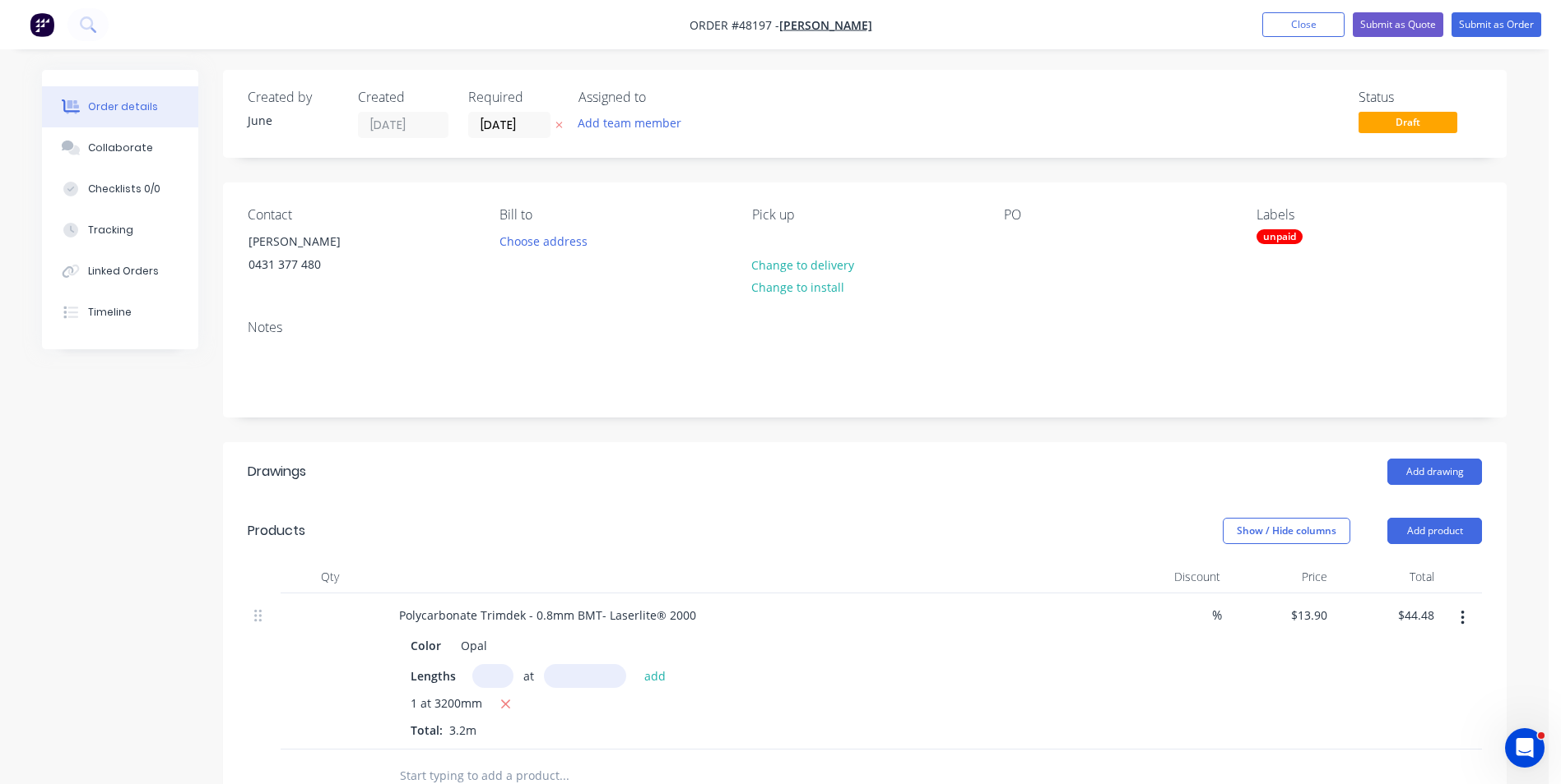
click at [873, 169] on div "Created by June Created [DATE] Required [DATE] Assigned to Add team member Stat…" at bounding box center [864, 616] width 1283 height 1092
click at [865, 149] on div "Created by June Created [DATE] Required [DATE] Assigned to Add team member Stat…" at bounding box center [864, 114] width 1283 height 88
click at [892, 175] on div "Created by June Created [DATE] Required [DATE] Assigned to Add team member Stat…" at bounding box center [864, 616] width 1283 height 1092
click at [1315, 38] on nav "Order #48197 - [PERSON_NAME] Add product Close Submit as Quote Submit as Order" at bounding box center [780, 25] width 1561 height 49
click at [1291, 46] on nav "Order #48197 - [PERSON_NAME] Add product Close Submit as Quote Submit as Order" at bounding box center [780, 25] width 1561 height 49
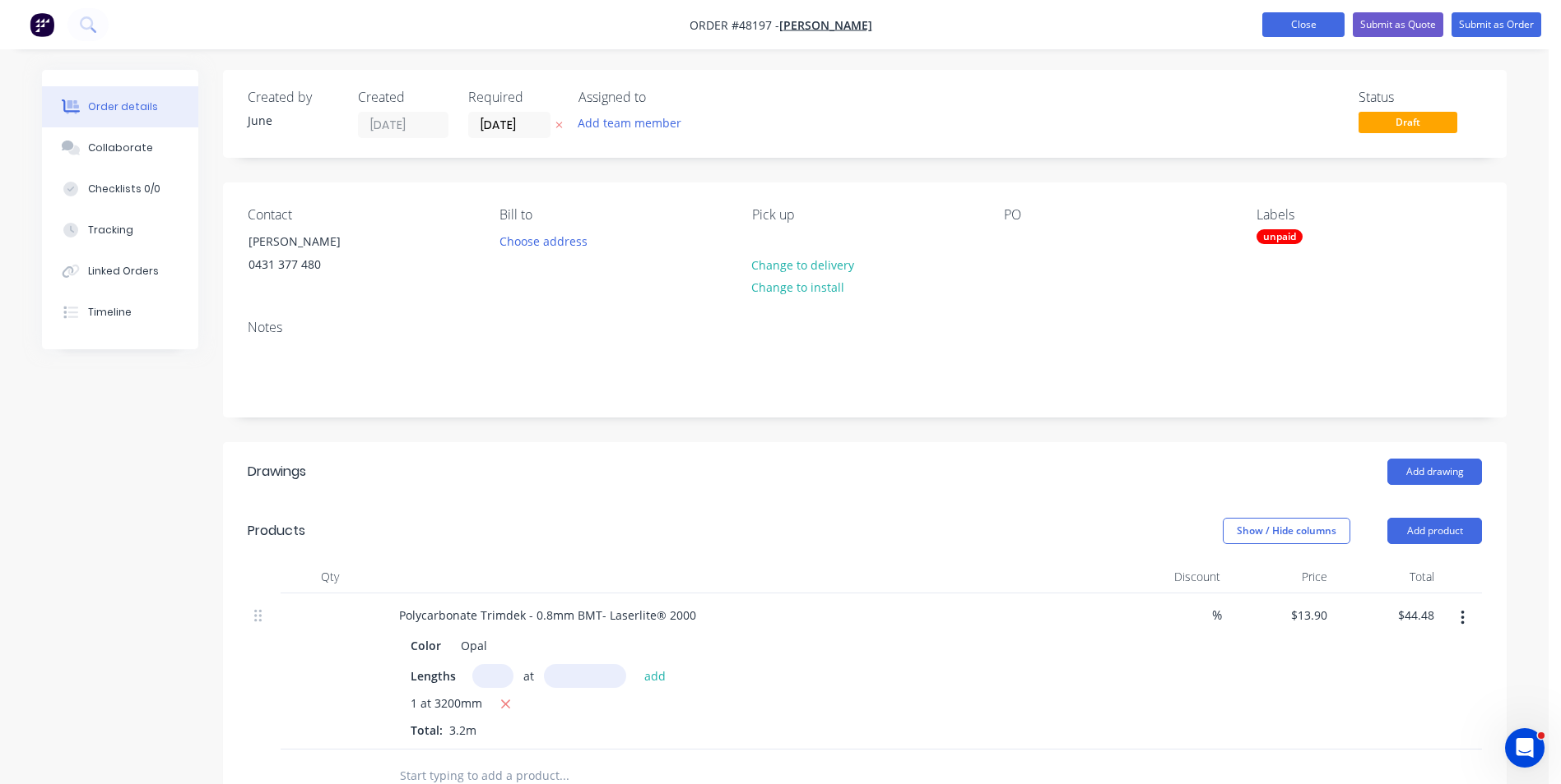
click at [1286, 22] on button "Close" at bounding box center [1304, 25] width 83 height 25
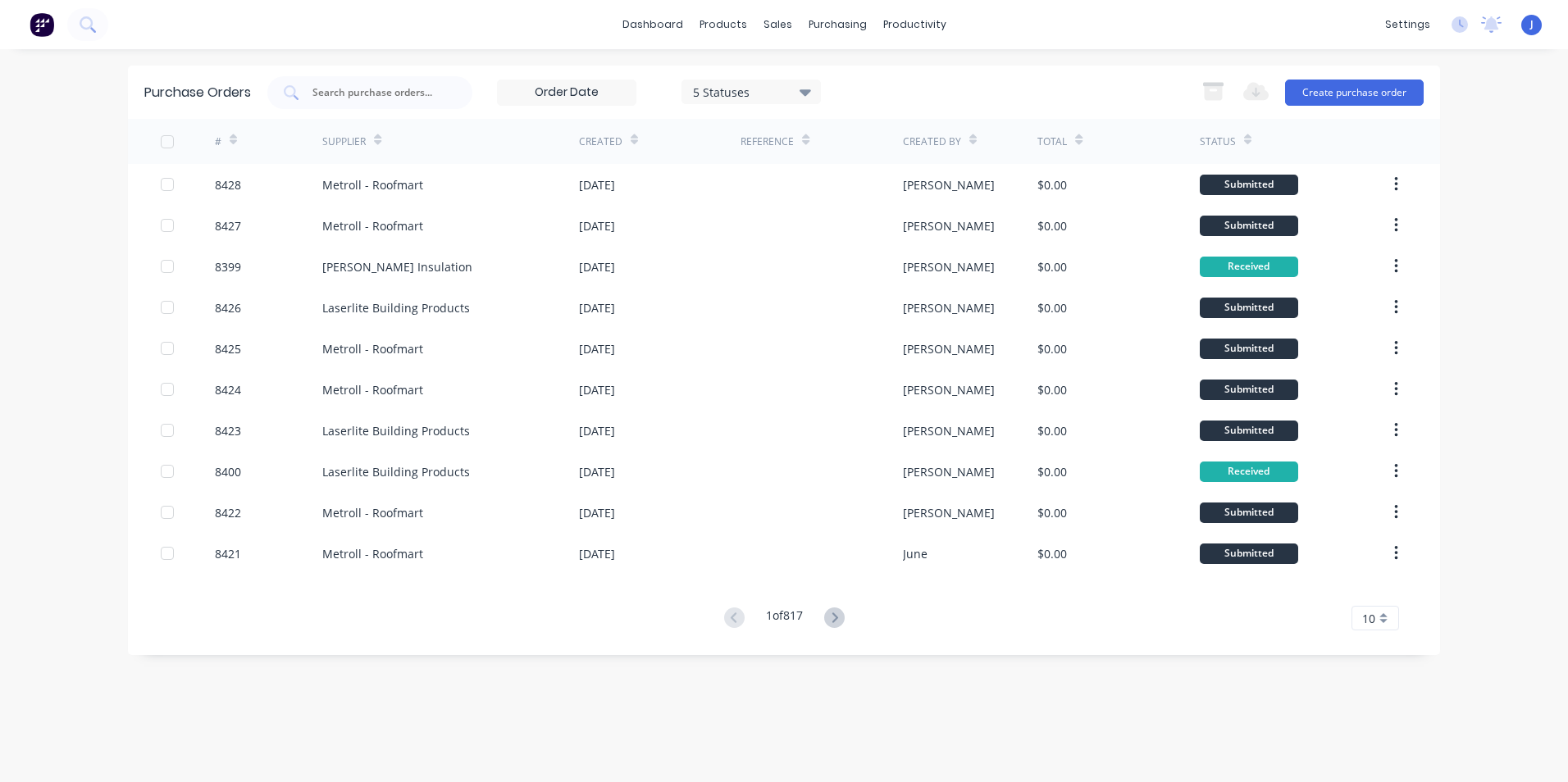
click at [407, 88] on input "text" at bounding box center [378, 92] width 136 height 17
type input "8378"
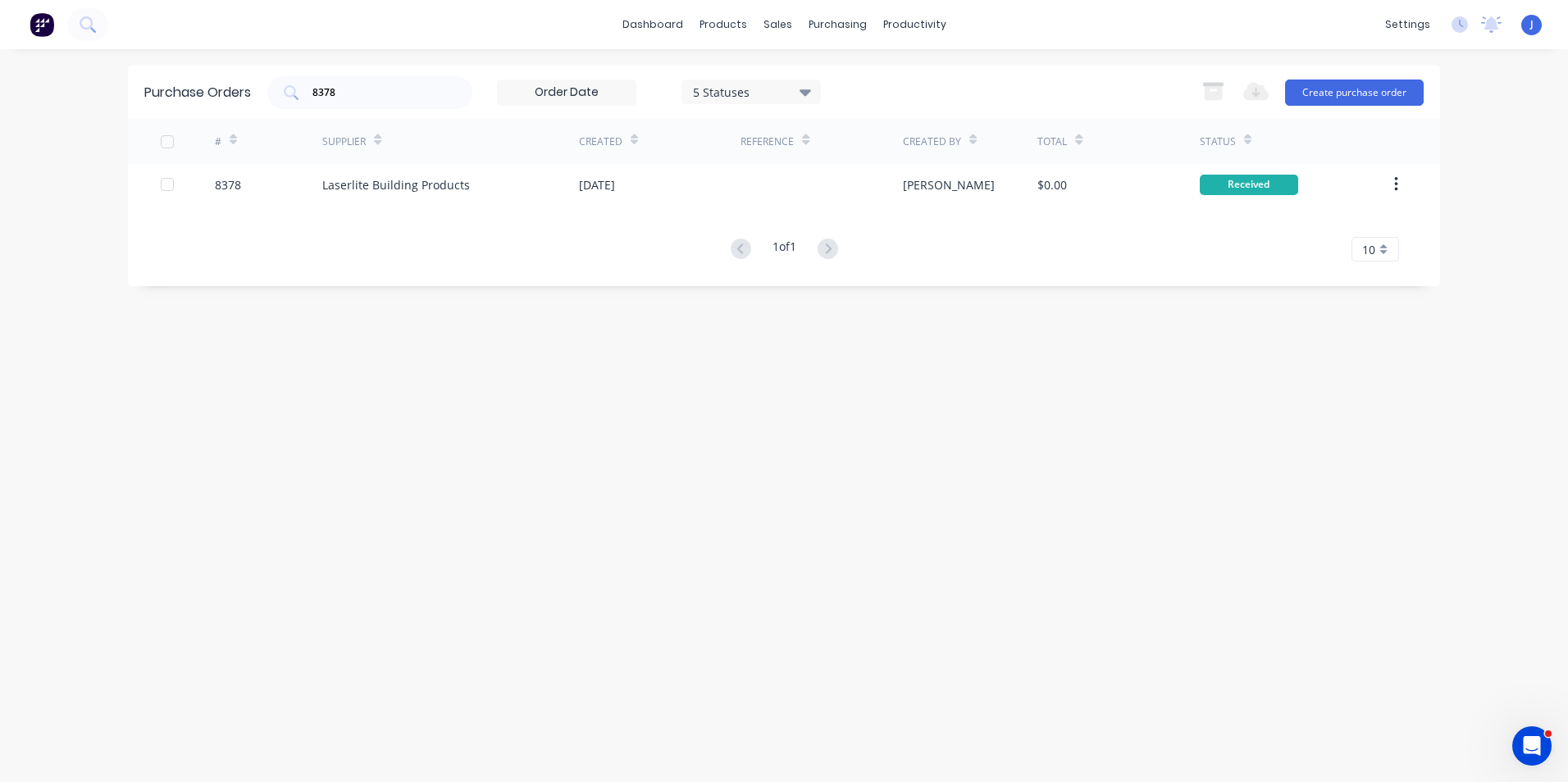
click at [949, 485] on div "Purchase Orders 8378 5 Statuses 5 Statuses Export to Excel (XLSX) Create purcha…" at bounding box center [784, 416] width 1311 height 701
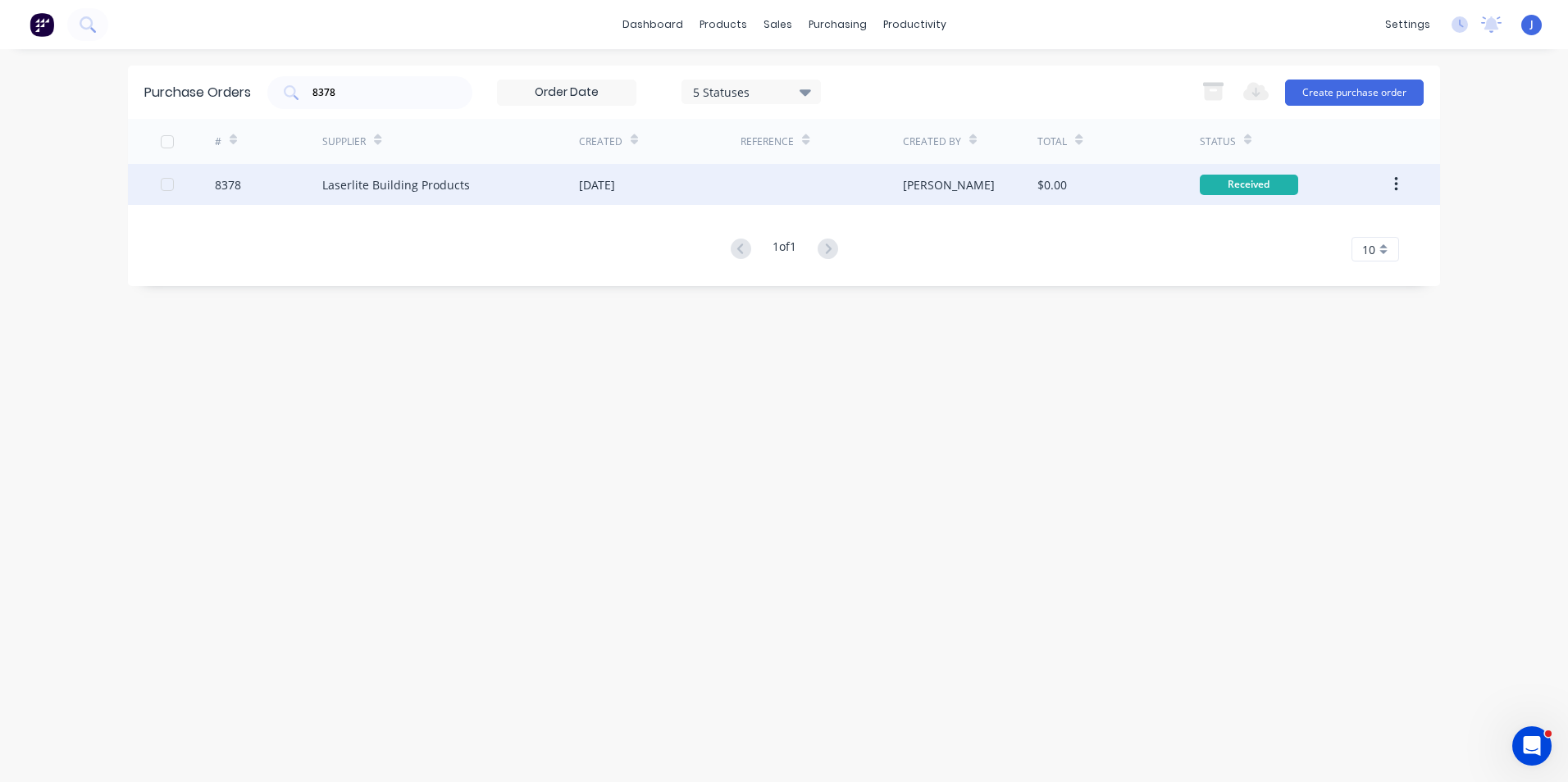
click at [424, 183] on div "Laserlite Building Products" at bounding box center [396, 185] width 148 height 18
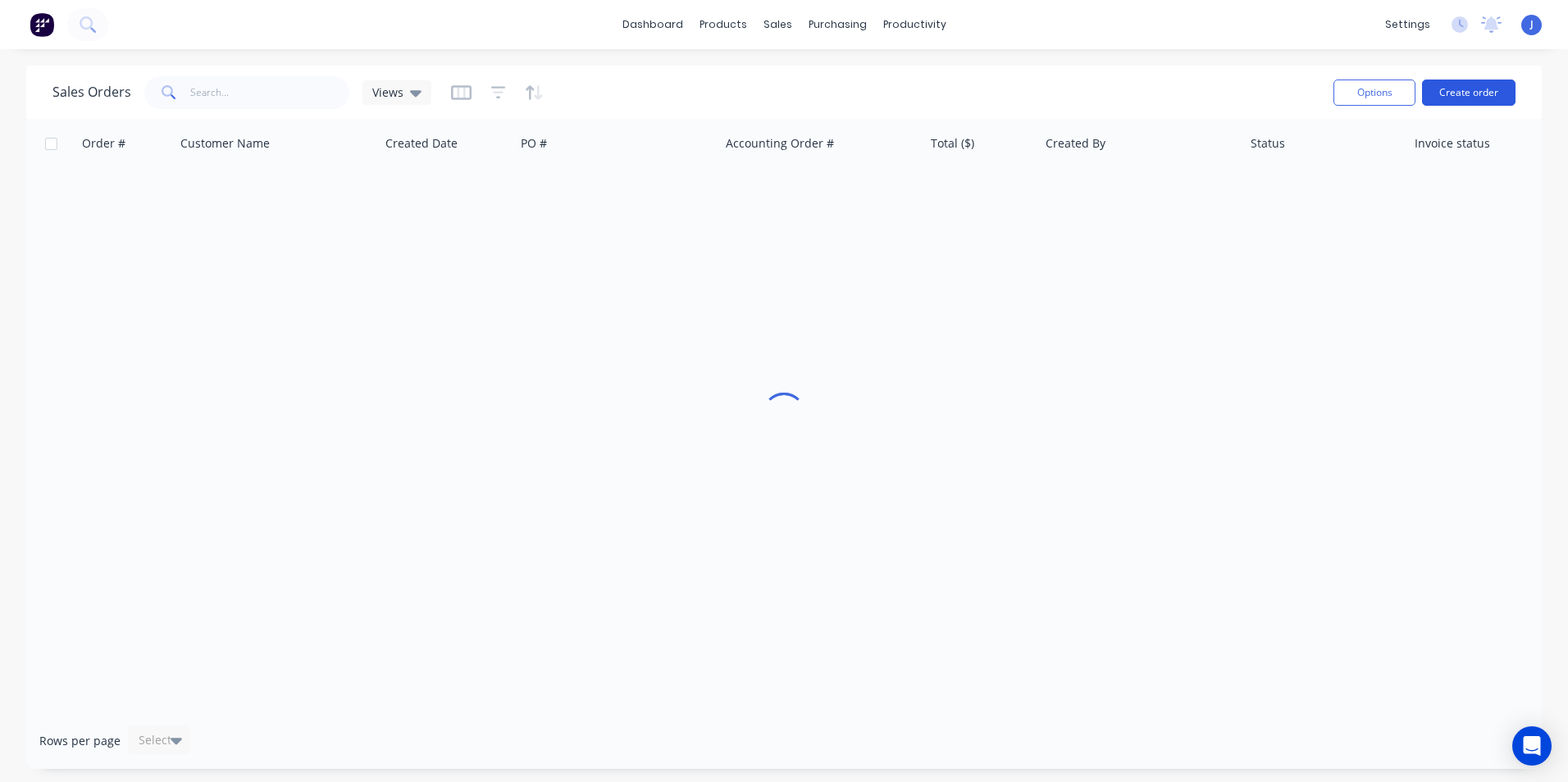
click at [1490, 90] on button "Create order" at bounding box center [1468, 93] width 94 height 26
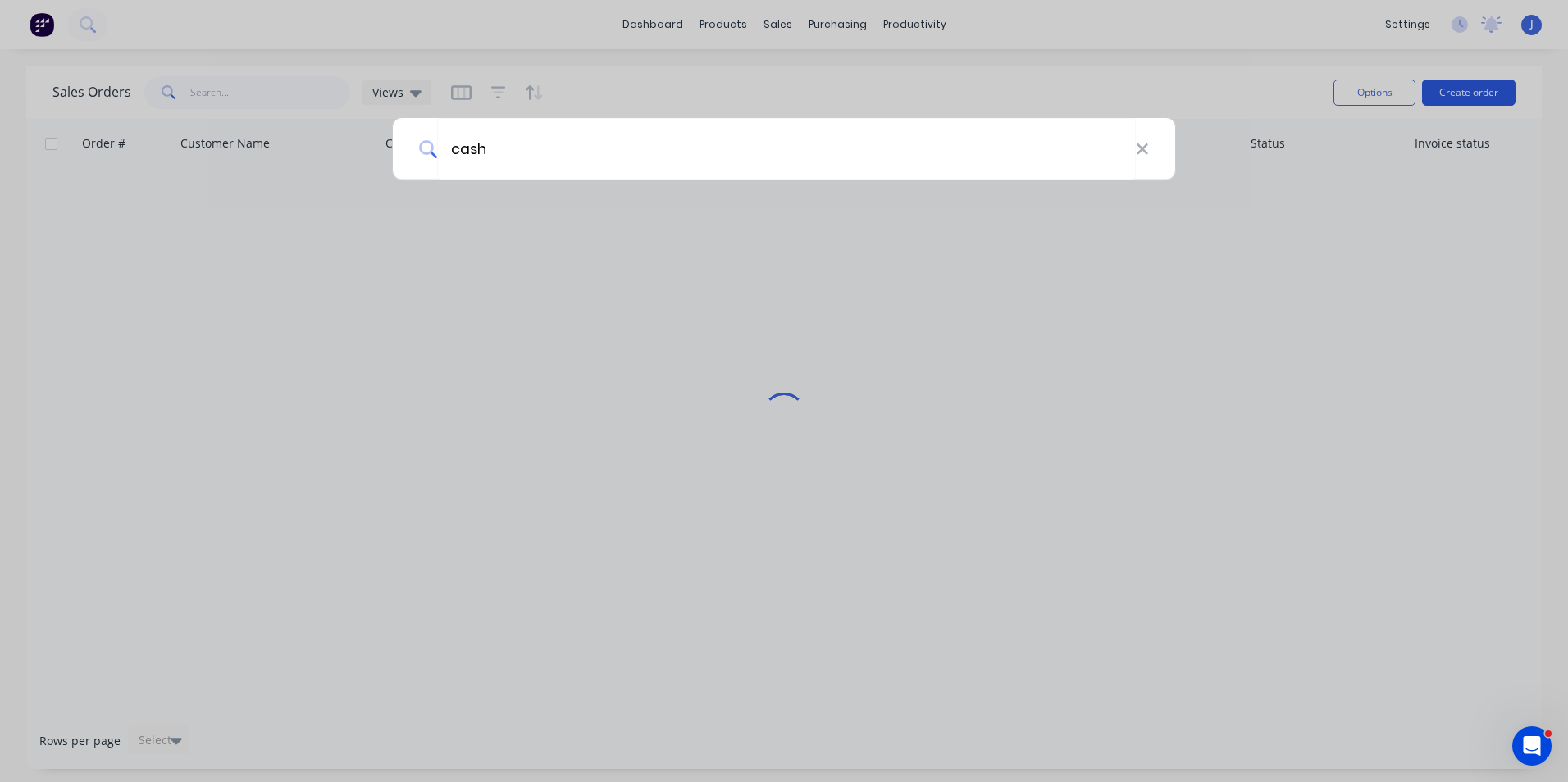
type input "cash"
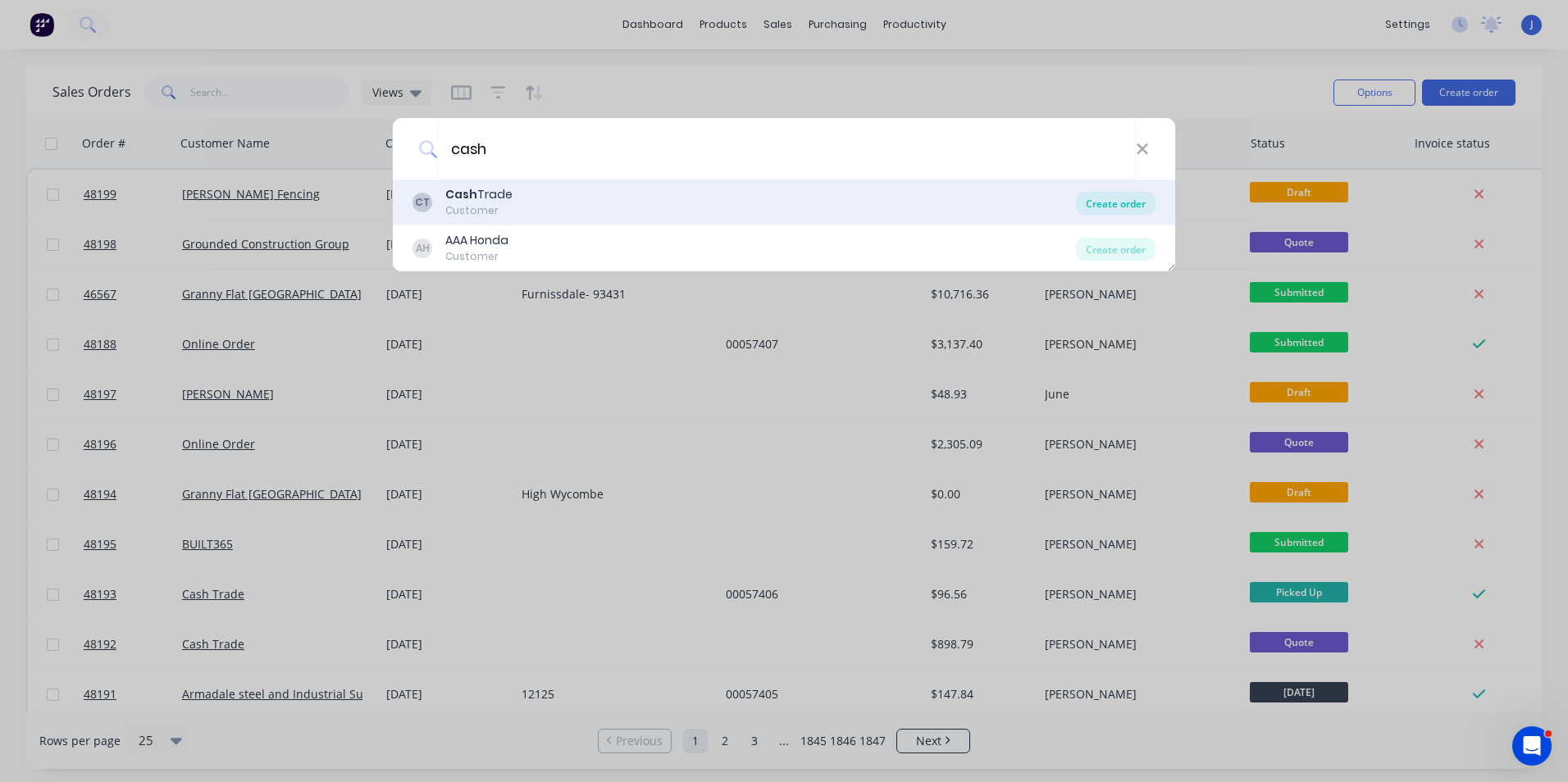
click at [1122, 200] on div "Create order" at bounding box center [1115, 203] width 80 height 23
click at [1107, 197] on body "dashboard products sales purchasing productivity dashboard products Product Cat…" at bounding box center [784, 391] width 1568 height 782
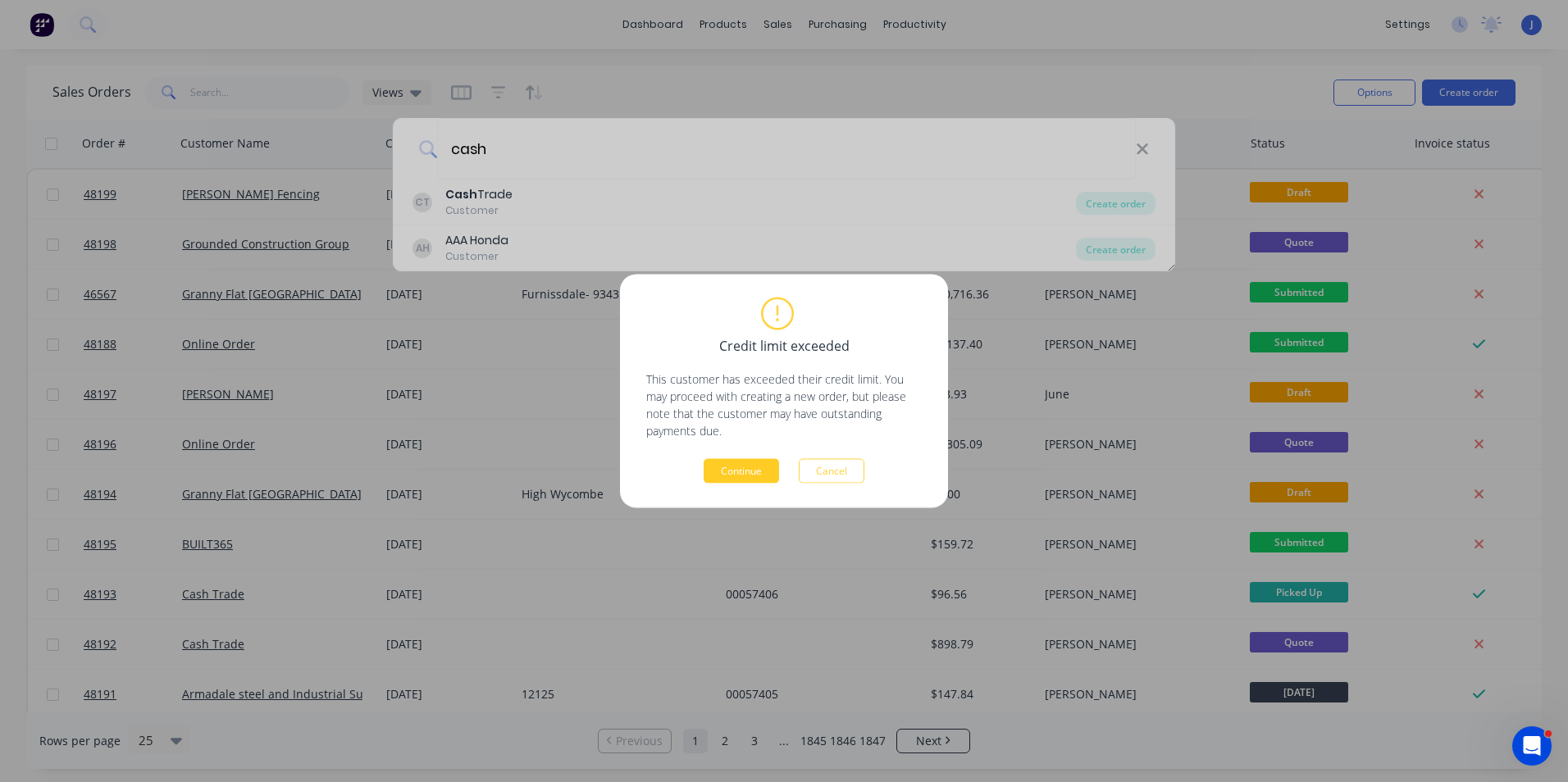
click at [739, 474] on button "Continue" at bounding box center [742, 471] width 75 height 25
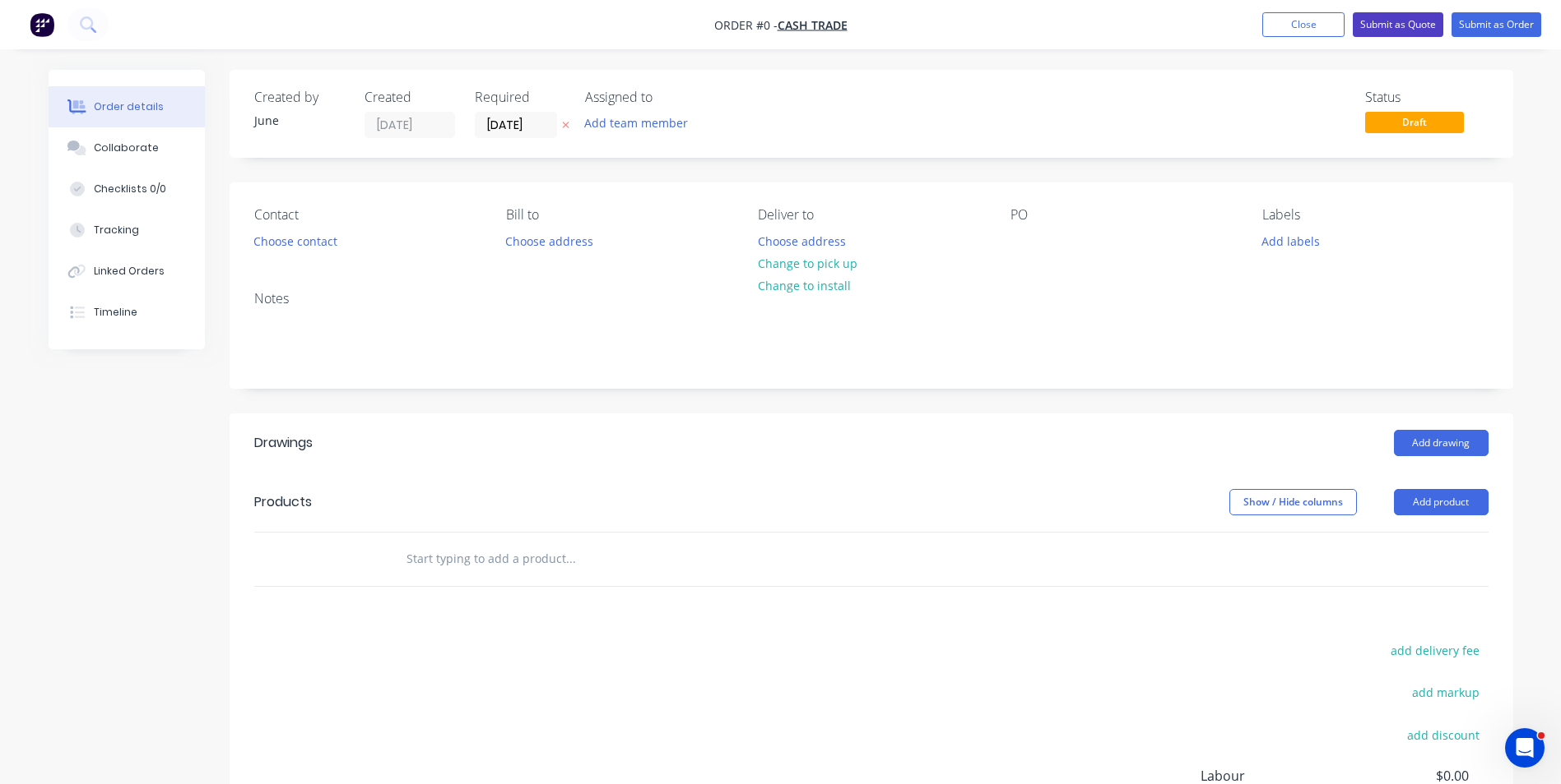
click at [1387, 15] on button "Submit as Quote" at bounding box center [1398, 25] width 90 height 25
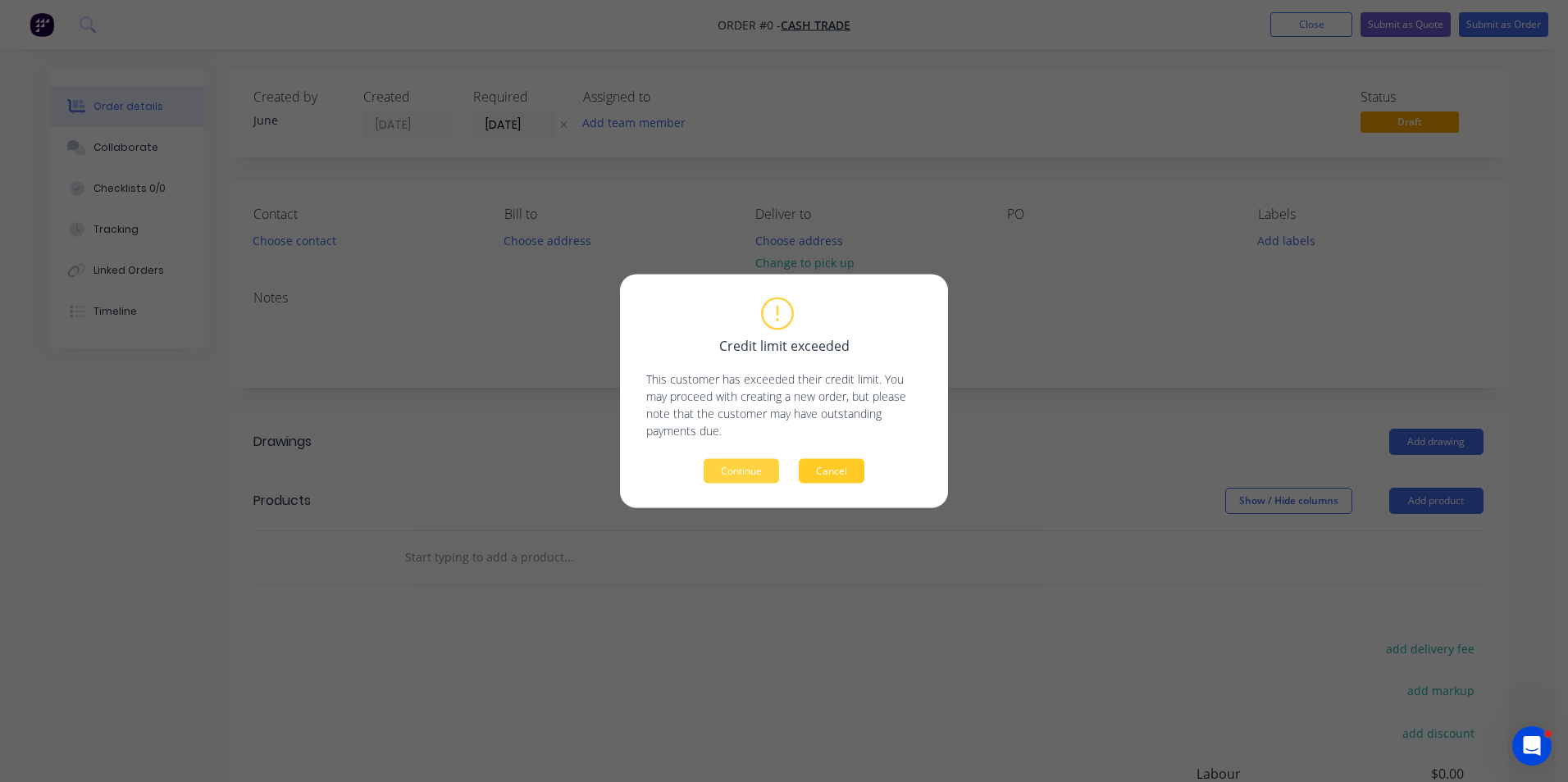
click at [841, 469] on button "Cancel" at bounding box center [831, 471] width 66 height 25
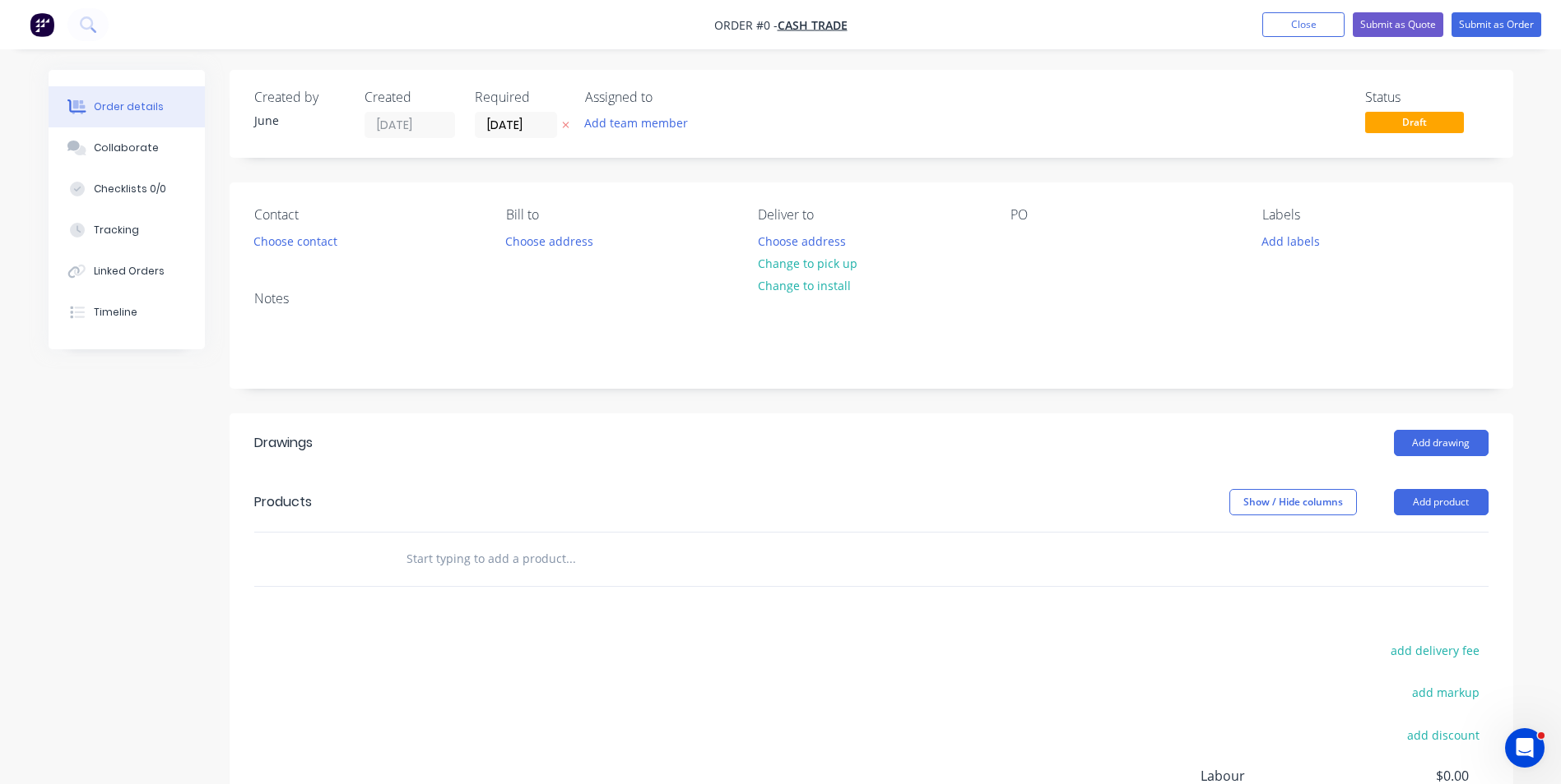
click at [1439, 531] on header "Products Show / Hide columns Add product" at bounding box center [871, 501] width 1283 height 59
click at [1438, 516] on header "Products Show / Hide columns Add product" at bounding box center [871, 501] width 1283 height 59
click at [1436, 499] on button "Add product" at bounding box center [1441, 502] width 95 height 26
click at [1398, 535] on div "Product catalogue" at bounding box center [1410, 543] width 126 height 24
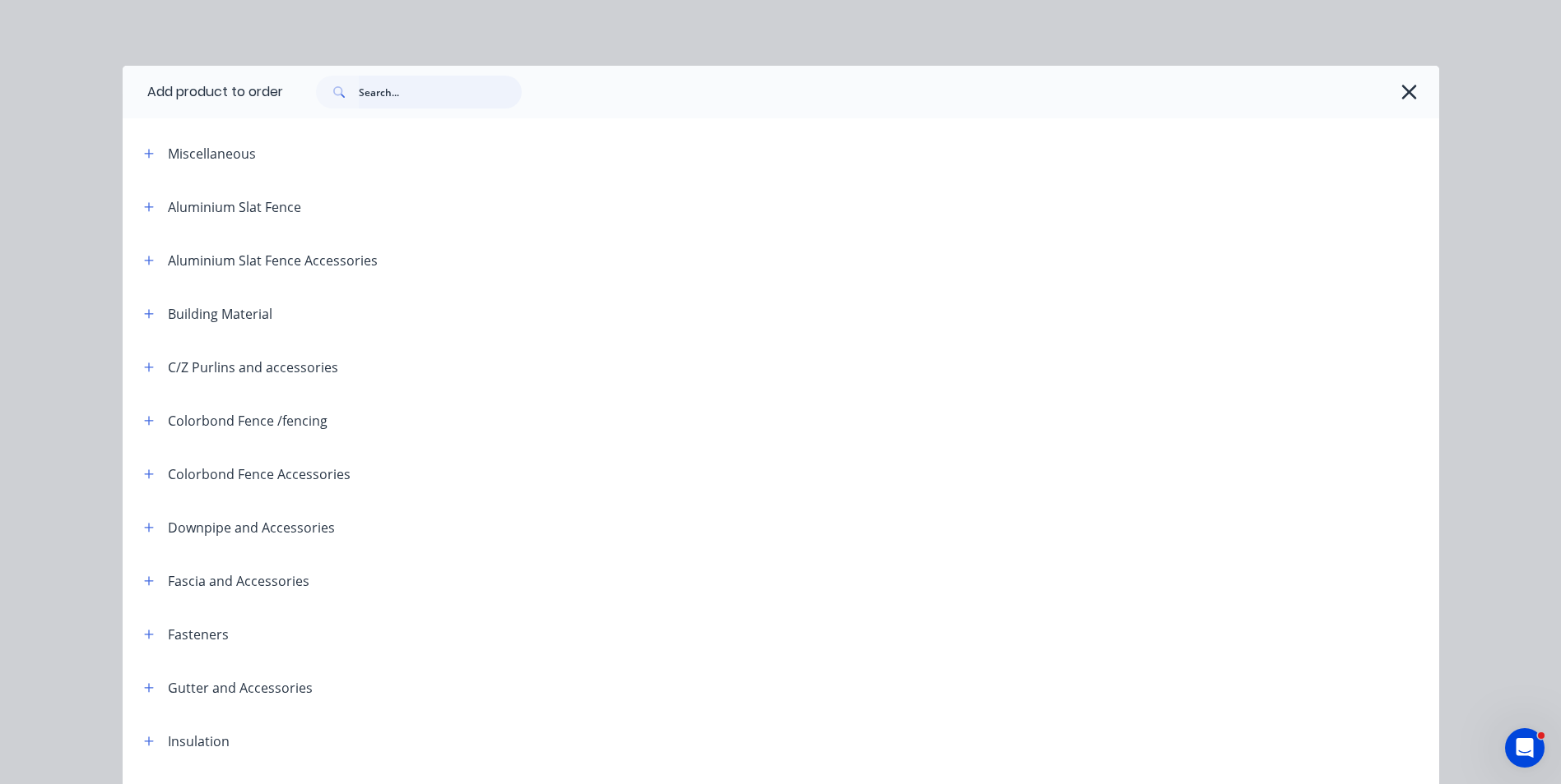
click at [467, 90] on input "text" at bounding box center [439, 91] width 163 height 32
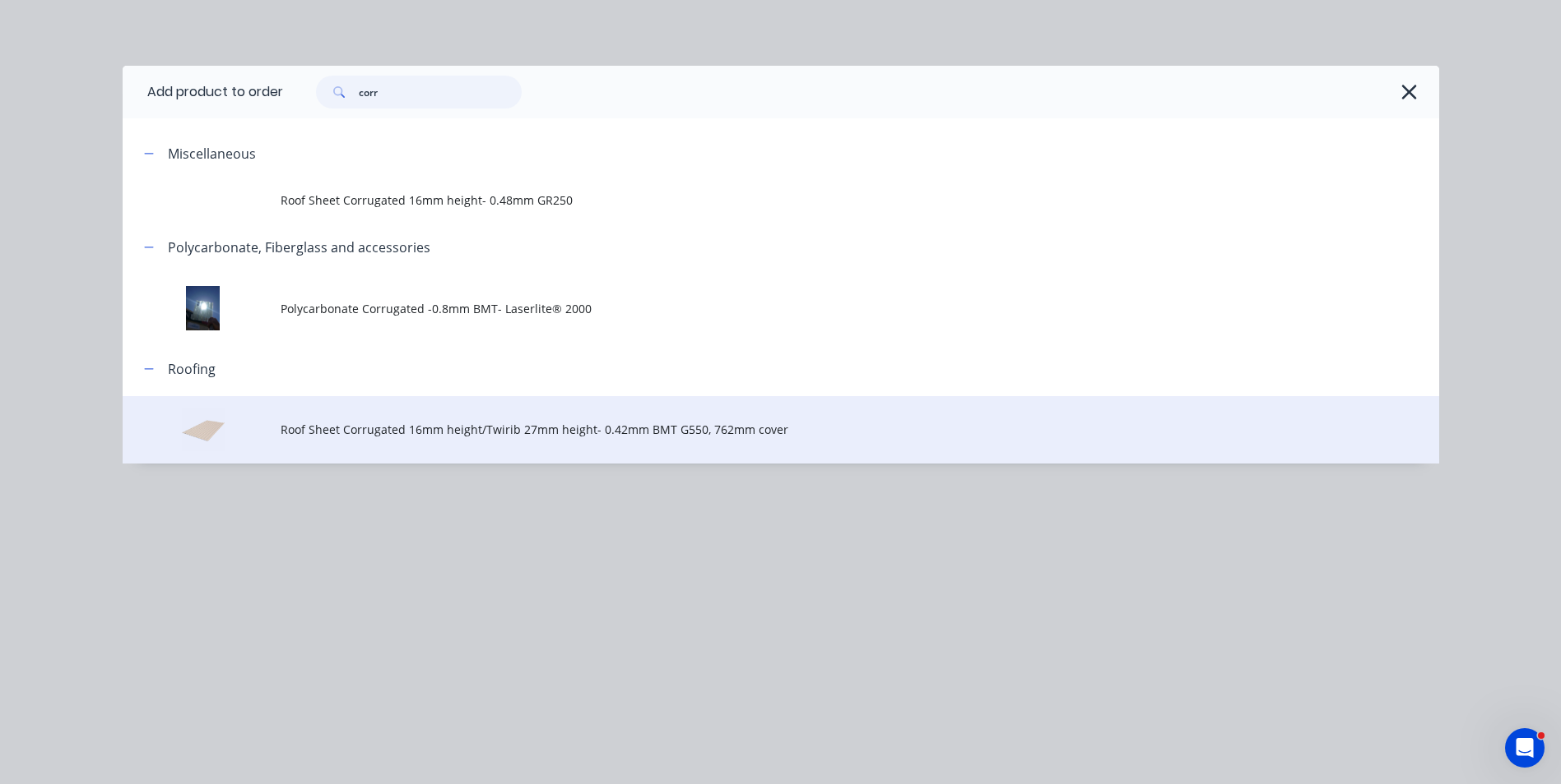
type input "corr"
click at [420, 416] on td "Roof Sheet Corrugated 16mm height/Twirib 27mm height- 0.42mm BMT G550, 762mm co…" at bounding box center [859, 430] width 1159 height 68
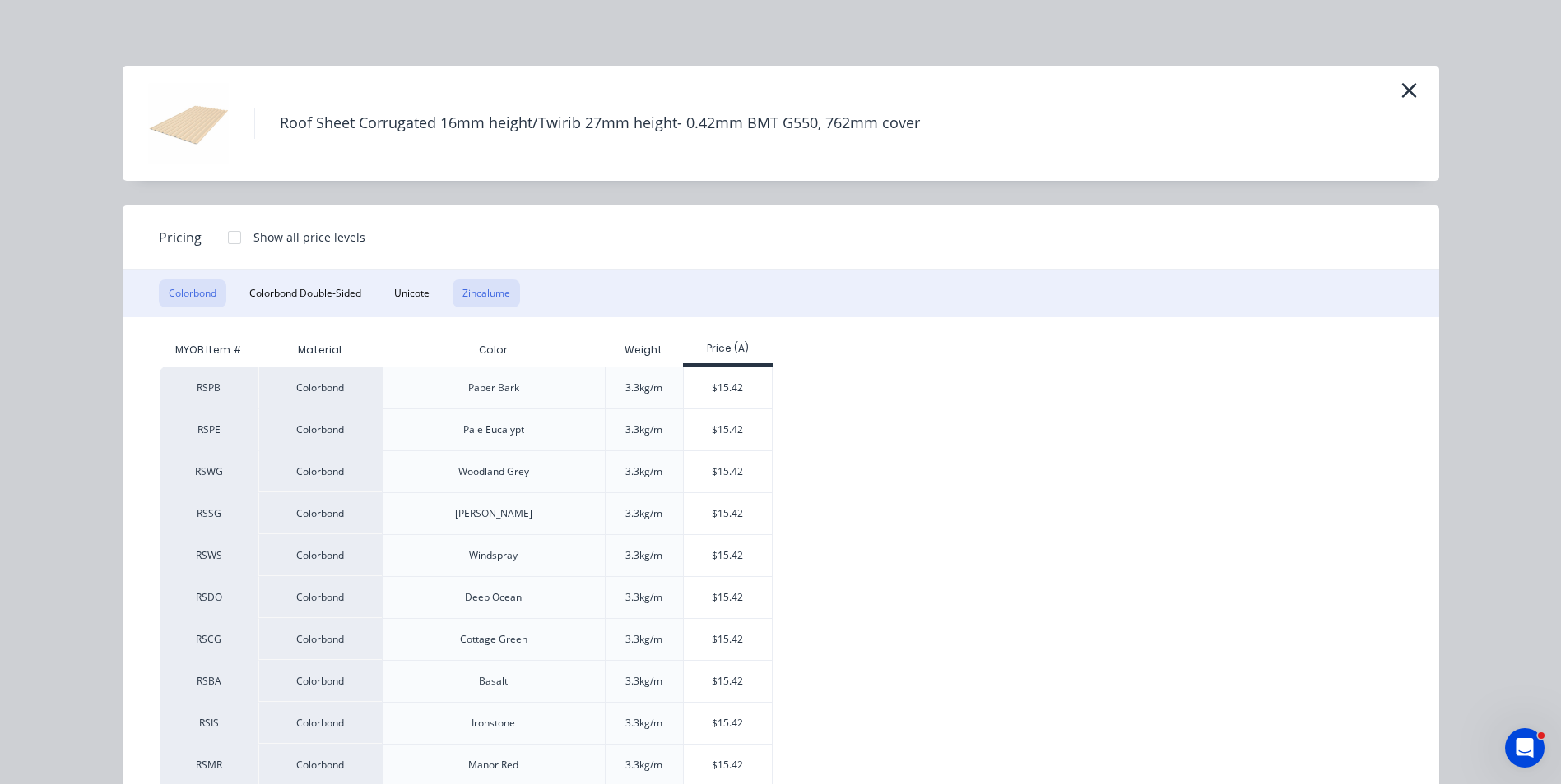
click at [488, 306] on button "Zincalume" at bounding box center [486, 293] width 68 height 28
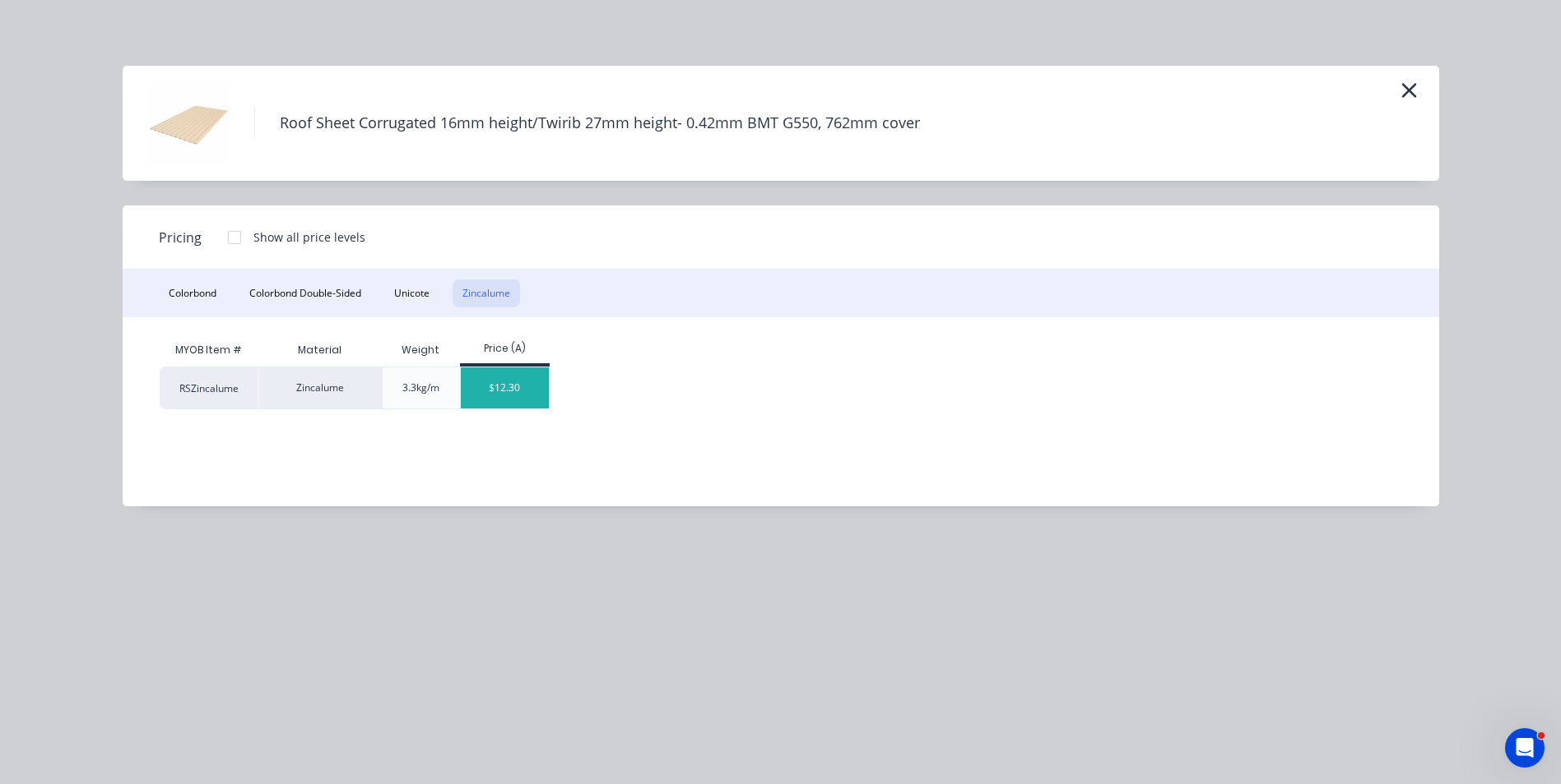
click at [513, 397] on div "$12.30" at bounding box center [504, 388] width 88 height 41
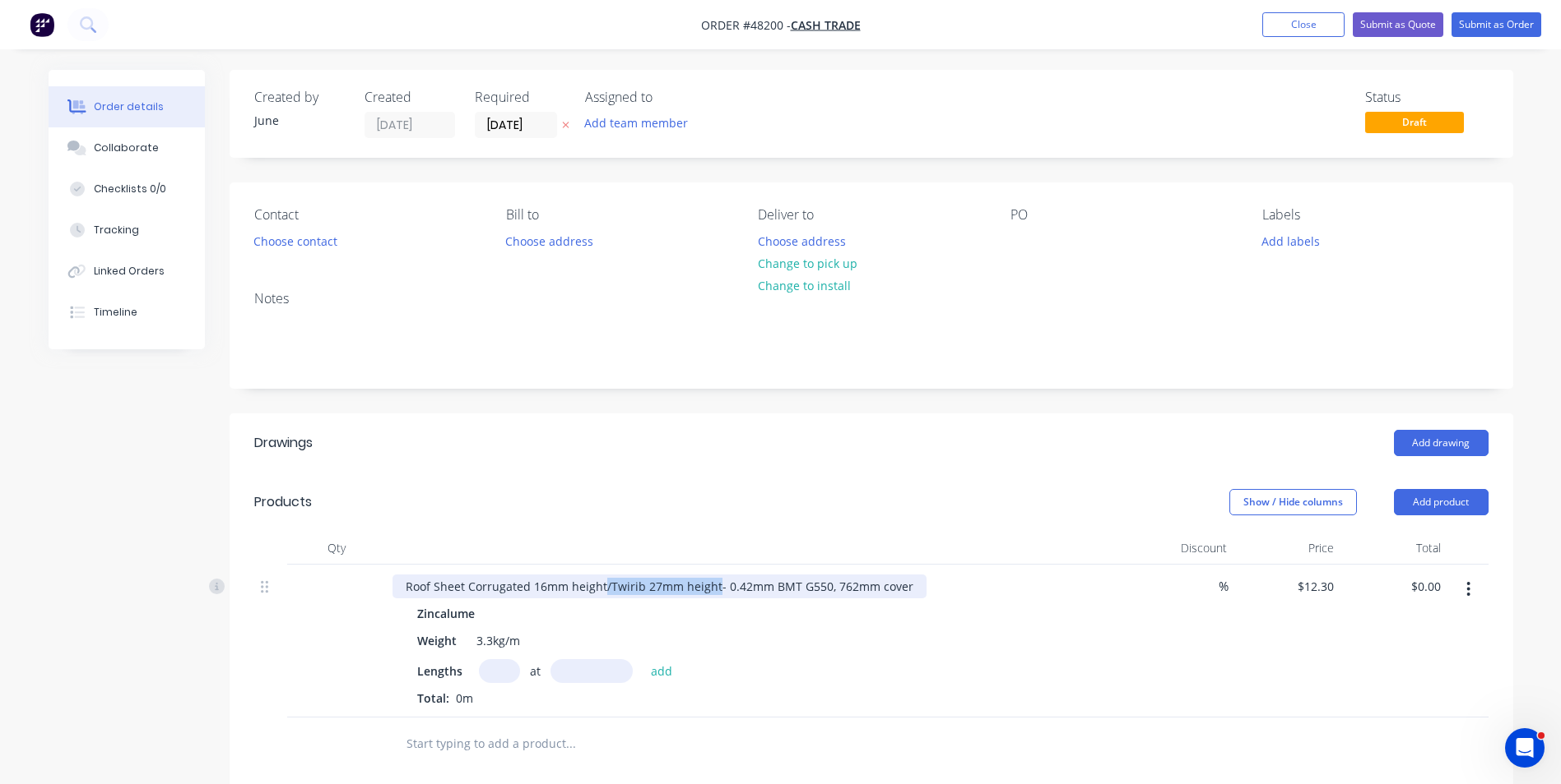
drag, startPoint x: 603, startPoint y: 586, endPoint x: 715, endPoint y: 581, distance: 112.1
click at [715, 581] on div "Roof Sheet Corrugated 16mm height/Twirib 27mm height- 0.42mm BMT G550, 762mm co…" at bounding box center [660, 586] width 534 height 24
click at [495, 677] on input "text" at bounding box center [499, 671] width 41 height 24
type input "2"
click at [613, 665] on input "text" at bounding box center [592, 671] width 83 height 24
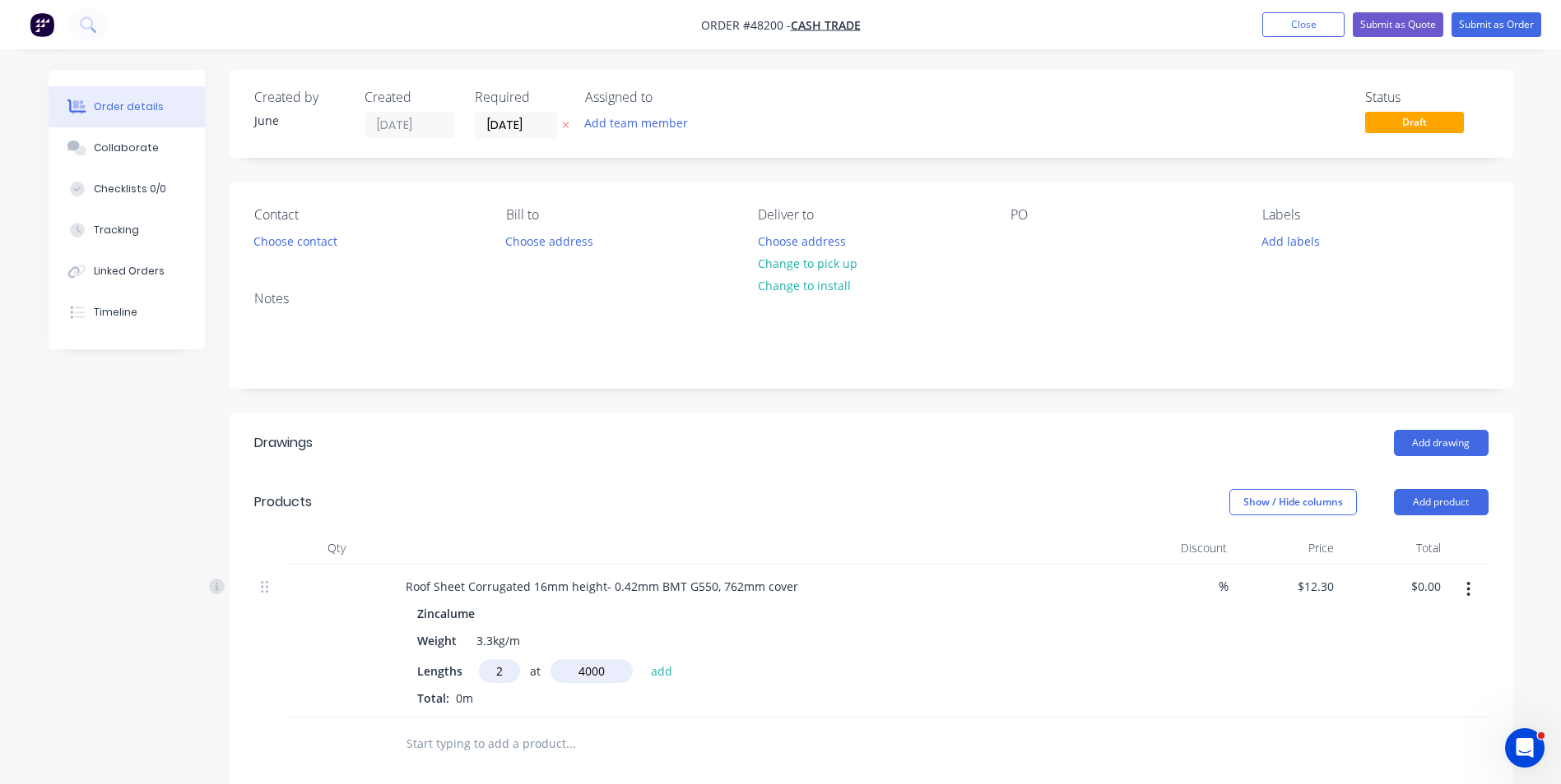
type input "4000"
click at [642, 659] on button "add" at bounding box center [661, 670] width 39 height 22
type input "$98.40"
click at [827, 691] on div "2 at 4000mm" at bounding box center [756, 700] width 678 height 20
click at [1472, 594] on button "button" at bounding box center [1468, 590] width 39 height 30
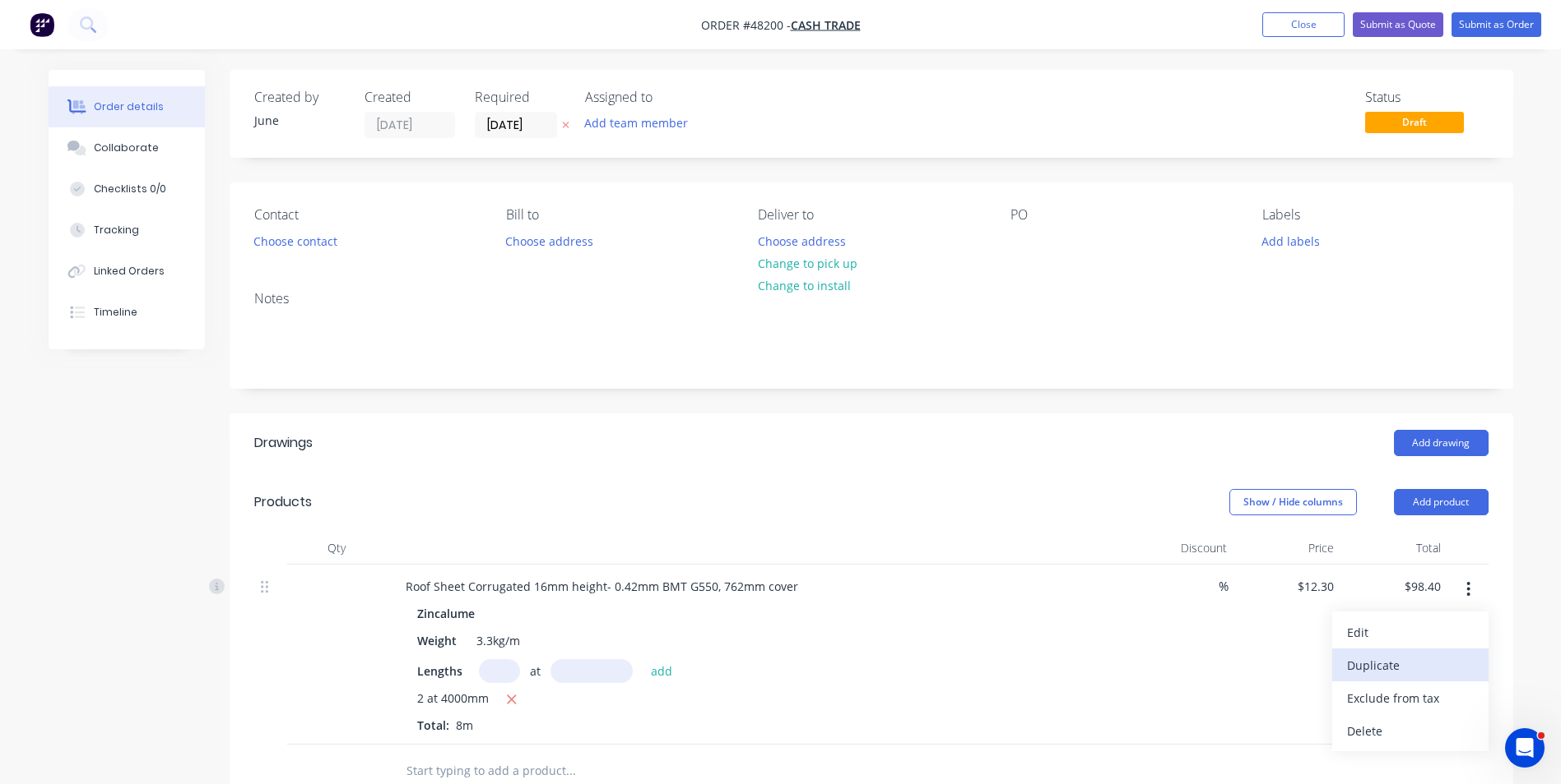
click at [1440, 668] on div "Duplicate" at bounding box center [1410, 665] width 126 height 24
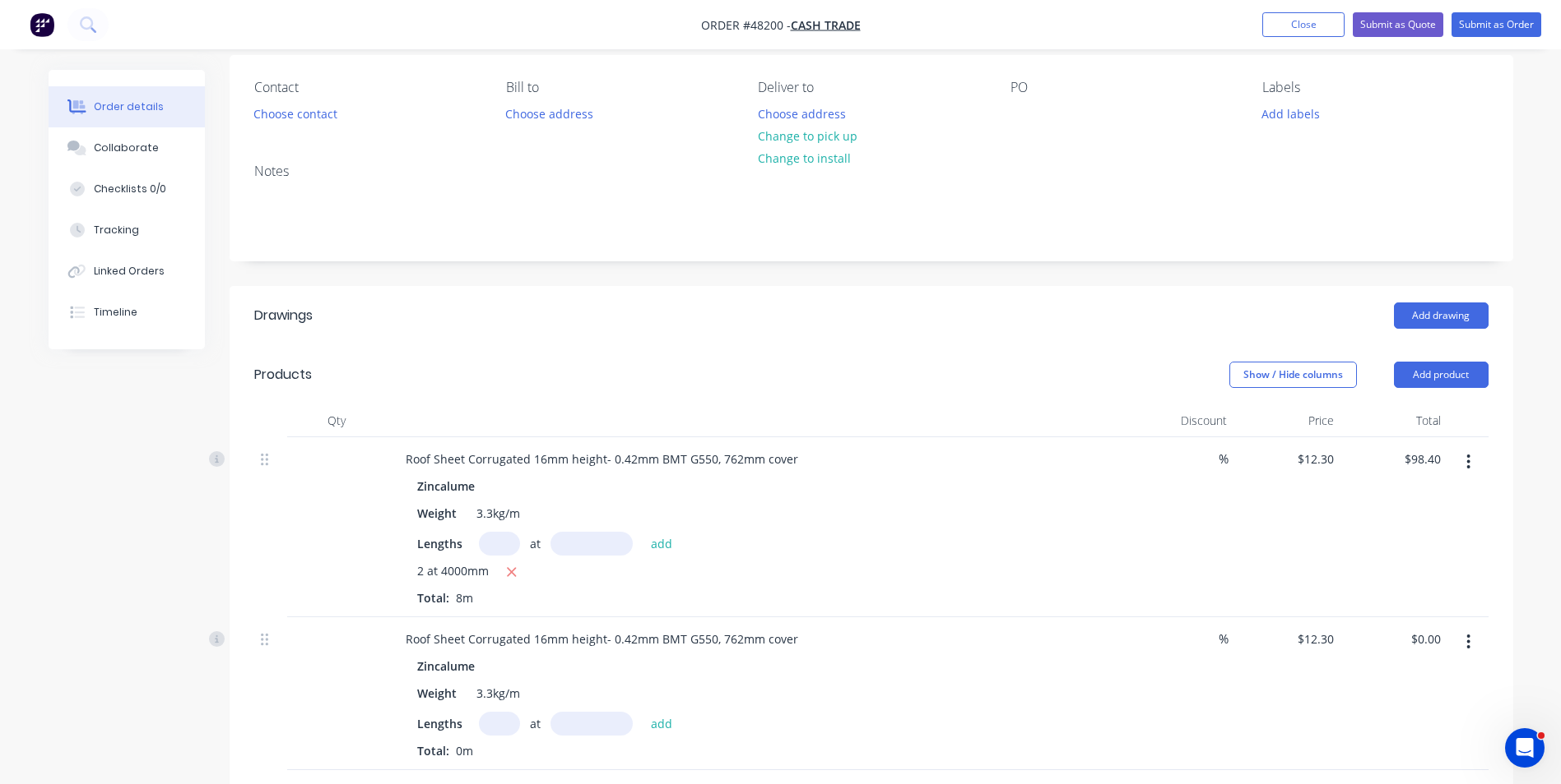
scroll to position [247, 0]
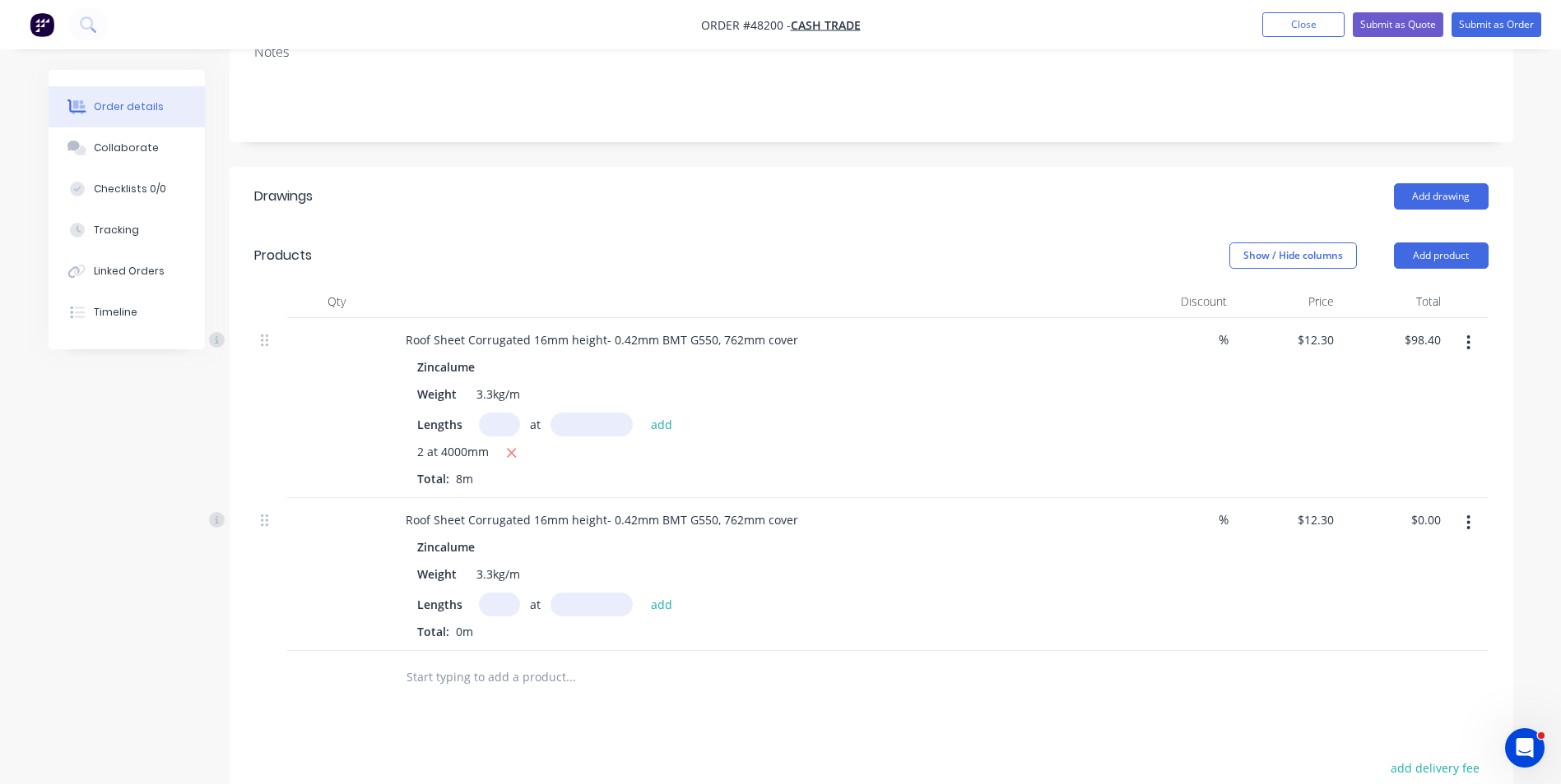
click at [1469, 524] on icon "button" at bounding box center [1469, 522] width 4 height 15
click at [1450, 568] on div "Edit" at bounding box center [1410, 565] width 126 height 24
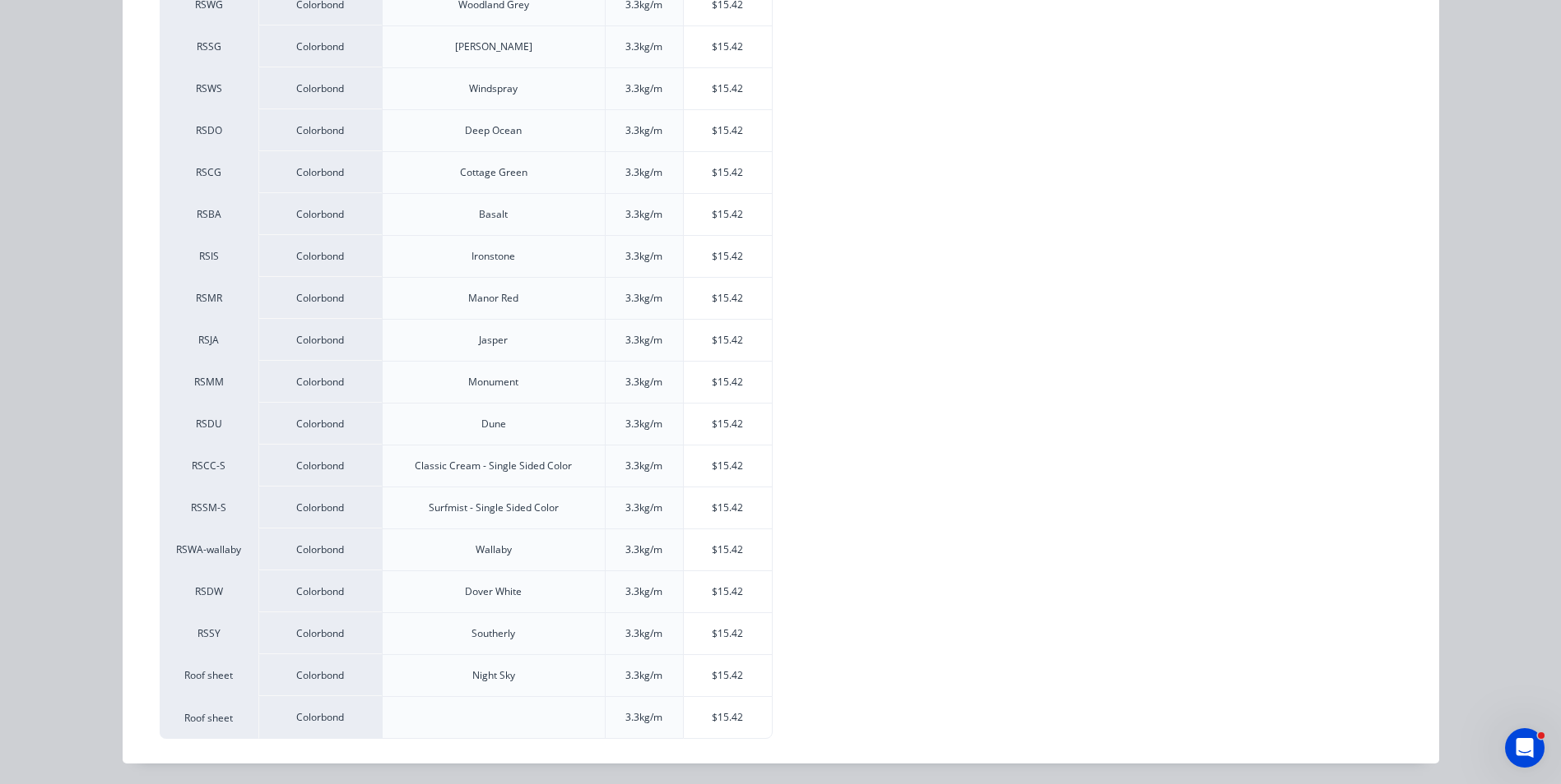
scroll to position [470, 0]
click at [733, 720] on div "$15.42" at bounding box center [727, 715] width 88 height 41
type input "$15.42"
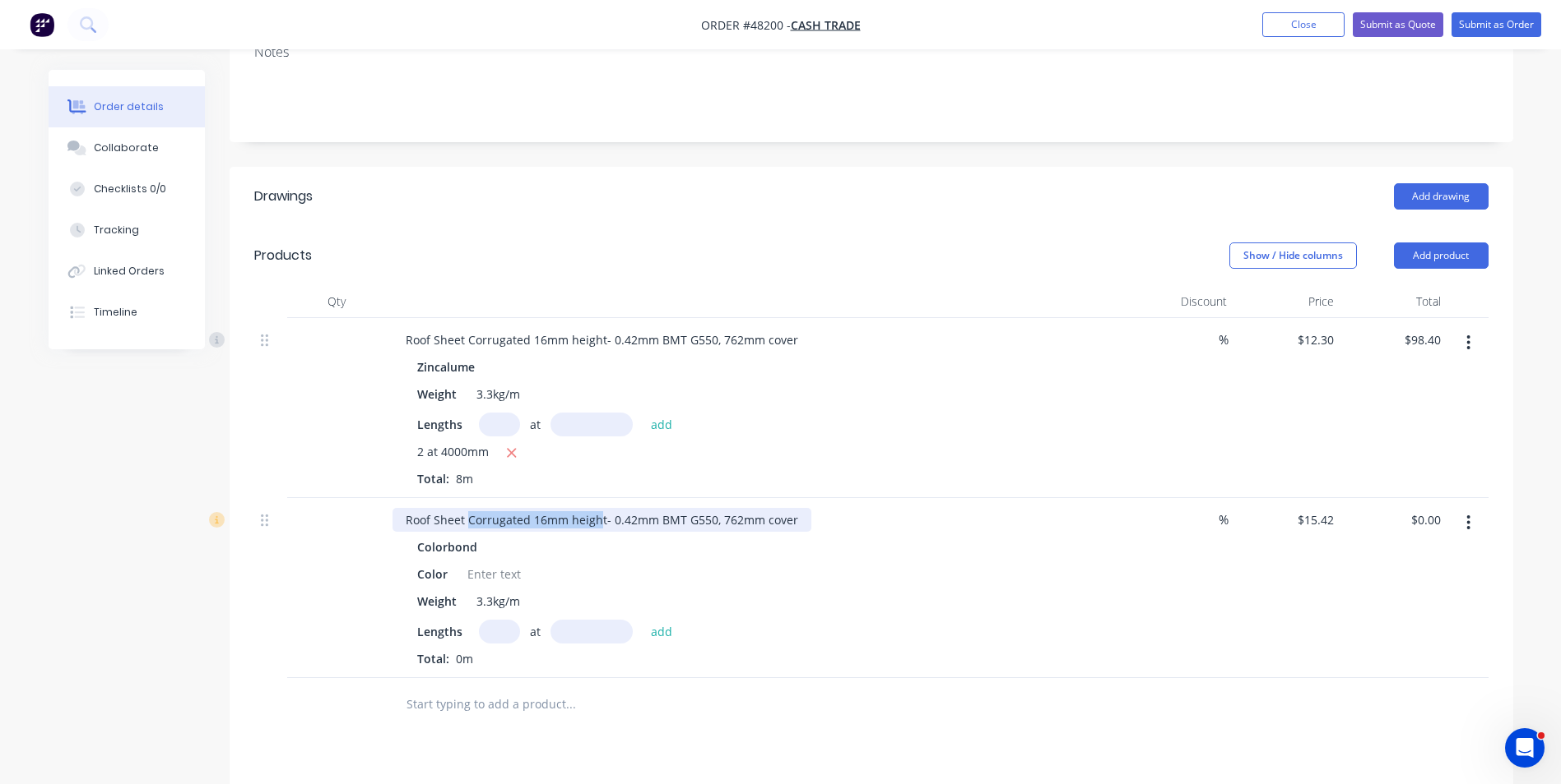
drag, startPoint x: 600, startPoint y: 520, endPoint x: 468, endPoint y: 527, distance: 132.2
click at [468, 527] on div "Roof Sheet Corrugated 16mm height- 0.42mm BMT G550, 762mm cover" at bounding box center [602, 520] width 419 height 24
click at [548, 547] on div "Colorbond" at bounding box center [756, 547] width 678 height 24
click at [1439, 248] on button "Add product" at bounding box center [1441, 255] width 95 height 26
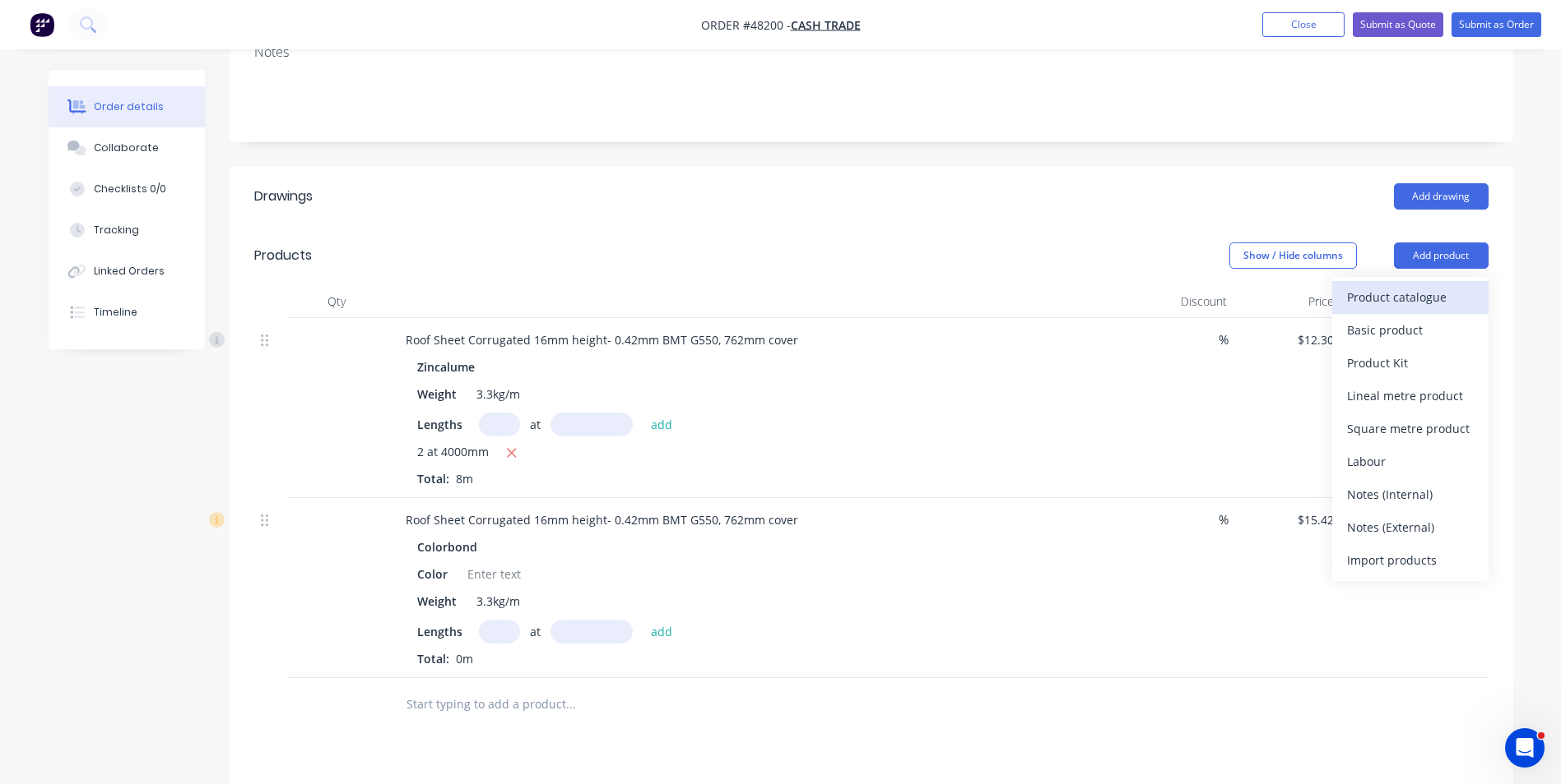
click at [1419, 290] on div "Product catalogue" at bounding box center [1410, 297] width 126 height 24
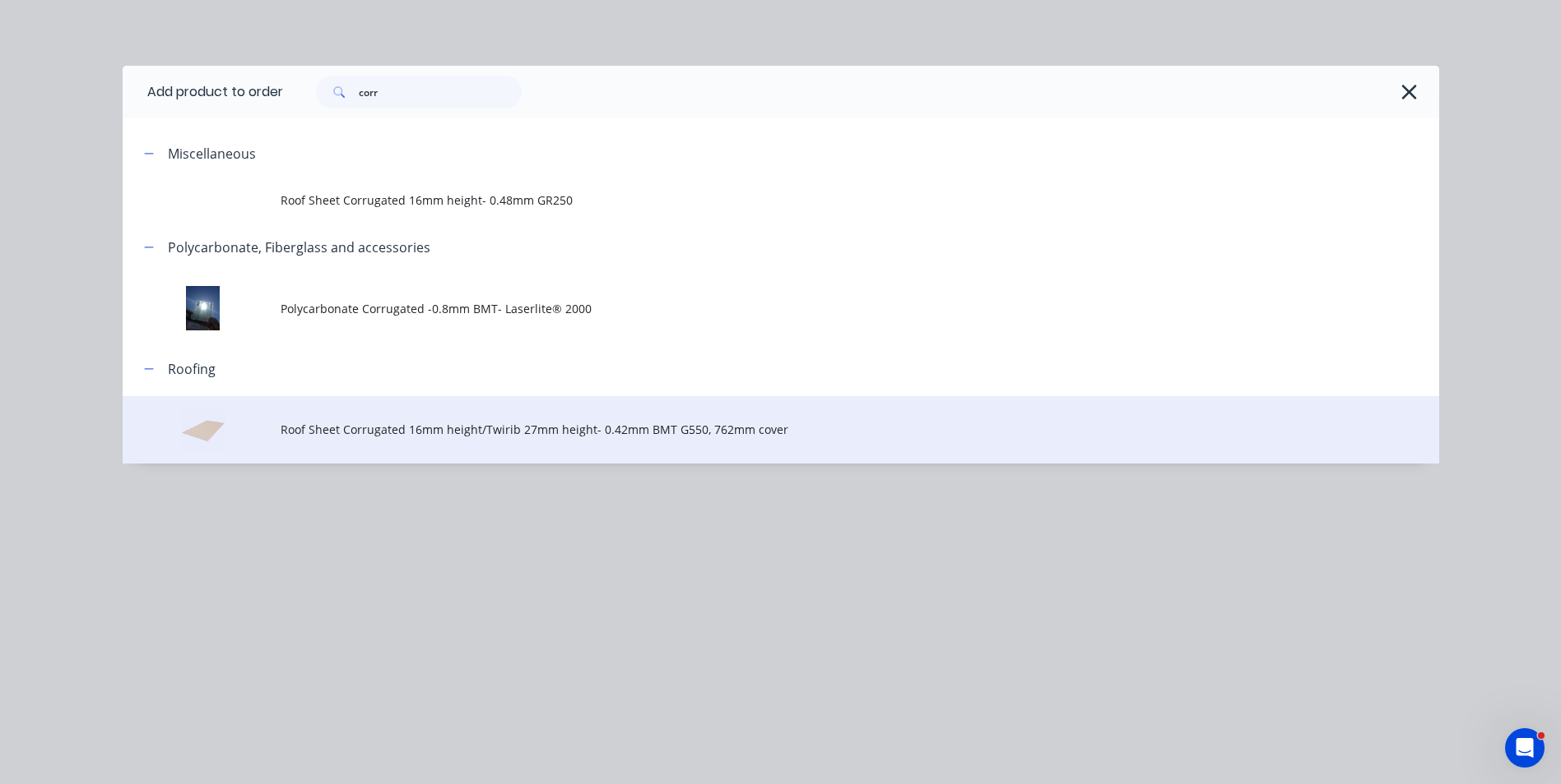
click at [346, 435] on span "Roof Sheet Corrugated 16mm height/Twirib 27mm height- 0.42mm BMT G550, 762mm co…" at bounding box center [743, 429] width 926 height 18
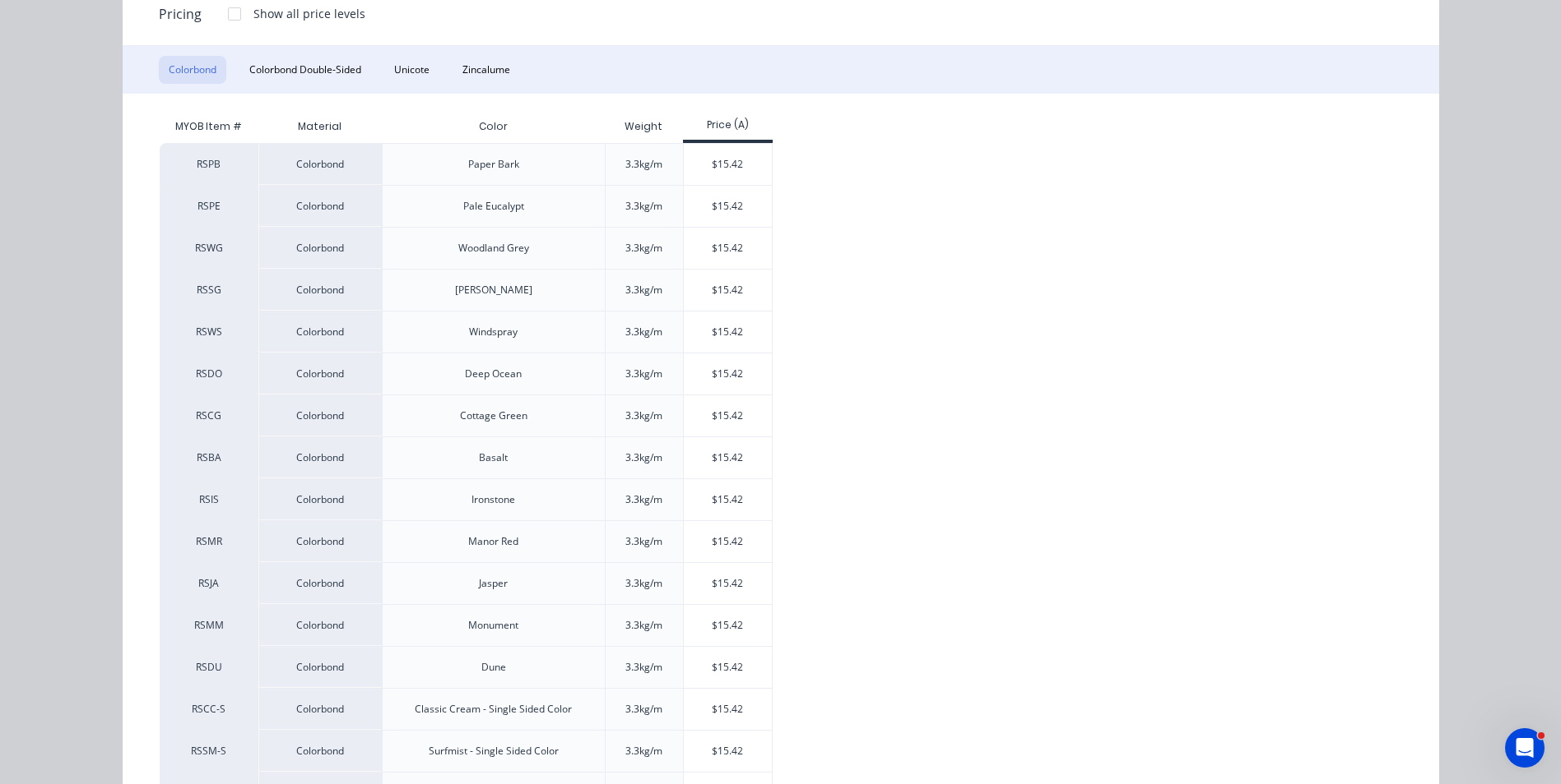
scroll to position [470, 0]
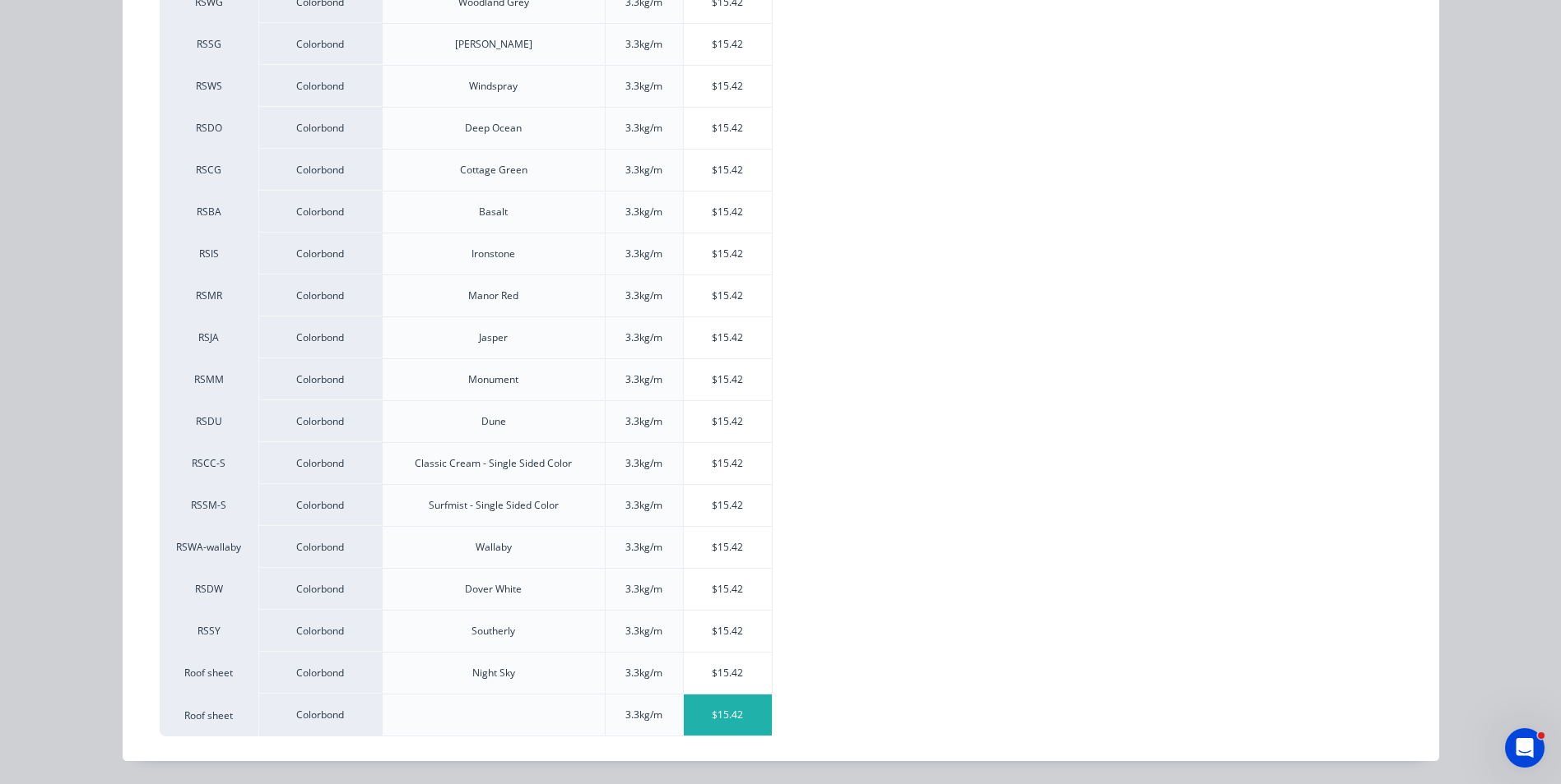
click at [723, 716] on div "$15.42" at bounding box center [727, 715] width 88 height 41
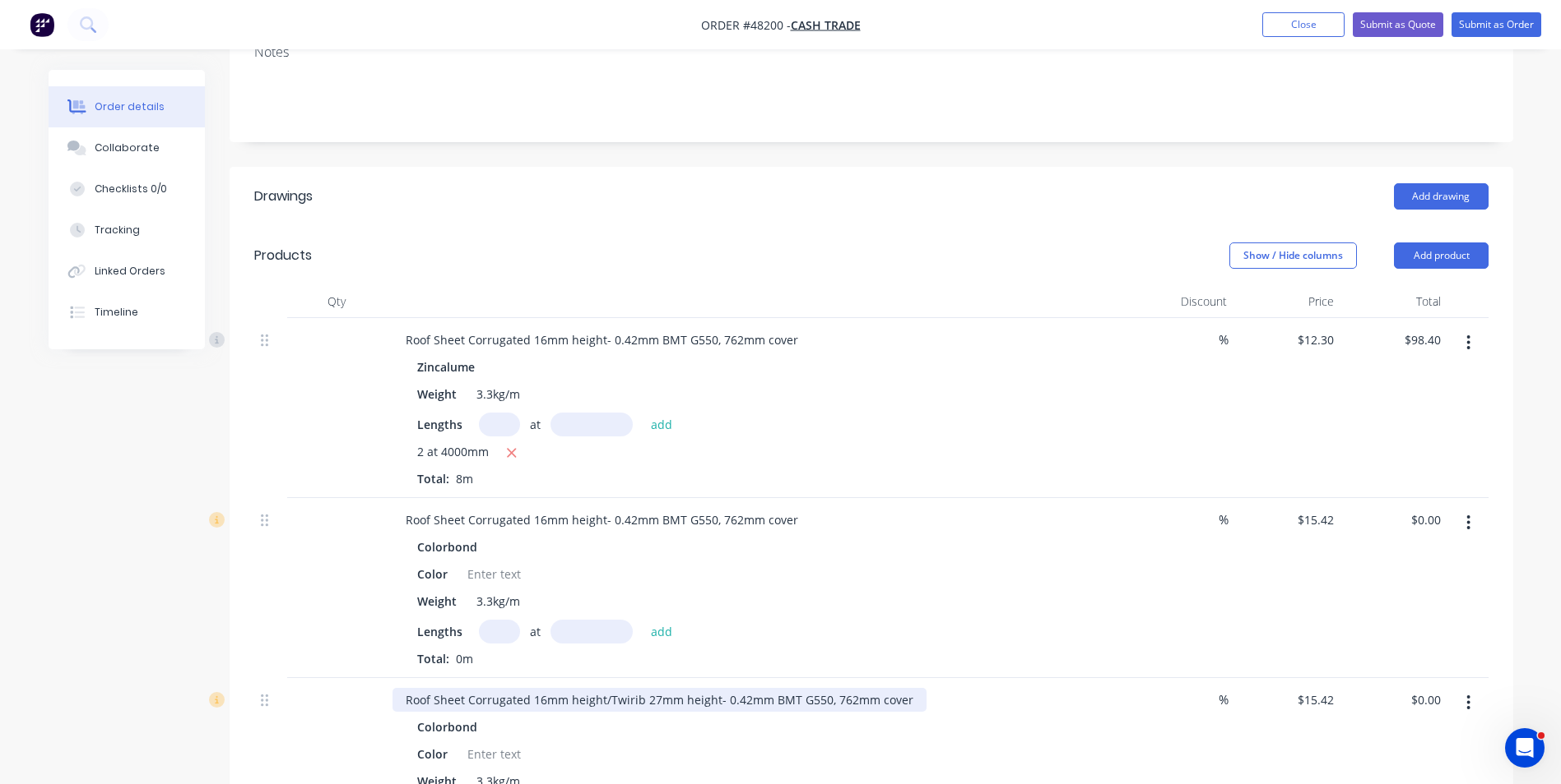
scroll to position [493, 0]
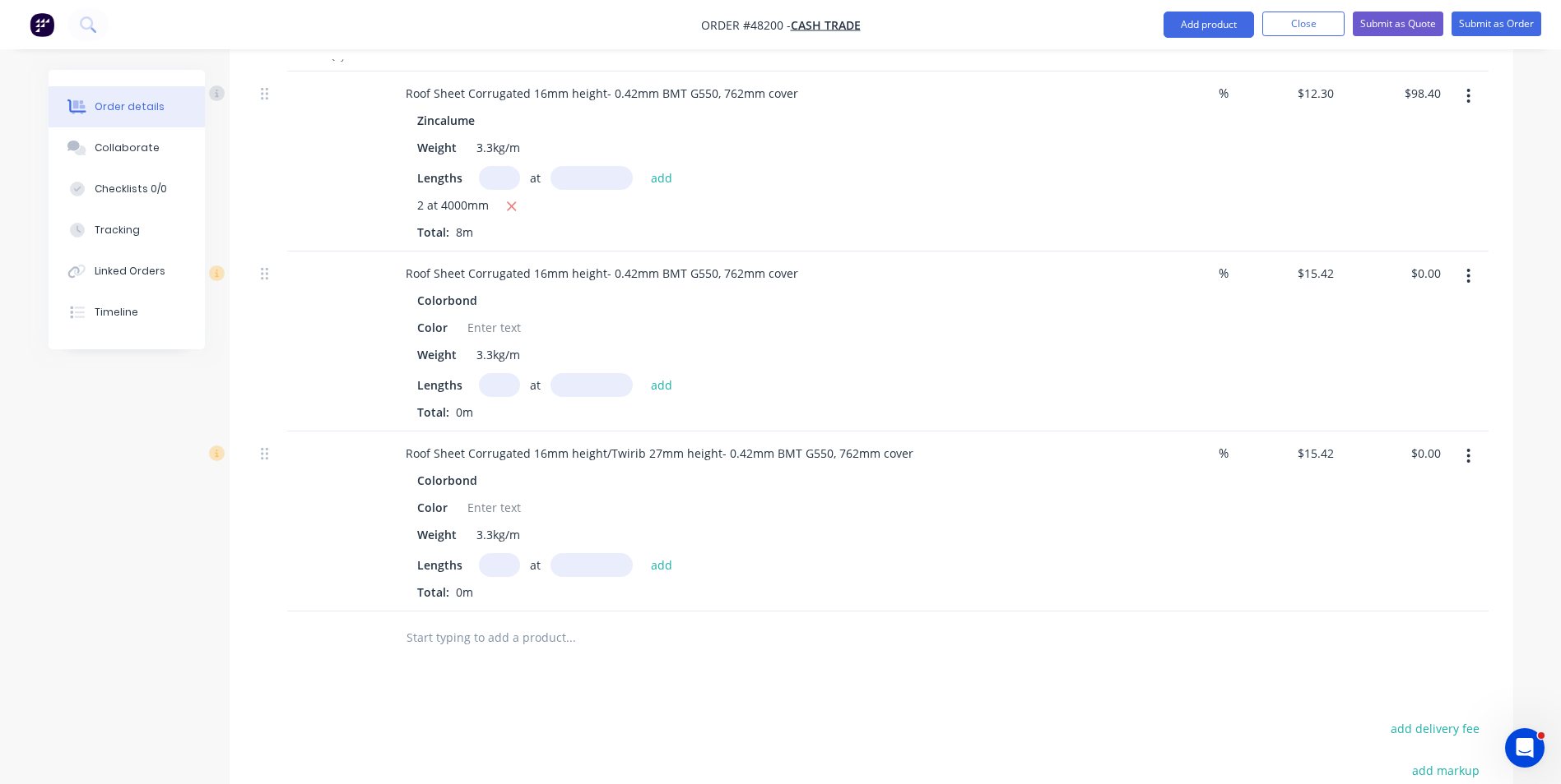
click at [1471, 269] on button "button" at bounding box center [1468, 277] width 39 height 30
click at [1427, 417] on div "Delete" at bounding box center [1410, 418] width 126 height 24
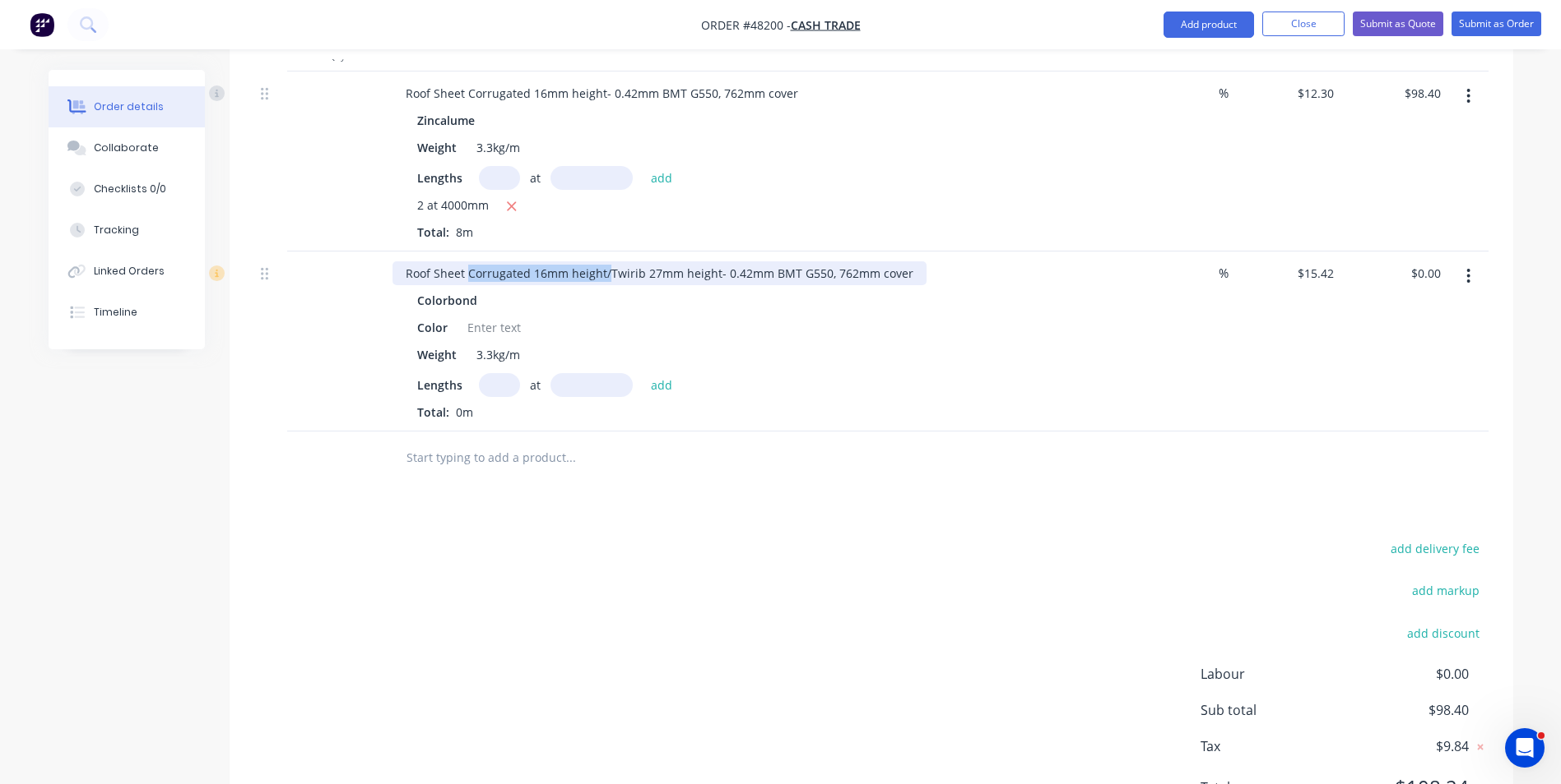
drag, startPoint x: 604, startPoint y: 272, endPoint x: 466, endPoint y: 278, distance: 138.1
click at [466, 278] on div "Roof Sheet Corrugated 16mm height/Twirib 27mm height- 0.42mm BMT G550, 762mm co…" at bounding box center [660, 273] width 534 height 24
click at [499, 392] on input "text" at bounding box center [499, 385] width 41 height 24
type input "2"
click at [558, 383] on input "text" at bounding box center [592, 385] width 83 height 24
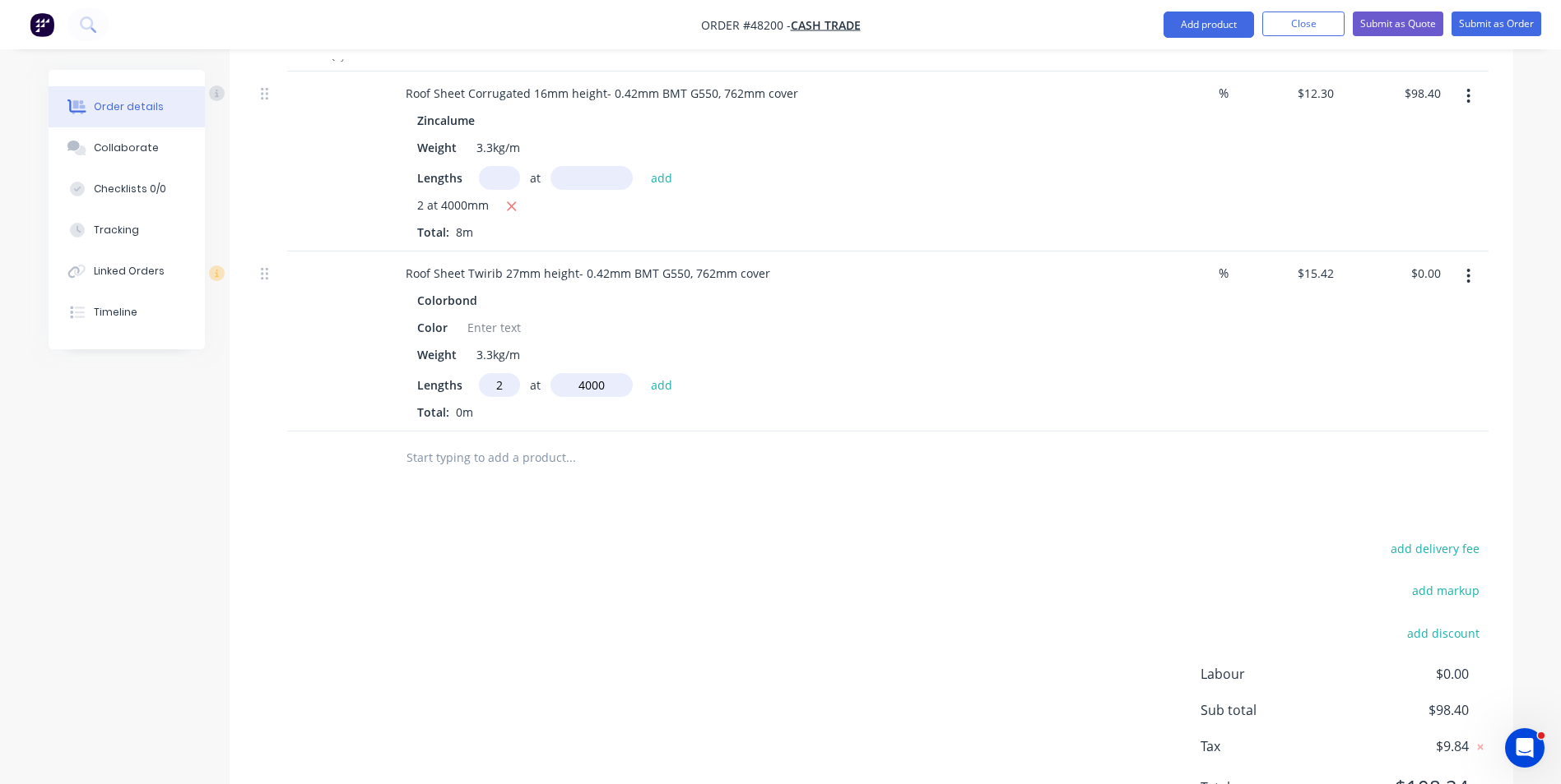
type input "4000"
click at [642, 373] on button "add" at bounding box center [661, 384] width 39 height 22
type input "$123.36"
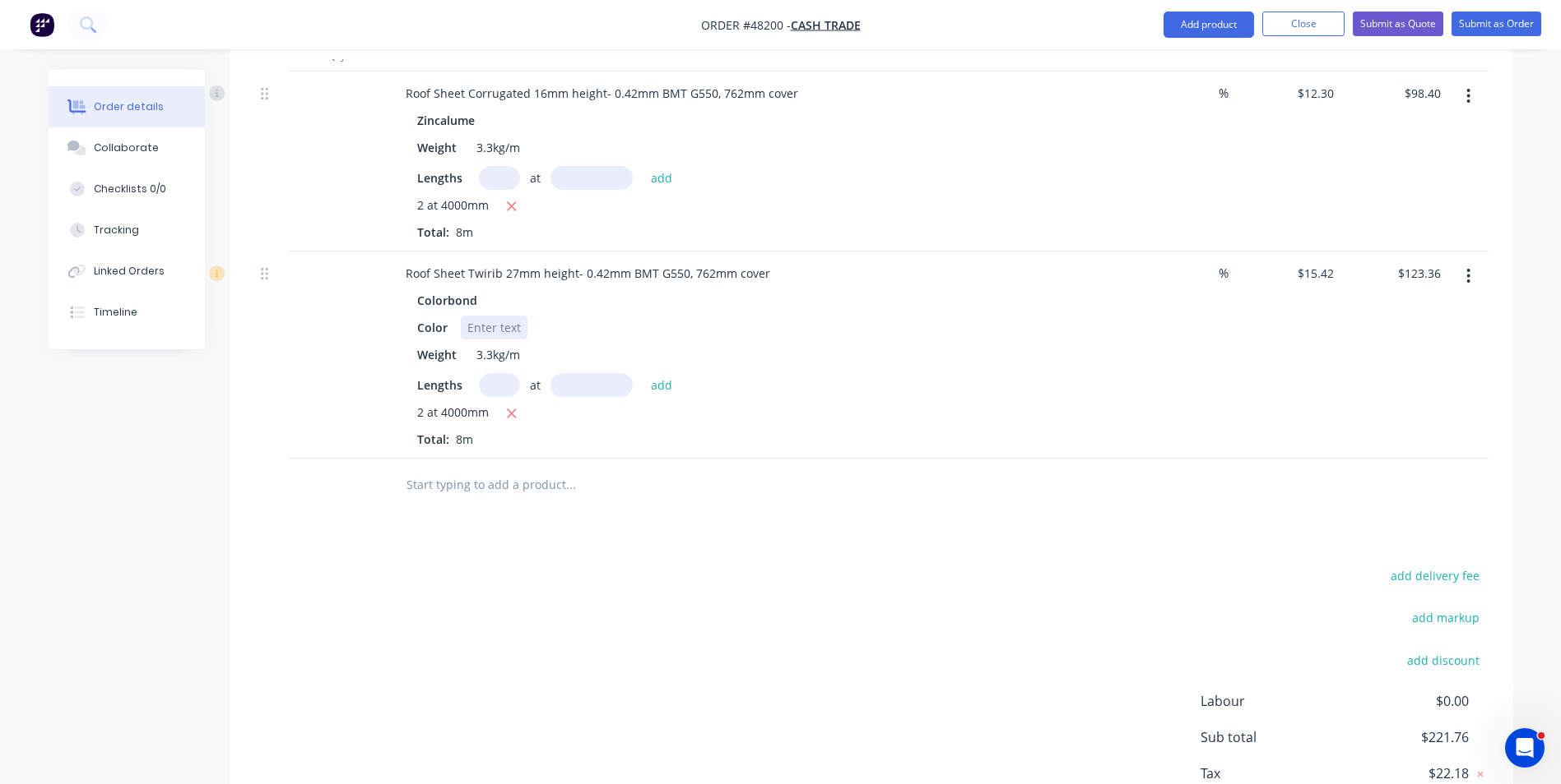
click at [498, 333] on div at bounding box center [494, 327] width 67 height 24
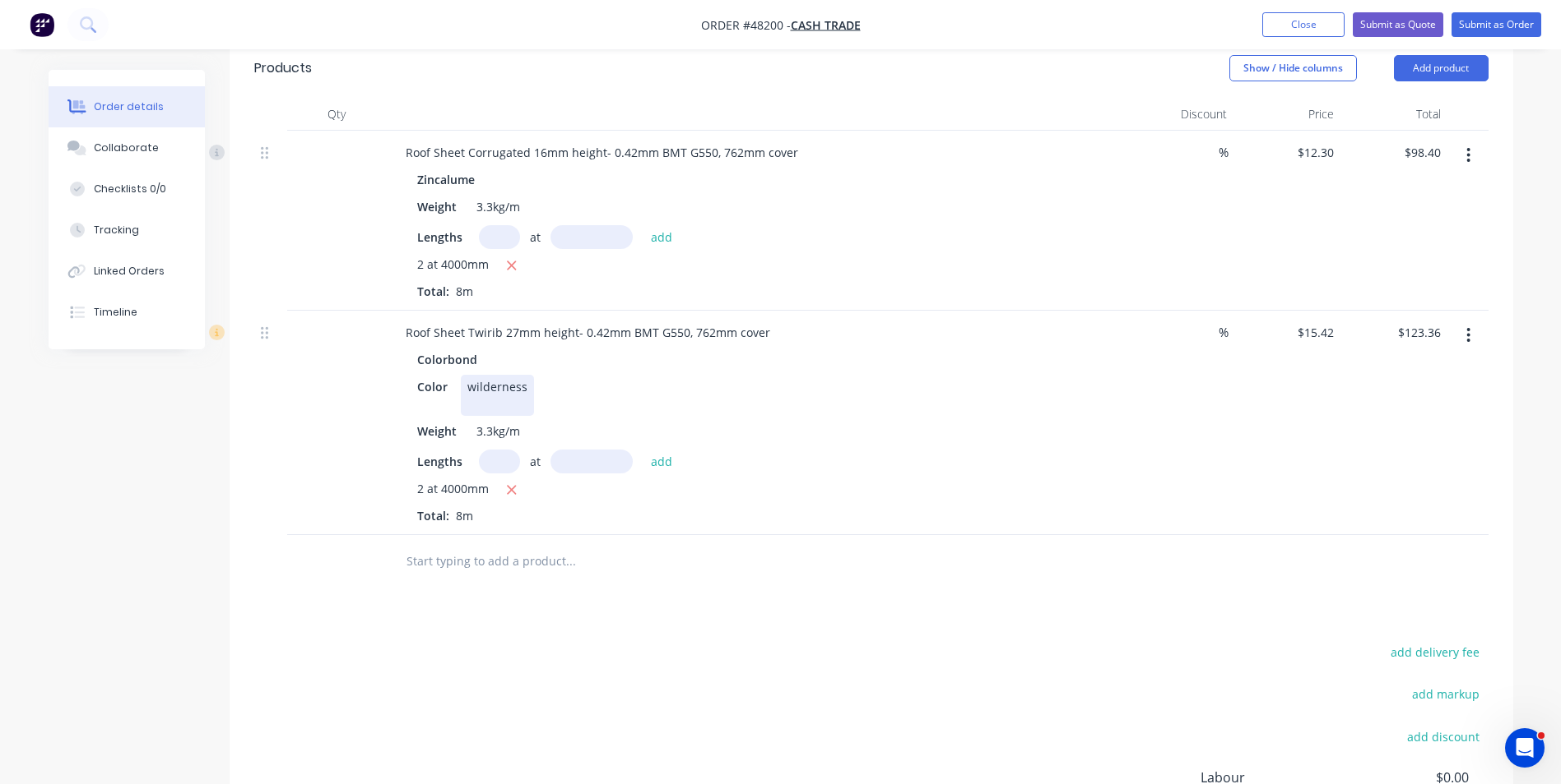
scroll to position [411, 0]
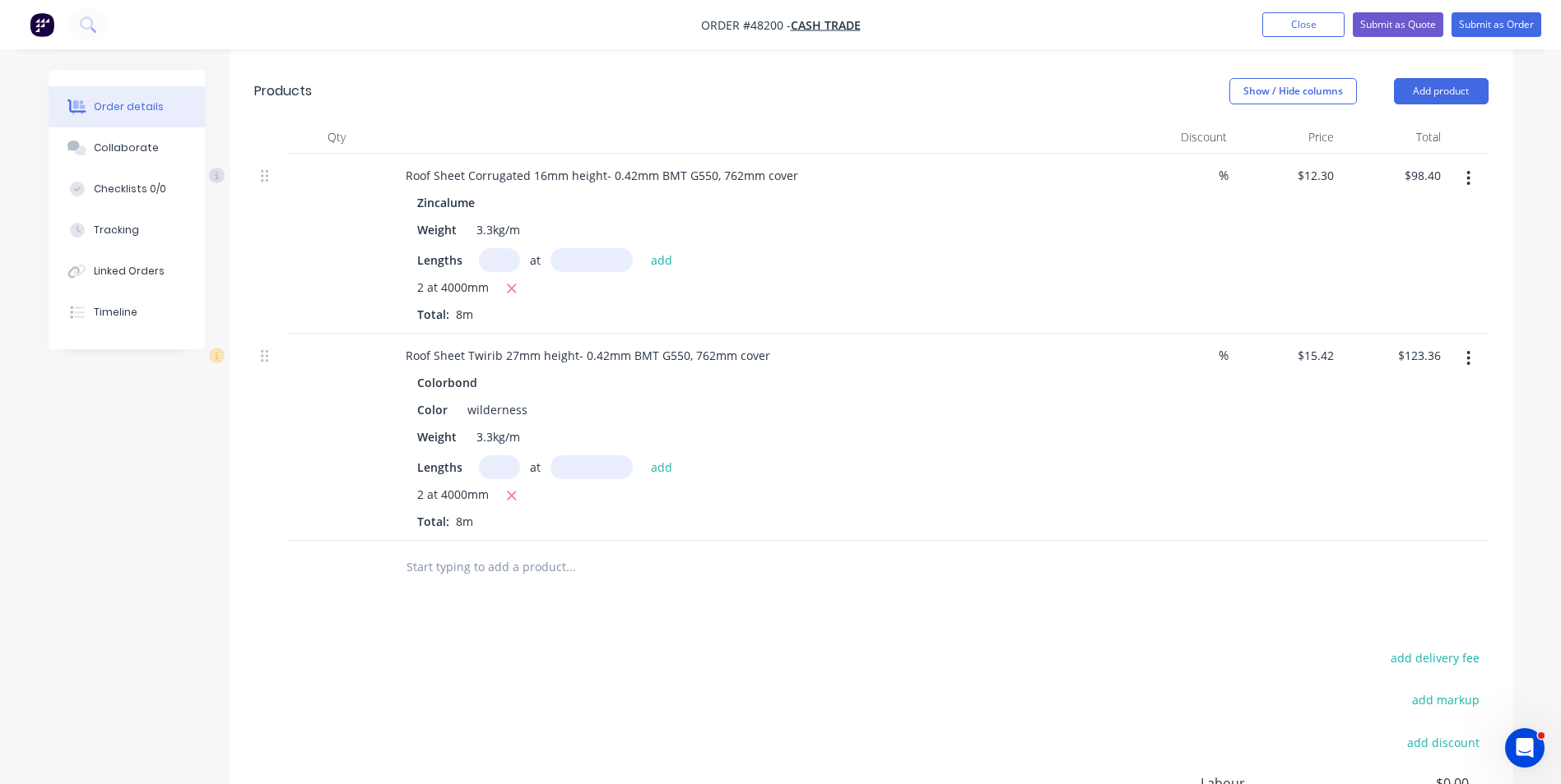
click at [606, 404] on div "Color wilderness" at bounding box center [752, 409] width 684 height 24
click at [1445, 359] on input "123.36" at bounding box center [1421, 355] width 51 height 24
type input "$123.36"
click at [1459, 354] on button "button" at bounding box center [1468, 358] width 39 height 30
click at [1418, 495] on div "Delete" at bounding box center [1410, 500] width 126 height 24
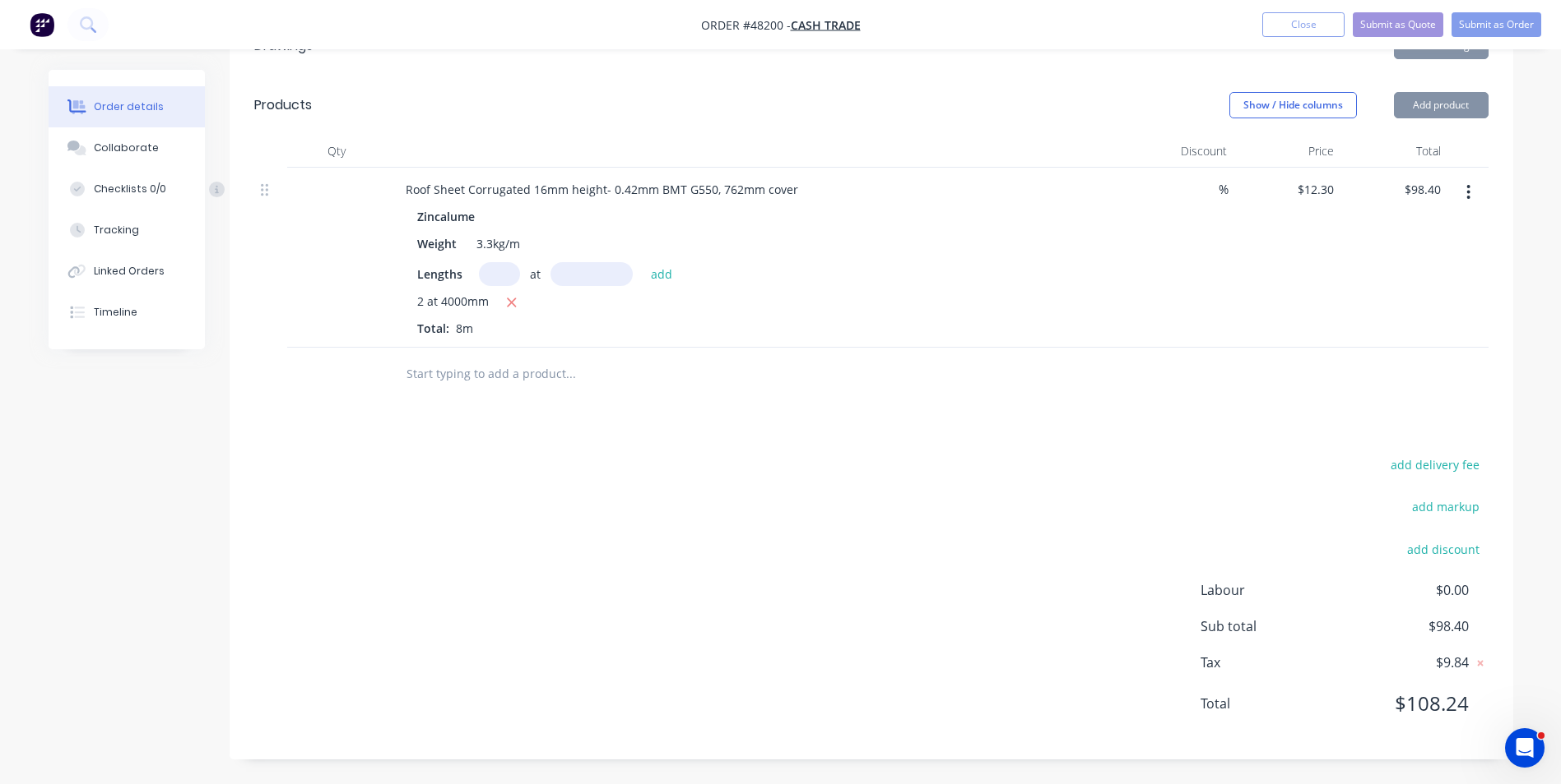
scroll to position [397, 0]
click at [1094, 508] on div "add delivery fee add markup add discount Labour $0.00 Sub total $98.40 Tax $9.8…" at bounding box center [871, 594] width 1234 height 281
click at [1032, 381] on div at bounding box center [871, 374] width 1234 height 54
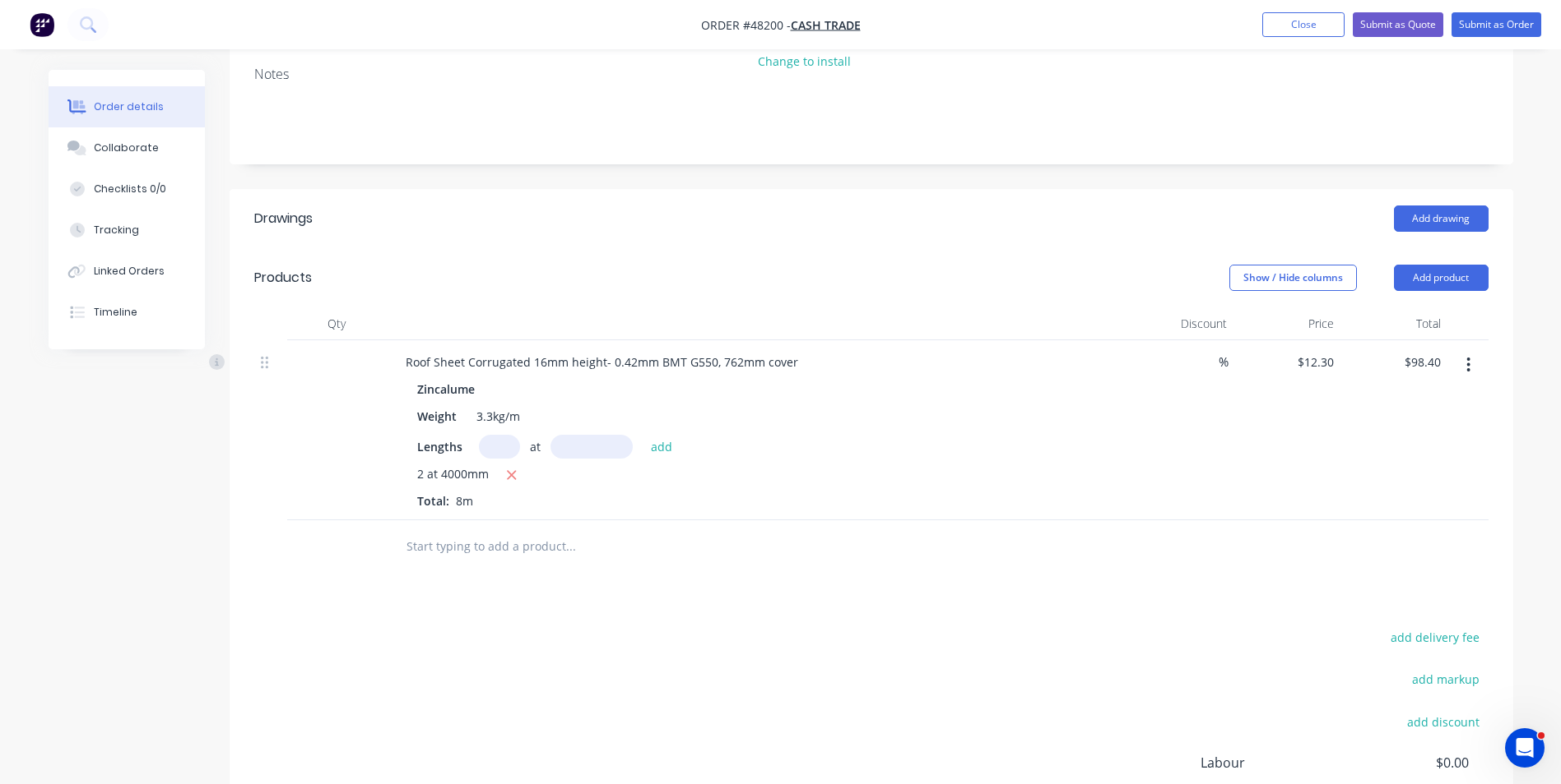
scroll to position [0, 0]
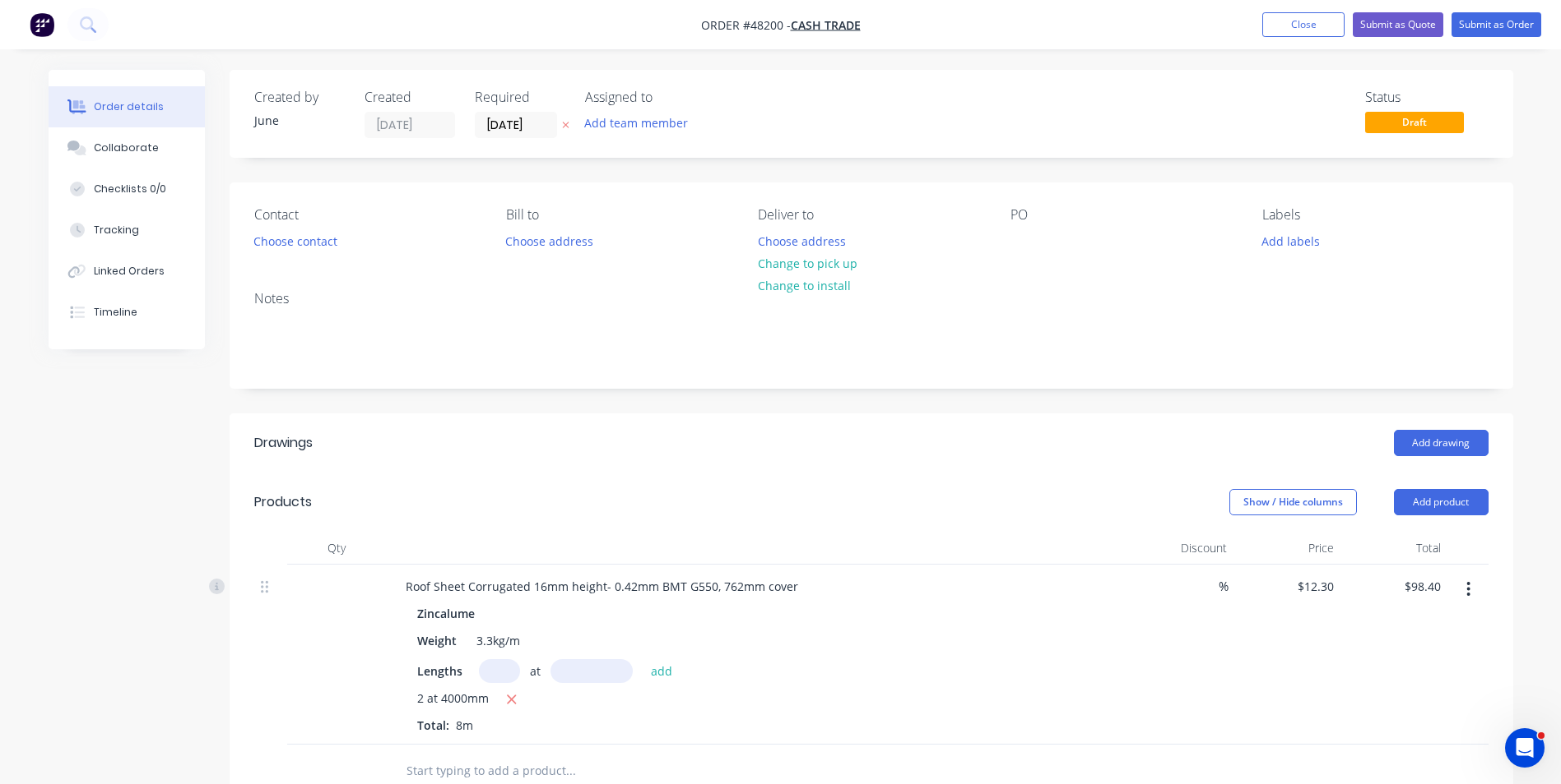
click at [1466, 586] on icon "button" at bounding box center [1468, 589] width 4 height 18
click at [1417, 728] on div "Delete" at bounding box center [1410, 730] width 126 height 24
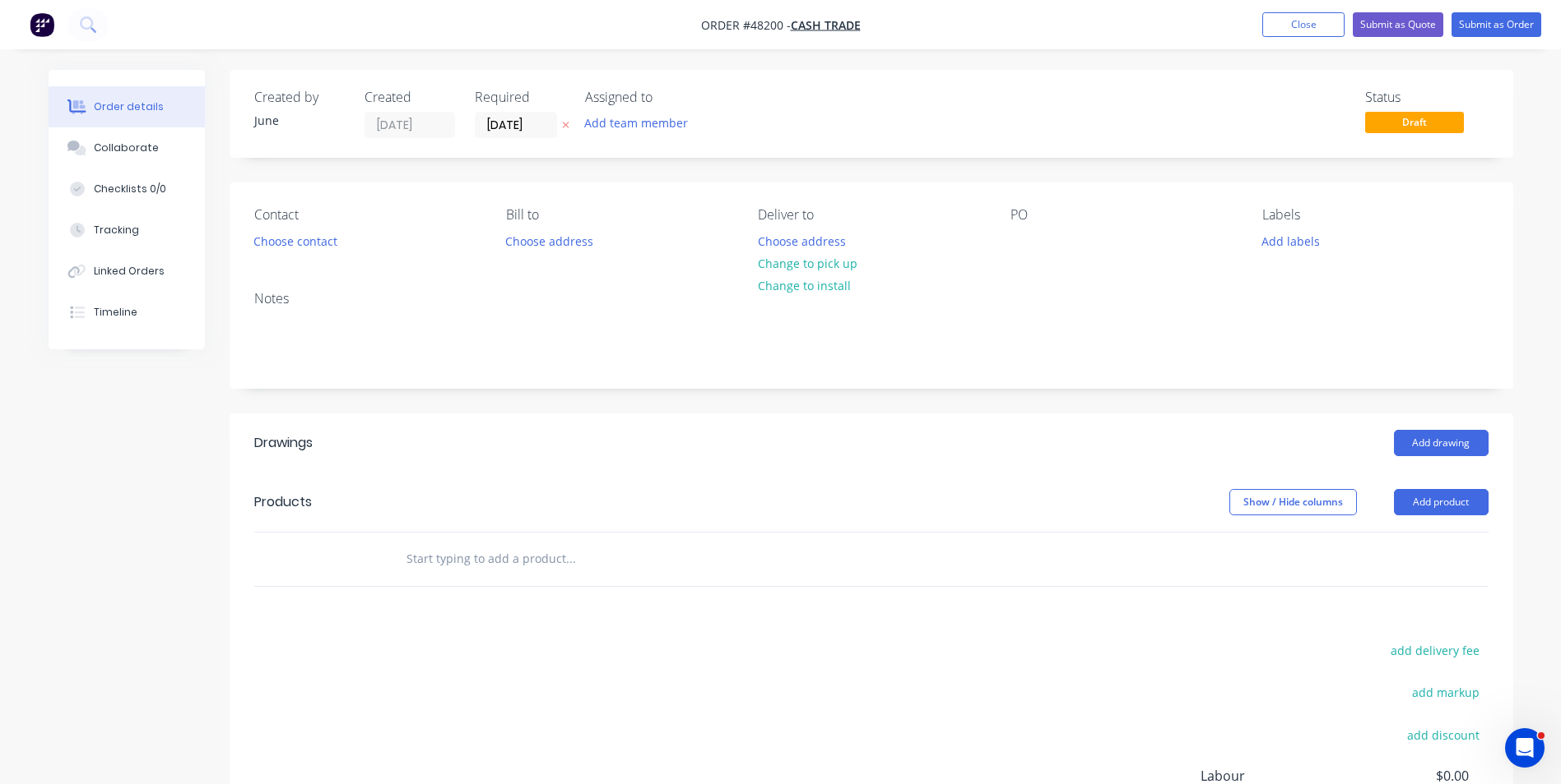
click at [1422, 195] on div "Contact Choose contact Bill to Choose address Deliver to Choose address Change …" at bounding box center [871, 230] width 1283 height 96
click at [1306, 25] on button "Close" at bounding box center [1304, 25] width 83 height 25
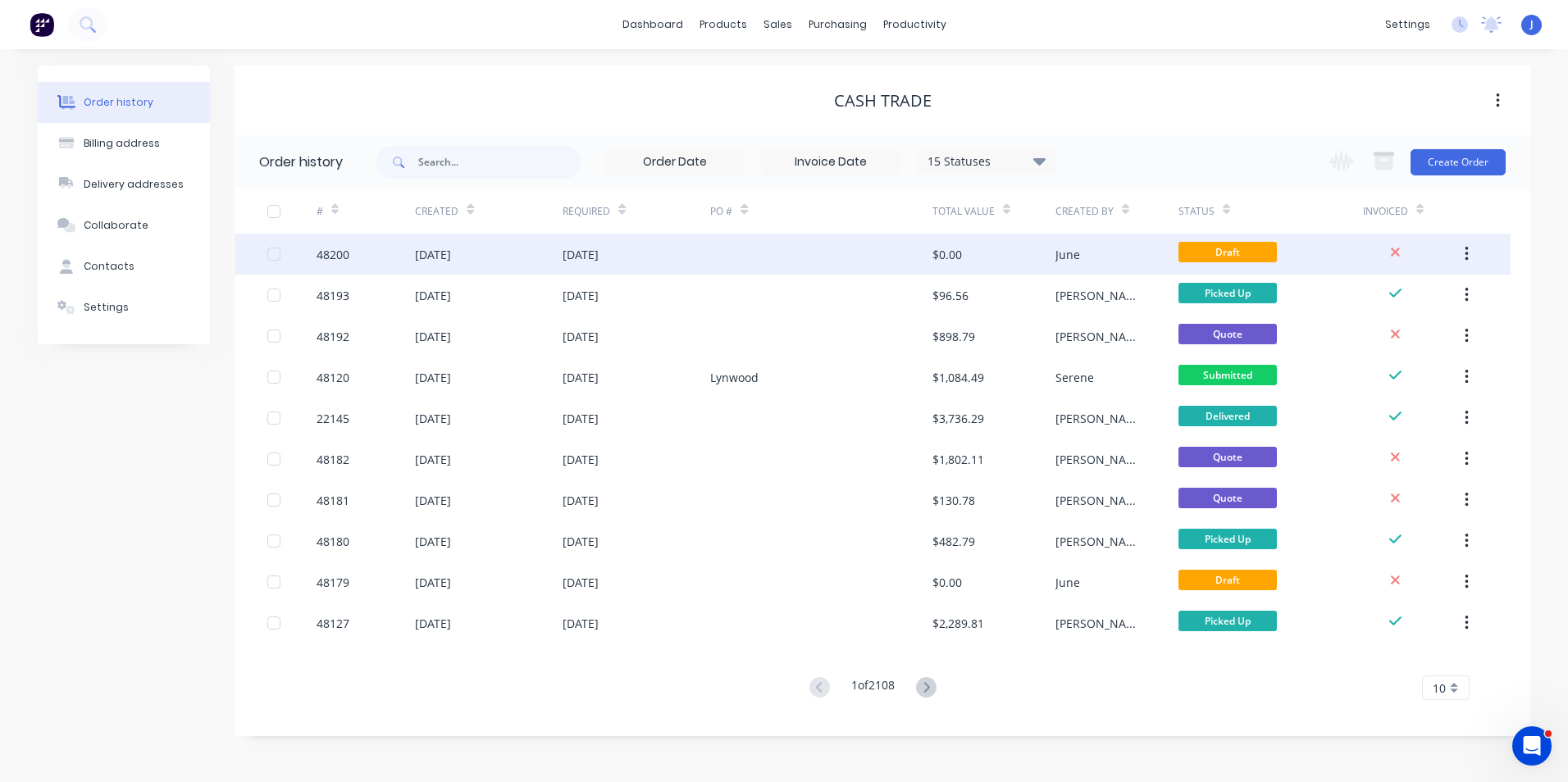
click at [1465, 252] on icon "button" at bounding box center [1466, 254] width 4 height 18
click at [1434, 295] on div "Archive" at bounding box center [1408, 297] width 126 height 24
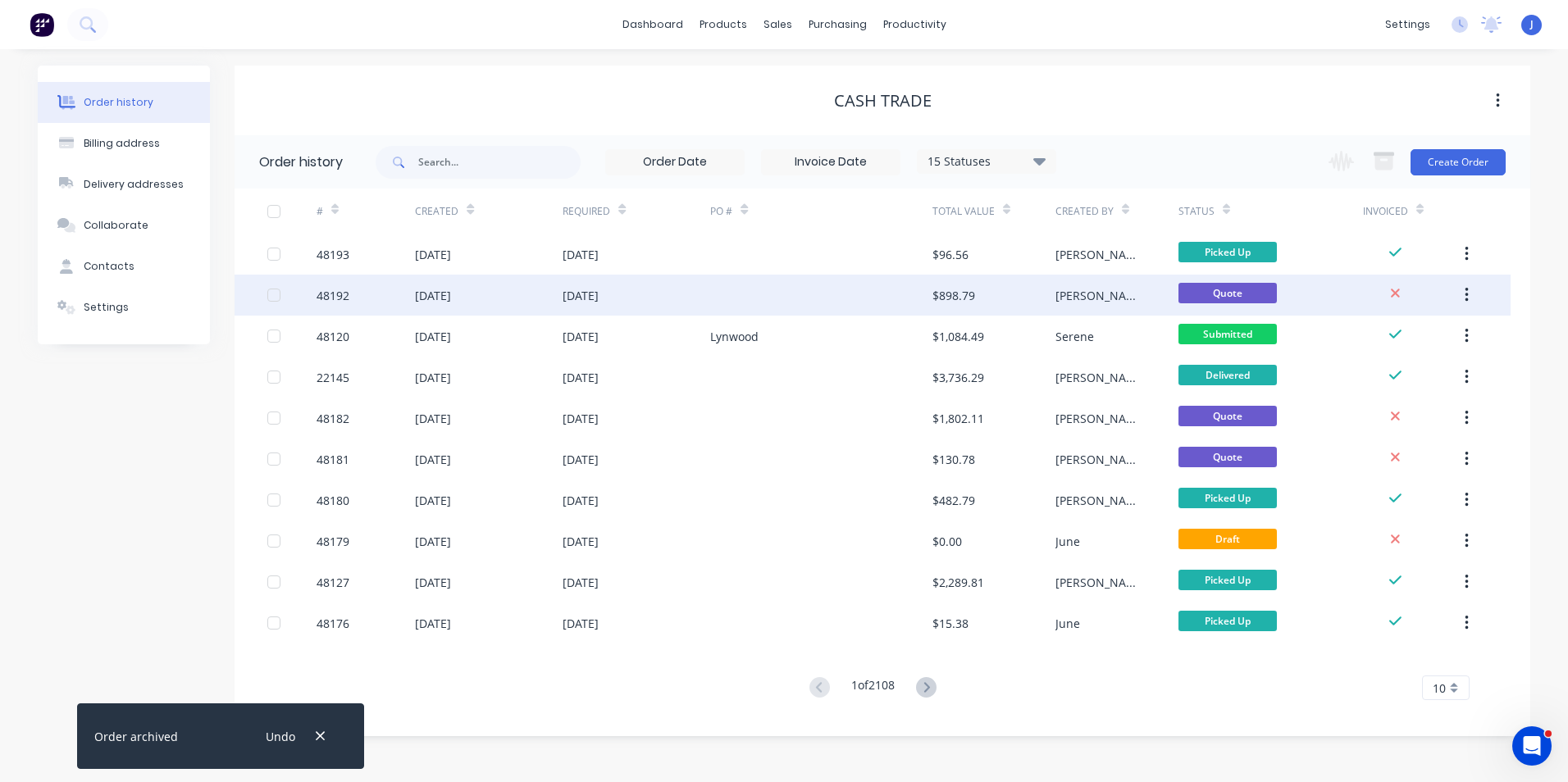
click at [1353, 292] on div "Quote" at bounding box center [1270, 295] width 185 height 41
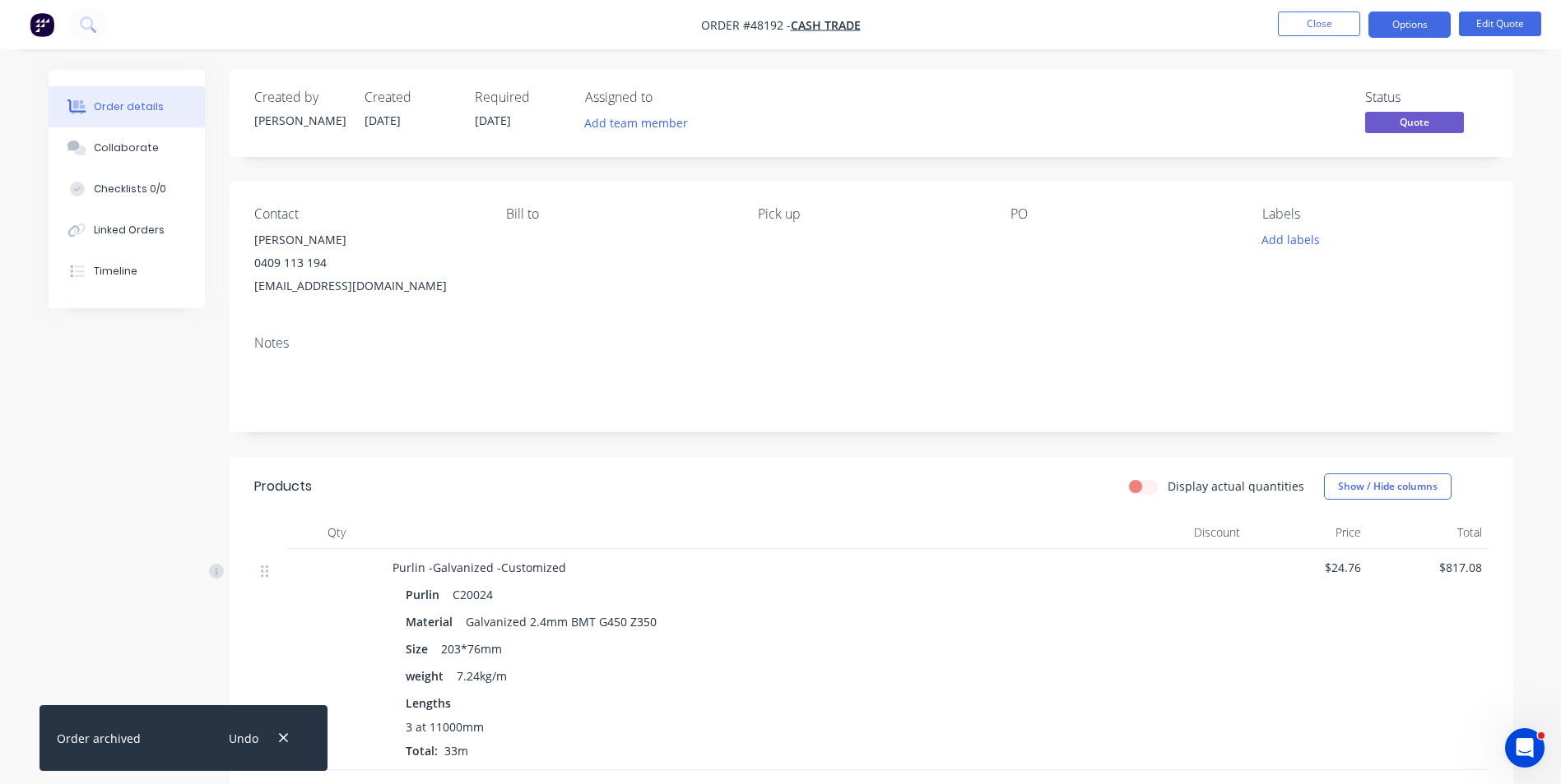
click at [979, 579] on div "Purlin C20024 Material Galvanized 2.4mm BMT G450 Z350 Size 203*76mm weight 7.24…" at bounding box center [756, 669] width 727 height 180
click at [887, 487] on div "Display actual quantities Show / Hide columns" at bounding box center [1001, 486] width 972 height 26
click at [1302, 30] on button "Close" at bounding box center [1319, 24] width 83 height 25
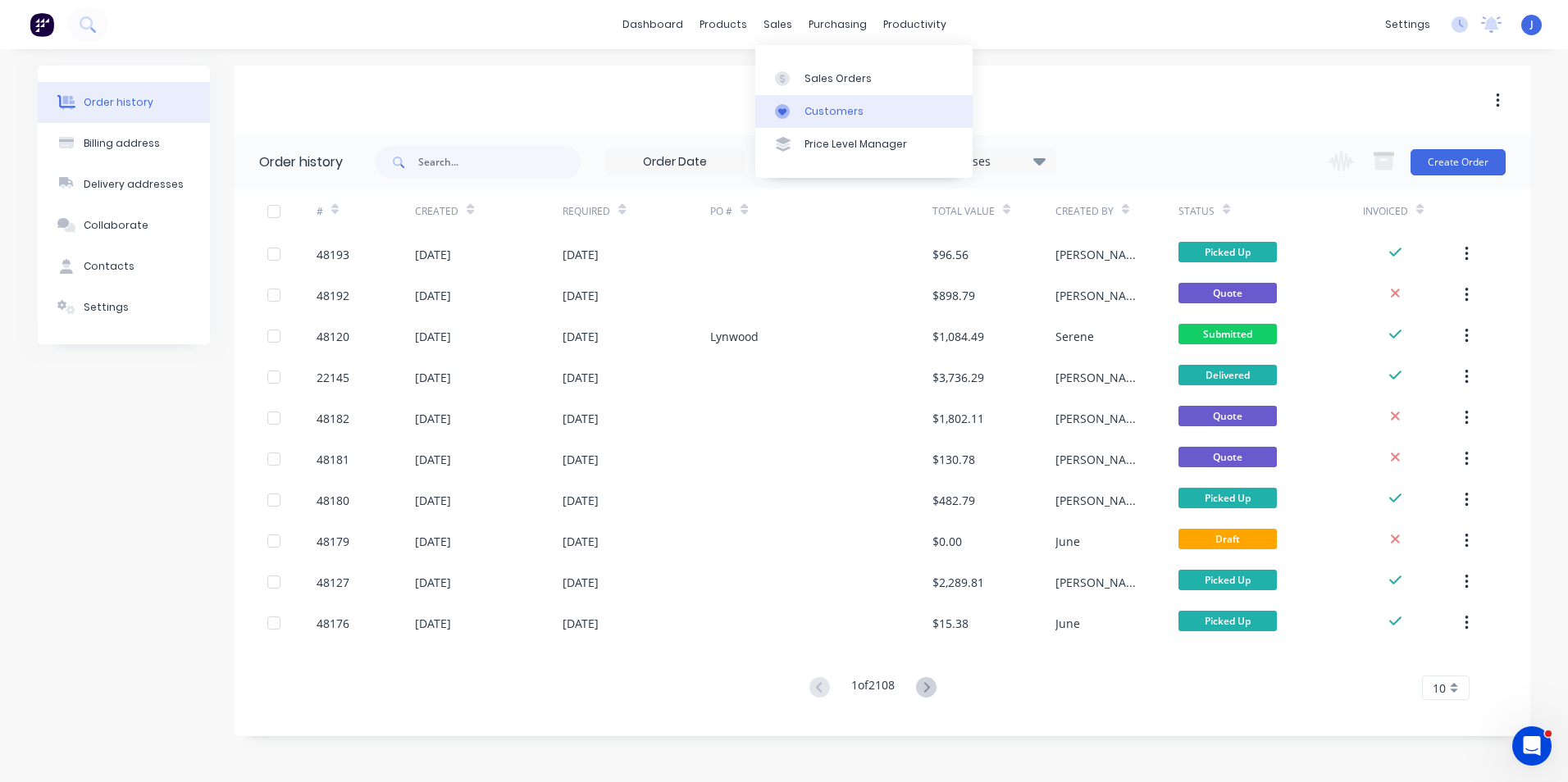
click at [799, 109] on link "Customers" at bounding box center [864, 111] width 217 height 32
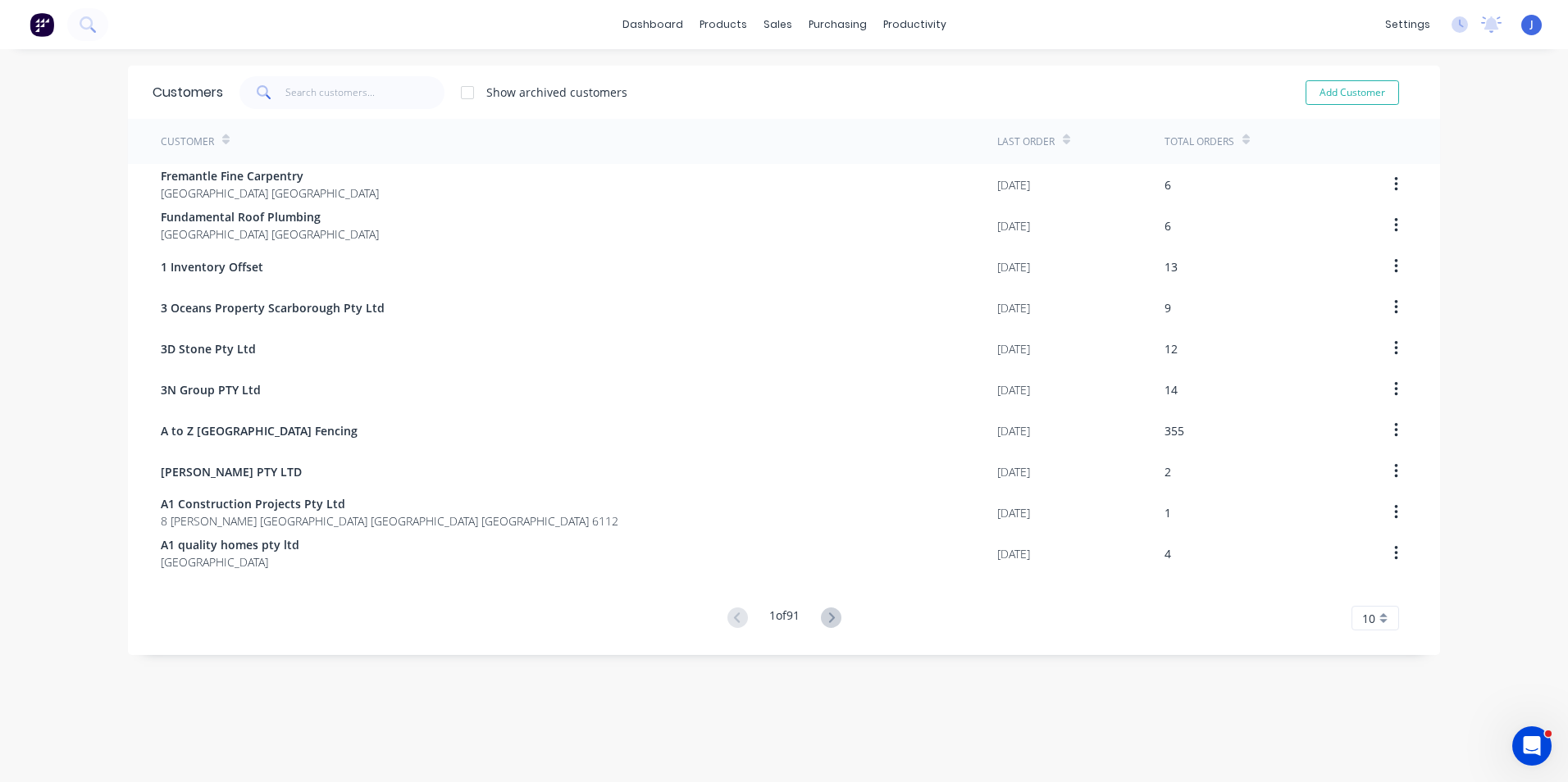
click at [36, 419] on div "dashboard products sales purchasing productivity dashboard products Product Cat…" at bounding box center [784, 391] width 1568 height 782
click at [764, 87] on link "Sales Orders" at bounding box center [858, 77] width 217 height 32
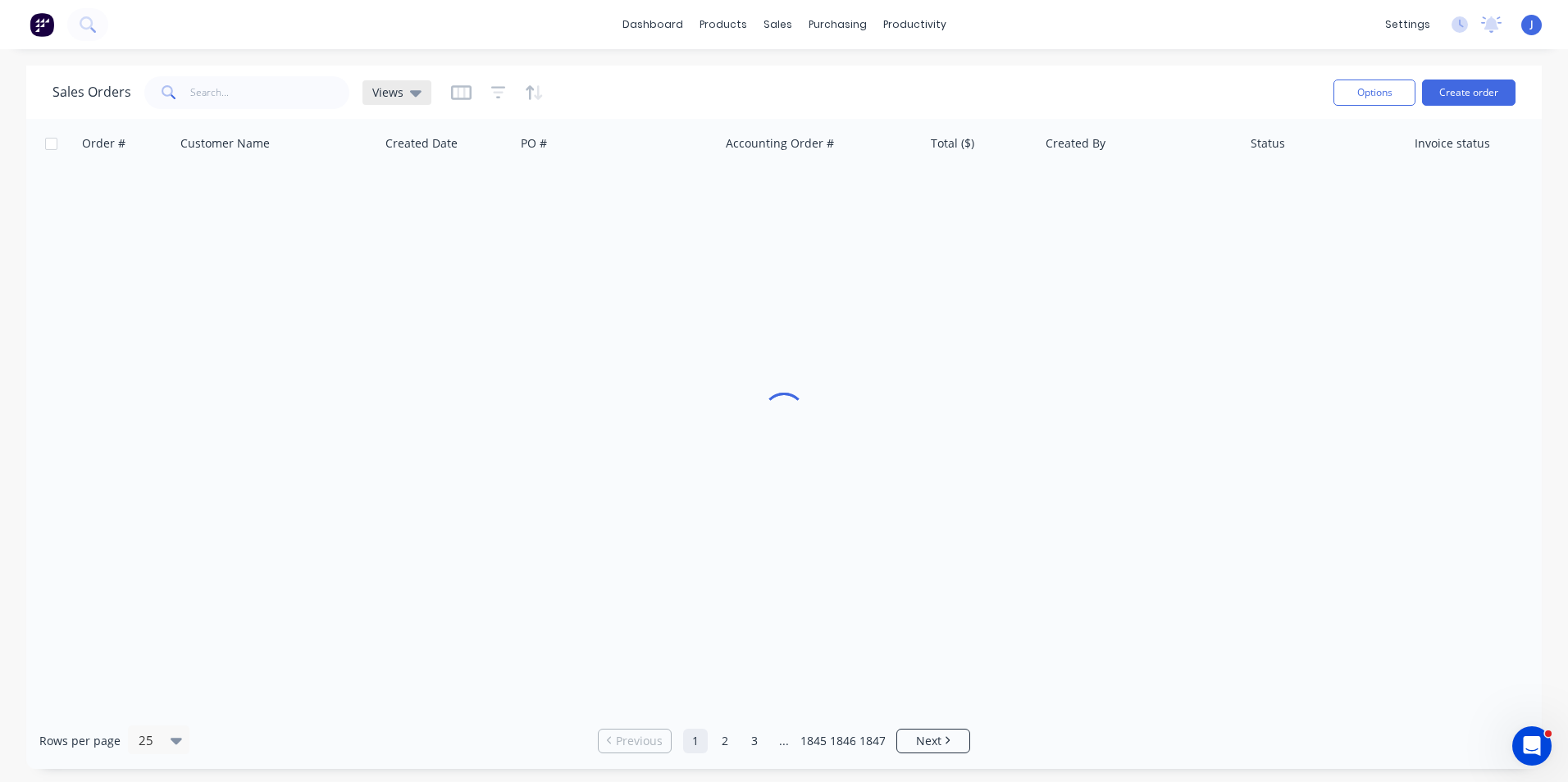
click at [362, 93] on div "Views" at bounding box center [397, 93] width 69 height 25
click at [257, 96] on input "text" at bounding box center [270, 92] width 160 height 32
type input "48001"
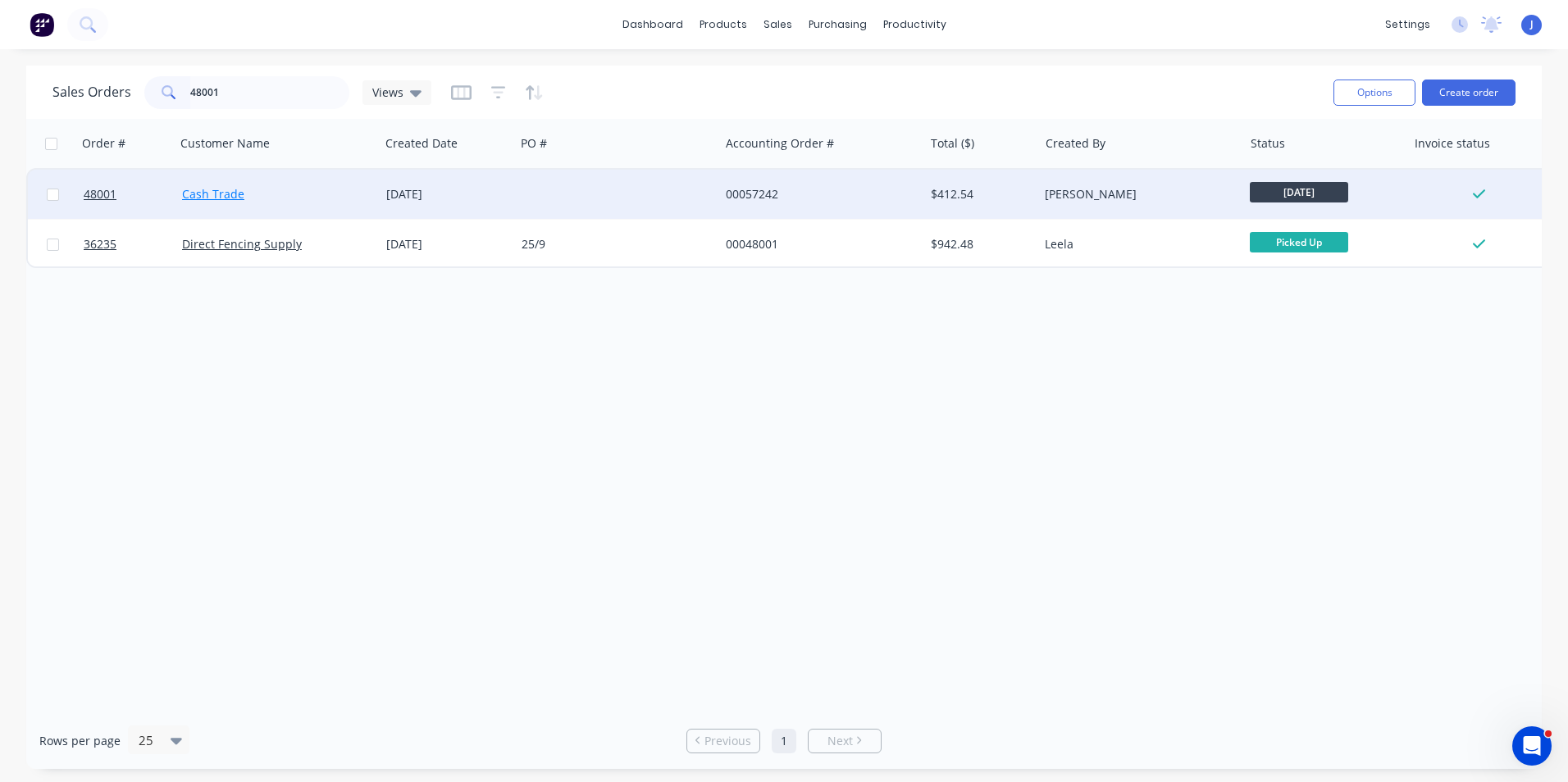
click at [233, 193] on link "Cash Trade" at bounding box center [213, 194] width 62 height 16
click at [92, 205] on link "48001" at bounding box center [133, 194] width 98 height 49
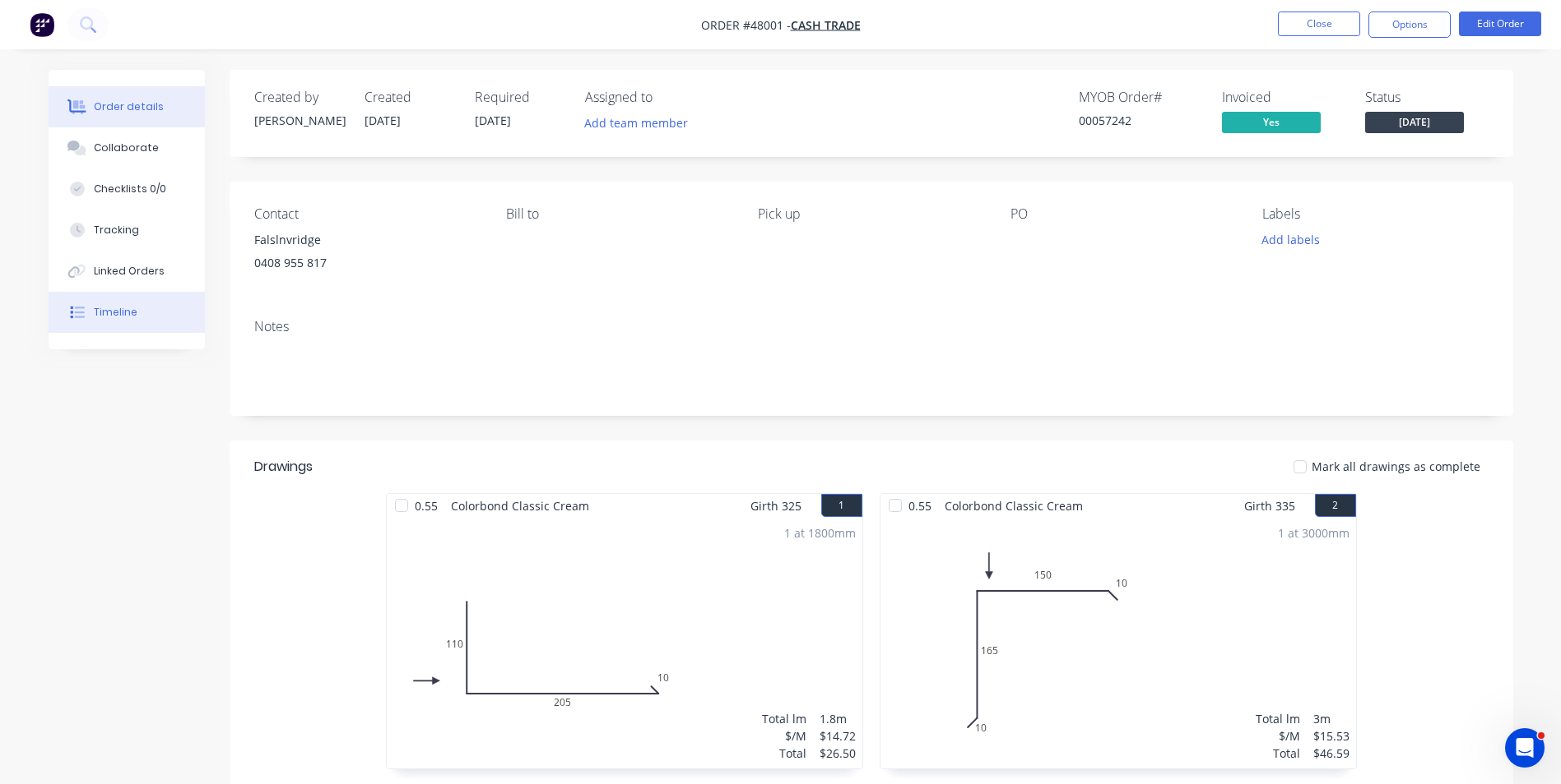
click at [127, 323] on button "Timeline" at bounding box center [126, 312] width 156 height 41
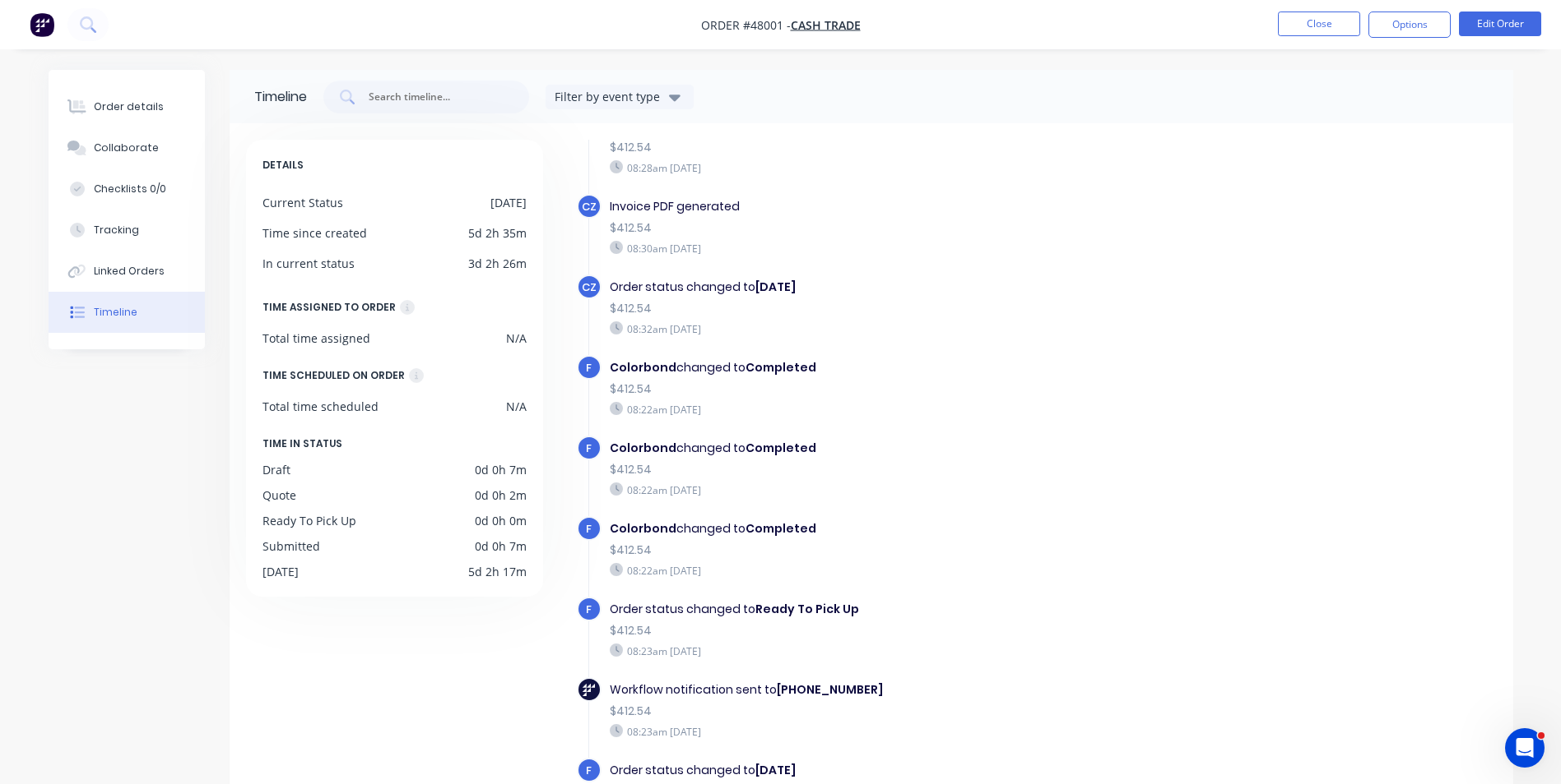
scroll to position [83, 0]
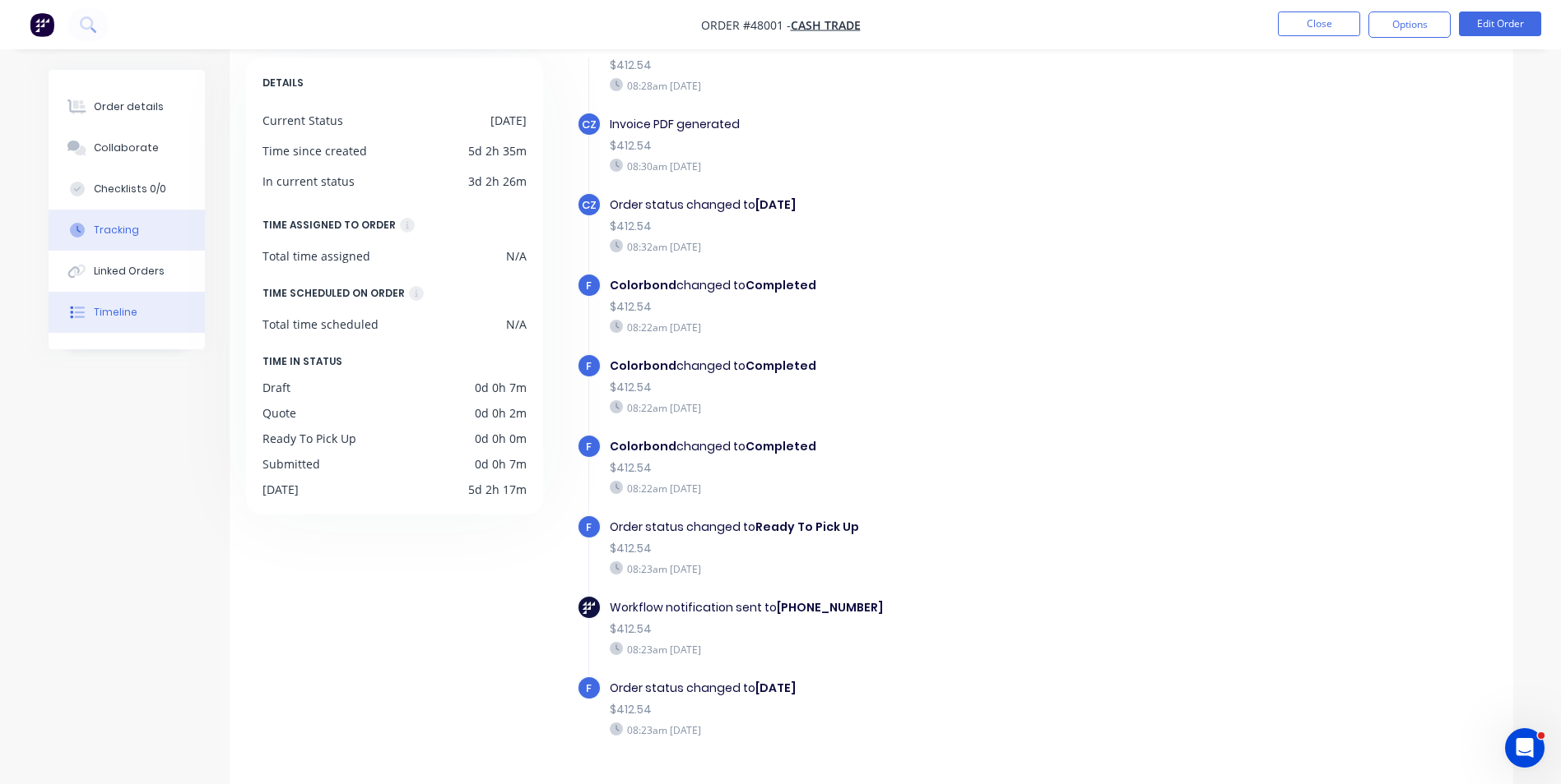
click at [122, 227] on div "Tracking" at bounding box center [117, 230] width 46 height 15
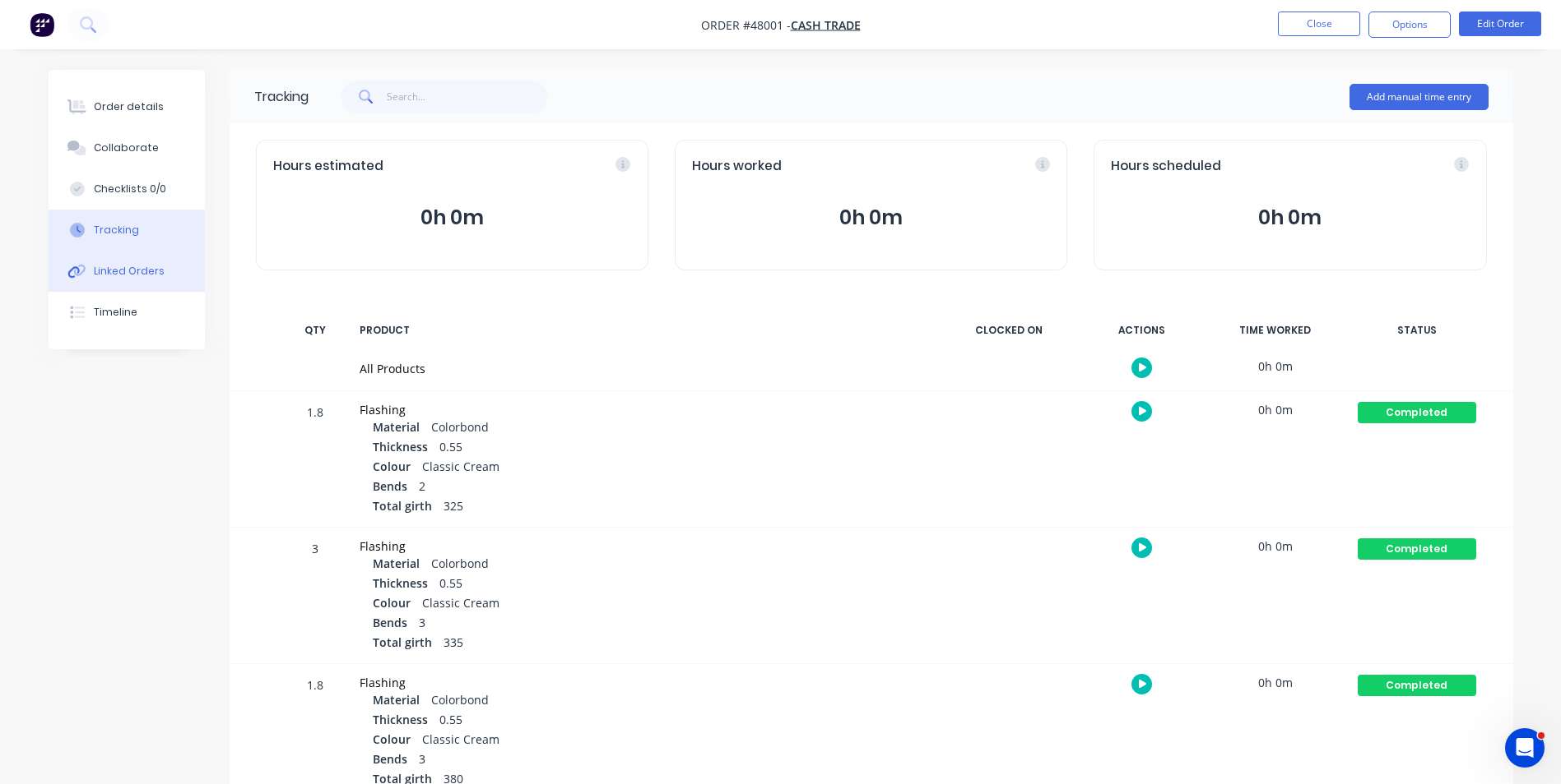
click at [157, 266] on div "Linked Orders" at bounding box center [129, 271] width 71 height 15
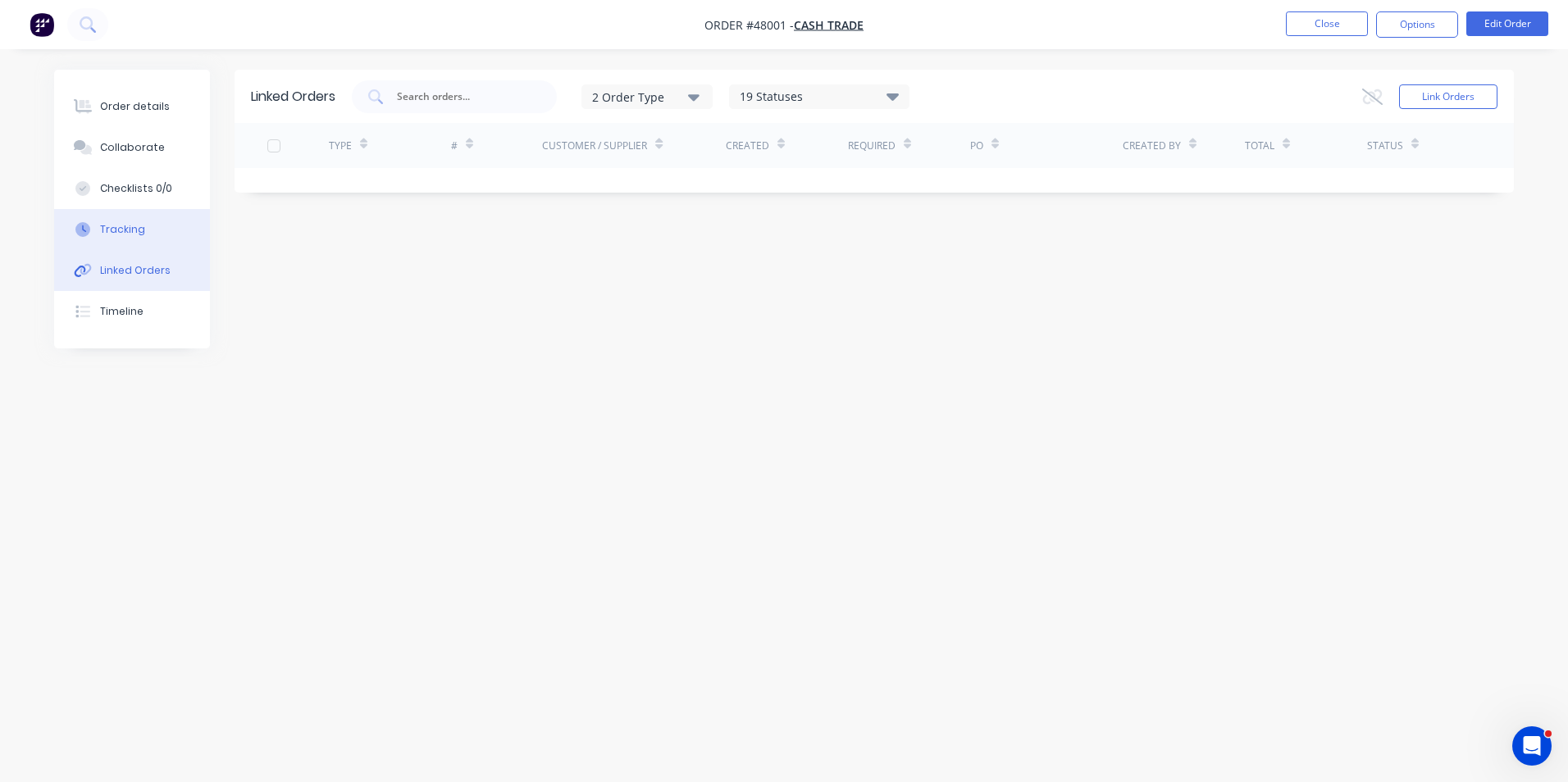
click at [130, 232] on div "Tracking" at bounding box center [123, 229] width 46 height 15
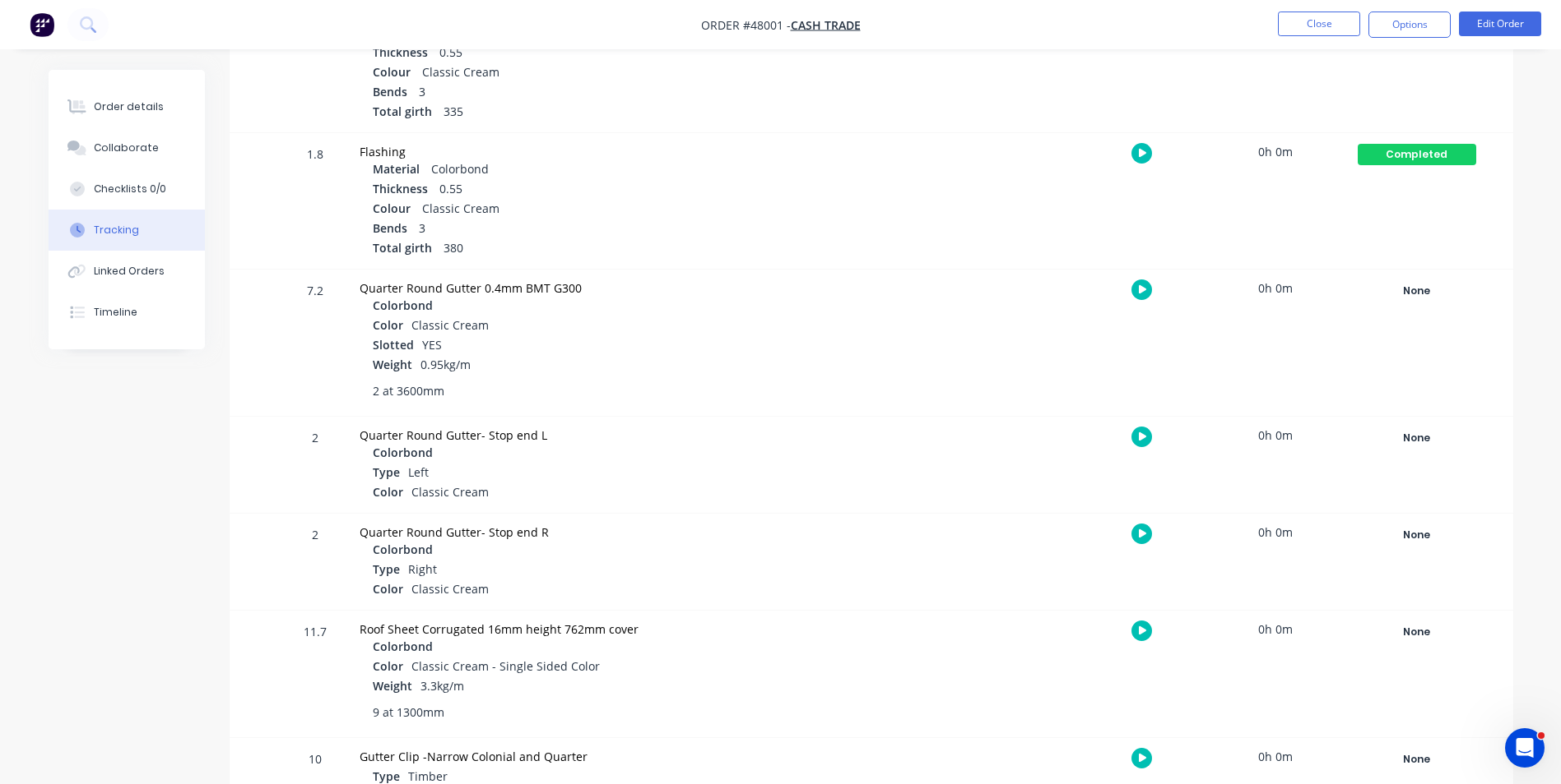
scroll to position [562, 0]
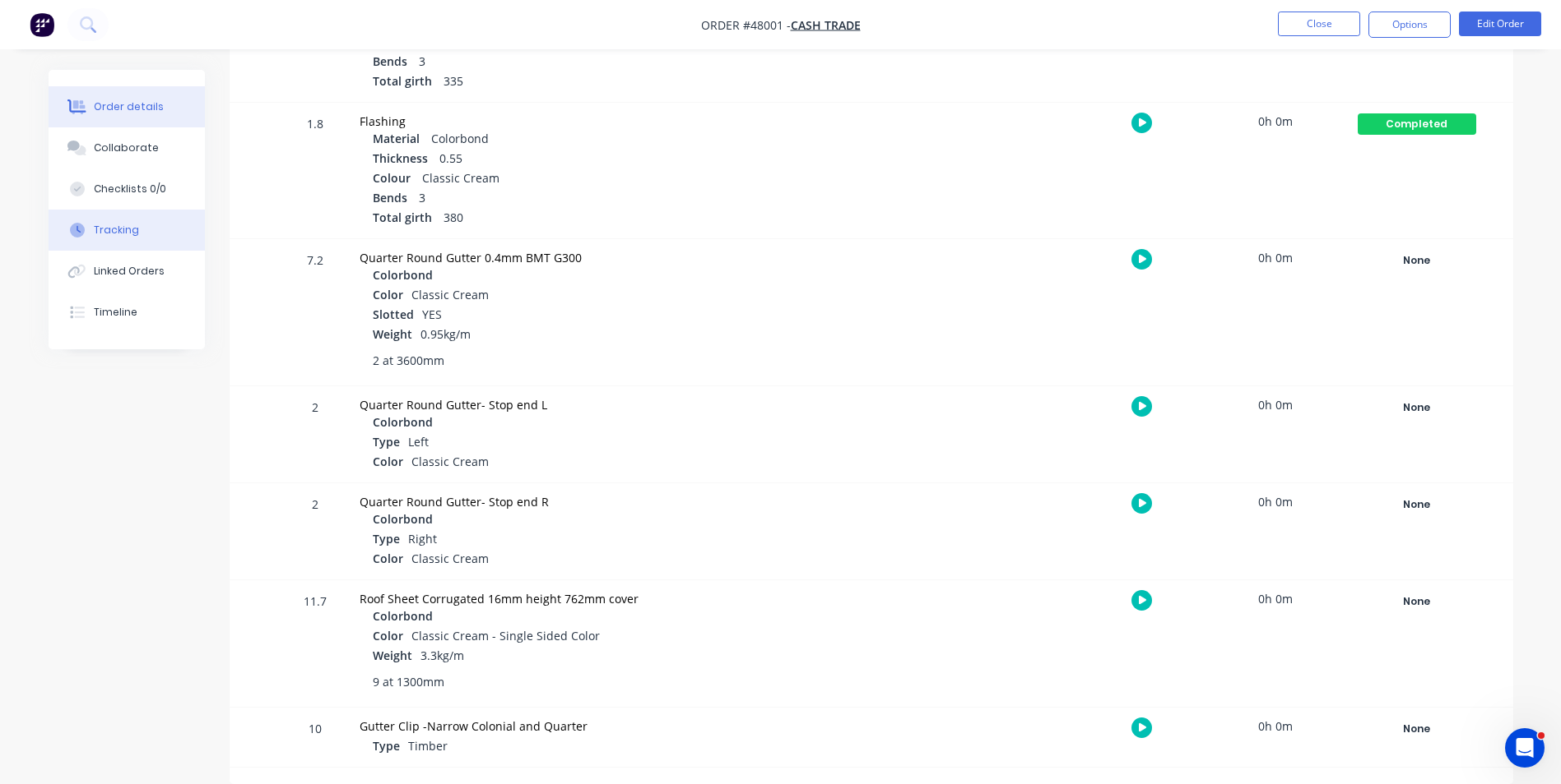
click at [166, 104] on button "Order details" at bounding box center [126, 106] width 156 height 41
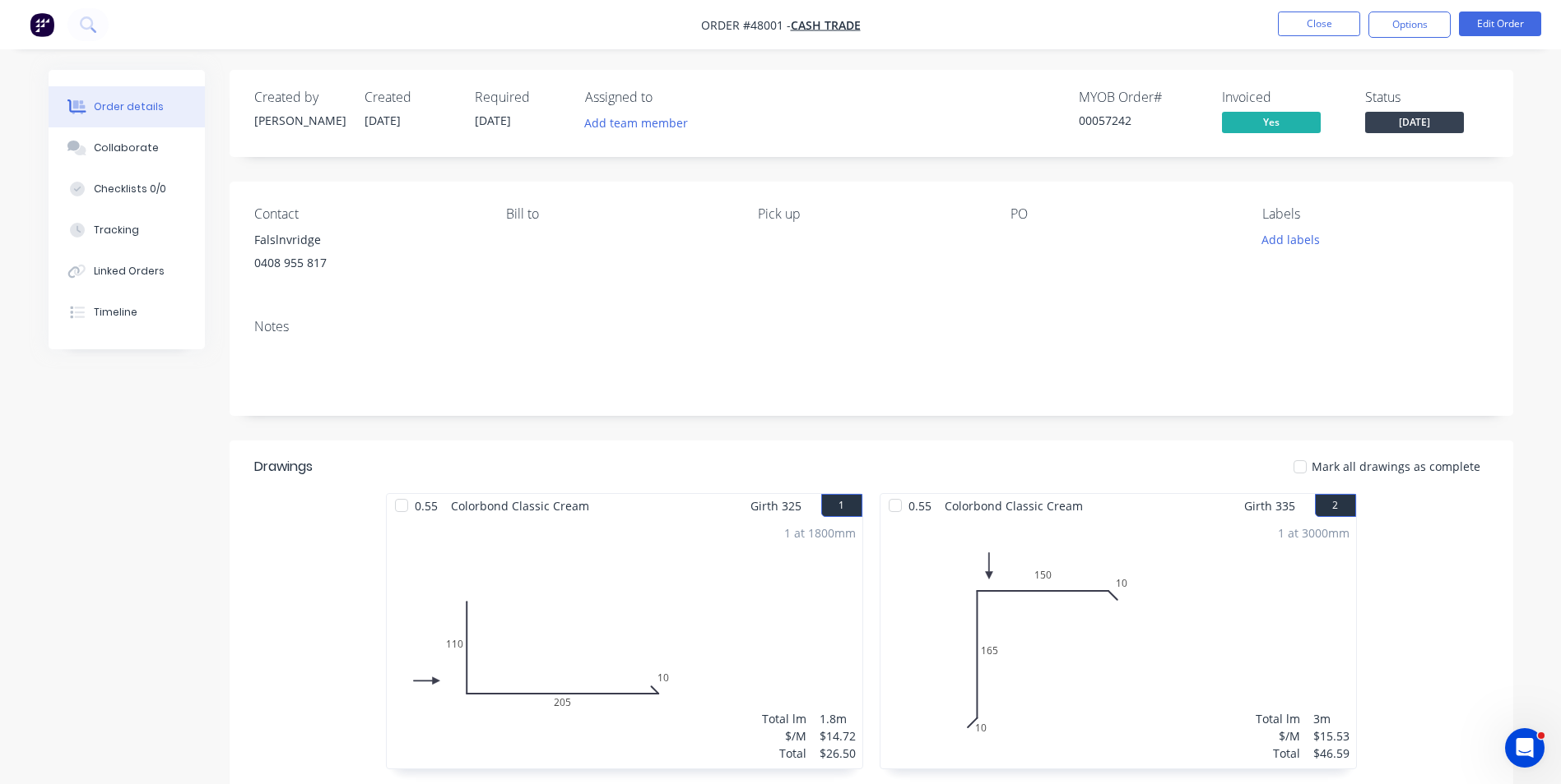
click at [274, 722] on div "0.55 Colorbond Classic Cream Girth 325 1 0 110 205 10 0 110 205 10 1 at 1800mm …" at bounding box center [871, 786] width 1283 height 586
click at [1340, 29] on button "Close" at bounding box center [1319, 24] width 83 height 25
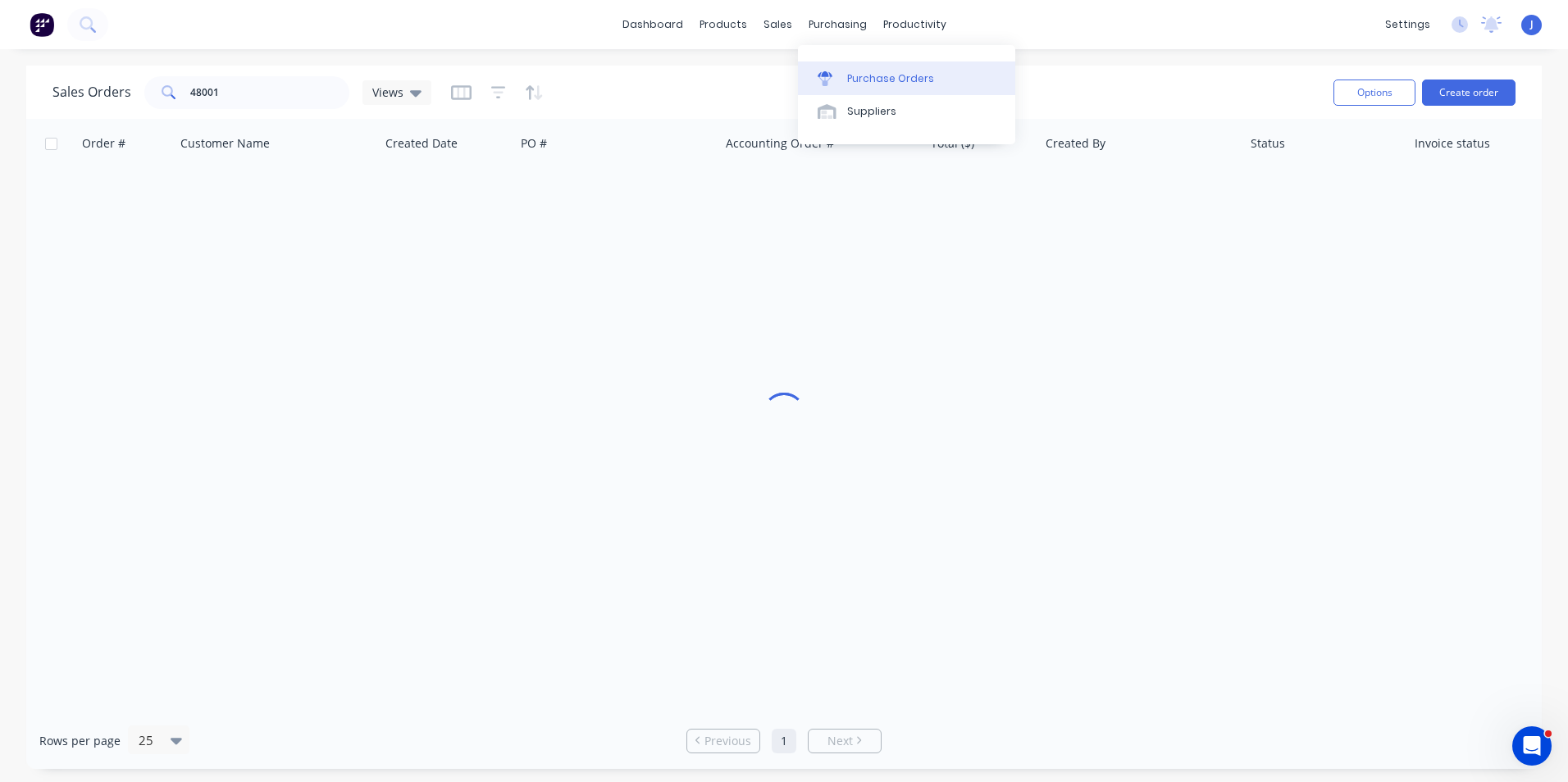
click at [849, 65] on link "Purchase Orders" at bounding box center [906, 77] width 217 height 32
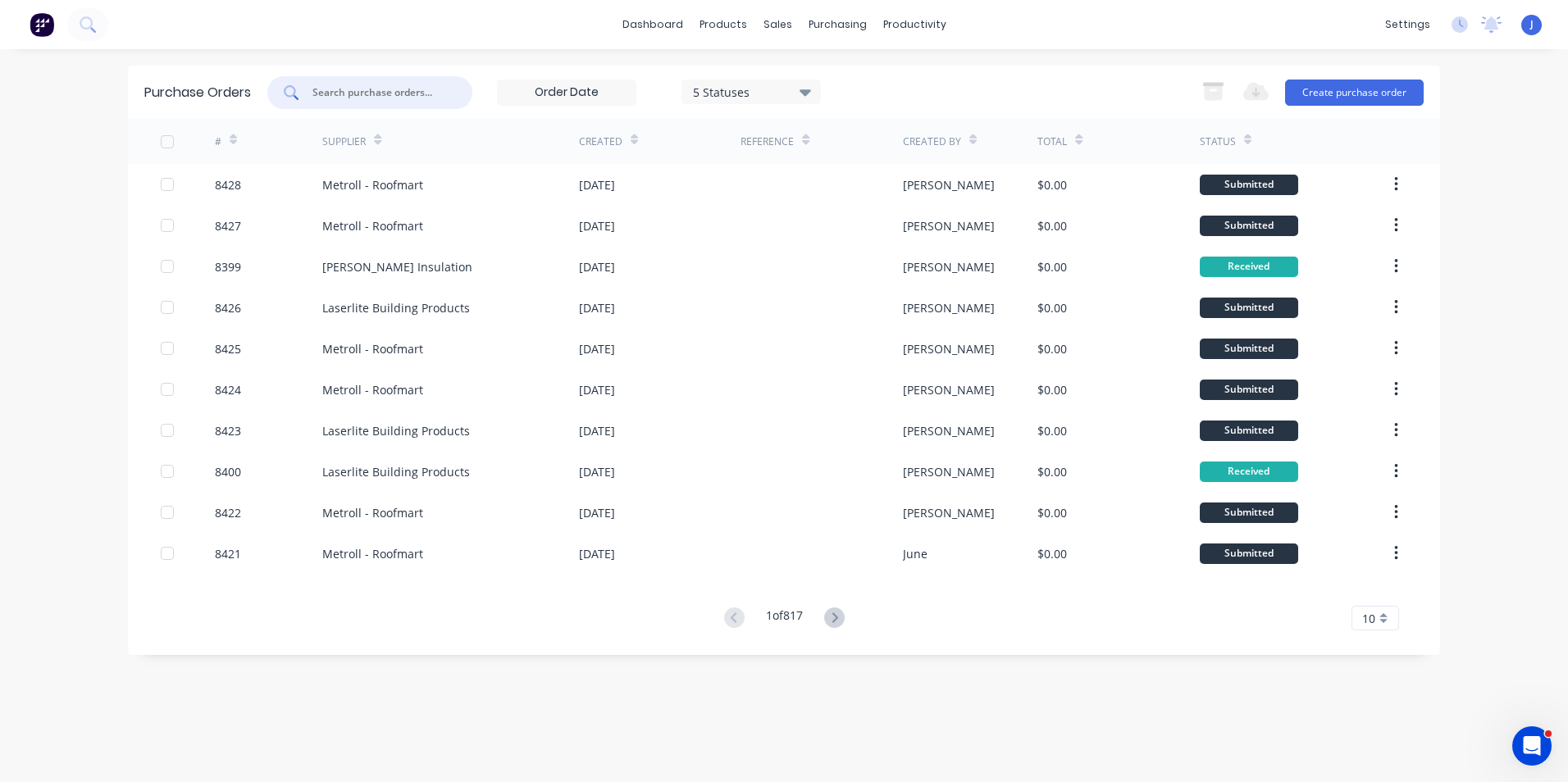
click at [350, 87] on input "text" at bounding box center [378, 92] width 136 height 17
type input "8380"
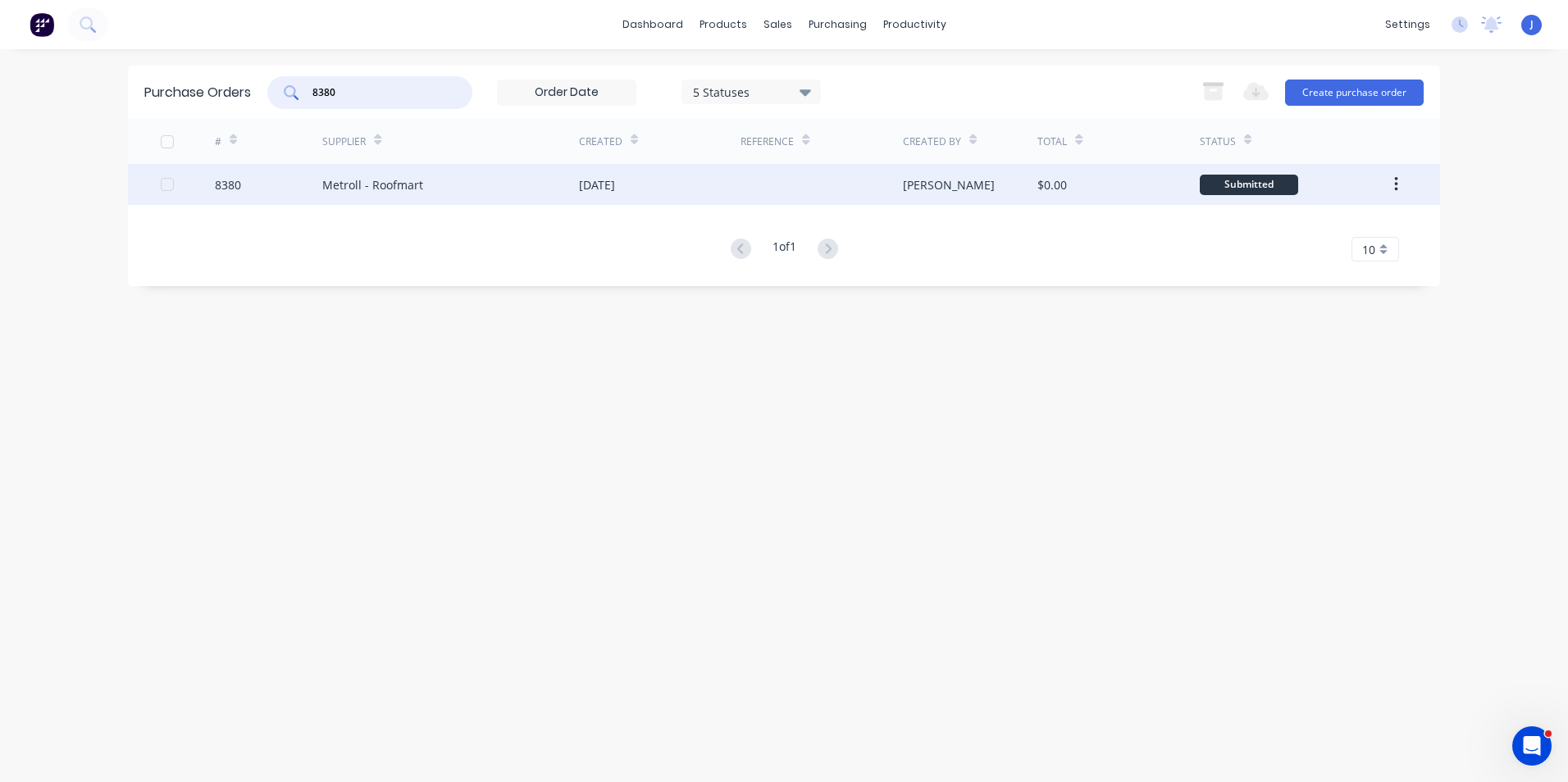
click at [416, 198] on div "Metroll - Roofmart" at bounding box center [450, 184] width 257 height 41
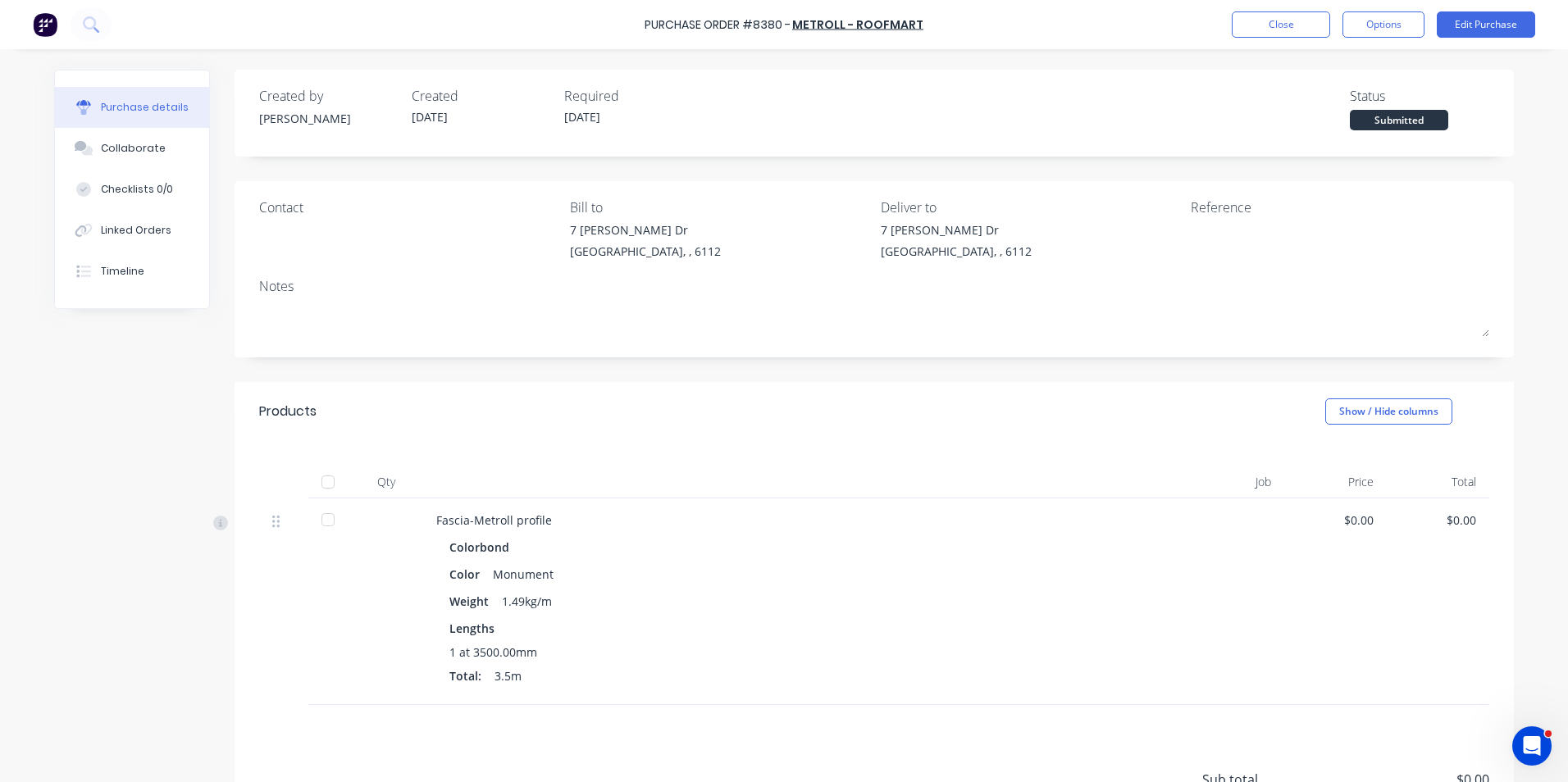
click at [329, 494] on div at bounding box center [327, 482] width 32 height 32
click at [123, 228] on div "Linked Orders" at bounding box center [136, 230] width 71 height 15
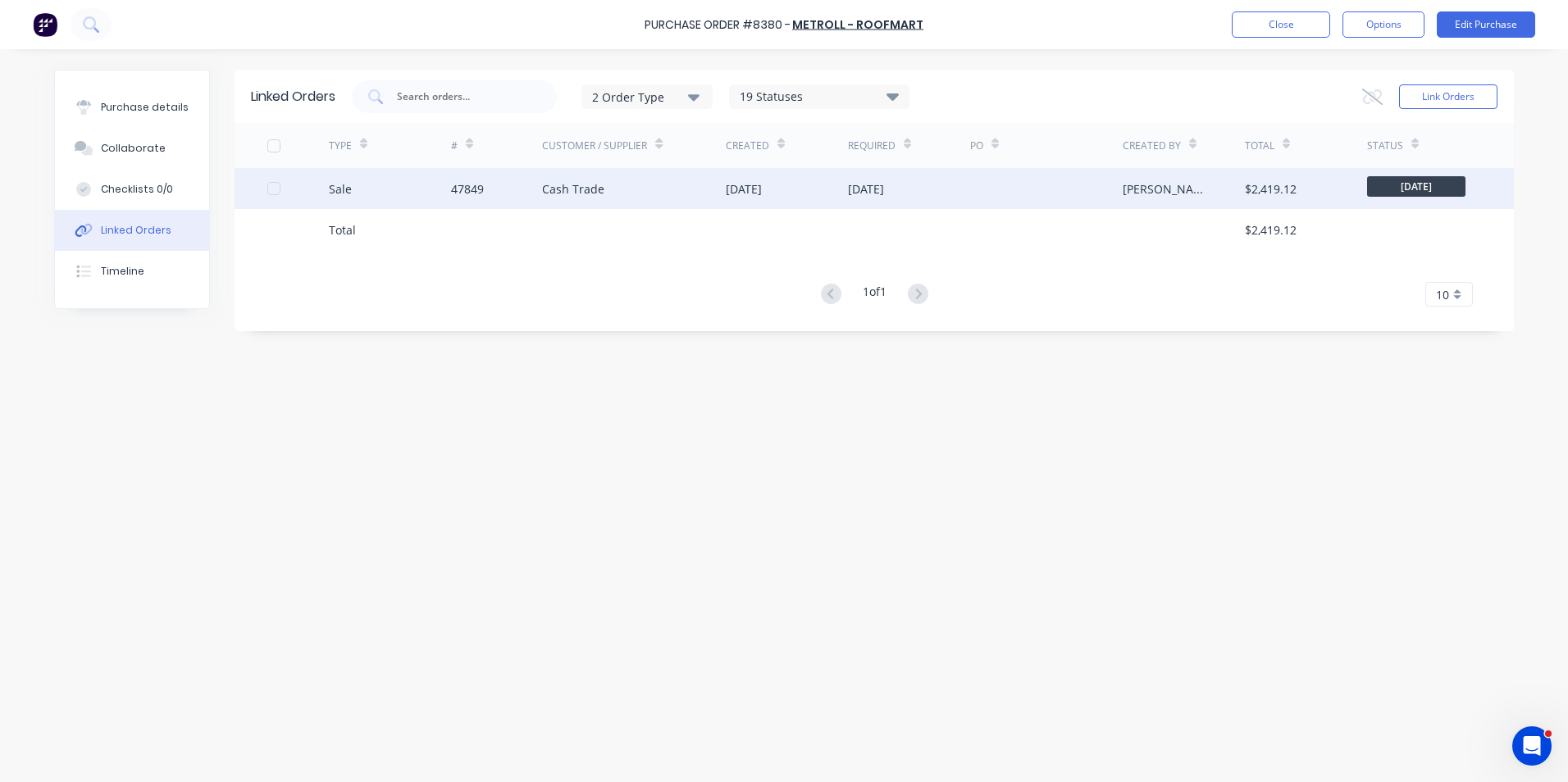
click at [408, 187] on div "Sale" at bounding box center [390, 188] width 123 height 41
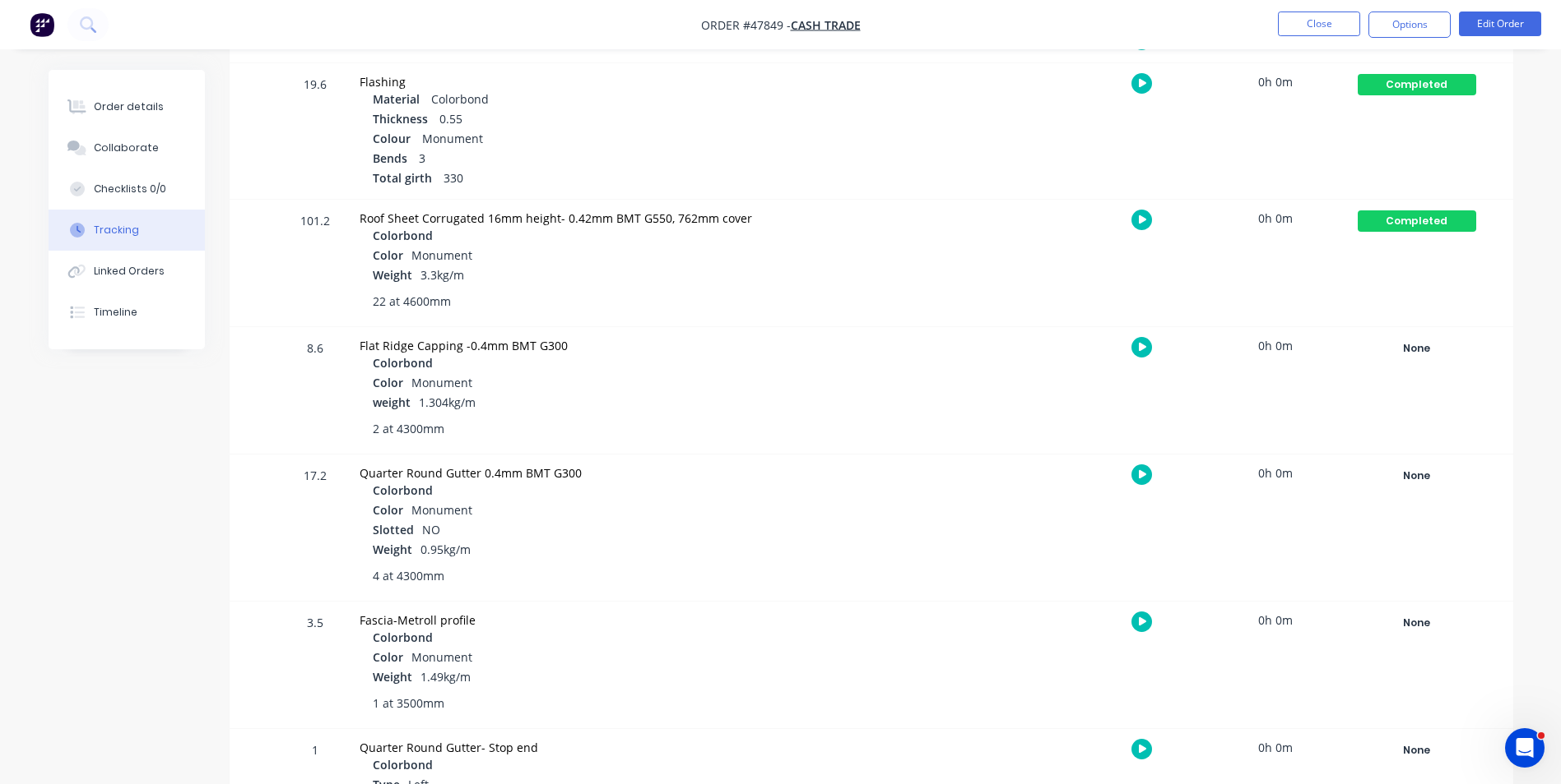
scroll to position [329, 0]
click at [1429, 622] on div "None" at bounding box center [1416, 622] width 119 height 21
click at [1179, 748] on button "Completed" at bounding box center [1176, 753] width 78 height 21
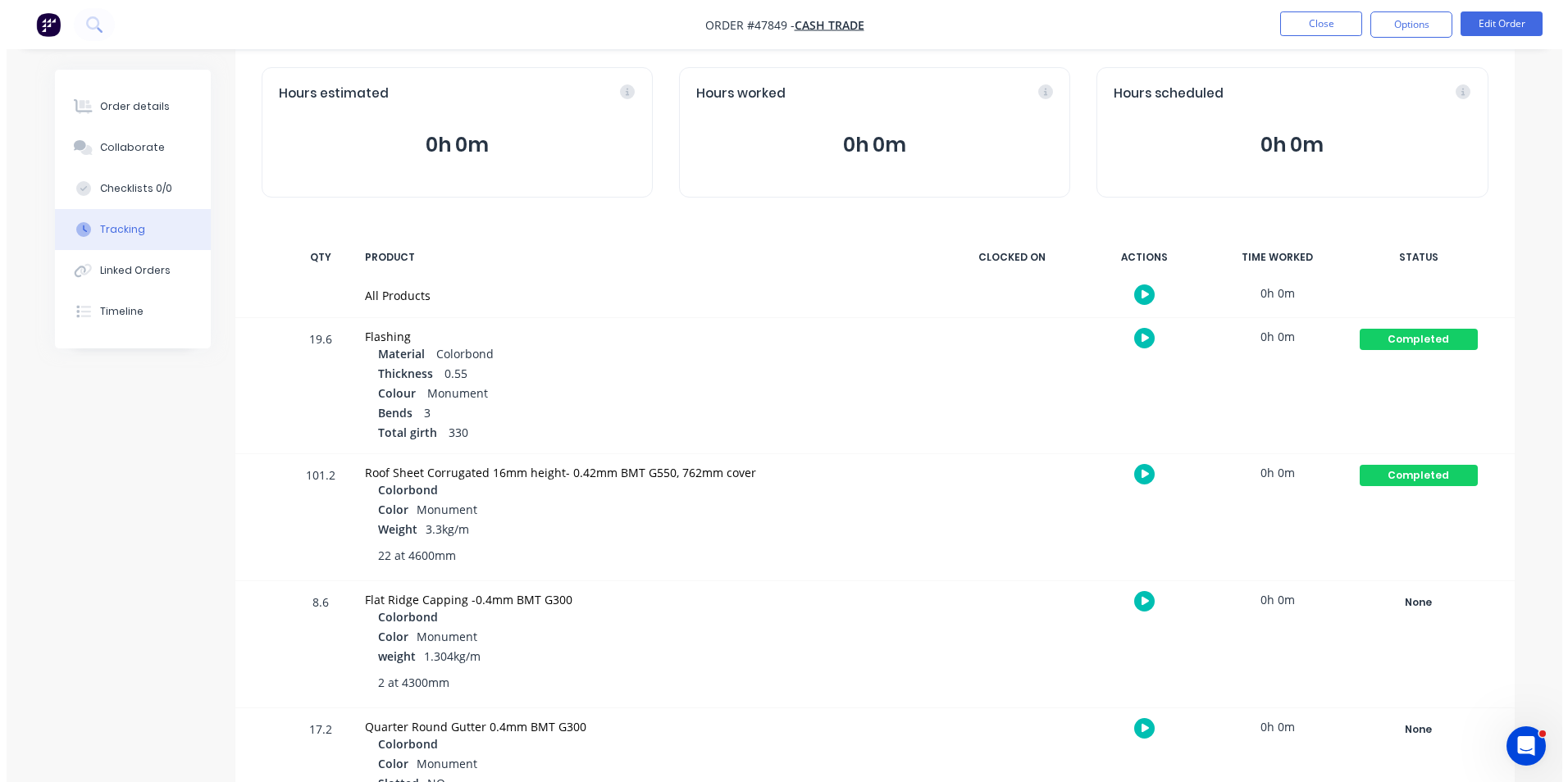
scroll to position [0, 0]
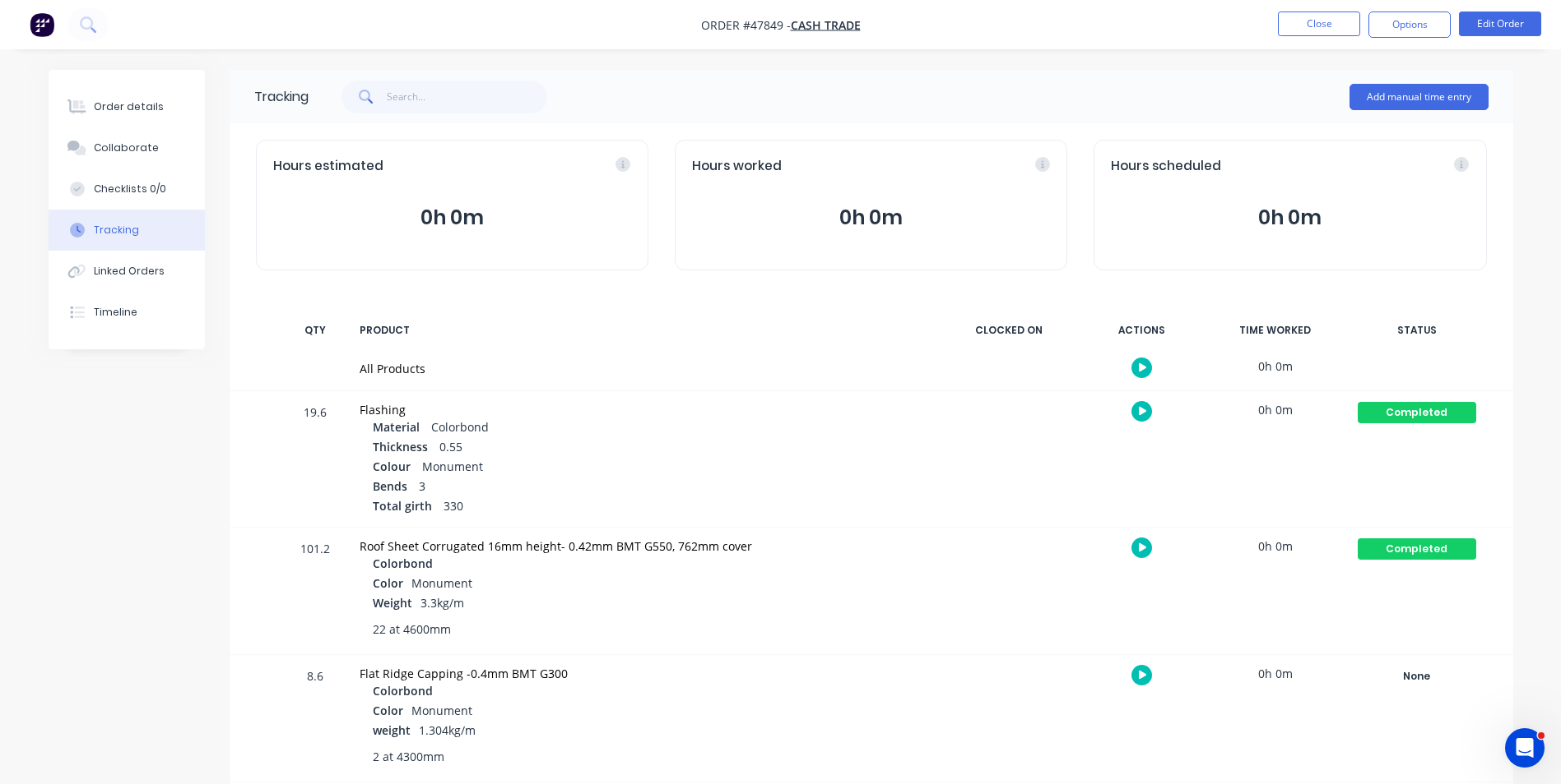
click at [1310, 9] on nav "Order #47849 - Cash Trade Close Options Edit Order" at bounding box center [780, 25] width 1561 height 49
click at [1365, 22] on ul "Close Options Edit Order" at bounding box center [1409, 25] width 303 height 26
click at [1333, 21] on button "Close" at bounding box center [1319, 24] width 83 height 25
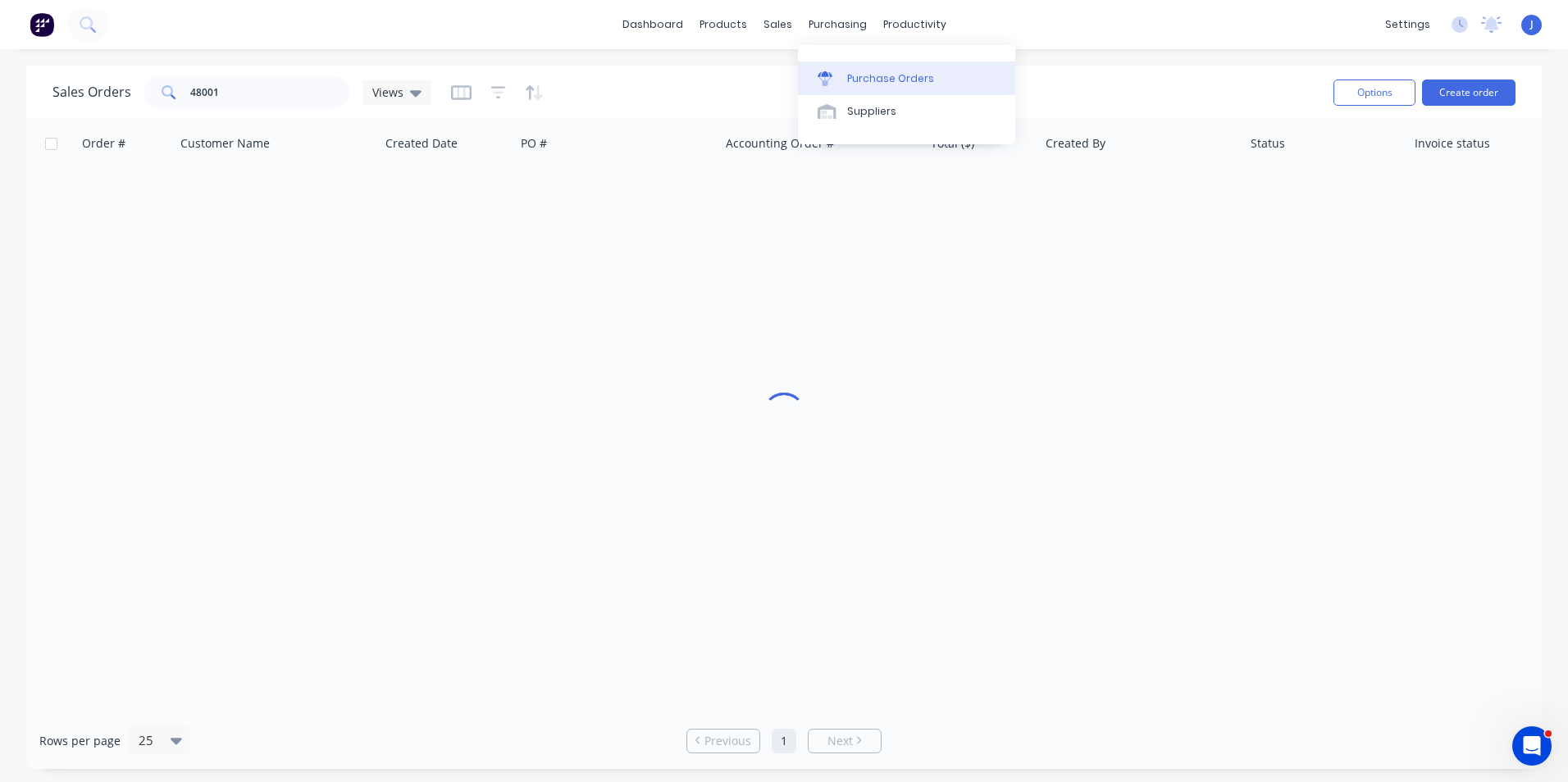
click at [820, 73] on icon at bounding box center [825, 74] width 15 height 6
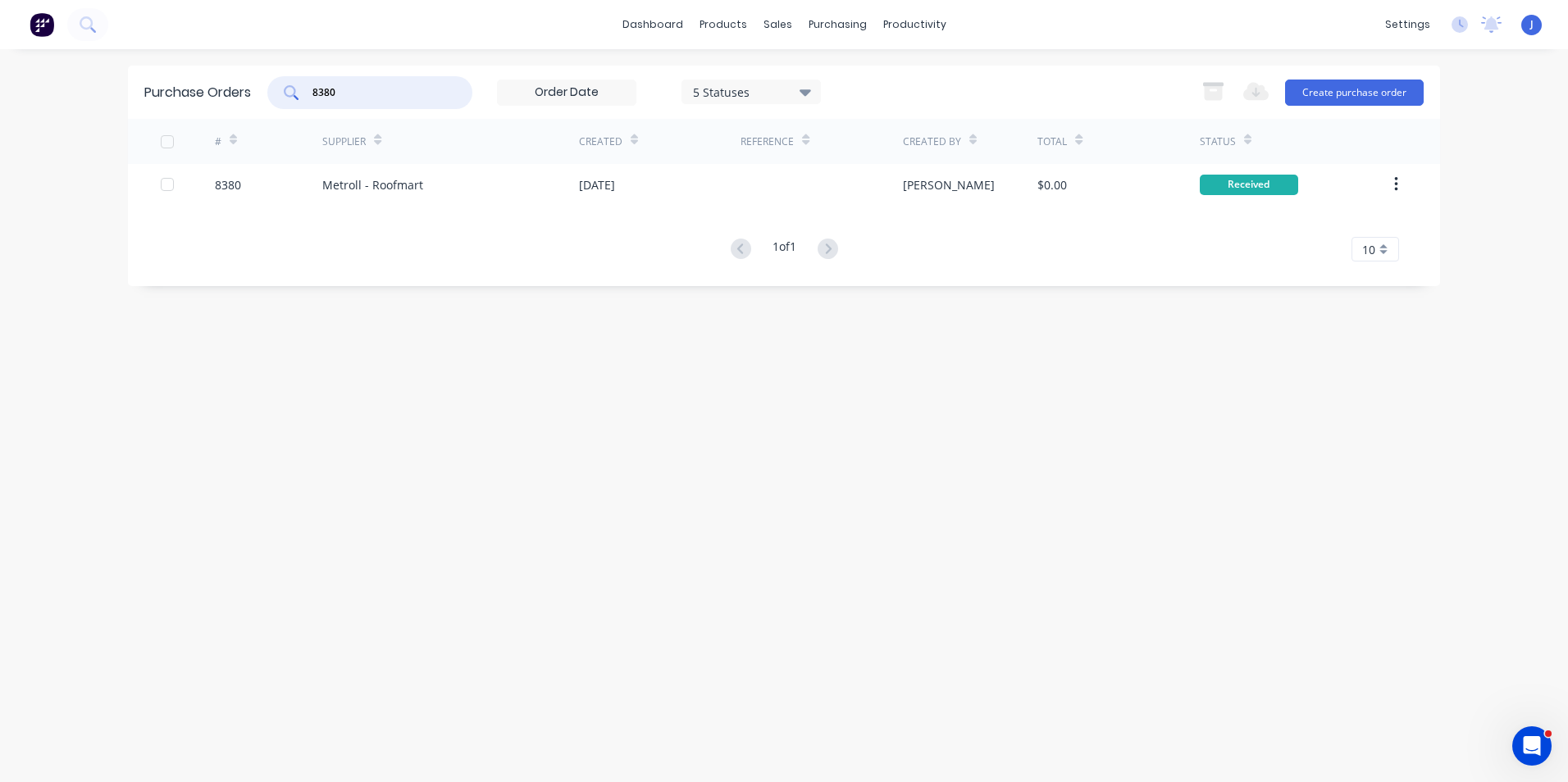
drag, startPoint x: 389, startPoint y: 86, endPoint x: 323, endPoint y: 101, distance: 67.7
click at [323, 101] on div "8380" at bounding box center [369, 92] width 205 height 32
type input "8391"
click at [807, 433] on div "Purchase Orders 8391 5 Statuses 5 Statuses Export to Excel (XLSX) Create purcha…" at bounding box center [784, 416] width 1311 height 701
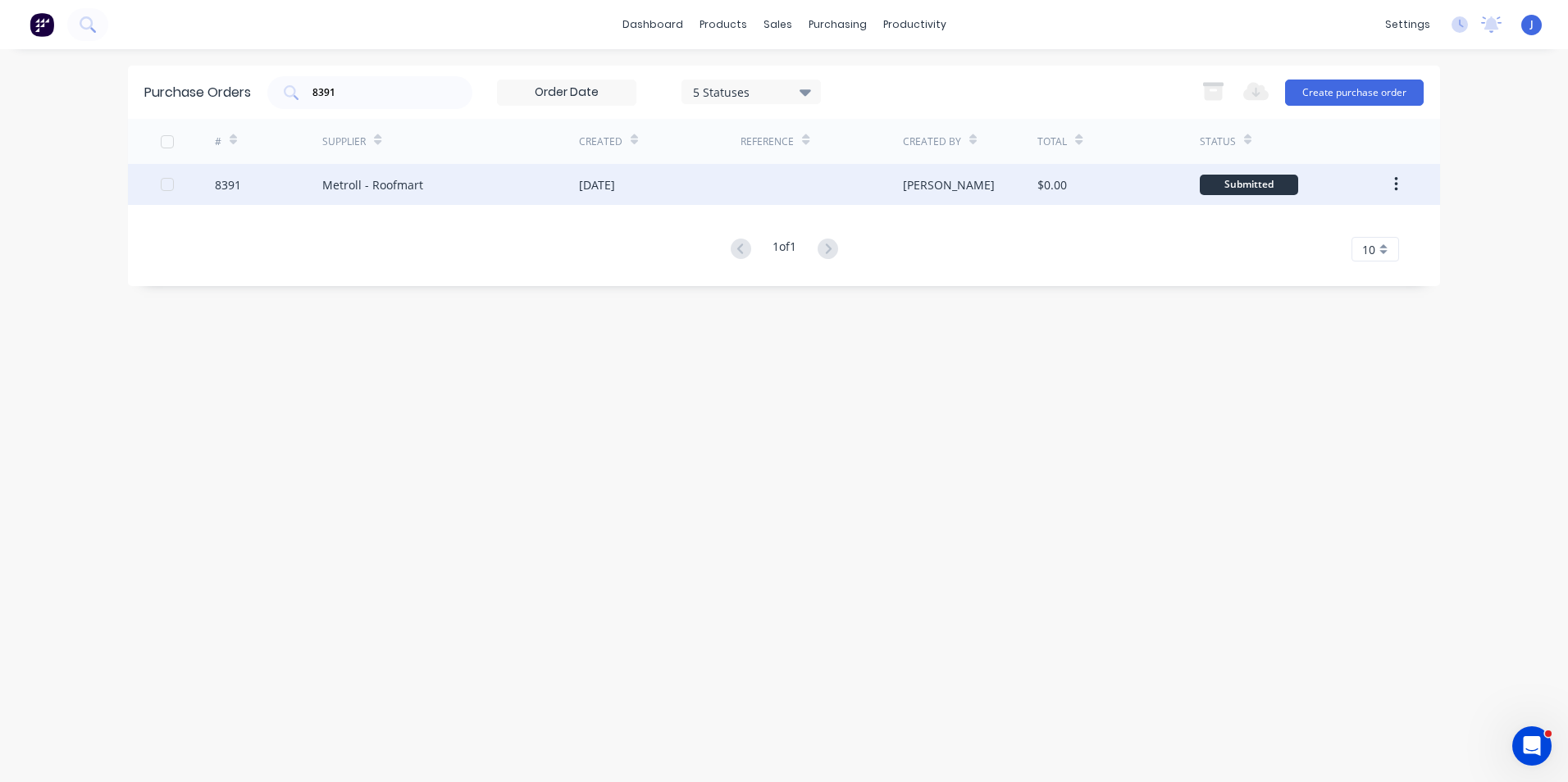
click at [445, 183] on div "Metroll - Roofmart" at bounding box center [450, 184] width 257 height 41
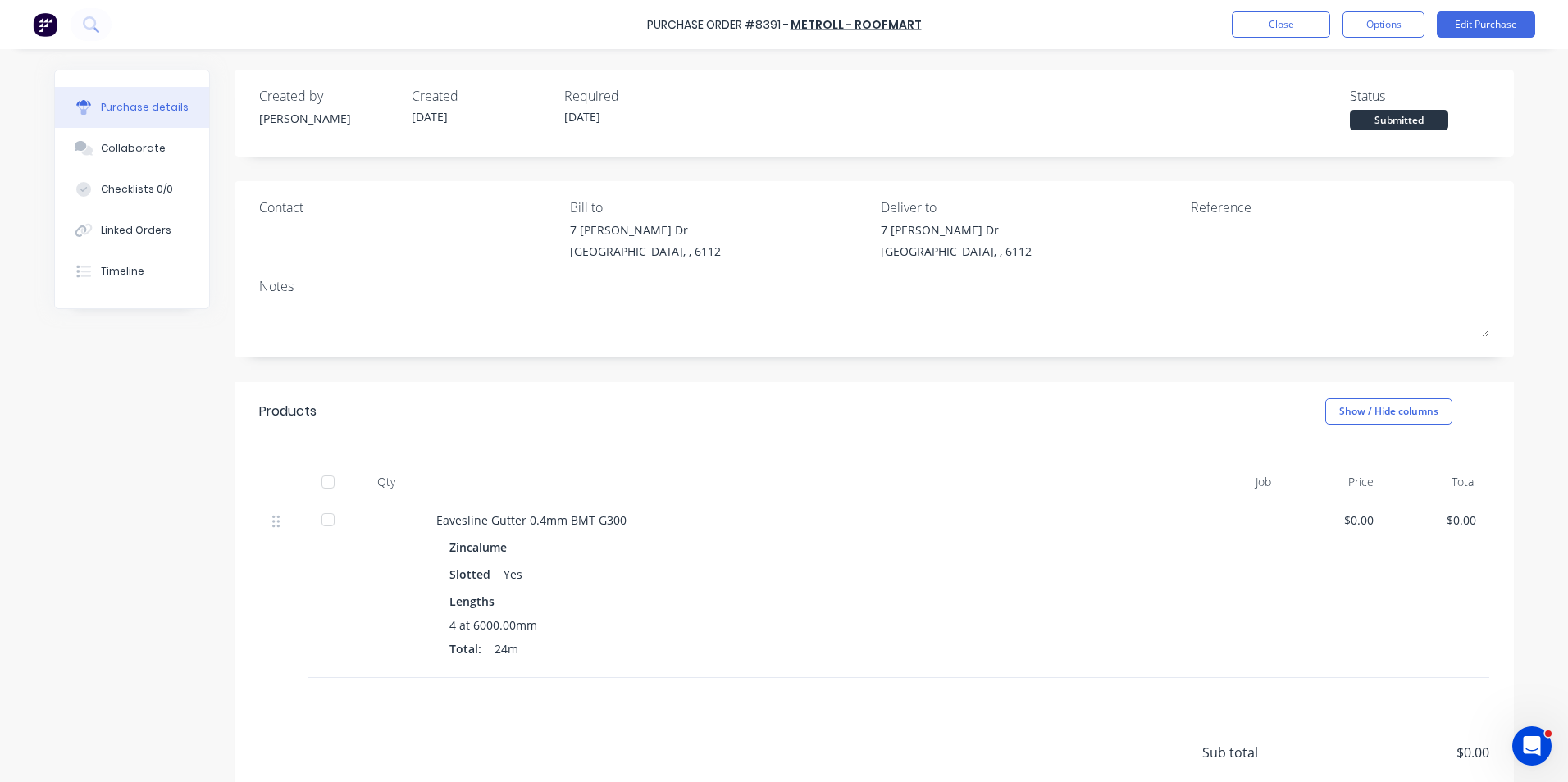
click at [318, 473] on div at bounding box center [327, 482] width 32 height 32
click at [113, 220] on button "Linked Orders" at bounding box center [132, 230] width 154 height 41
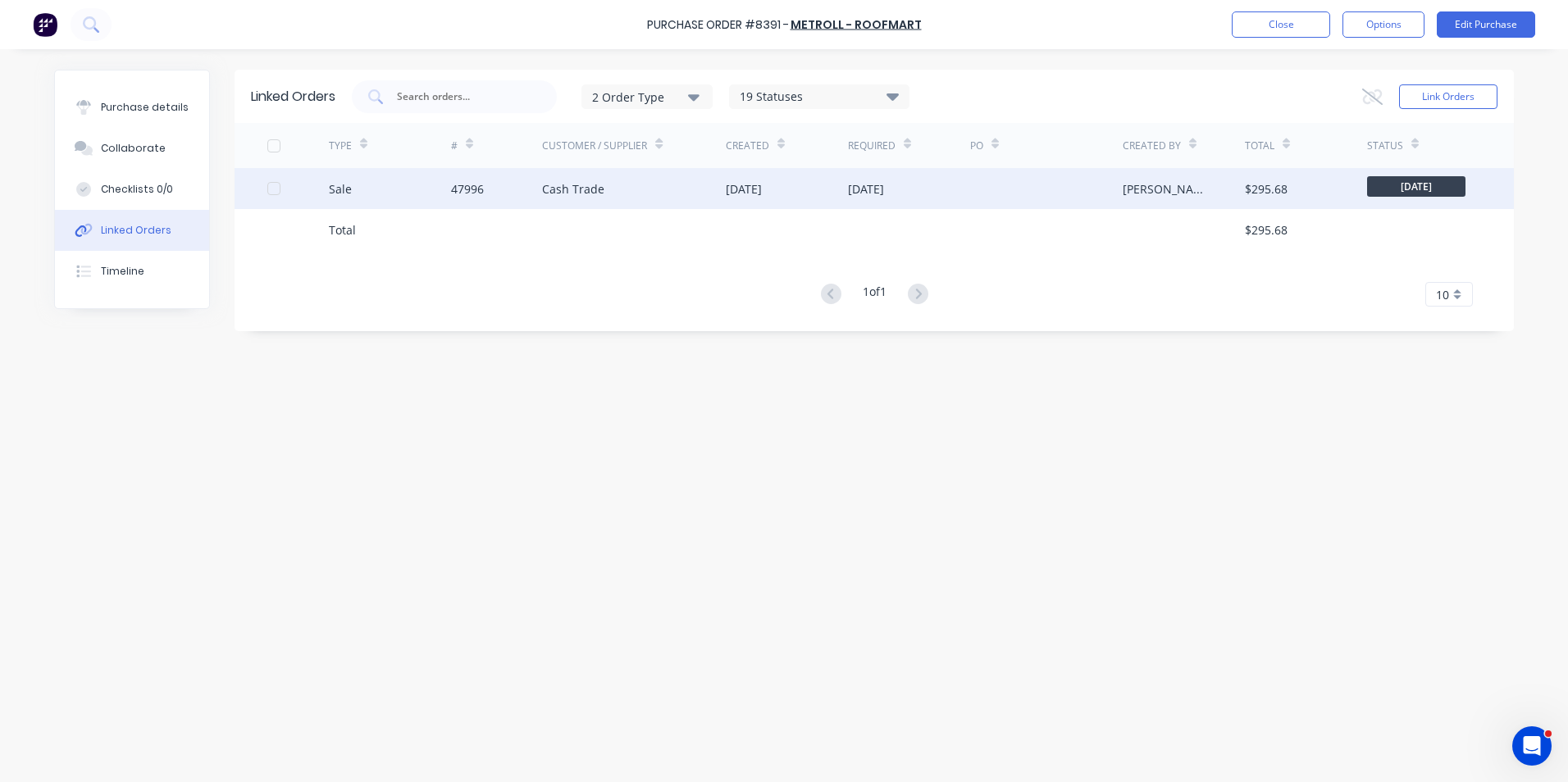
click at [489, 188] on div "47996" at bounding box center [496, 188] width 92 height 41
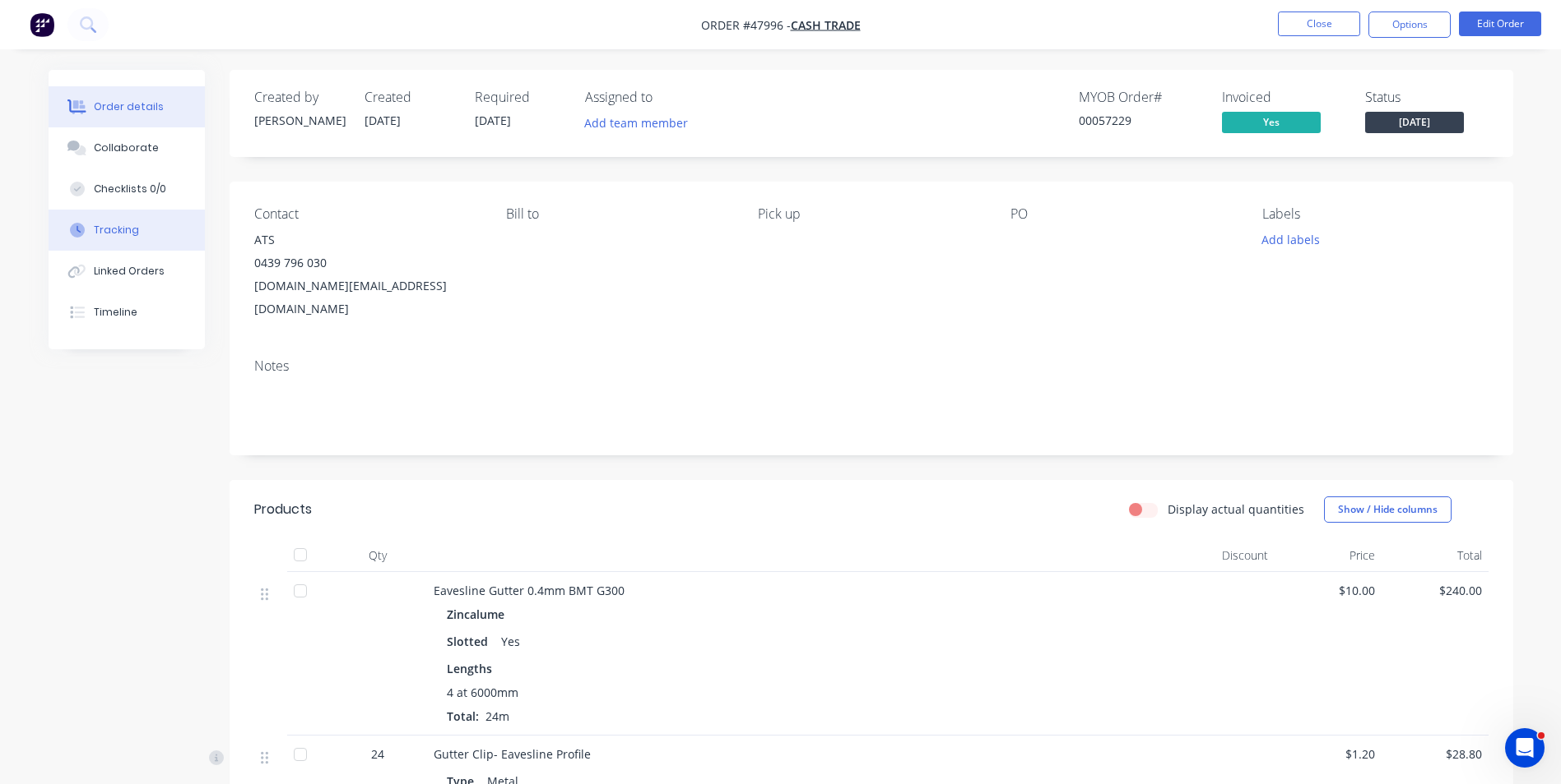
click at [161, 238] on button "Tracking" at bounding box center [126, 230] width 156 height 41
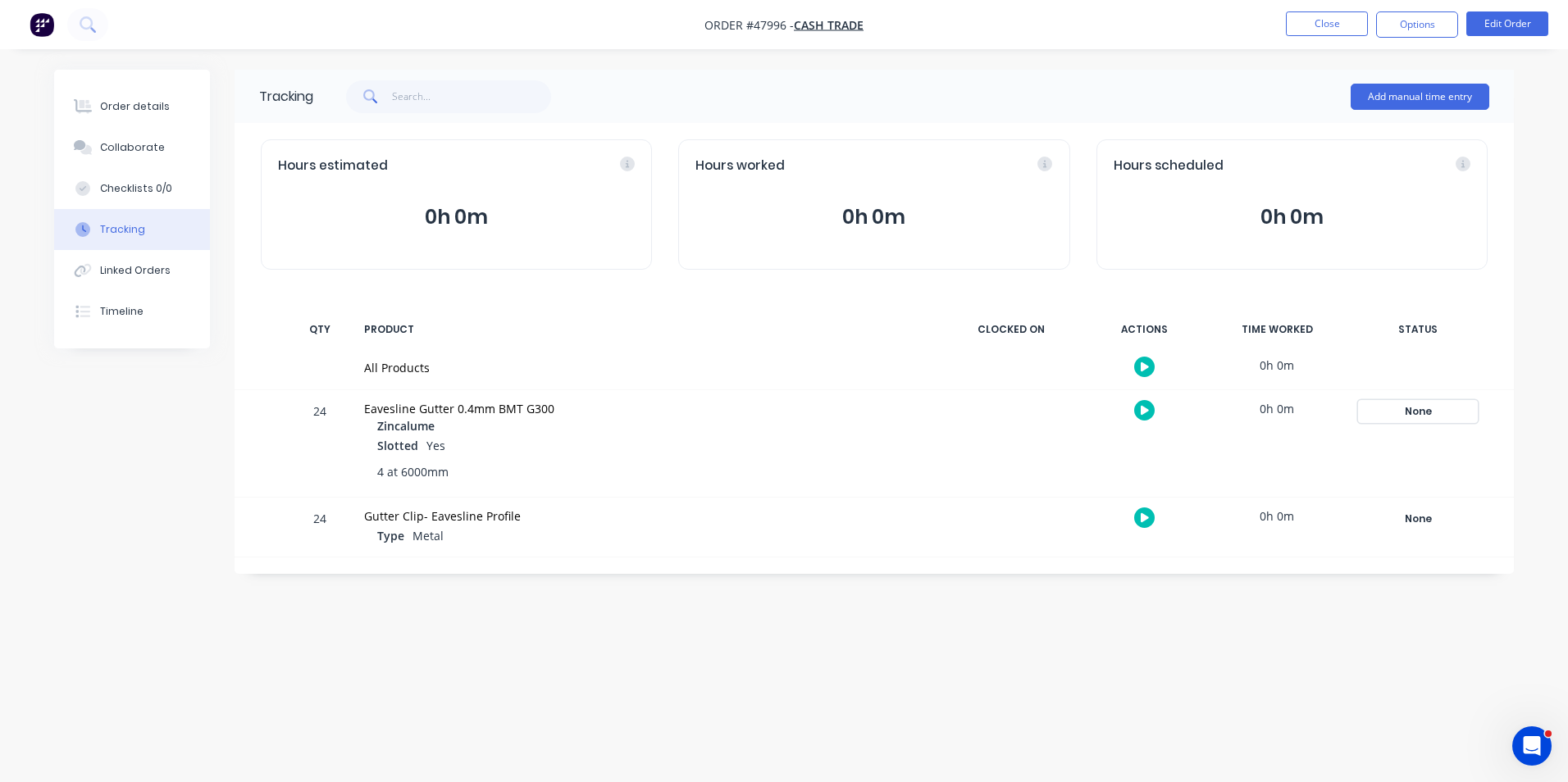
click at [1403, 408] on div "None" at bounding box center [1417, 412] width 118 height 21
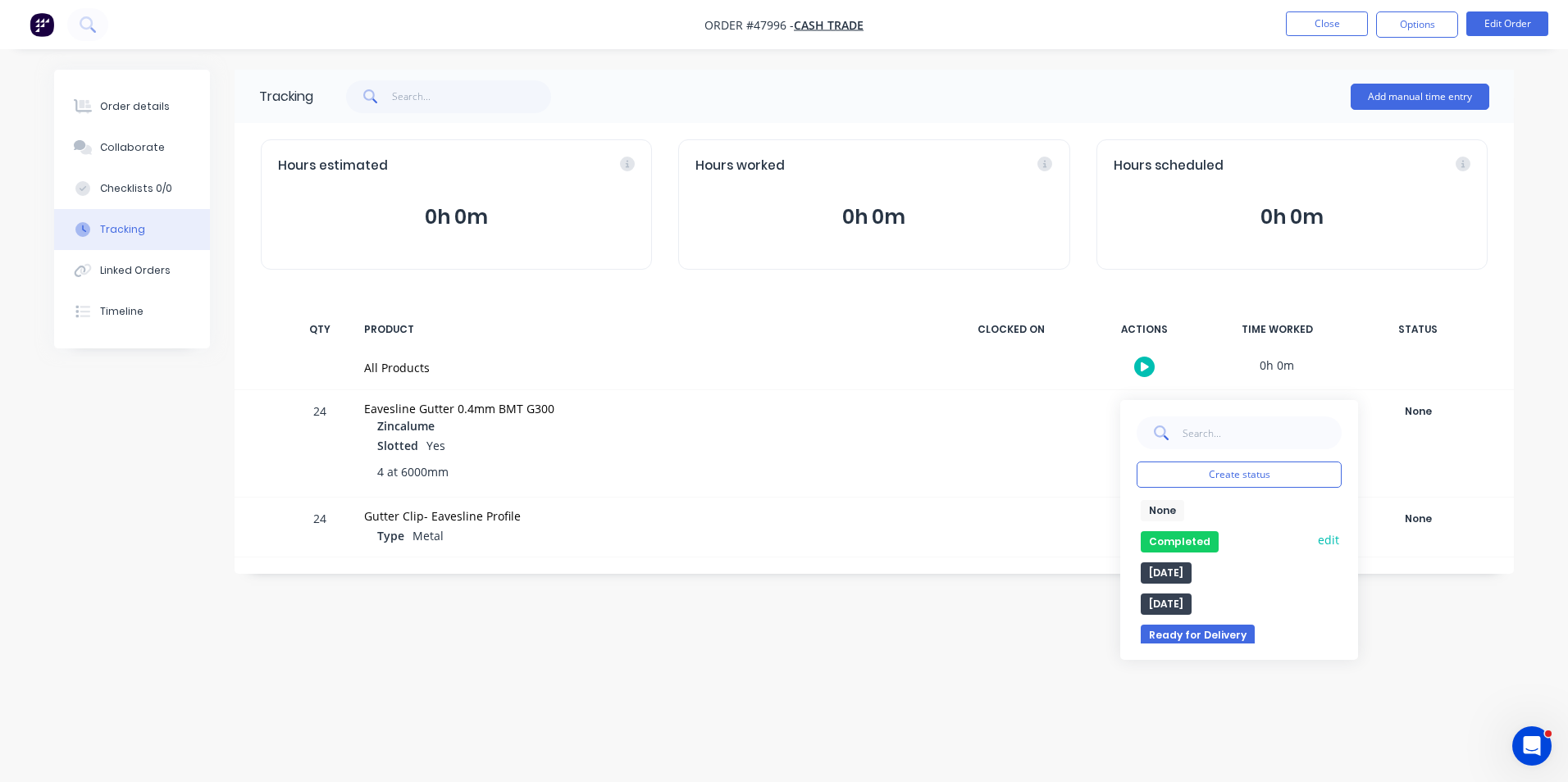
click at [1166, 538] on button "Completed" at bounding box center [1179, 542] width 78 height 21
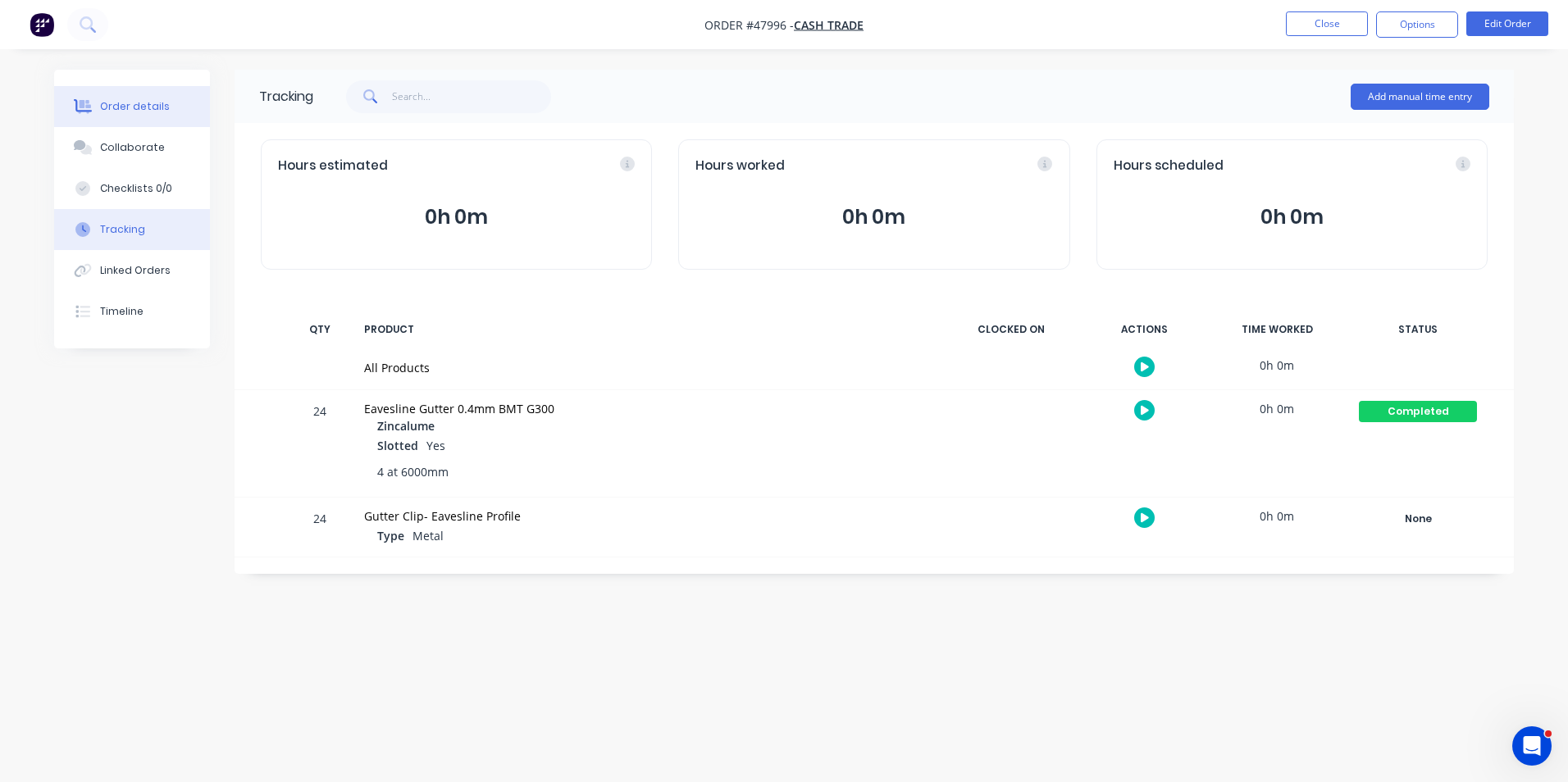
click at [184, 115] on button "Order details" at bounding box center [132, 106] width 156 height 41
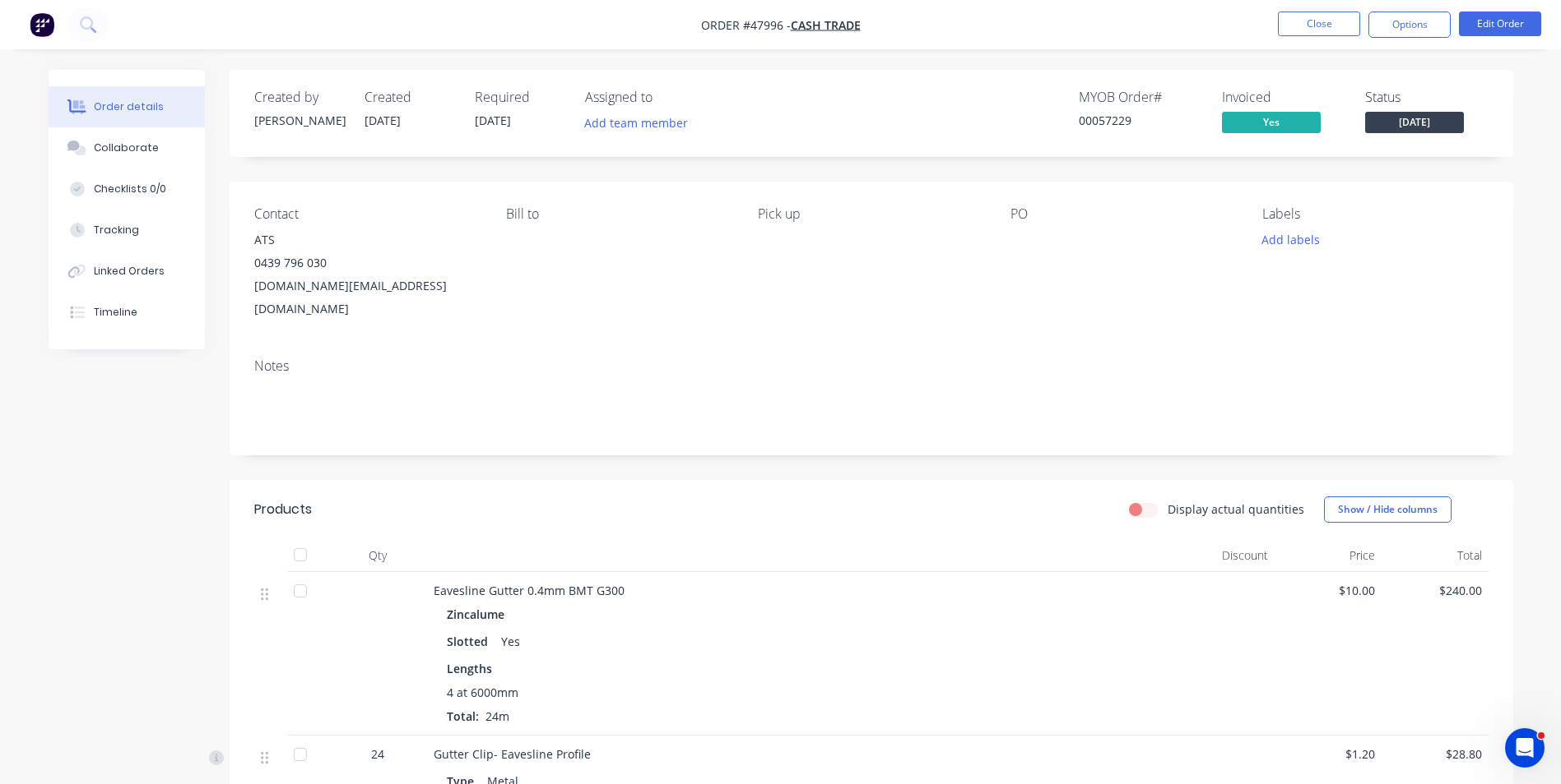
click at [1455, 114] on span "[DATE]" at bounding box center [1414, 121] width 98 height 20
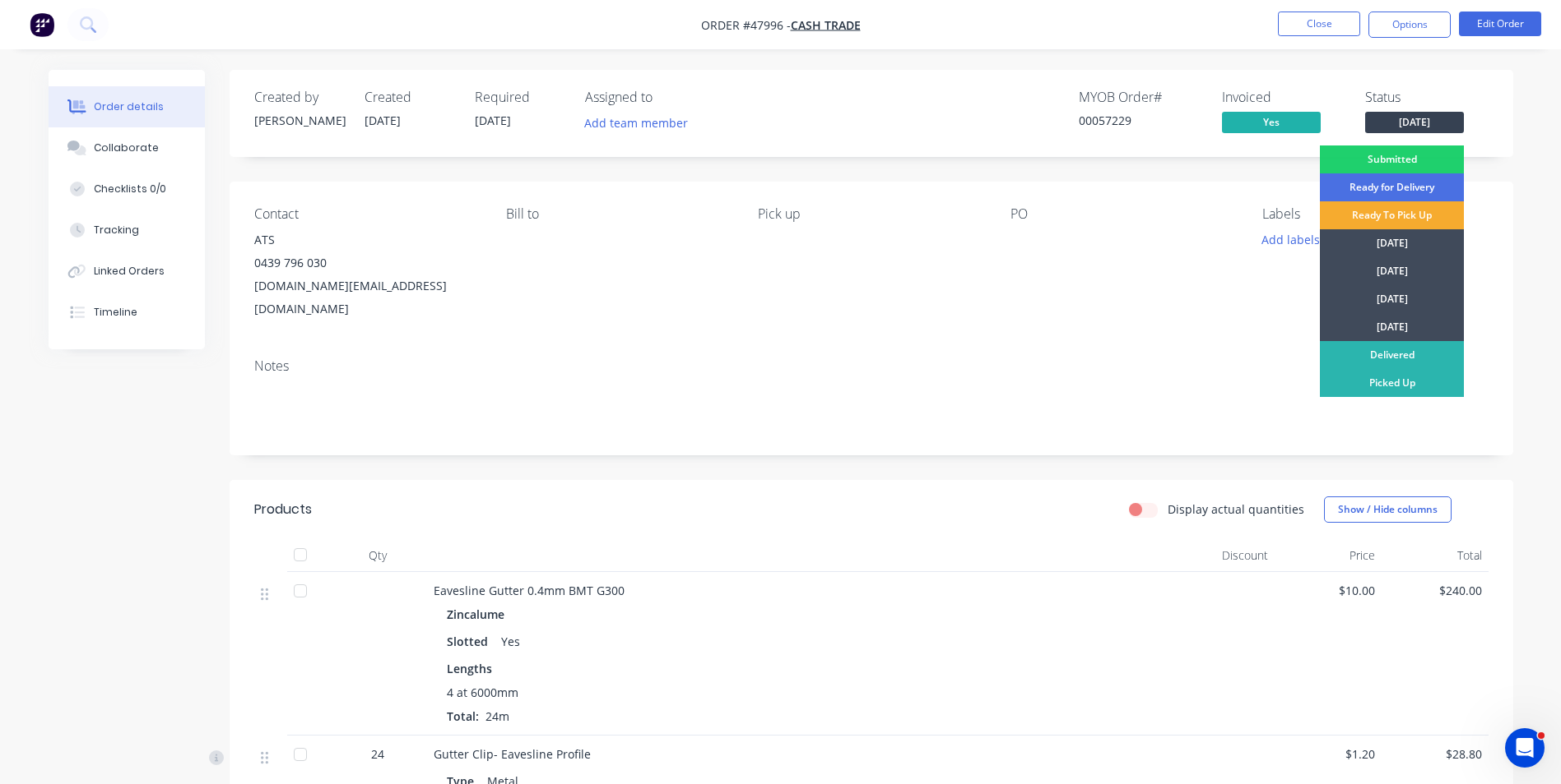
click at [1396, 220] on div "Ready To Pick Up" at bounding box center [1391, 215] width 144 height 28
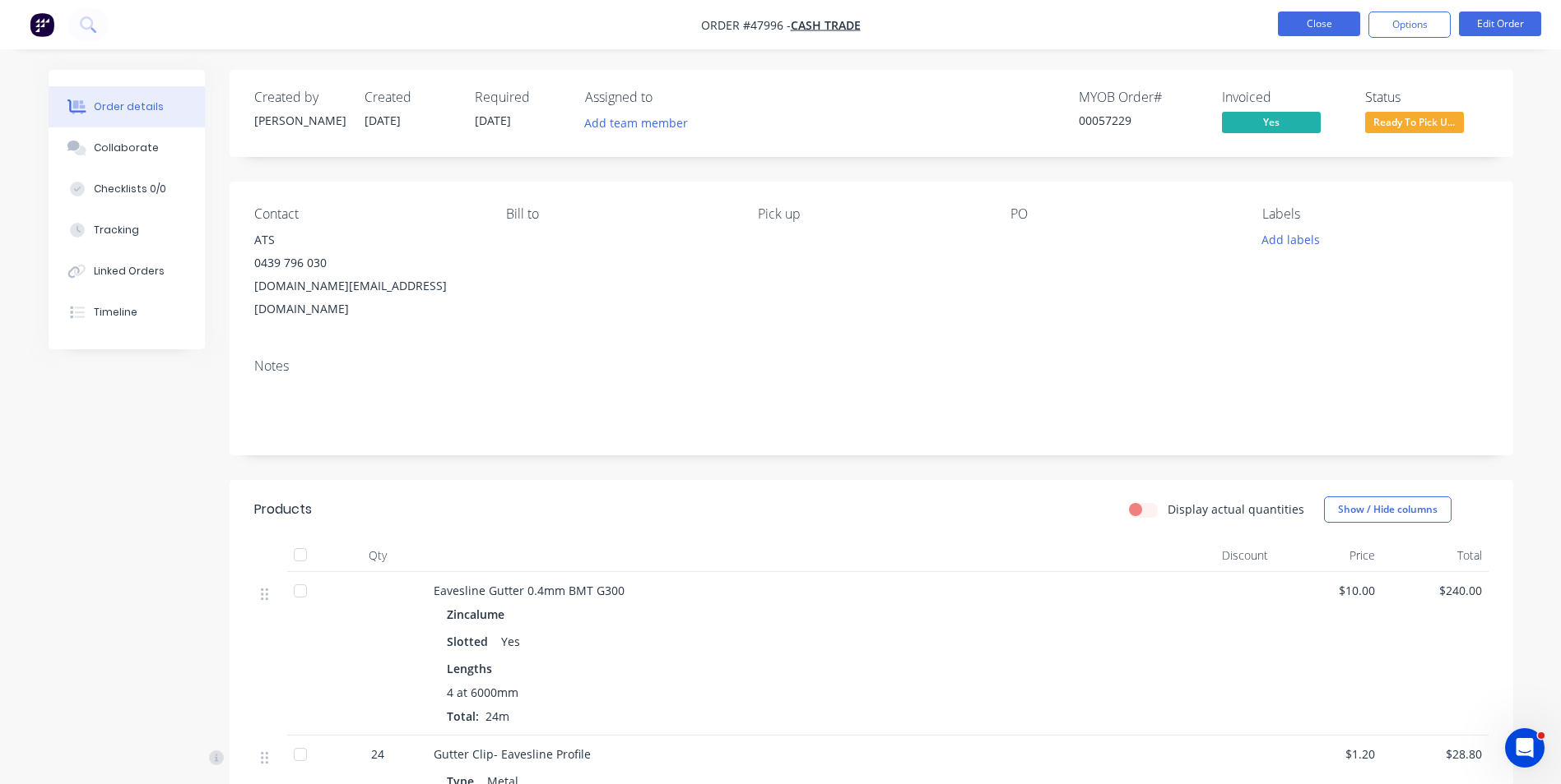
click at [1303, 26] on button "Close" at bounding box center [1319, 24] width 83 height 25
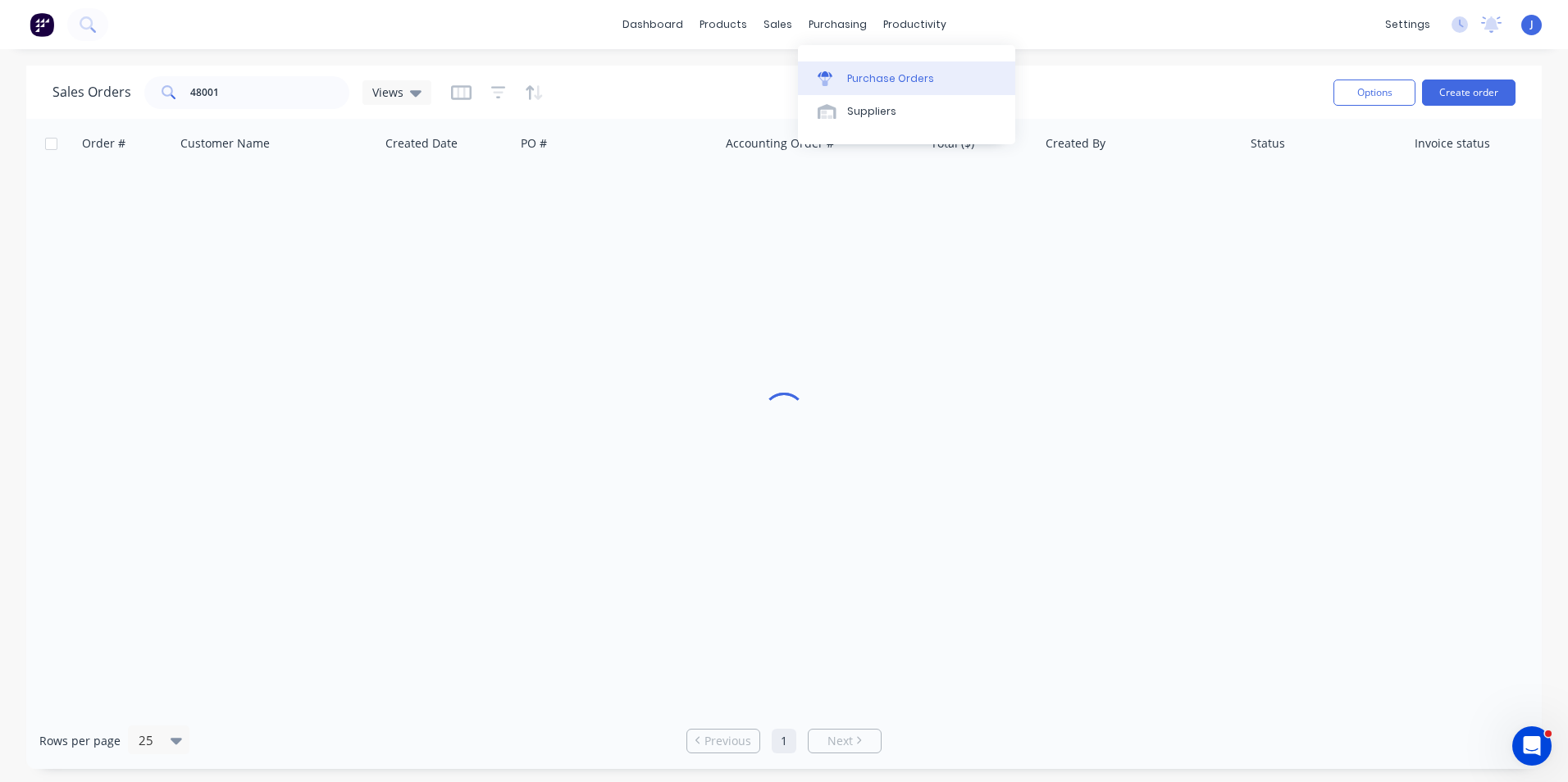
click at [840, 75] on div at bounding box center [830, 78] width 25 height 15
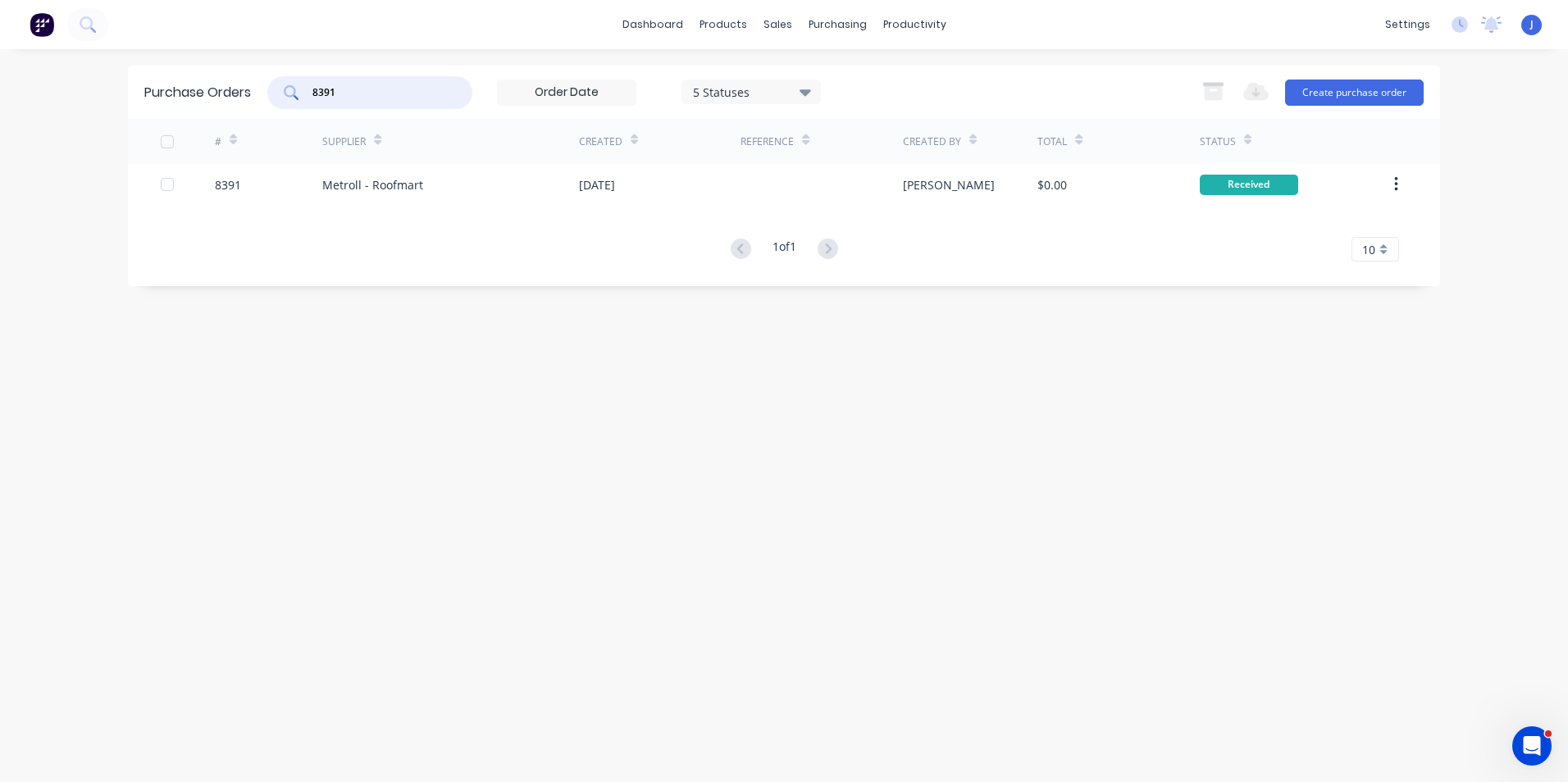
drag, startPoint x: 388, startPoint y: 99, endPoint x: 305, endPoint y: 99, distance: 83.0
click at [305, 99] on div "8391" at bounding box center [369, 92] width 205 height 32
type input "8385"
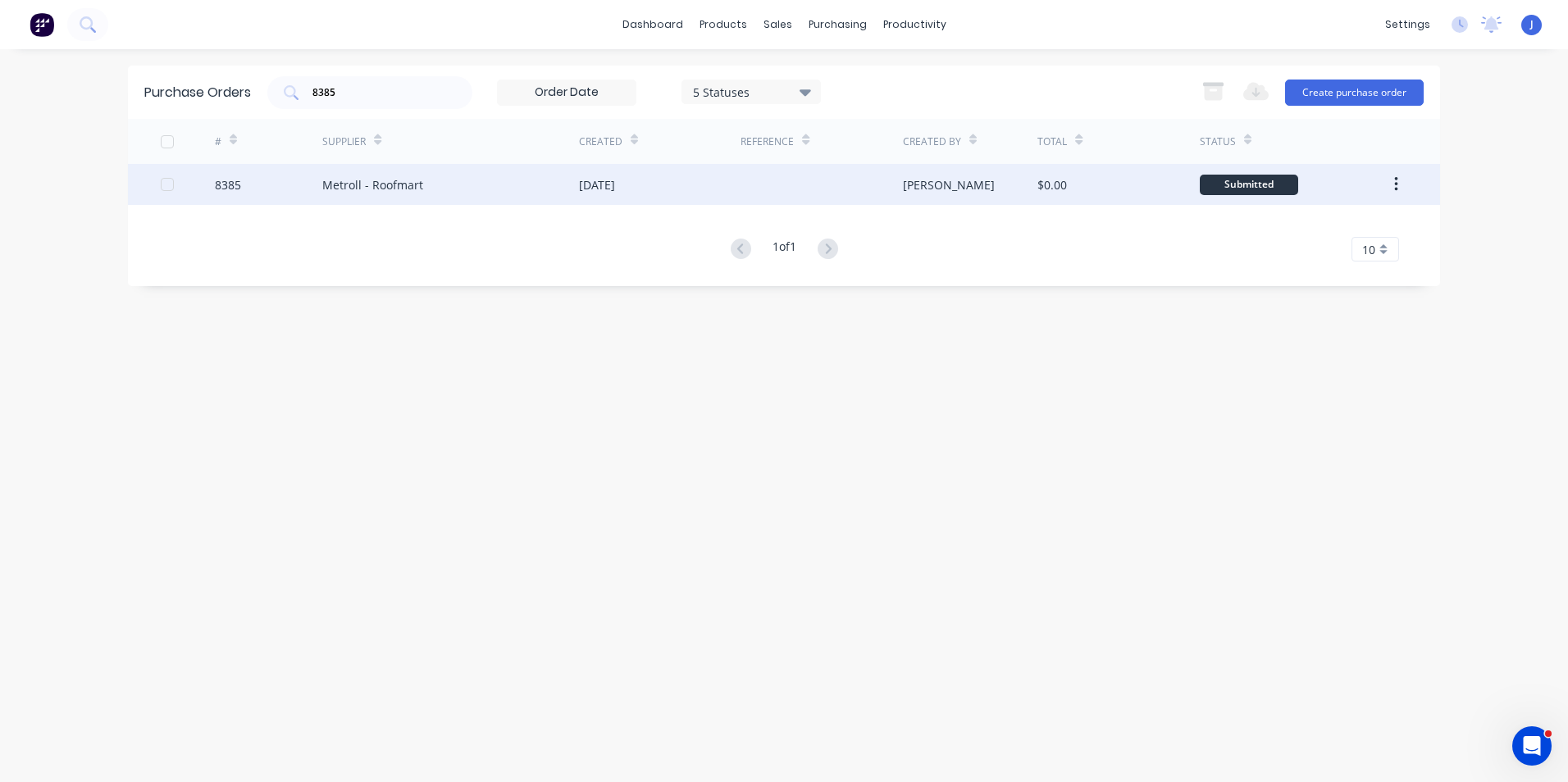
click at [413, 193] on div "Metroll - Roofmart" at bounding box center [372, 185] width 101 height 18
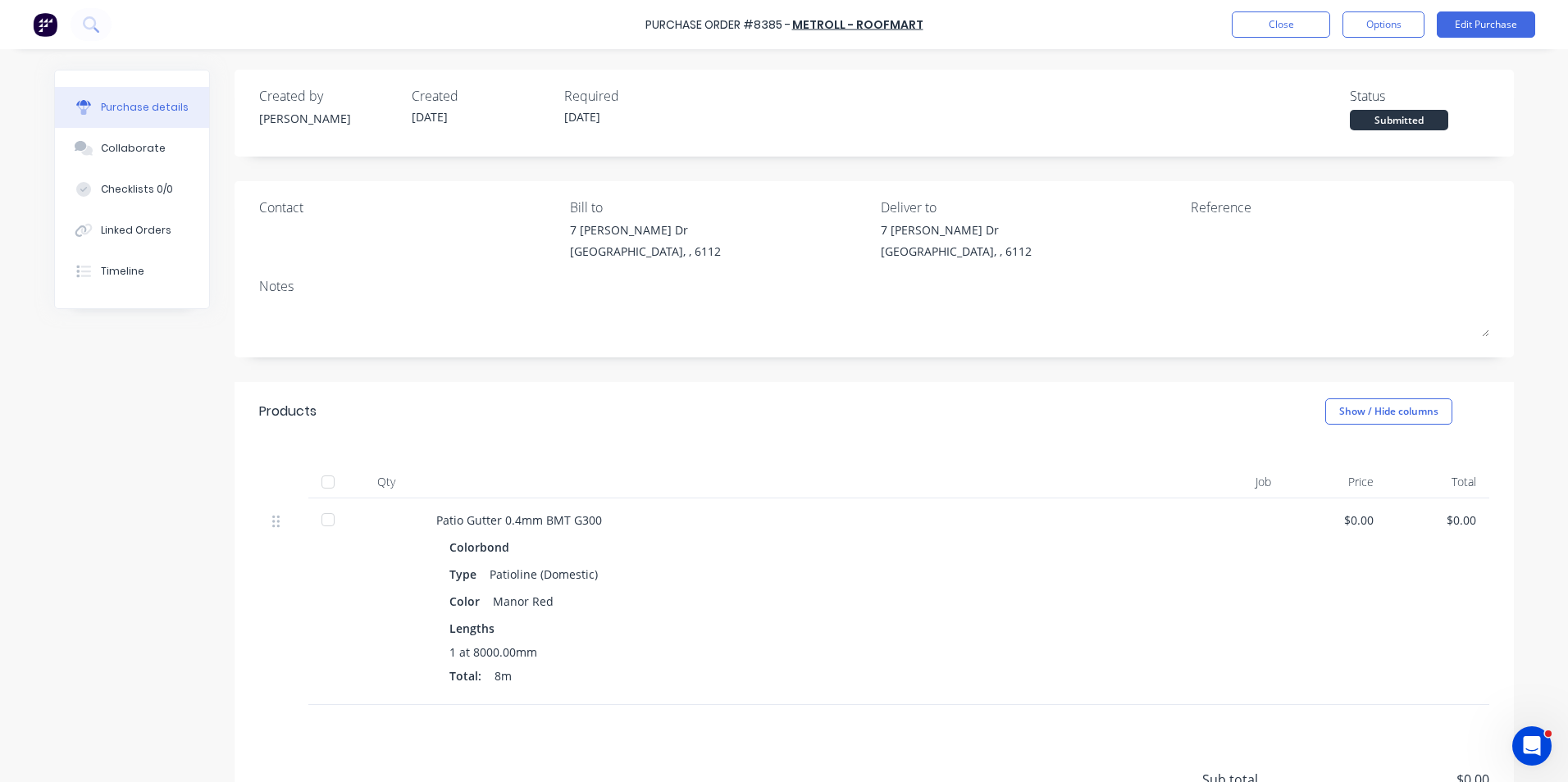
click at [330, 477] on div at bounding box center [327, 482] width 32 height 32
click at [1272, 15] on button "Close" at bounding box center [1281, 25] width 98 height 26
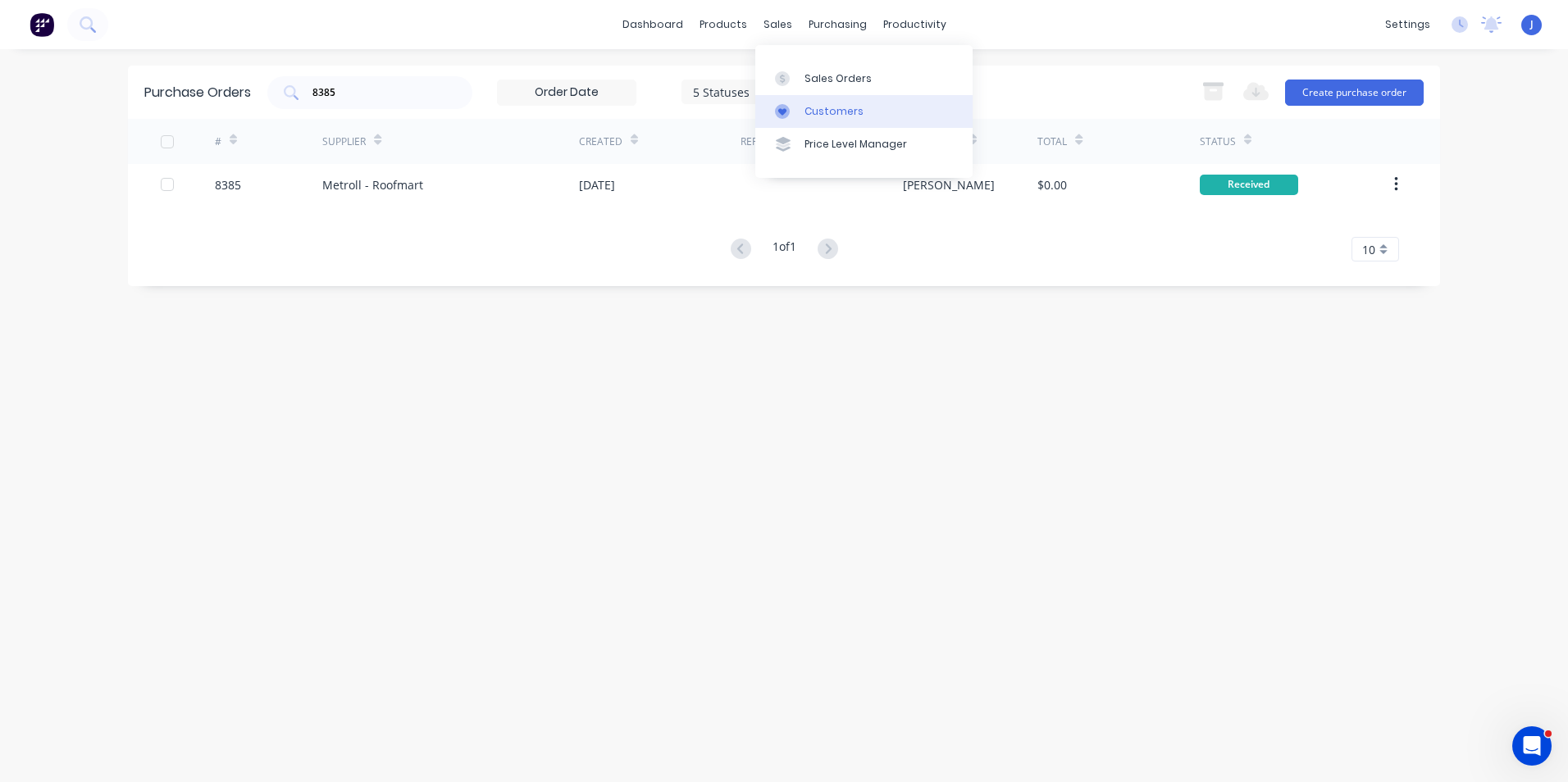
click at [793, 123] on link "Customers" at bounding box center [864, 111] width 217 height 32
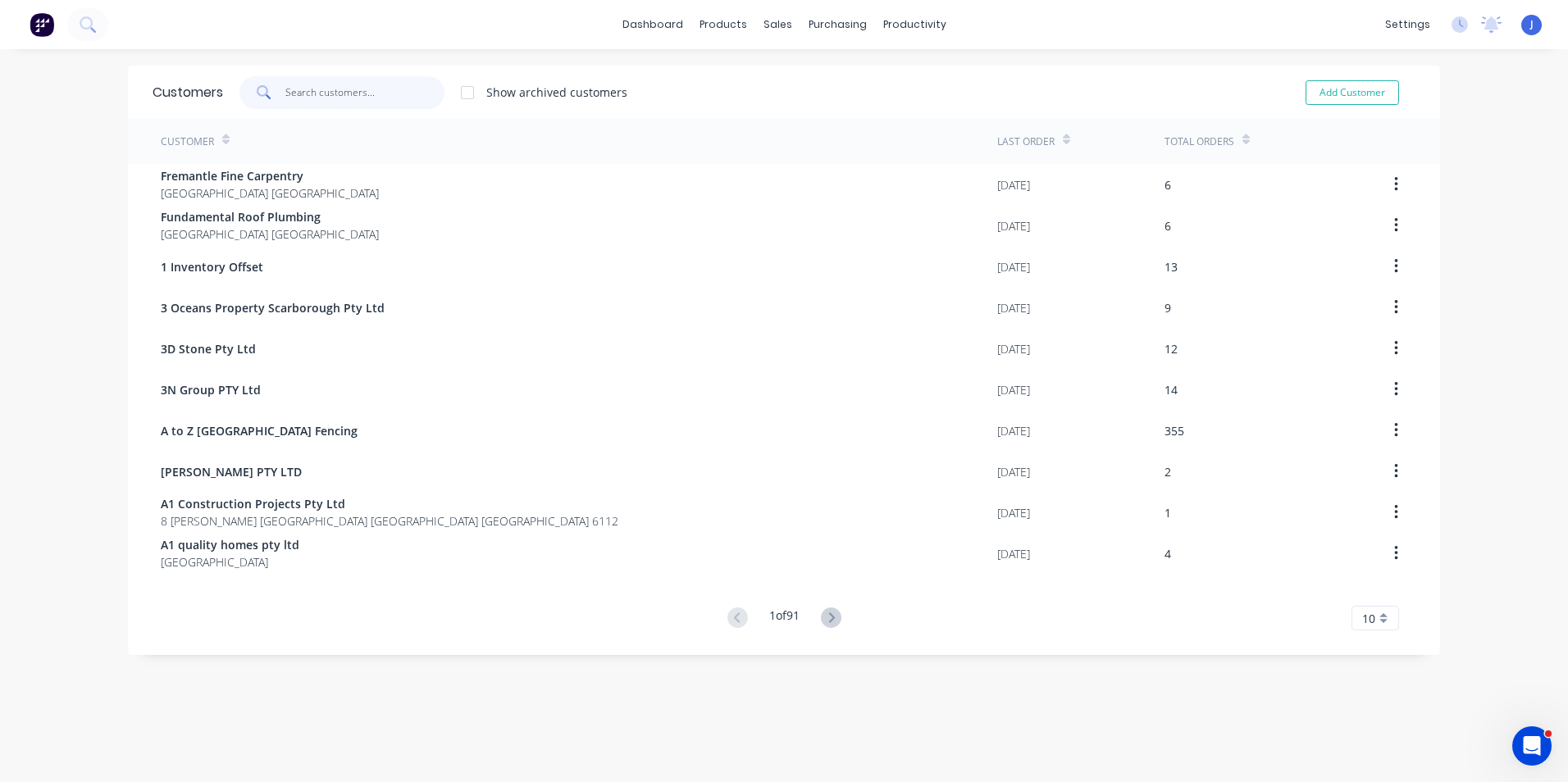
click at [326, 98] on input "text" at bounding box center [365, 92] width 160 height 32
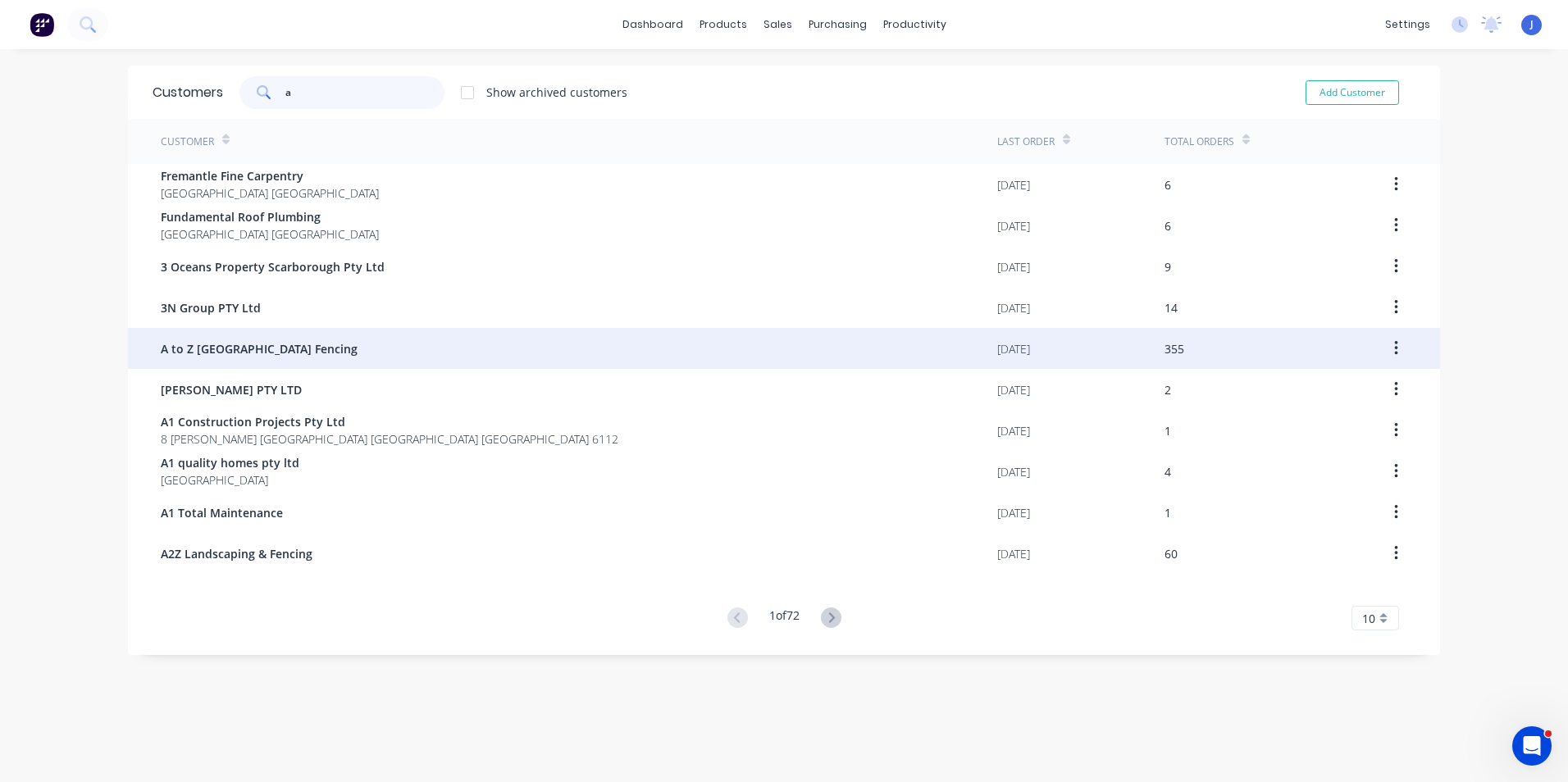
type input "a"
click at [271, 362] on div "A to Z Perth Fencing" at bounding box center [579, 349] width 836 height 41
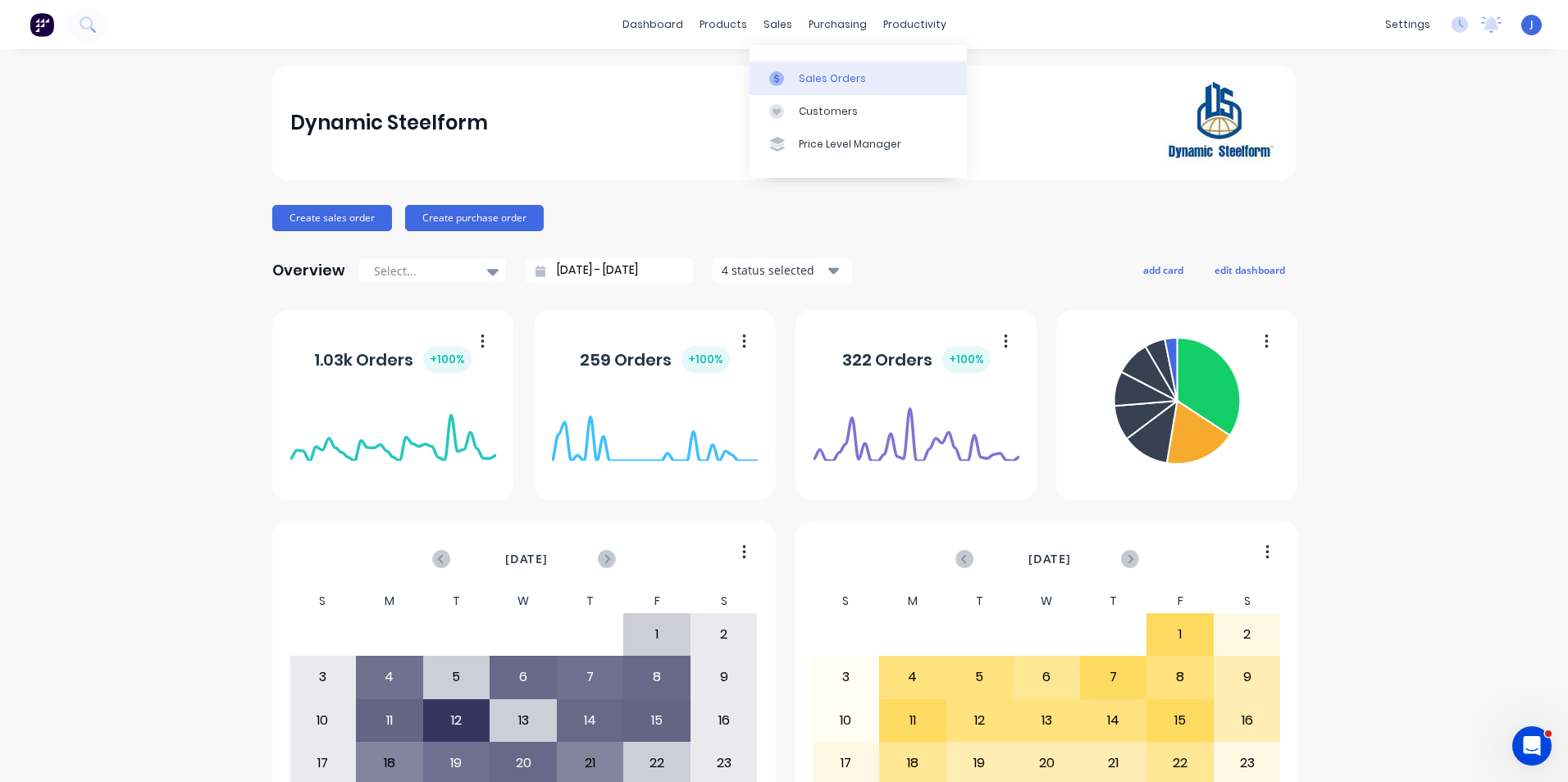
click at [790, 78] on div at bounding box center [781, 78] width 25 height 15
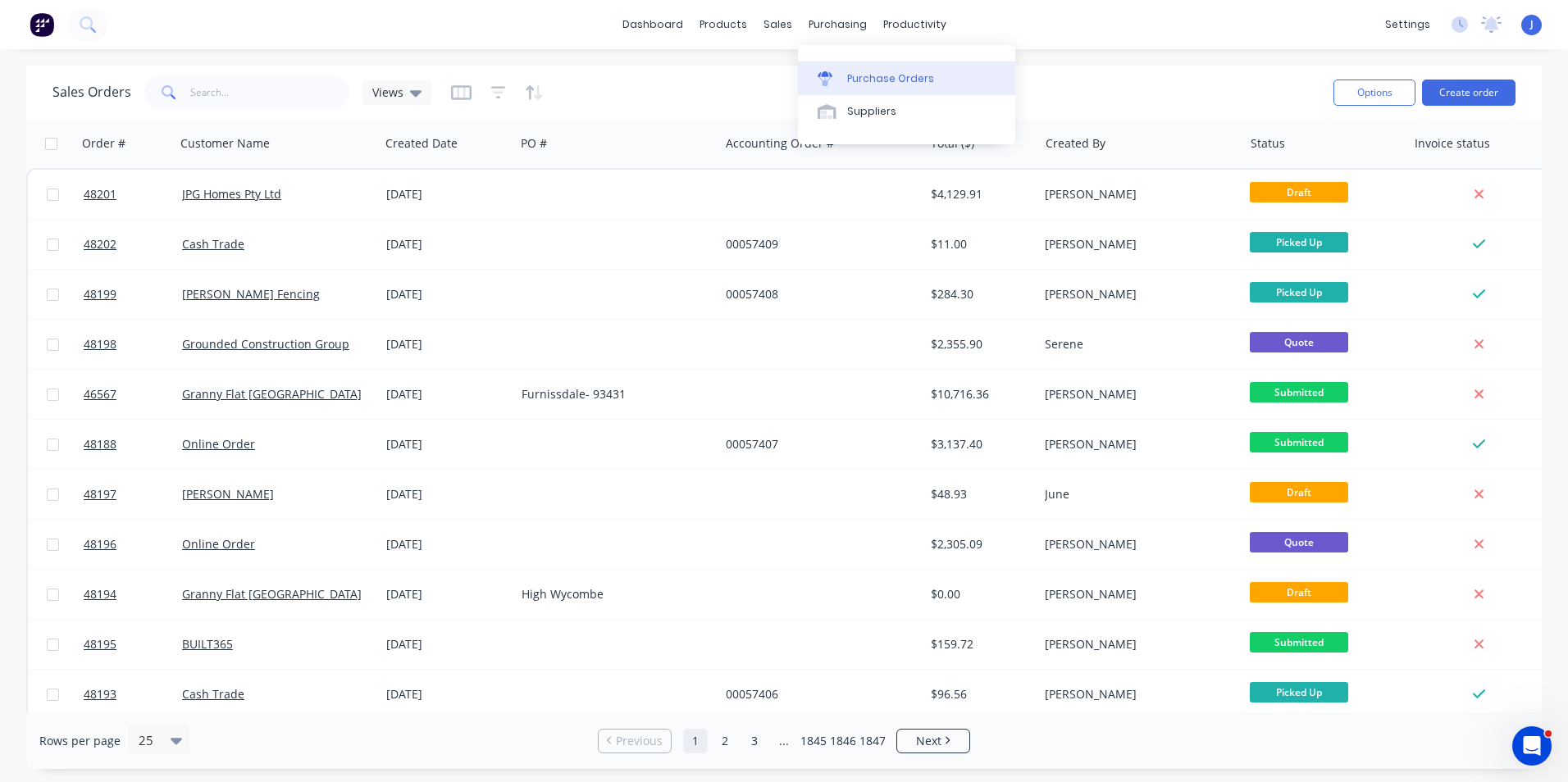
click at [871, 73] on div "Purchase Orders" at bounding box center [889, 78] width 87 height 15
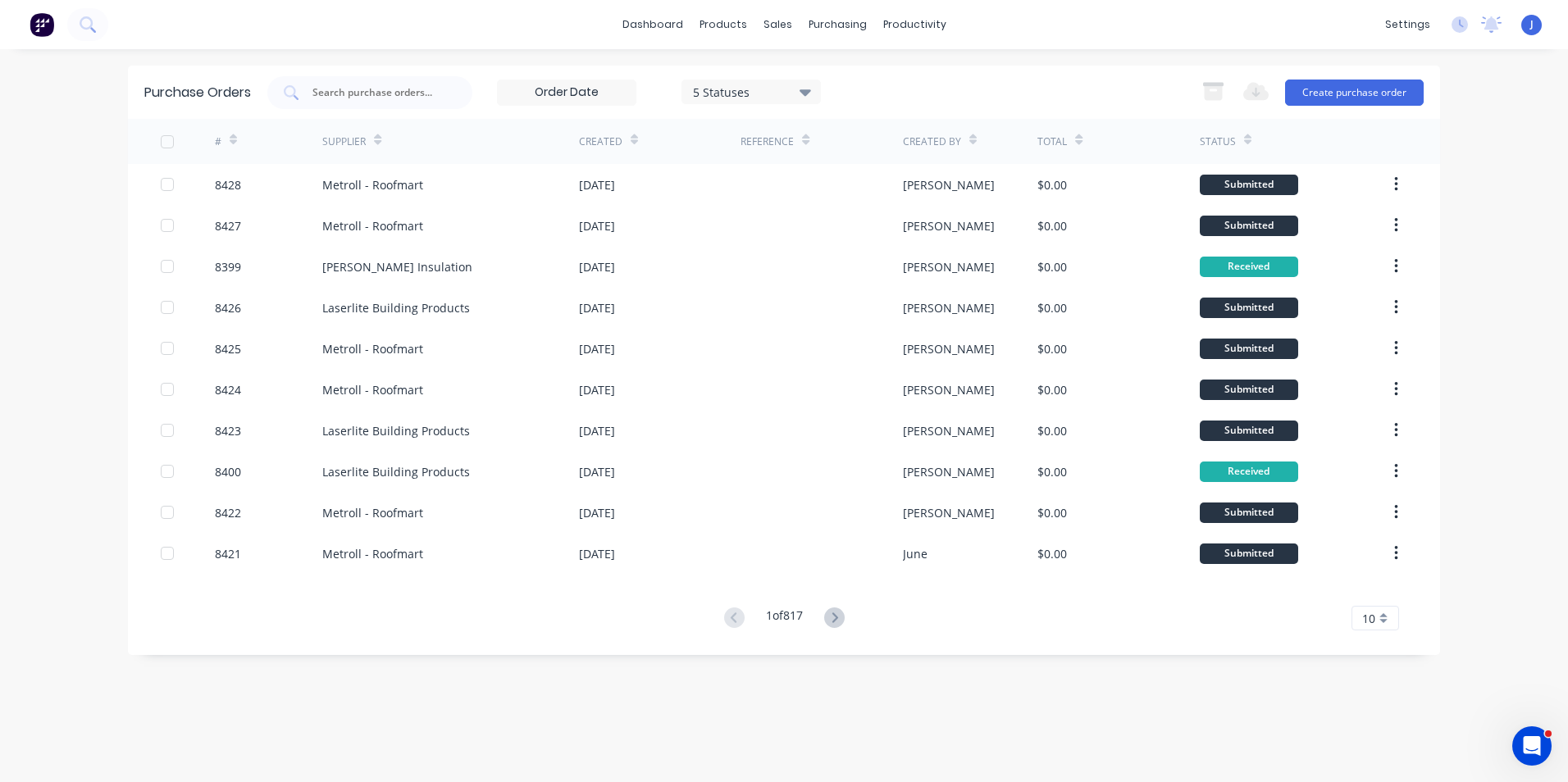
click at [434, 739] on div "Purchase Orders 5 Statuses 5 Statuses Export to Excel (XLSX) Create purchase or…" at bounding box center [784, 416] width 1311 height 701
click at [421, 90] on input "text" at bounding box center [378, 92] width 136 height 17
type input "8380"
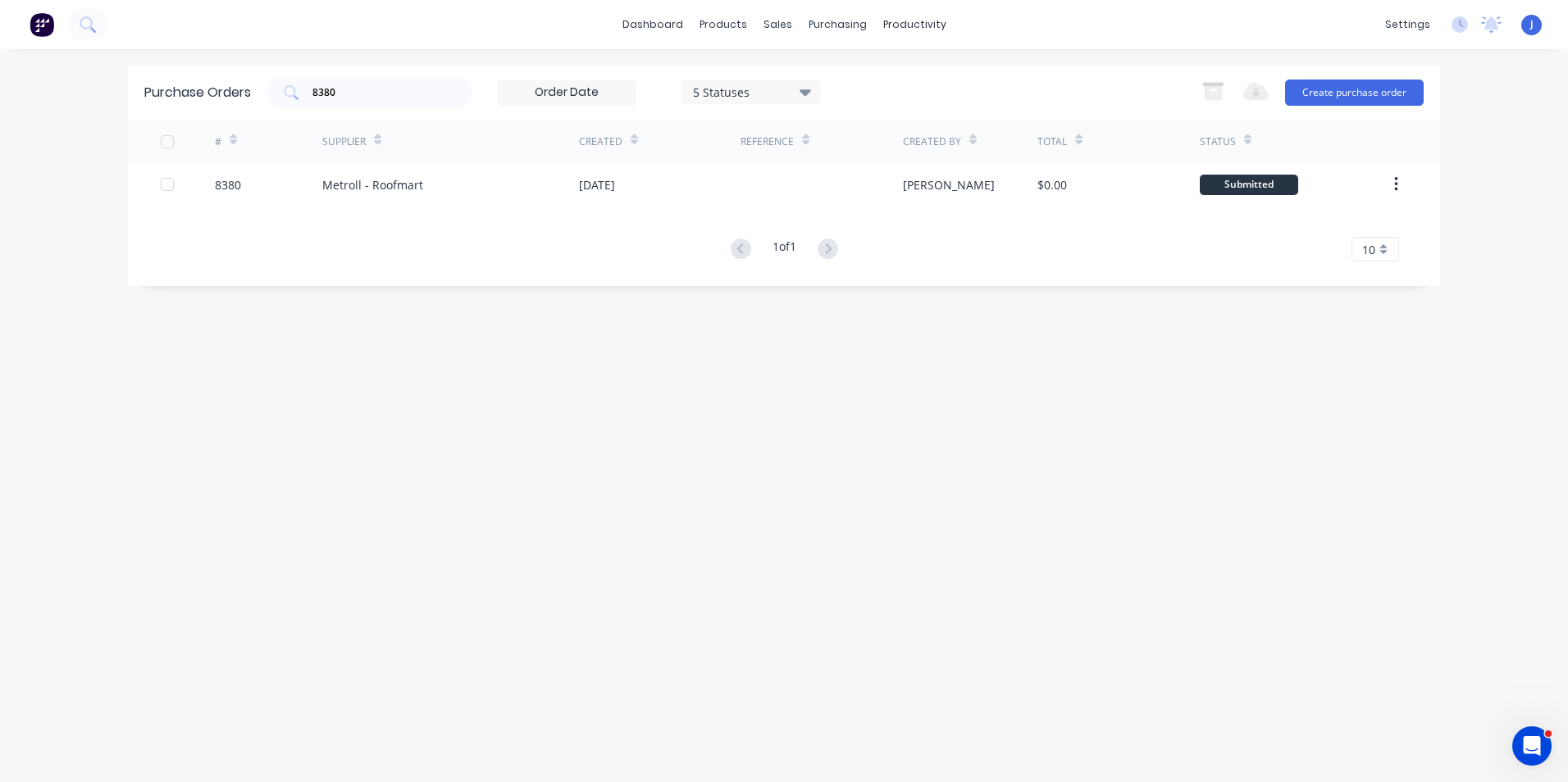
click at [962, 395] on div "Purchase Orders 8380 5 Statuses 5 Statuses Export to Excel (XLSX) Create purcha…" at bounding box center [784, 416] width 1311 height 701
click at [748, 69] on link "Product Catalogue" at bounding box center [804, 77] width 217 height 32
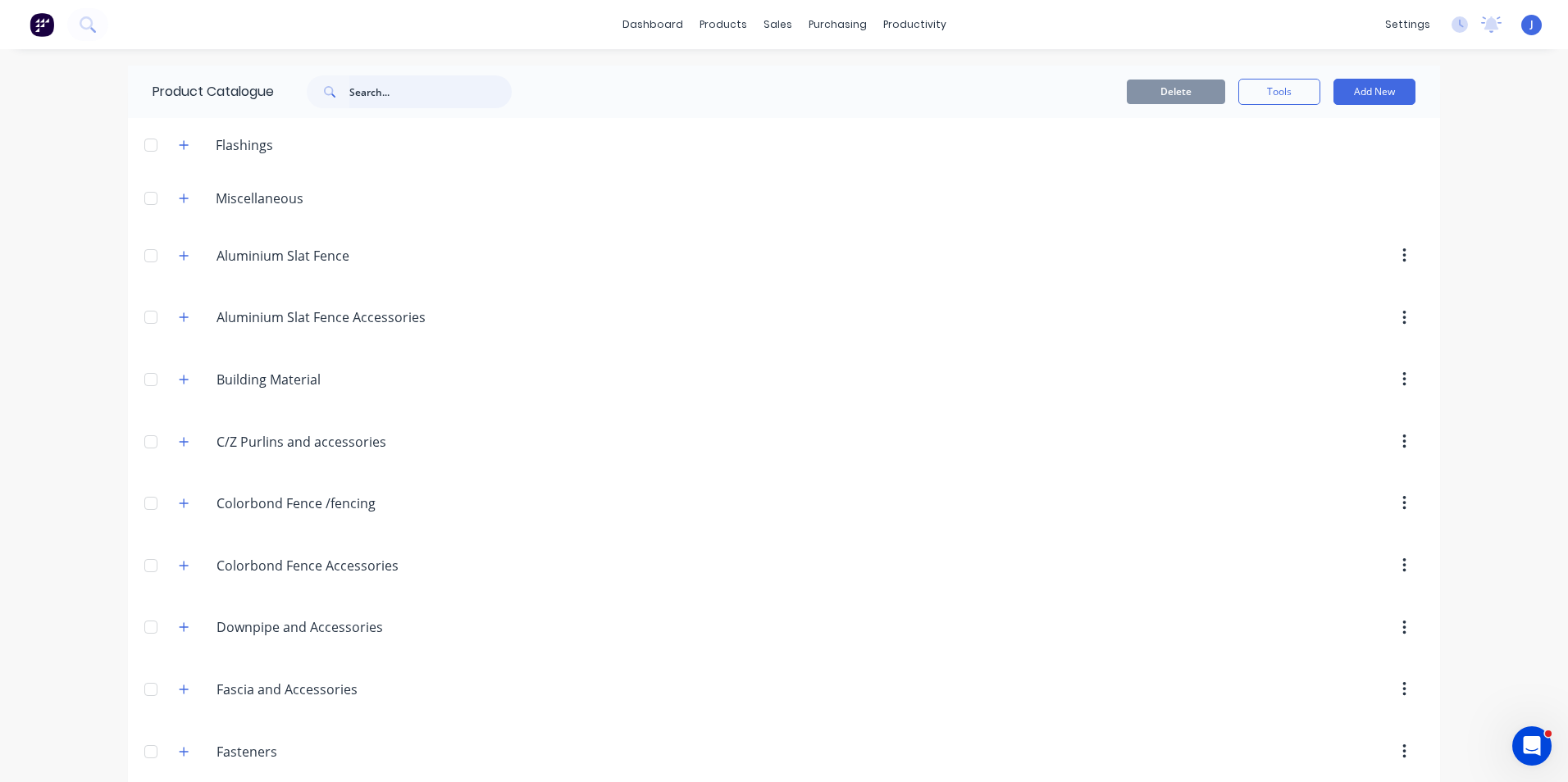
click at [396, 80] on input "text" at bounding box center [430, 91] width 162 height 32
type input "100"
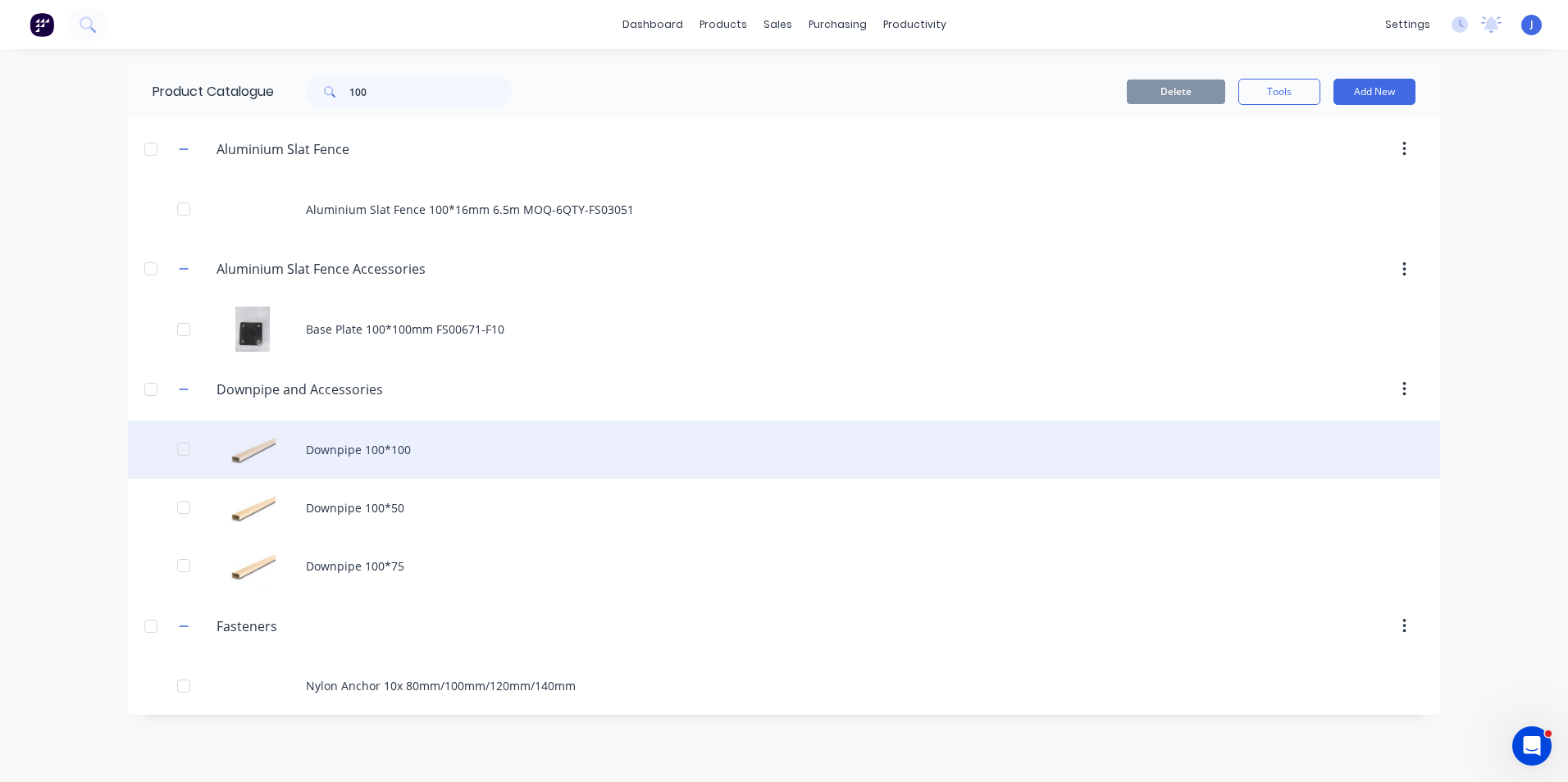
click at [425, 453] on div "Downpipe 100*100" at bounding box center [784, 449] width 1311 height 58
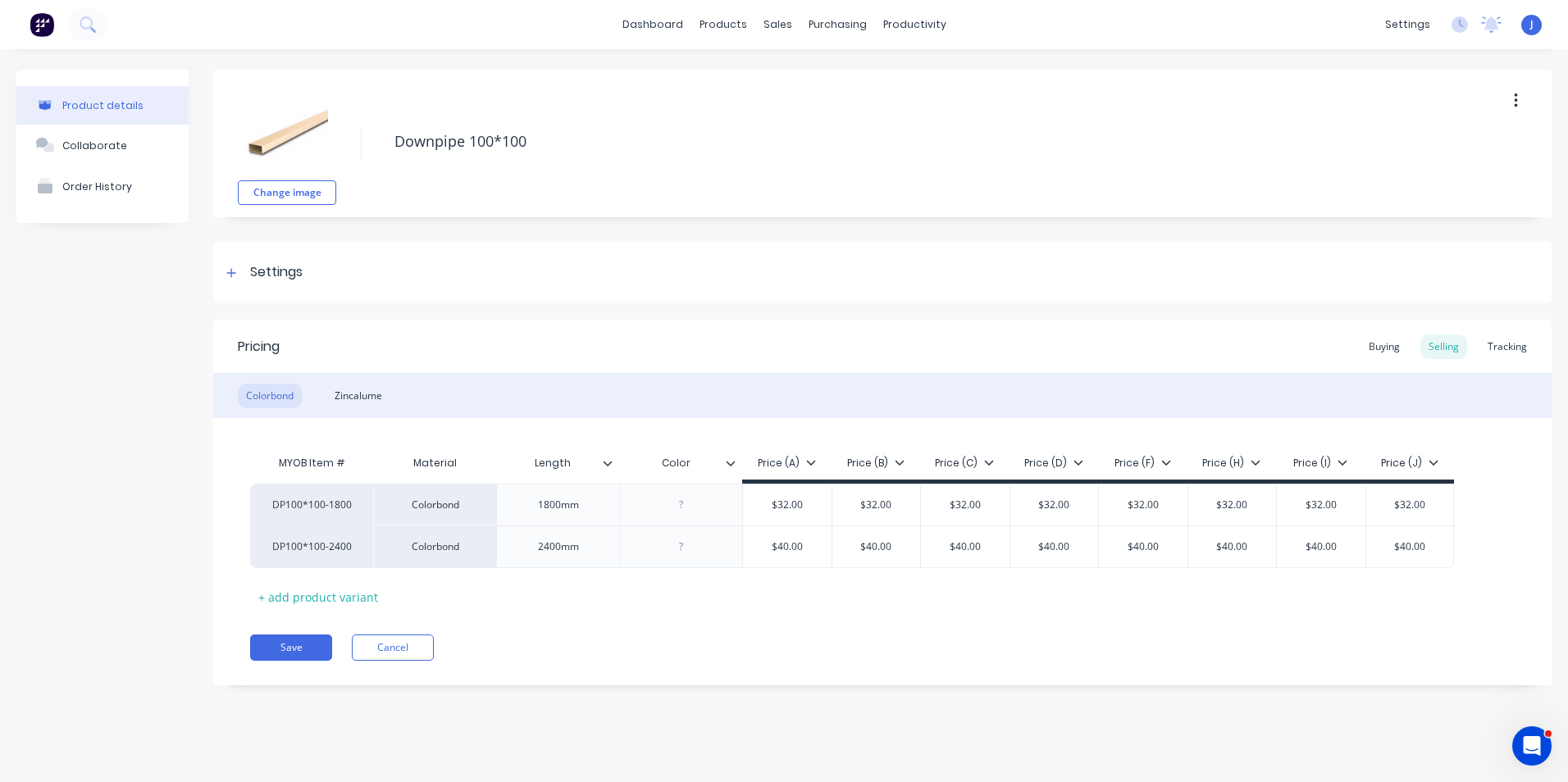
type textarea "x"
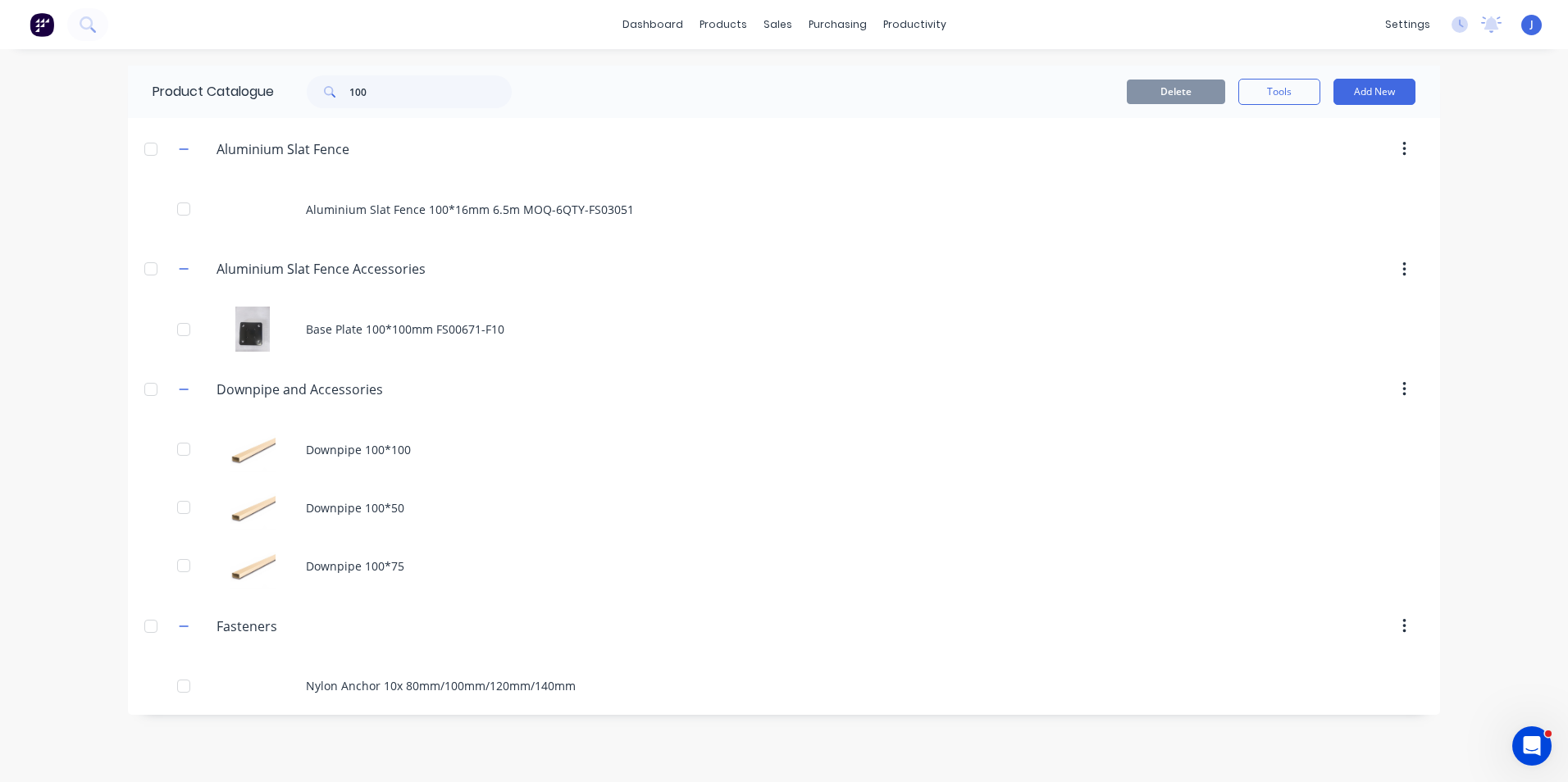
click at [455, 73] on div "Product Catalogue 100" at bounding box center [340, 92] width 425 height 53
drag, startPoint x: 411, startPoint y: 94, endPoint x: 330, endPoint y: 106, distance: 81.9
click at [330, 106] on div "100" at bounding box center [409, 91] width 205 height 32
type input "round"
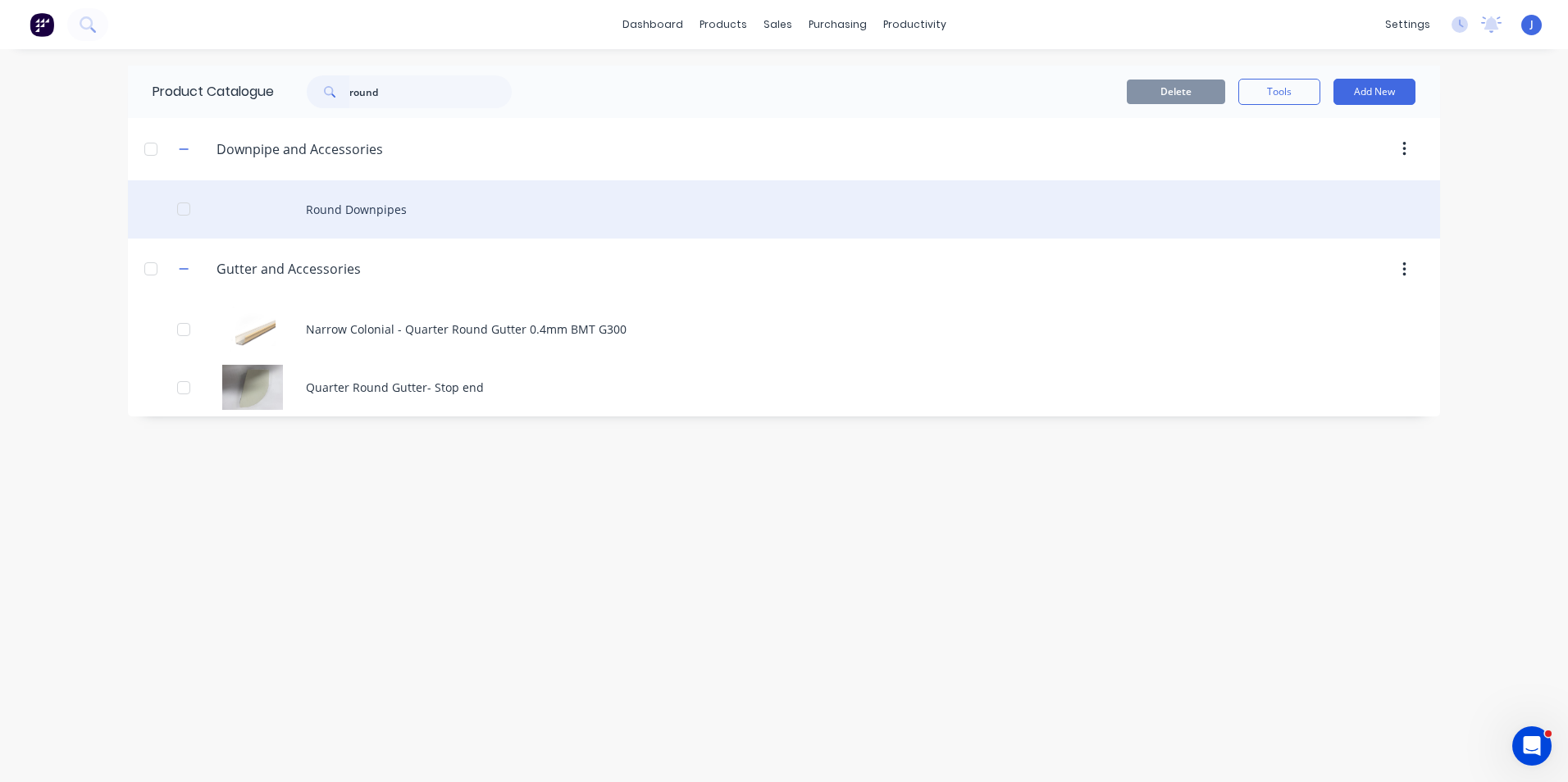
click at [342, 217] on div "Round Downpipes" at bounding box center [784, 209] width 1311 height 58
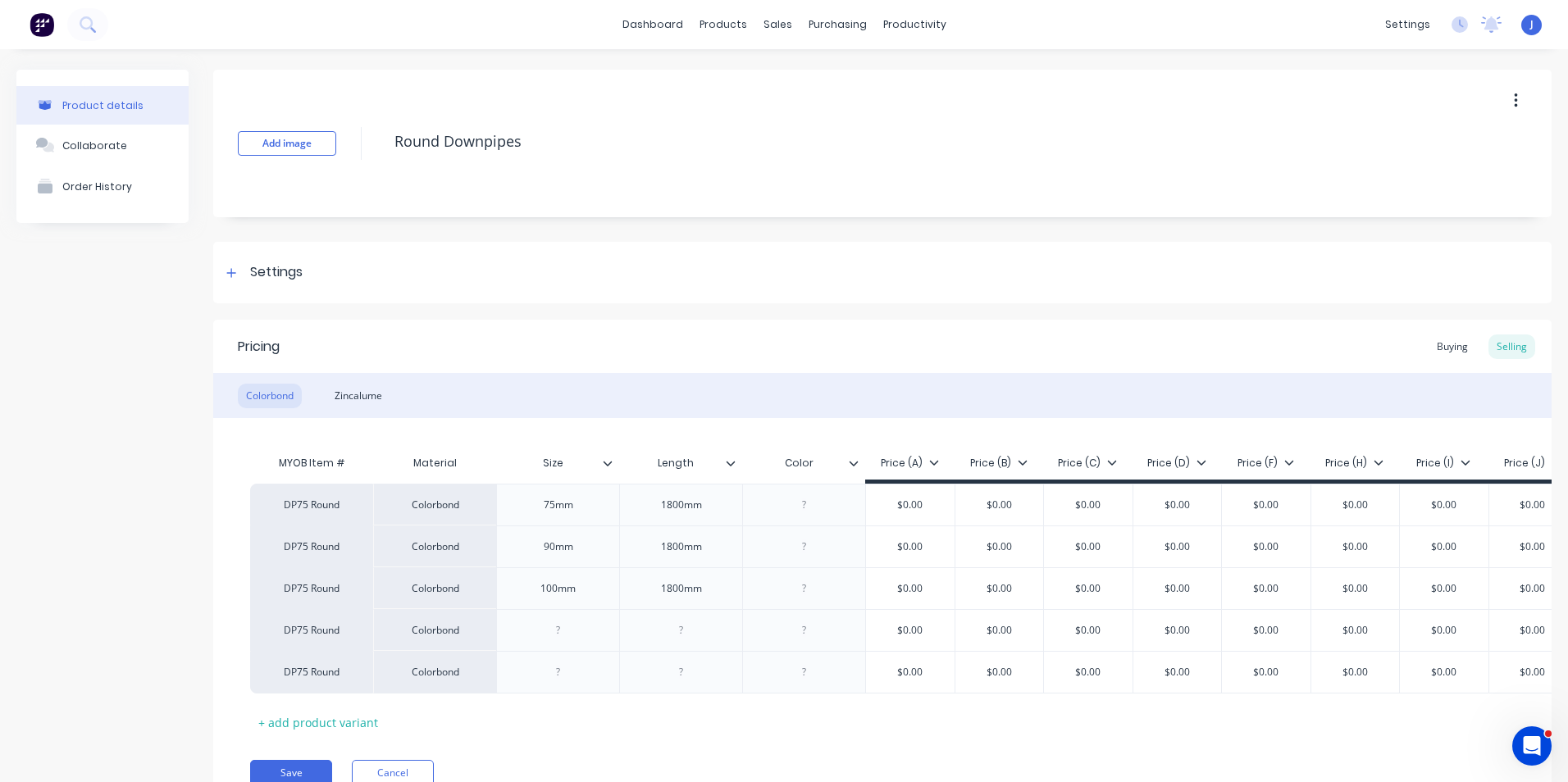
type textarea "x"
click at [913, 136] on link "Delivery Scheduling" at bounding box center [972, 144] width 217 height 32
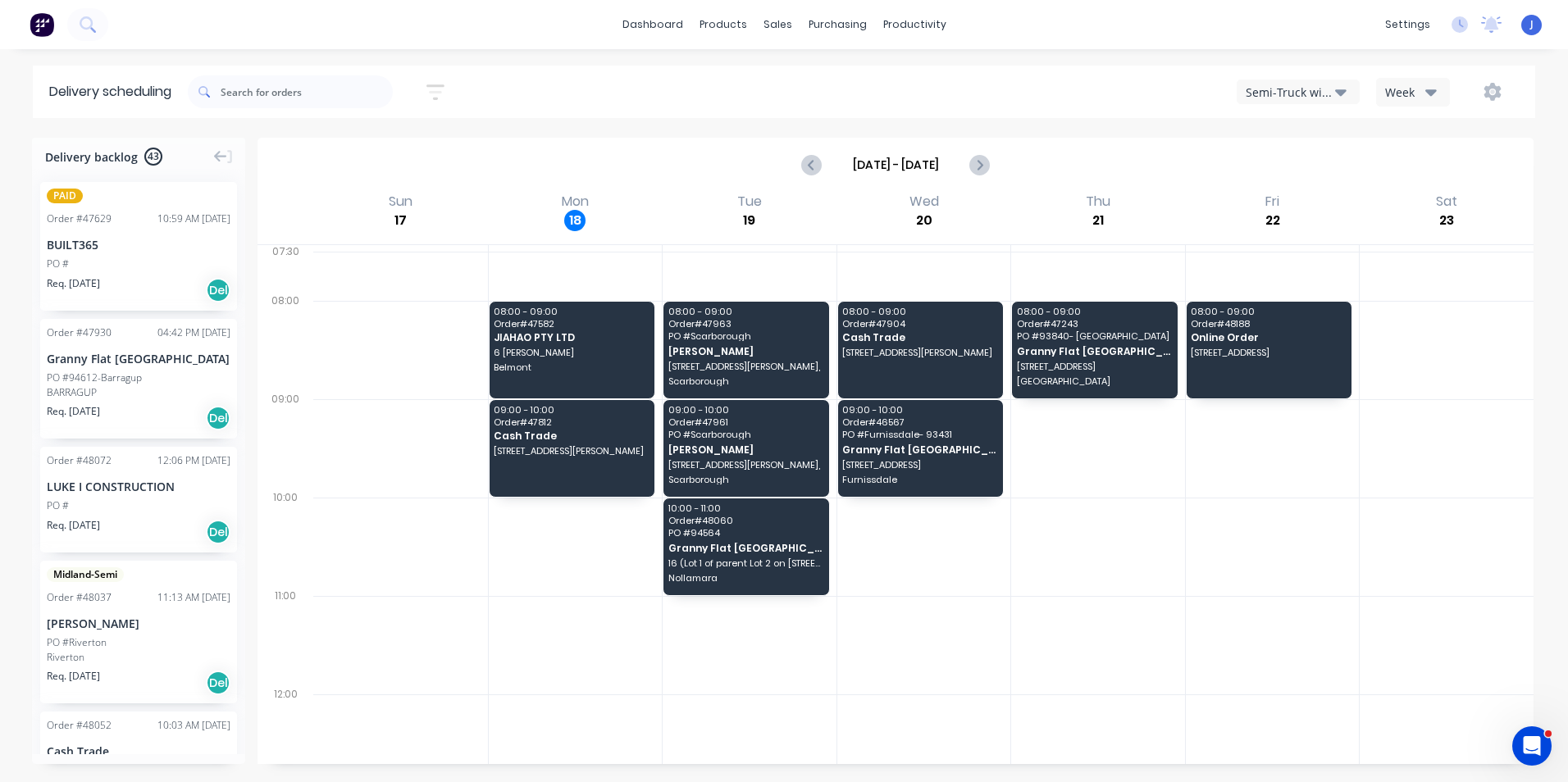
click at [1354, 63] on div "dashboard products sales purchasing productivity dashboard products Product Cat…" at bounding box center [784, 391] width 1568 height 782
click at [1310, 91] on div "Semi-Truck with Hiab" at bounding box center [1290, 93] width 89 height 18
click at [1301, 205] on div "Utes Delivery" at bounding box center [1318, 199] width 162 height 32
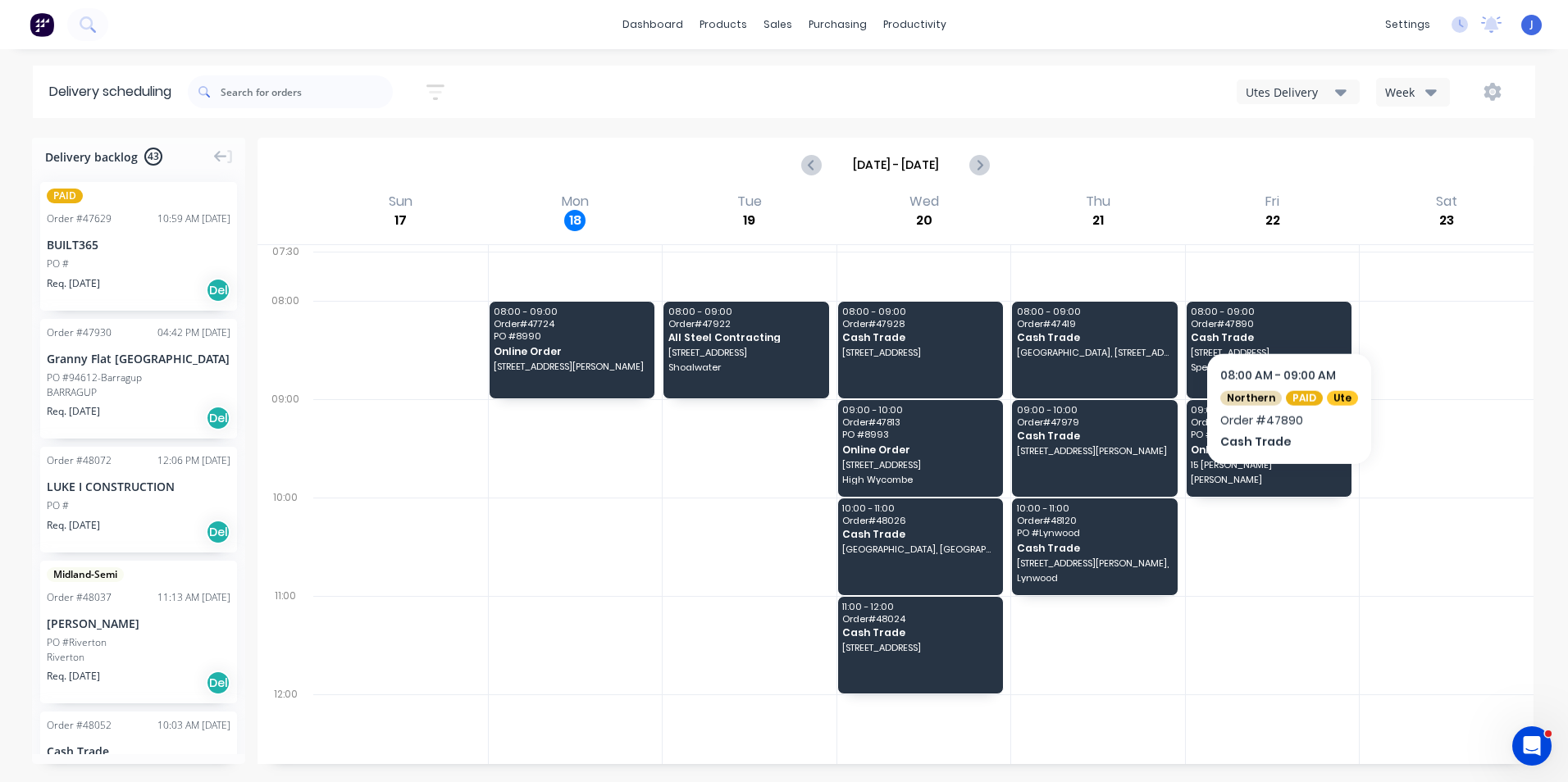
drag, startPoint x: 1443, startPoint y: 625, endPoint x: 1287, endPoint y: 255, distance: 401.5
click at [1287, 255] on div "08:00 - 09:00 Order # 47724 PO # 8990 Online Order Unit 6/92 Whitfield St, Bass…" at bounding box center [924, 719] width 1220 height 948
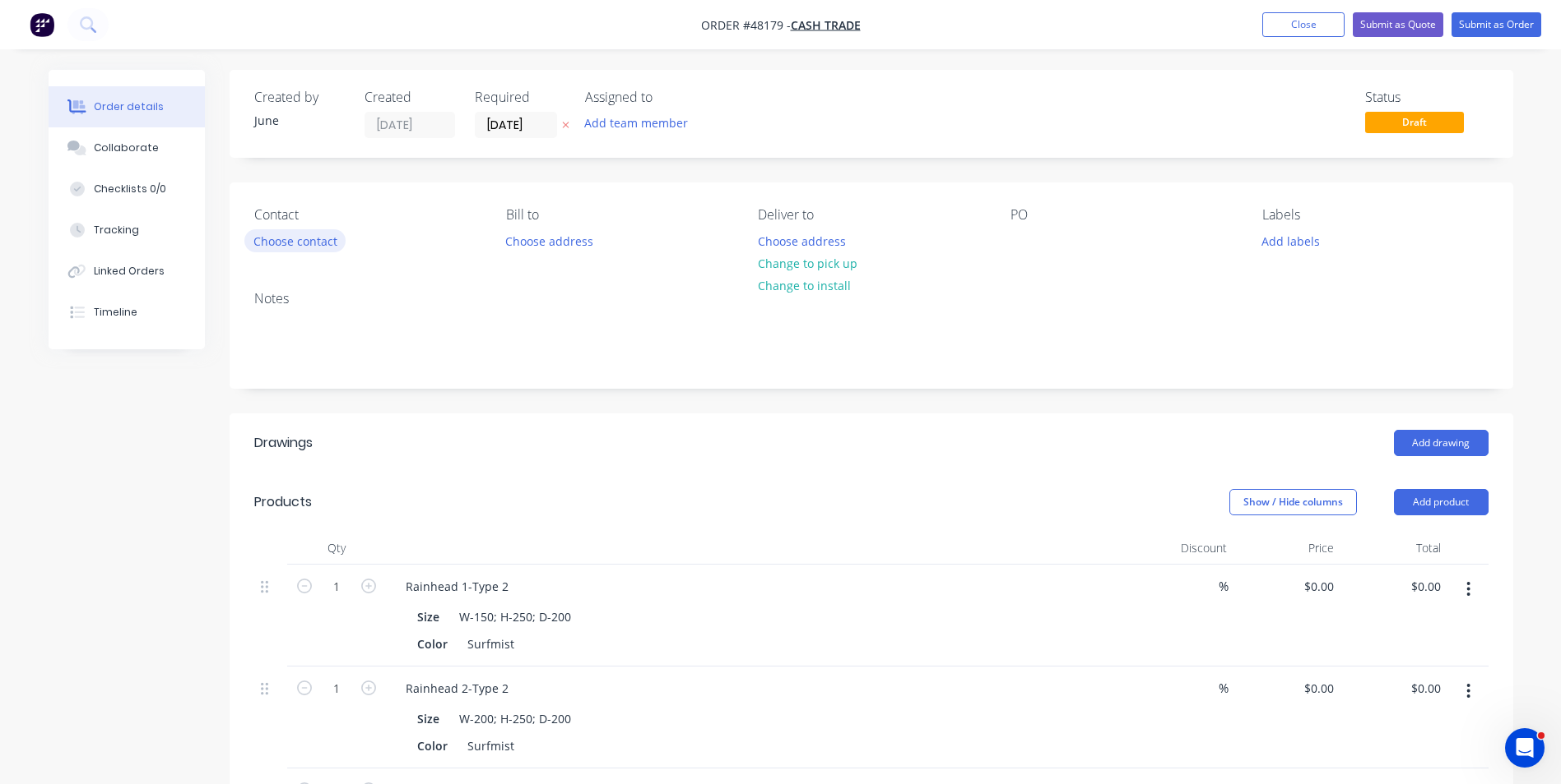
click at [328, 243] on button "Choose contact" at bounding box center [294, 240] width 101 height 22
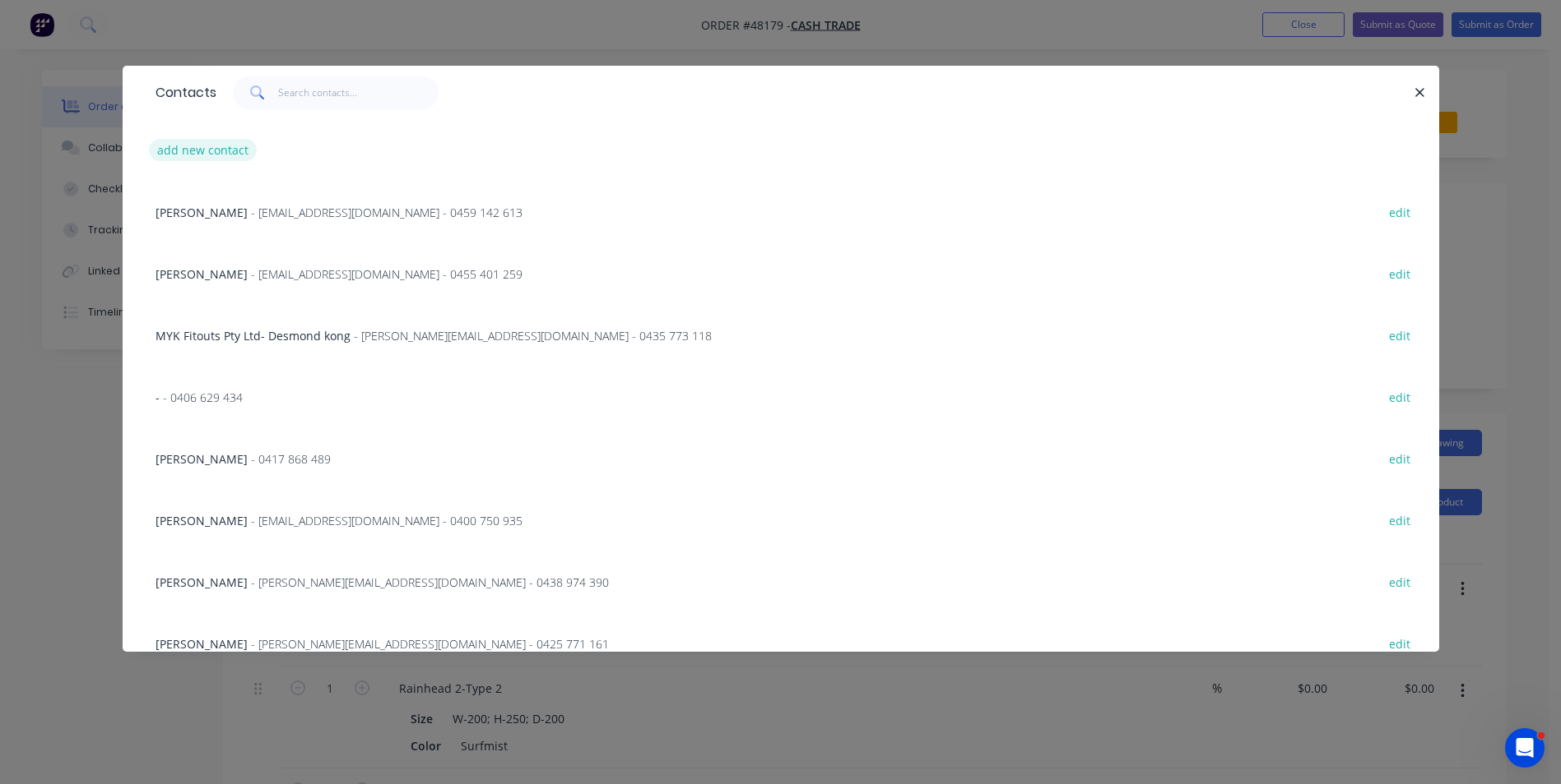
click at [189, 147] on button "add new contact" at bounding box center [204, 149] width 109 height 22
select select "AU"
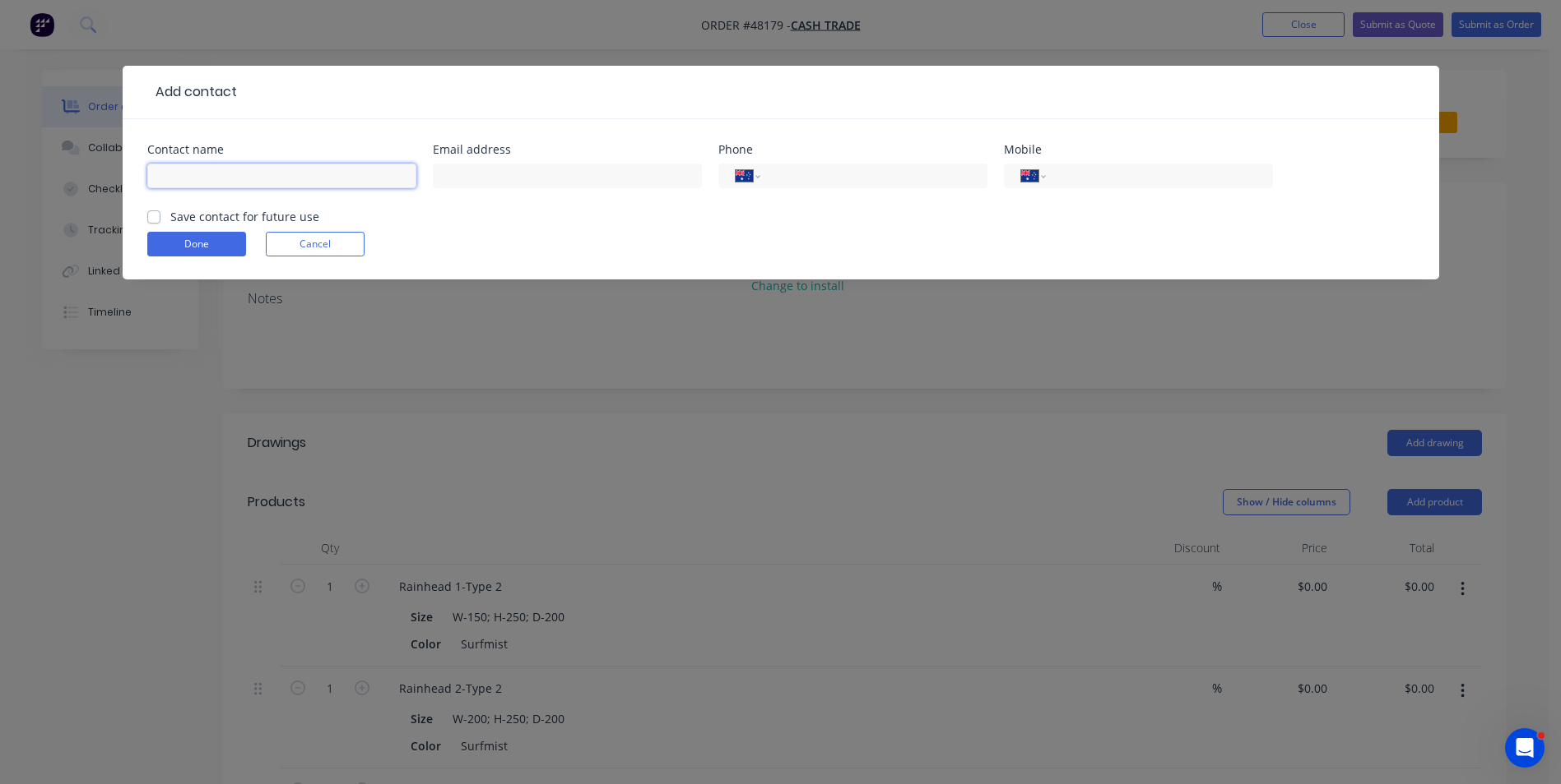
click at [167, 183] on input "text" at bounding box center [282, 176] width 269 height 25
type input "Dauushk"
drag, startPoint x: 1063, startPoint y: 179, endPoint x: 1071, endPoint y: 180, distance: 8.1
click at [1063, 179] on input "tel" at bounding box center [1155, 176] width 198 height 19
type input "0419 871 097"
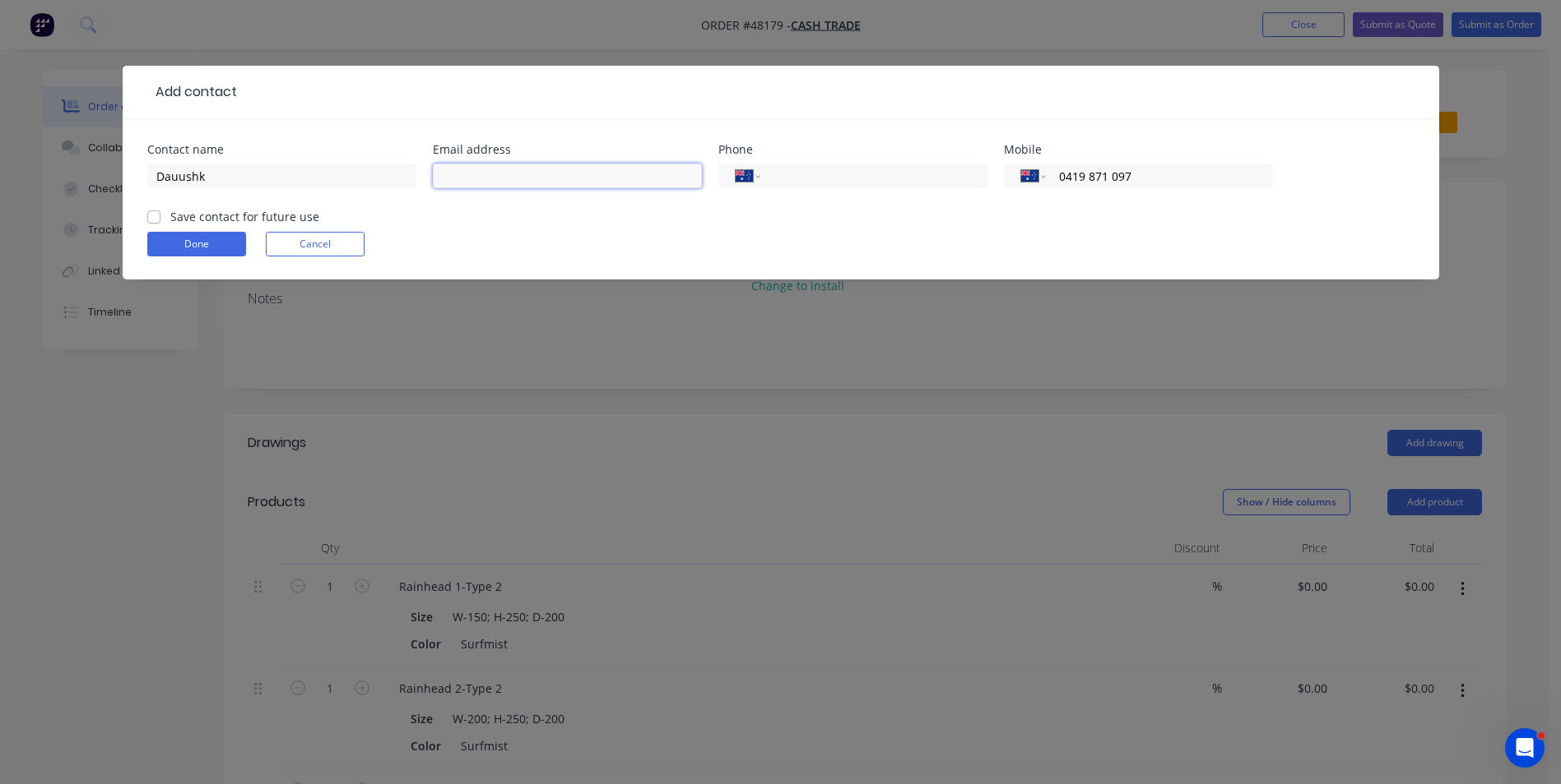
click at [535, 183] on input "text" at bounding box center [567, 176] width 269 height 25
type input "[EMAIL_ADDRESS][DOMAIN_NAME]"
click button "Done" at bounding box center [197, 244] width 98 height 25
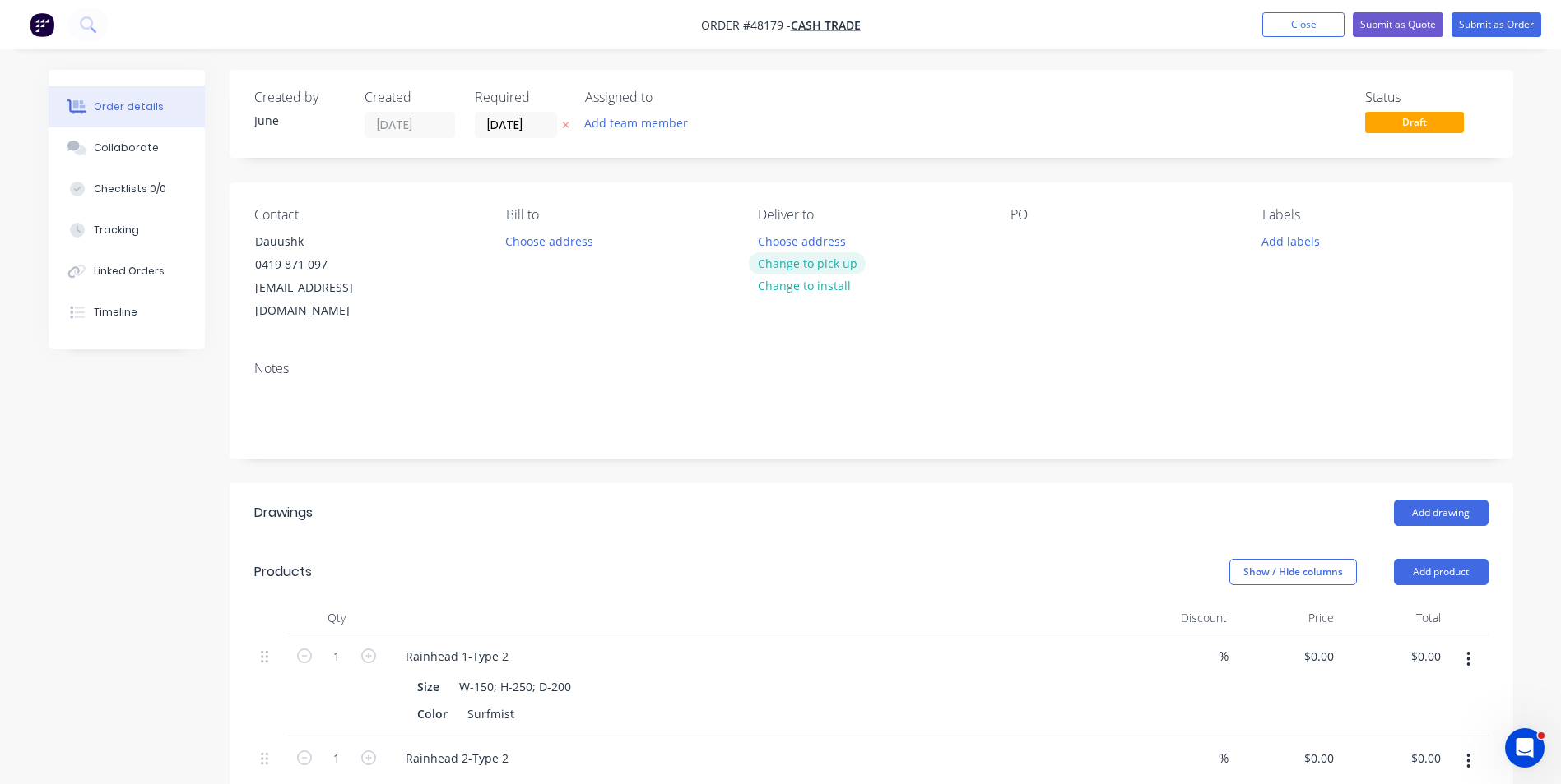
click at [788, 255] on button "Change to pick up" at bounding box center [806, 263] width 117 height 22
click at [1412, 28] on button "Submit as Quote" at bounding box center [1398, 25] width 90 height 25
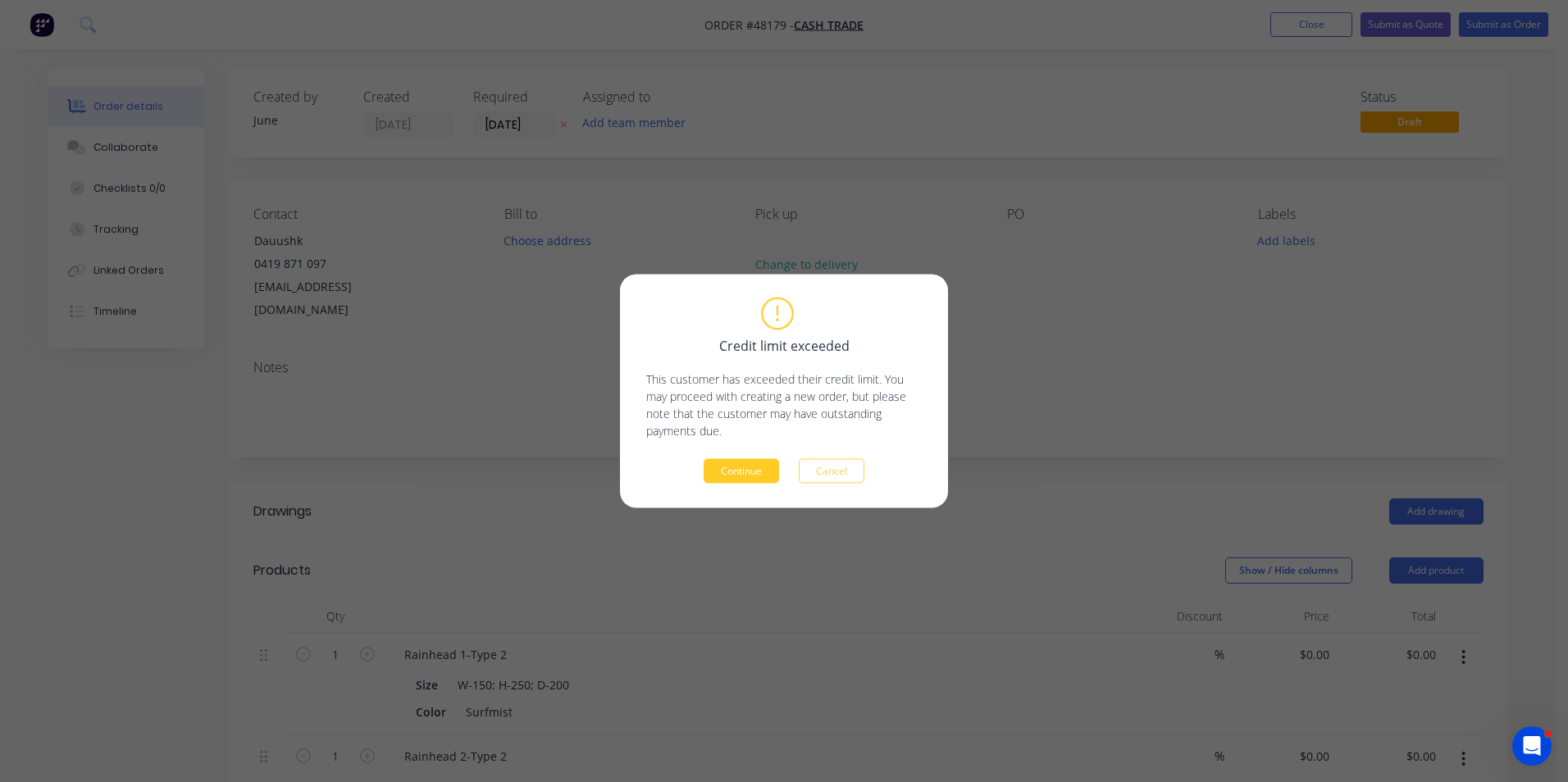
click at [753, 474] on button "Continue" at bounding box center [742, 471] width 75 height 25
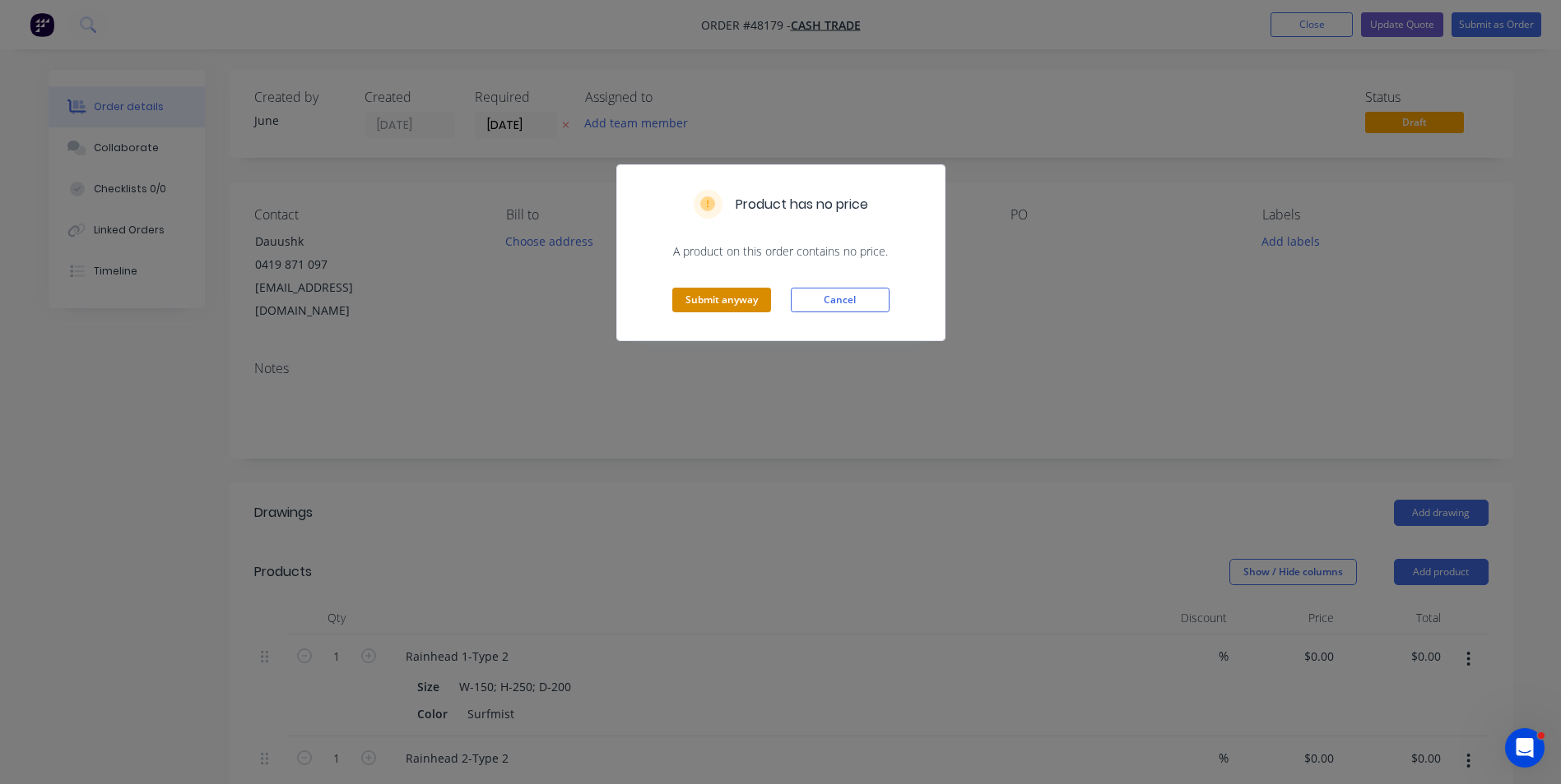
click at [706, 301] on button "Submit anyway" at bounding box center [721, 300] width 98 height 25
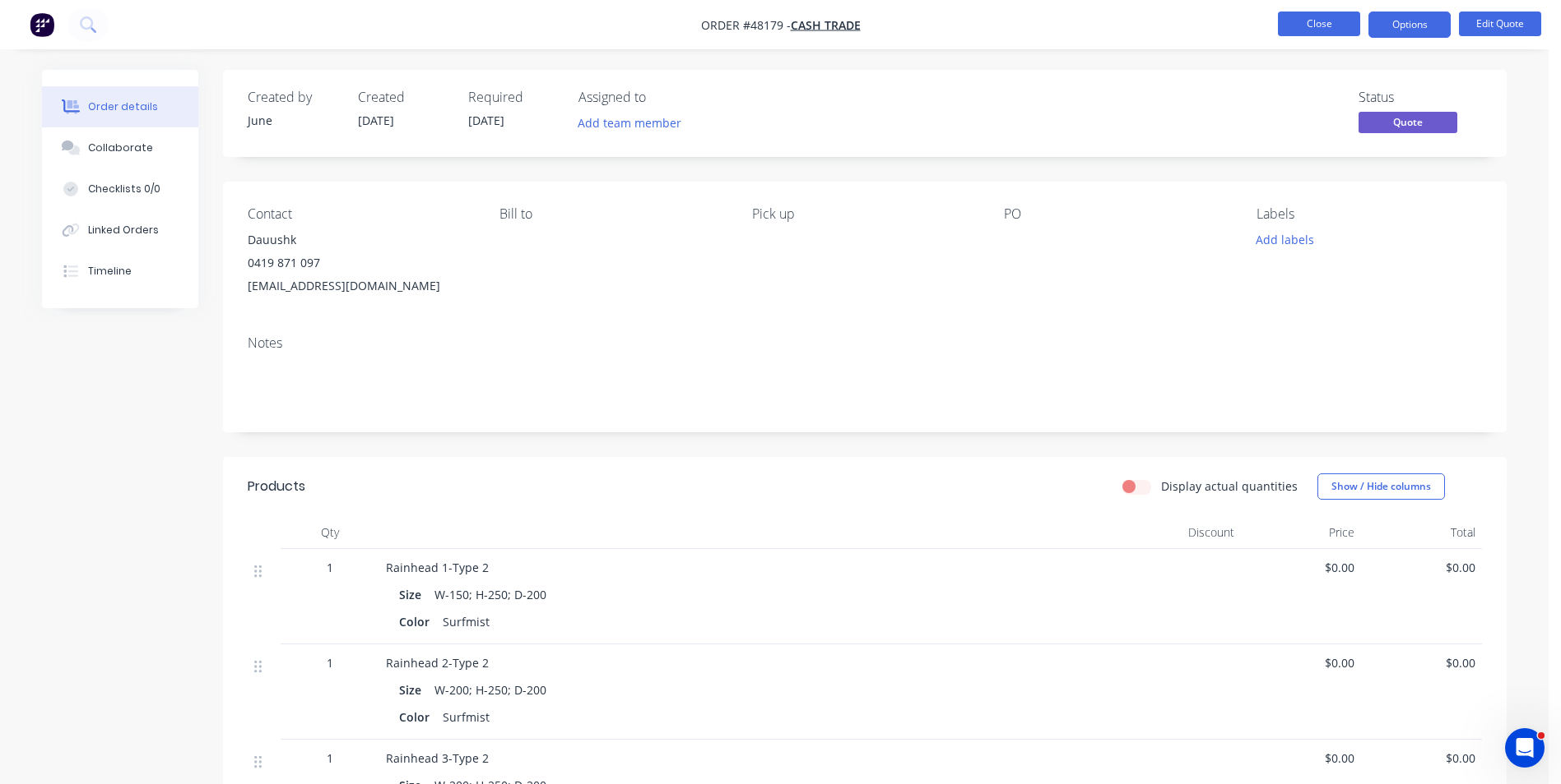
click at [1310, 15] on button "Close" at bounding box center [1319, 24] width 83 height 25
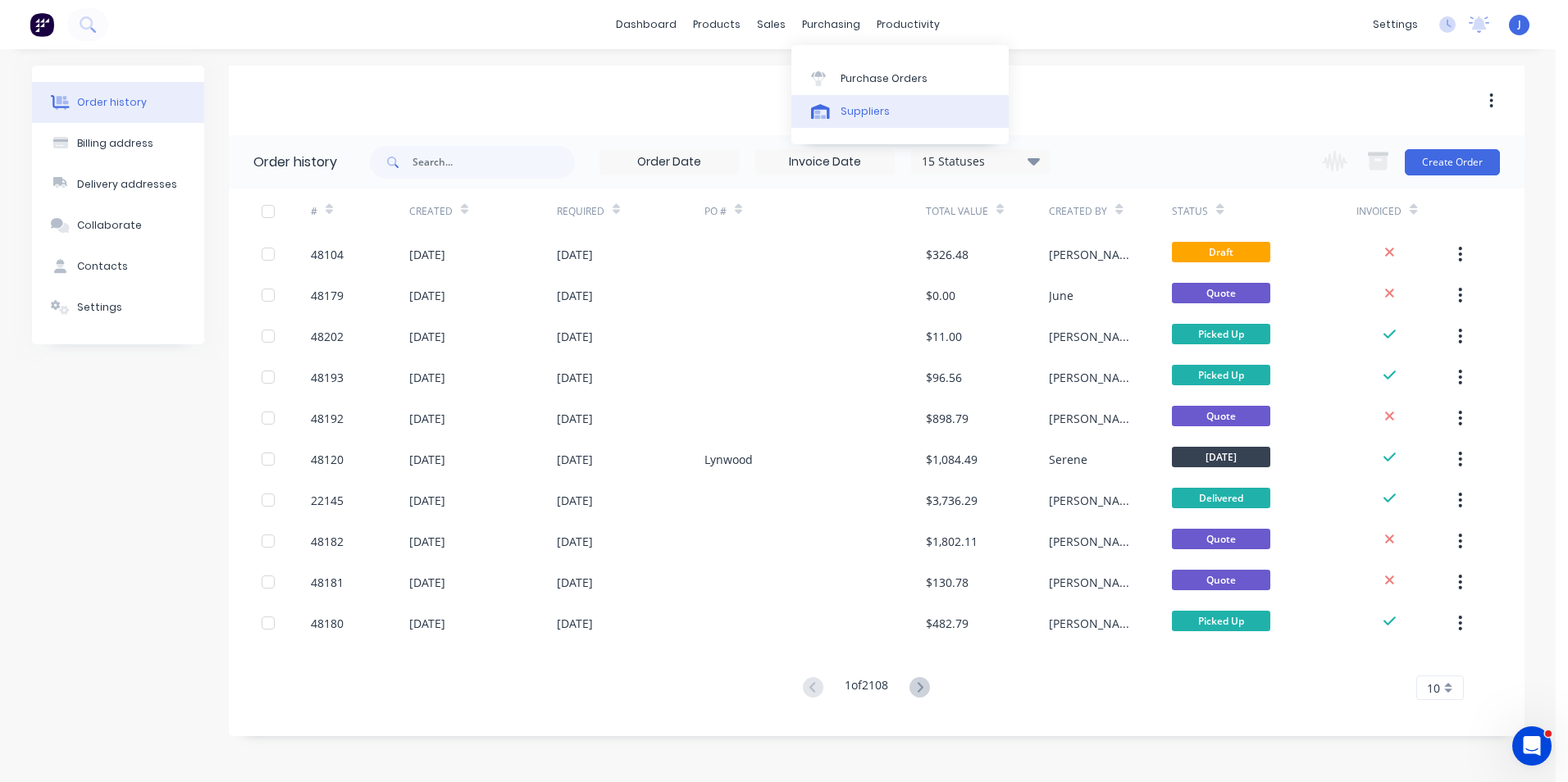
click at [859, 107] on div "Suppliers" at bounding box center [865, 111] width 49 height 15
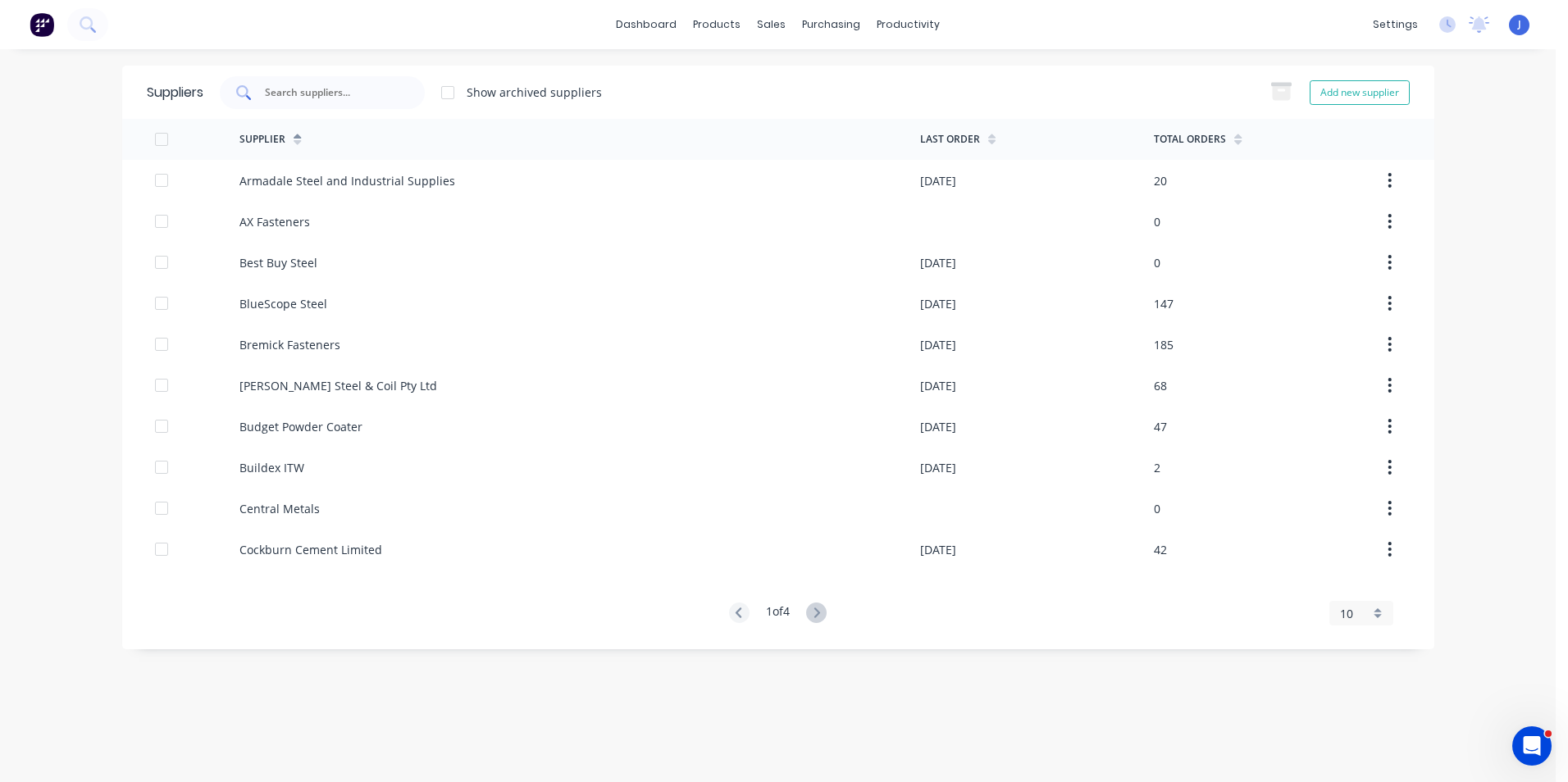
click at [348, 95] on input "text" at bounding box center [331, 92] width 136 height 17
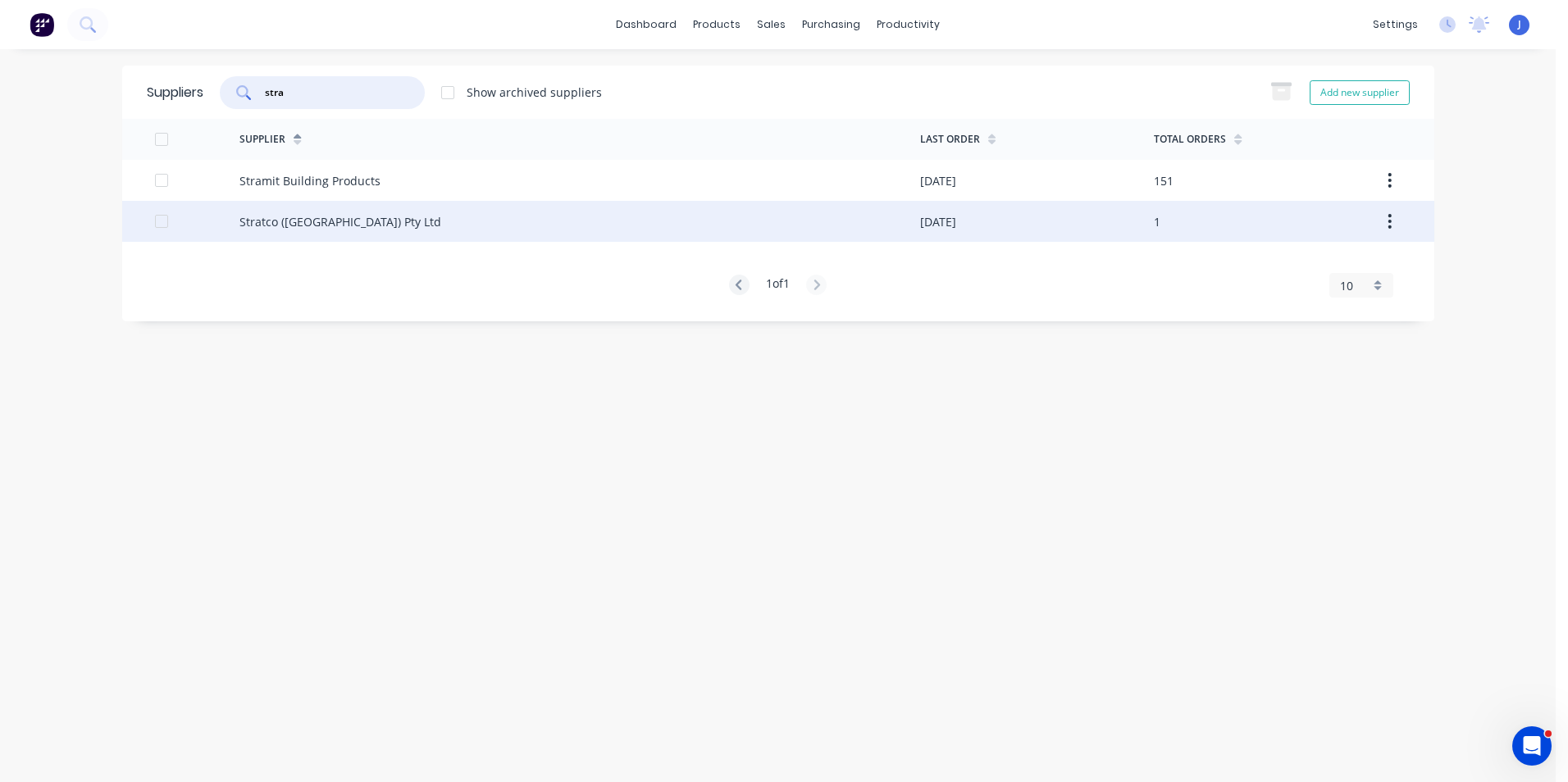
type input "stra"
click at [359, 239] on div "Stratco ([GEOGRAPHIC_DATA]) Pty Ltd" at bounding box center [579, 221] width 680 height 41
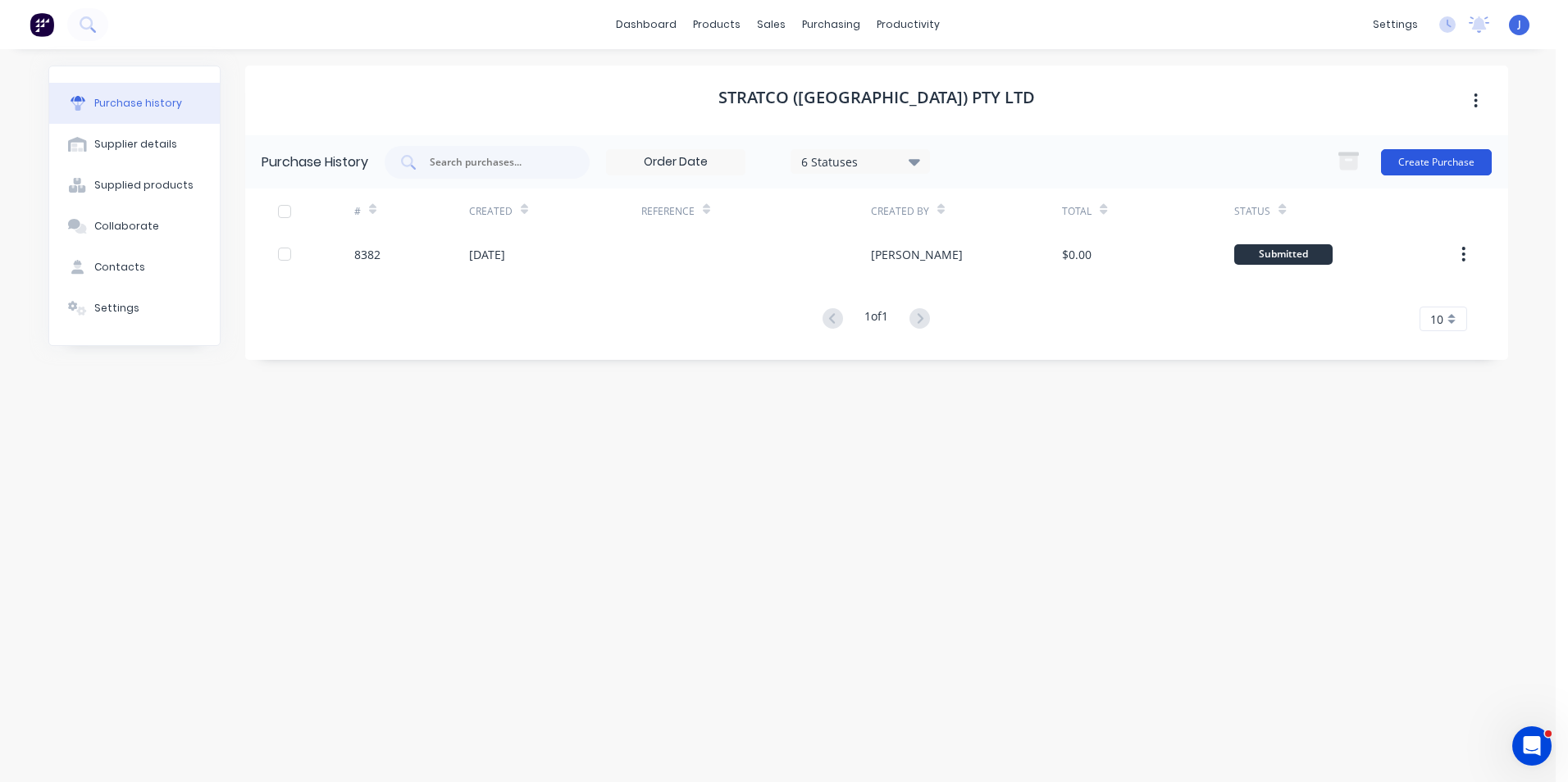
click at [1413, 165] on button "Create Purchase" at bounding box center [1436, 162] width 110 height 26
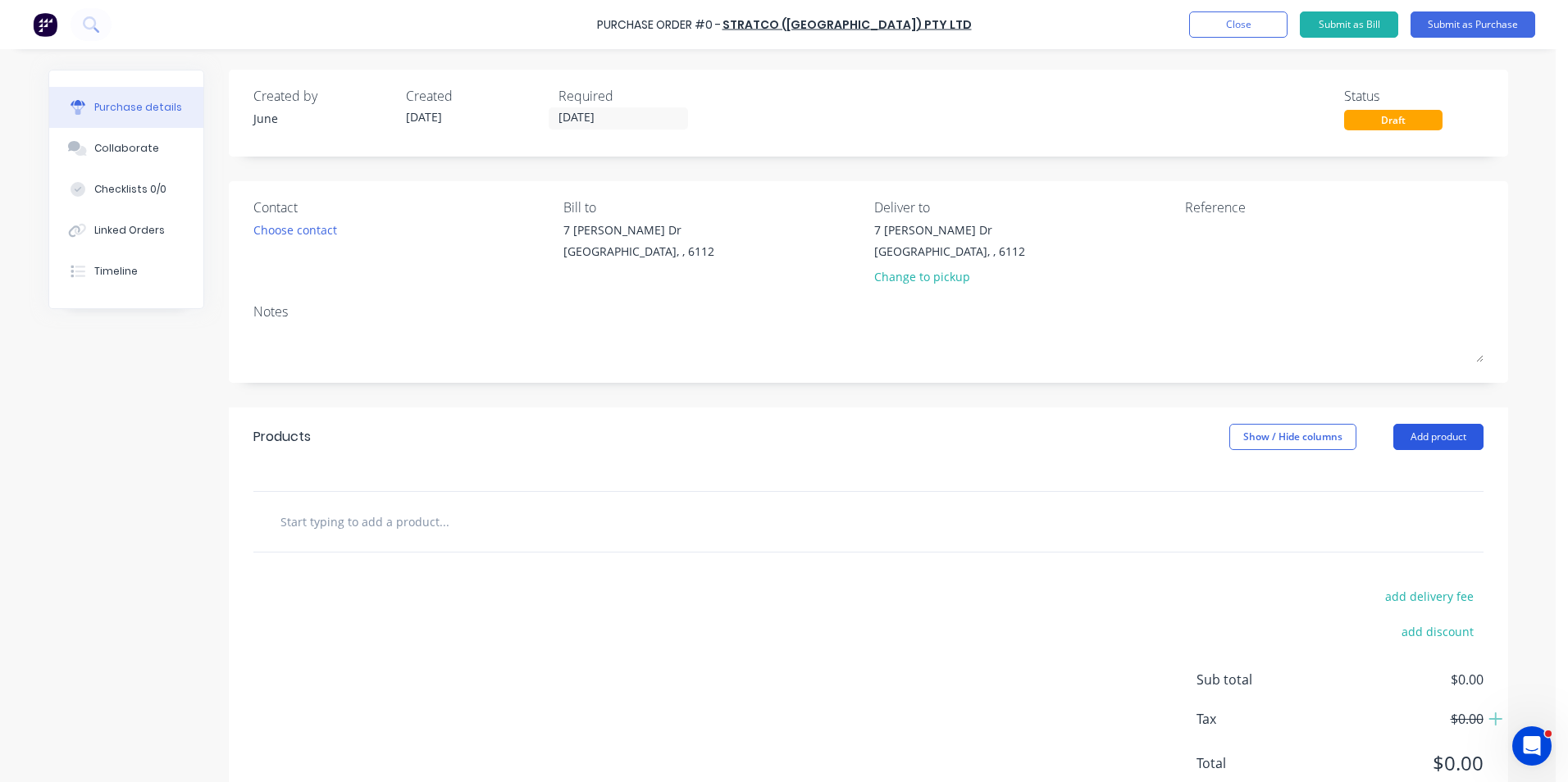
click at [1414, 433] on button "Add product" at bounding box center [1438, 437] width 90 height 26
click at [1402, 449] on button "Add product" at bounding box center [1438, 437] width 90 height 26
click at [1398, 459] on div "Products Show / Hide columns Add product" at bounding box center [868, 436] width 1279 height 59
click at [1437, 440] on button "Add product" at bounding box center [1438, 437] width 90 height 26
click at [1419, 485] on div "Product catalogue" at bounding box center [1405, 479] width 126 height 24
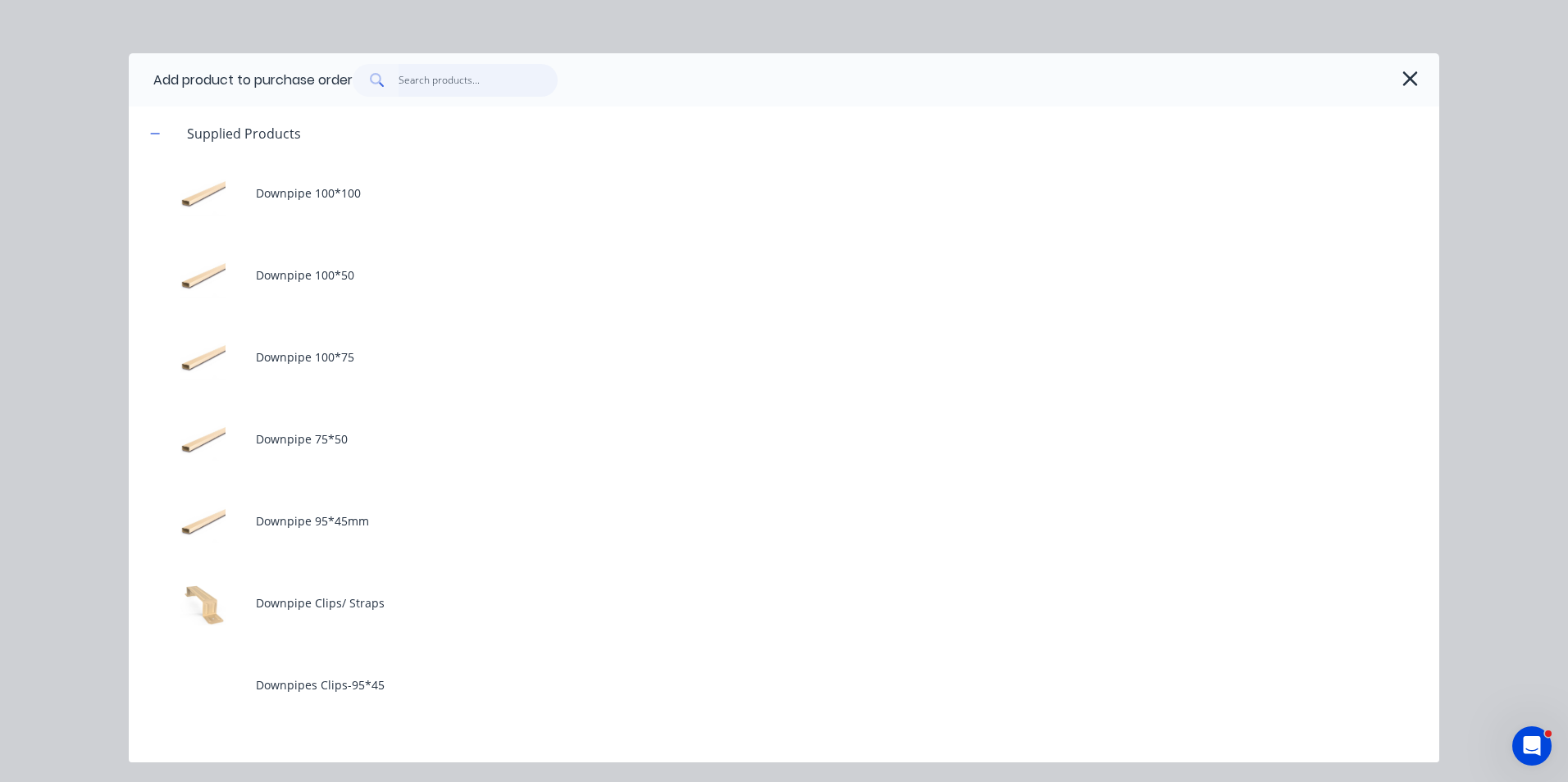
click at [439, 71] on input "text" at bounding box center [478, 80] width 160 height 32
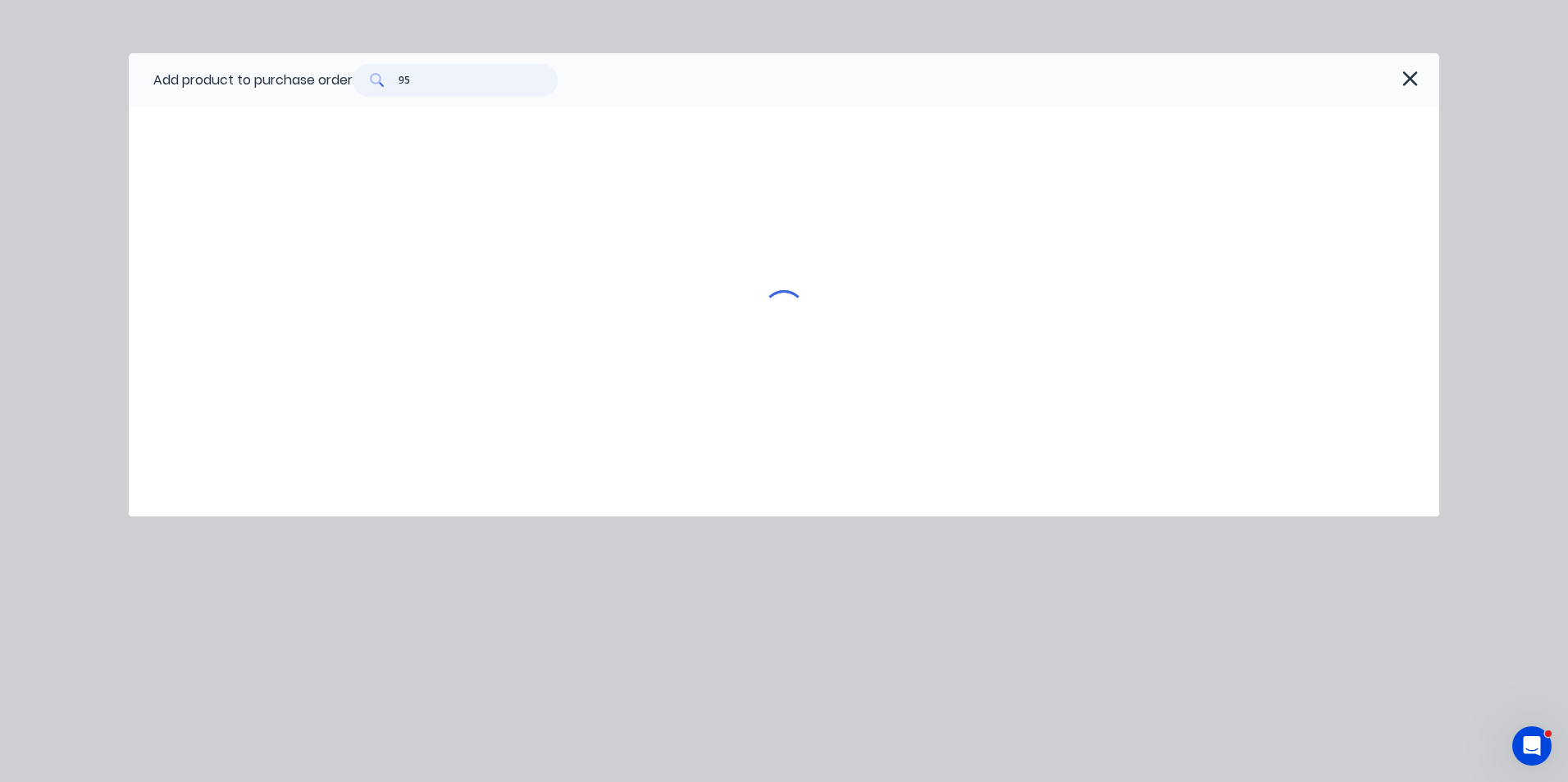
type input "95"
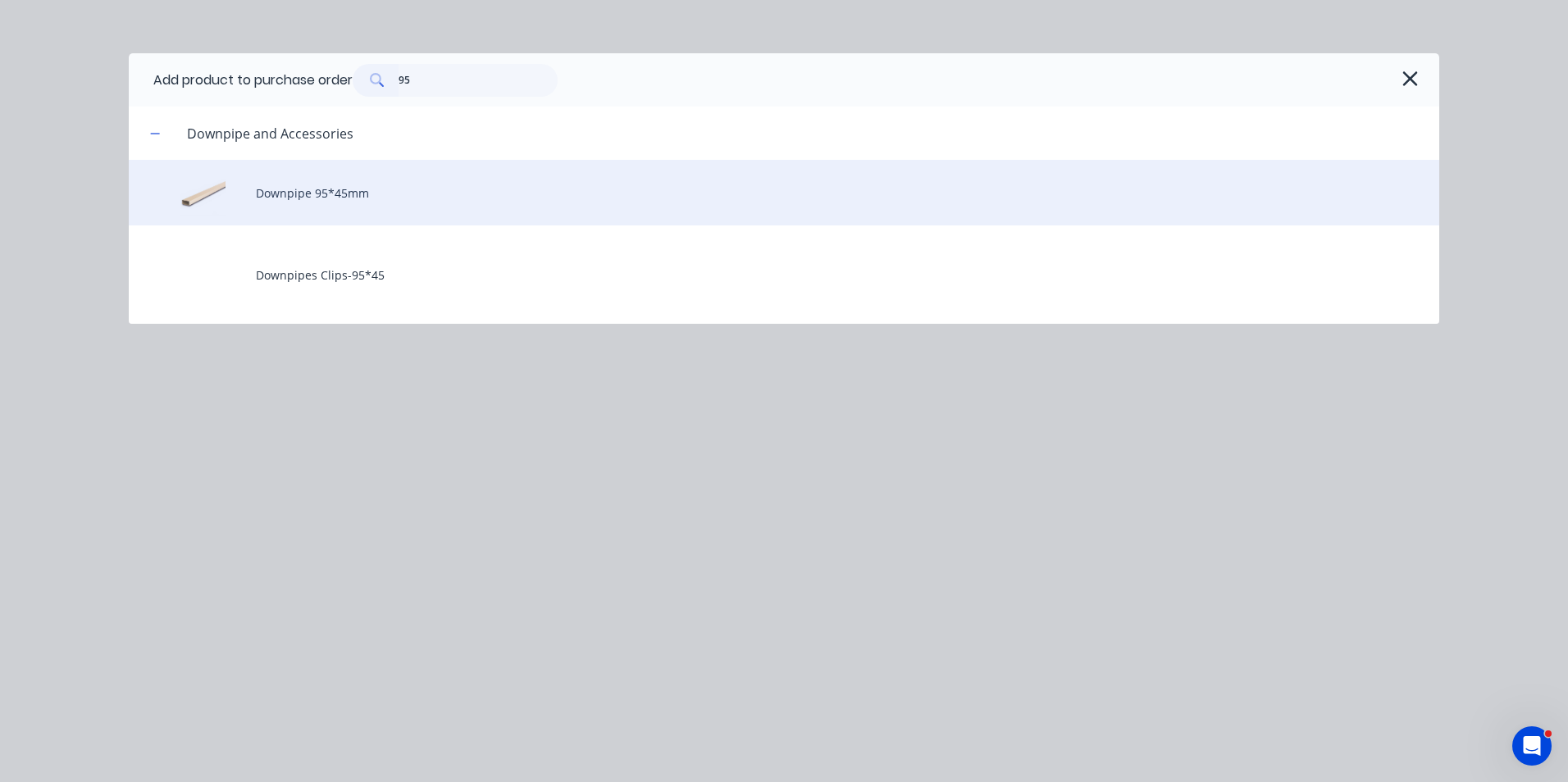
click at [403, 194] on div "Downpipe 95*45mm" at bounding box center [784, 193] width 1311 height 66
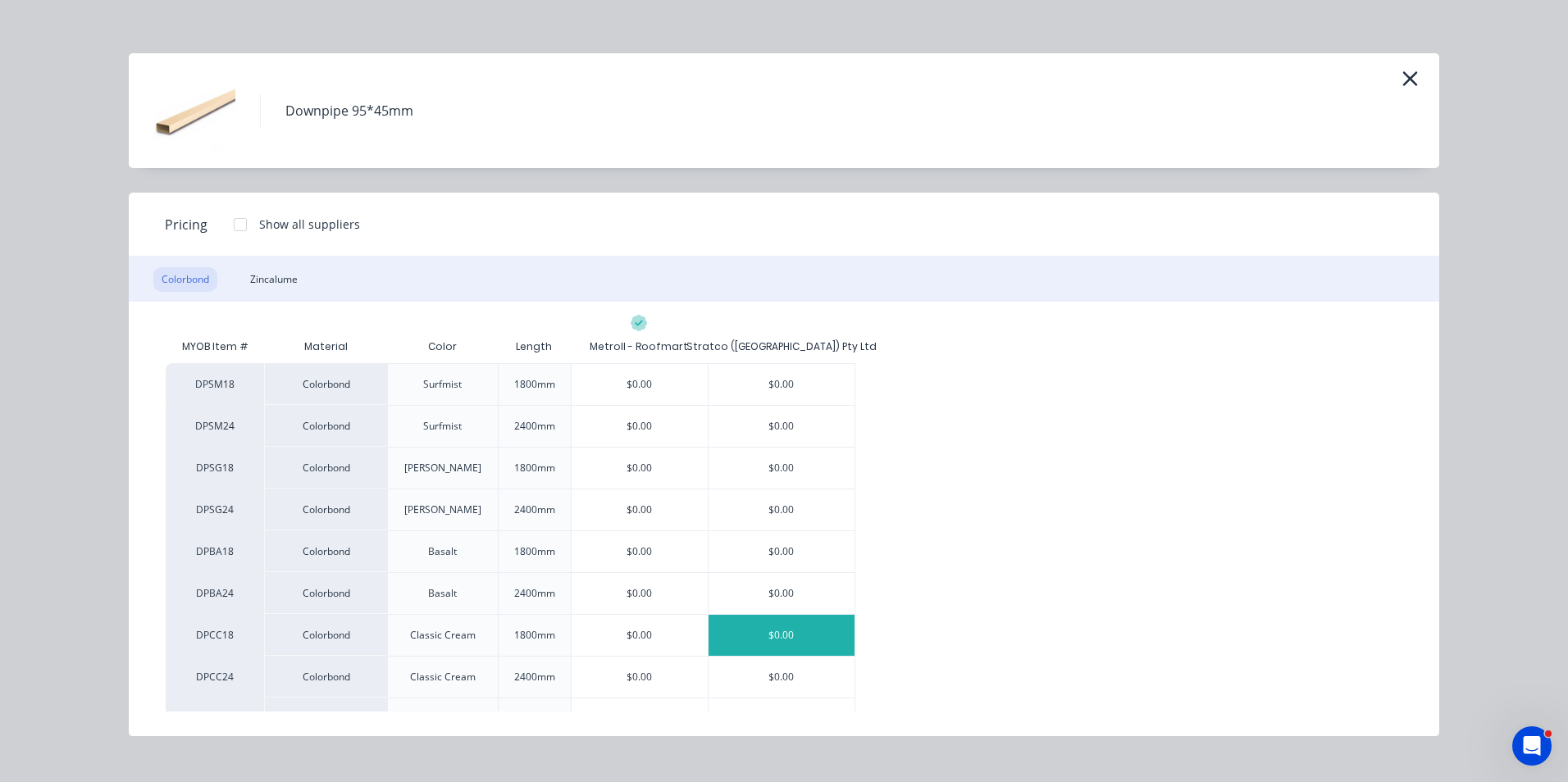
click at [770, 624] on div "$0.00" at bounding box center [781, 635] width 146 height 41
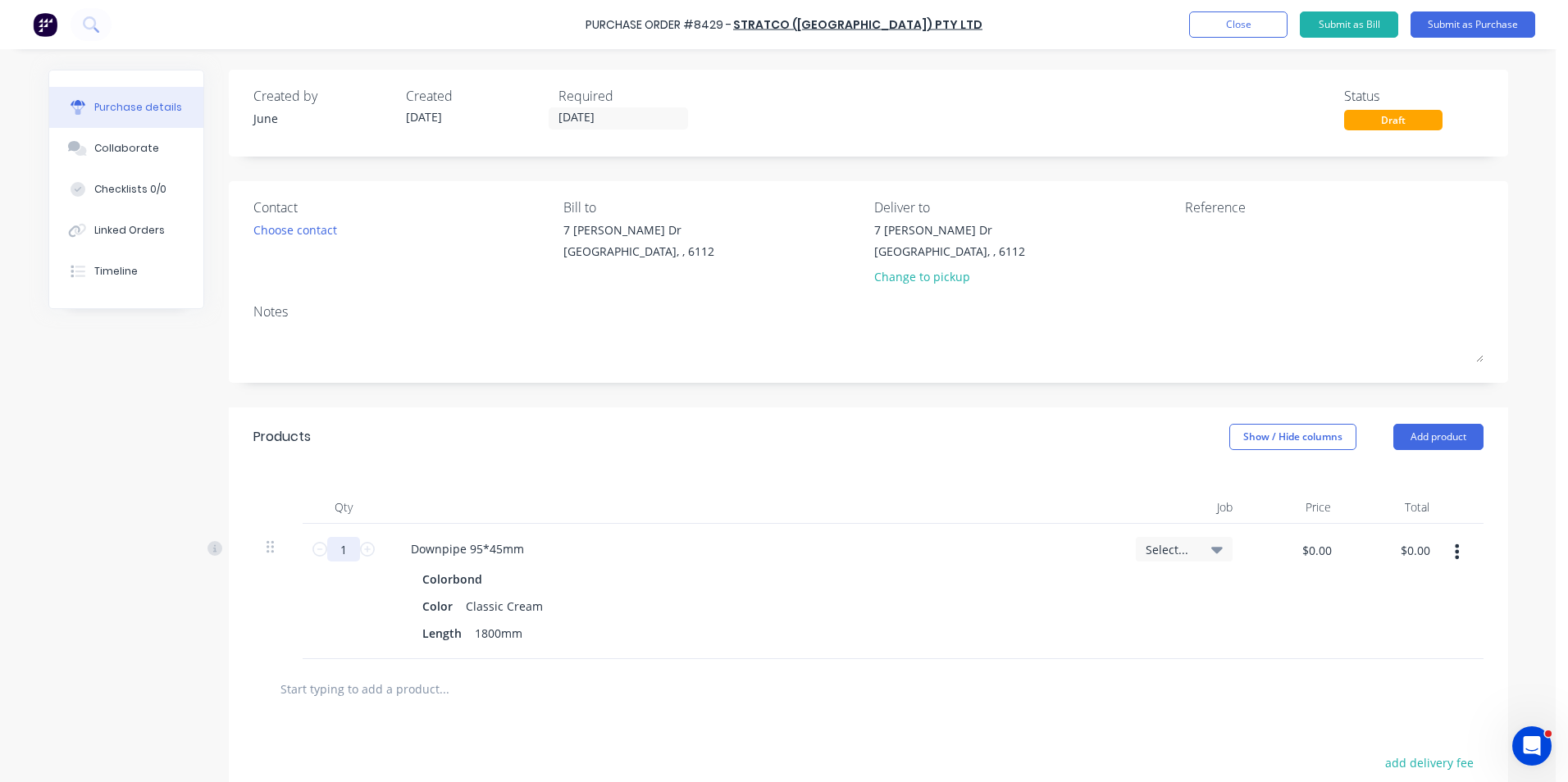
click at [339, 545] on input "1" at bounding box center [343, 549] width 32 height 25
type input "10"
click at [340, 588] on div "10 10" at bounding box center [344, 591] width 82 height 136
click at [993, 551] on div "Downpipe 95*45mm" at bounding box center [753, 548] width 712 height 24
click at [1446, 548] on button "button" at bounding box center [1457, 552] width 39 height 30
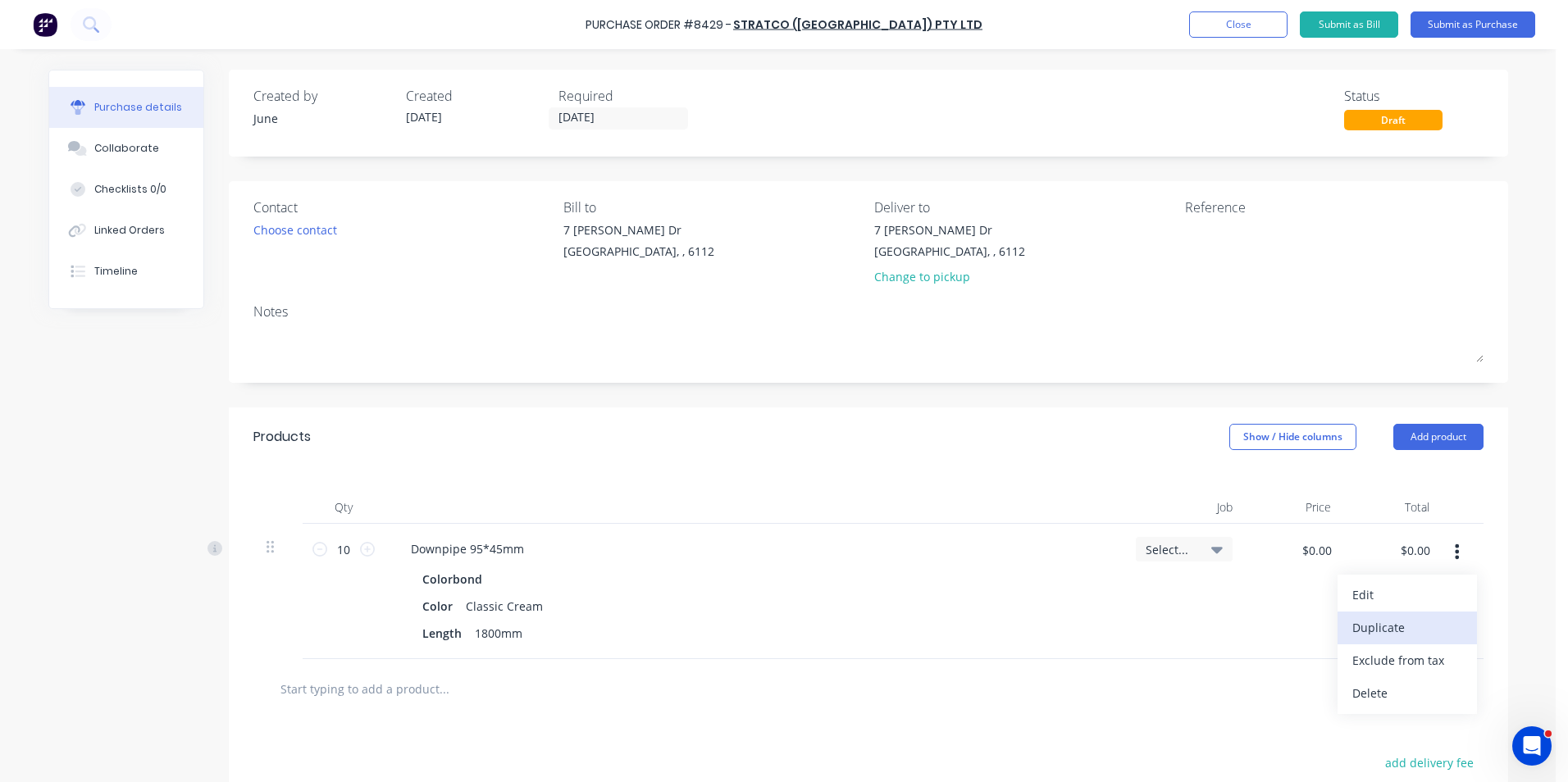
click at [1412, 637] on button "Duplicate" at bounding box center [1406, 628] width 139 height 32
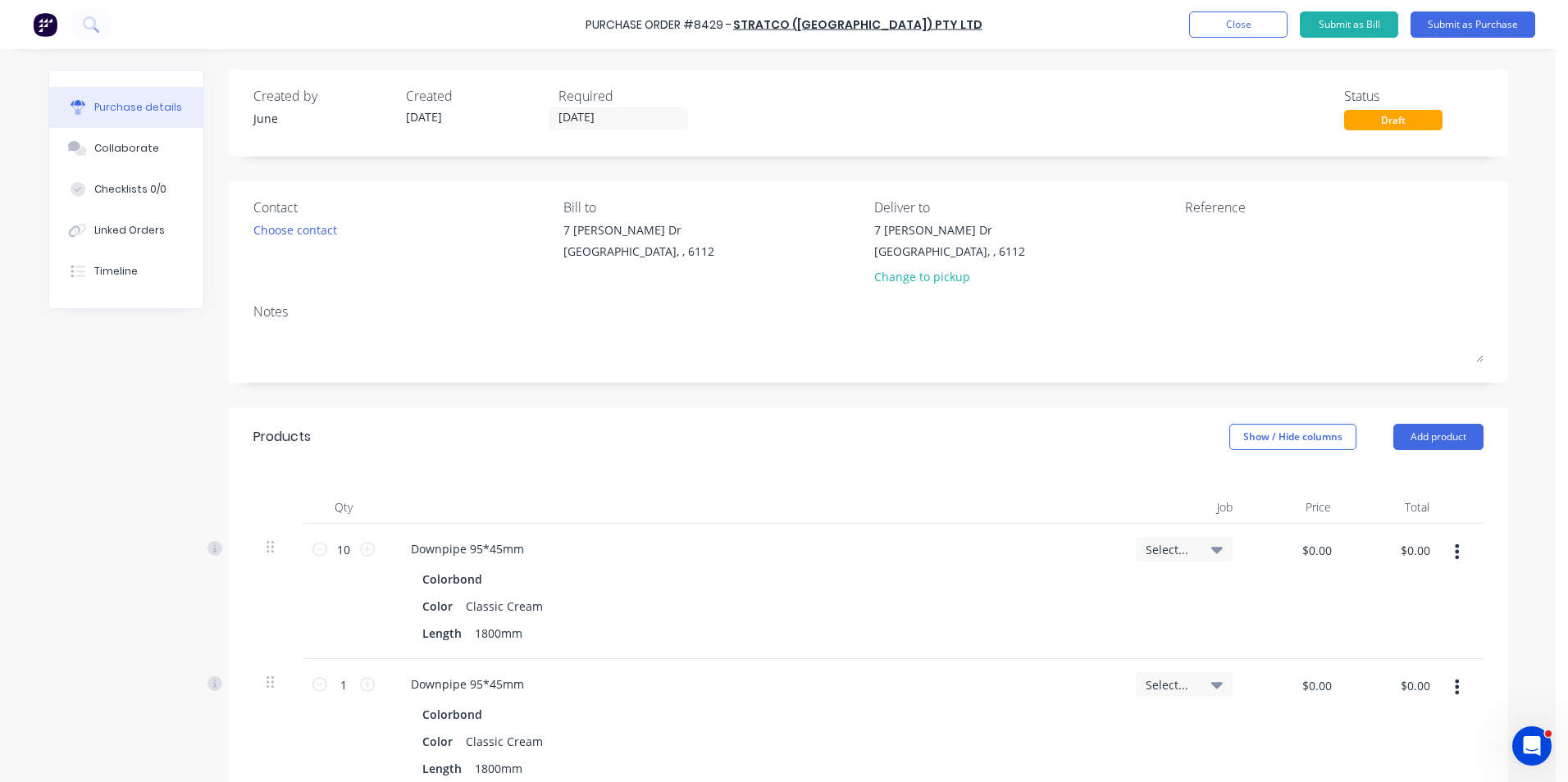
click at [1452, 705] on div at bounding box center [1462, 727] width 41 height 136
click at [1450, 701] on button "button" at bounding box center [1457, 687] width 39 height 30
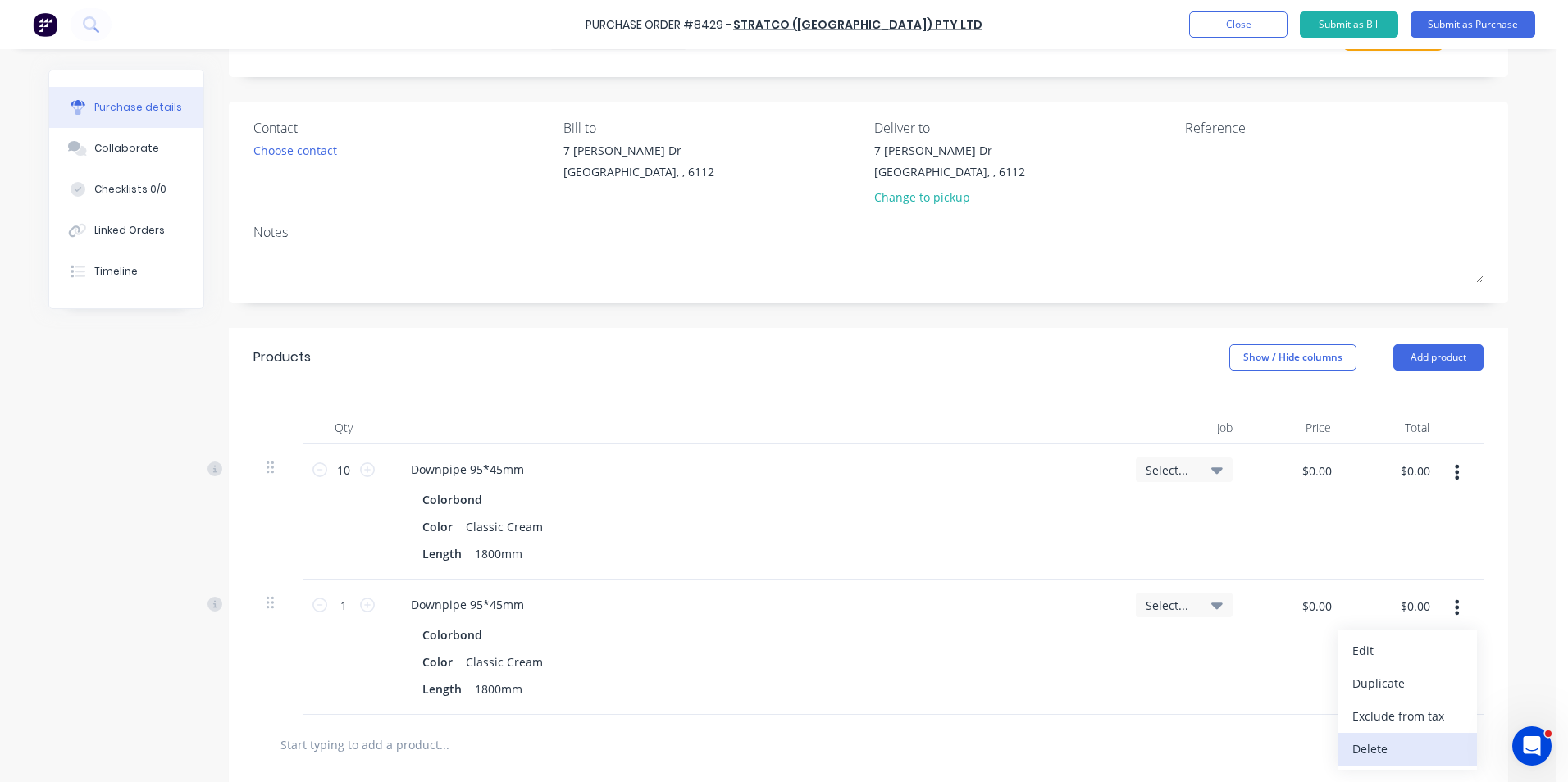
scroll to position [164, 0]
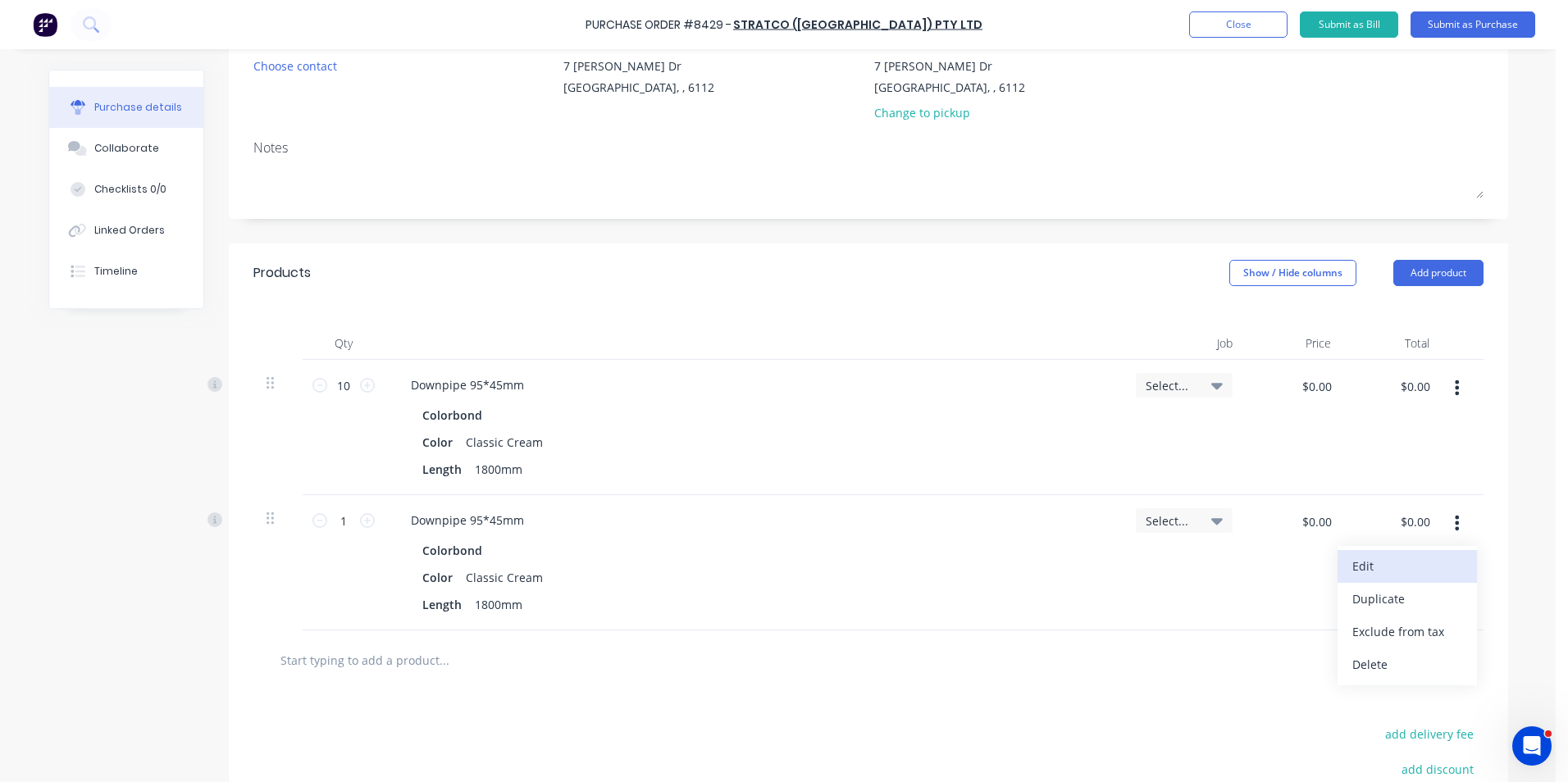
click at [1377, 560] on button "Edit" at bounding box center [1406, 566] width 139 height 32
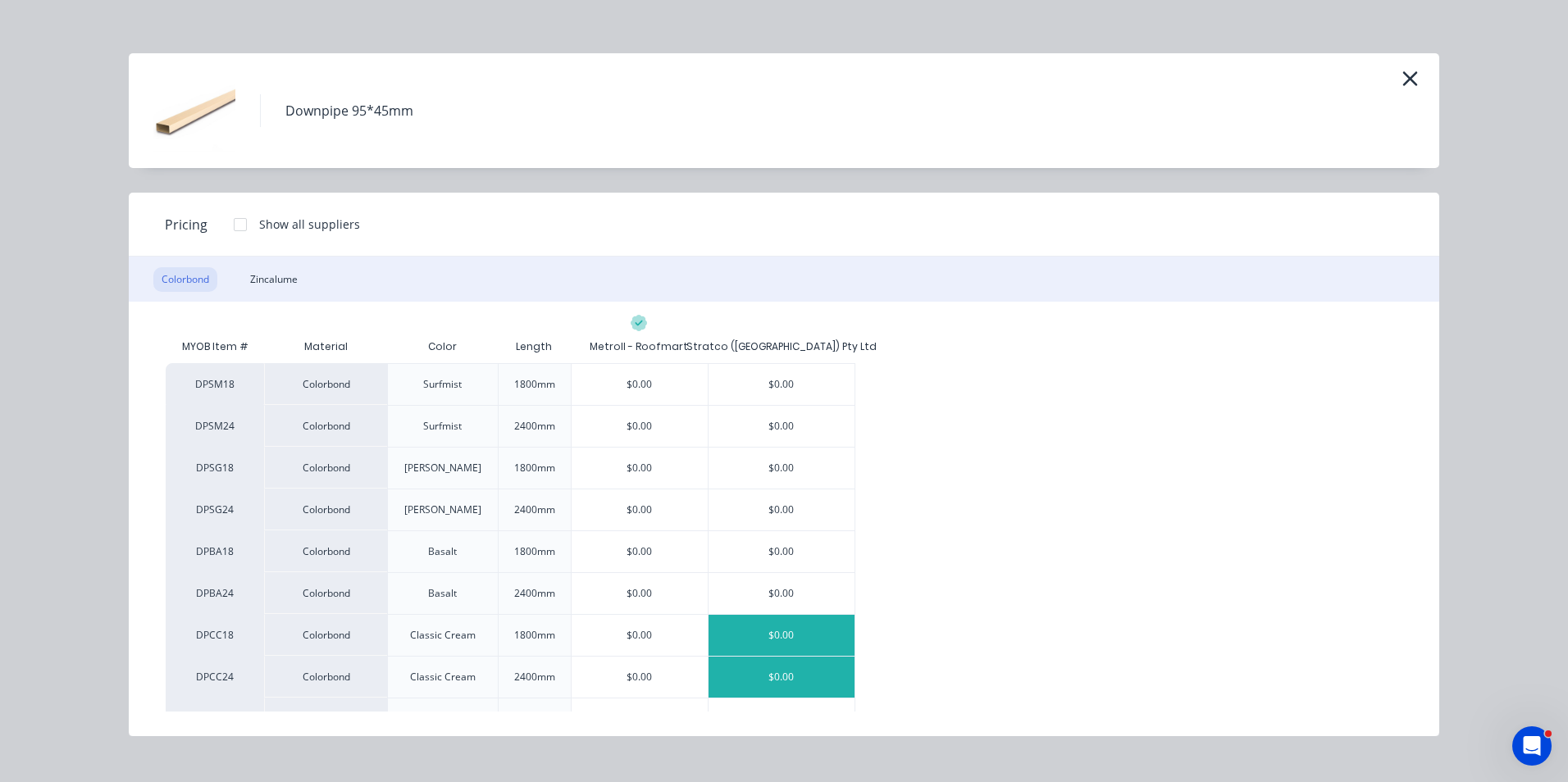
click at [767, 665] on div "$0.00" at bounding box center [781, 677] width 146 height 41
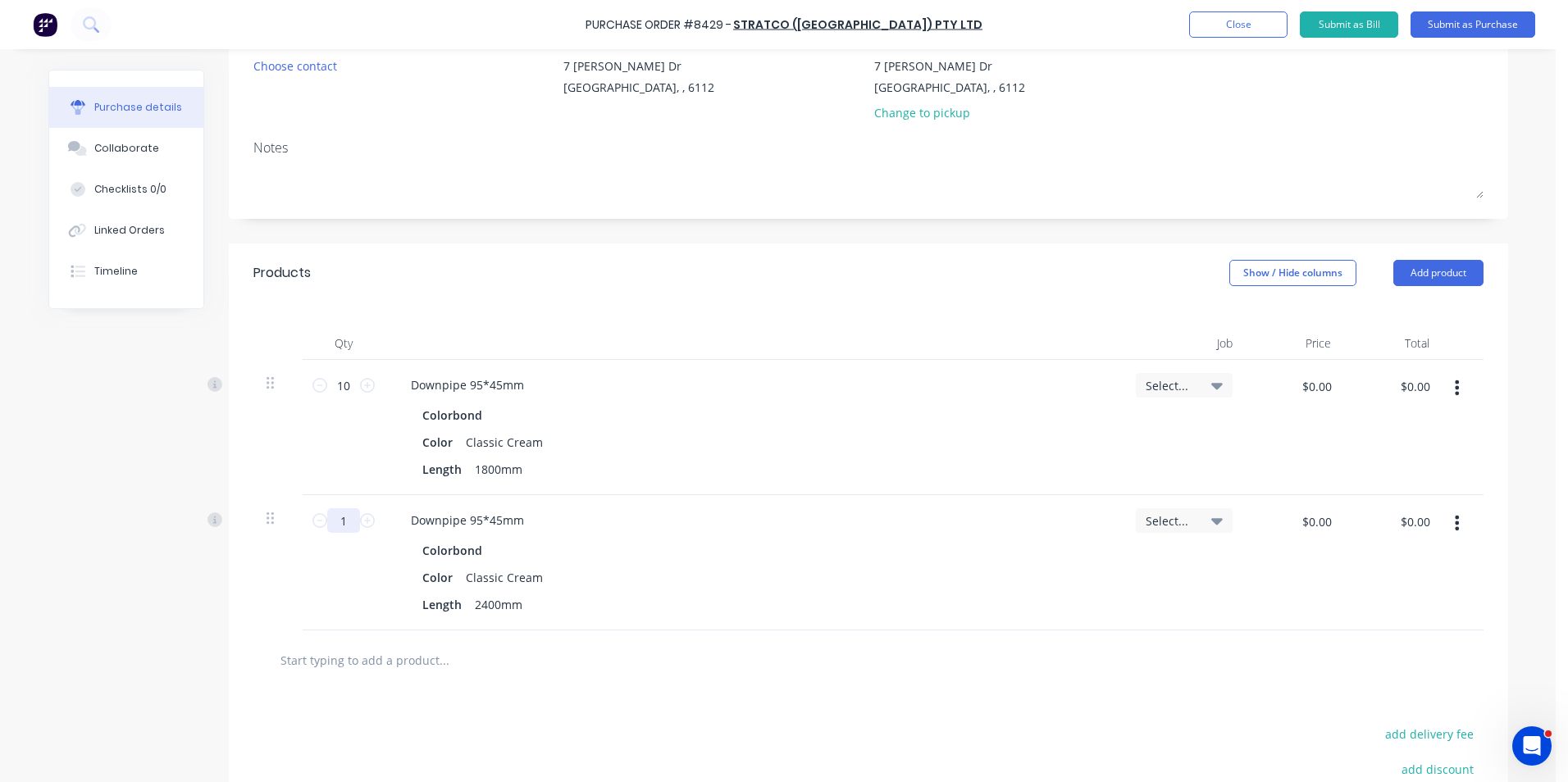
click at [346, 518] on input "1" at bounding box center [343, 521] width 32 height 25
type input "10"
click at [1454, 524] on button "button" at bounding box center [1457, 524] width 39 height 30
click at [1437, 588] on button "Duplicate" at bounding box center [1406, 599] width 139 height 32
click at [1454, 658] on icon "button" at bounding box center [1456, 659] width 4 height 18
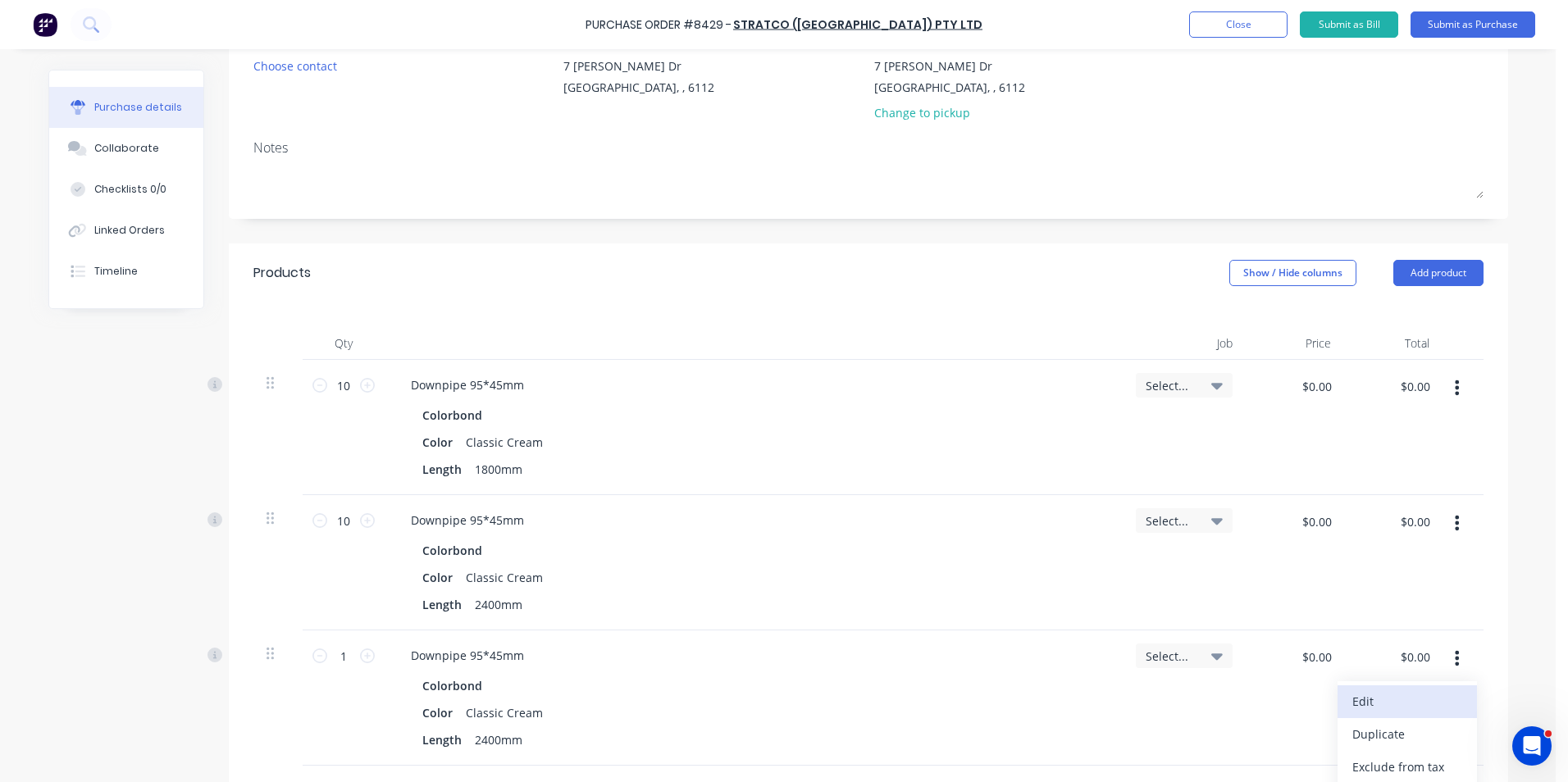
click at [1447, 701] on button "Edit" at bounding box center [1406, 701] width 139 height 32
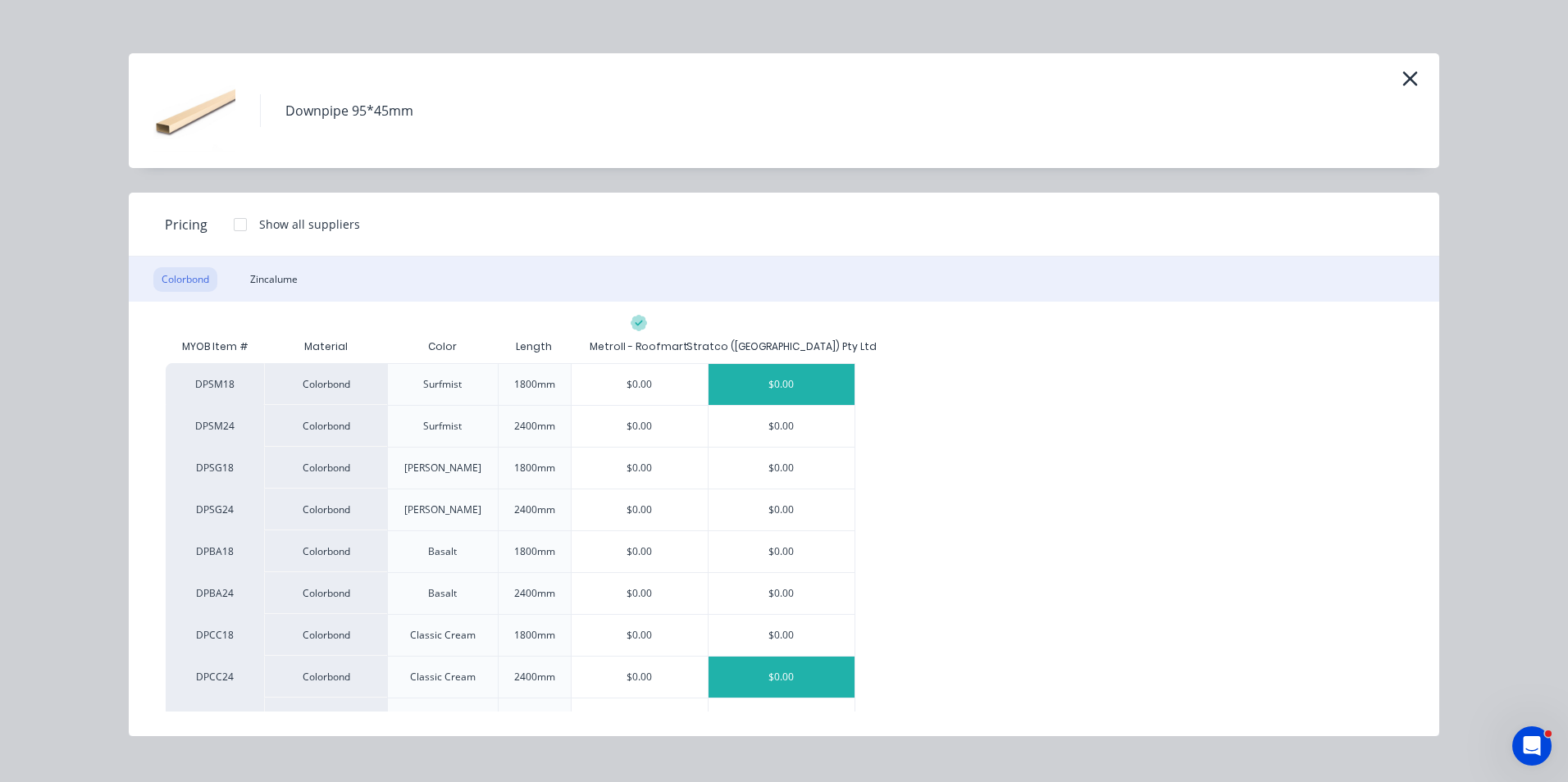
click at [763, 373] on div "$0.00" at bounding box center [781, 384] width 146 height 41
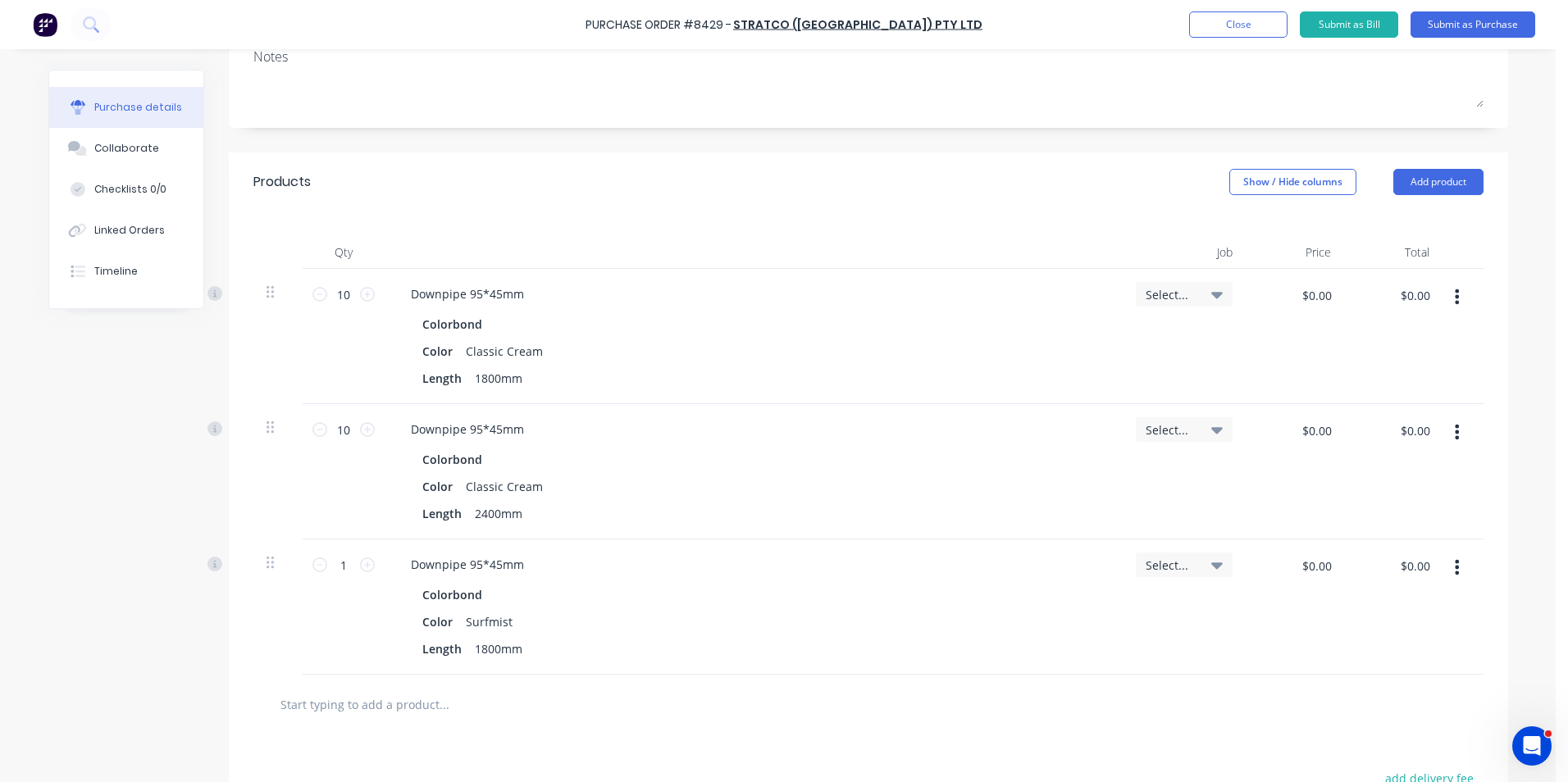
scroll to position [328, 0]
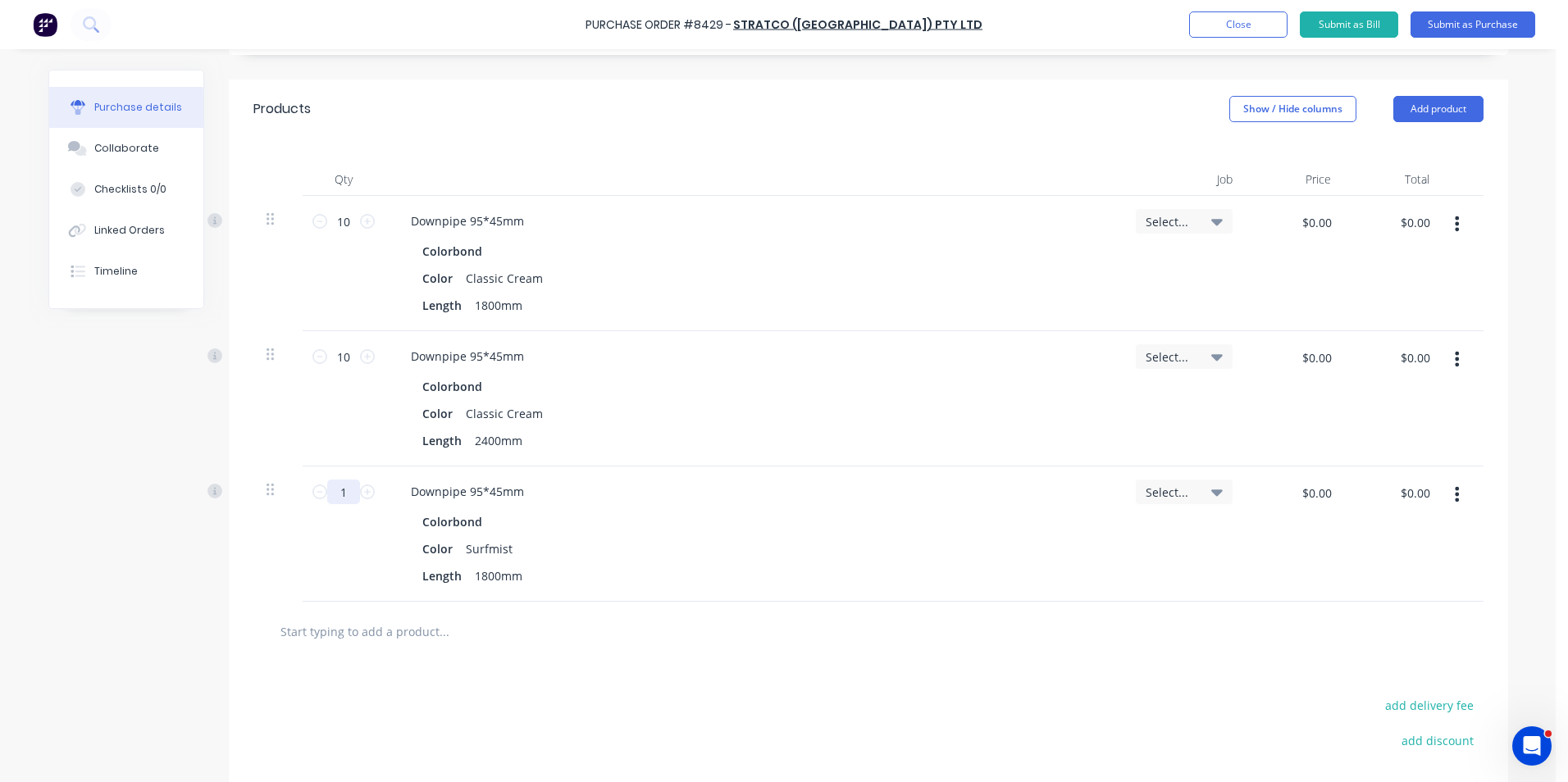
click at [336, 493] on input "1" at bounding box center [343, 492] width 32 height 25
click at [691, 616] on div at bounding box center [512, 631] width 492 height 32
click at [343, 497] on input "20" at bounding box center [343, 492] width 32 height 25
type input "10"
click at [340, 523] on div "10 10" at bounding box center [344, 534] width 82 height 136
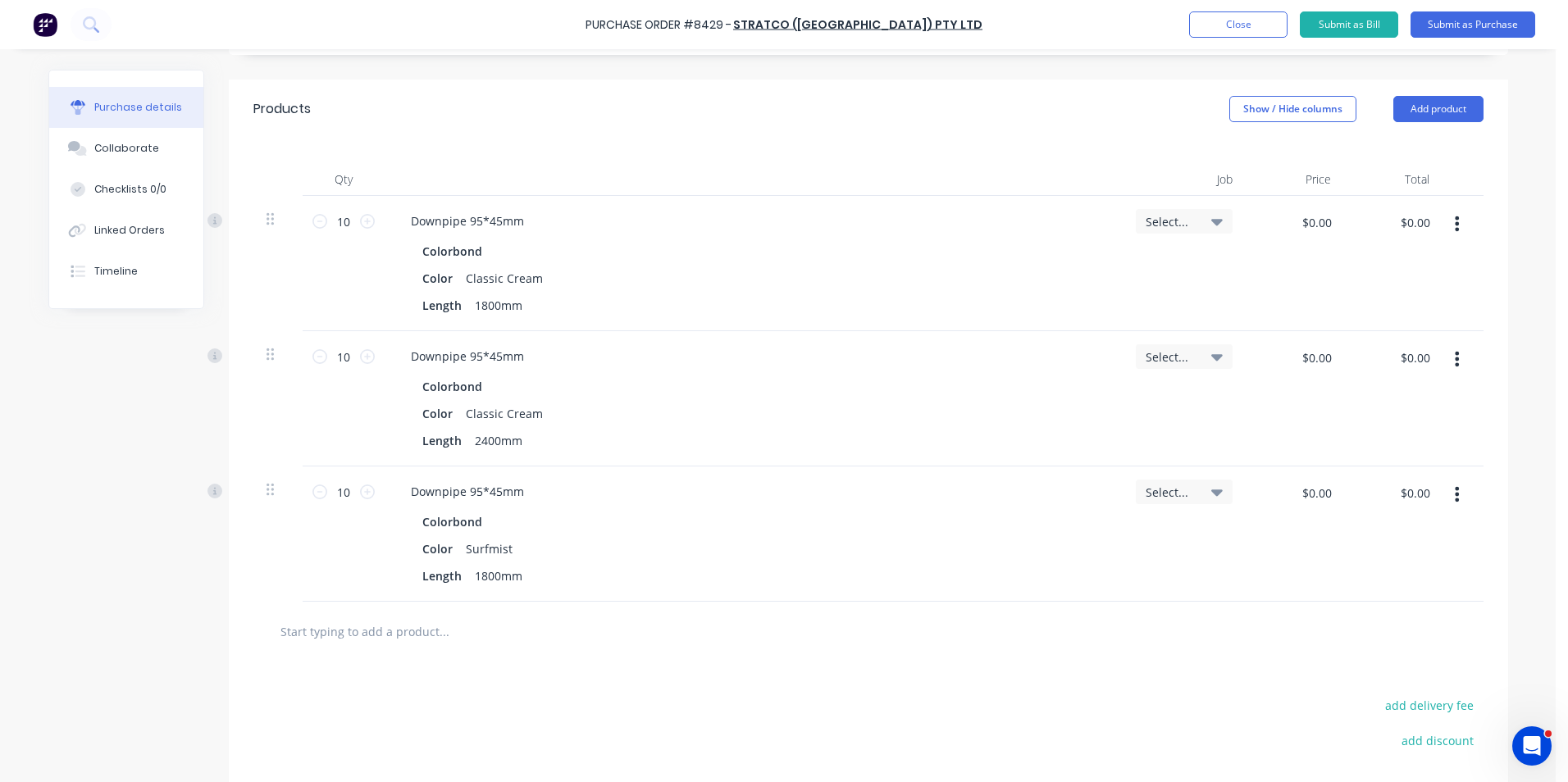
click at [1456, 487] on button "button" at bounding box center [1457, 495] width 39 height 30
click at [1429, 586] on button "Duplicate" at bounding box center [1406, 570] width 139 height 32
drag, startPoint x: 1442, startPoint y: 614, endPoint x: 1444, endPoint y: 663, distance: 49.0
click at [1443, 614] on div at bounding box center [1462, 669] width 41 height 136
click at [1459, 634] on button "button" at bounding box center [1457, 630] width 39 height 30
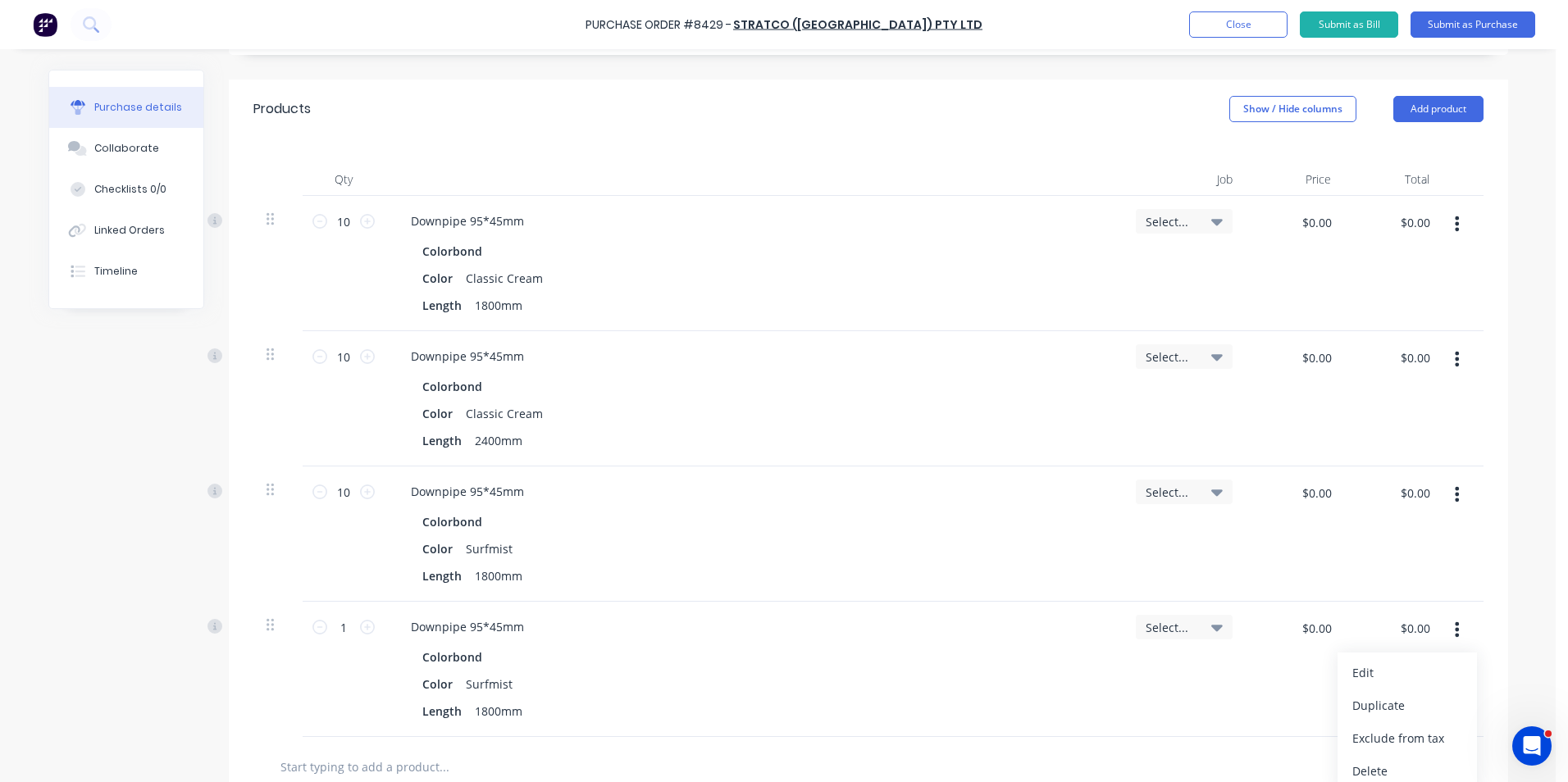
click at [1441, 678] on button "Edit" at bounding box center [1406, 673] width 139 height 32
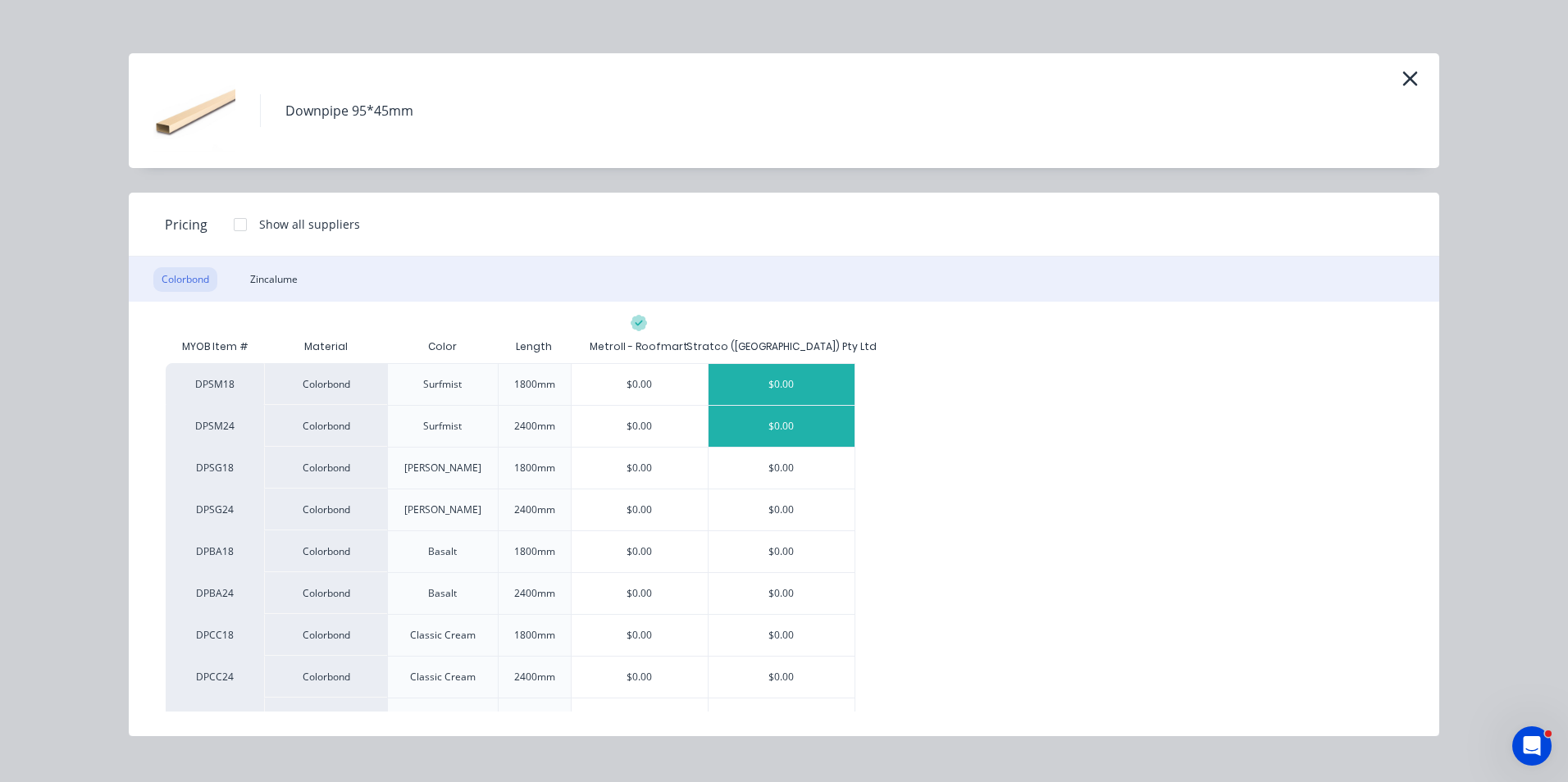
click at [814, 426] on div "$0.00" at bounding box center [781, 426] width 146 height 41
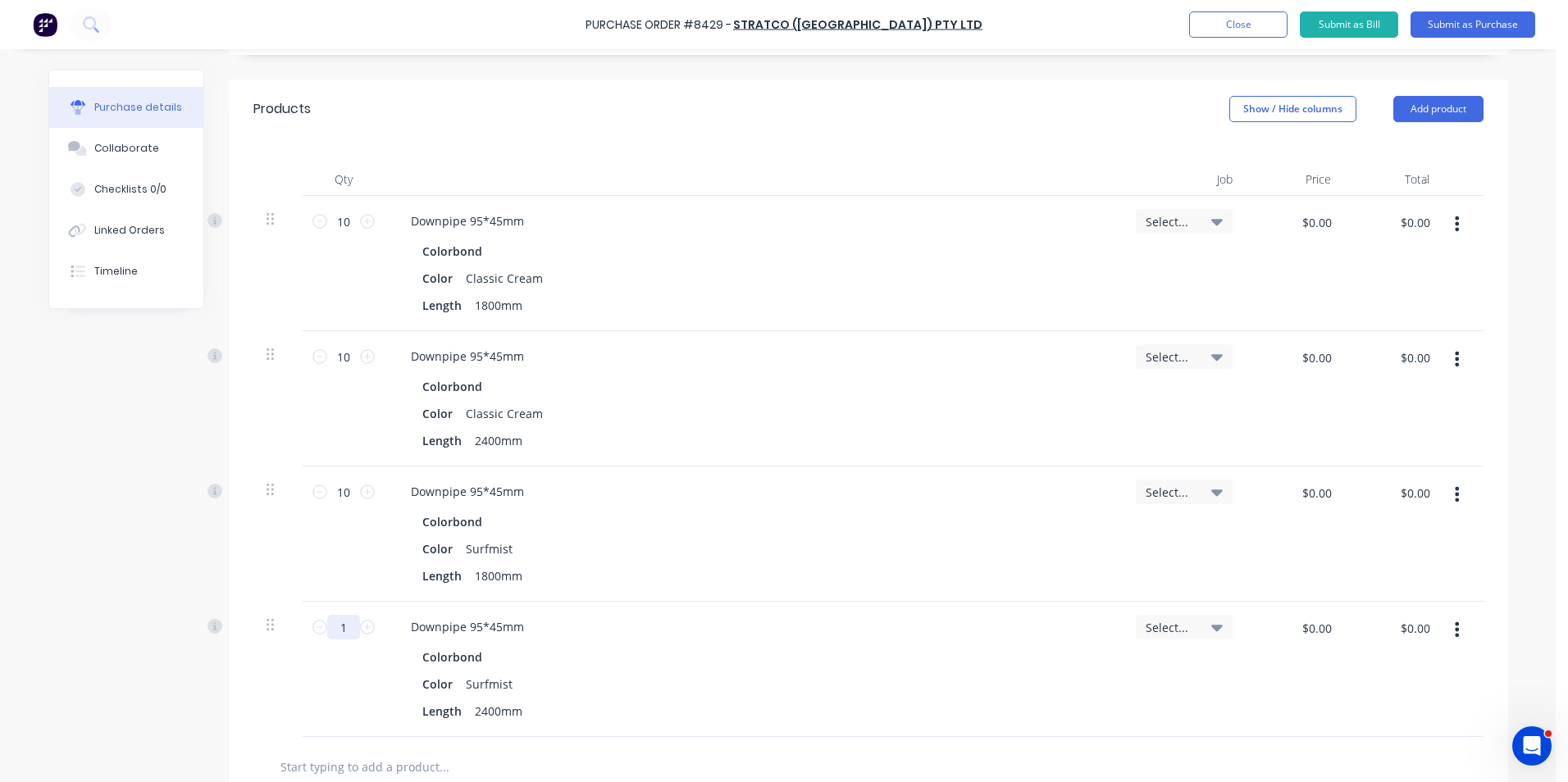
click at [347, 621] on input "1" at bounding box center [343, 627] width 32 height 25
type input "20"
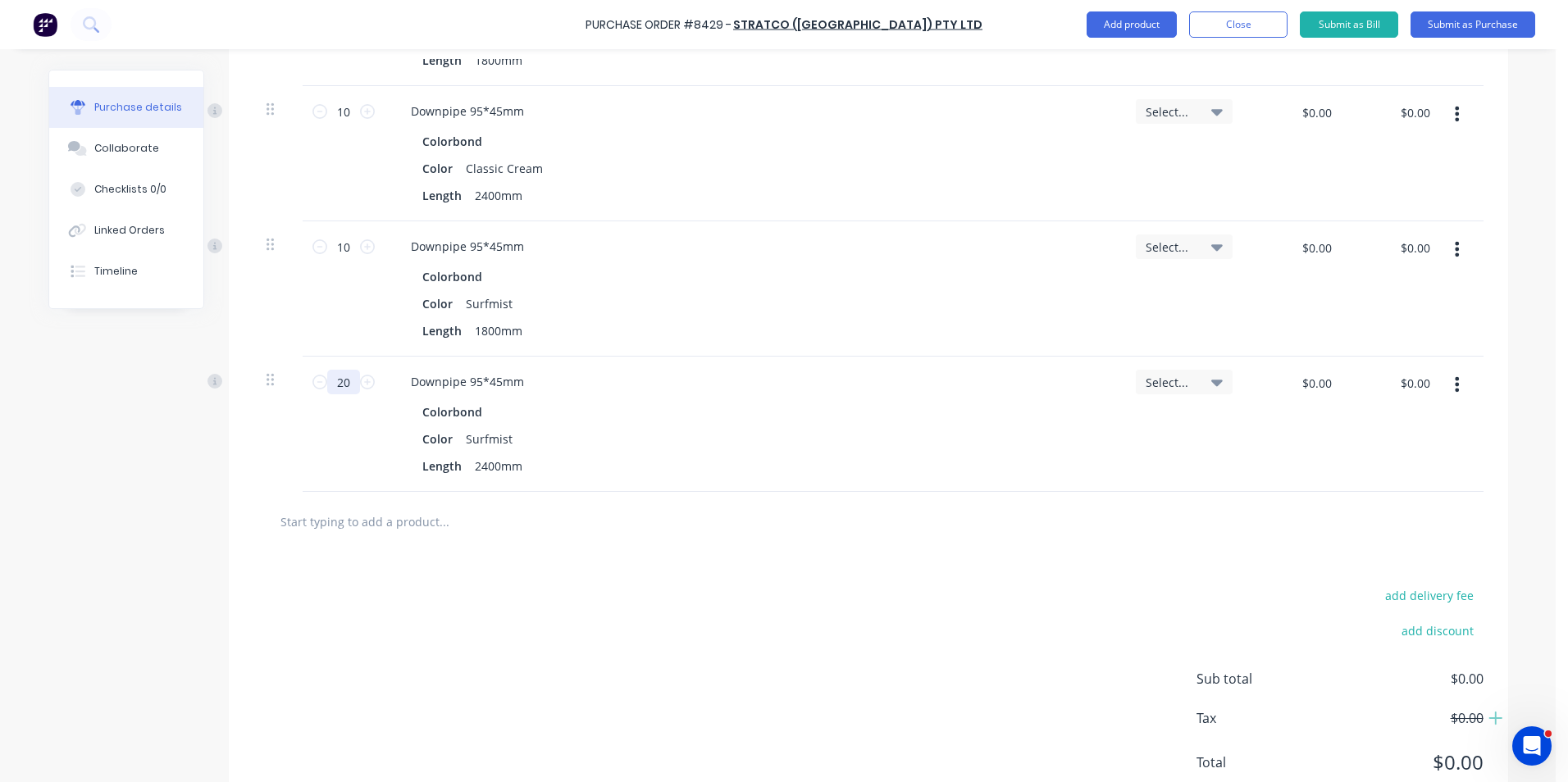
scroll to position [574, 0]
click at [1445, 381] on button "button" at bounding box center [1457, 384] width 39 height 30
click at [1445, 448] on button "Duplicate" at bounding box center [1406, 460] width 139 height 32
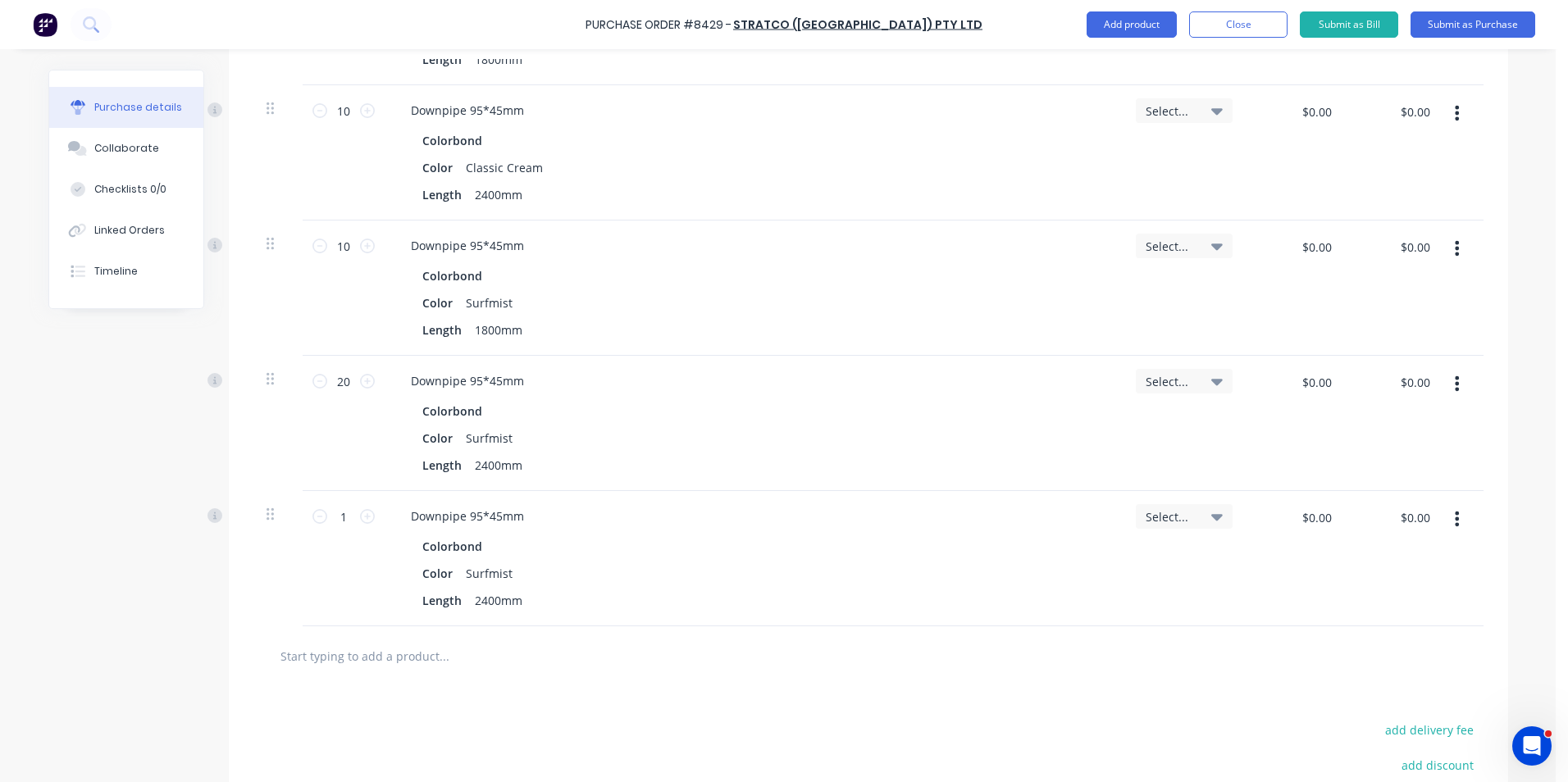
click at [1444, 528] on button "button" at bounding box center [1457, 519] width 39 height 30
click at [1428, 567] on button "Edit" at bounding box center [1406, 562] width 139 height 32
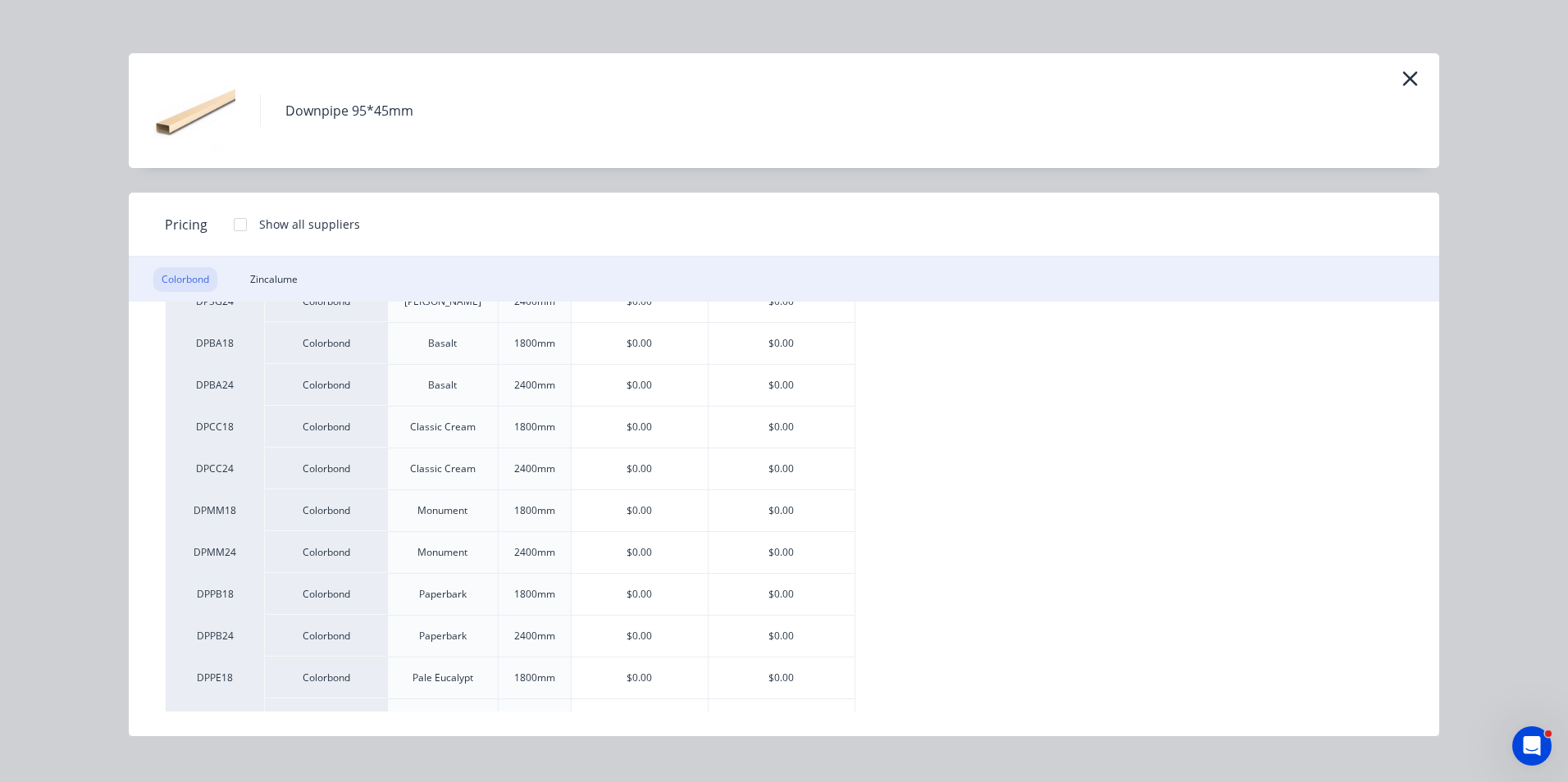
scroll to position [246, 0]
click at [733, 516] on div "$0.00" at bounding box center [781, 515] width 146 height 41
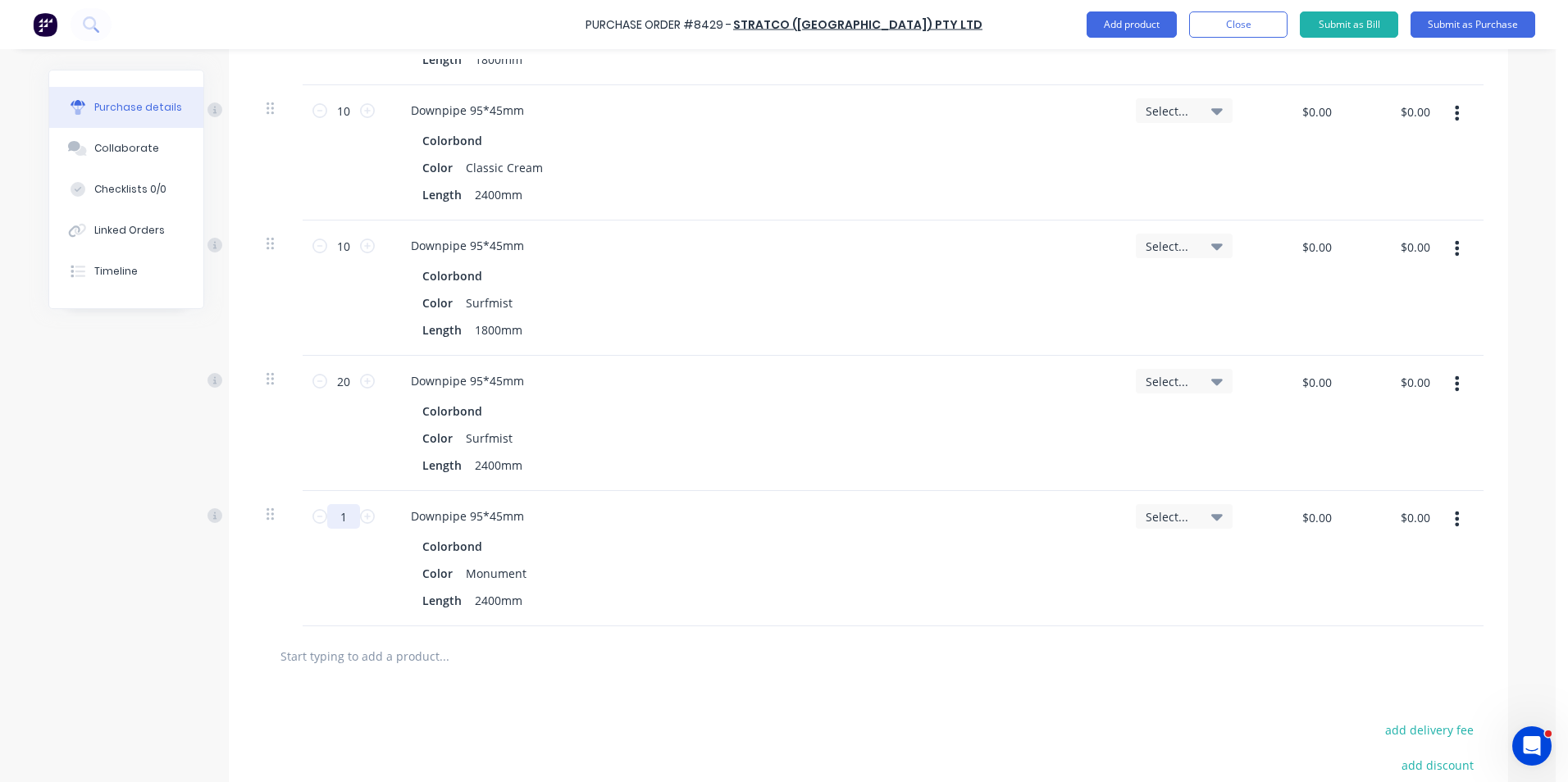
click at [350, 516] on input "1" at bounding box center [343, 517] width 32 height 25
type input "20"
click at [589, 523] on div "Downpipe 95*45mm" at bounding box center [753, 516] width 712 height 24
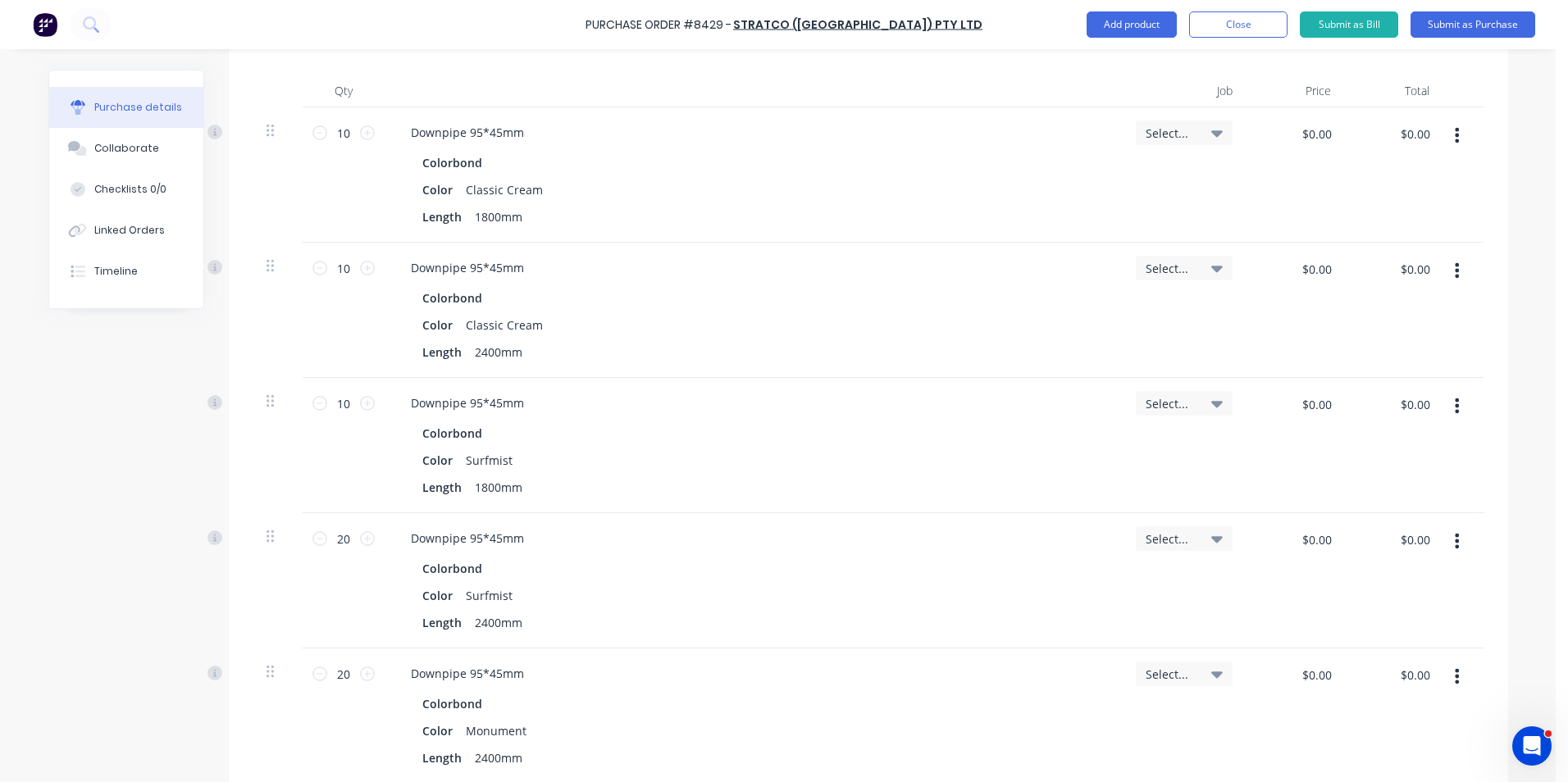
scroll to position [574, 0]
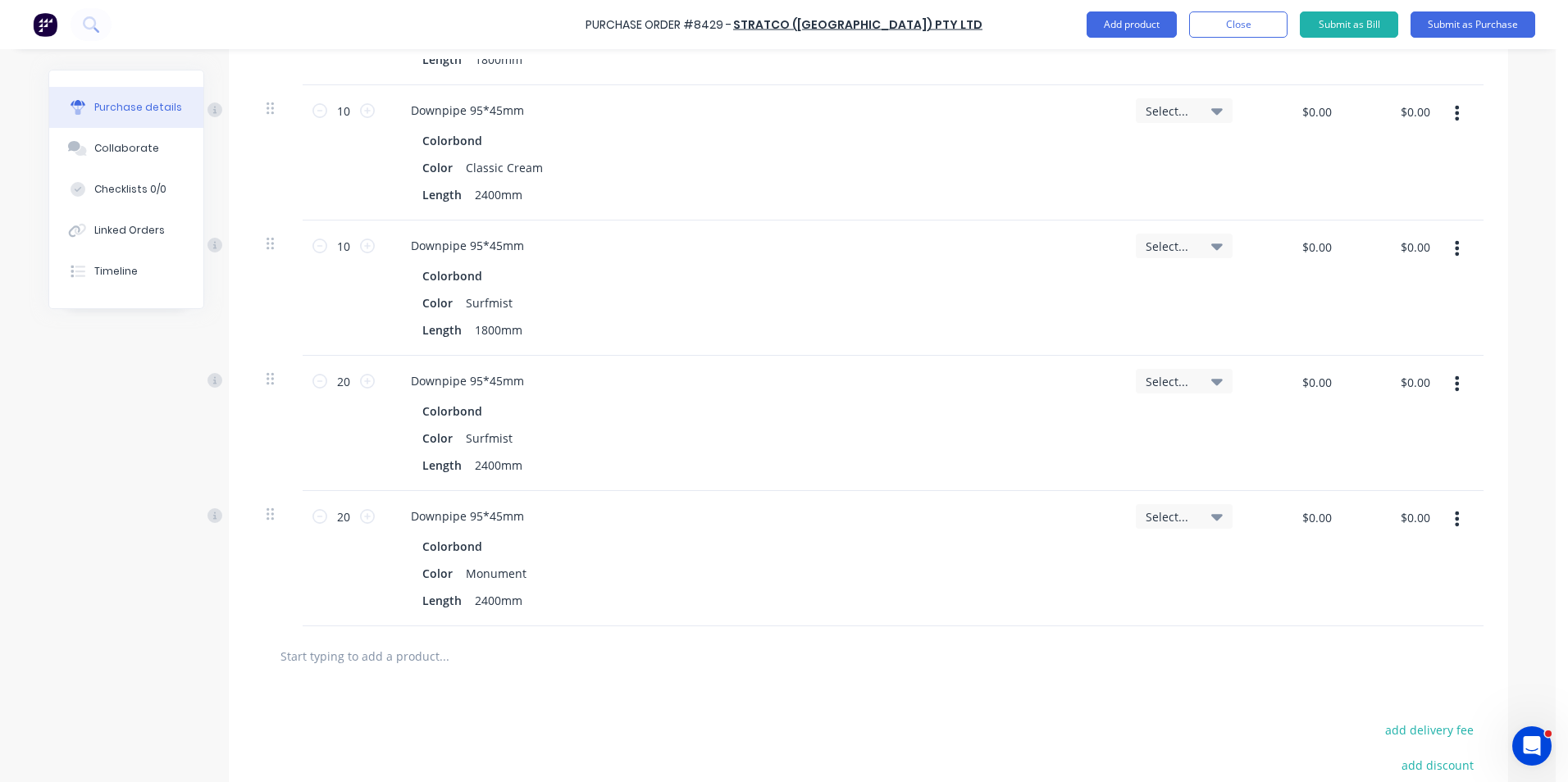
click at [1454, 514] on icon "button" at bounding box center [1456, 519] width 4 height 18
click at [1441, 587] on button "Duplicate" at bounding box center [1406, 595] width 139 height 32
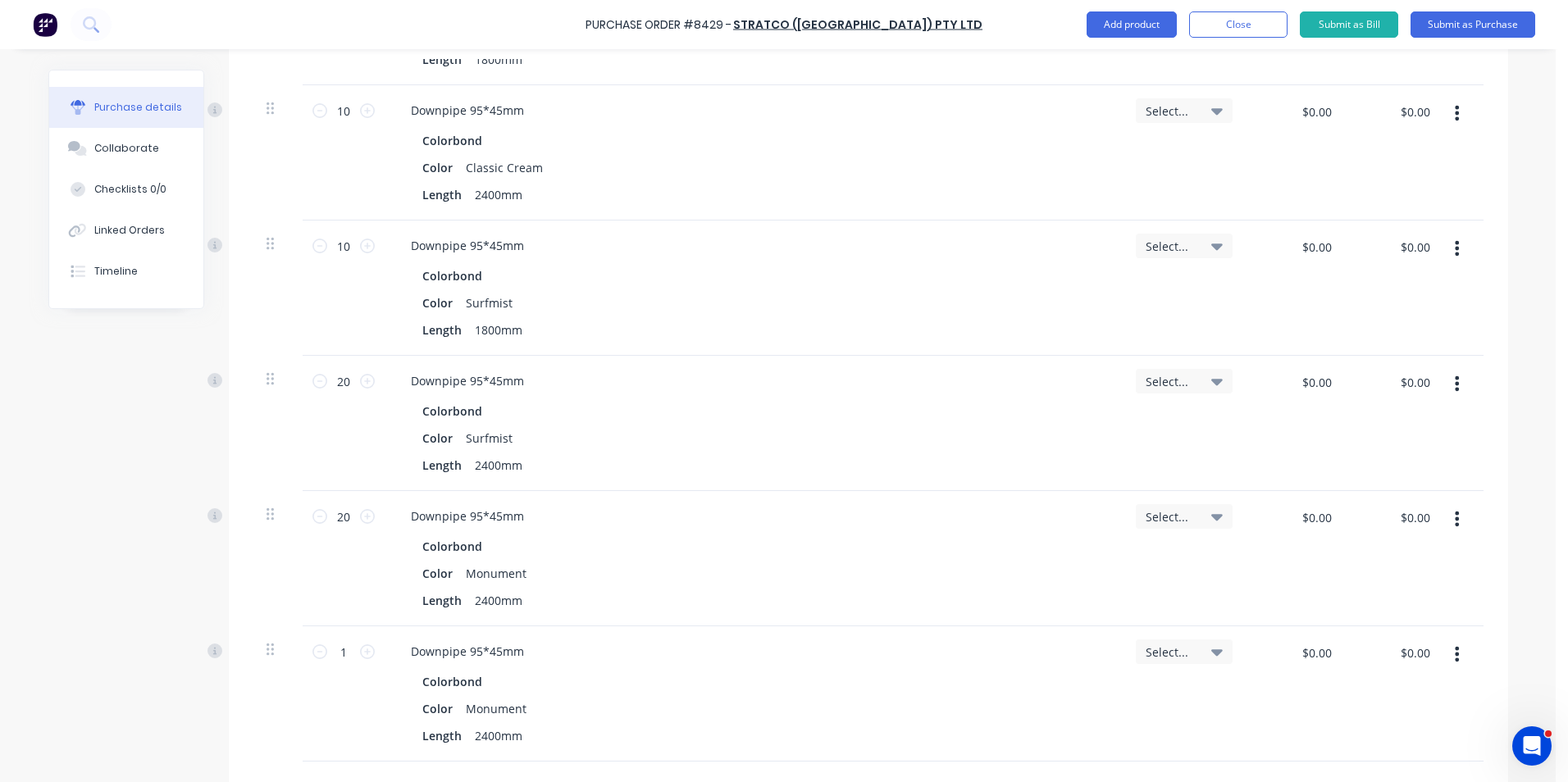
click at [1454, 656] on icon "button" at bounding box center [1456, 654] width 4 height 18
click at [1444, 690] on button "Edit" at bounding box center [1406, 697] width 139 height 32
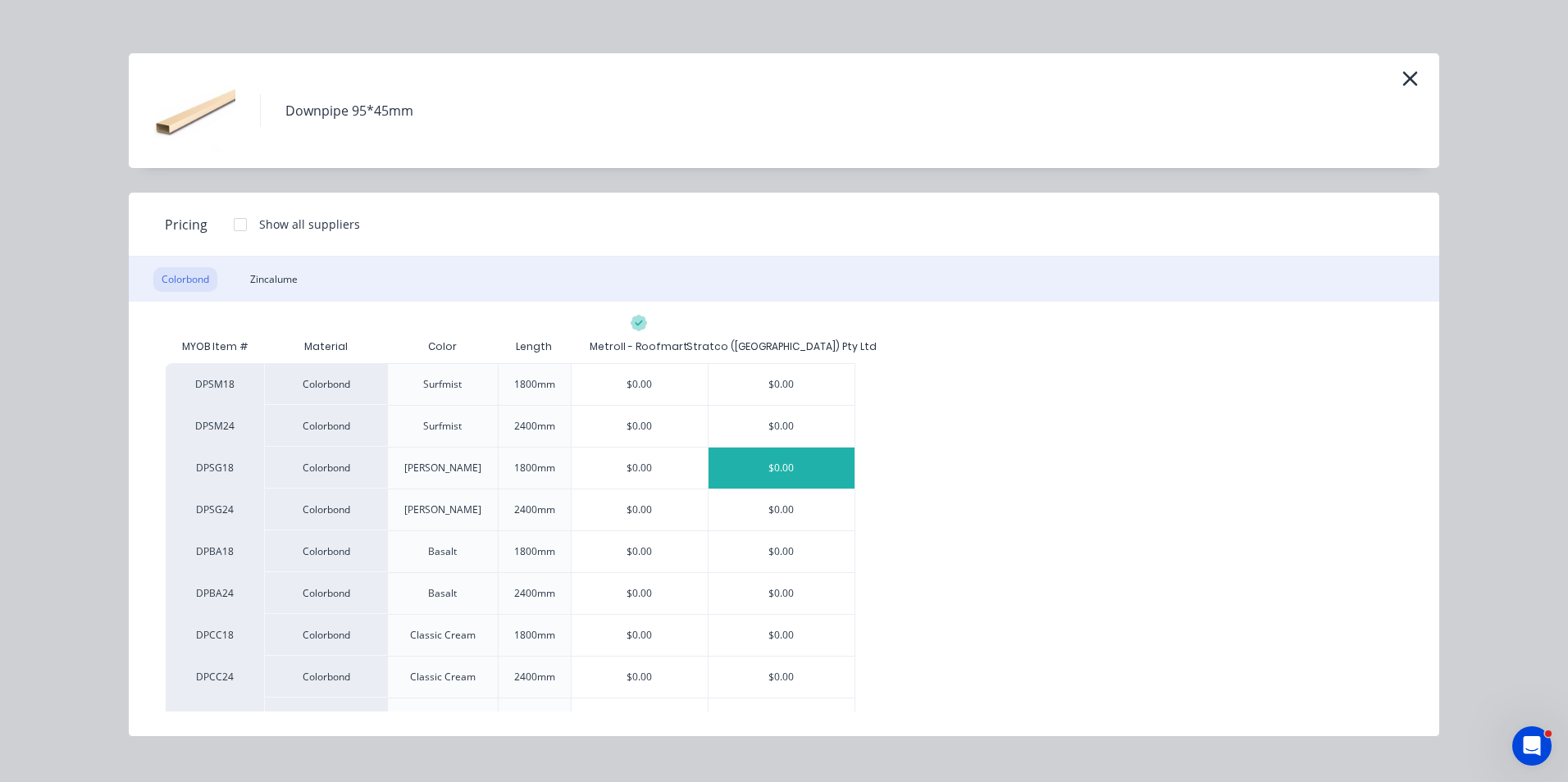
click at [817, 468] on div "$0.00" at bounding box center [781, 468] width 146 height 41
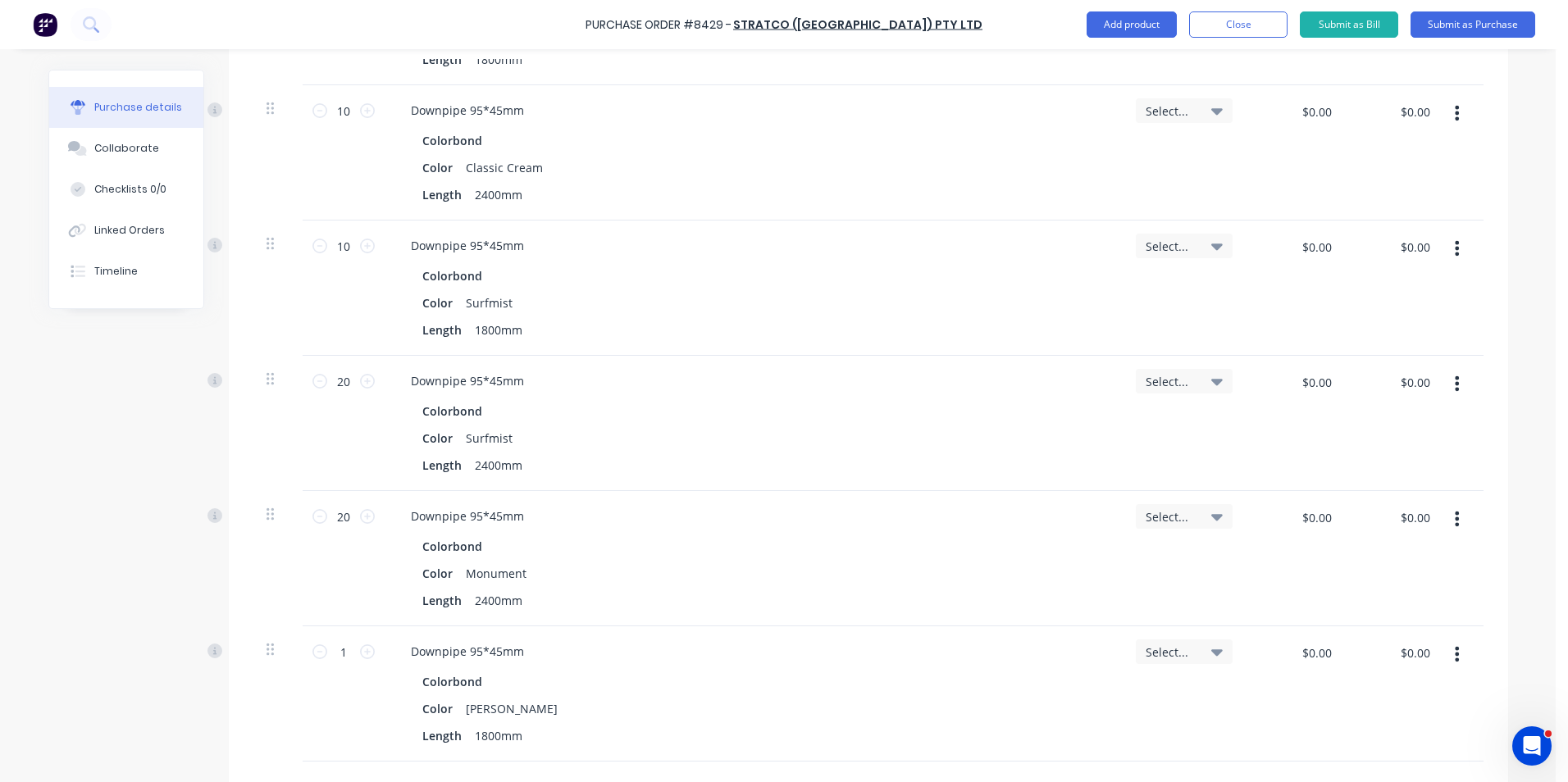
scroll to position [820, 0]
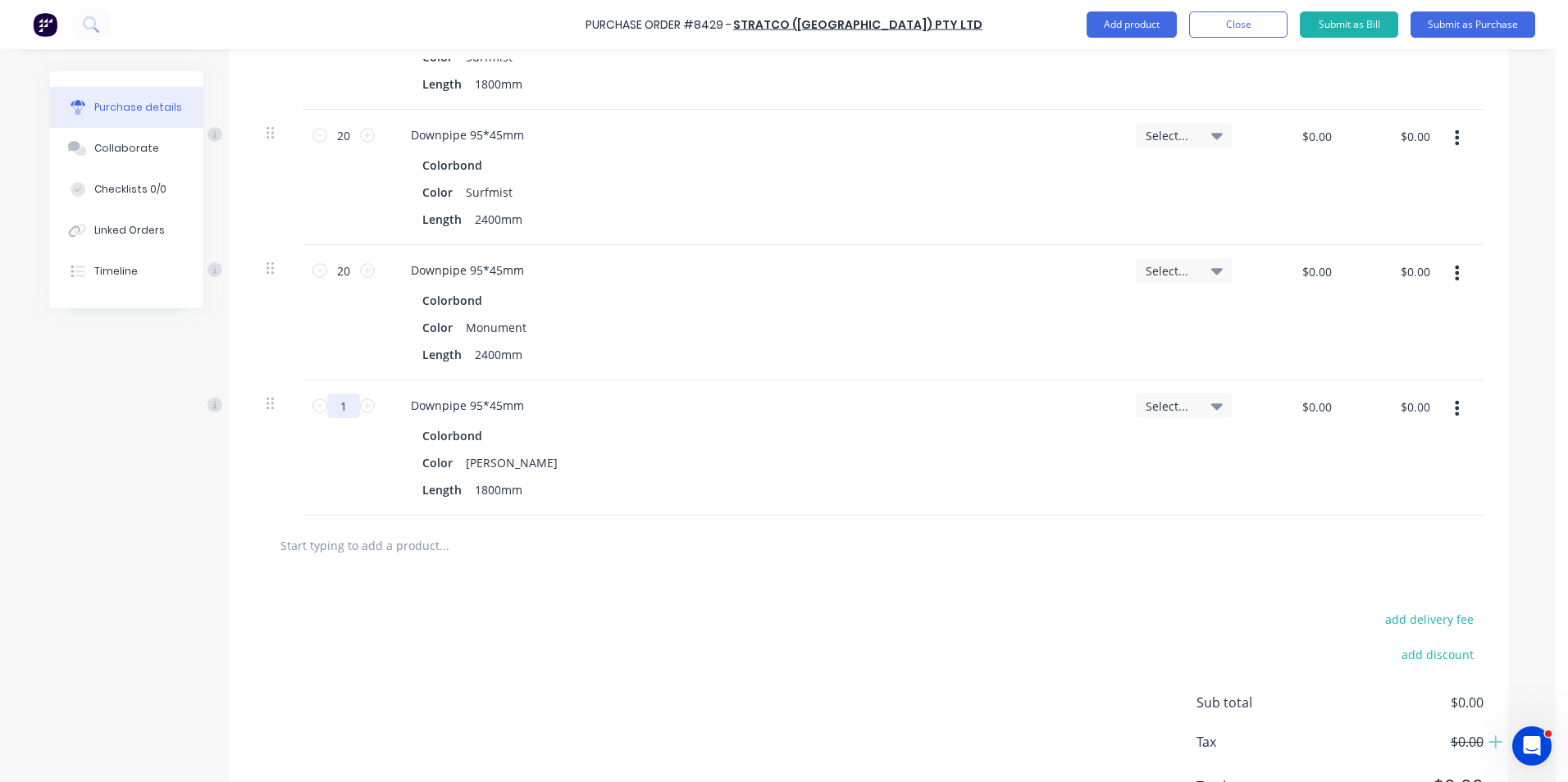
click at [336, 405] on input "1" at bounding box center [343, 406] width 32 height 25
type input "20"
click at [888, 465] on div "Color Shale Grey" at bounding box center [750, 462] width 669 height 24
click at [1456, 417] on button "button" at bounding box center [1457, 409] width 39 height 30
click at [1445, 484] on button "Duplicate" at bounding box center [1406, 484] width 139 height 32
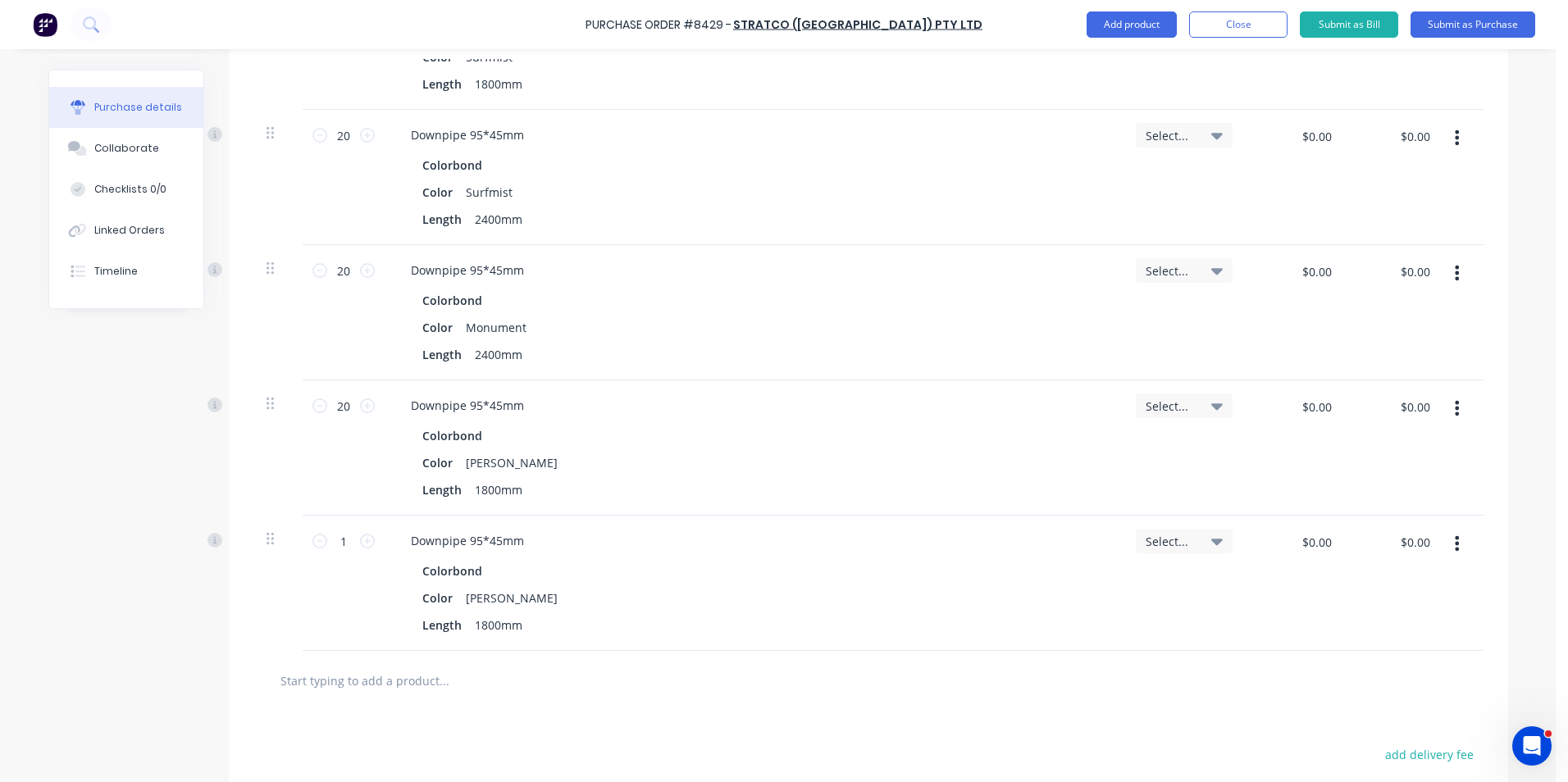
drag, startPoint x: 1445, startPoint y: 548, endPoint x: 1434, endPoint y: 544, distance: 11.7
click at [1445, 549] on button "button" at bounding box center [1457, 544] width 39 height 30
click at [1432, 574] on button "Edit" at bounding box center [1406, 587] width 139 height 32
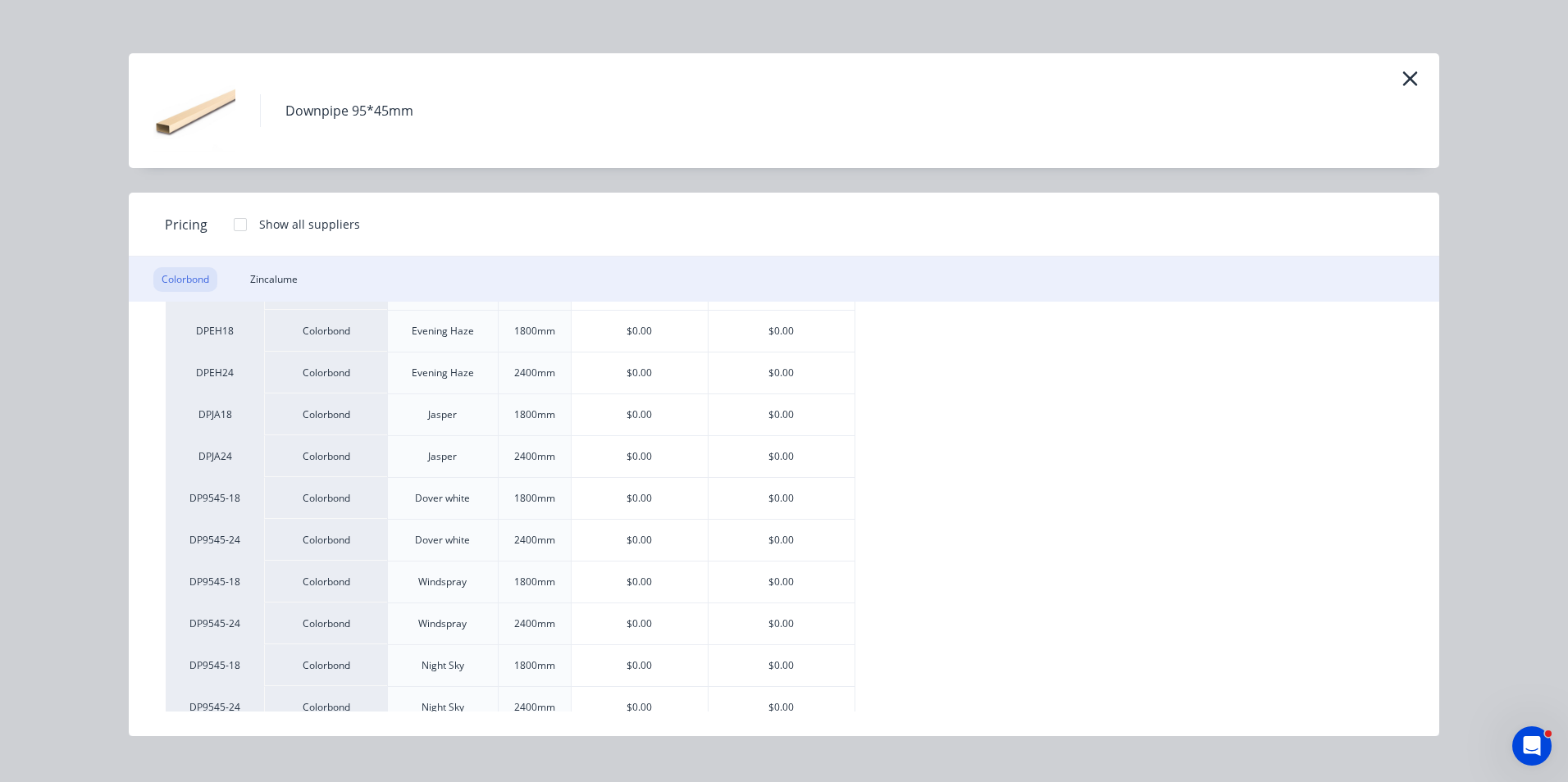
scroll to position [1148, 0]
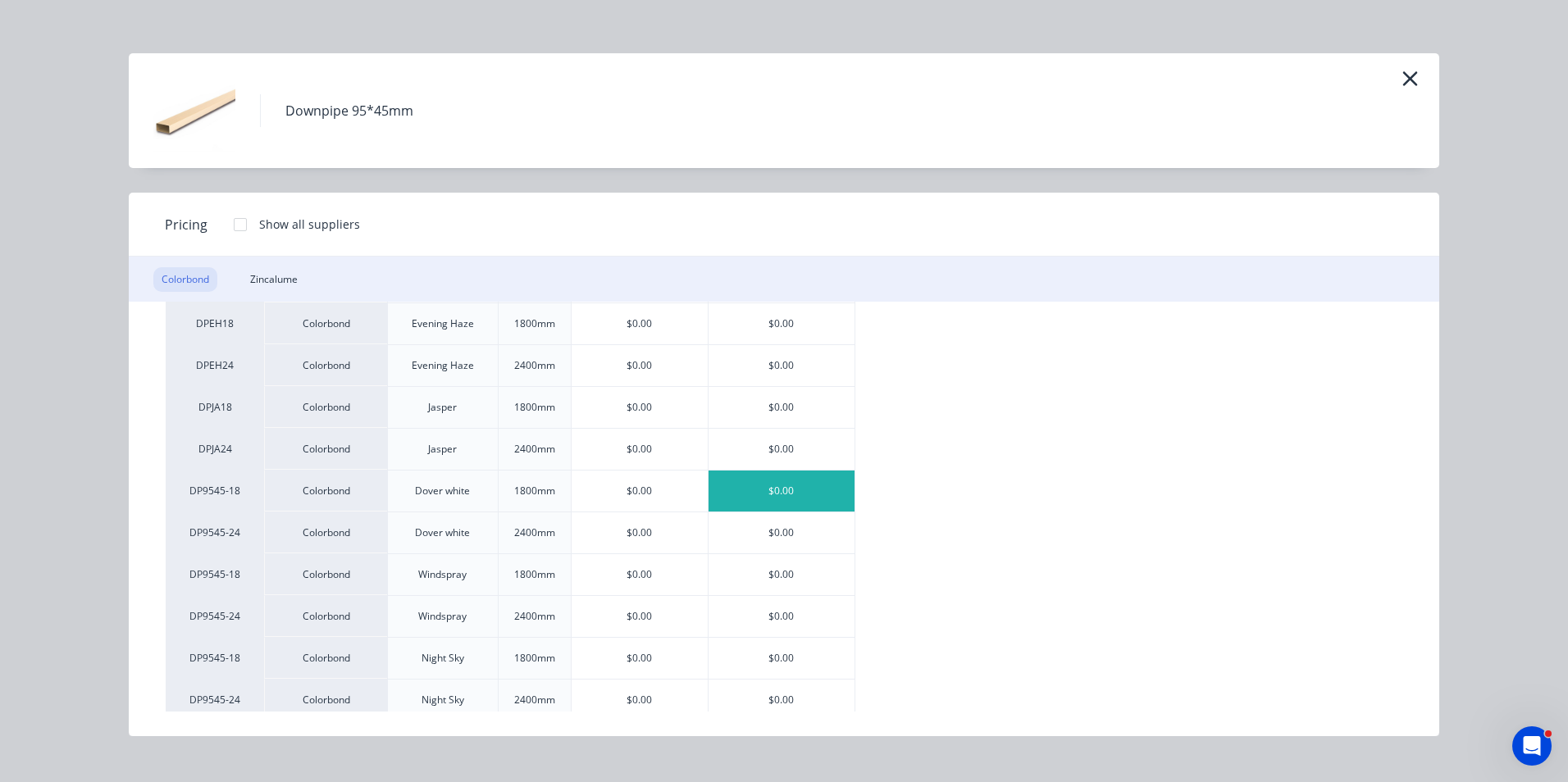
click at [811, 492] on div "$0.00" at bounding box center [781, 491] width 146 height 41
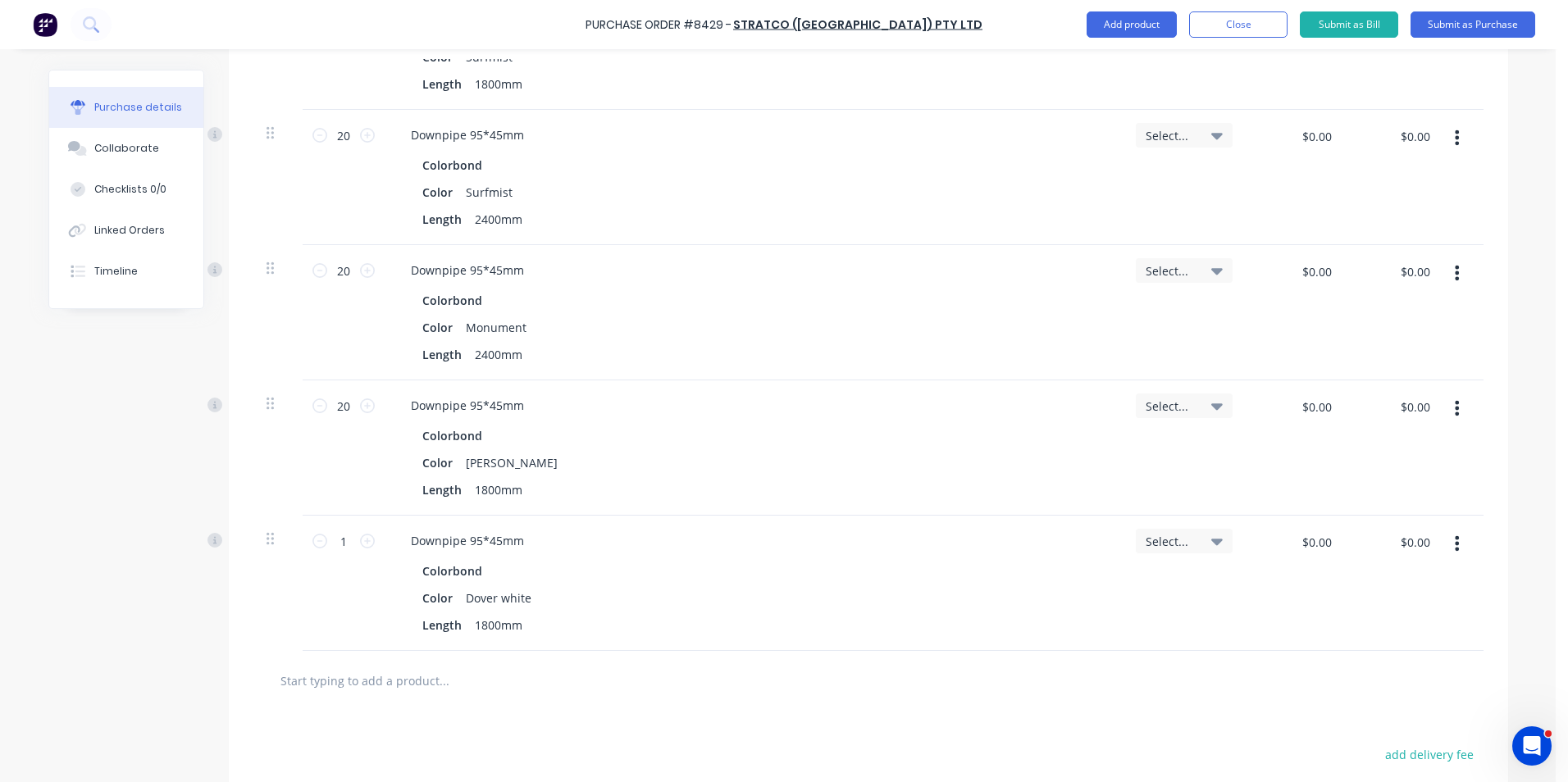
click at [342, 527] on div "1 1" at bounding box center [344, 583] width 82 height 136
click at [342, 534] on input "1" at bounding box center [343, 541] width 32 height 25
type input "10"
click at [781, 639] on div "Downpipe 95*45mm Colorbond Color Dover white Length 1800mm" at bounding box center [753, 583] width 738 height 136
drag, startPoint x: 1226, startPoint y: 716, endPoint x: 1369, endPoint y: 623, distance: 170.6
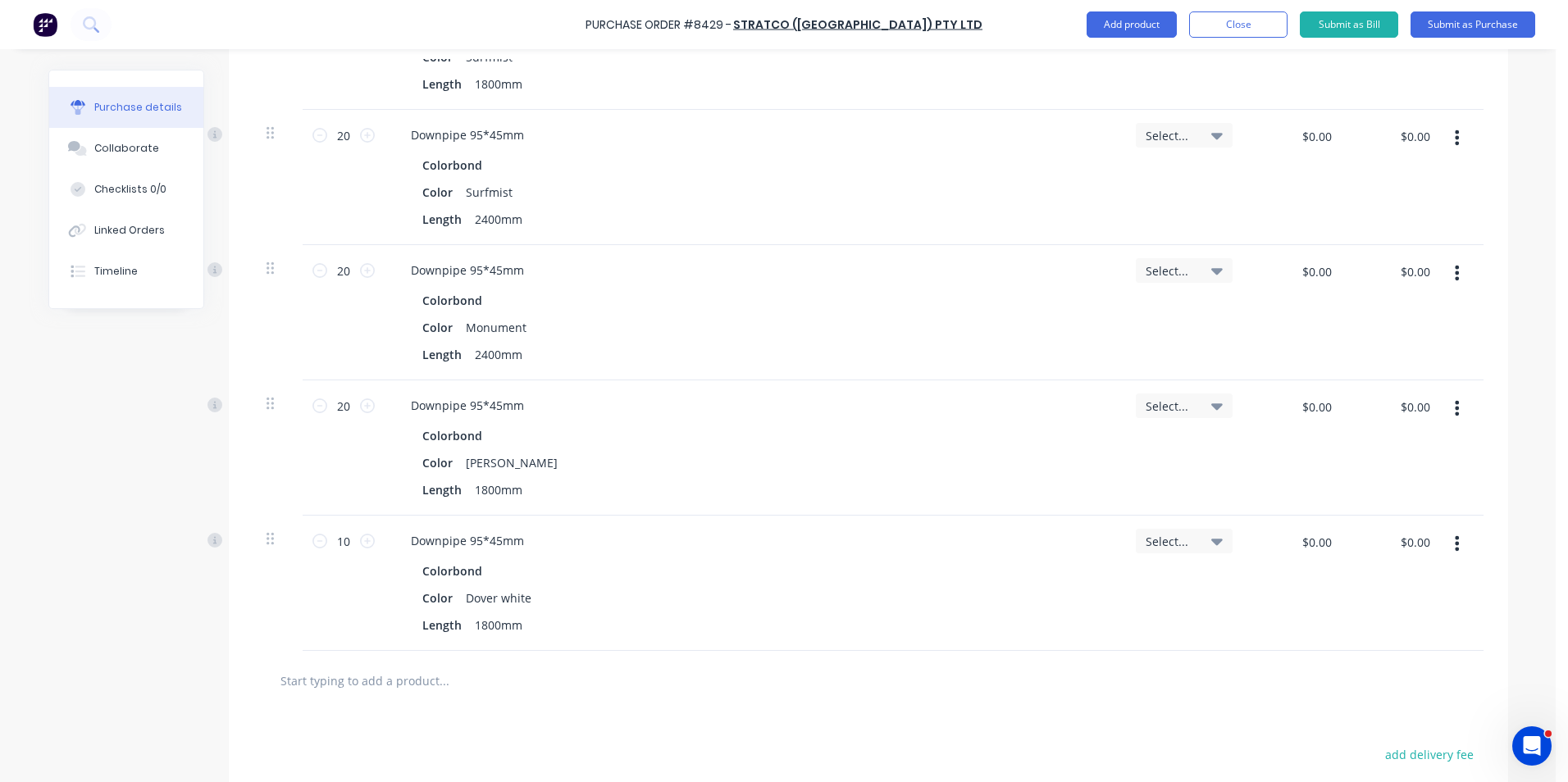
click at [1247, 701] on div "Products Show / Hide columns Add product Qty Job Price Total 10 10 Downpipe 95*…" at bounding box center [868, 284] width 1279 height 1393
click at [1466, 547] on button "button" at bounding box center [1457, 544] width 39 height 30
click at [1449, 620] on button "Duplicate" at bounding box center [1406, 619] width 139 height 32
drag, startPoint x: 1447, startPoint y: 666, endPoint x: 1447, endPoint y: 693, distance: 27.0
click at [1447, 666] on button "button" at bounding box center [1457, 680] width 39 height 30
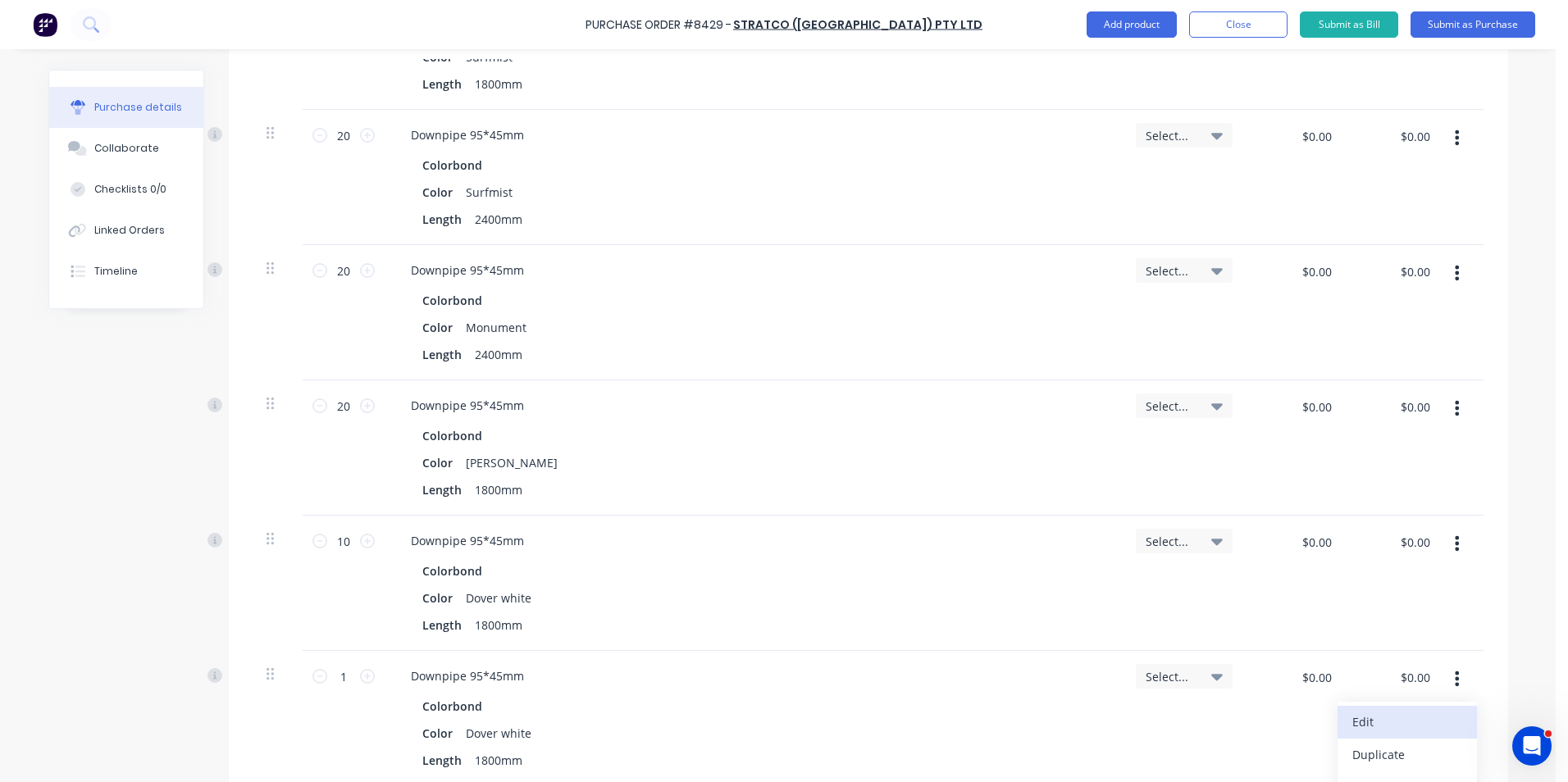
click at [1445, 721] on button "Edit" at bounding box center [1406, 722] width 139 height 32
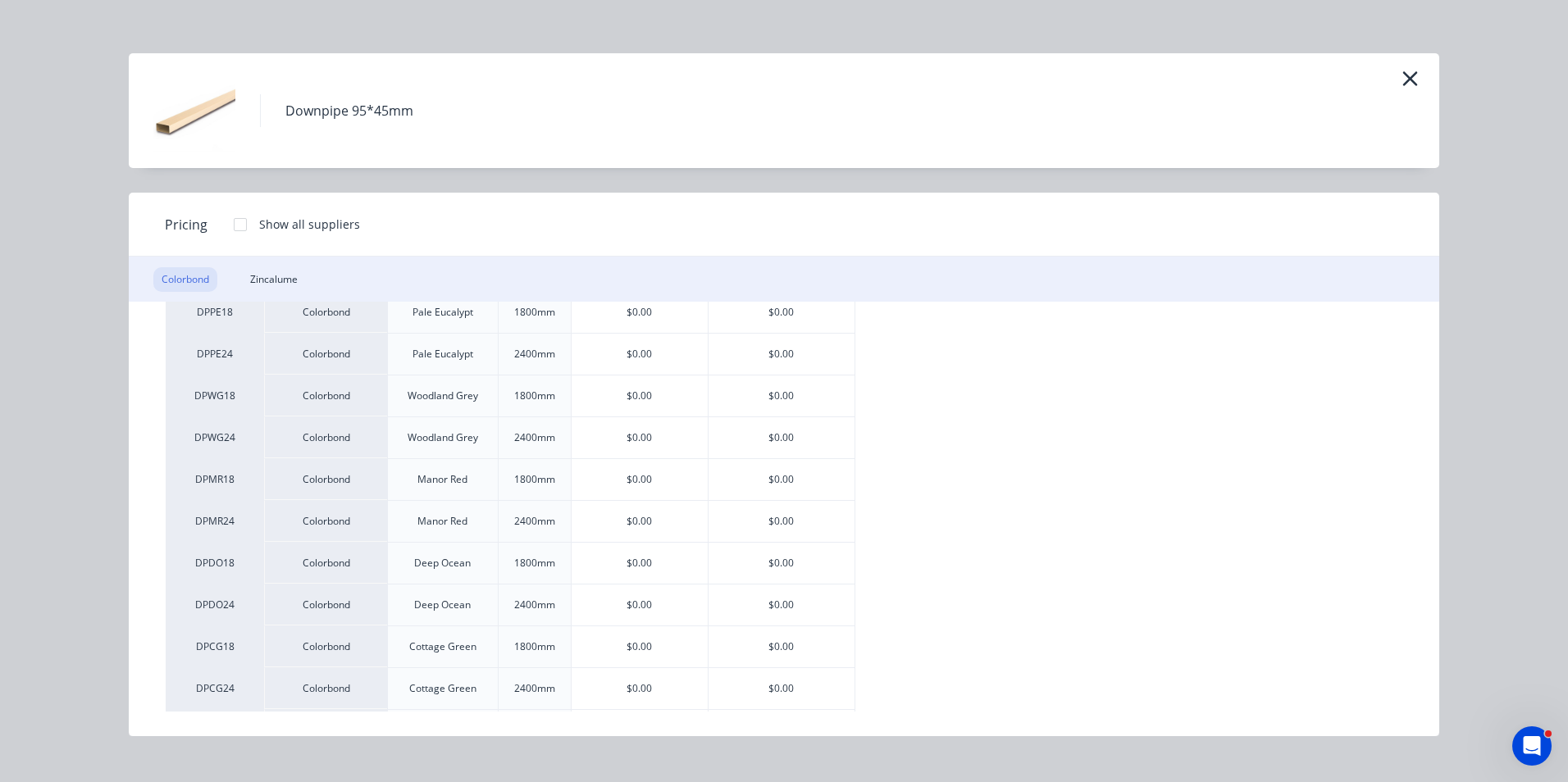
scroll to position [820, 0]
click at [744, 564] on div "$0.00" at bounding box center [781, 568] width 146 height 41
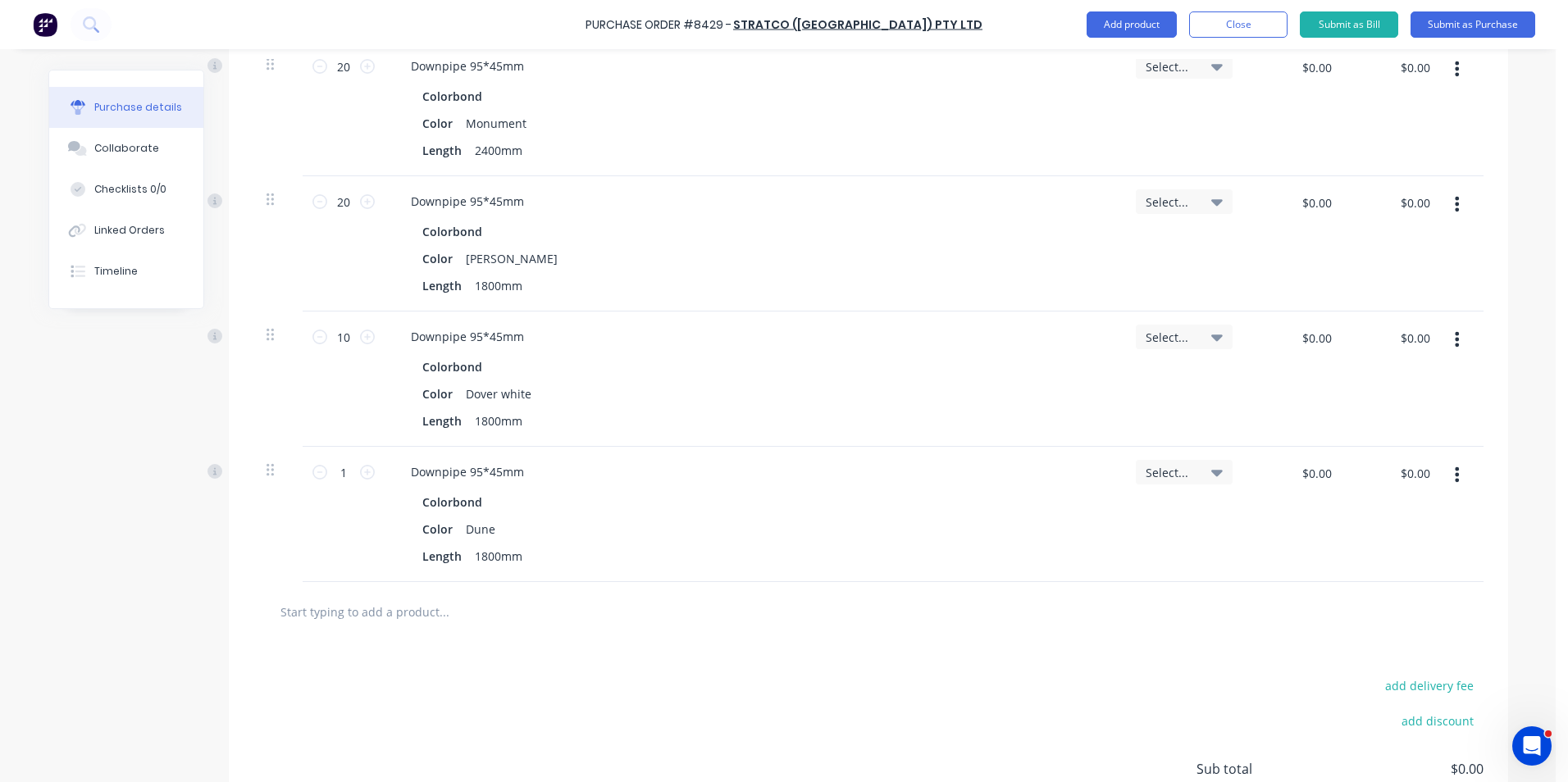
scroll to position [1148, 0]
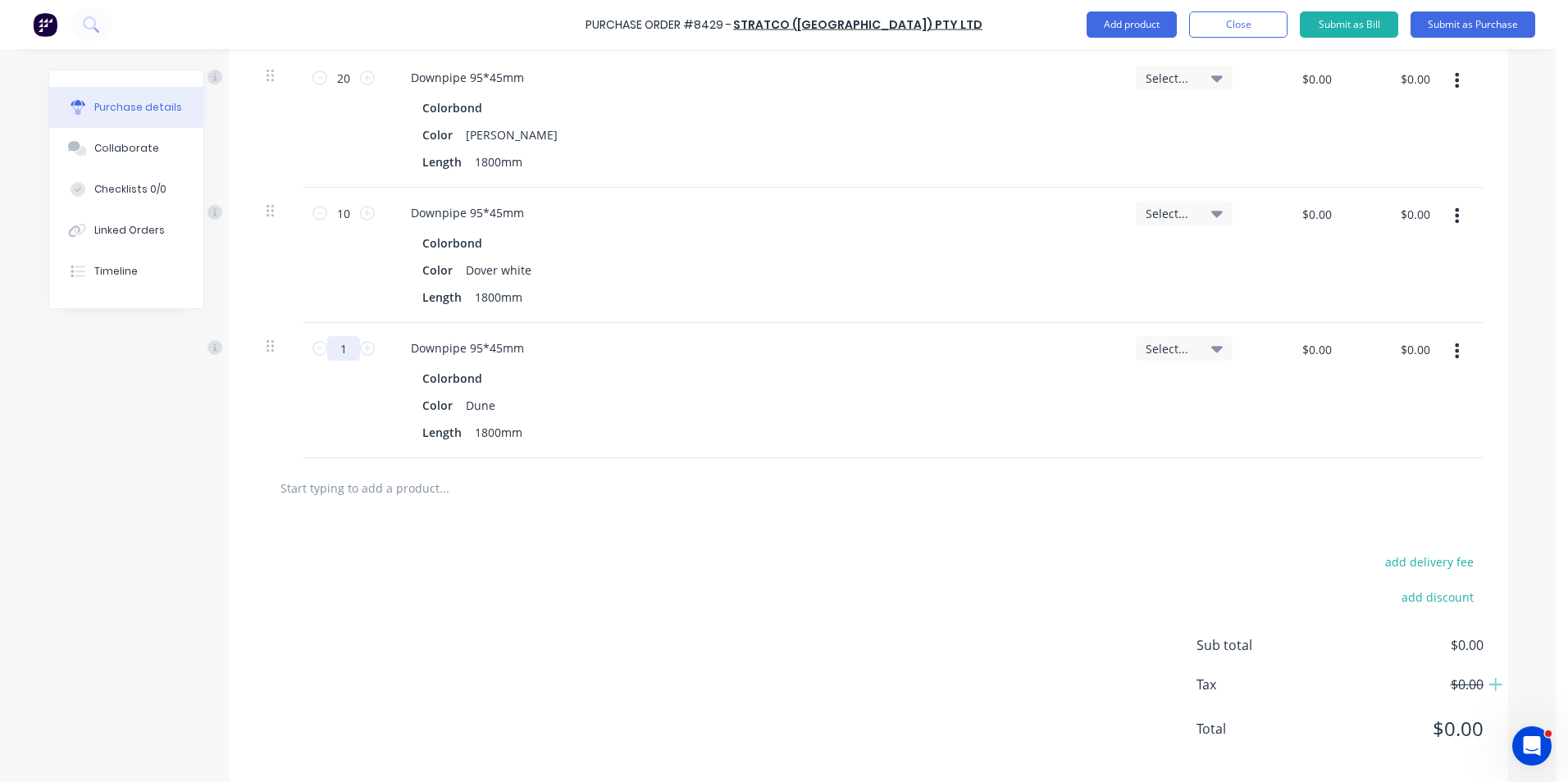
click at [335, 352] on input "1" at bounding box center [343, 349] width 32 height 25
type input "10"
click at [824, 455] on div "Downpipe 95*45mm Colorbond Color Dune Length 1800mm" at bounding box center [753, 391] width 738 height 136
click at [1454, 353] on button "button" at bounding box center [1457, 351] width 39 height 30
click at [1435, 417] on button "Duplicate" at bounding box center [1406, 426] width 139 height 32
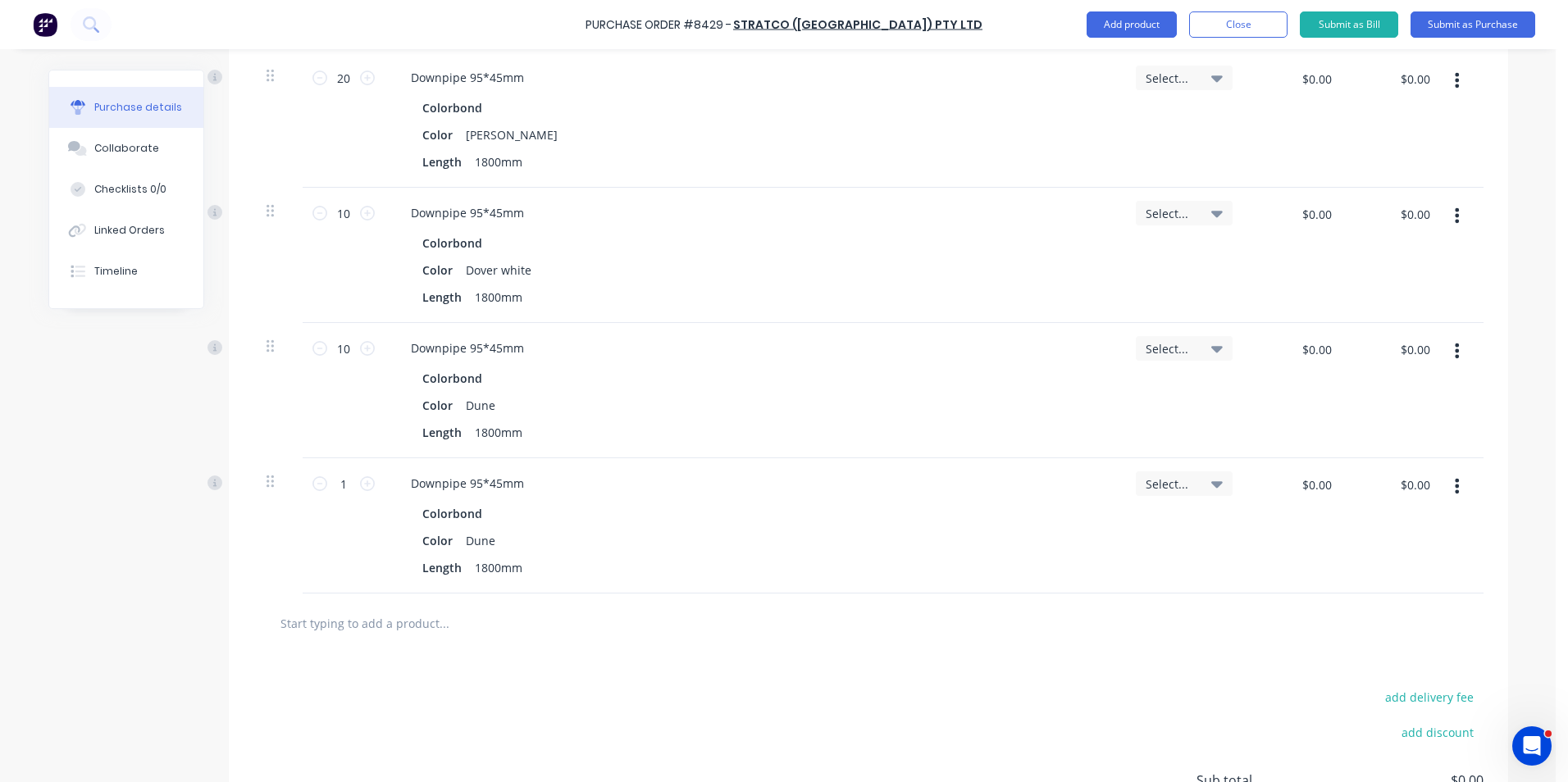
click at [1456, 495] on button "button" at bounding box center [1457, 486] width 39 height 30
click at [1444, 531] on button "Edit" at bounding box center [1406, 529] width 139 height 32
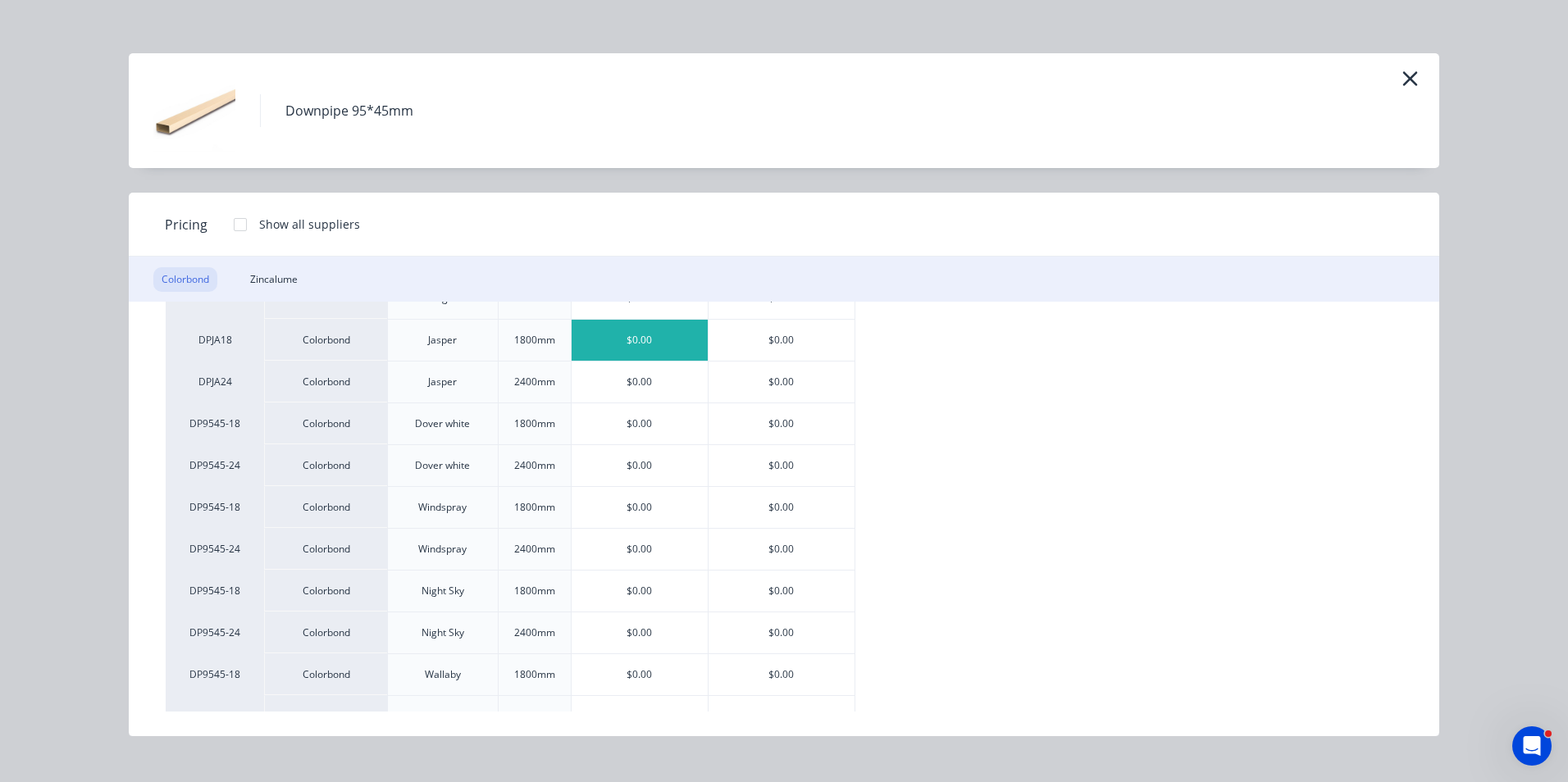
scroll to position [1230, 0]
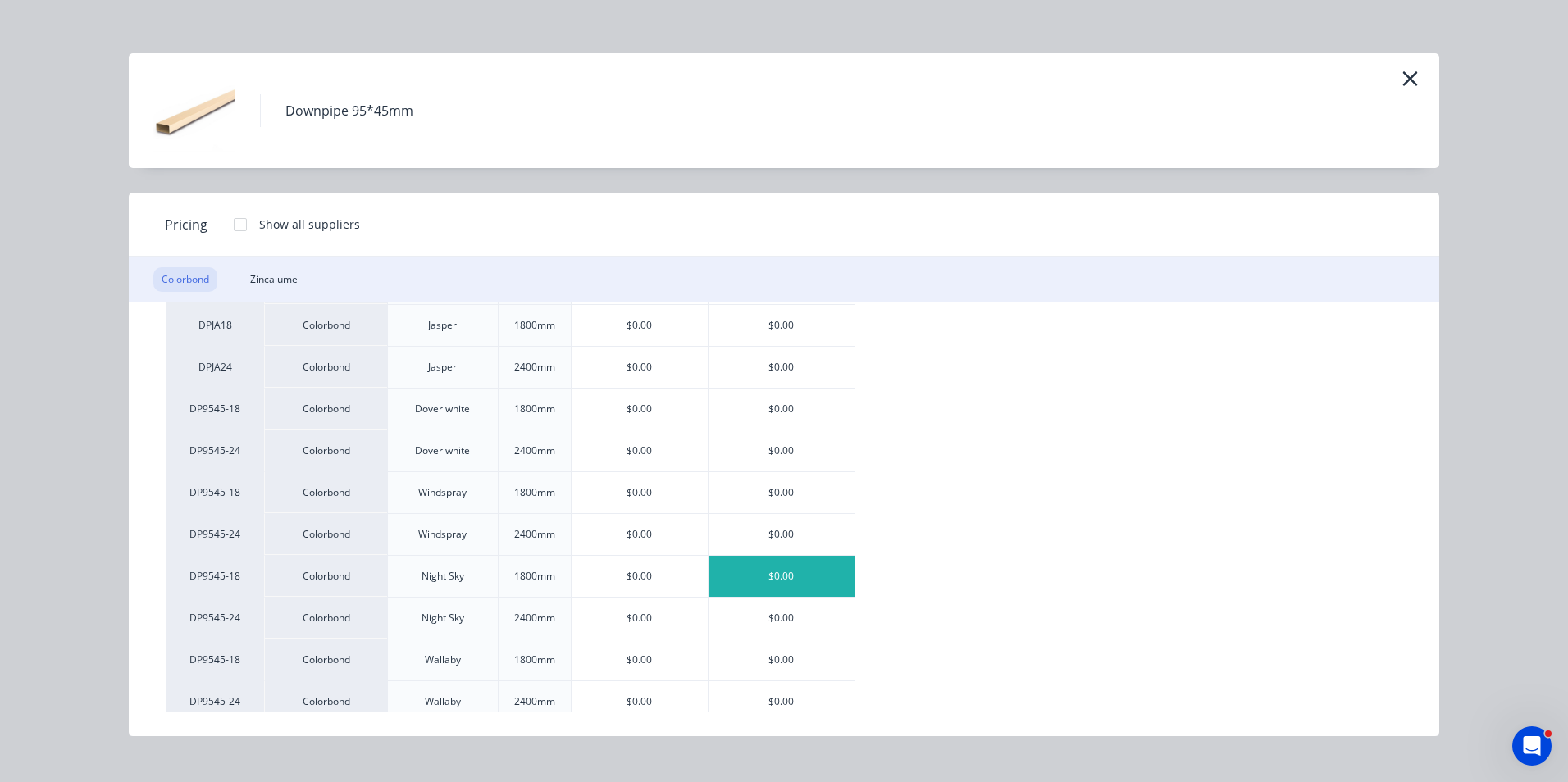
click at [757, 581] on div "$0.00" at bounding box center [781, 576] width 146 height 41
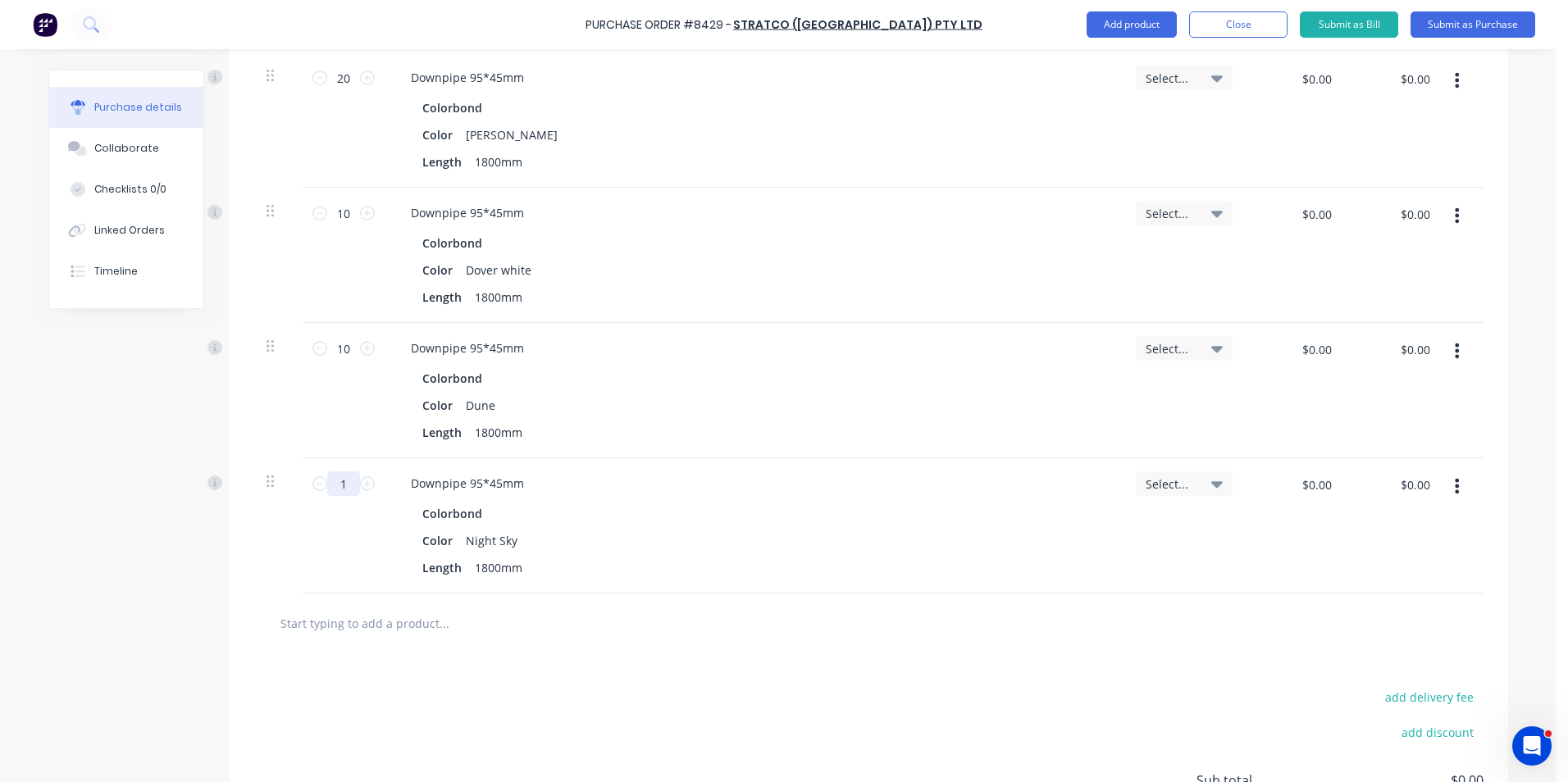
click at [334, 483] on input "1" at bounding box center [343, 483] width 32 height 25
click at [981, 665] on div "add delivery fee add discount Sub total $0.00 Tax $0.00 Total $0.00" at bounding box center [868, 788] width 1279 height 270
click at [337, 483] on input "1" at bounding box center [343, 483] width 32 height 25
click at [607, 535] on div "Color Night Sky" at bounding box center [750, 540] width 669 height 24
click at [615, 535] on div "Color Night Sky" at bounding box center [750, 540] width 669 height 24
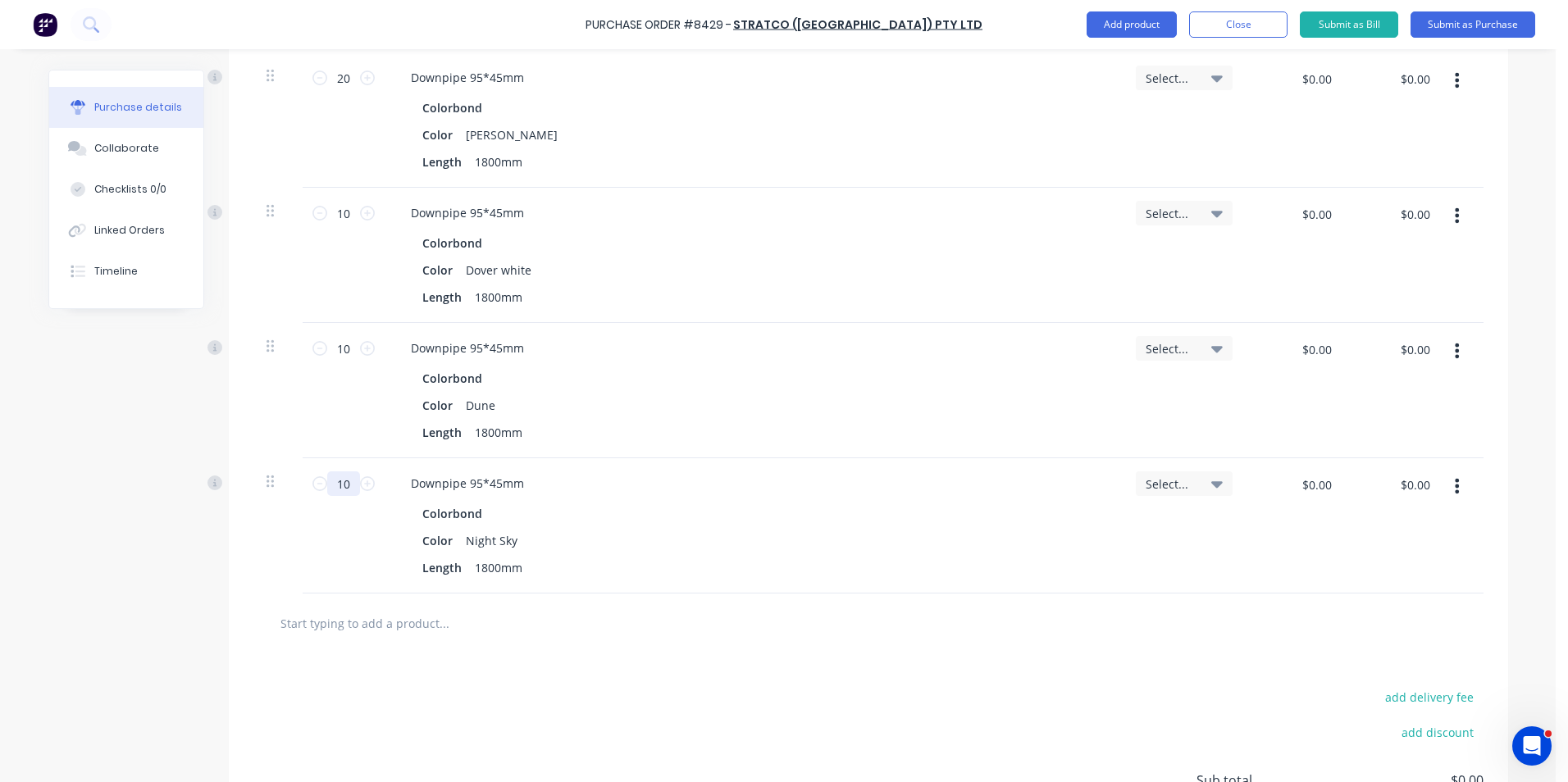
drag, startPoint x: 349, startPoint y: 476, endPoint x: 328, endPoint y: 486, distance: 23.3
click at [328, 486] on input "10" at bounding box center [343, 483] width 32 height 25
type input "18"
click at [1050, 639] on div at bounding box center [868, 623] width 1230 height 60
click at [1457, 490] on button "button" at bounding box center [1457, 486] width 39 height 30
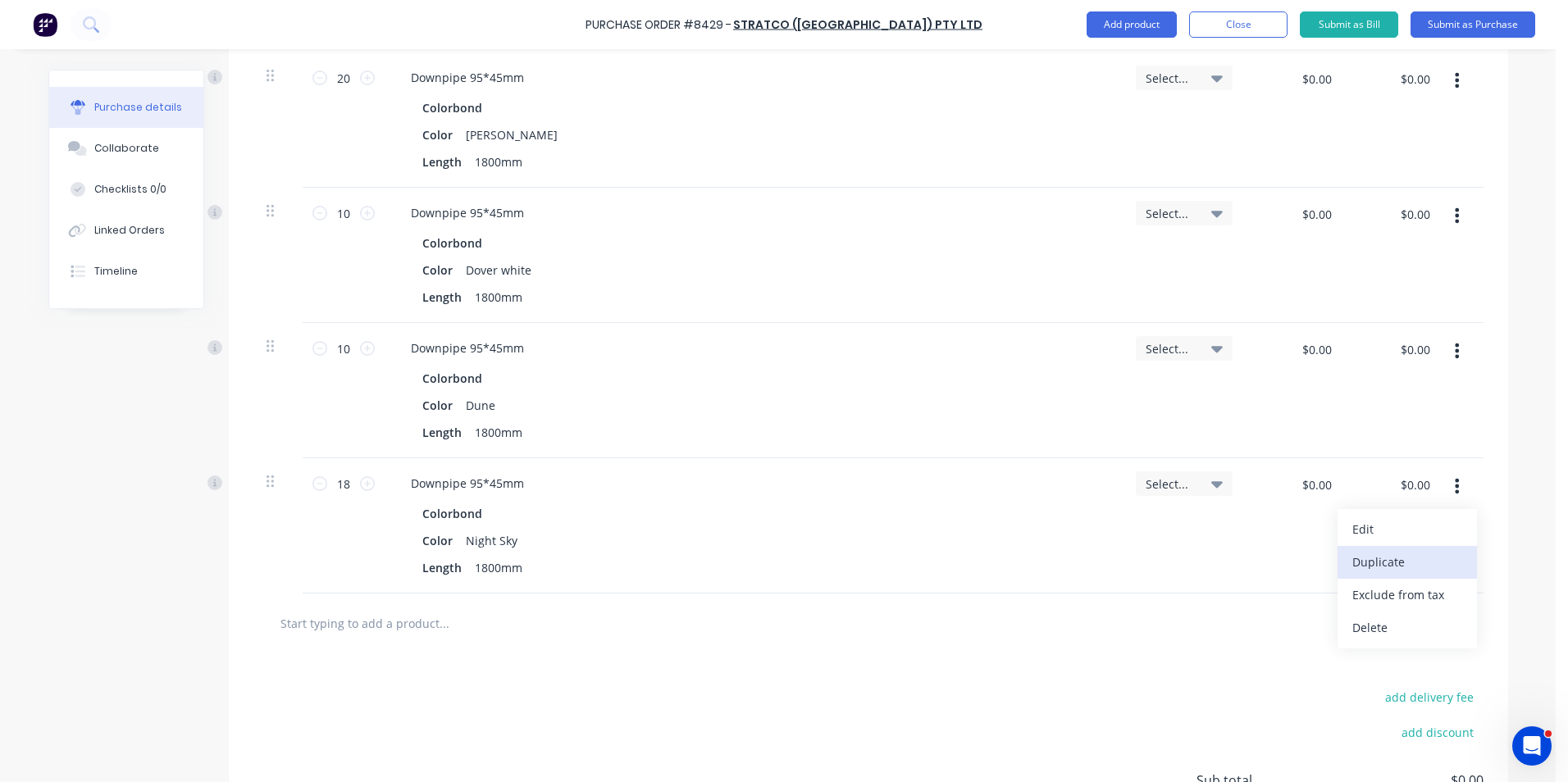
click at [1424, 562] on button "Duplicate" at bounding box center [1406, 562] width 139 height 32
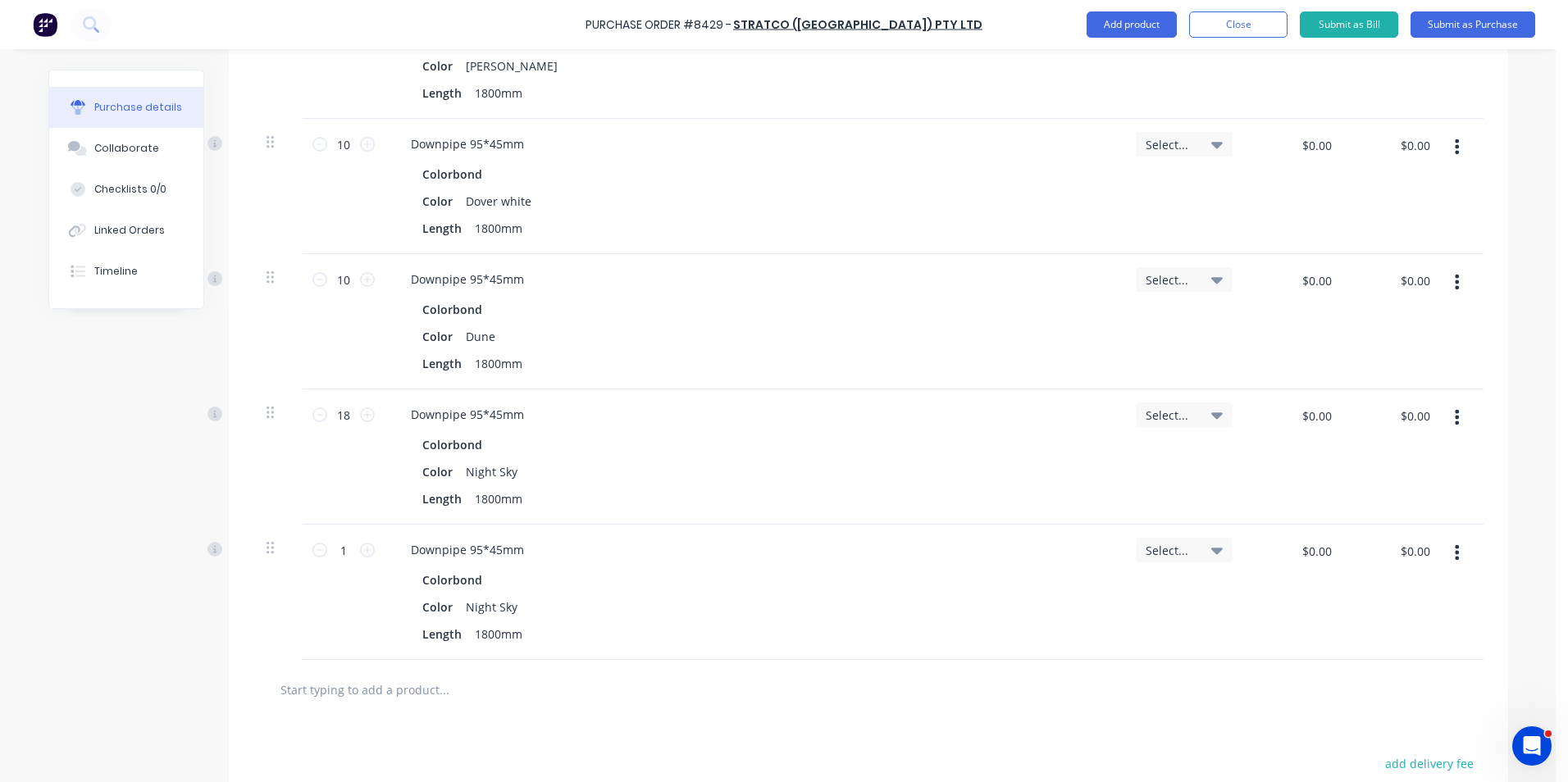
scroll to position [1312, 0]
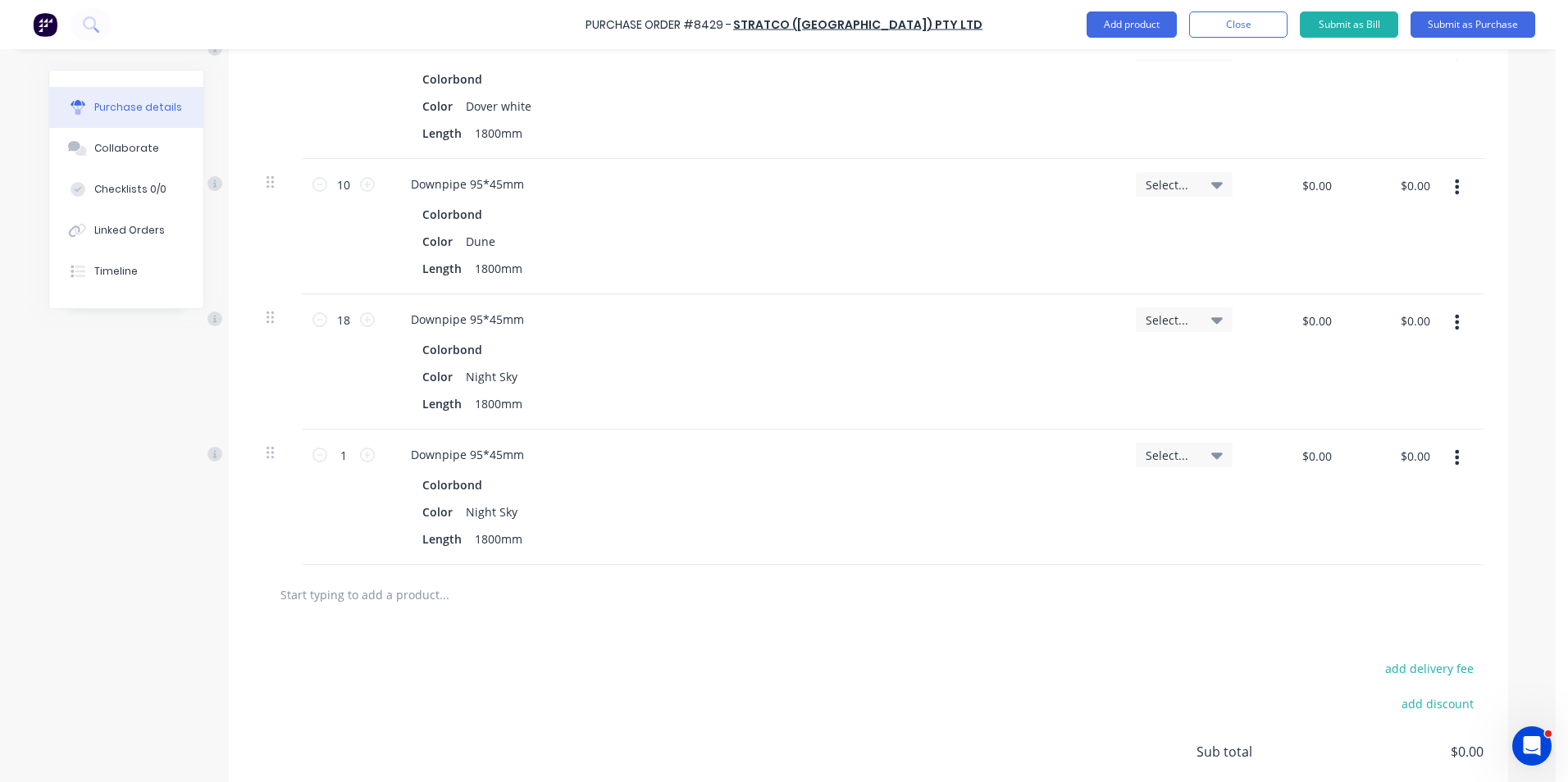
click at [1458, 456] on button "button" at bounding box center [1457, 458] width 39 height 30
click at [1355, 506] on button "Edit" at bounding box center [1406, 500] width 139 height 32
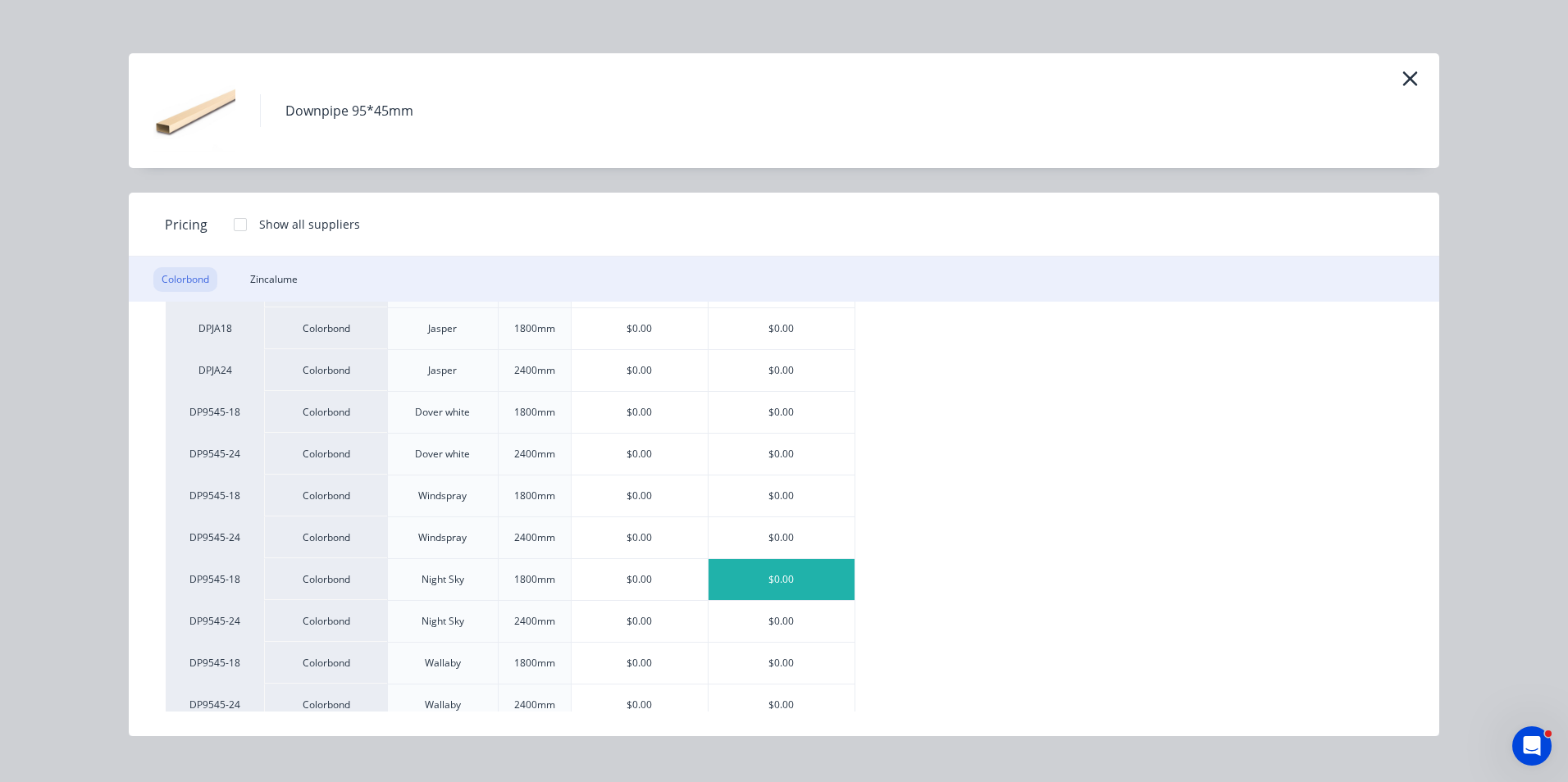
scroll to position [1230, 0]
click at [741, 619] on div "$0.00" at bounding box center [781, 618] width 146 height 41
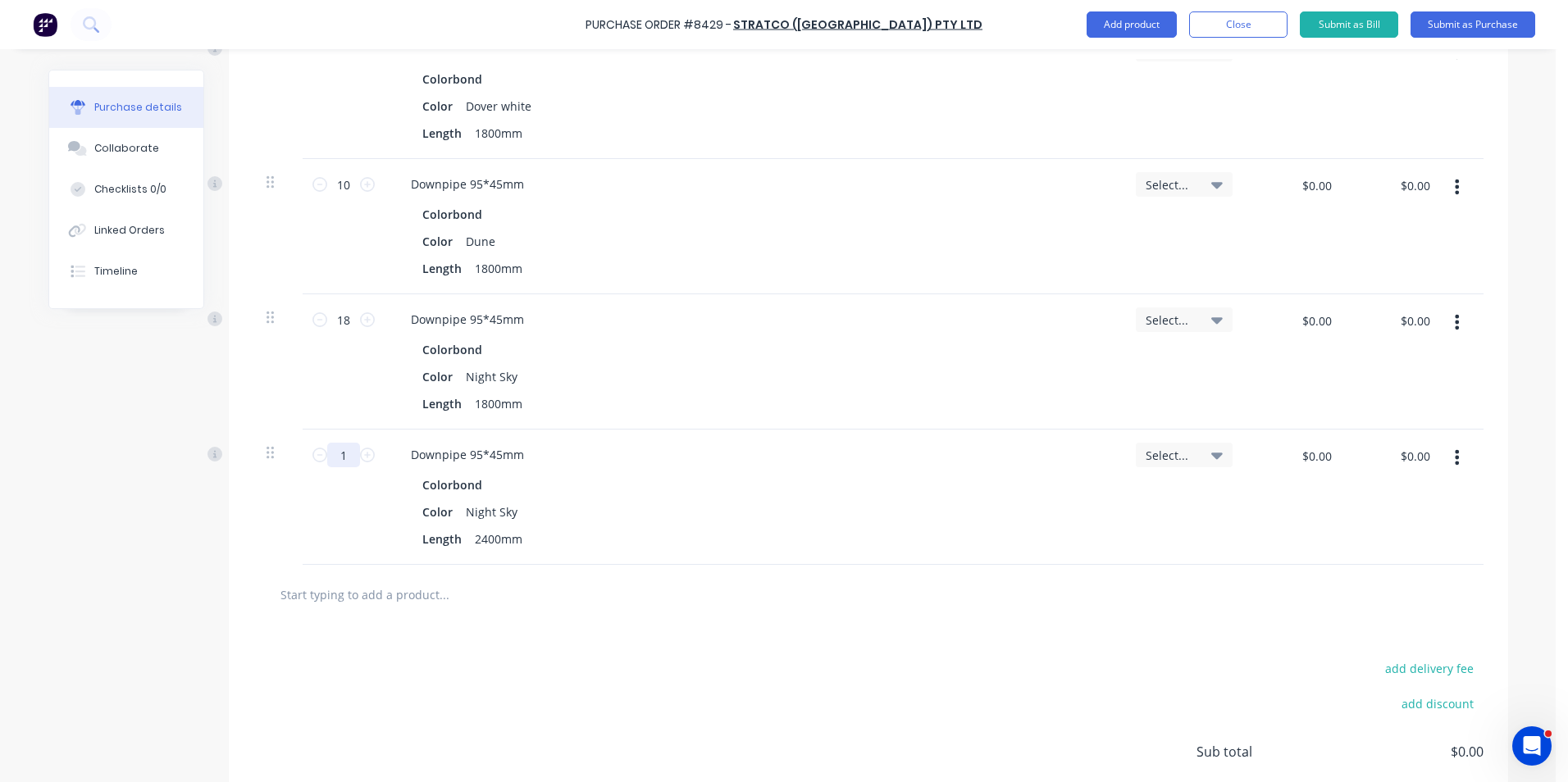
click at [348, 459] on input "1" at bounding box center [343, 455] width 32 height 25
type input "8"
click at [922, 533] on div "Length 2400mm" at bounding box center [750, 539] width 669 height 24
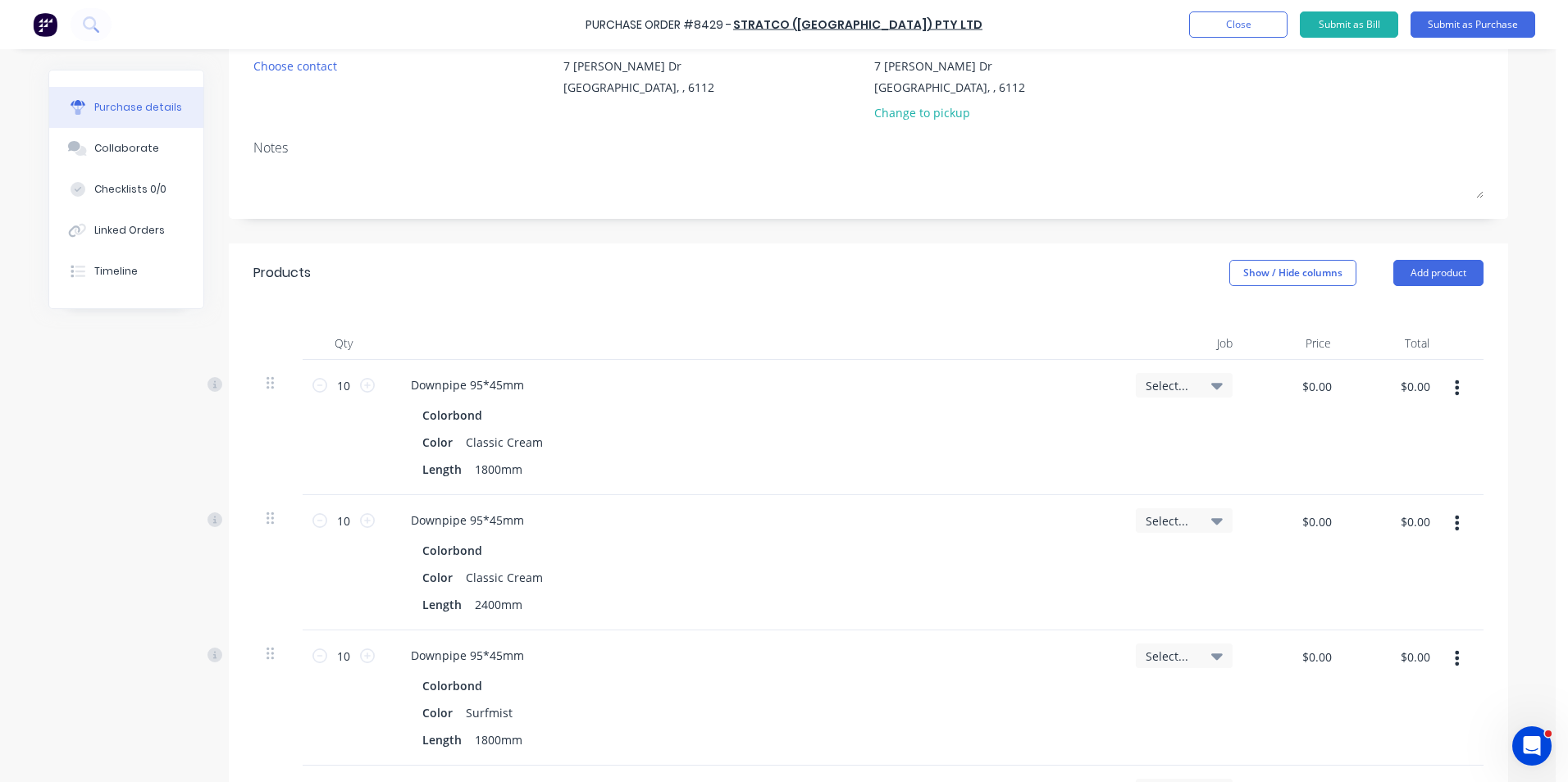
scroll to position [0, 0]
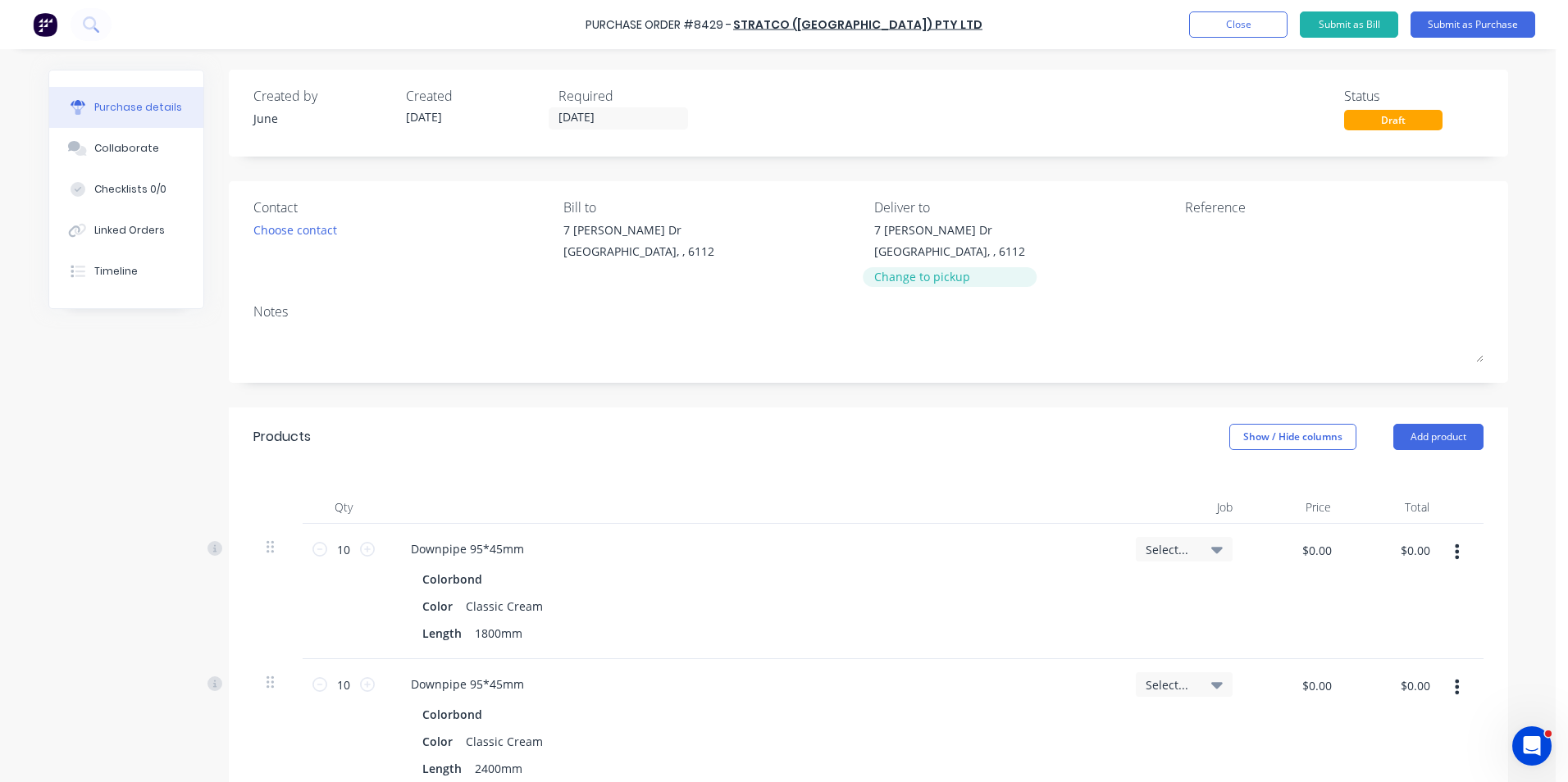
click at [931, 271] on div "Change to pickup" at bounding box center [949, 277] width 151 height 18
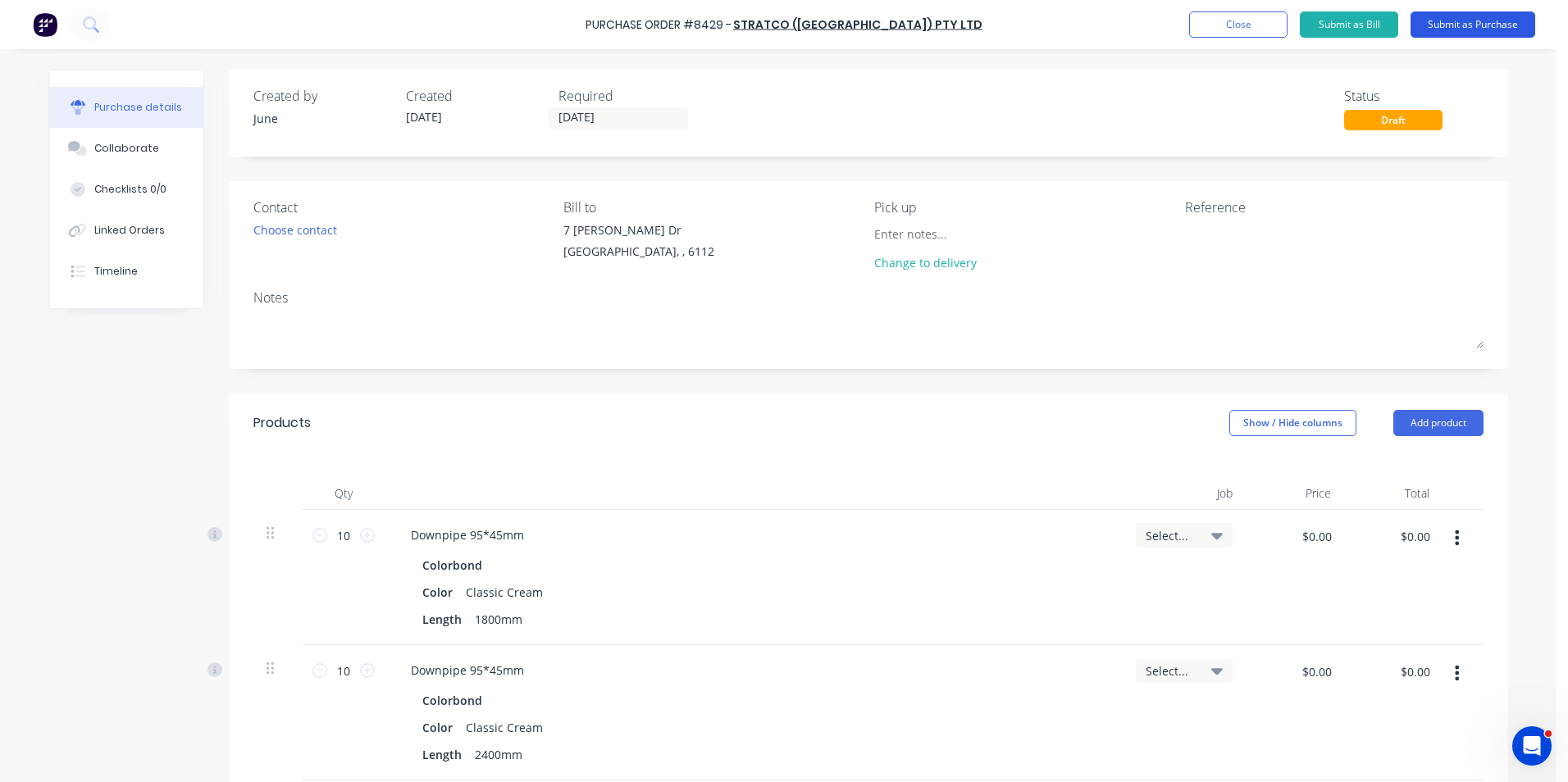
click at [1462, 33] on button "Submit as Purchase" at bounding box center [1473, 25] width 124 height 26
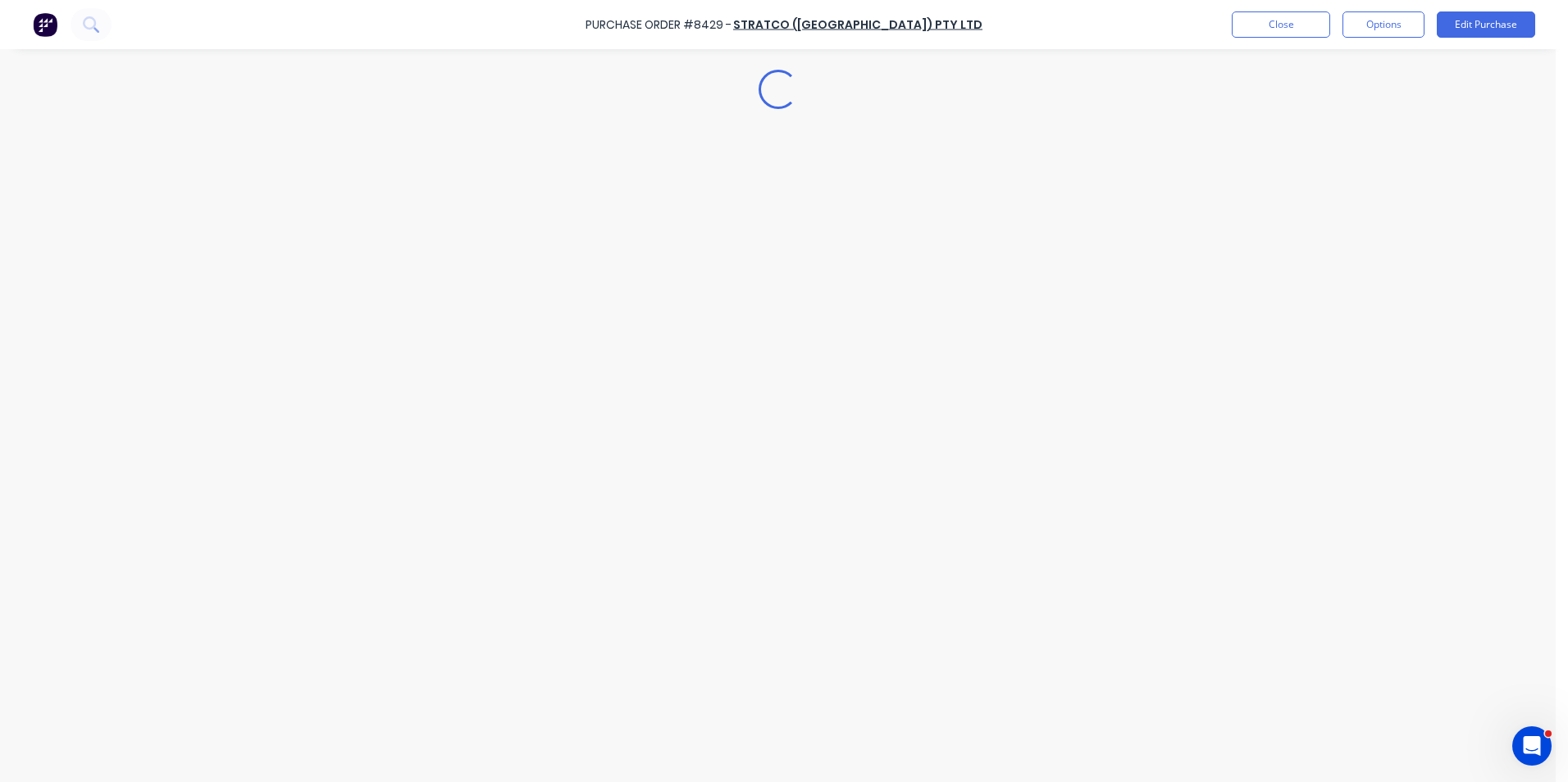
click at [1375, 34] on button "Options" at bounding box center [1383, 25] width 82 height 26
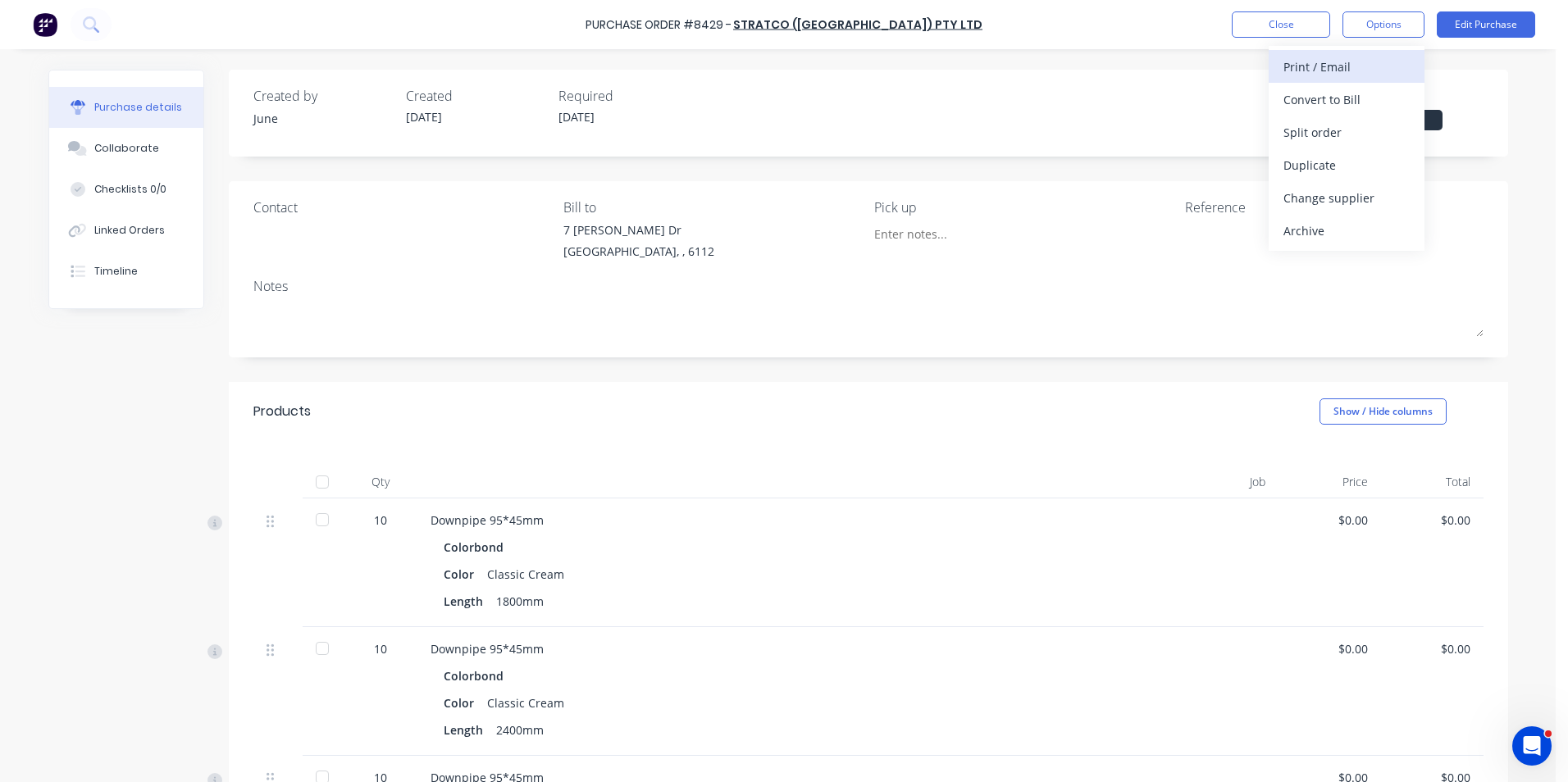
click at [1388, 71] on div "Print / Email" at bounding box center [1347, 67] width 126 height 24
click at [1372, 135] on div "Without pricing" at bounding box center [1347, 132] width 126 height 24
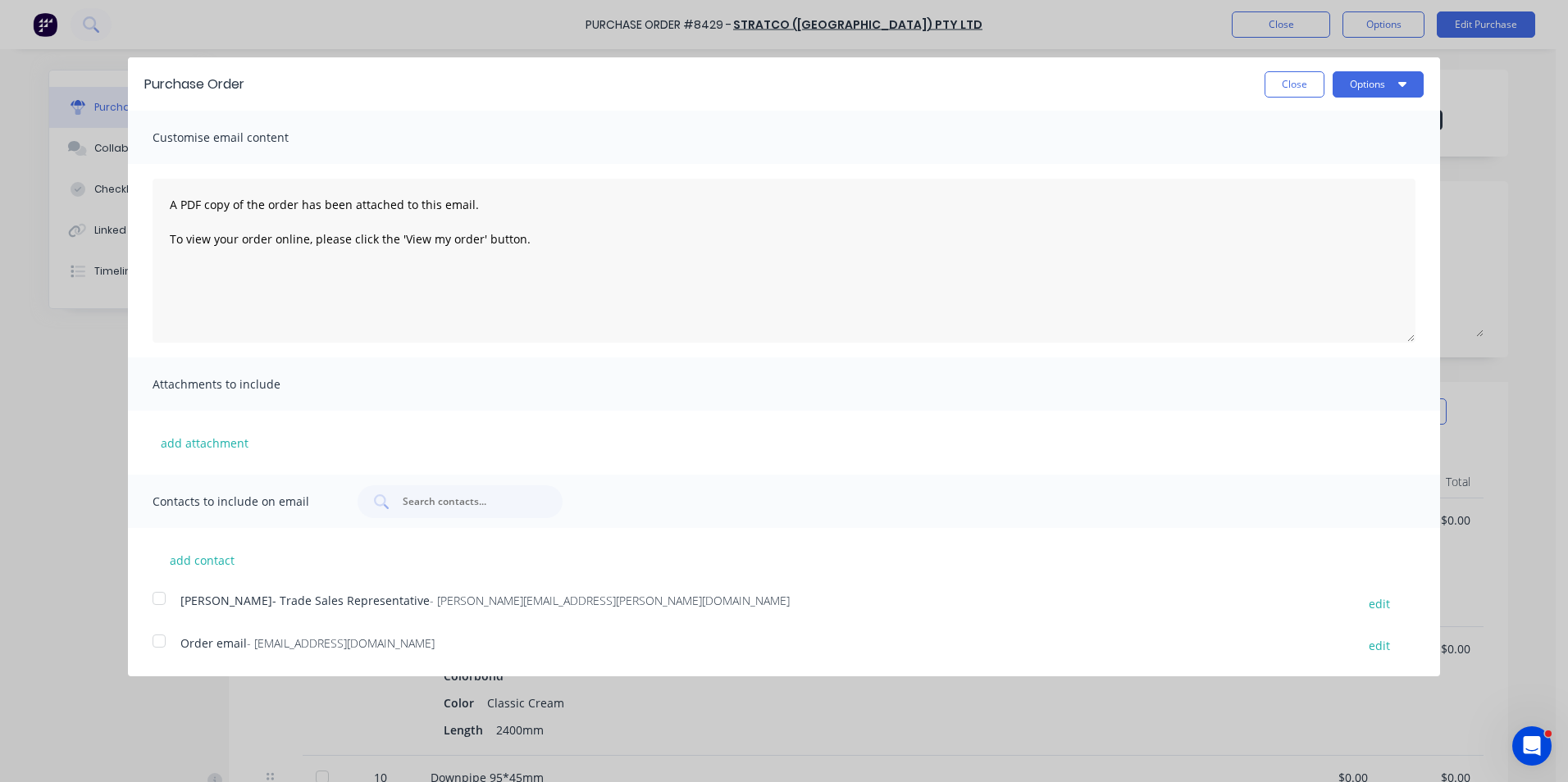
click at [156, 644] on div at bounding box center [158, 641] width 32 height 32
click at [1374, 89] on button "Options" at bounding box center [1378, 84] width 91 height 26
click at [1354, 144] on button "Email" at bounding box center [1346, 159] width 156 height 32
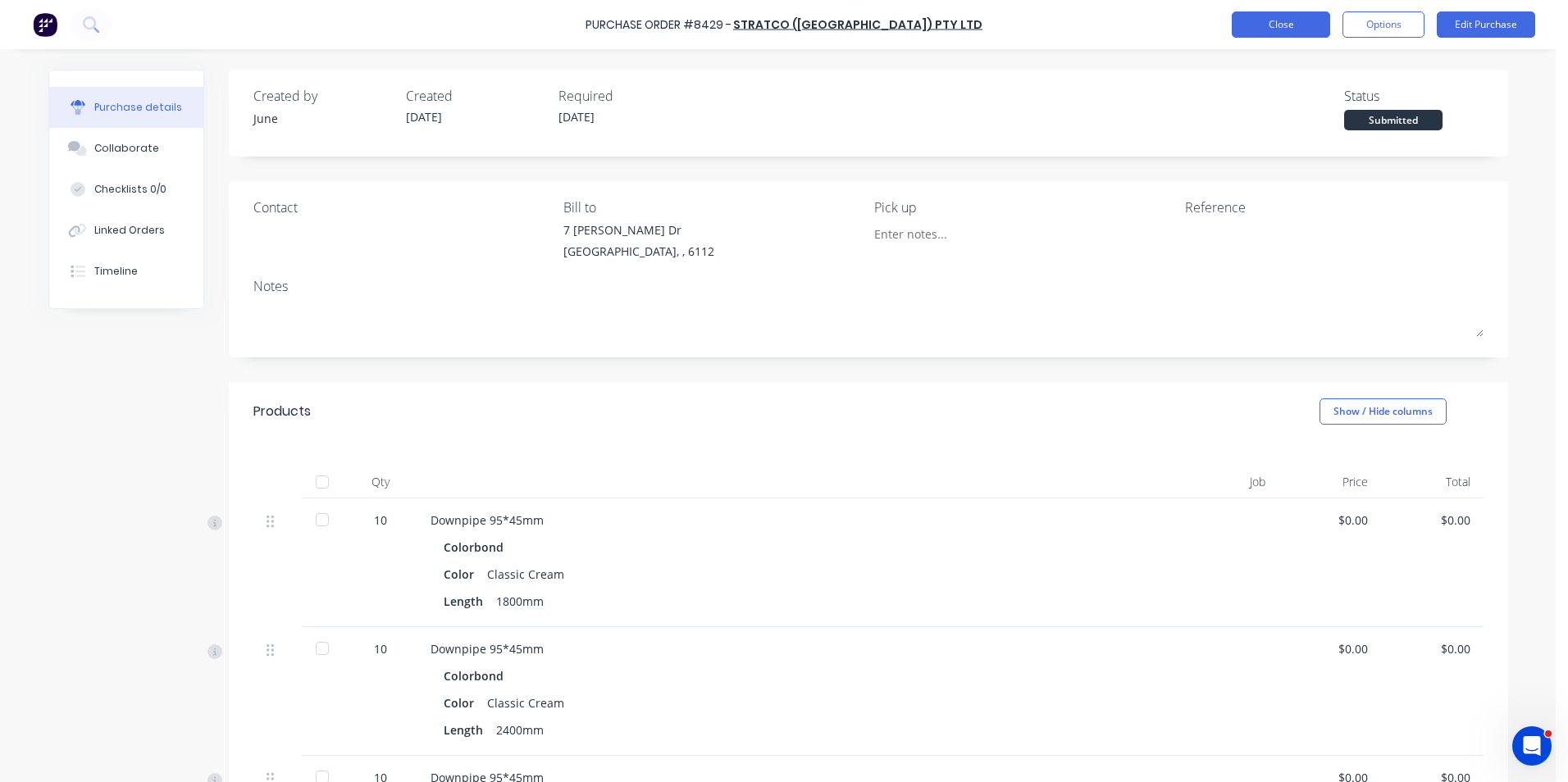
click at [1235, 25] on button "Close" at bounding box center [1281, 25] width 98 height 26
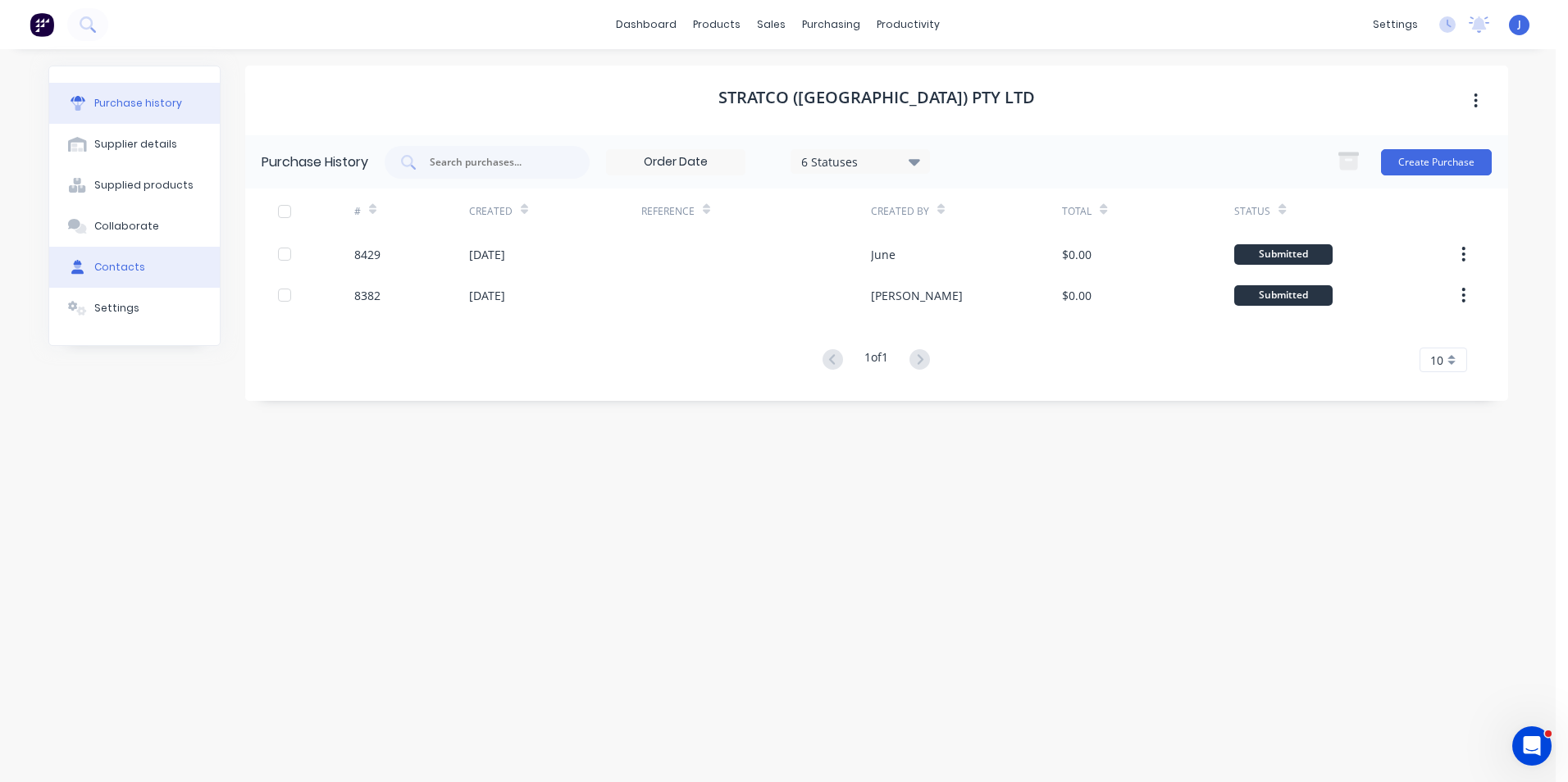
click at [112, 271] on div "Contacts" at bounding box center [120, 267] width 51 height 15
select select "AU"
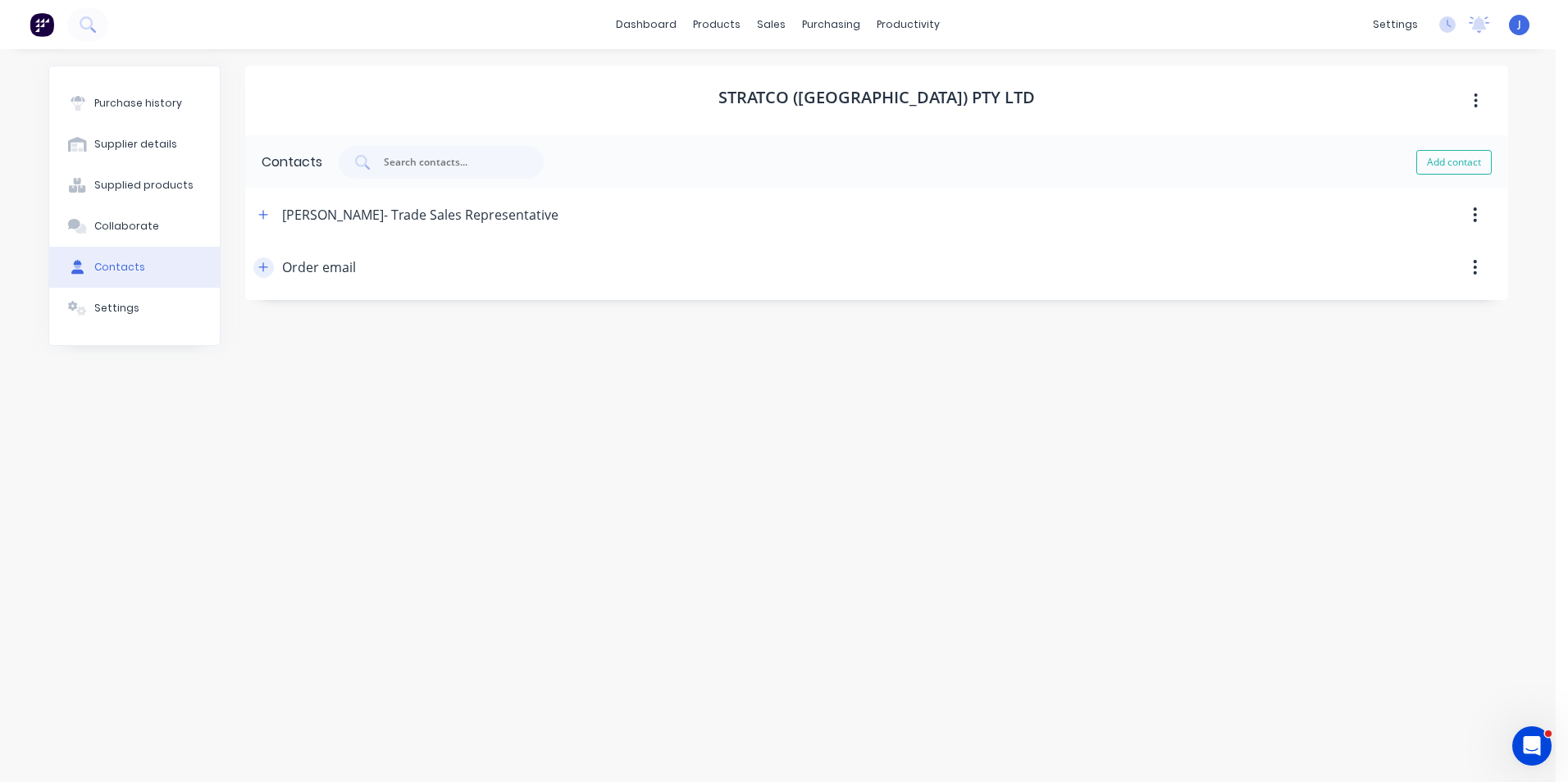
click at [271, 265] on button "button" at bounding box center [263, 267] width 20 height 20
click at [272, 215] on button "button" at bounding box center [263, 215] width 20 height 20
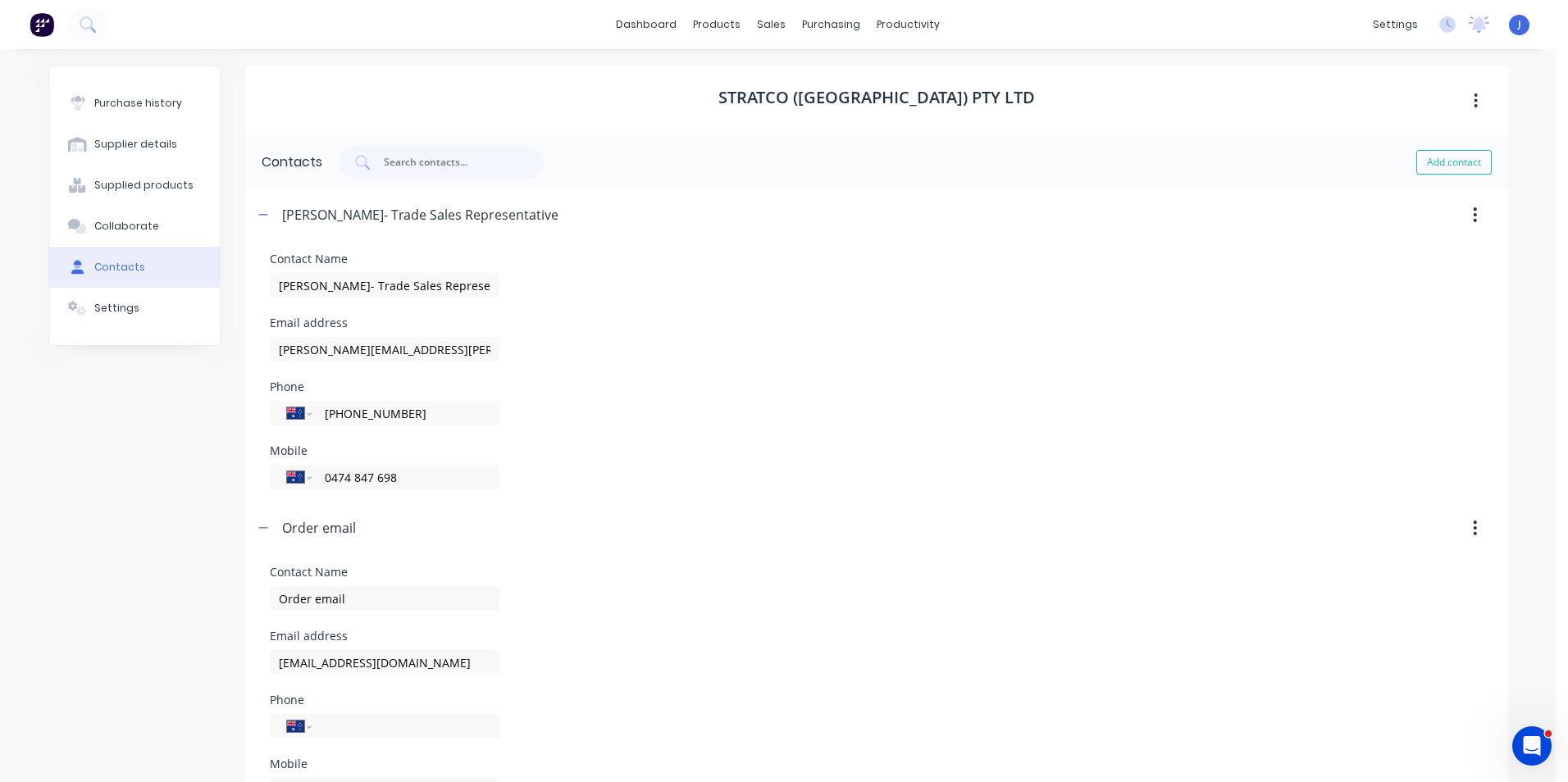
scroll to position [56, 0]
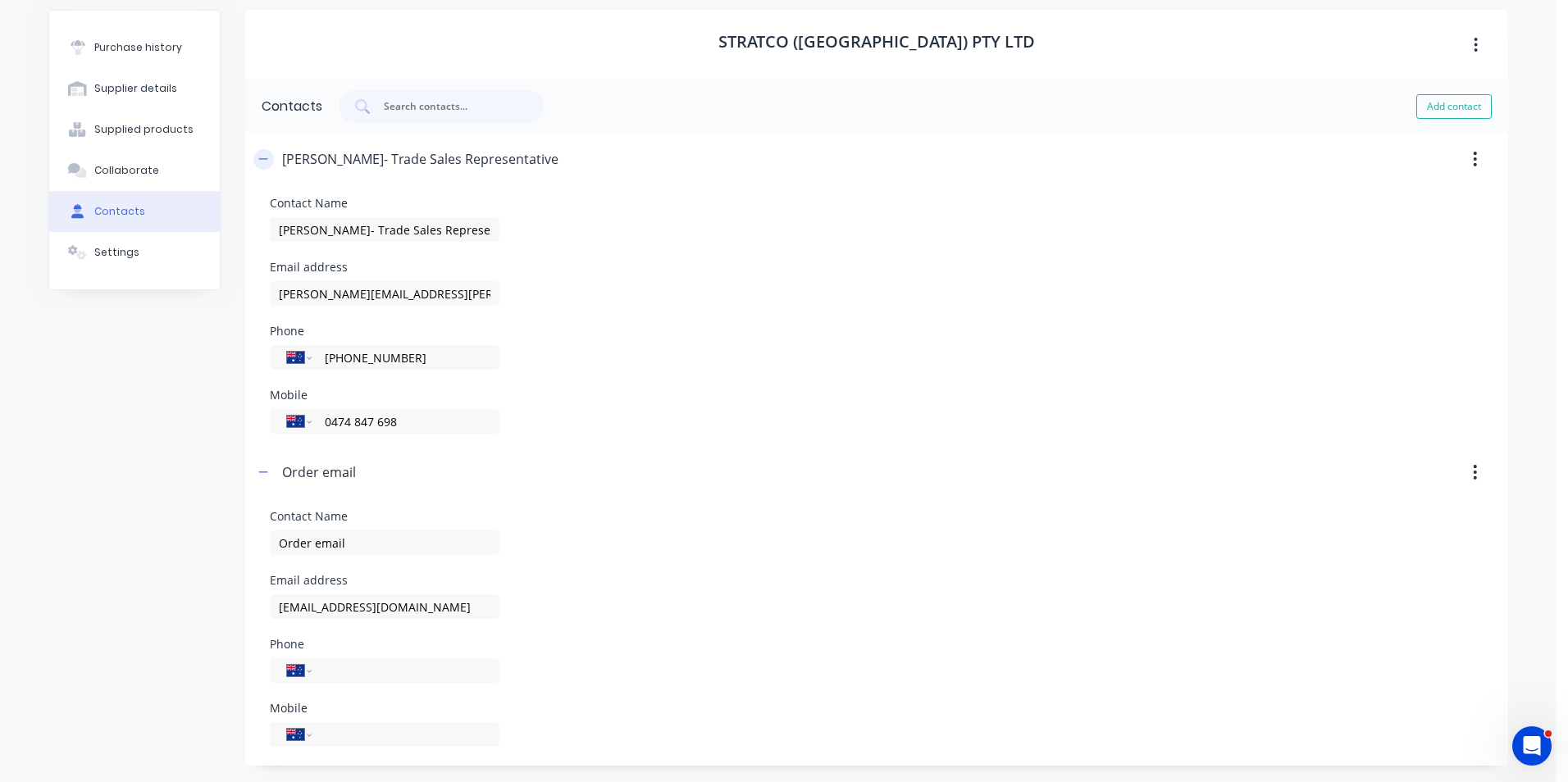
click at [261, 161] on icon "button" at bounding box center [263, 159] width 10 height 11
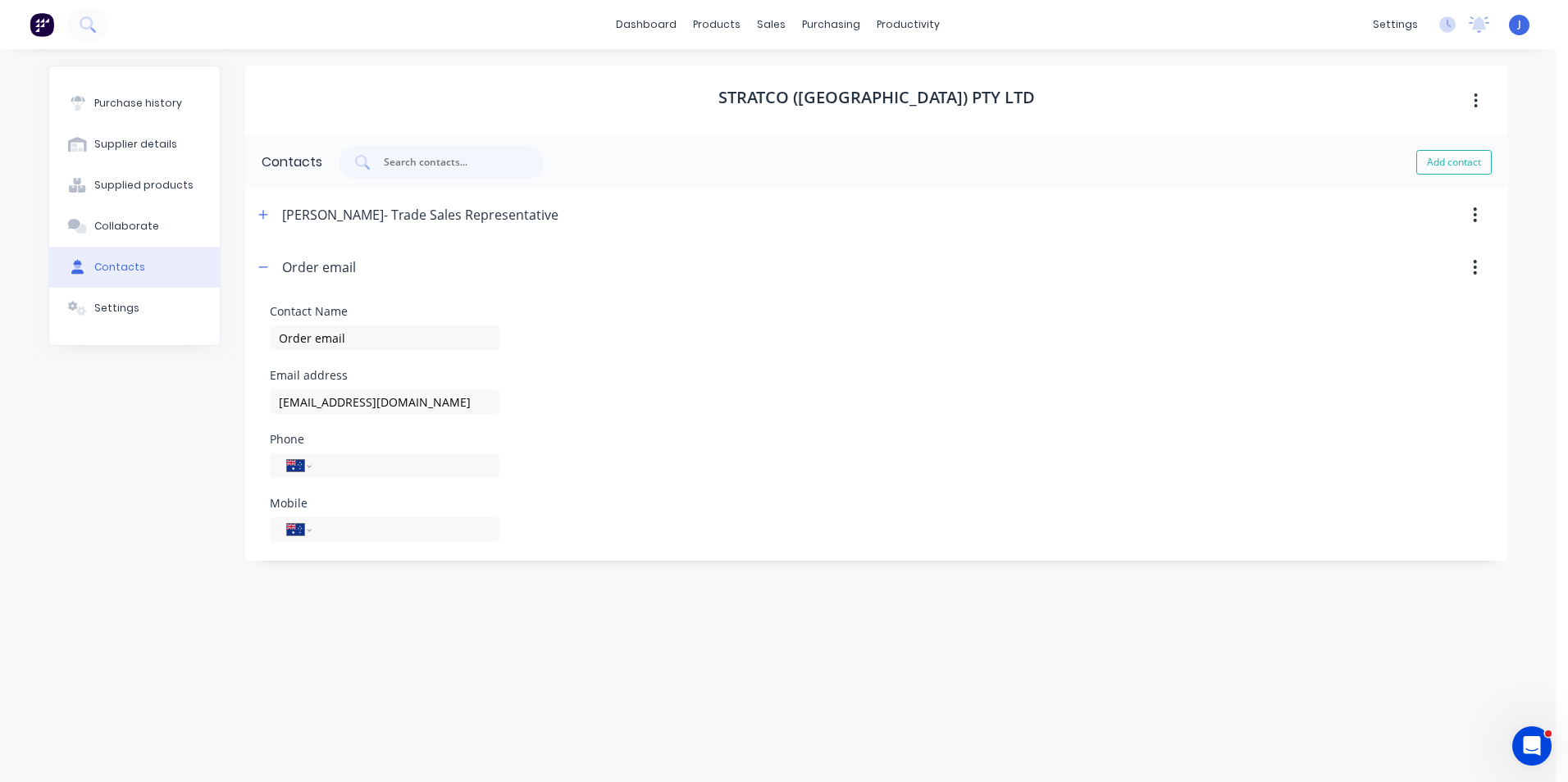
scroll to position [0, 0]
click at [101, 313] on div "Settings" at bounding box center [117, 308] width 46 height 15
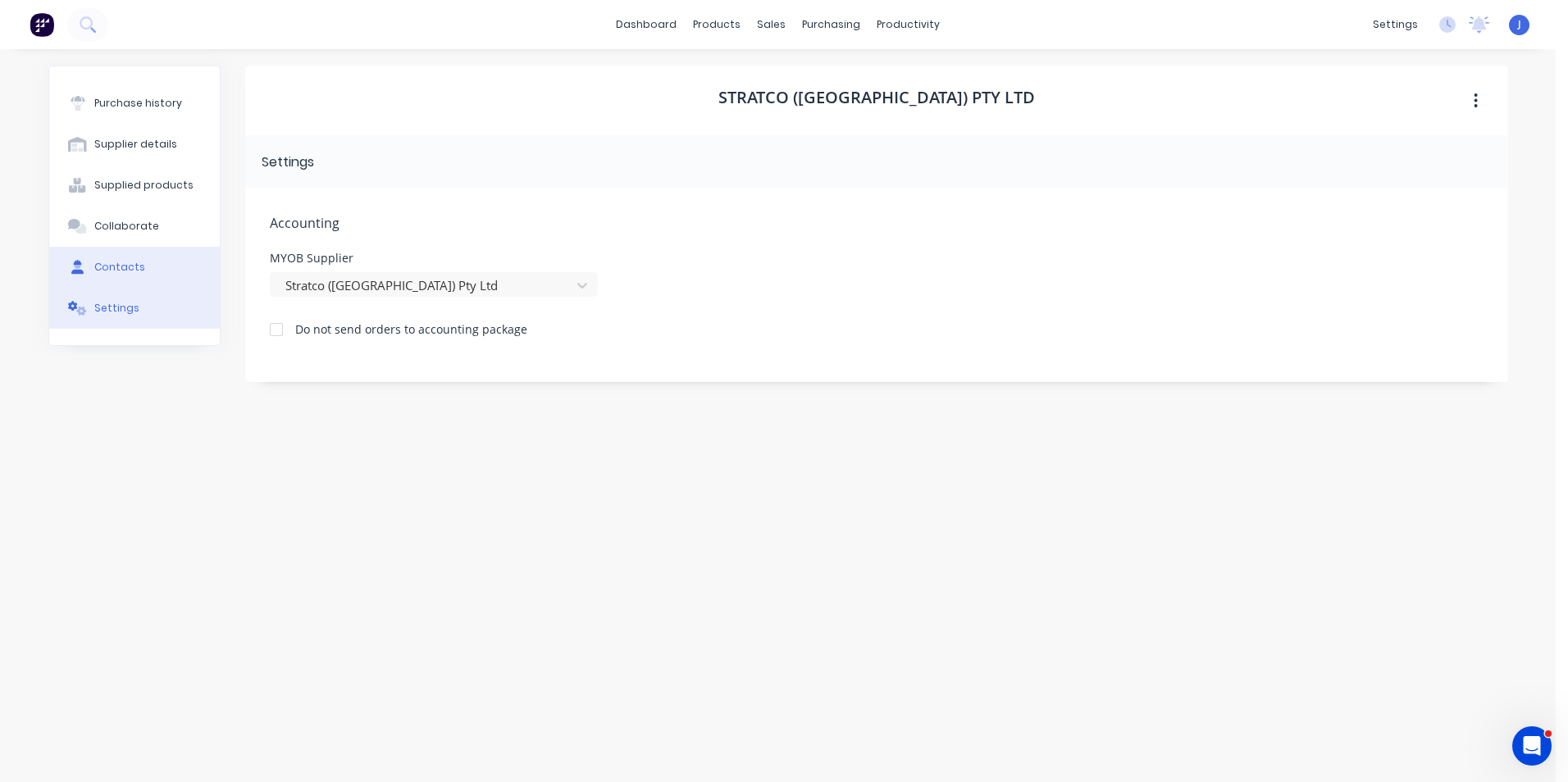
click at [97, 269] on div "Contacts" at bounding box center [120, 267] width 51 height 15
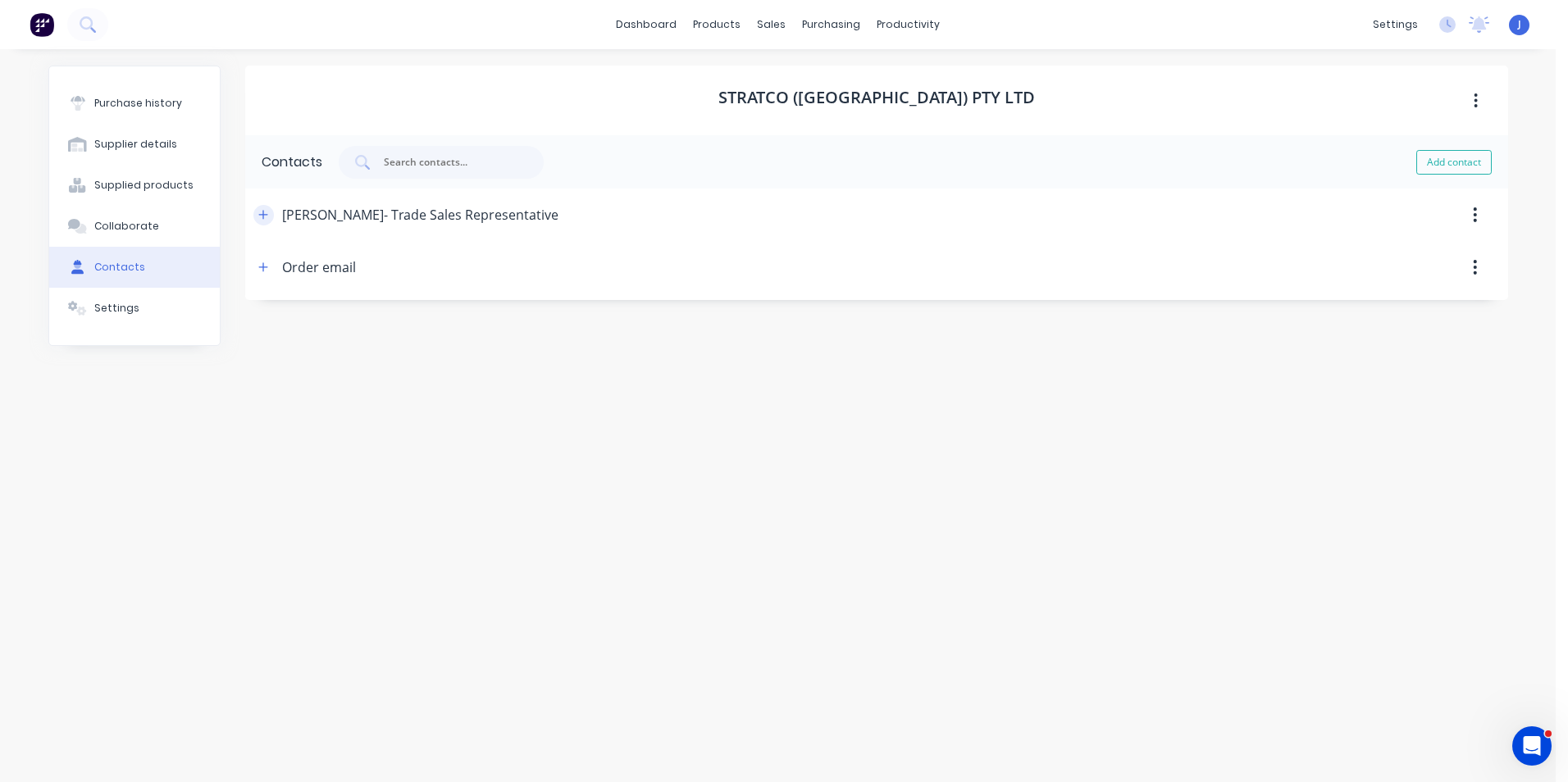
click at [271, 213] on button "button" at bounding box center [263, 215] width 20 height 20
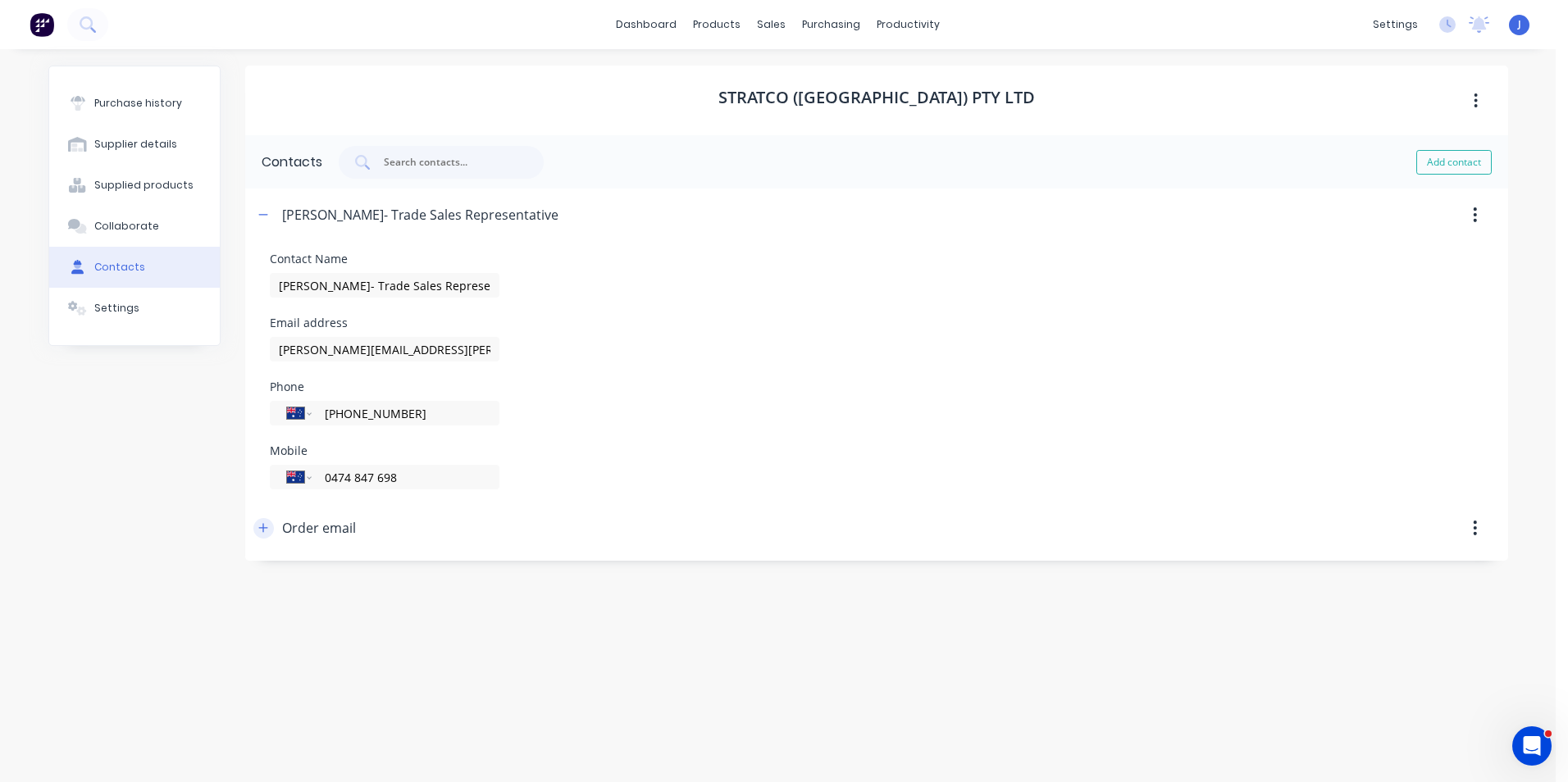
click at [262, 520] on button "button" at bounding box center [263, 528] width 20 height 20
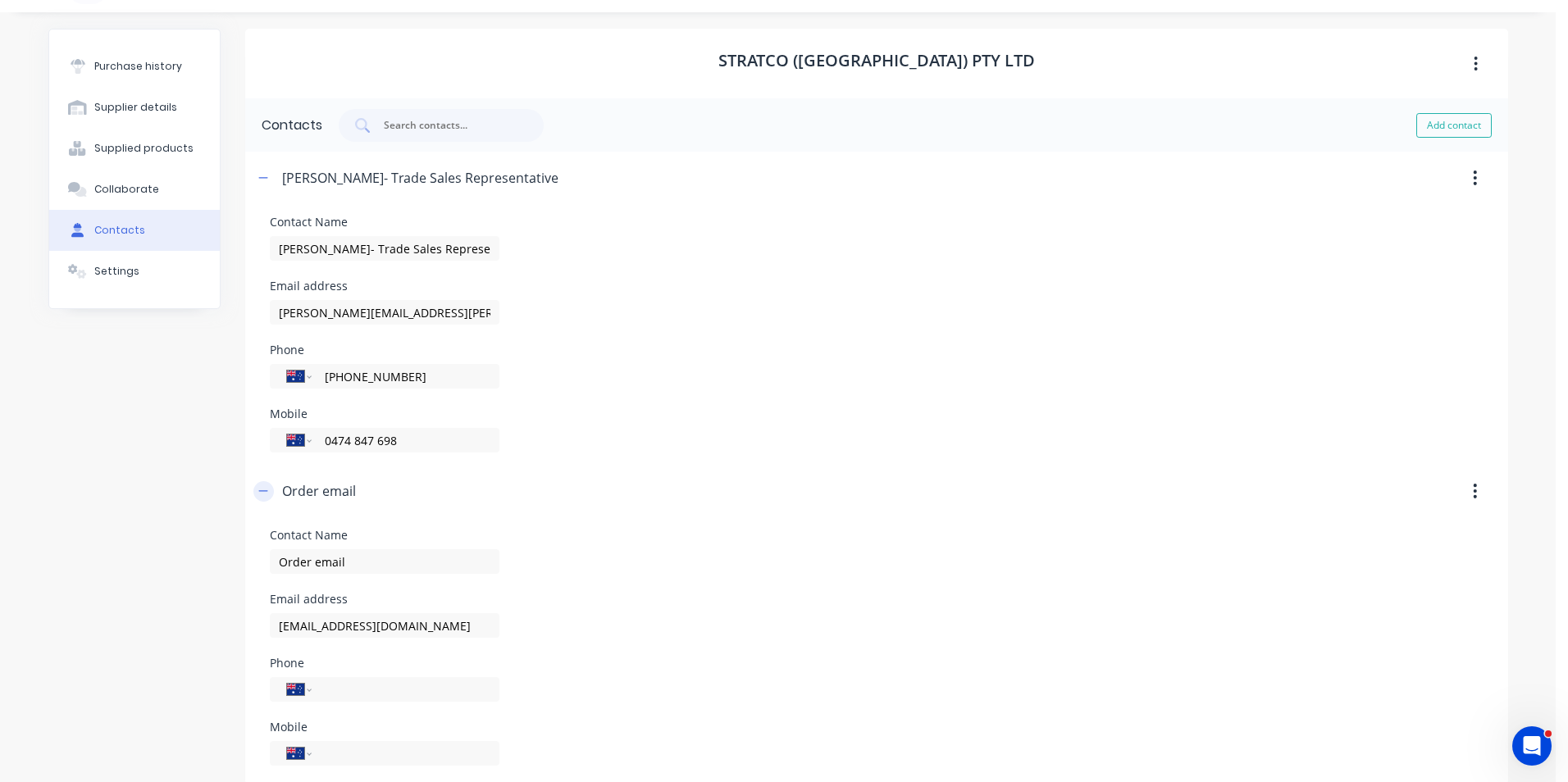
scroll to position [56, 0]
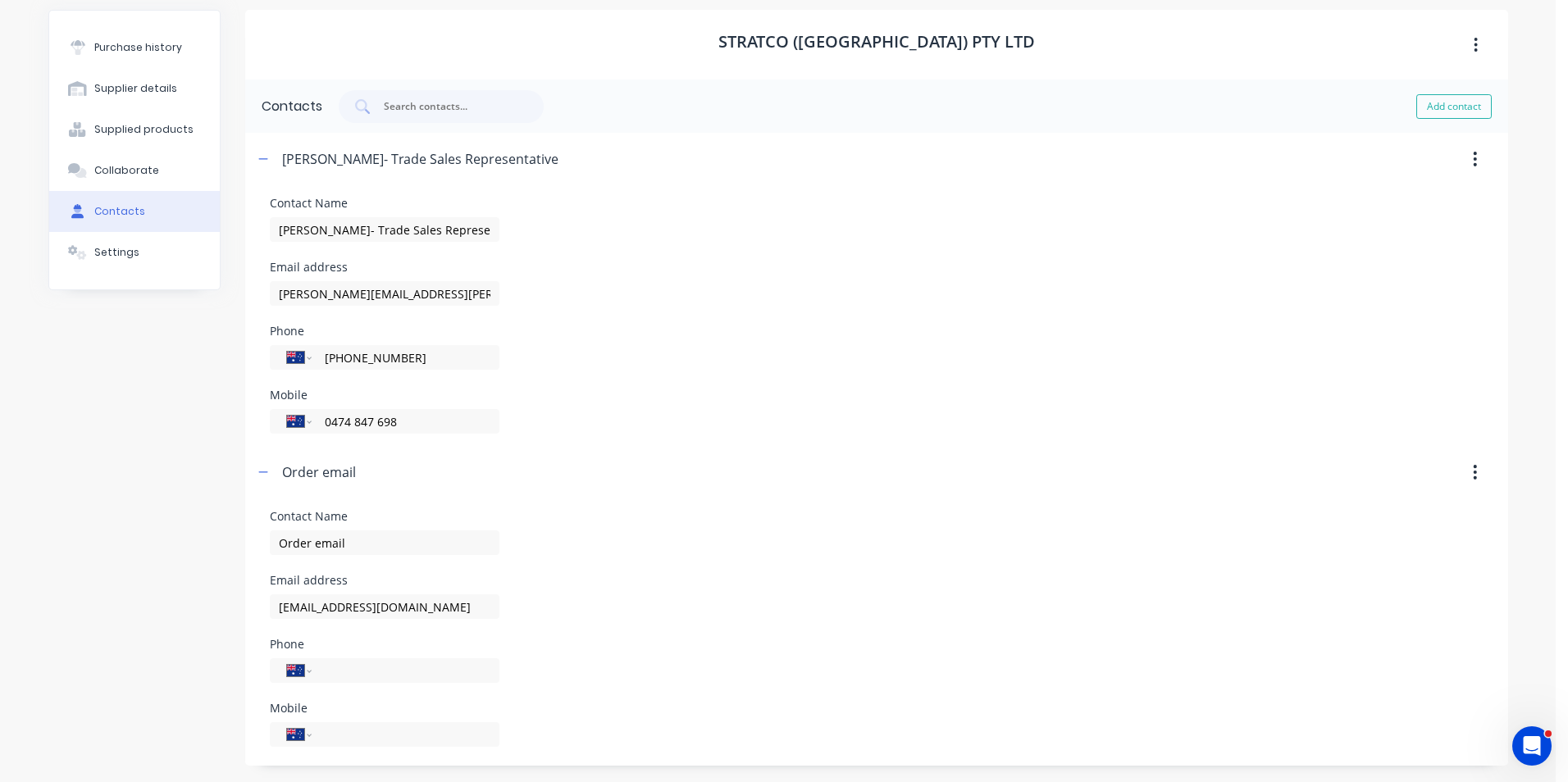
click at [701, 588] on div "Email address tradewa@stratcowa.com.au" at bounding box center [876, 596] width 1213 height 45
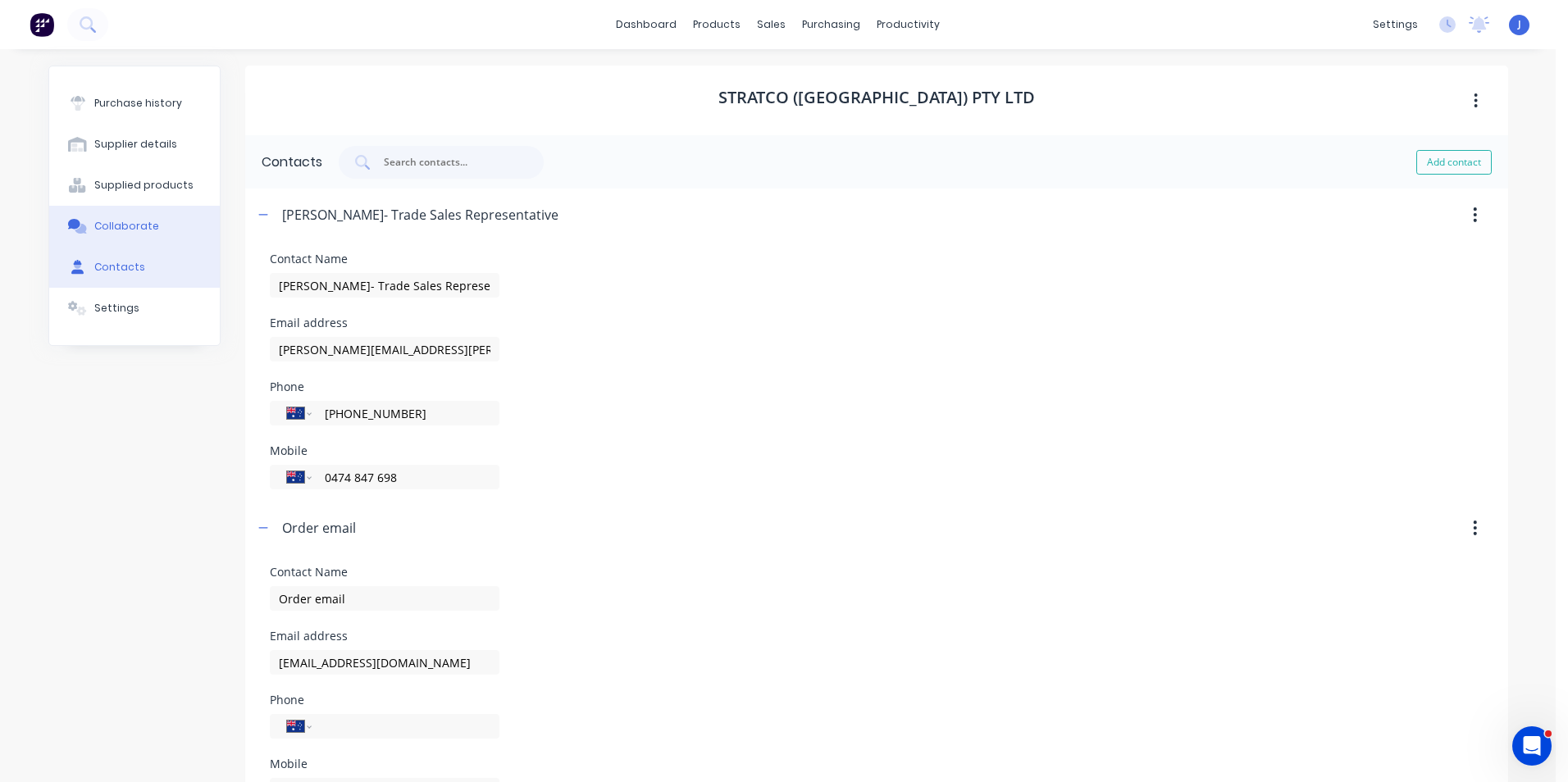
click at [117, 227] on div "Collaborate" at bounding box center [127, 226] width 65 height 15
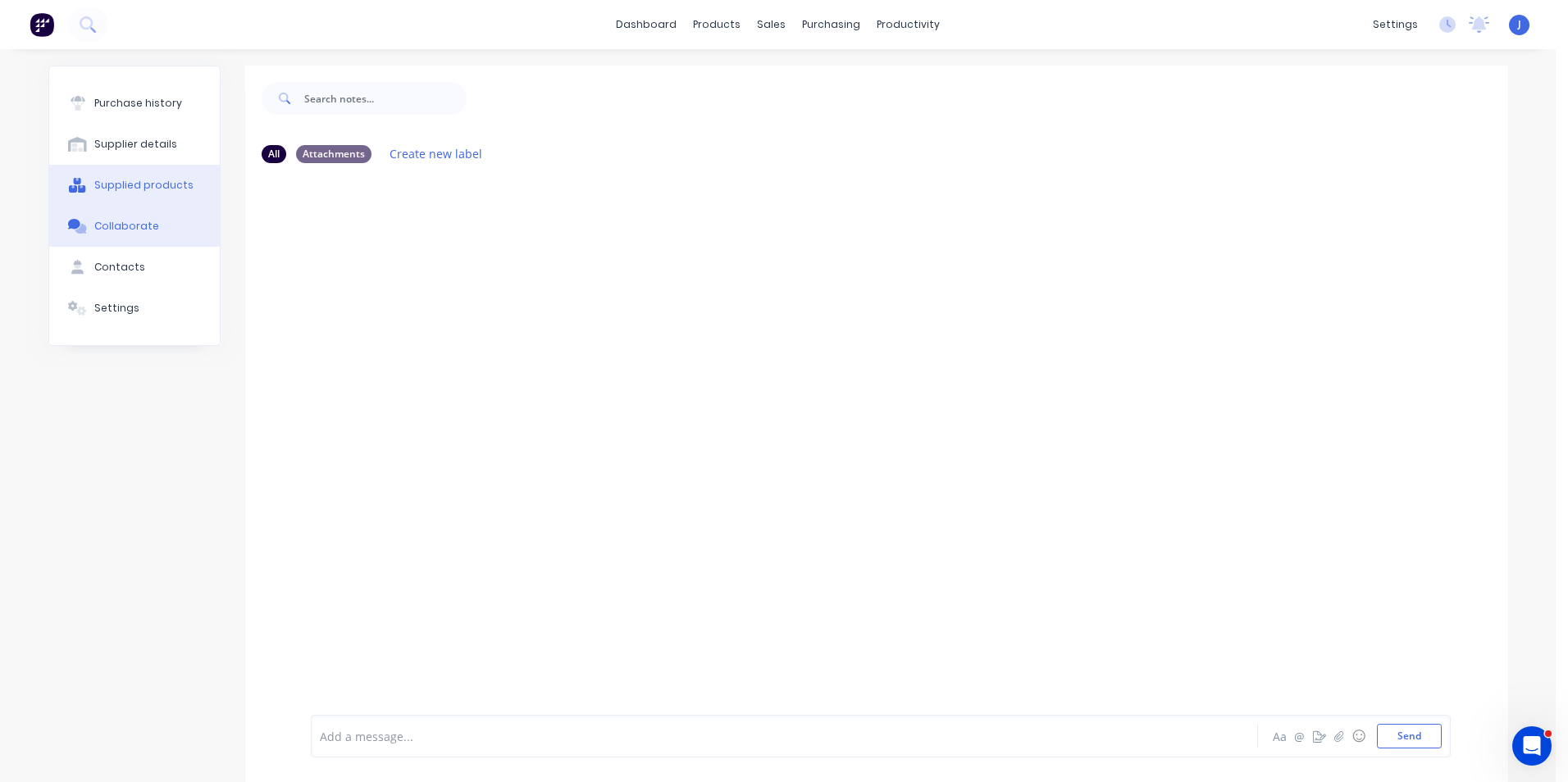
click at [122, 197] on button "Supplied products" at bounding box center [134, 185] width 171 height 41
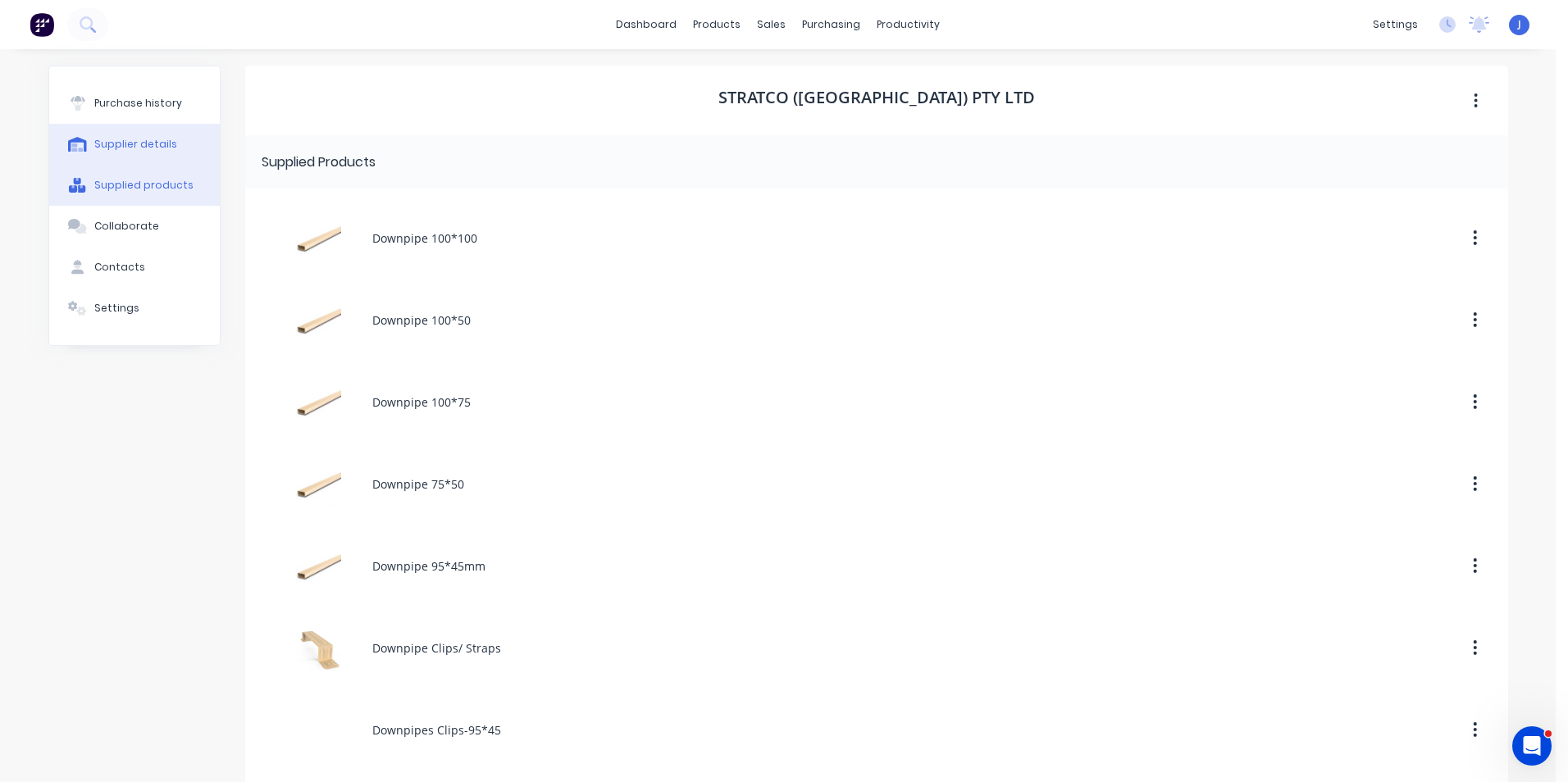
click at [116, 137] on div "Supplier details" at bounding box center [136, 144] width 83 height 15
select select "AU"
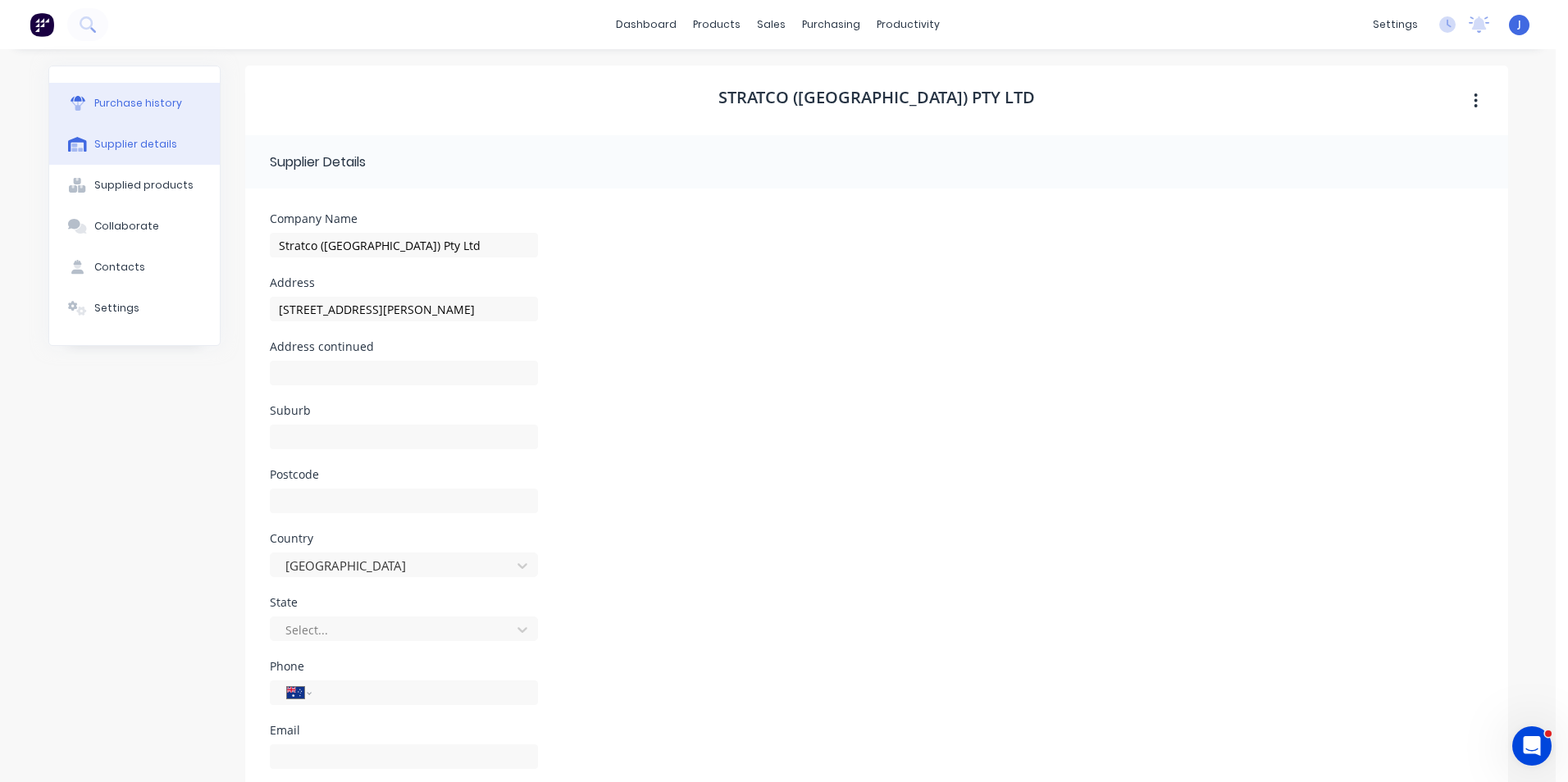
click at [116, 107] on div "Purchase history" at bounding box center [138, 103] width 88 height 15
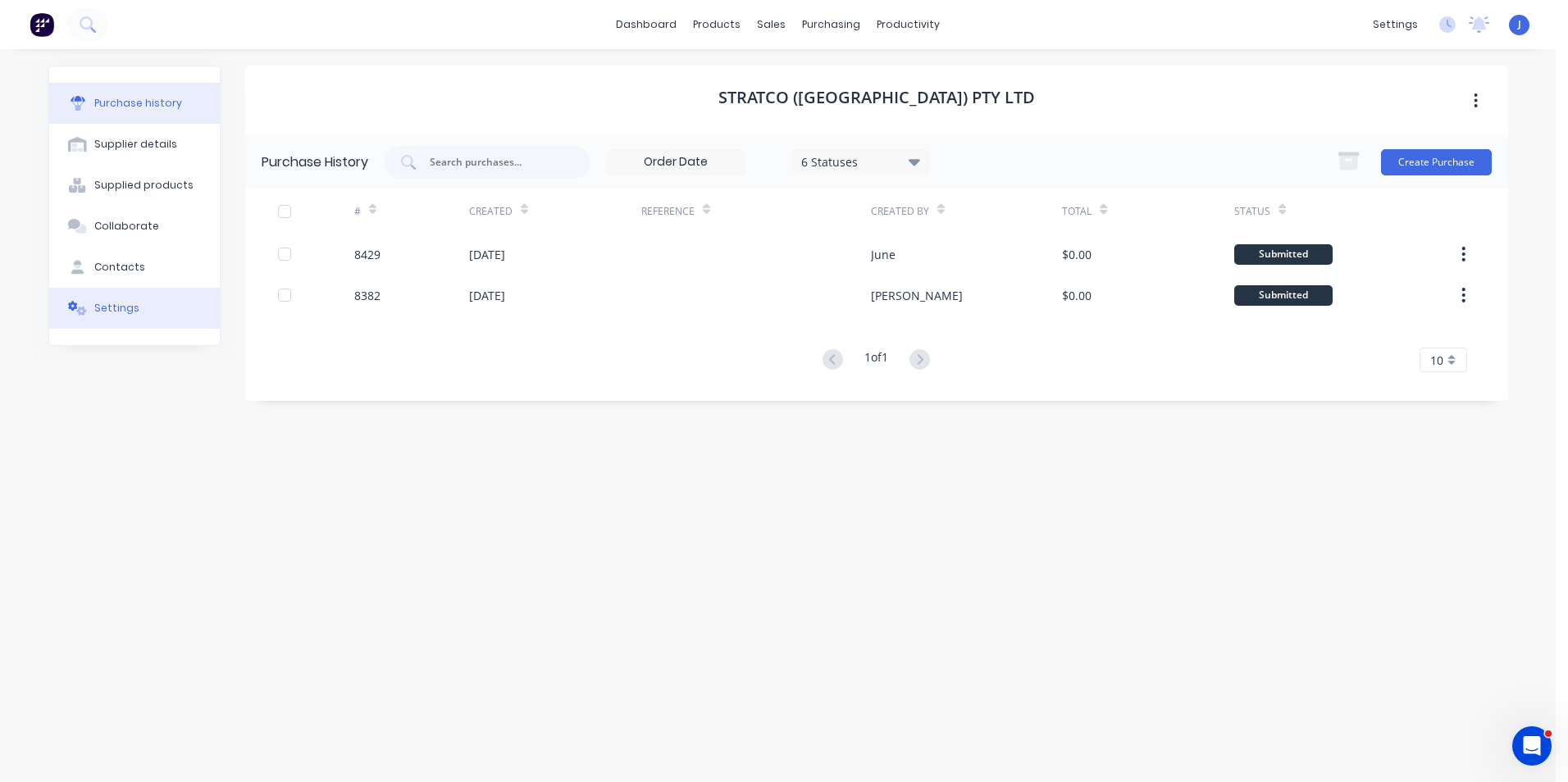
click at [109, 301] on div "Settings" at bounding box center [117, 308] width 46 height 15
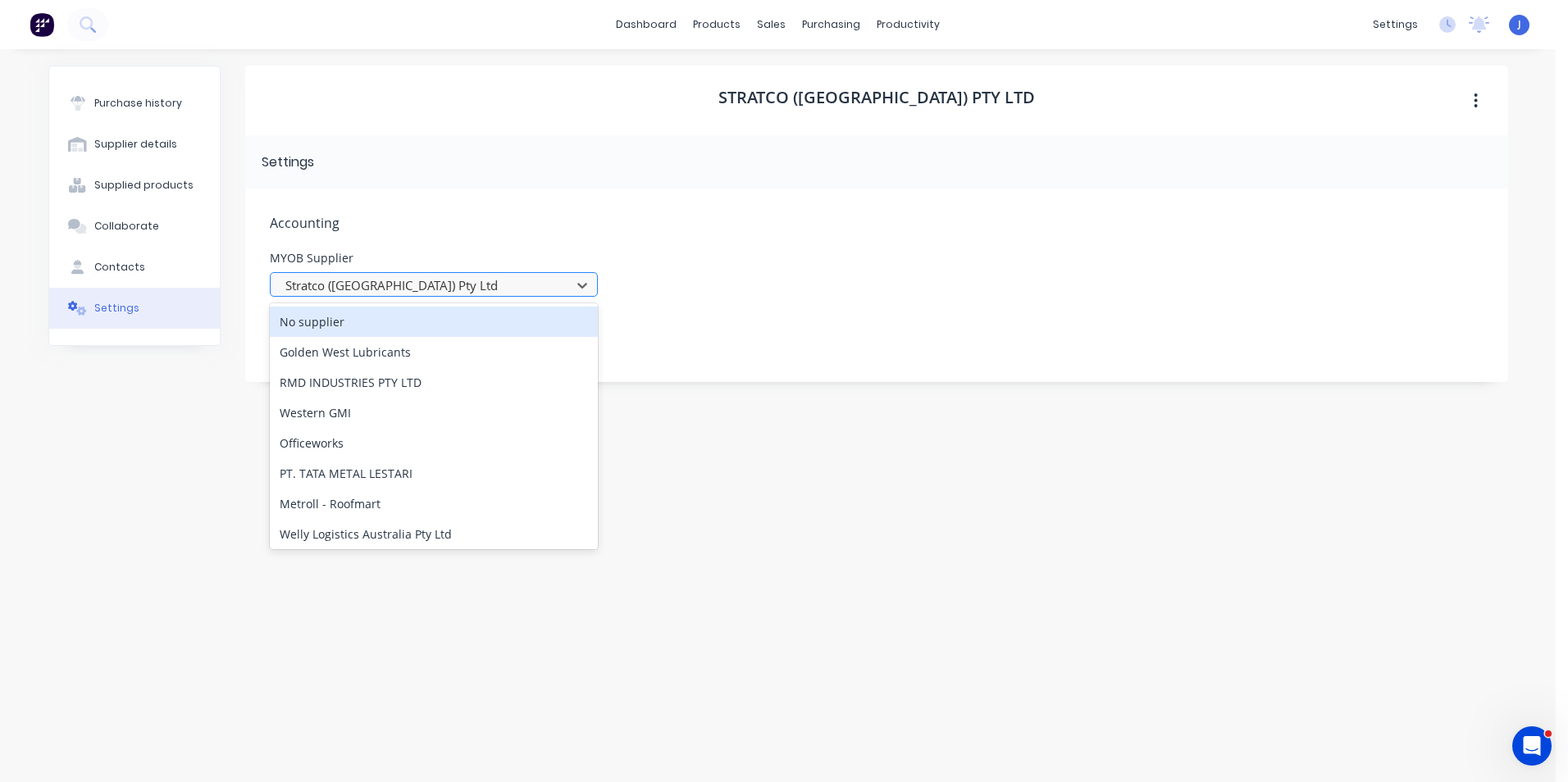
click at [439, 291] on div at bounding box center [423, 285] width 278 height 20
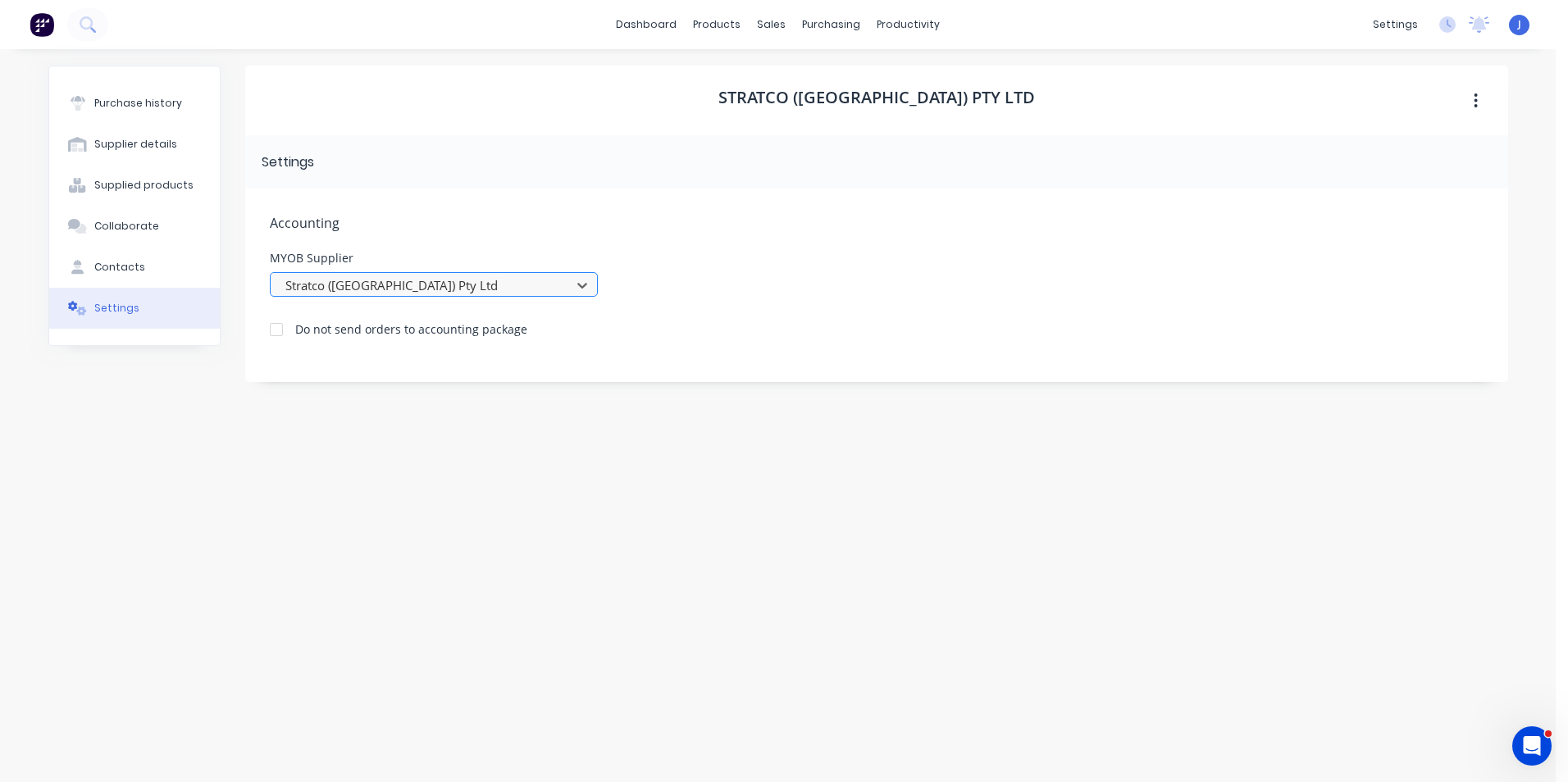
click at [439, 292] on div at bounding box center [423, 285] width 278 height 20
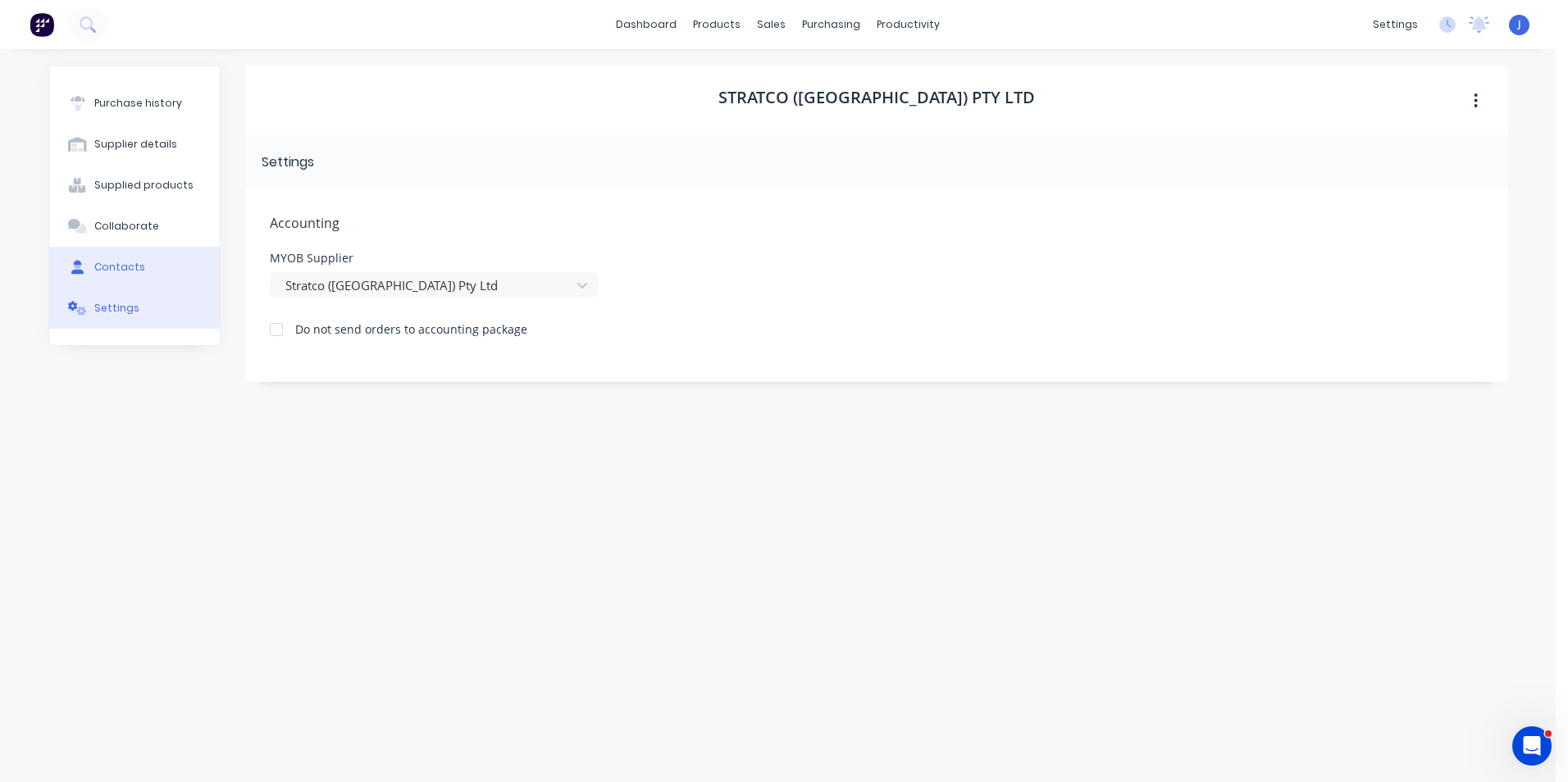
click at [163, 282] on button "Contacts" at bounding box center [134, 267] width 171 height 41
select select "AU"
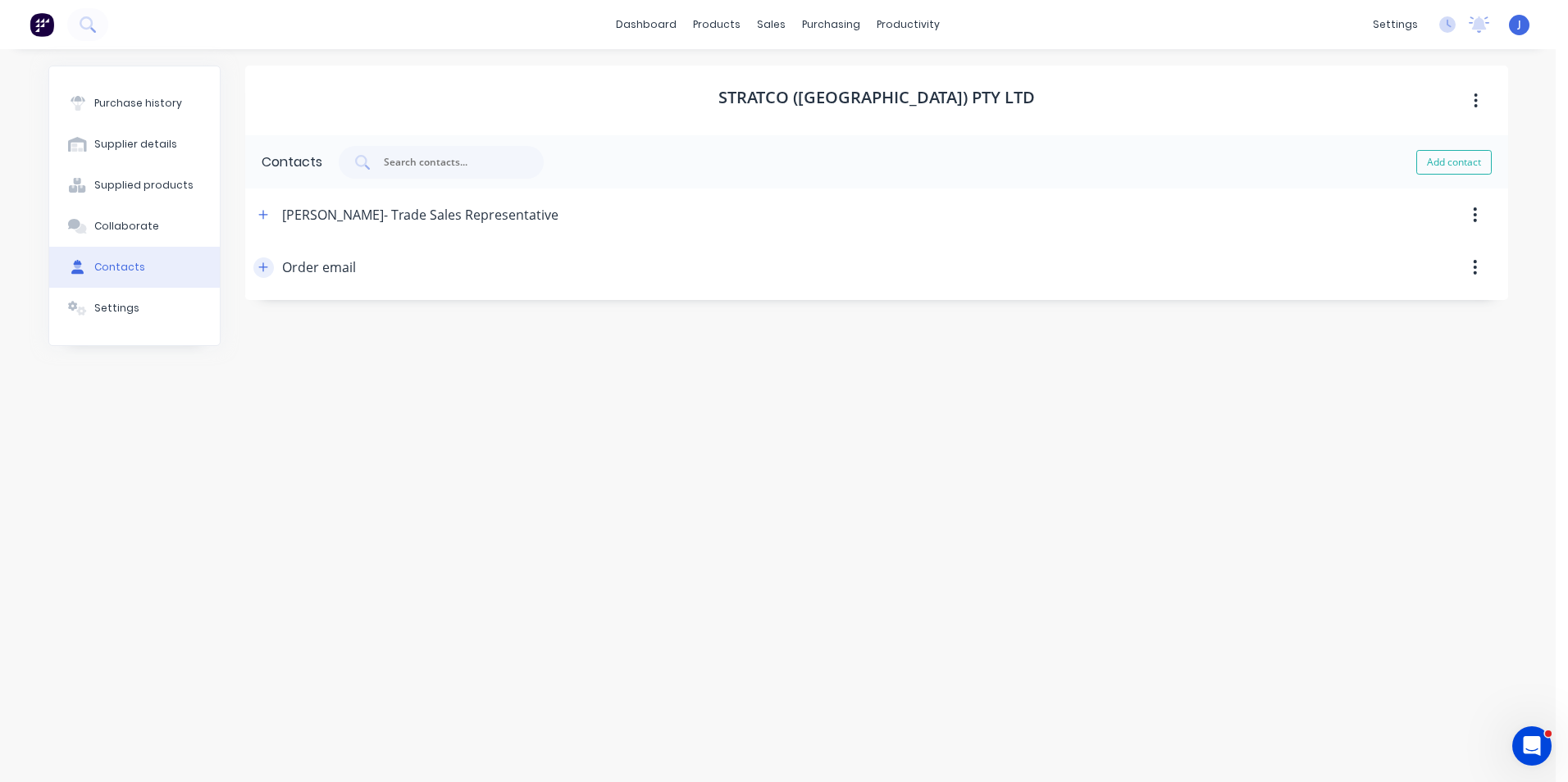
click at [268, 274] on button "button" at bounding box center [263, 267] width 20 height 20
click at [1469, 264] on button "button" at bounding box center [1474, 267] width 39 height 30
click at [1250, 286] on div at bounding box center [932, 267] width 1152 height 53
click at [158, 152] on button "Supplier details" at bounding box center [134, 144] width 171 height 41
select select "AU"
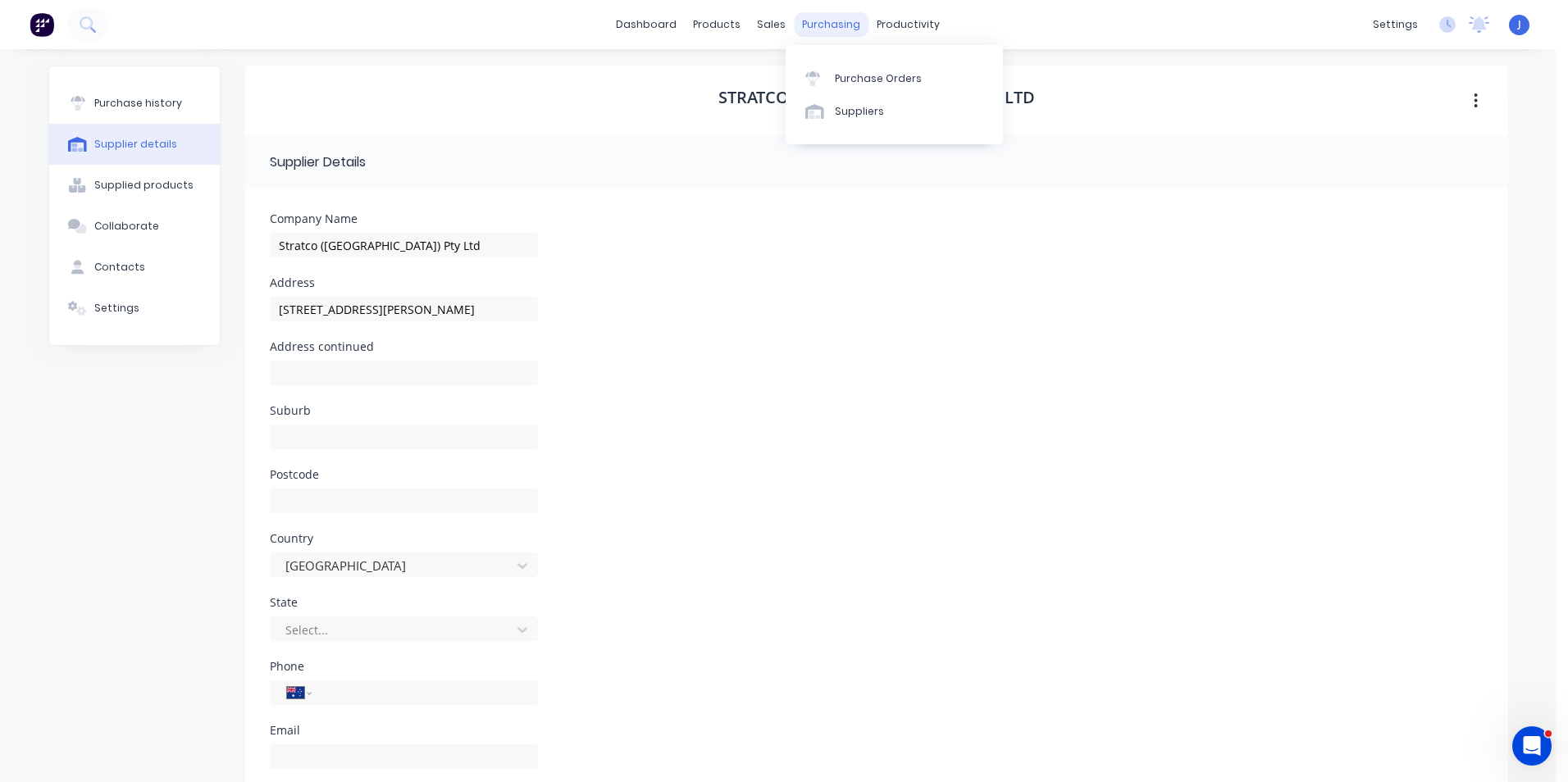
click at [823, 19] on div "purchasing" at bounding box center [831, 25] width 74 height 25
click at [122, 92] on button "Purchase history" at bounding box center [134, 103] width 171 height 41
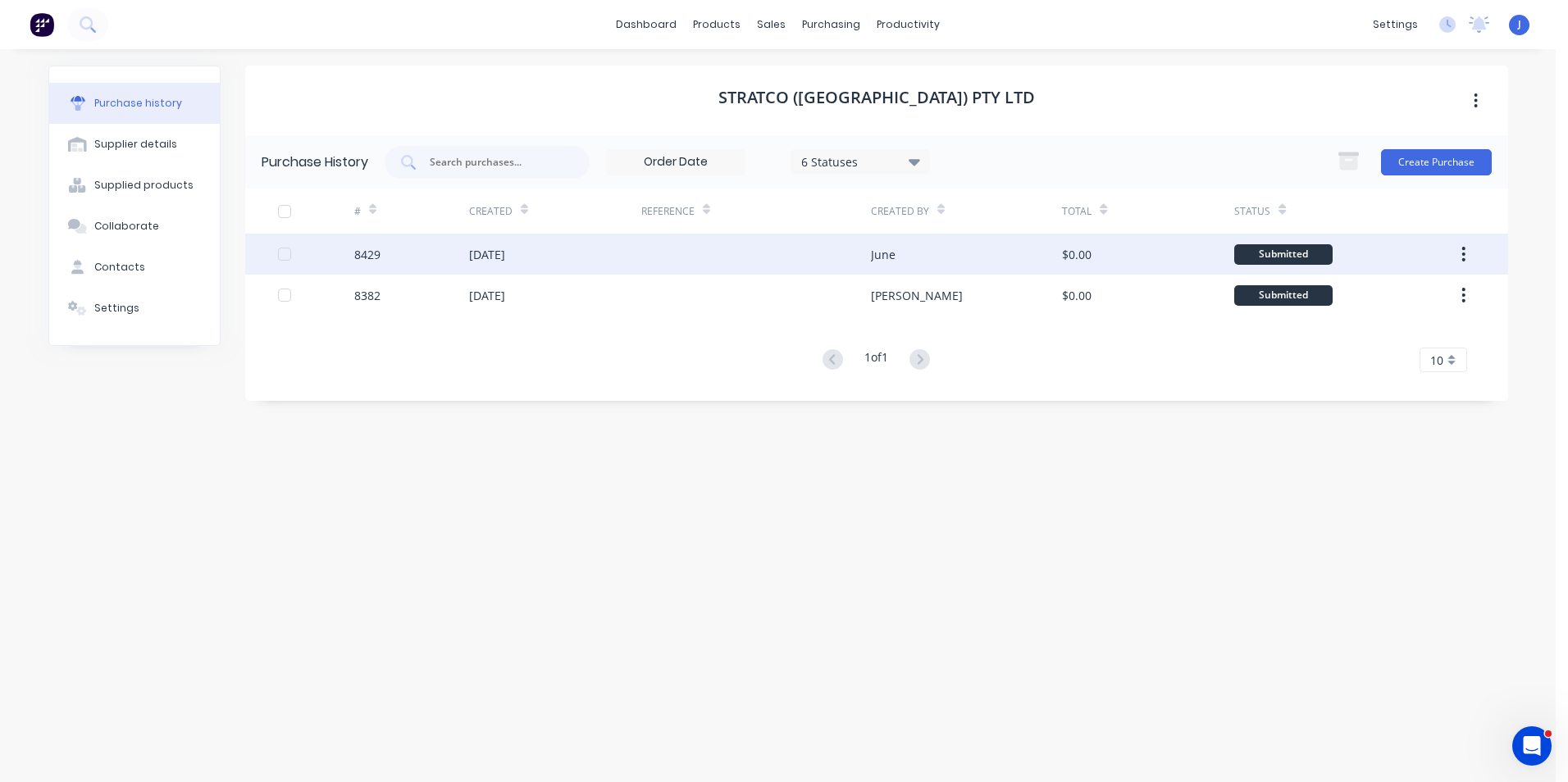
click at [735, 264] on div at bounding box center [756, 254] width 229 height 41
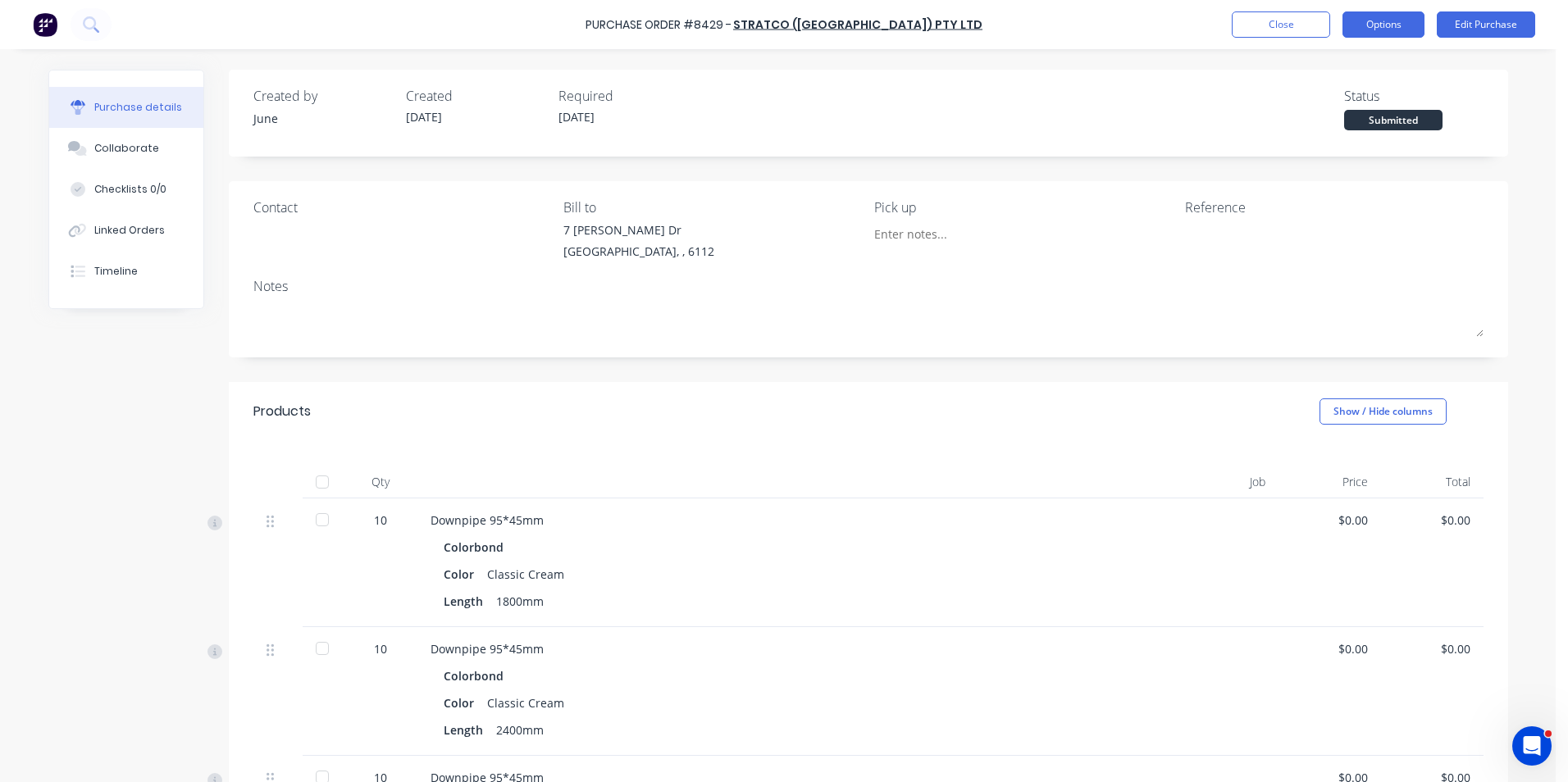
click at [1402, 19] on button "Options" at bounding box center [1383, 25] width 82 height 26
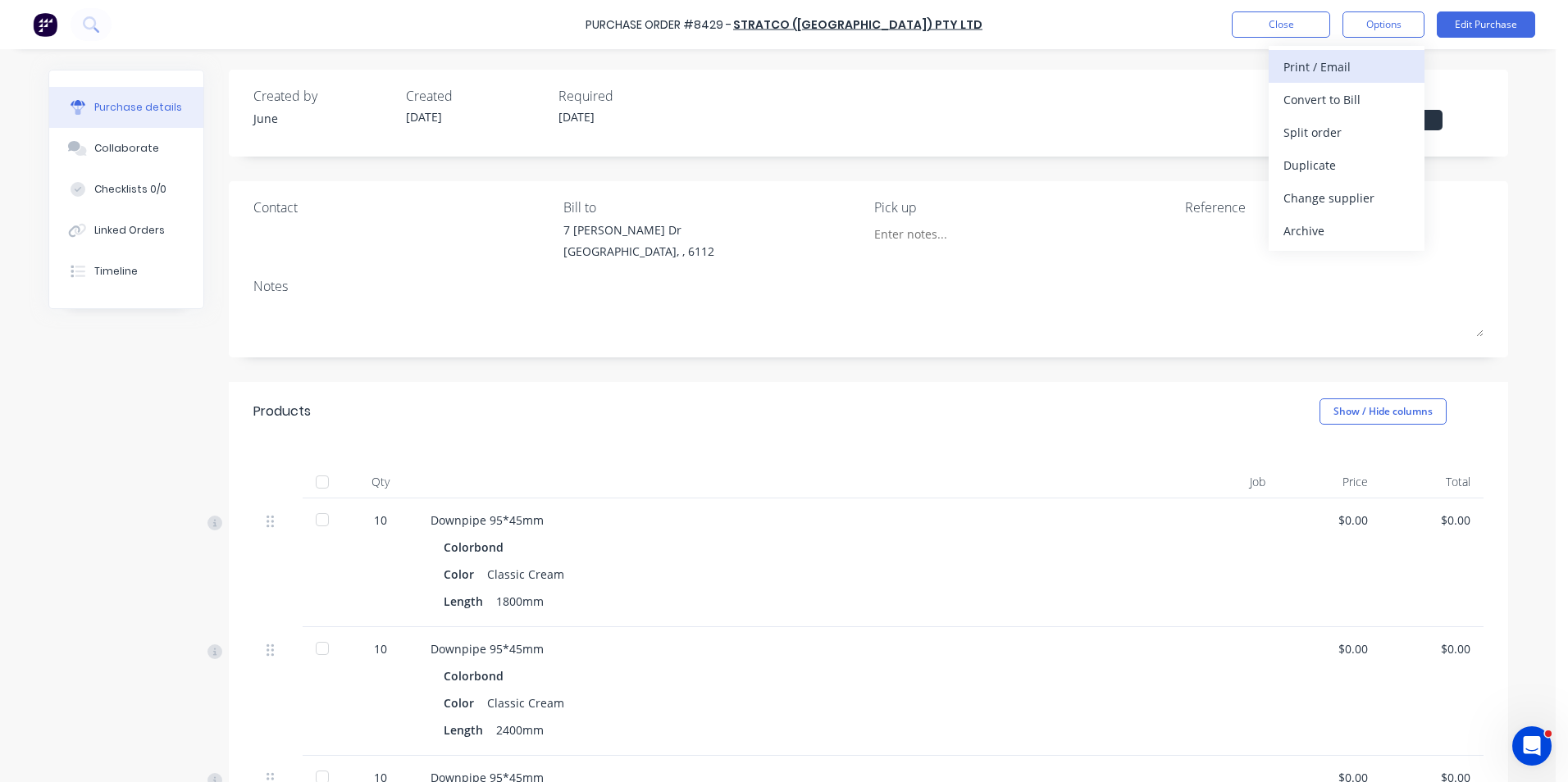
click at [1349, 69] on div "Print / Email" at bounding box center [1347, 67] width 126 height 24
click at [1330, 143] on div "Without pricing" at bounding box center [1347, 132] width 126 height 24
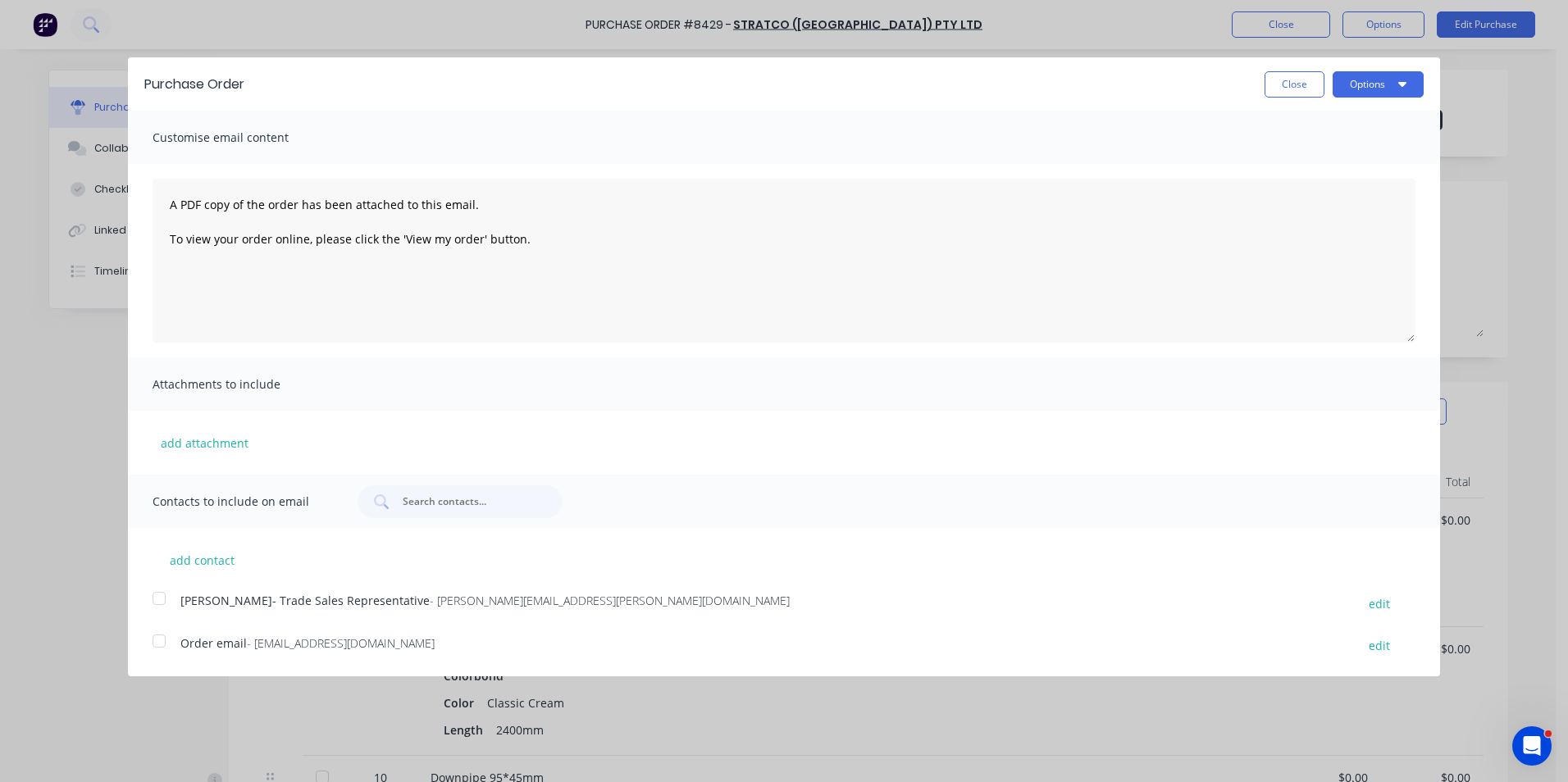
drag, startPoint x: 1382, startPoint y: 88, endPoint x: 1390, endPoint y: 98, distance: 12.8
click at [1383, 88] on button "Options" at bounding box center [1378, 84] width 91 height 26
click at [1374, 130] on div "Print" at bounding box center [1346, 125] width 126 height 24
click at [1311, 89] on button "Close" at bounding box center [1294, 84] width 60 height 26
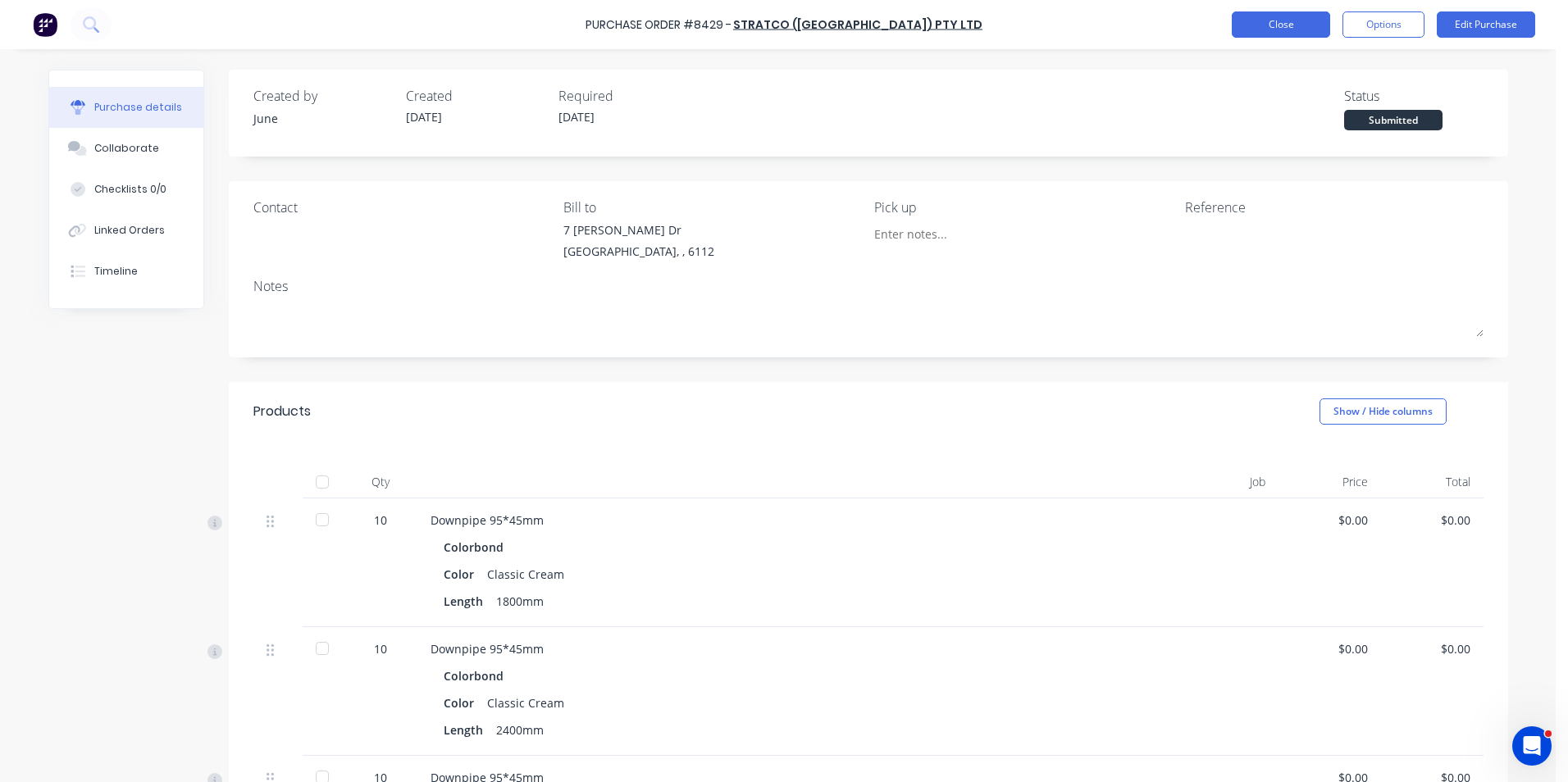
click at [1269, 18] on button "Close" at bounding box center [1281, 25] width 98 height 26
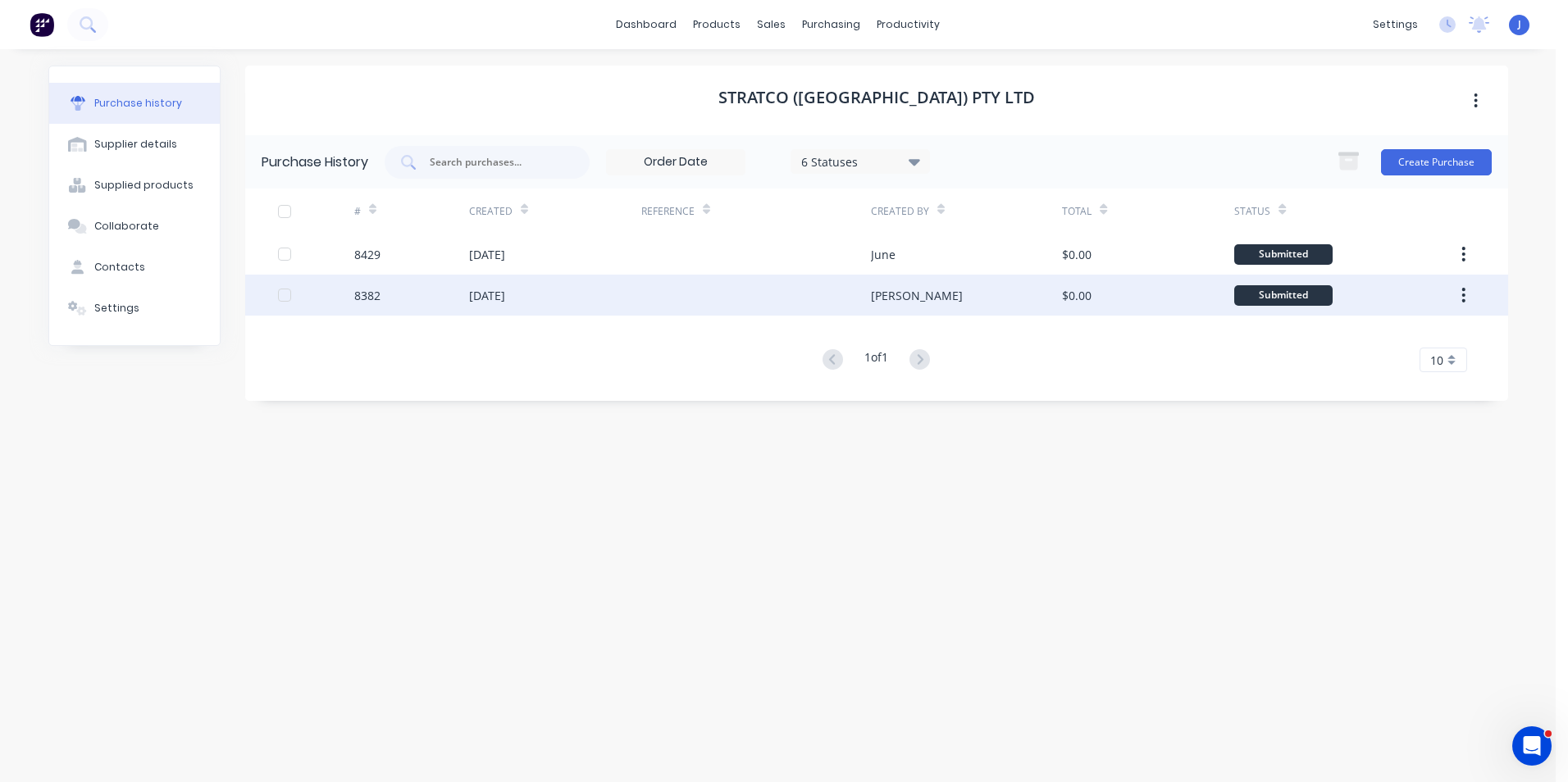
click at [728, 298] on div at bounding box center [756, 295] width 229 height 41
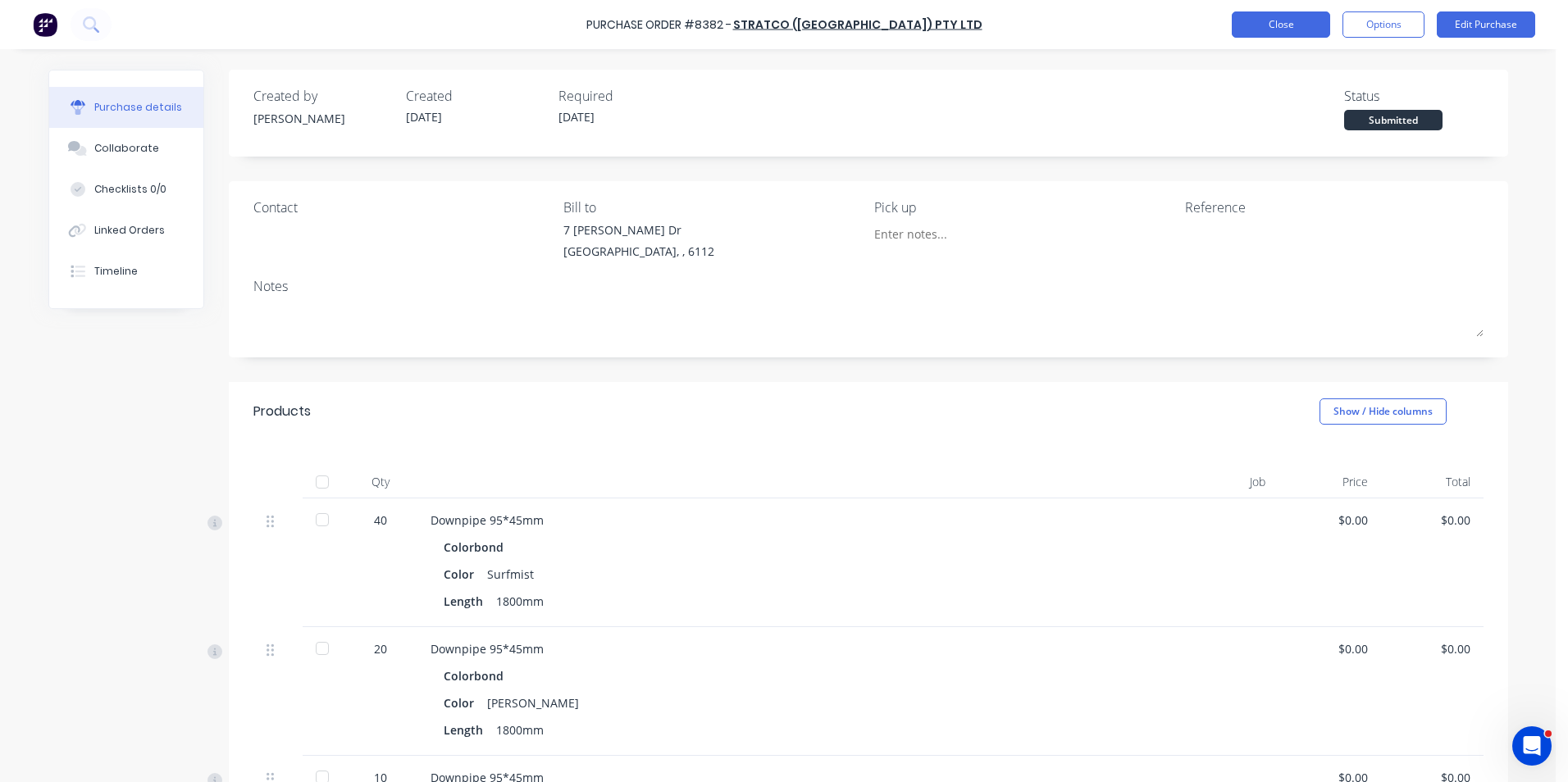
click at [1290, 26] on button "Close" at bounding box center [1281, 25] width 98 height 26
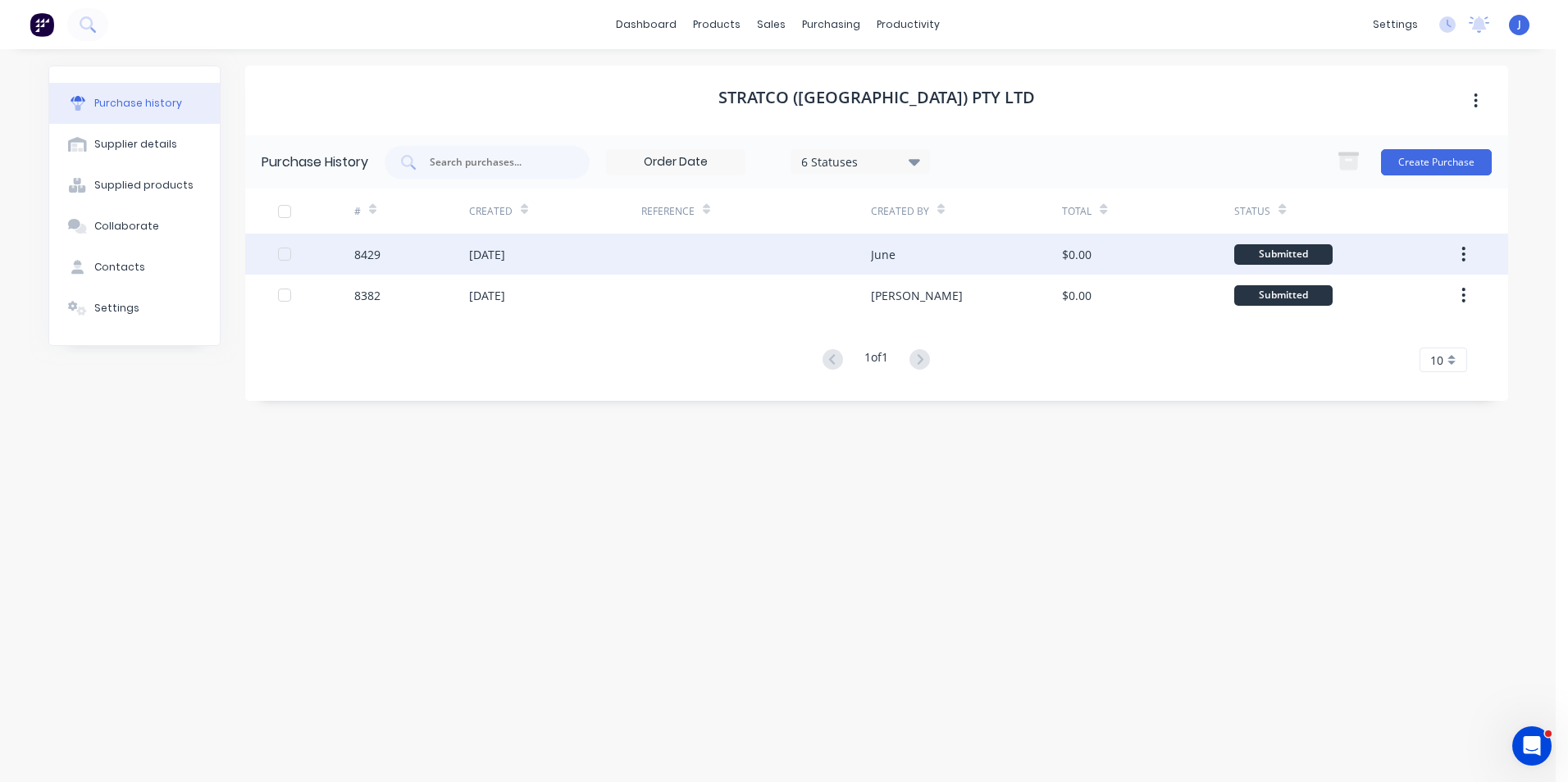
click at [676, 243] on div at bounding box center [756, 254] width 229 height 41
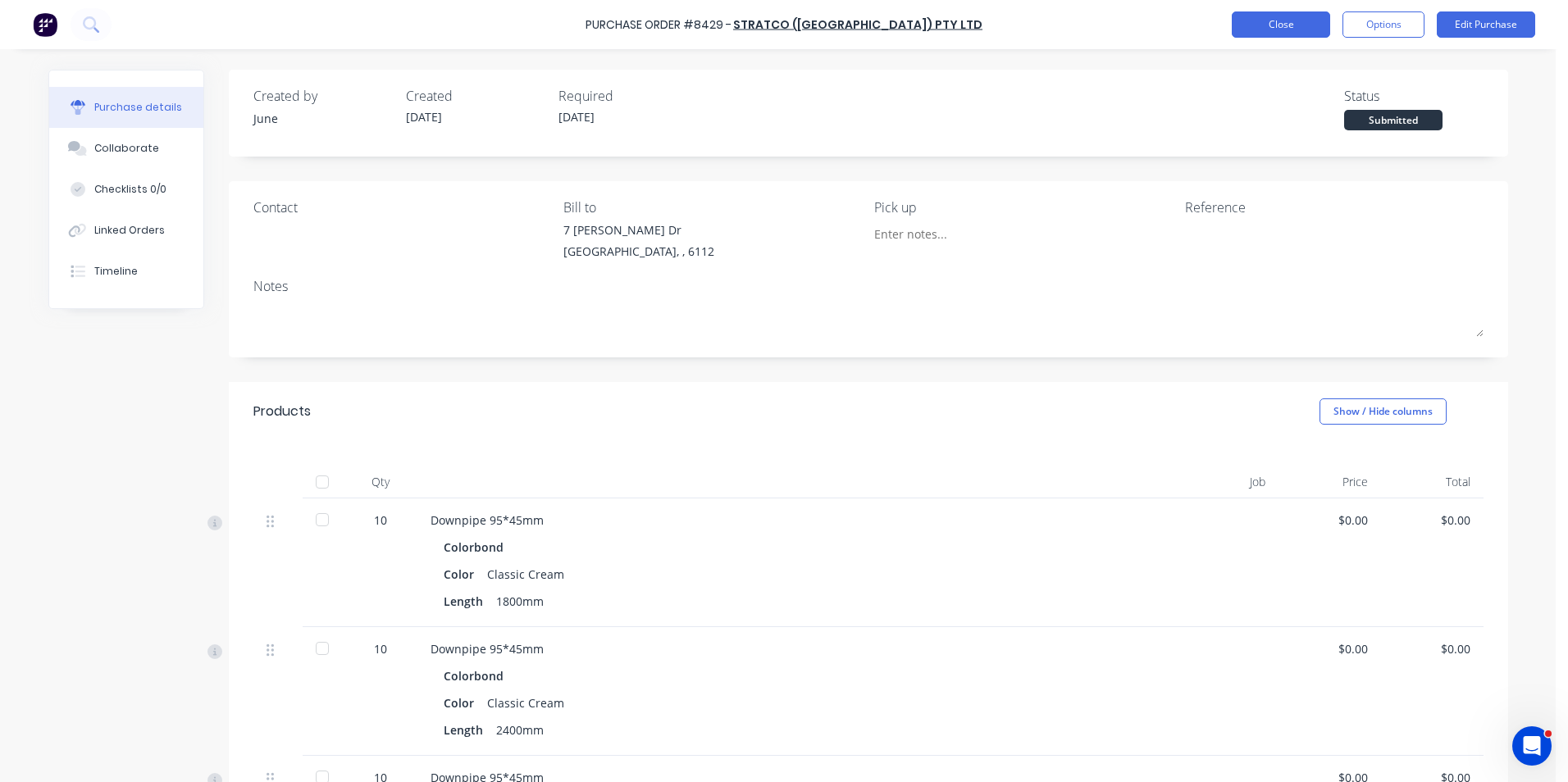
click at [1239, 20] on button "Close" at bounding box center [1281, 25] width 98 height 26
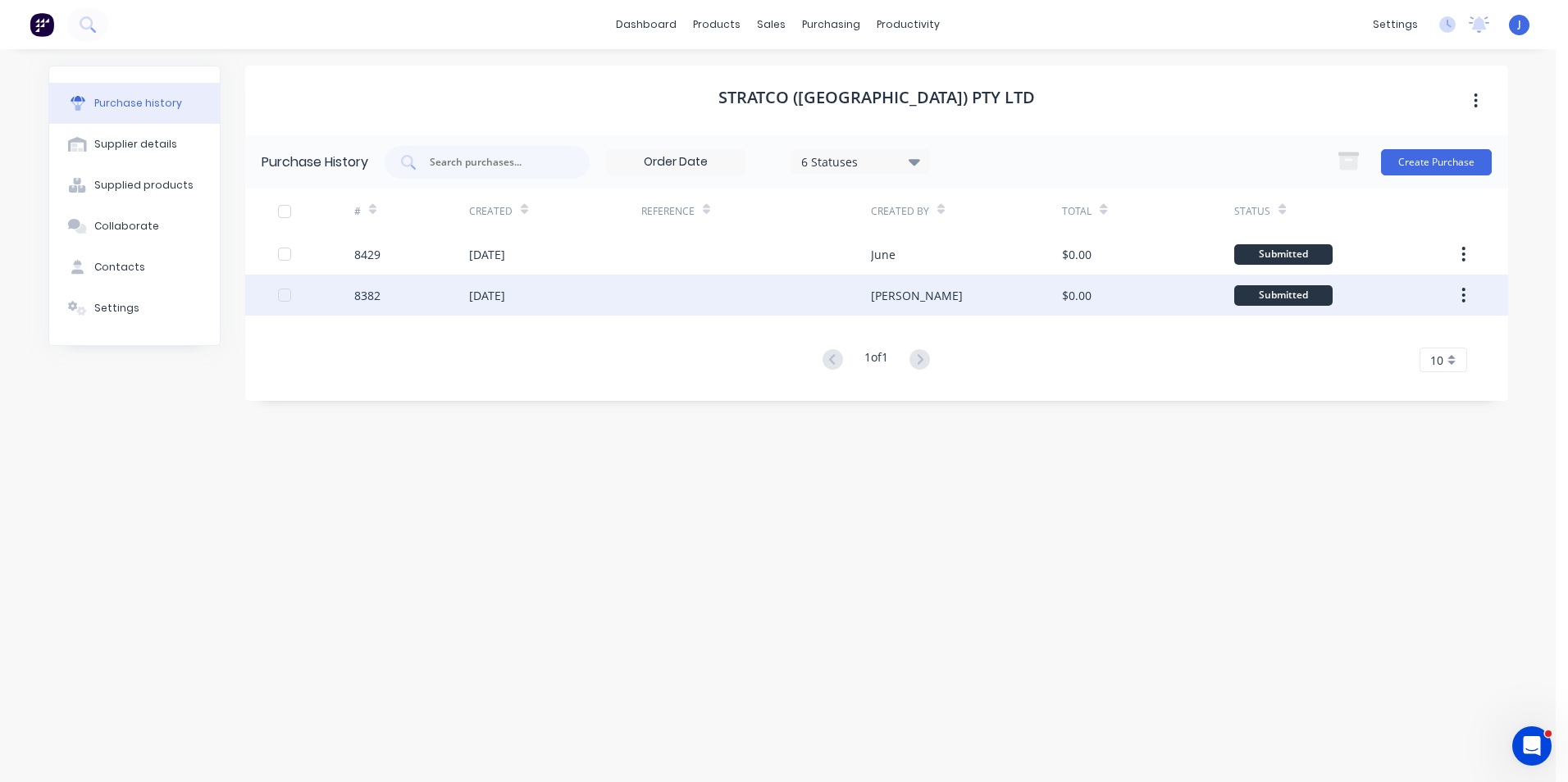
click at [652, 288] on div at bounding box center [756, 295] width 229 height 41
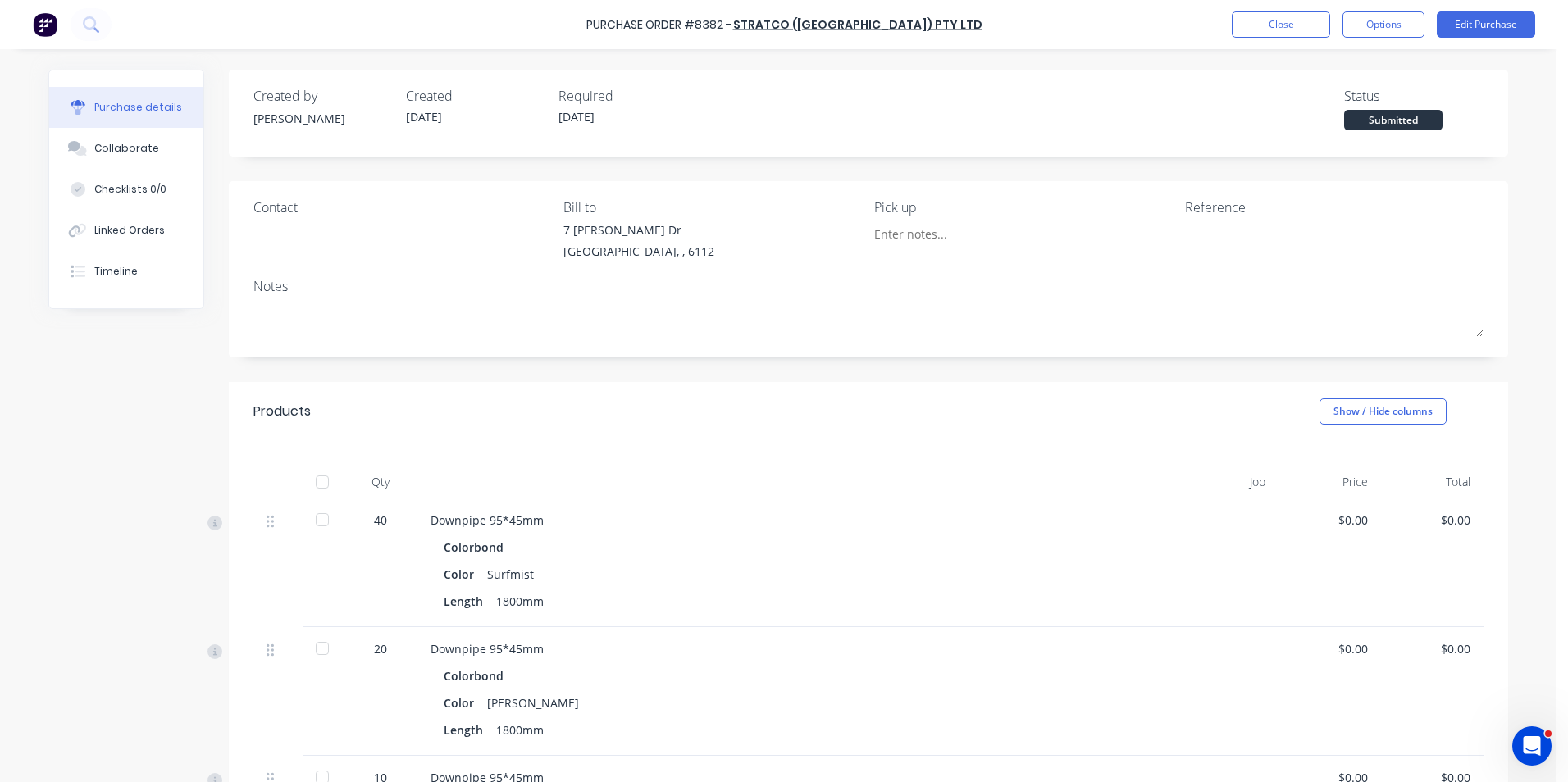
click at [1389, 52] on div "Purchase details Collaborate Checklists 0/0 Linked Orders Timeline Created by J…" at bounding box center [778, 367] width 1492 height 701
click at [1475, 32] on button "Edit Purchase" at bounding box center [1486, 25] width 98 height 26
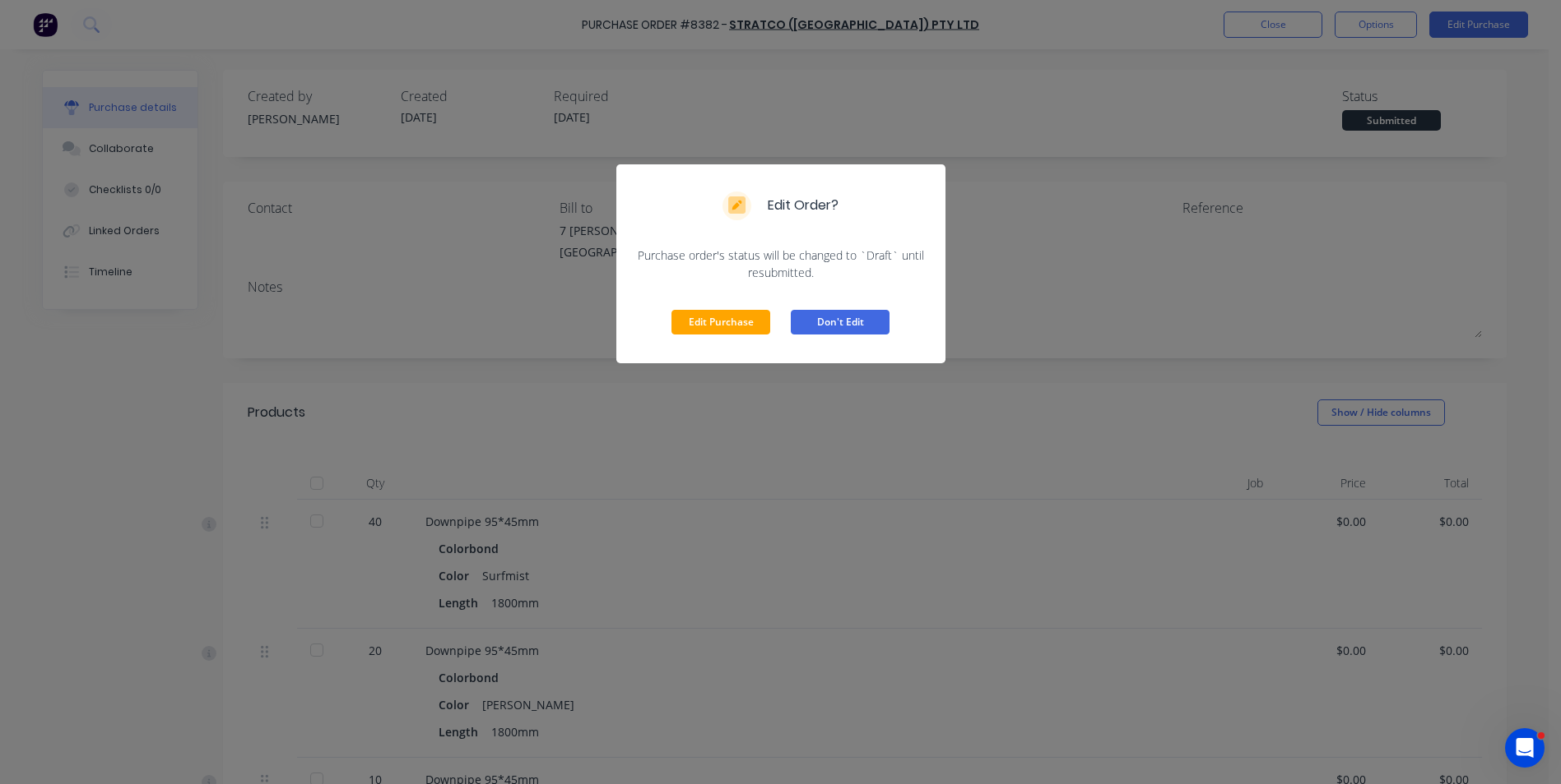
click at [838, 334] on button "Don't Edit" at bounding box center [840, 322] width 98 height 25
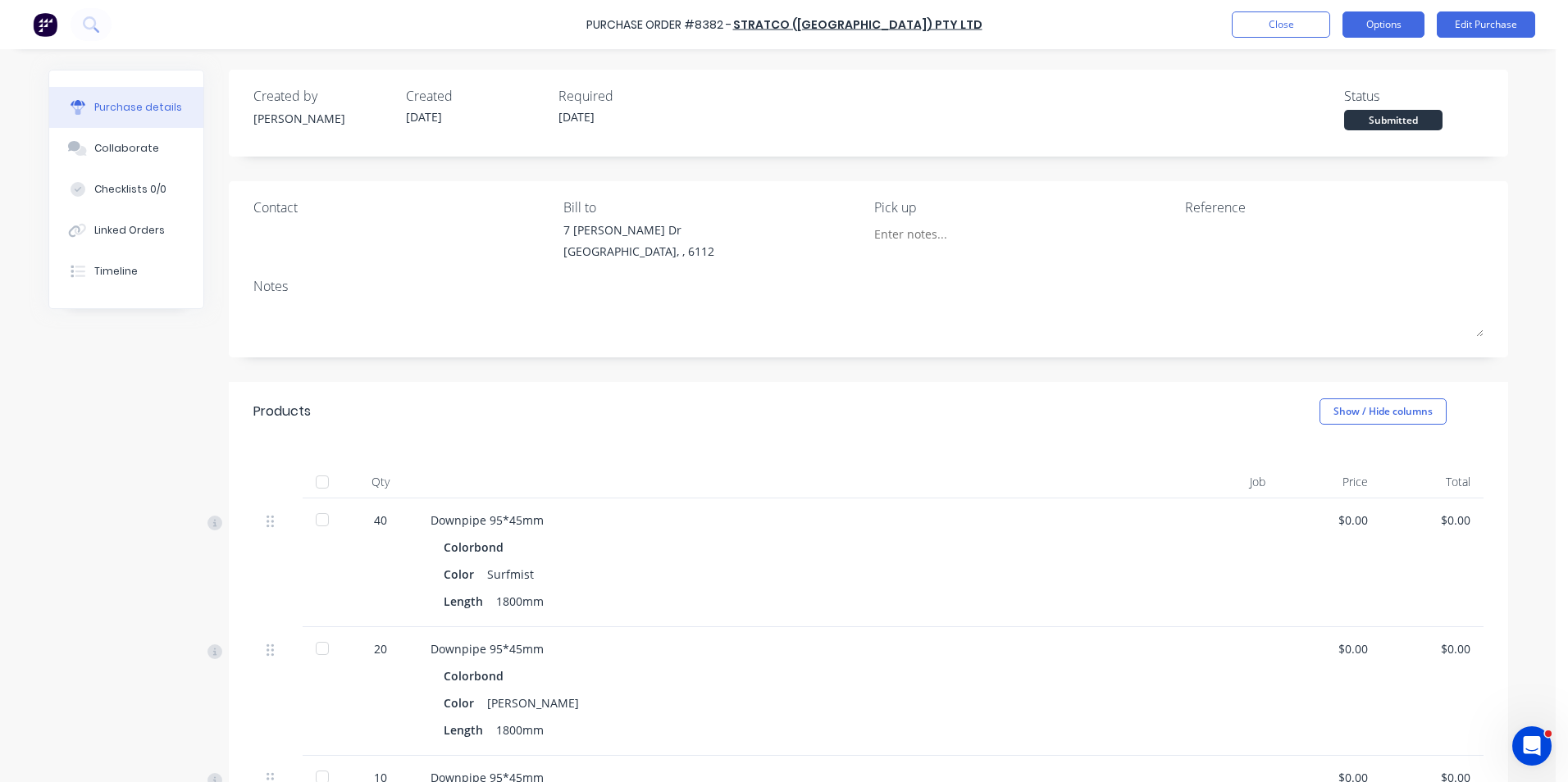
click at [1375, 20] on button "Options" at bounding box center [1383, 25] width 82 height 26
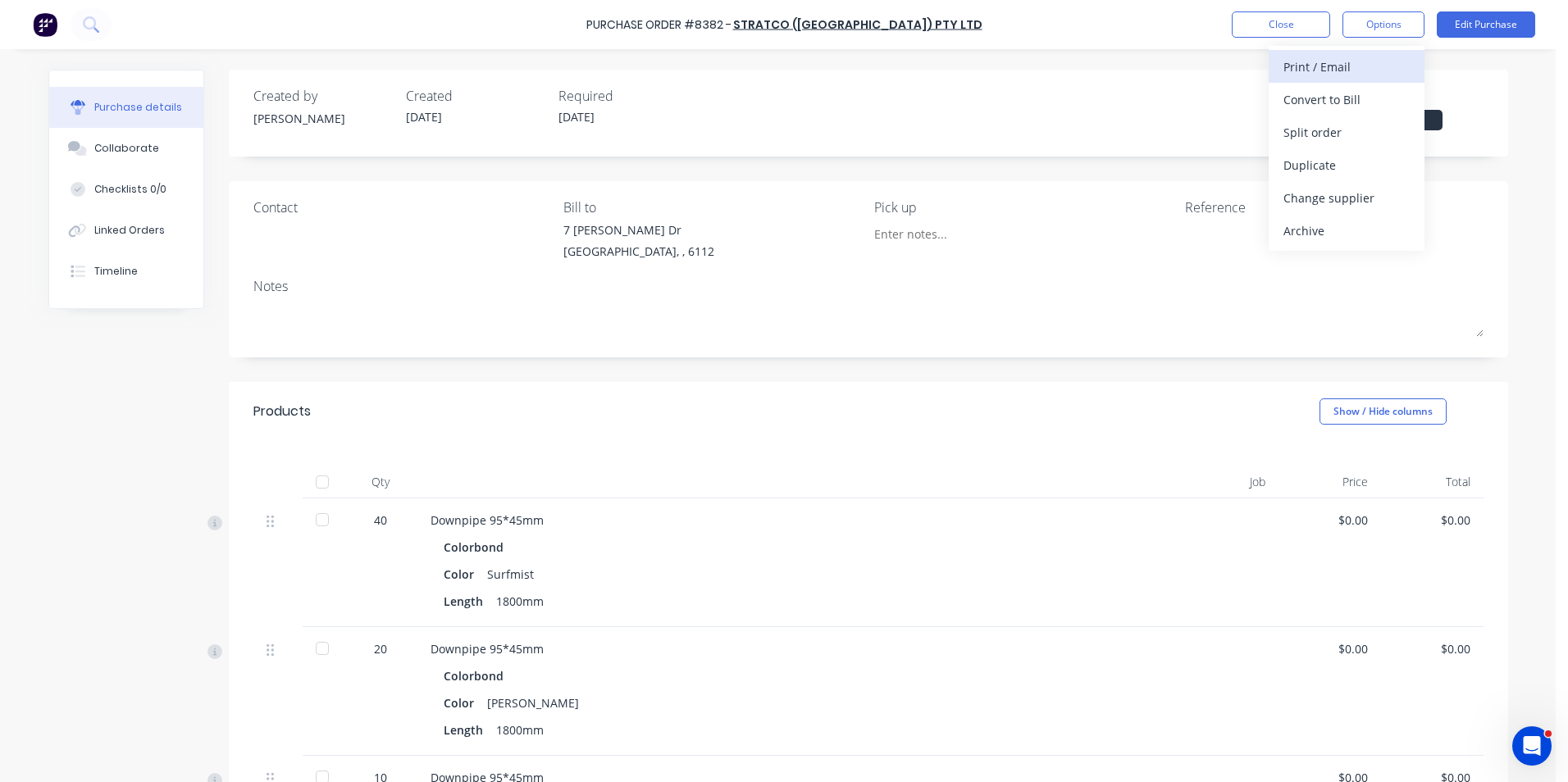
click at [1358, 72] on div "Print / Email" at bounding box center [1347, 67] width 126 height 24
click at [1332, 136] on div "Without pricing" at bounding box center [1347, 132] width 126 height 24
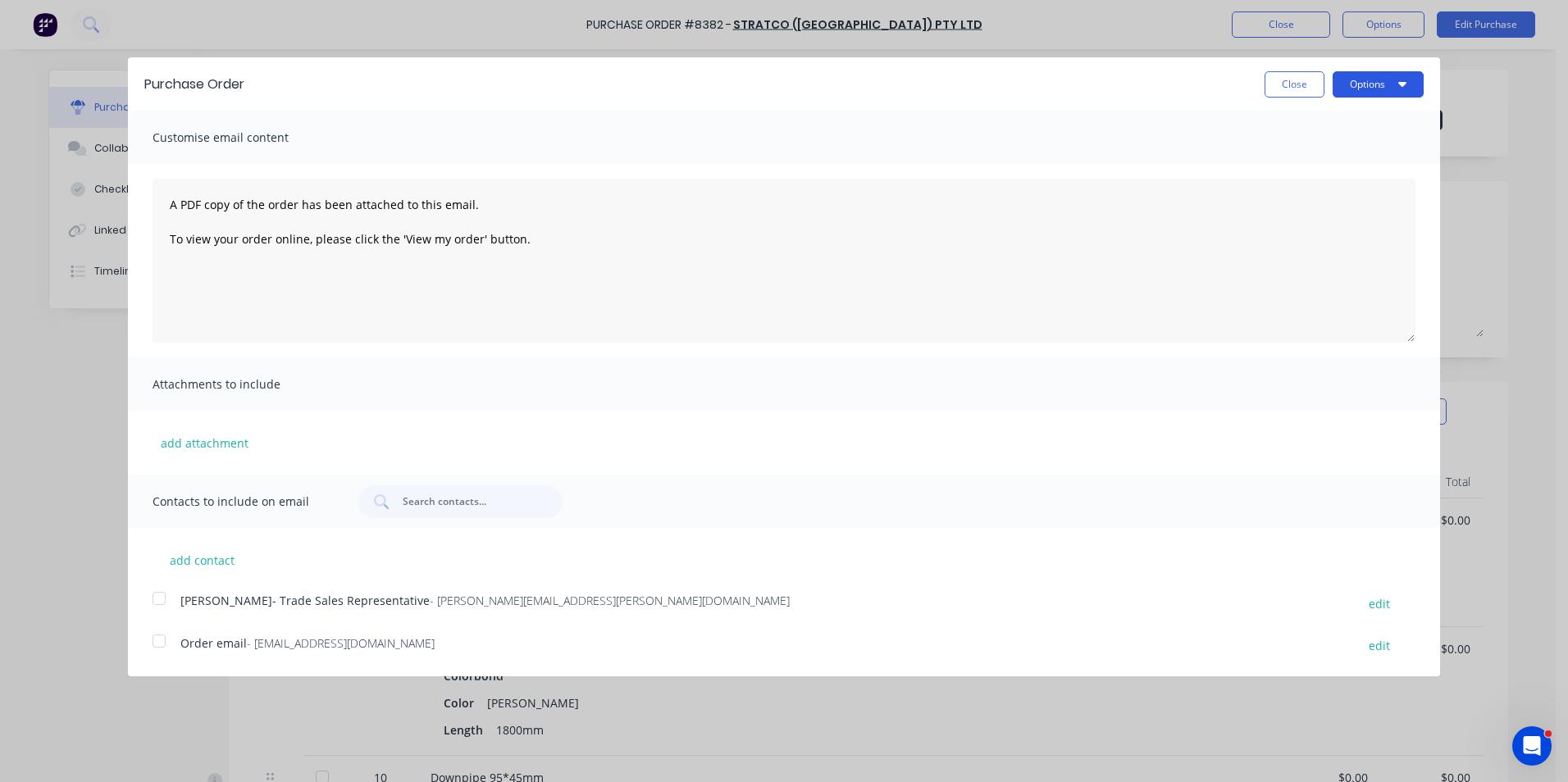
click at [1408, 85] on button "Options" at bounding box center [1378, 84] width 91 height 26
click at [1365, 134] on div "Print" at bounding box center [1346, 125] width 126 height 24
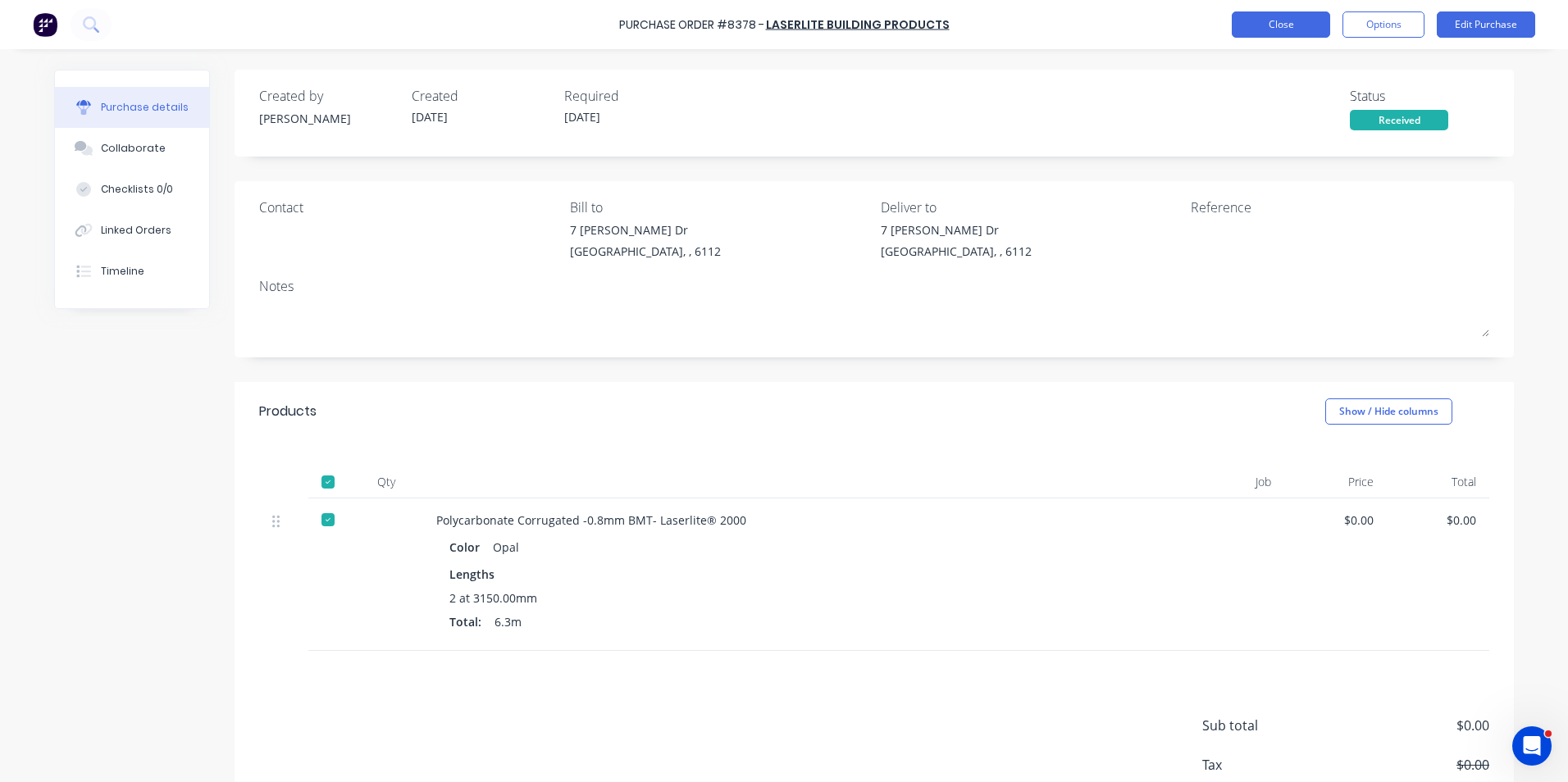
click at [1280, 29] on button "Close" at bounding box center [1281, 25] width 98 height 26
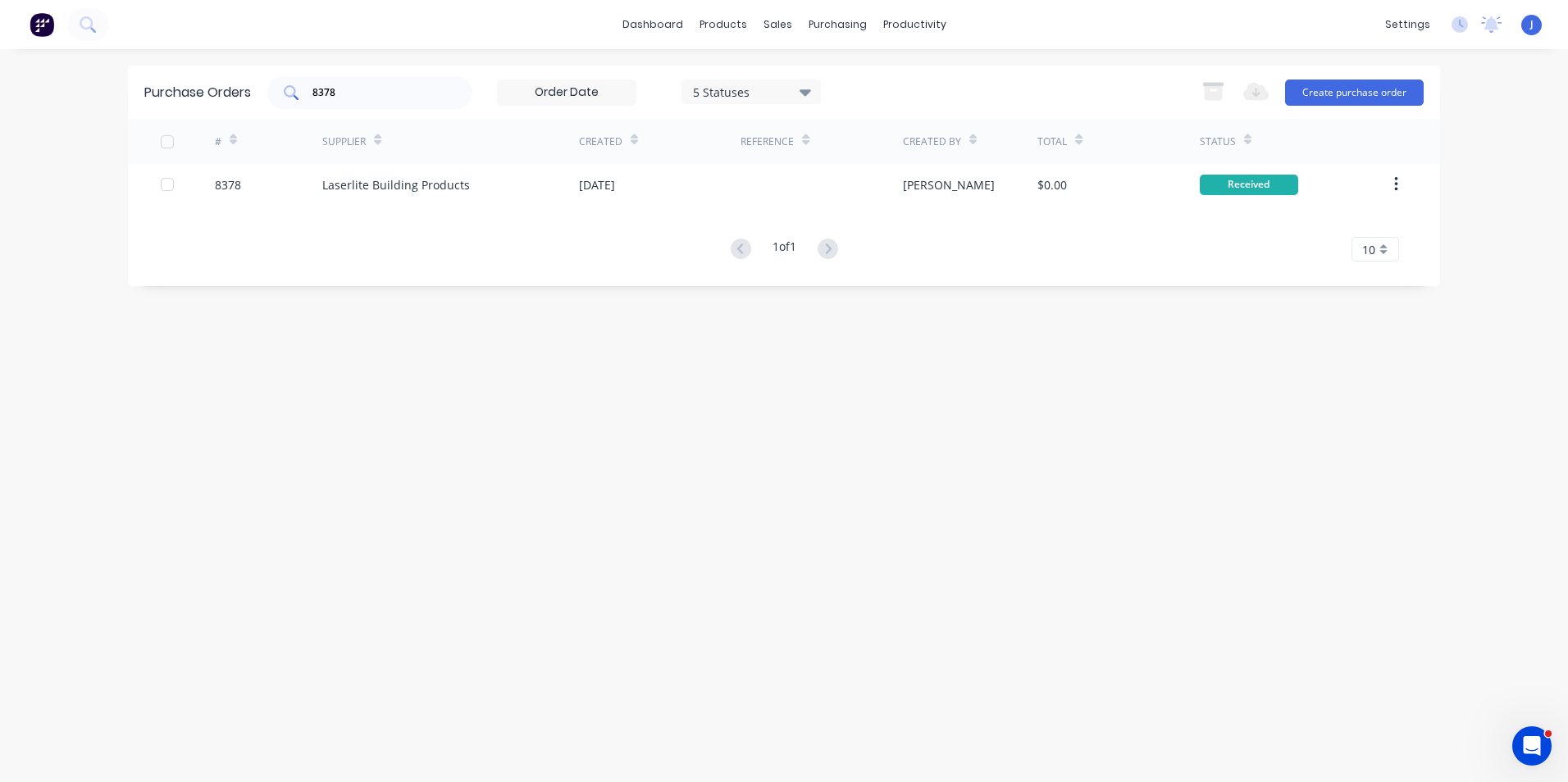
click at [363, 88] on input "8378" at bounding box center [378, 92] width 136 height 17
click at [861, 112] on div "Suppliers" at bounding box center [871, 111] width 49 height 15
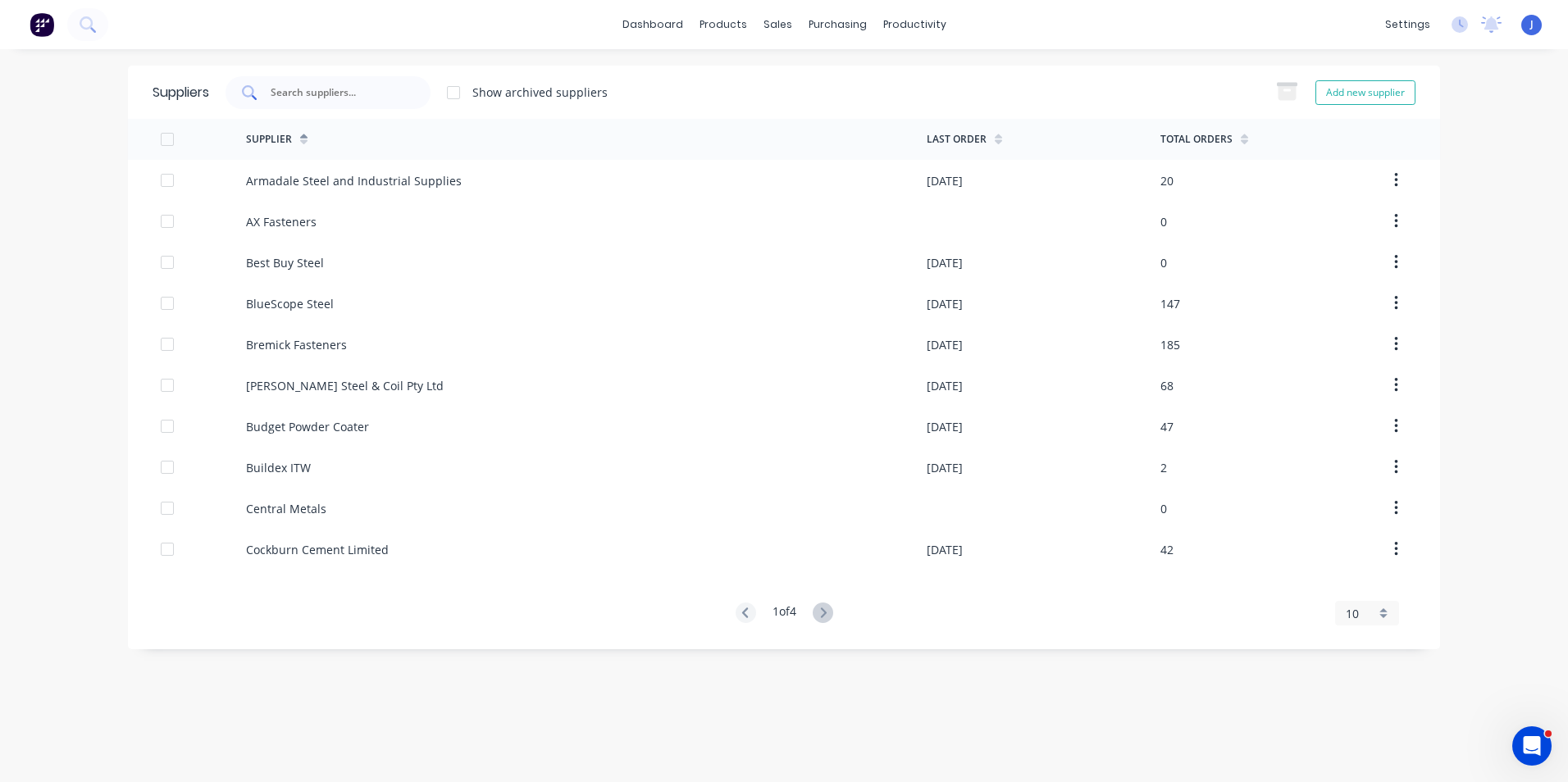
click at [323, 109] on div at bounding box center [328, 92] width 205 height 32
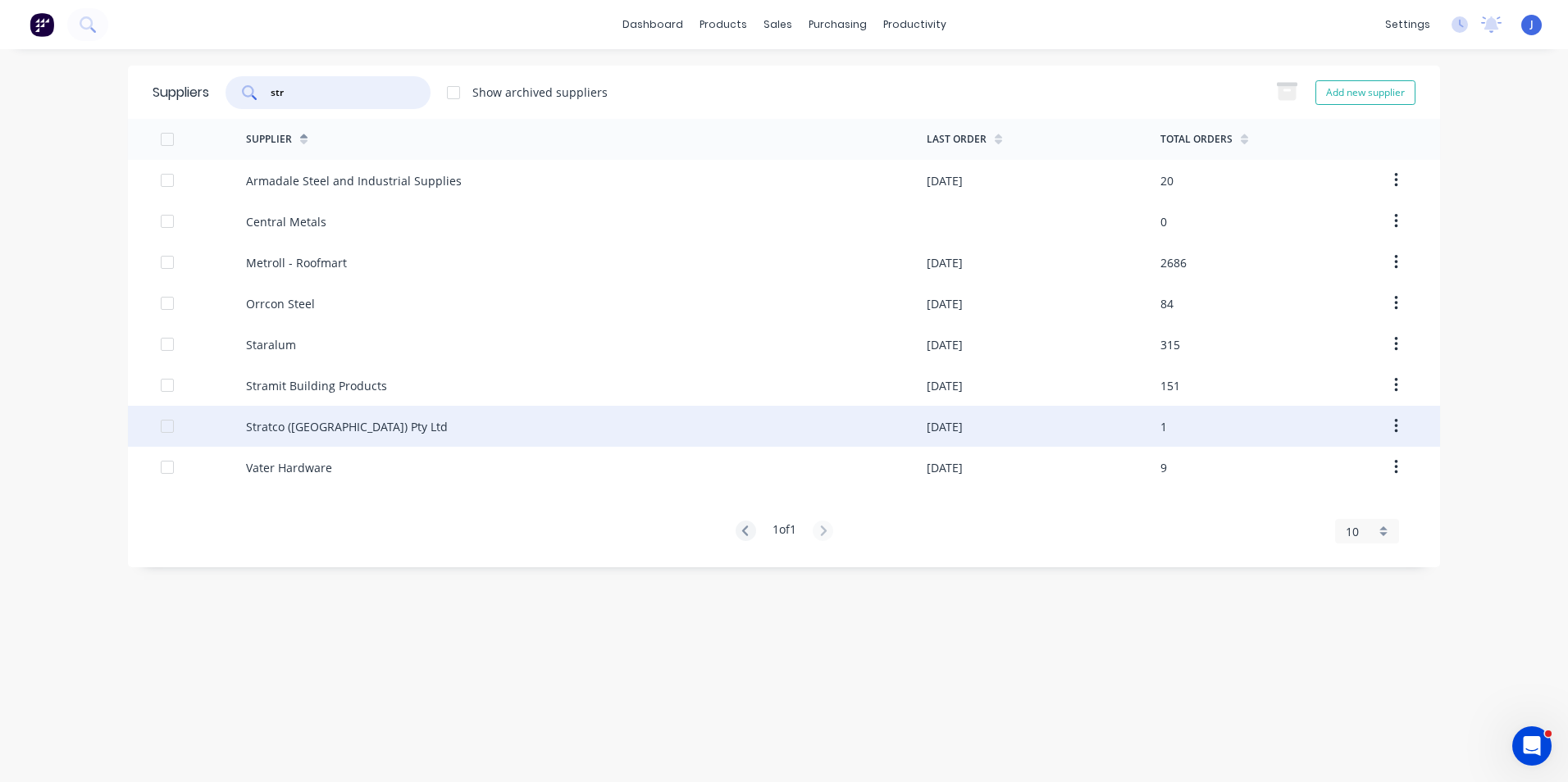
type input "str"
click at [303, 433] on div "Stratco ([GEOGRAPHIC_DATA]) Pty Ltd" at bounding box center [347, 427] width 201 height 18
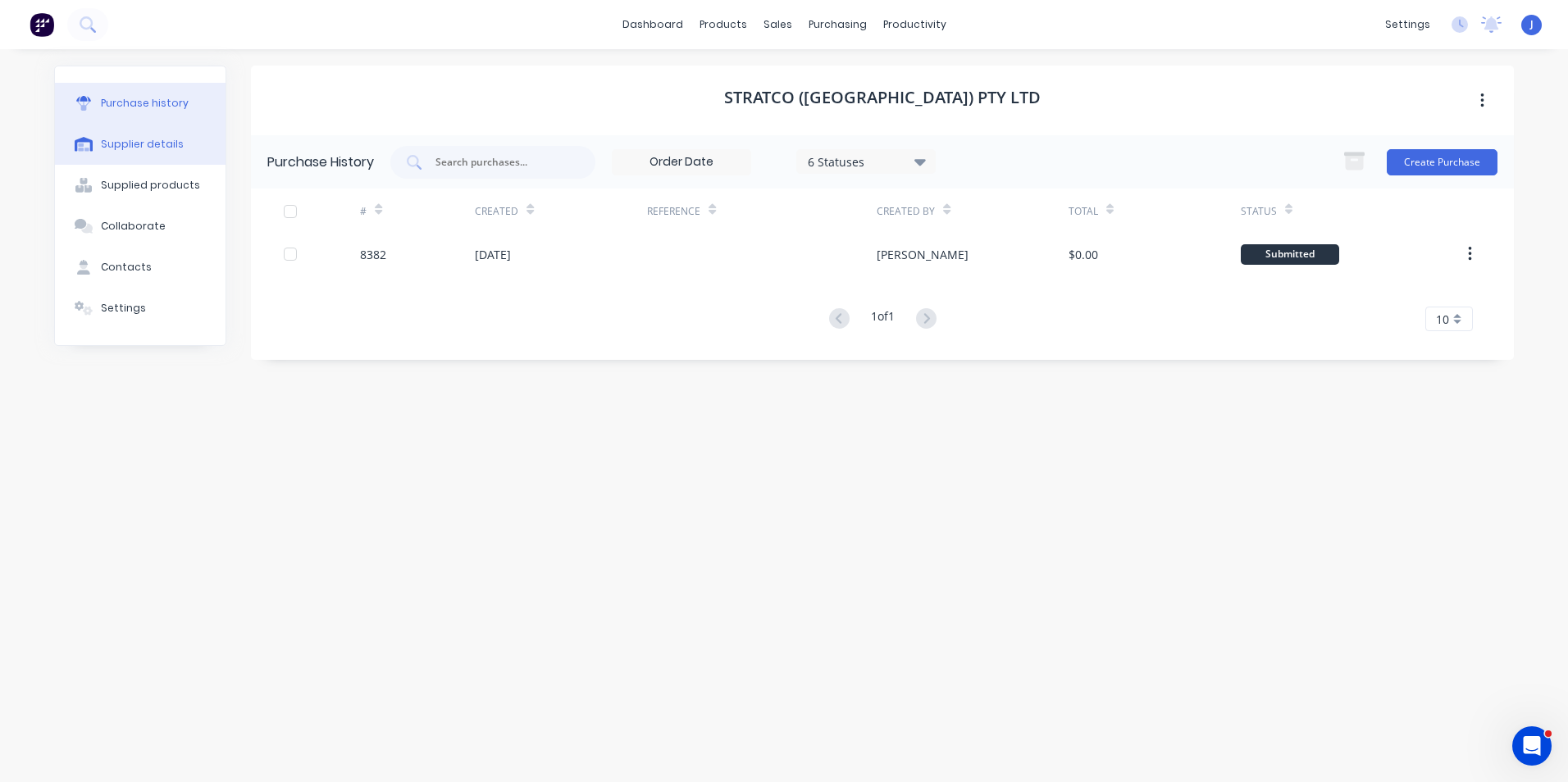
click at [123, 146] on div "Supplier details" at bounding box center [142, 144] width 83 height 15
select select "AU"
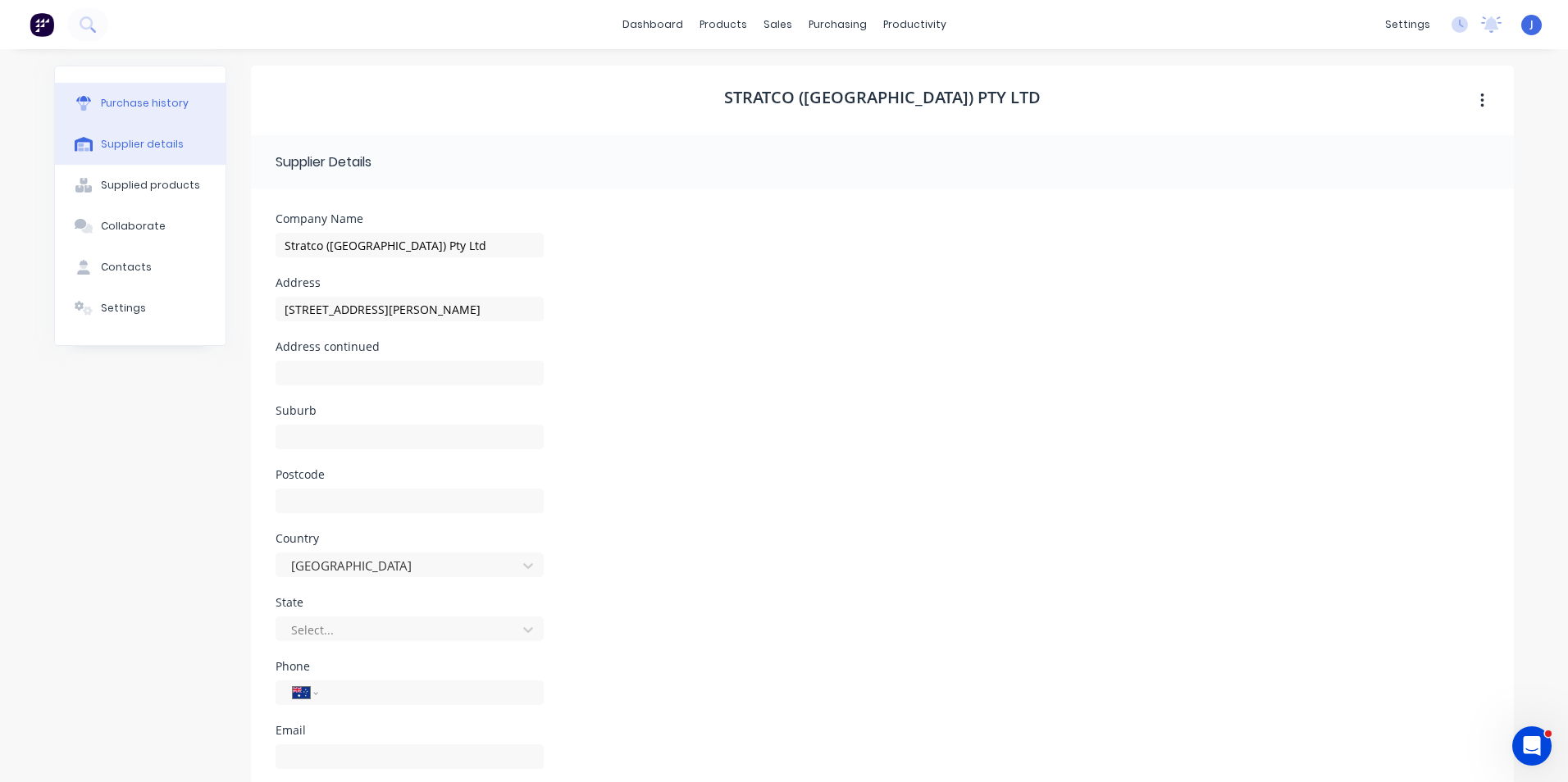
click at [159, 93] on button "Purchase history" at bounding box center [140, 103] width 171 height 41
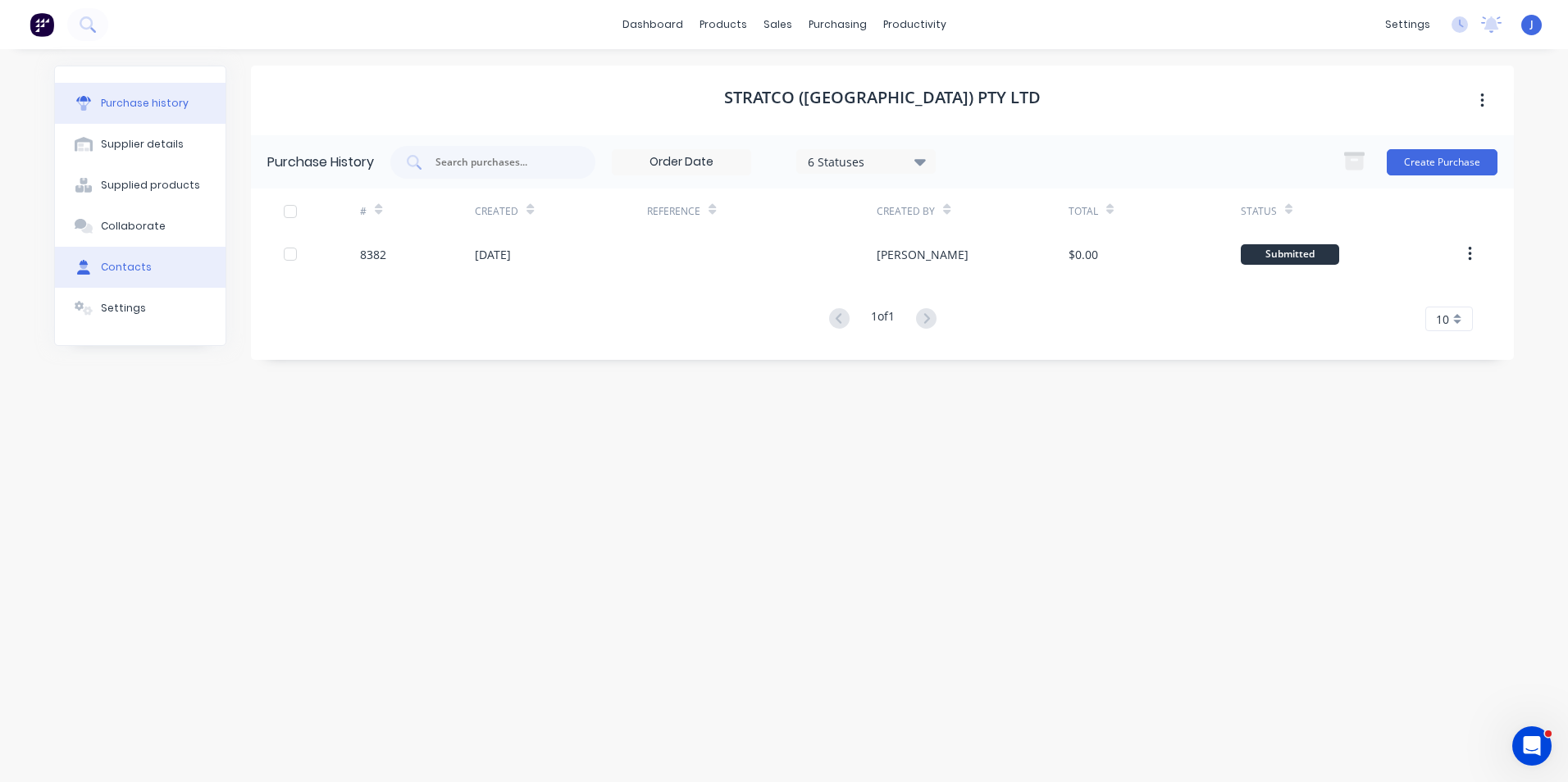
click at [127, 266] on div "Contacts" at bounding box center [126, 267] width 51 height 15
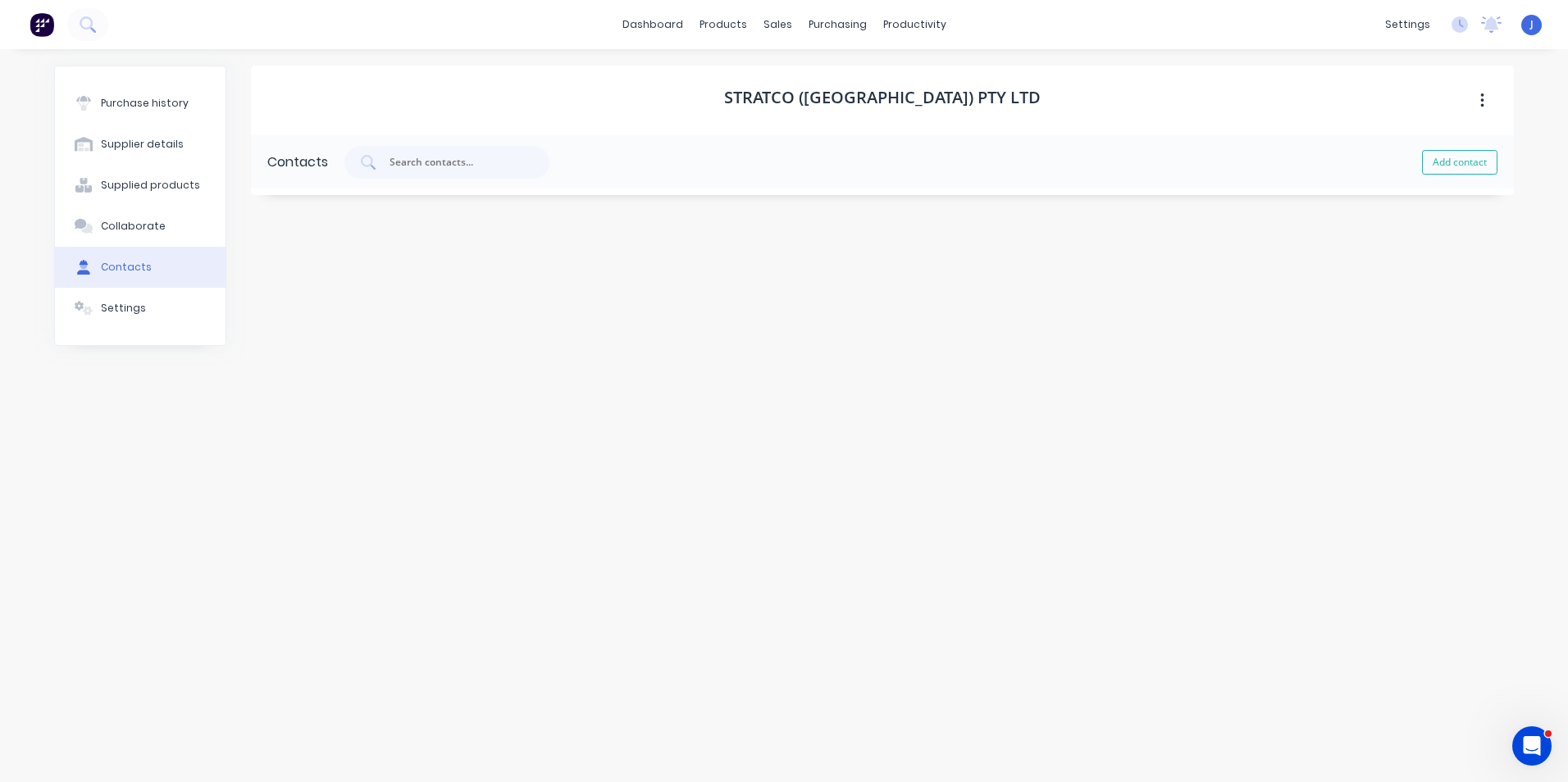
select select "AU"
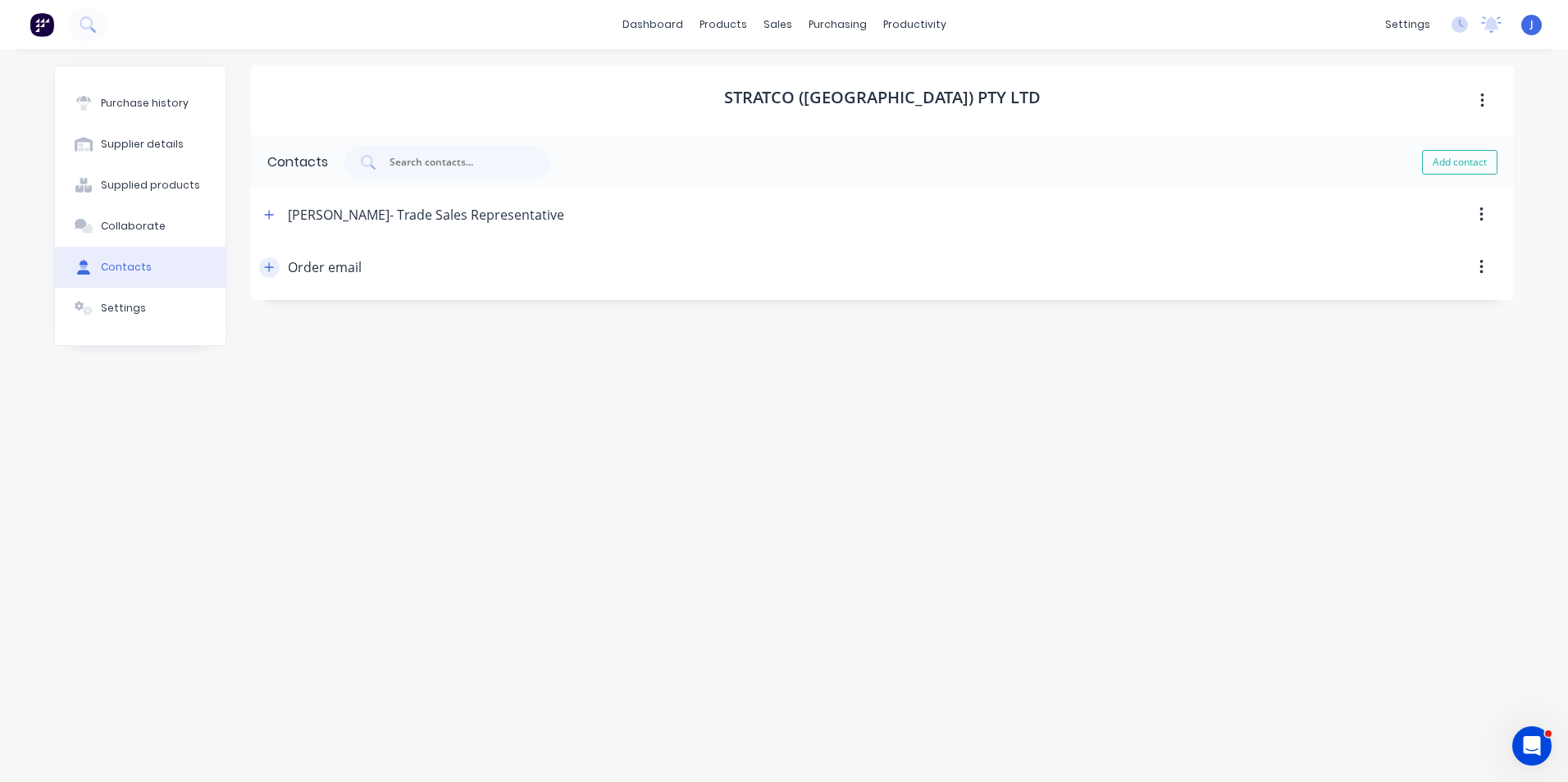
click at [274, 273] on button "button" at bounding box center [269, 267] width 20 height 20
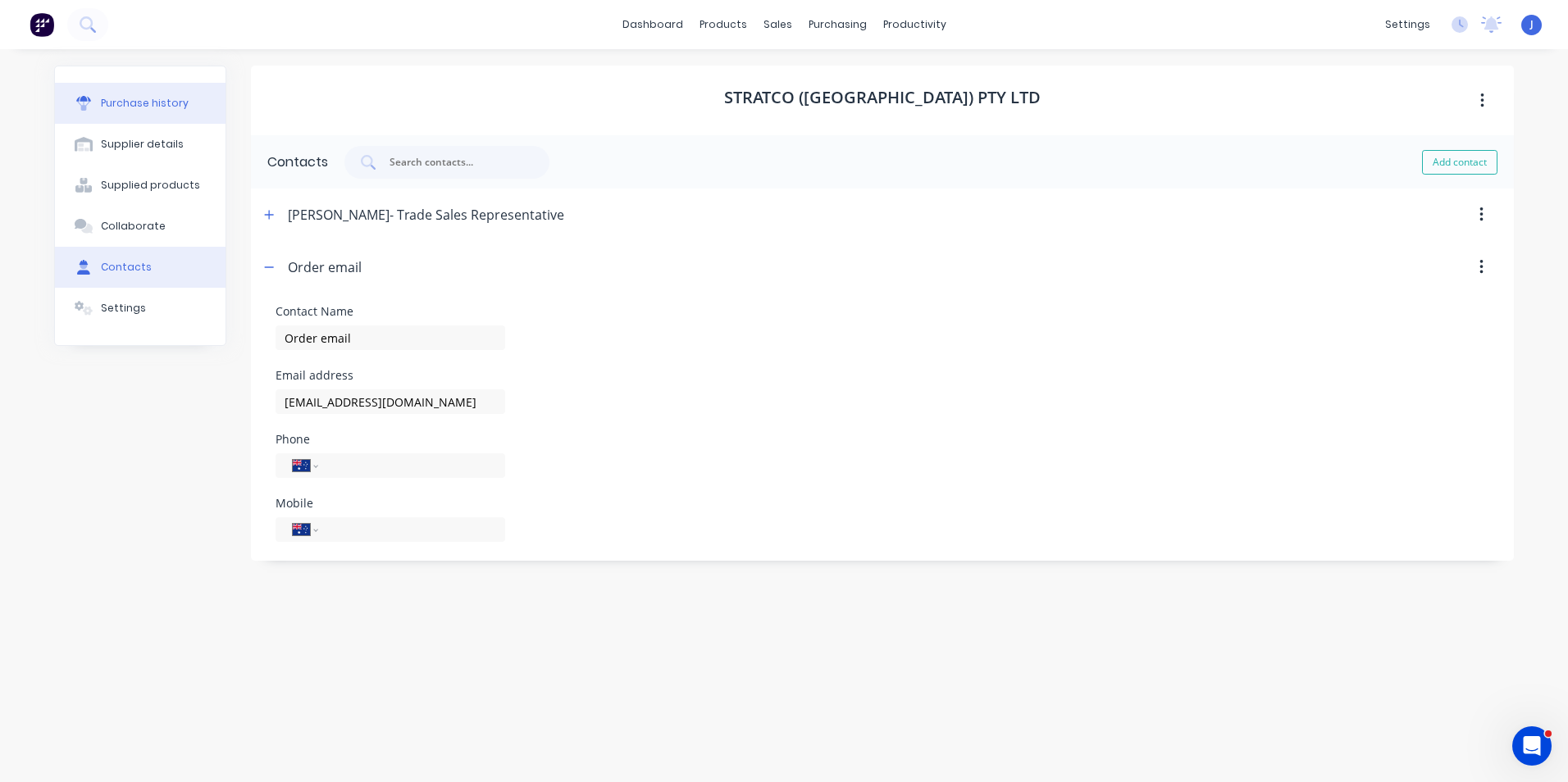
click at [121, 100] on div "Purchase history" at bounding box center [144, 103] width 88 height 15
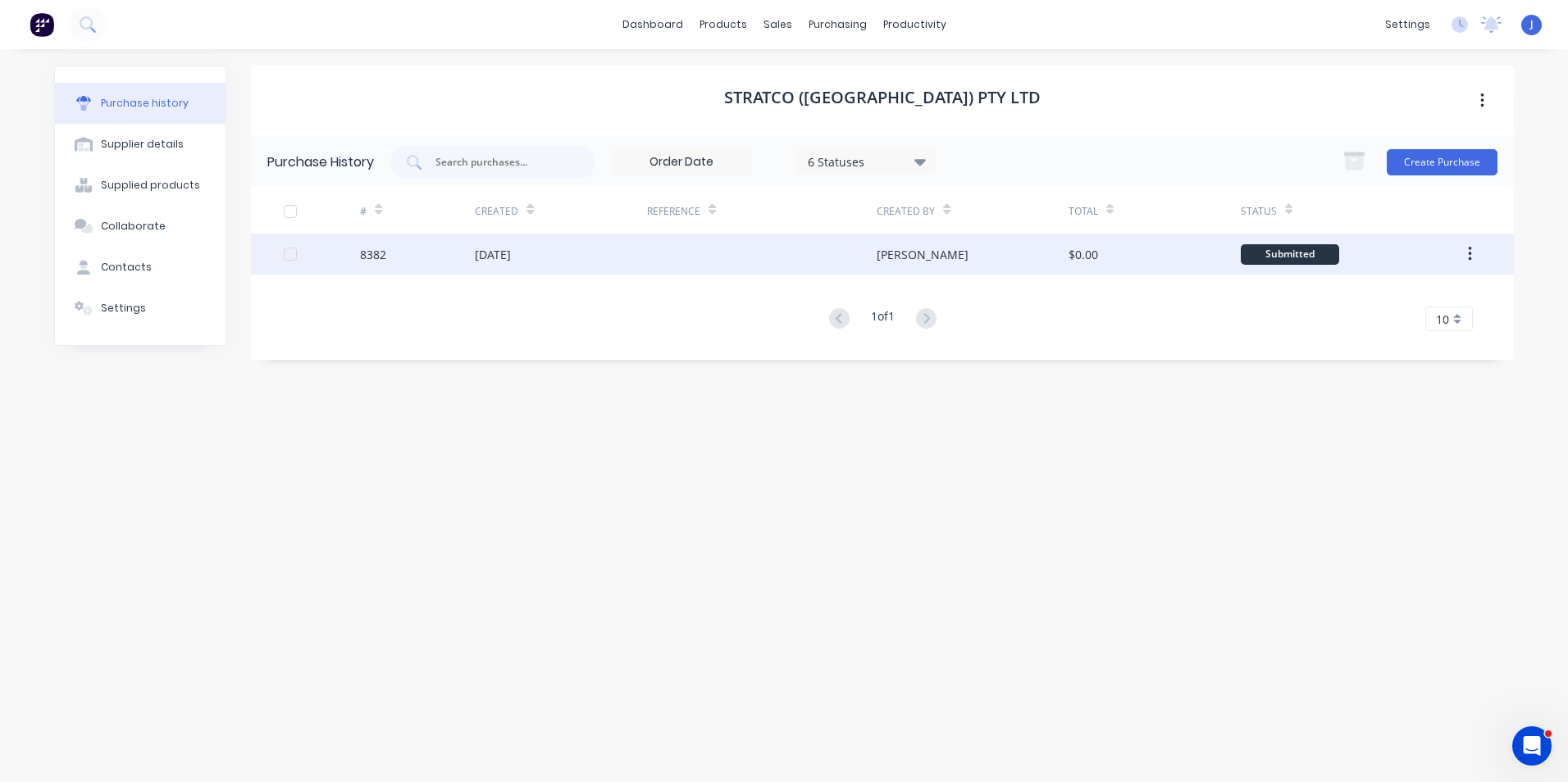
click at [1119, 264] on div "$0.00" at bounding box center [1154, 254] width 172 height 41
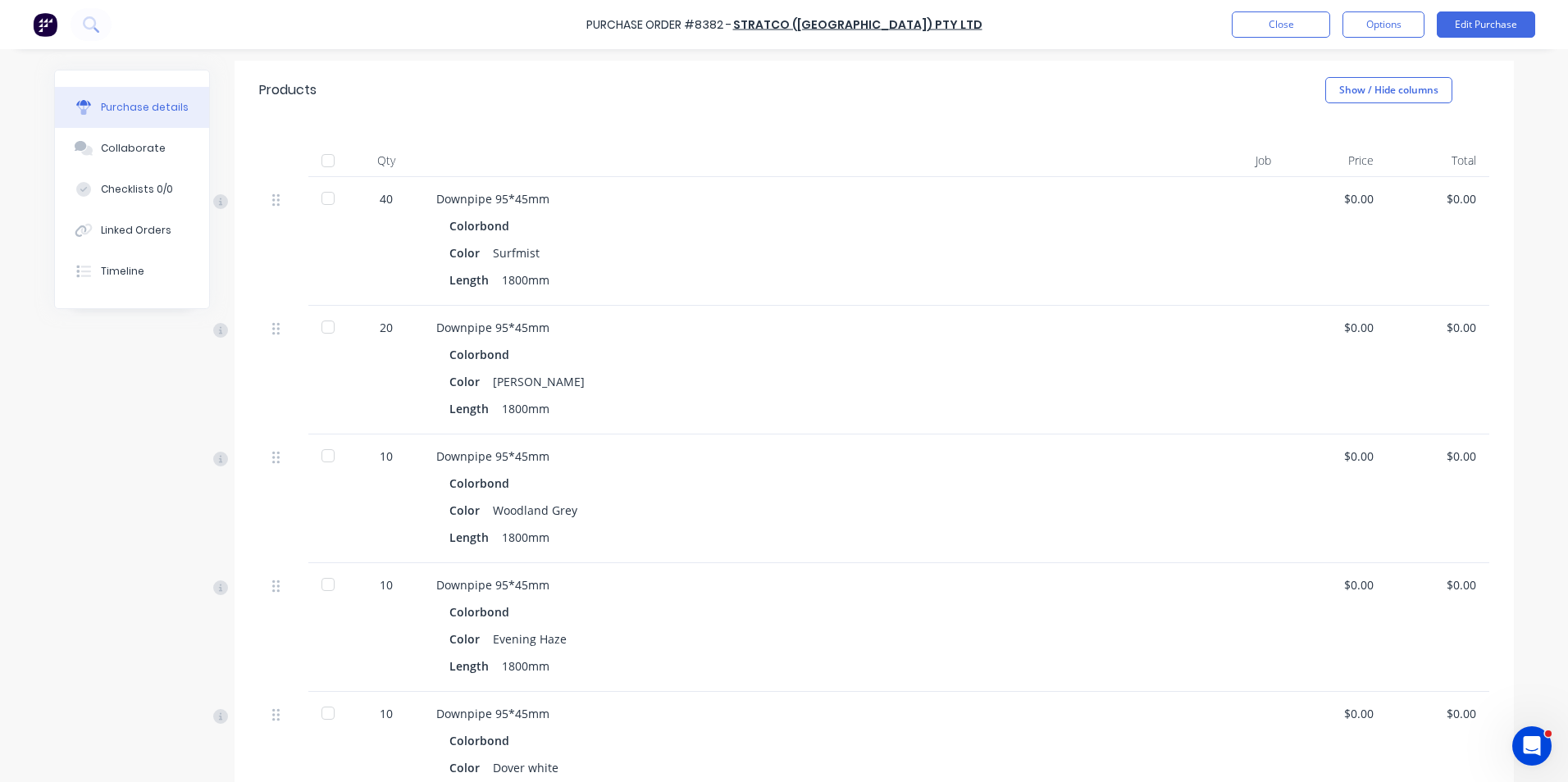
scroll to position [328, 0]
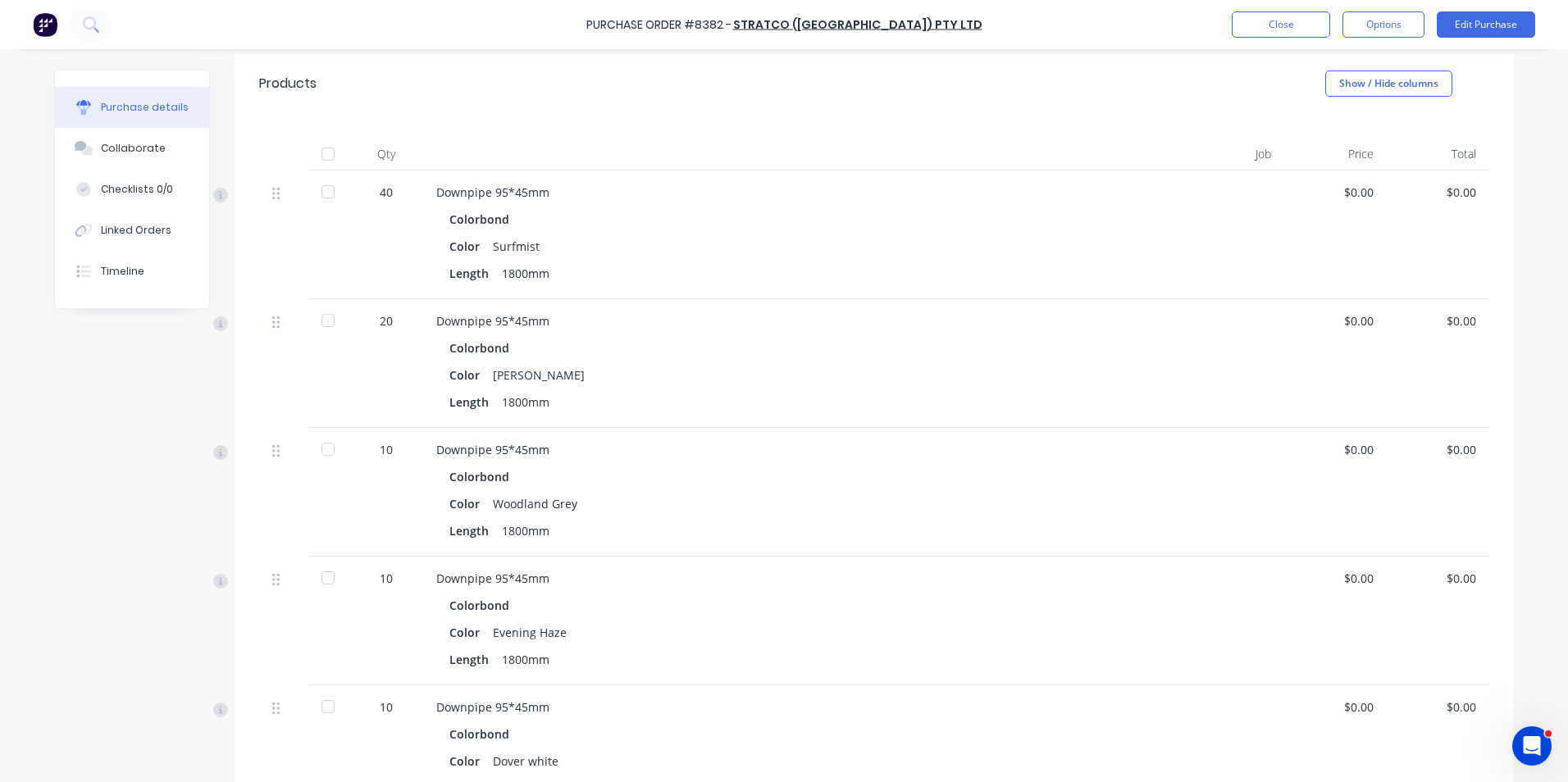
click at [965, 575] on div "Downpipe 95*45mm" at bounding box center [791, 579] width 712 height 18
click at [1283, 25] on button "Close" at bounding box center [1281, 25] width 98 height 26
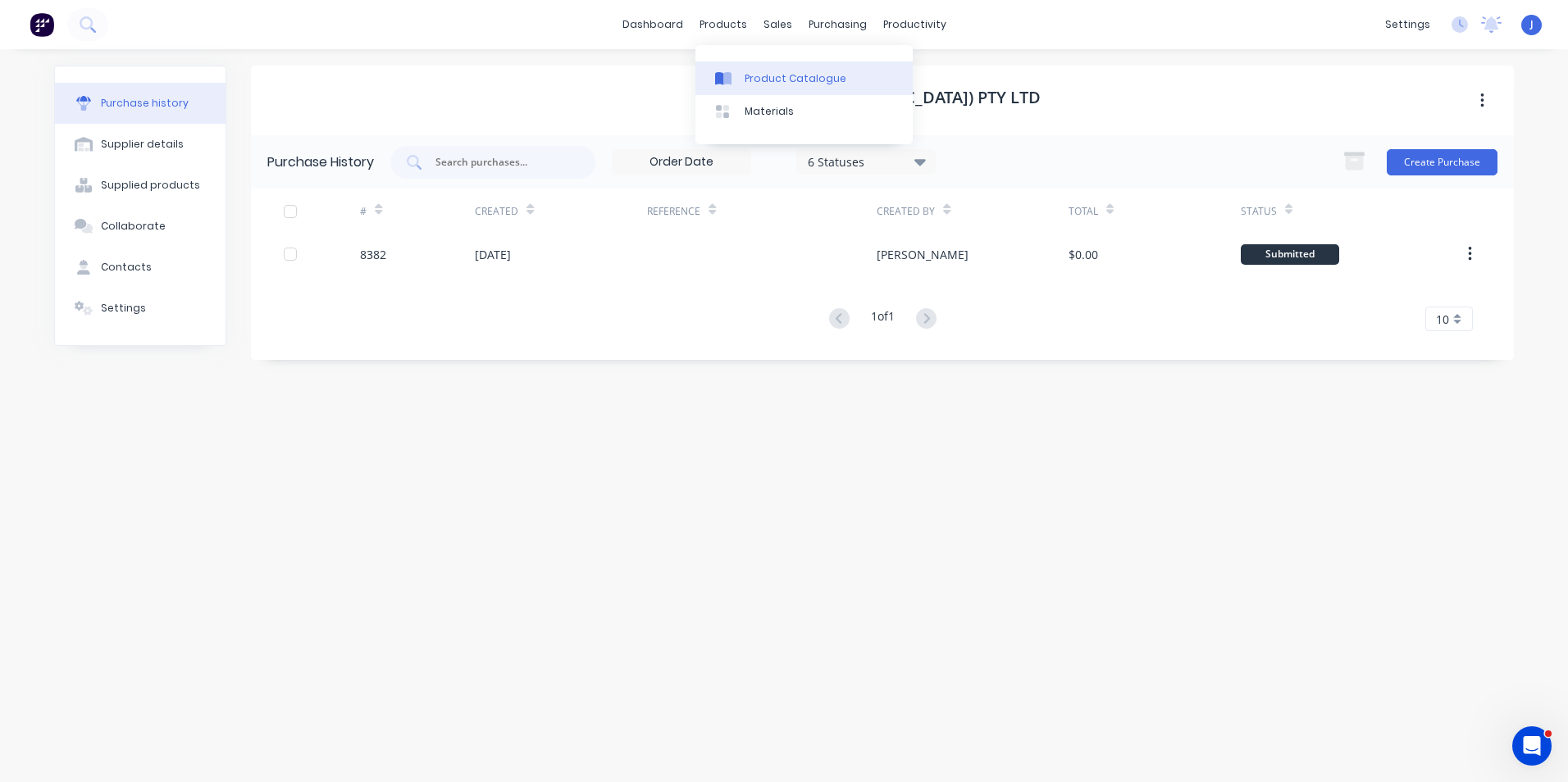
click at [762, 80] on div "Product Catalogue" at bounding box center [795, 78] width 102 height 15
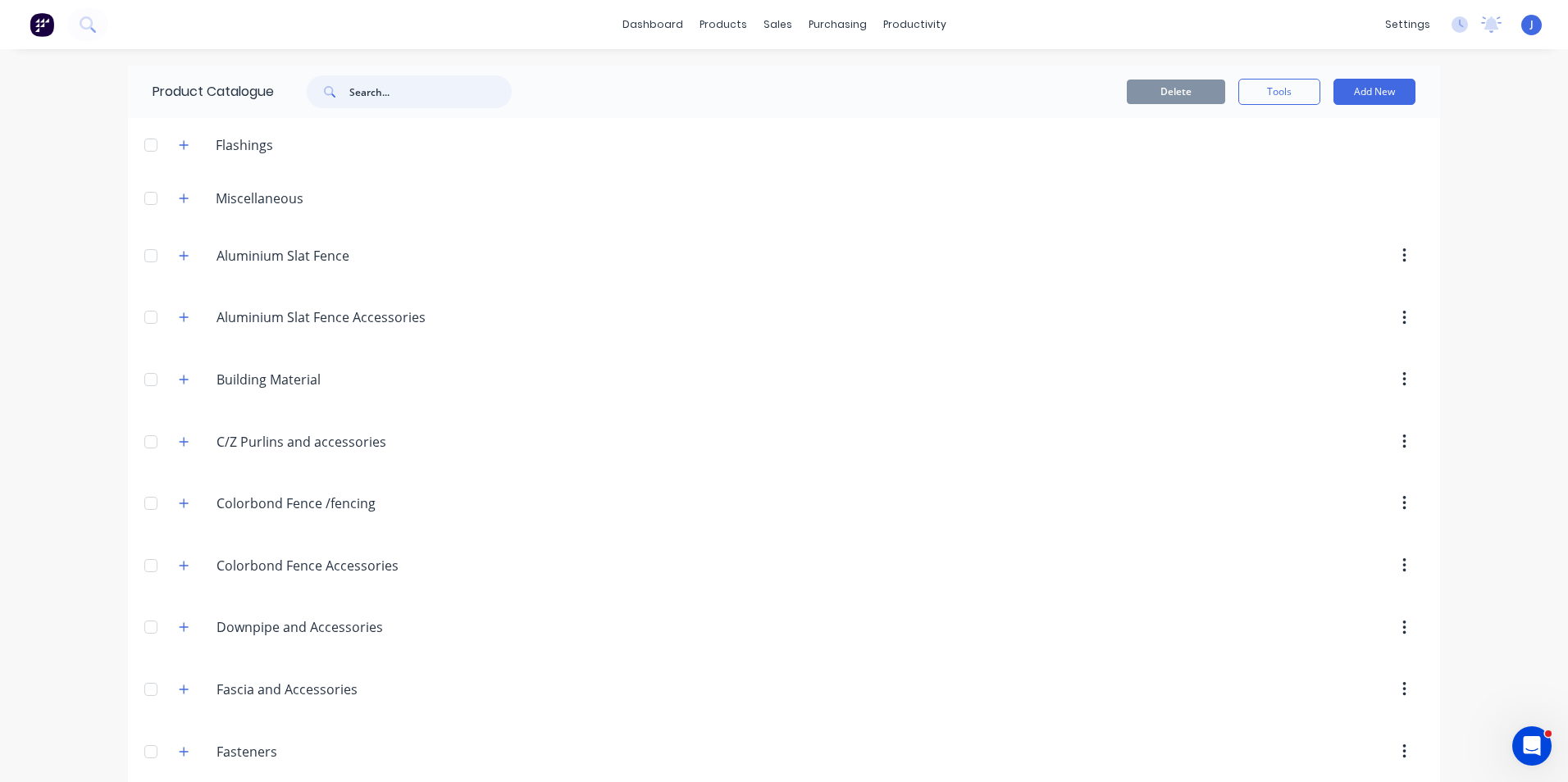
click at [459, 92] on input "text" at bounding box center [430, 91] width 162 height 32
type input "95"
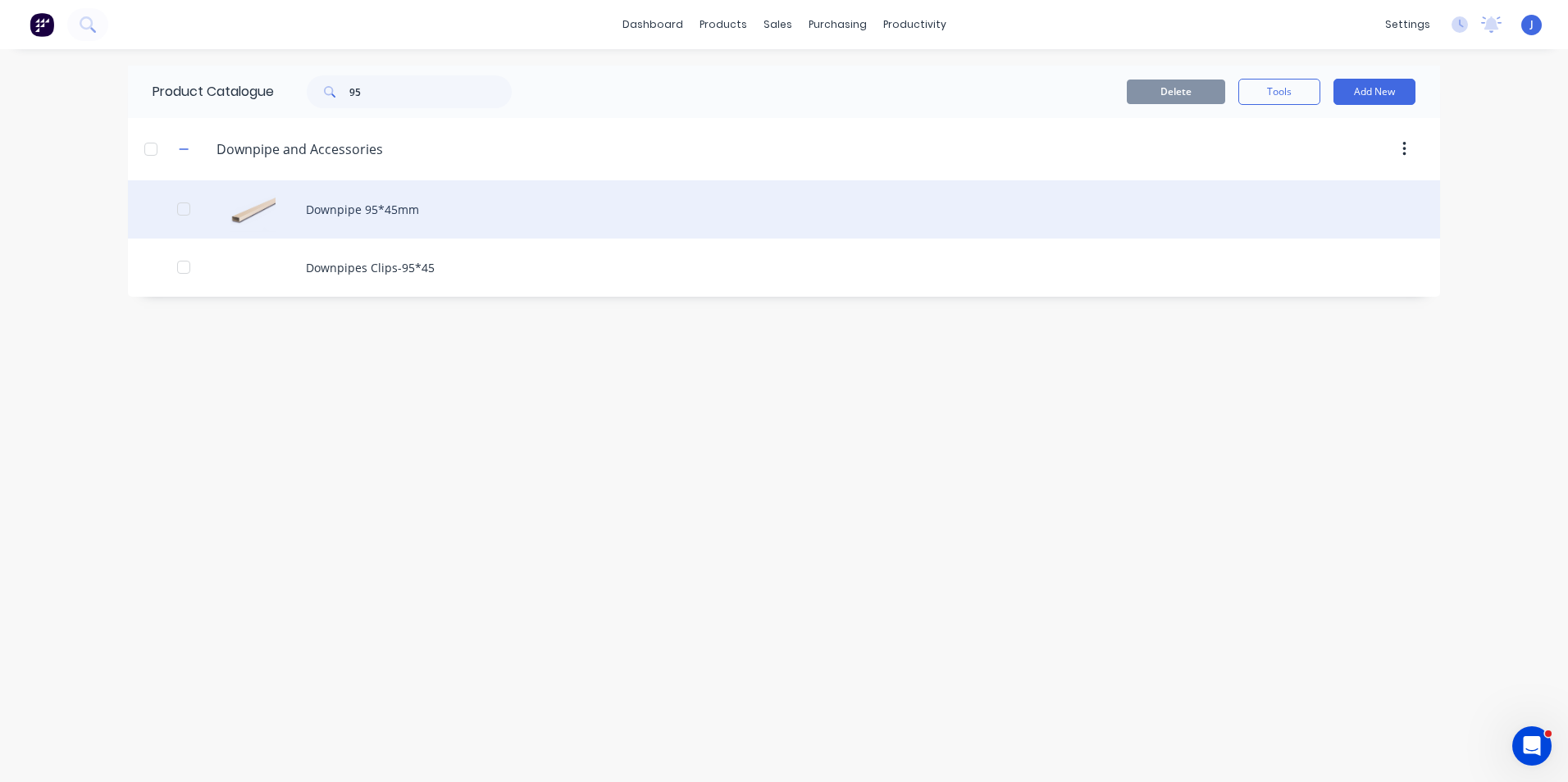
click at [446, 215] on div "Downpipe 95*45mm" at bounding box center [784, 209] width 1311 height 58
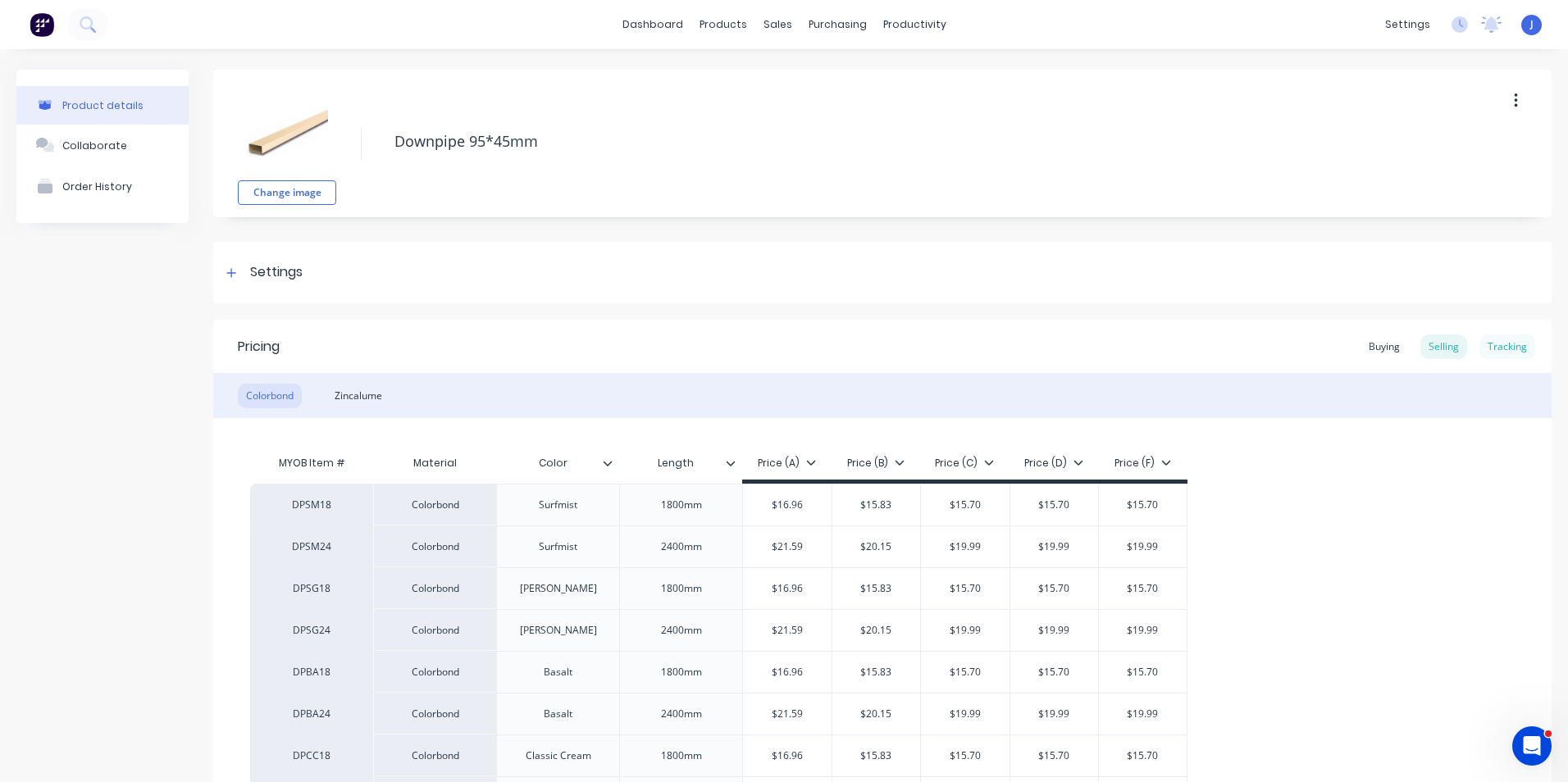
click at [1496, 342] on div "Tracking" at bounding box center [1507, 347] width 56 height 25
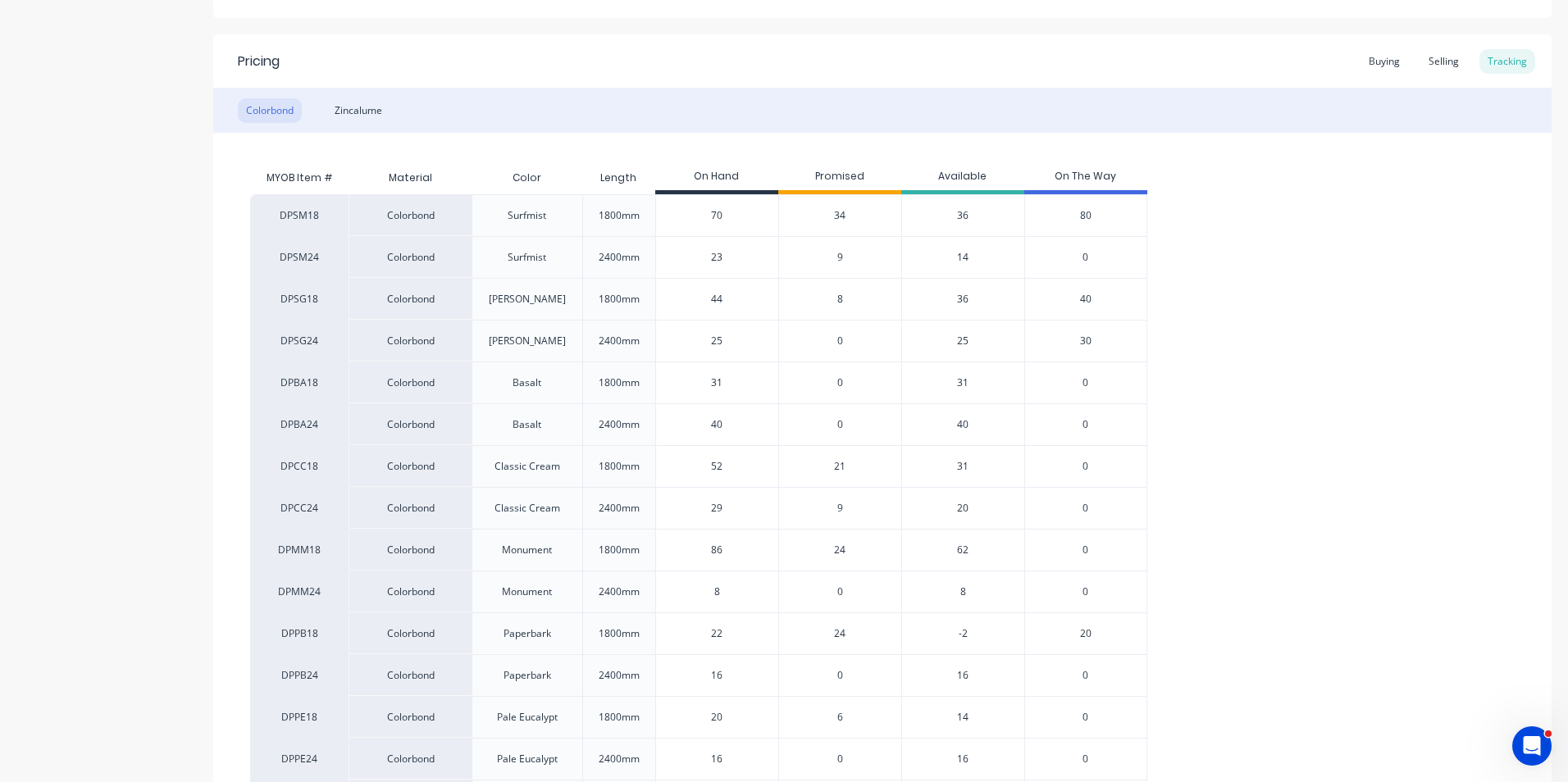
scroll to position [328, 0]
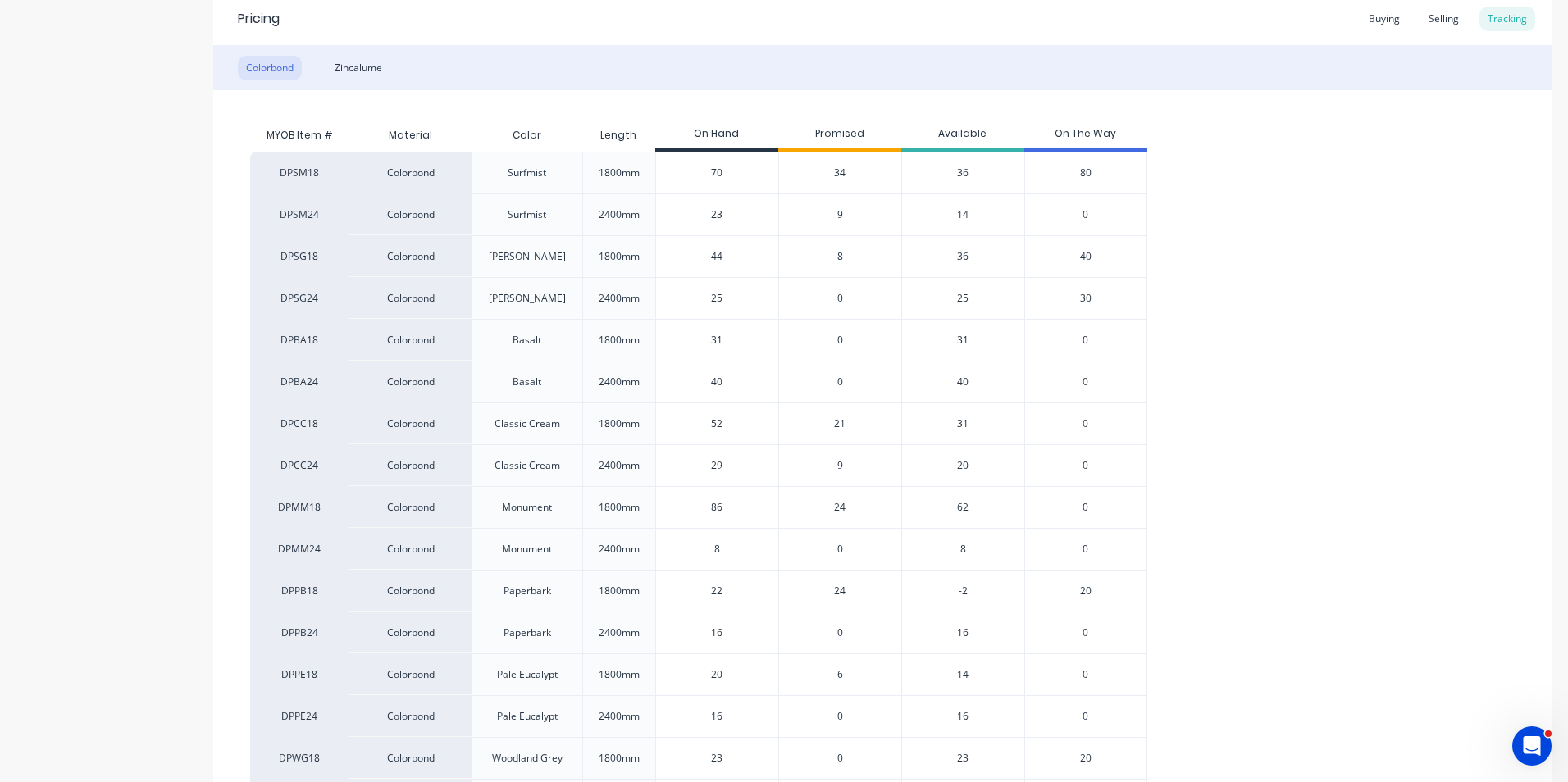
click at [1083, 173] on span "80" at bounding box center [1085, 173] width 11 height 15
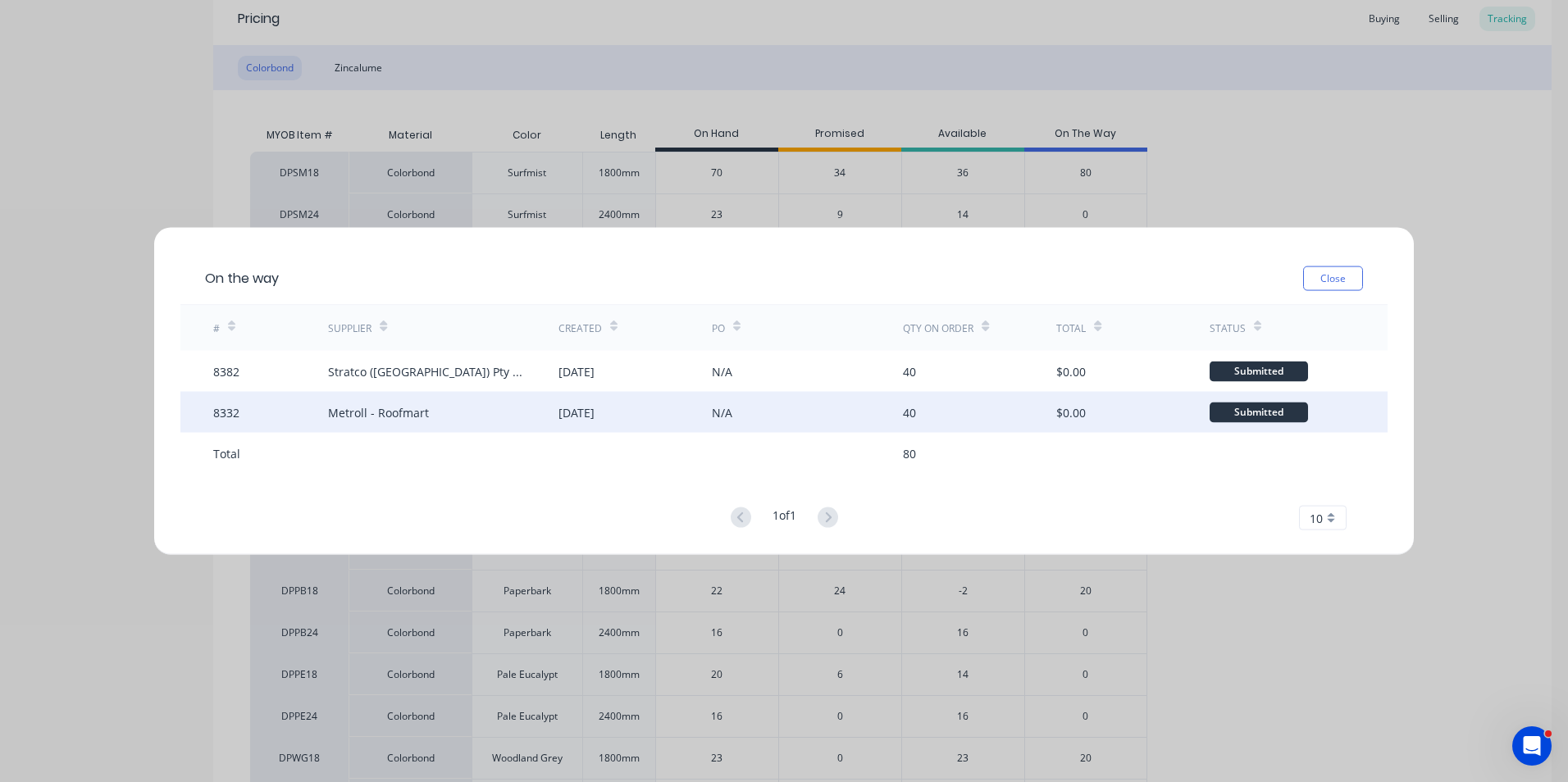
click at [594, 409] on div "[DATE]" at bounding box center [576, 412] width 36 height 18
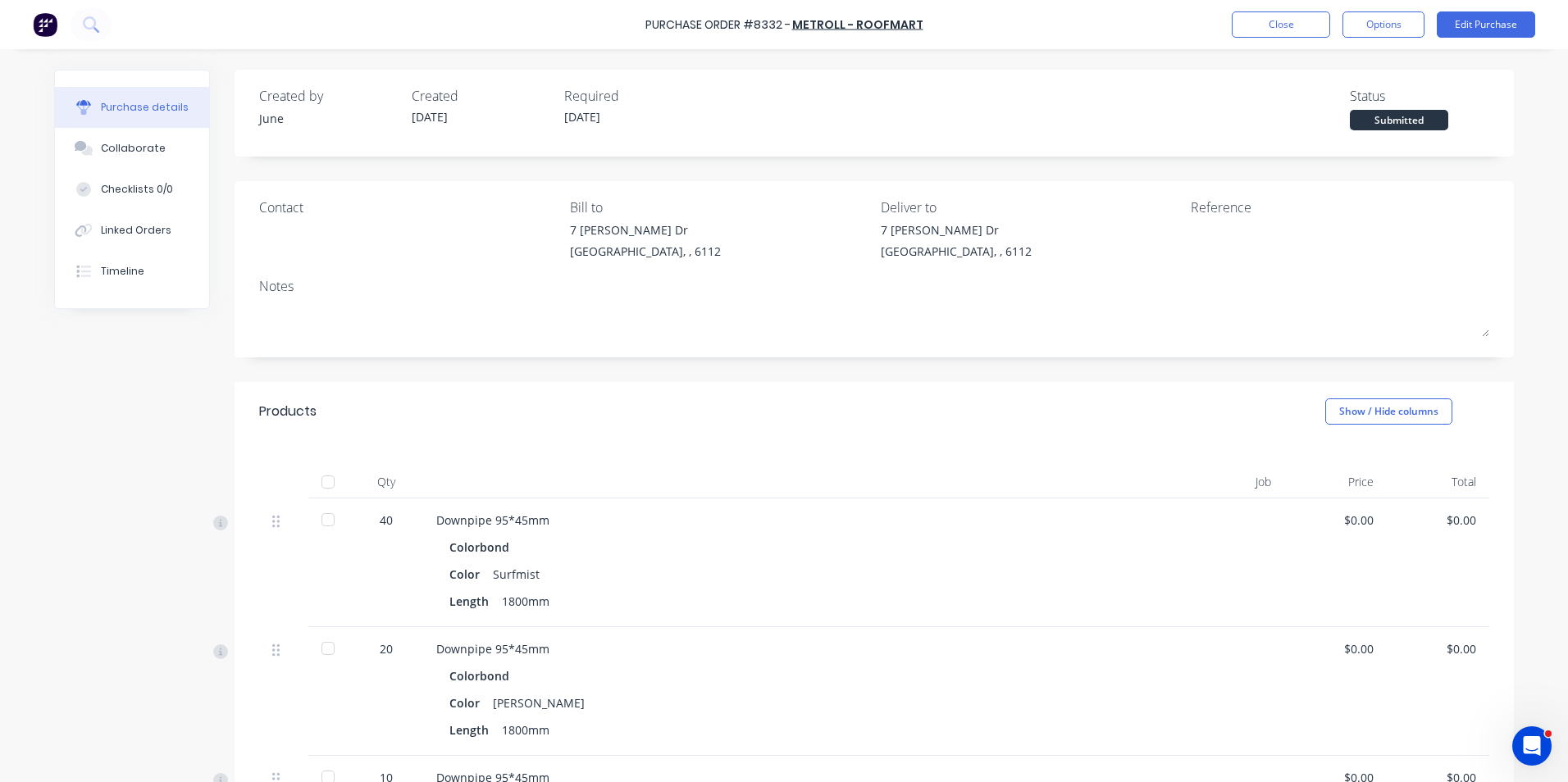
click at [60, 305] on div "Purchase details Collaborate Checklists 0/0 Linked Orders Timeline" at bounding box center [132, 190] width 154 height 238
click at [75, 280] on button "Timeline" at bounding box center [132, 271] width 154 height 41
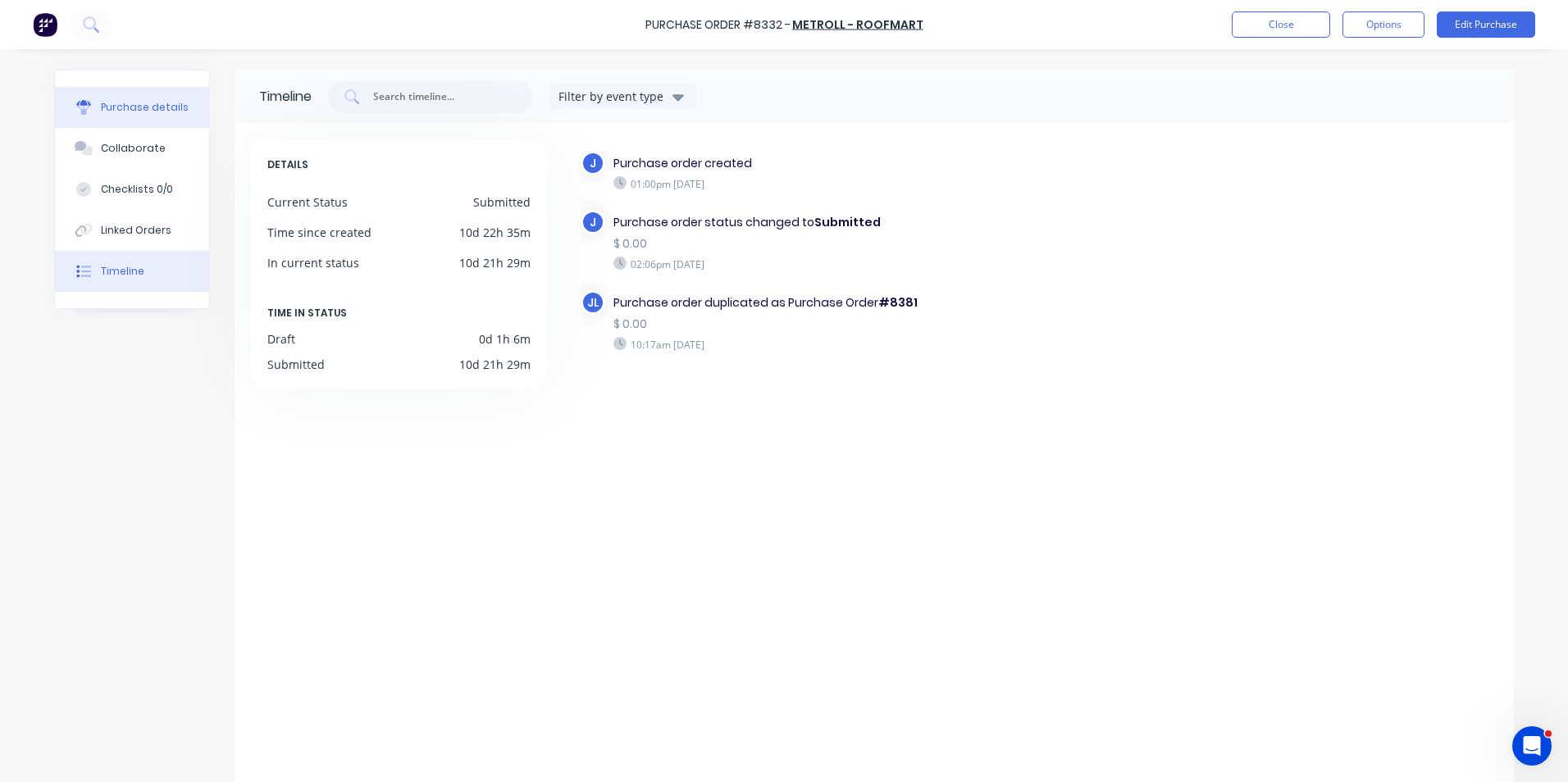
click at [172, 117] on button "Purchase details" at bounding box center [132, 107] width 154 height 41
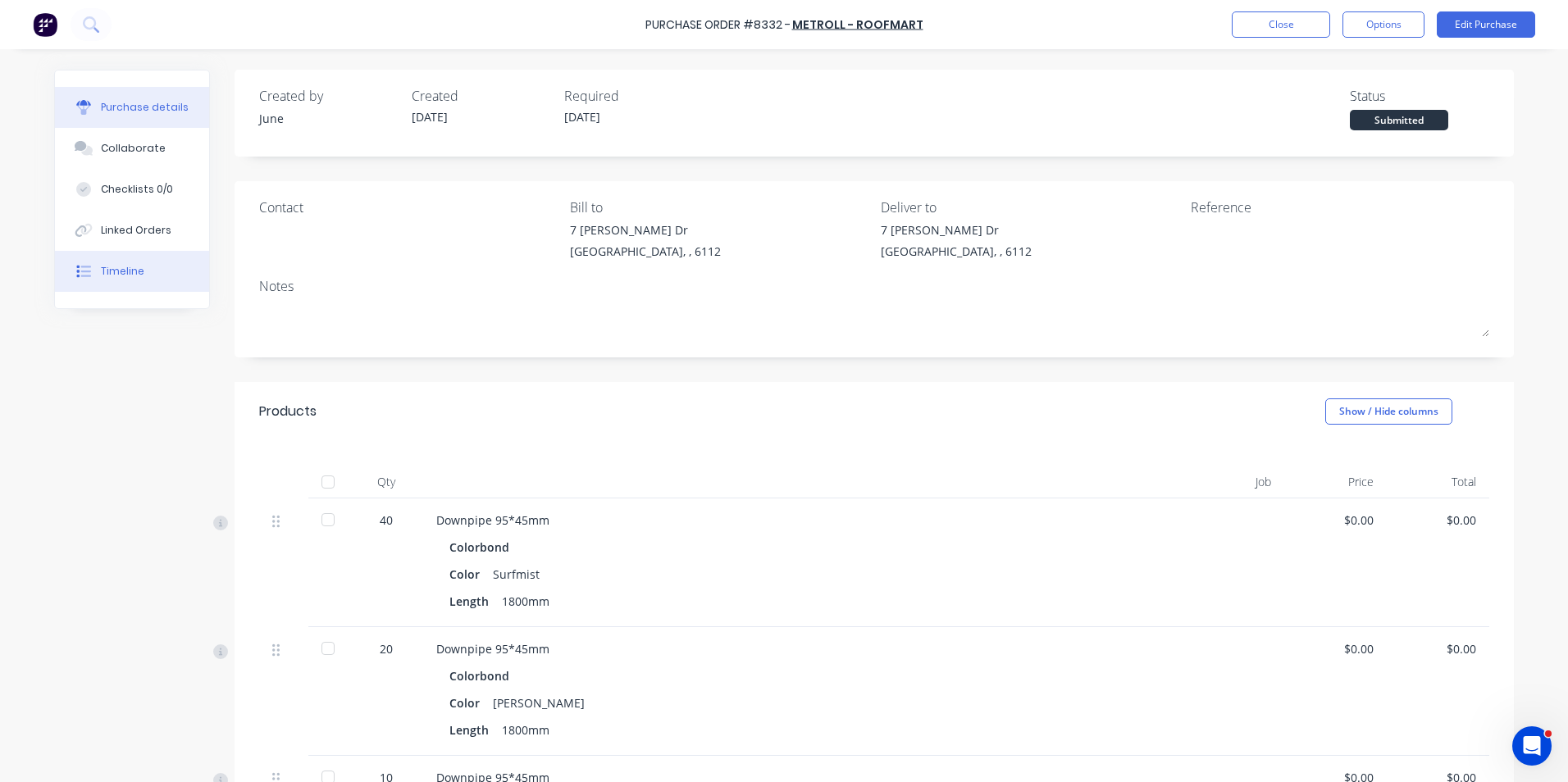
click at [119, 277] on div "Timeline" at bounding box center [123, 271] width 44 height 15
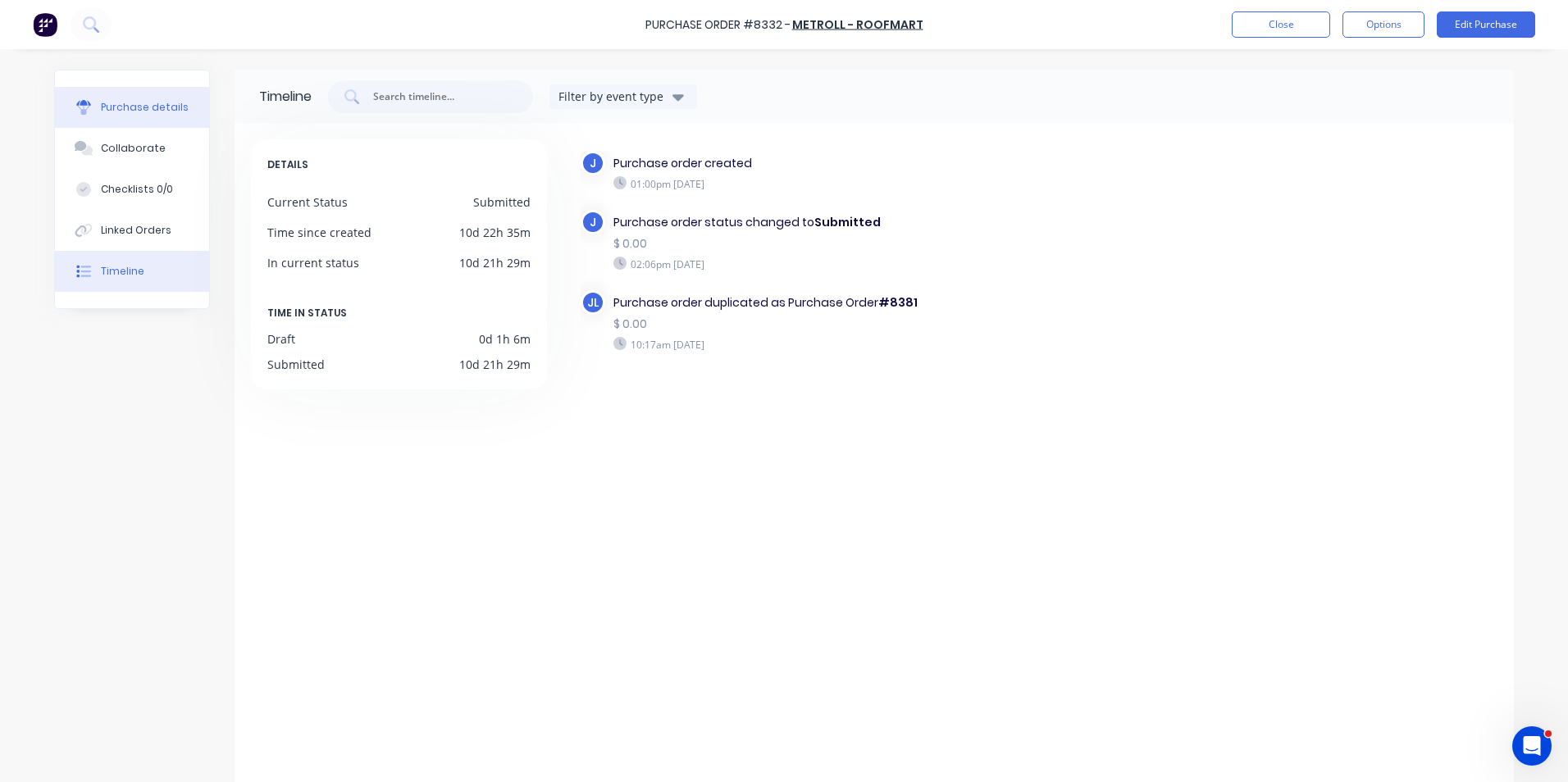
click at [136, 92] on button "Purchase details" at bounding box center [132, 107] width 154 height 41
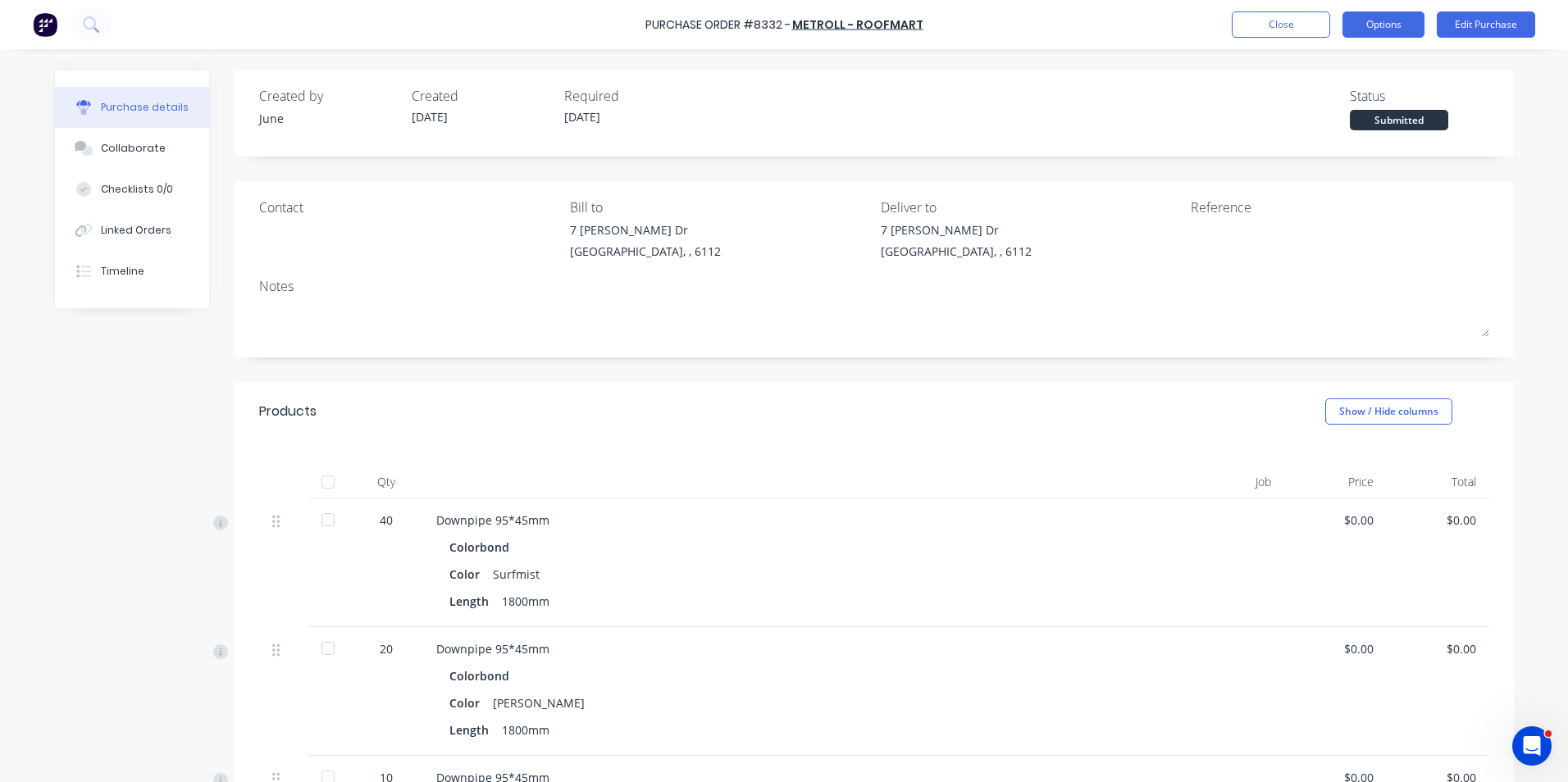
click at [1393, 21] on button "Options" at bounding box center [1383, 25] width 82 height 26
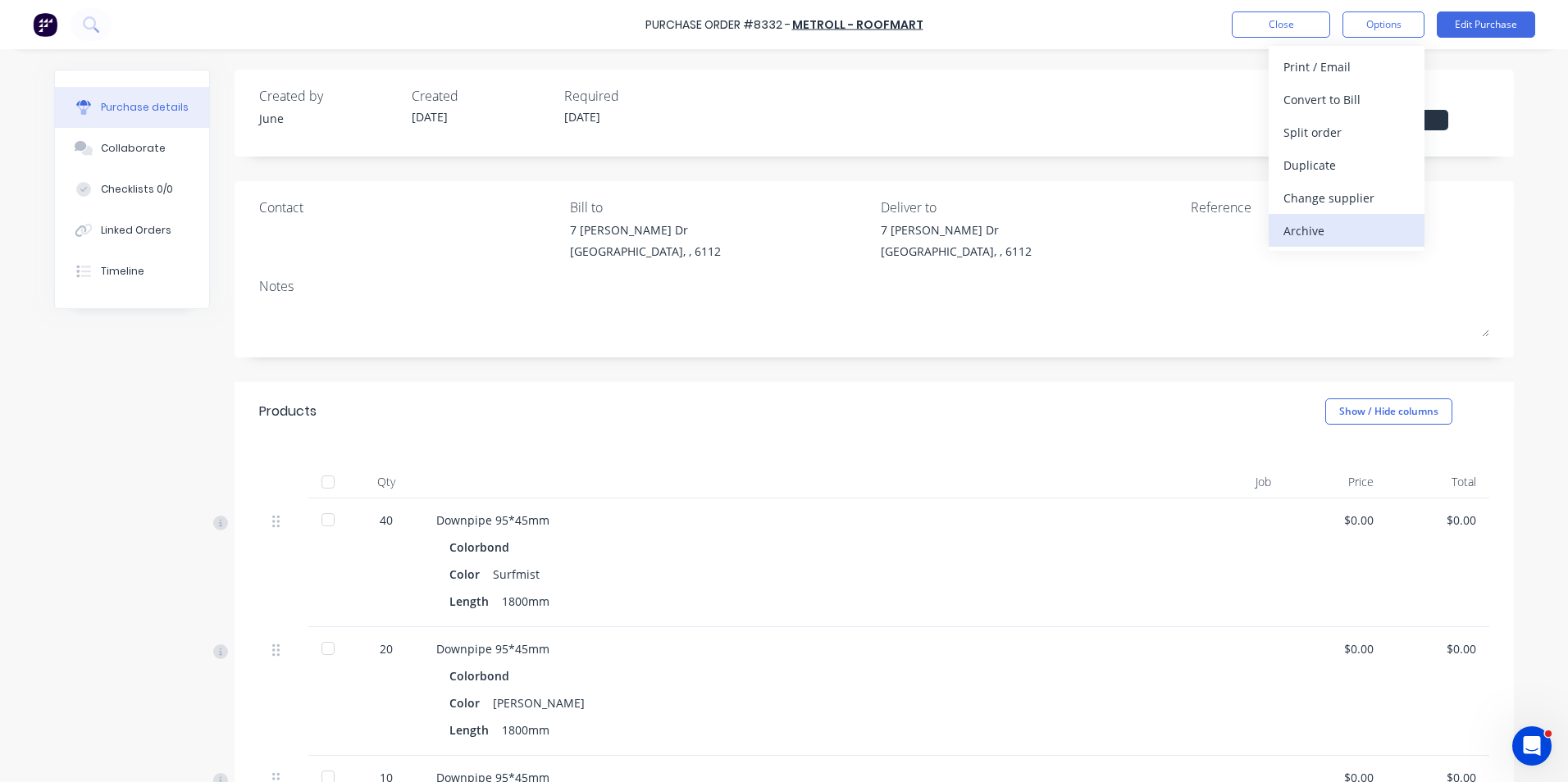
click at [1361, 225] on div "Archive" at bounding box center [1347, 230] width 126 height 24
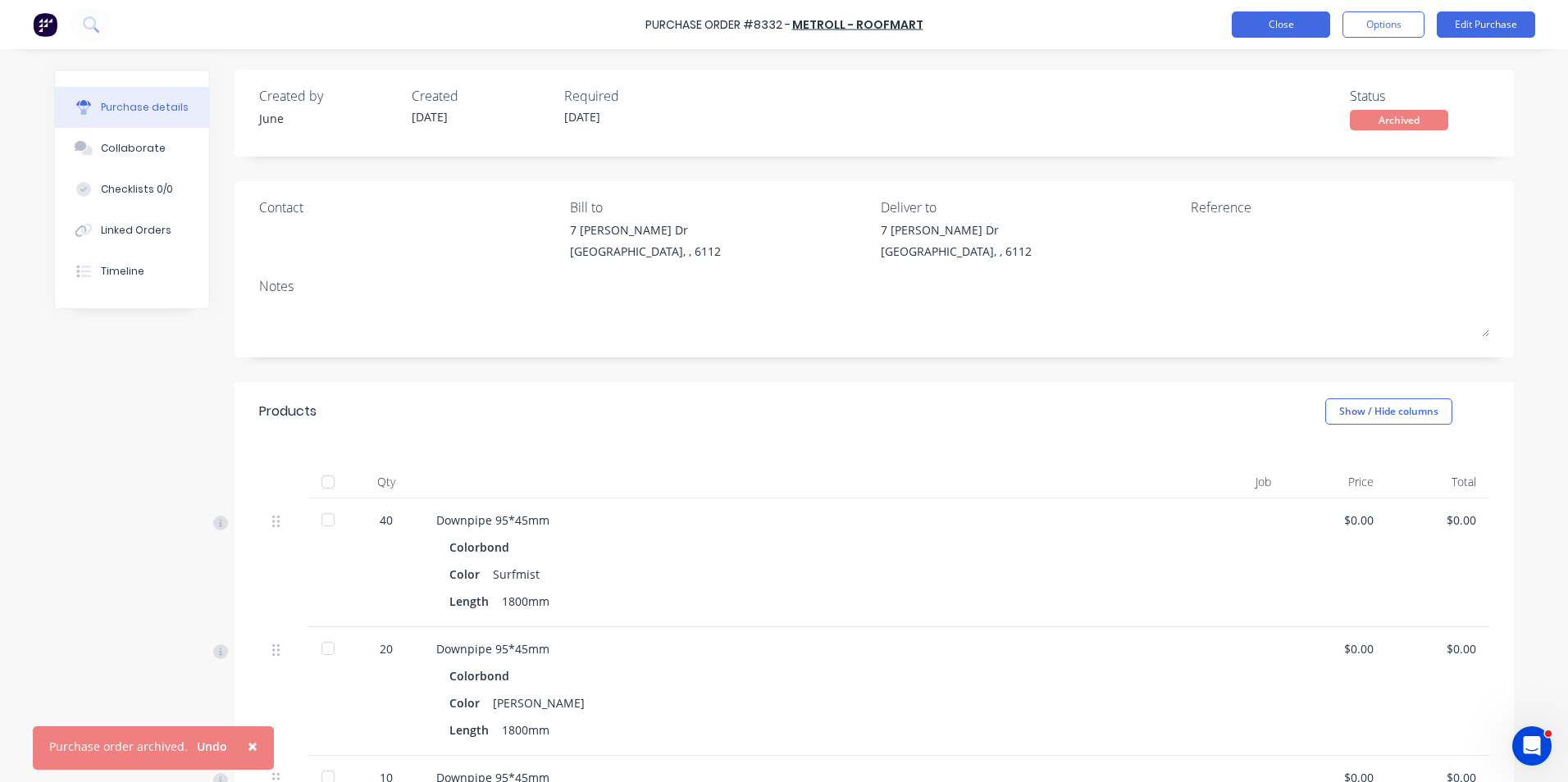
click at [1259, 22] on button "Close" at bounding box center [1281, 25] width 98 height 26
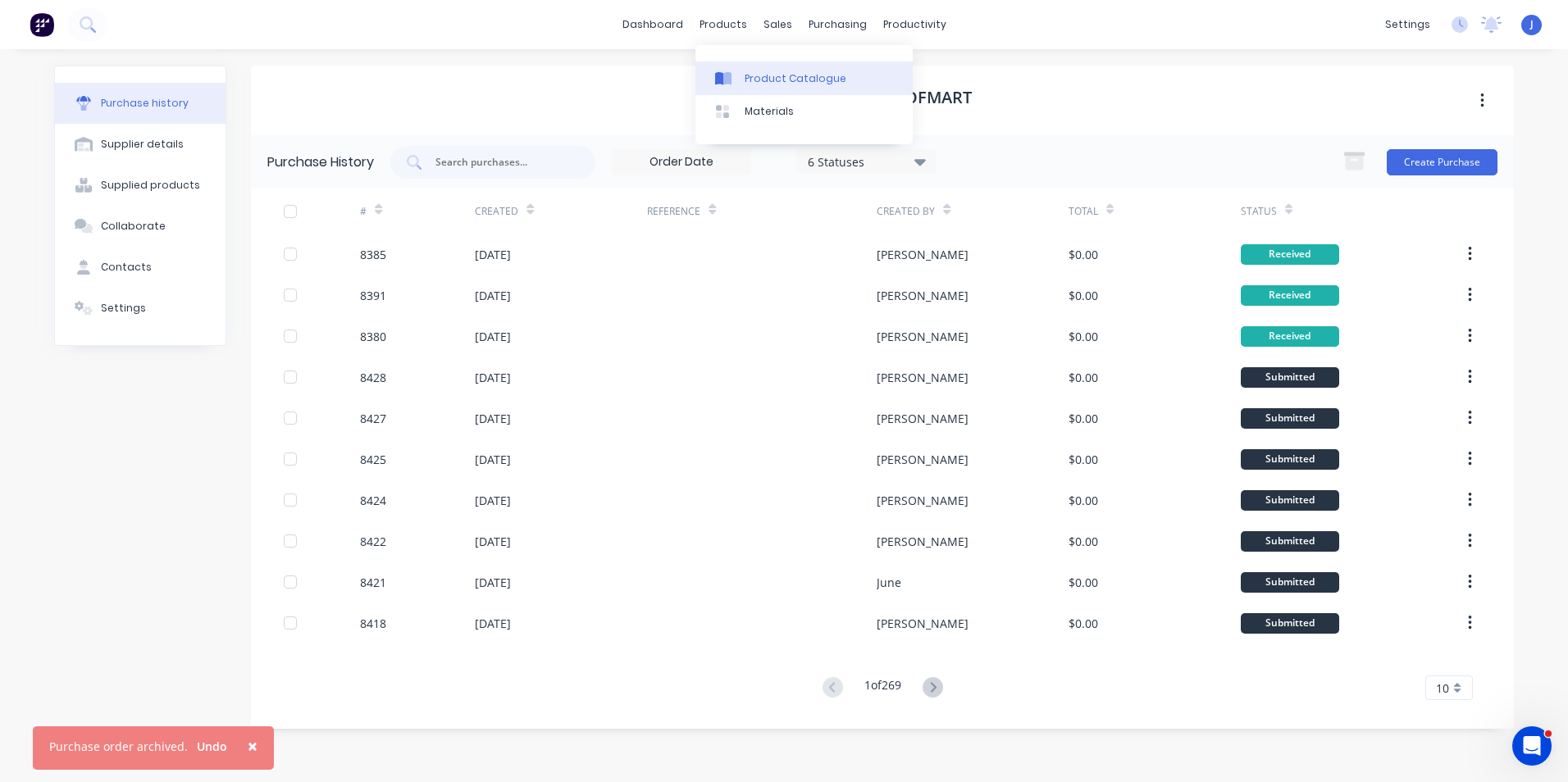
click at [742, 66] on link "Product Catalogue" at bounding box center [804, 77] width 217 height 32
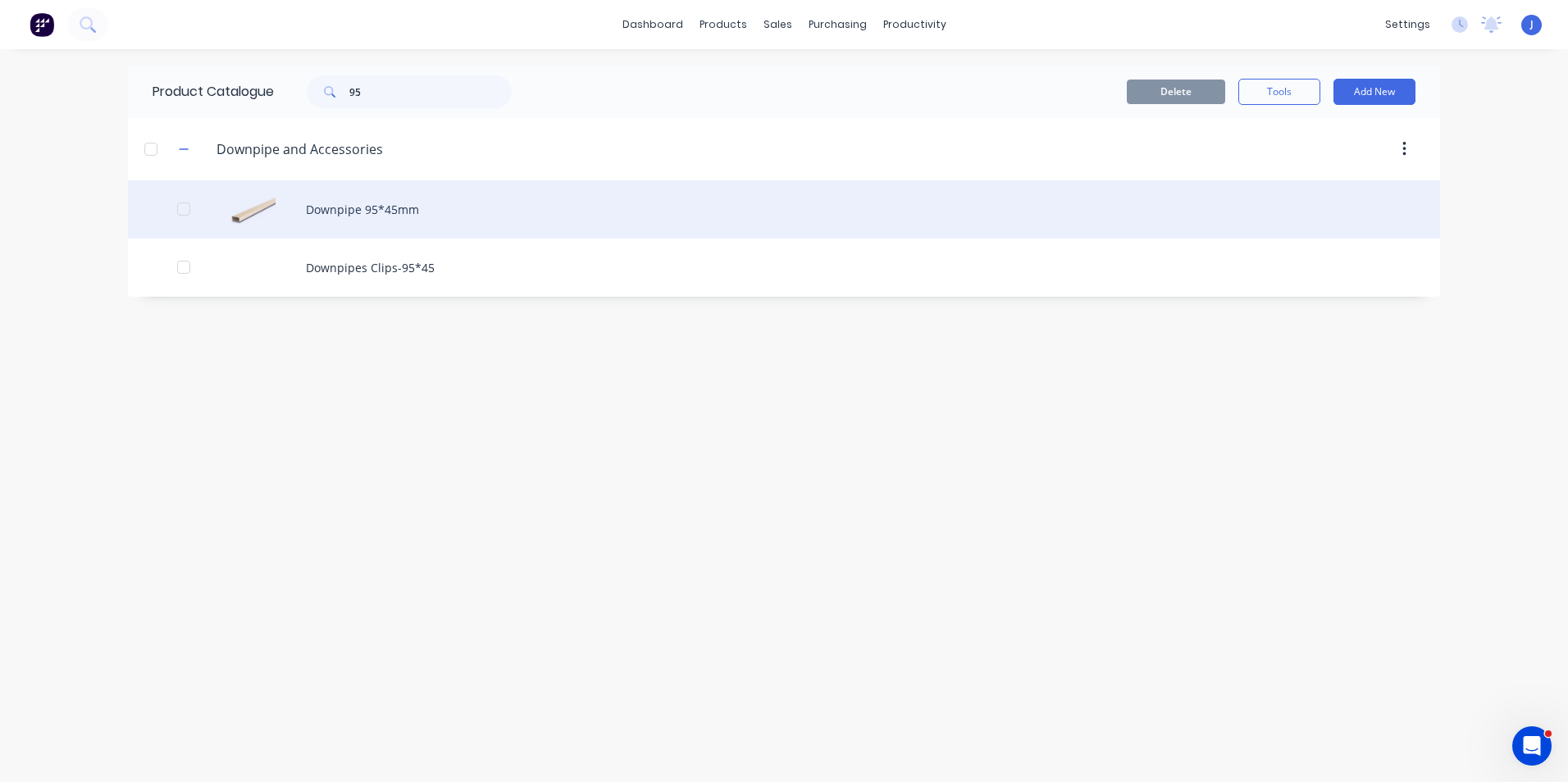
click at [414, 208] on div "Downpipe 95*45mm" at bounding box center [784, 209] width 1311 height 58
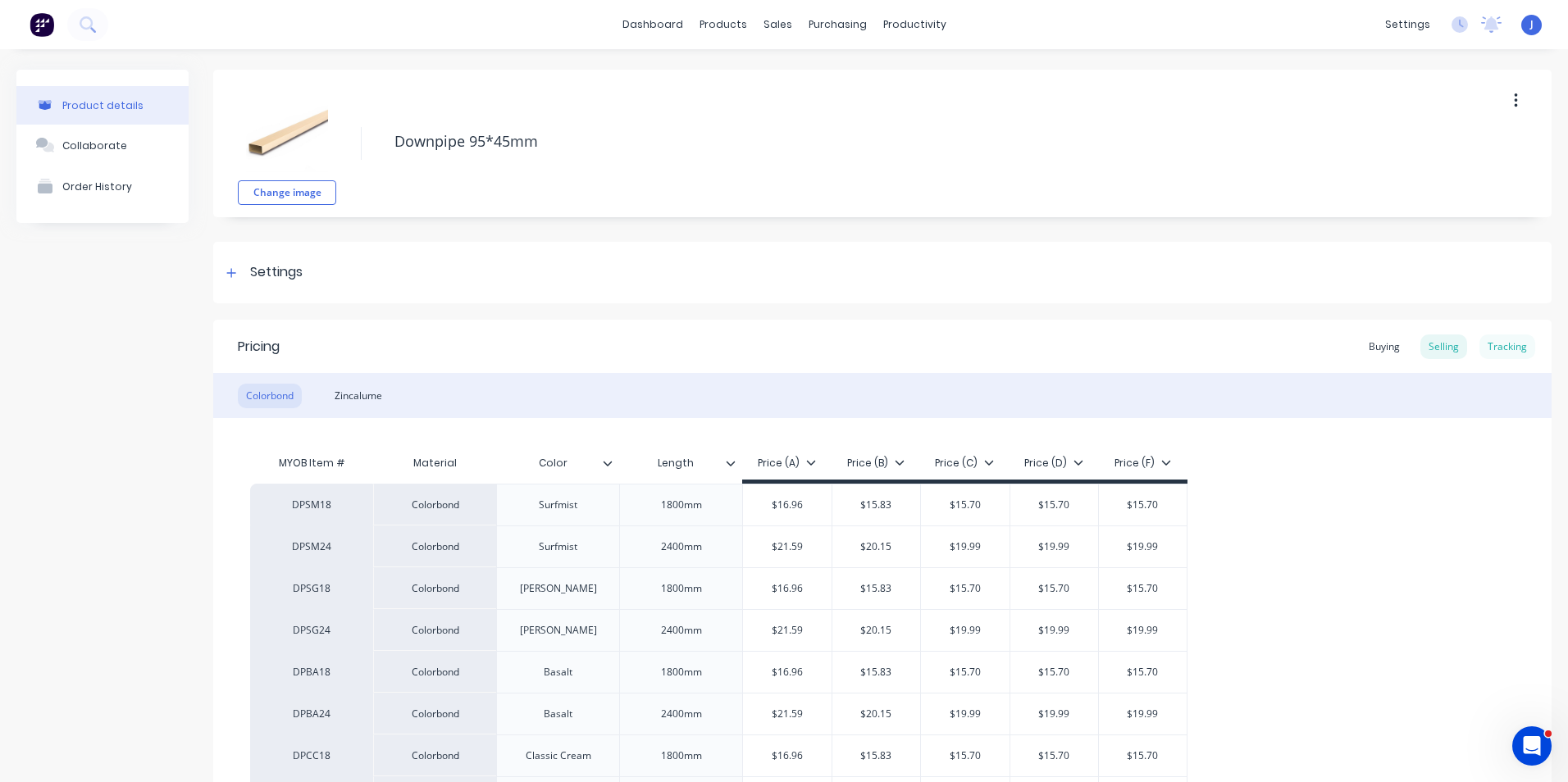
click at [1507, 342] on div "Tracking" at bounding box center [1507, 347] width 56 height 25
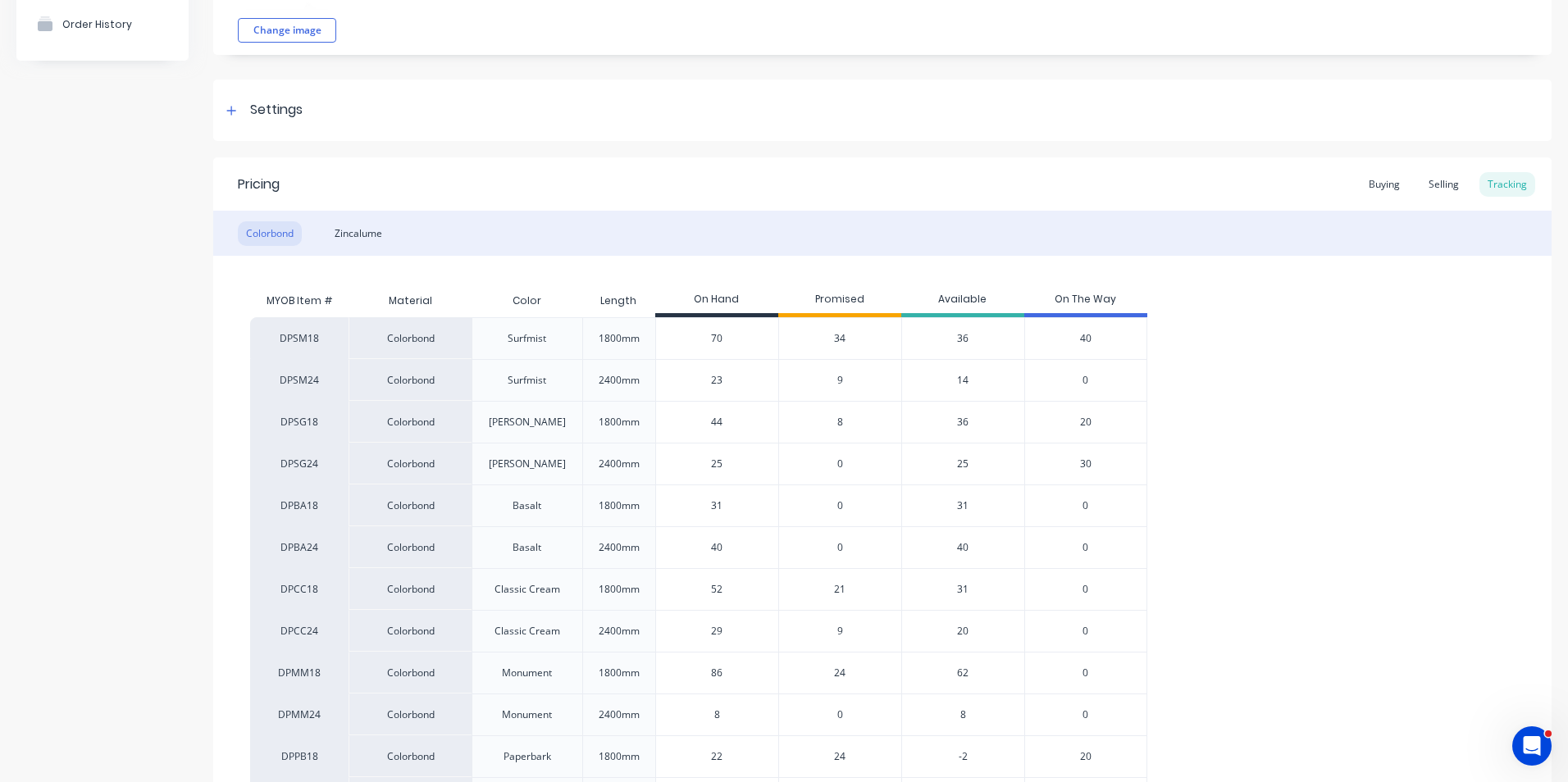
scroll to position [164, 0]
click at [839, 587] on span "21" at bounding box center [839, 588] width 11 height 15
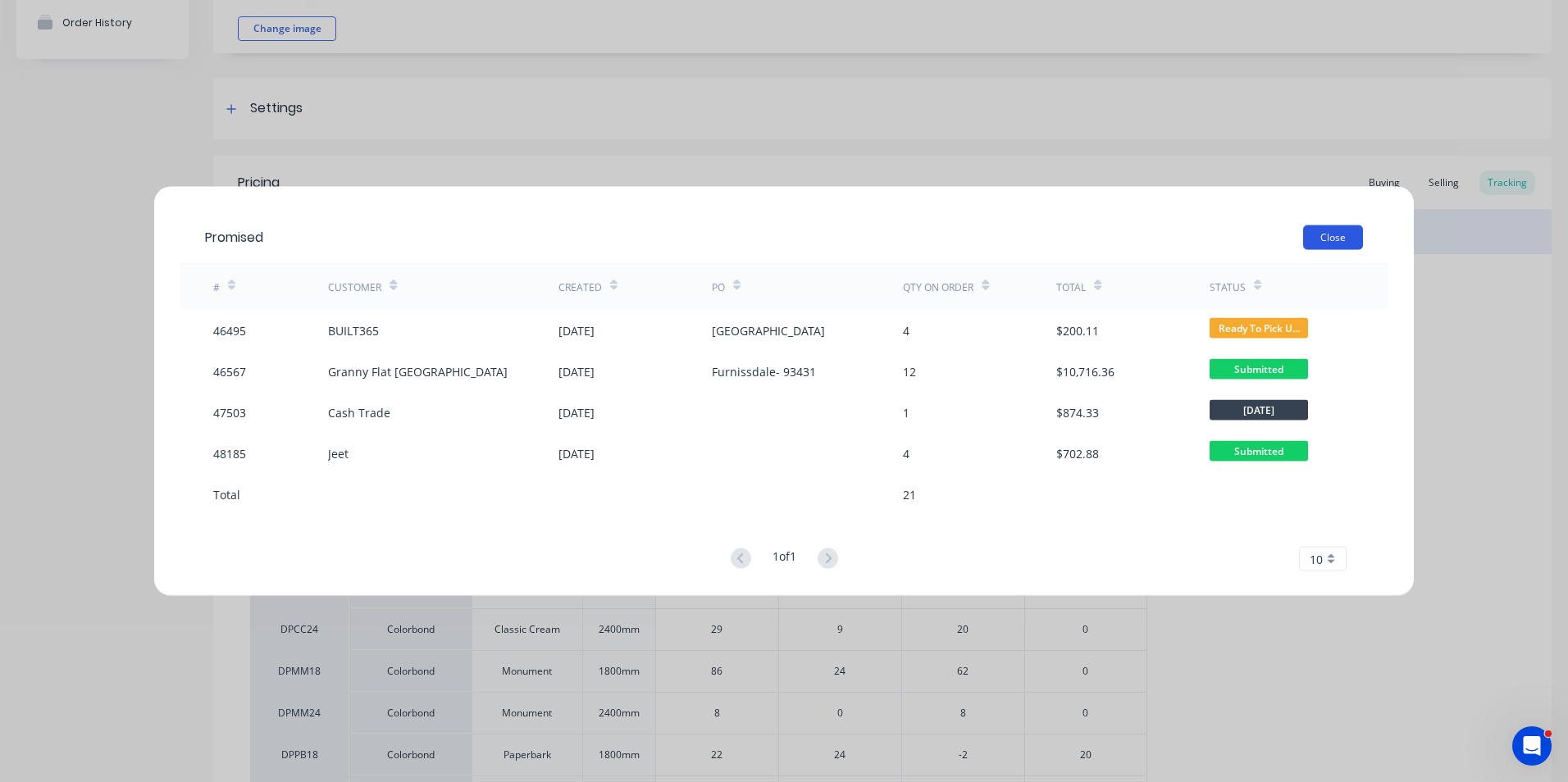
click at [1339, 231] on button "Close" at bounding box center [1332, 238] width 60 height 25
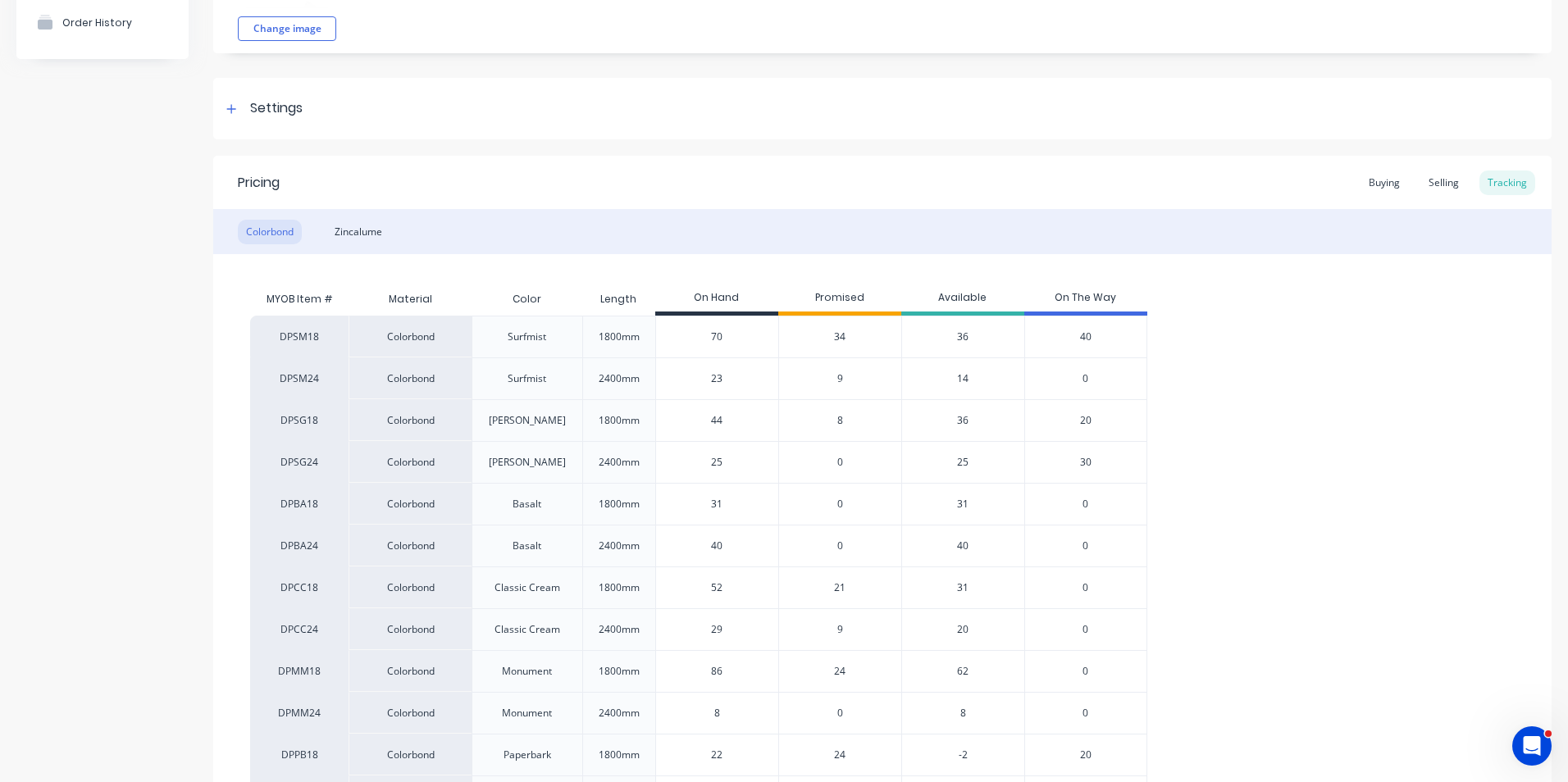
click at [842, 339] on span "34" at bounding box center [839, 336] width 11 height 15
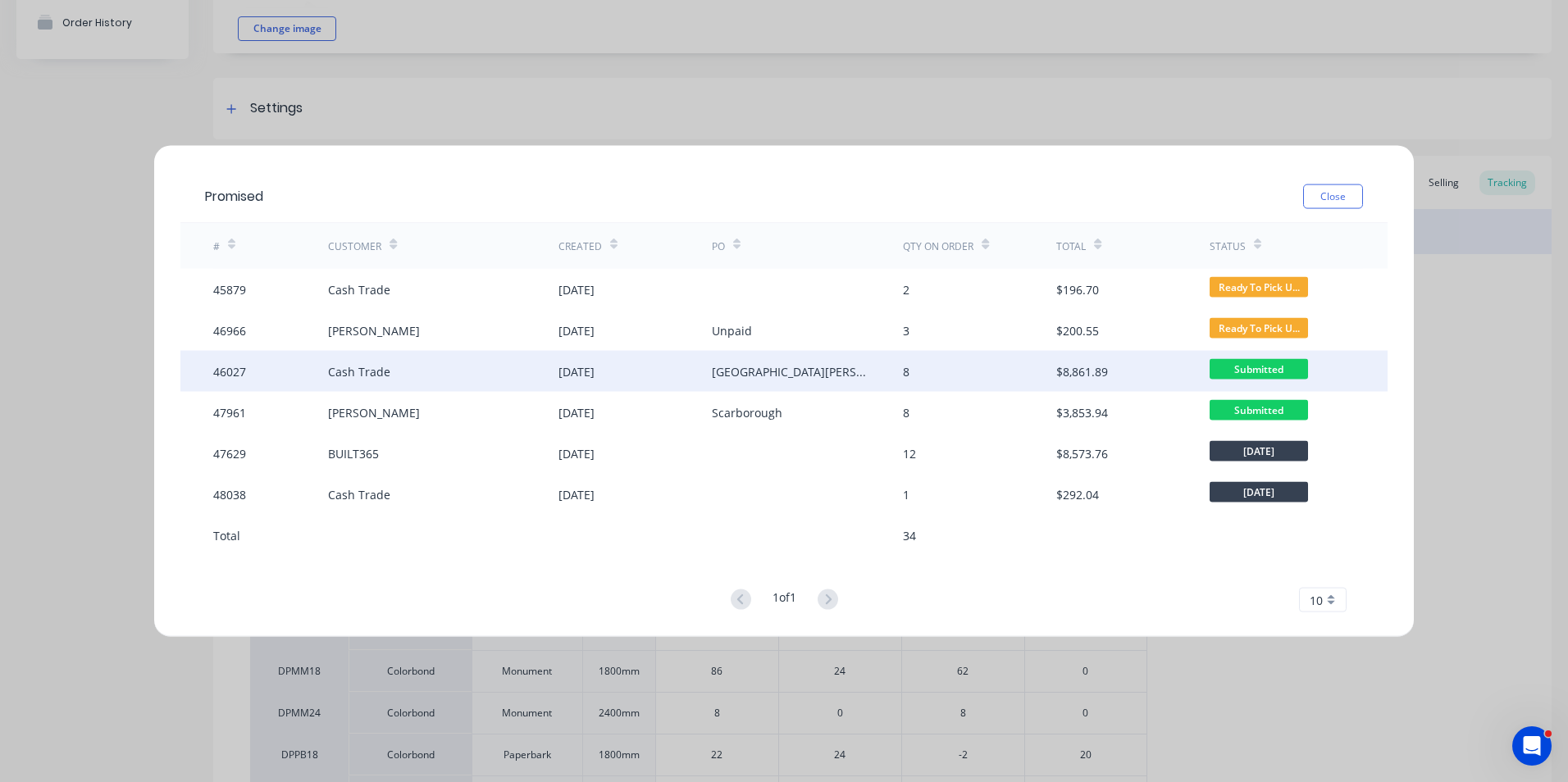
click at [808, 369] on div "[GEOGRAPHIC_DATA][PERSON_NAME]" at bounding box center [791, 371] width 159 height 18
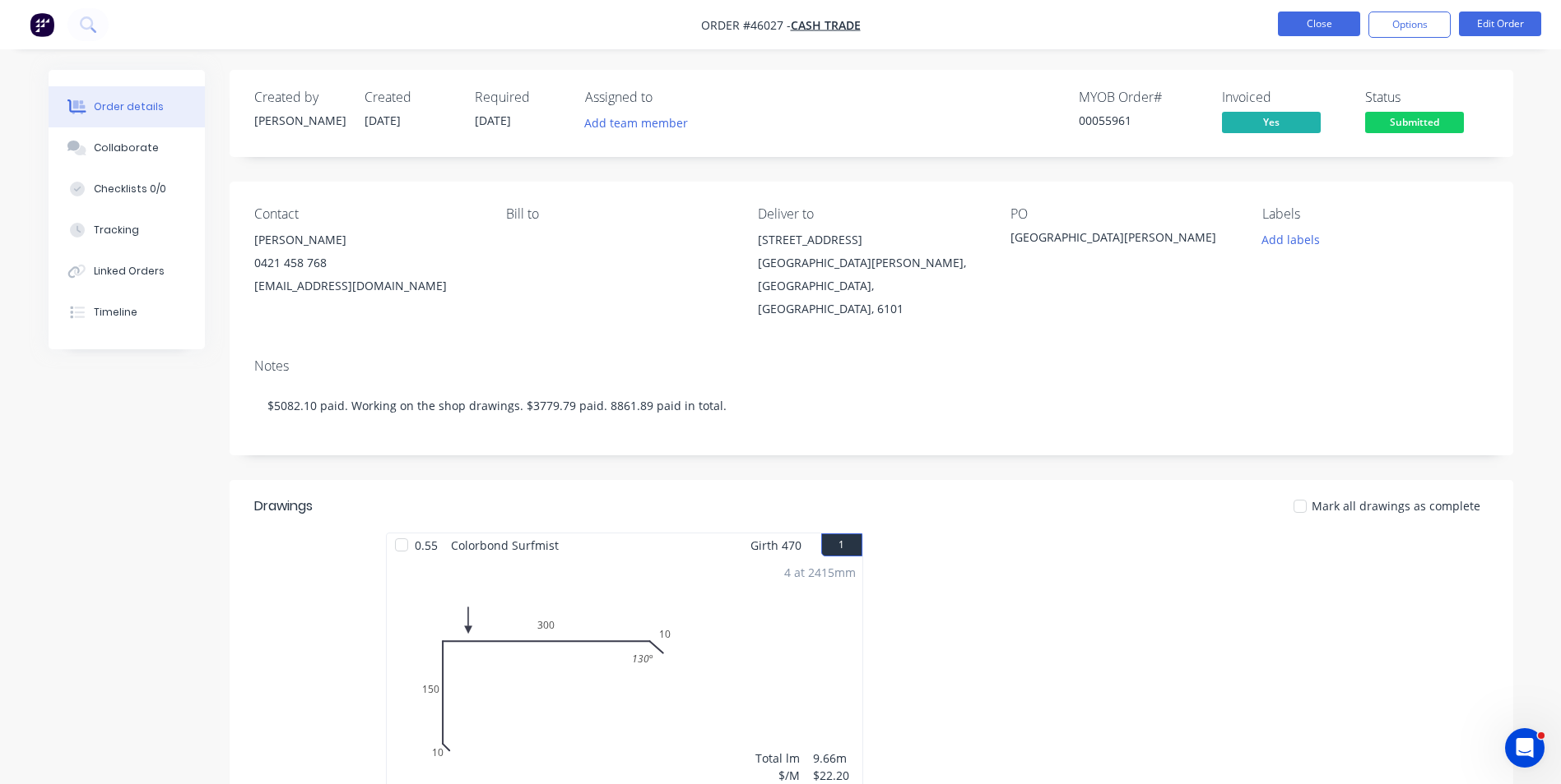
click at [1302, 27] on button "Close" at bounding box center [1319, 24] width 83 height 25
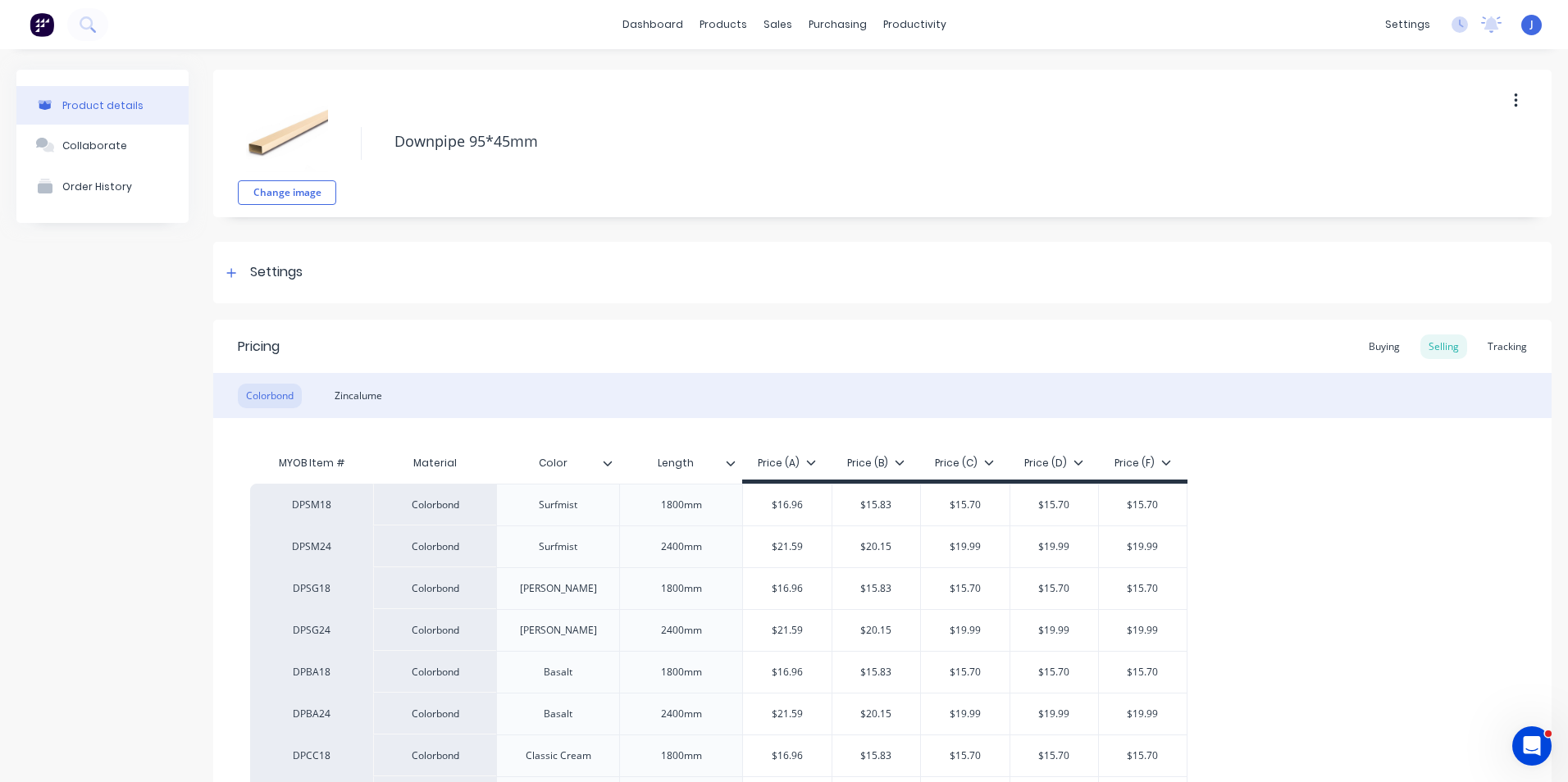
type textarea "x"
click at [1489, 350] on div "Tracking" at bounding box center [1507, 347] width 56 height 25
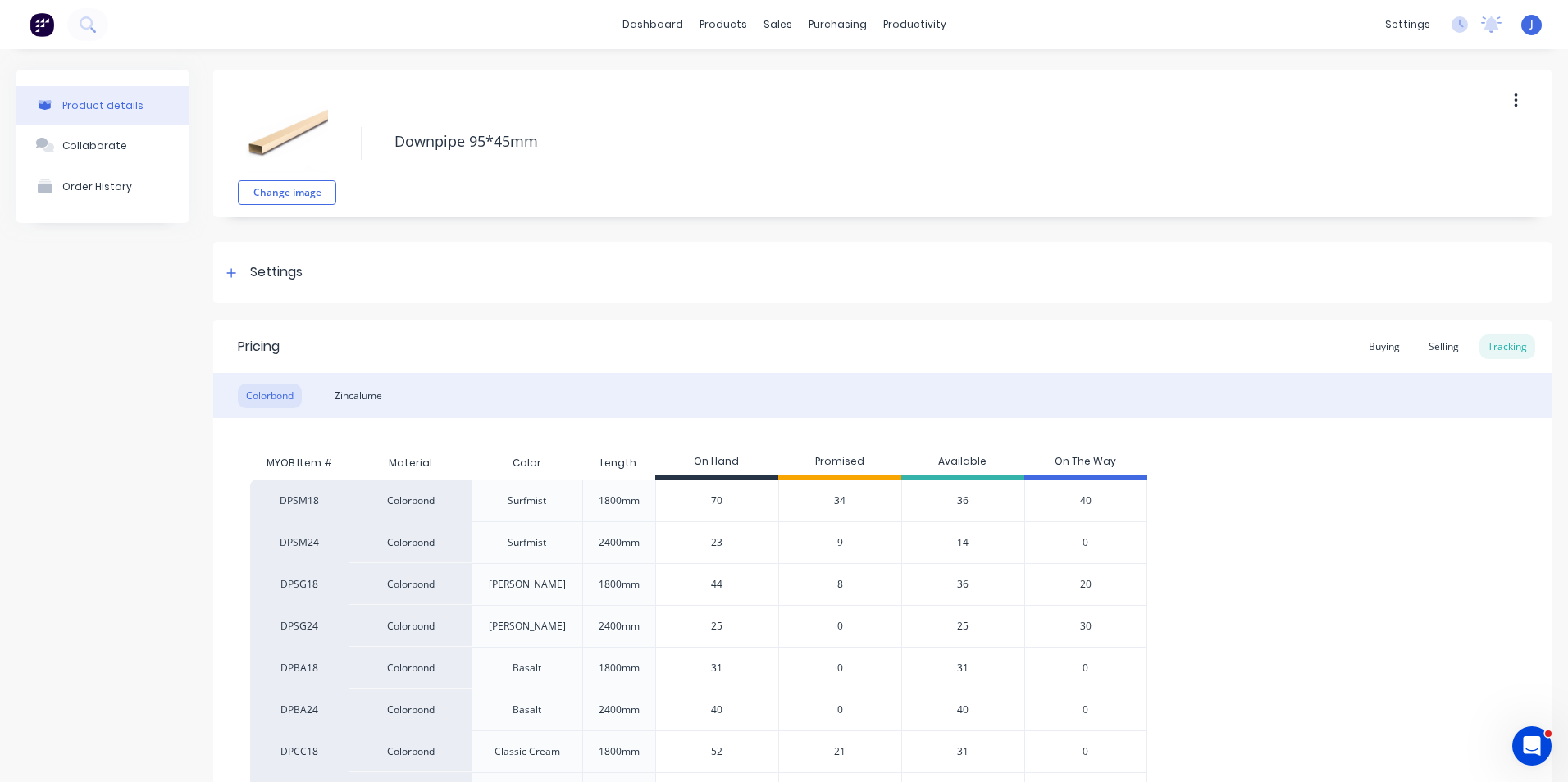
scroll to position [82, 0]
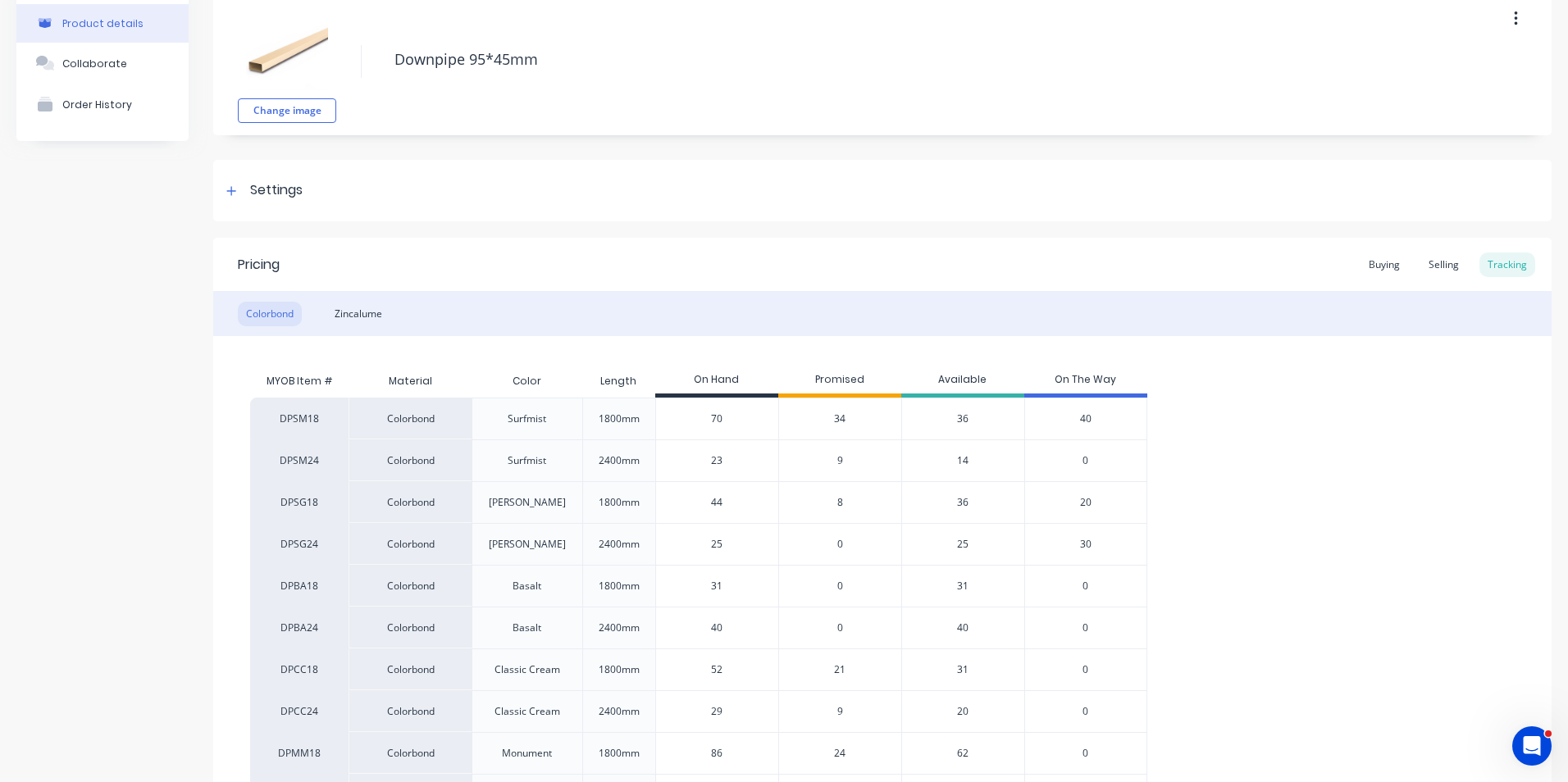
click at [837, 461] on span "9" at bounding box center [840, 461] width 6 height 15
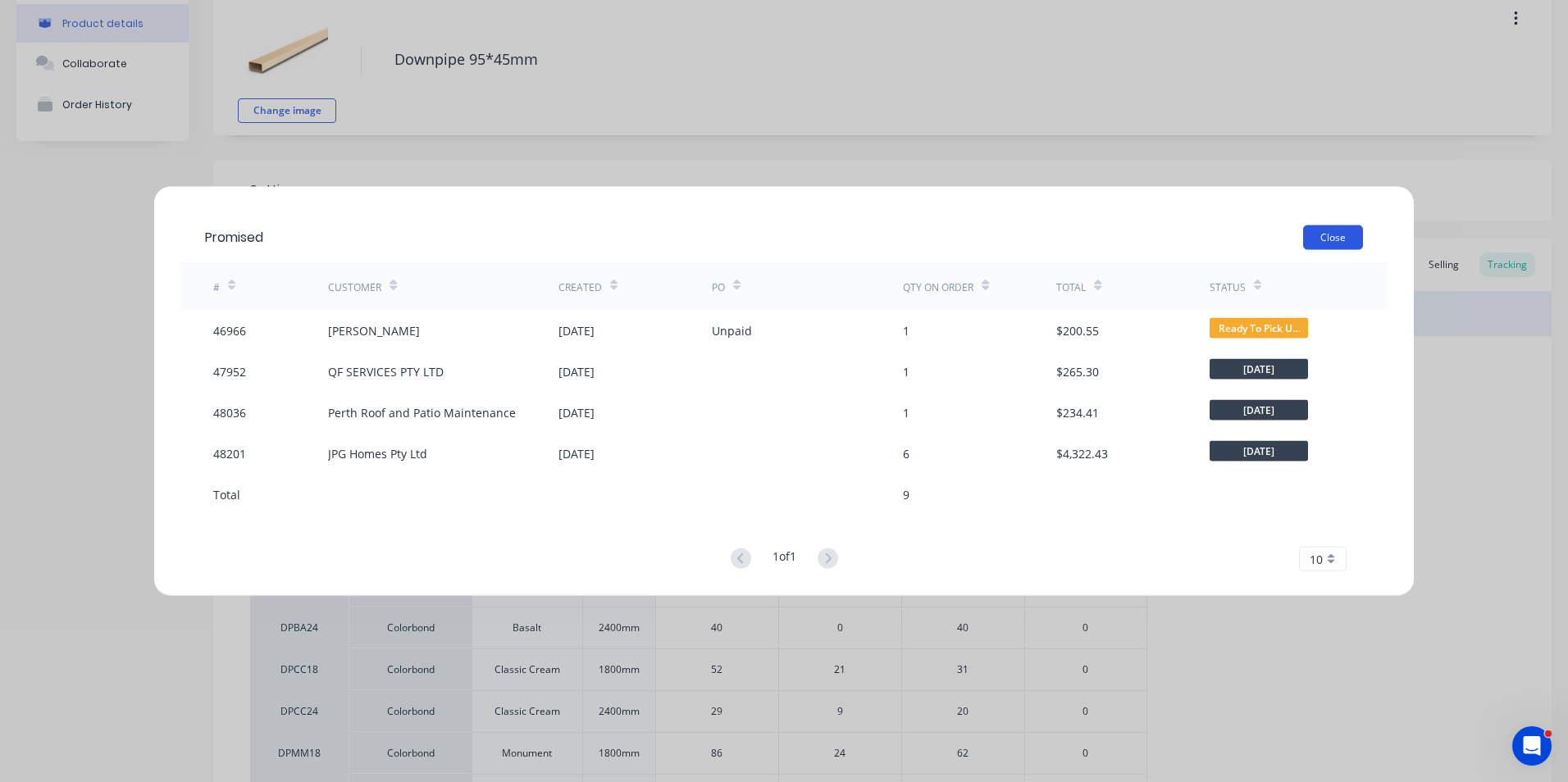
click at [1347, 235] on button "Close" at bounding box center [1332, 238] width 60 height 25
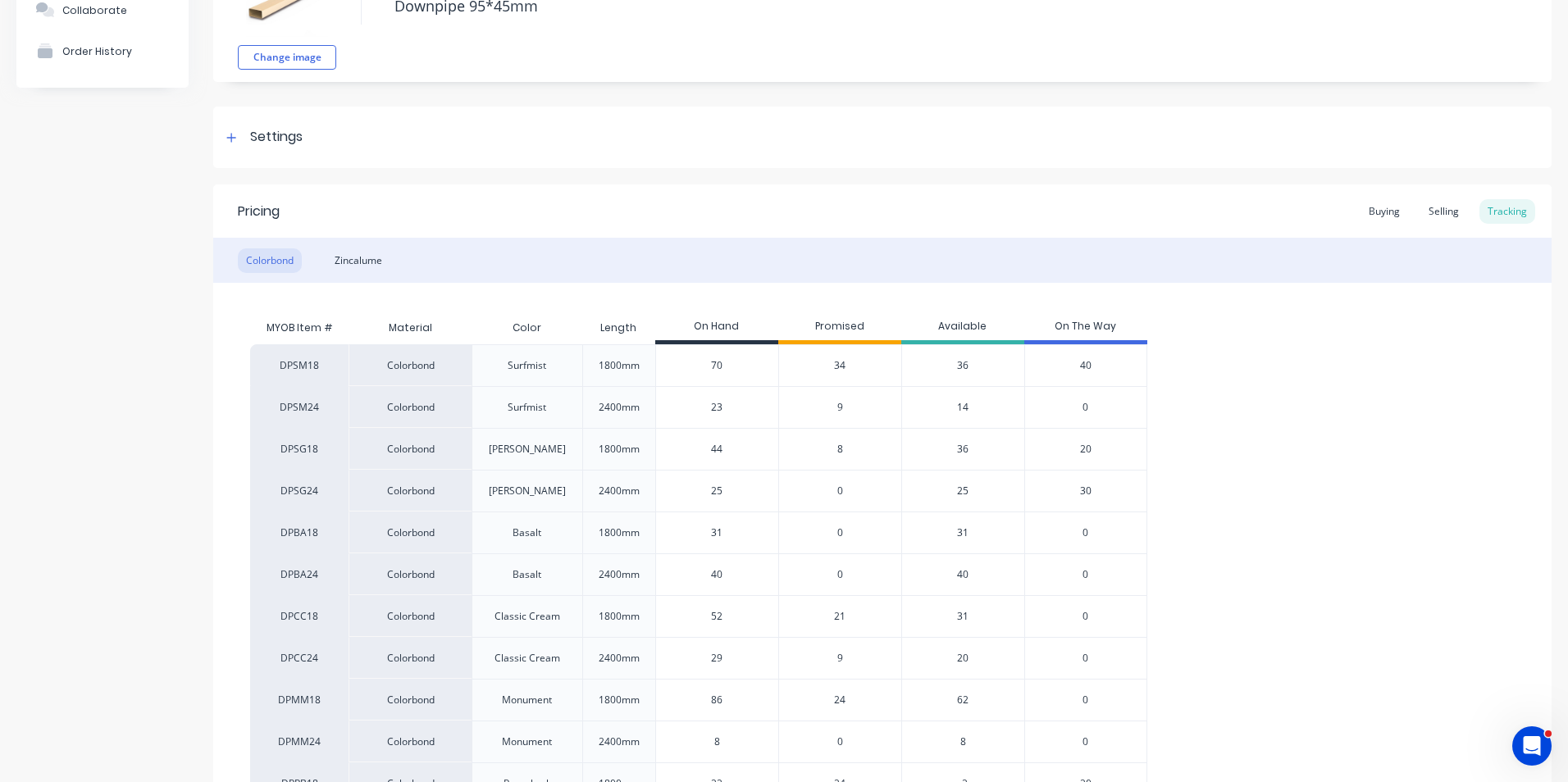
scroll to position [164, 0]
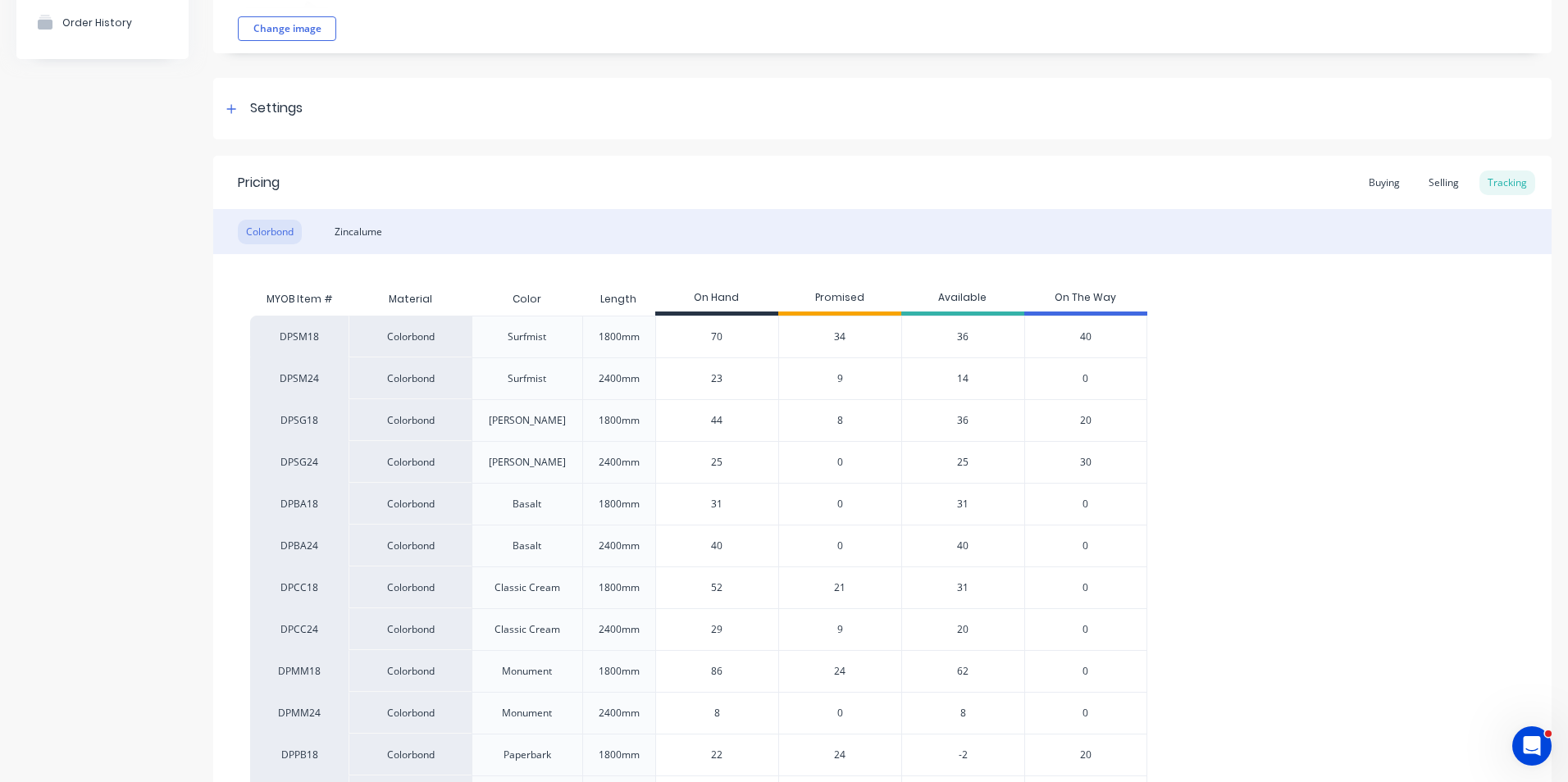
click at [840, 680] on div "24" at bounding box center [840, 672] width 123 height 42
click at [840, 670] on span "24" at bounding box center [839, 672] width 11 height 15
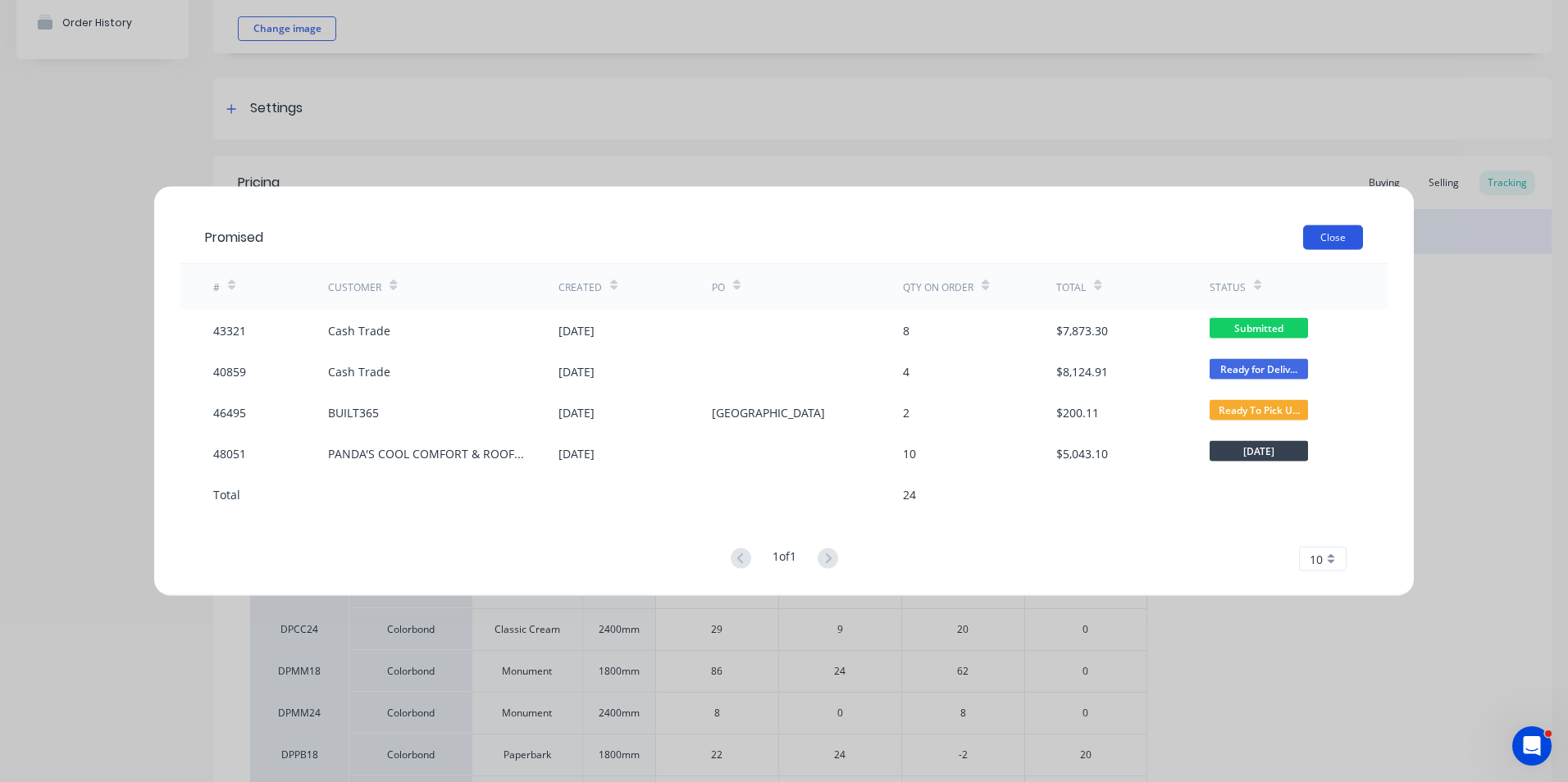
click at [1325, 240] on button "Close" at bounding box center [1332, 238] width 60 height 25
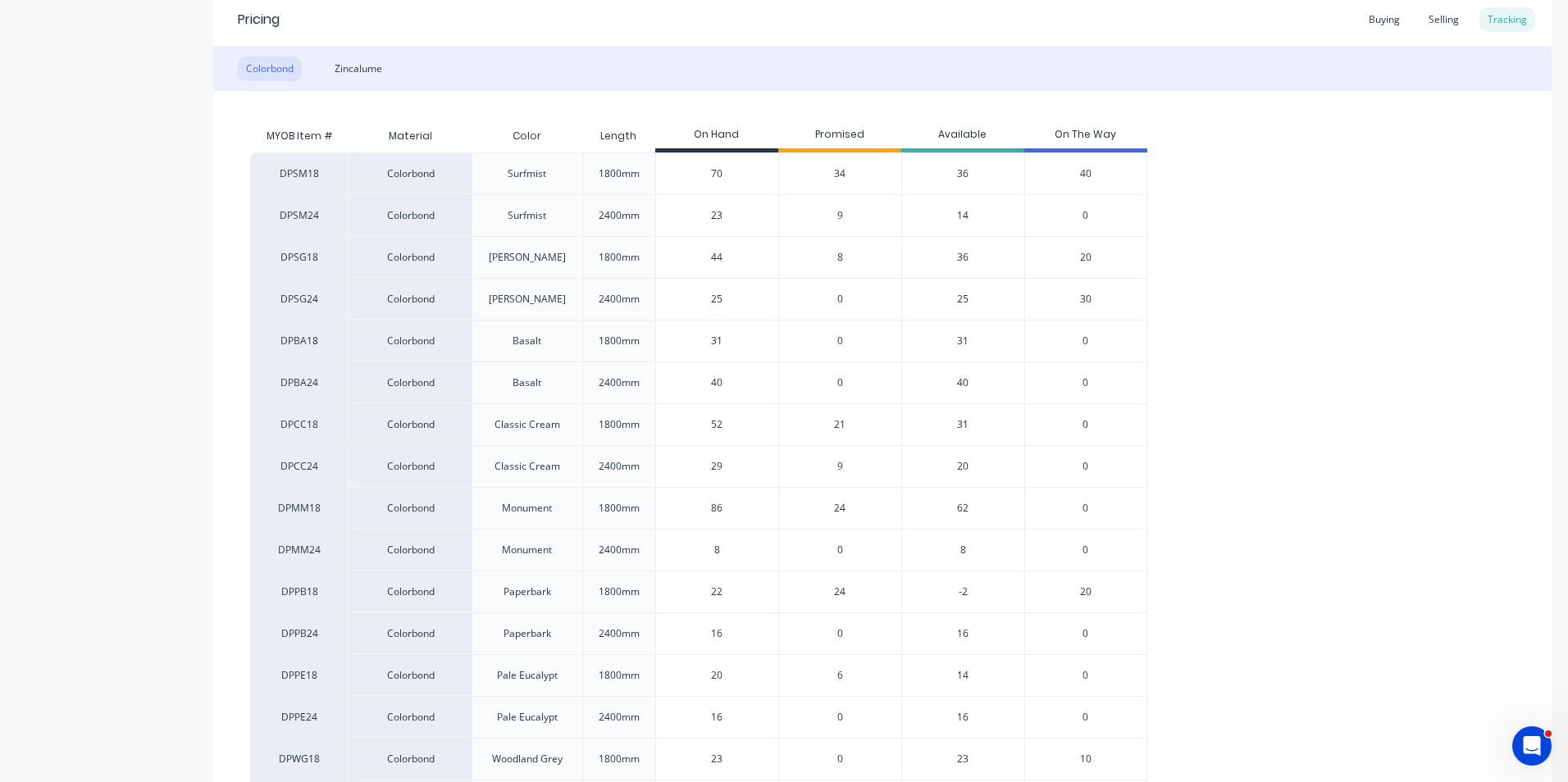
scroll to position [328, 0]
click at [840, 251] on span "8" at bounding box center [840, 257] width 6 height 15
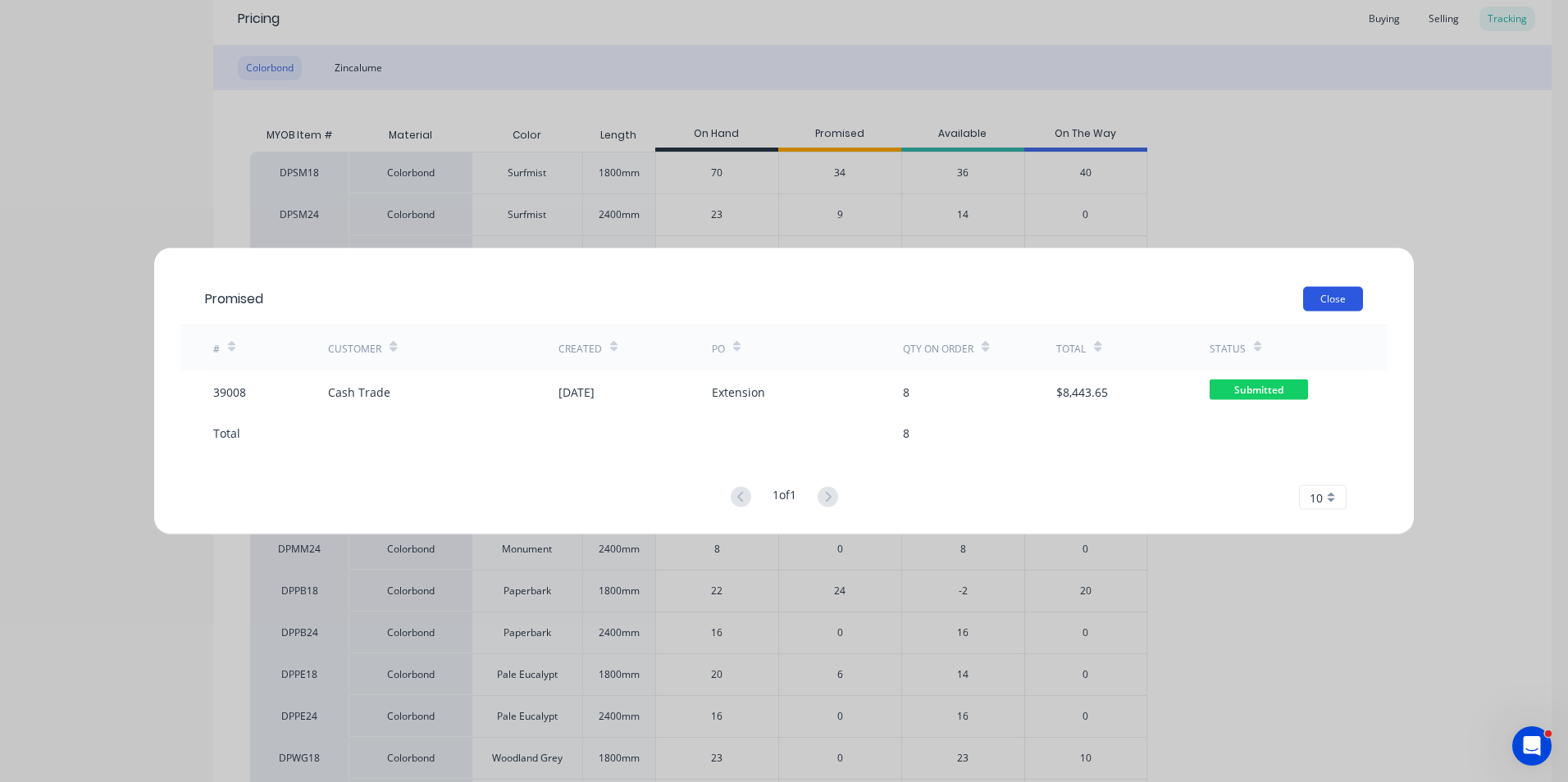
click at [1327, 301] on button "Close" at bounding box center [1332, 299] width 60 height 25
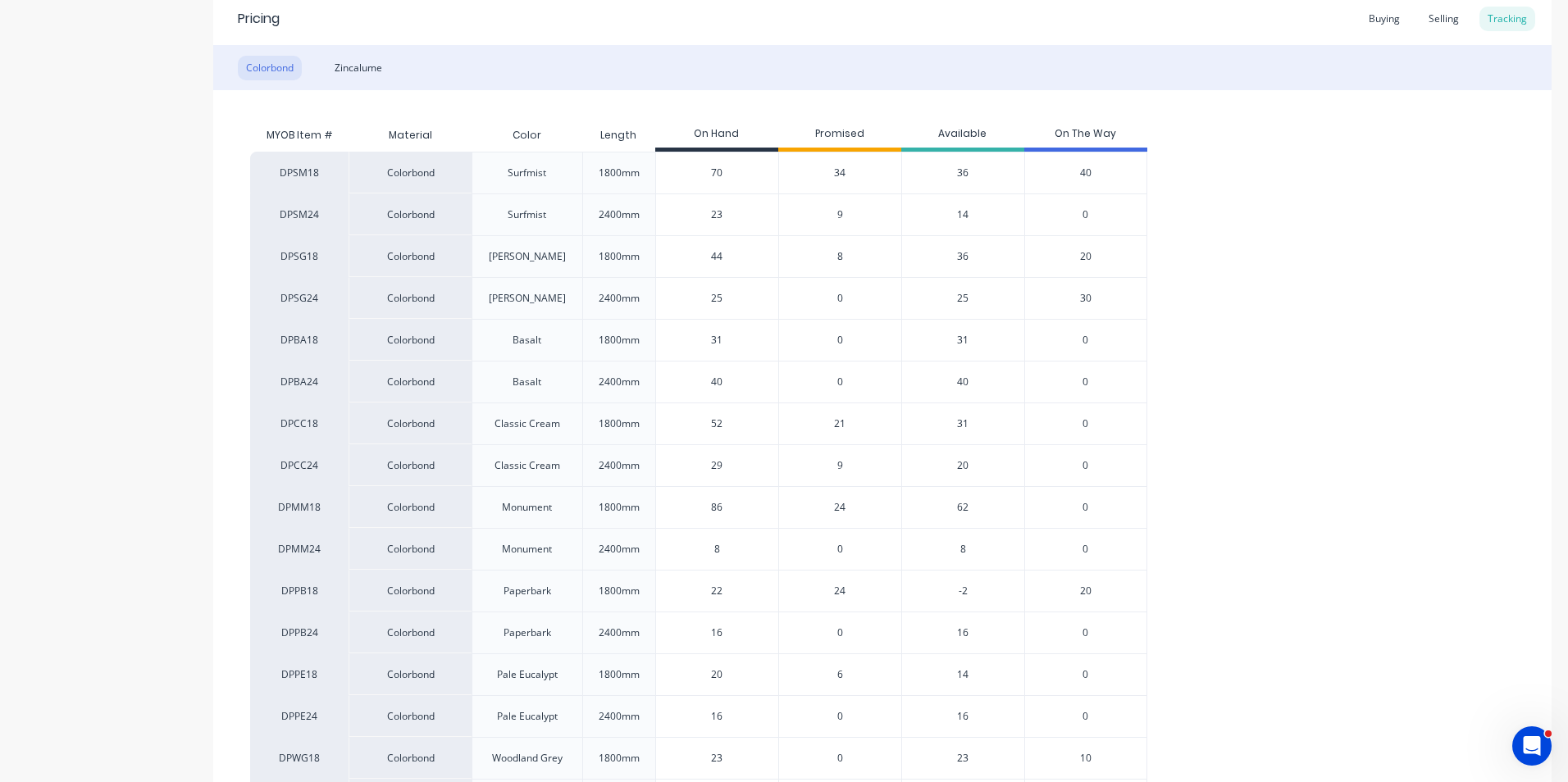
click at [727, 260] on input "44" at bounding box center [717, 257] width 123 height 15
click at [704, 270] on div "44 44" at bounding box center [717, 257] width 123 height 41
type input "4"
type textarea "x"
type input "4"
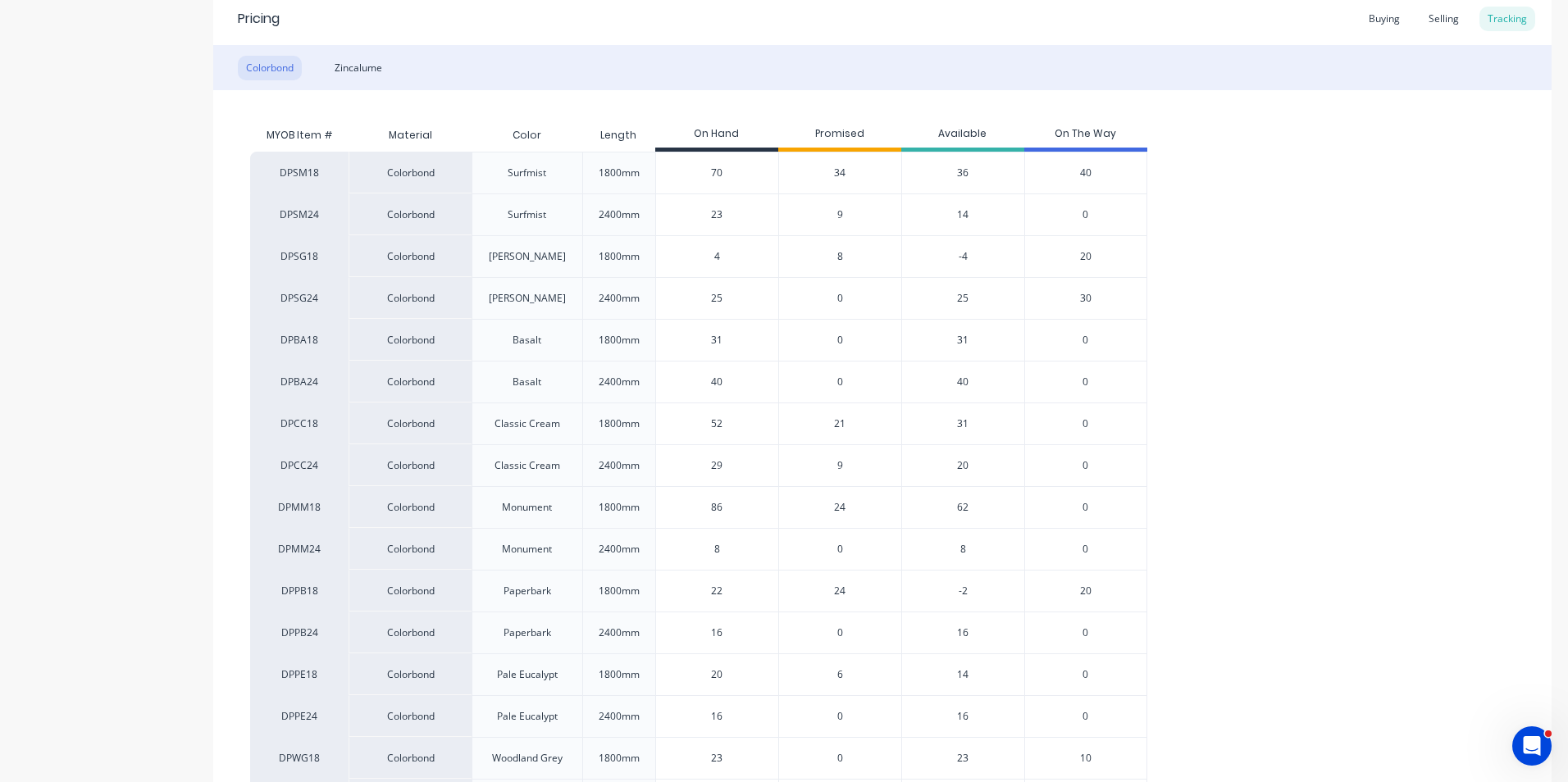
drag, startPoint x: 735, startPoint y: 307, endPoint x: 693, endPoint y: 307, distance: 42.0
click at [693, 307] on div "25" at bounding box center [717, 298] width 123 height 41
drag, startPoint x: 739, startPoint y: 299, endPoint x: 699, endPoint y: 299, distance: 40.0
click at [699, 299] on input "25" at bounding box center [717, 298] width 123 height 15
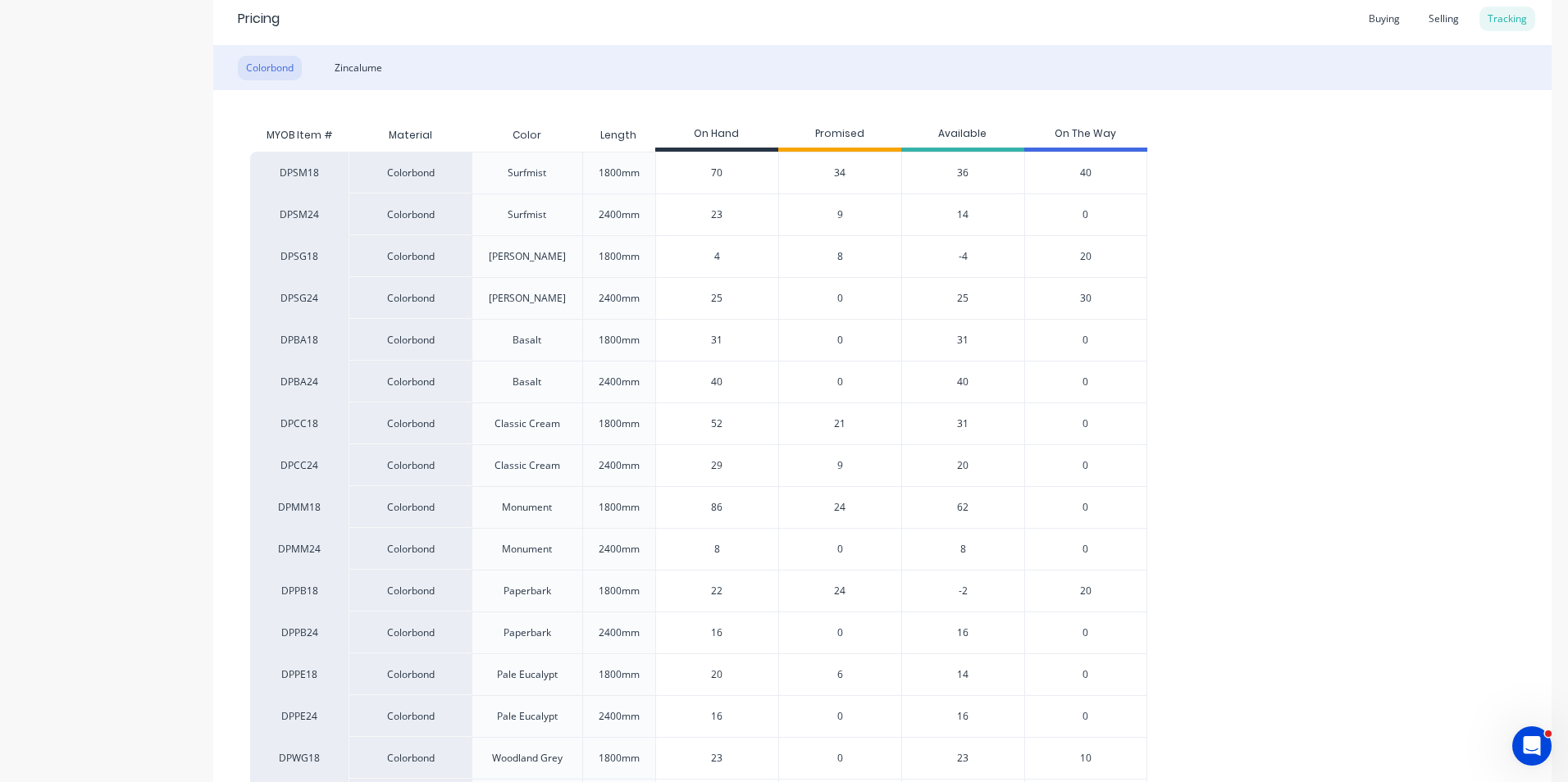
type input "0"
type textarea "x"
type input "0"
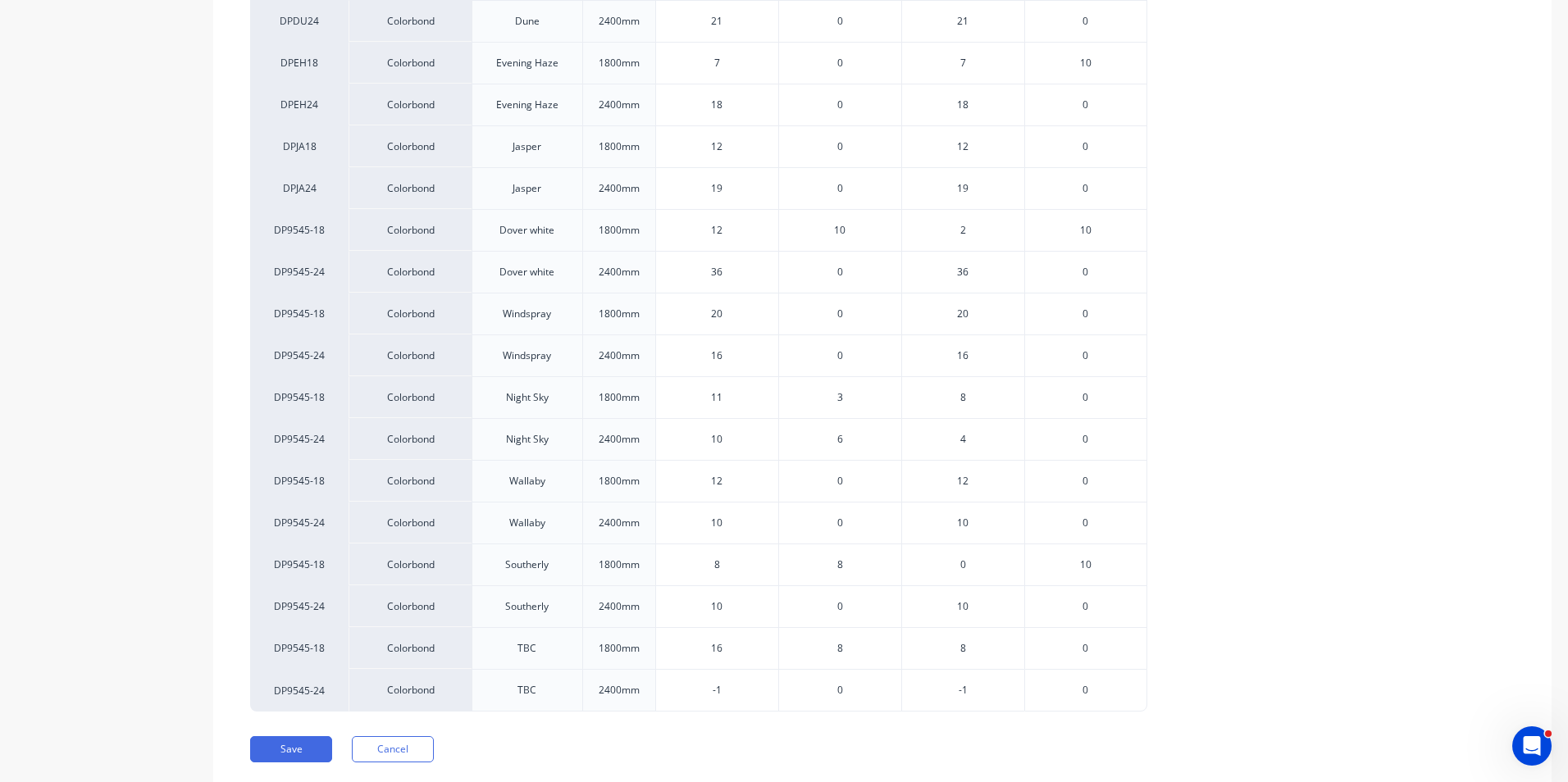
scroll to position [1575, 0]
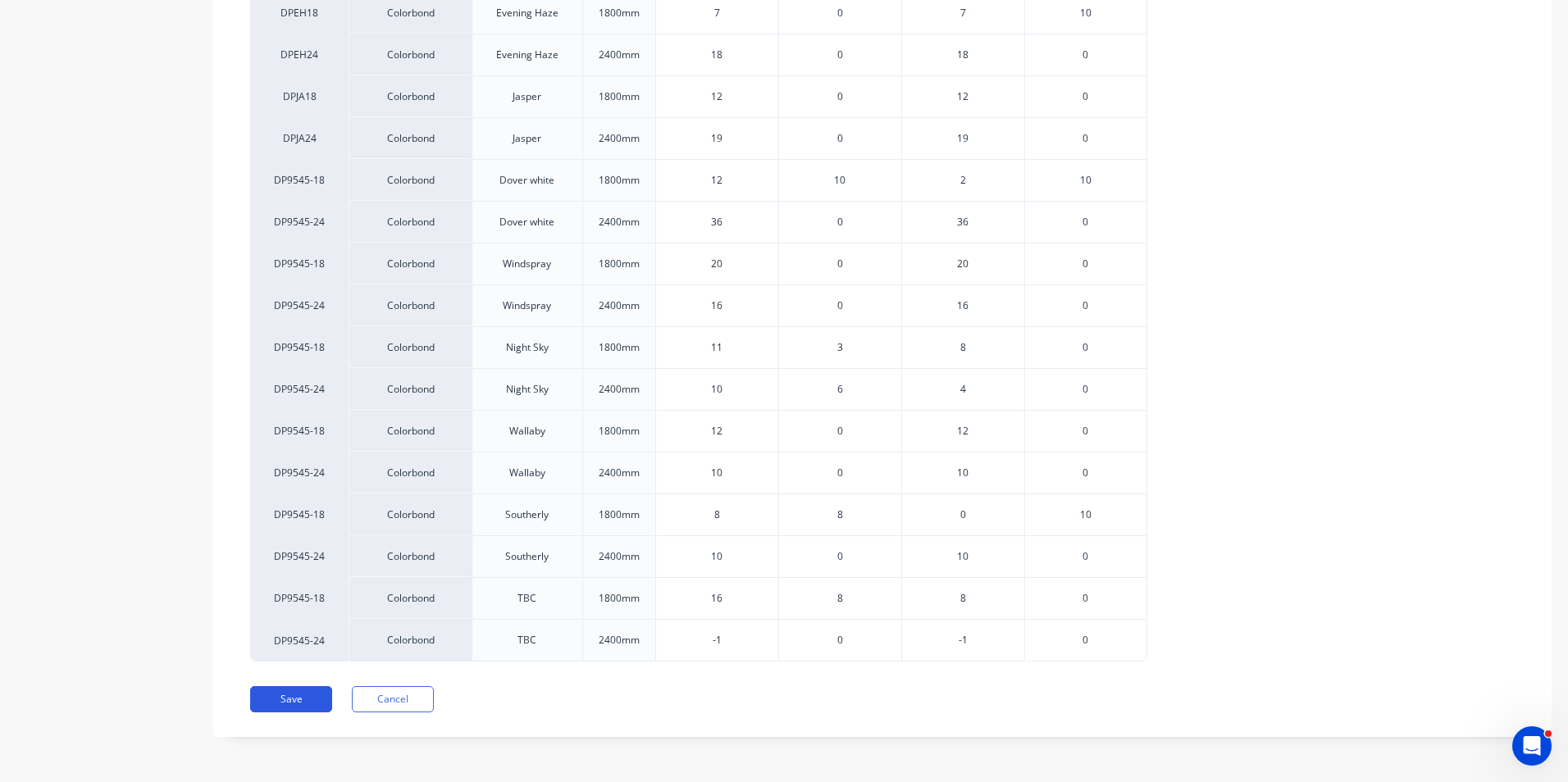
click at [296, 693] on button "Save" at bounding box center [292, 700] width 82 height 26
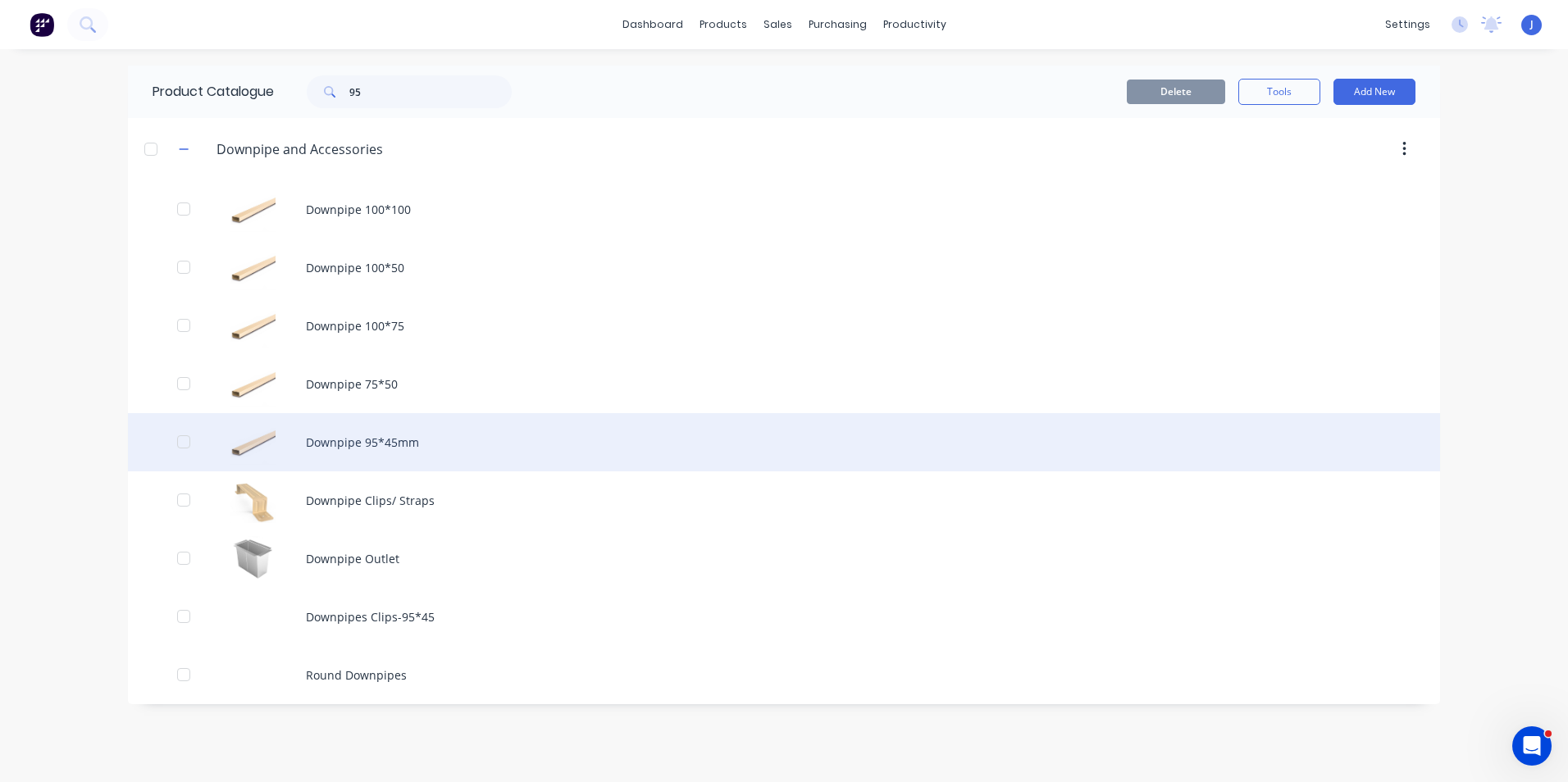
click at [661, 429] on div "Downpipe 95*45mm" at bounding box center [784, 442] width 1311 height 58
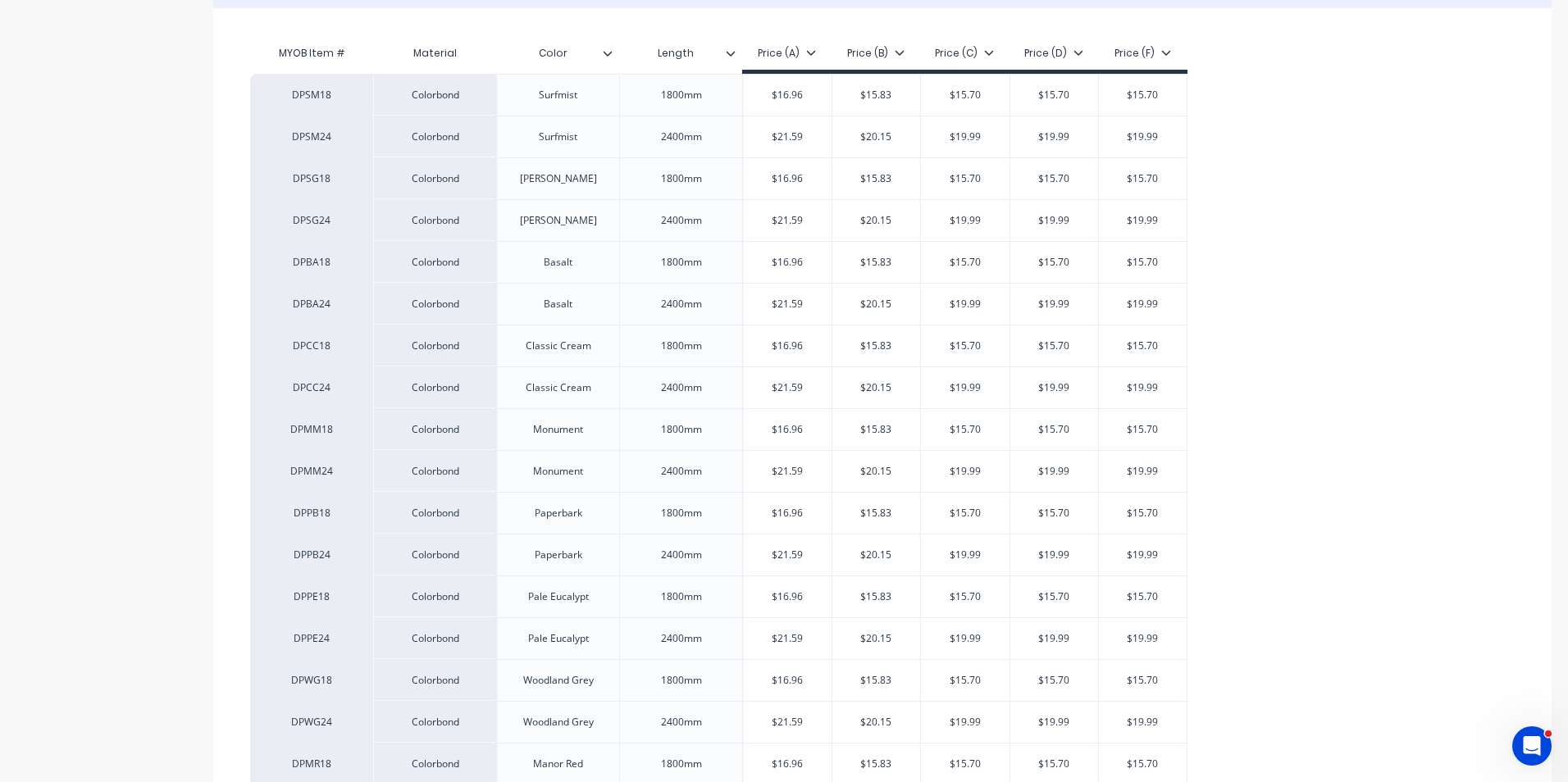
type textarea "x"
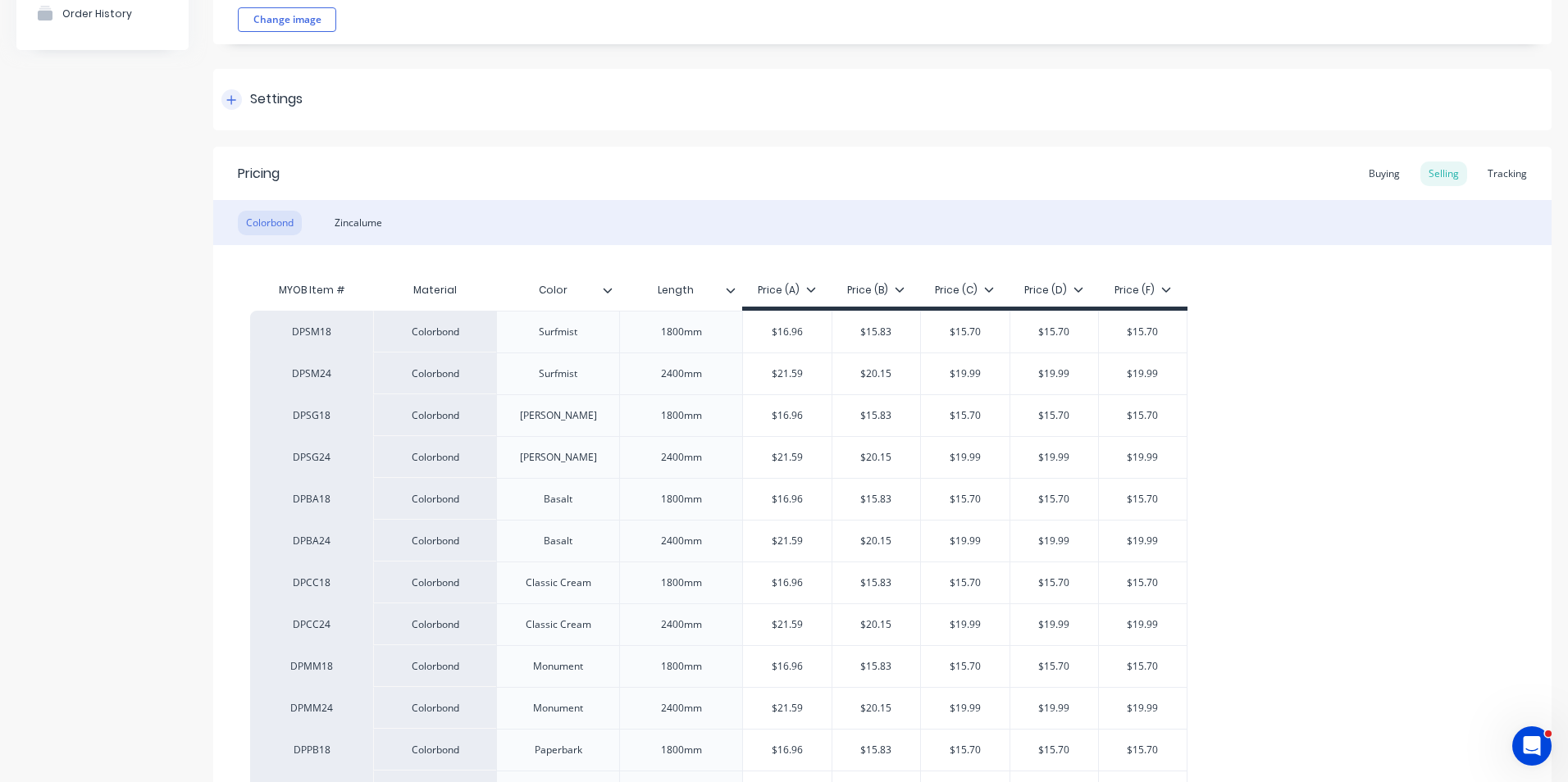
scroll to position [164, 0]
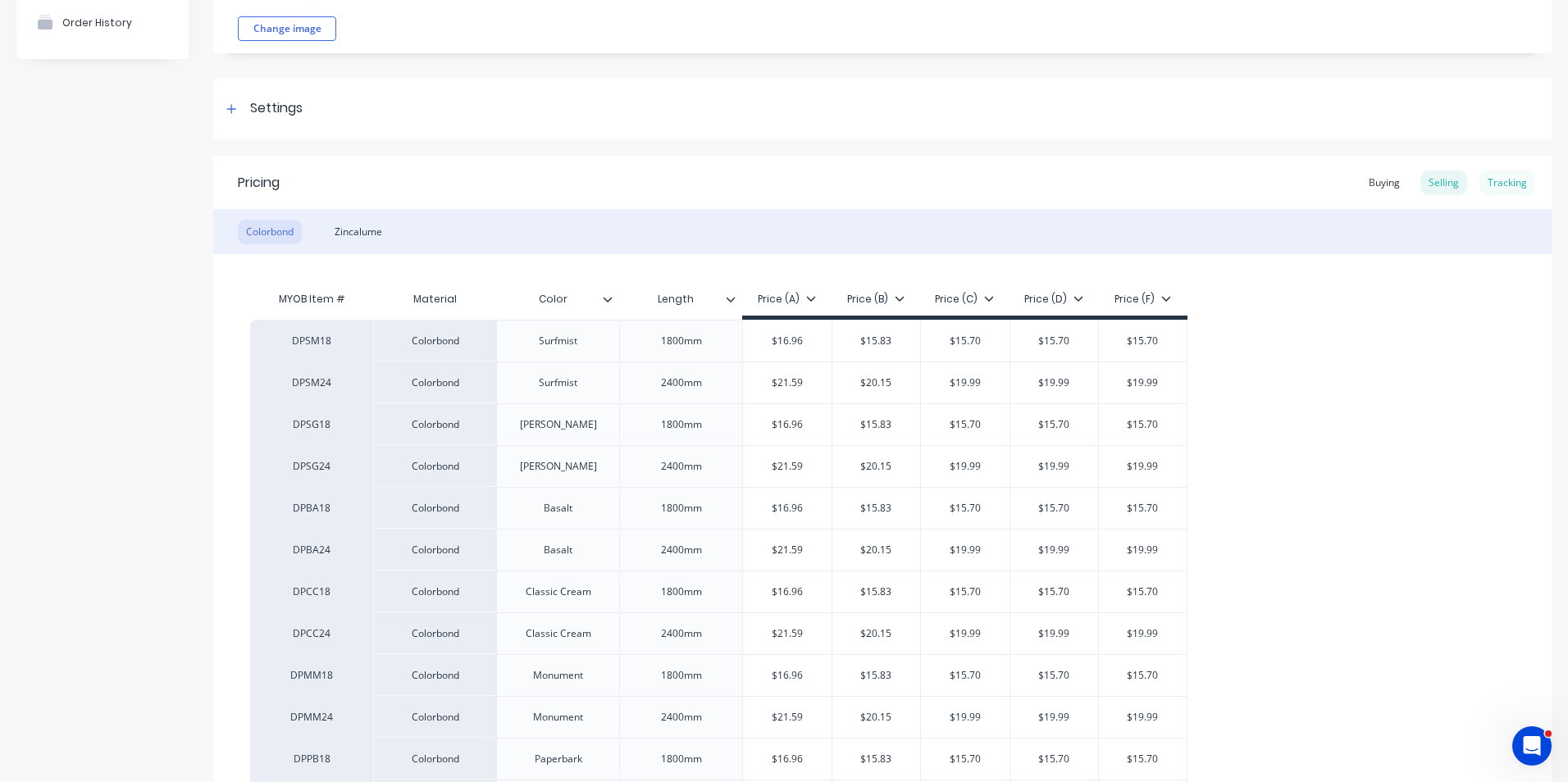
click at [1488, 180] on div "Tracking" at bounding box center [1507, 183] width 56 height 25
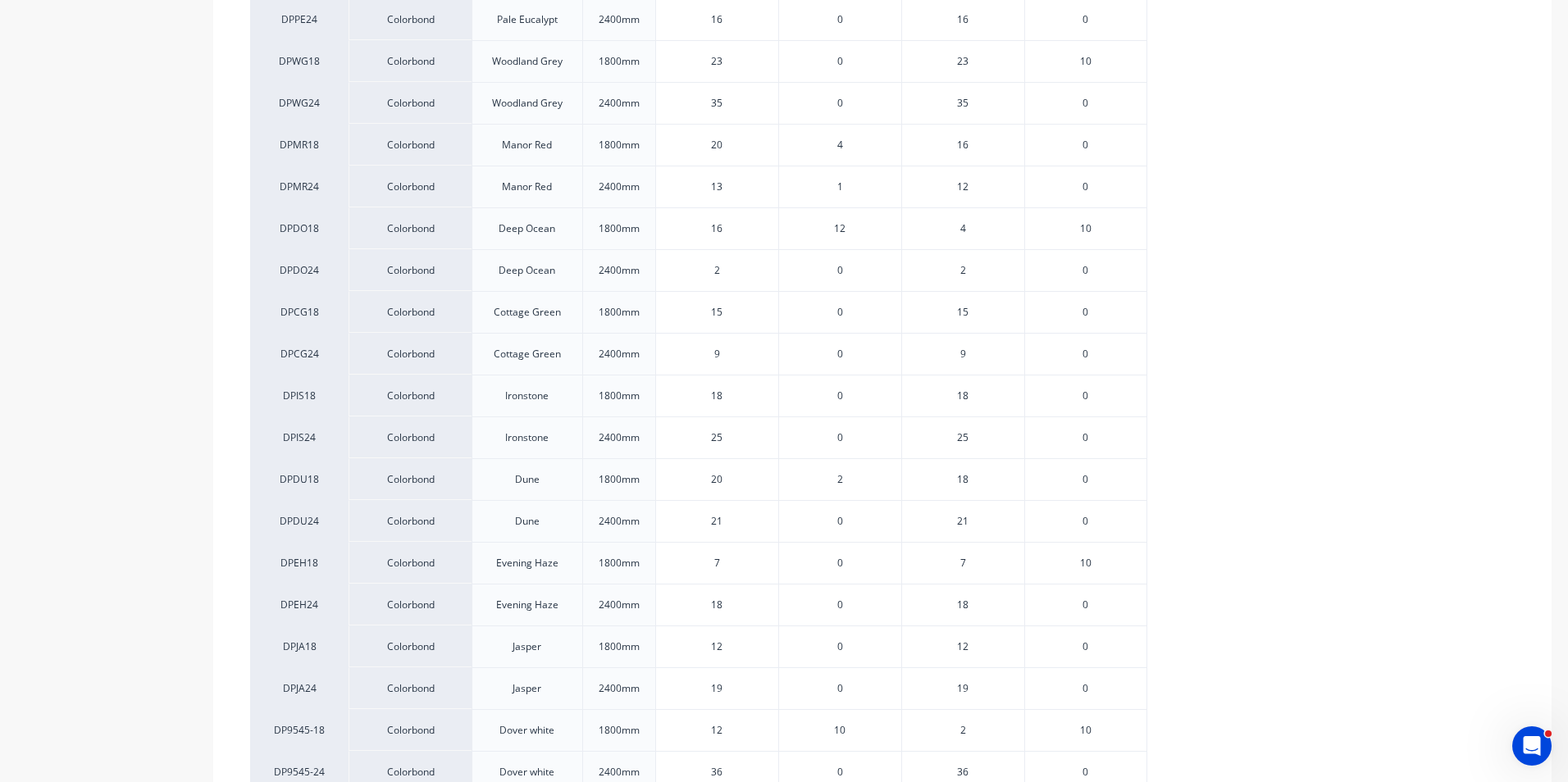
scroll to position [984, 0]
click at [842, 270] on span "12" at bounding box center [839, 270] width 11 height 15
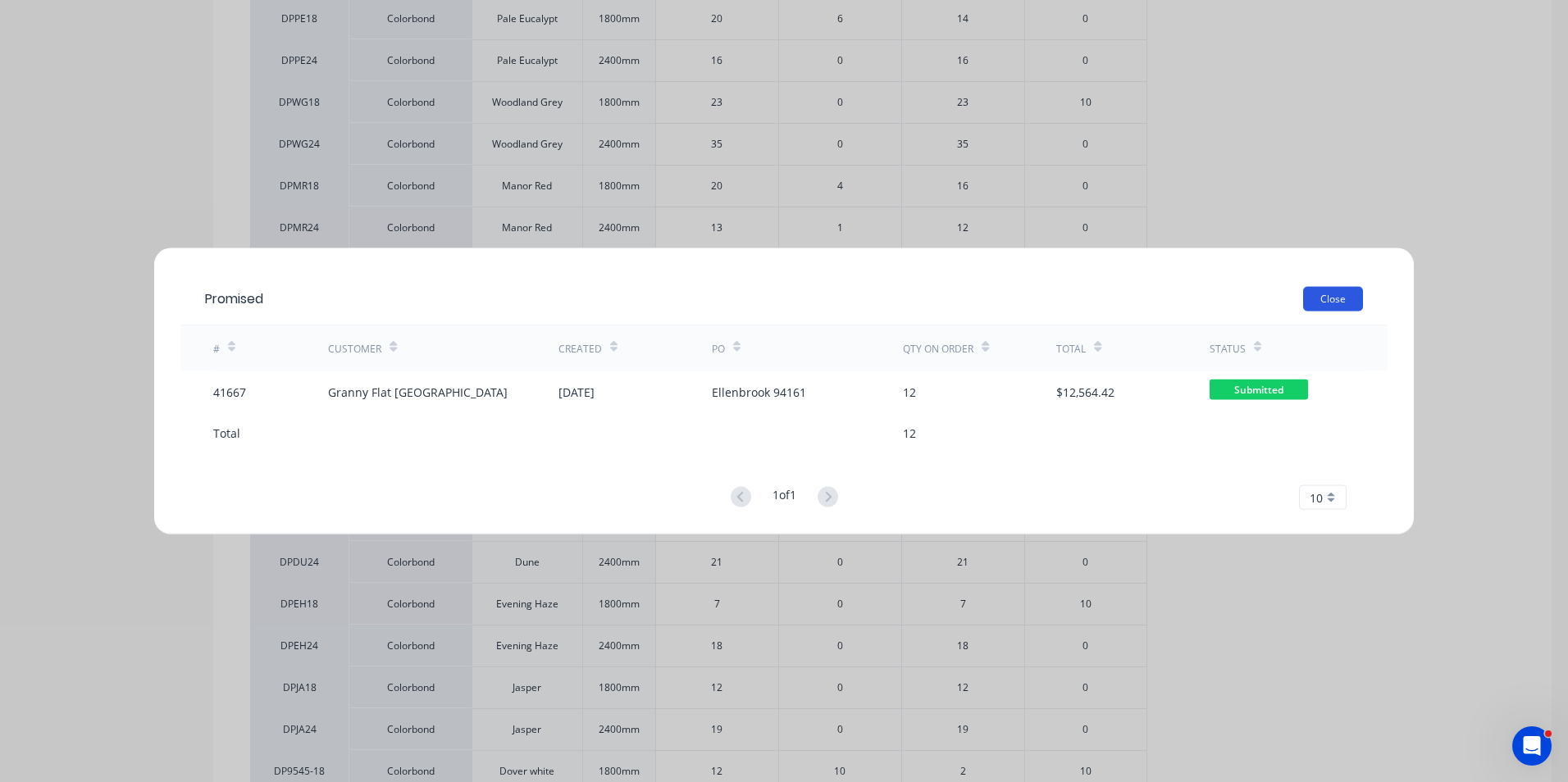
click at [1341, 298] on button "Close" at bounding box center [1332, 299] width 60 height 25
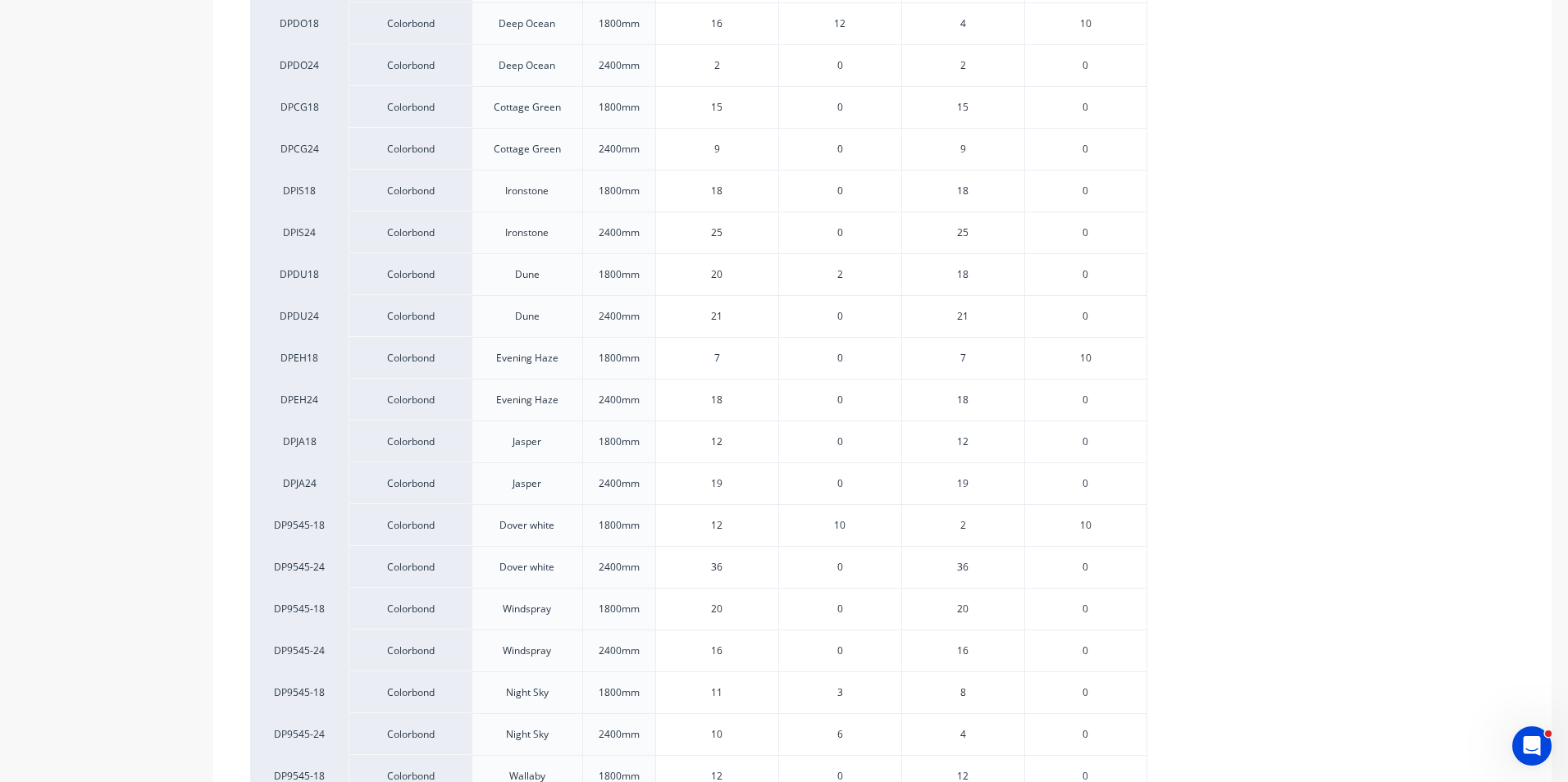
scroll to position [1312, 0]
drag, startPoint x: 734, startPoint y: 485, endPoint x: 682, endPoint y: 483, distance: 52.0
click at [682, 483] on input "36" at bounding box center [717, 485] width 123 height 15
type input "17"
type textarea "x"
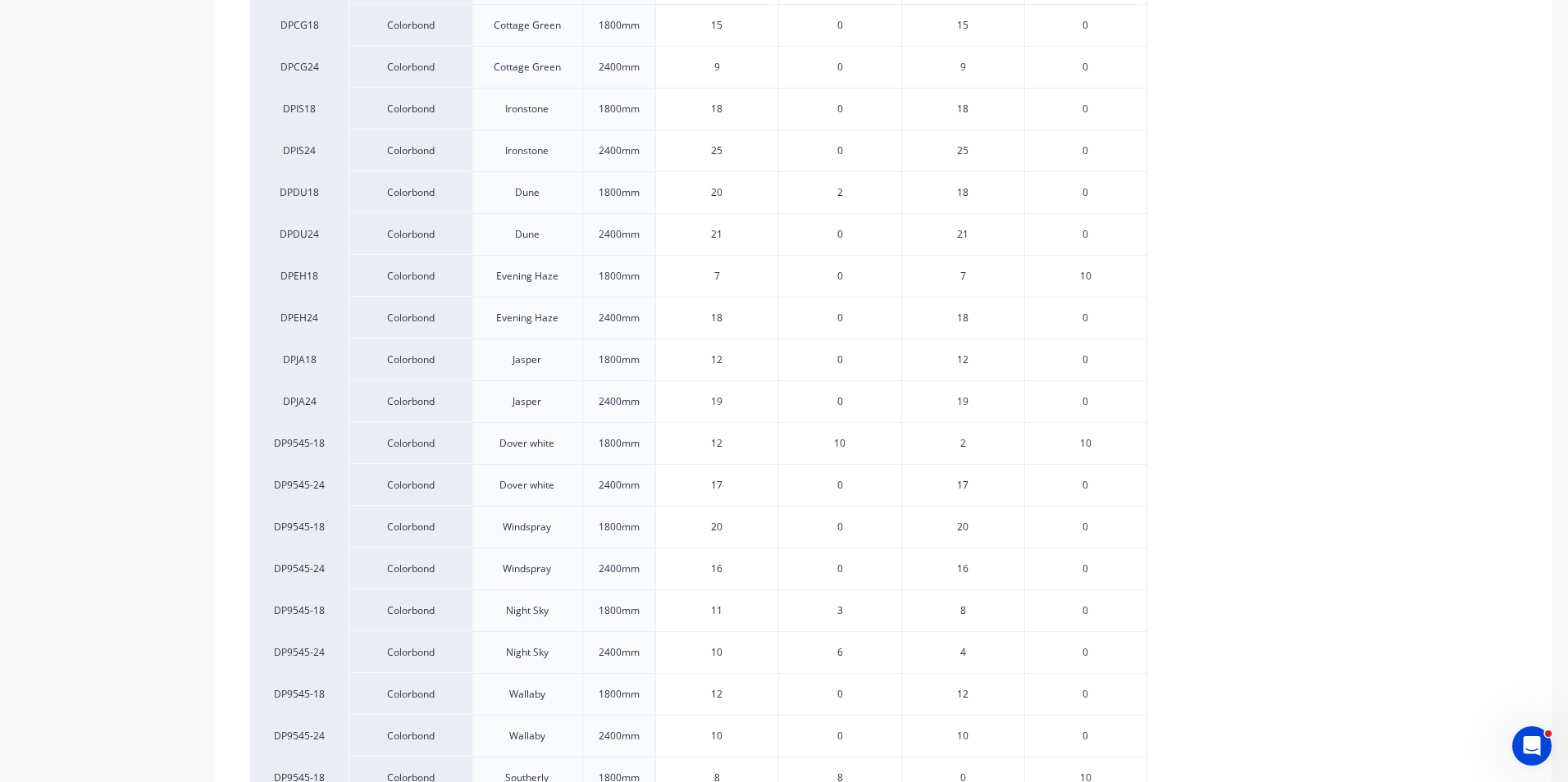
type input "17"
click at [1325, 518] on div "DPSM18 Colorbond Surfmist 1800mm 70 34 36 40 DPSM24 Colorbond Surfmist 2400mm 2…" at bounding box center [882, 46] width 1264 height 1758
drag, startPoint x: 738, startPoint y: 449, endPoint x: 700, endPoint y: 447, distance: 38.1
click at [700, 447] on input "12" at bounding box center [717, 443] width 123 height 15
type input "3"
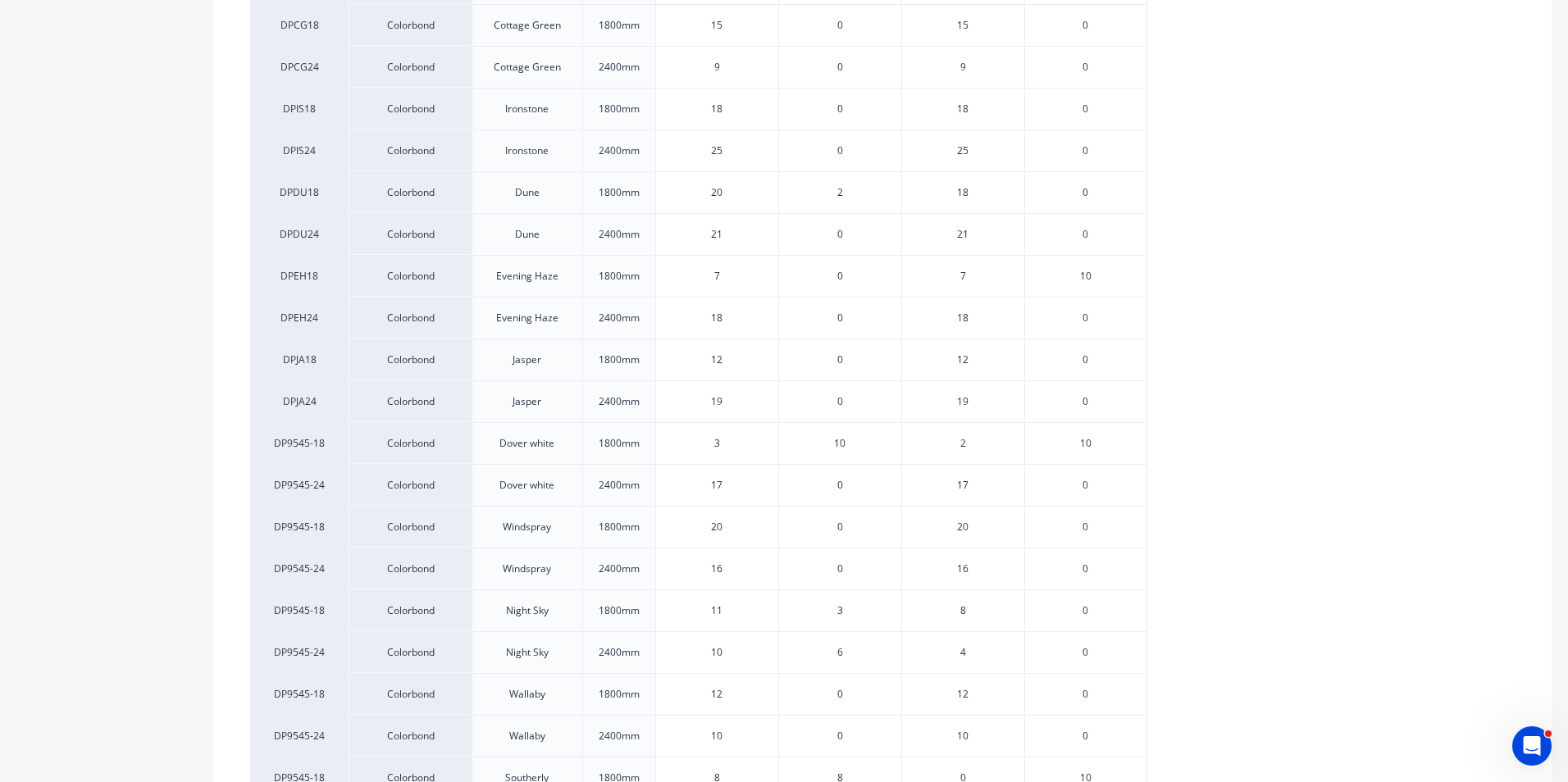
type textarea "x"
type input "3"
click at [1481, 529] on div "DPSM18 Colorbond Surfmist 1800mm 70 34 36 40 DPSM24 Colorbond Surfmist 2400mm 2…" at bounding box center [882, 46] width 1264 height 1758
drag, startPoint x: 735, startPoint y: 440, endPoint x: 669, endPoint y: 439, distance: 66.0
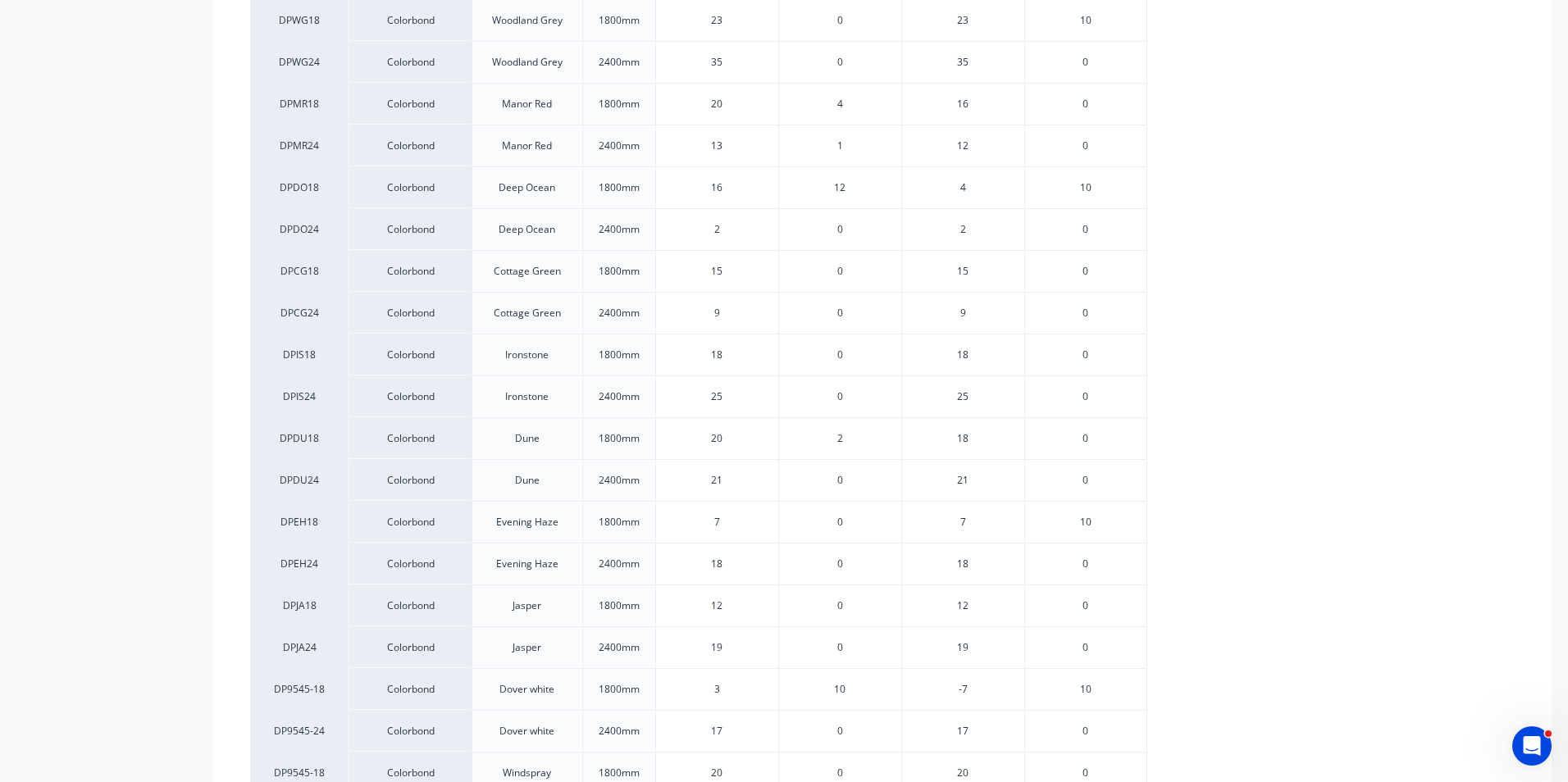
click at [669, 439] on input "20" at bounding box center [717, 439] width 123 height 15
type input "7"
type textarea "x"
type input "7"
click at [729, 480] on input "21" at bounding box center [717, 480] width 123 height 15
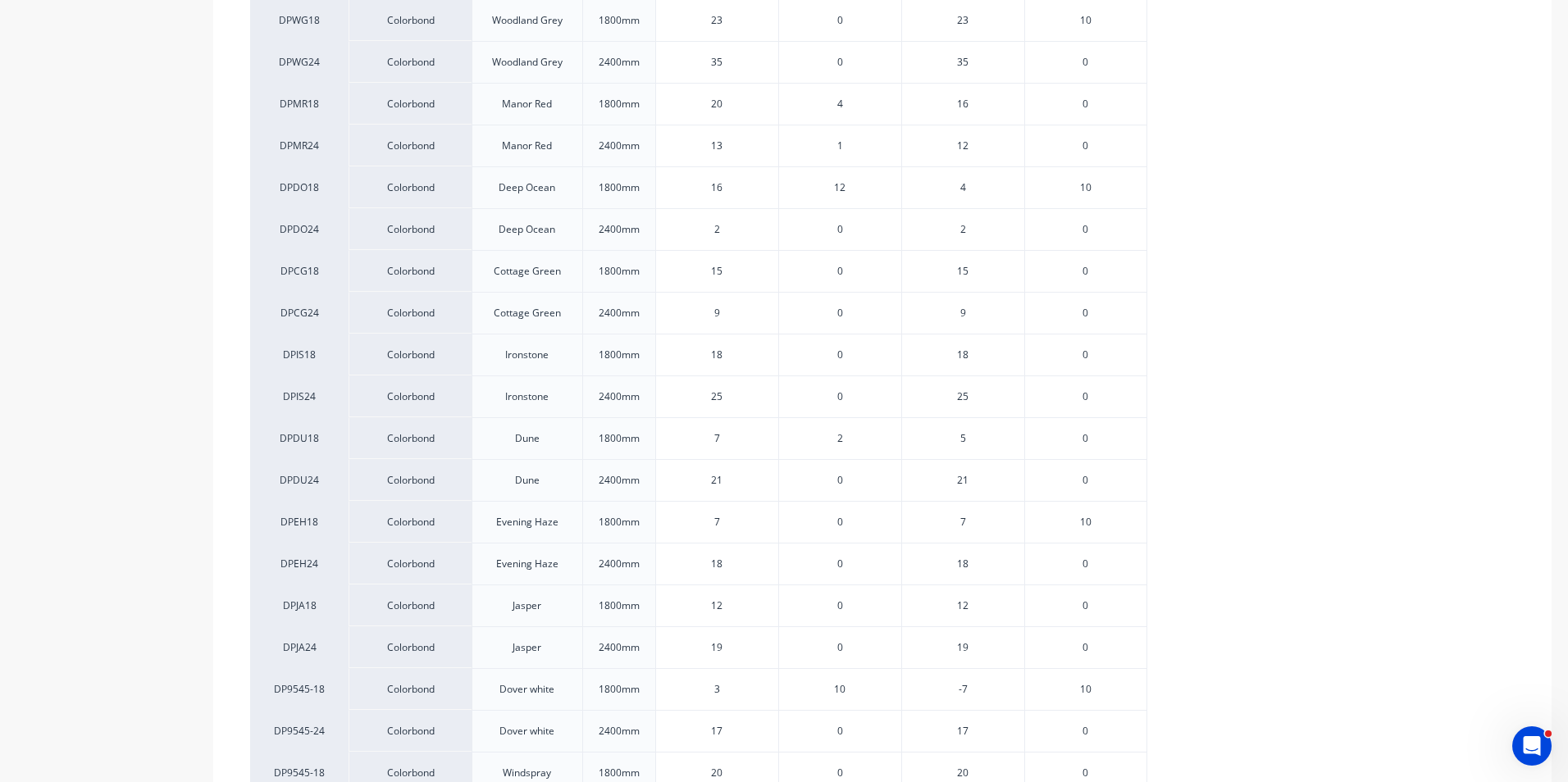
drag, startPoint x: 729, startPoint y: 480, endPoint x: 689, endPoint y: 488, distance: 40.8
click at [689, 488] on div "21 21" at bounding box center [717, 480] width 123 height 41
type input "20"
type textarea "x"
type input "20"
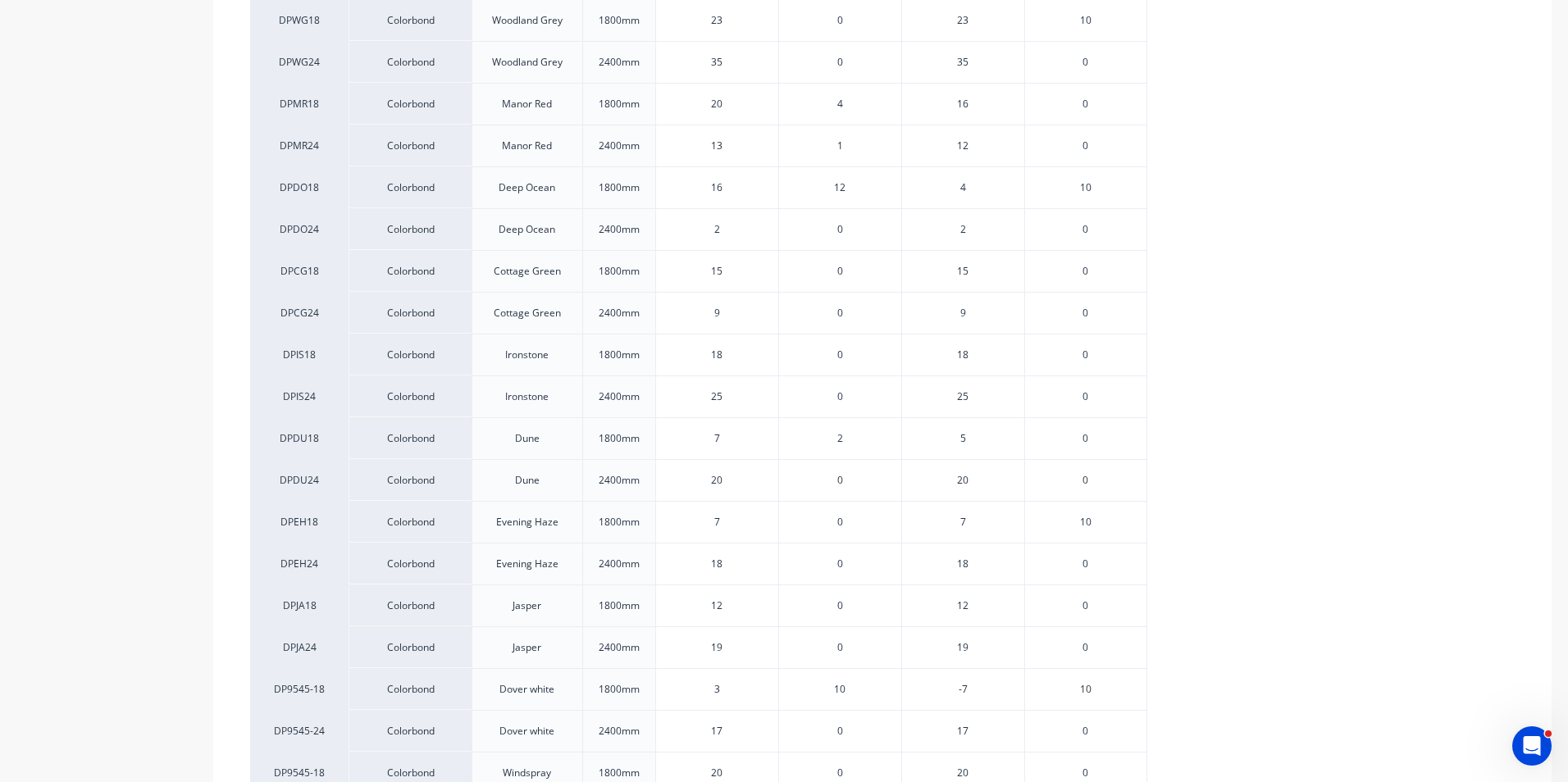
click at [744, 427] on div "7" at bounding box center [717, 439] width 123 height 41
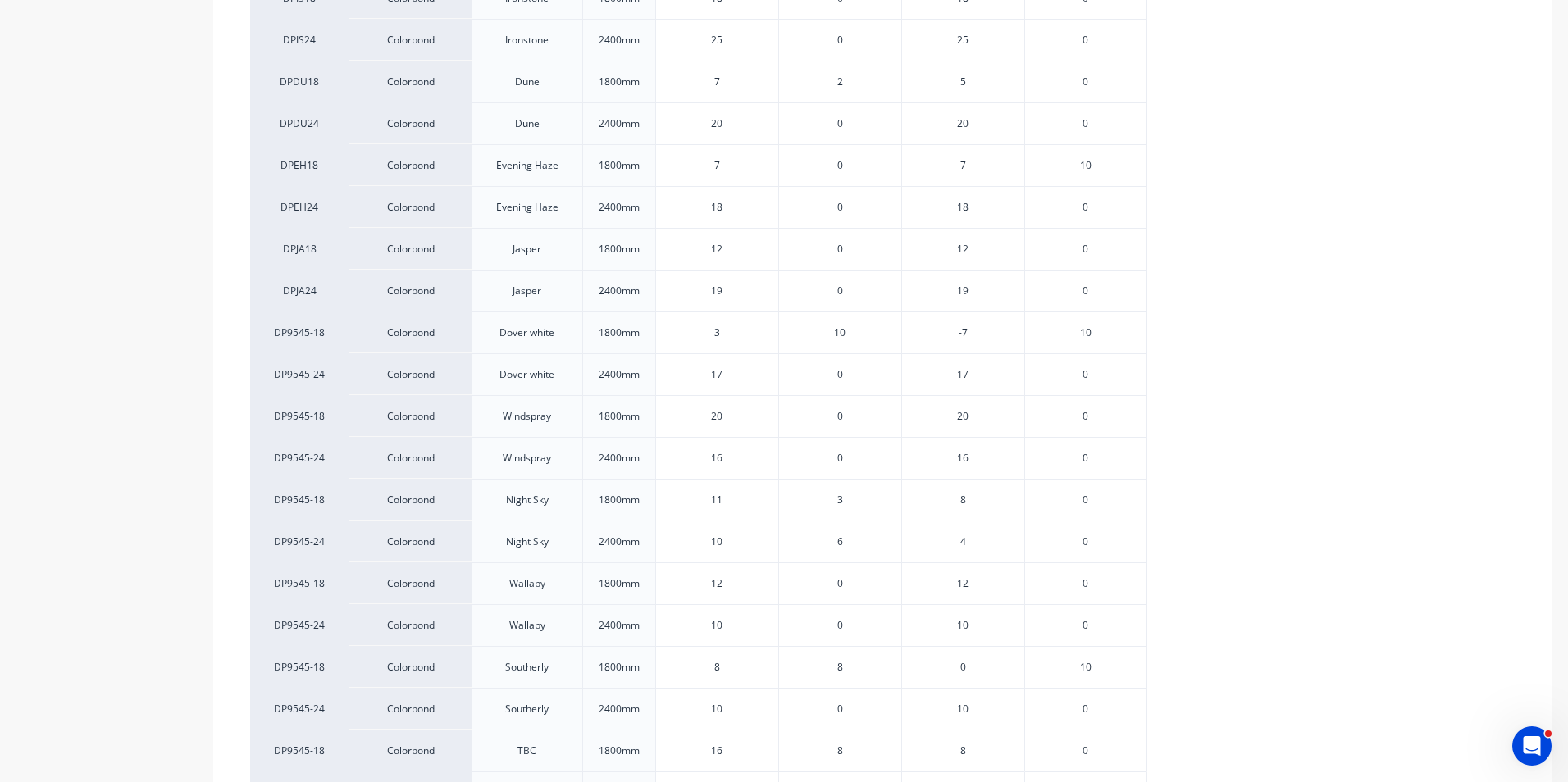
scroll to position [1575, 0]
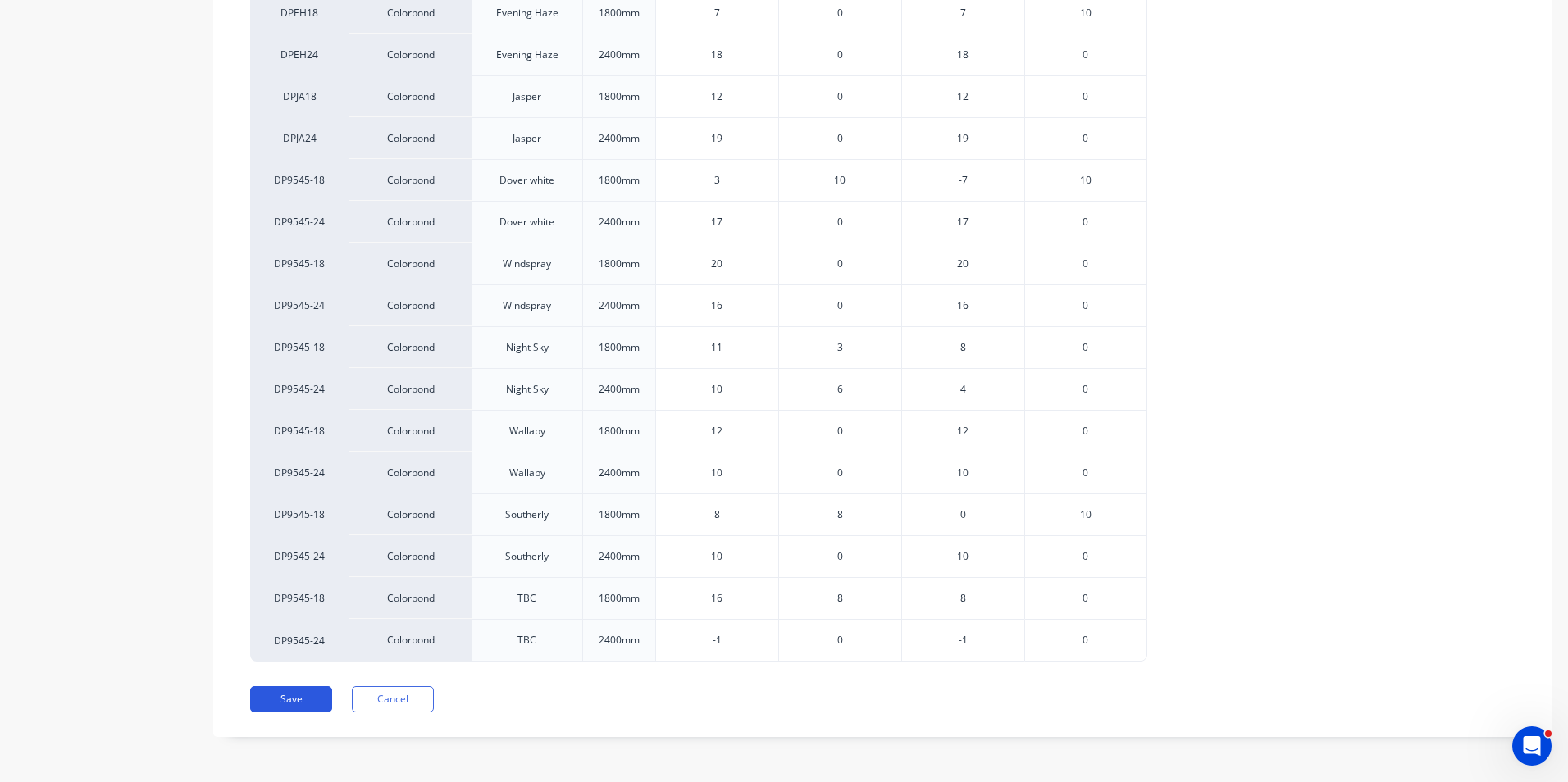
click at [280, 697] on button "Save" at bounding box center [292, 700] width 82 height 26
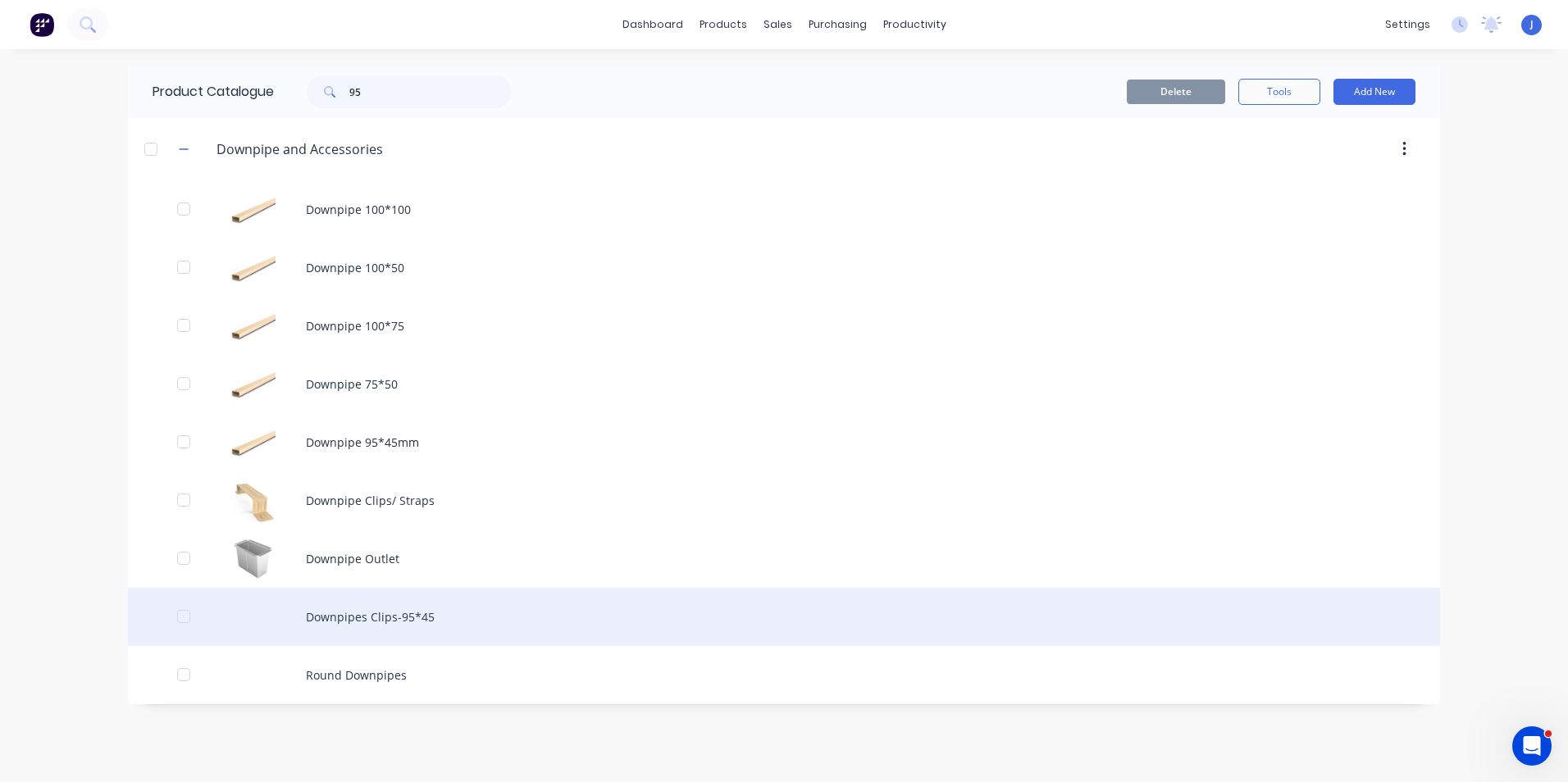
click at [408, 608] on div "Downpipes Clips-95*45" at bounding box center [784, 616] width 1311 height 58
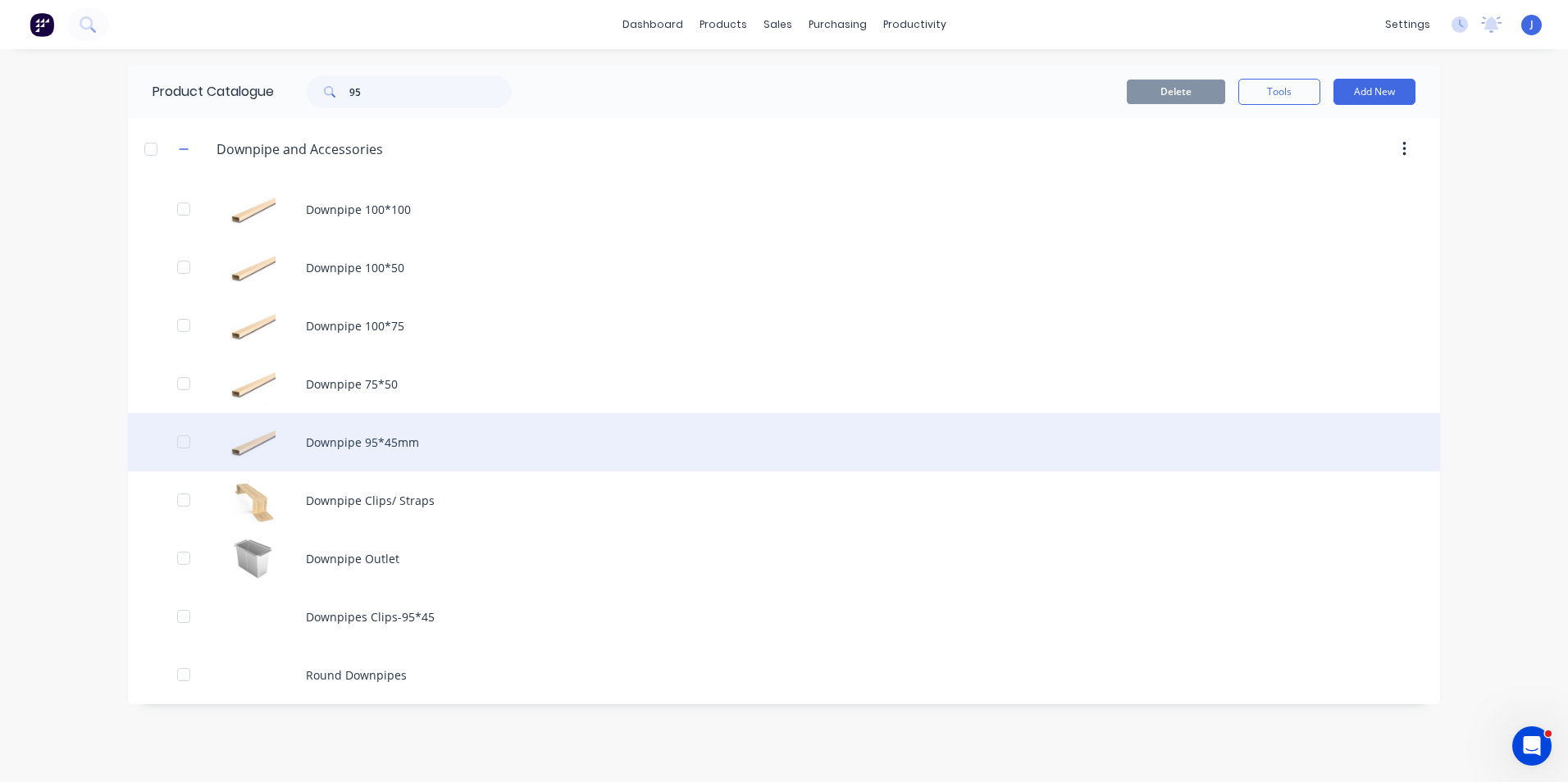
click at [401, 455] on div "Downpipe 95*45mm" at bounding box center [784, 442] width 1311 height 58
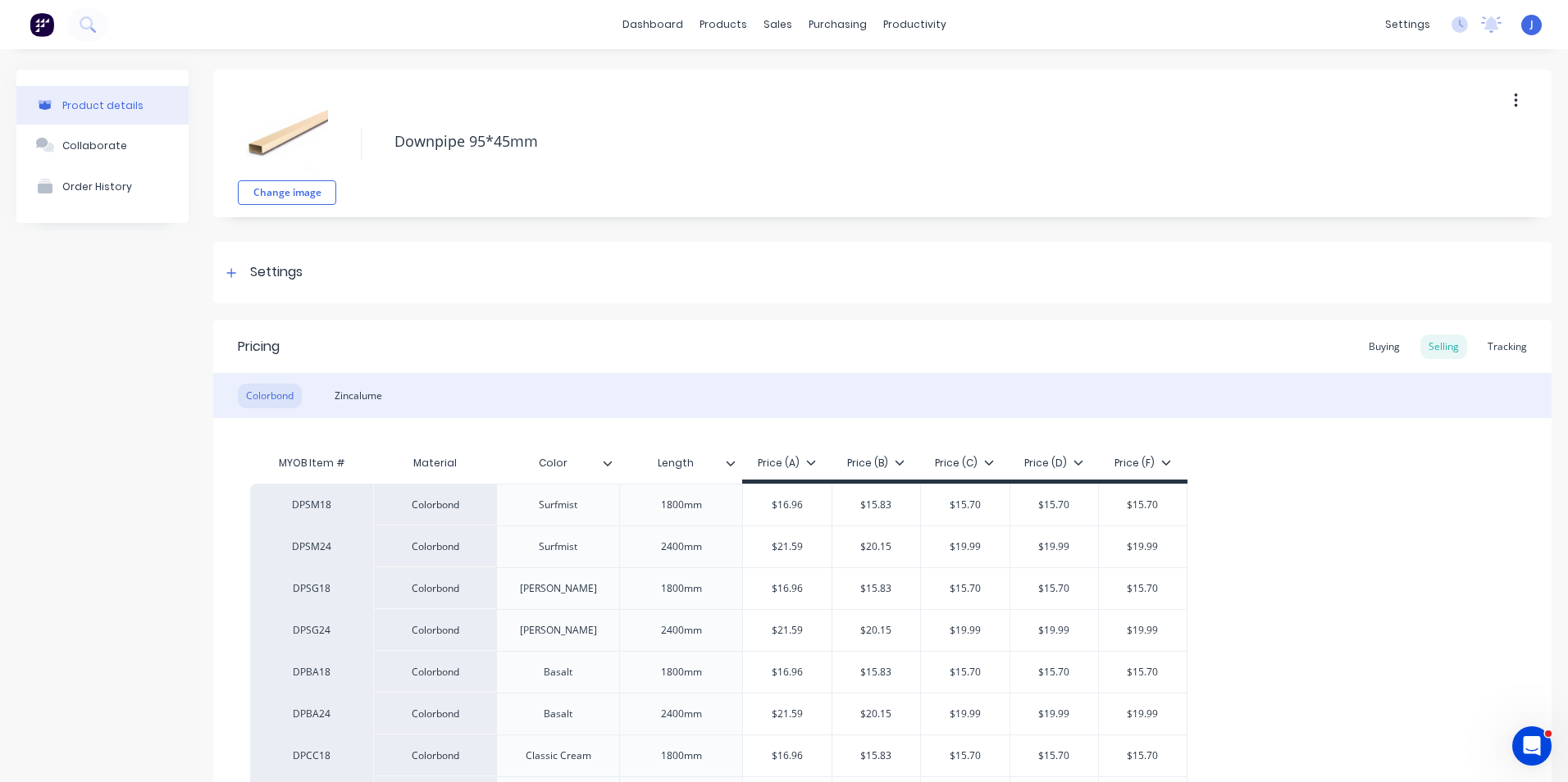
type textarea "x"
click at [1501, 354] on div "Tracking" at bounding box center [1507, 347] width 56 height 25
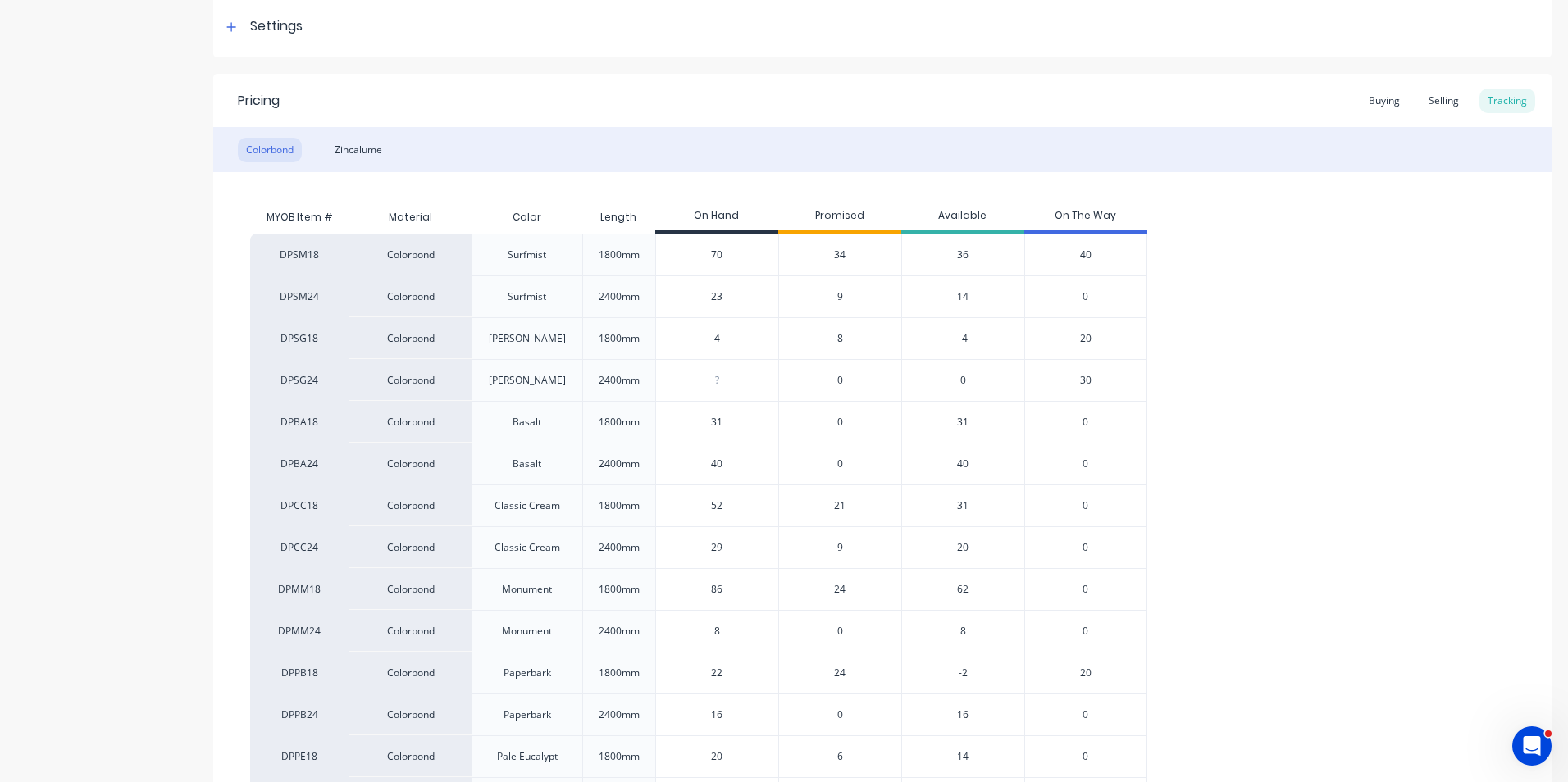
scroll to position [328, 0]
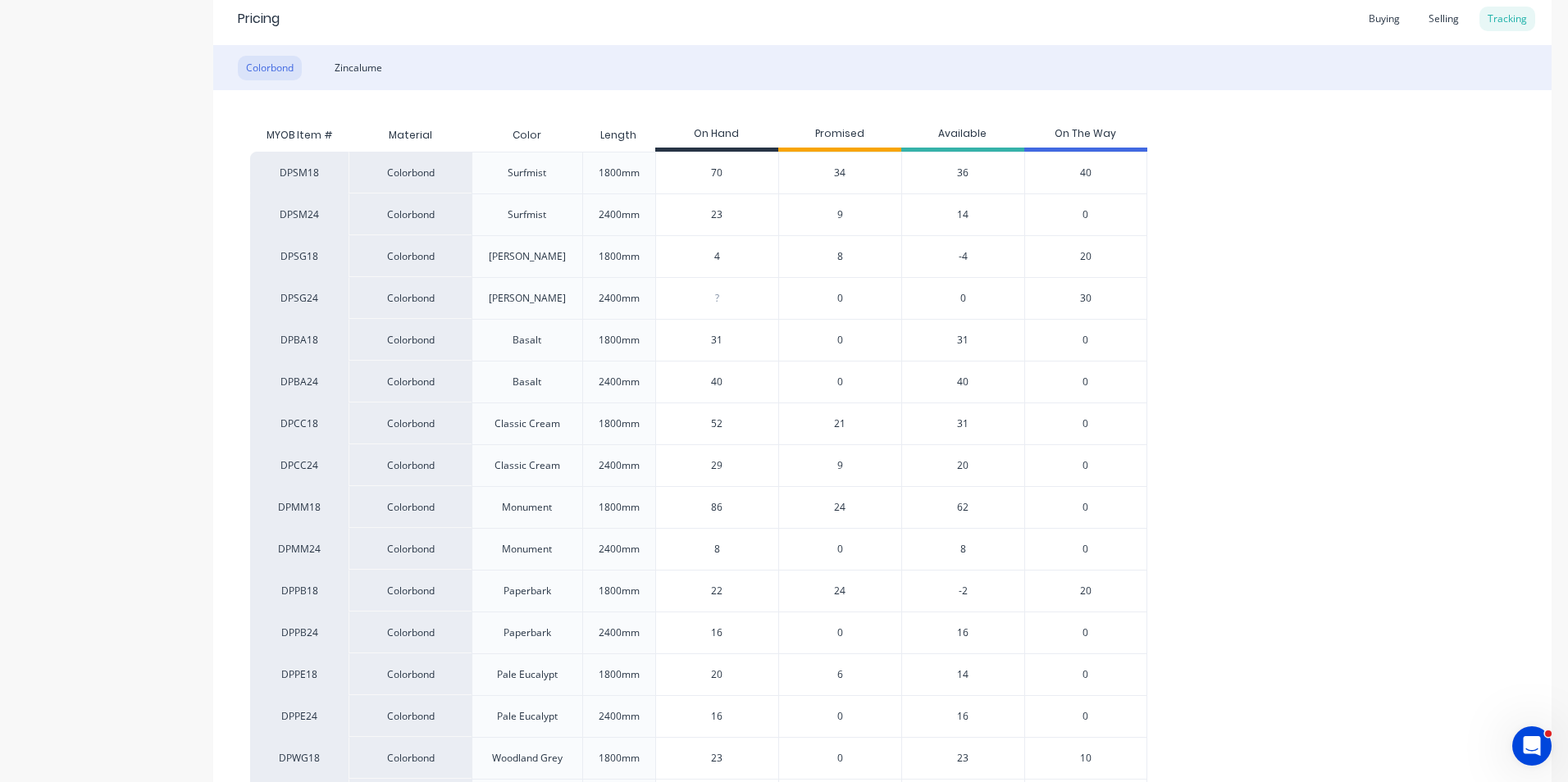
click at [830, 593] on div "24" at bounding box center [840, 591] width 123 height 42
click at [832, 593] on div "24" at bounding box center [840, 591] width 123 height 42
click at [842, 586] on span "24" at bounding box center [839, 591] width 11 height 15
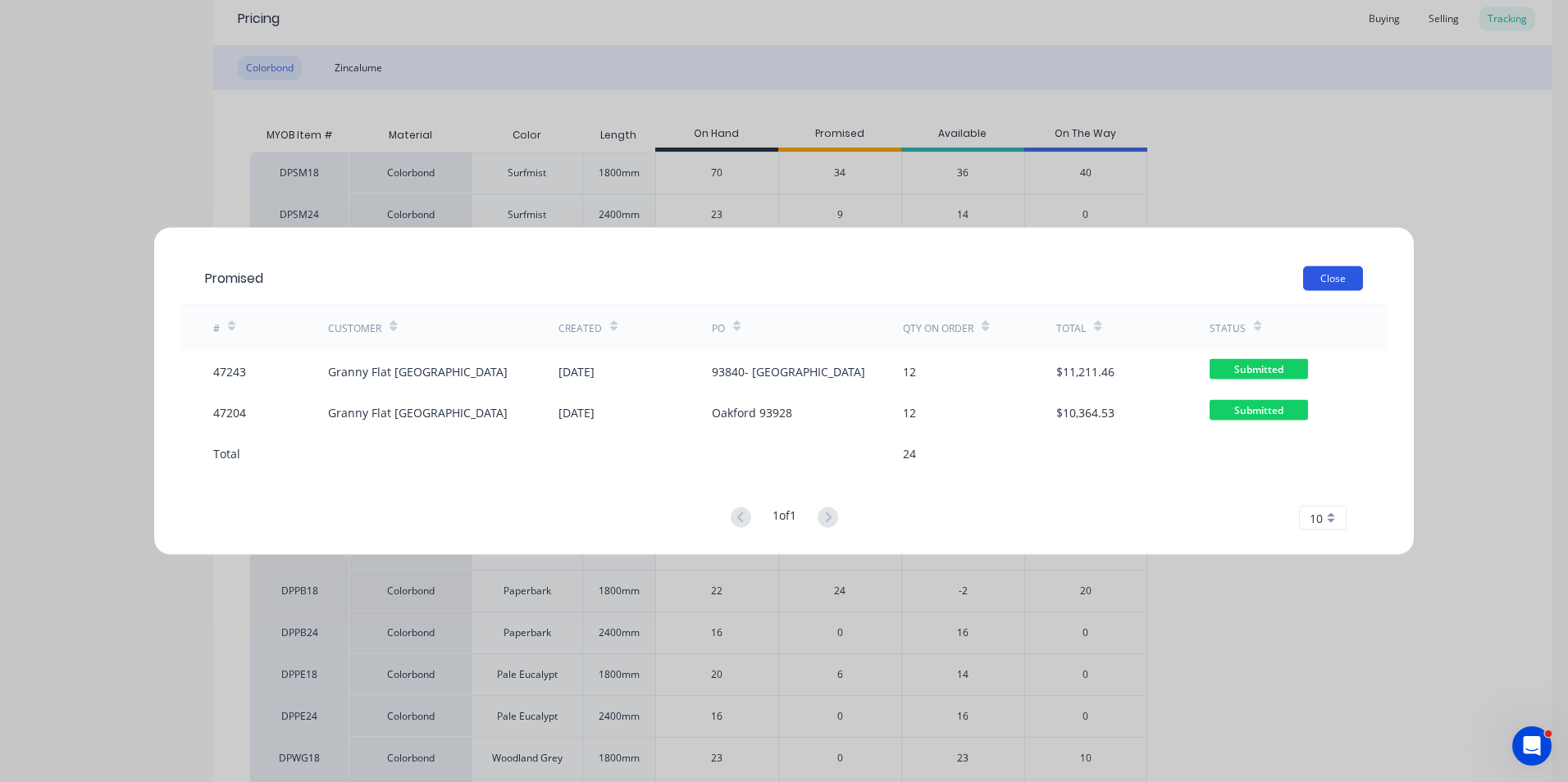
click at [1337, 285] on button "Close" at bounding box center [1332, 278] width 60 height 25
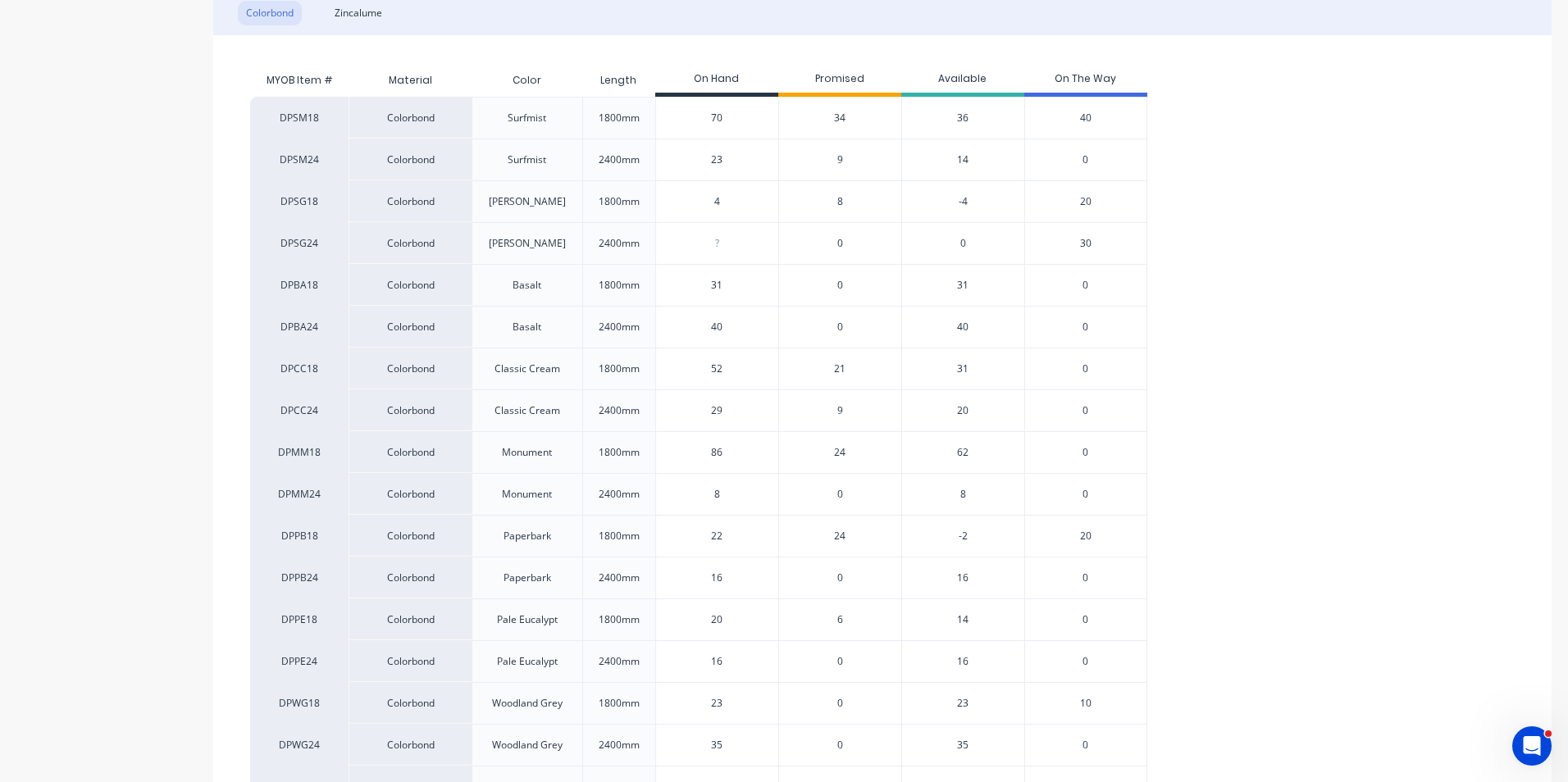
scroll to position [410, 0]
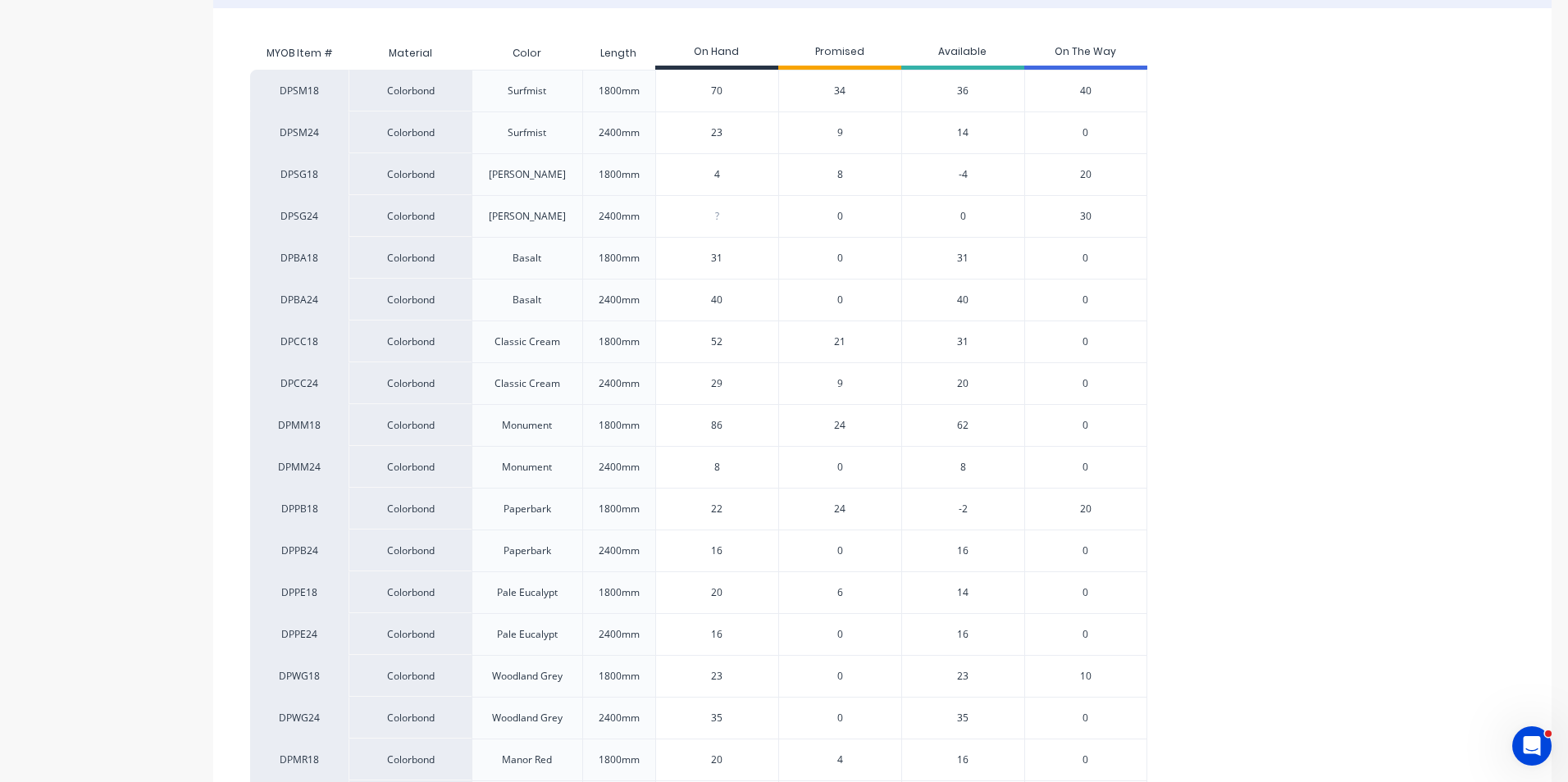
click at [725, 676] on input "23" at bounding box center [717, 676] width 123 height 15
type input "22"
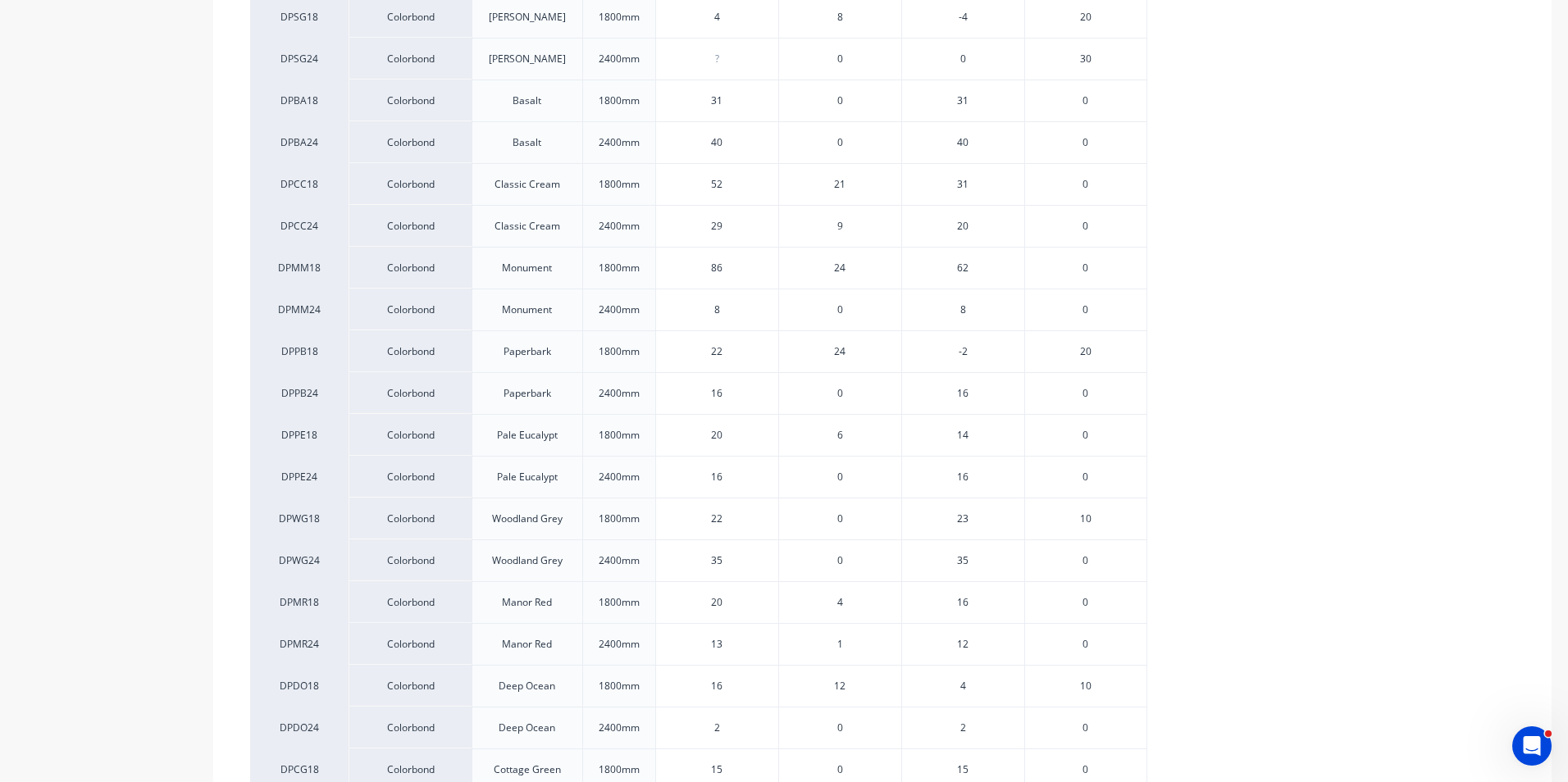
type textarea "x"
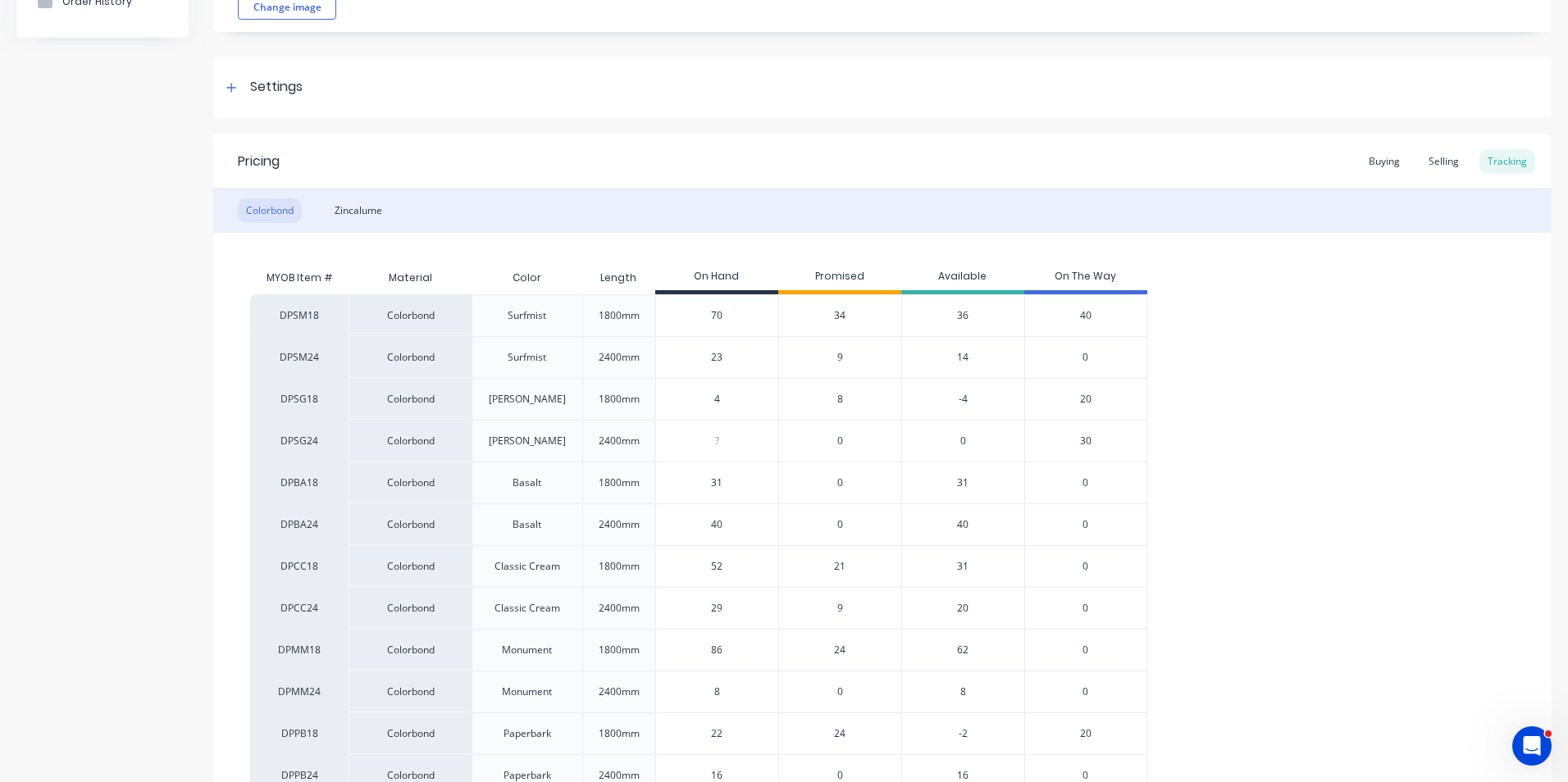
scroll to position [0, 0]
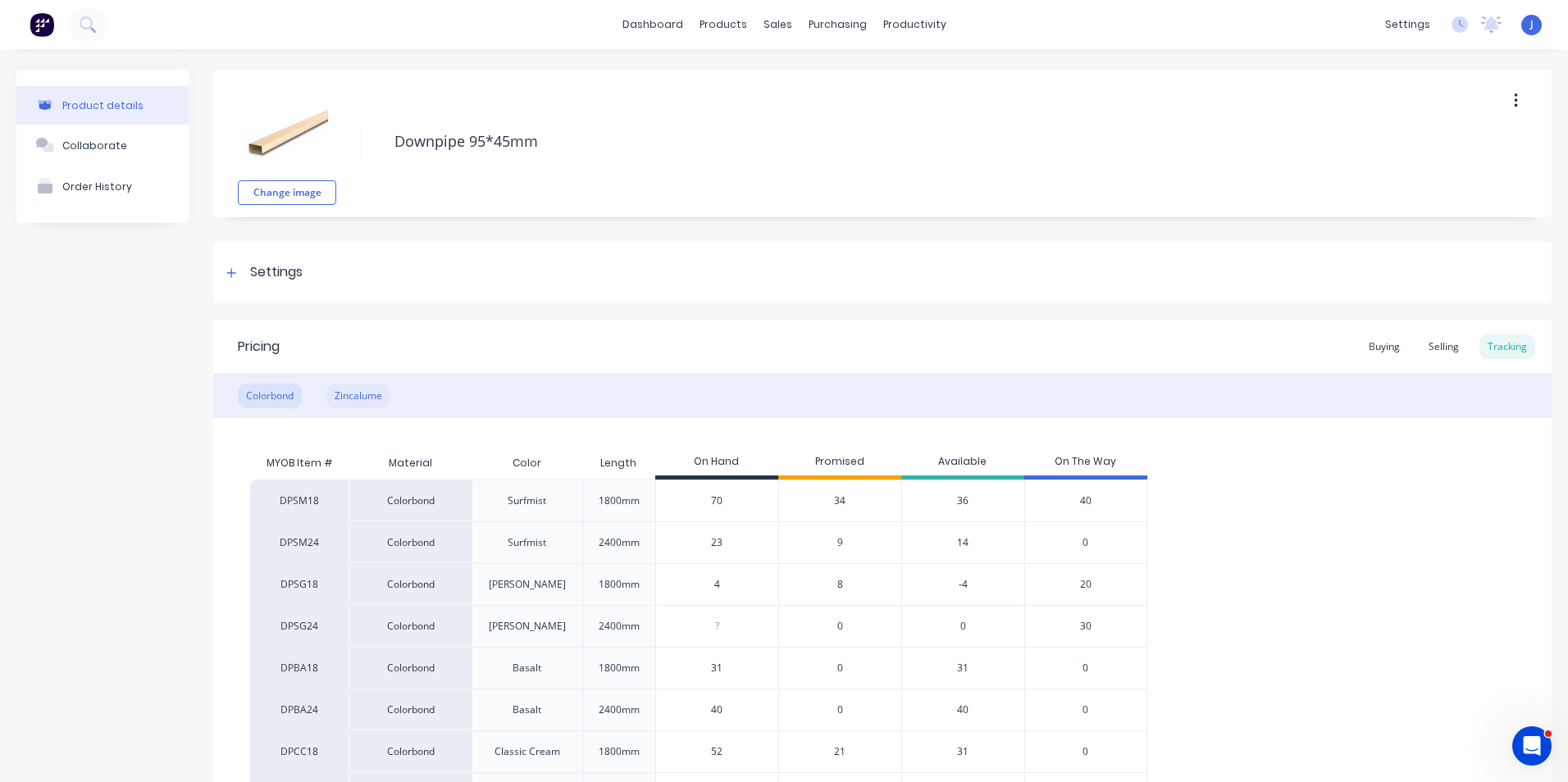
type input "22"
click at [352, 394] on div "Zincalume" at bounding box center [358, 396] width 64 height 25
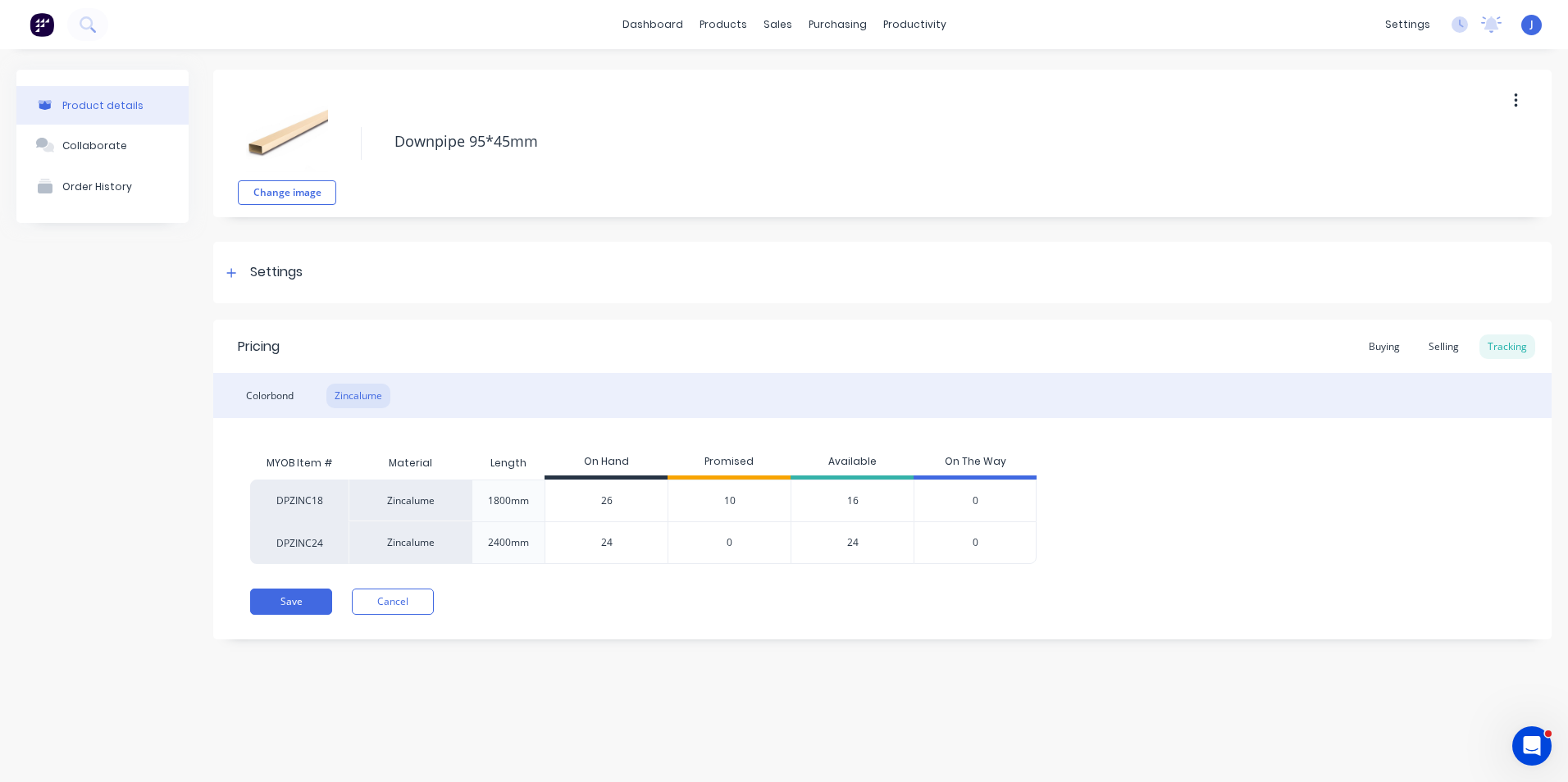
click at [730, 502] on span "10" at bounding box center [729, 501] width 11 height 15
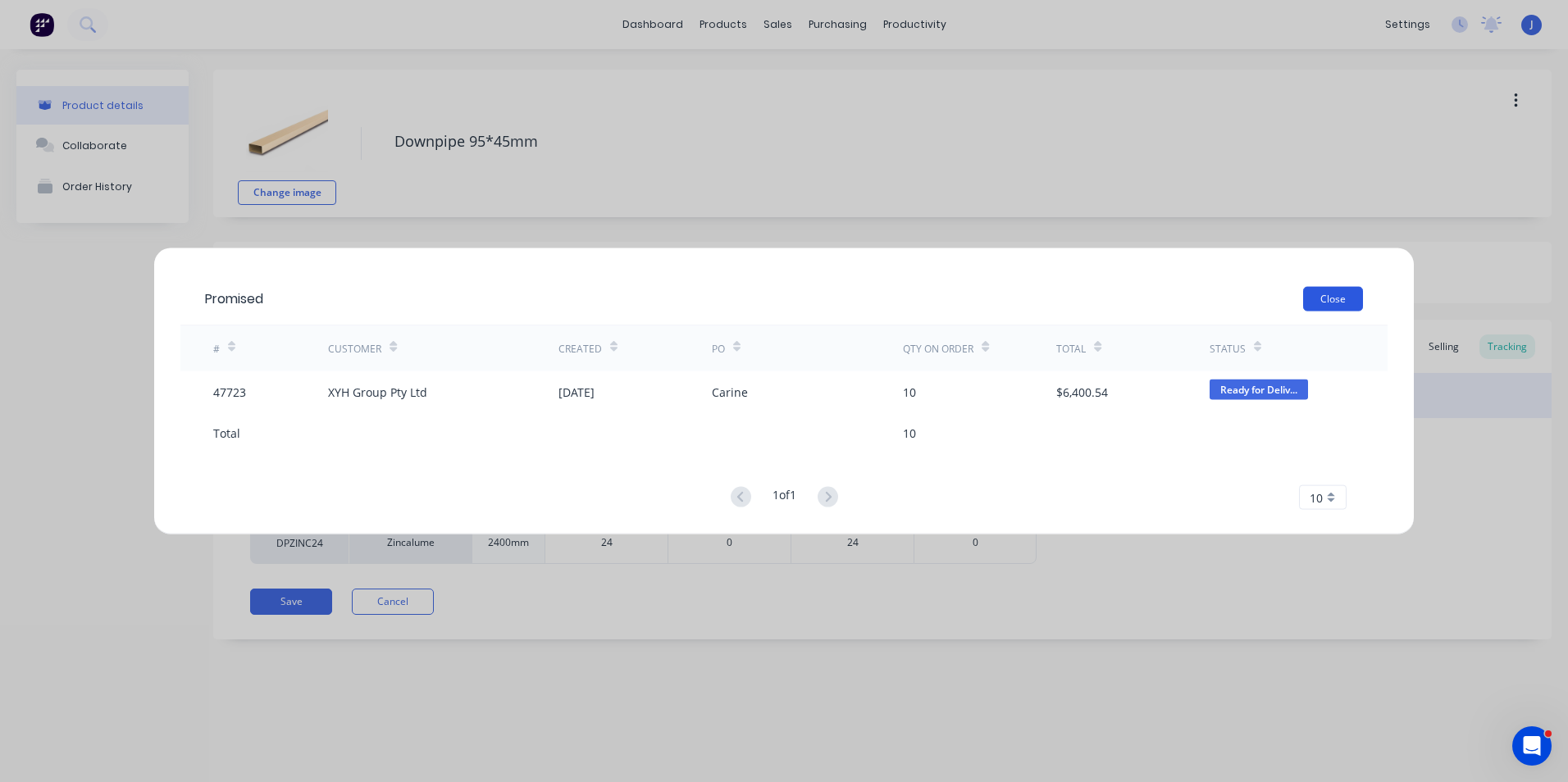
click at [1345, 291] on button "Close" at bounding box center [1332, 299] width 60 height 25
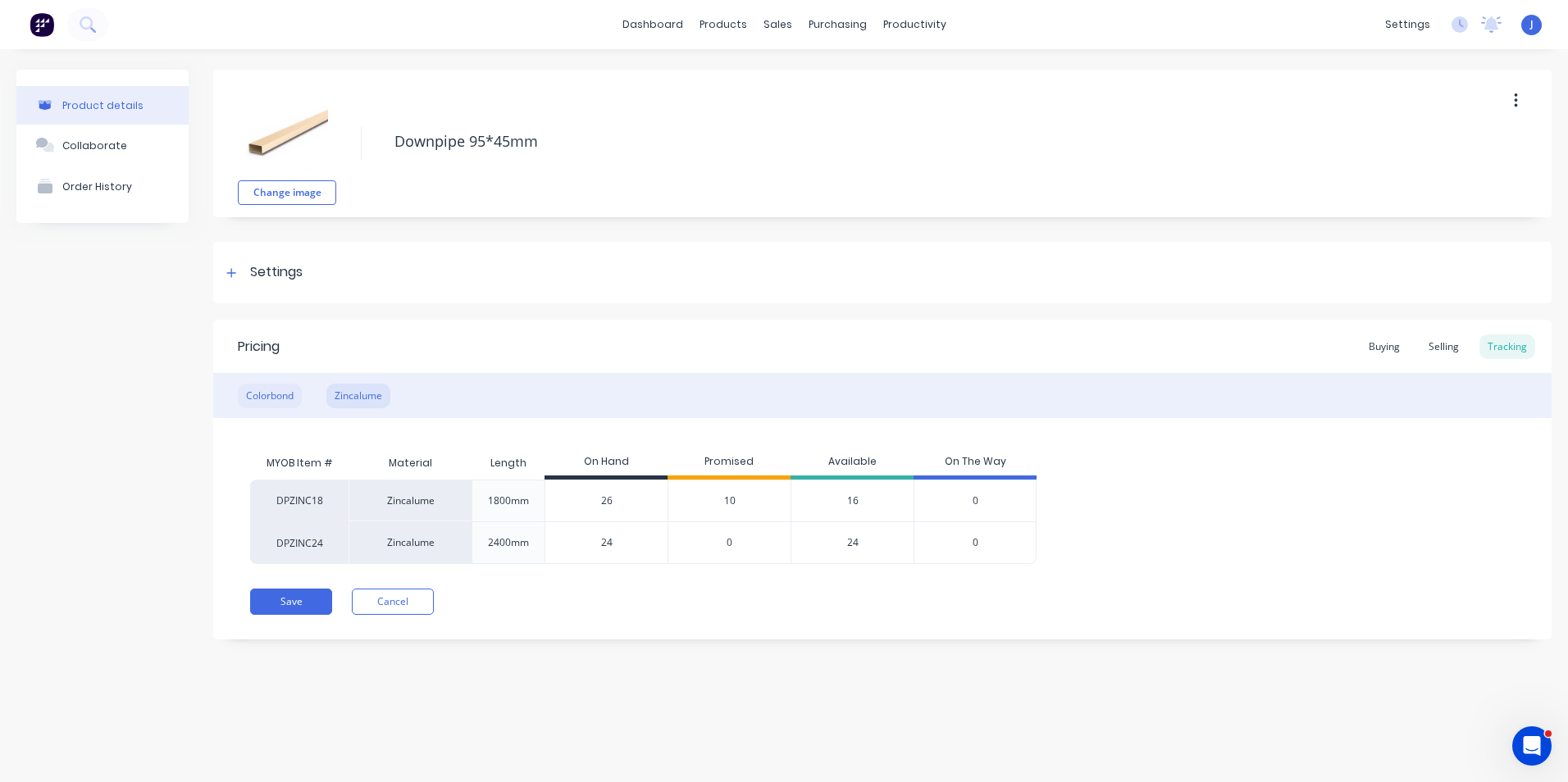
click at [250, 393] on div "Colorbond" at bounding box center [270, 396] width 64 height 25
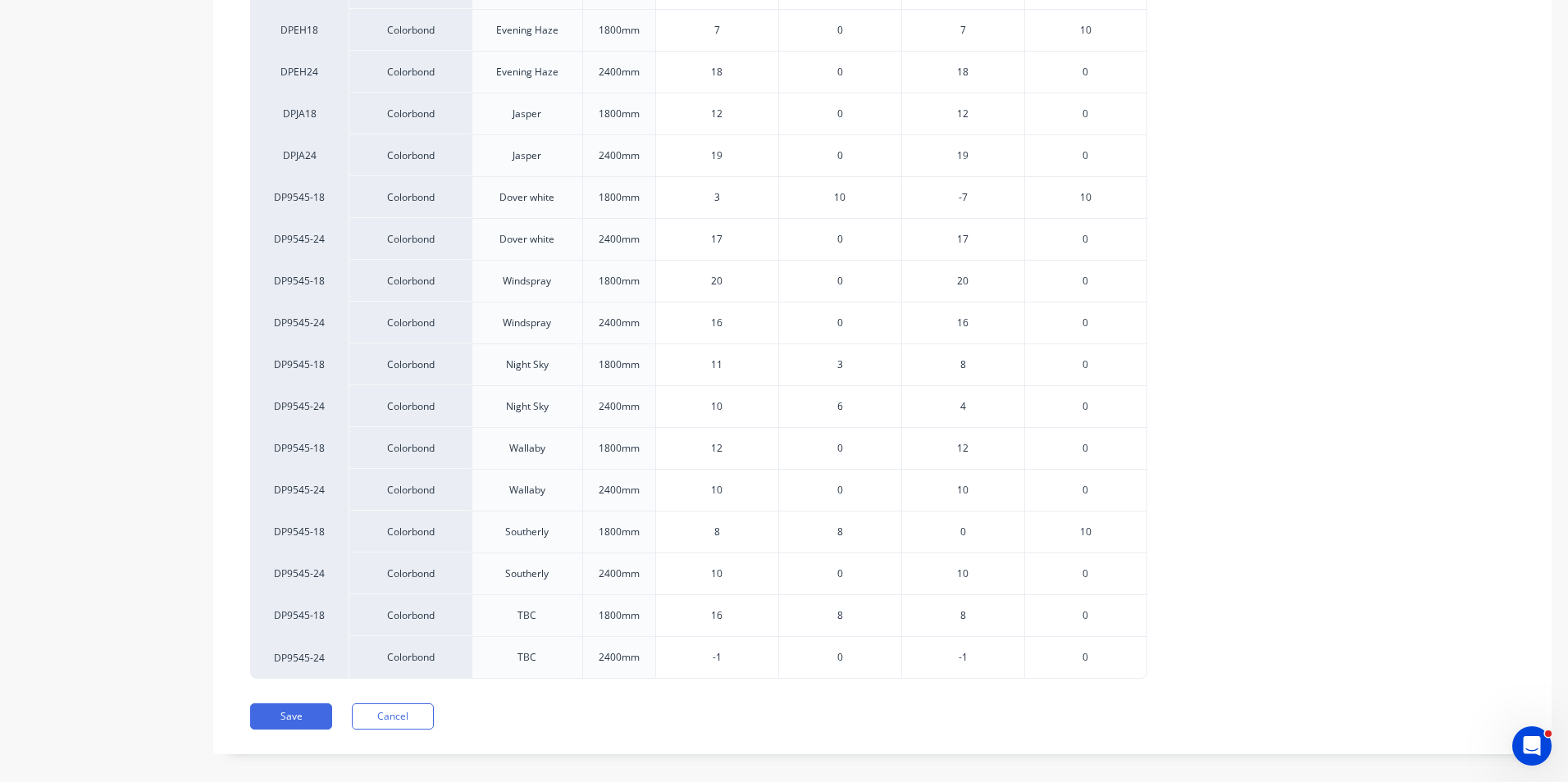
scroll to position [1476, 0]
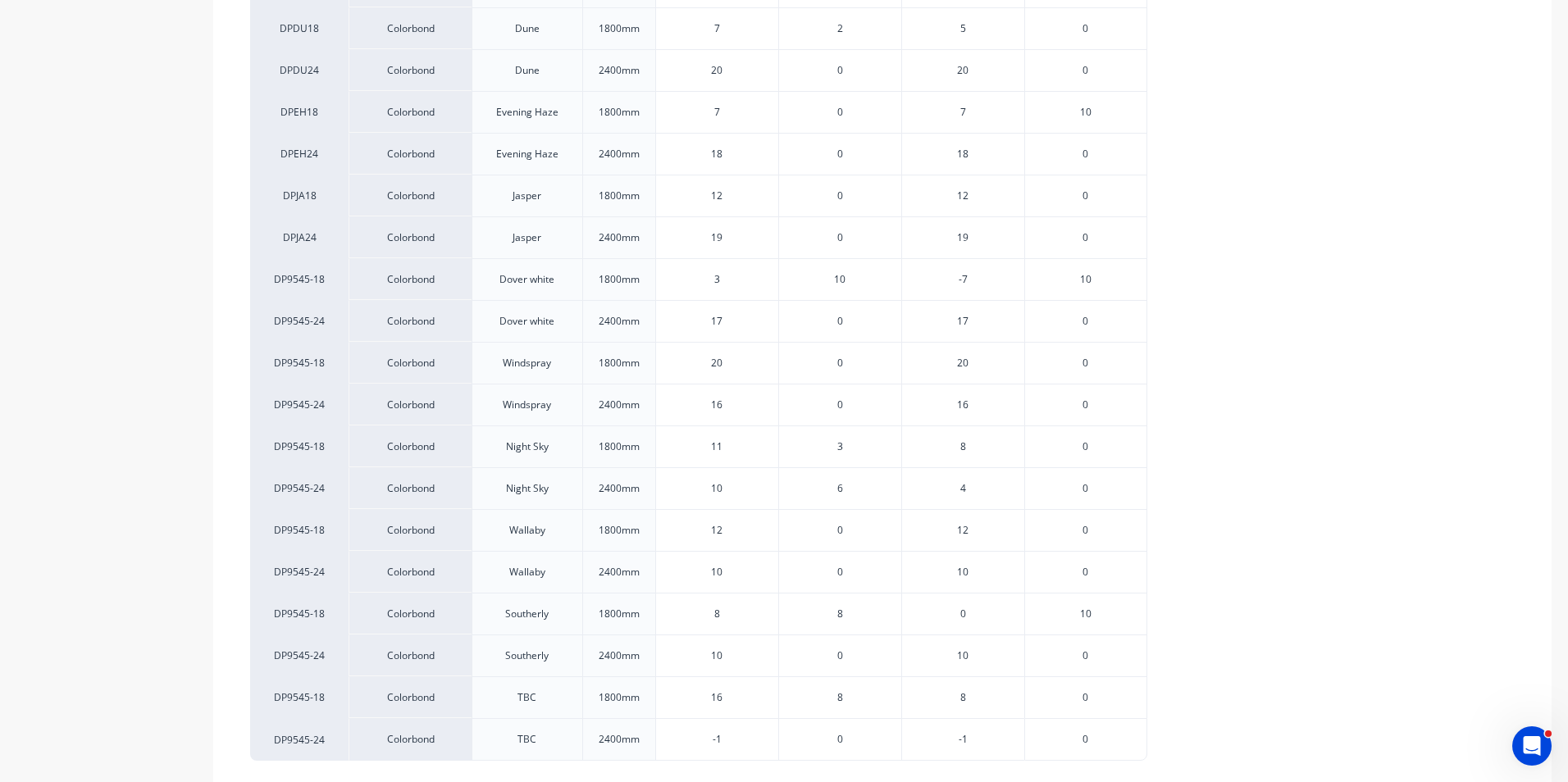
drag, startPoint x: 723, startPoint y: 574, endPoint x: 641, endPoint y: 575, distance: 82.0
click at [641, 575] on div "DP9545-24 Colorbond Wallaby 2400mm 10 10 0 10 0" at bounding box center [699, 572] width 897 height 42
type input "25"
type textarea "x"
type input "2"
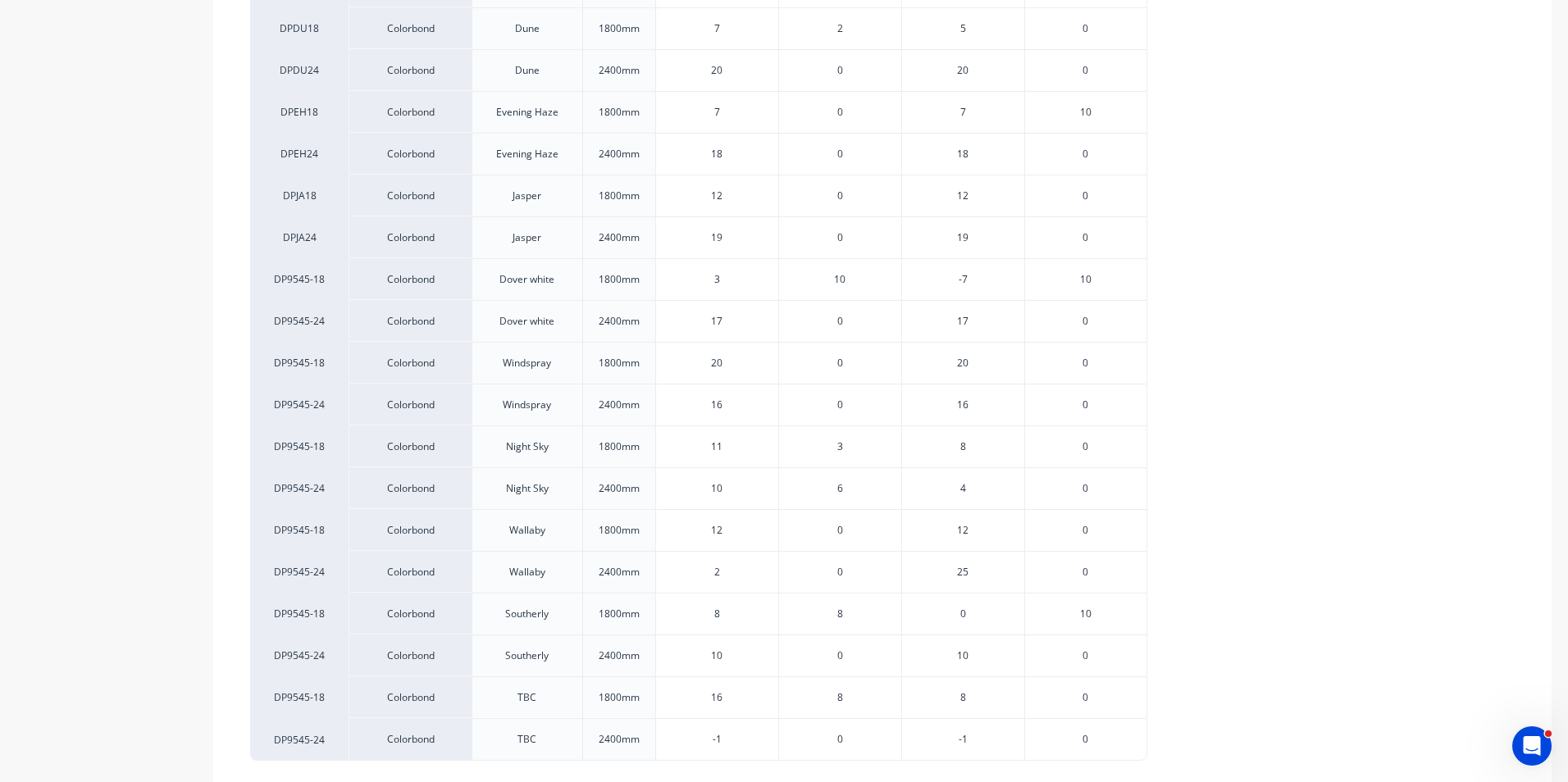
type textarea "x"
type input "26"
type textarea "x"
type input "26"
type input "8"
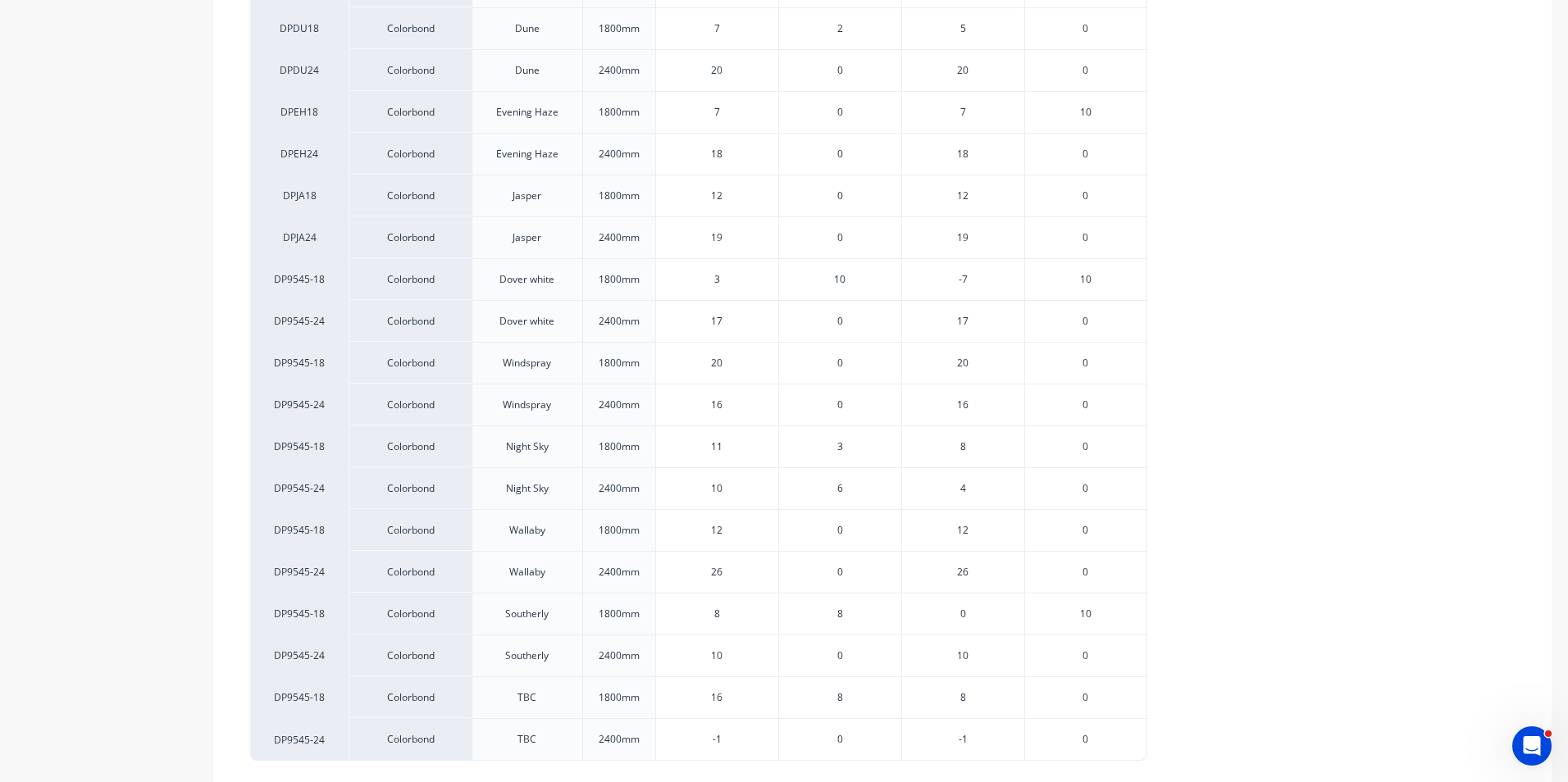
click at [748, 607] on input "8" at bounding box center [717, 614] width 123 height 15
click at [750, 694] on input "16" at bounding box center [717, 698] width 123 height 15
type input "17"
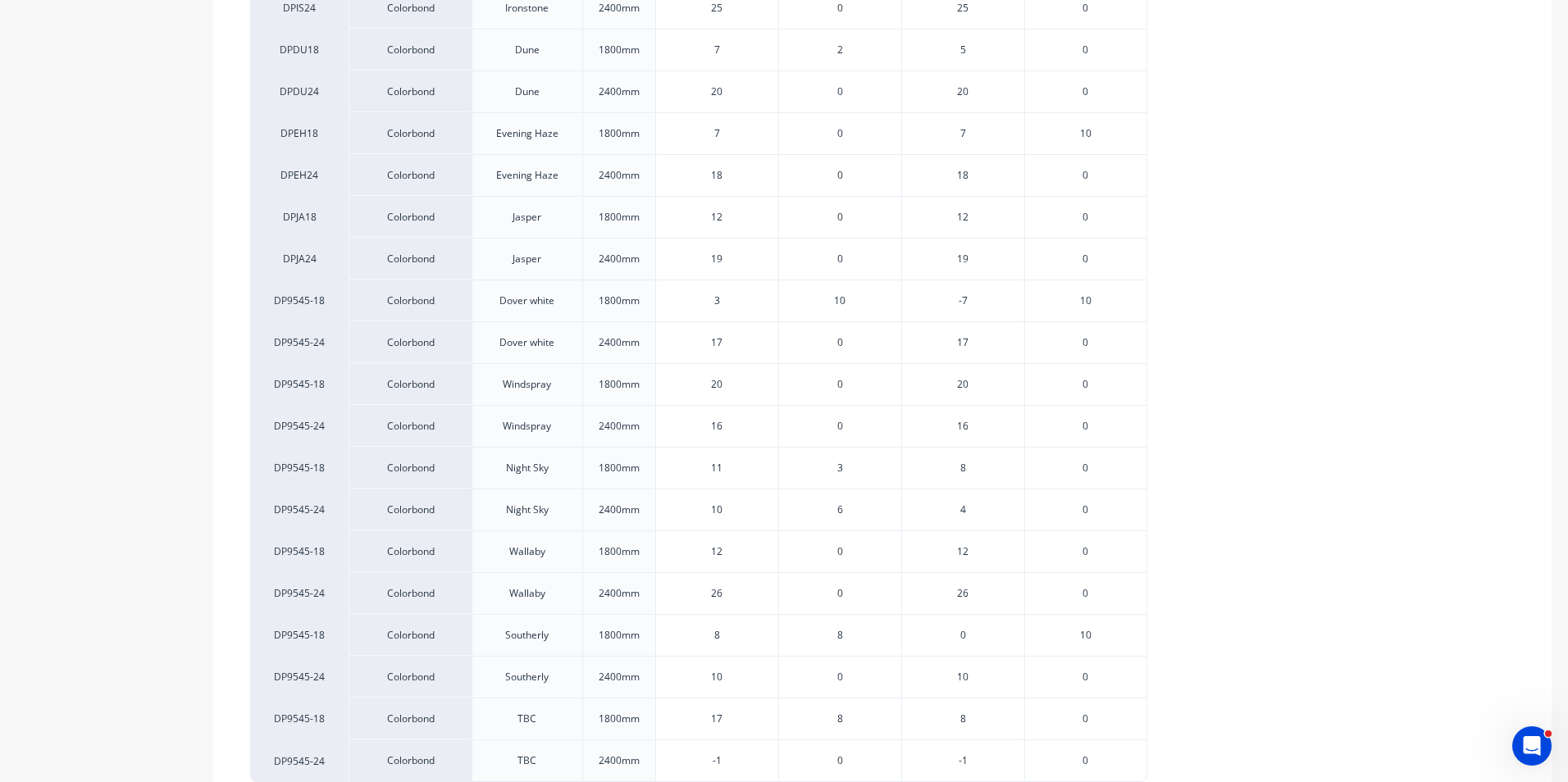
scroll to position [1394, 0]
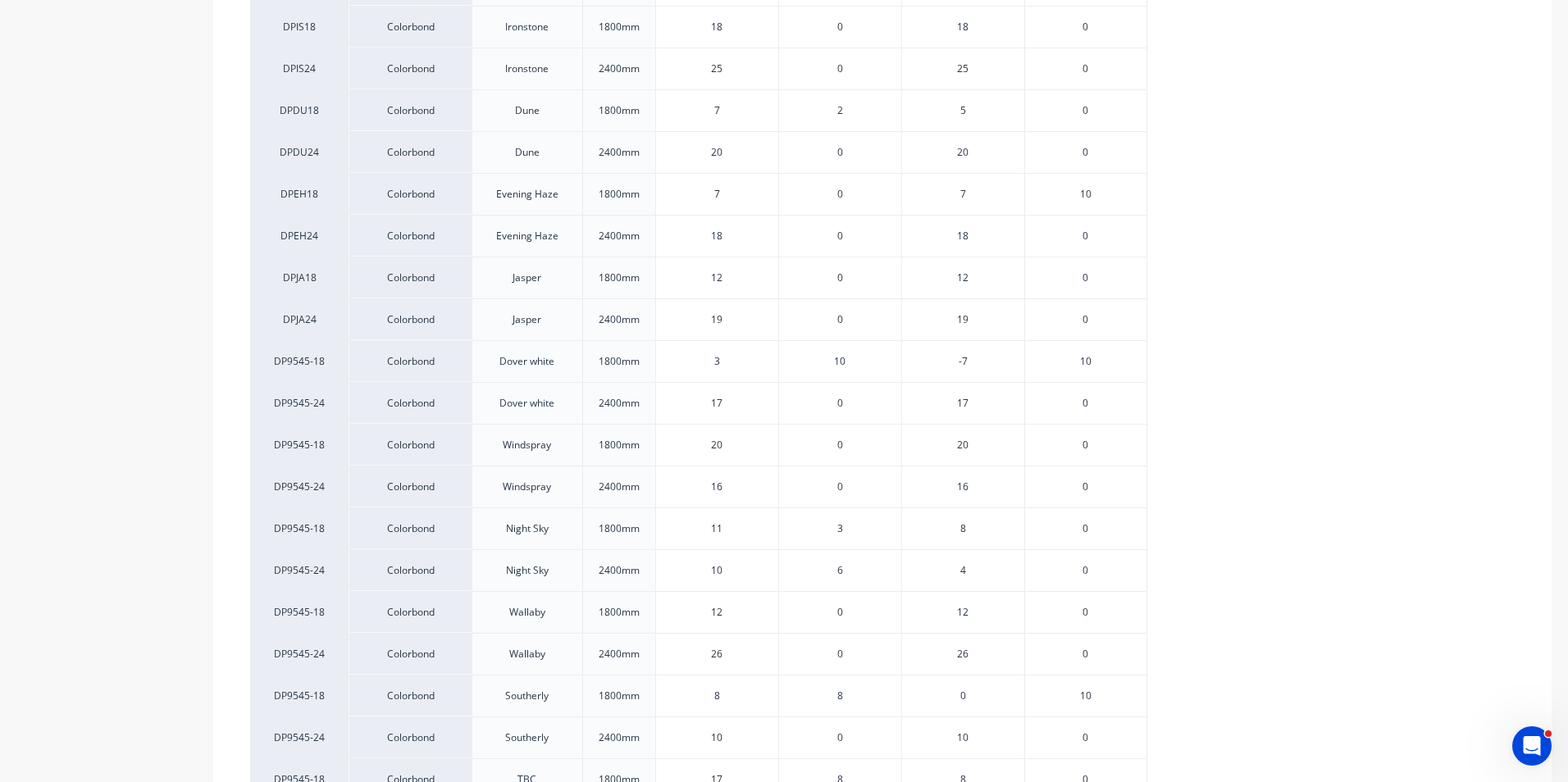
type textarea "x"
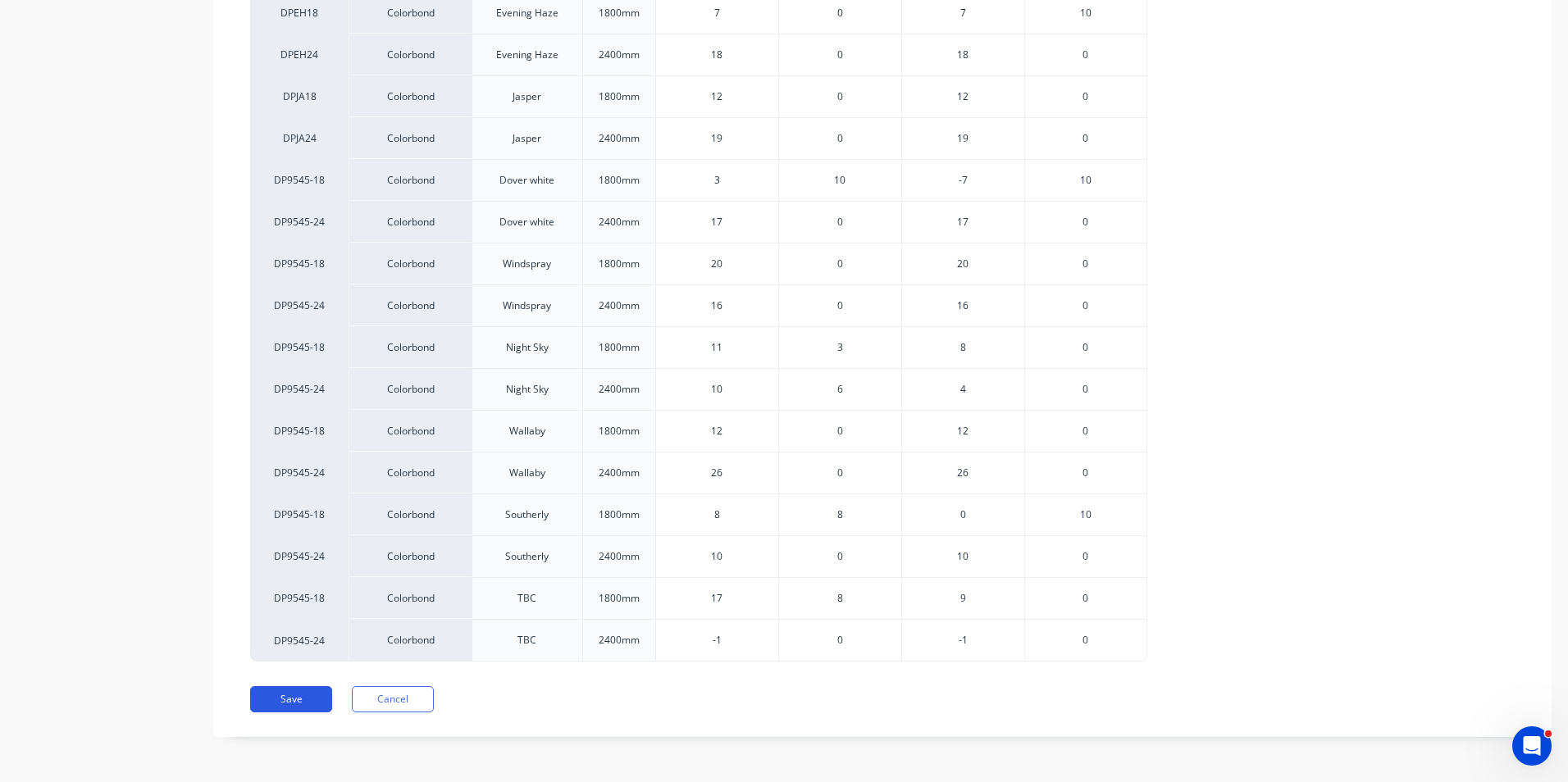
type input "17"
click at [310, 688] on button "Save" at bounding box center [292, 700] width 82 height 26
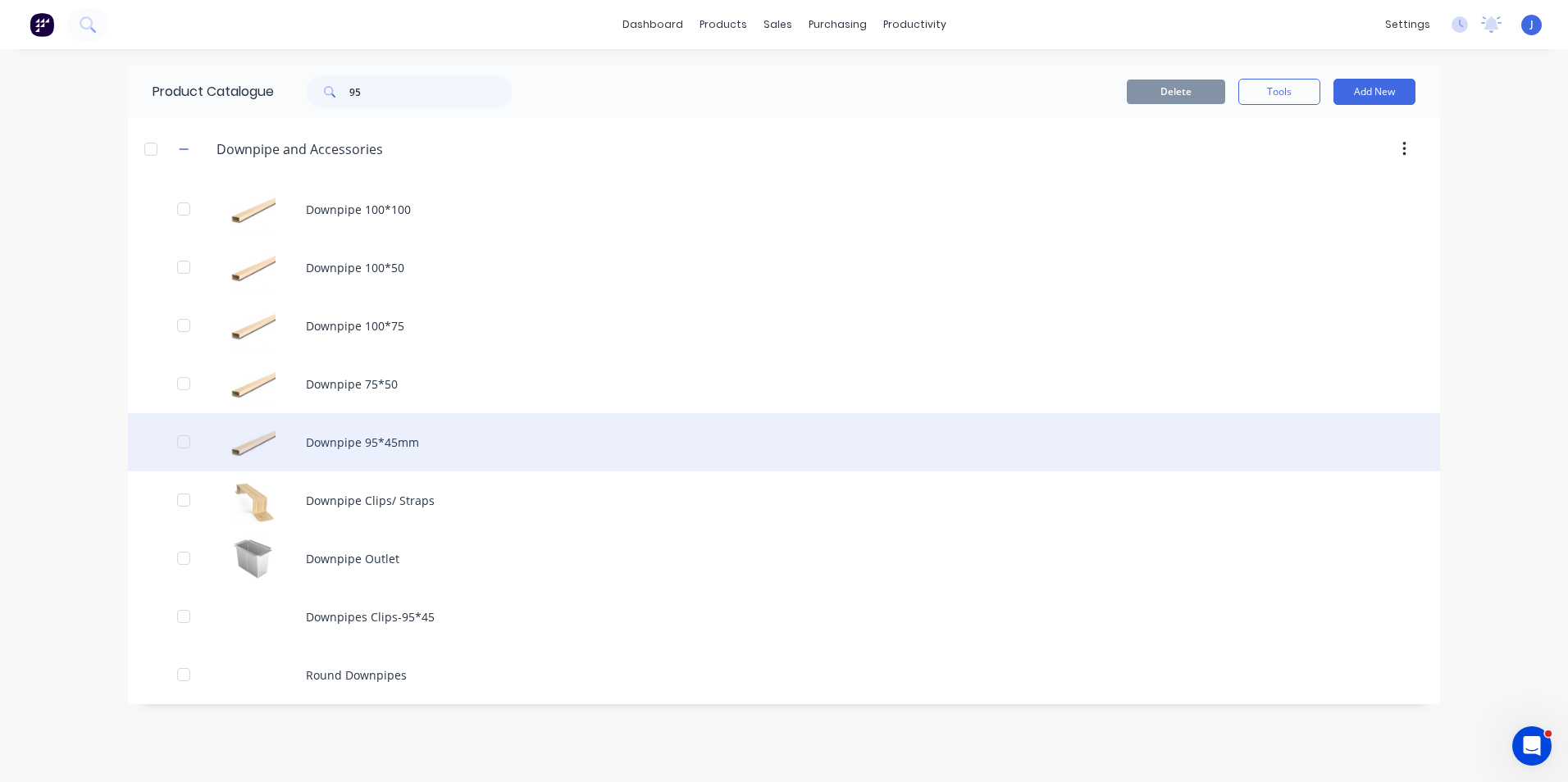
click at [497, 463] on div "Downpipe 95*45mm" at bounding box center [784, 442] width 1311 height 58
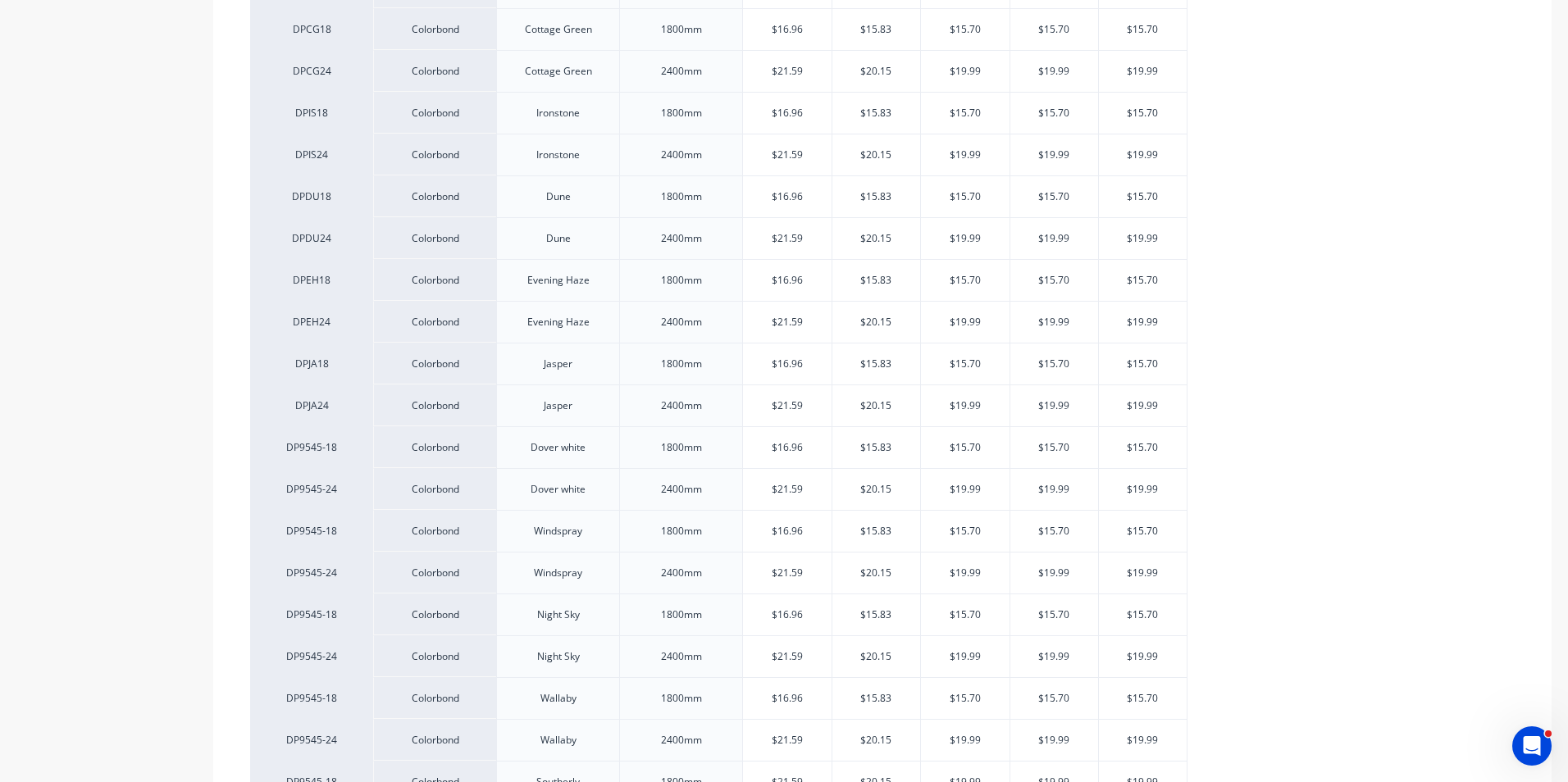
type textarea "x"
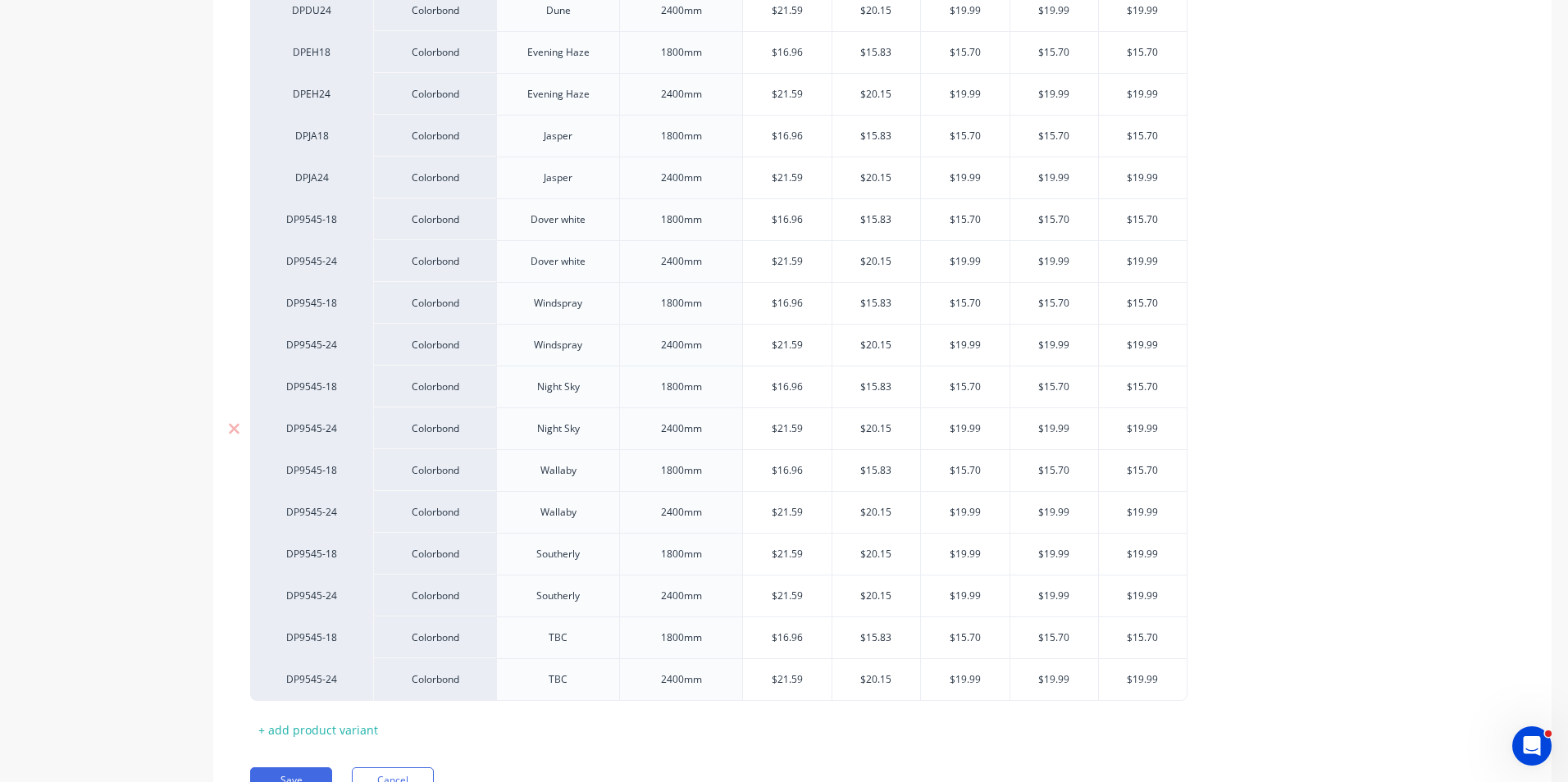
scroll to position [1539, 0]
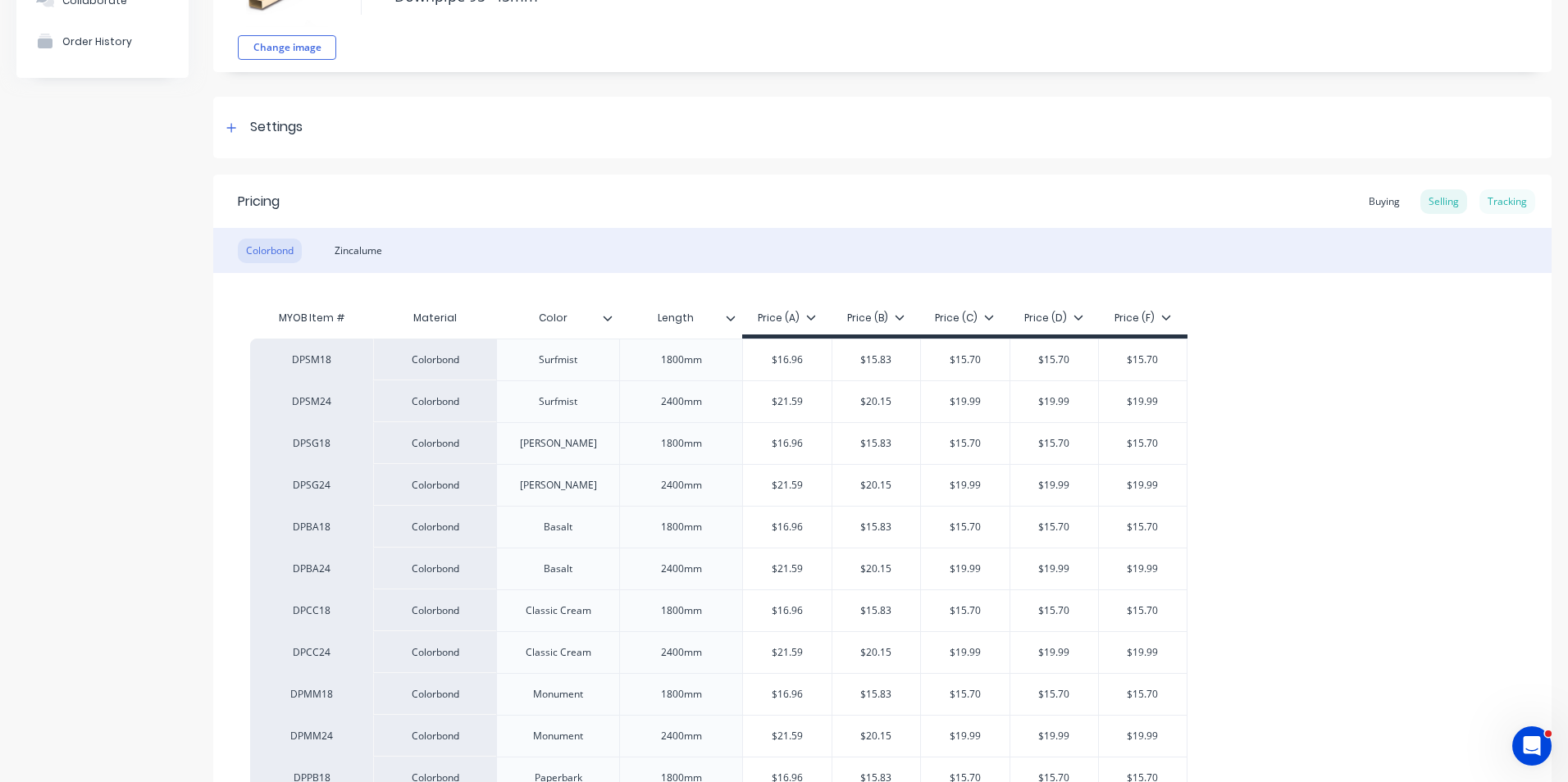
click at [1491, 198] on div "Tracking" at bounding box center [1507, 201] width 56 height 25
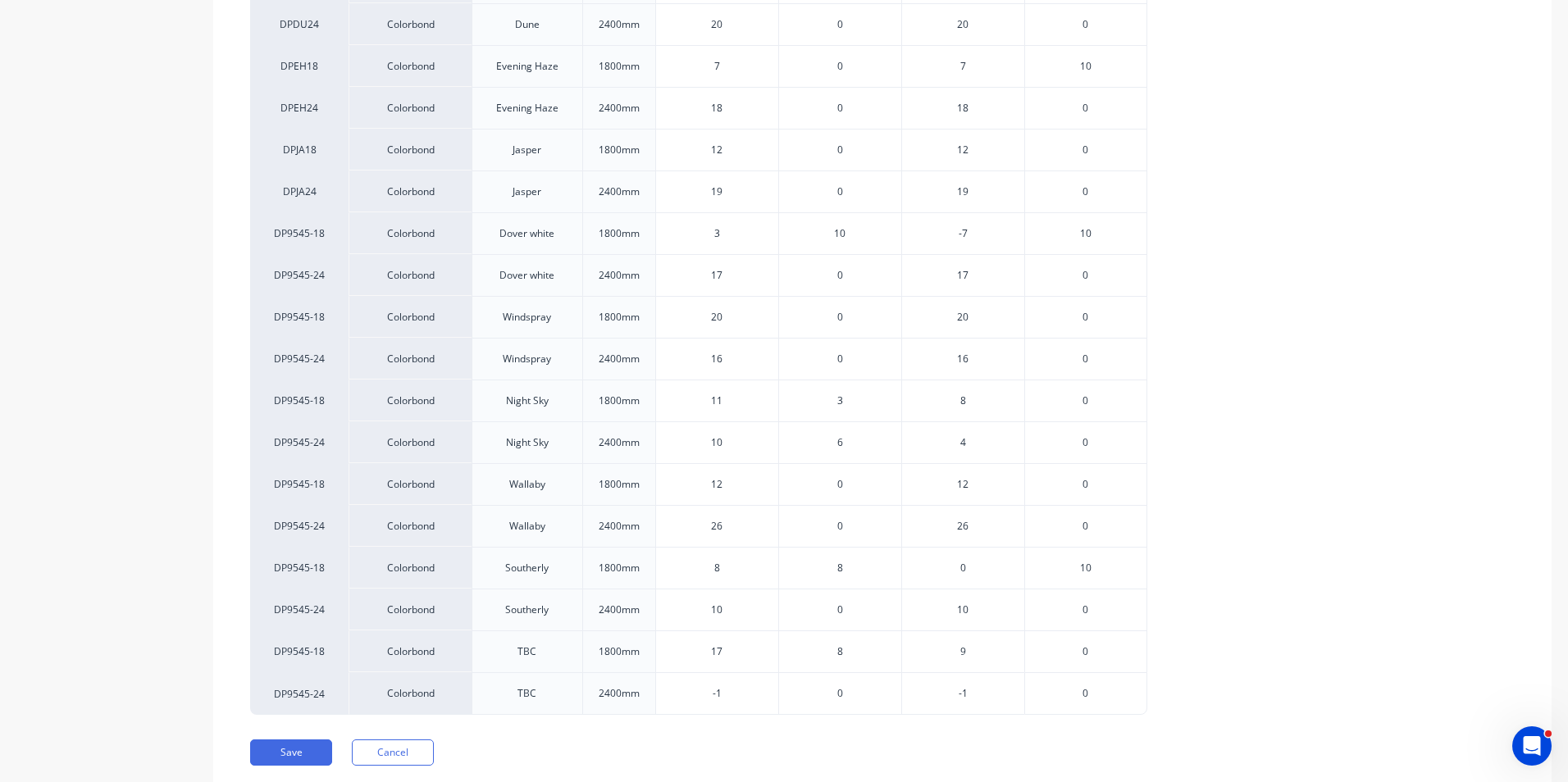
scroll to position [1493, 0]
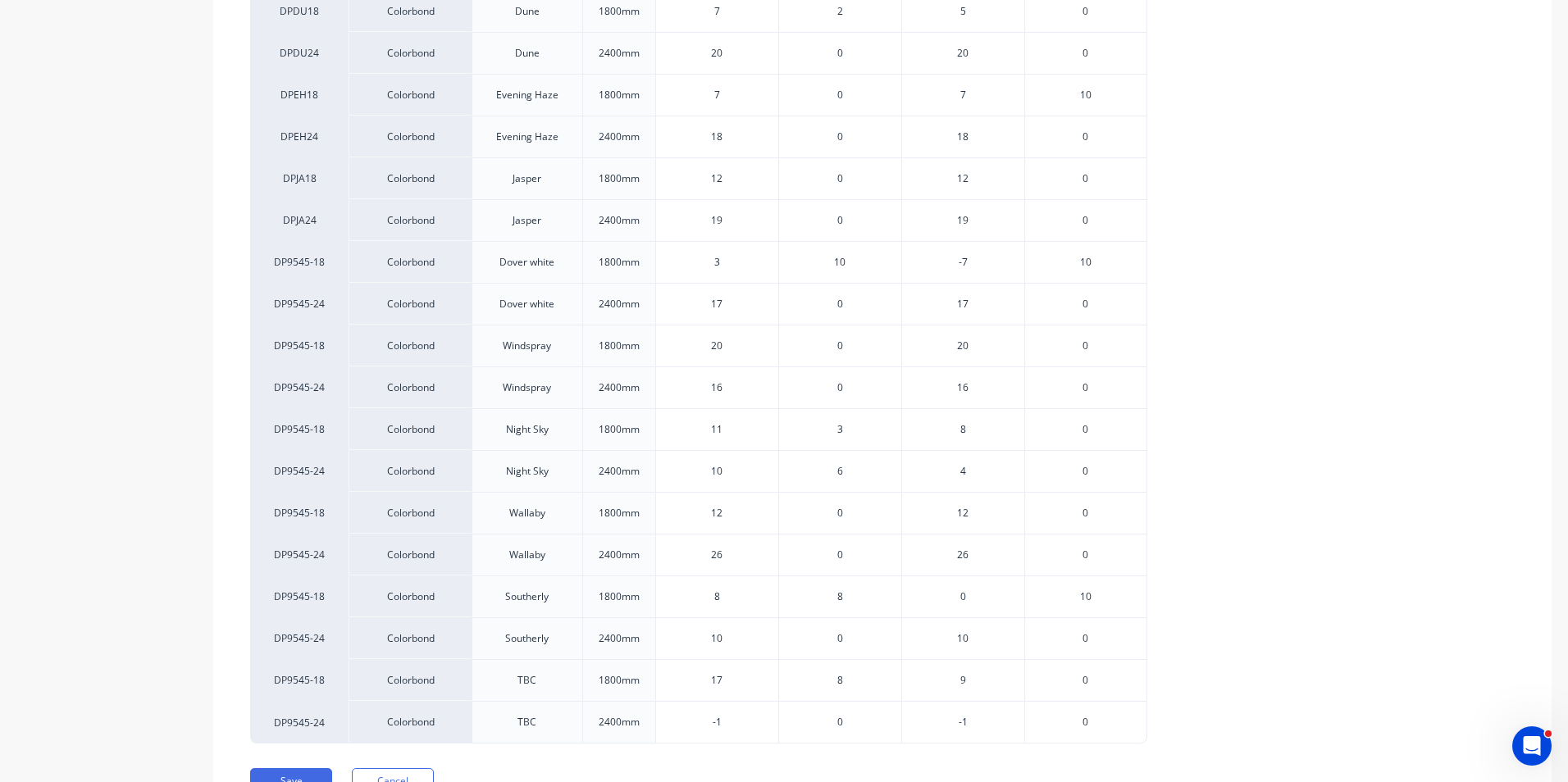
click at [838, 429] on span "3" at bounding box center [840, 429] width 6 height 15
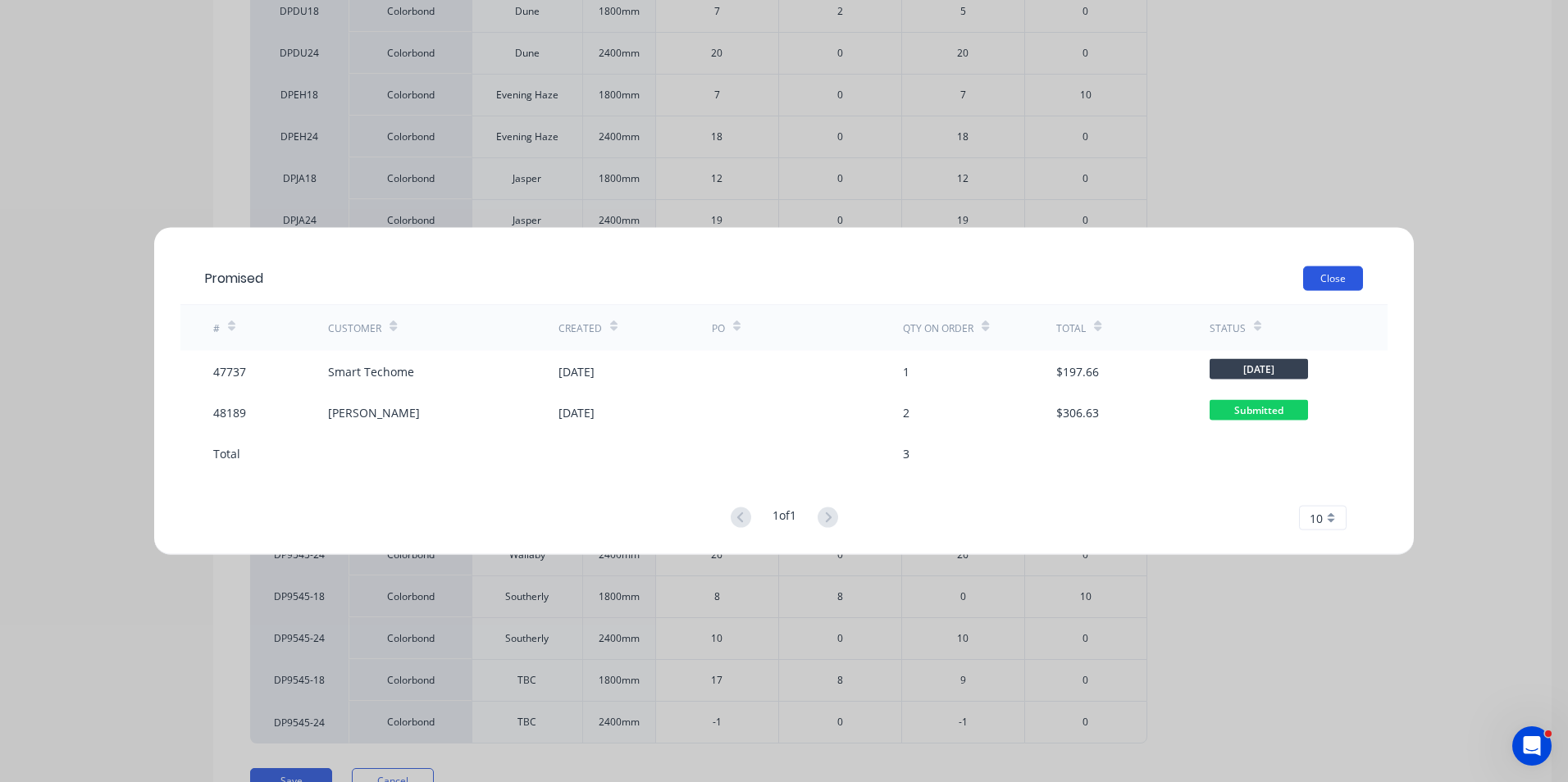
click at [1331, 275] on button "Close" at bounding box center [1332, 278] width 60 height 25
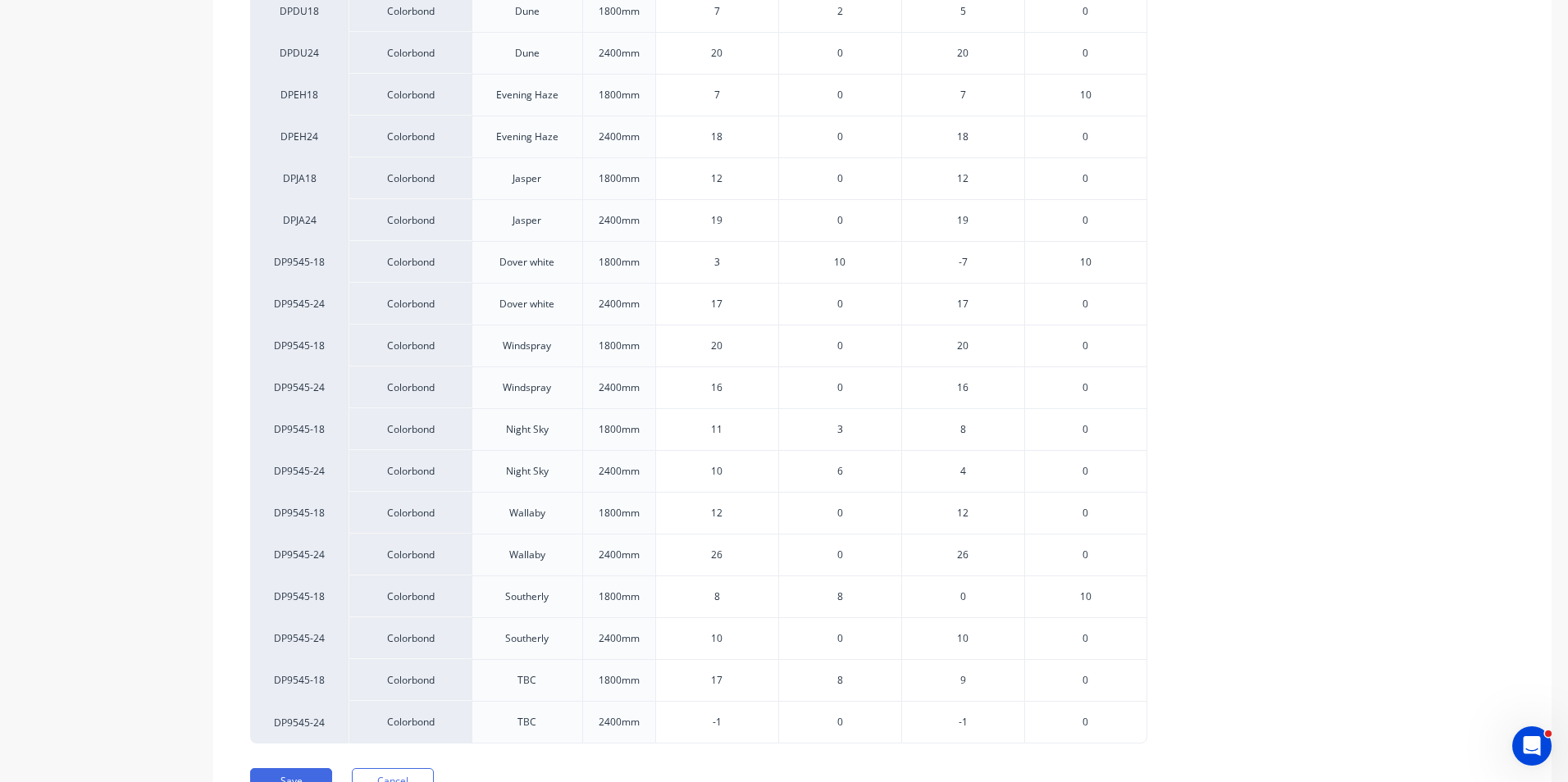
click at [844, 471] on div "6" at bounding box center [840, 471] width 123 height 42
click at [839, 471] on span "6" at bounding box center [840, 471] width 6 height 15
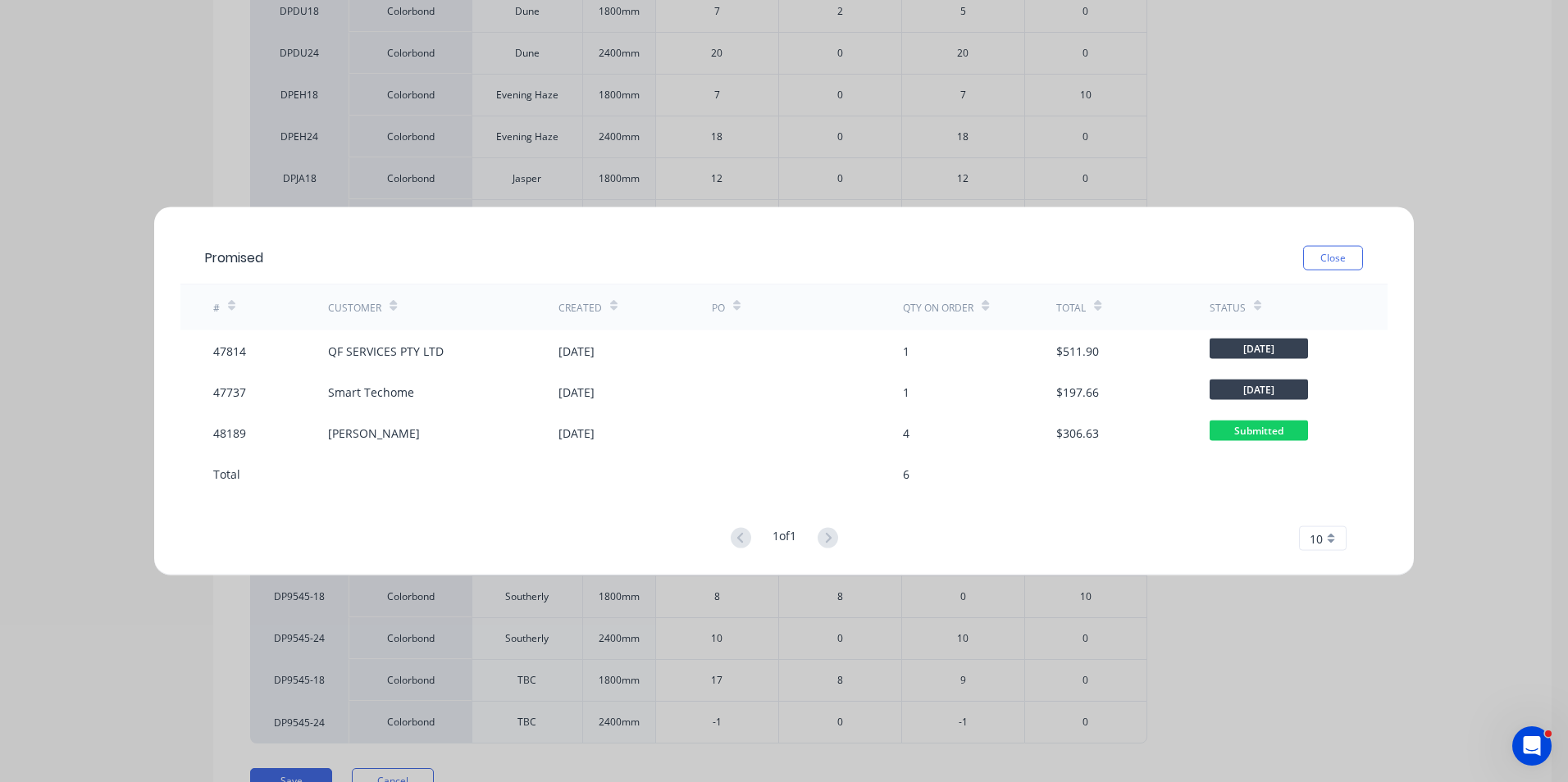
click at [1033, 516] on div "# Customer Created PO Qty on order Total Status 47814 QF SERVICES PTY LTD [DATE…" at bounding box center [784, 418] width 1207 height 265
click at [1220, 617] on div "Promised Close # Customer Created PO Qty on order Total Status 47814 QF SERVICE…" at bounding box center [784, 391] width 1568 height 782
click at [1321, 264] on button "Close" at bounding box center [1332, 258] width 60 height 25
